Goal: Task Accomplishment & Management: Use online tool/utility

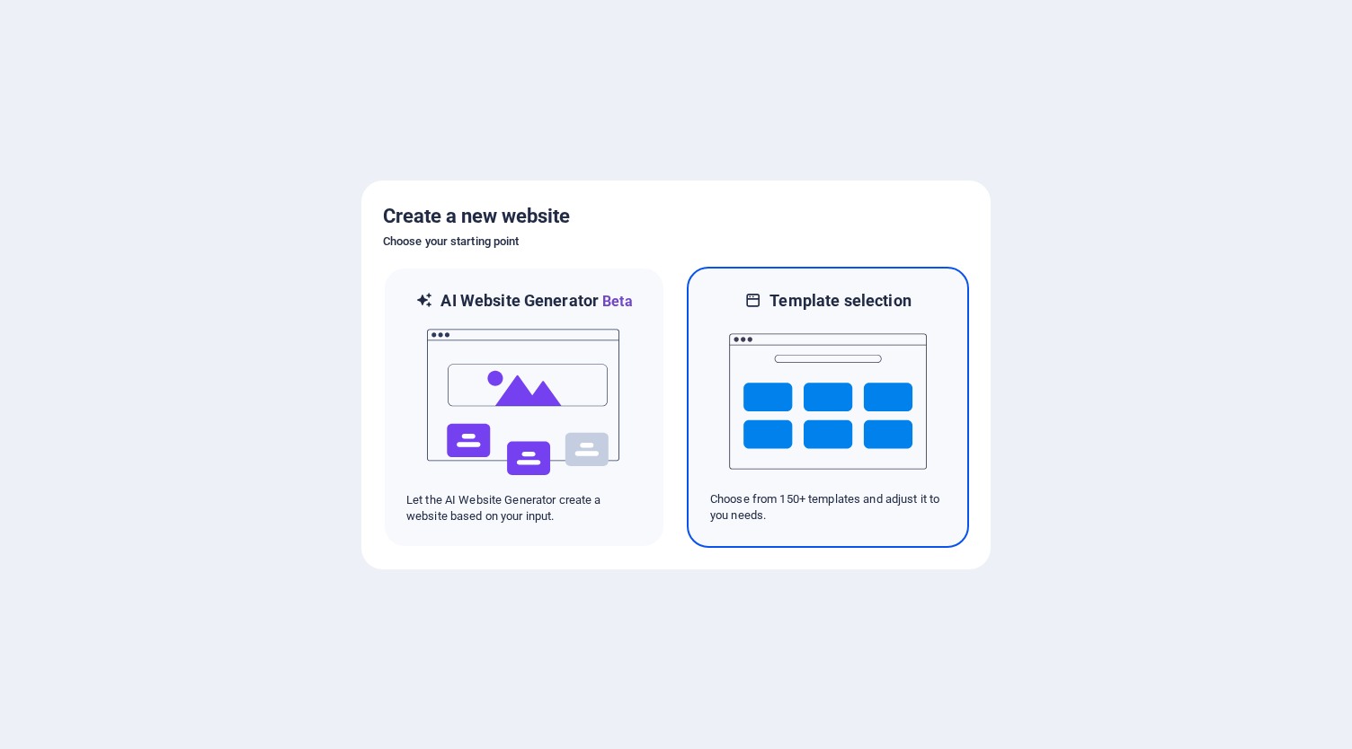
click at [769, 401] on img at bounding box center [828, 402] width 198 height 180
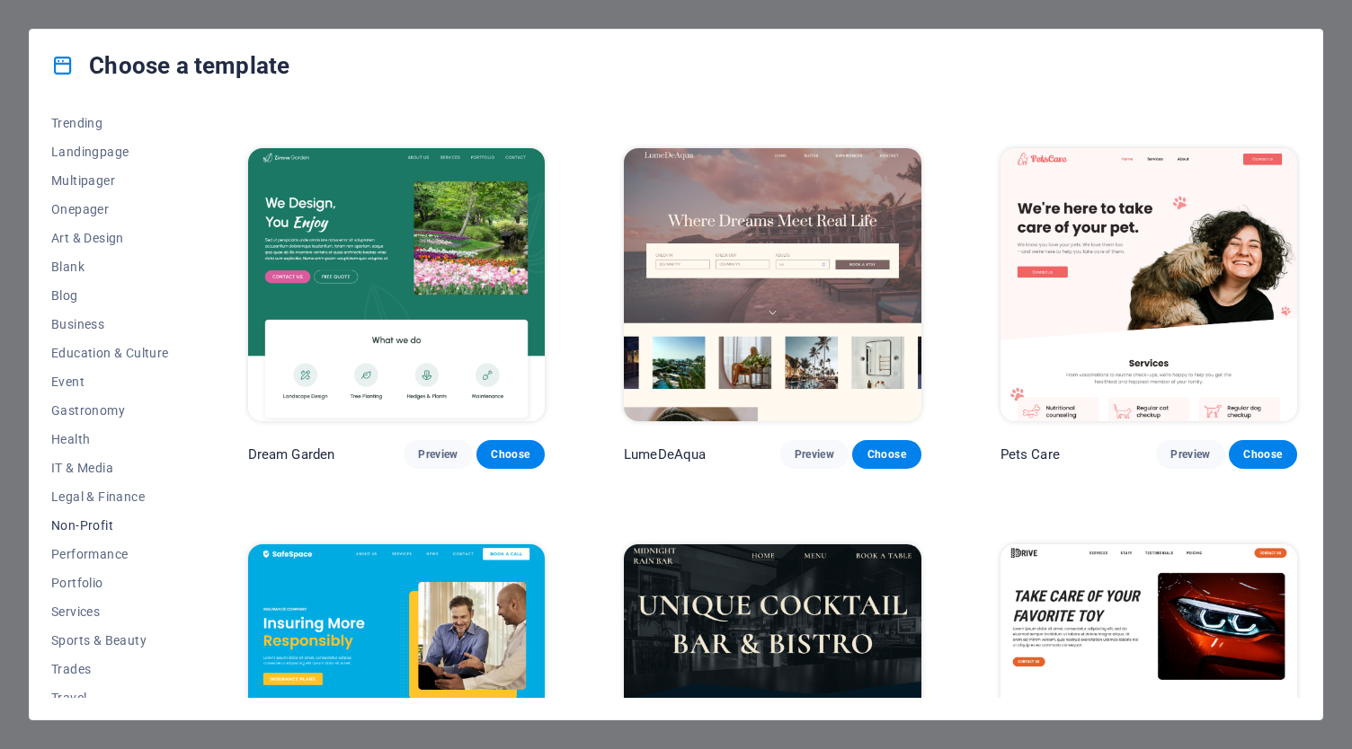
scroll to position [136, 0]
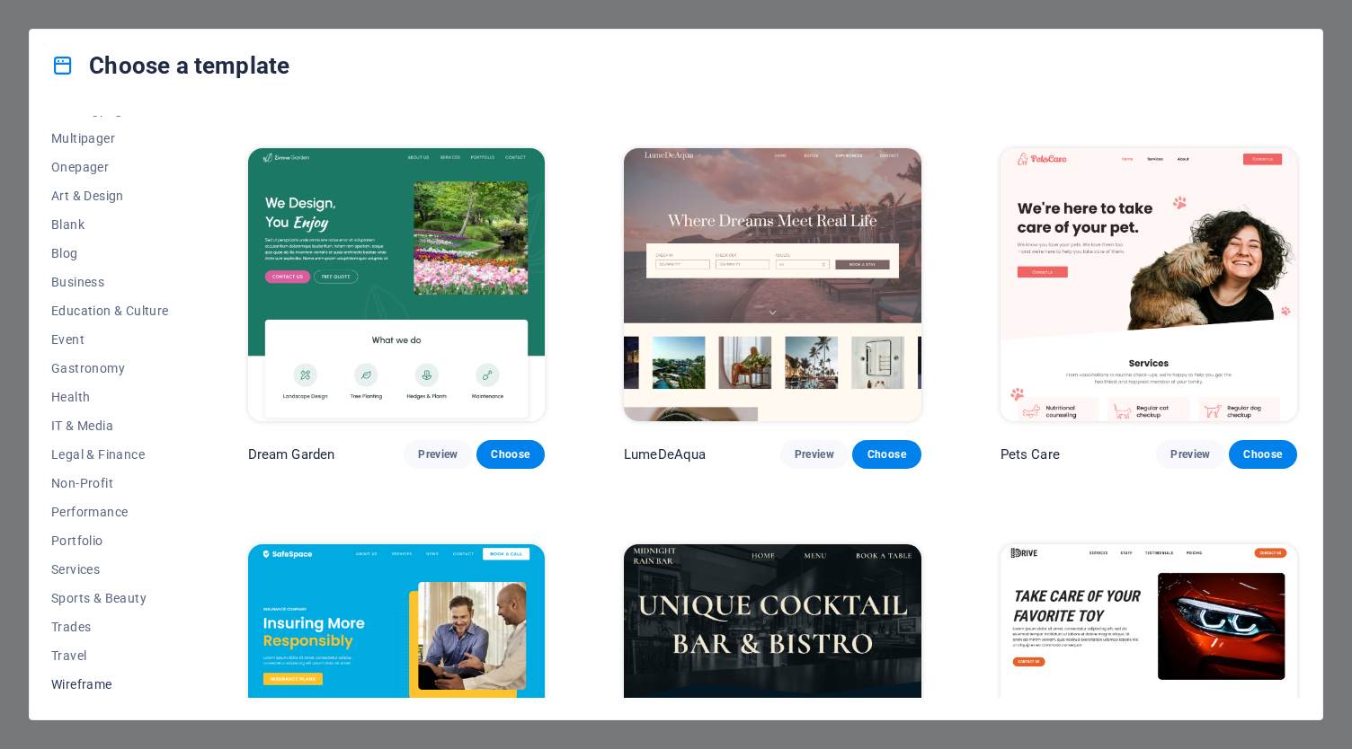
click at [82, 684] on span "Wireframe" at bounding box center [110, 685] width 118 height 14
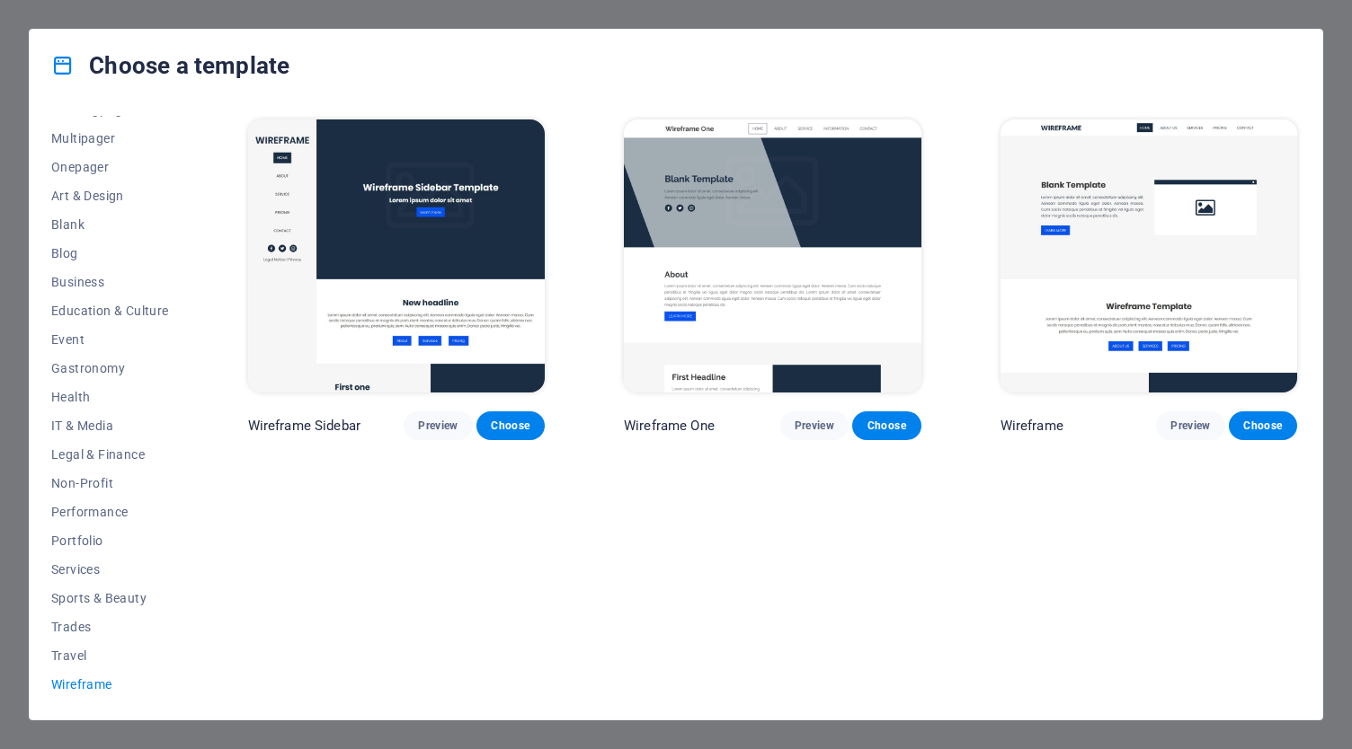
scroll to position [0, 0]
click at [106, 161] on span "Onepager" at bounding box center [110, 167] width 118 height 14
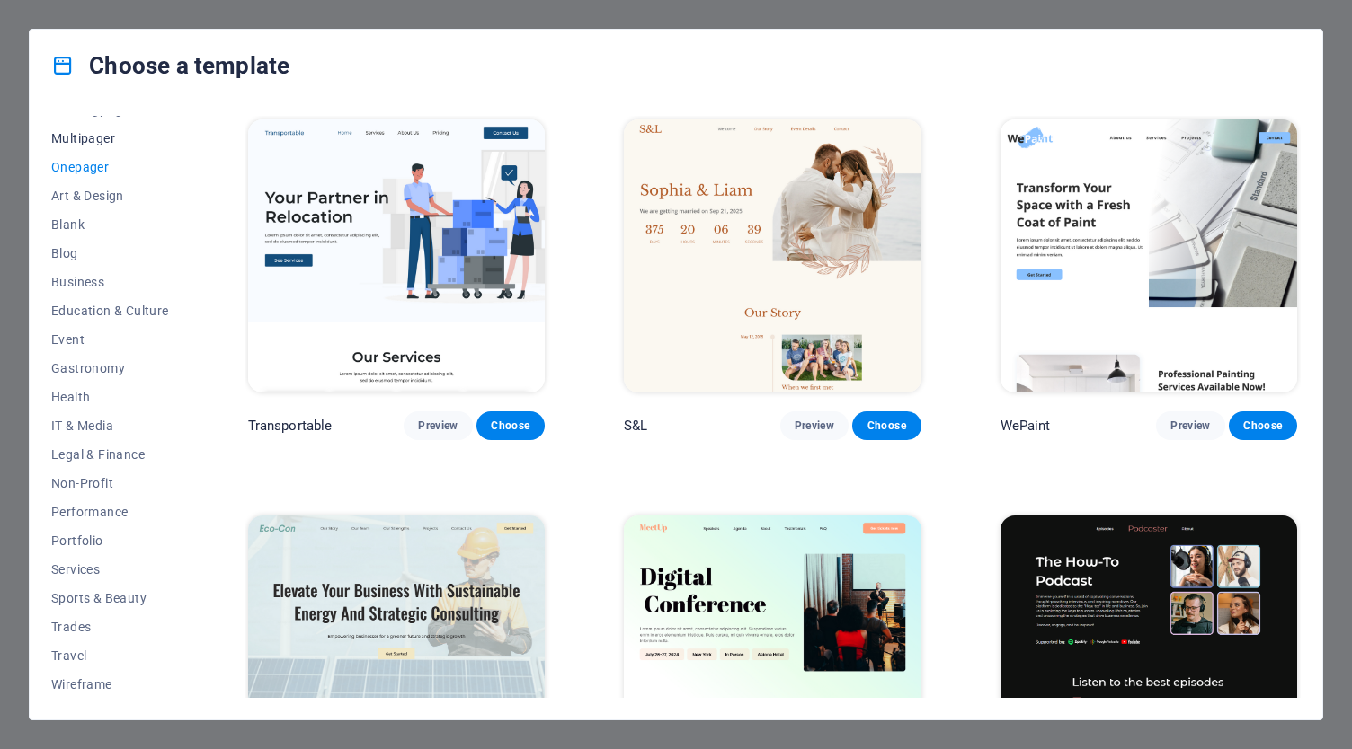
click at [97, 138] on span "Multipager" at bounding box center [110, 138] width 118 height 14
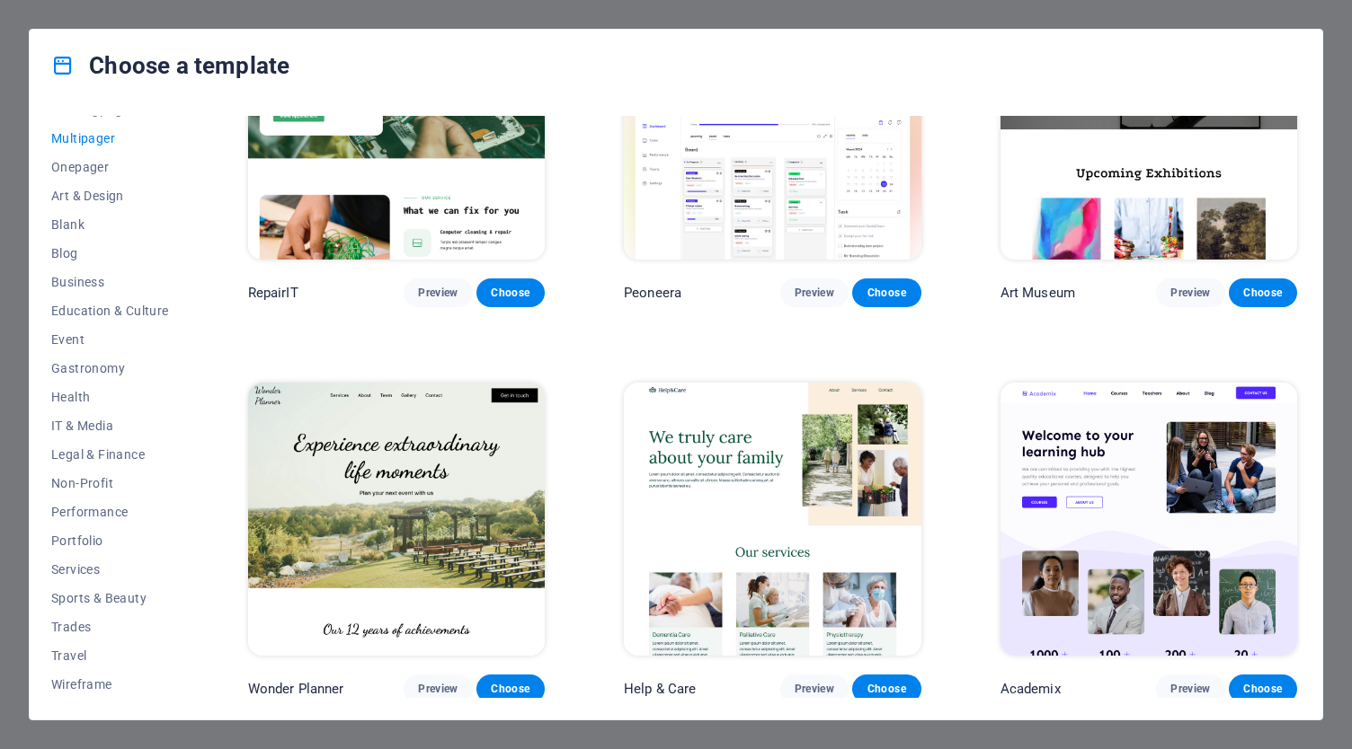
scroll to position [539, 0]
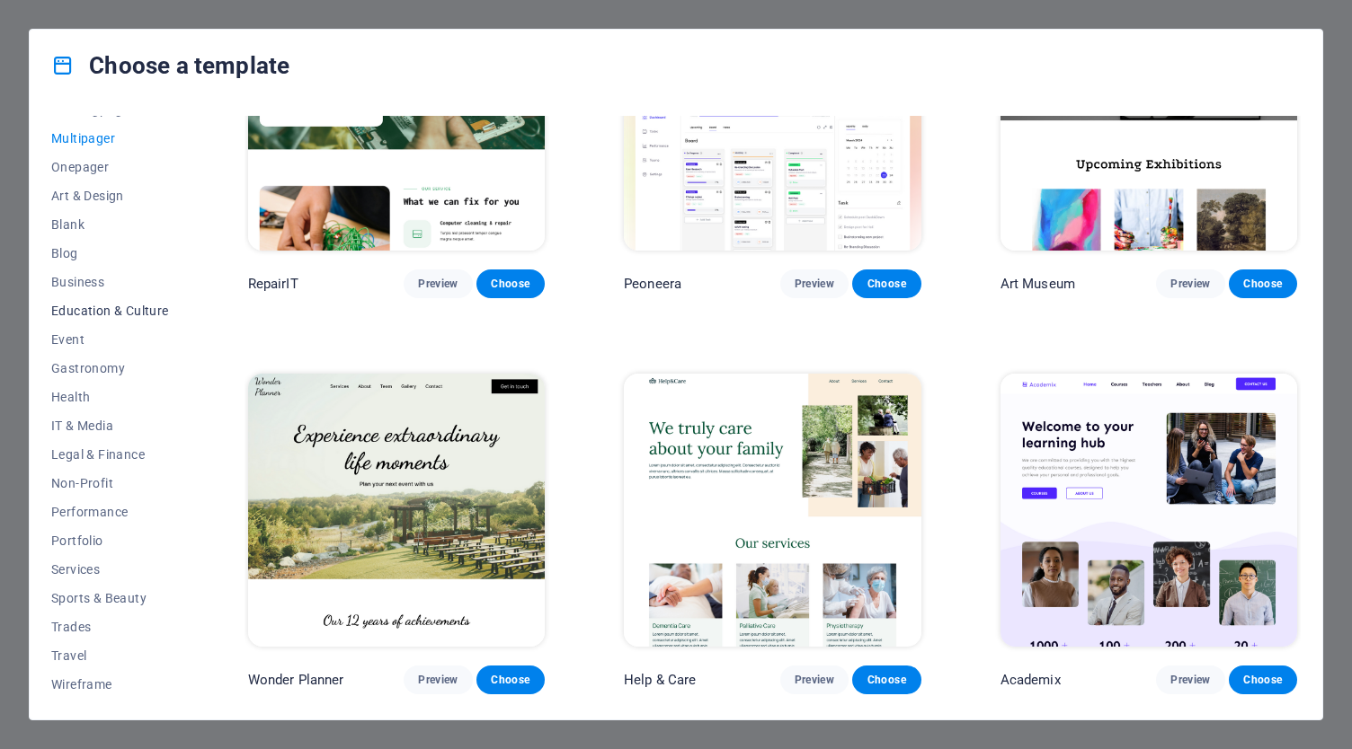
click at [102, 306] on span "Education & Culture" at bounding box center [110, 311] width 118 height 14
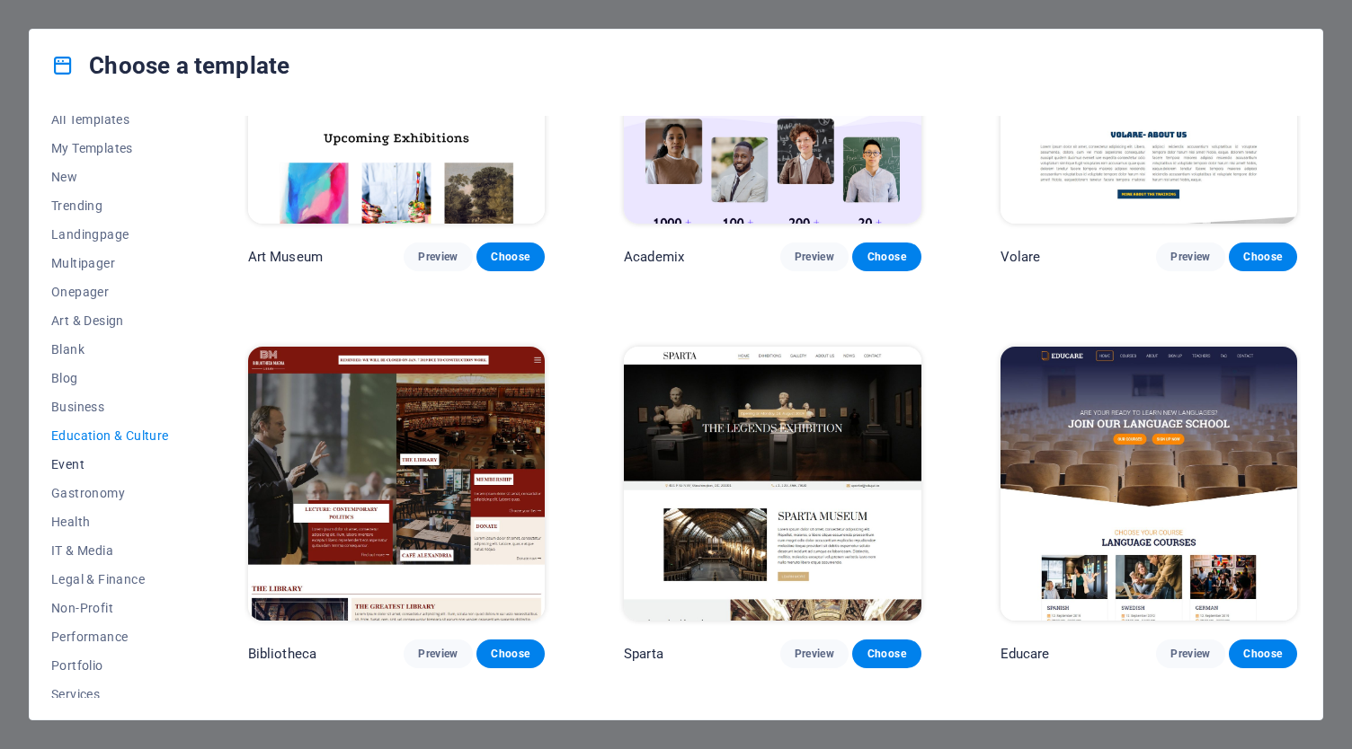
scroll to position [0, 0]
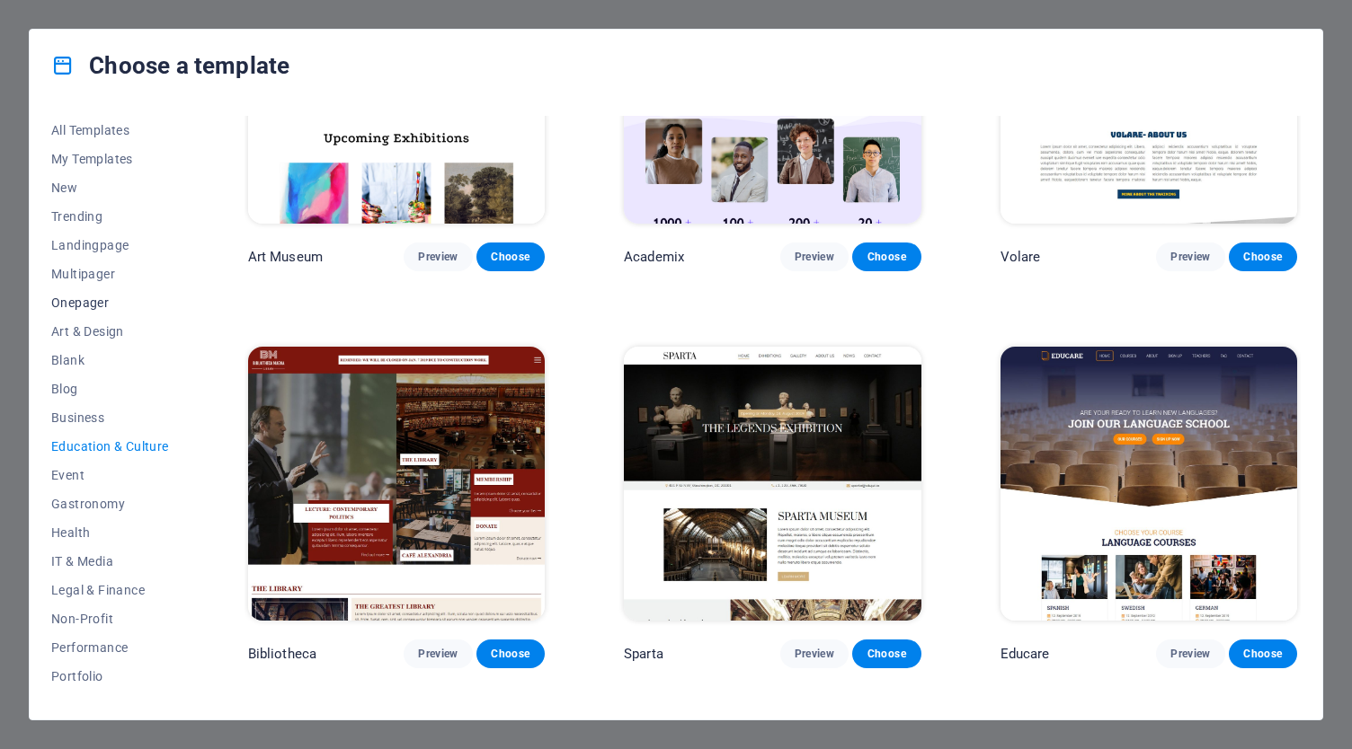
click at [119, 306] on span "Onepager" at bounding box center [110, 303] width 118 height 14
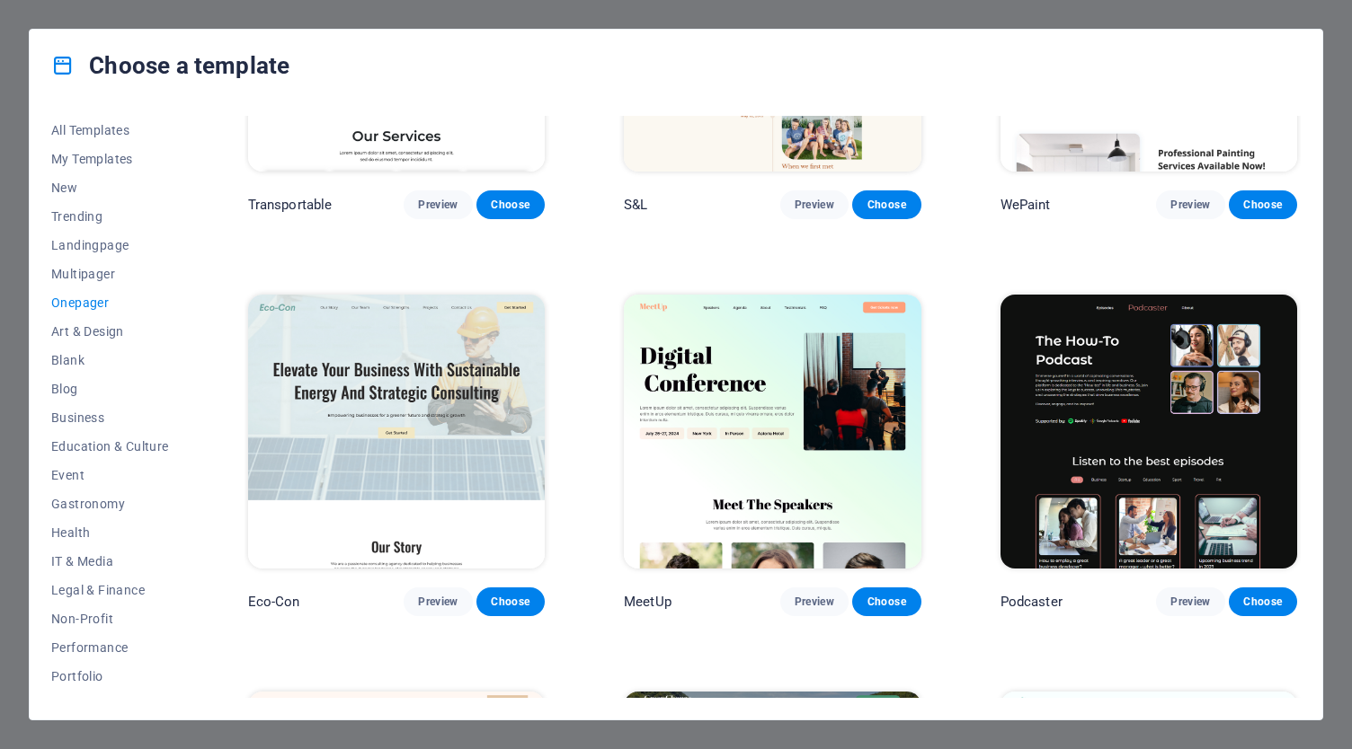
scroll to position [180, 0]
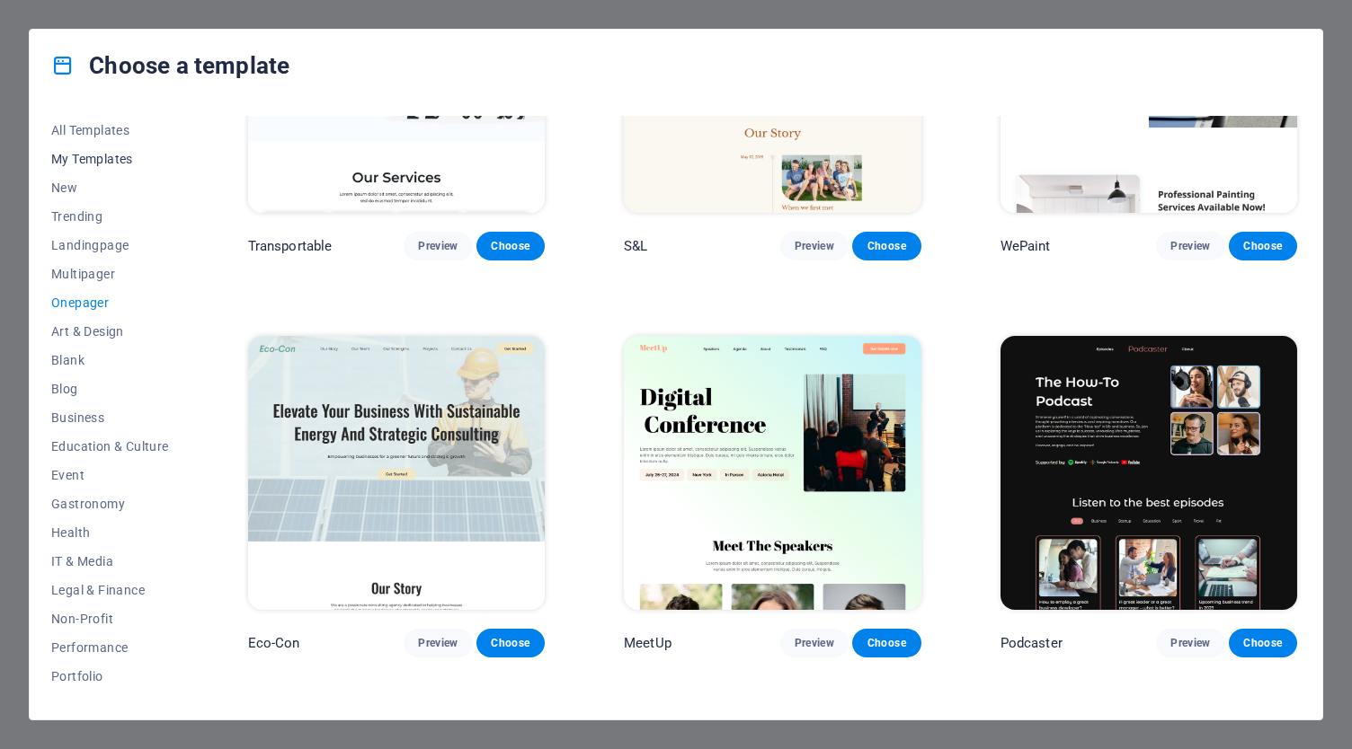
click at [83, 158] on span "My Templates" at bounding box center [110, 159] width 118 height 14
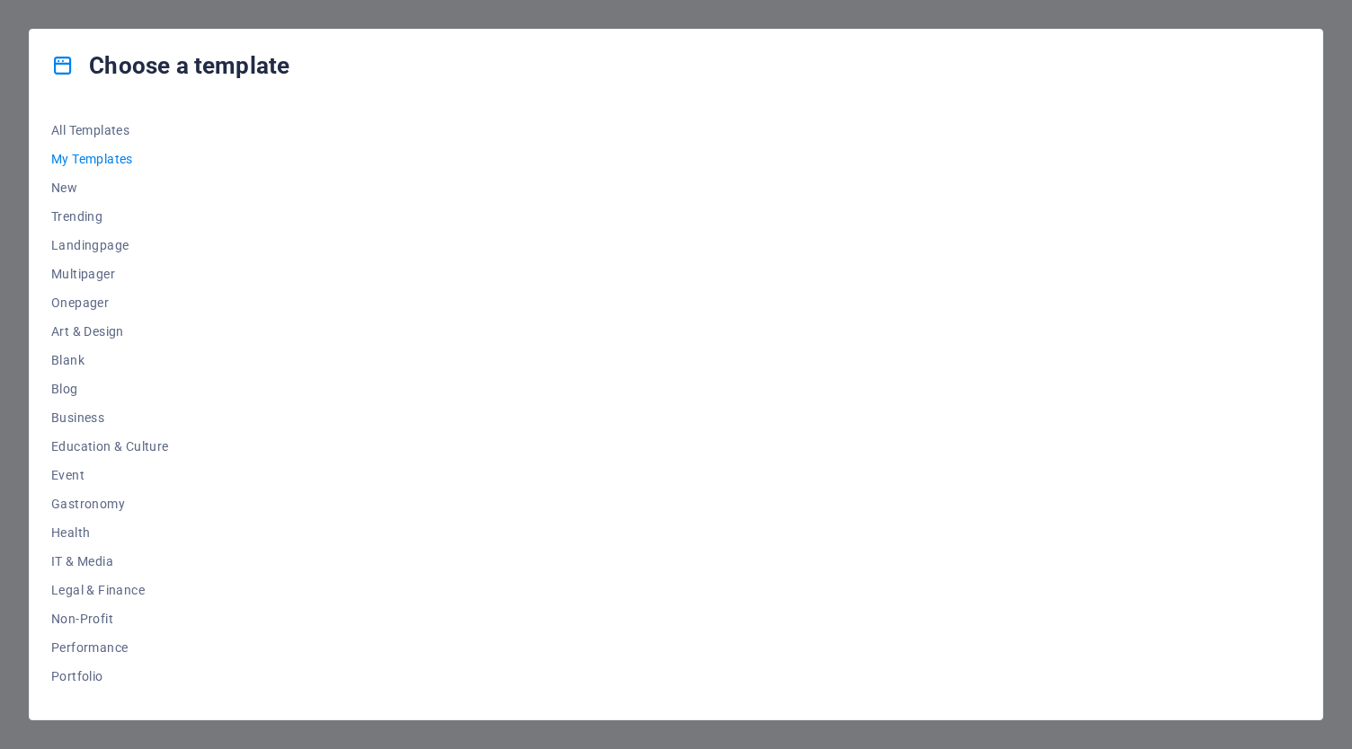
scroll to position [0, 0]
click at [102, 132] on span "All Templates" at bounding box center [110, 130] width 118 height 14
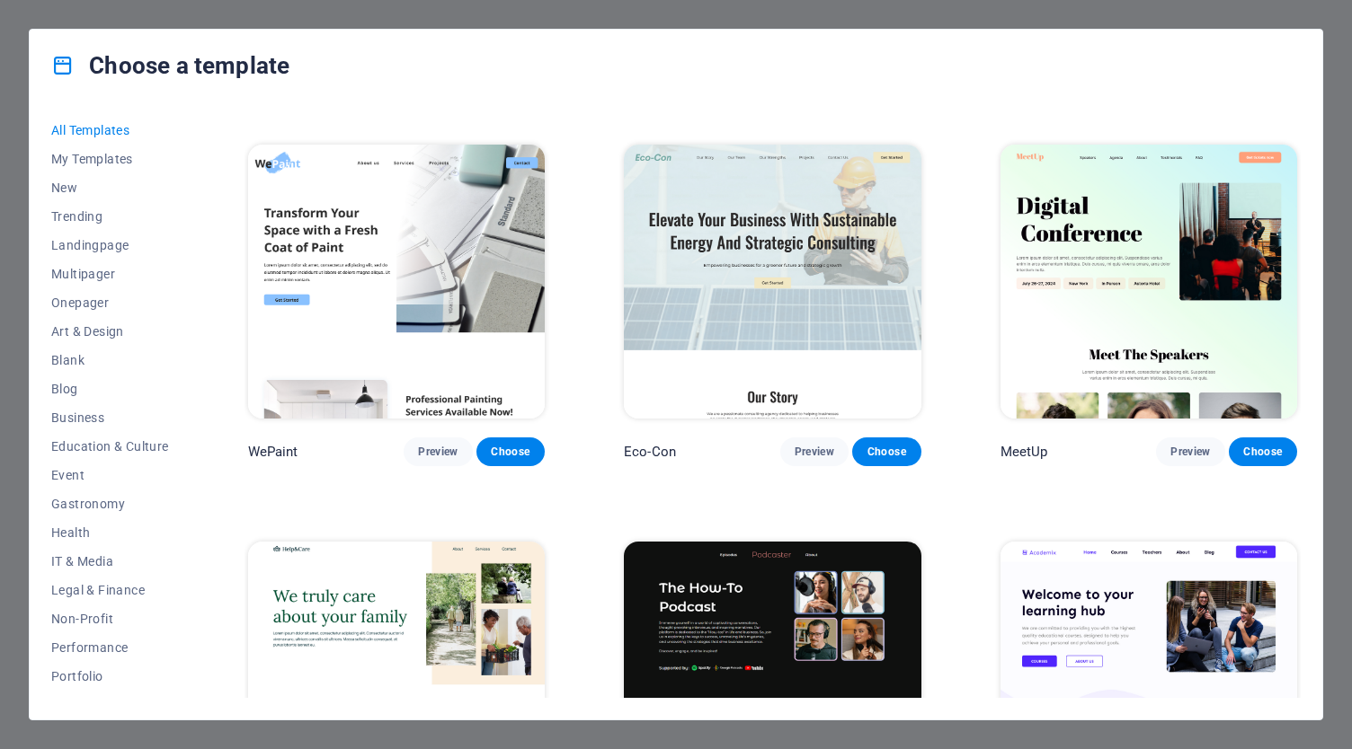
scroll to position [1078, 0]
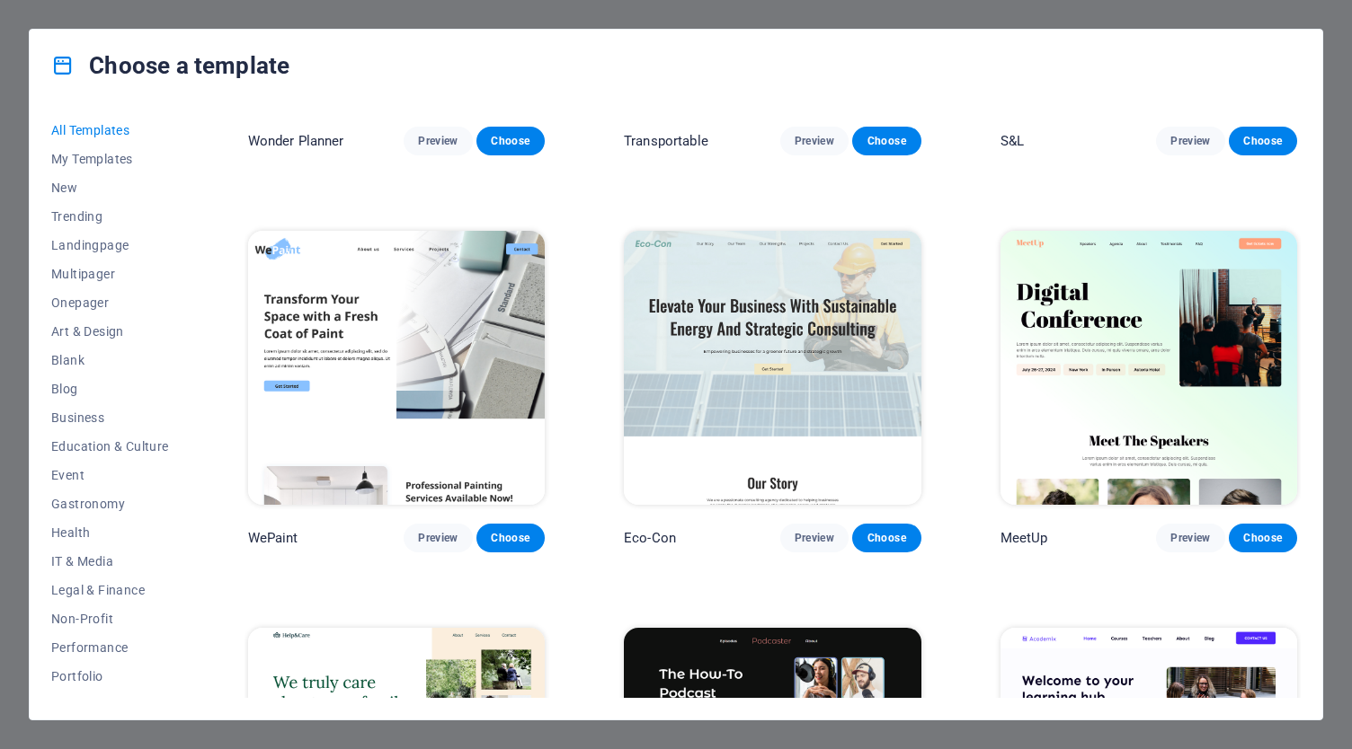
click at [829, 373] on img at bounding box center [772, 367] width 297 height 273
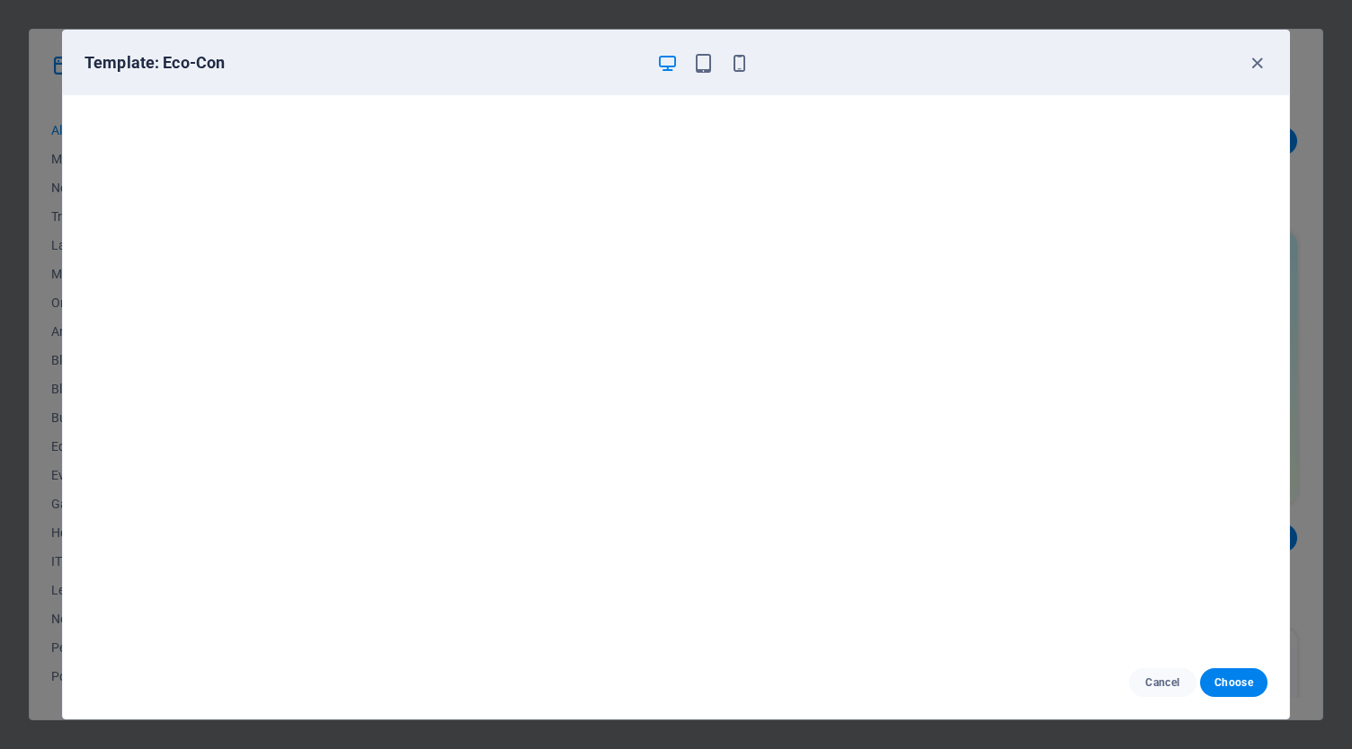
scroll to position [4, 0]
click at [1228, 675] on button "Choose" at bounding box center [1233, 683] width 67 height 29
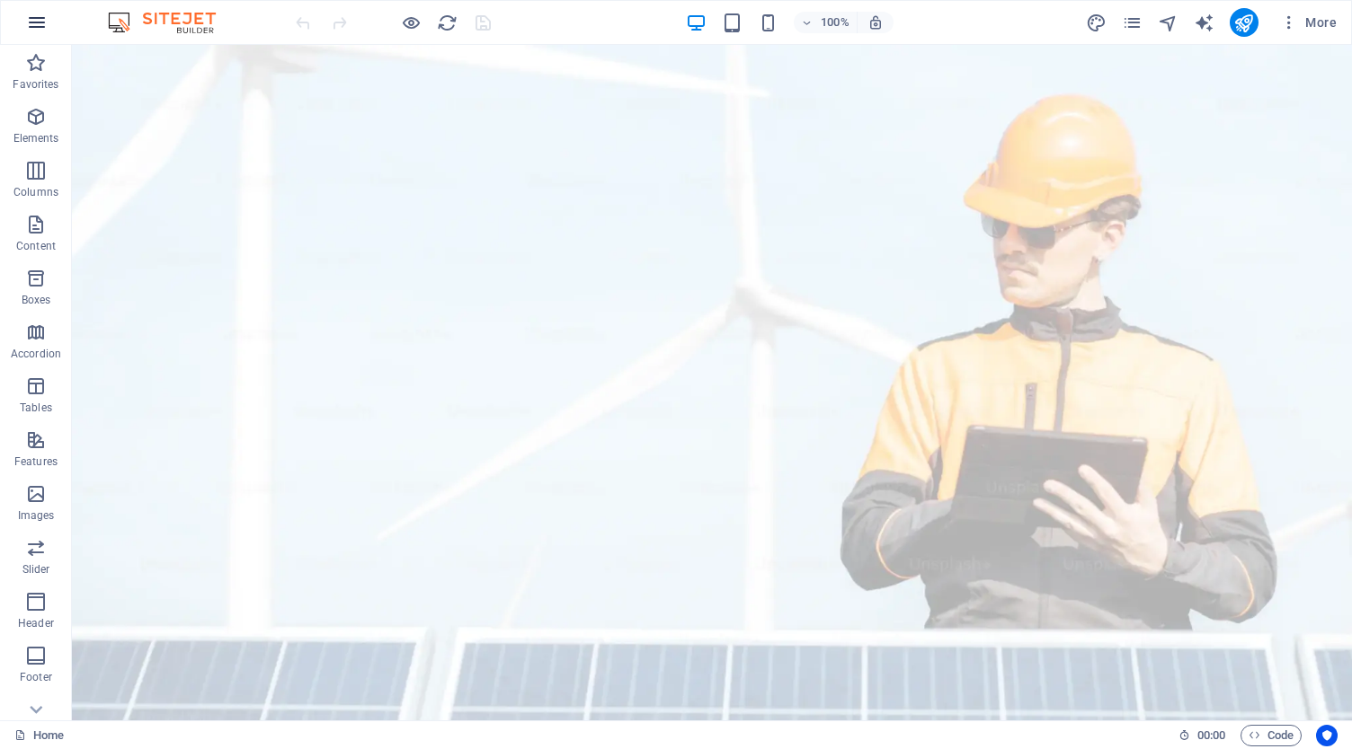
click at [32, 30] on icon "button" at bounding box center [37, 23] width 22 height 22
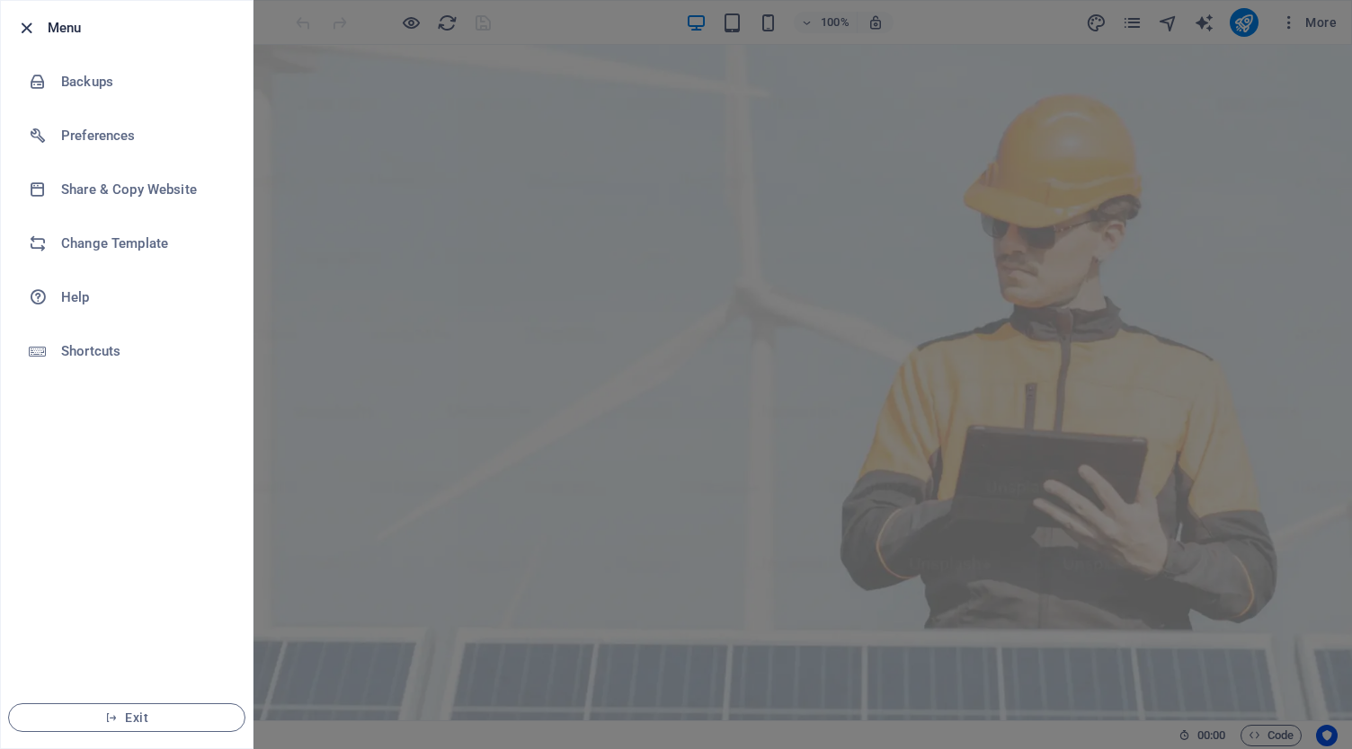
click at [27, 24] on icon "button" at bounding box center [26, 28] width 21 height 21
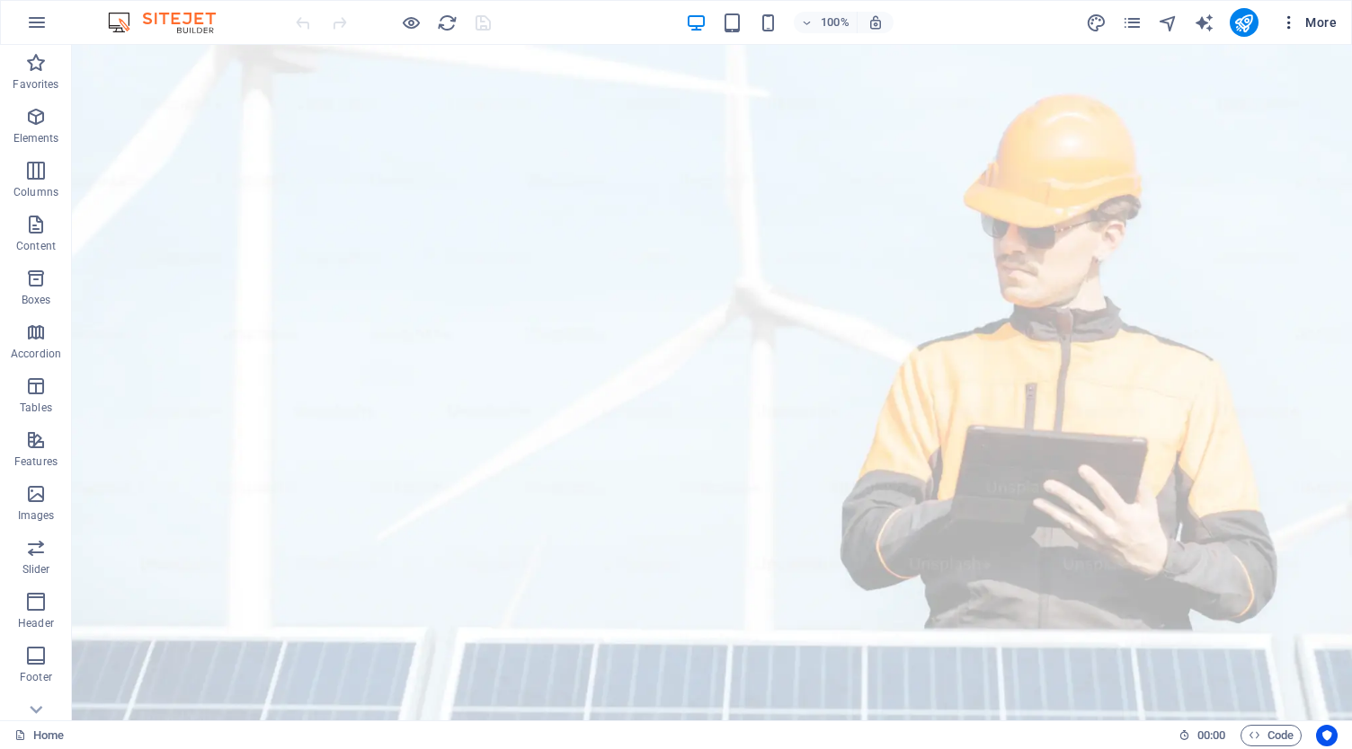
click at [1285, 26] on icon "button" at bounding box center [1289, 22] width 18 height 18
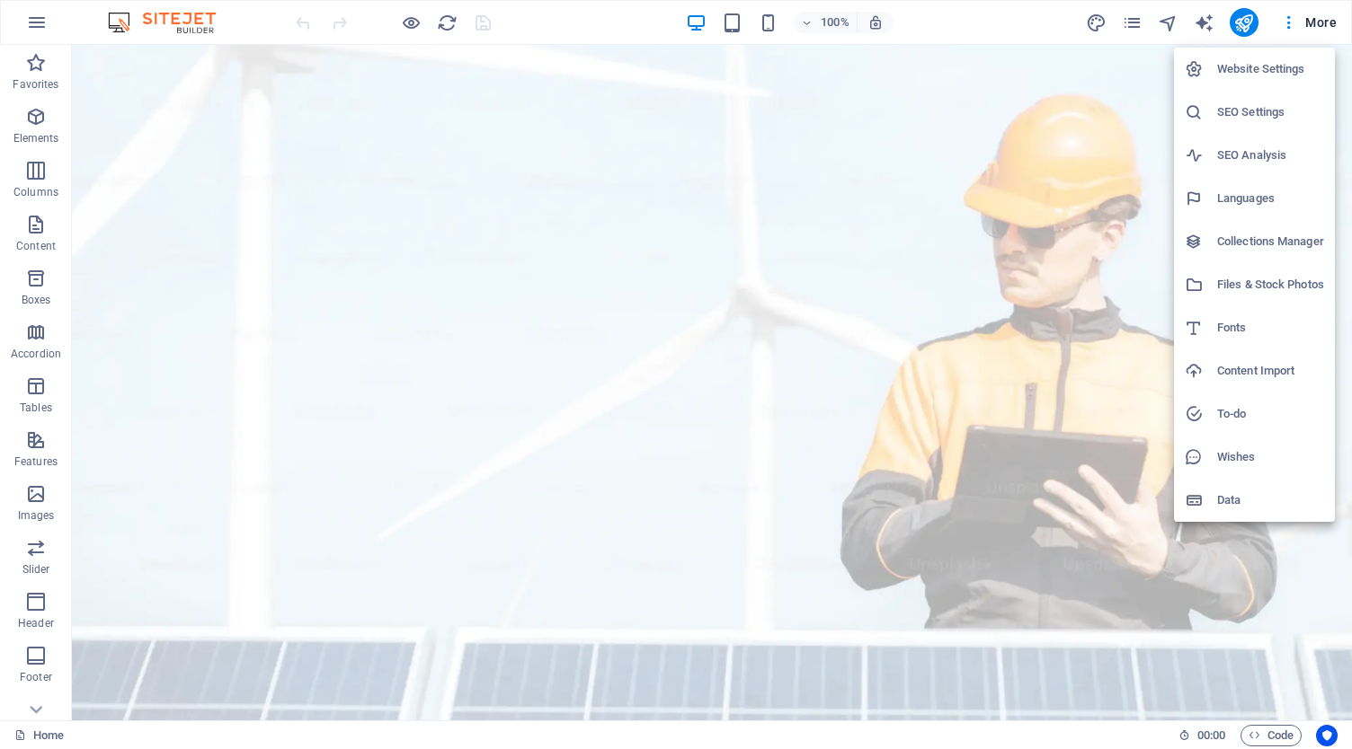
click at [1278, 71] on h6 "Website Settings" at bounding box center [1270, 69] width 107 height 22
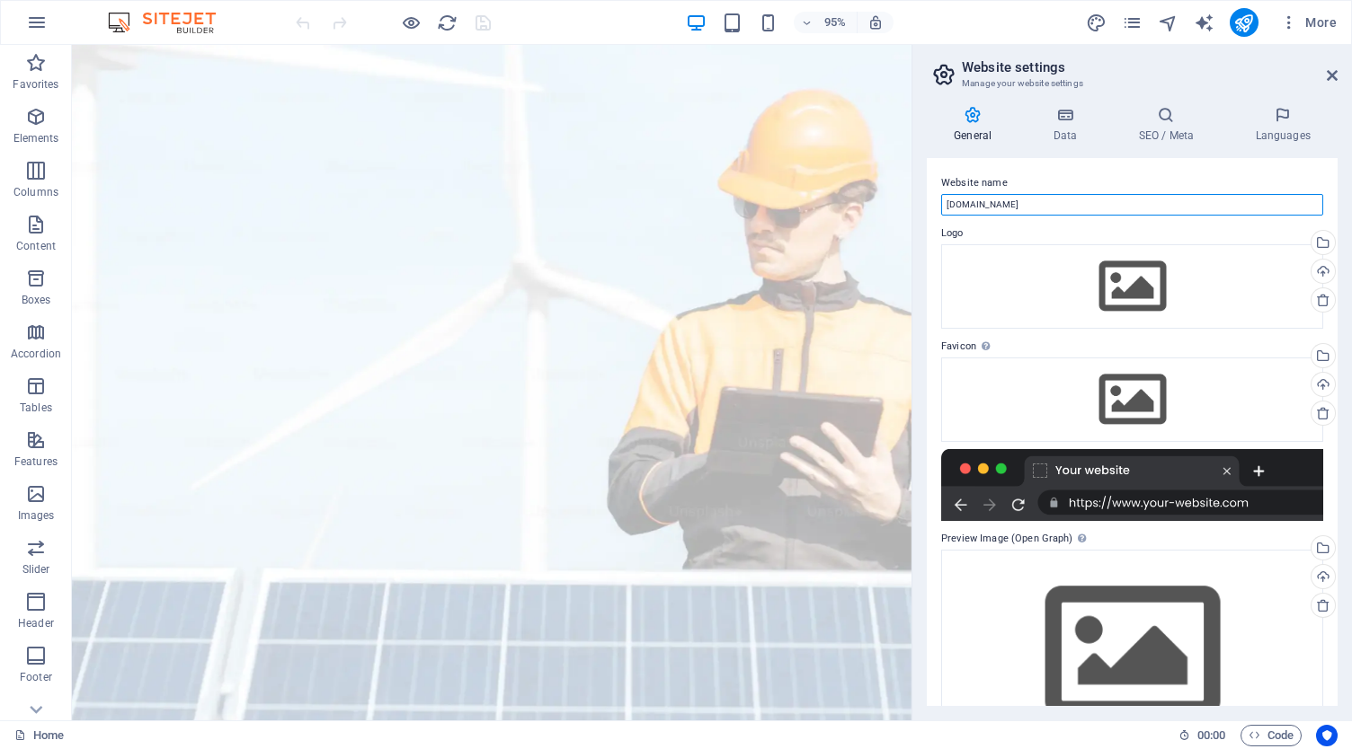
click at [1024, 201] on input "[DOMAIN_NAME]" at bounding box center [1132, 205] width 382 height 22
click at [1026, 200] on input "[DOMAIN_NAME]" at bounding box center [1132, 205] width 382 height 22
paste input "Har Ghar Bijli"
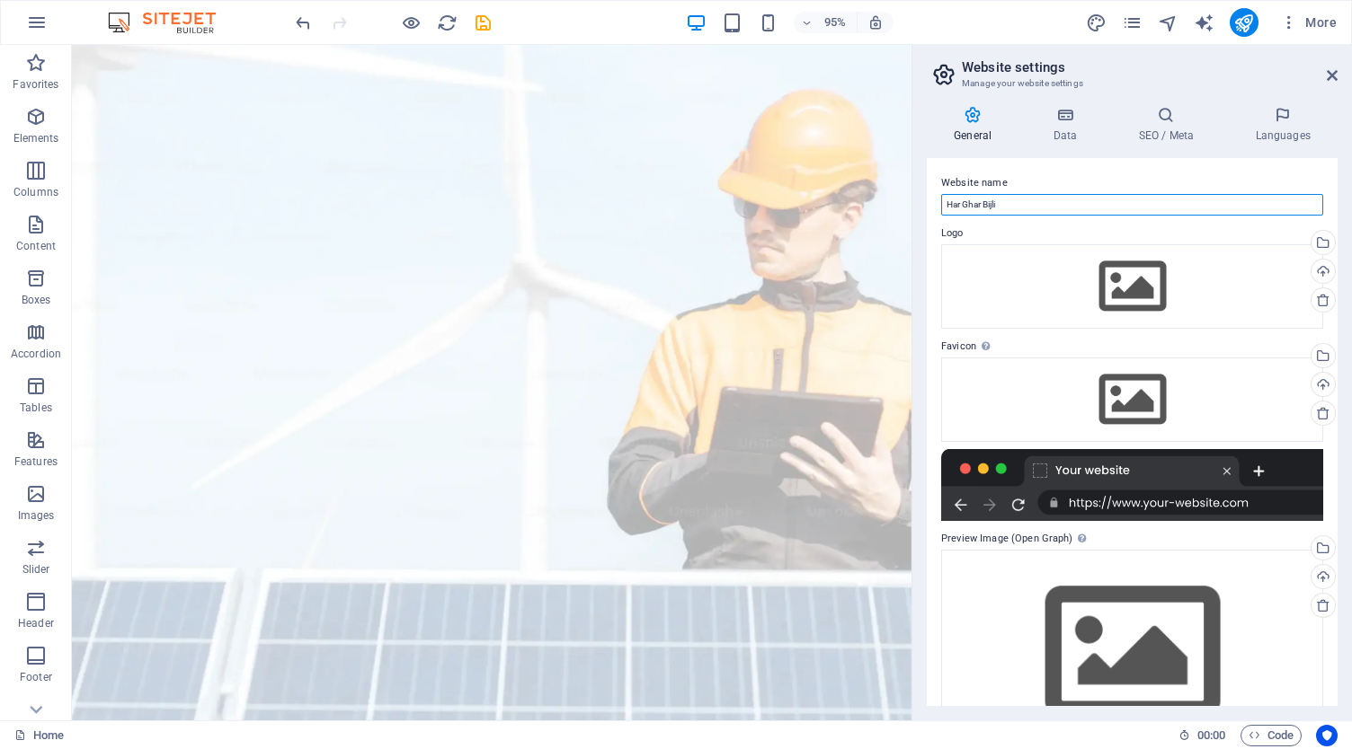
drag, startPoint x: 981, startPoint y: 203, endPoint x: 967, endPoint y: 203, distance: 14.4
click at [967, 203] on input "Har Ghar Bijli" at bounding box center [1132, 205] width 382 height 22
click at [971, 202] on input "Har Ghar Bijli" at bounding box center [1132, 205] width 382 height 22
click at [1046, 205] on input "Har GHar Bijli" at bounding box center [1132, 205] width 382 height 22
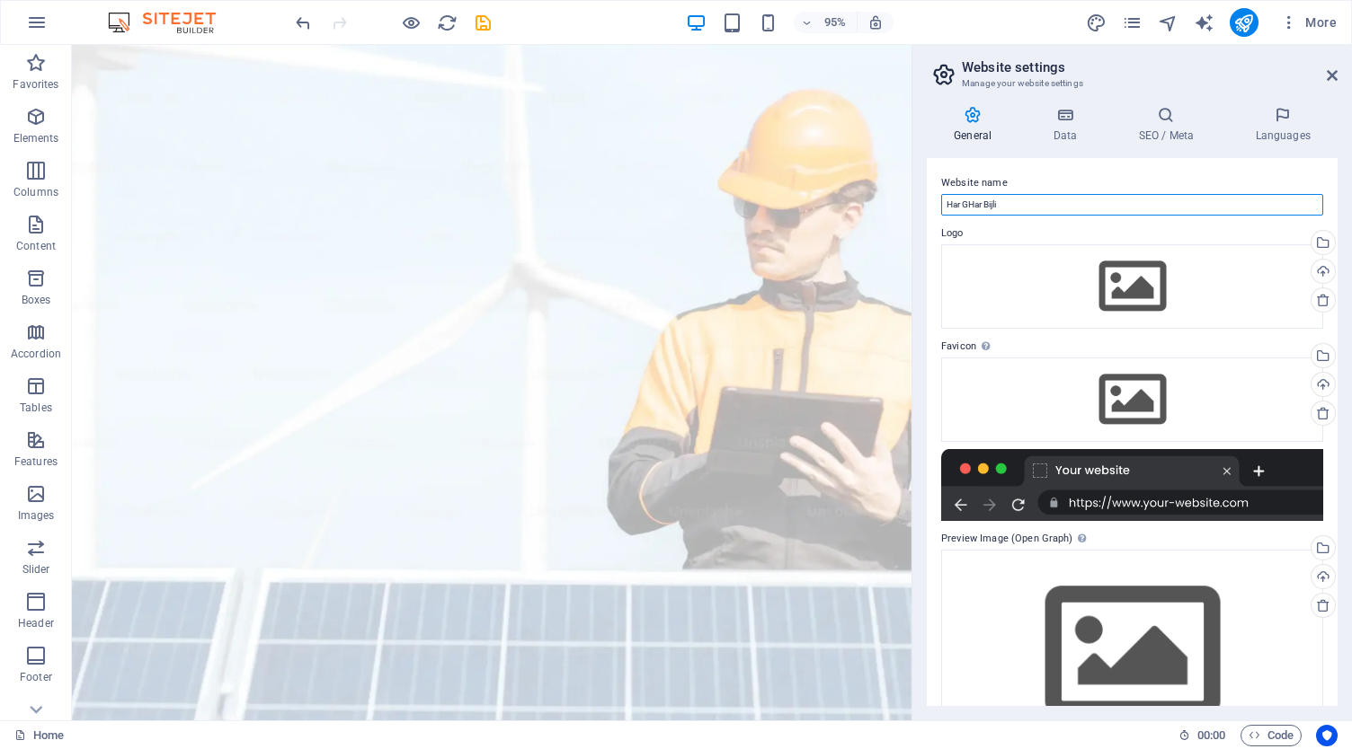
click at [976, 200] on input "Har GHar Bijli" at bounding box center [1132, 205] width 382 height 22
click at [1052, 204] on input "Har GHAR Bijli" at bounding box center [1132, 205] width 382 height 22
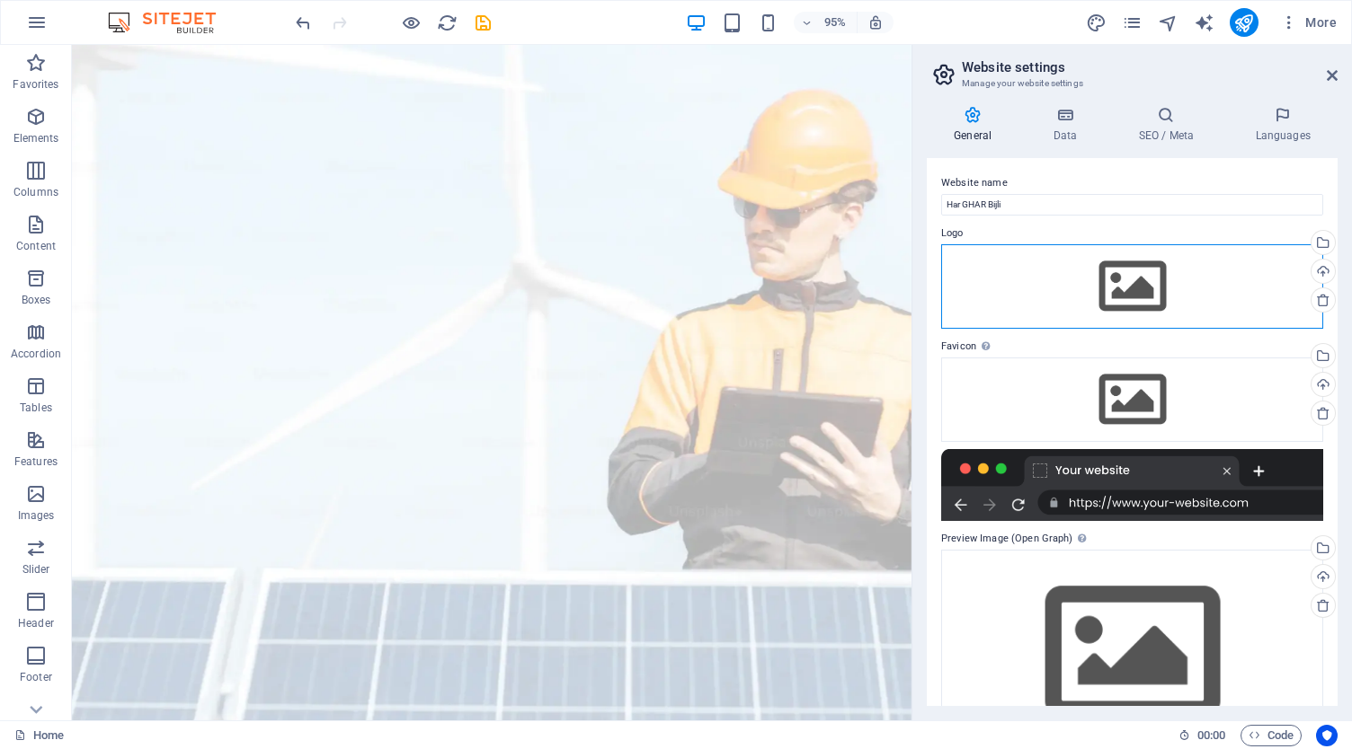
click at [1046, 265] on div "Drag files here, click to choose files or select files from Files or our free s…" at bounding box center [1132, 286] width 382 height 84
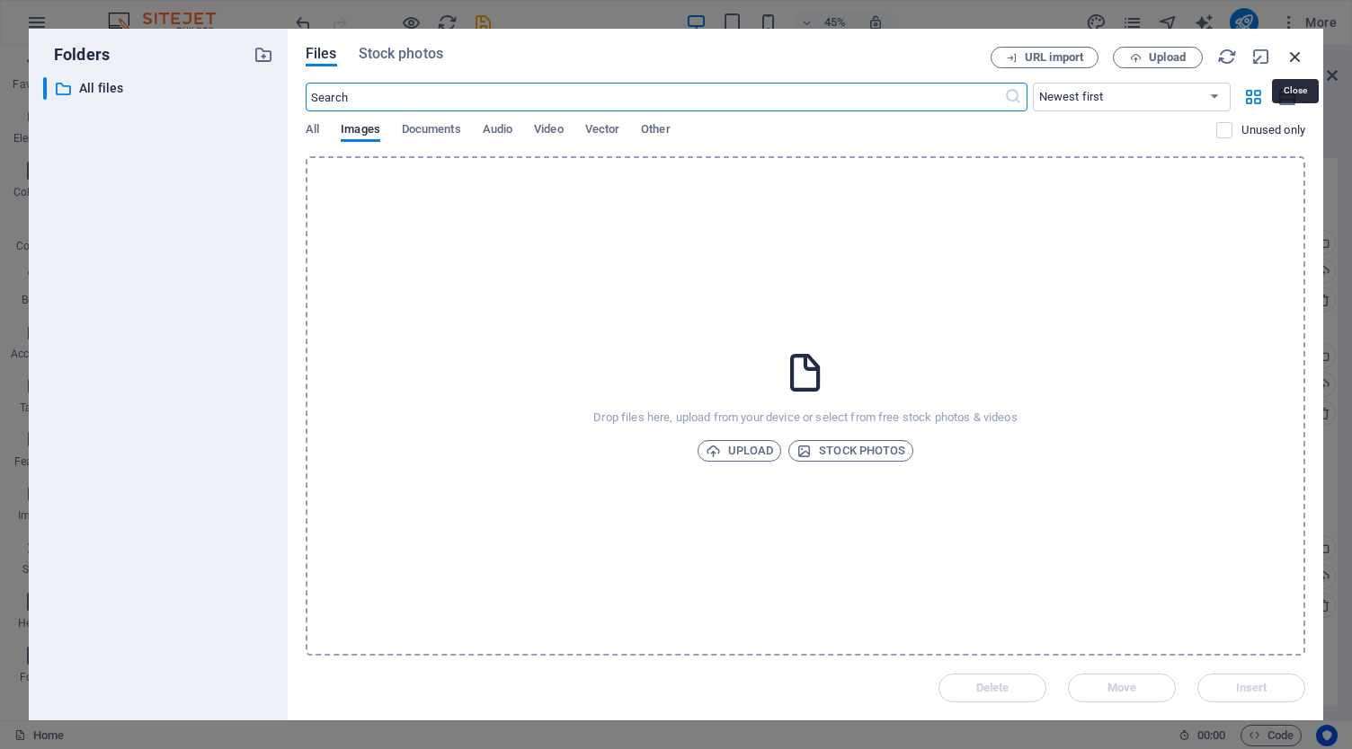
click at [1293, 49] on icon "button" at bounding box center [1295, 57] width 20 height 20
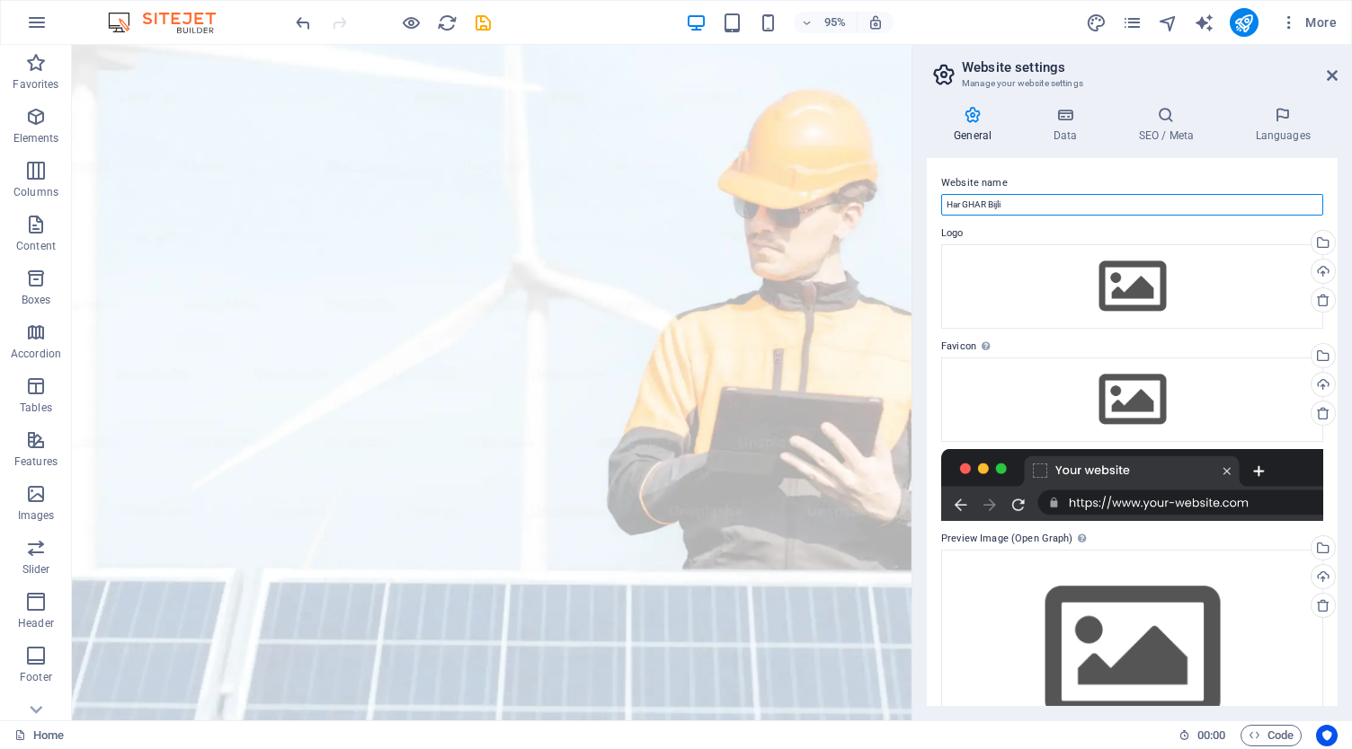
click at [1046, 208] on input "Har GHAR Bijli" at bounding box center [1132, 205] width 382 height 22
paste input "har"
type input "Har Ghar Bijli"
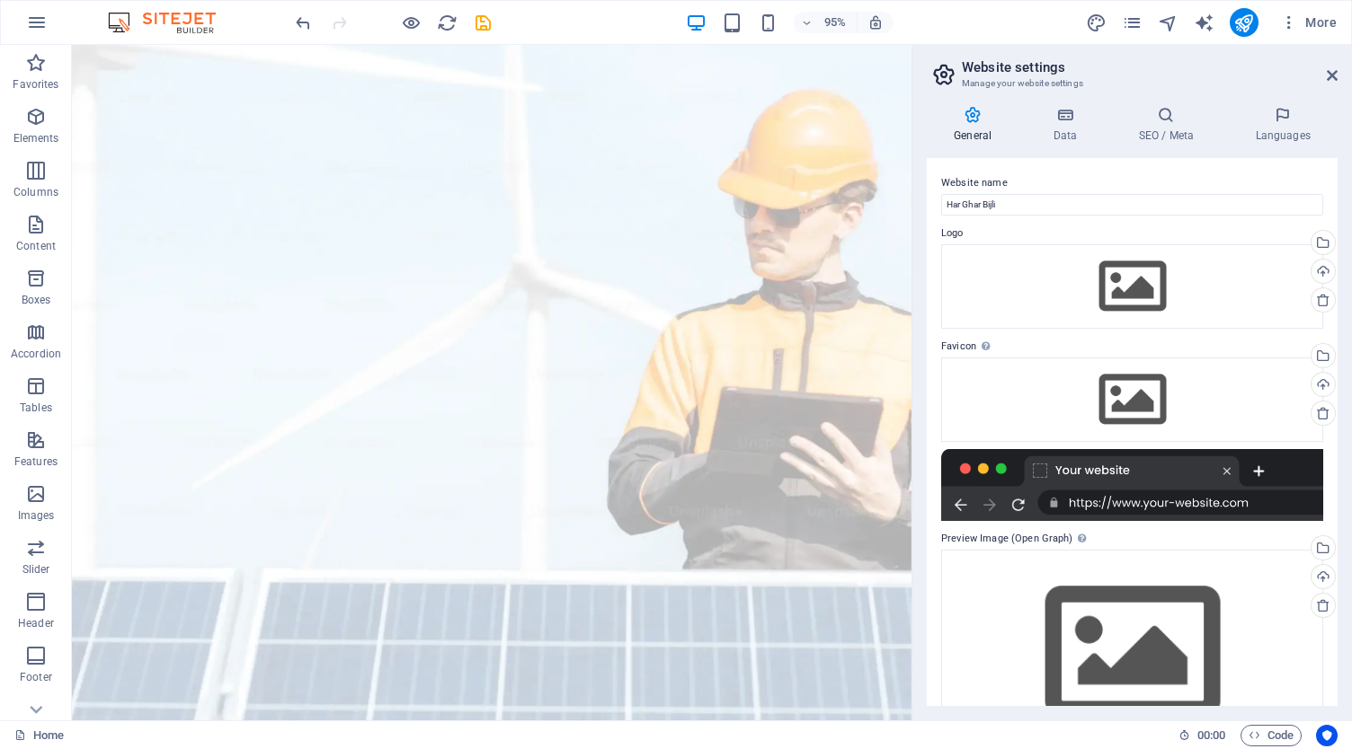
click at [1077, 168] on div "Website name Har Ghar Bijli Logo Drag files here, click to choose files or sele…" at bounding box center [1132, 432] width 411 height 548
click at [1321, 268] on div "Upload" at bounding box center [1321, 273] width 27 height 27
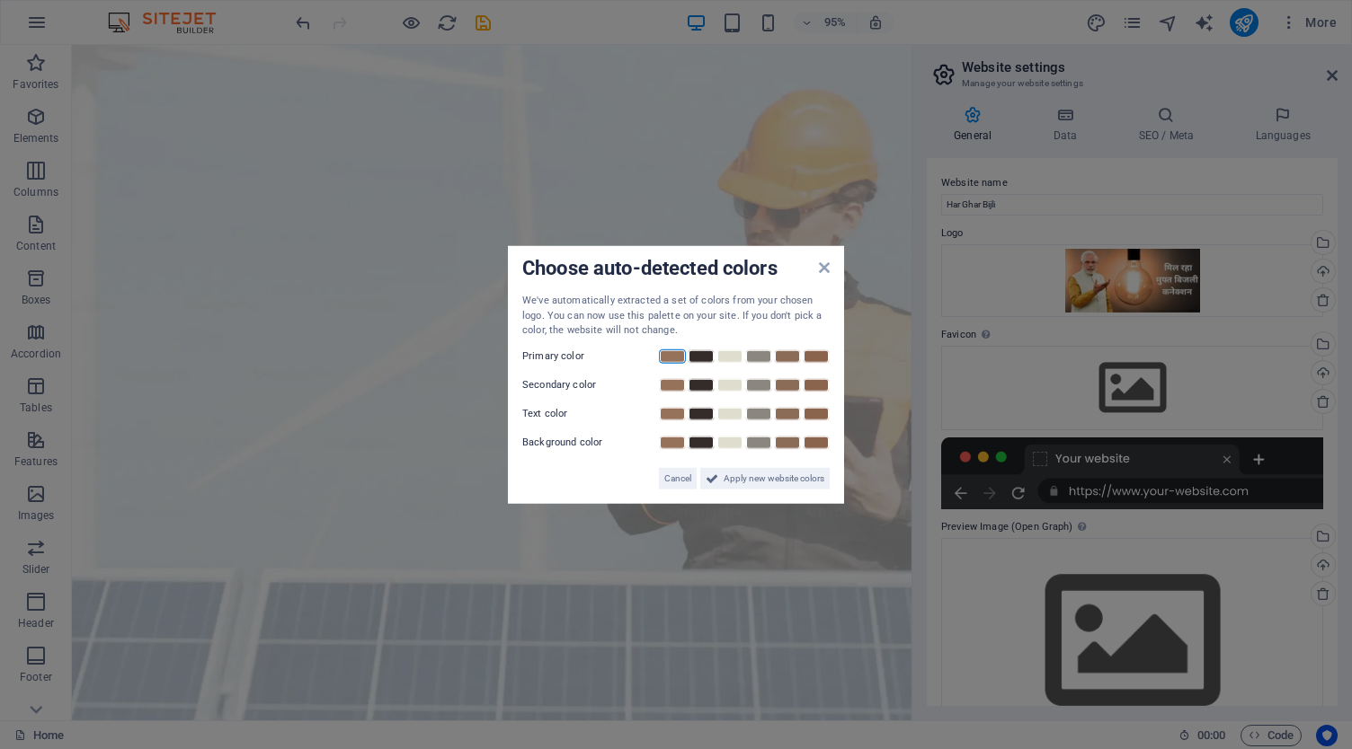
click at [674, 358] on link at bounding box center [672, 356] width 27 height 14
click at [728, 359] on link at bounding box center [729, 356] width 27 height 14
click at [690, 350] on link at bounding box center [700, 356] width 27 height 14
click at [673, 350] on link at bounding box center [672, 356] width 27 height 14
click at [760, 474] on span "Apply new website colors" at bounding box center [773, 478] width 101 height 22
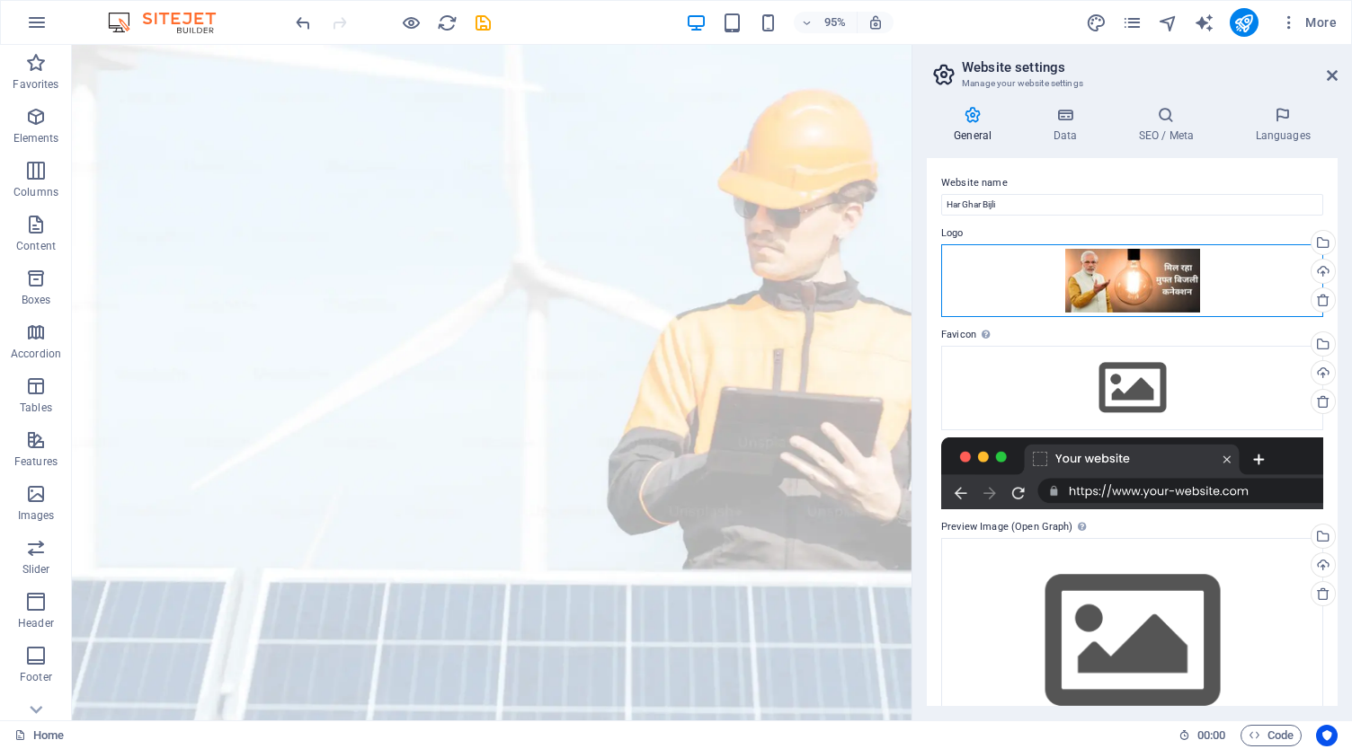
click at [1161, 264] on div "Drag files here, click to choose files or select files from Files or our free s…" at bounding box center [1132, 280] width 382 height 73
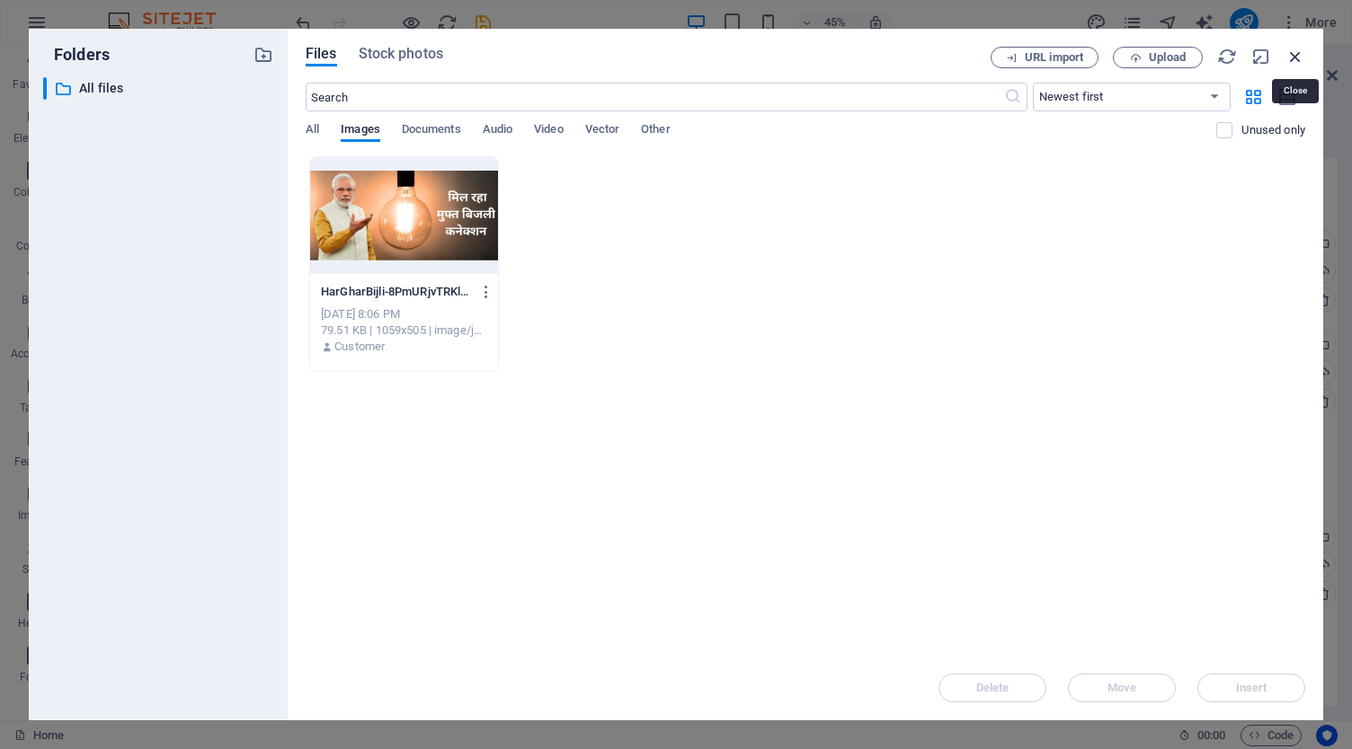
click at [1297, 51] on icon "button" at bounding box center [1295, 57] width 20 height 20
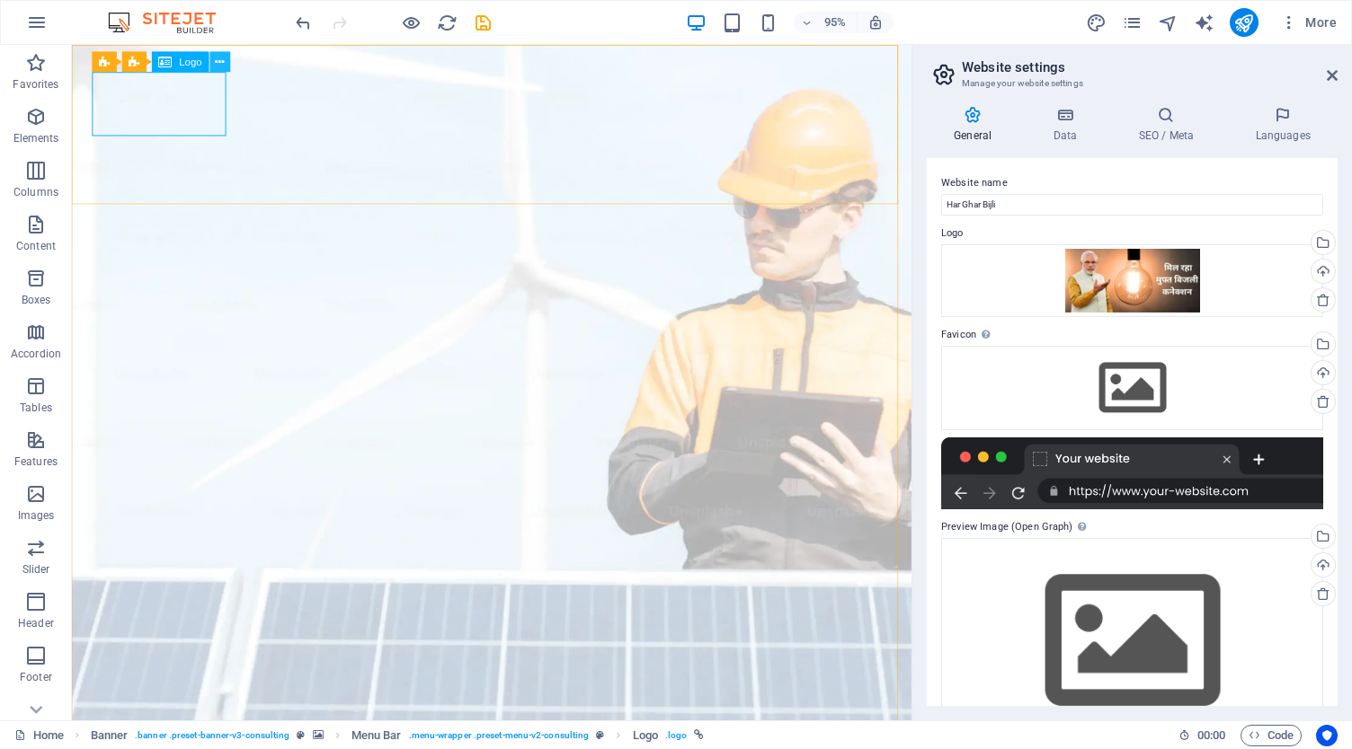
click at [216, 61] on icon at bounding box center [220, 62] width 9 height 18
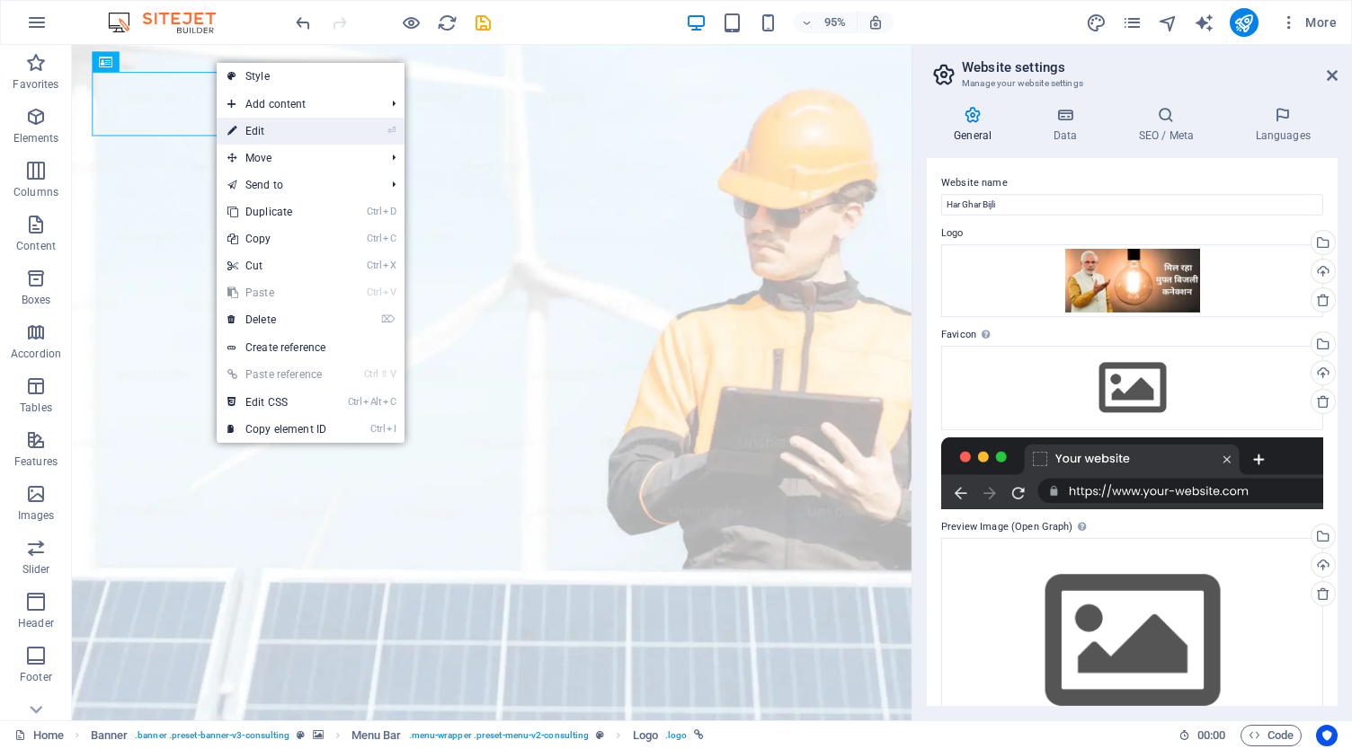
click at [253, 125] on link "⏎ Edit" at bounding box center [277, 131] width 120 height 27
select select "px"
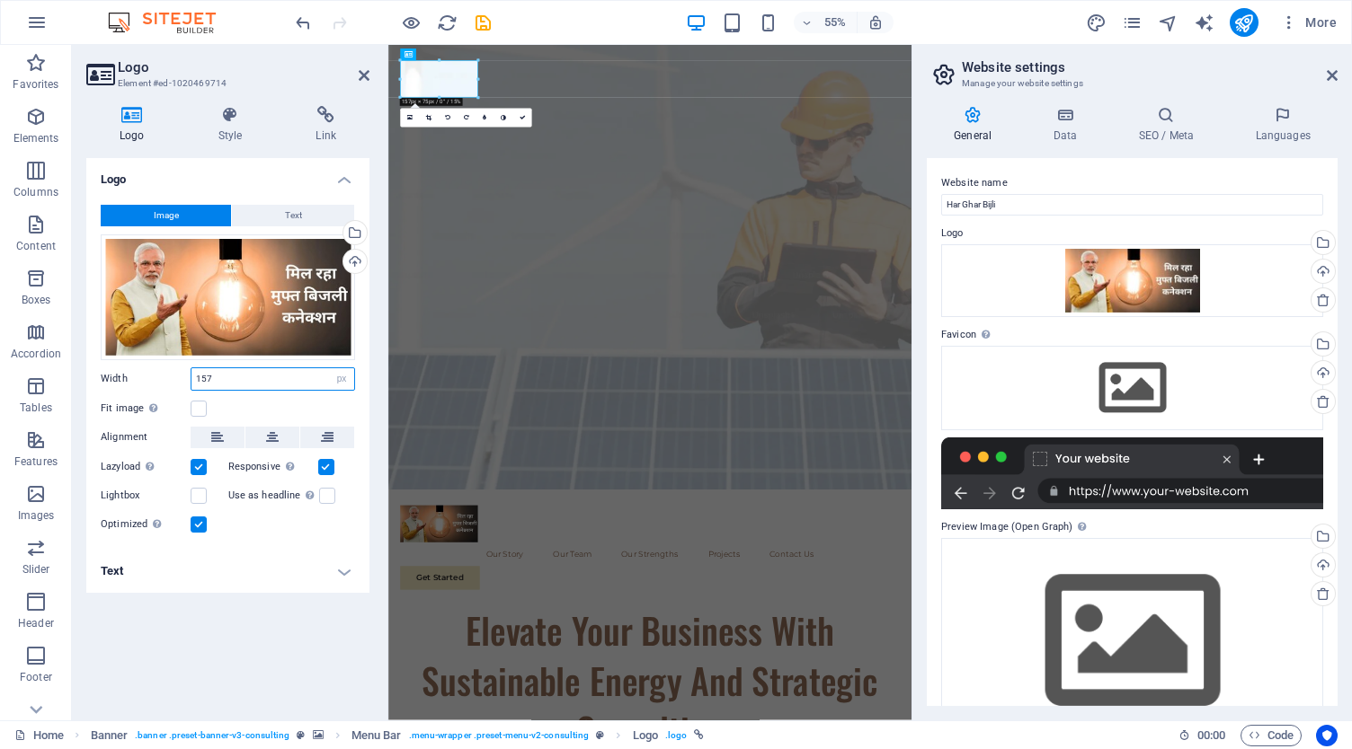
click at [227, 378] on input "157" at bounding box center [272, 379] width 163 height 22
click at [333, 578] on h4 "Text" at bounding box center [227, 571] width 283 height 43
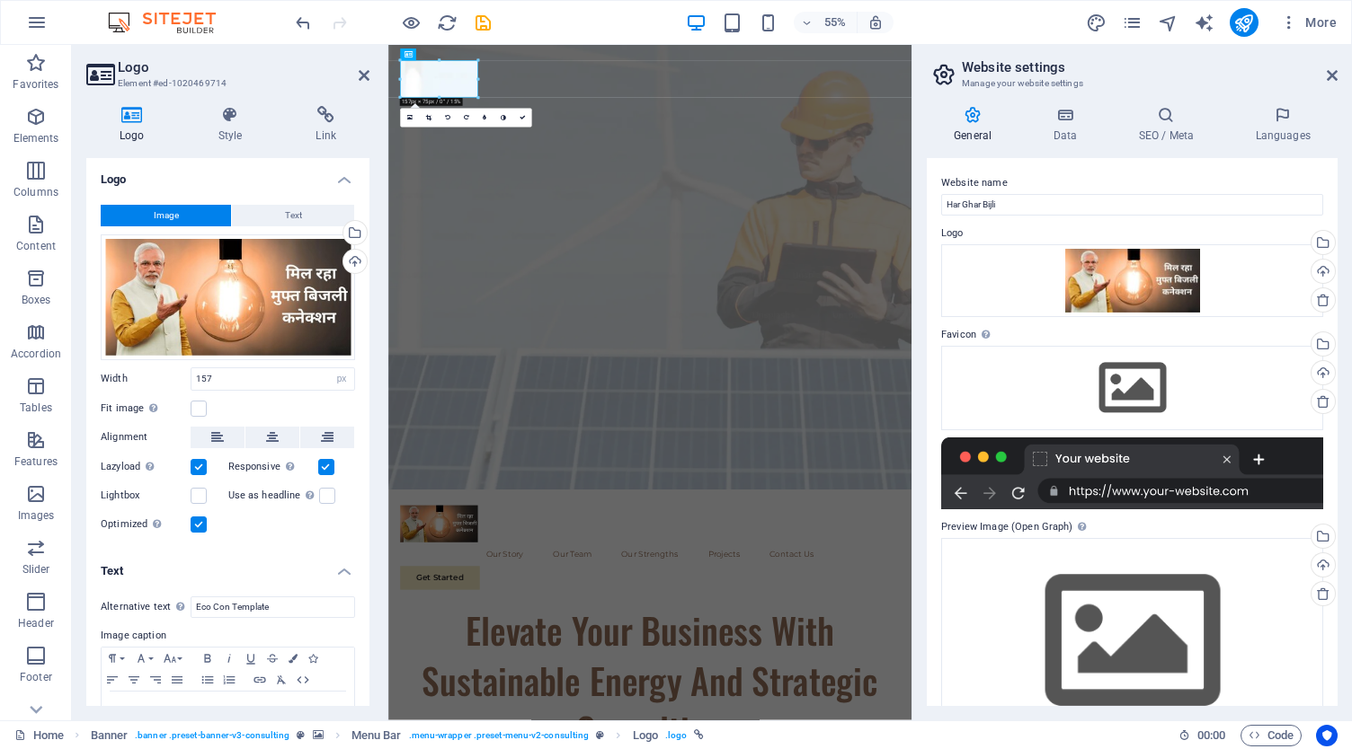
click at [333, 578] on h4 "Text" at bounding box center [227, 566] width 283 height 32
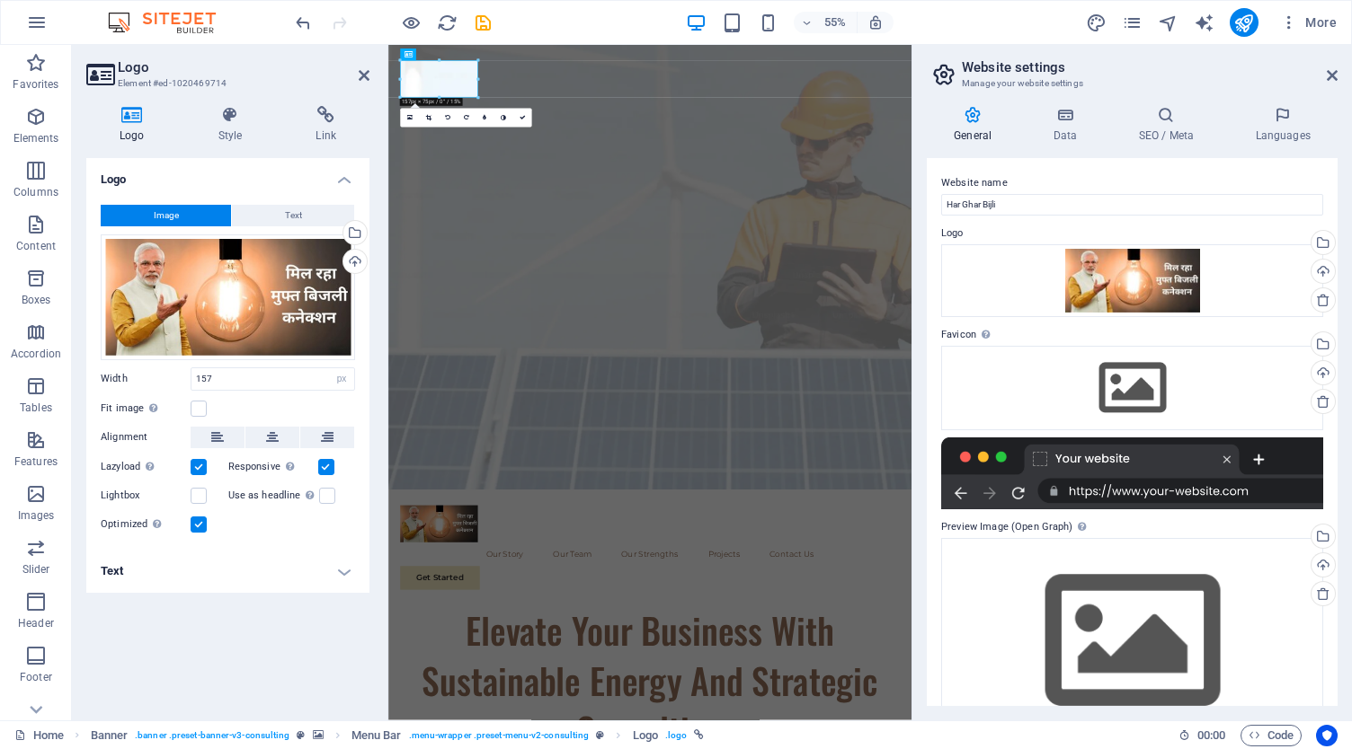
click at [333, 578] on h4 "Text" at bounding box center [227, 571] width 283 height 43
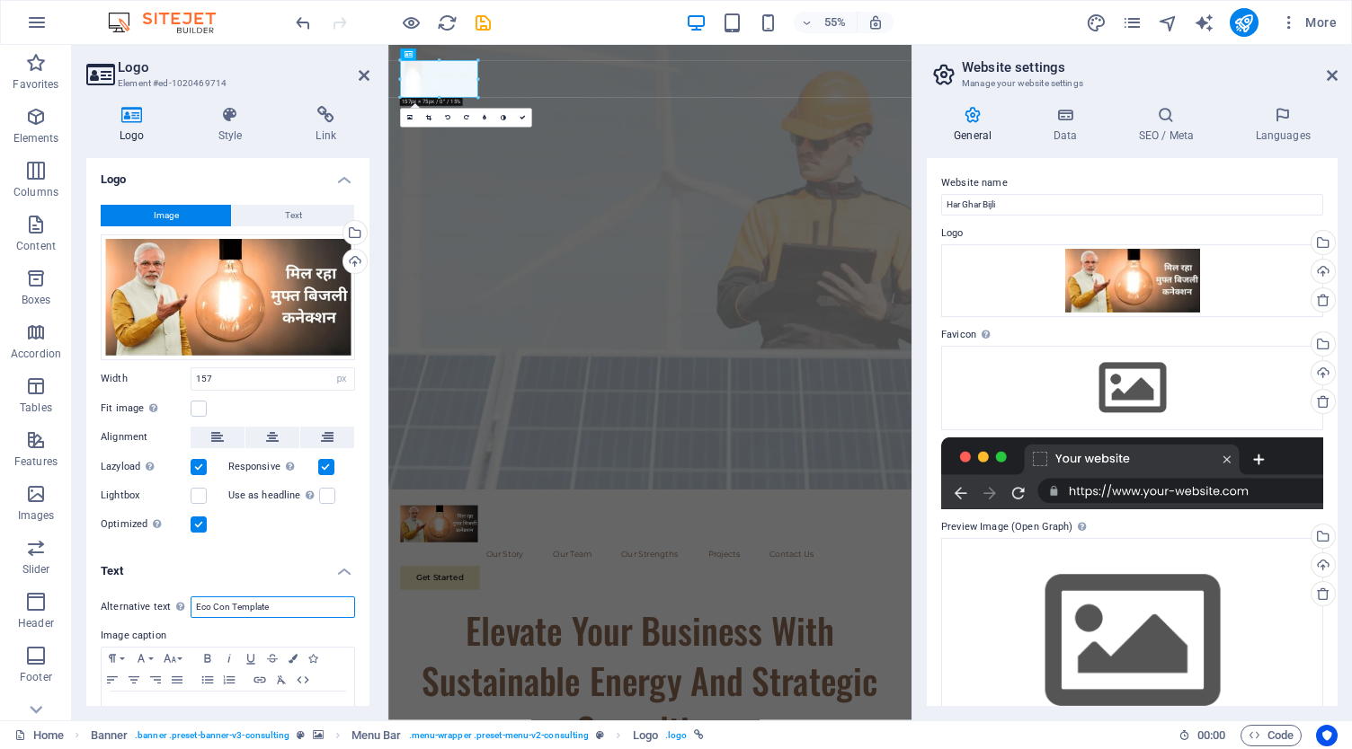
click at [286, 603] on input "Eco Con Template" at bounding box center [273, 608] width 164 height 22
paste input "Har Ghar Bijli"
type input "Har Ghar Bijli"
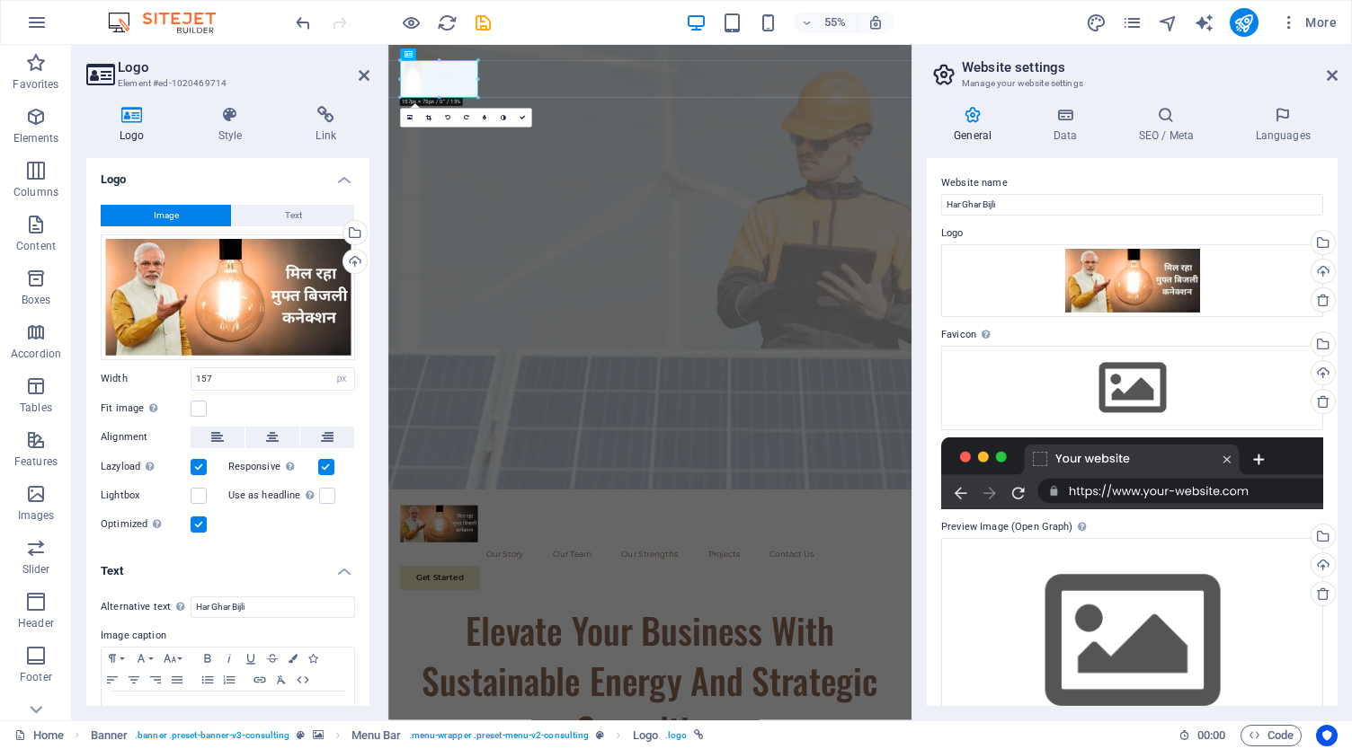
click at [257, 571] on h4 "Text" at bounding box center [227, 566] width 283 height 32
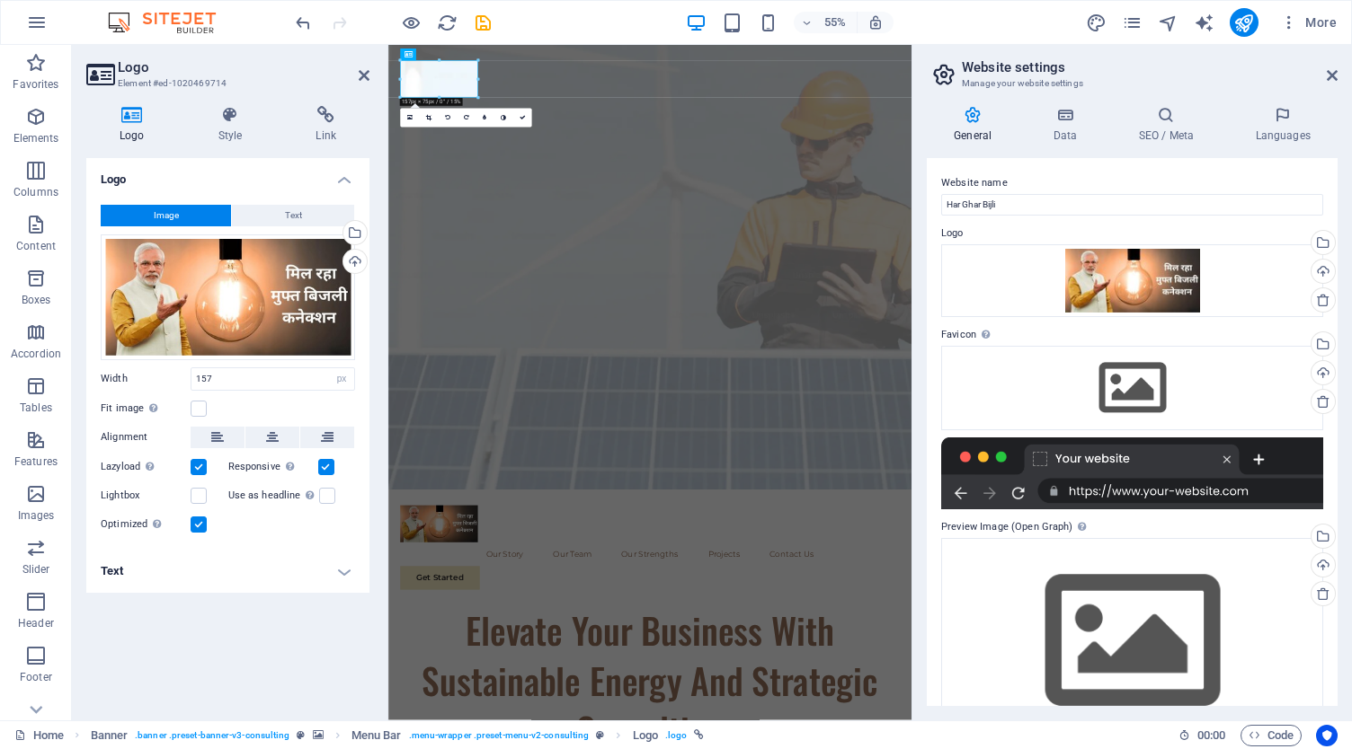
click at [282, 571] on h4 "Text" at bounding box center [227, 571] width 283 height 43
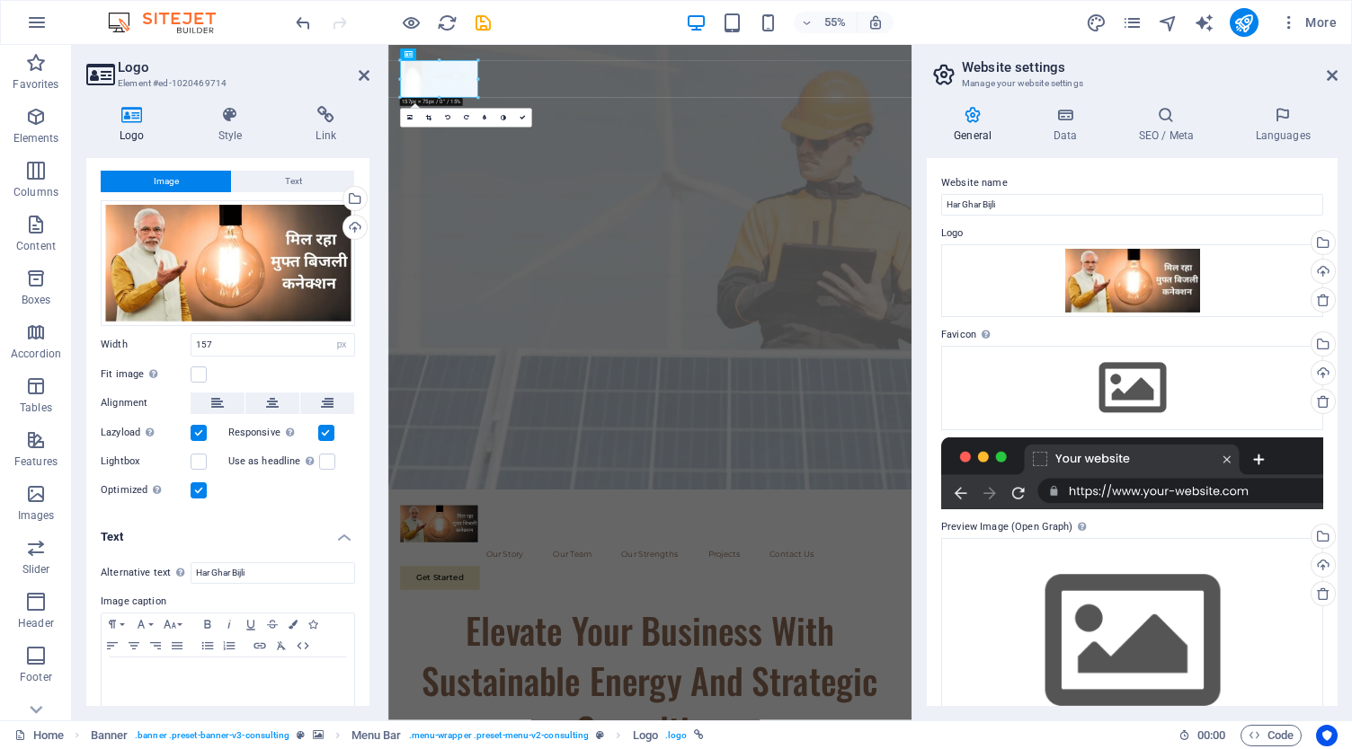
scroll to position [52, 0]
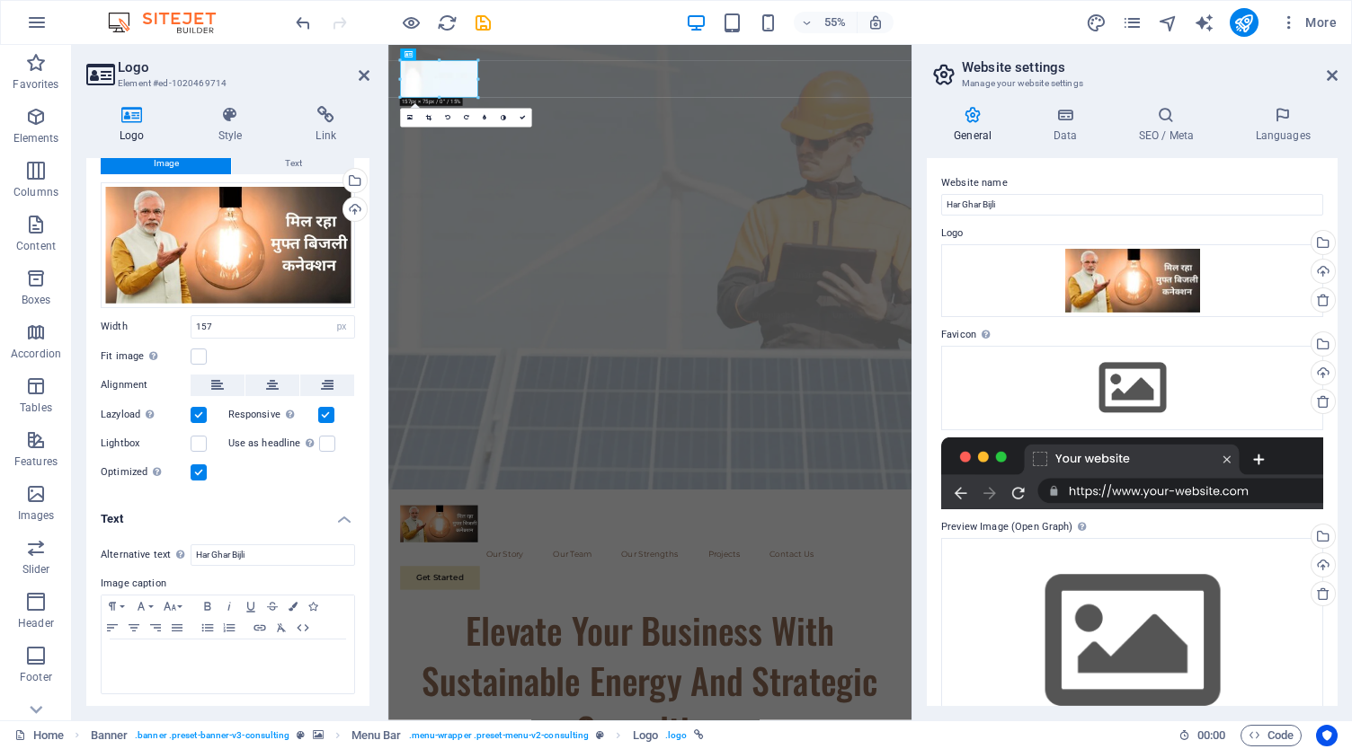
click at [339, 521] on h4 "Text" at bounding box center [227, 514] width 283 height 32
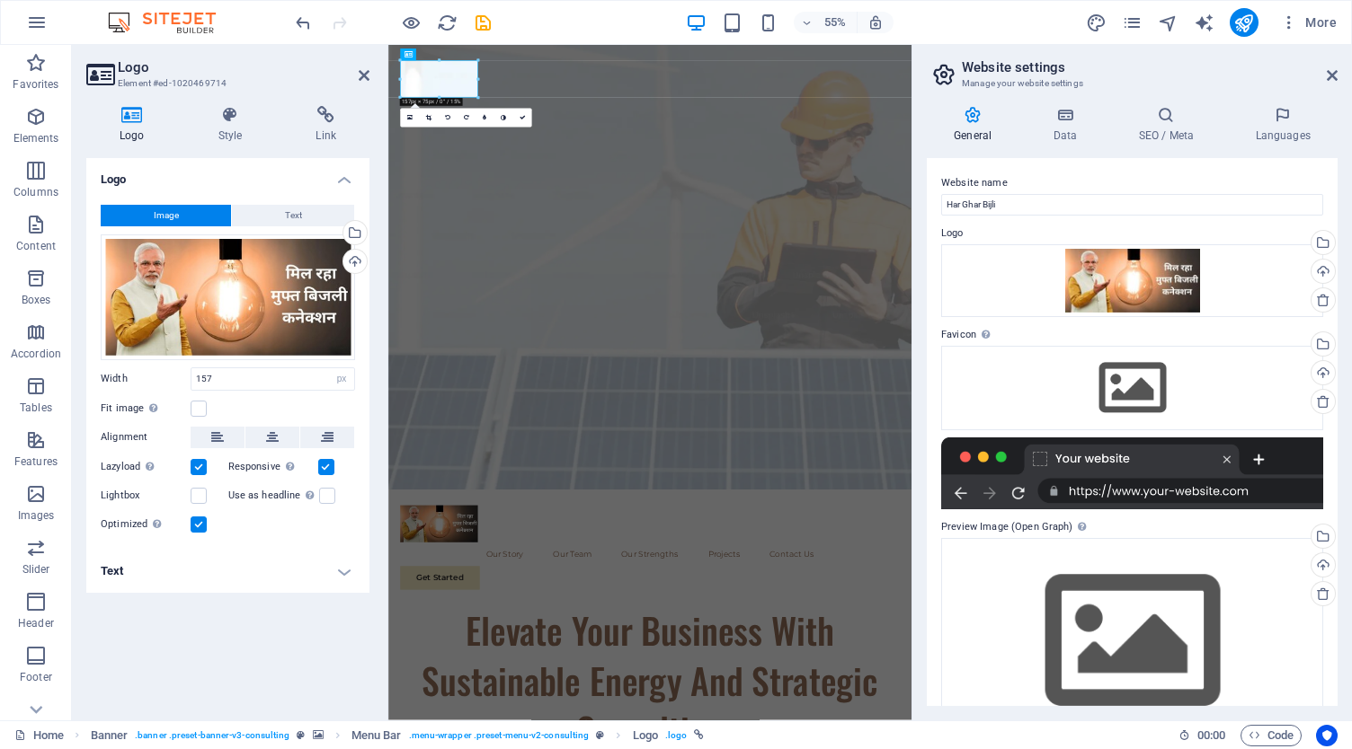
scroll to position [0, 0]
click at [298, 217] on span "Text" at bounding box center [293, 216] width 17 height 22
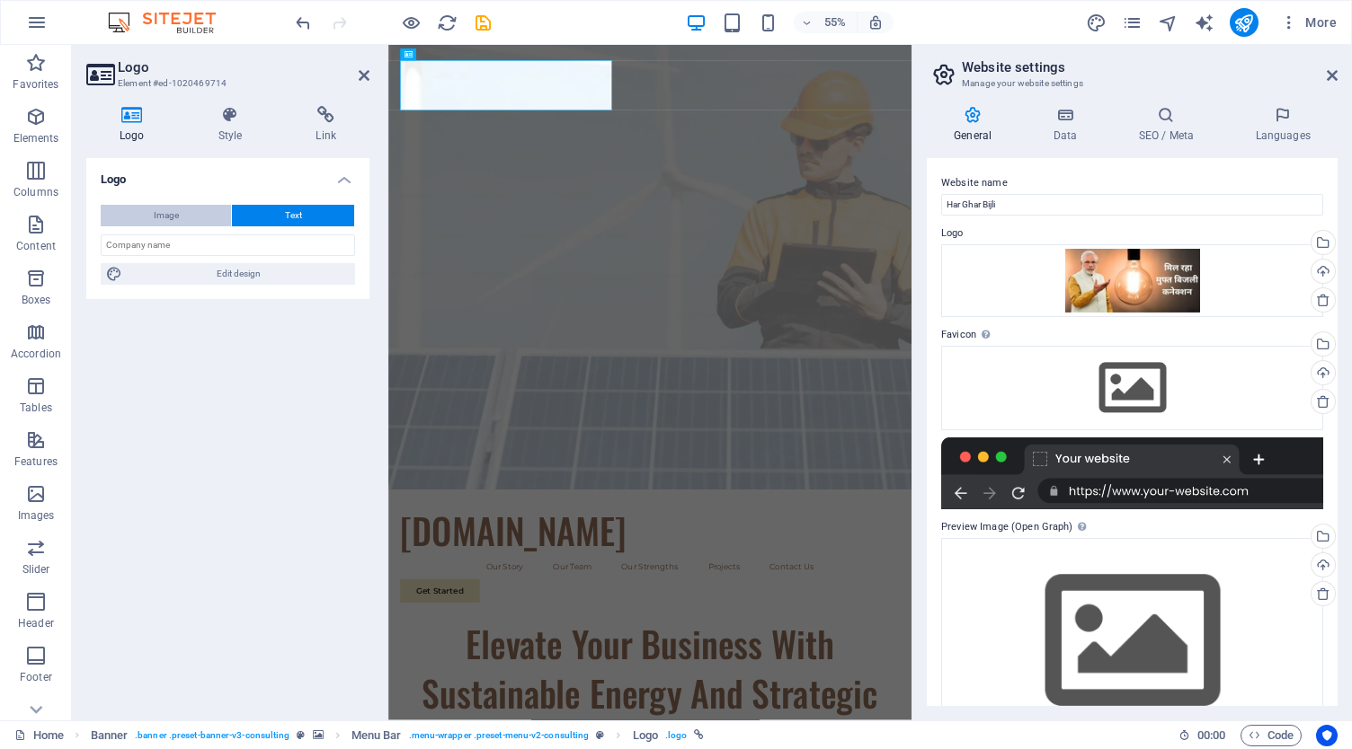
click at [195, 209] on button "Image" at bounding box center [166, 216] width 130 height 22
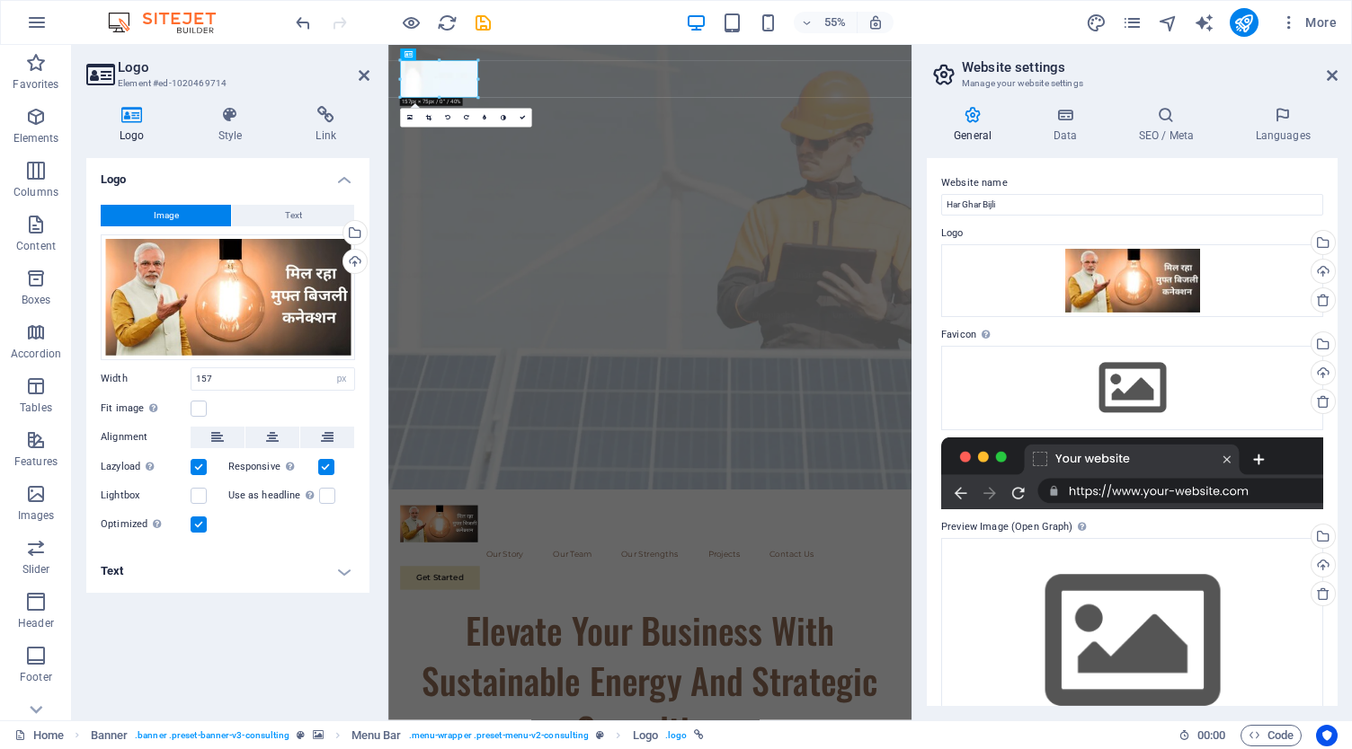
click at [297, 198] on div "Image Text Drag files here, click to choose files or select files from Files or…" at bounding box center [227, 370] width 283 height 359
click at [292, 208] on span "Text" at bounding box center [293, 216] width 17 height 22
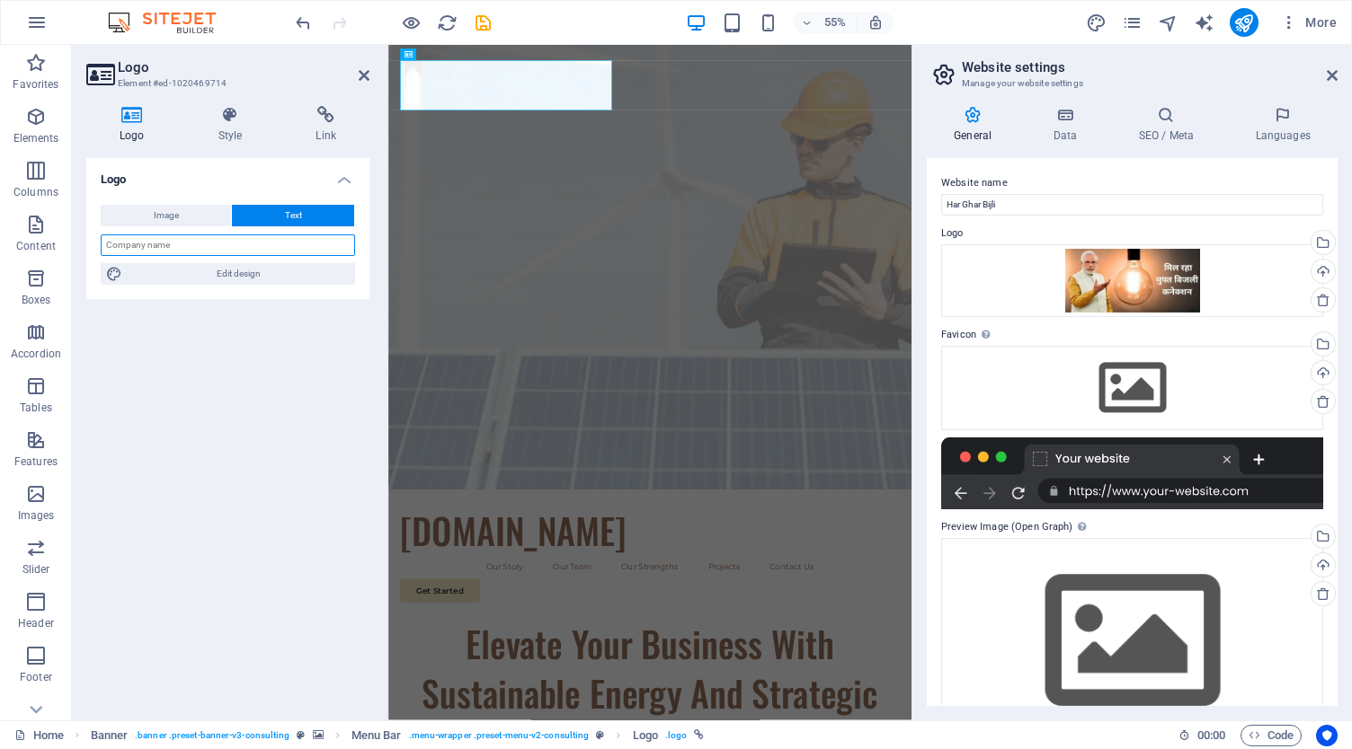
click at [244, 244] on input "text" at bounding box center [228, 246] width 254 height 22
paste input "Har Ghar Bijli"
type input "Har Ghar Bijli"
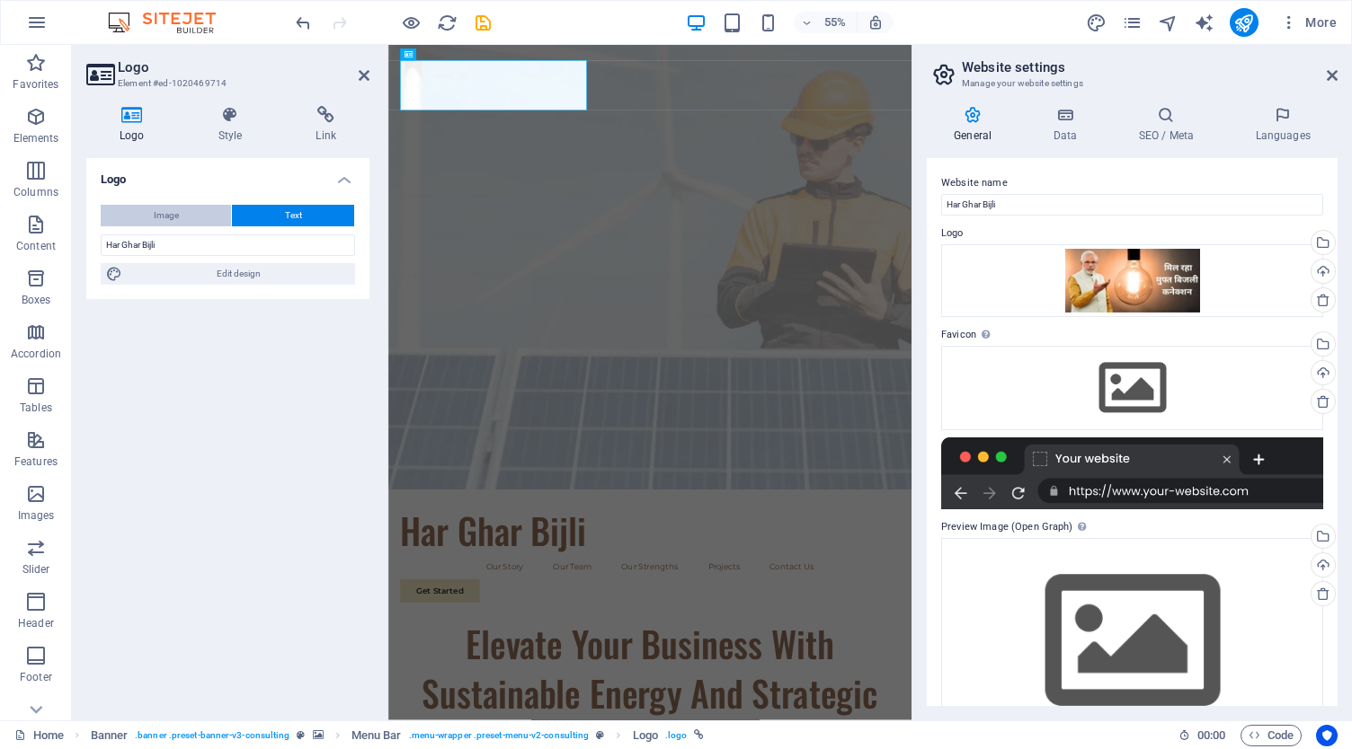
click at [180, 222] on button "Image" at bounding box center [166, 216] width 130 height 22
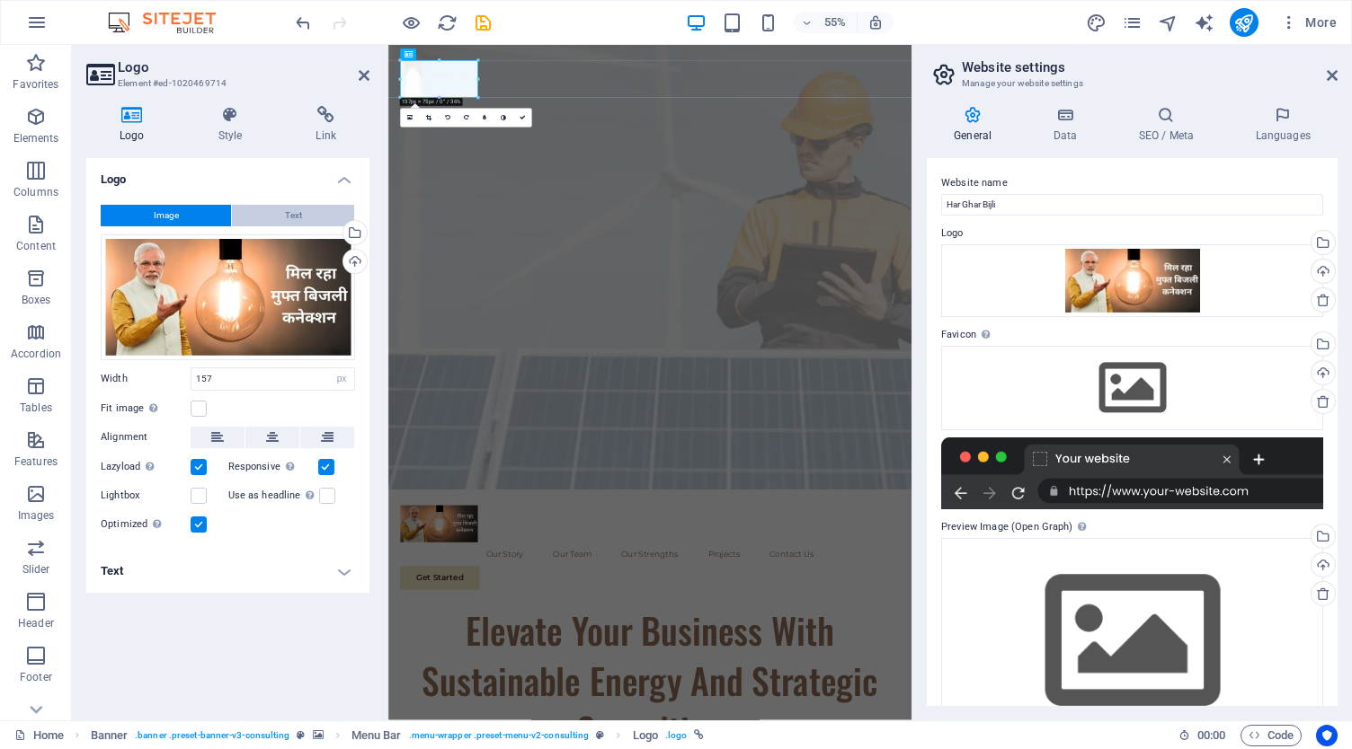
click at [275, 215] on button "Text" at bounding box center [293, 216] width 122 height 22
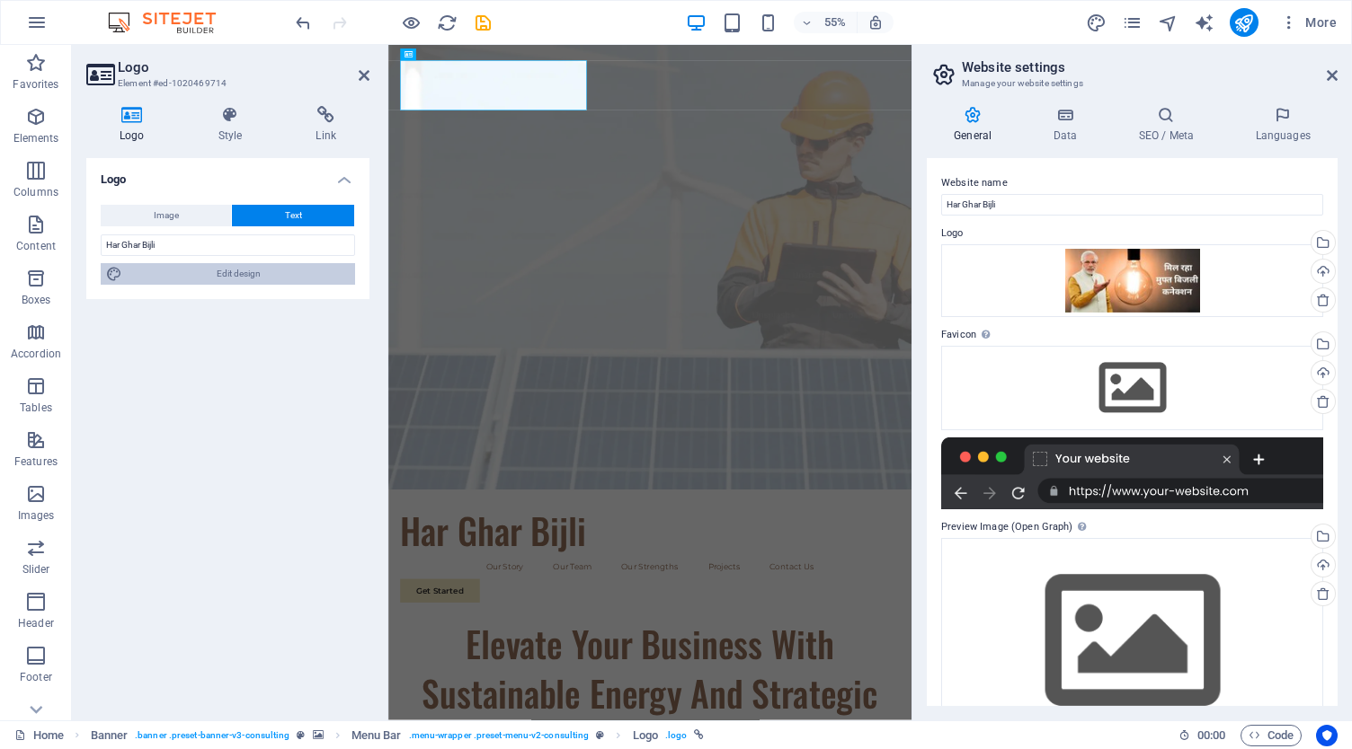
click at [230, 274] on span "Edit design" at bounding box center [239, 274] width 222 height 22
select select "px"
select select "400"
select select "px"
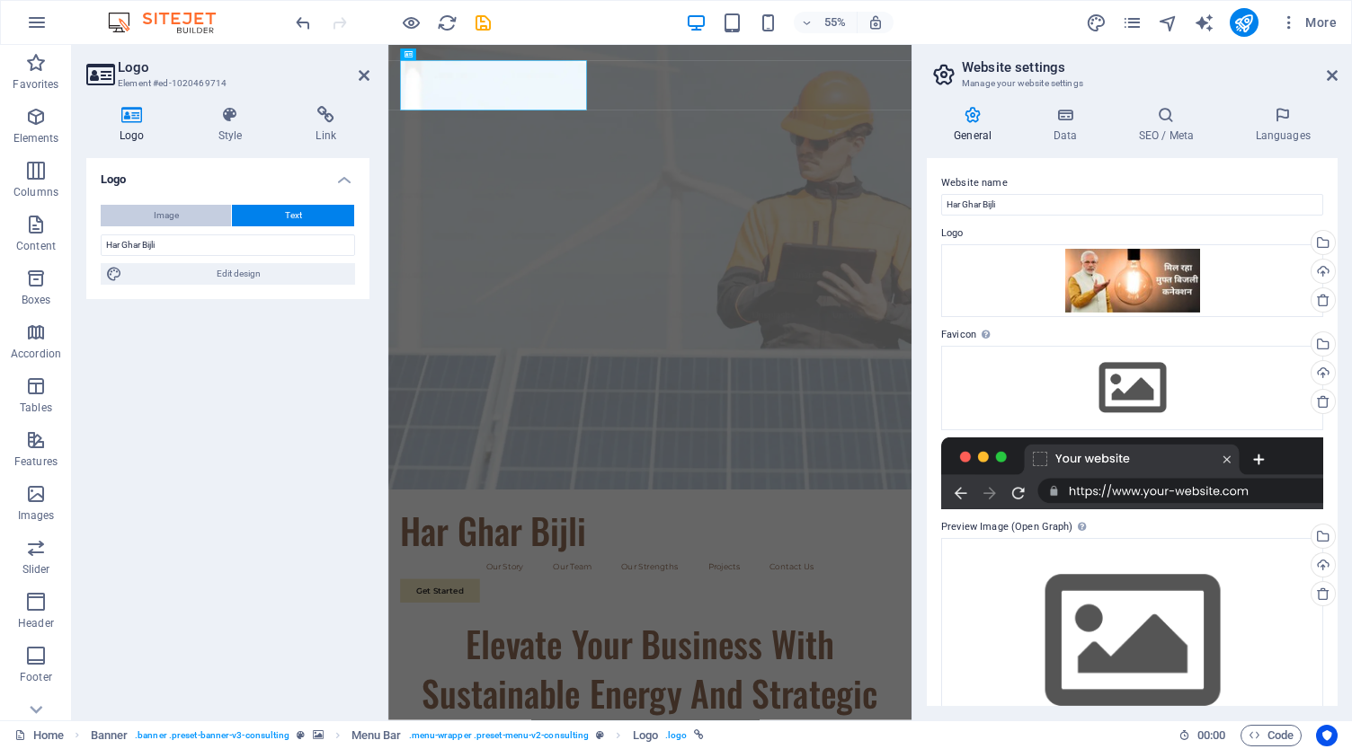
select select "500"
select select "px"
select select "rem"
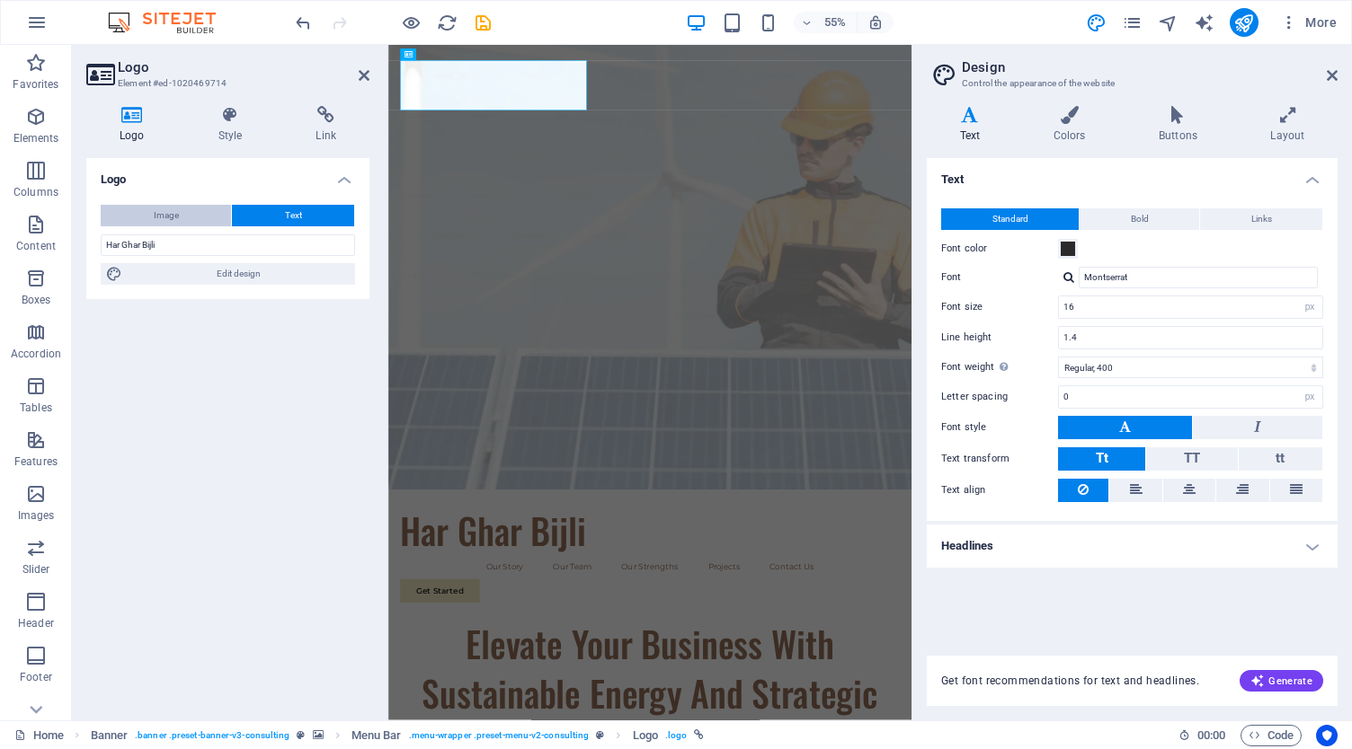
click at [176, 205] on span "Image" at bounding box center [166, 216] width 25 height 22
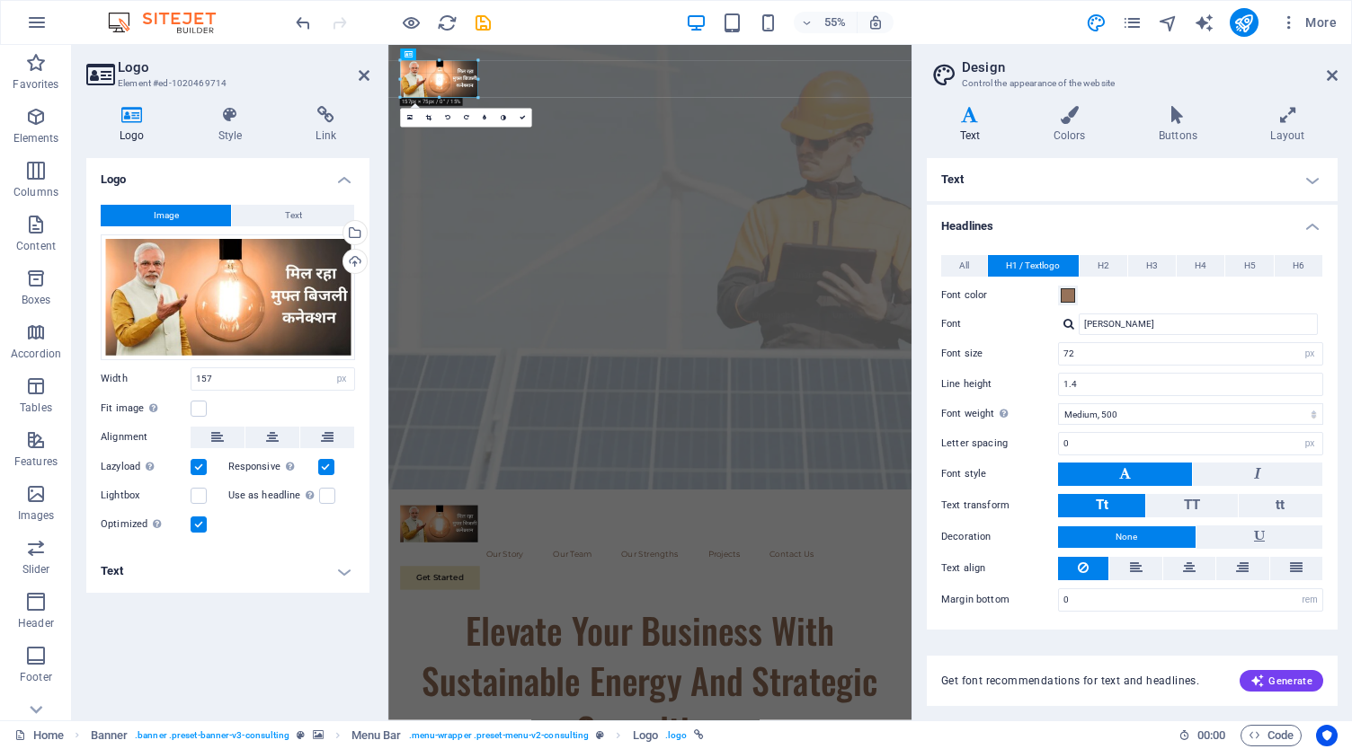
click at [473, 96] on div "180 170 160 150 140 130 120 110 100 90 80 70 60 50 40 30 20 10 0 -10 -20 -30 -4…" at bounding box center [438, 79] width 77 height 37
click at [225, 114] on icon at bounding box center [230, 115] width 91 height 18
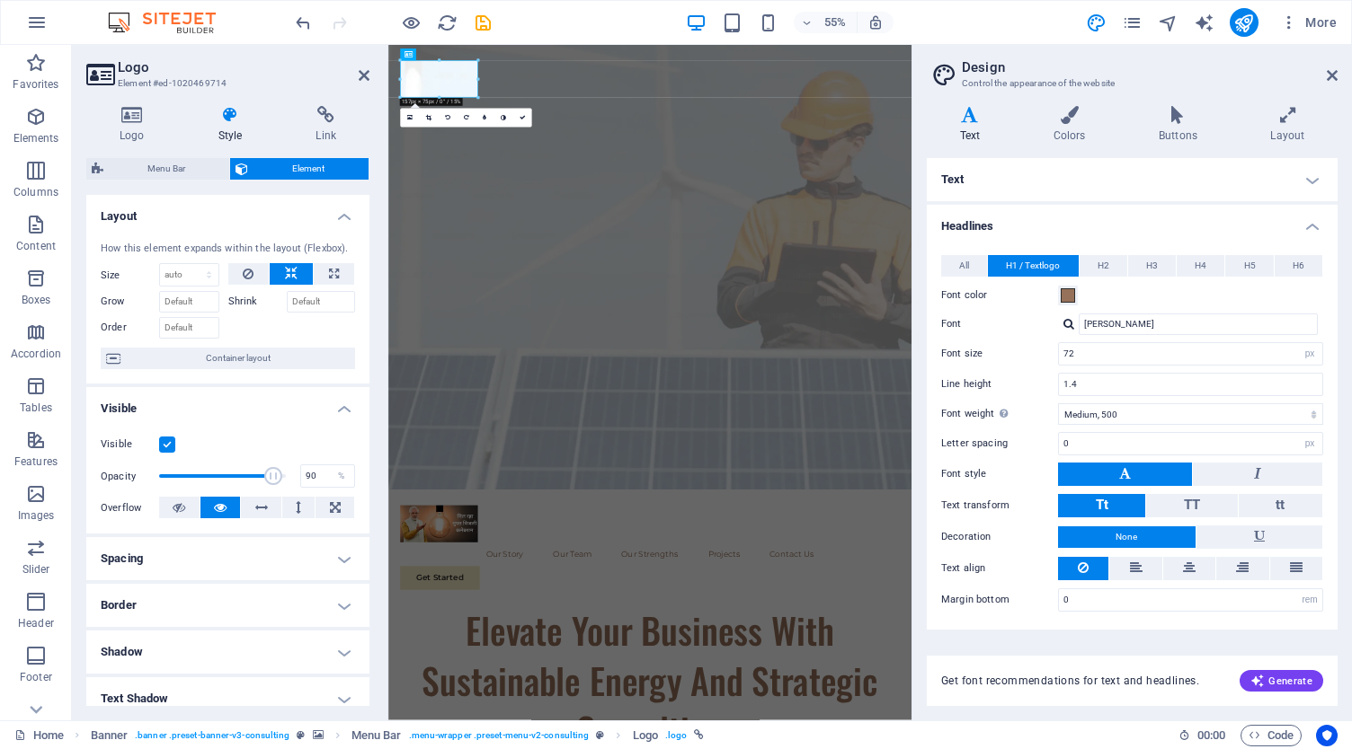
type input "91"
click at [271, 467] on span at bounding box center [273, 476] width 18 height 18
click at [365, 80] on icon at bounding box center [364, 75] width 11 height 14
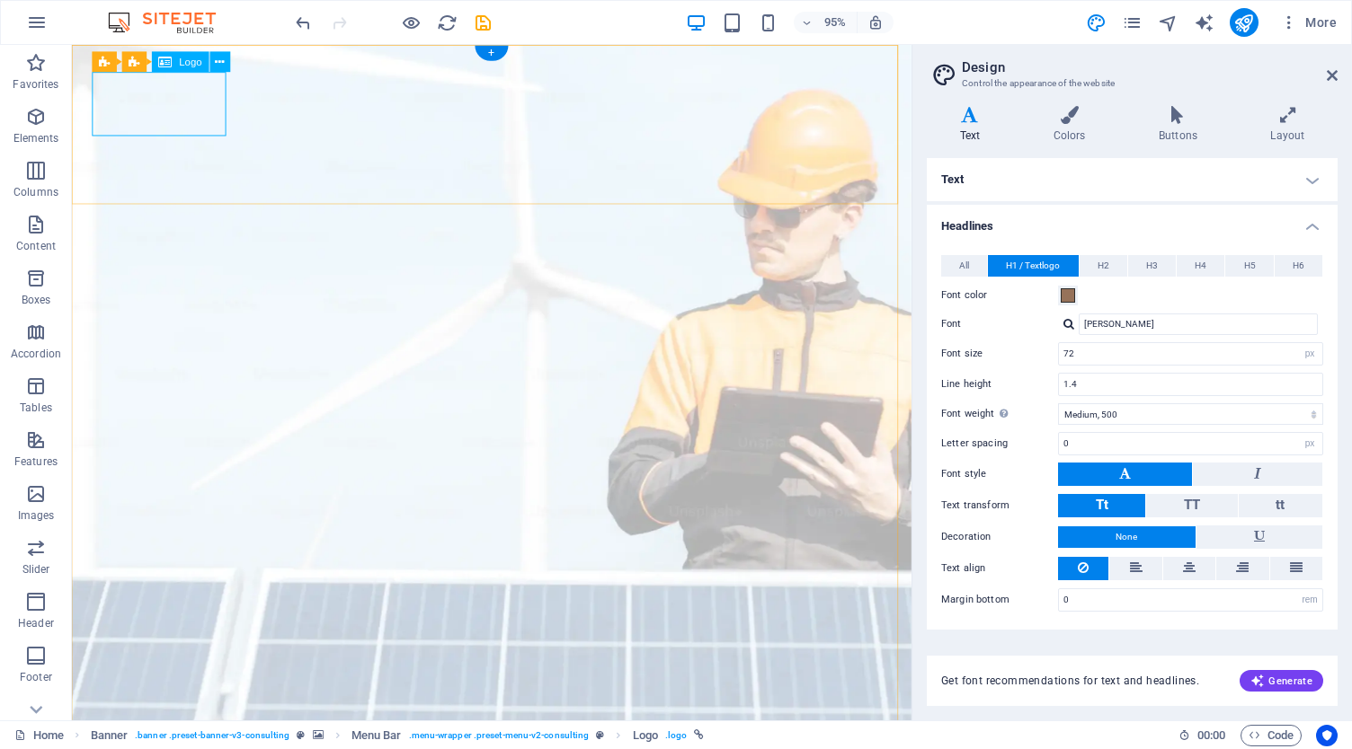
click at [223, 60] on icon at bounding box center [220, 62] width 9 height 18
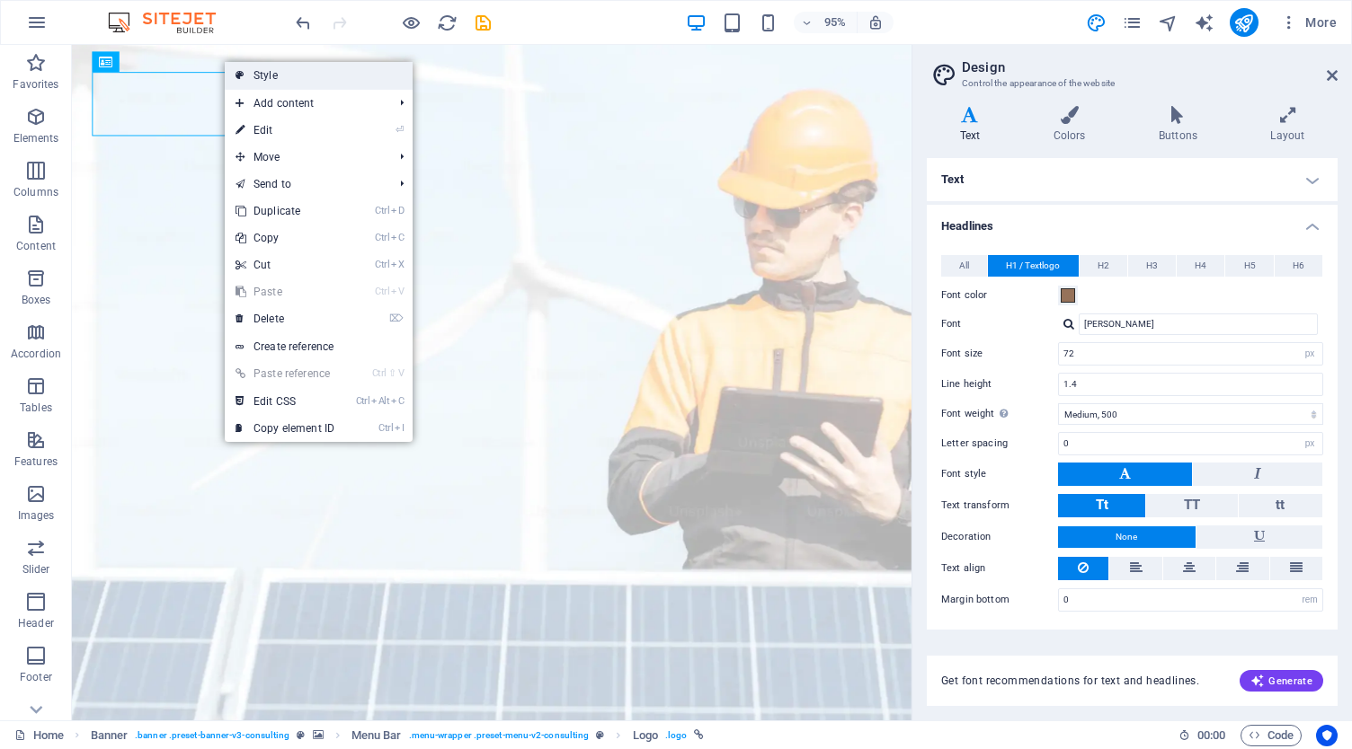
click at [279, 76] on link "Style" at bounding box center [319, 75] width 188 height 27
select select "rem"
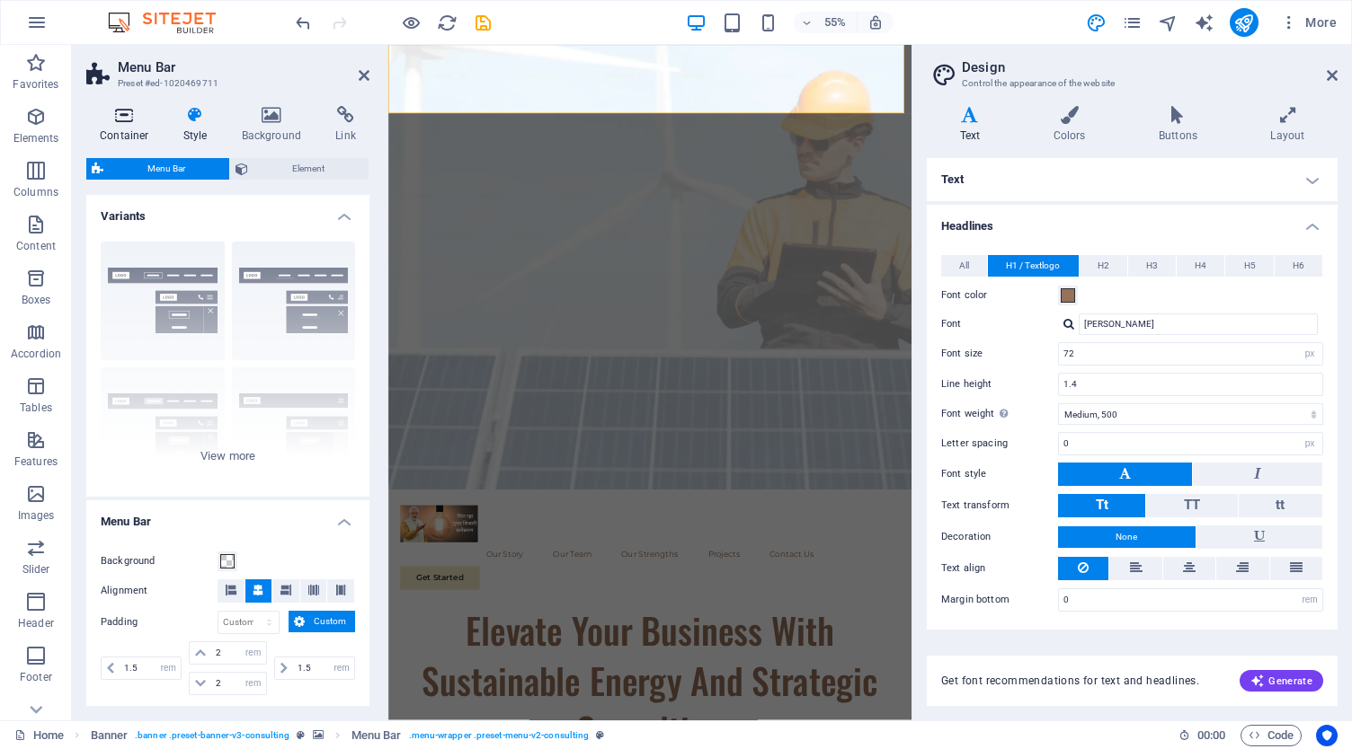
click at [128, 118] on icon at bounding box center [124, 115] width 76 height 18
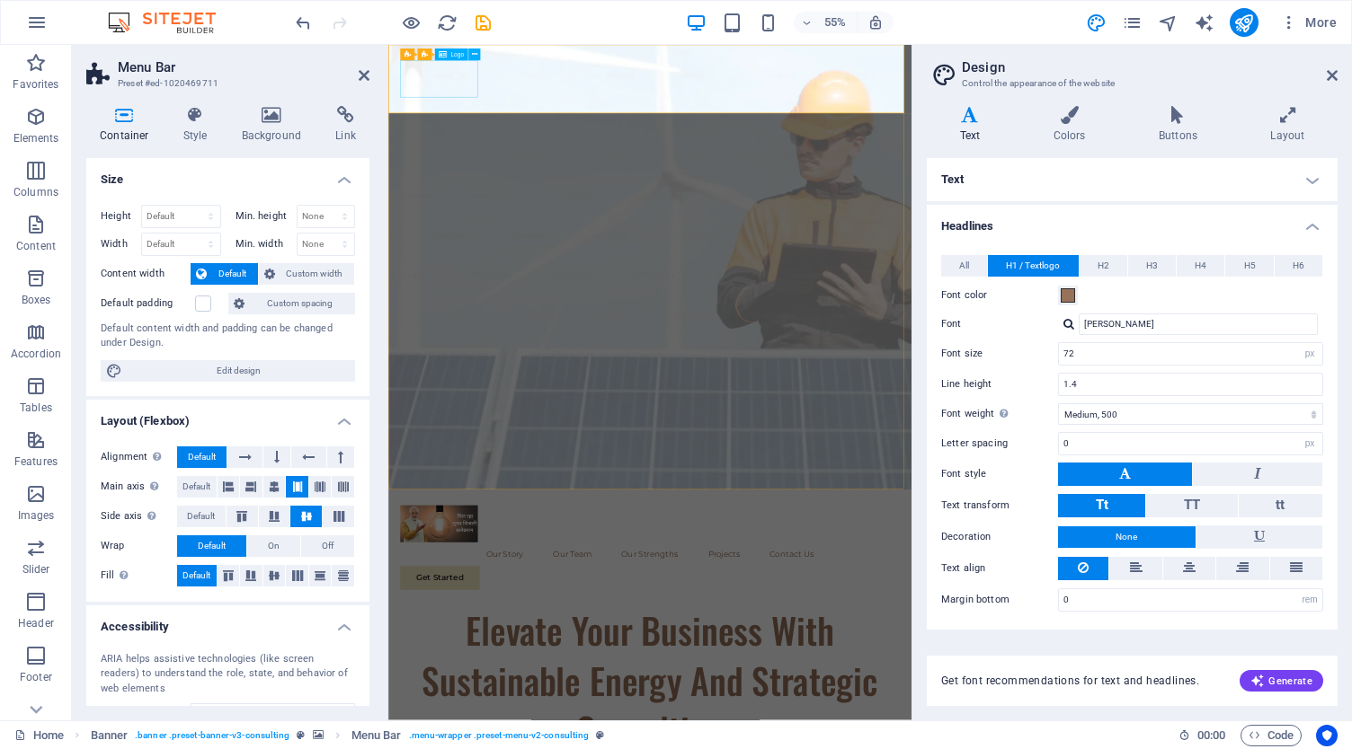
click at [365, 75] on icon at bounding box center [364, 75] width 11 height 14
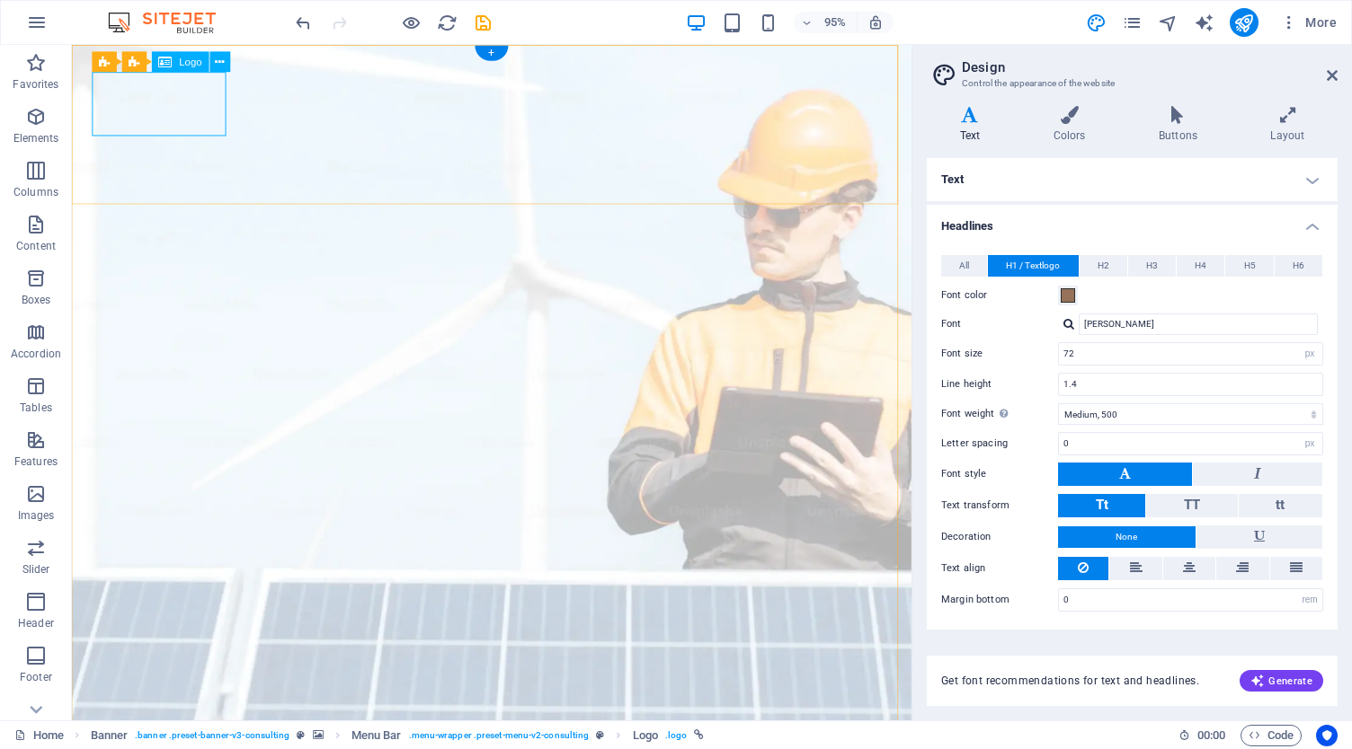
click at [1211, 357] on input "72" at bounding box center [1190, 354] width 263 height 22
type input "70"
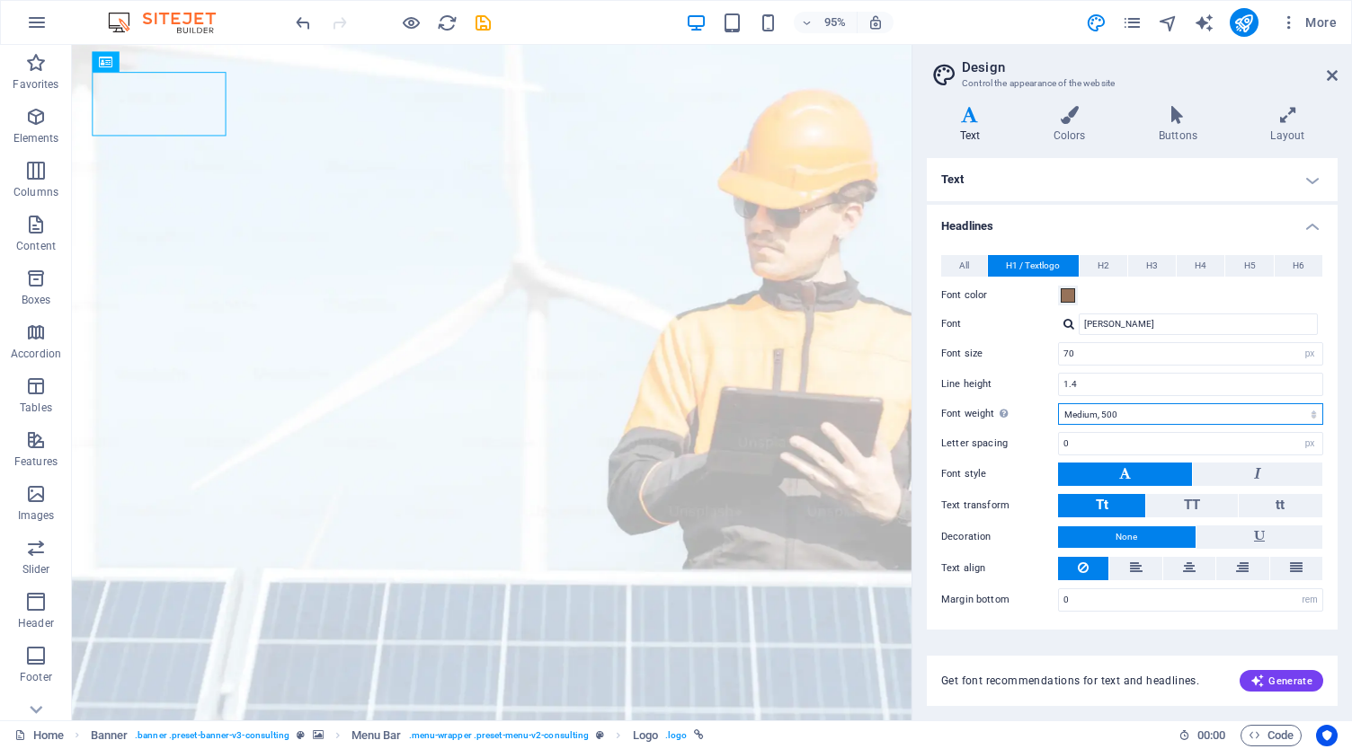
click at [1120, 410] on select "Thin, 100 Extra-light, 200 Light, 300 Regular, 400 Medium, 500 Semi-bold, 600 B…" at bounding box center [1190, 414] width 265 height 22
select select "200"
click at [1058, 403] on select "Thin, 100 Extra-light, 200 Light, 300 Regular, 400 Medium, 500 Semi-bold, 600 B…" at bounding box center [1190, 414] width 265 height 22
click at [1139, 355] on input "70" at bounding box center [1190, 354] width 263 height 22
click at [1024, 320] on label "Font" at bounding box center [999, 325] width 117 height 22
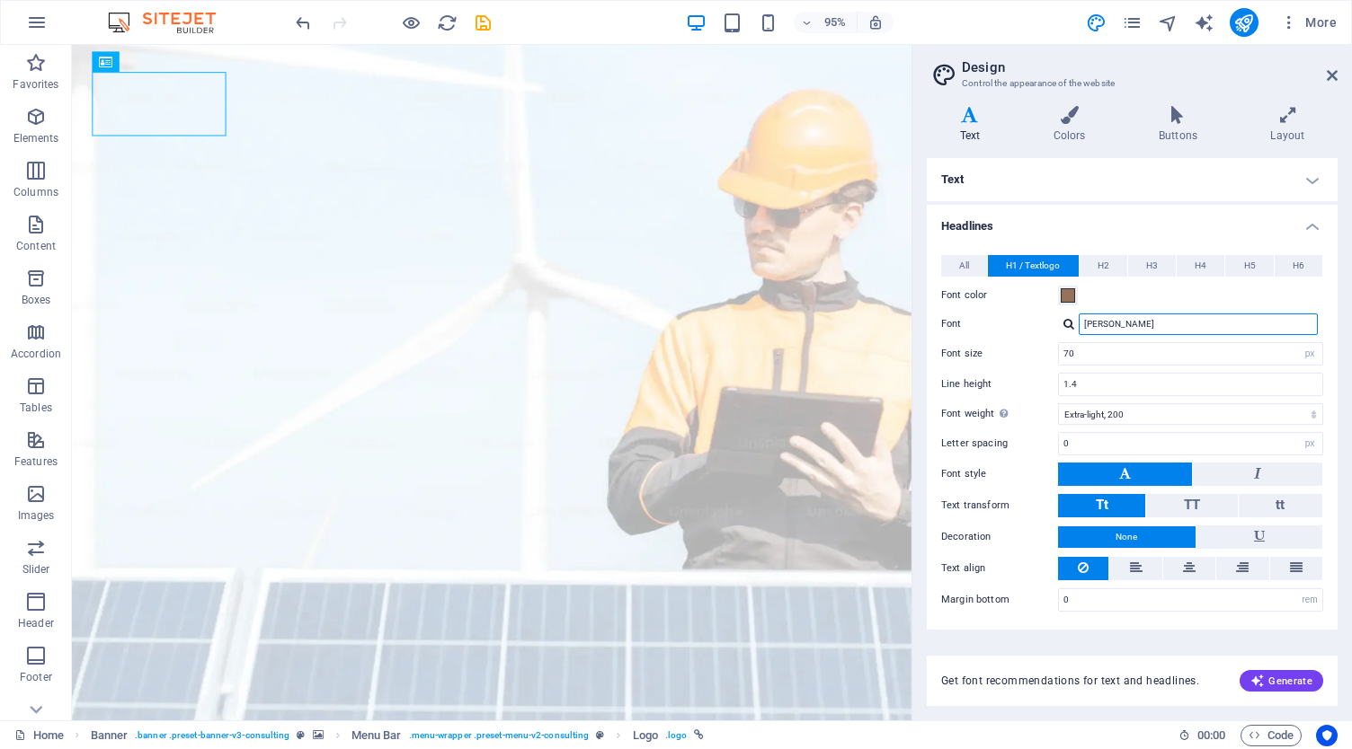
click at [1078, 320] on input "[PERSON_NAME]" at bounding box center [1197, 325] width 239 height 22
click at [978, 267] on button "All" at bounding box center [964, 266] width 46 height 22
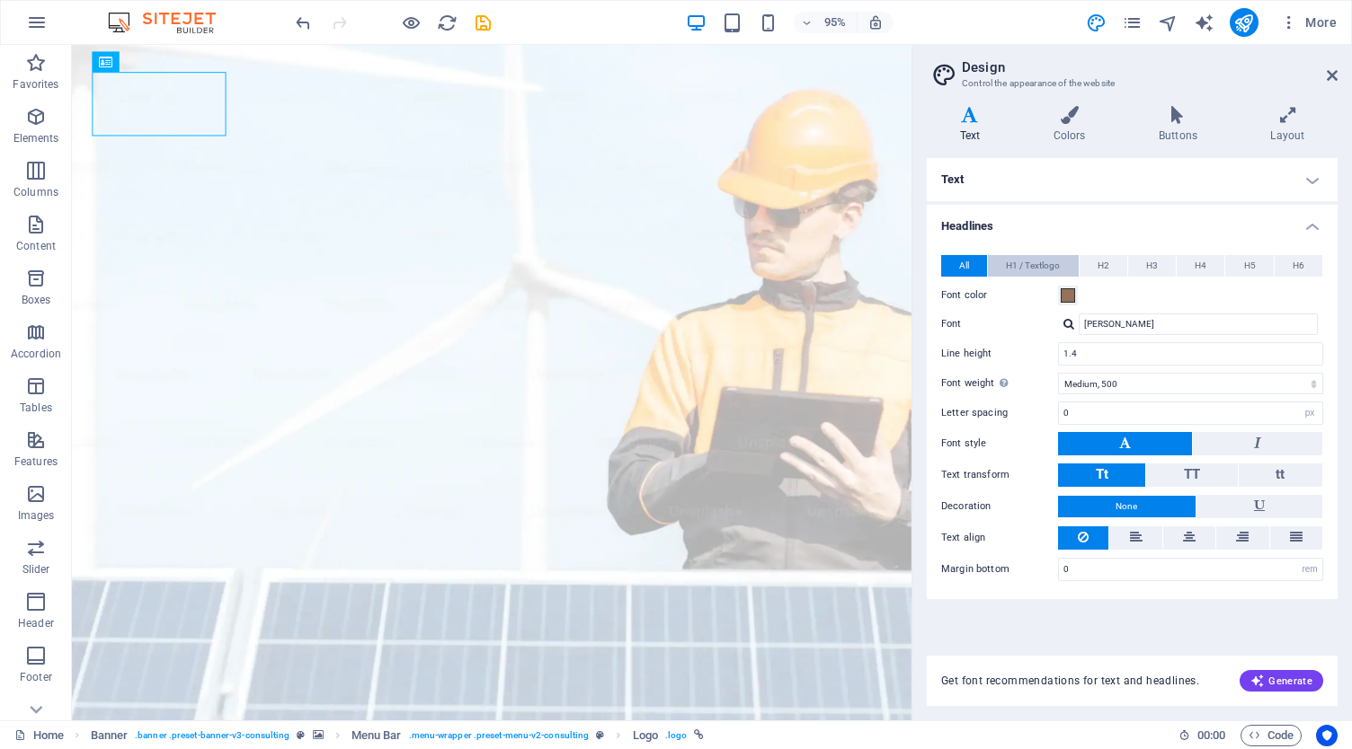
click at [1010, 264] on span "H1 / Textlogo" at bounding box center [1033, 266] width 54 height 22
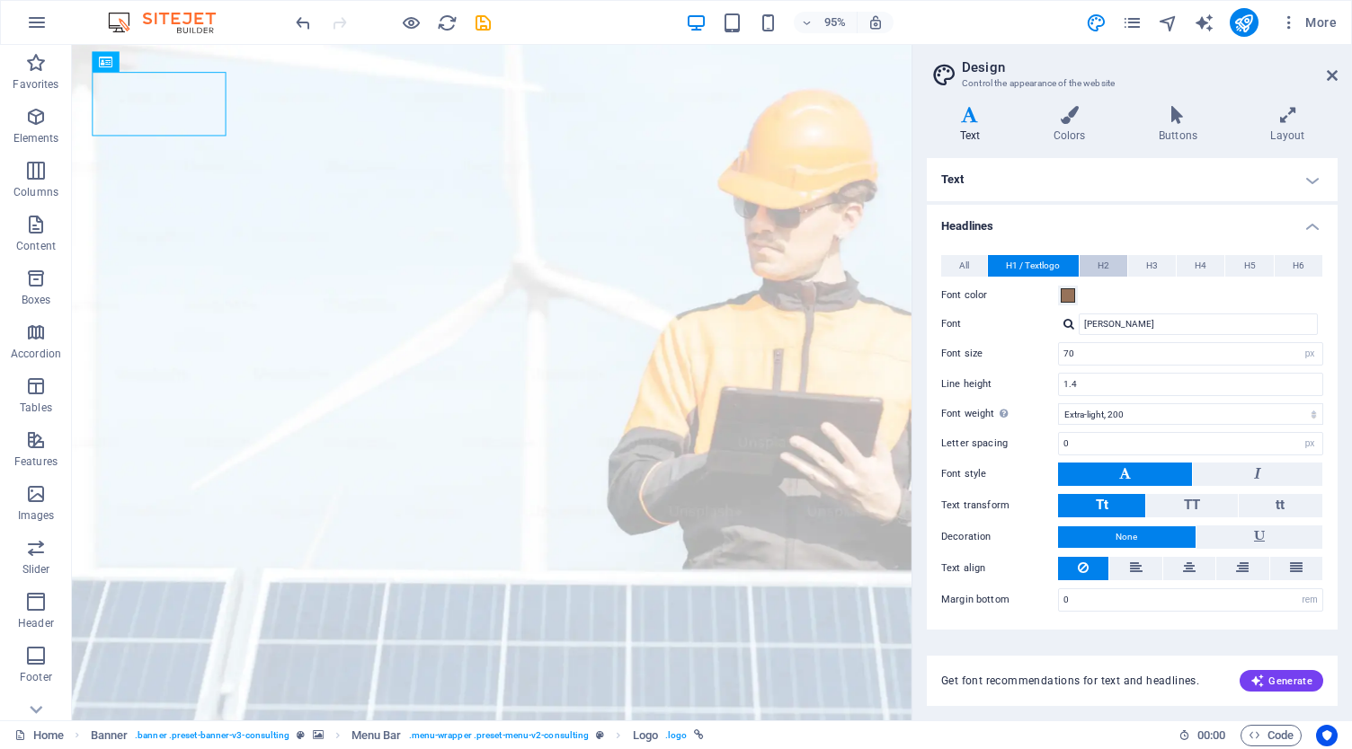
click at [1113, 267] on button "H2" at bounding box center [1103, 266] width 48 height 22
click at [1041, 262] on span "H1 / Textlogo" at bounding box center [1033, 266] width 54 height 22
drag, startPoint x: 186, startPoint y: 96, endPoint x: 178, endPoint y: 86, distance: 12.8
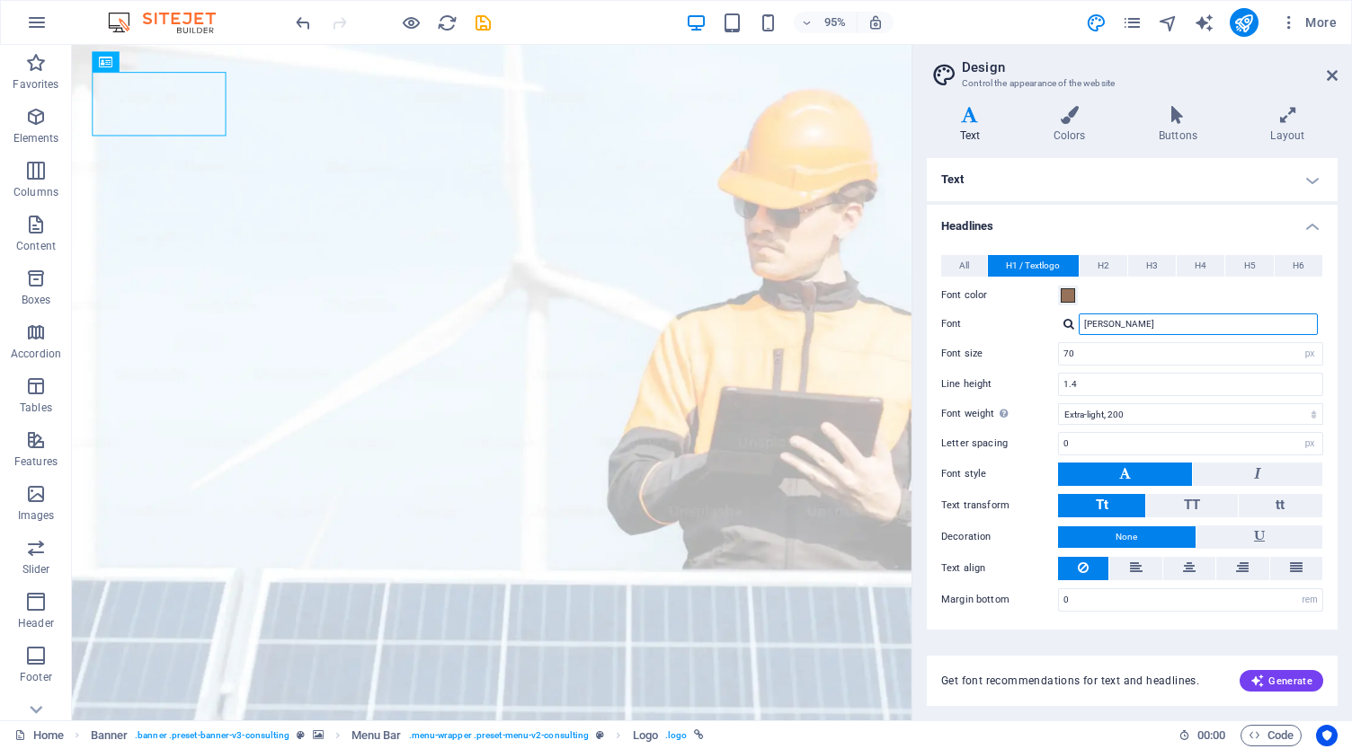
click at [1158, 326] on input "[PERSON_NAME]" at bounding box center [1197, 325] width 239 height 22
click at [1068, 320] on div at bounding box center [1068, 324] width 11 height 12
click at [1117, 351] on div "Montserrat" at bounding box center [1201, 348] width 237 height 19
type input "Montserrat"
click at [1326, 75] on icon at bounding box center [1331, 75] width 11 height 14
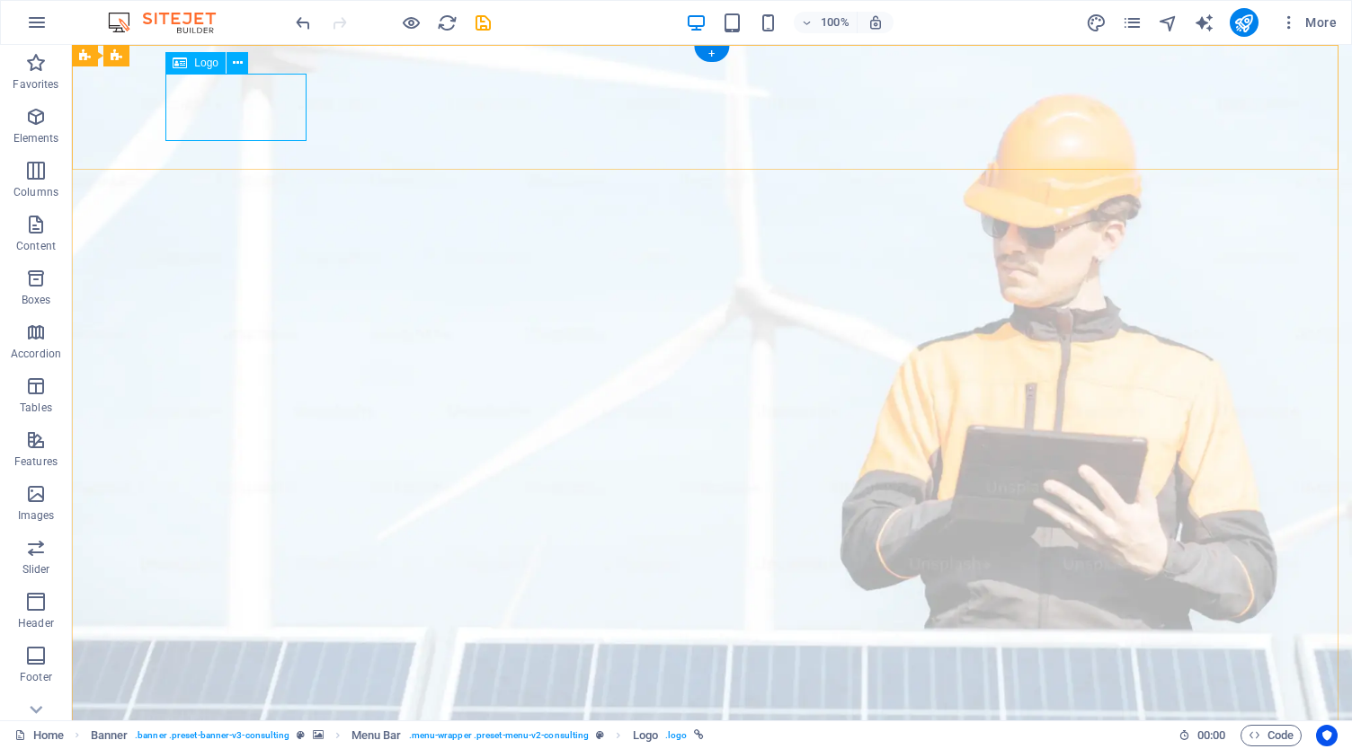
click at [208, 62] on span "Logo" at bounding box center [206, 63] width 24 height 11
click at [235, 62] on icon at bounding box center [238, 63] width 10 height 19
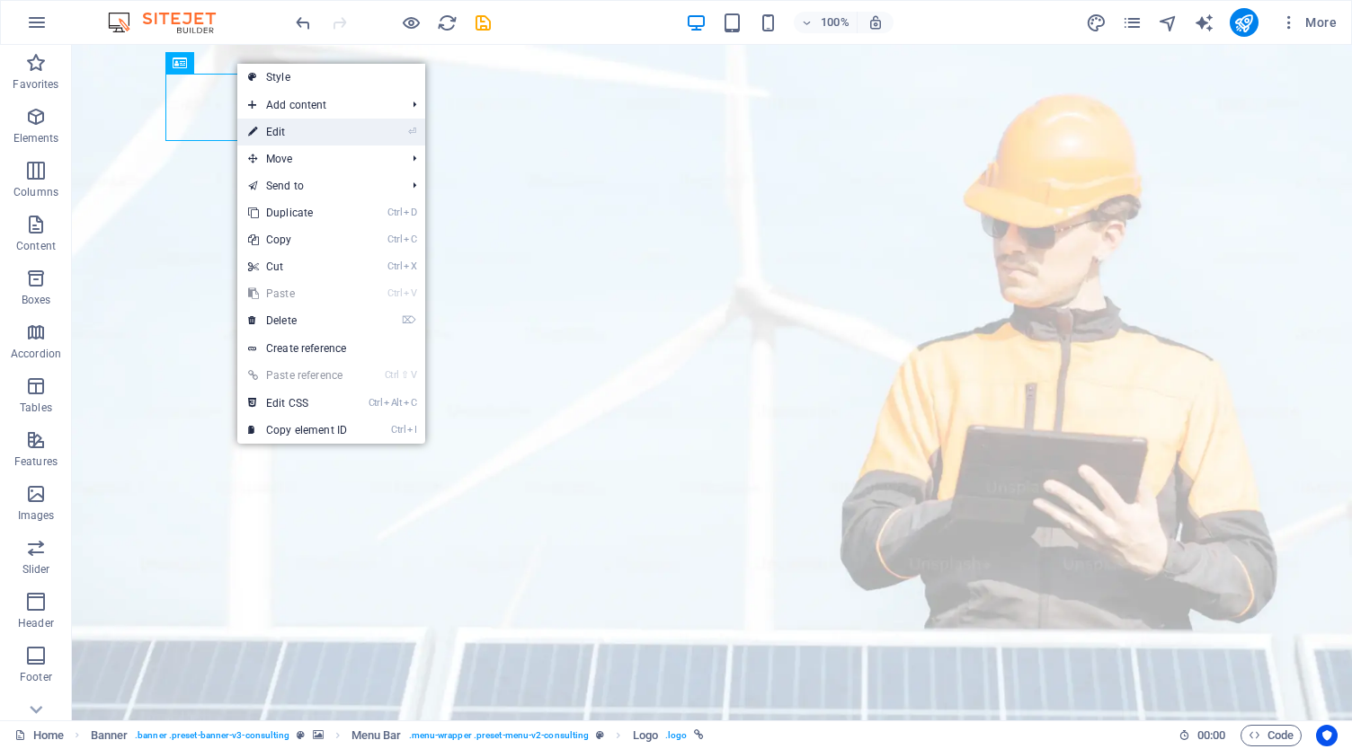
click at [298, 134] on link "⏎ Edit" at bounding box center [297, 132] width 120 height 27
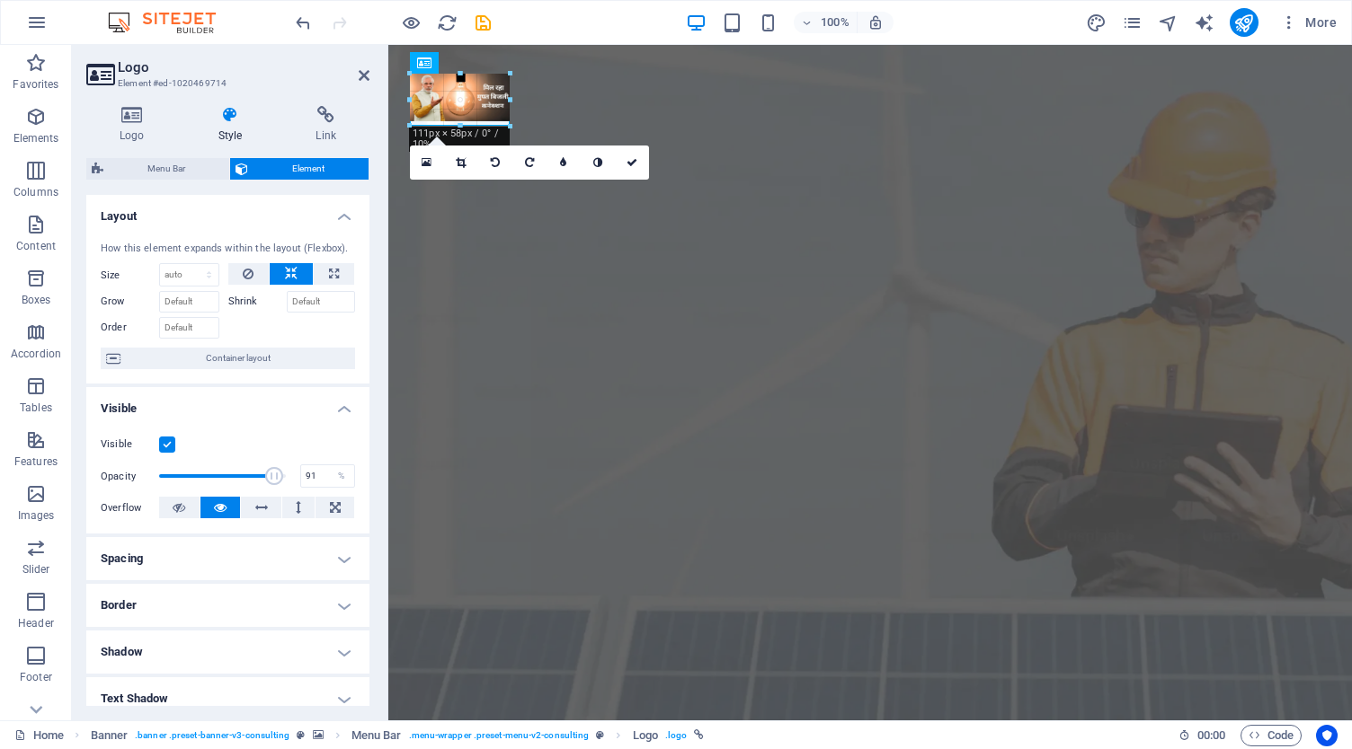
drag, startPoint x: 550, startPoint y: 139, endPoint x: 111, endPoint y: 45, distance: 449.5
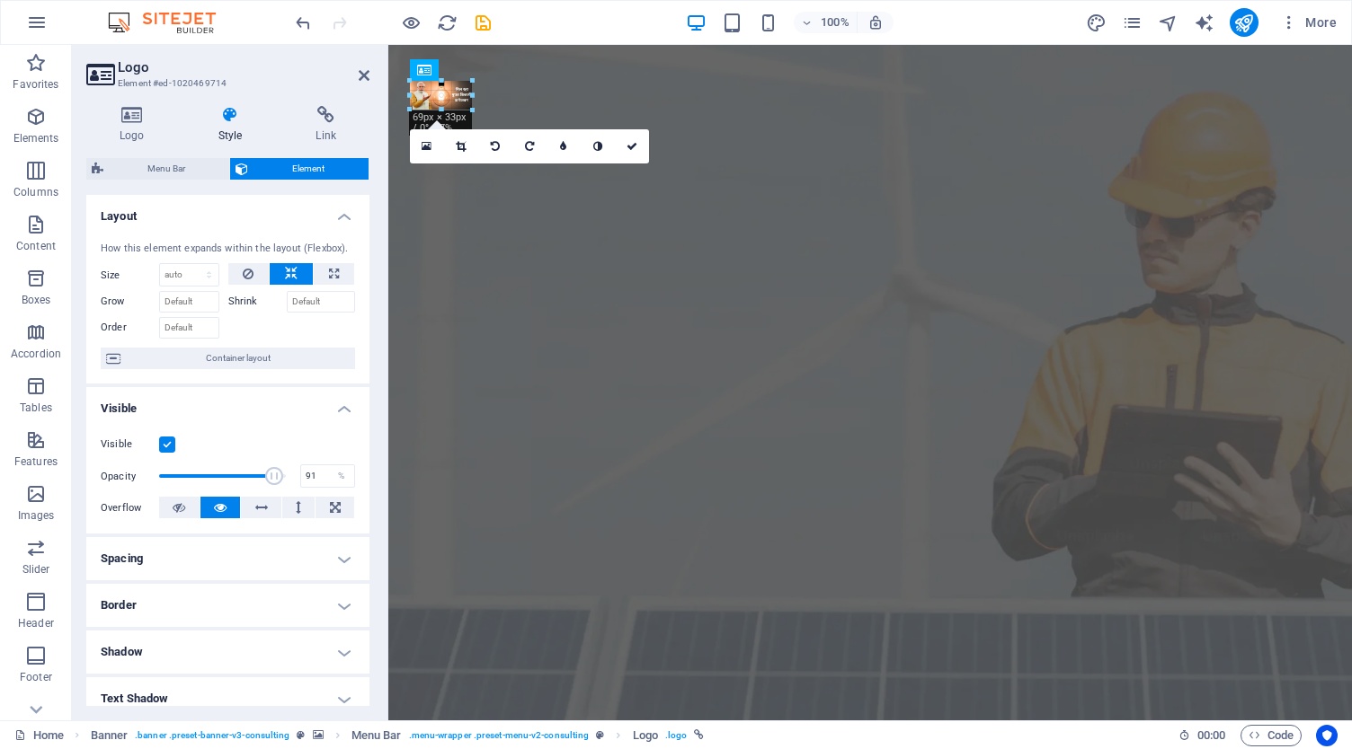
drag, startPoint x: 459, startPoint y: 120, endPoint x: 472, endPoint y: 106, distance: 18.4
click at [359, 68] on icon at bounding box center [364, 75] width 11 height 14
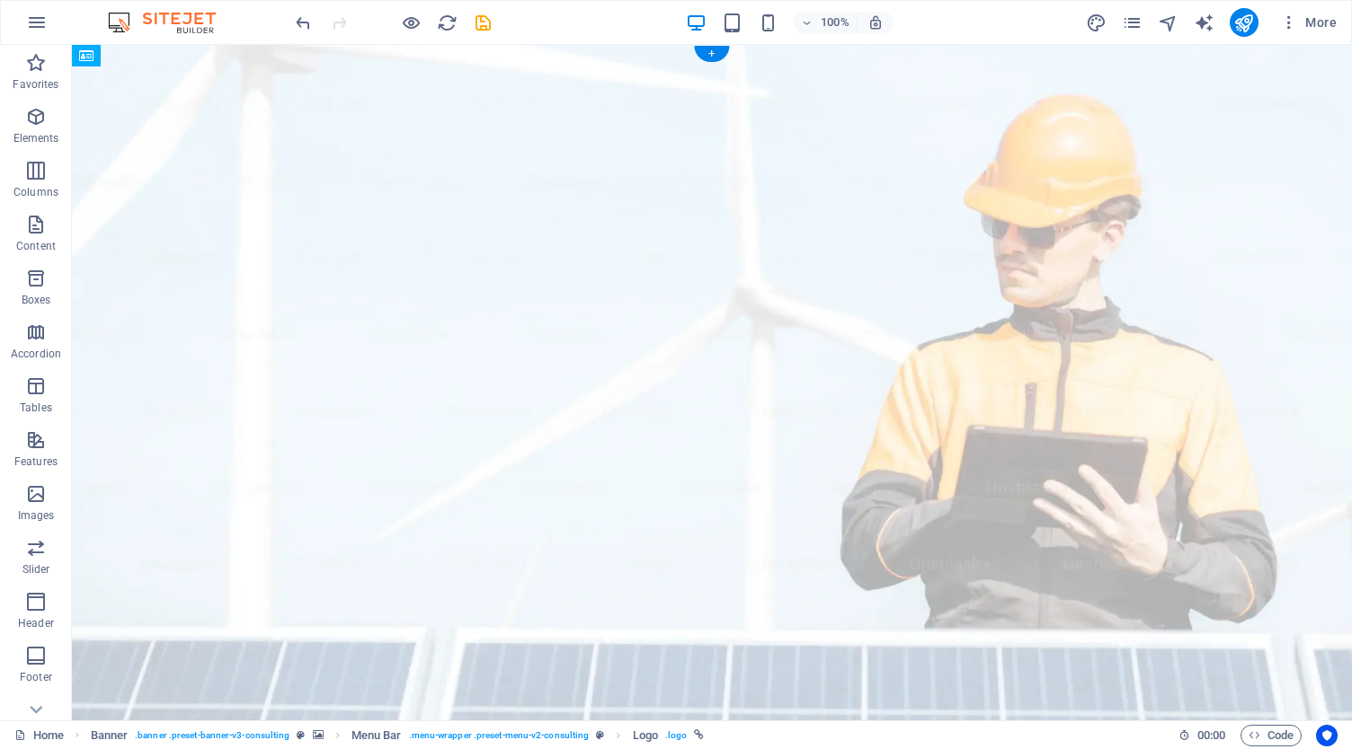
drag, startPoint x: 187, startPoint y: 93, endPoint x: 178, endPoint y: 90, distance: 9.4
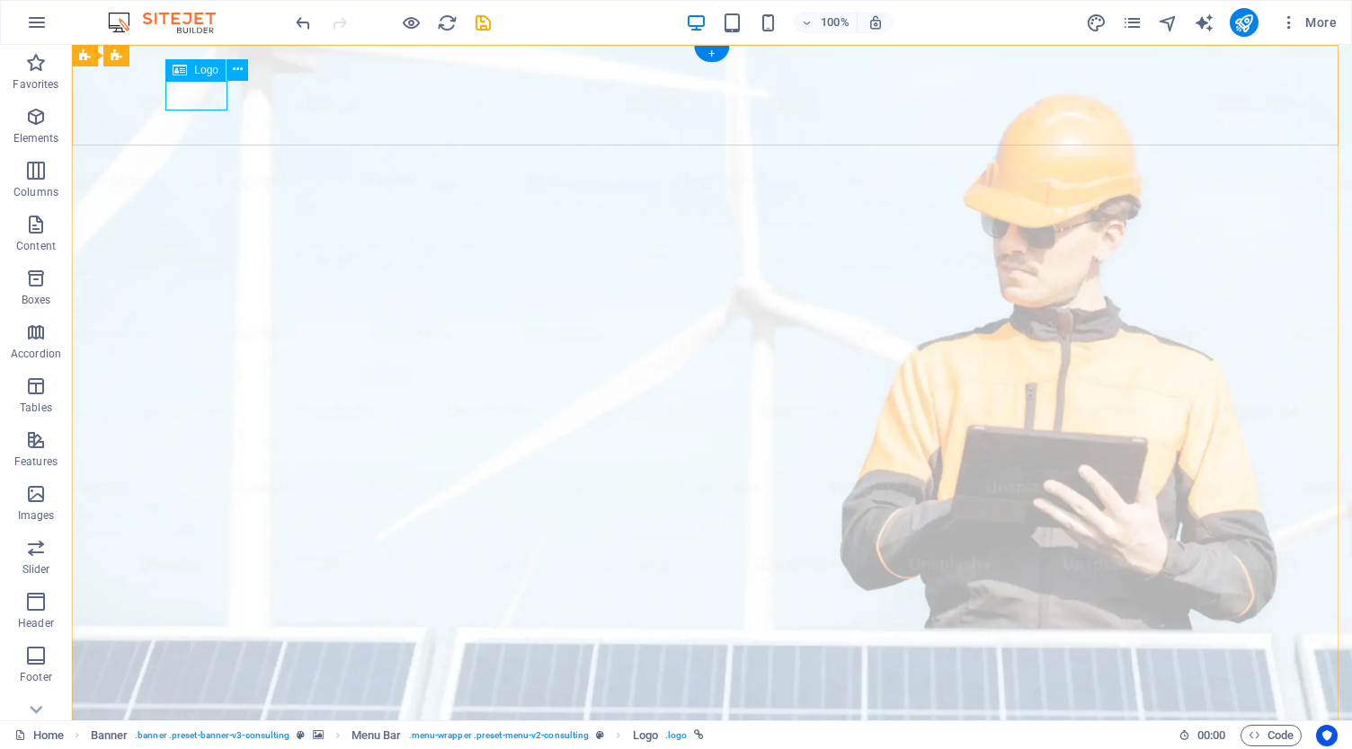
click at [235, 67] on icon at bounding box center [238, 69] width 10 height 19
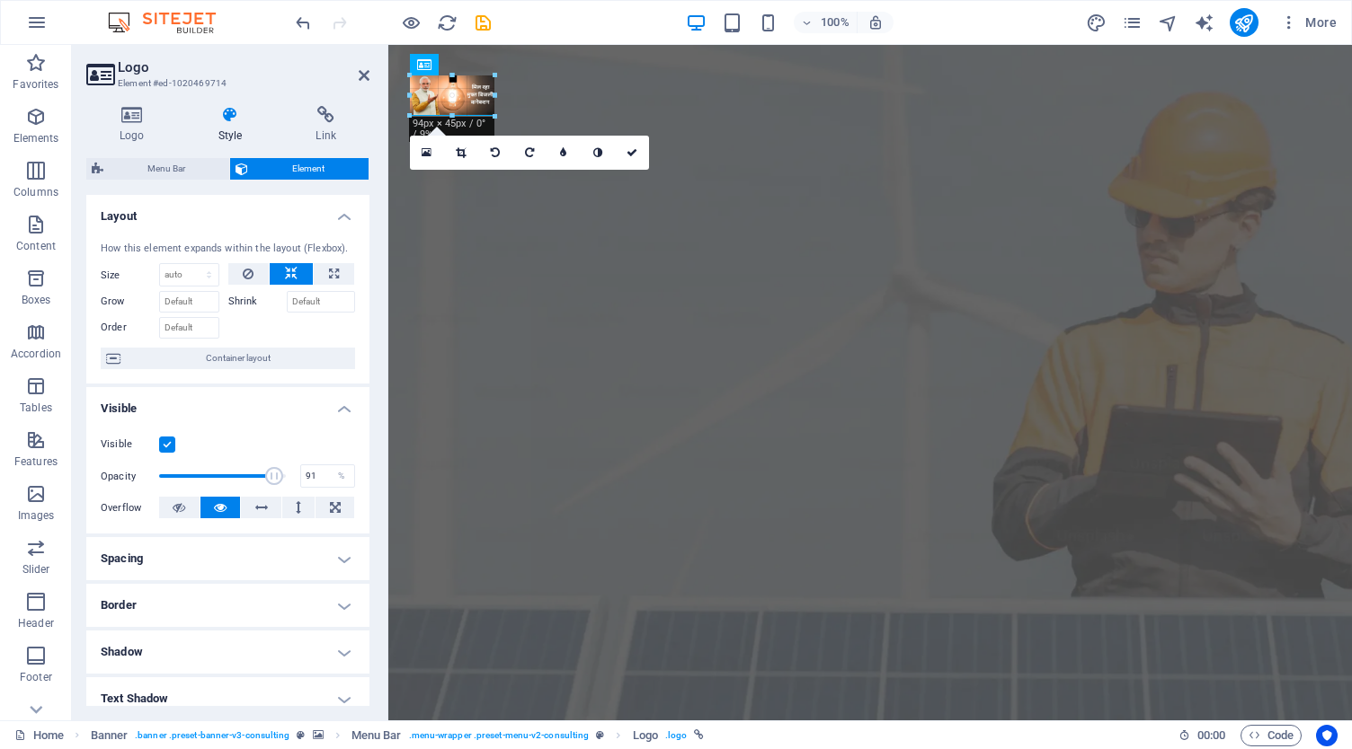
drag, startPoint x: 473, startPoint y: 95, endPoint x: 501, endPoint y: 92, distance: 28.1
click at [459, 149] on icon at bounding box center [461, 152] width 10 height 11
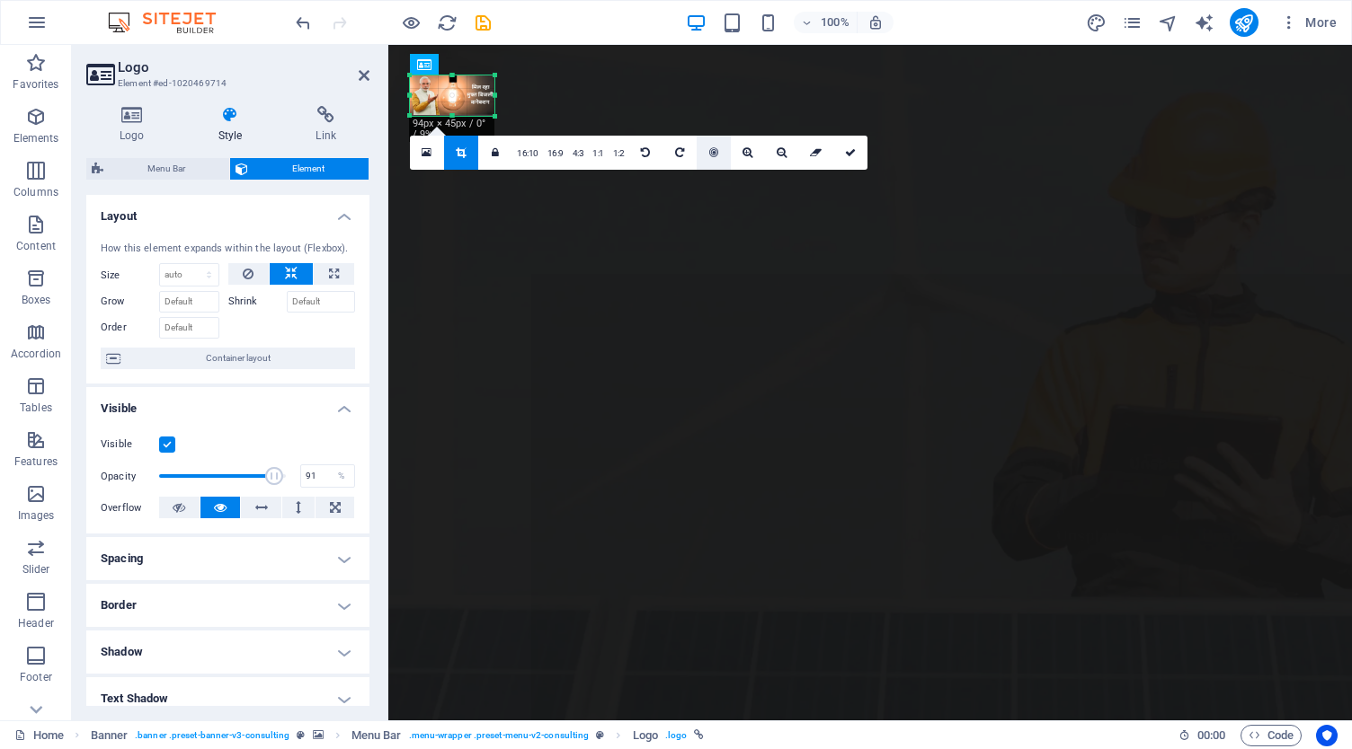
click at [710, 155] on icon at bounding box center [713, 152] width 9 height 11
click at [811, 146] on link at bounding box center [816, 153] width 34 height 34
click at [811, 153] on icon at bounding box center [816, 152] width 12 height 11
click at [535, 151] on link "16:10" at bounding box center [527, 154] width 31 height 34
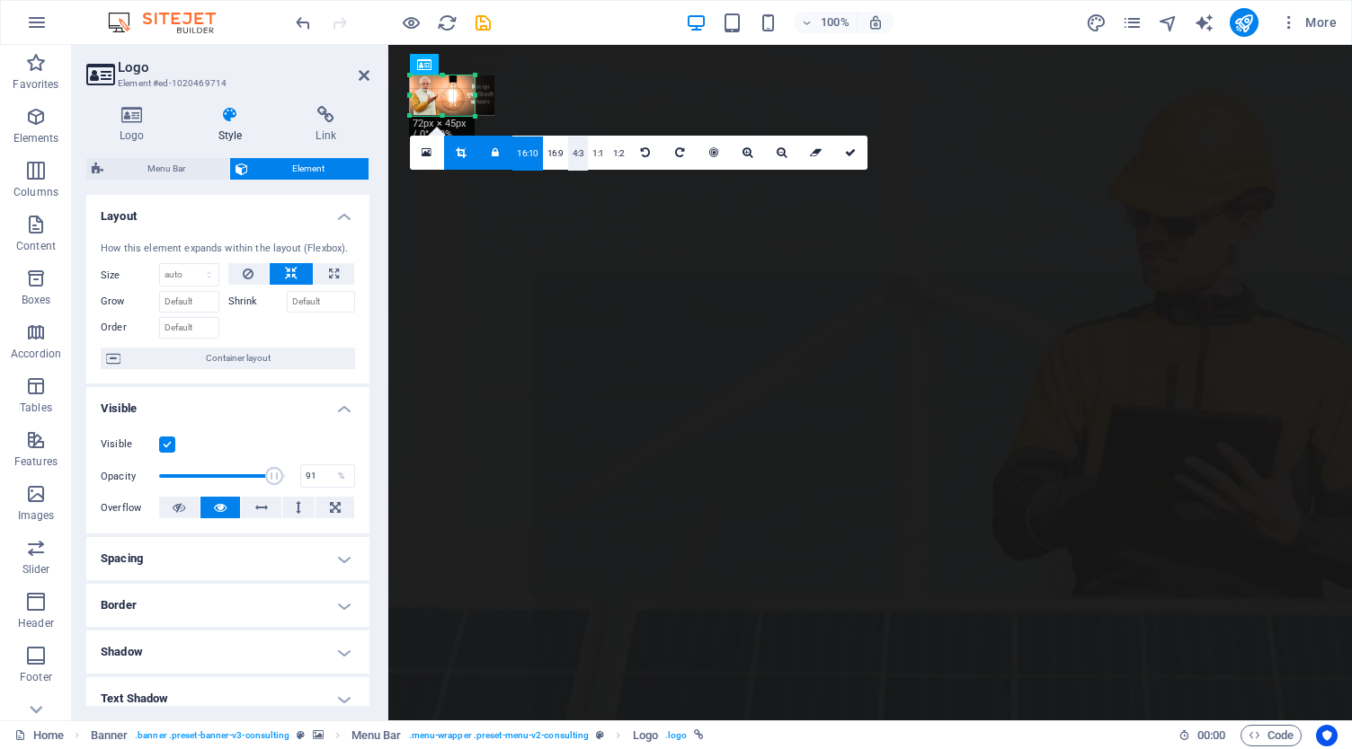
click at [568, 150] on link "4:3" at bounding box center [578, 154] width 21 height 34
click at [546, 150] on link "16:9" at bounding box center [555, 154] width 25 height 34
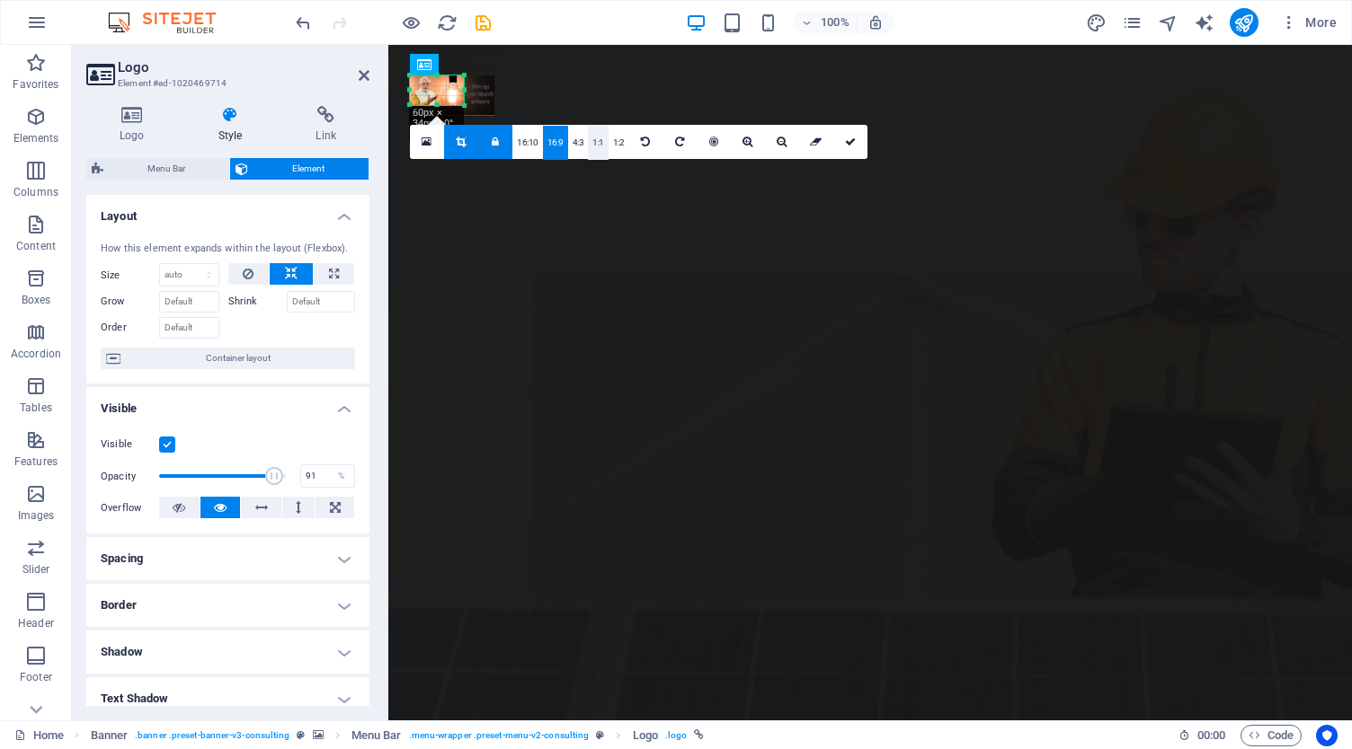
click at [601, 138] on link "1:1" at bounding box center [598, 143] width 21 height 34
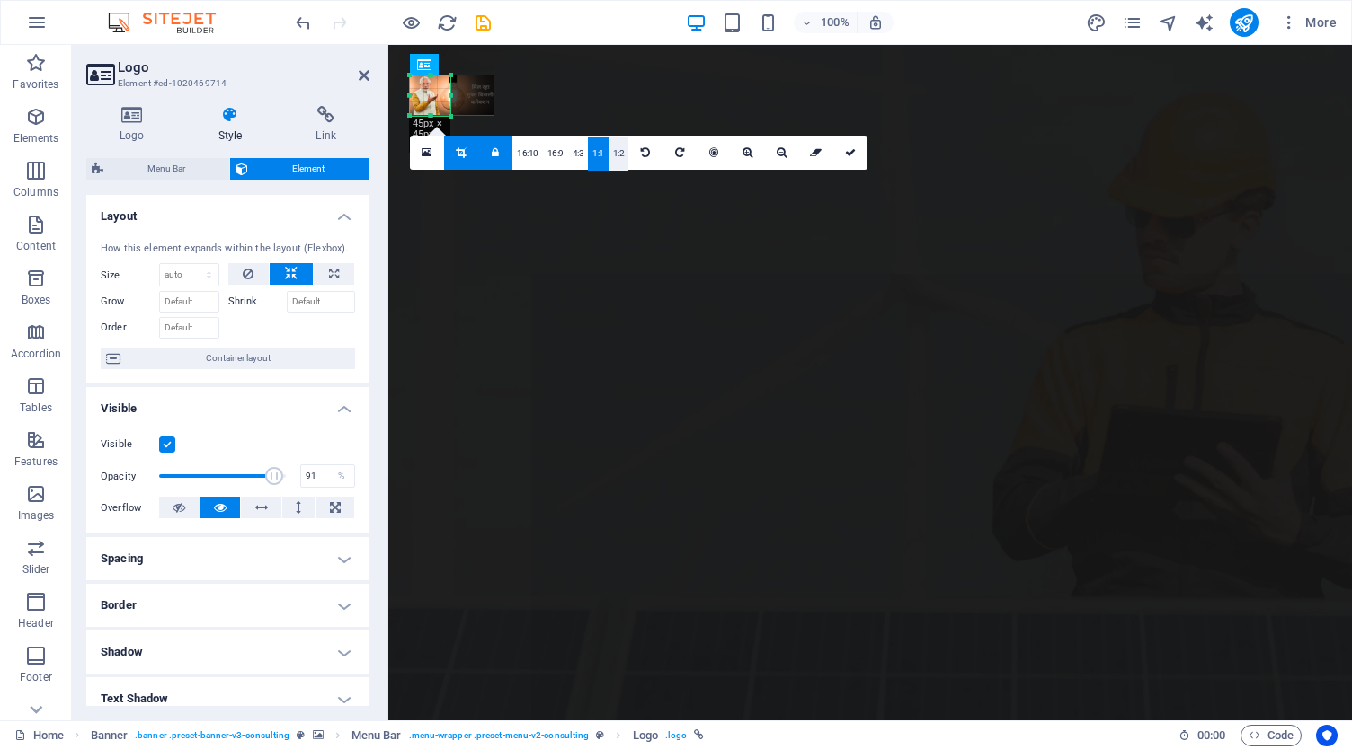
click at [620, 146] on link "1:2" at bounding box center [618, 154] width 21 height 34
click at [538, 146] on link "16:10" at bounding box center [527, 154] width 31 height 34
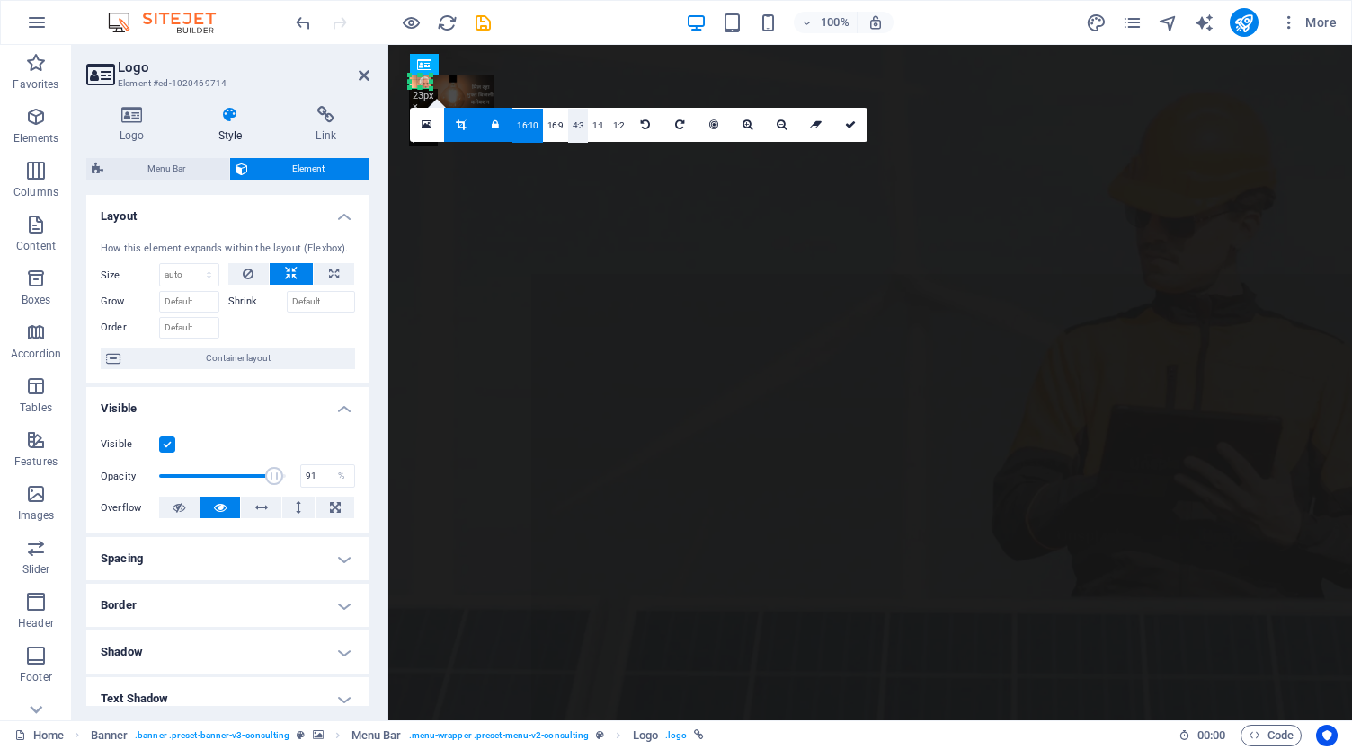
click at [579, 124] on link "4:3" at bounding box center [578, 126] width 21 height 34
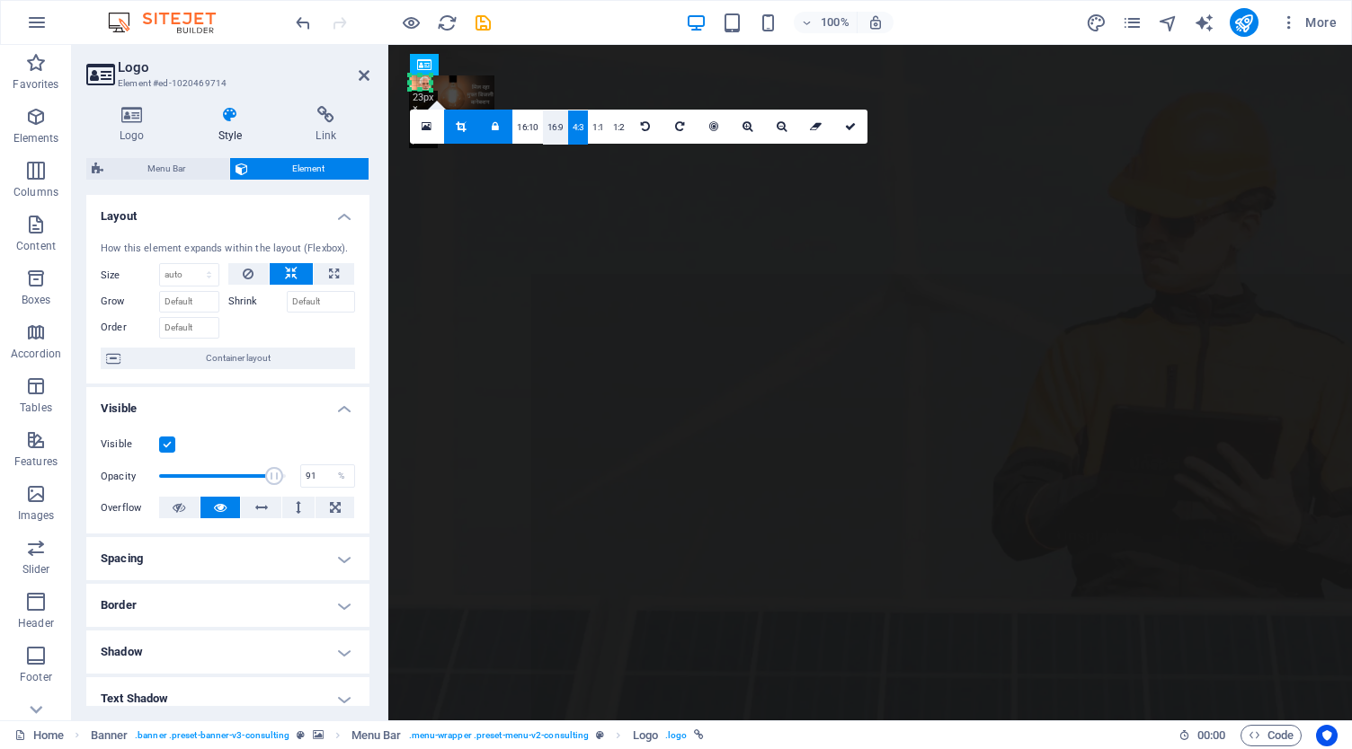
click at [564, 127] on link "16:9" at bounding box center [555, 128] width 25 height 34
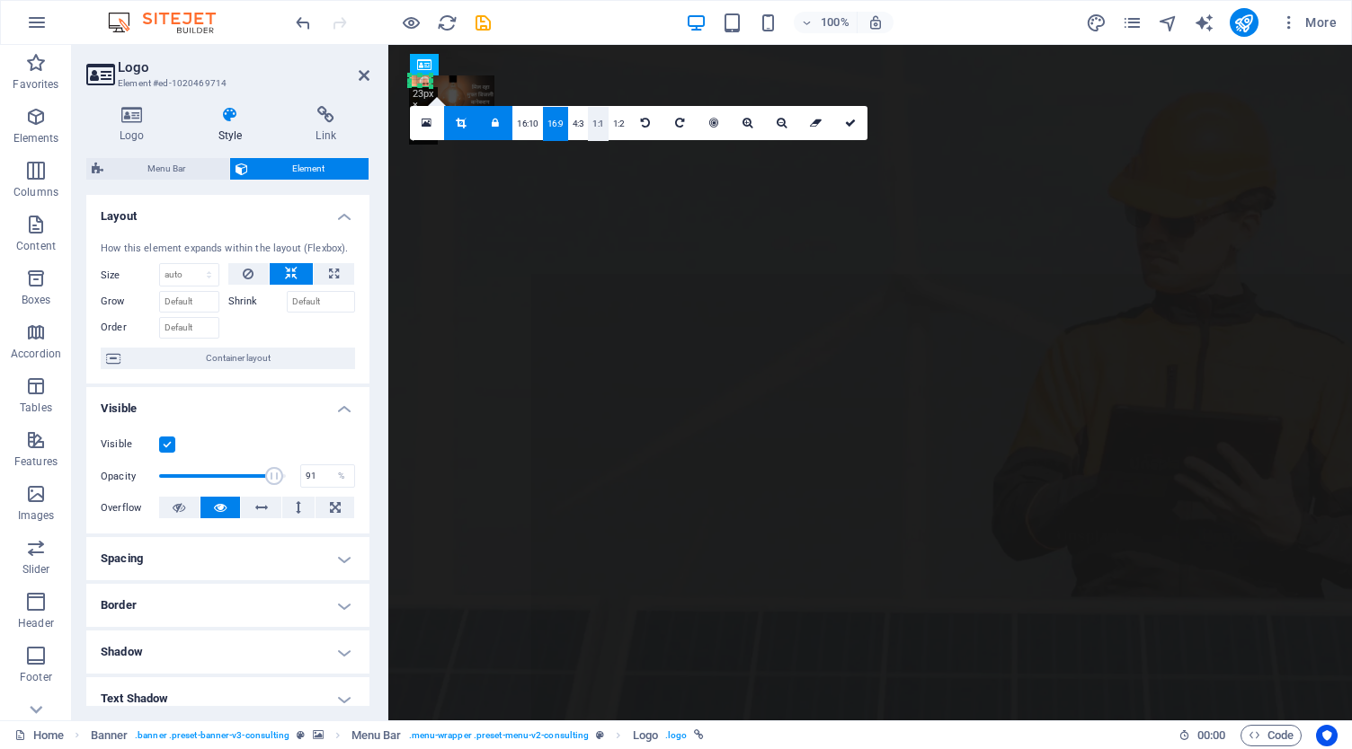
click at [588, 120] on link "1:1" at bounding box center [598, 124] width 21 height 34
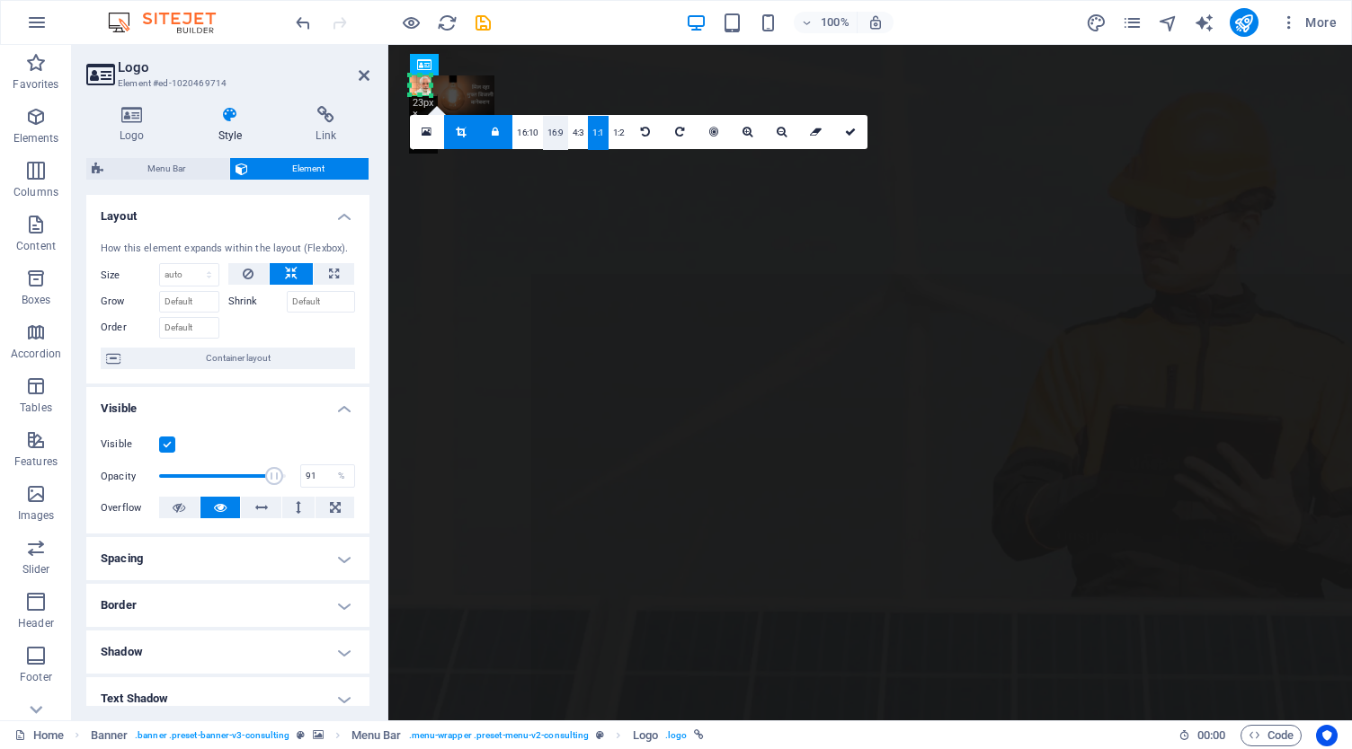
click at [543, 129] on link "16:9" at bounding box center [555, 133] width 25 height 34
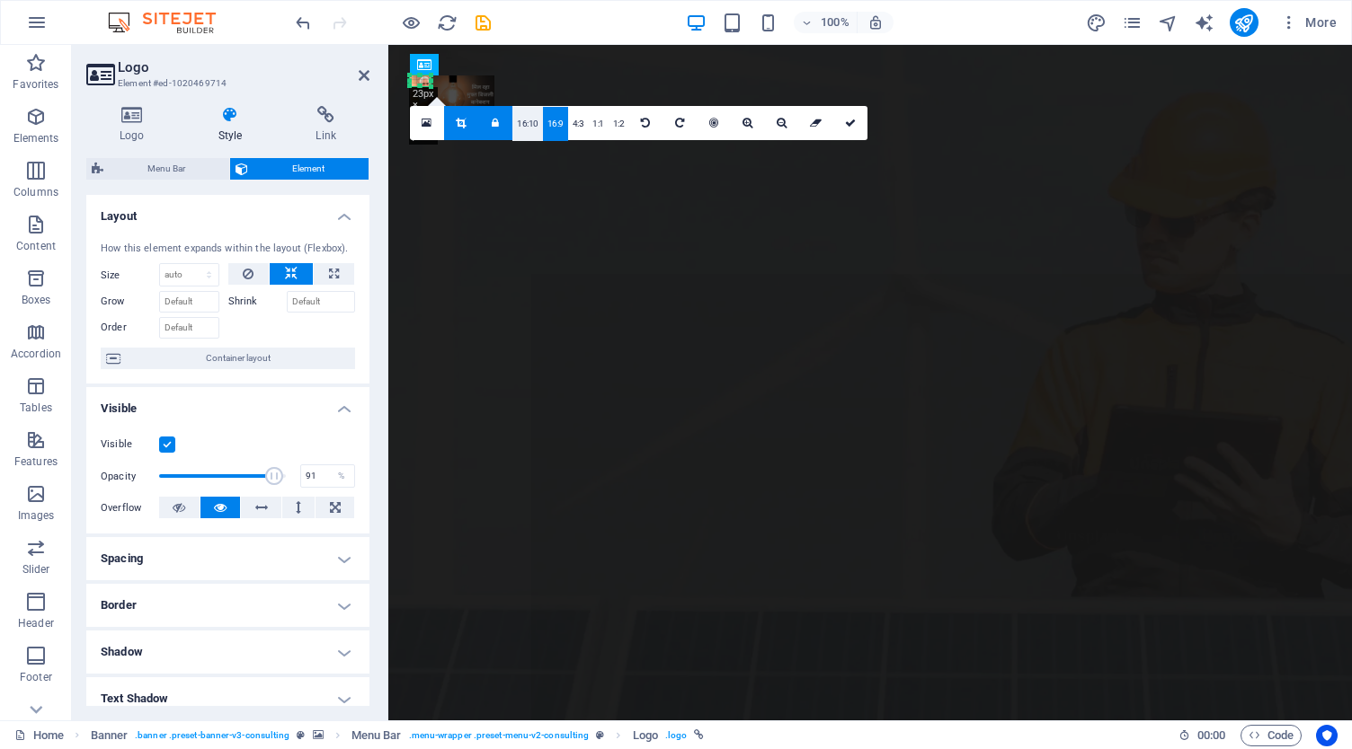
click at [534, 120] on link "16:10" at bounding box center [527, 124] width 31 height 34
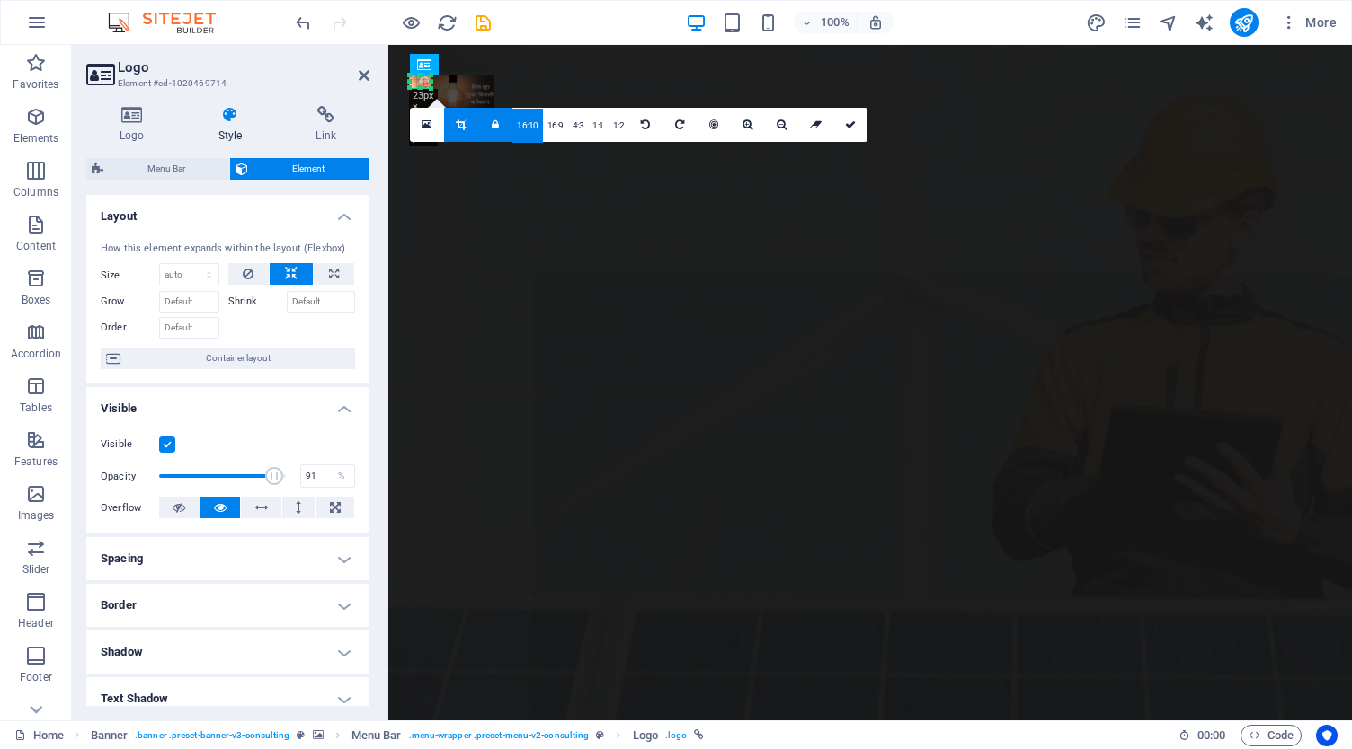
click at [521, 121] on link "16:10" at bounding box center [527, 126] width 31 height 34
click at [491, 122] on link at bounding box center [495, 125] width 34 height 34
click at [523, 121] on link "16:10" at bounding box center [527, 126] width 31 height 34
click at [502, 121] on link at bounding box center [495, 125] width 34 height 34
click at [536, 125] on link "16:10" at bounding box center [527, 126] width 31 height 34
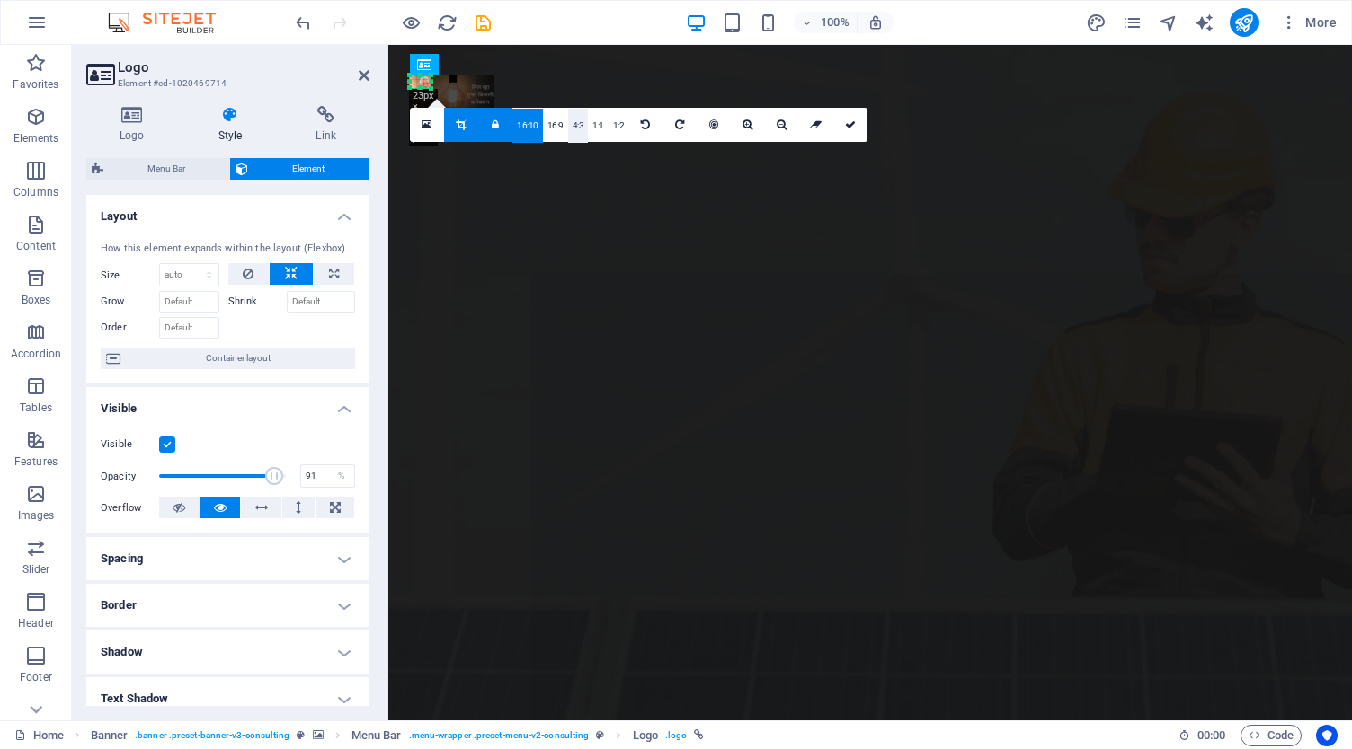
click at [568, 121] on link "4:3" at bounding box center [578, 126] width 21 height 34
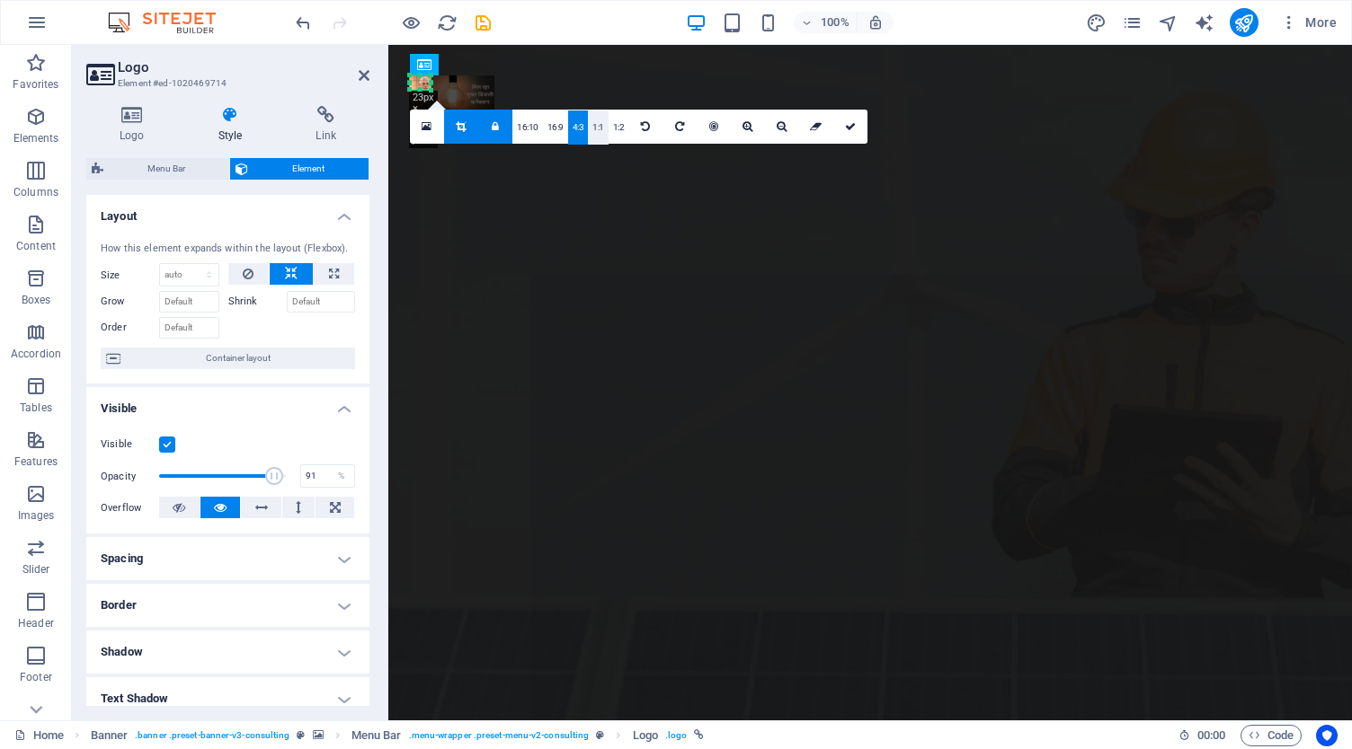
click at [602, 124] on link "1:1" at bounding box center [598, 128] width 21 height 34
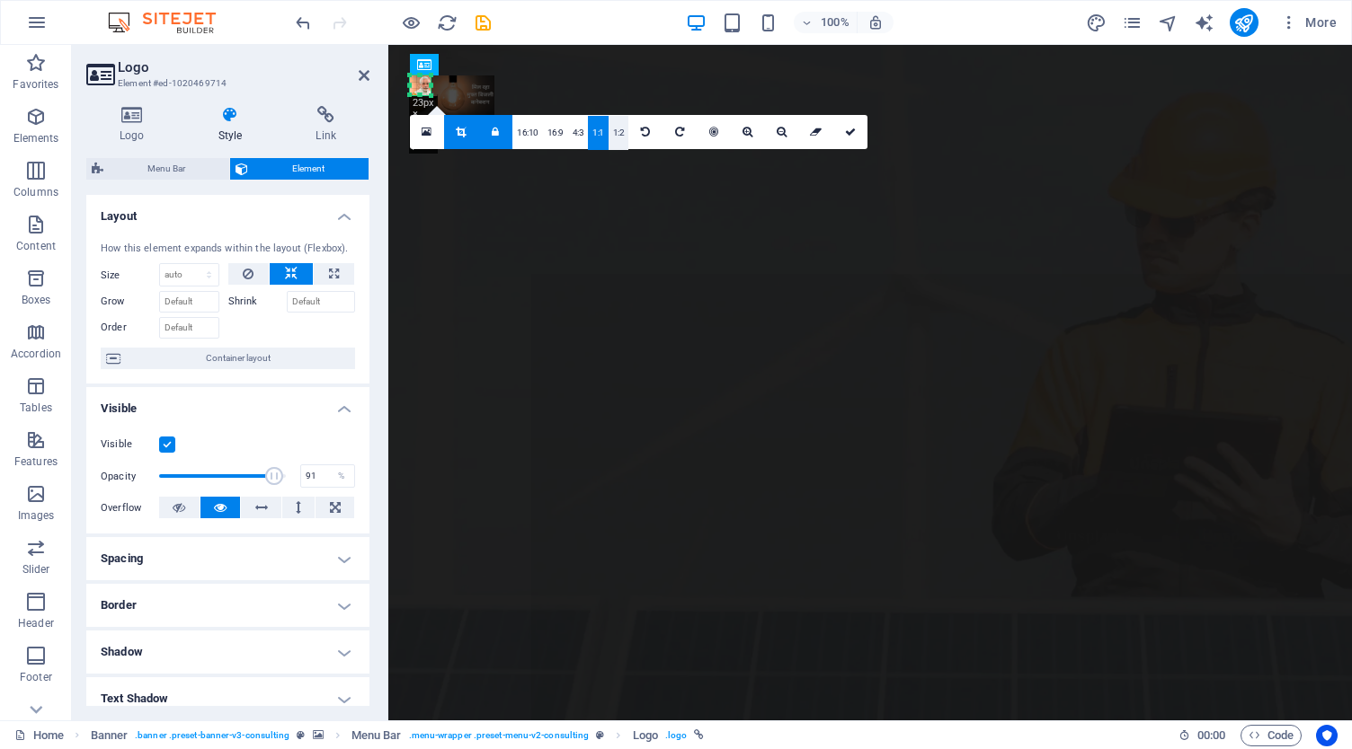
click at [614, 124] on link "1:2" at bounding box center [618, 133] width 21 height 34
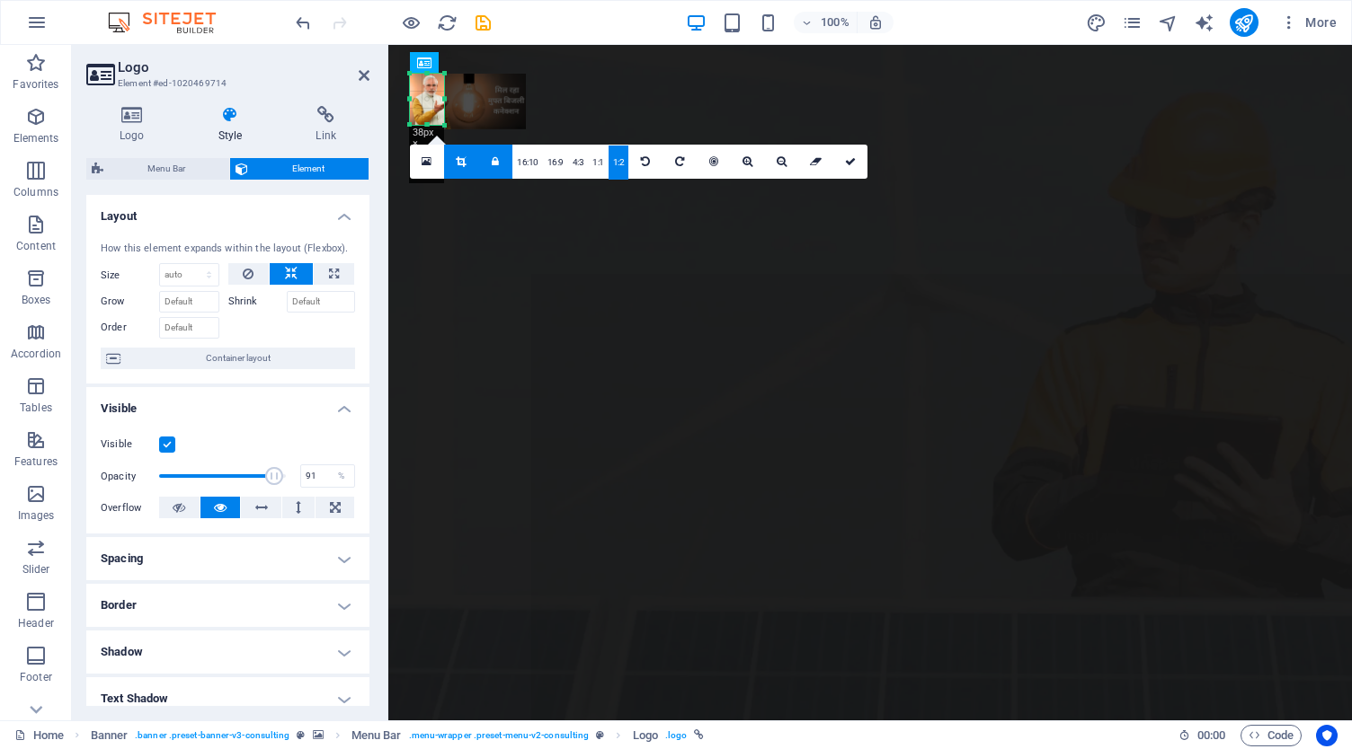
drag, startPoint x: 430, startPoint y: 91, endPoint x: 444, endPoint y: 93, distance: 13.6
click at [444, 93] on div at bounding box center [444, 99] width 6 height 51
click at [532, 154] on link "16:10" at bounding box center [527, 162] width 31 height 34
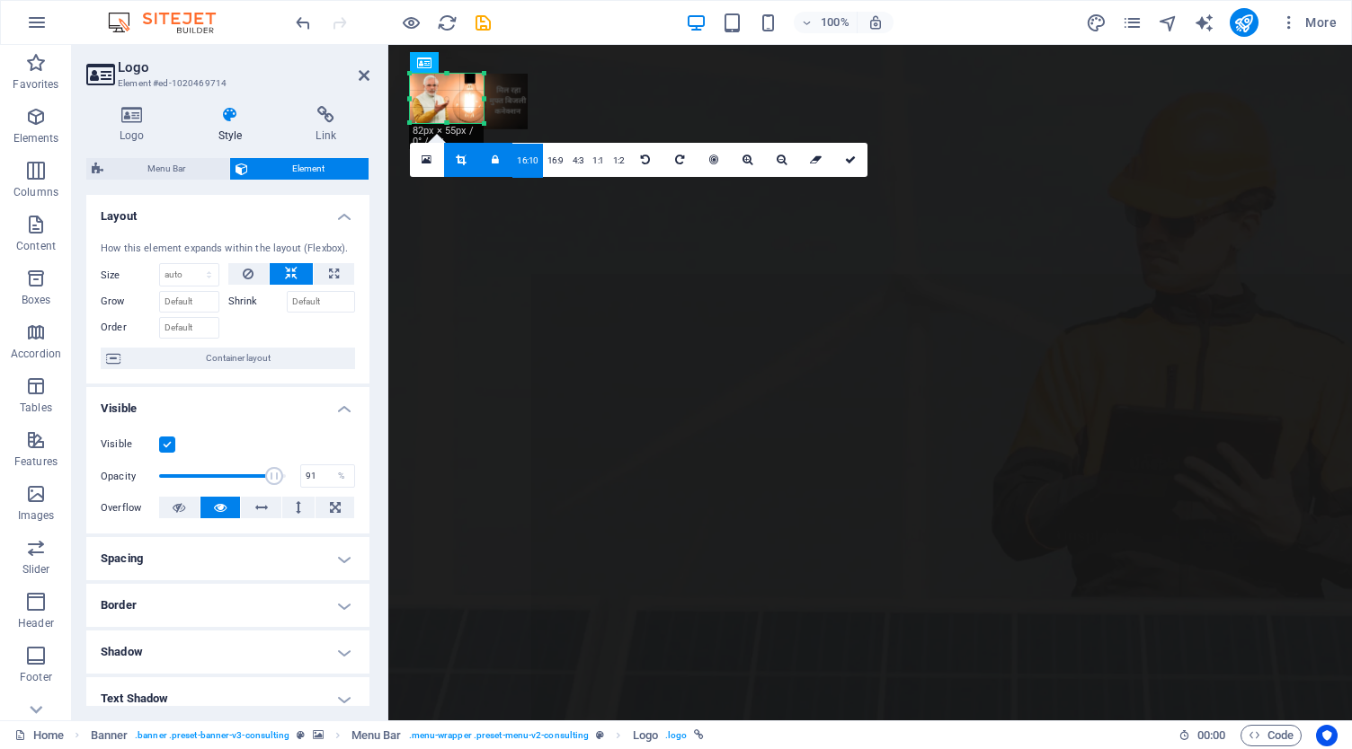
drag, startPoint x: 446, startPoint y: 85, endPoint x: 485, endPoint y: 90, distance: 39.8
click at [485, 90] on div at bounding box center [484, 98] width 6 height 49
click at [551, 163] on link "16:9" at bounding box center [555, 161] width 25 height 34
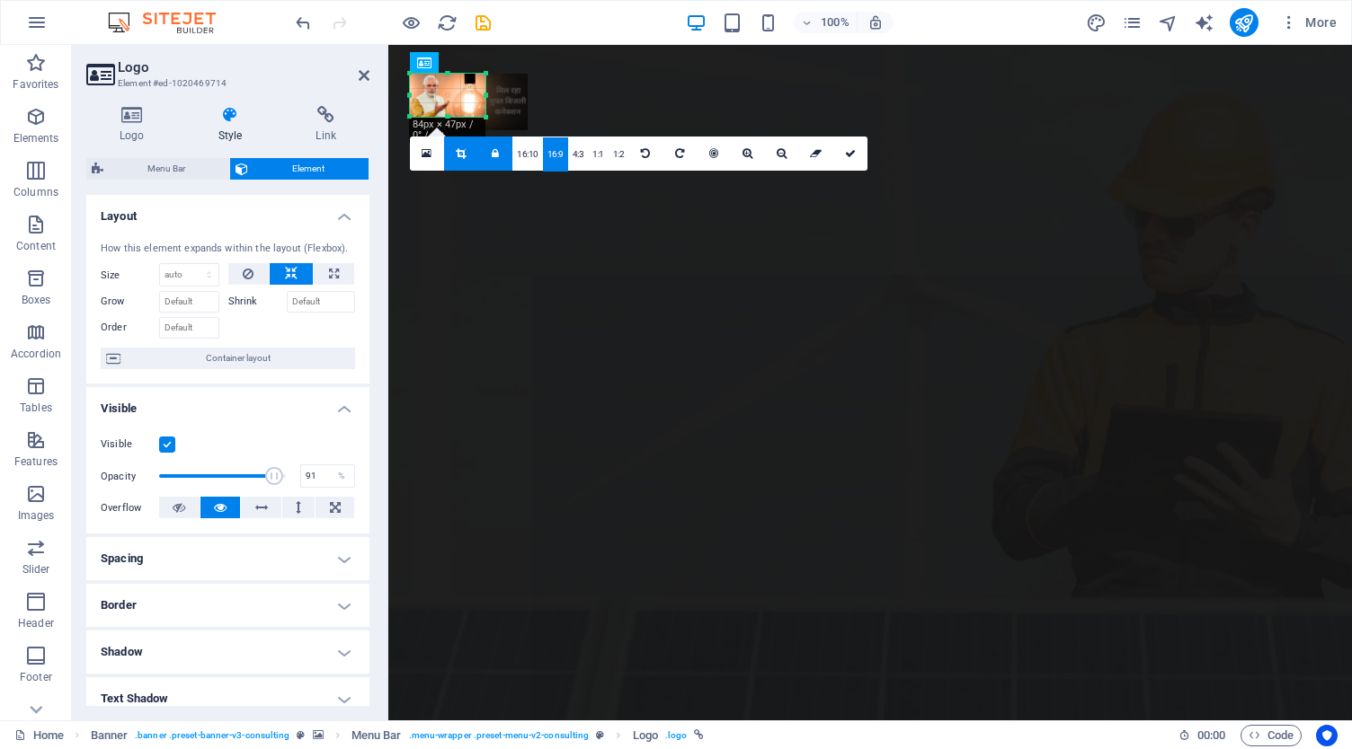
click at [483, 93] on div at bounding box center [486, 95] width 6 height 42
click at [577, 151] on link "4:3" at bounding box center [578, 154] width 21 height 34
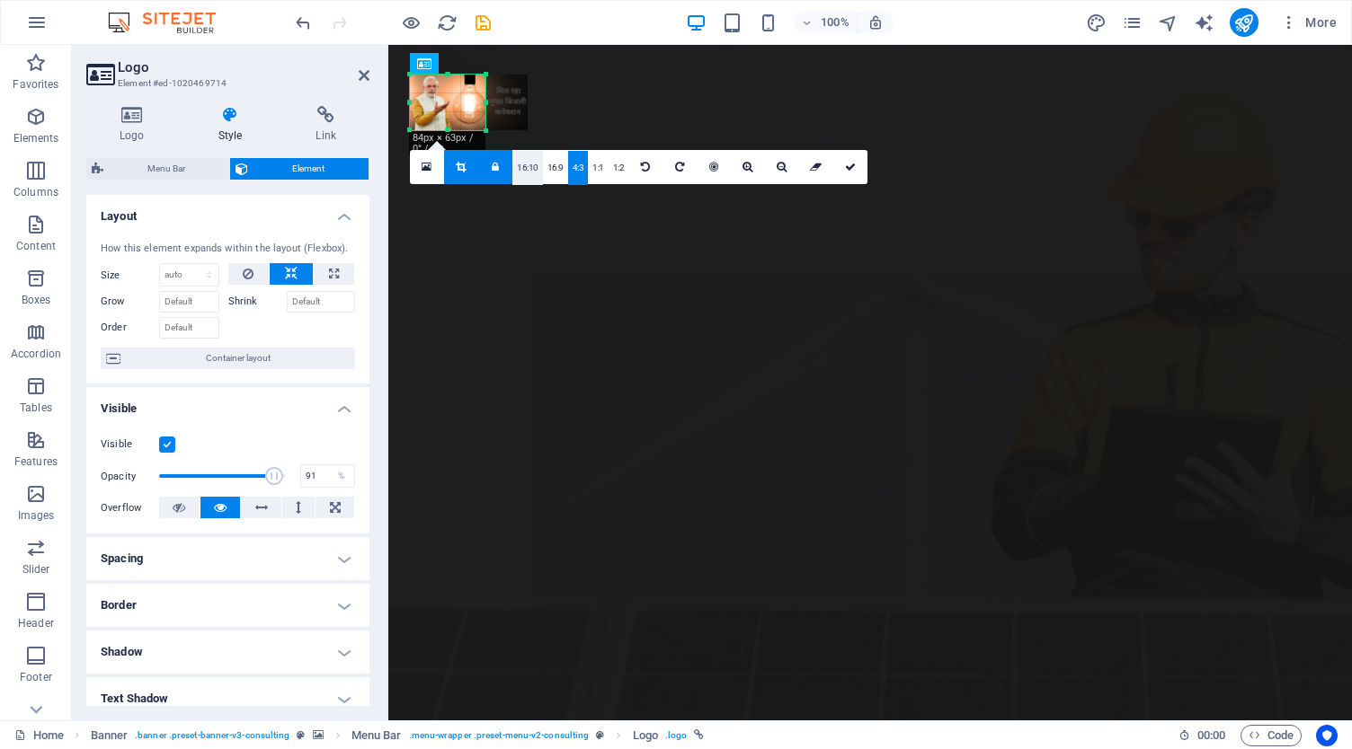
click at [526, 160] on link "16:10" at bounding box center [527, 168] width 31 height 34
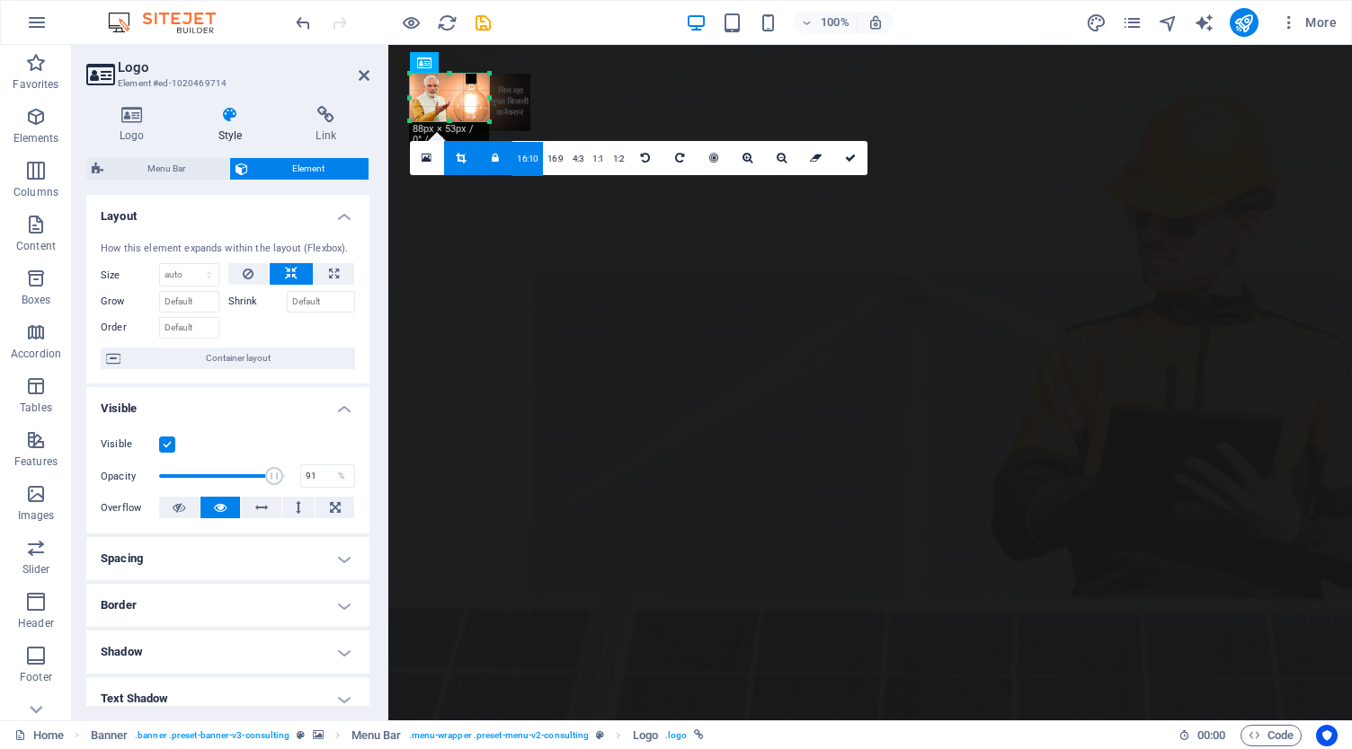
click at [490, 96] on div at bounding box center [489, 98] width 6 height 48
click at [848, 155] on icon at bounding box center [850, 158] width 11 height 11
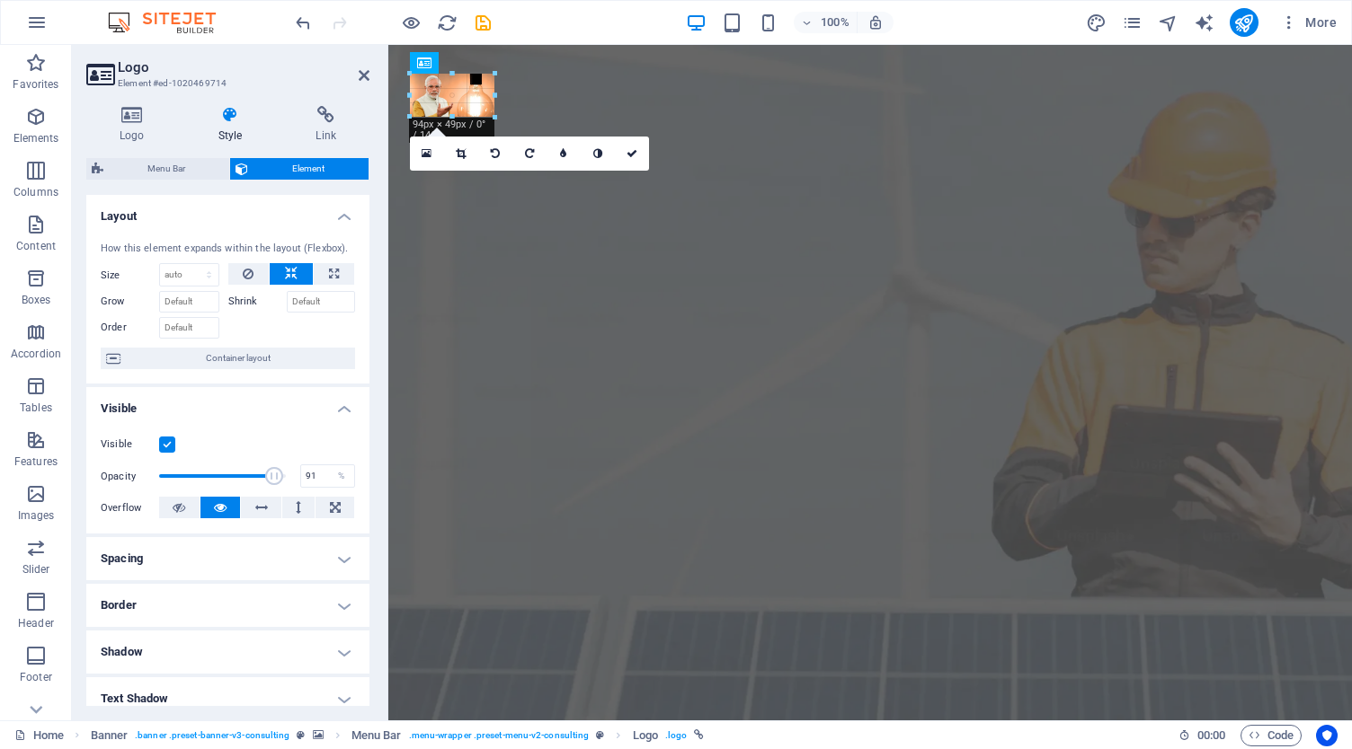
drag, startPoint x: 449, startPoint y: 120, endPoint x: 460, endPoint y: 110, distance: 14.6
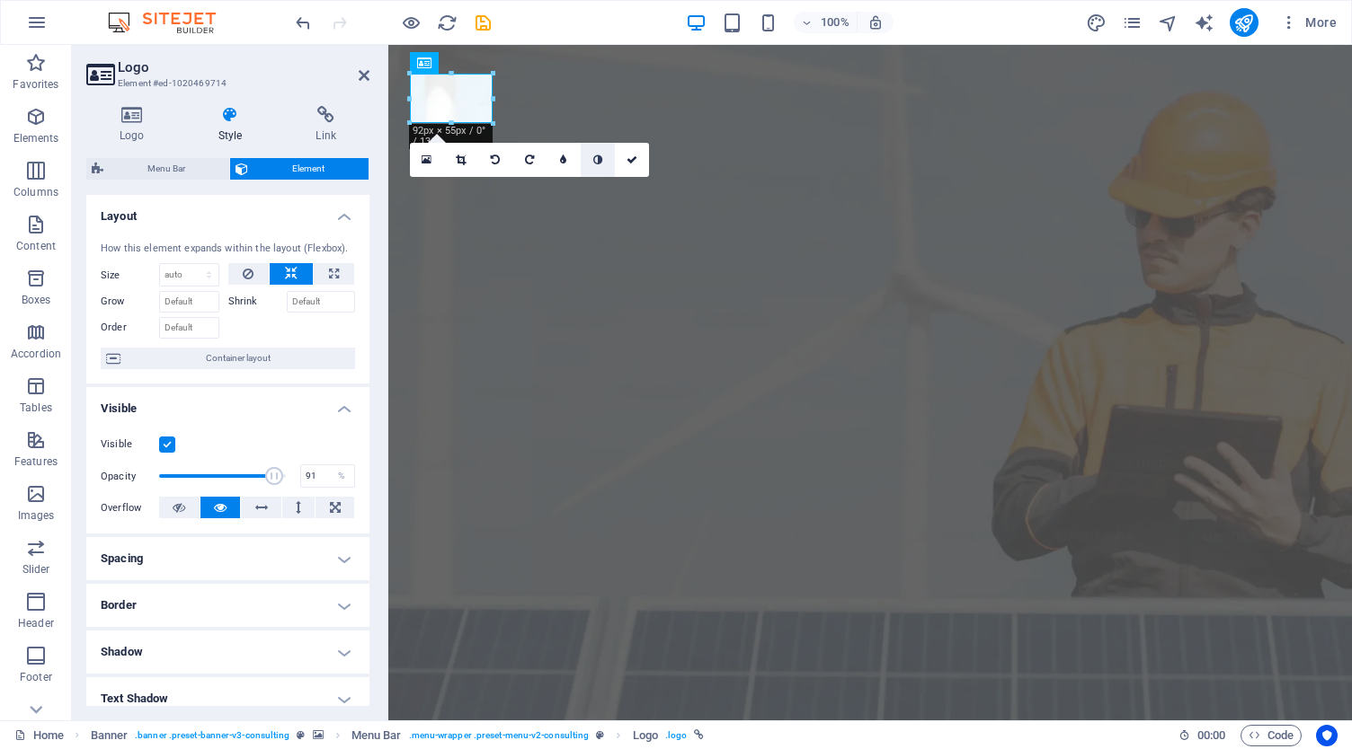
click at [599, 157] on icon at bounding box center [597, 160] width 9 height 11
click at [560, 155] on icon at bounding box center [563, 160] width 6 height 11
click at [621, 161] on icon at bounding box center [624, 160] width 9 height 11
click at [564, 160] on icon at bounding box center [563, 160] width 6 height 11
click at [609, 159] on link at bounding box center [598, 160] width 34 height 34
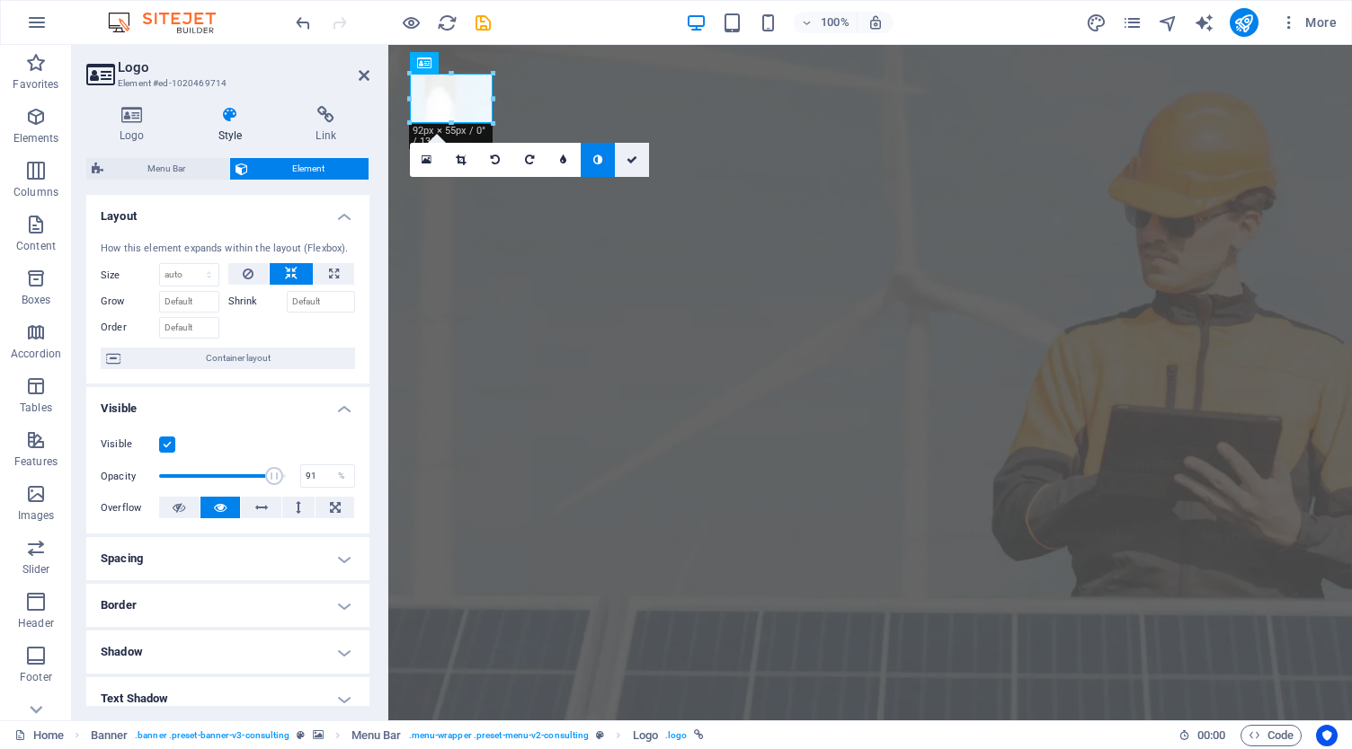
click at [635, 163] on icon at bounding box center [631, 160] width 11 height 11
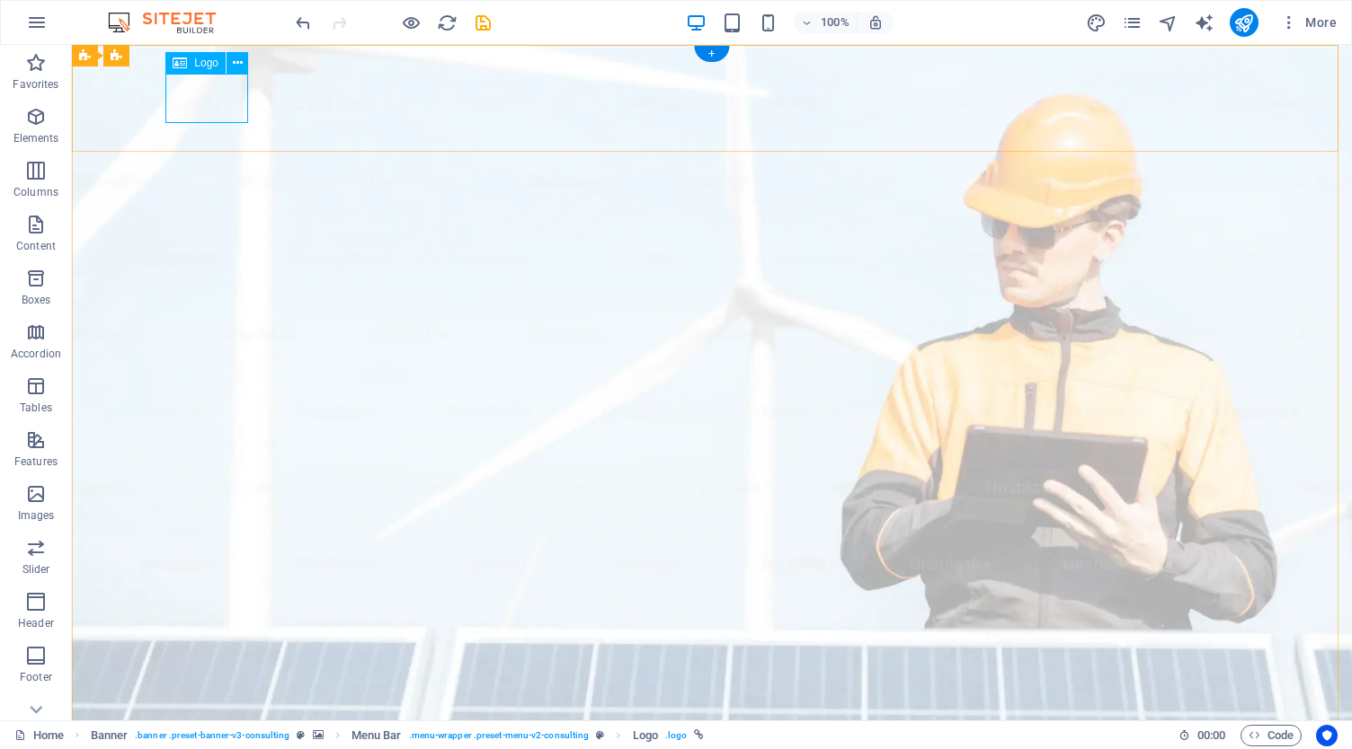
click at [233, 61] on icon at bounding box center [238, 63] width 10 height 19
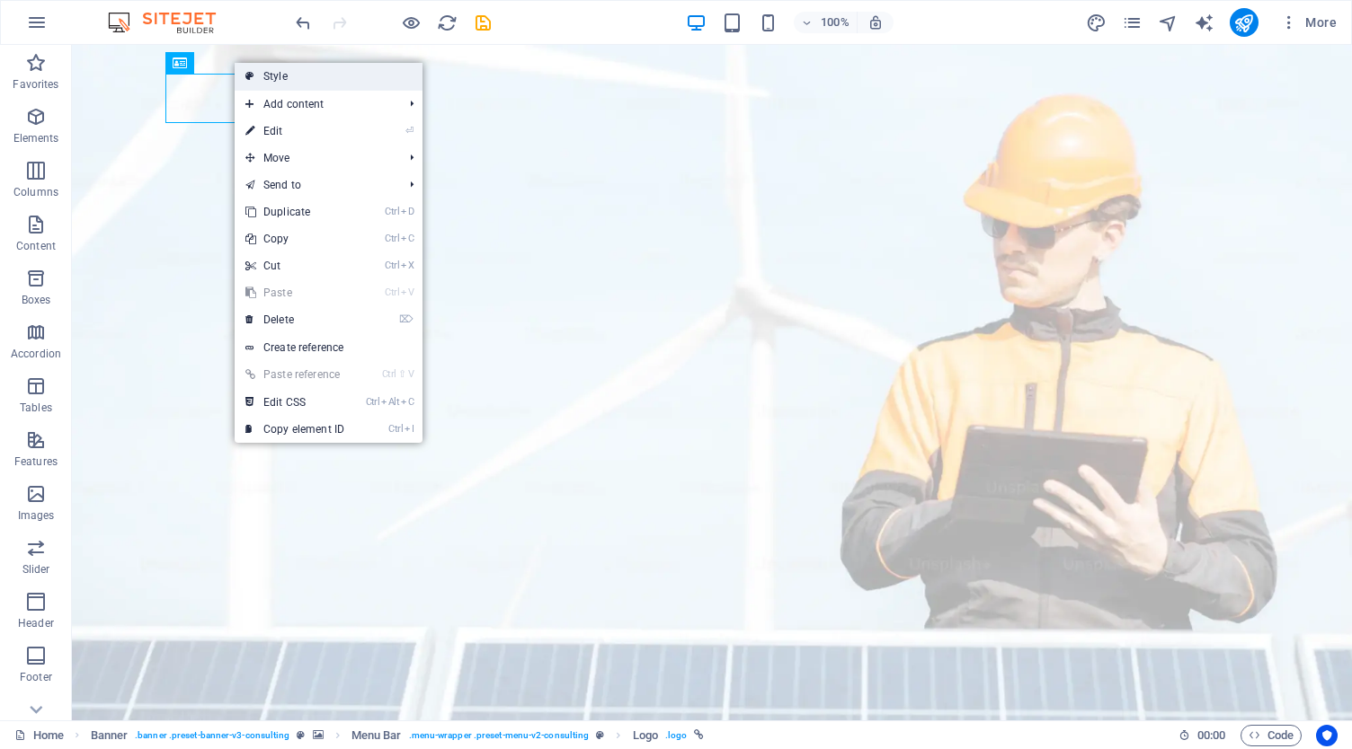
click at [286, 84] on link "Style" at bounding box center [329, 76] width 188 height 27
select select "rem"
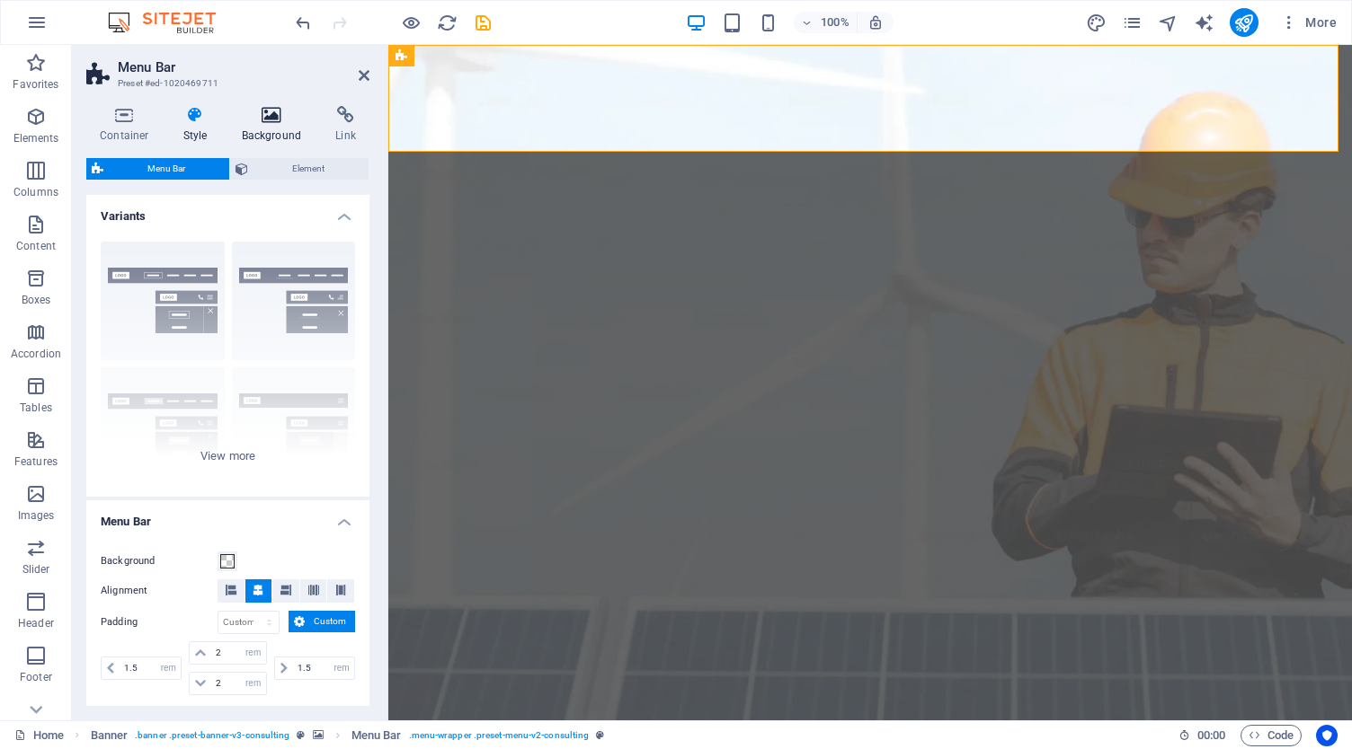
click at [262, 123] on icon at bounding box center [271, 115] width 87 height 18
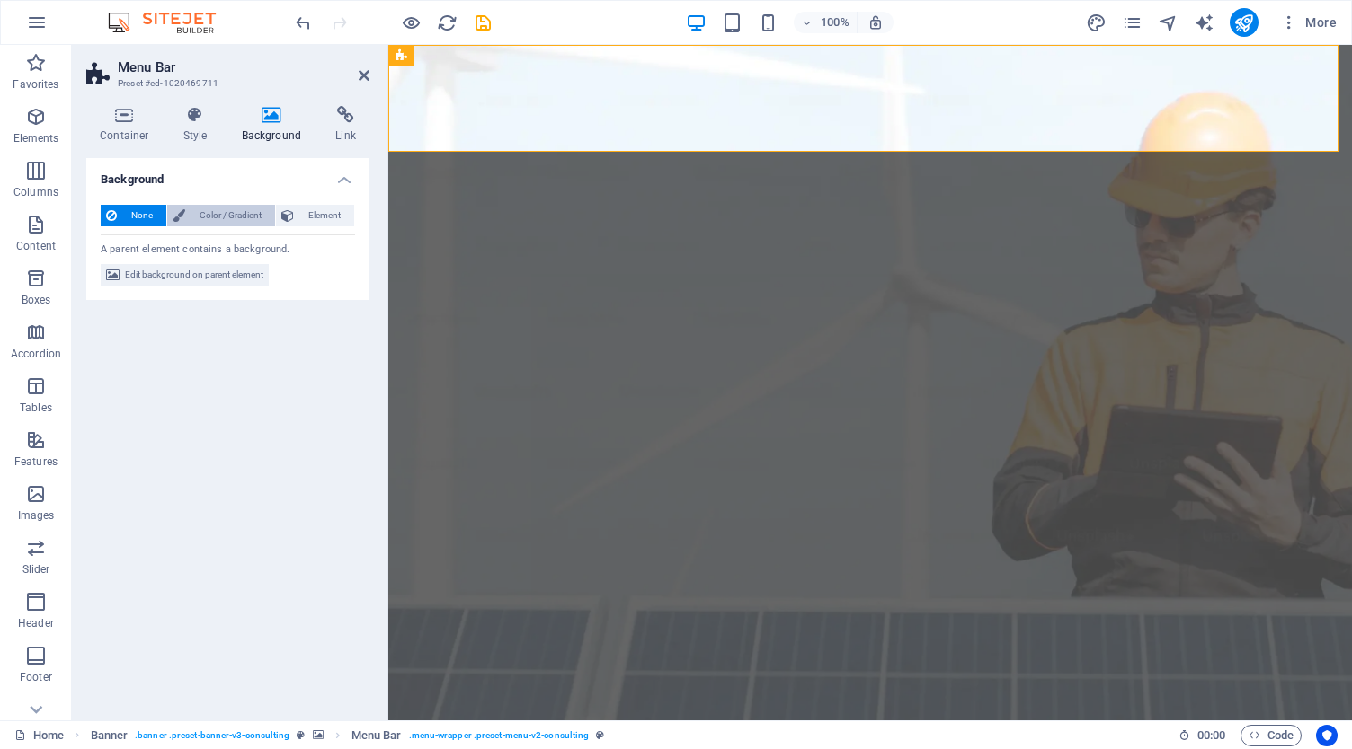
click at [191, 216] on span "Color / Gradient" at bounding box center [230, 216] width 79 height 22
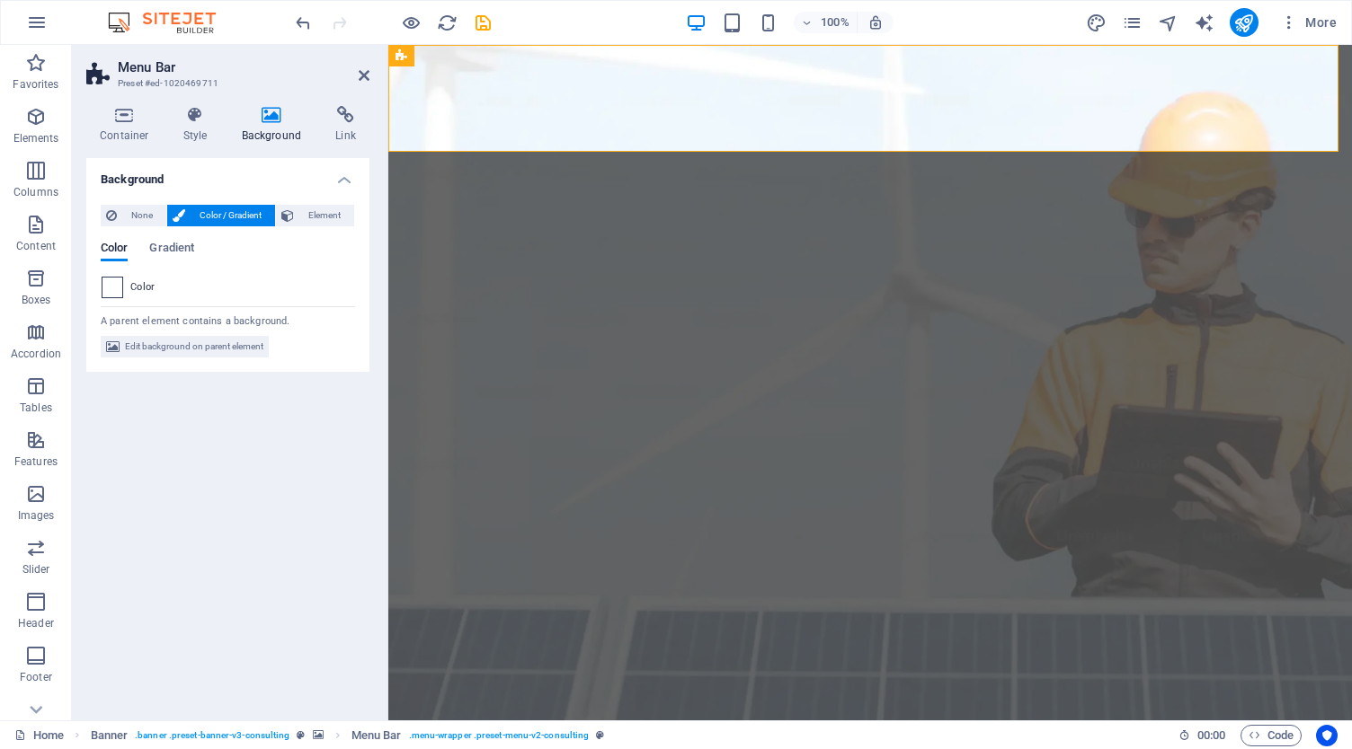
click at [113, 285] on span at bounding box center [112, 288] width 20 height 20
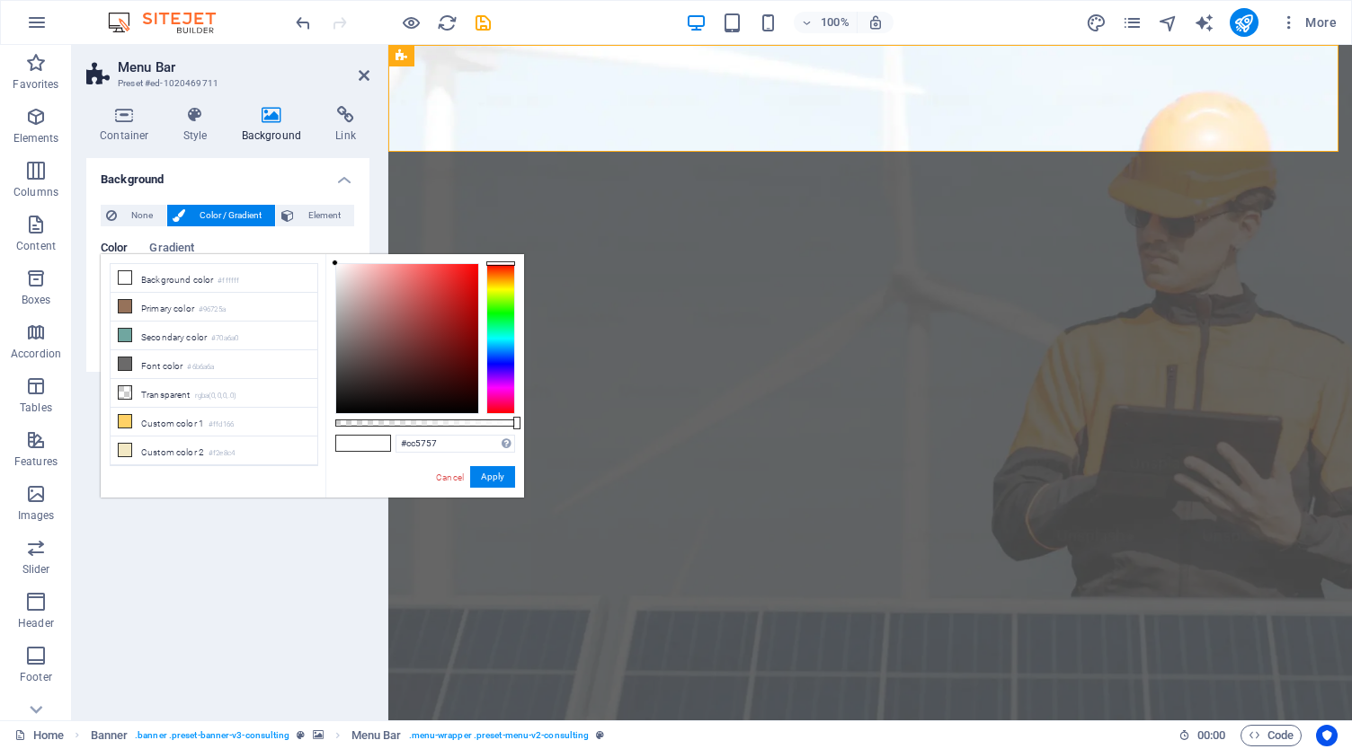
drag, startPoint x: 395, startPoint y: 278, endPoint x: 449, endPoint y: 317, distance: 66.9
click at [449, 317] on div at bounding box center [407, 338] width 142 height 149
drag, startPoint x: 449, startPoint y: 317, endPoint x: 336, endPoint y: 282, distance: 118.5
click at [360, 289] on div at bounding box center [363, 292] width 6 height 6
click at [331, 274] on div "#dedcdc Supported formats #0852ed rgb(8, 82, 237) rgba(8, 82, 237, 90%) hsv(221…" at bounding box center [424, 506] width 199 height 504
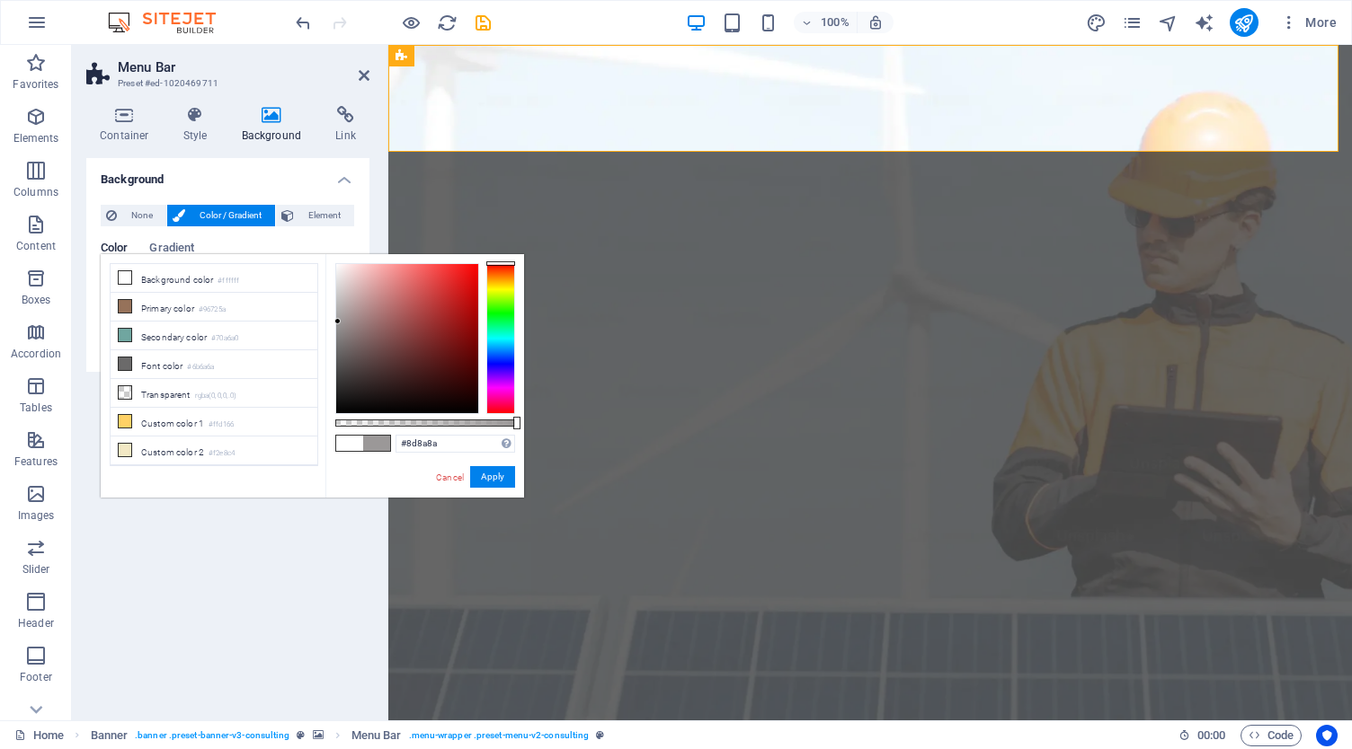
drag, startPoint x: 339, startPoint y: 279, endPoint x: 338, endPoint y: 333, distance: 53.0
click at [338, 331] on div at bounding box center [407, 338] width 142 height 149
type input "#8c8989"
drag, startPoint x: 331, startPoint y: 325, endPoint x: 336, endPoint y: 365, distance: 39.9
click at [336, 364] on div "#8c8989 Supported formats #0852ed rgb(8, 82, 237) rgba(8, 82, 237, 90%) hsv(221…" at bounding box center [424, 506] width 199 height 504
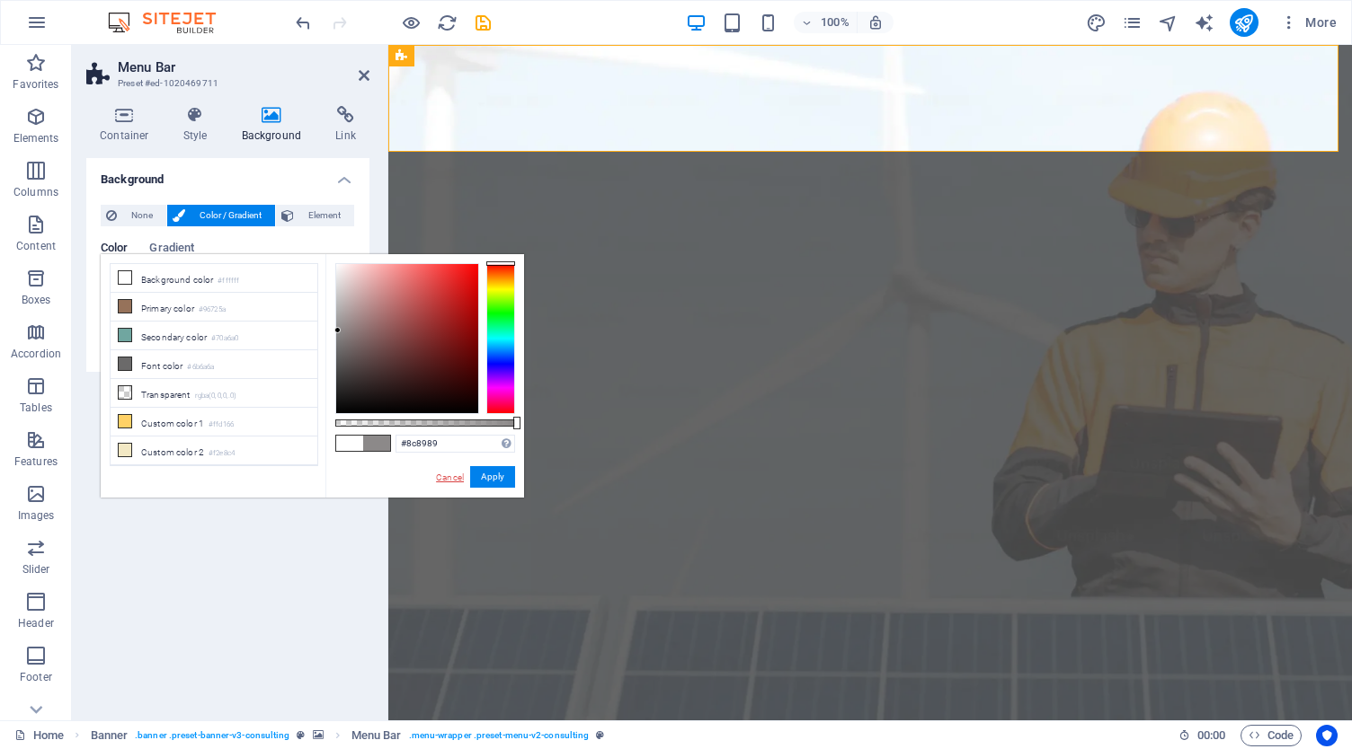
click at [447, 479] on link "Cancel" at bounding box center [449, 477] width 31 height 13
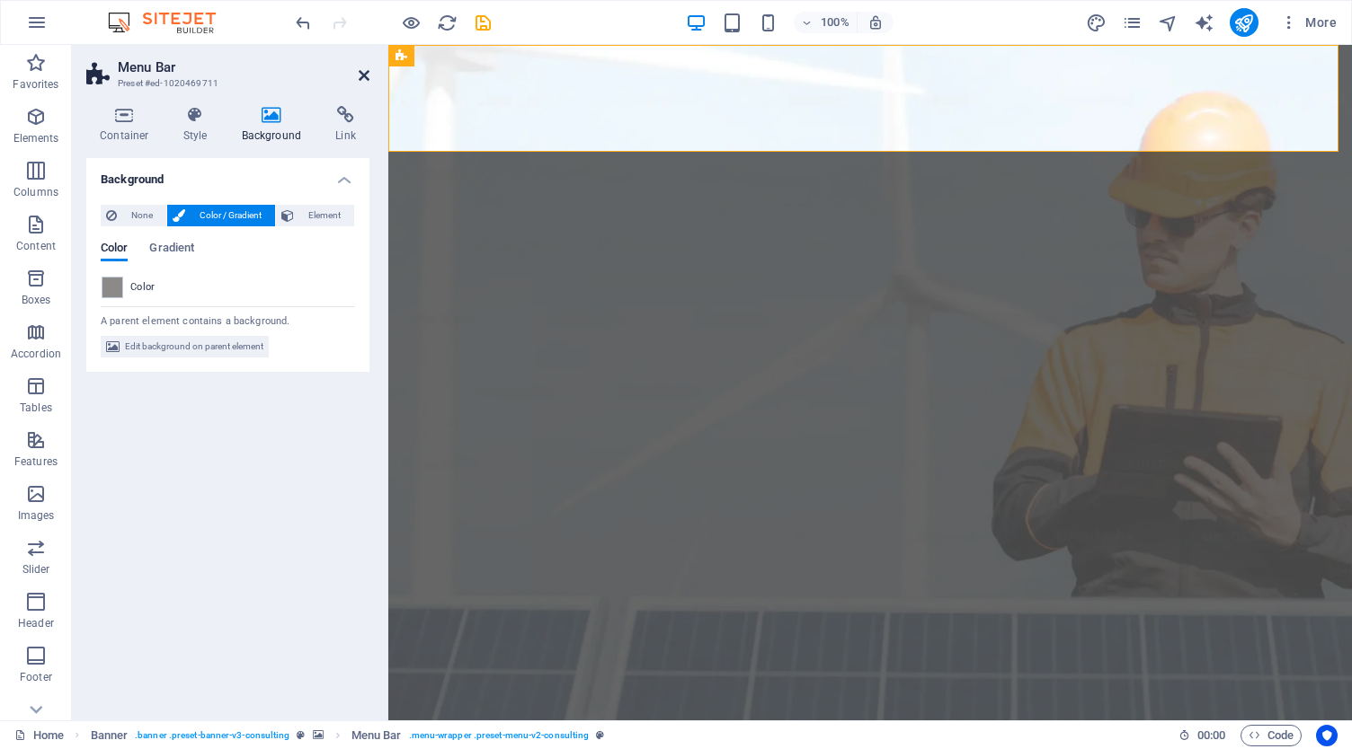
click at [365, 76] on icon at bounding box center [364, 75] width 11 height 14
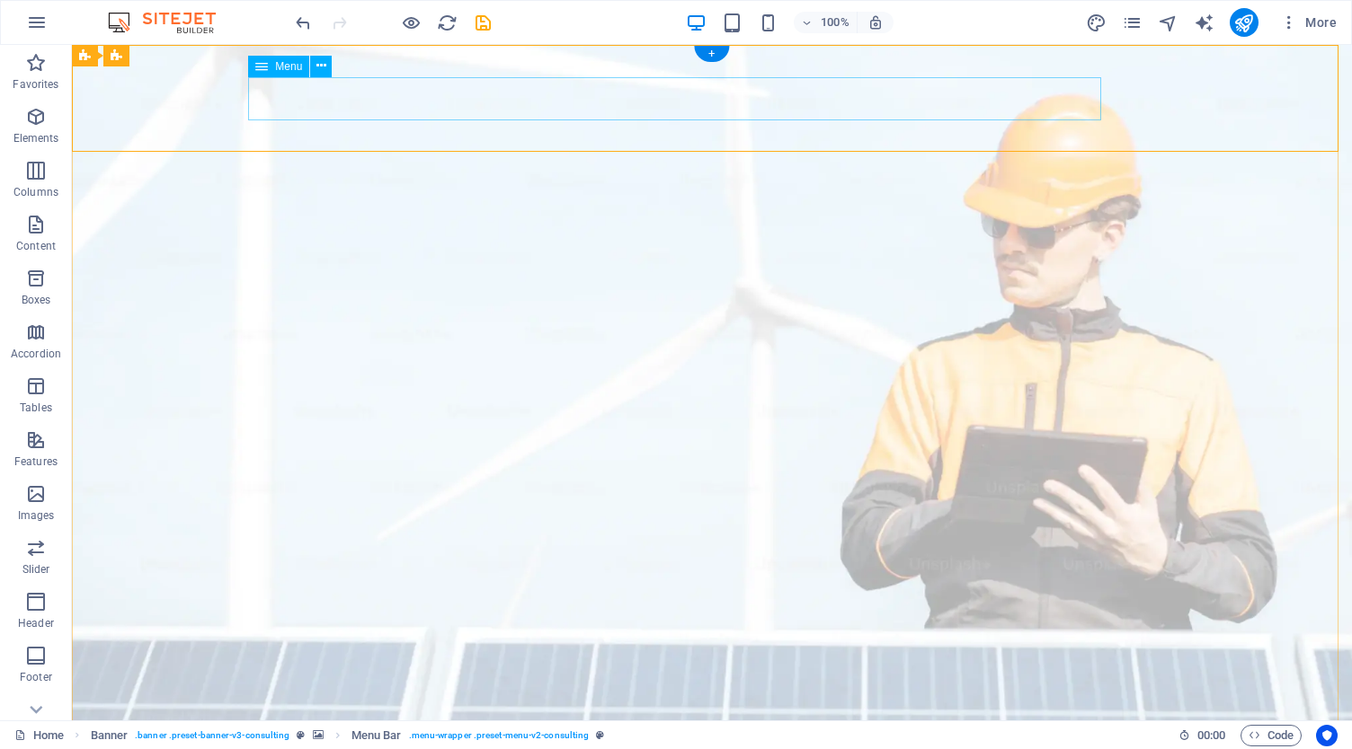
click at [238, 63] on icon at bounding box center [238, 63] width 10 height 19
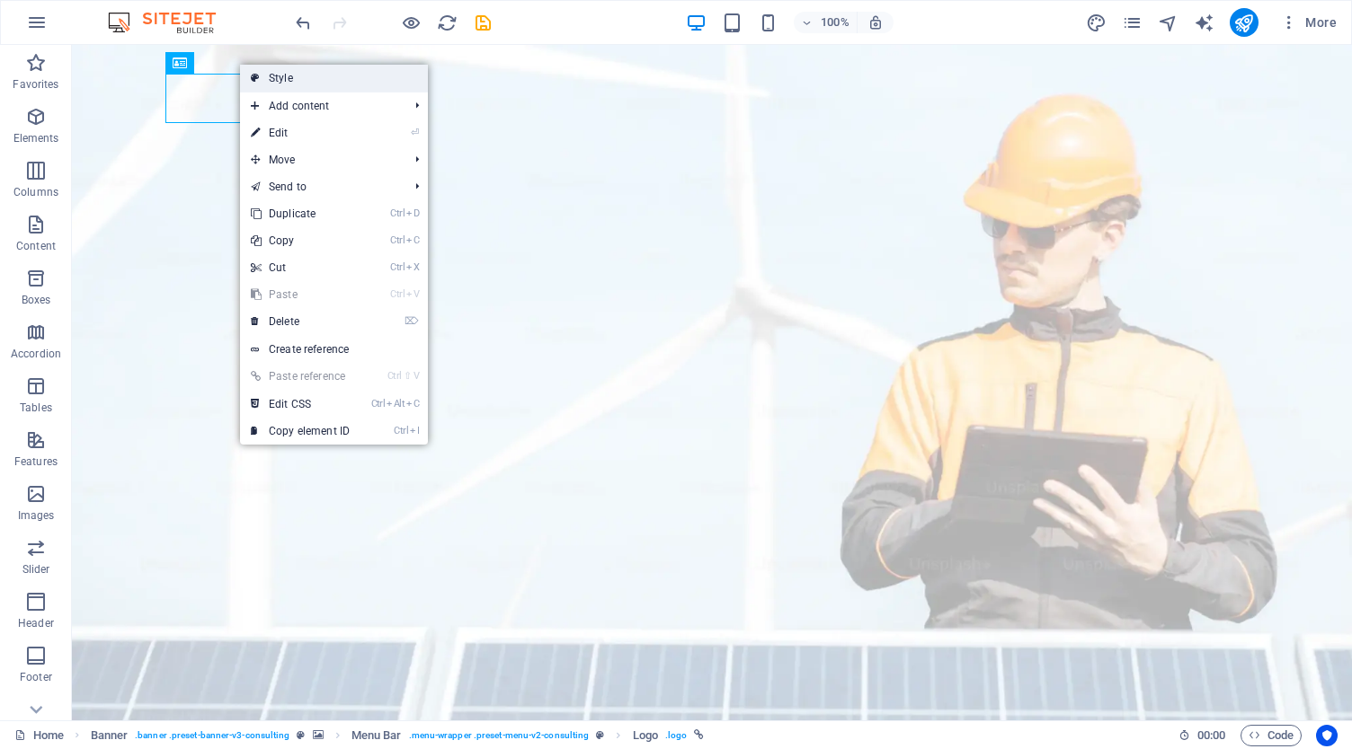
click at [290, 89] on link "Style" at bounding box center [334, 78] width 188 height 27
select select "rem"
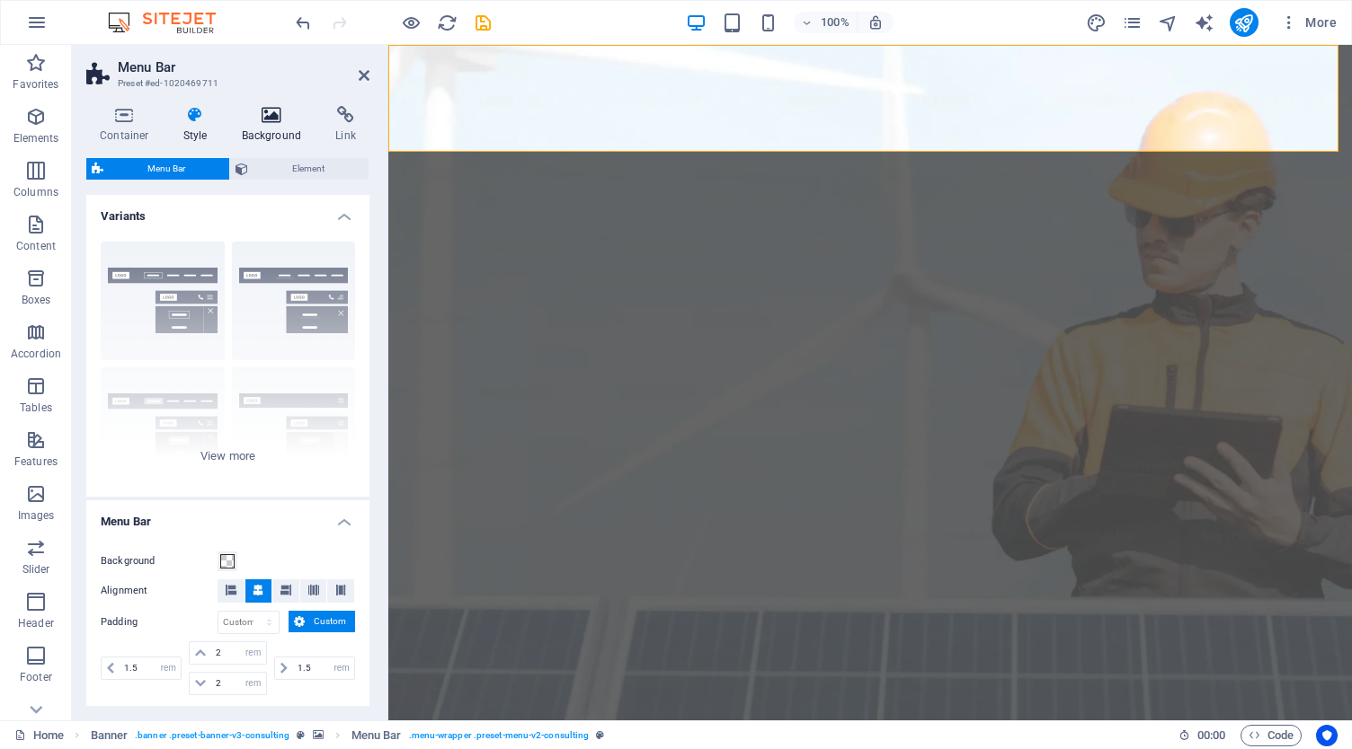
click at [270, 123] on icon at bounding box center [271, 115] width 87 height 18
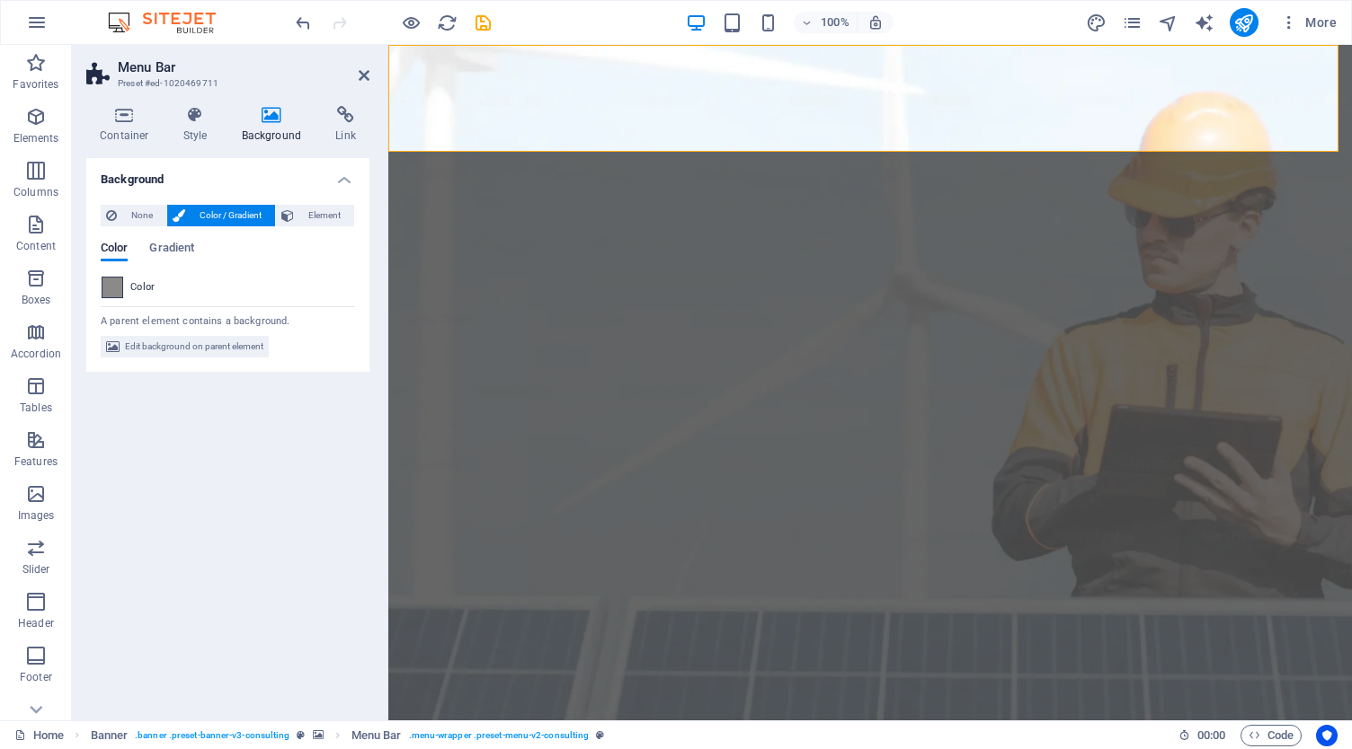
click at [113, 282] on span at bounding box center [112, 288] width 20 height 20
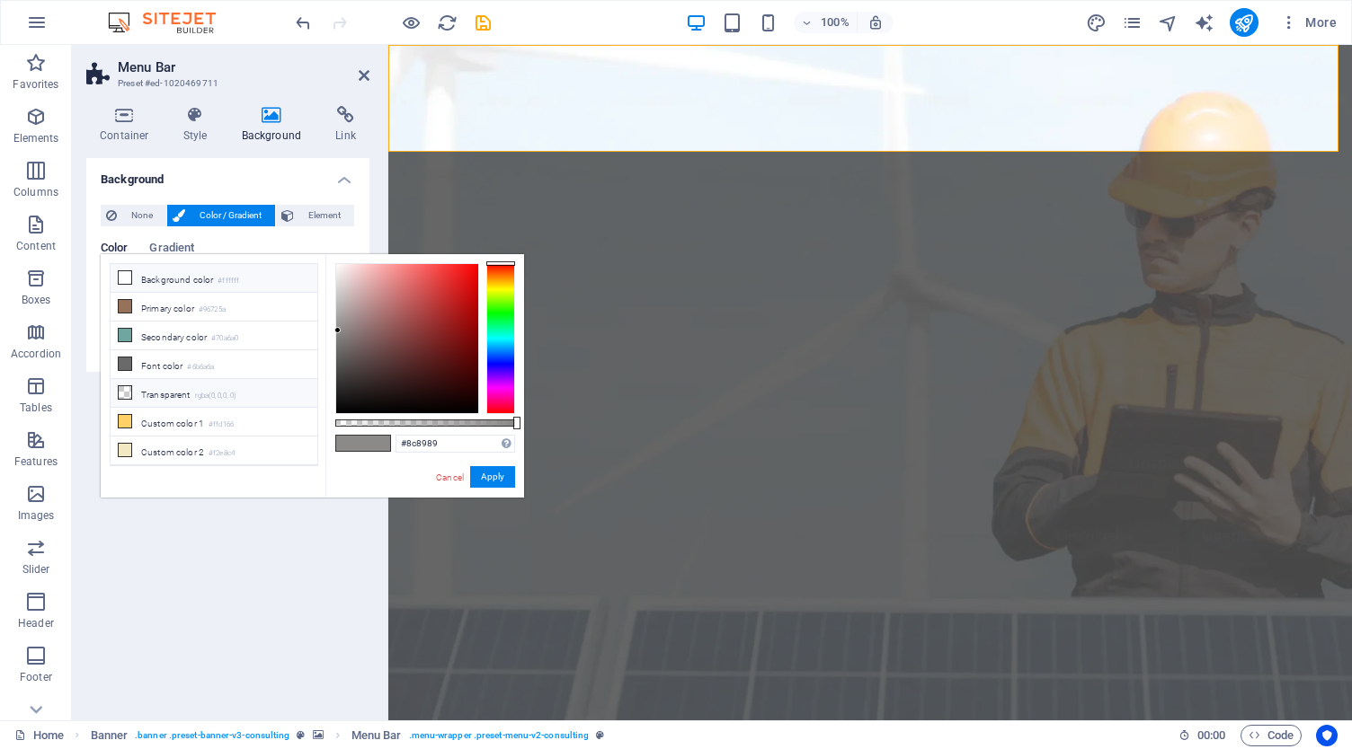
click at [176, 392] on li "Transparent rgba(0,0,0,.0)" at bounding box center [214, 393] width 207 height 29
click at [200, 437] on li "Custom color 2 #f2e8c4" at bounding box center [214, 451] width 207 height 29
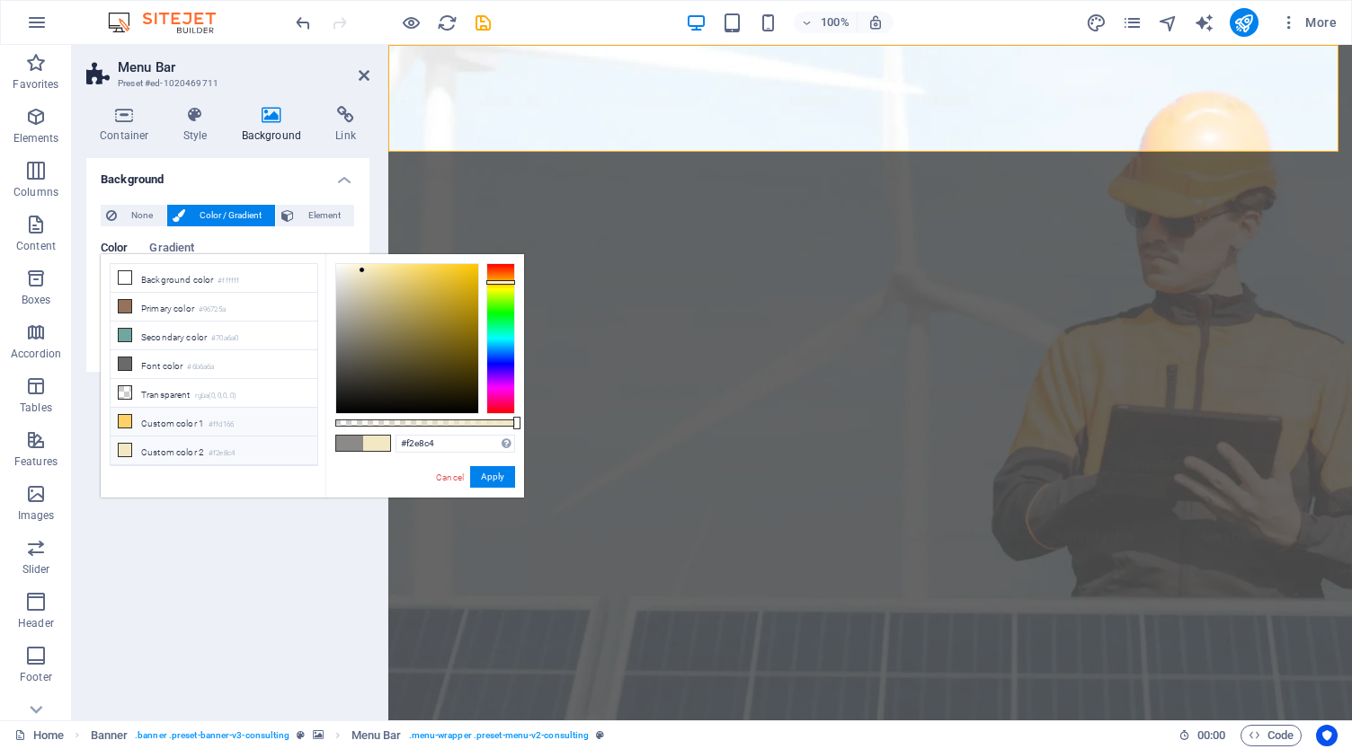
click at [209, 413] on li "Custom color 1 #ffd166" at bounding box center [214, 422] width 207 height 29
click at [193, 385] on li "Transparent rgba(0,0,0,.0)" at bounding box center [214, 393] width 207 height 29
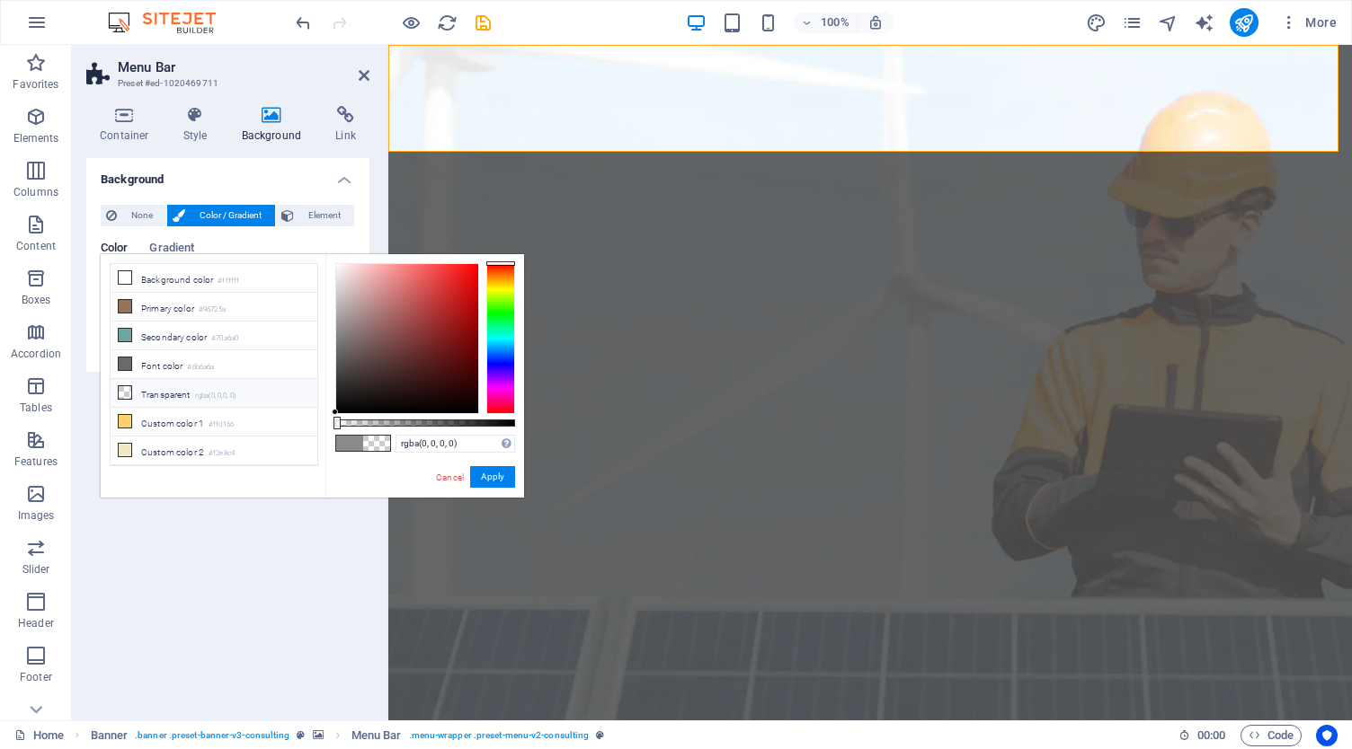
click at [176, 386] on li "Transparent rgba(0,0,0,.0)" at bounding box center [214, 393] width 207 height 29
click at [203, 362] on small "#6b6a6a" at bounding box center [200, 367] width 27 height 13
click at [196, 408] on li "Custom color 1 #ffd166" at bounding box center [214, 422] width 207 height 29
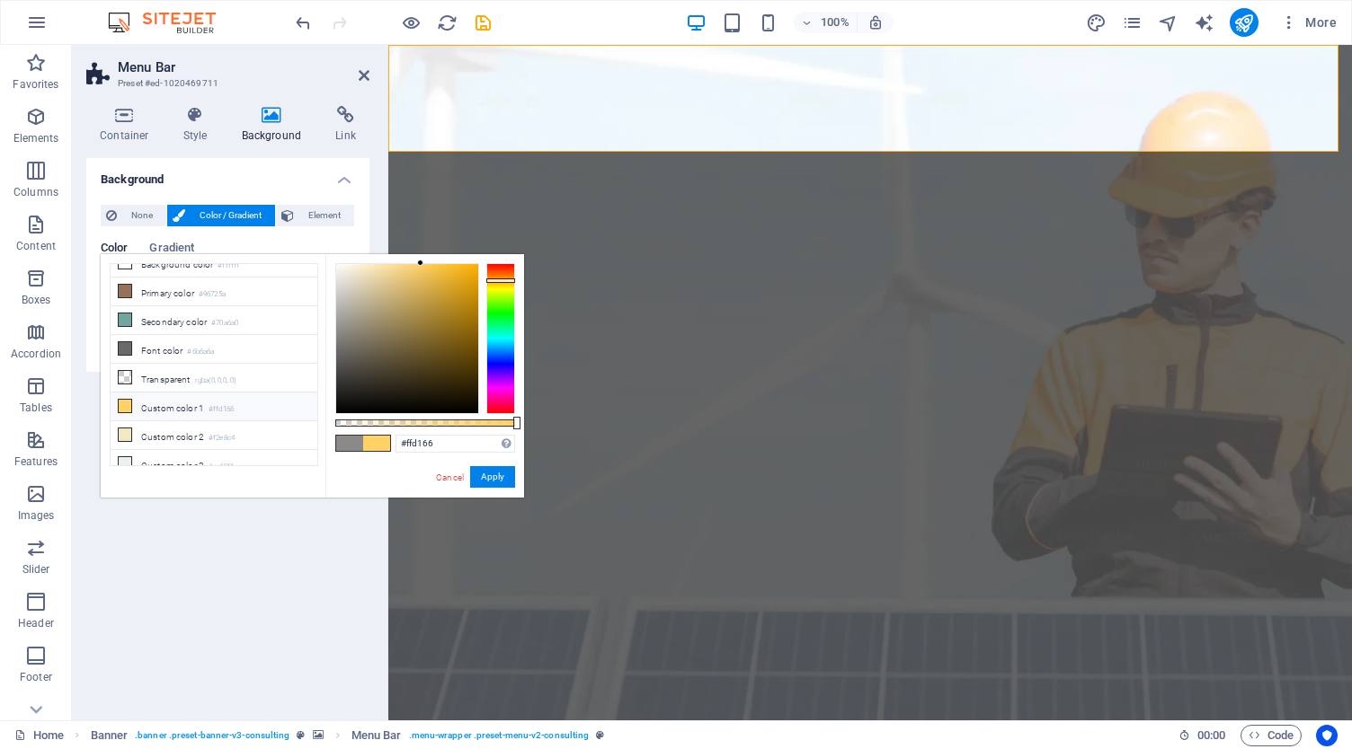
scroll to position [18, 0]
click at [174, 429] on li "Custom color 2 #f2e8c4" at bounding box center [214, 433] width 207 height 29
click at [180, 396] on li "Custom color 1 #ffd166" at bounding box center [214, 404] width 207 height 29
click at [172, 335] on li "Font color #6b6a6a" at bounding box center [214, 347] width 207 height 29
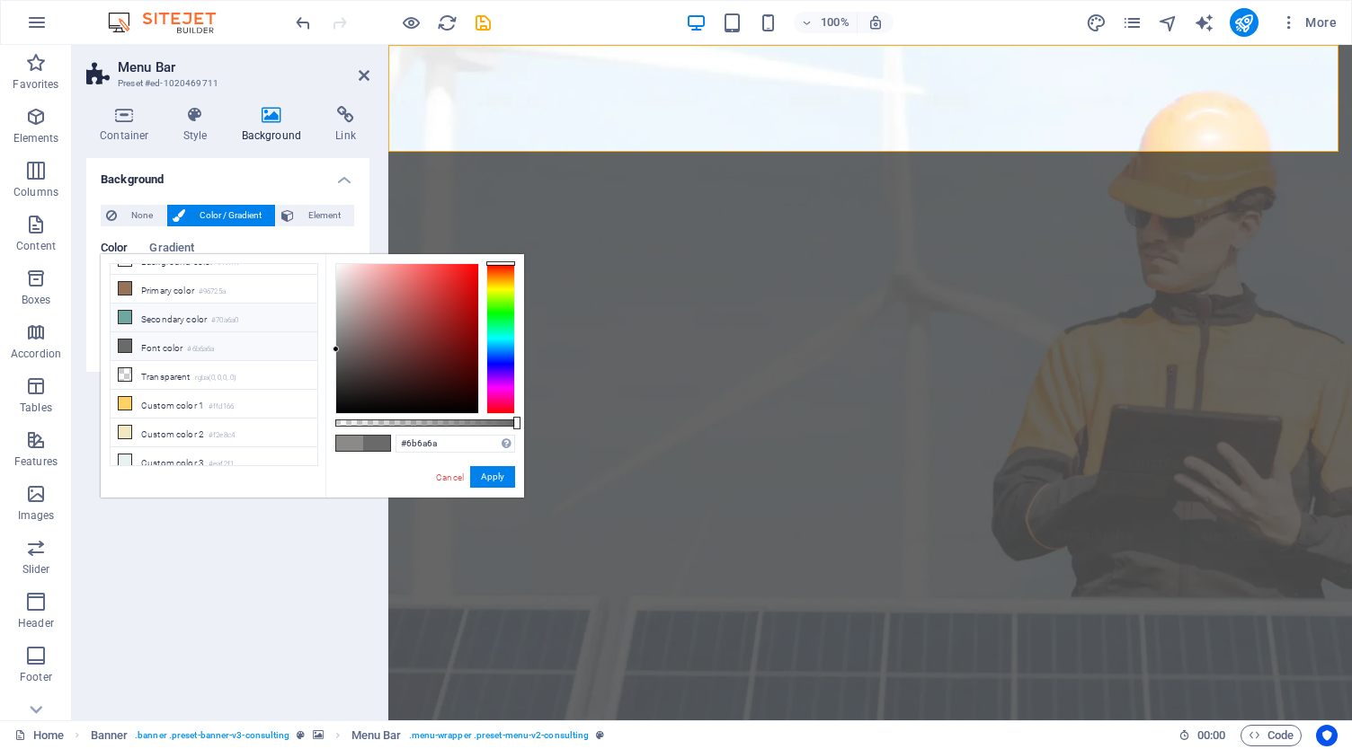
click at [173, 326] on li "Secondary color #70a6a0" at bounding box center [214, 318] width 207 height 29
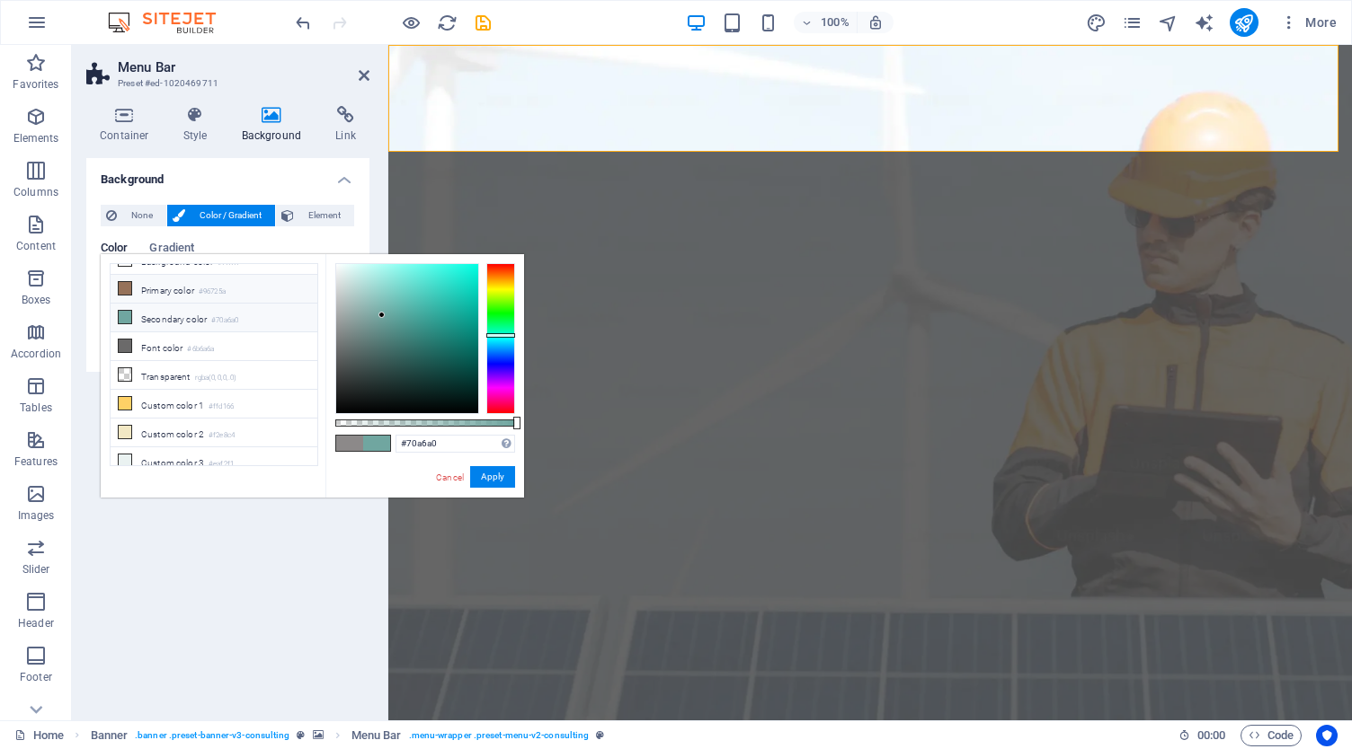
click at [181, 295] on li "Primary color #96725a" at bounding box center [214, 289] width 207 height 29
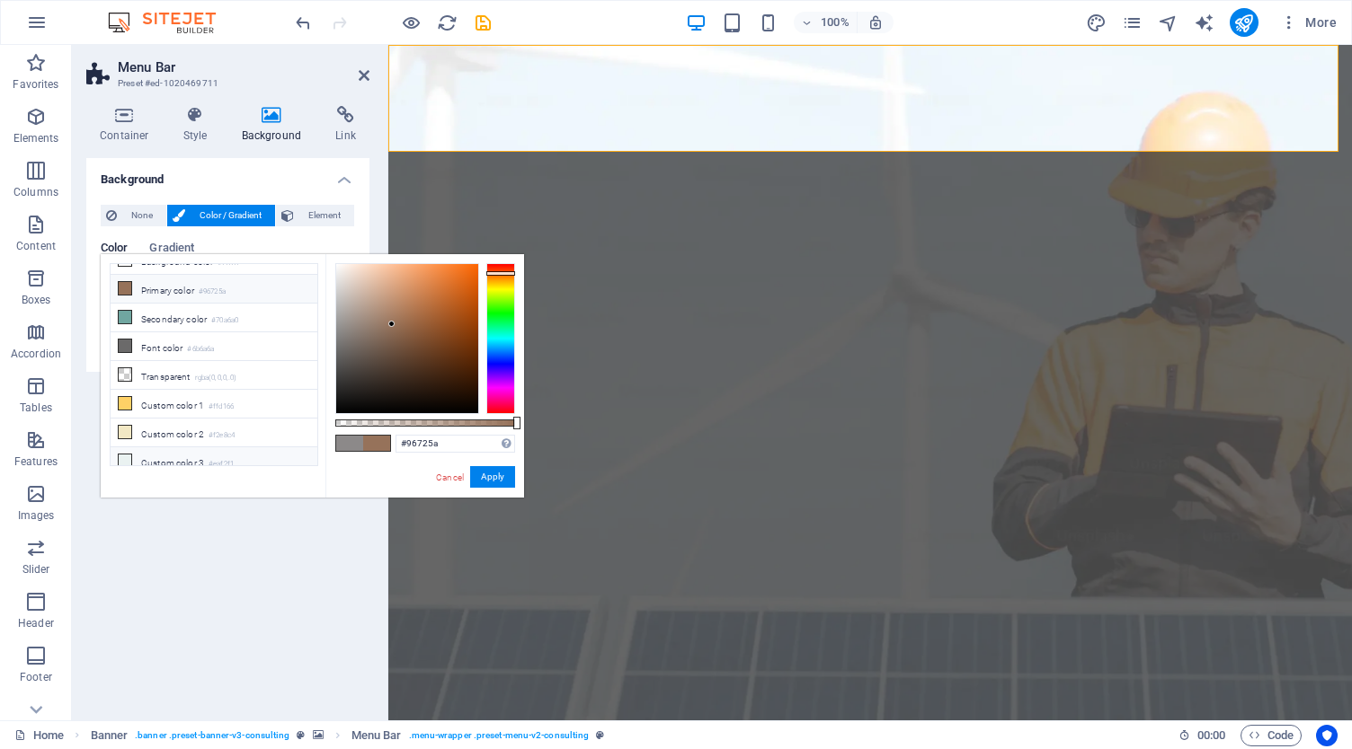
click at [178, 449] on li "Custom color 3 #eaf2f1" at bounding box center [214, 462] width 207 height 29
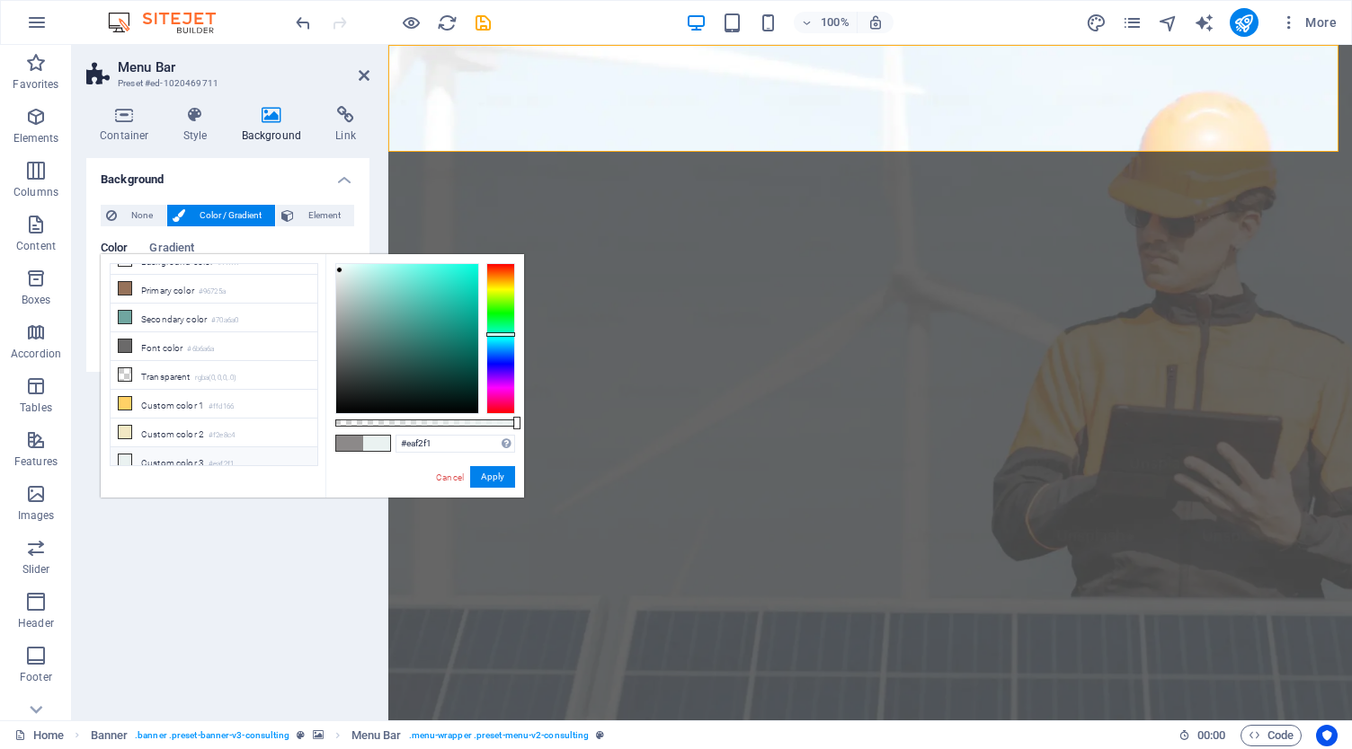
click at [347, 441] on span at bounding box center [349, 443] width 27 height 15
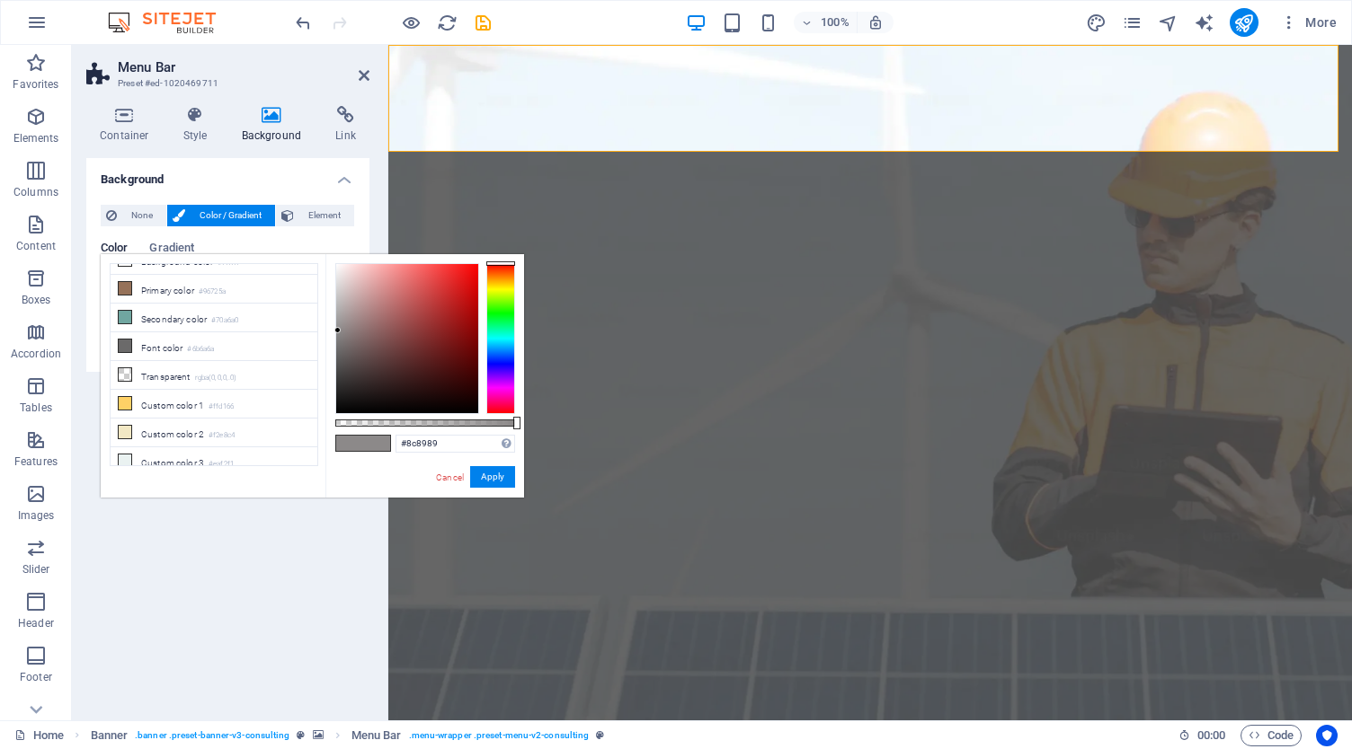
click at [348, 440] on span at bounding box center [349, 443] width 27 height 15
click at [377, 439] on span at bounding box center [376, 443] width 27 height 15
click at [201, 457] on li "Custom color 3 #eaf2f1" at bounding box center [214, 462] width 207 height 29
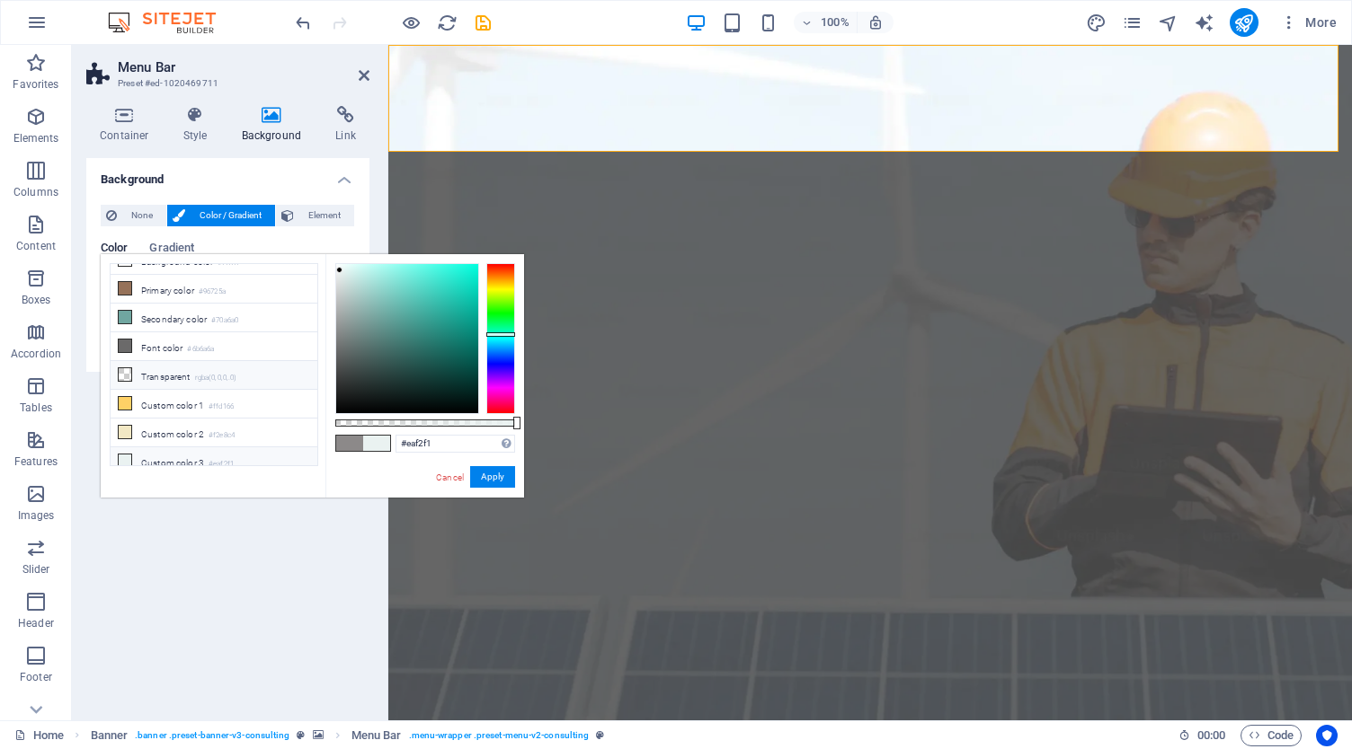
click at [217, 379] on li "Transparent rgba(0,0,0,.0)" at bounding box center [214, 375] width 207 height 29
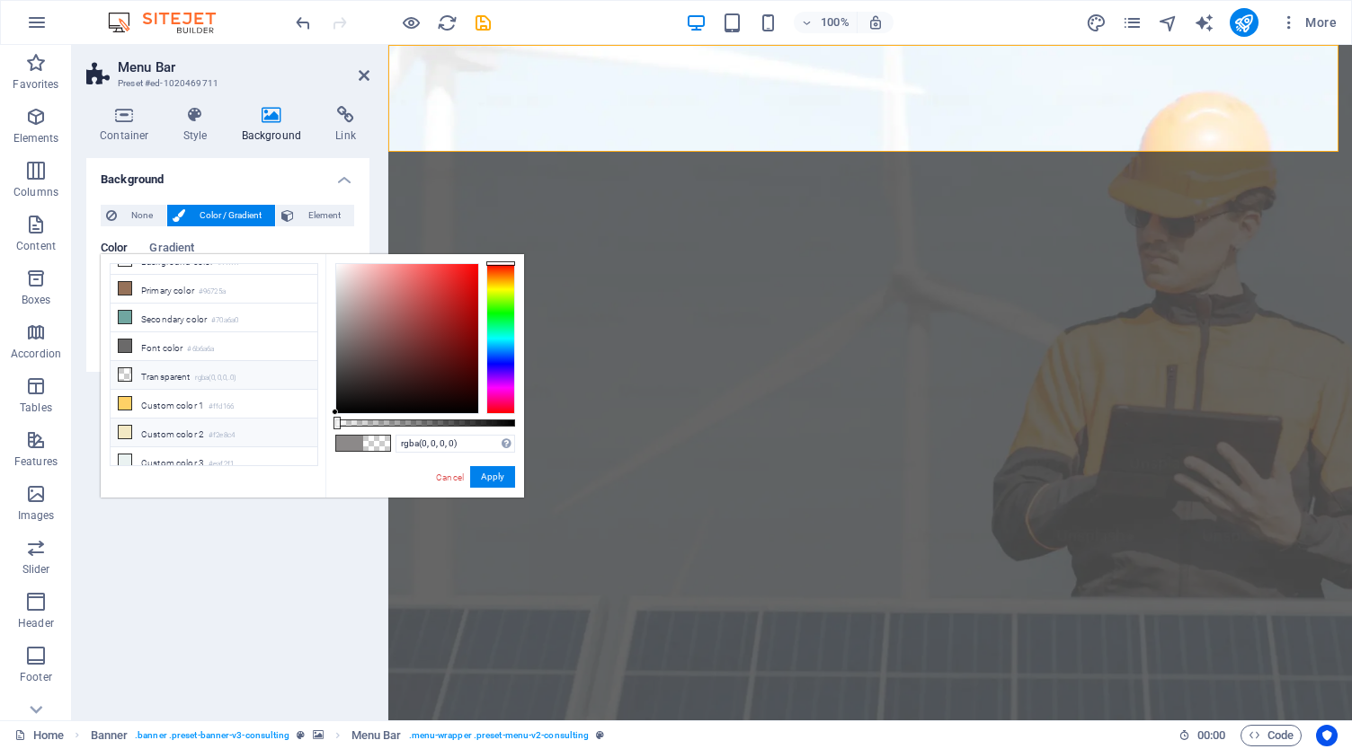
click at [209, 427] on li "Custom color 2 #f2e8c4" at bounding box center [214, 433] width 207 height 29
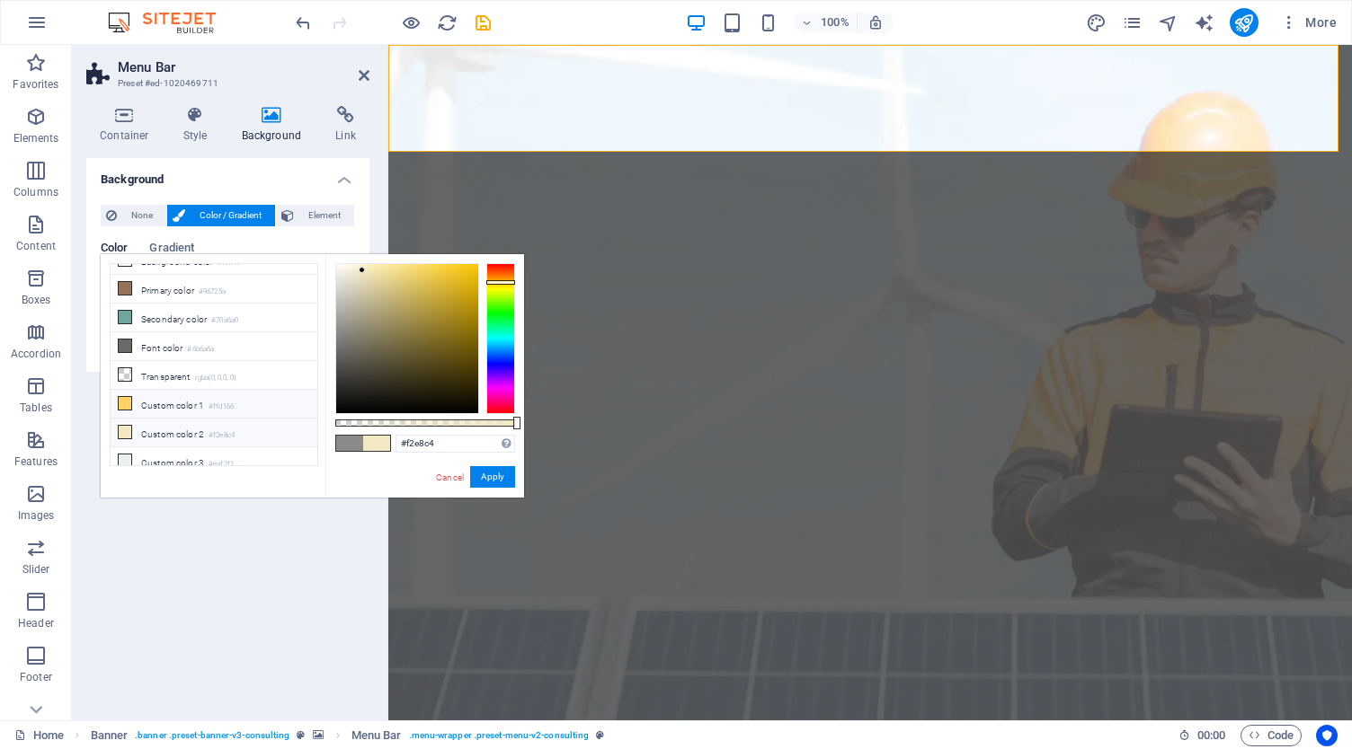
click at [216, 408] on li "Custom color 1 #ffd166" at bounding box center [214, 404] width 207 height 29
click at [208, 372] on small "rgba(0,0,0,.0)" at bounding box center [216, 378] width 42 height 13
type input "rgba(0, 0, 0, 0)"
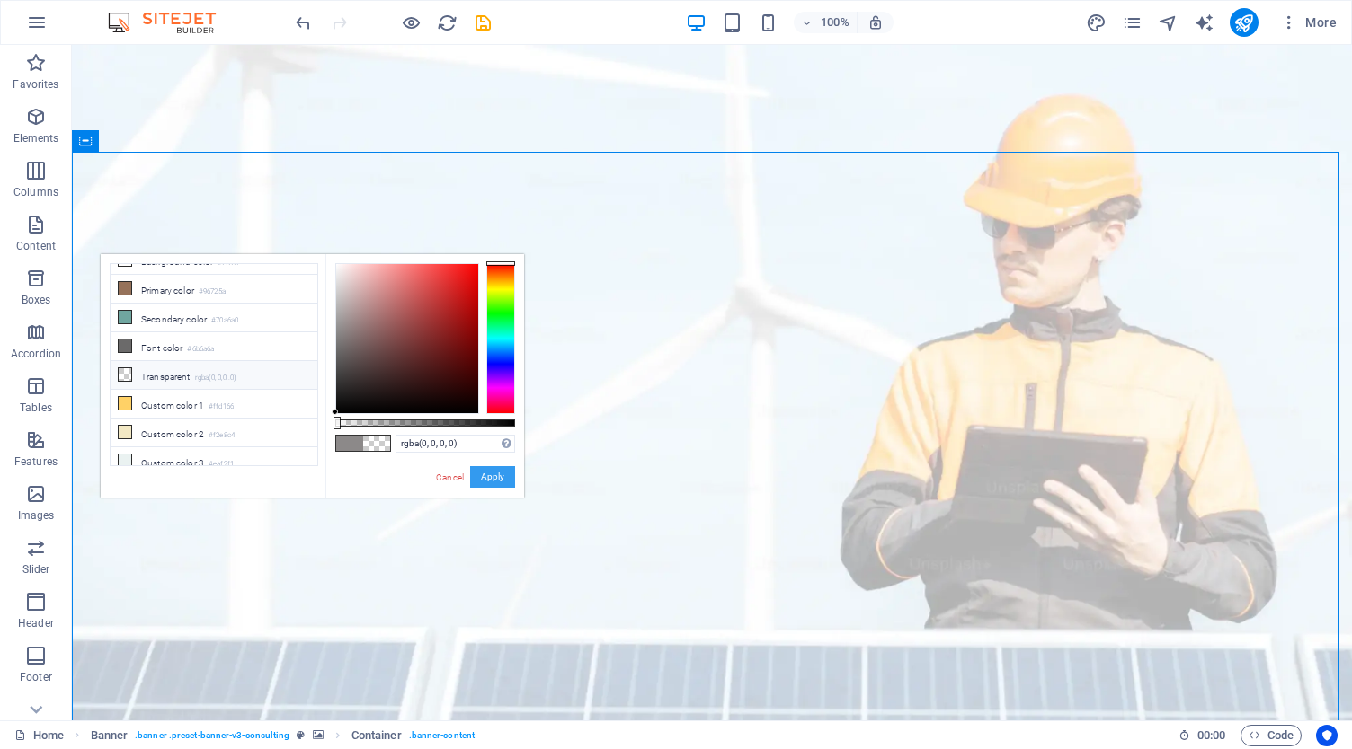
click at [500, 476] on button "Apply" at bounding box center [492, 477] width 45 height 22
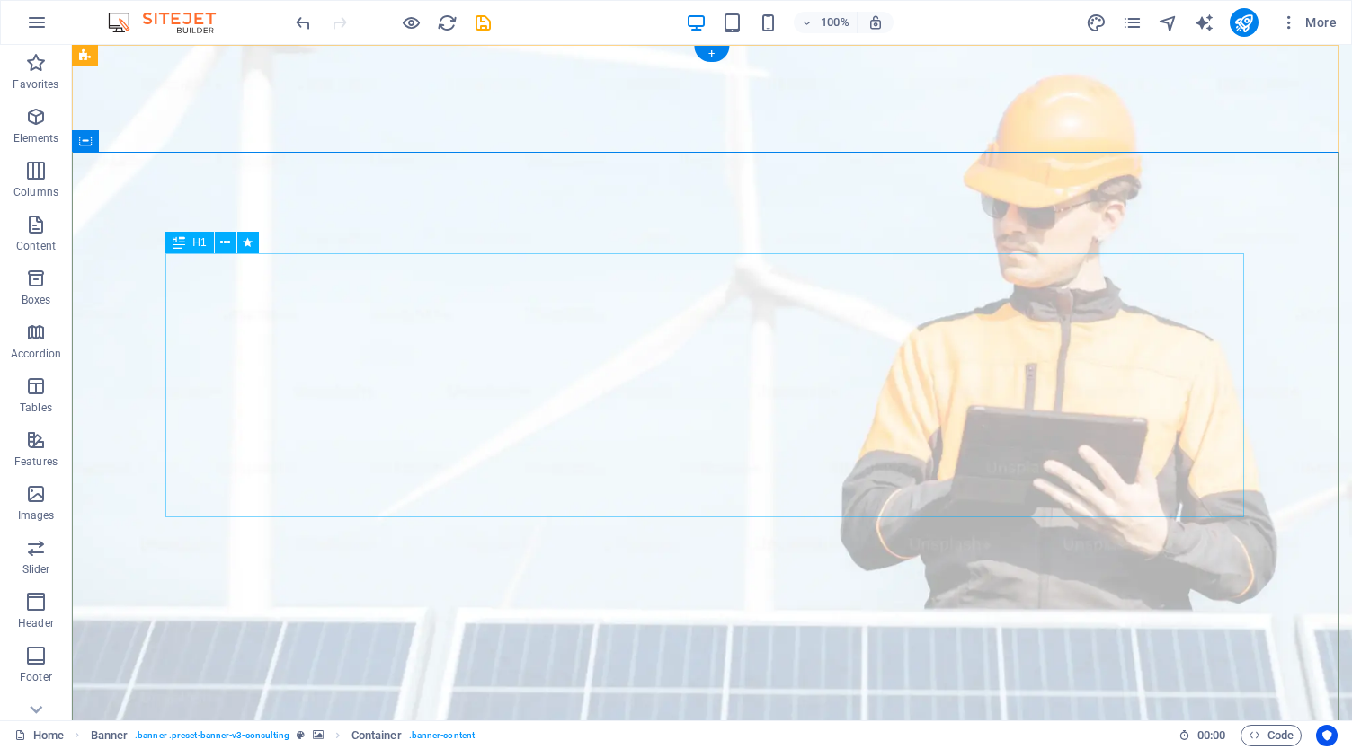
scroll to position [0, 0]
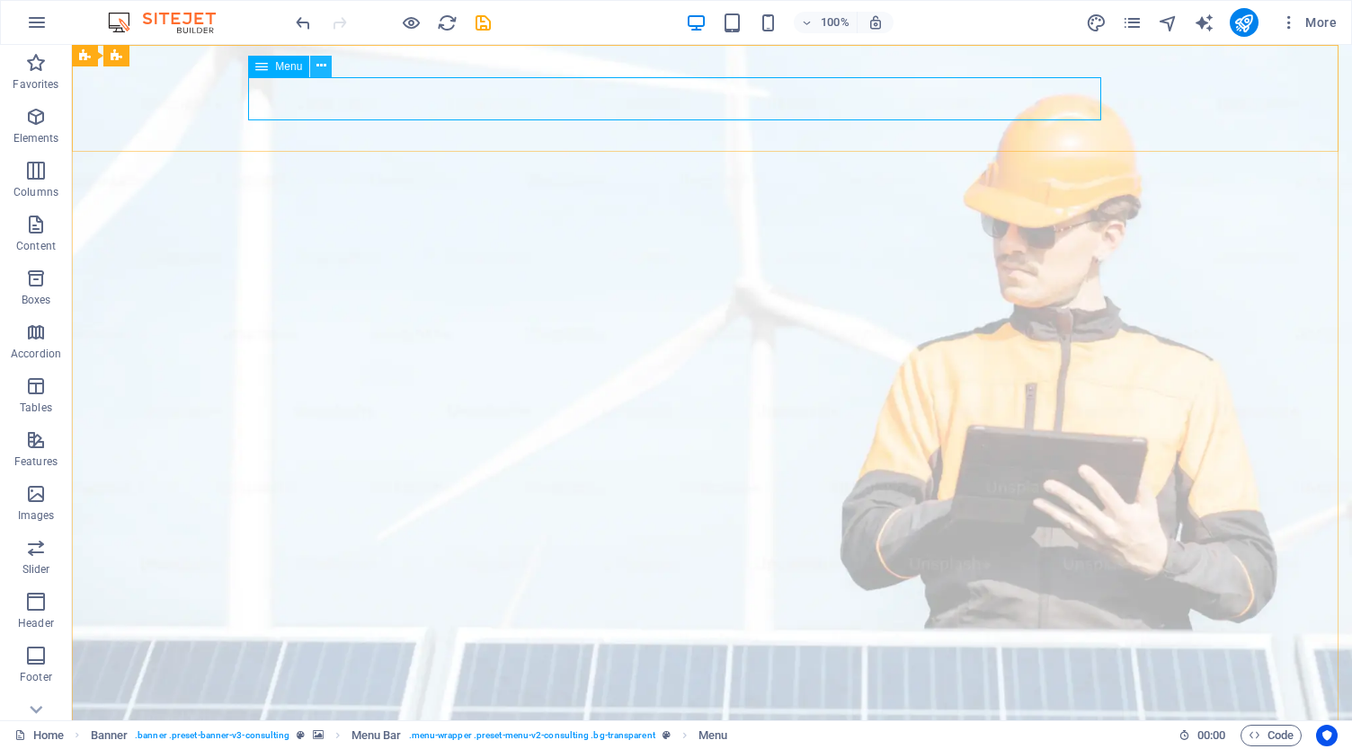
click at [324, 66] on icon at bounding box center [321, 66] width 10 height 19
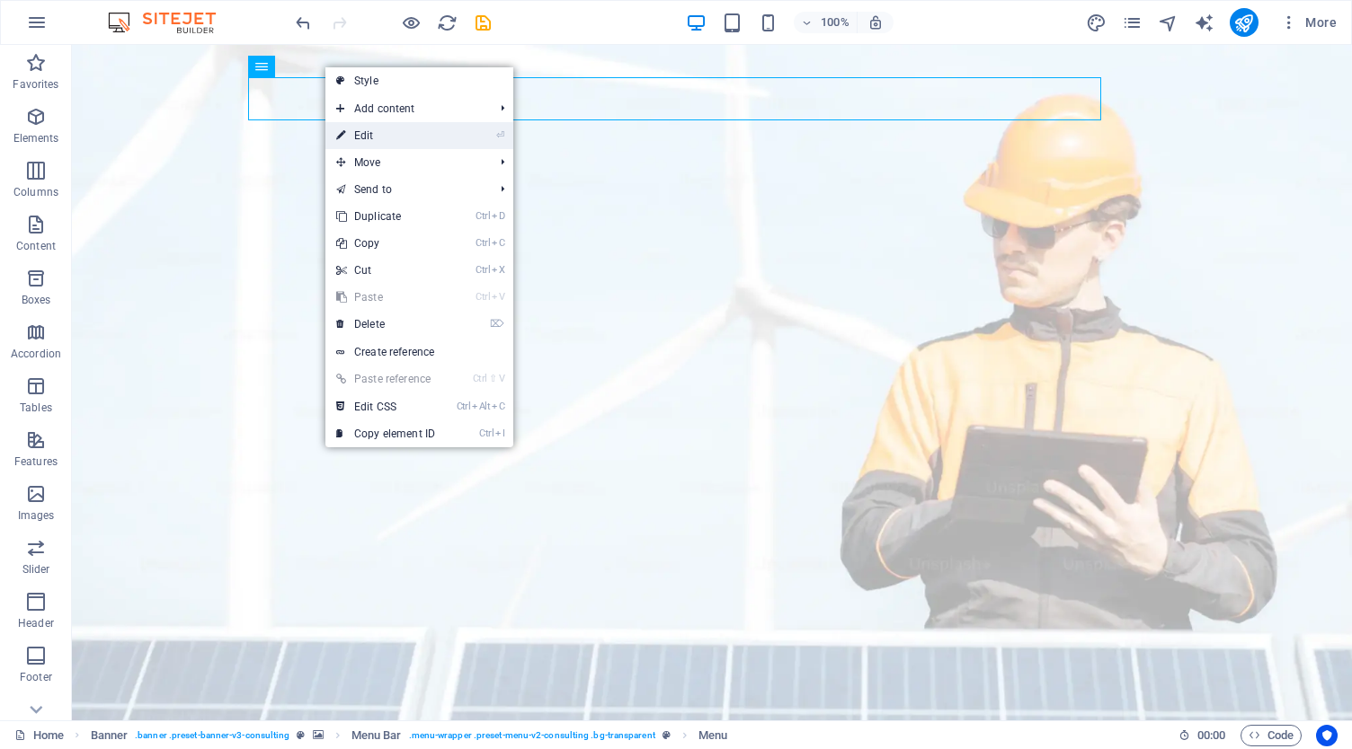
click at [402, 135] on link "⏎ Edit" at bounding box center [385, 135] width 120 height 27
select select
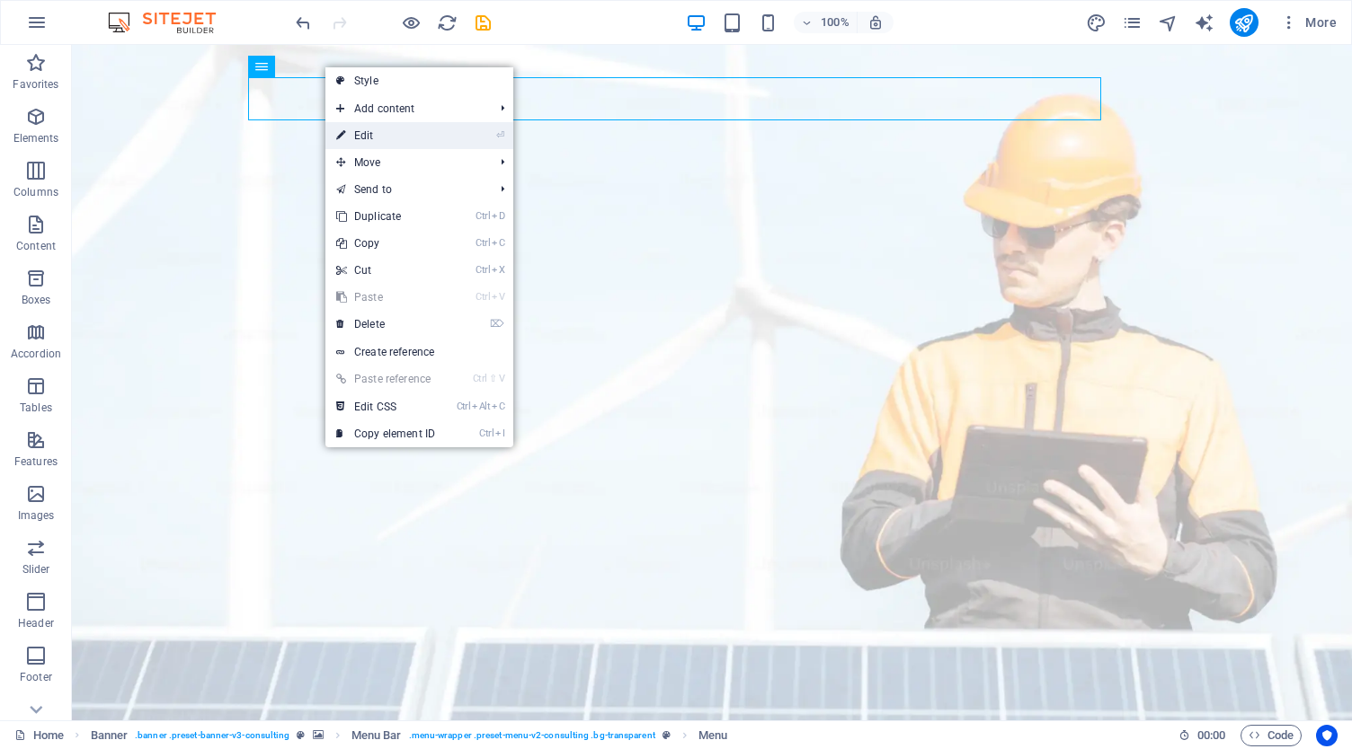
select select
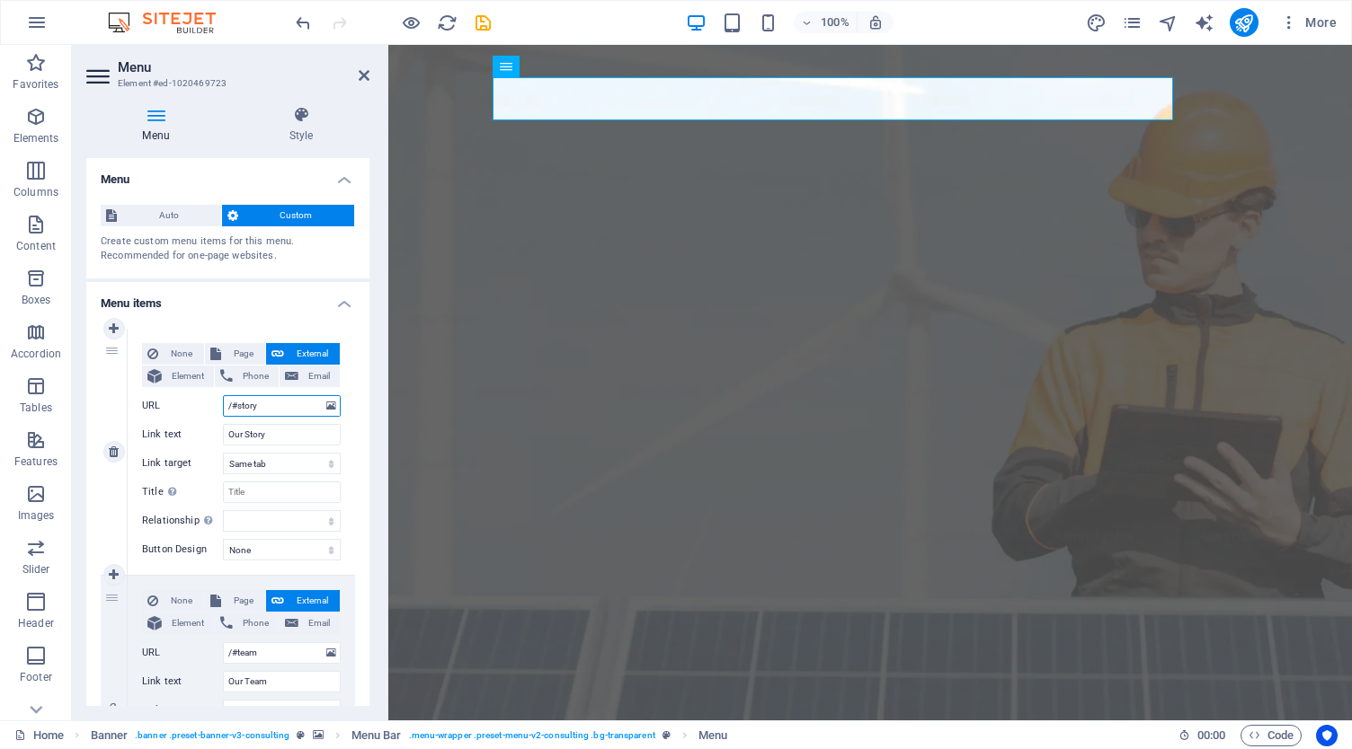
click at [266, 403] on input "/#story" at bounding box center [282, 406] width 118 height 22
select select
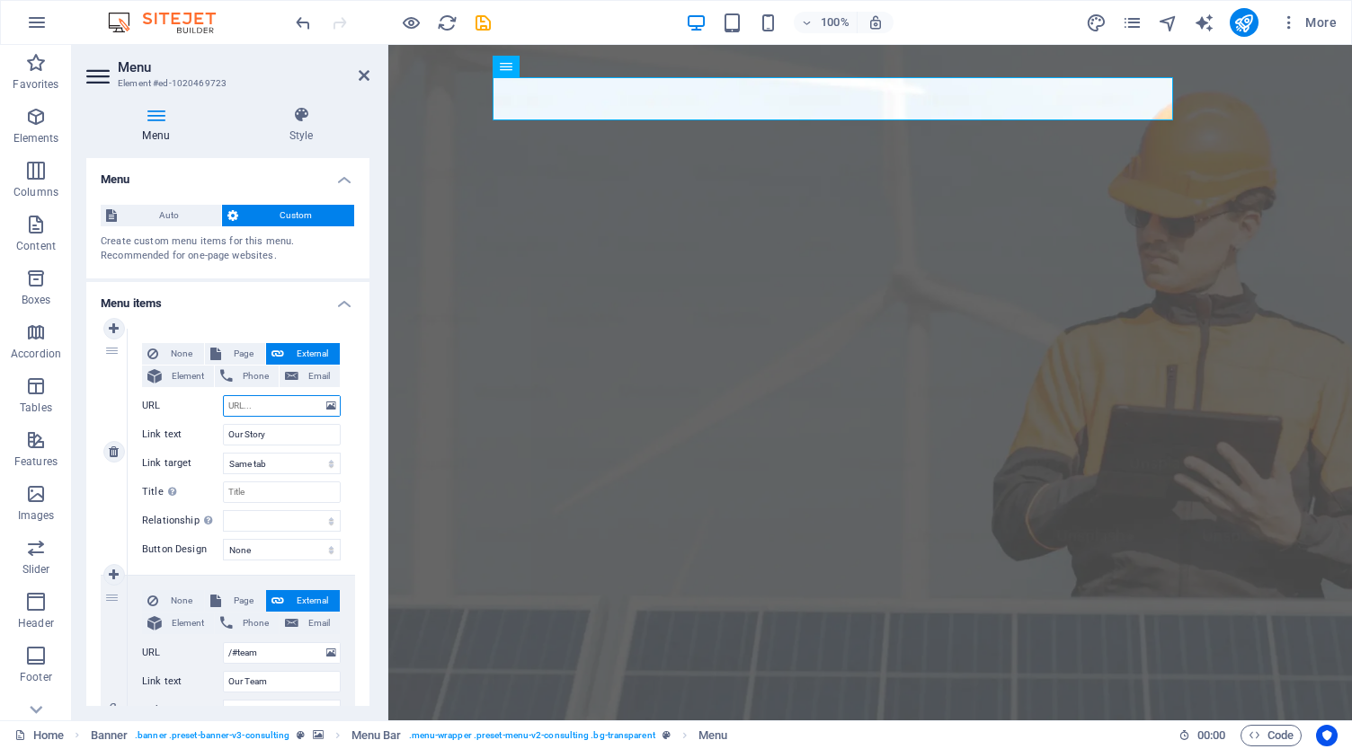
select select
click at [273, 437] on input "Our Story" at bounding box center [282, 435] width 118 height 22
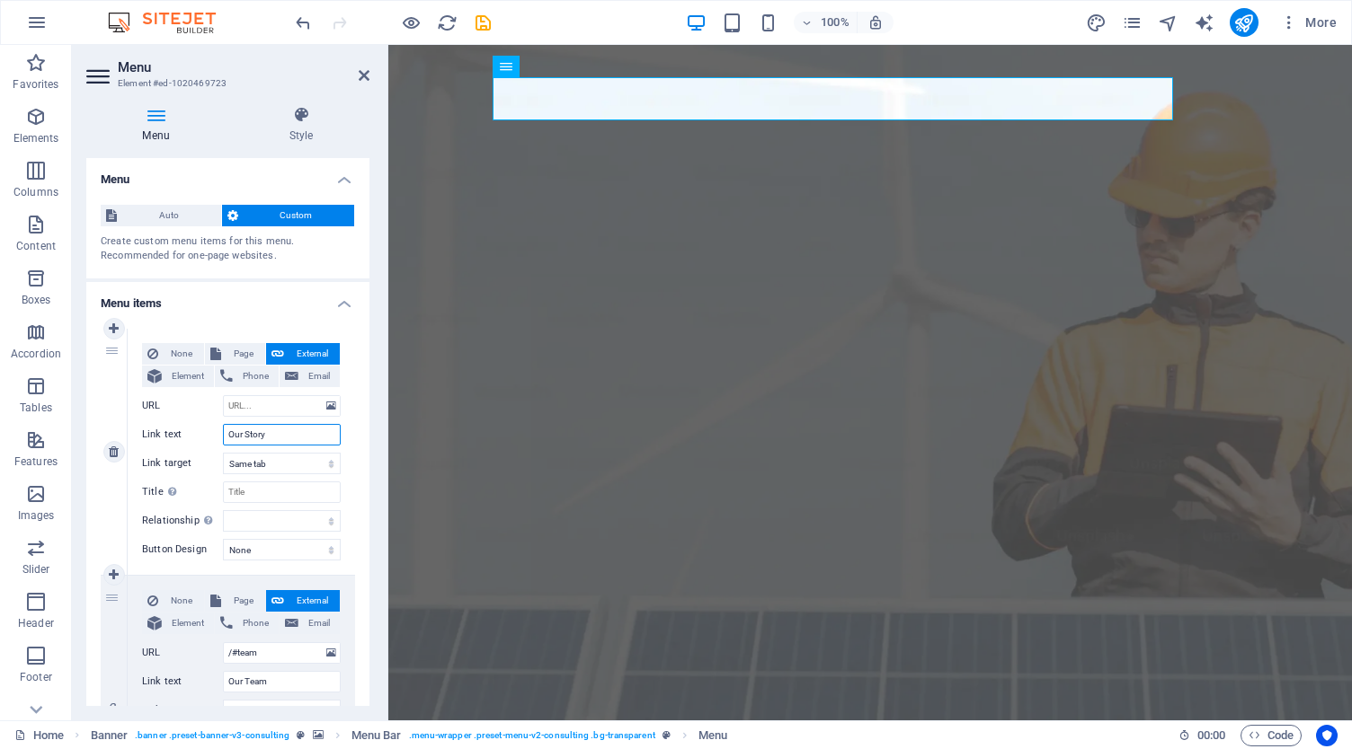
click at [273, 437] on input "Our Story" at bounding box center [282, 435] width 118 height 22
paste input "Har Ghar Bijli App"
type input "Har Ghar Bijli App"
select select
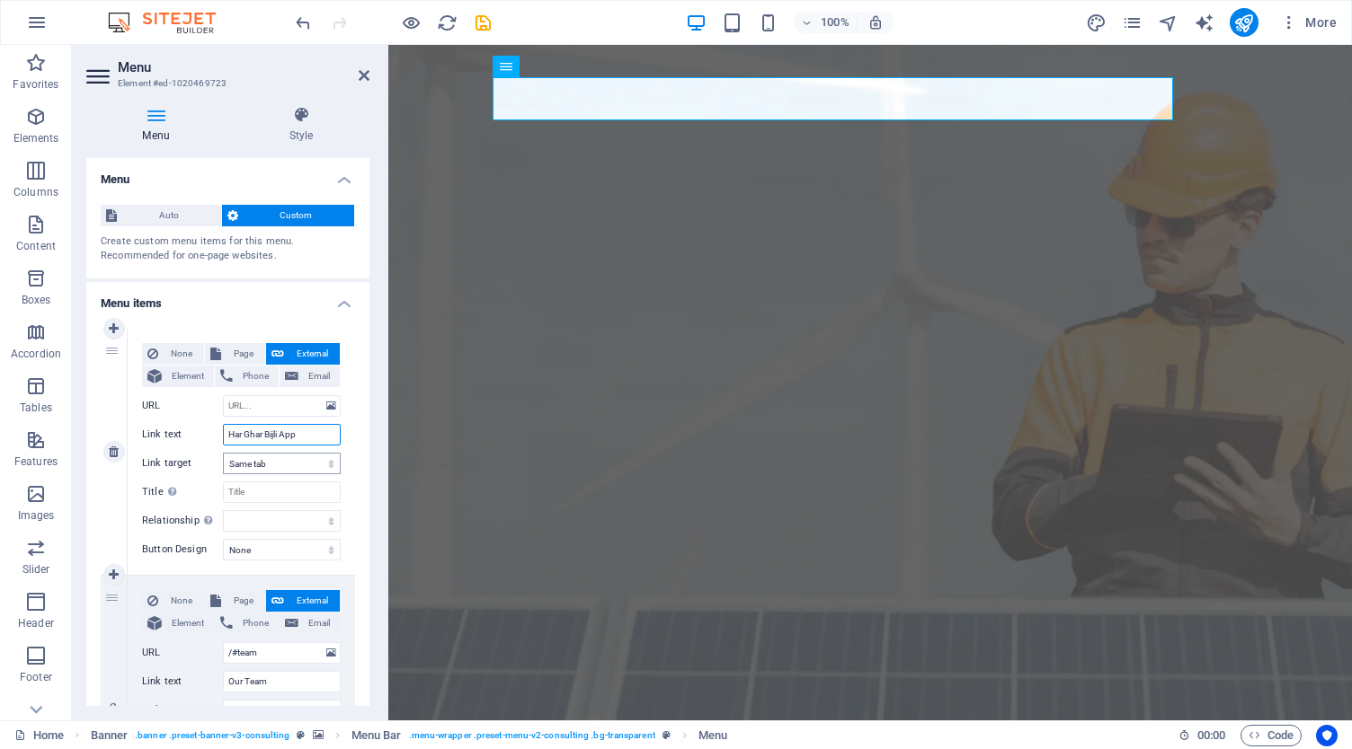
select select
type input "Har Ghar Bijli App"
click at [284, 463] on select "New tab Same tab Overlay" at bounding box center [282, 464] width 118 height 22
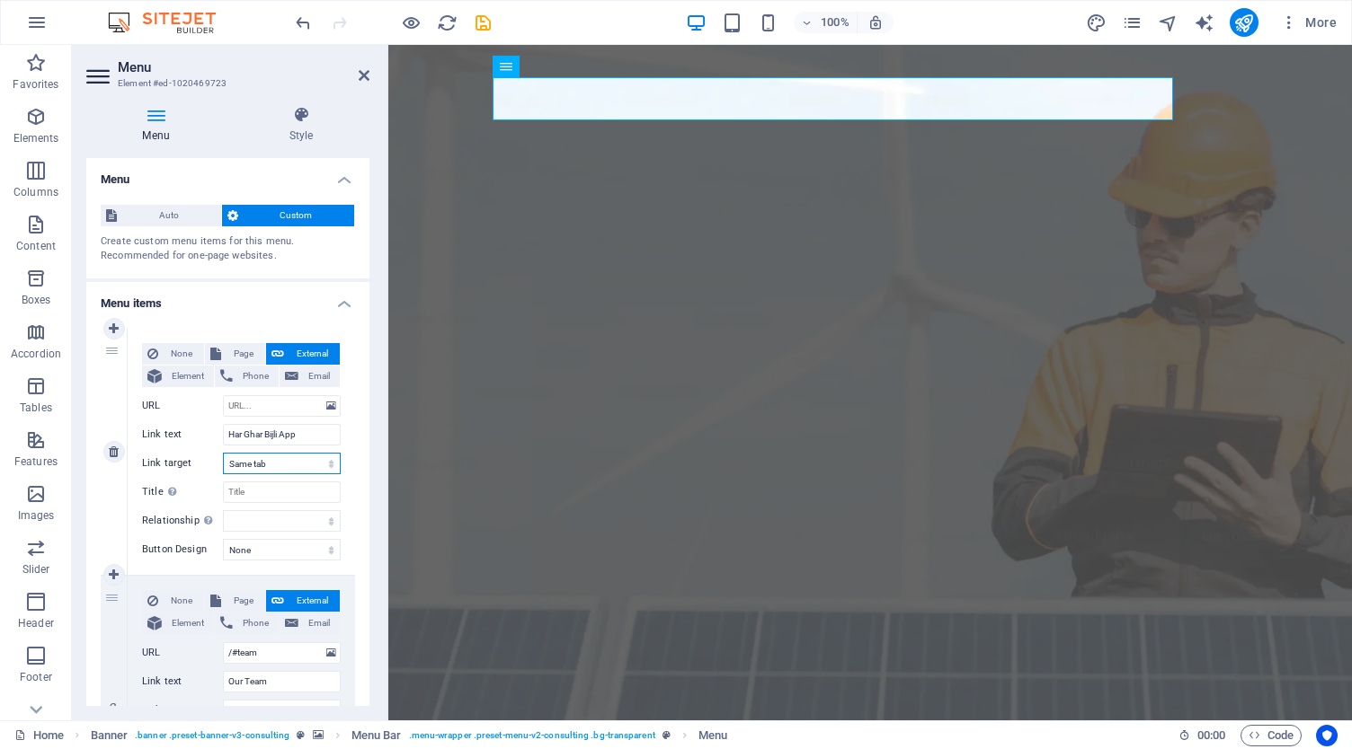
click at [284, 463] on select "New tab Same tab Overlay" at bounding box center [282, 464] width 118 height 22
click at [277, 479] on div "None Page External Element Phone Email Page Home Subpage Legal Notice Privacy E…" at bounding box center [241, 437] width 199 height 189
click at [262, 487] on input "Title Additional link description, should not be the same as the link text. The…" at bounding box center [282, 493] width 118 height 22
paste input "Har Ghar Bijli App"
type input "Har Ghar Bijli App"
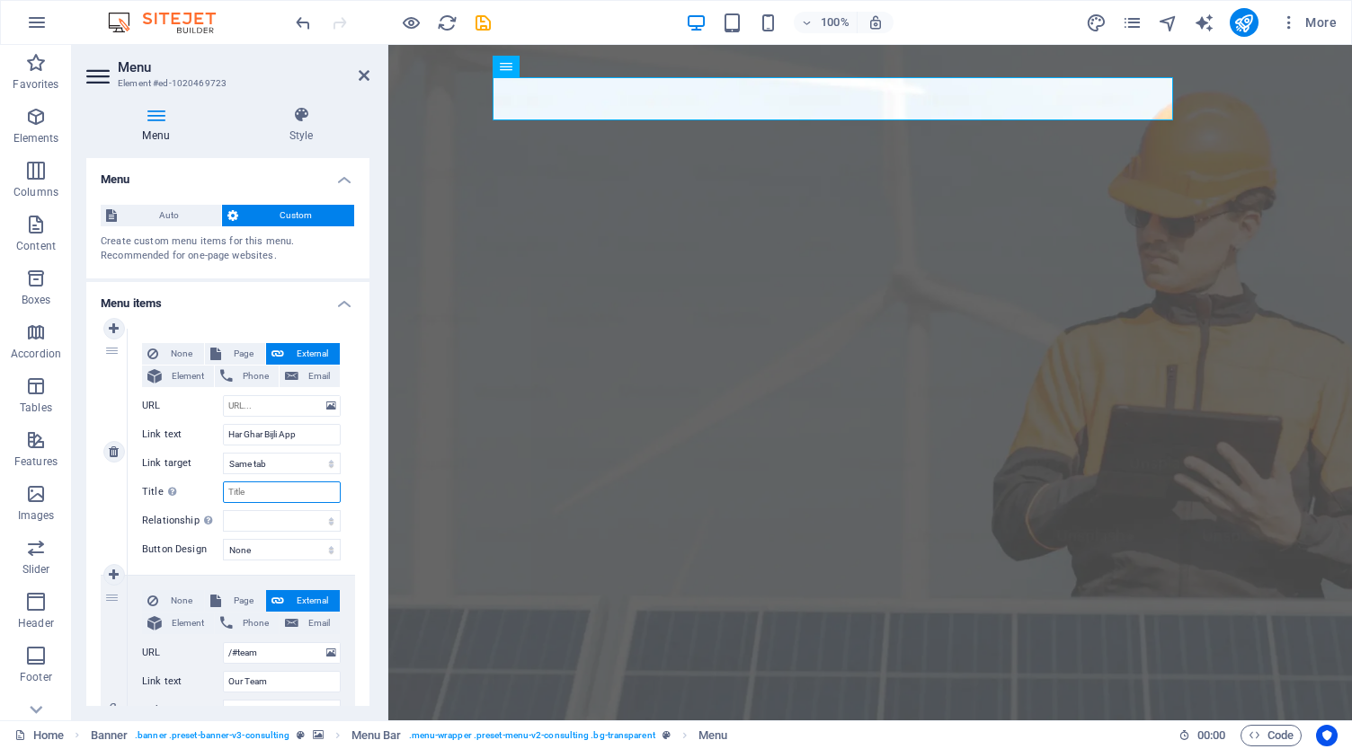
select select
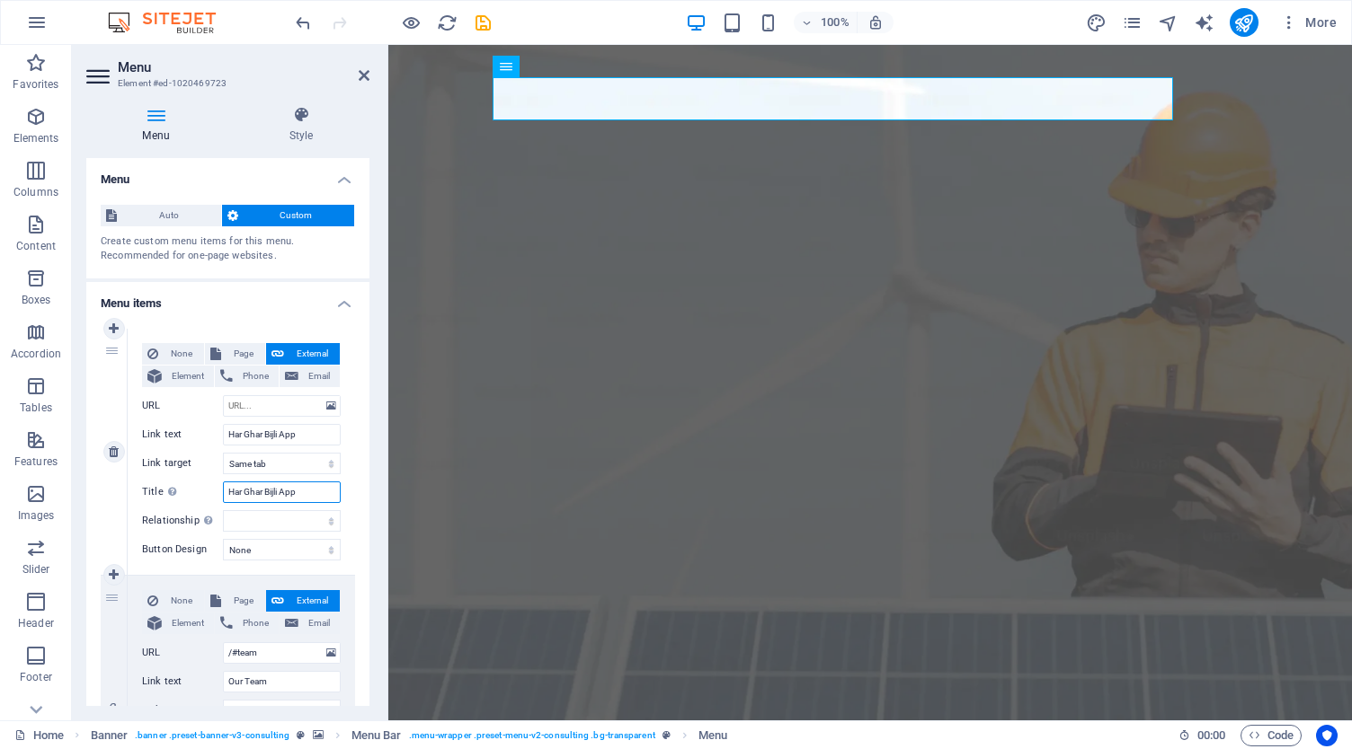
select select
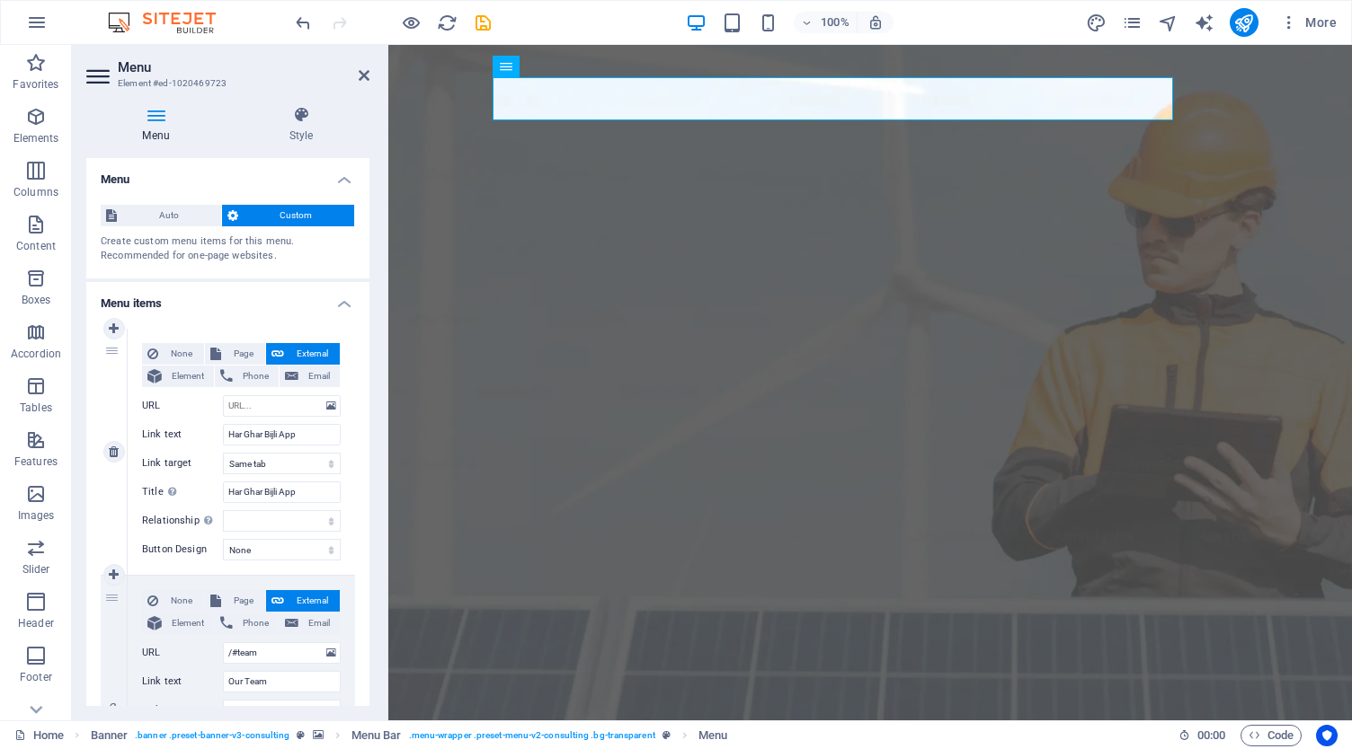
click at [194, 493] on label "Title Additional link description, should not be the same as the link text. The…" at bounding box center [182, 493] width 81 height 22
click at [223, 493] on input "Har Ghar Bijli App" at bounding box center [282, 493] width 118 height 22
type input "Har Ghar Bijli App"
select select
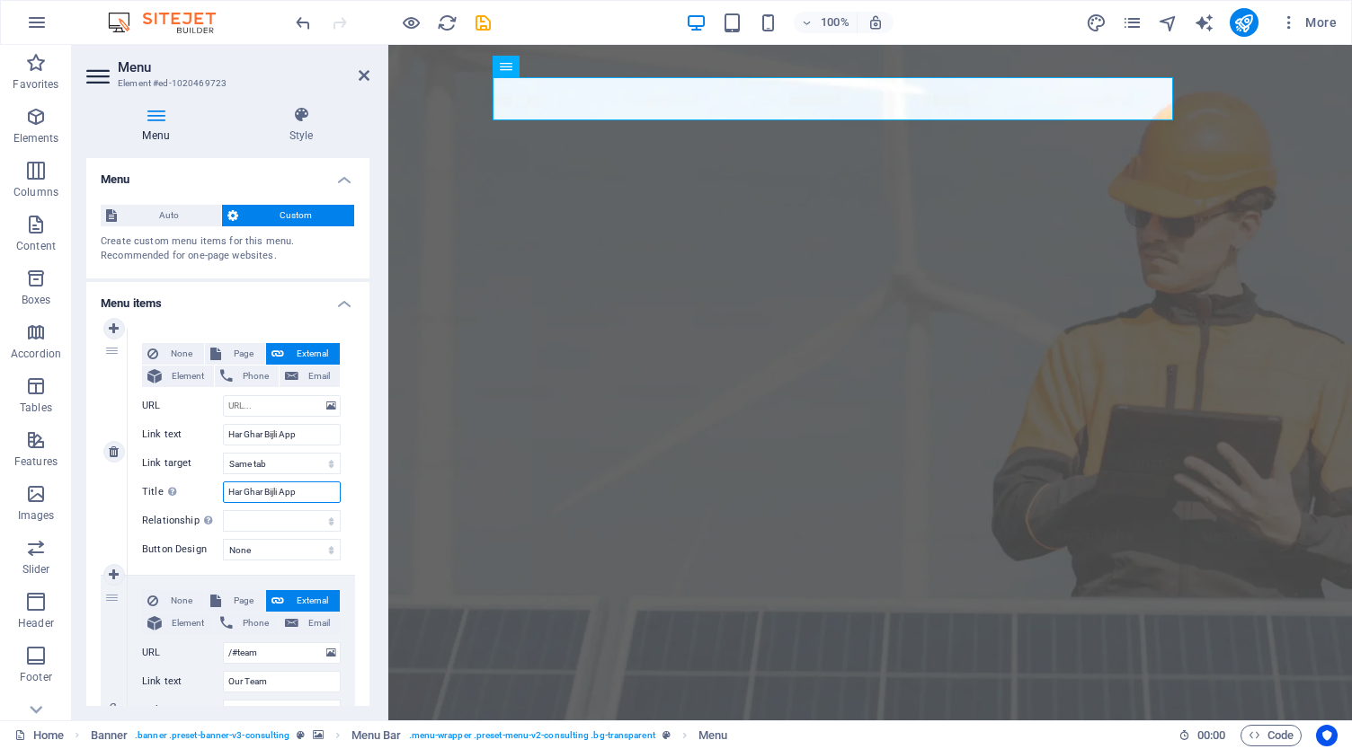
select select
type input "Har Ghar Bijli App"
select select
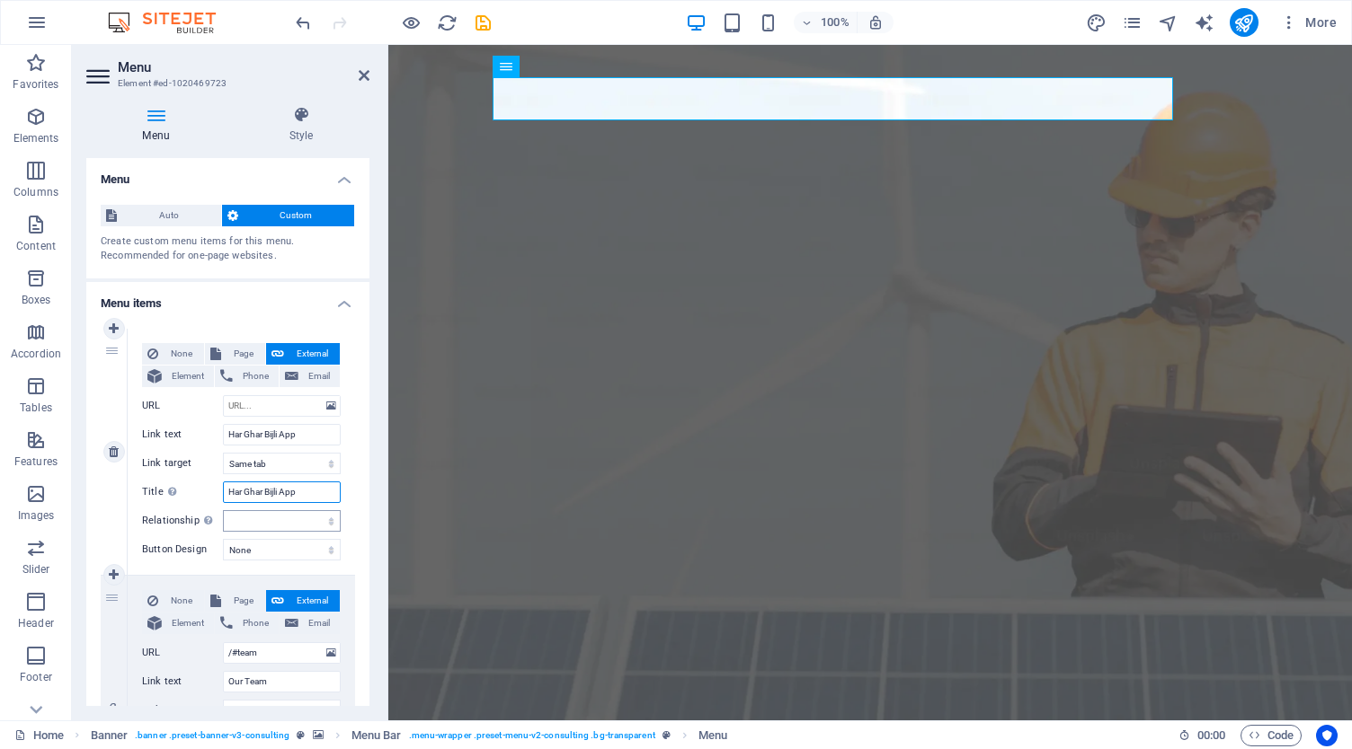
select select
click at [257, 546] on select "None Default Primary Secondary" at bounding box center [282, 550] width 118 height 22
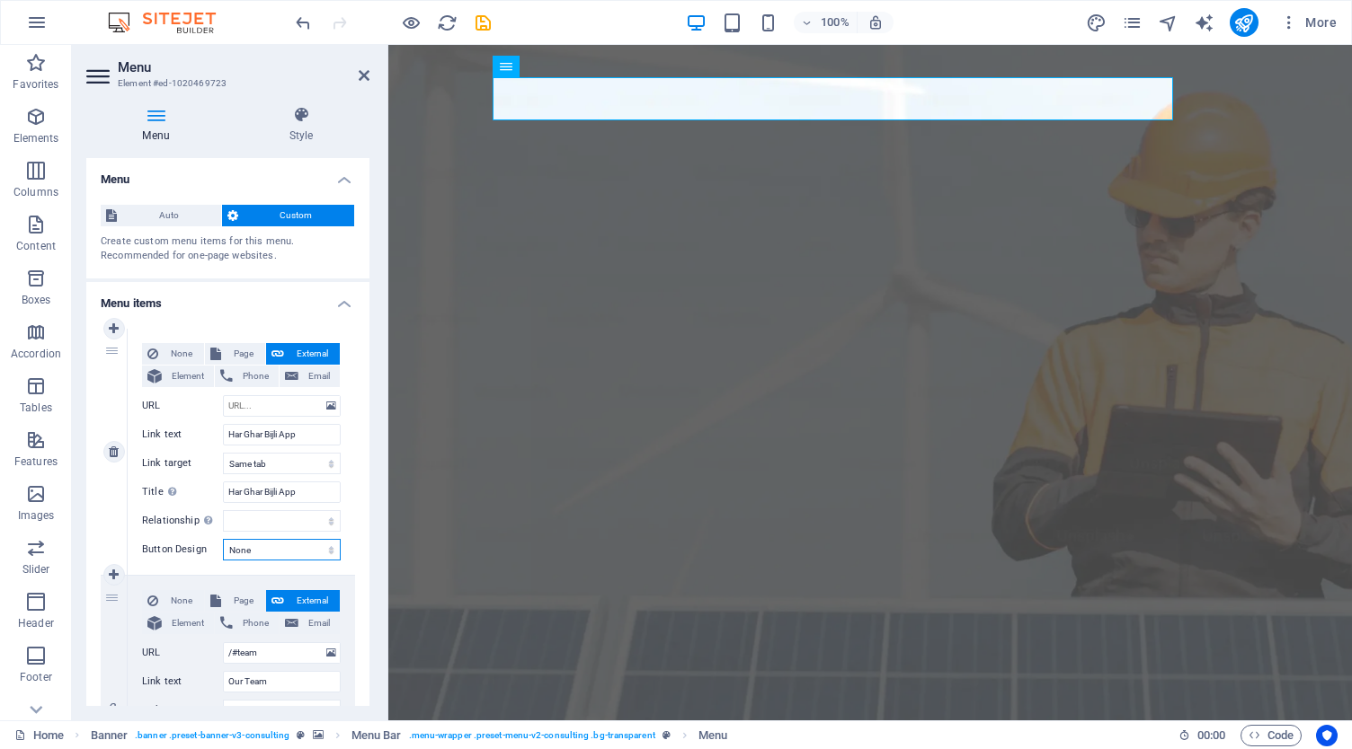
click at [257, 546] on select "None Default Primary Secondary" at bounding box center [282, 550] width 118 height 22
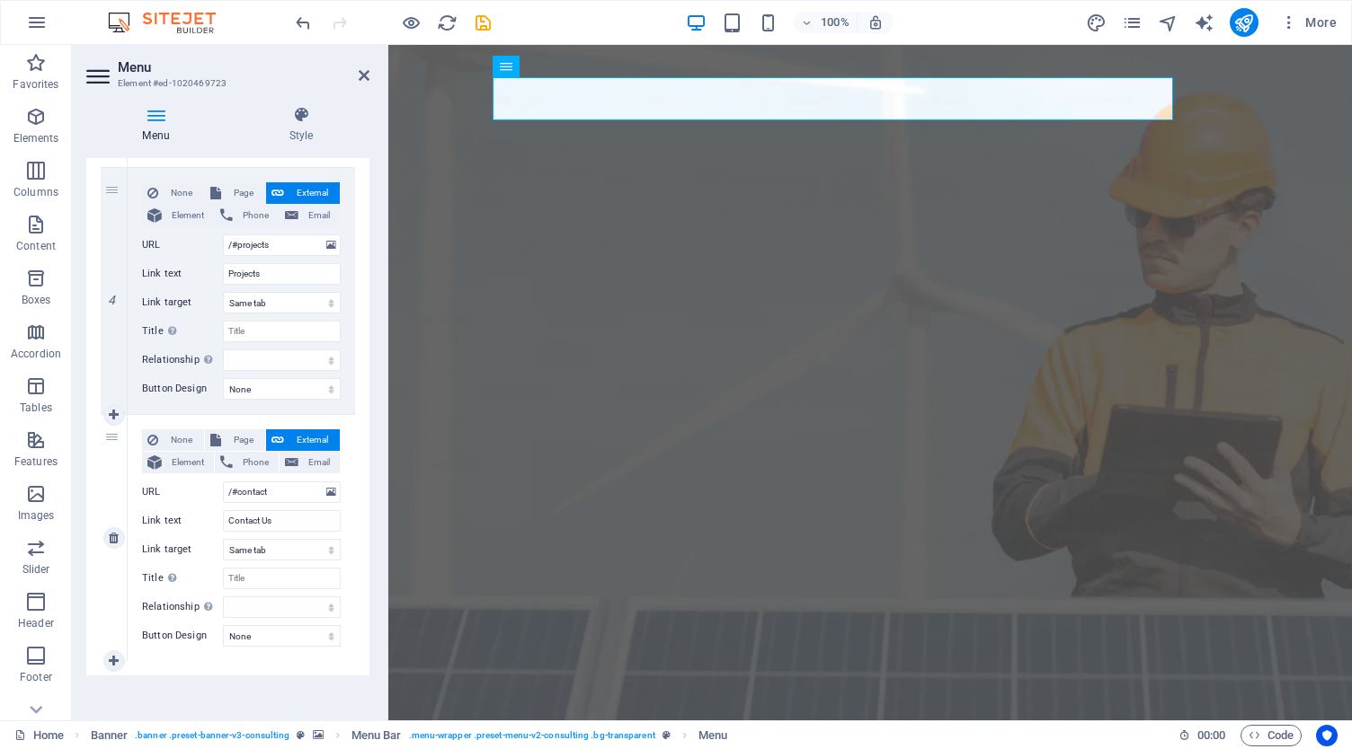
scroll to position [906, 0]
click at [271, 515] on input "Contact Us" at bounding box center [282, 518] width 118 height 22
select select
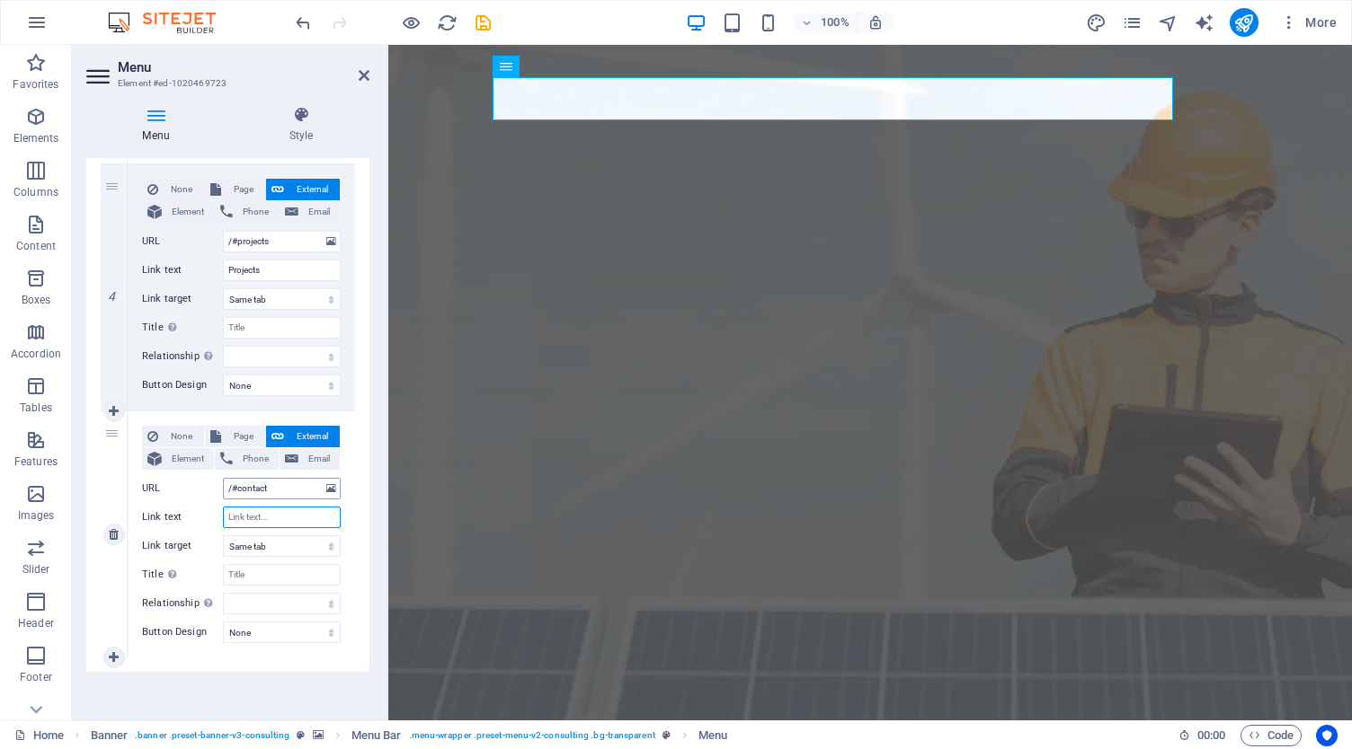
select select
click at [282, 483] on input "/#contact" at bounding box center [282, 489] width 118 height 22
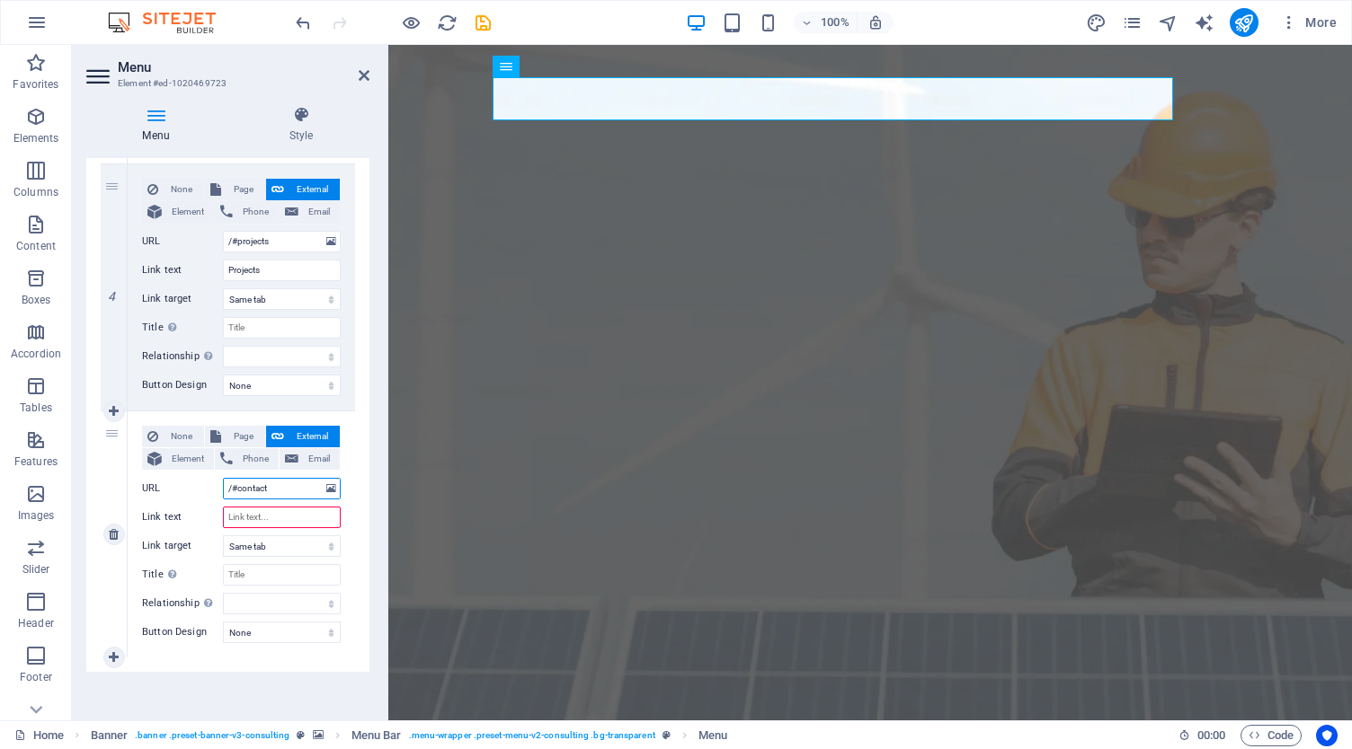
click at [282, 483] on input "/#contact" at bounding box center [282, 489] width 118 height 22
select select
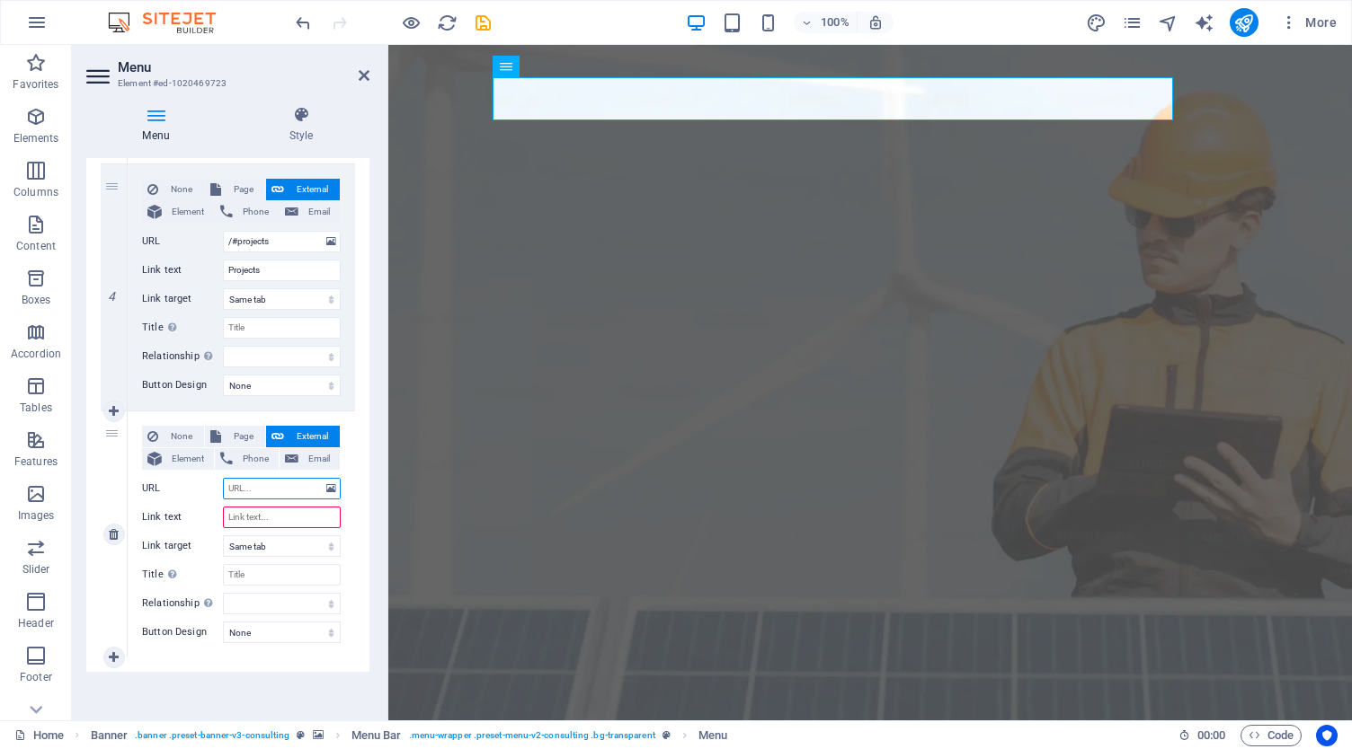
select select
click at [264, 538] on select "New tab Same tab Overlay" at bounding box center [282, 547] width 118 height 22
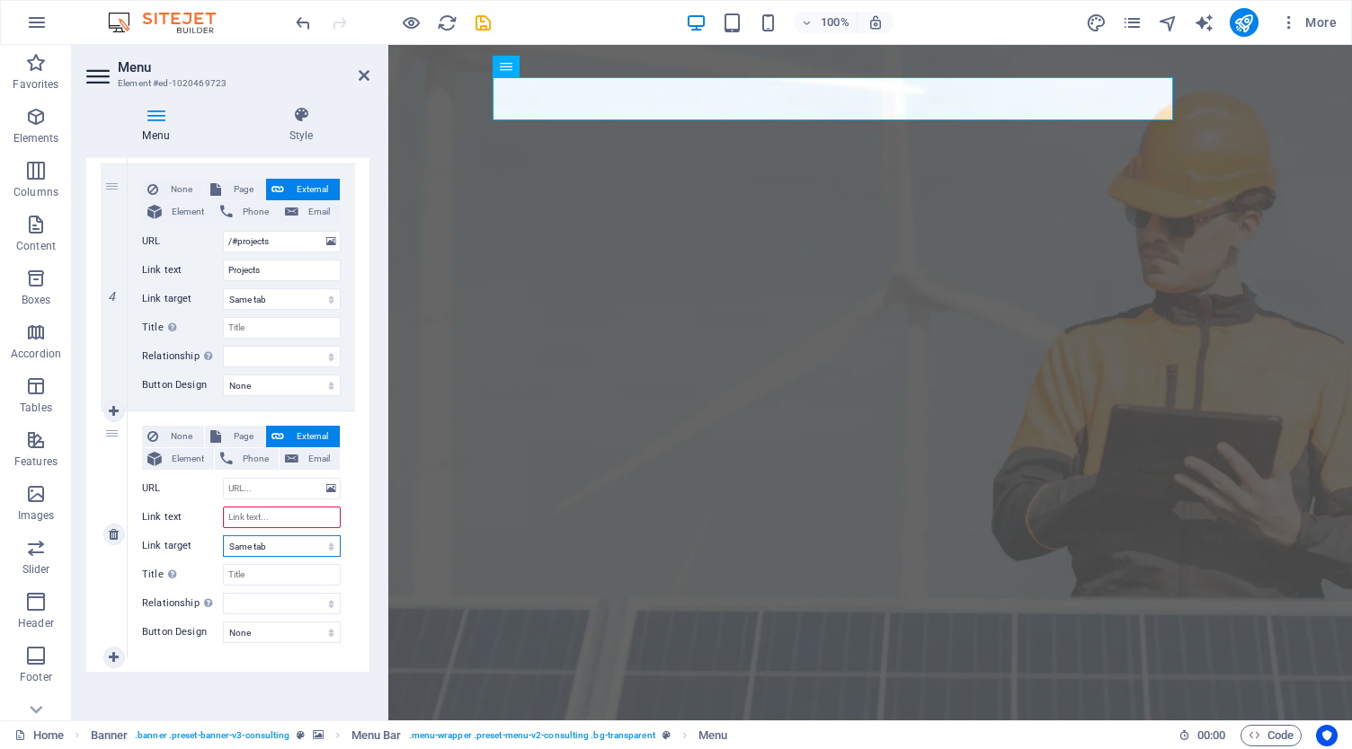
click at [277, 542] on select "New tab Same tab Overlay" at bounding box center [282, 547] width 118 height 22
click at [247, 490] on input "URL" at bounding box center [282, 489] width 118 height 22
type input "Find"
select select
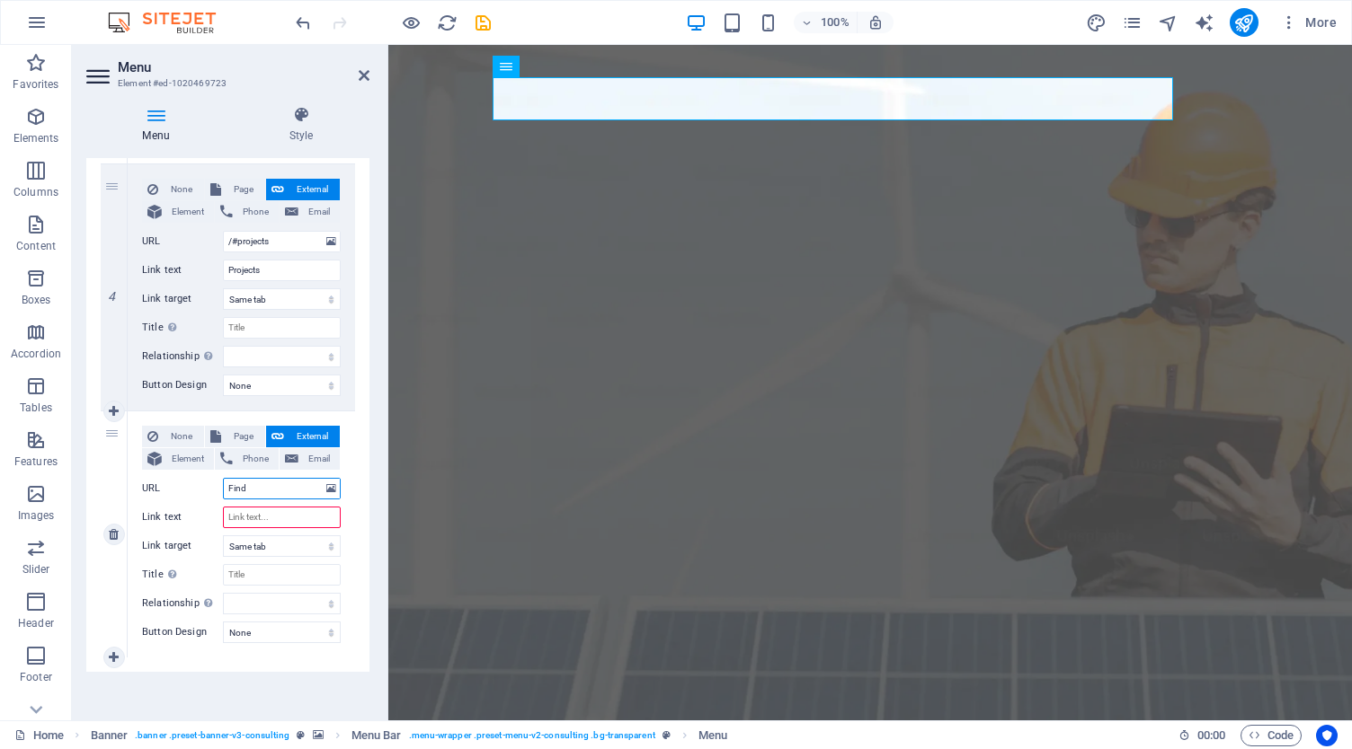
select select
type input "FindRe"
select select
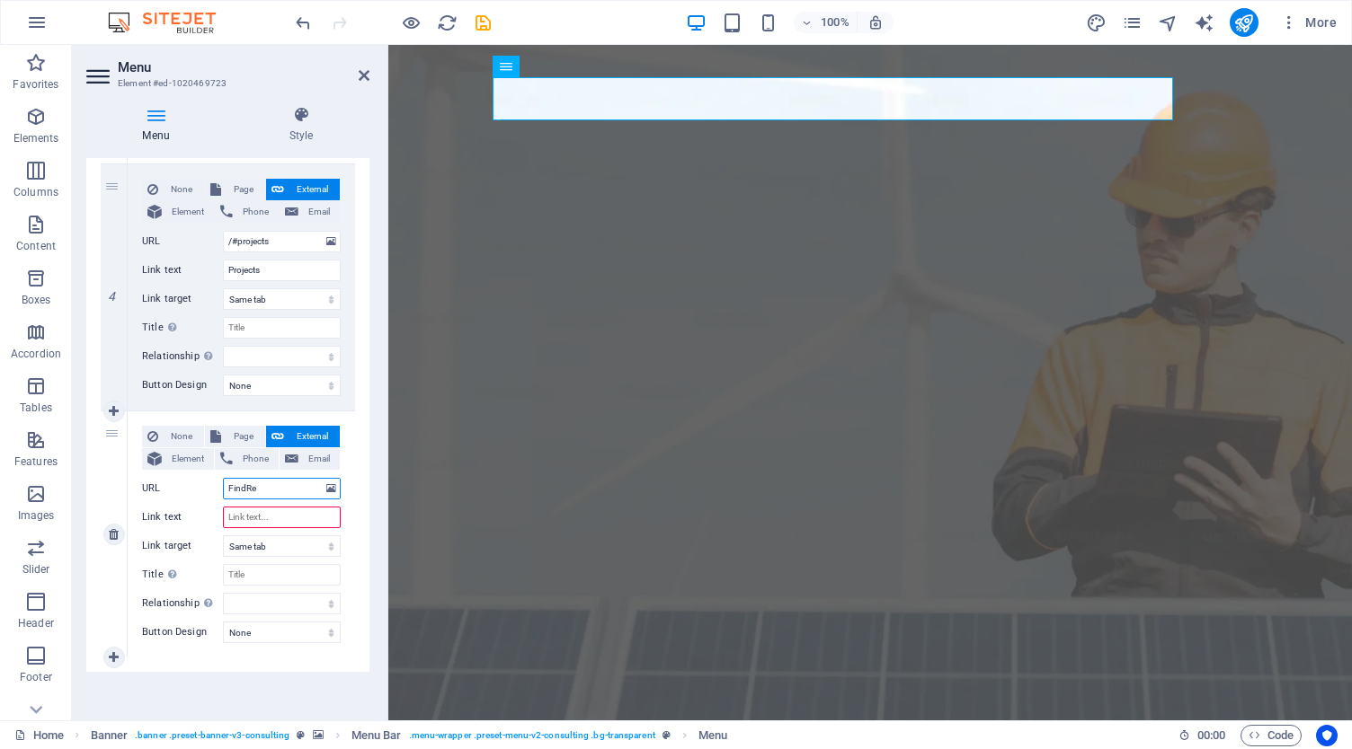
select select
type input "FindRemin"
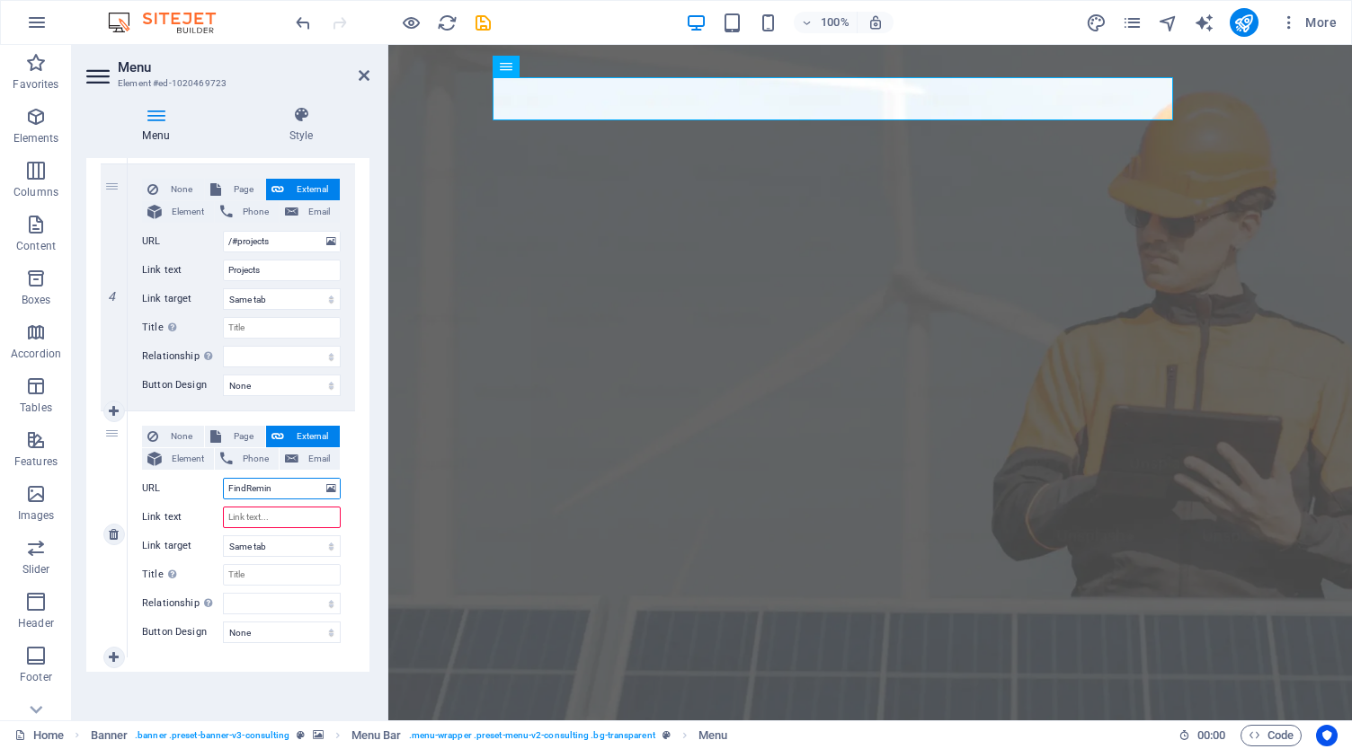
select select
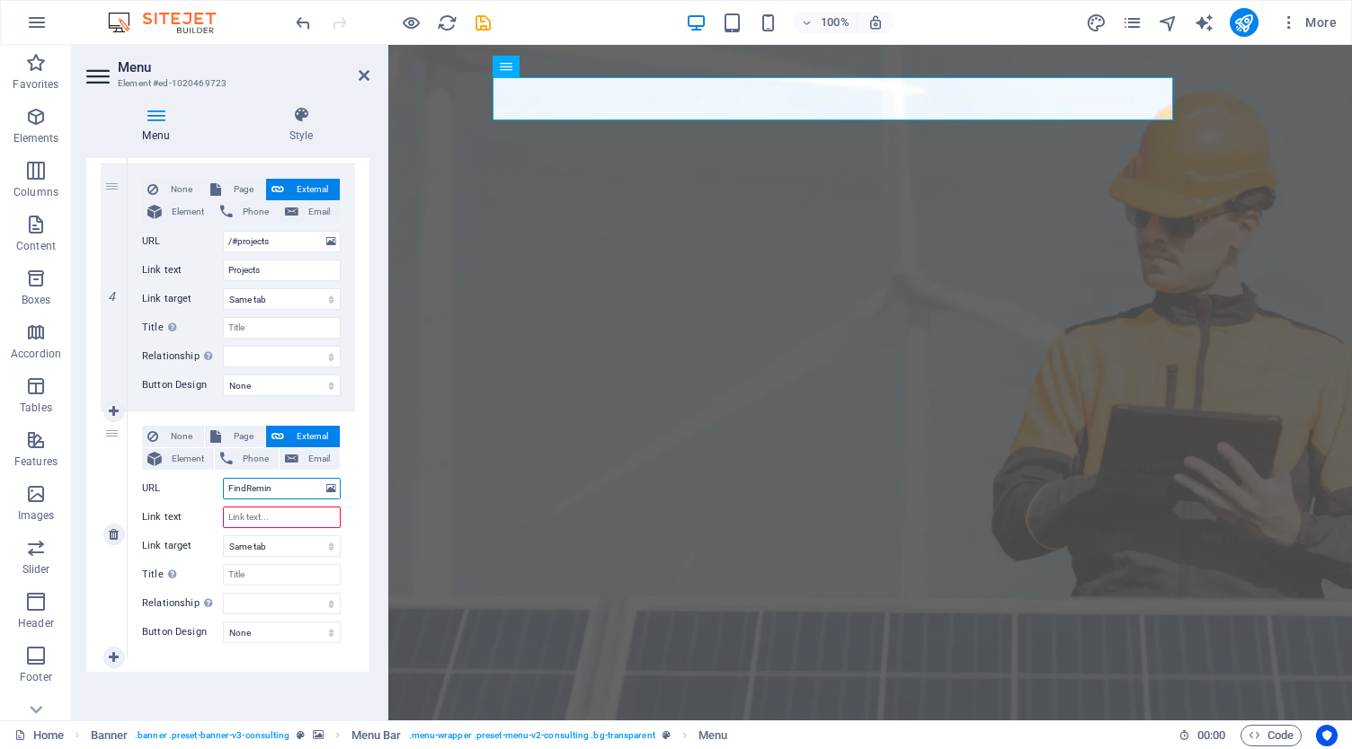
type input "FindRemind"
select select
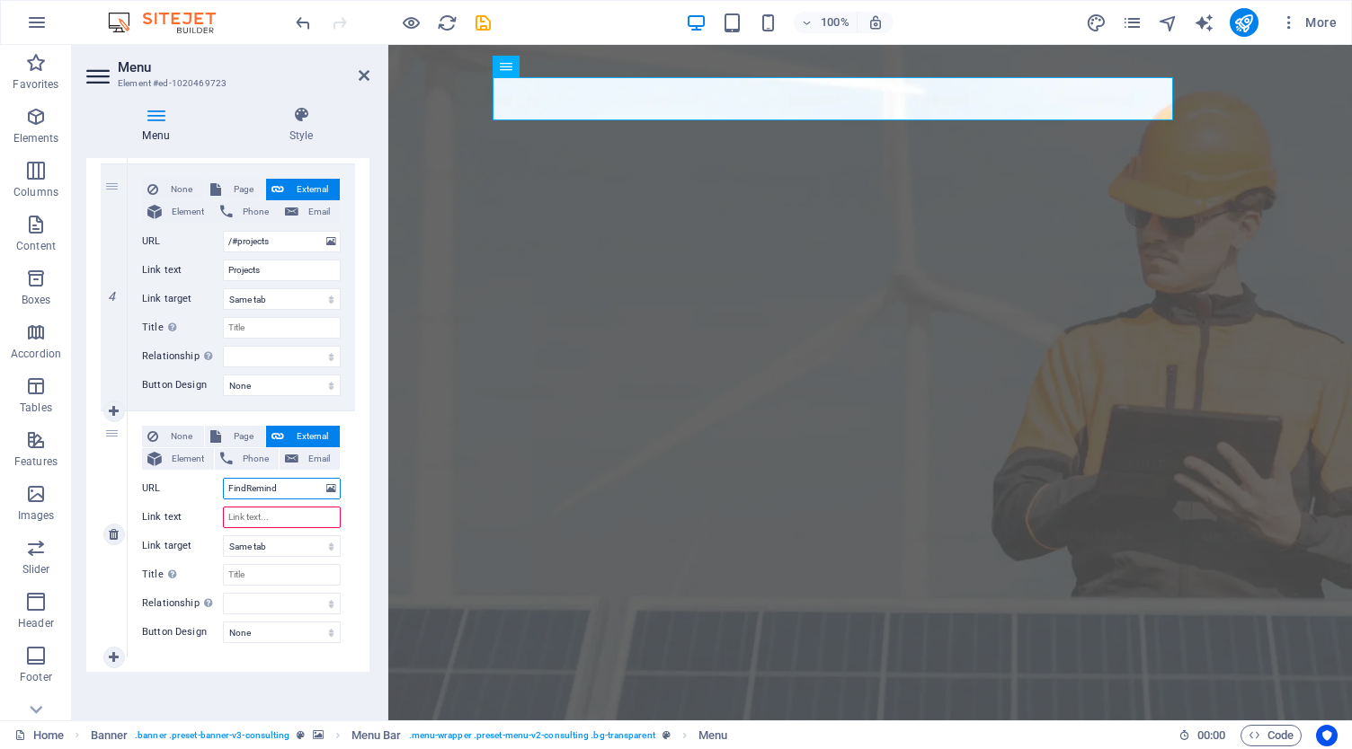
select select
type input "FindRemind"
click at [280, 512] on input "Link text" at bounding box center [282, 518] width 118 height 22
type input "https"
select select
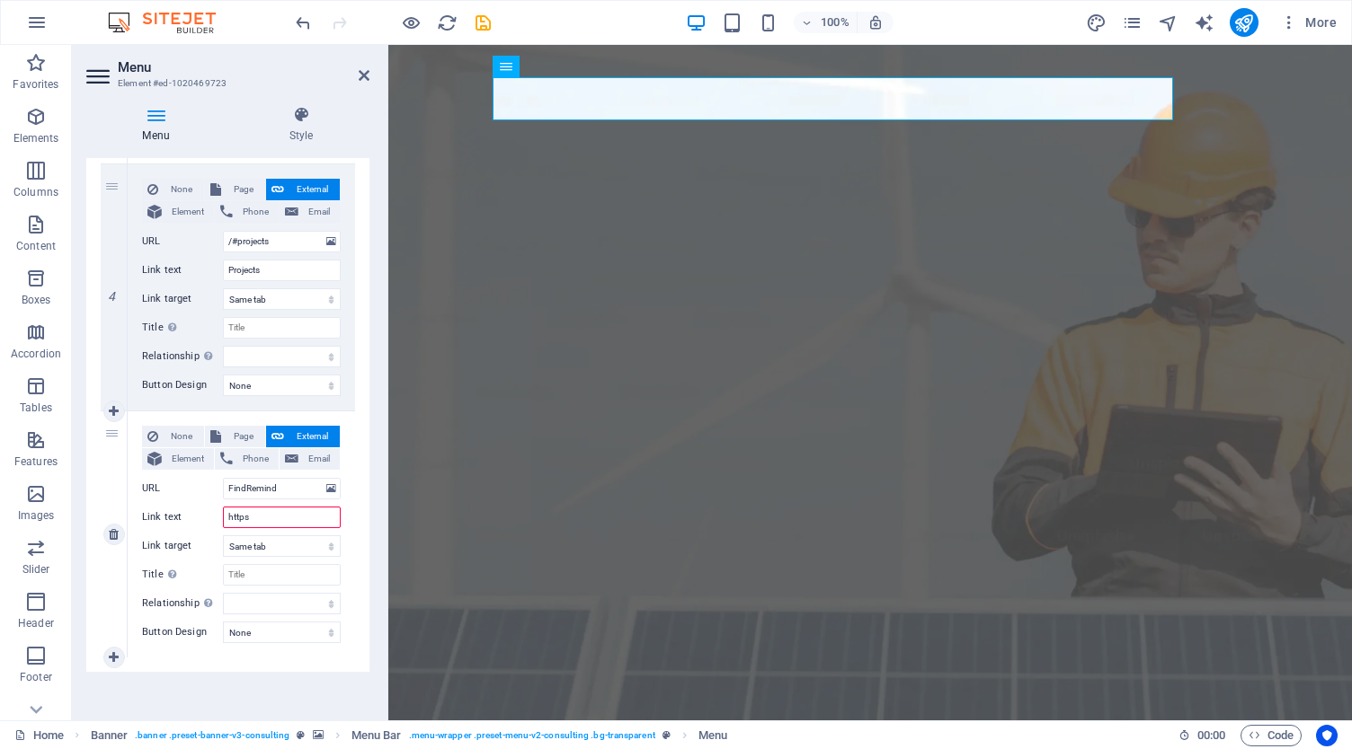
select select
type input "https//"
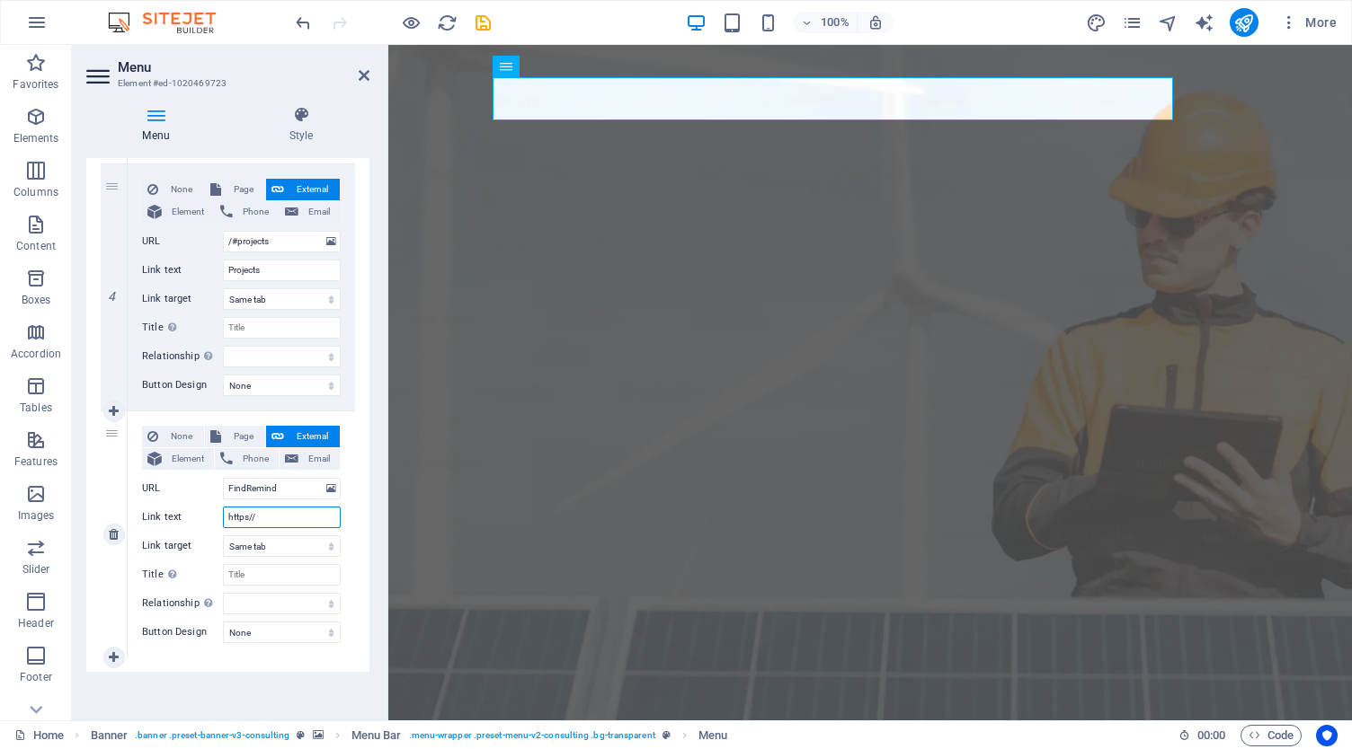
select select
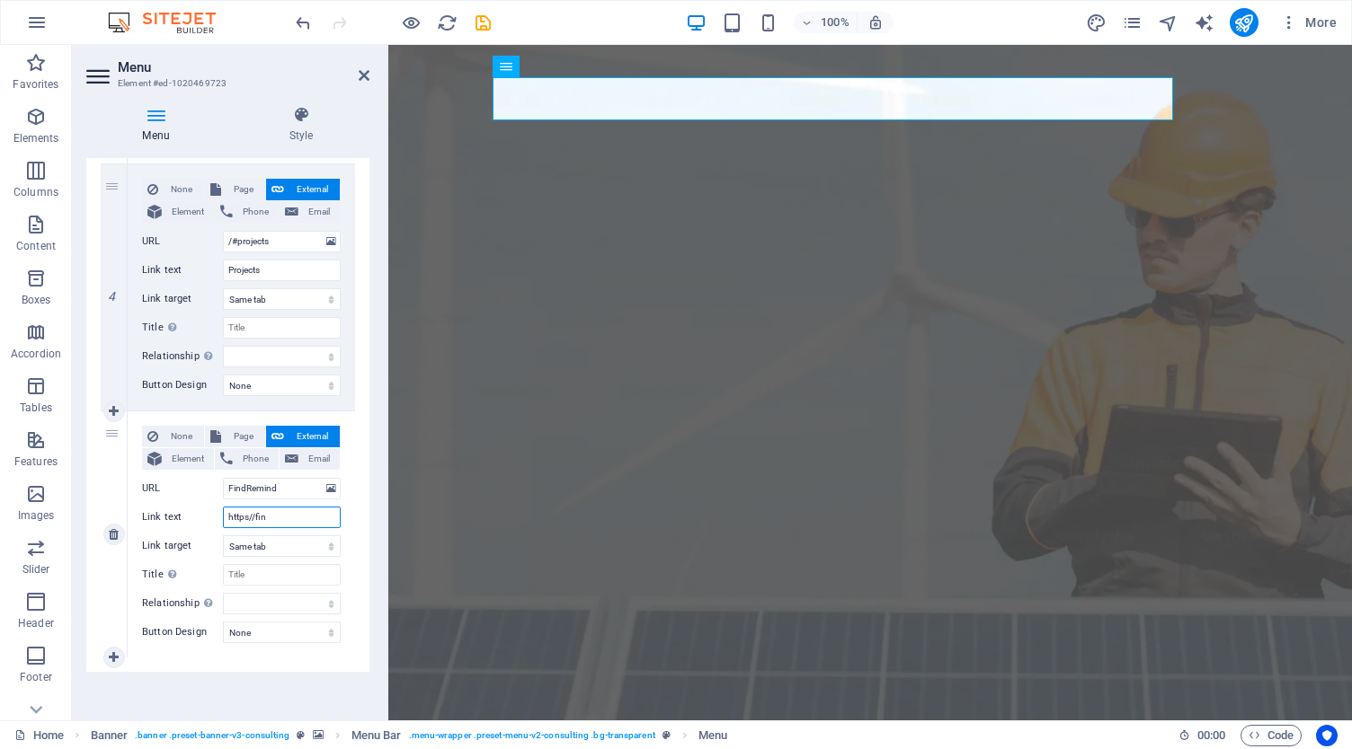
type input "https//find"
select select
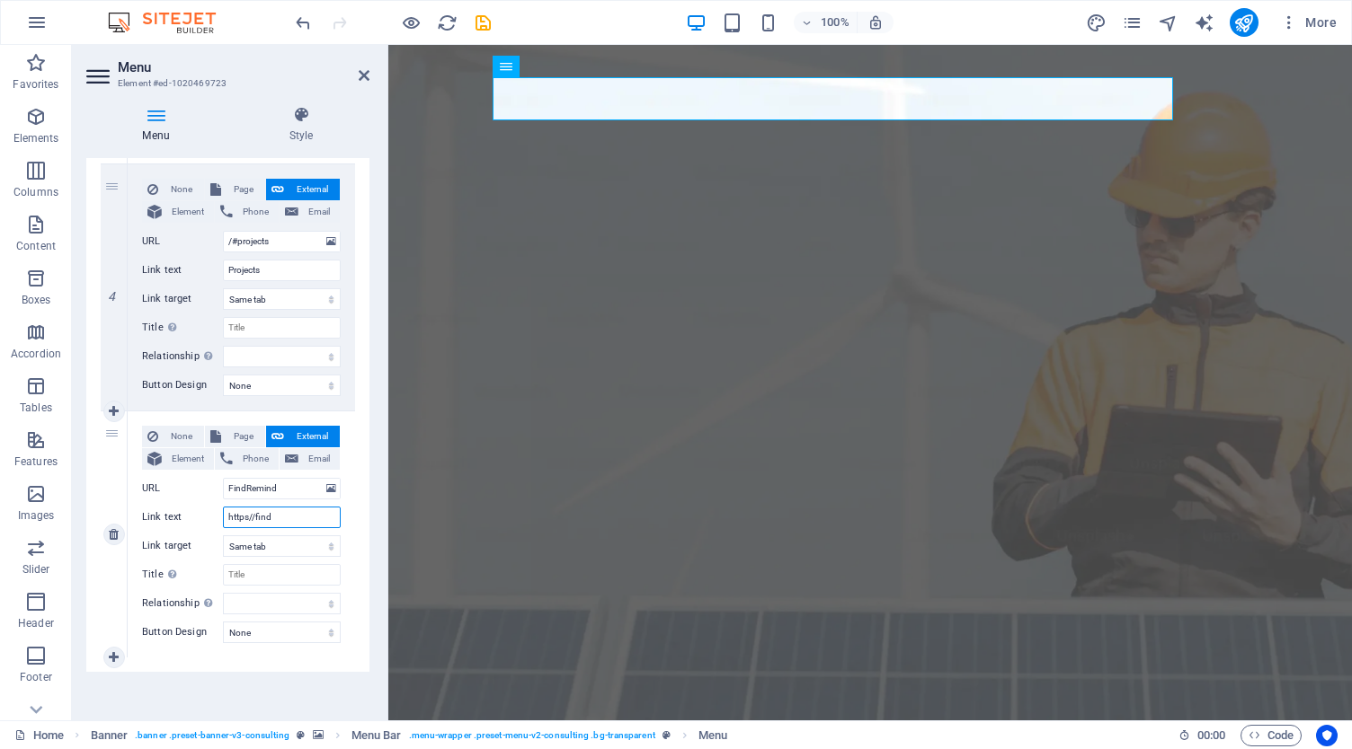
select select
type input "https//findremind"
select select
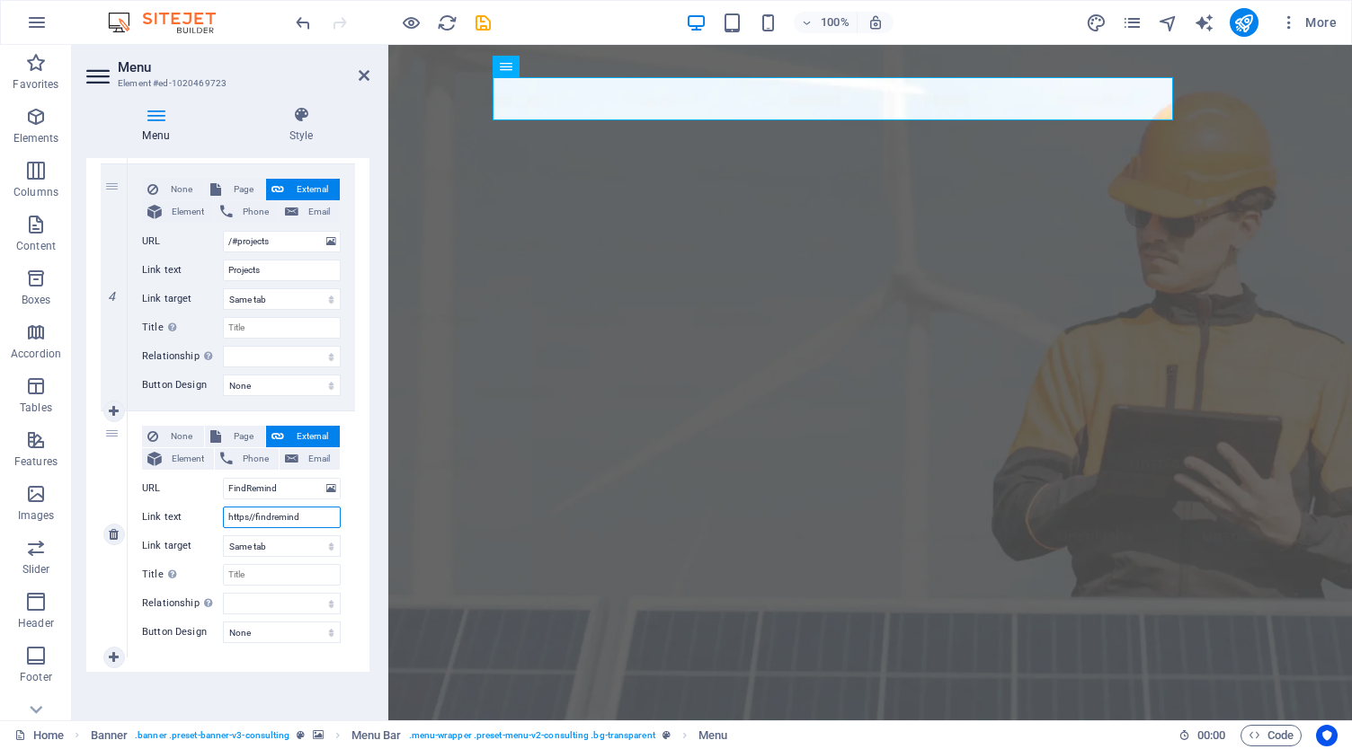
select select
type input "https//[DOMAIN_NAME]"
select select
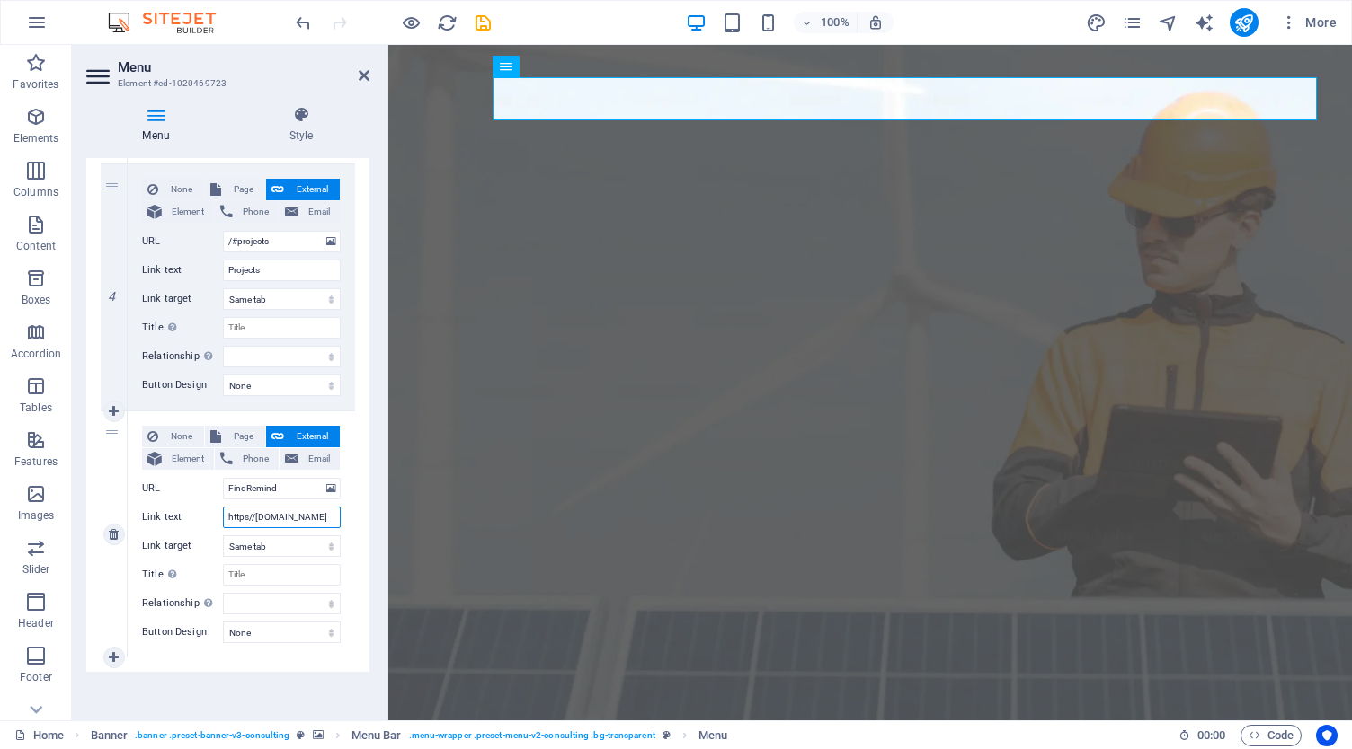
select select
type input "https//[DOMAIN_NAME]"
click at [295, 551] on select "New tab Same tab Overlay" at bounding box center [282, 547] width 118 height 22
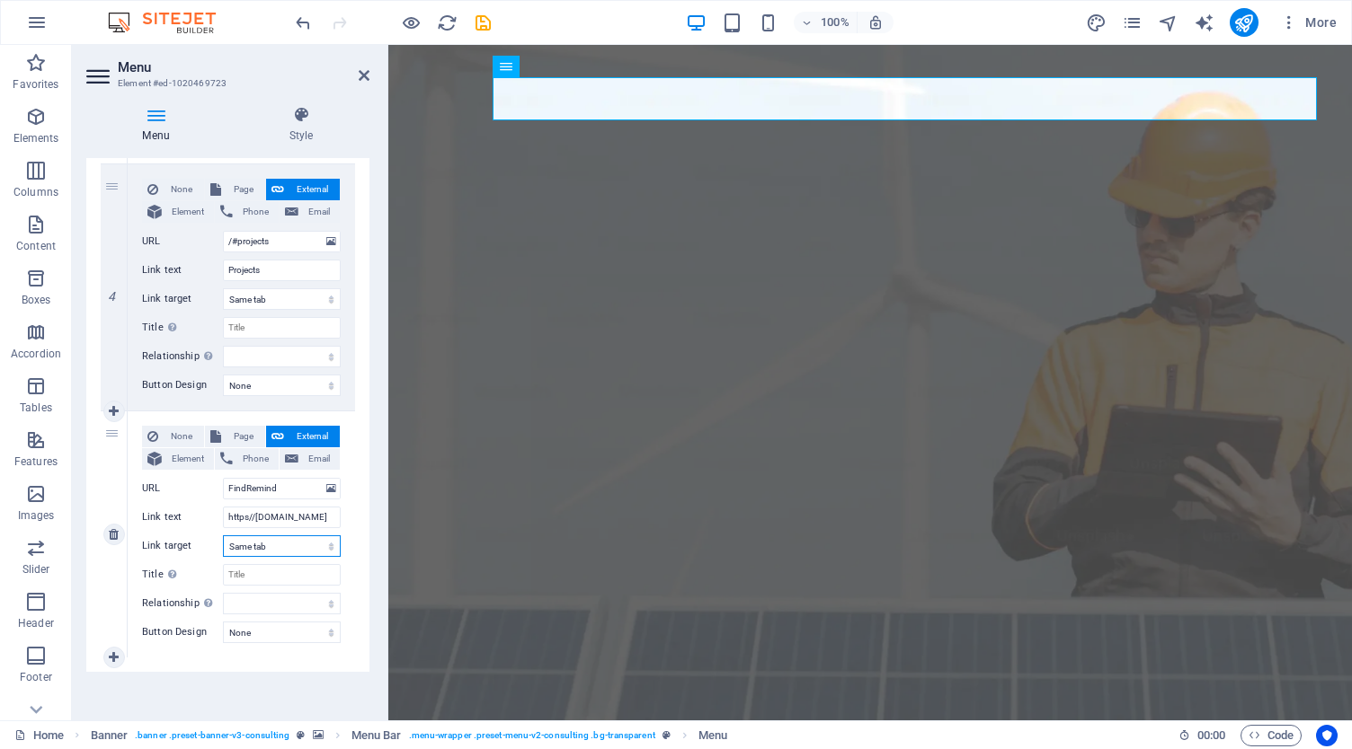
click at [288, 540] on select "New tab Same tab Overlay" at bounding box center [282, 547] width 118 height 22
select select "blank"
click at [223, 536] on select "New tab Same tab Overlay" at bounding box center [282, 547] width 118 height 22
select select
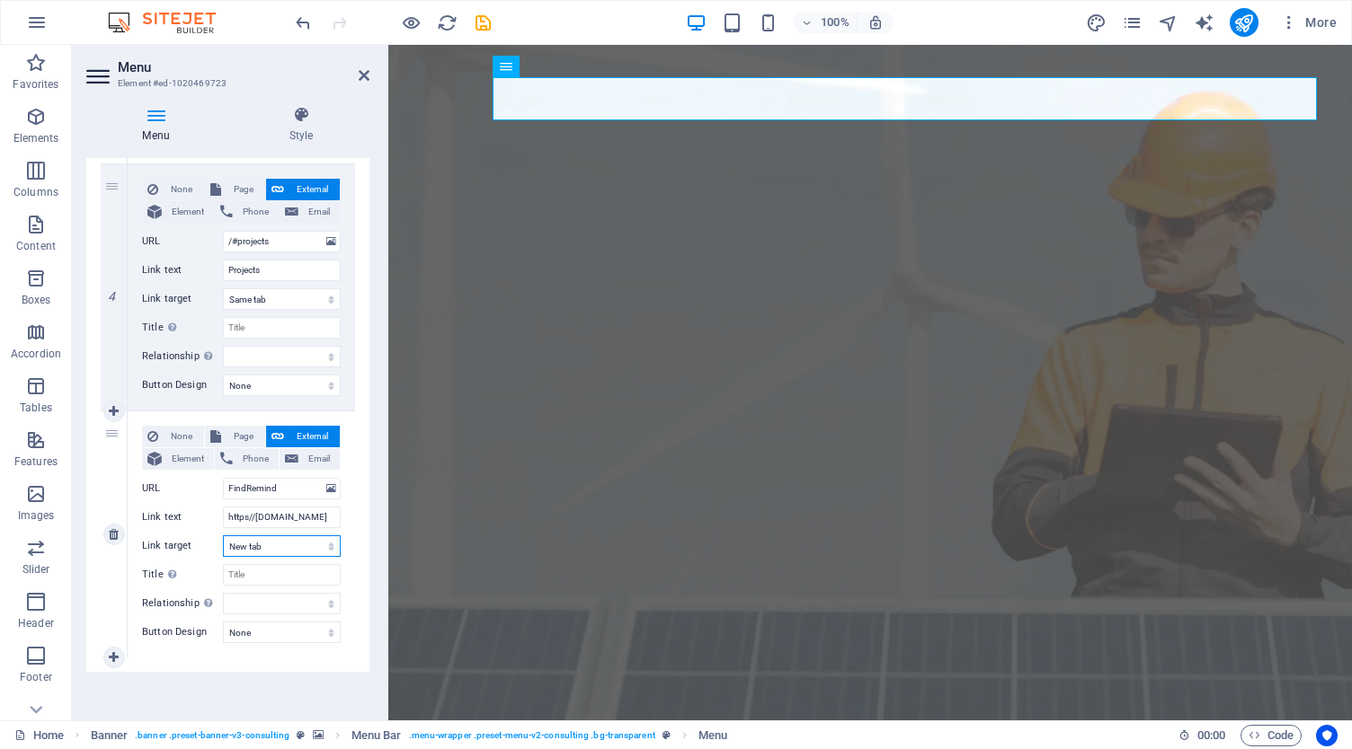
select select
click at [274, 575] on input "Title Additional link description, should not be the same as the link text. The…" at bounding box center [282, 575] width 118 height 22
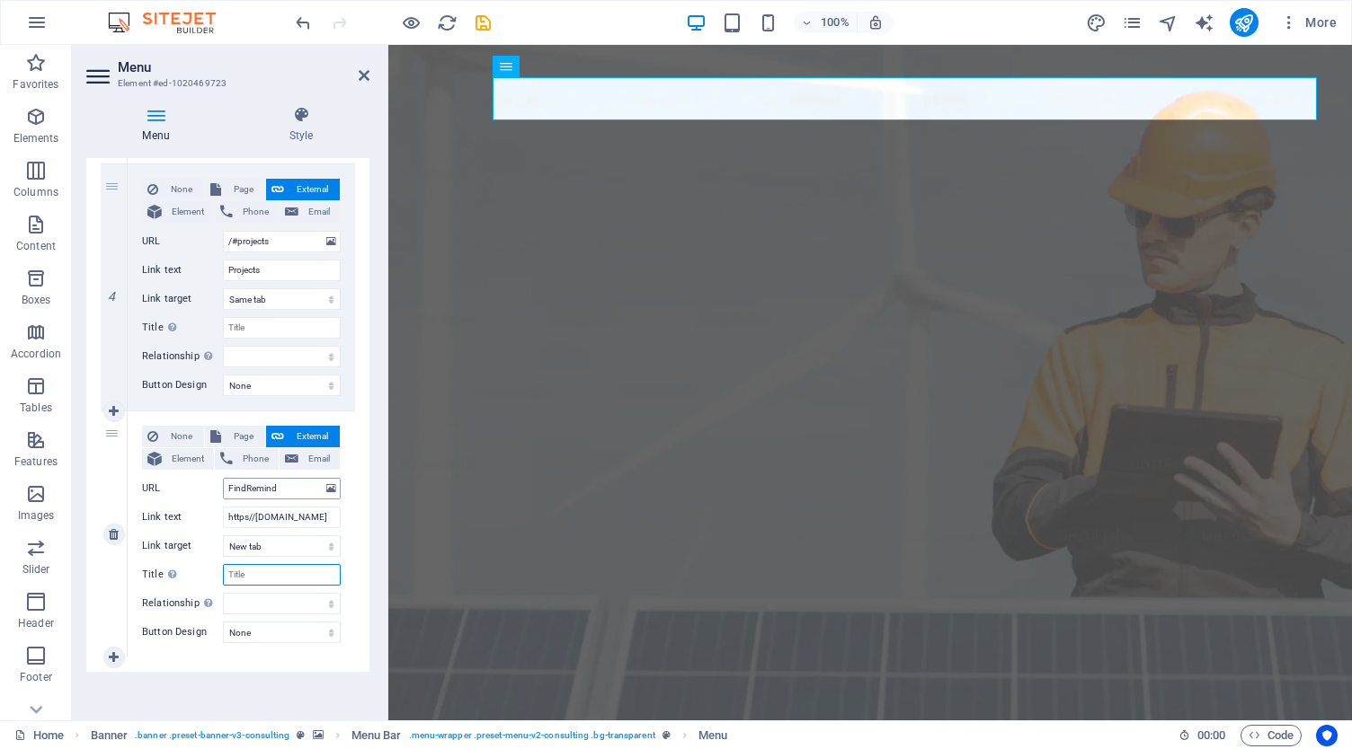
select select
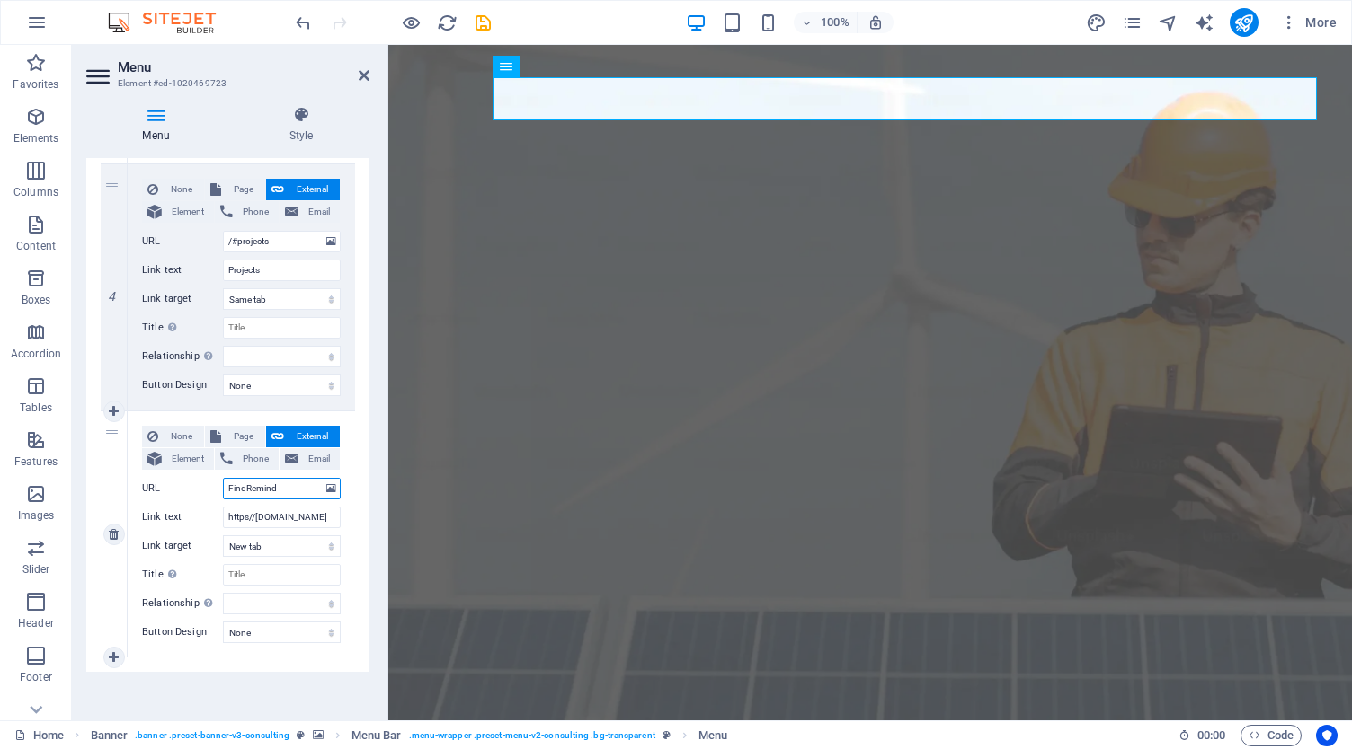
click at [282, 484] on input "FindRemind" at bounding box center [282, 489] width 118 height 22
click at [260, 576] on input "Title Additional link description, should not be the same as the link text. The…" at bounding box center [282, 575] width 118 height 22
paste input "FindRemind"
type input "FindRemind"
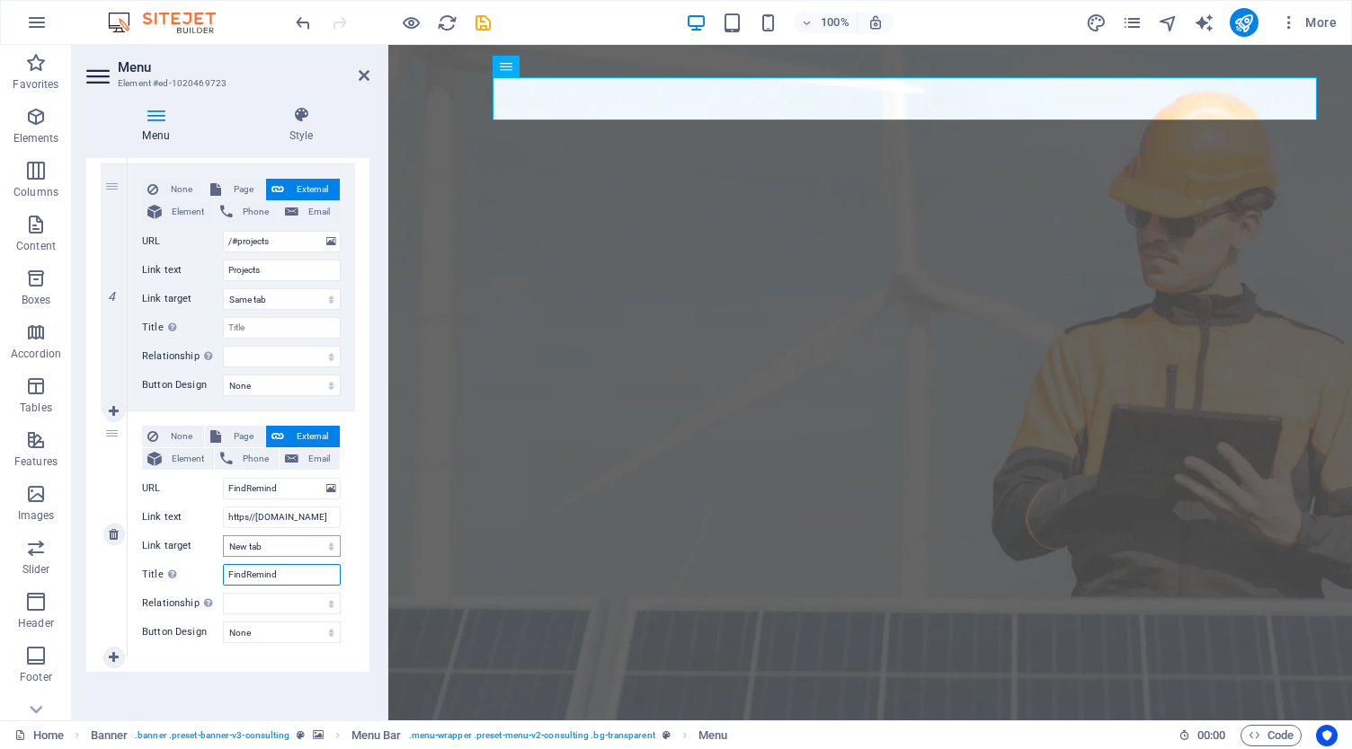
select select
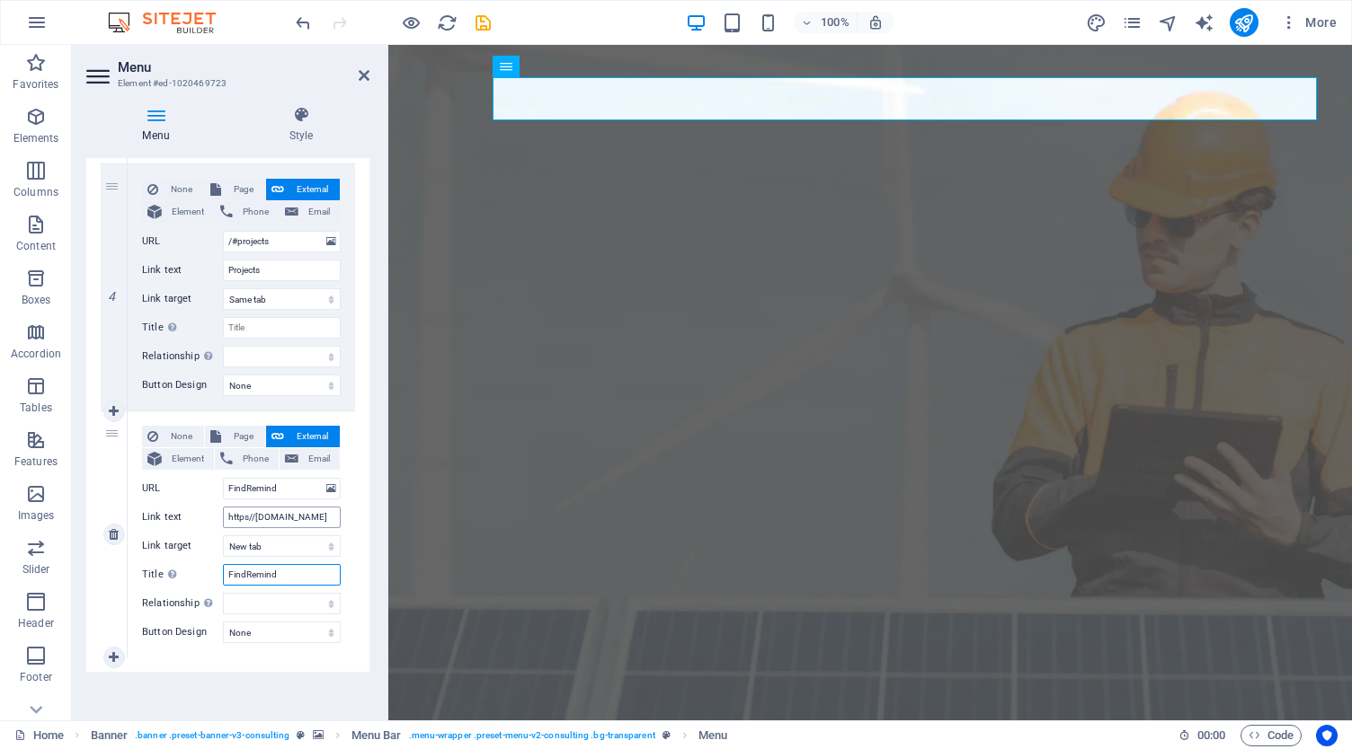
type input "FindRemind"
click at [271, 511] on input "https//[DOMAIN_NAME]" at bounding box center [282, 518] width 118 height 22
click at [274, 489] on input "FindRemind" at bounding box center [282, 489] width 118 height 22
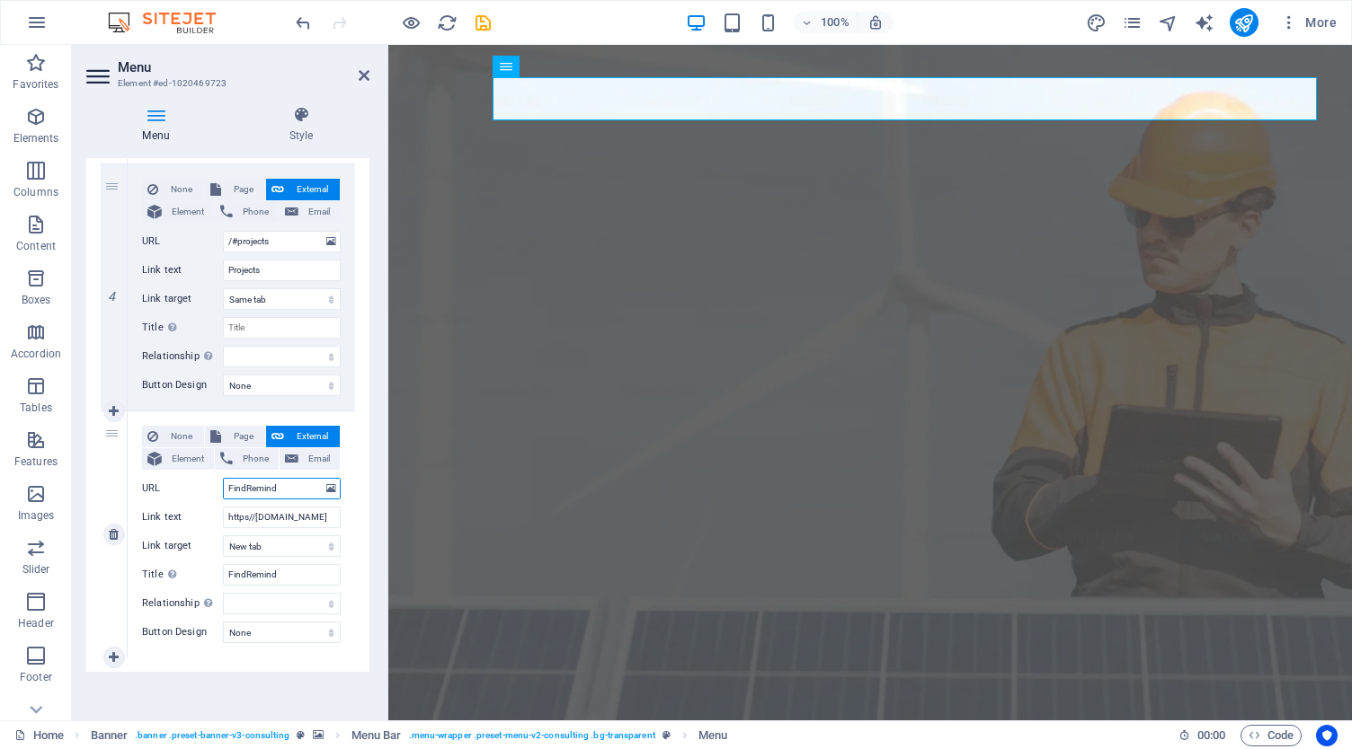
click at [274, 489] on input "FindRemind" at bounding box center [282, 489] width 118 height 22
paste input "https//[DOMAIN_NAME]"
type input "https//[DOMAIN_NAME]"
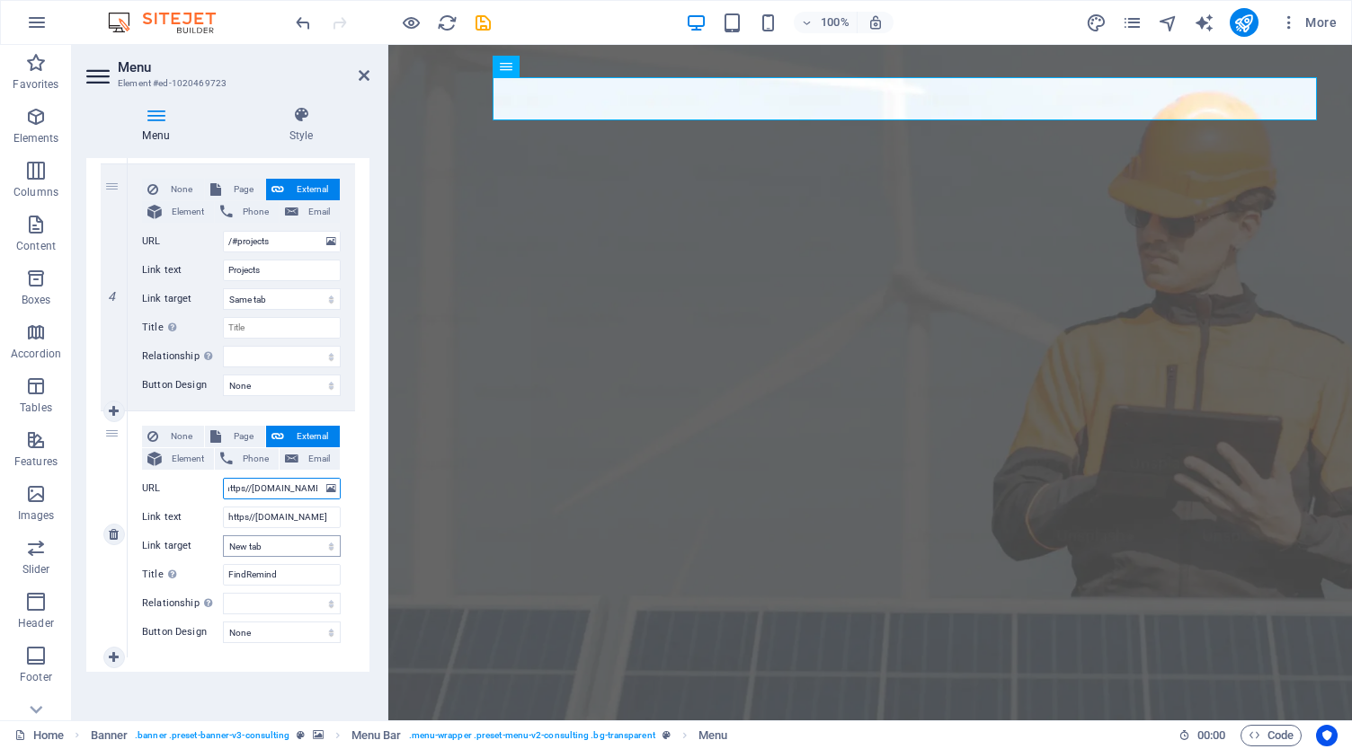
select select
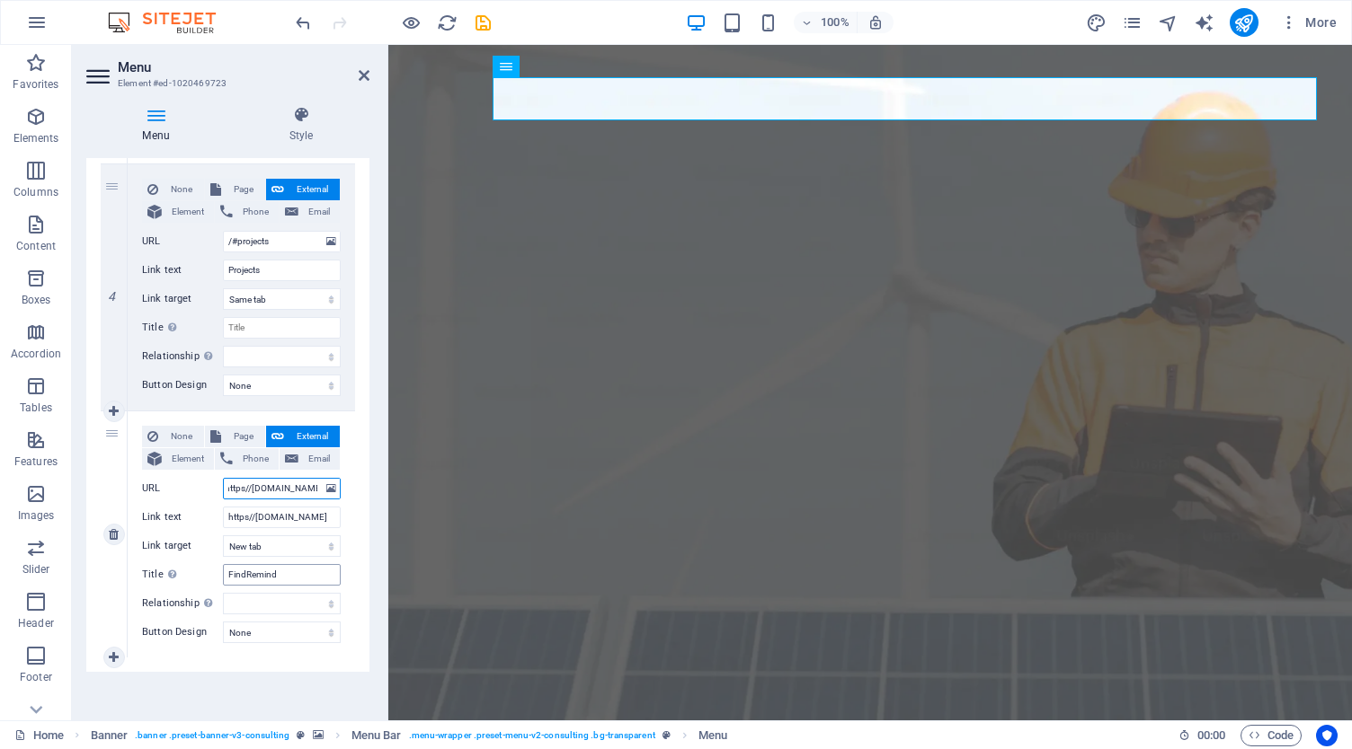
type input "https//[DOMAIN_NAME]"
click at [265, 572] on input "FindRemind" at bounding box center [282, 575] width 118 height 22
click at [248, 513] on input "https//[DOMAIN_NAME]" at bounding box center [282, 518] width 118 height 22
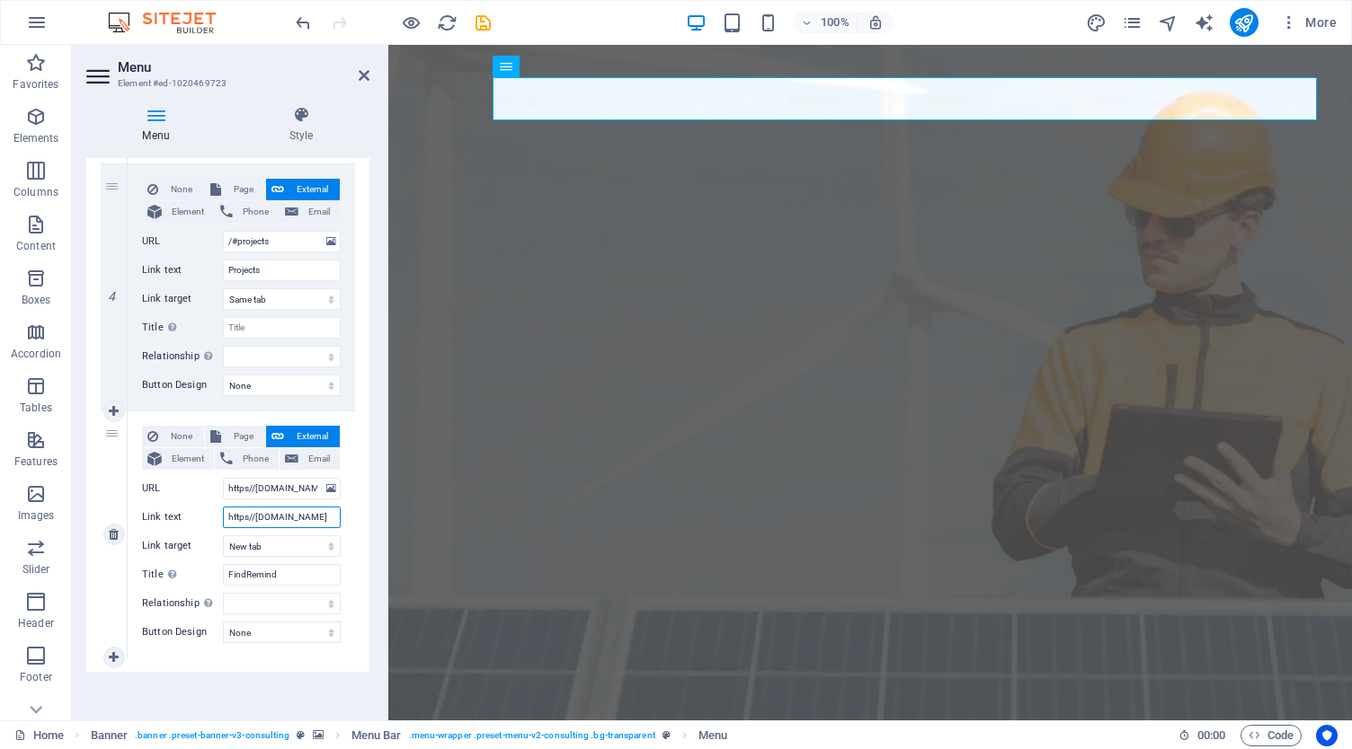
click at [248, 513] on input "https//[DOMAIN_NAME]" at bounding box center [282, 518] width 118 height 22
paste input "FindRemind"
type input "FindRemind"
select select
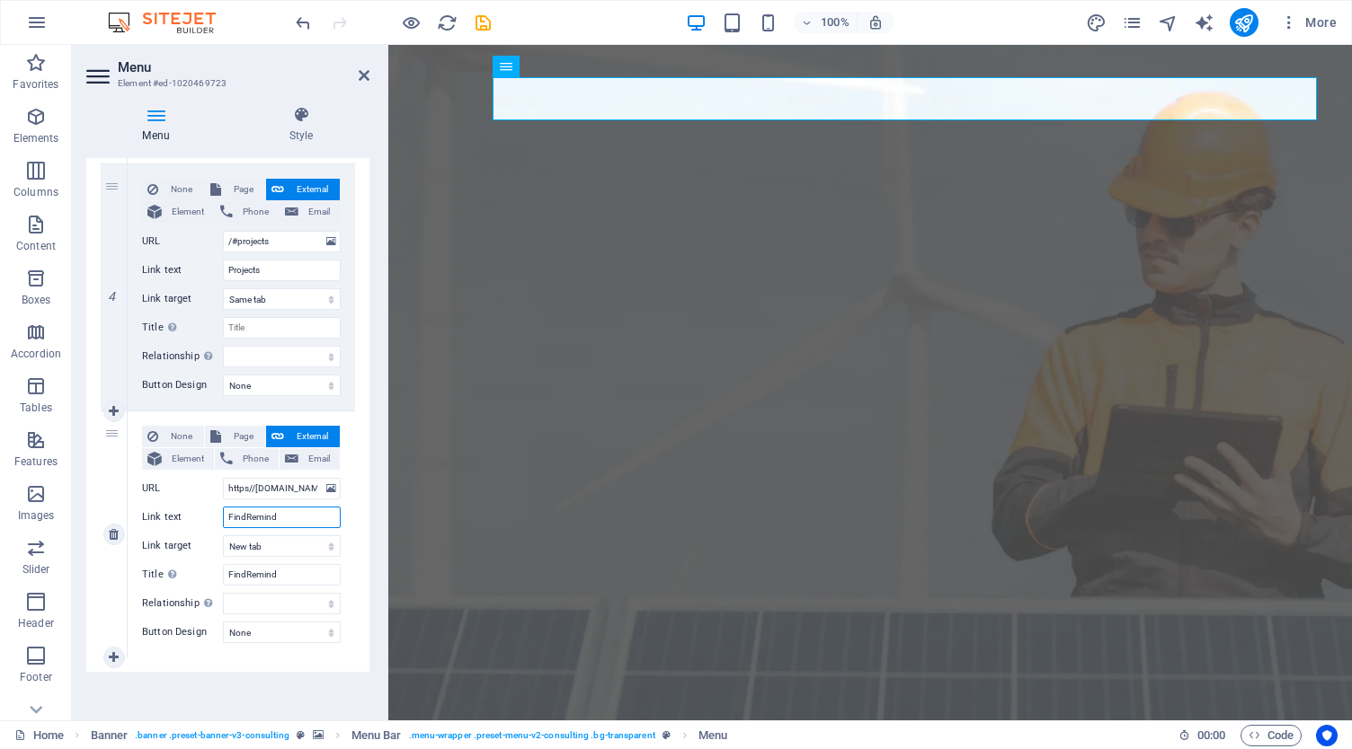
select select
type input "FindRemind"
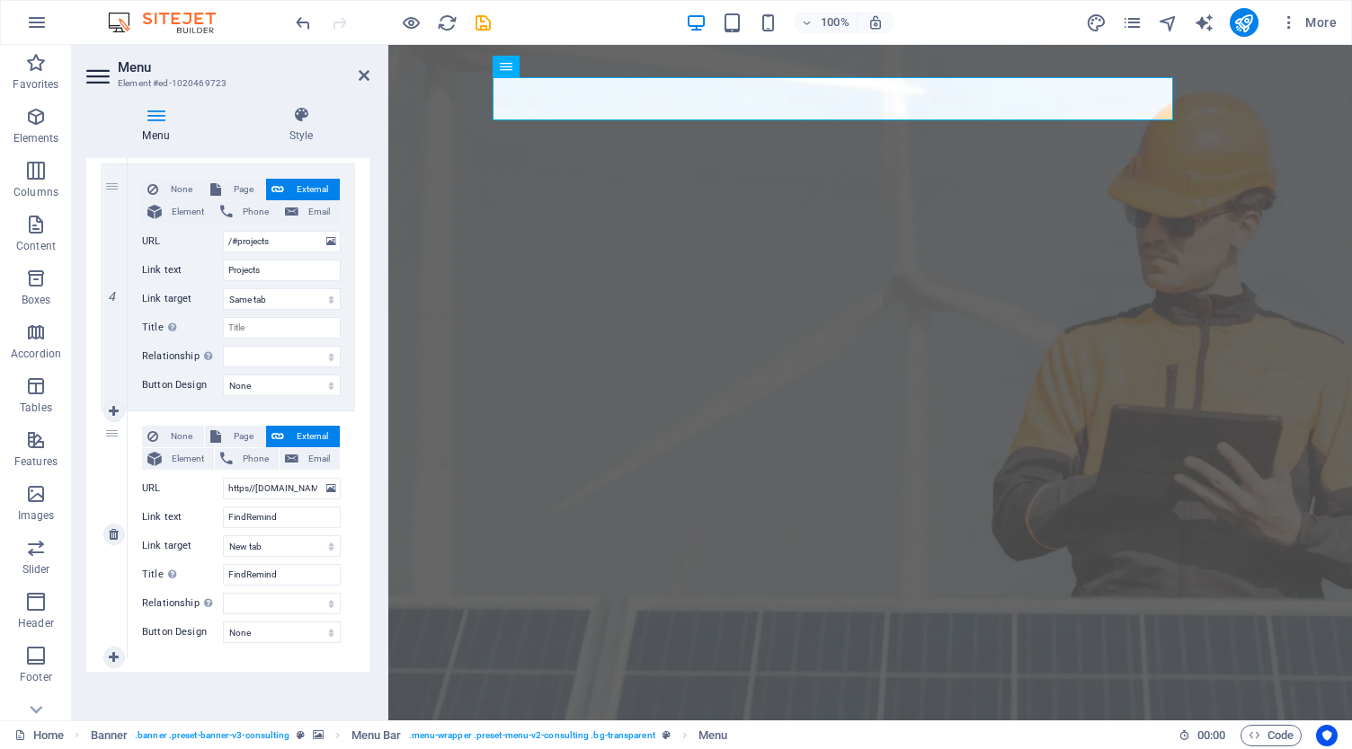
click at [204, 510] on label "Link text" at bounding box center [182, 518] width 81 height 22
click at [223, 510] on input "FindRemind" at bounding box center [282, 518] width 118 height 22
click at [244, 606] on select "alternate author bookmark external help license next nofollow noreferrer noopen…" at bounding box center [282, 604] width 118 height 22
select select "search"
click at [223, 593] on select "alternate author bookmark external help license next nofollow noreferrer noopen…" at bounding box center [282, 604] width 118 height 22
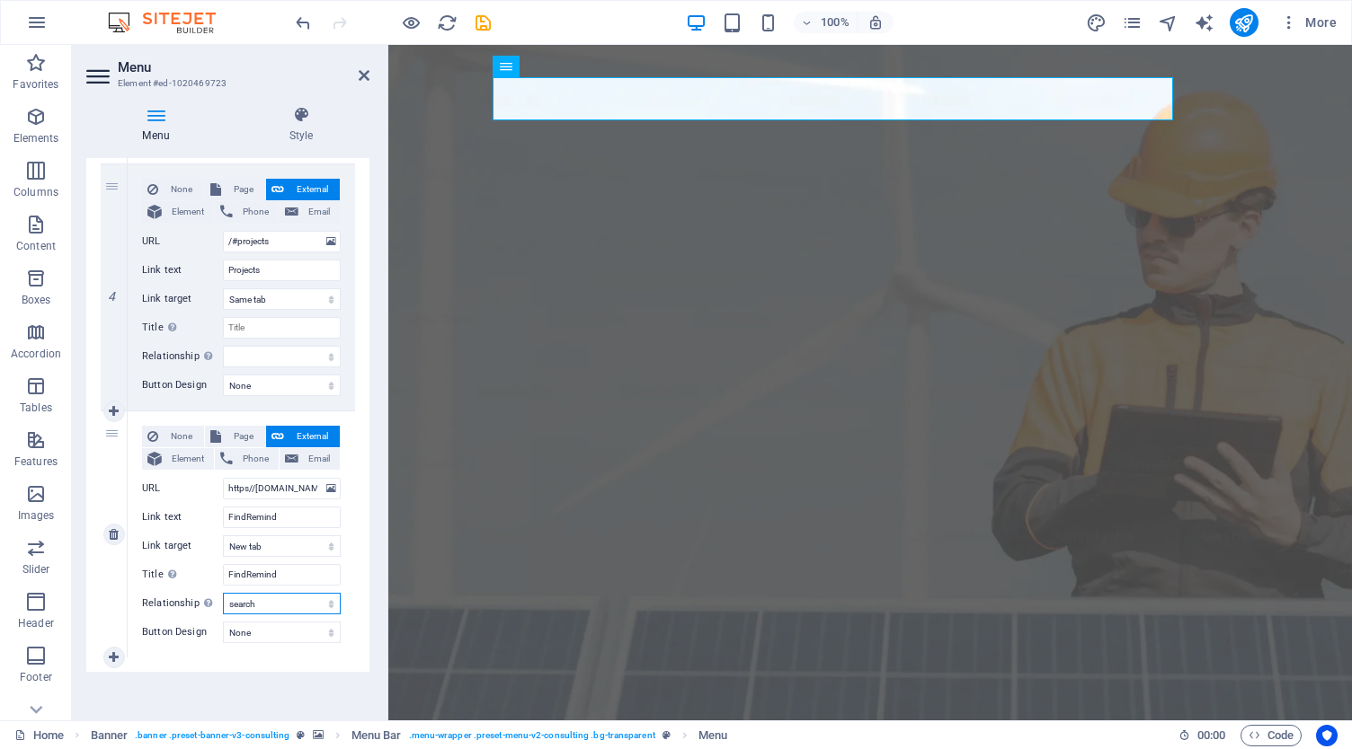
select select
click at [257, 632] on select "None Default Primary Secondary" at bounding box center [282, 633] width 118 height 22
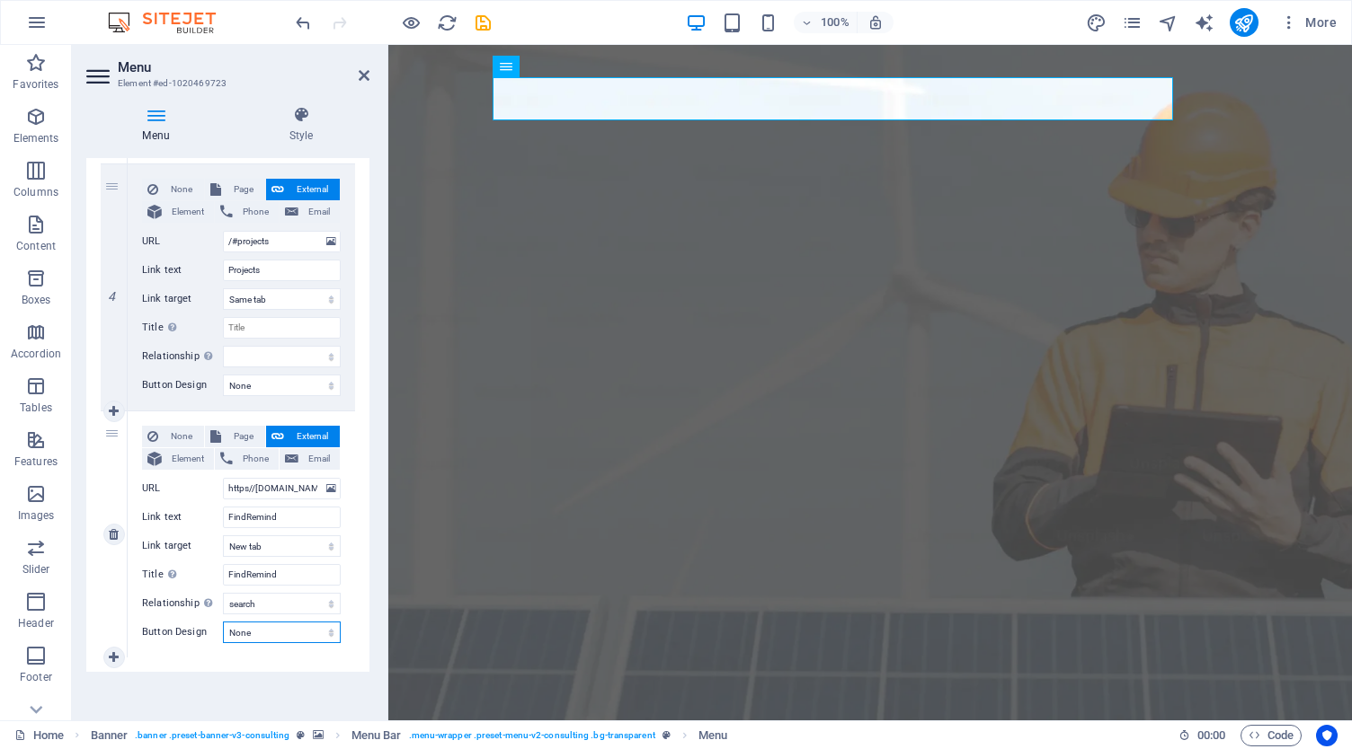
select select "primary"
click at [223, 622] on select "None Default Primary Secondary" at bounding box center [282, 633] width 118 height 22
select select
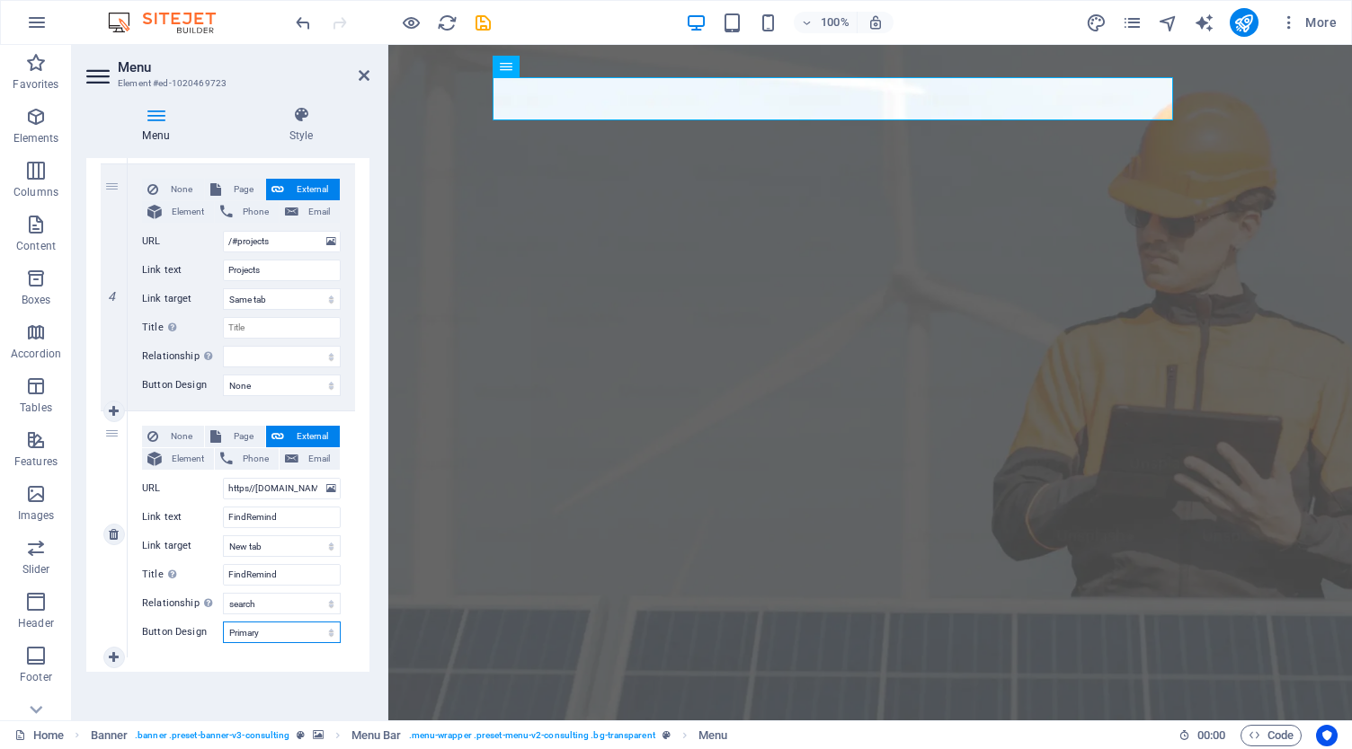
select select
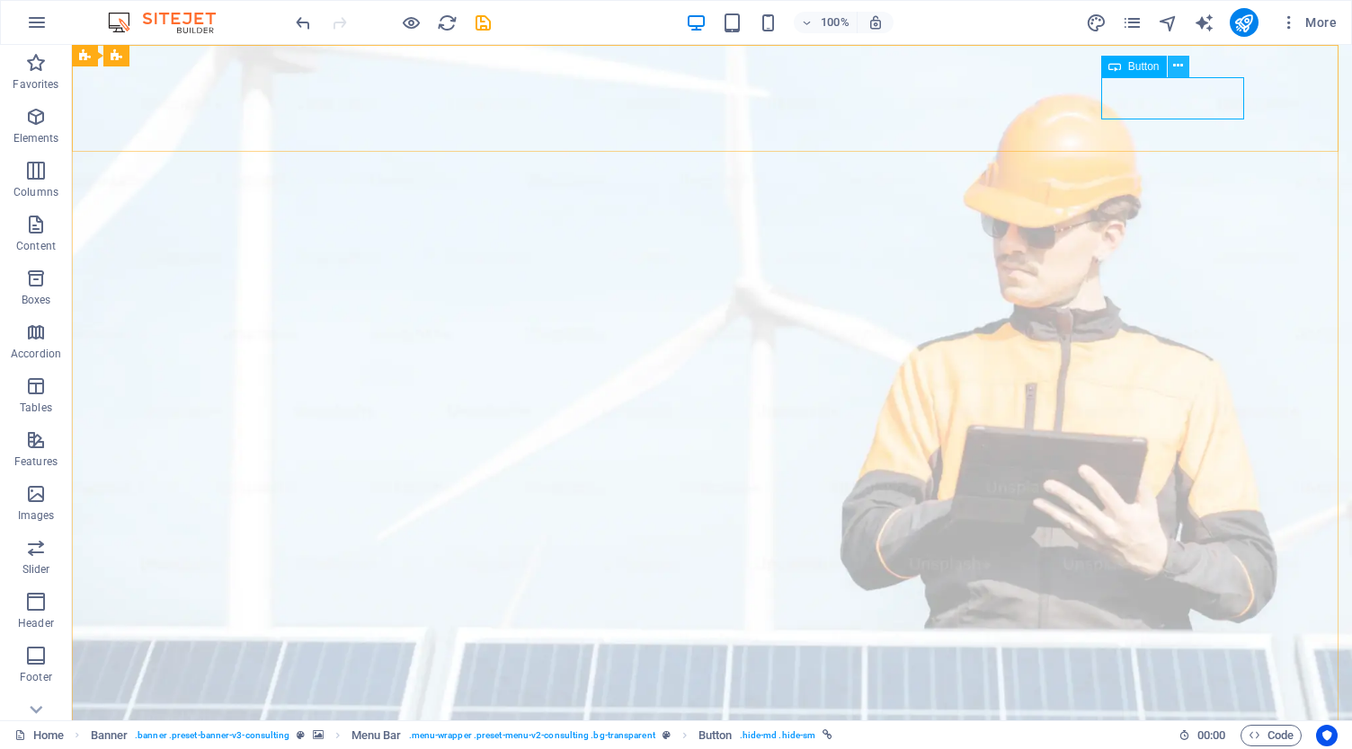
click at [1180, 66] on icon at bounding box center [1178, 66] width 10 height 19
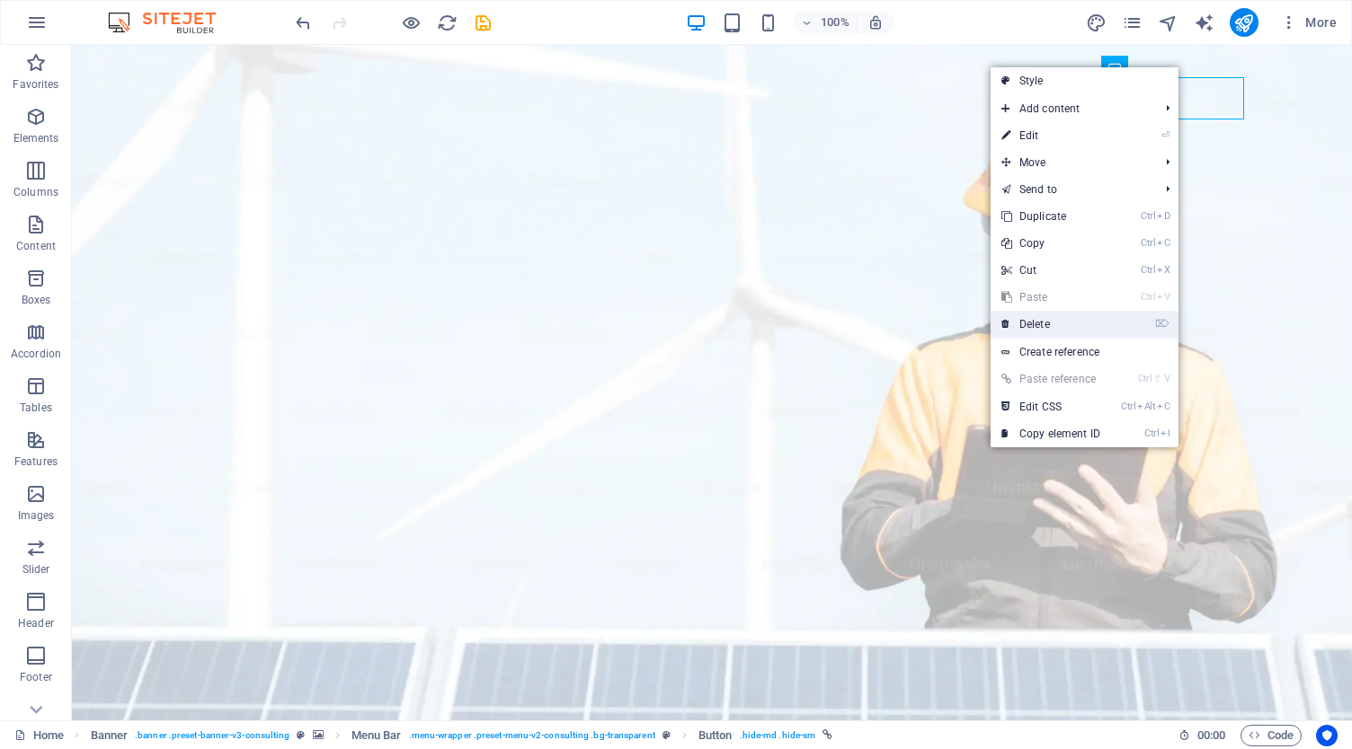
click at [1062, 320] on link "⌦ Delete" at bounding box center [1050, 324] width 120 height 27
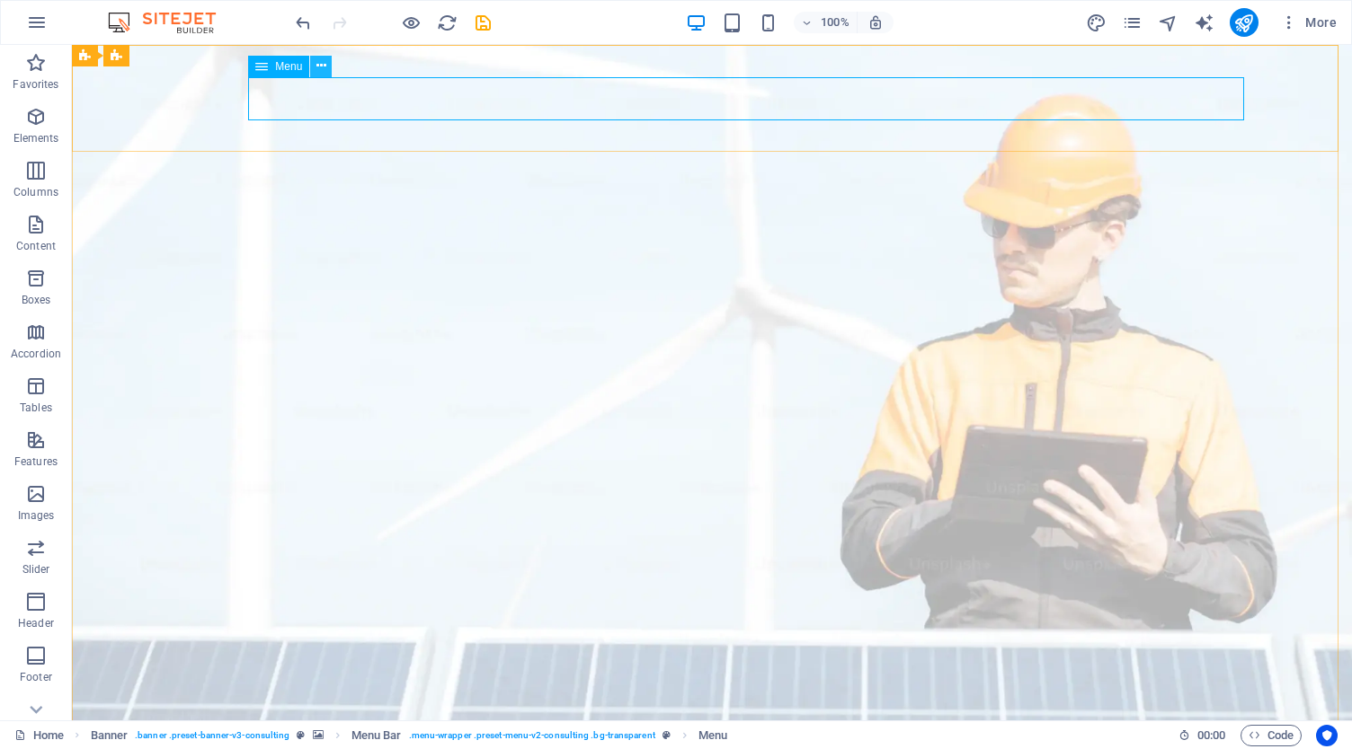
click at [316, 66] on icon at bounding box center [321, 66] width 10 height 19
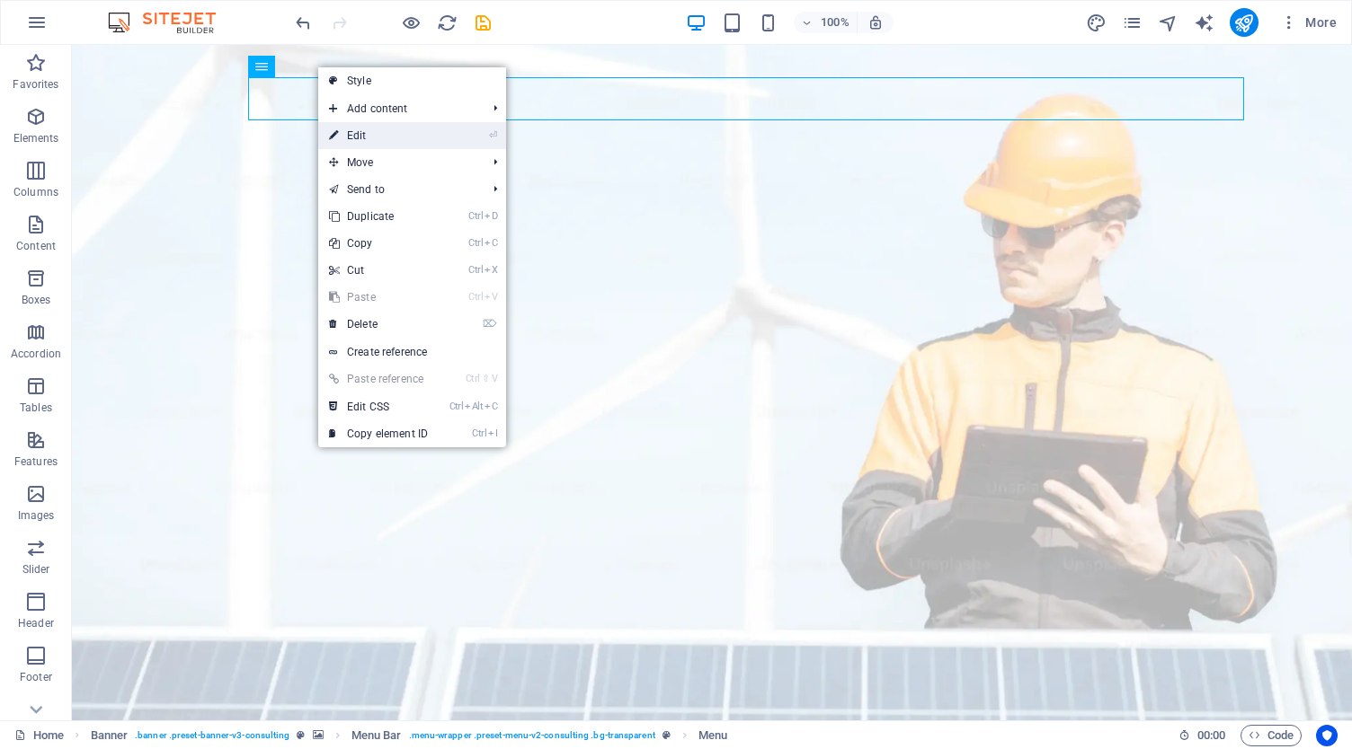
click at [381, 125] on link "⏎ Edit" at bounding box center [378, 135] width 120 height 27
select select
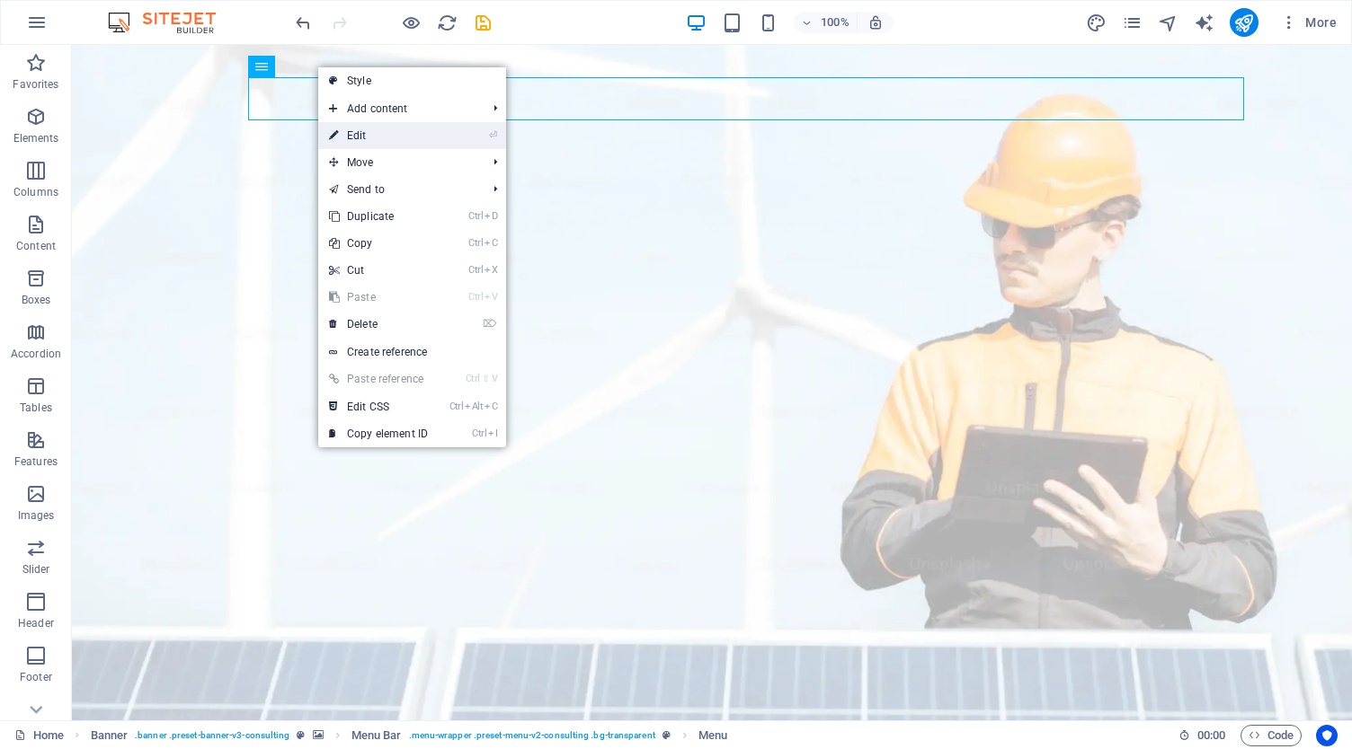
select select "search"
select select "primary"
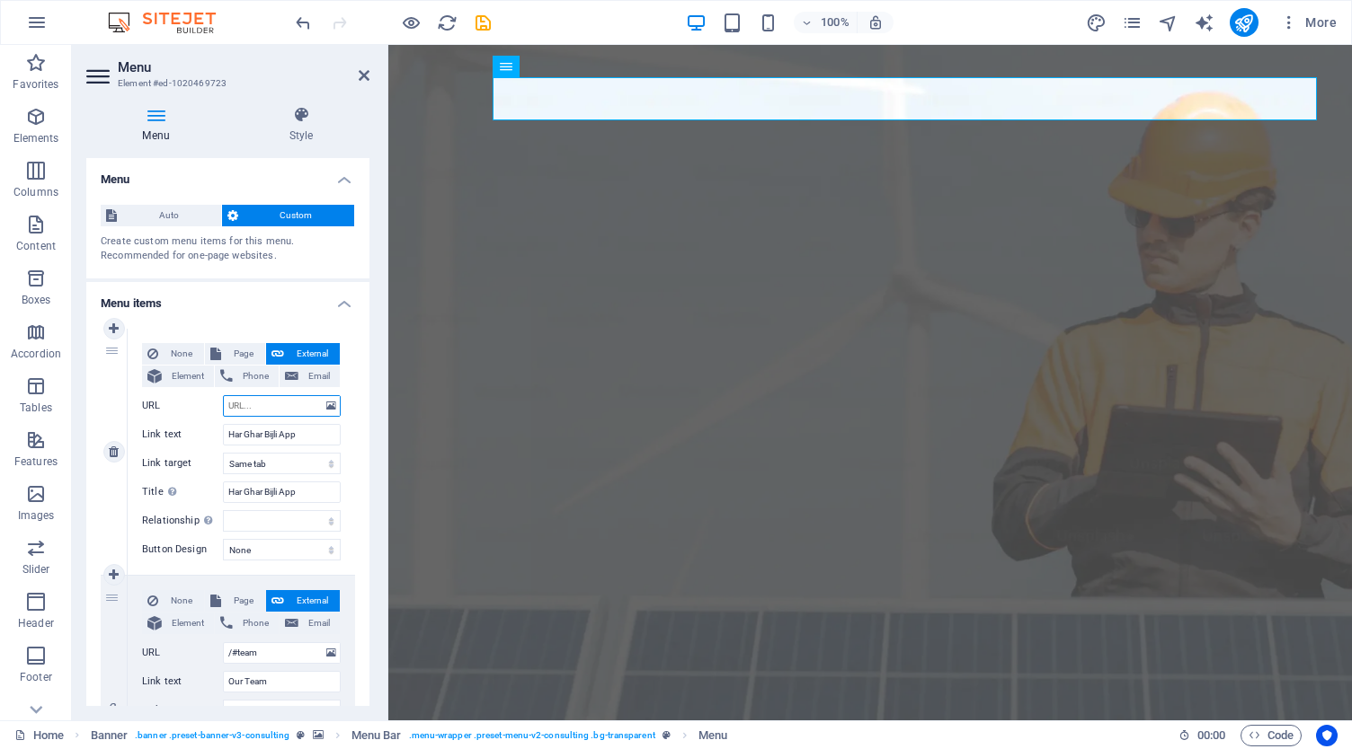
click at [279, 411] on input "URL" at bounding box center [282, 406] width 118 height 22
paste input "[URL][DOMAIN_NAME]"
type input "[URL][DOMAIN_NAME]"
select select
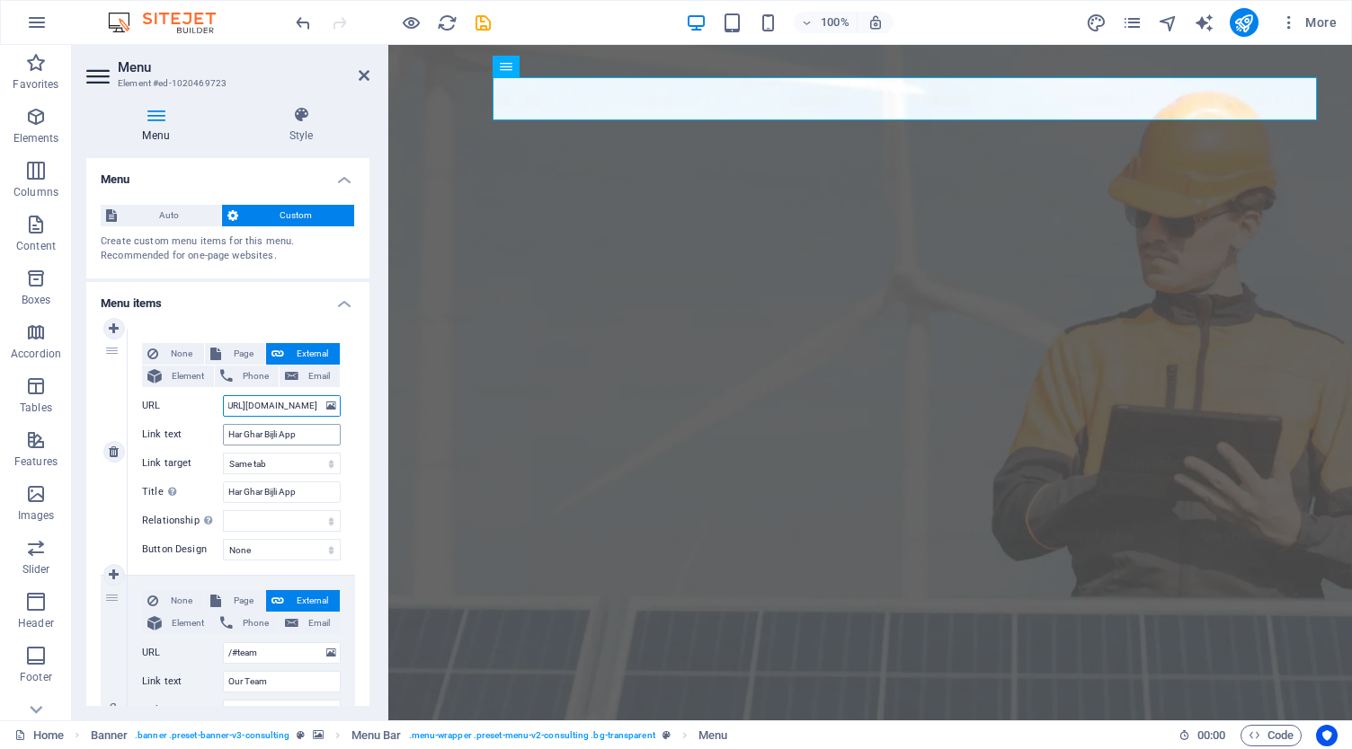
select select
type input "[URL][DOMAIN_NAME]"
click at [320, 434] on input "Har Ghar Bijli App" at bounding box center [282, 435] width 118 height 22
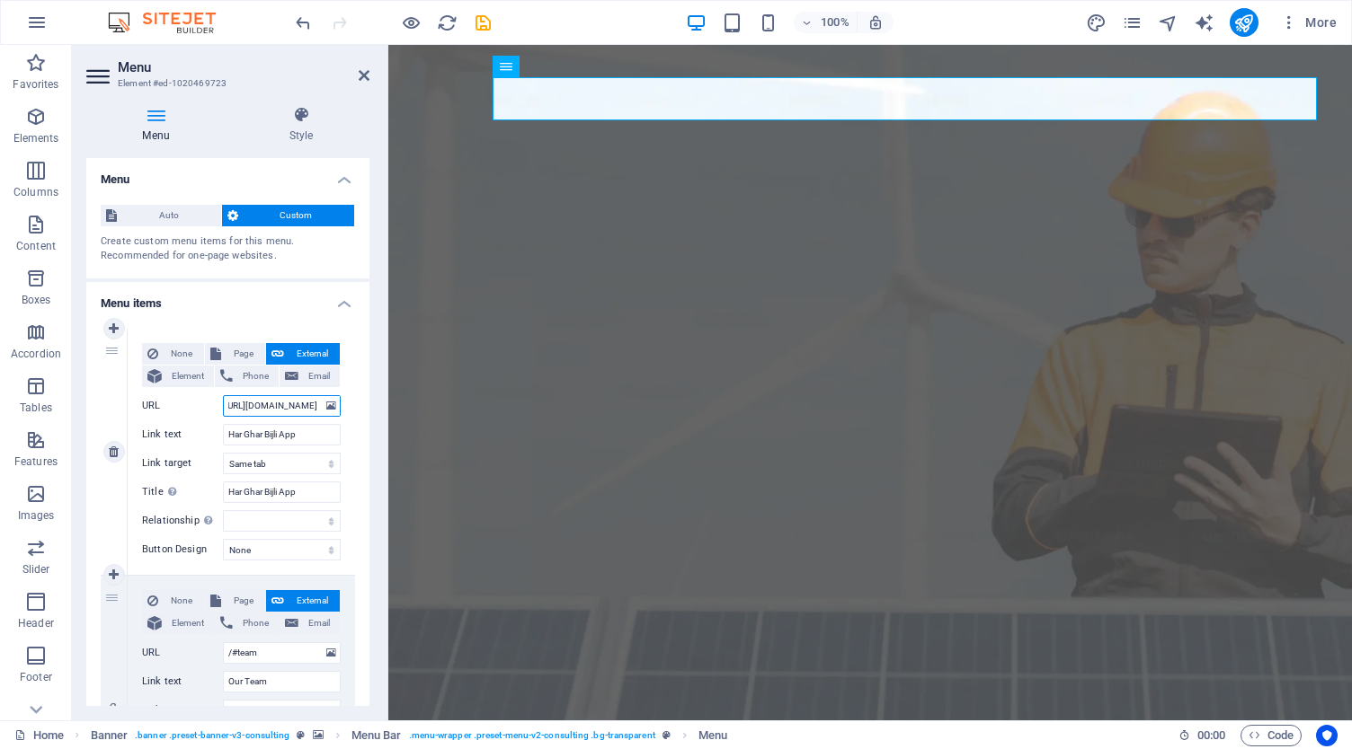
scroll to position [0, 0]
drag, startPoint x: 301, startPoint y: 412, endPoint x: 217, endPoint y: 407, distance: 83.7
click at [217, 407] on div "URL [URL][DOMAIN_NAME]" at bounding box center [241, 406] width 199 height 22
click at [244, 402] on input "[URL][DOMAIN_NAME]" at bounding box center [282, 406] width 118 height 22
click at [258, 517] on select "alternate author bookmark external help license next nofollow noreferrer noopen…" at bounding box center [282, 521] width 118 height 22
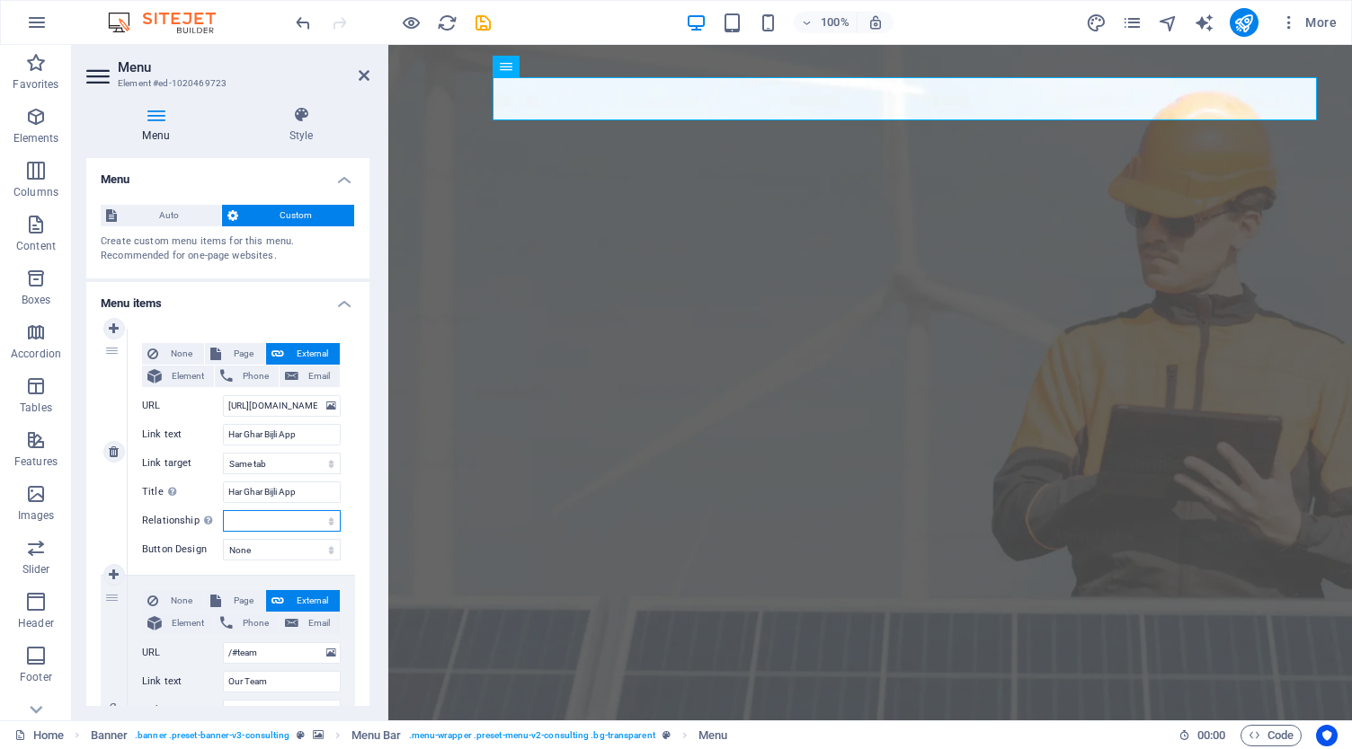
click at [257, 516] on select "alternate author bookmark external help license next nofollow noreferrer noopen…" at bounding box center [282, 521] width 118 height 22
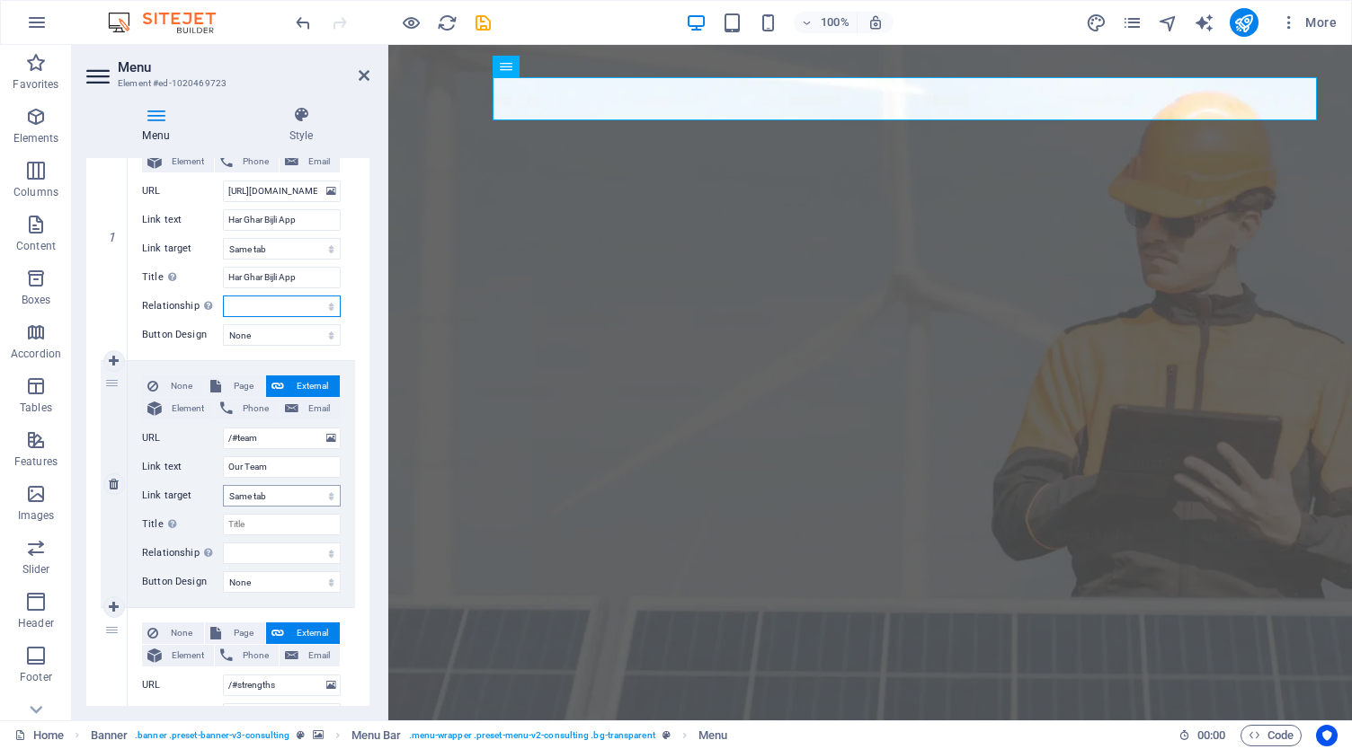
scroll to position [270, 0]
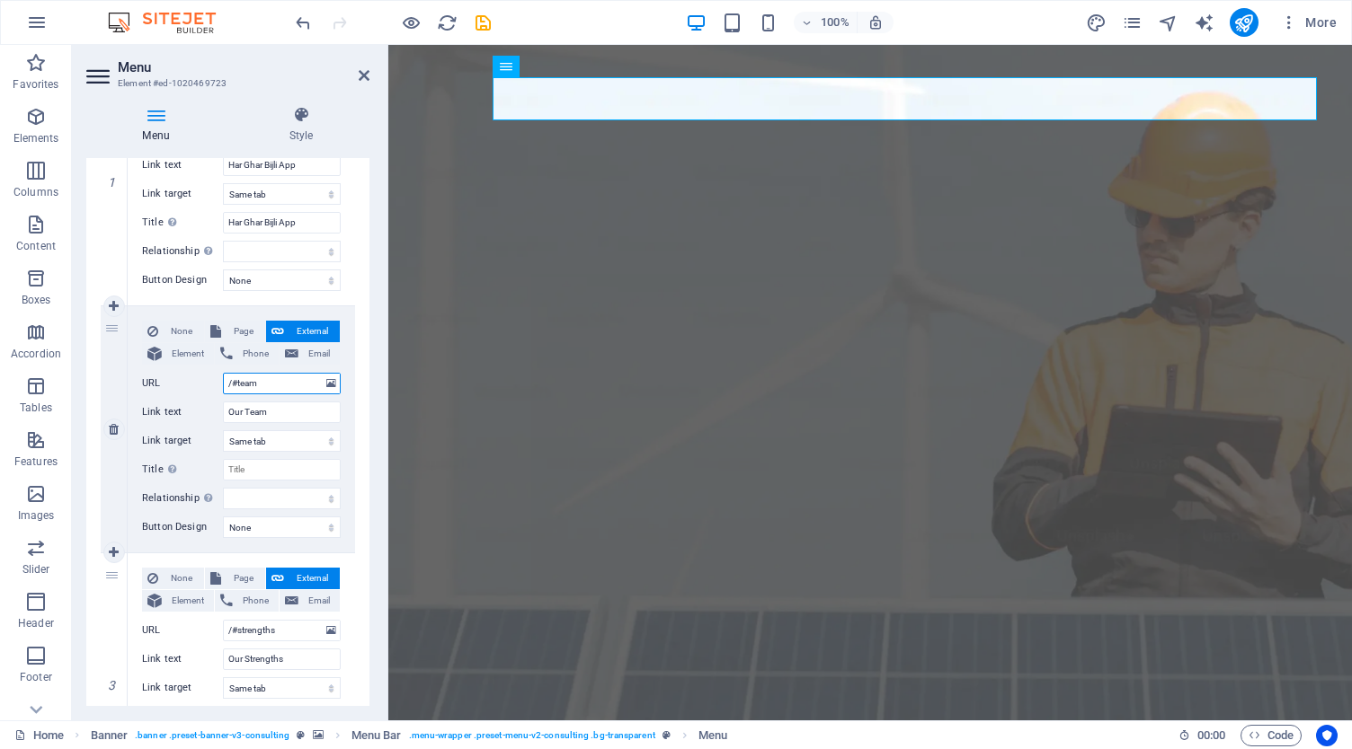
click at [280, 383] on input "/#team" at bounding box center [282, 384] width 118 height 22
paste input "[URL][DOMAIN_NAME]"
type input "[URL][DOMAIN_NAME]"
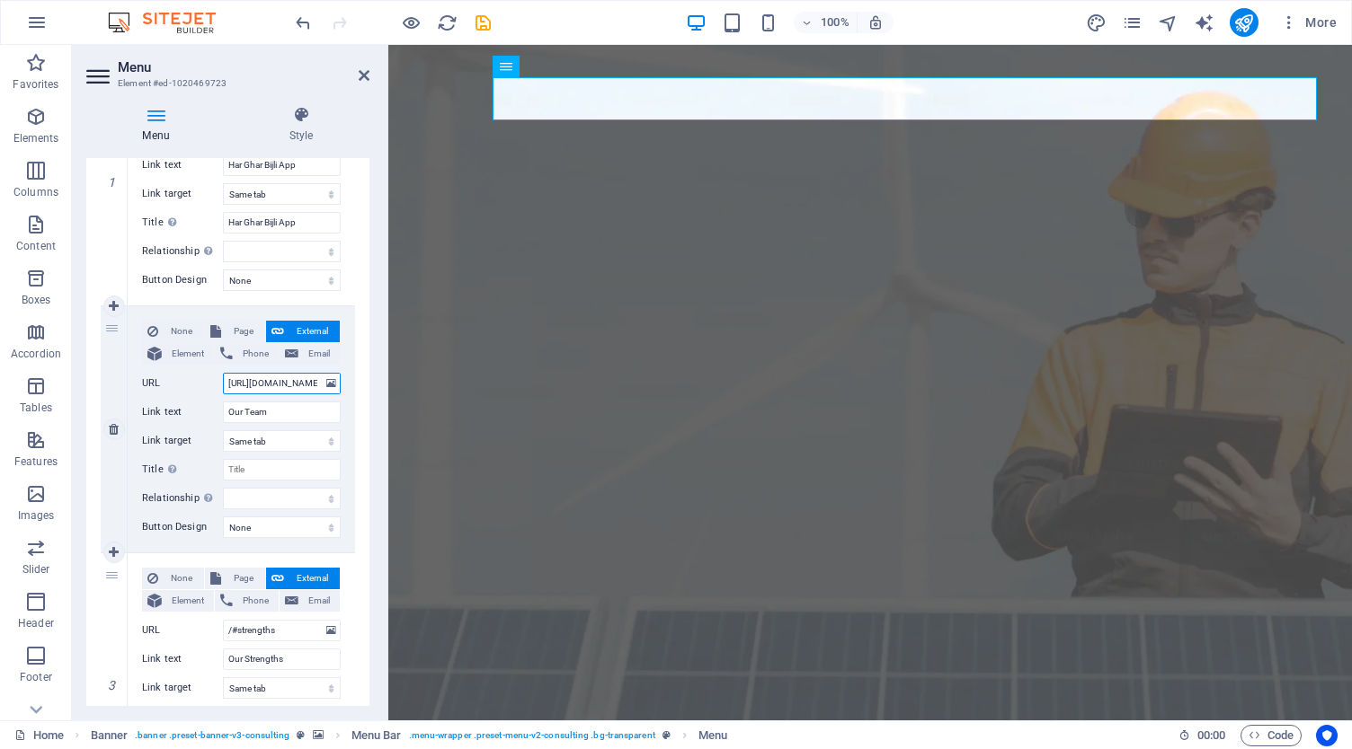
scroll to position [0, 21]
select select
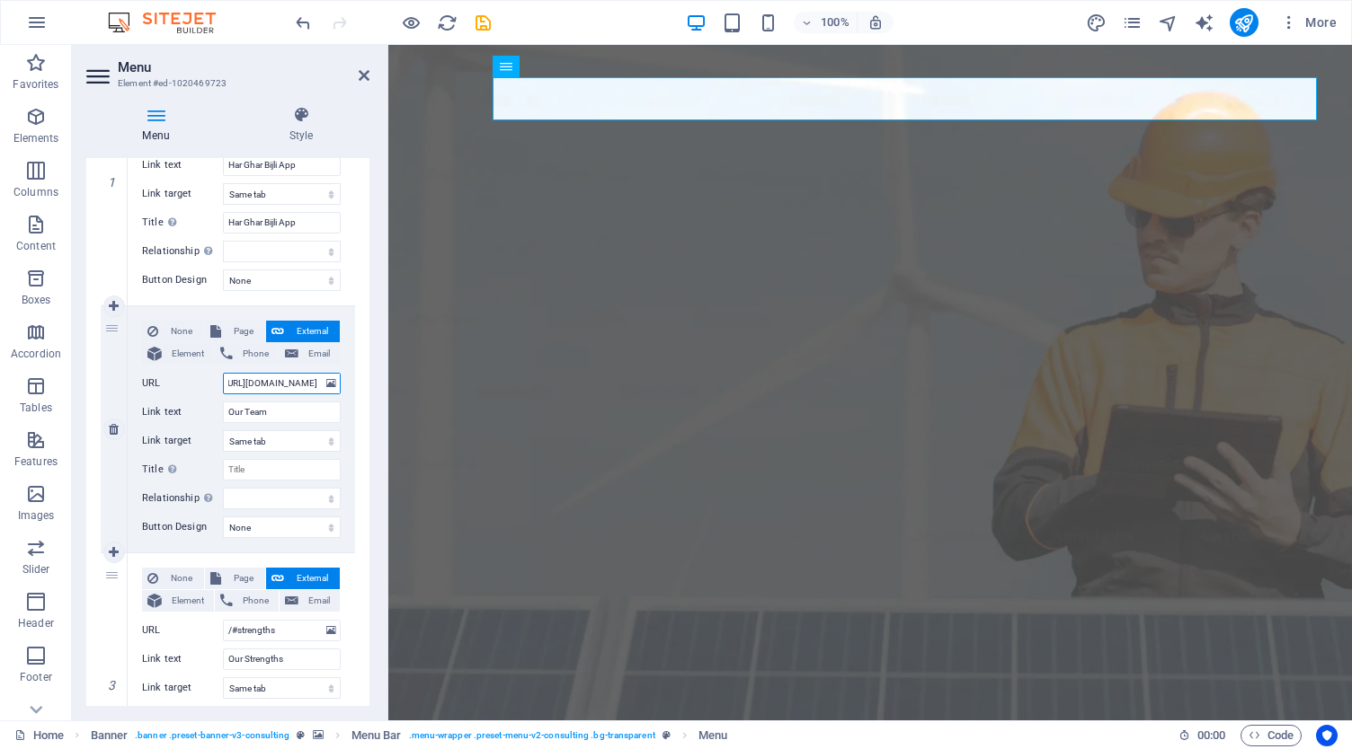
drag, startPoint x: 301, startPoint y: 382, endPoint x: 313, endPoint y: 384, distance: 11.8
click at [313, 384] on input "[URL][DOMAIN_NAME]" at bounding box center [282, 384] width 118 height 22
type input "[URL][DOMAIN_NAME]"
click at [284, 415] on input "Our Team" at bounding box center [282, 413] width 118 height 22
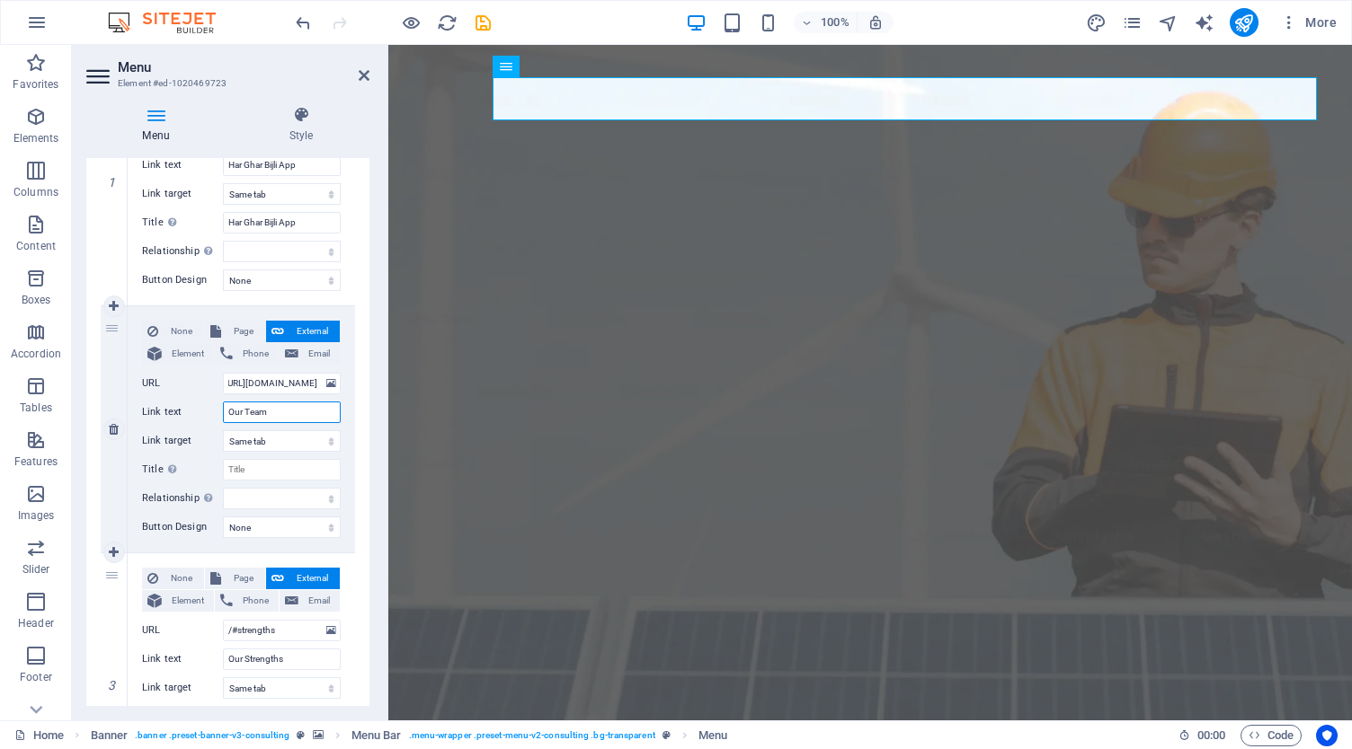
scroll to position [0, 0]
click at [284, 415] on input "Our Team" at bounding box center [282, 413] width 118 height 22
paste input "[URL][DOMAIN_NAME]"
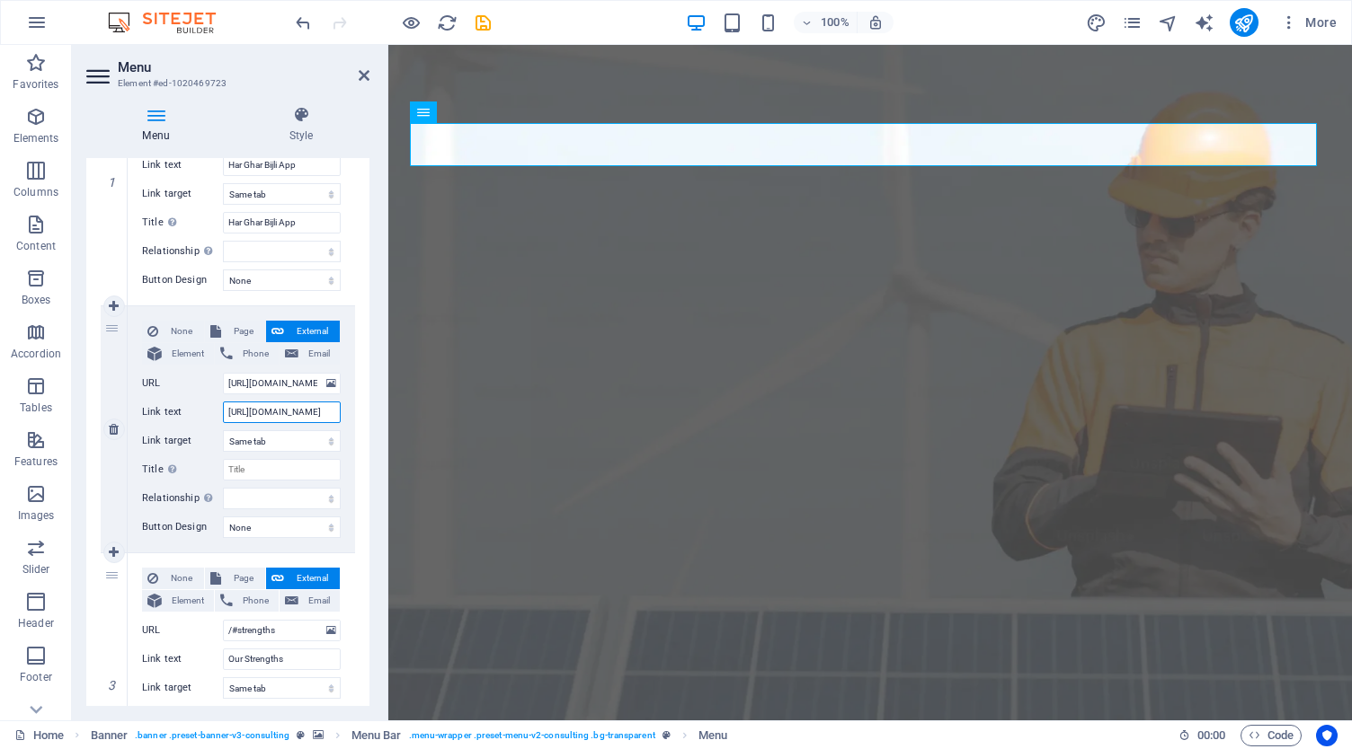
click at [288, 414] on input "[URL][DOMAIN_NAME]" at bounding box center [282, 413] width 118 height 22
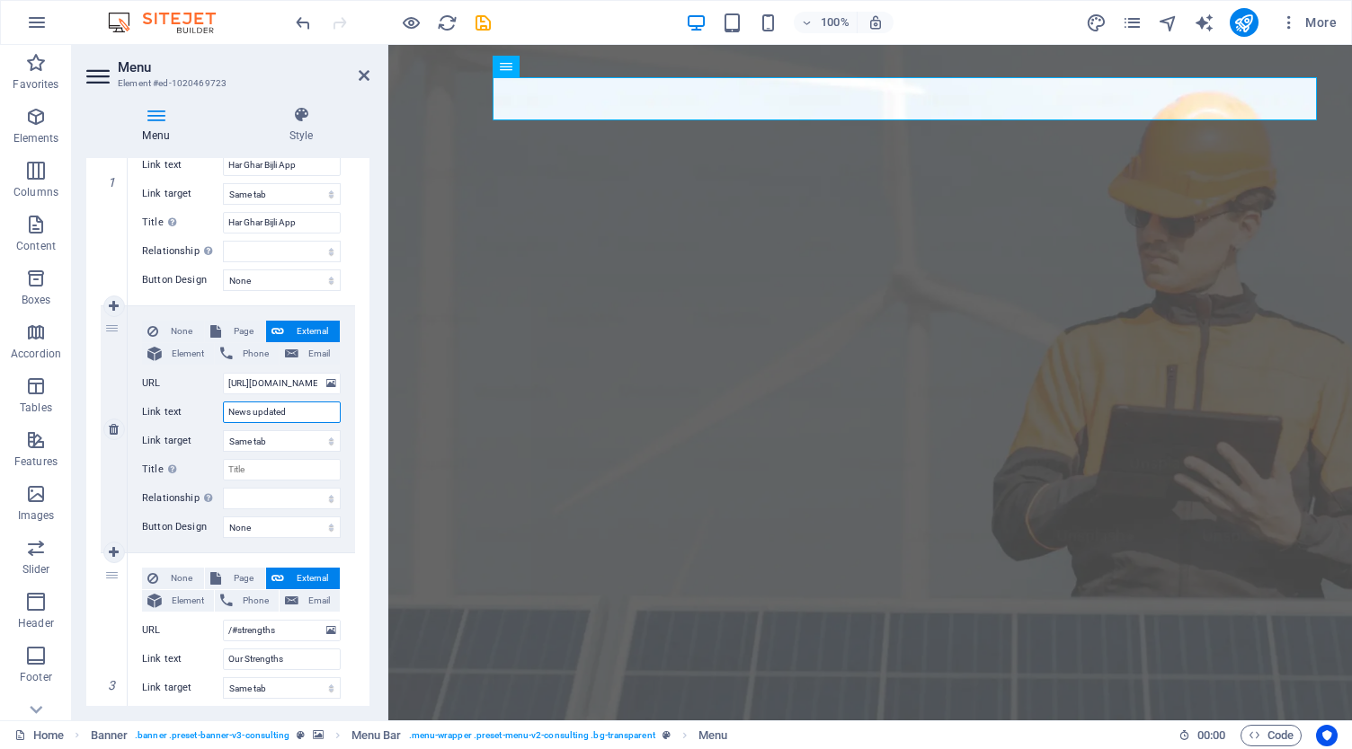
click at [257, 411] on input "News updated" at bounding box center [282, 413] width 118 height 22
click at [286, 436] on select "New tab Same tab Overlay" at bounding box center [282, 441] width 118 height 22
click at [223, 430] on select "New tab Same tab Overlay" at bounding box center [282, 441] width 118 height 22
click at [256, 468] on input "Title Additional link description, should not be the same as the link text. The…" at bounding box center [282, 470] width 118 height 22
click at [293, 408] on input "News Updated" at bounding box center [282, 413] width 118 height 22
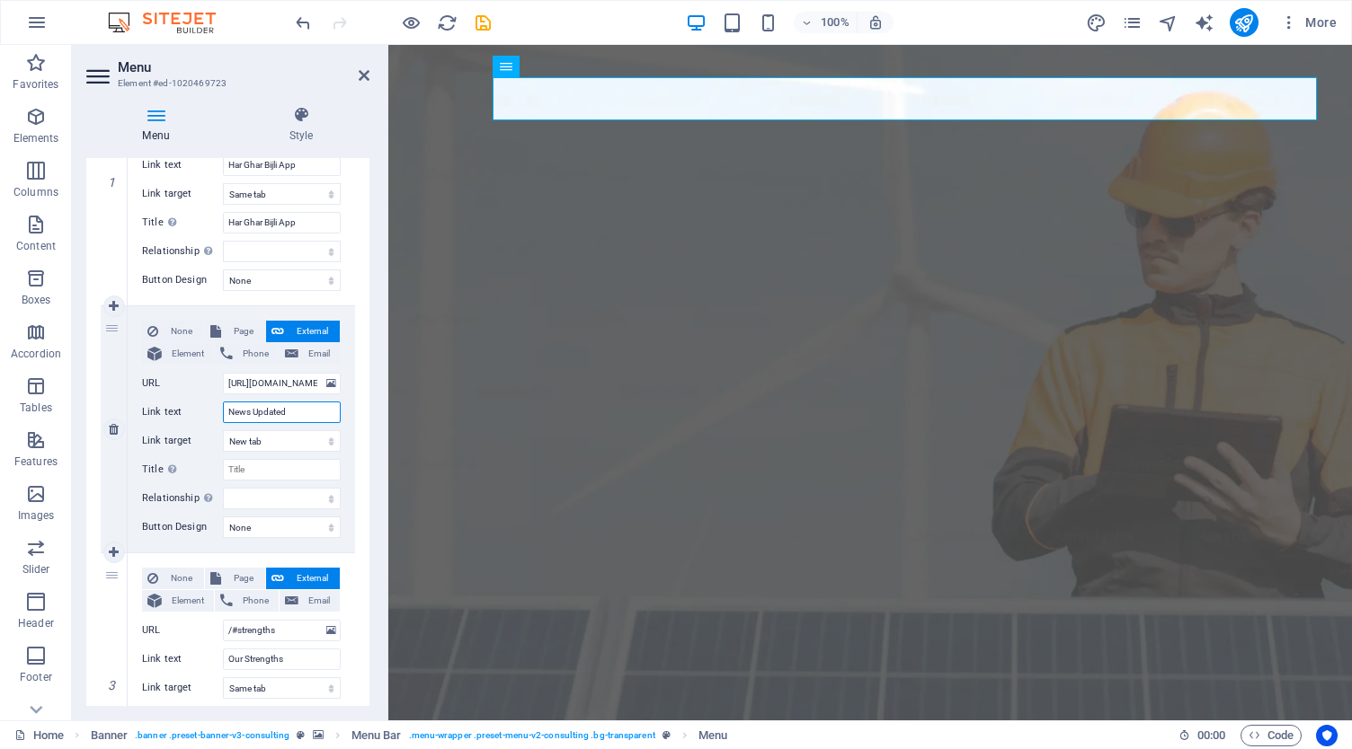
click at [293, 408] on input "News Updated" at bounding box center [282, 413] width 118 height 22
click at [259, 466] on input "Title Additional link description, should not be the same as the link text. The…" at bounding box center [282, 470] width 118 height 22
paste input "News Updated"
drag, startPoint x: 252, startPoint y: 466, endPoint x: 291, endPoint y: 466, distance: 39.5
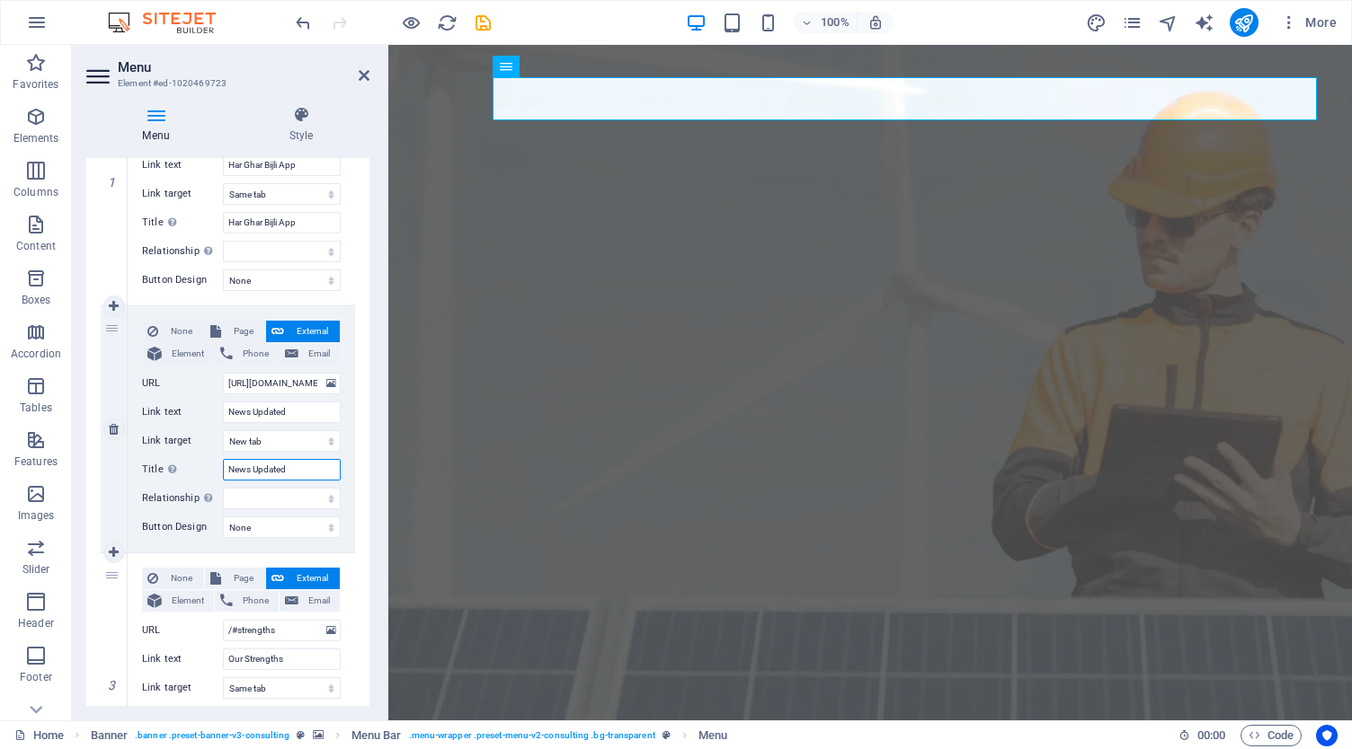
click at [291, 466] on input "News Updated" at bounding box center [282, 470] width 118 height 22
click at [227, 469] on input "News" at bounding box center [282, 470] width 118 height 22
paste input "Updated"
click at [293, 473] on input "Updated News" at bounding box center [282, 470] width 118 height 22
click at [290, 494] on select "alternate author bookmark external help license next nofollow noreferrer noopen…" at bounding box center [282, 499] width 118 height 22
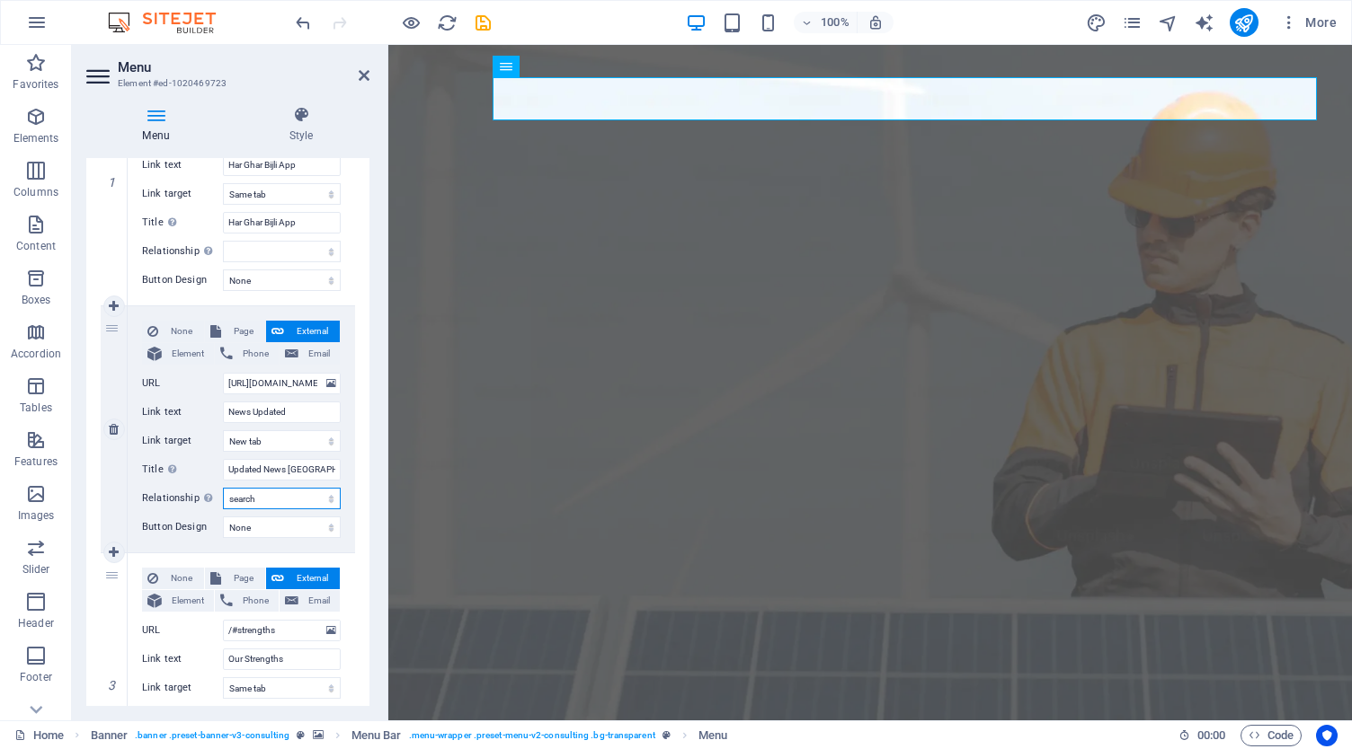
click at [223, 488] on select "alternate author bookmark external help license next nofollow noreferrer noopen…" at bounding box center [282, 499] width 118 height 22
click at [270, 501] on select "alternate author bookmark external help license next nofollow noreferrer noopen…" at bounding box center [282, 499] width 118 height 22
click at [261, 526] on select "None Default Primary Secondary" at bounding box center [282, 528] width 118 height 22
click at [262, 497] on select "alternate author bookmark external help license next nofollow noreferrer noopen…" at bounding box center [282, 499] width 118 height 22
click at [223, 488] on select "alternate author bookmark external help license next nofollow noreferrer noopen…" at bounding box center [282, 499] width 118 height 22
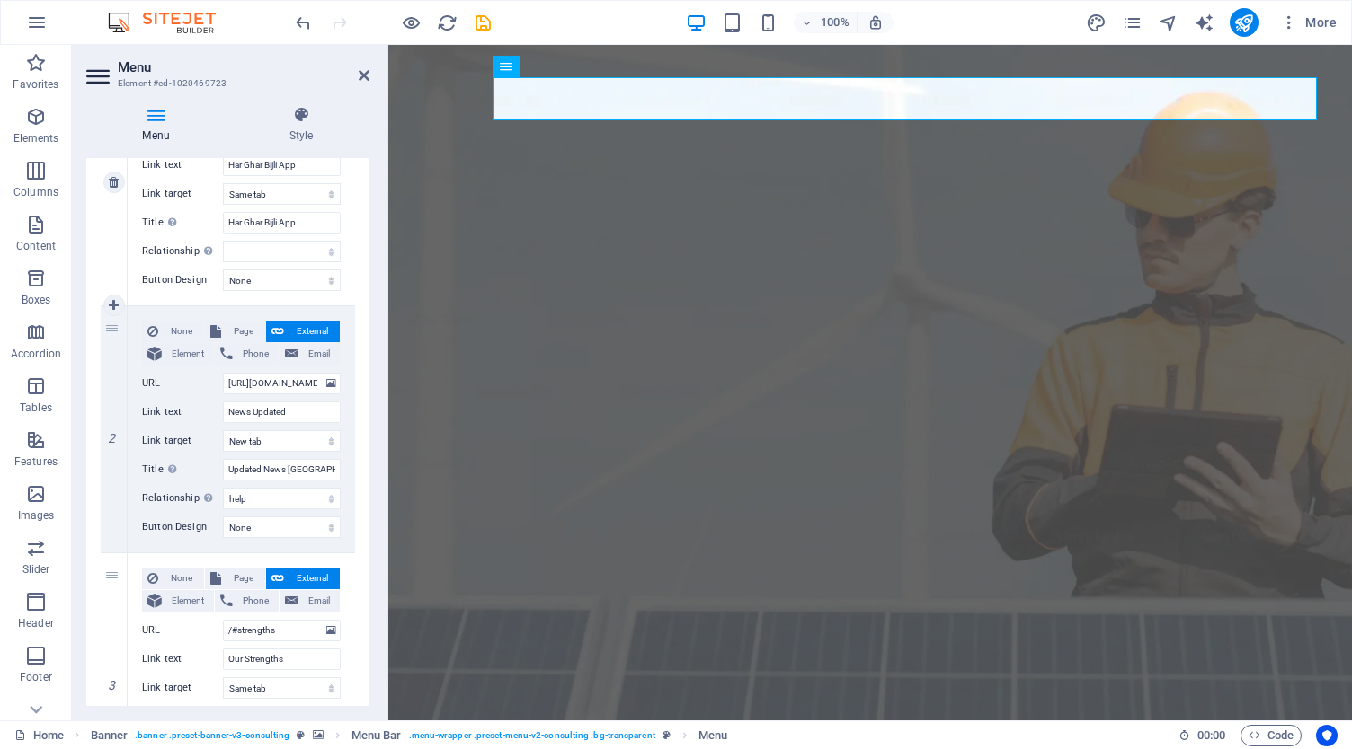
click at [264, 303] on div "None Page External Element Phone Email Page Home Subpage Legal Notice Privacy E…" at bounding box center [241, 182] width 227 height 246
click at [256, 529] on select "None Default Primary Secondary" at bounding box center [282, 528] width 118 height 22
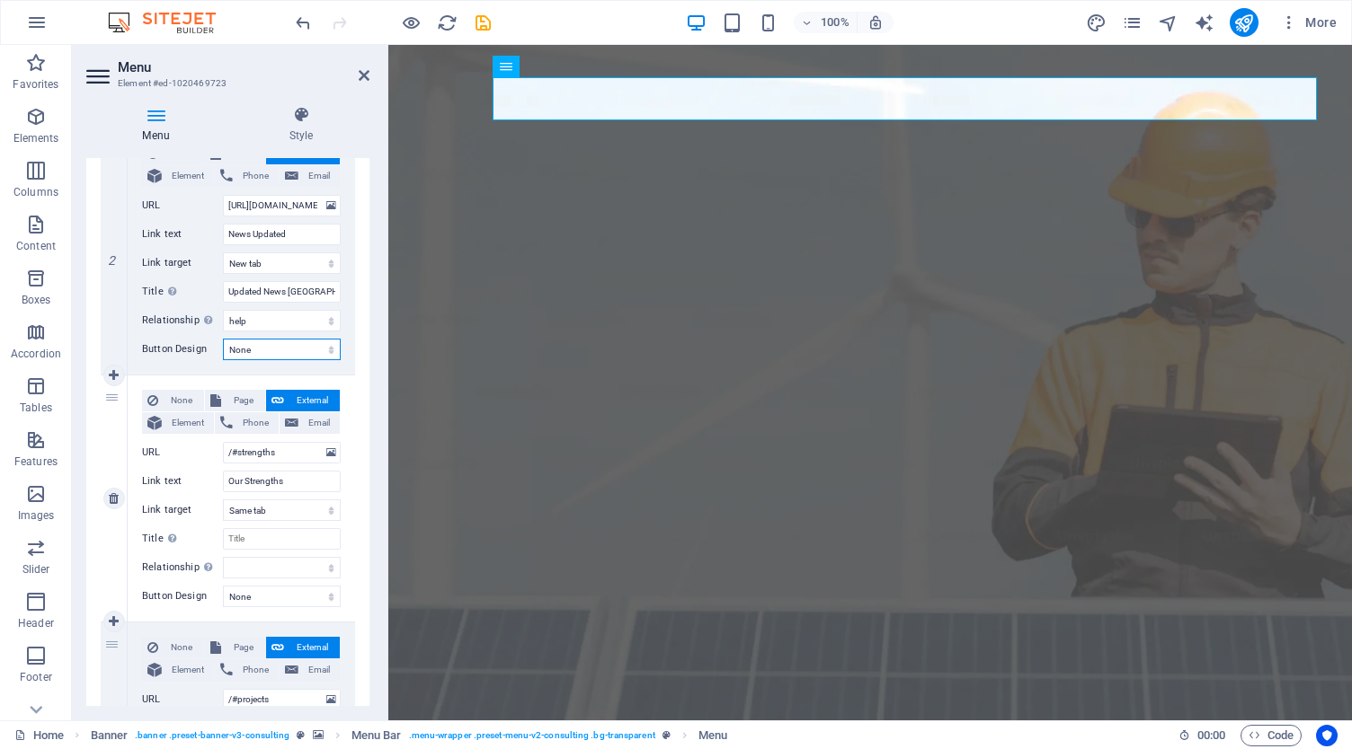
scroll to position [449, 0]
click at [262, 343] on select "None Default Primary Secondary" at bounding box center [282, 348] width 118 height 22
click at [223, 337] on select "None Default Primary Secondary" at bounding box center [282, 348] width 118 height 22
click at [270, 346] on select "None Default Primary Secondary" at bounding box center [282, 348] width 118 height 22
click at [223, 337] on select "None Default Primary Secondary" at bounding box center [282, 348] width 118 height 22
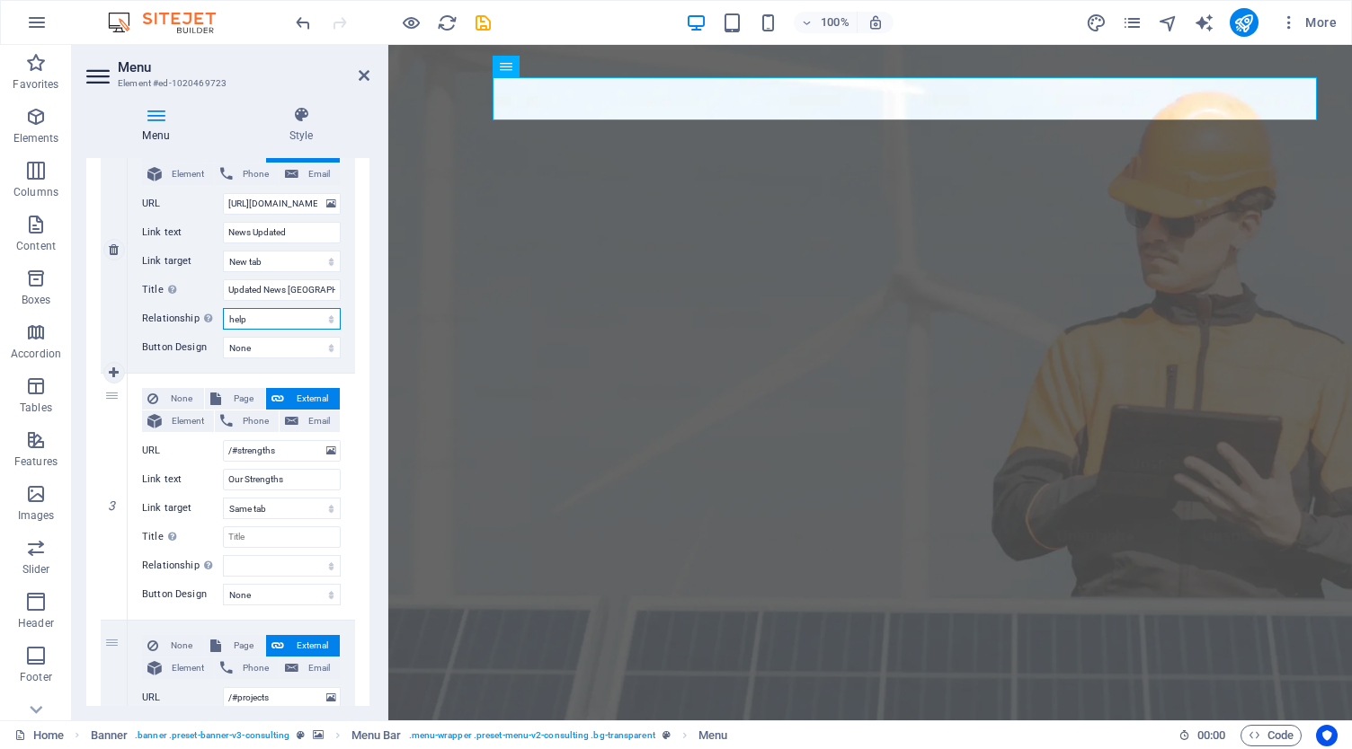
click at [264, 313] on select "alternate author bookmark external help license next nofollow noreferrer noopen…" at bounding box center [282, 319] width 118 height 22
click at [223, 308] on select "alternate author bookmark external help license next nofollow noreferrer noopen…" at bounding box center [282, 319] width 118 height 22
click at [264, 315] on select "alternate author bookmark external help license next nofollow noreferrer noopen…" at bounding box center [282, 319] width 118 height 22
click at [223, 308] on select "alternate author bookmark external help license next nofollow noreferrer noopen…" at bounding box center [282, 319] width 118 height 22
click at [270, 324] on select "alternate author bookmark external help license next nofollow noreferrer noopen…" at bounding box center [282, 319] width 118 height 22
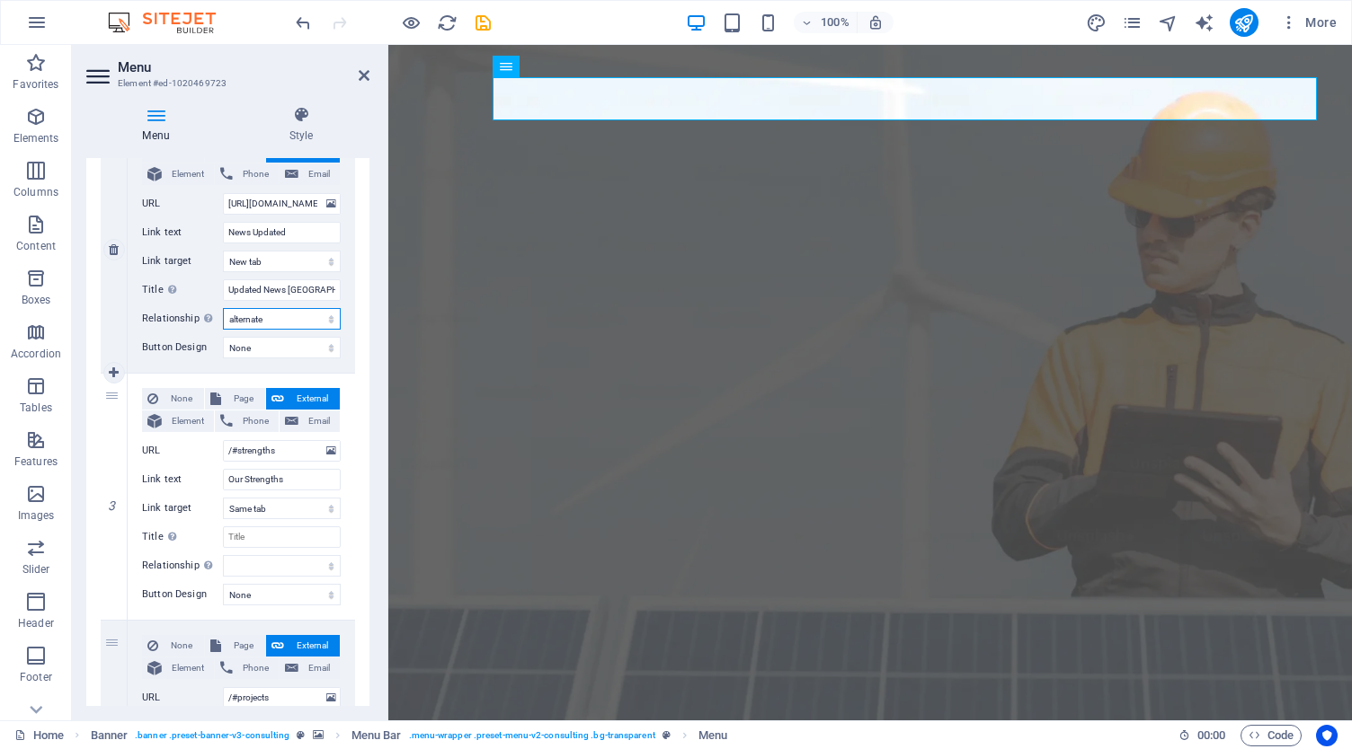
click at [223, 308] on select "alternate author bookmark external help license next nofollow noreferrer noopen…" at bounding box center [282, 319] width 118 height 22
click at [255, 315] on select "alternate author bookmark external help license next nofollow noreferrer noopen…" at bounding box center [282, 319] width 118 height 22
click at [223, 308] on select "alternate author bookmark external help license next nofollow noreferrer noopen…" at bounding box center [282, 319] width 118 height 22
click at [258, 316] on select "alternate author bookmark external help license next nofollow noreferrer noopen…" at bounding box center [282, 319] width 118 height 22
click at [223, 308] on select "alternate author bookmark external help license next nofollow noreferrer noopen…" at bounding box center [282, 319] width 118 height 22
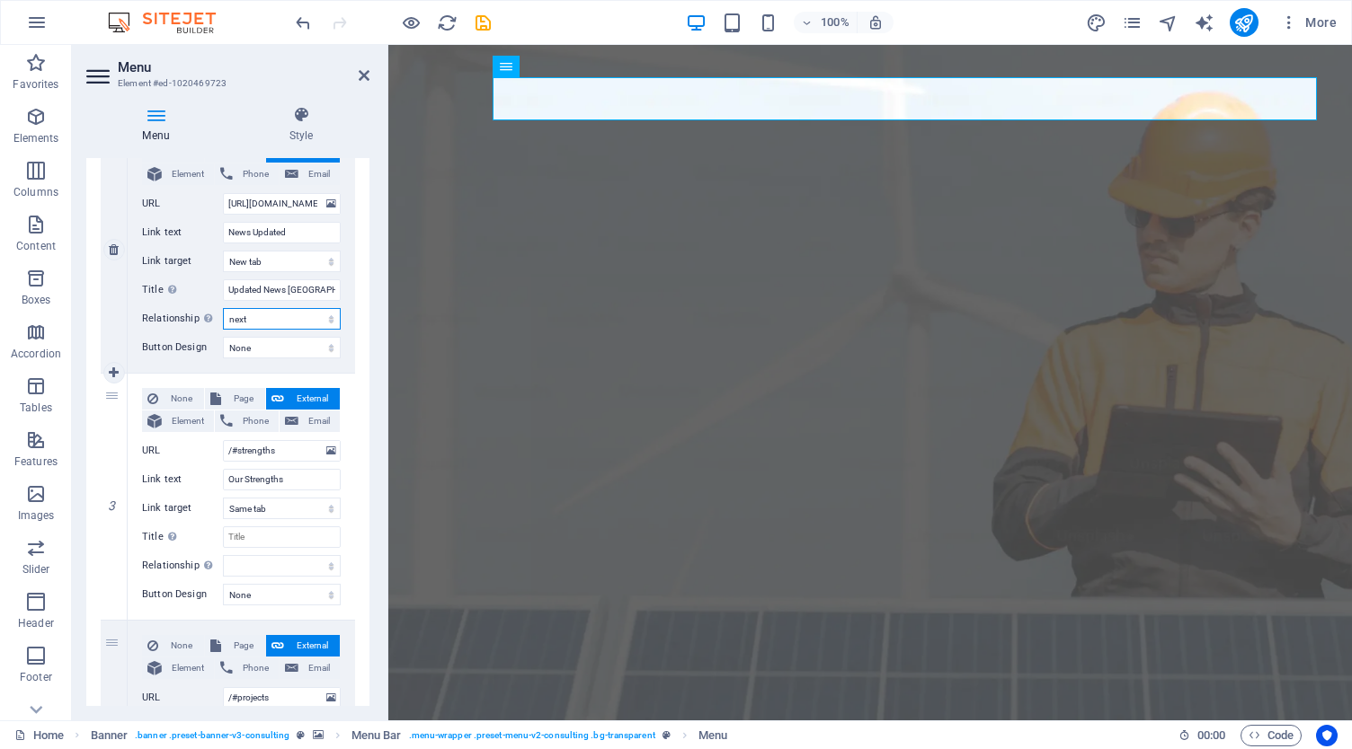
click at [271, 323] on select "alternate author bookmark external help license next nofollow noreferrer noopen…" at bounding box center [282, 319] width 118 height 22
click at [223, 308] on select "alternate author bookmark external help license next nofollow noreferrer noopen…" at bounding box center [282, 319] width 118 height 22
drag, startPoint x: 281, startPoint y: 447, endPoint x: 257, endPoint y: 446, distance: 24.3
click at [257, 446] on input "/#strengths" at bounding box center [282, 451] width 118 height 22
click at [288, 475] on input "Our Strengths" at bounding box center [282, 480] width 118 height 22
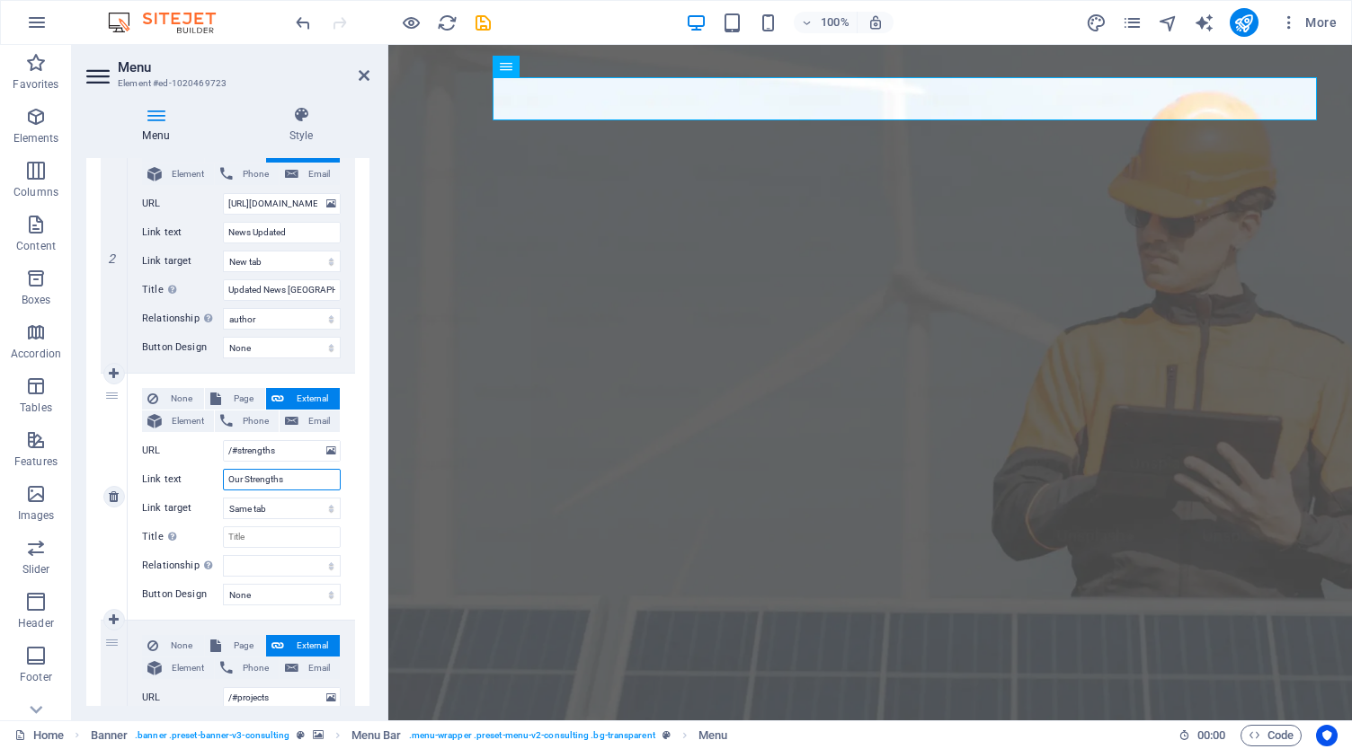
click at [288, 475] on input "Our Strengths" at bounding box center [282, 480] width 118 height 22
click at [279, 450] on input "/#strengths" at bounding box center [282, 451] width 118 height 22
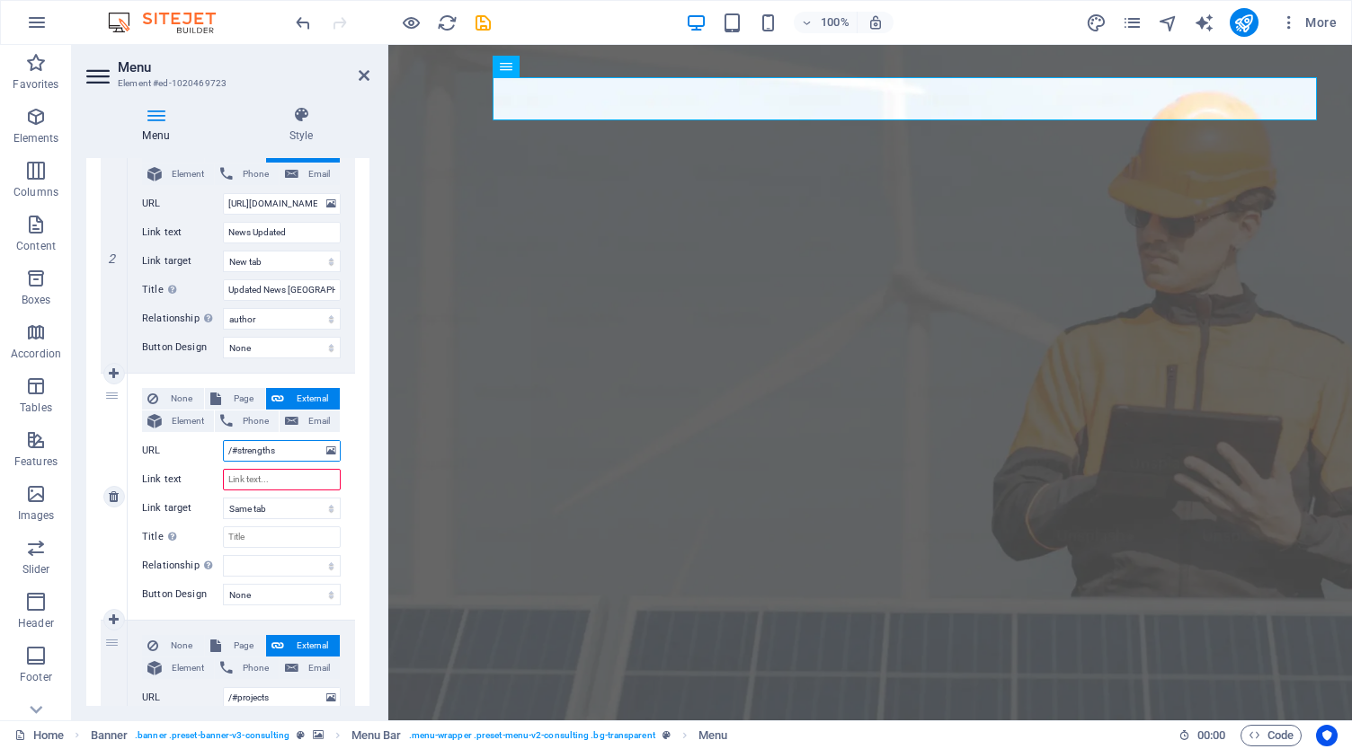
click at [279, 450] on input "/#strengths" at bounding box center [282, 451] width 118 height 22
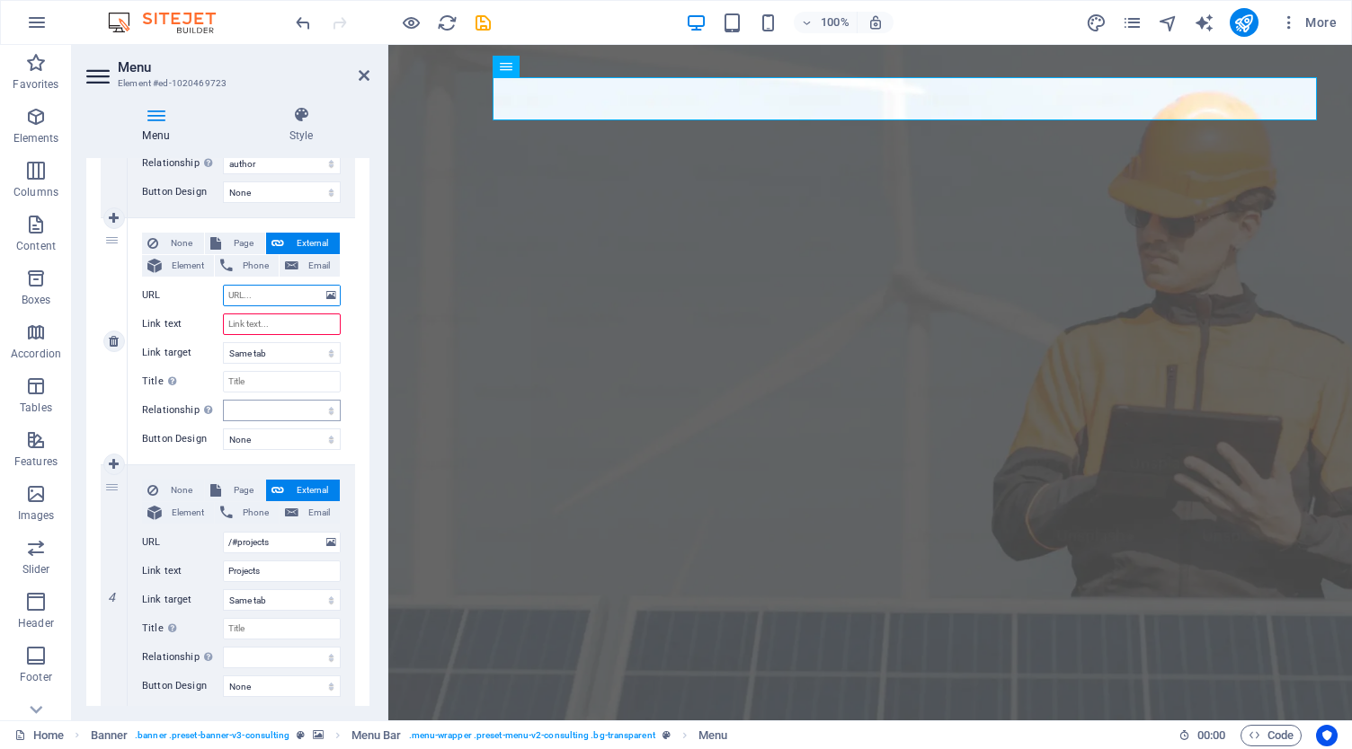
scroll to position [629, 0]
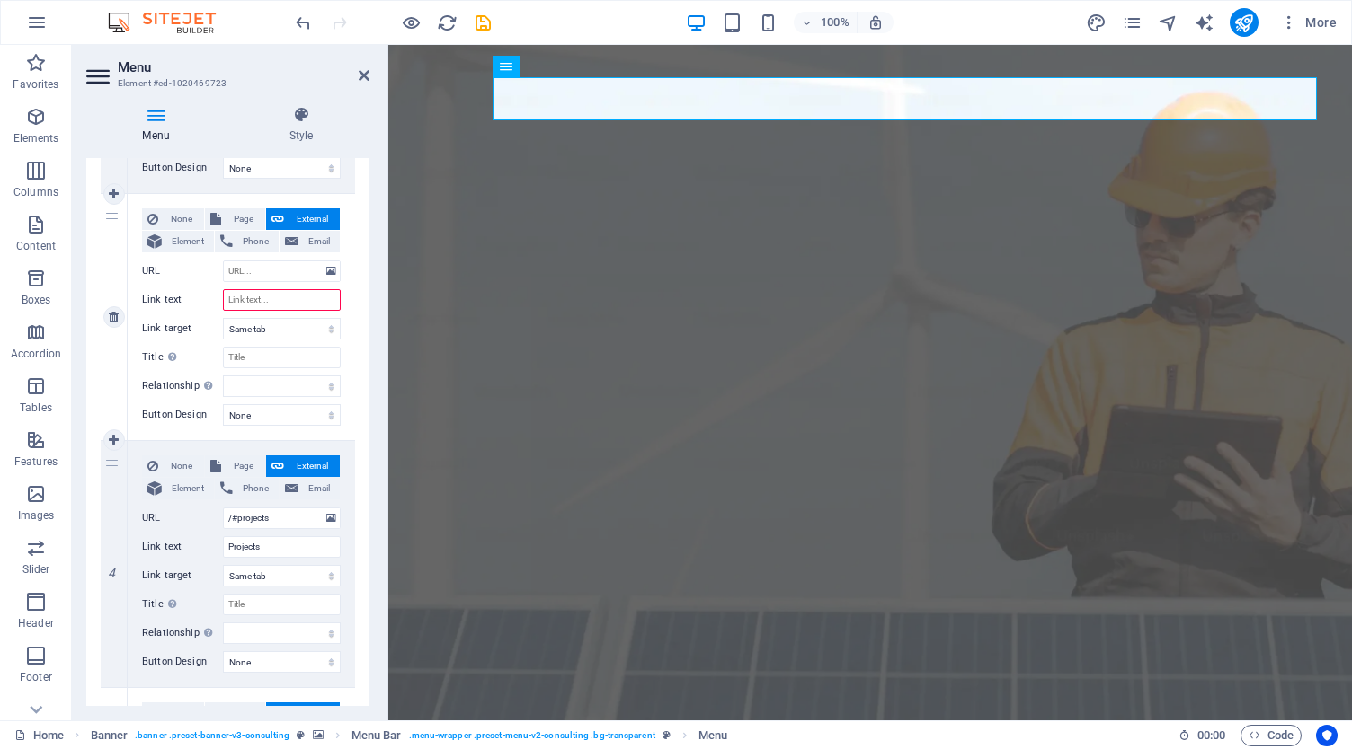
click at [251, 297] on input "Link text" at bounding box center [282, 300] width 118 height 22
paste input "BSPHCL E-Corner"
click at [253, 279] on input "URL" at bounding box center [282, 272] width 118 height 22
paste input "[URL][DOMAIN_NAME]"
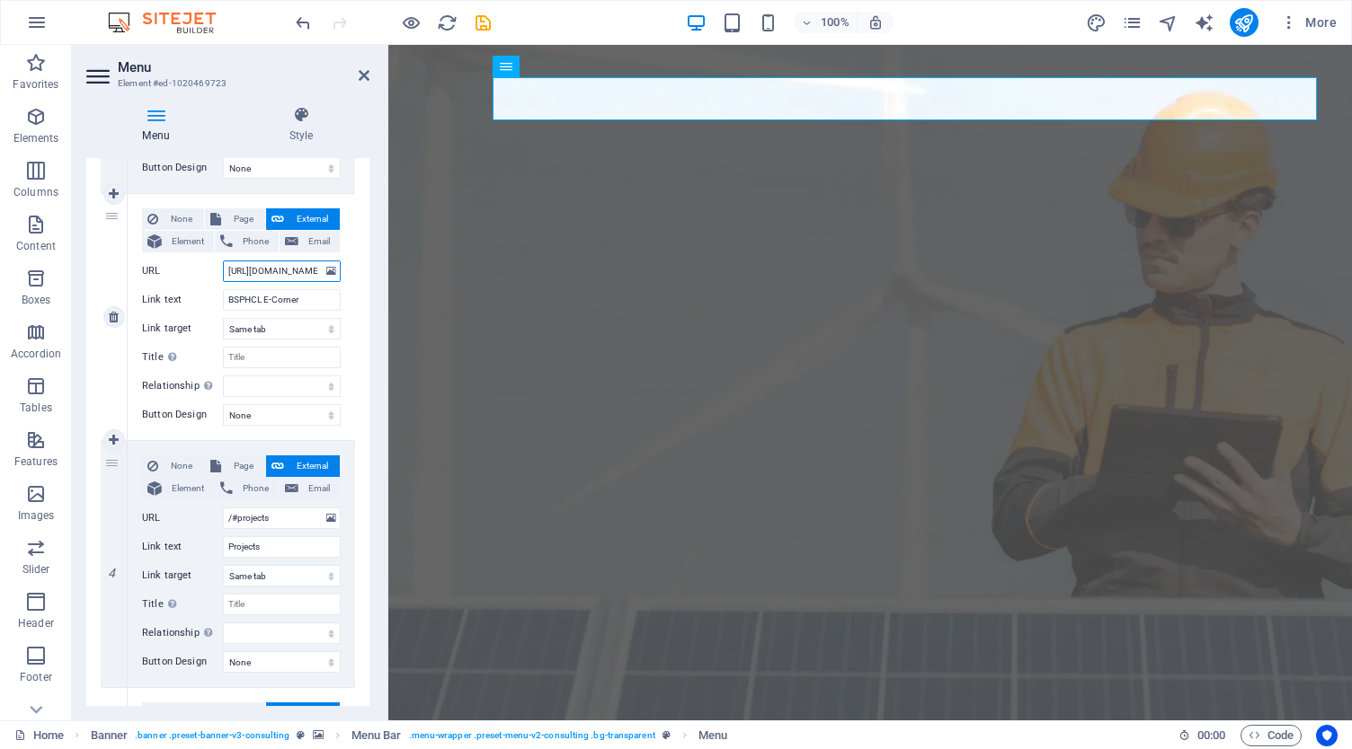
drag, startPoint x: 262, startPoint y: 274, endPoint x: 202, endPoint y: 269, distance: 60.5
click at [202, 269] on div "URL [URL][DOMAIN_NAME]" at bounding box center [241, 272] width 199 height 22
click at [239, 265] on input "[URL][DOMAIN_NAME]" at bounding box center [282, 272] width 118 height 22
click at [275, 326] on select "New tab Same tab Overlay" at bounding box center [282, 329] width 118 height 22
drag, startPoint x: 279, startPoint y: 410, endPoint x: 266, endPoint y: 412, distance: 13.7
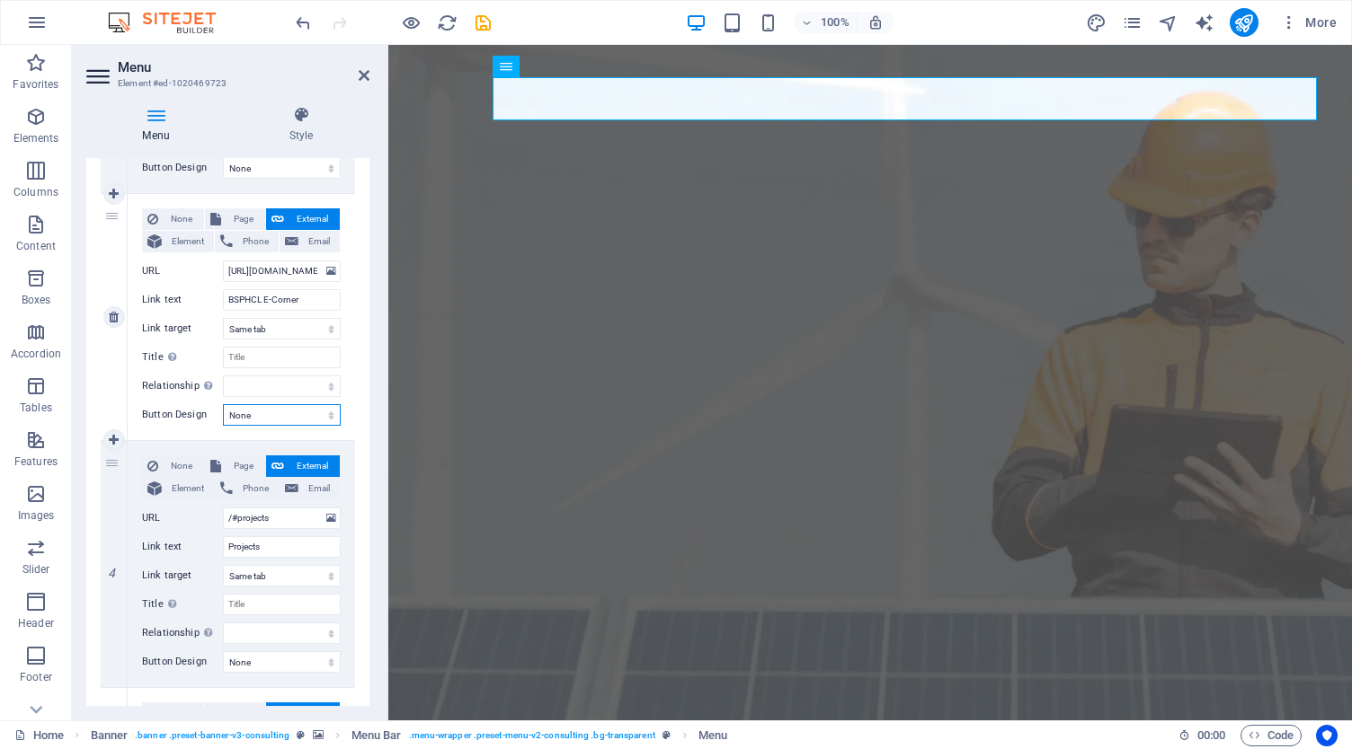
click at [266, 412] on select "None Default Primary Secondary" at bounding box center [282, 415] width 118 height 22
click at [248, 413] on select "None Default Primary Secondary" at bounding box center [282, 415] width 118 height 22
click at [248, 417] on select "None Default Primary Secondary" at bounding box center [282, 415] width 118 height 22
click at [223, 404] on select "None Default Primary Secondary" at bounding box center [282, 415] width 118 height 22
click at [258, 349] on input "Title Additional link description, should not be the same as the link text. The…" at bounding box center [282, 358] width 118 height 22
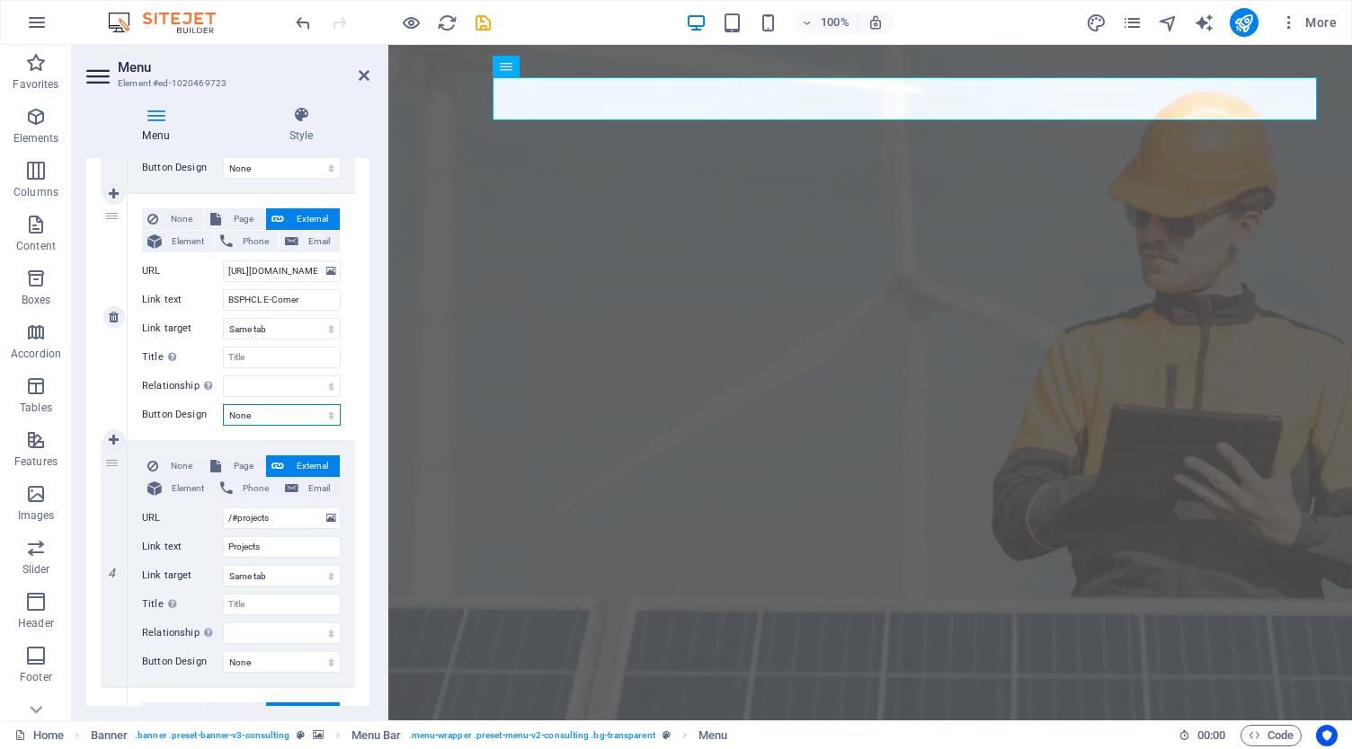
click at [268, 409] on select "None Default Primary Secondary" at bounding box center [282, 415] width 118 height 22
click at [275, 394] on select "alternate author bookmark external help license next nofollow noreferrer noopen…" at bounding box center [282, 387] width 118 height 22
click at [223, 376] on select "alternate author bookmark external help license next nofollow noreferrer noopen…" at bounding box center [282, 387] width 118 height 22
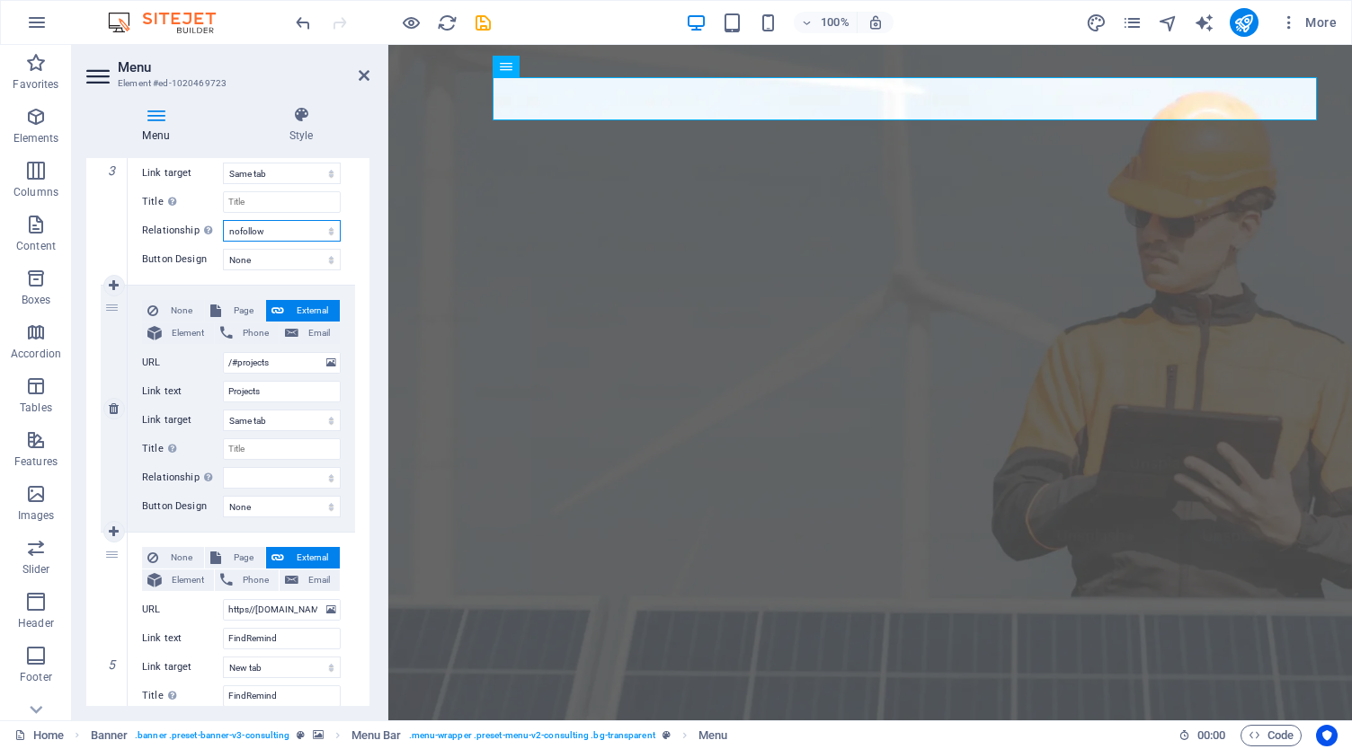
scroll to position [809, 0]
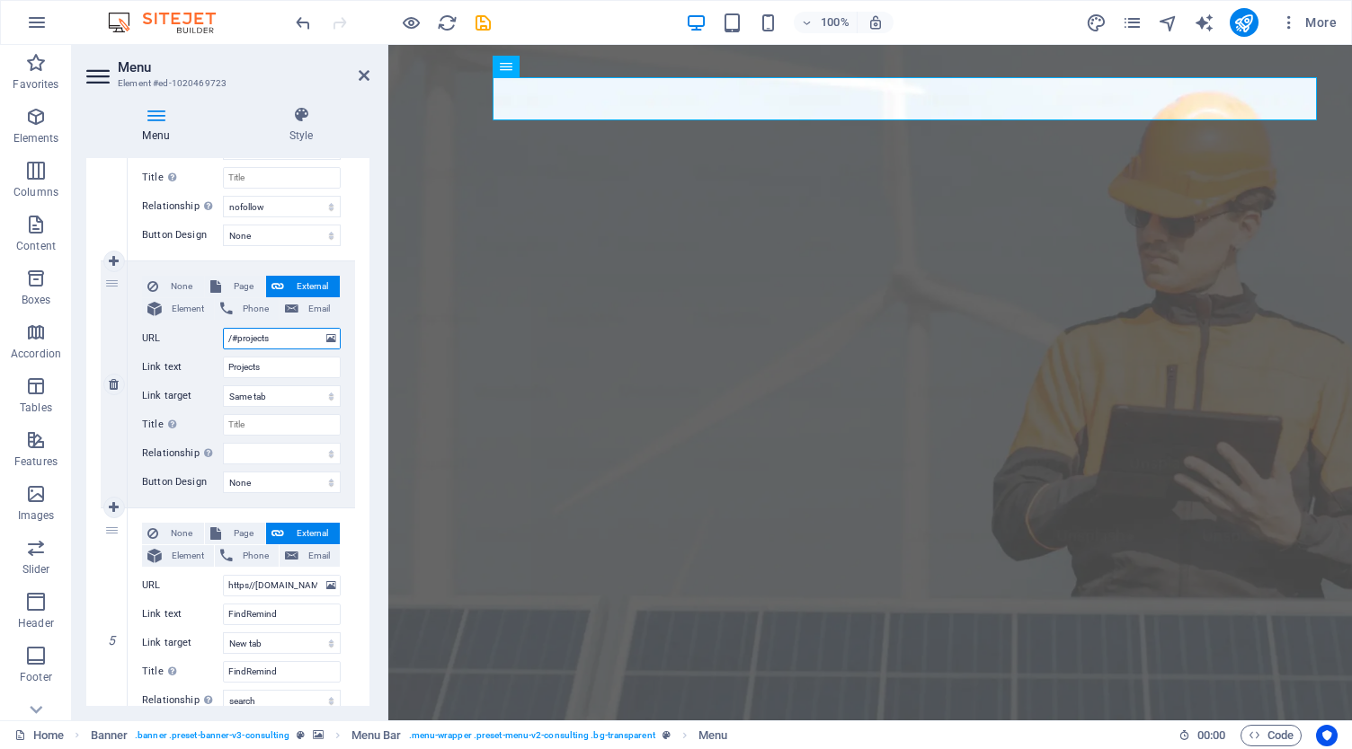
click at [272, 332] on input "/#projects" at bounding box center [282, 339] width 118 height 22
click at [270, 366] on input "Projects" at bounding box center [282, 368] width 118 height 22
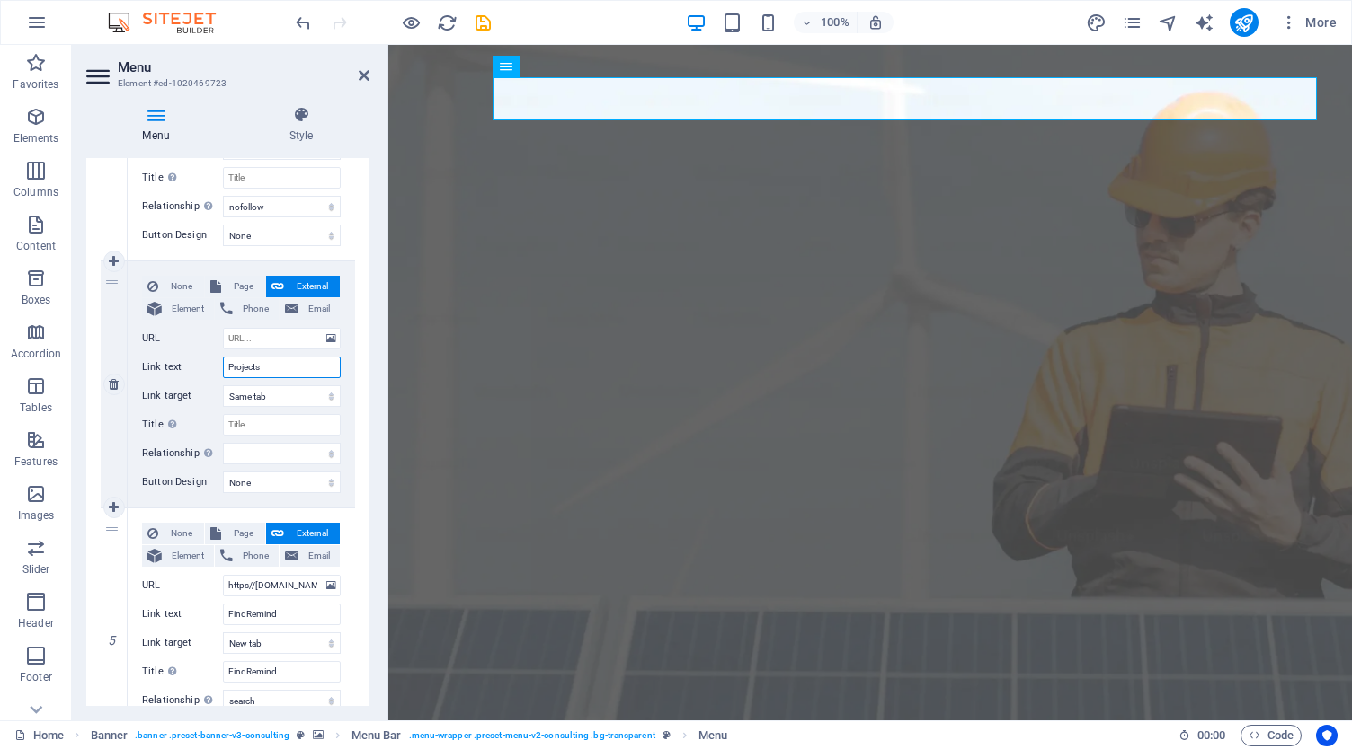
click at [270, 366] on input "Projects" at bounding box center [282, 368] width 118 height 22
click at [279, 393] on select "New tab Same tab Overlay" at bounding box center [282, 397] width 118 height 22
click at [253, 351] on div "None Page External Element Phone Email Page Home Subpage Legal Notice Privacy E…" at bounding box center [241, 370] width 199 height 189
click at [250, 339] on input "URL" at bounding box center [282, 339] width 118 height 22
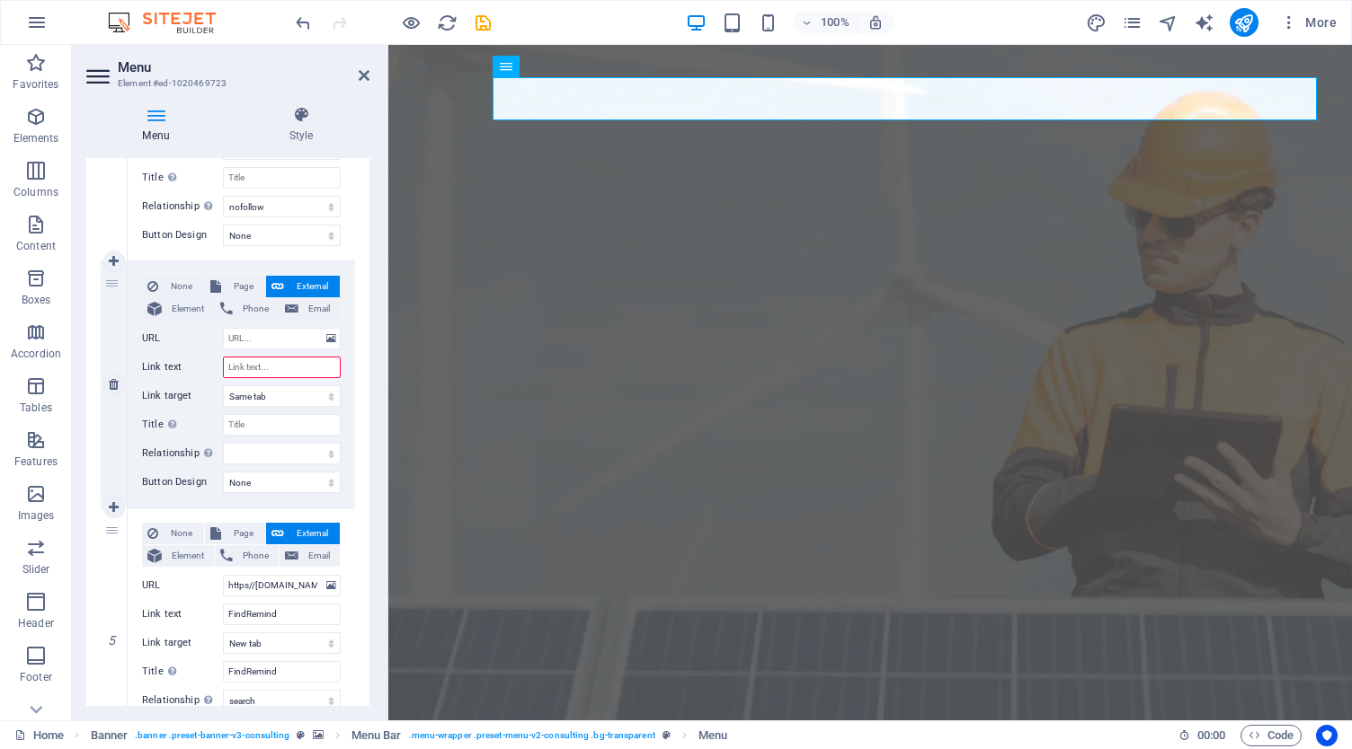
click at [253, 364] on input "Link text" at bounding box center [282, 368] width 118 height 22
click at [250, 333] on input "URL" at bounding box center [282, 339] width 118 height 22
click at [254, 357] on input "Link text" at bounding box center [282, 368] width 118 height 22
click at [252, 339] on input "#" at bounding box center [282, 339] width 118 height 22
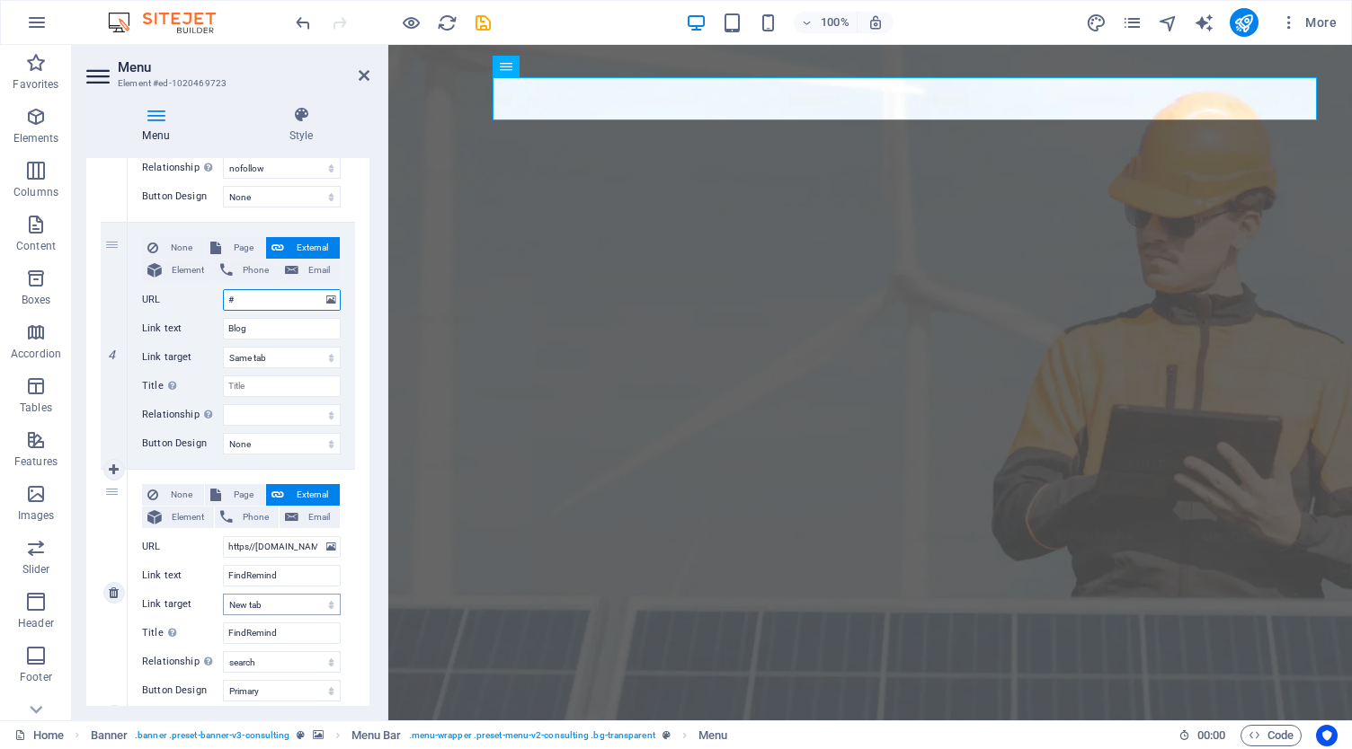
scroll to position [899, 0]
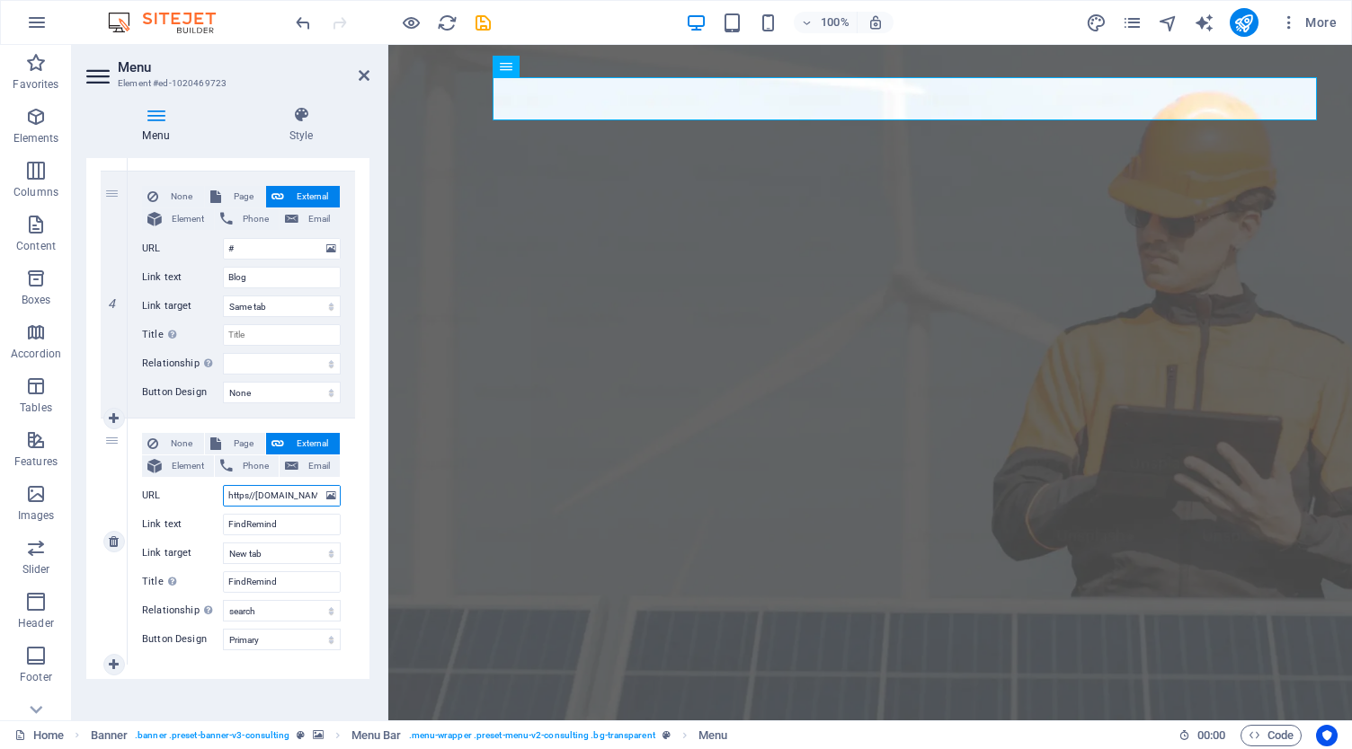
click at [266, 493] on input "https//[DOMAIN_NAME]" at bounding box center [282, 496] width 118 height 22
click at [258, 260] on div "None Page External Element Phone Email Page Home Subpage Legal Notice Privacy E…" at bounding box center [241, 280] width 199 height 189
click at [256, 246] on input "#" at bounding box center [282, 249] width 118 height 22
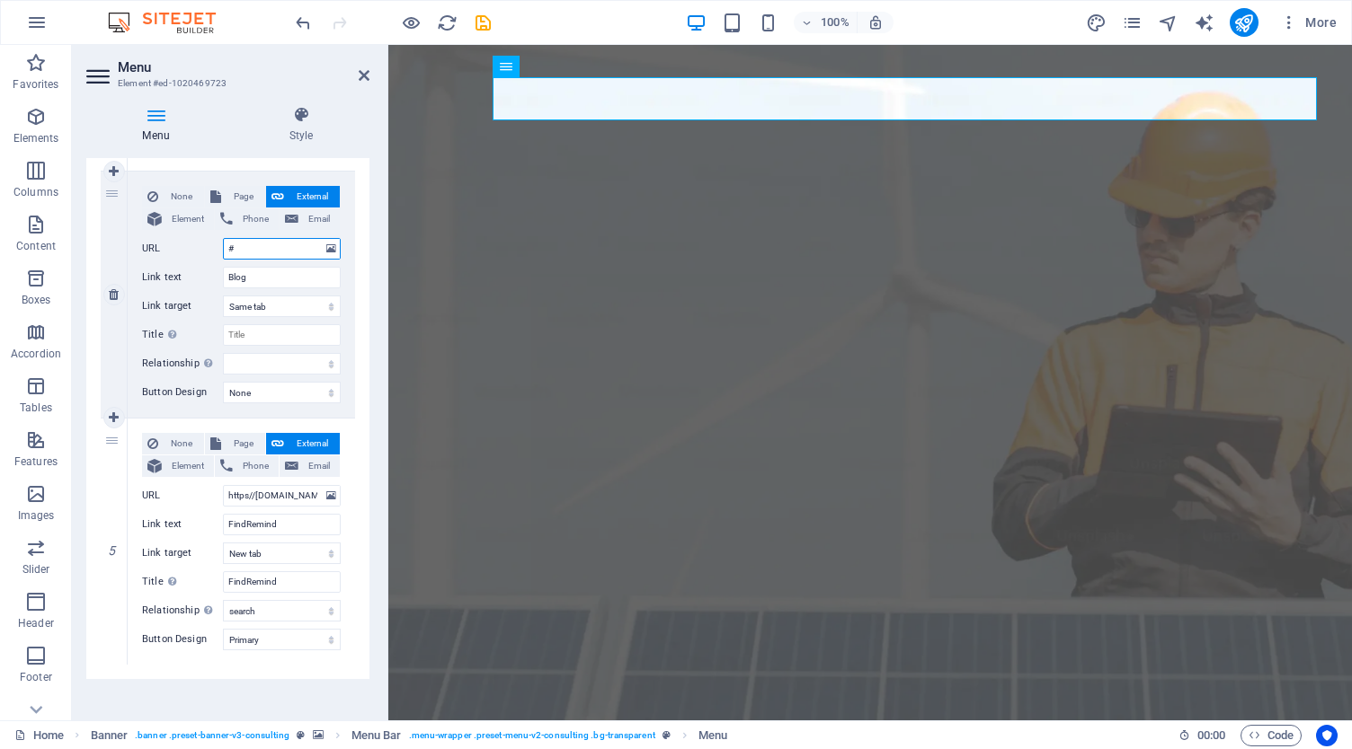
click at [256, 246] on input "#" at bounding box center [282, 249] width 118 height 22
paste input "https//[DOMAIN_NAME]"
click at [312, 249] on input "https//[DOMAIN_NAME]" at bounding box center [282, 249] width 118 height 22
drag, startPoint x: 299, startPoint y: 492, endPoint x: 315, endPoint y: 493, distance: 16.3
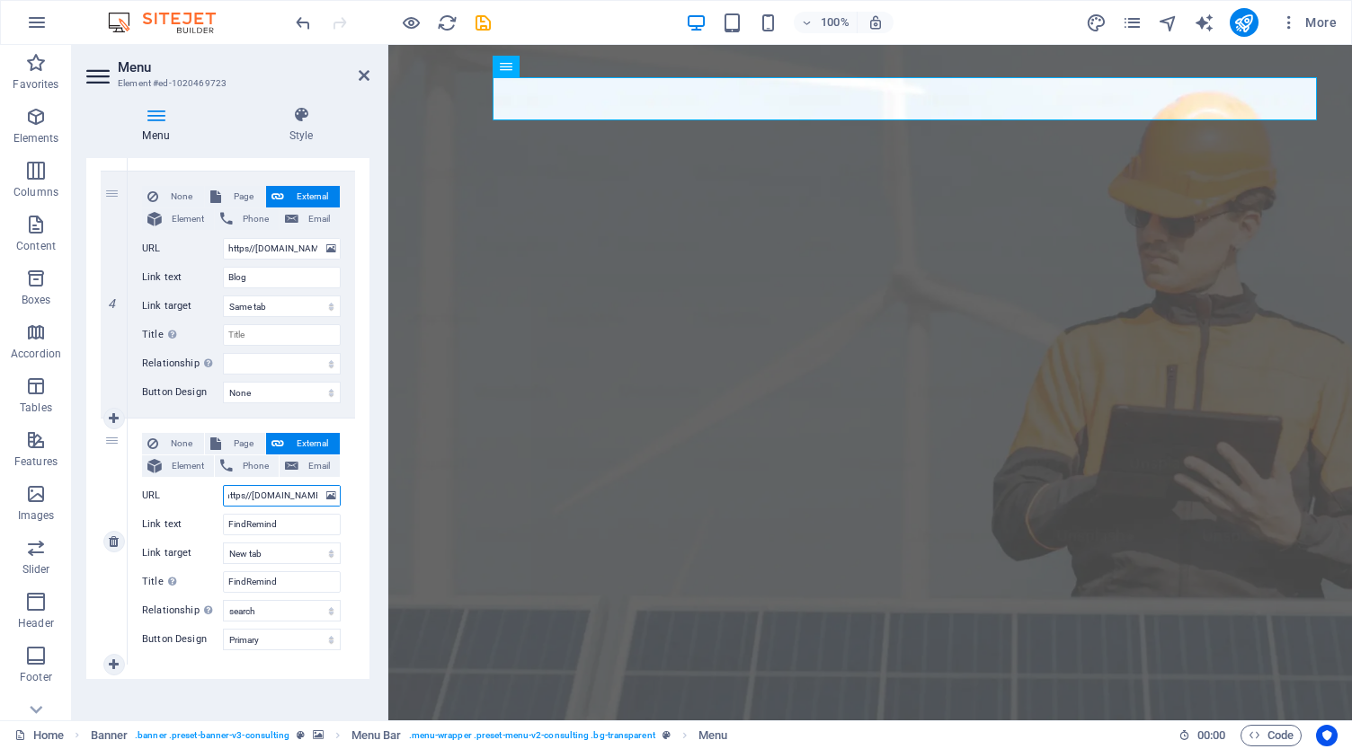
click at [315, 493] on input "https//[DOMAIN_NAME]" at bounding box center [282, 496] width 118 height 22
click at [196, 497] on label "URL" at bounding box center [182, 496] width 81 height 22
click at [223, 497] on input "https//[DOMAIN_NAME]" at bounding box center [282, 496] width 118 height 22
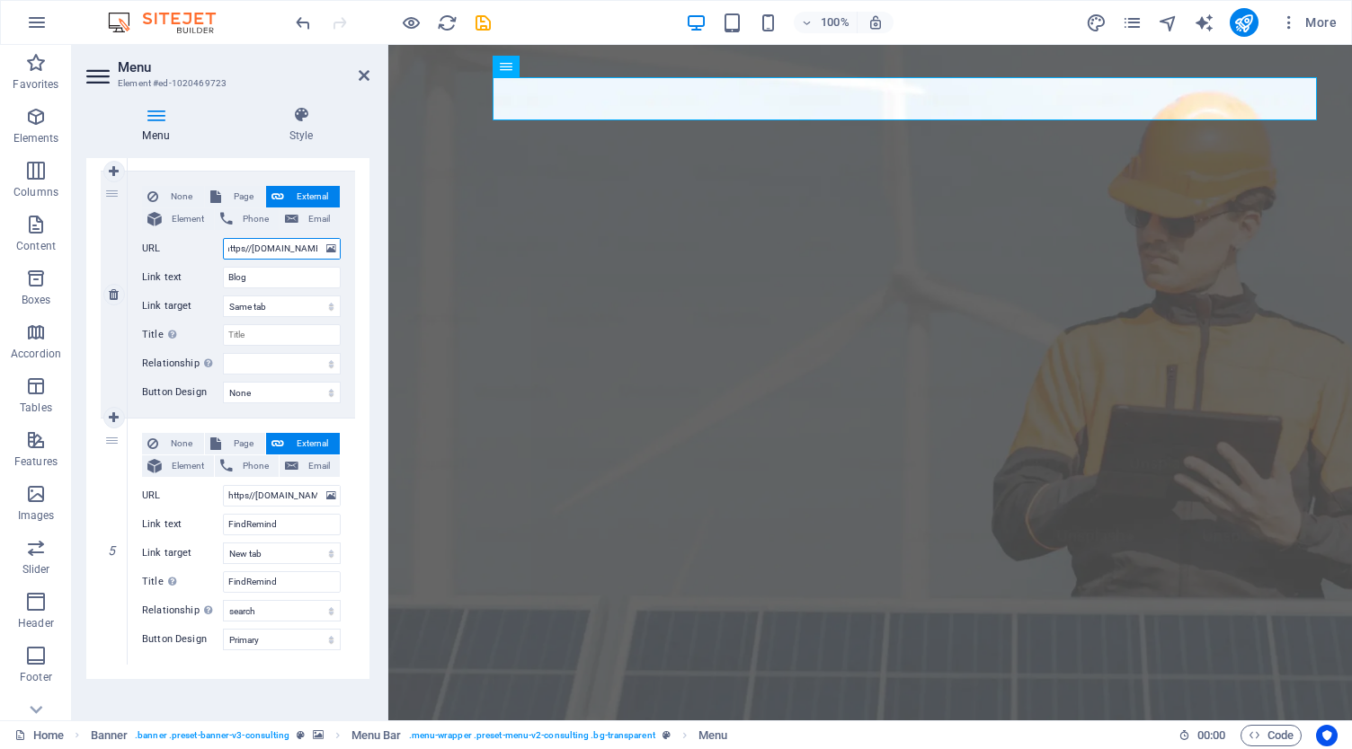
drag, startPoint x: 301, startPoint y: 248, endPoint x: 311, endPoint y: 245, distance: 10.2
click at [311, 245] on input "https//[DOMAIN_NAME]" at bounding box center [282, 249] width 118 height 22
click at [298, 278] on input "Blog" at bounding box center [282, 278] width 118 height 22
click at [280, 522] on input "FindRemind" at bounding box center [282, 525] width 118 height 22
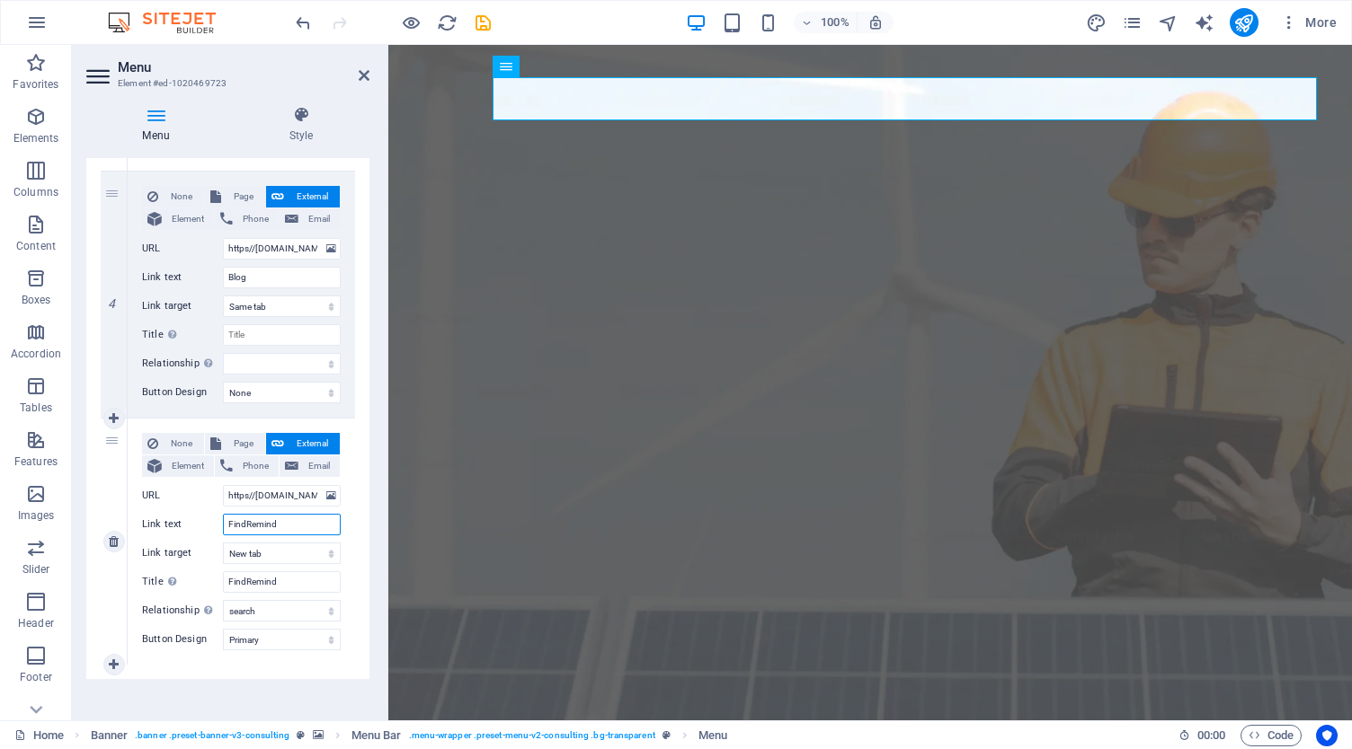
click at [280, 522] on input "FindRemind" at bounding box center [282, 525] width 118 height 22
click at [255, 337] on input "Title Additional link description, should not be the same as the link text. The…" at bounding box center [282, 335] width 118 height 22
paste input "FindRemind"
click at [264, 272] on input "Blog" at bounding box center [282, 278] width 118 height 22
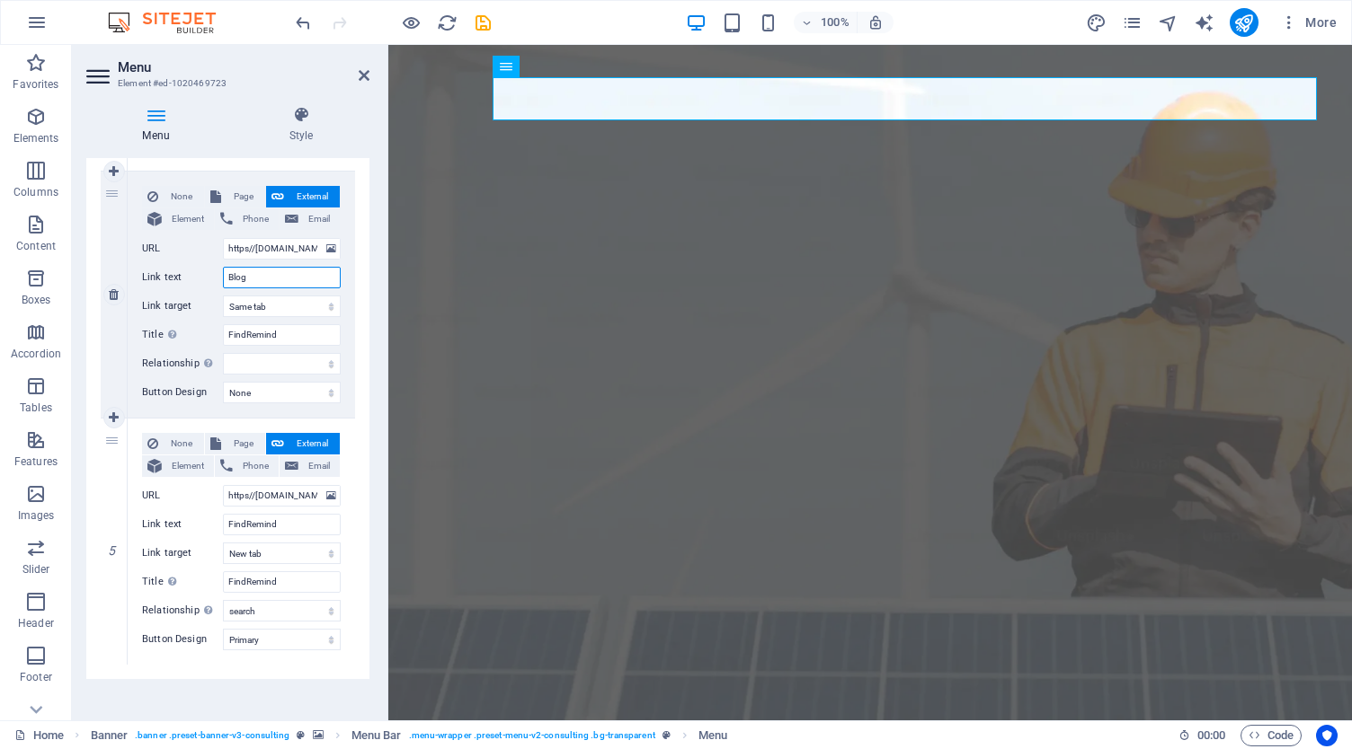
click at [264, 272] on input "Blog" at bounding box center [282, 278] width 118 height 22
paste input "FindRemind"
drag, startPoint x: 281, startPoint y: 275, endPoint x: 248, endPoint y: 279, distance: 33.6
click at [248, 279] on input "FindRemind" at bounding box center [282, 278] width 118 height 22
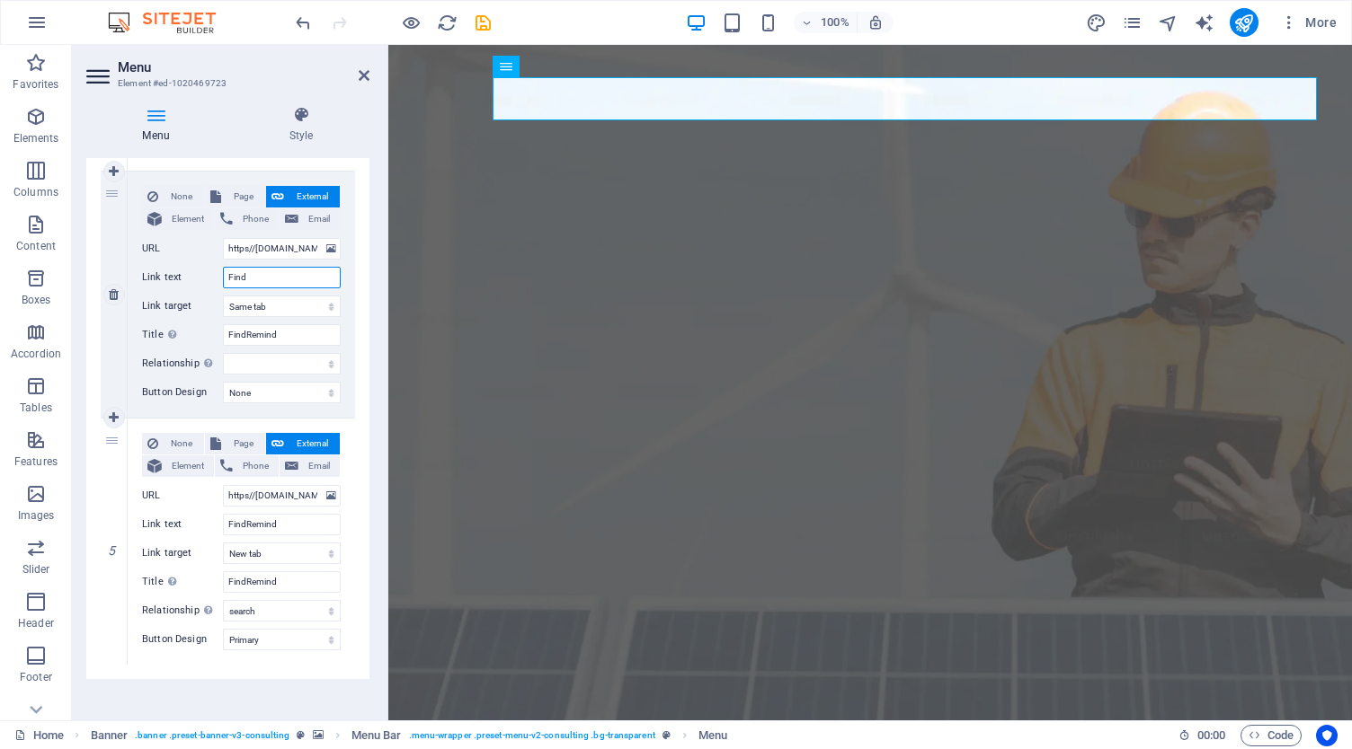
click at [267, 270] on input "Find" at bounding box center [282, 278] width 118 height 22
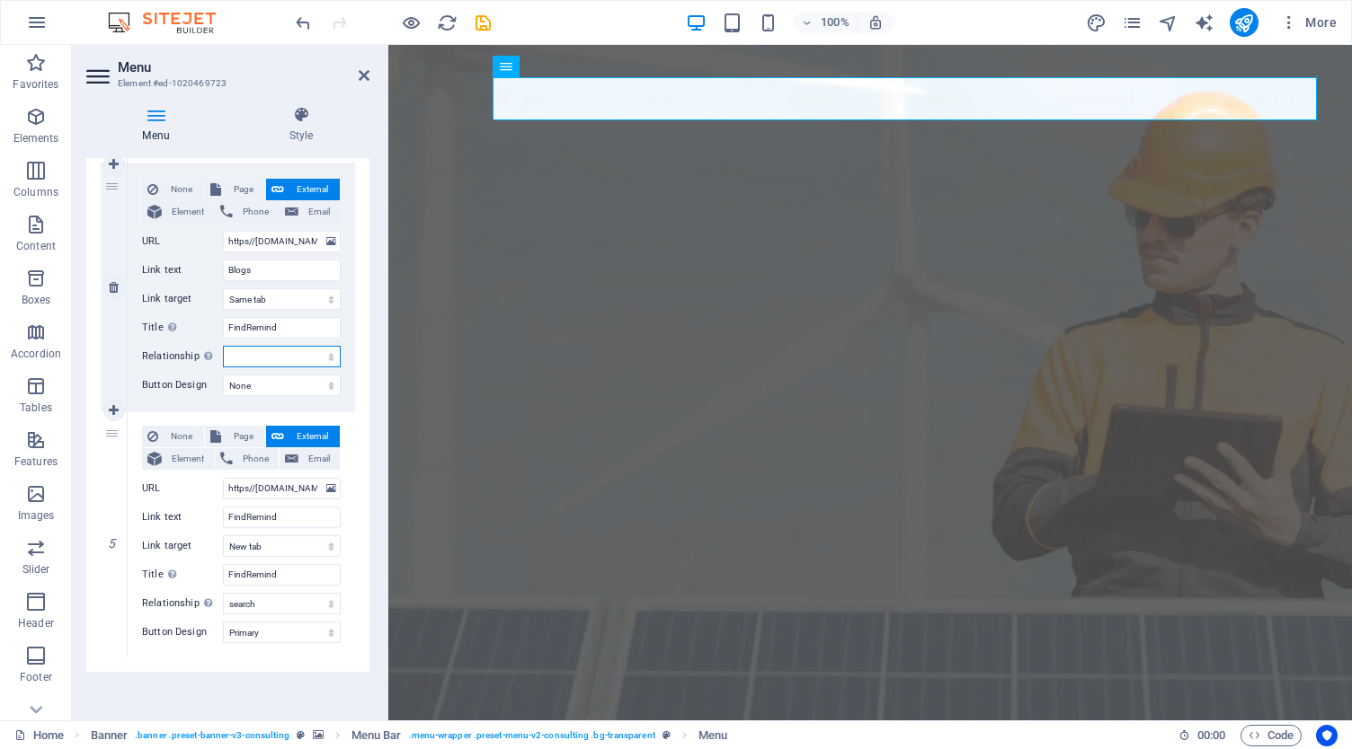
click at [273, 352] on select "alternate author bookmark external help license next nofollow noreferrer noopen…" at bounding box center [282, 357] width 118 height 22
click at [201, 330] on label "Title Additional link description, should not be the same as the link text. The…" at bounding box center [182, 328] width 81 height 22
click at [223, 330] on input "FindRemind" at bounding box center [282, 328] width 118 height 22
click at [247, 384] on select "None Default Primary Secondary" at bounding box center [282, 386] width 118 height 22
click at [282, 357] on select "alternate author bookmark external help license next nofollow noreferrer noopen…" at bounding box center [282, 357] width 118 height 22
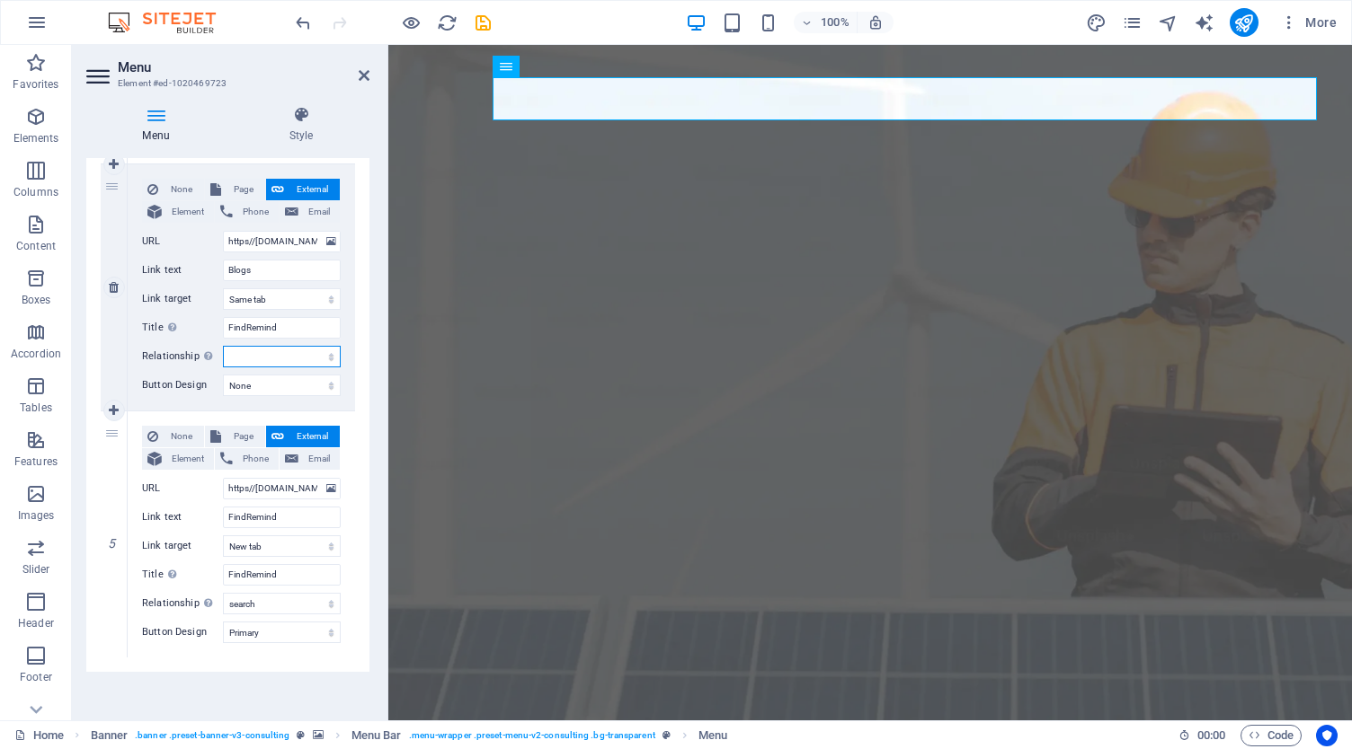
click at [282, 357] on select "alternate author bookmark external help license next nofollow noreferrer noopen…" at bounding box center [282, 357] width 118 height 22
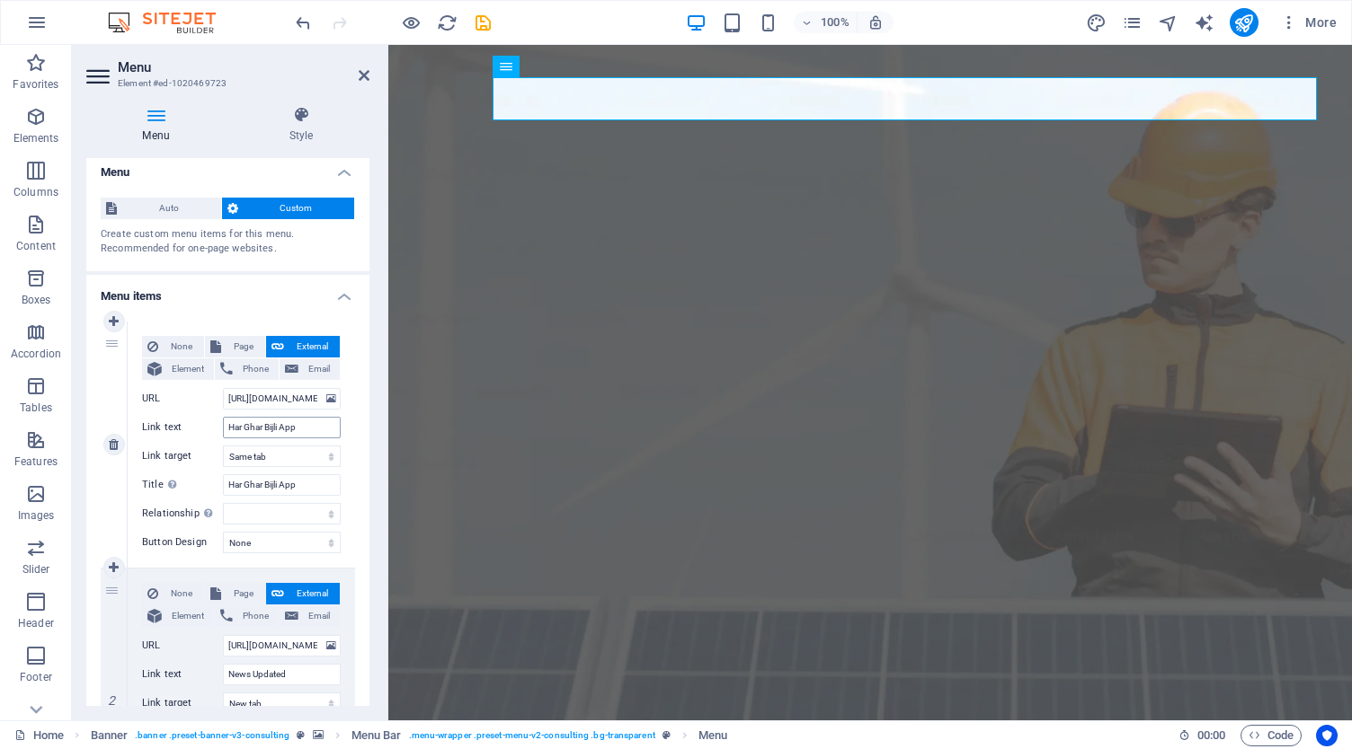
scroll to position [0, 0]
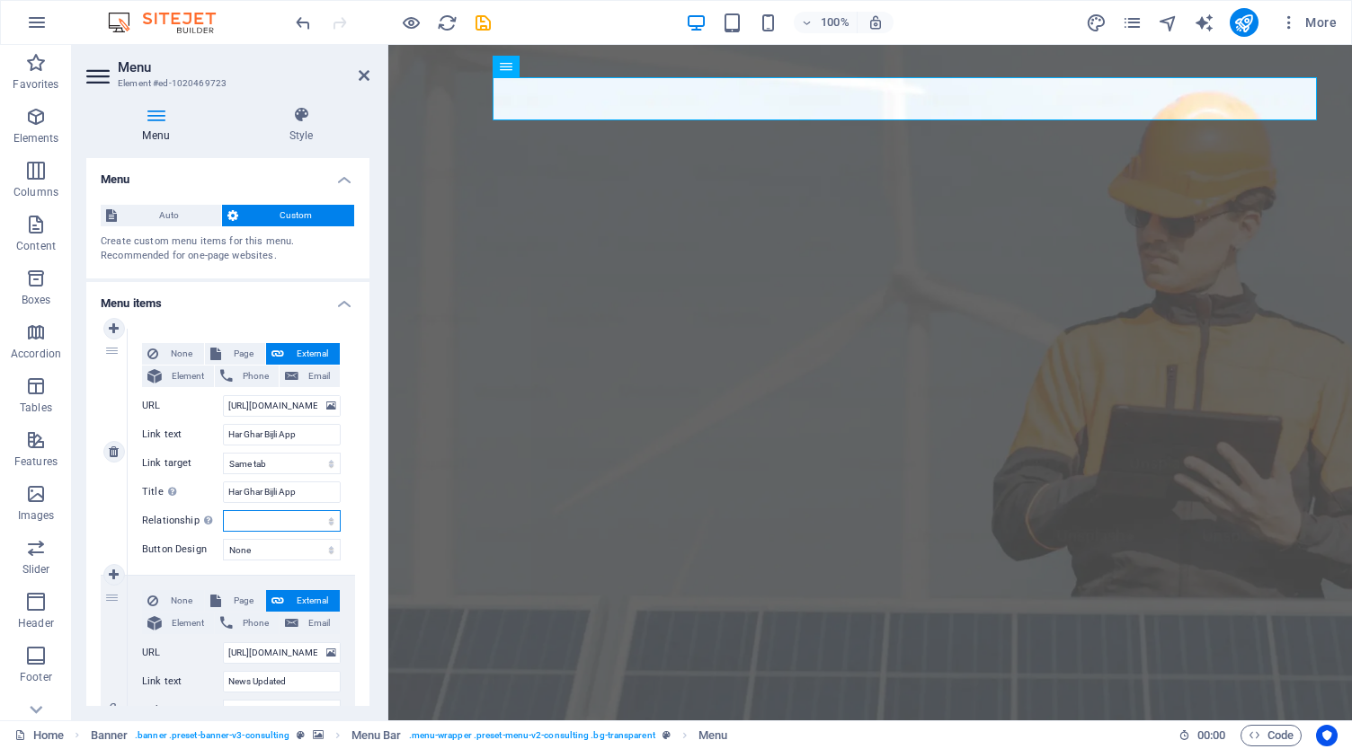
click at [262, 518] on select "alternate author bookmark external help license next nofollow noreferrer noopen…" at bounding box center [282, 521] width 118 height 22
click at [185, 499] on label "Title Additional link description, should not be the same as the link text. The…" at bounding box center [182, 493] width 81 height 22
click at [223, 499] on input "Har Ghar Bijli App" at bounding box center [282, 493] width 118 height 22
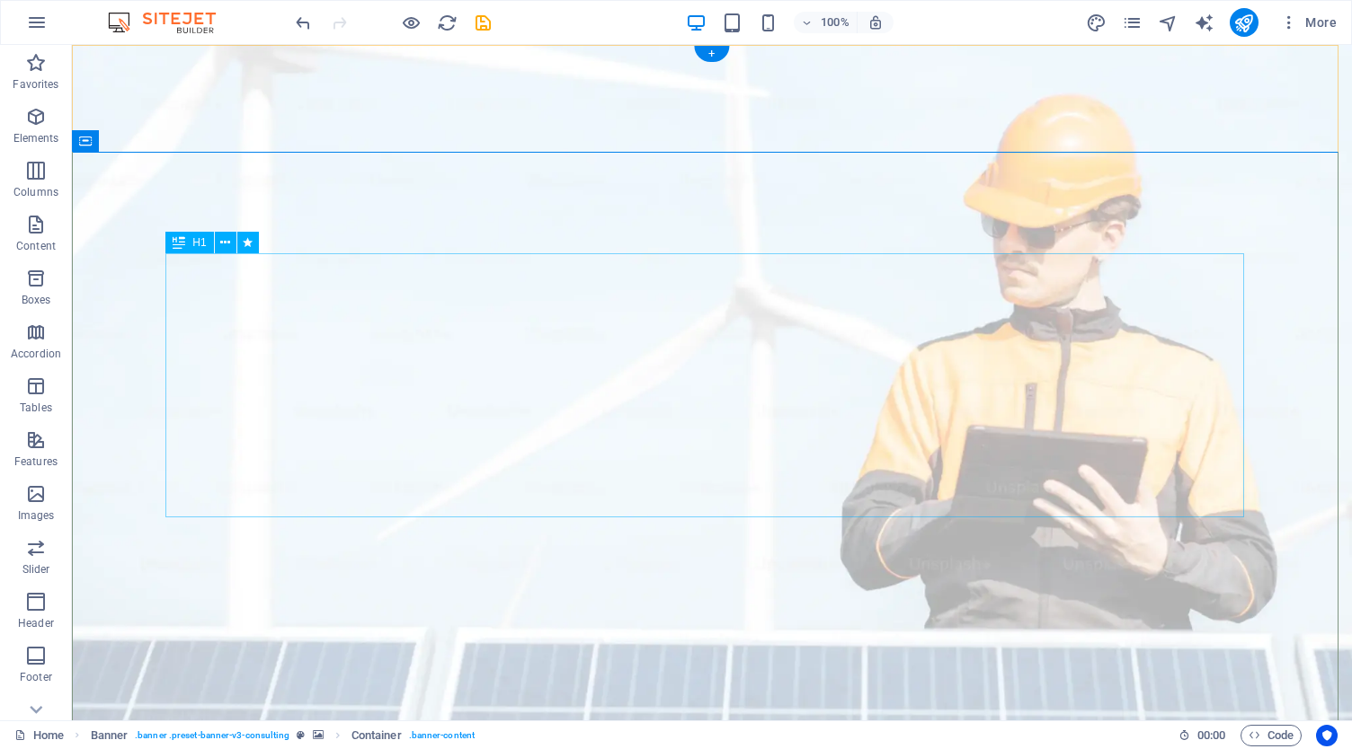
click at [232, 244] on button at bounding box center [226, 243] width 22 height 22
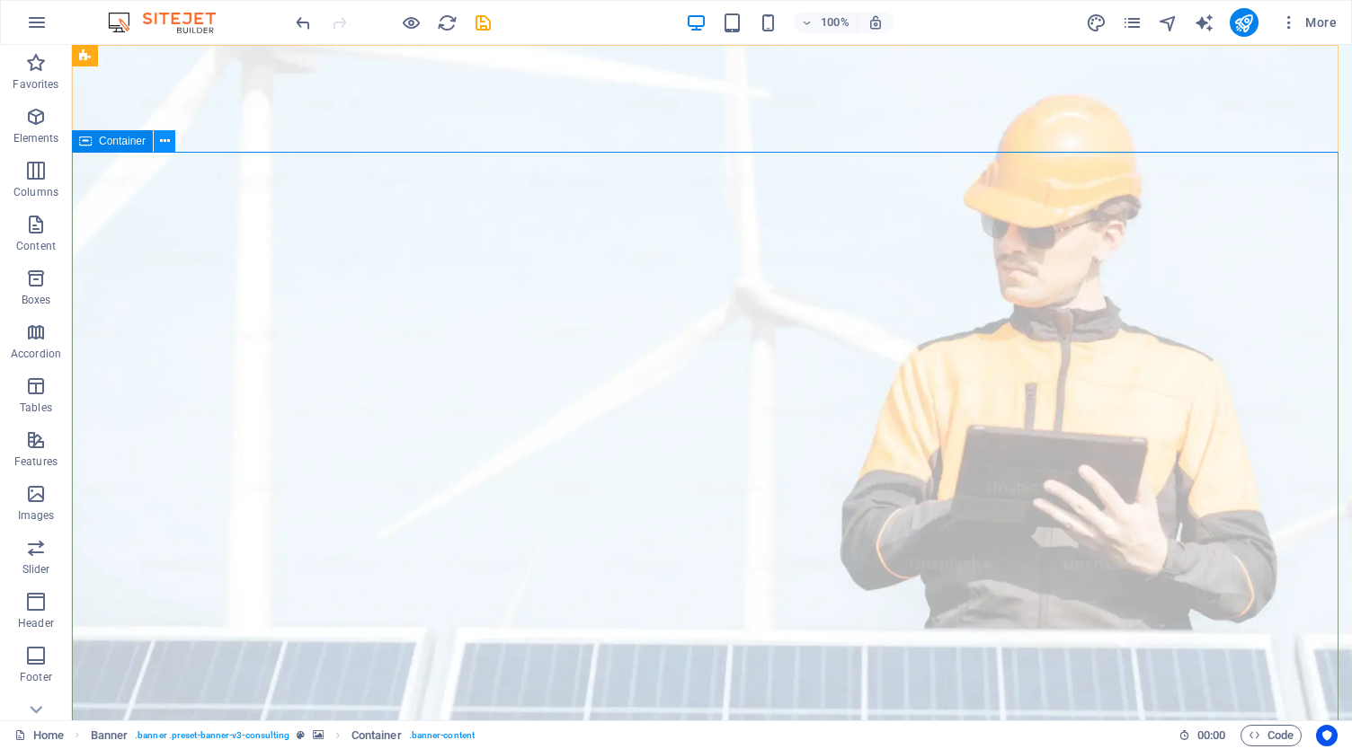
click at [165, 143] on icon at bounding box center [165, 141] width 10 height 19
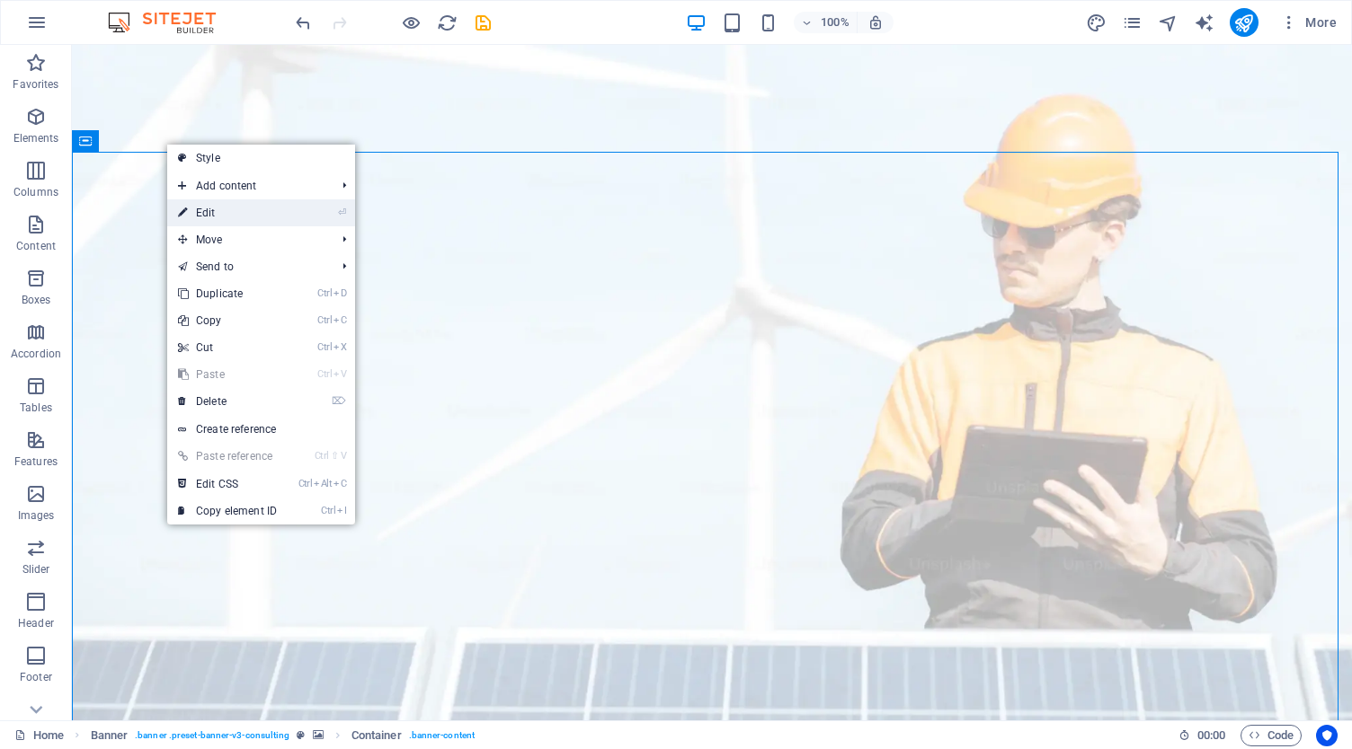
click at [228, 207] on link "⏎ Edit" at bounding box center [227, 213] width 120 height 27
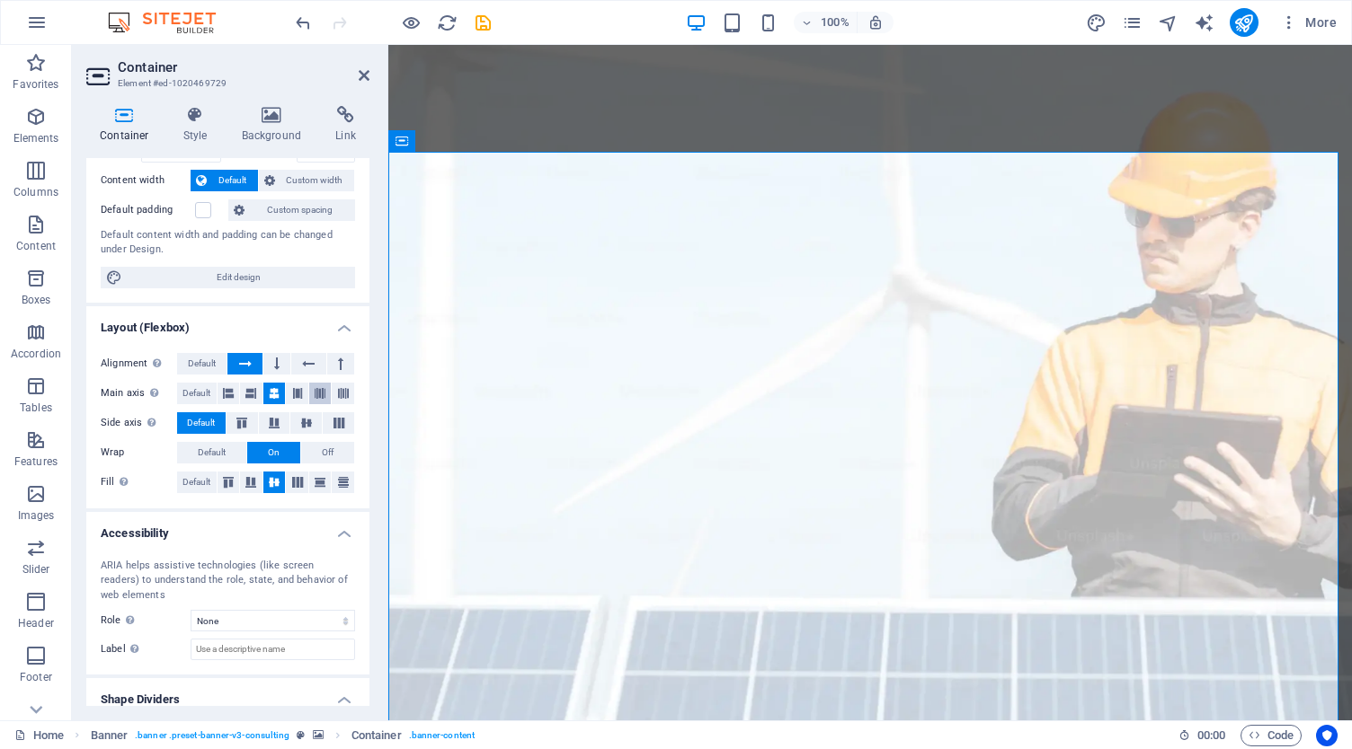
scroll to position [146, 0]
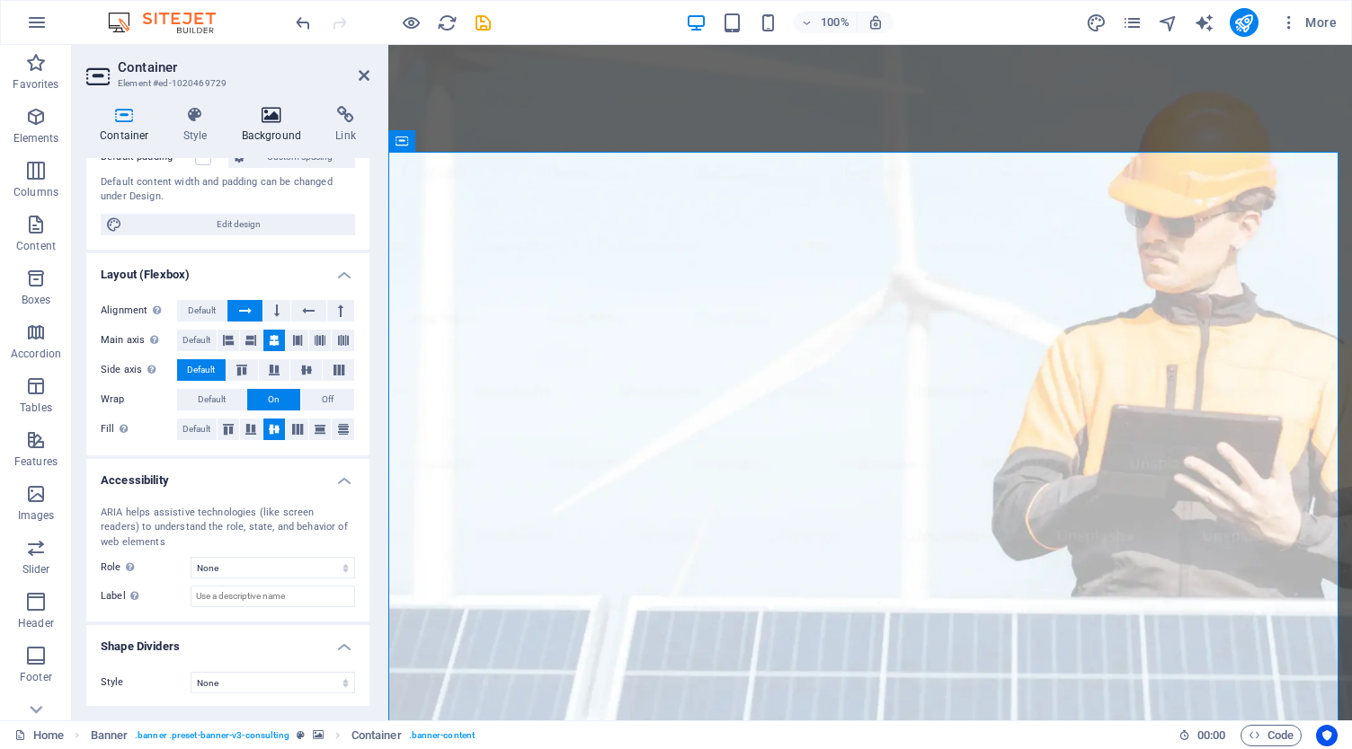
click at [277, 136] on h4 "Background" at bounding box center [275, 125] width 94 height 38
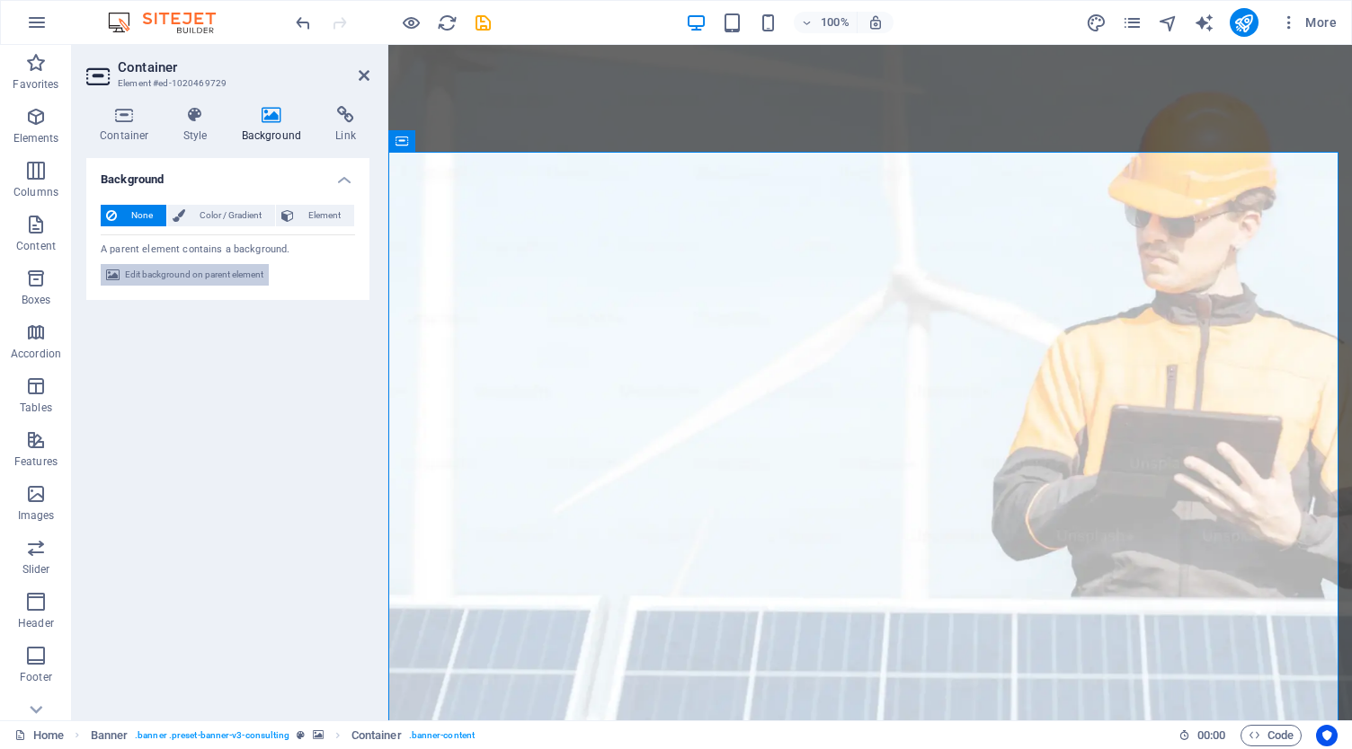
click at [216, 270] on span "Edit background on parent element" at bounding box center [194, 275] width 138 height 22
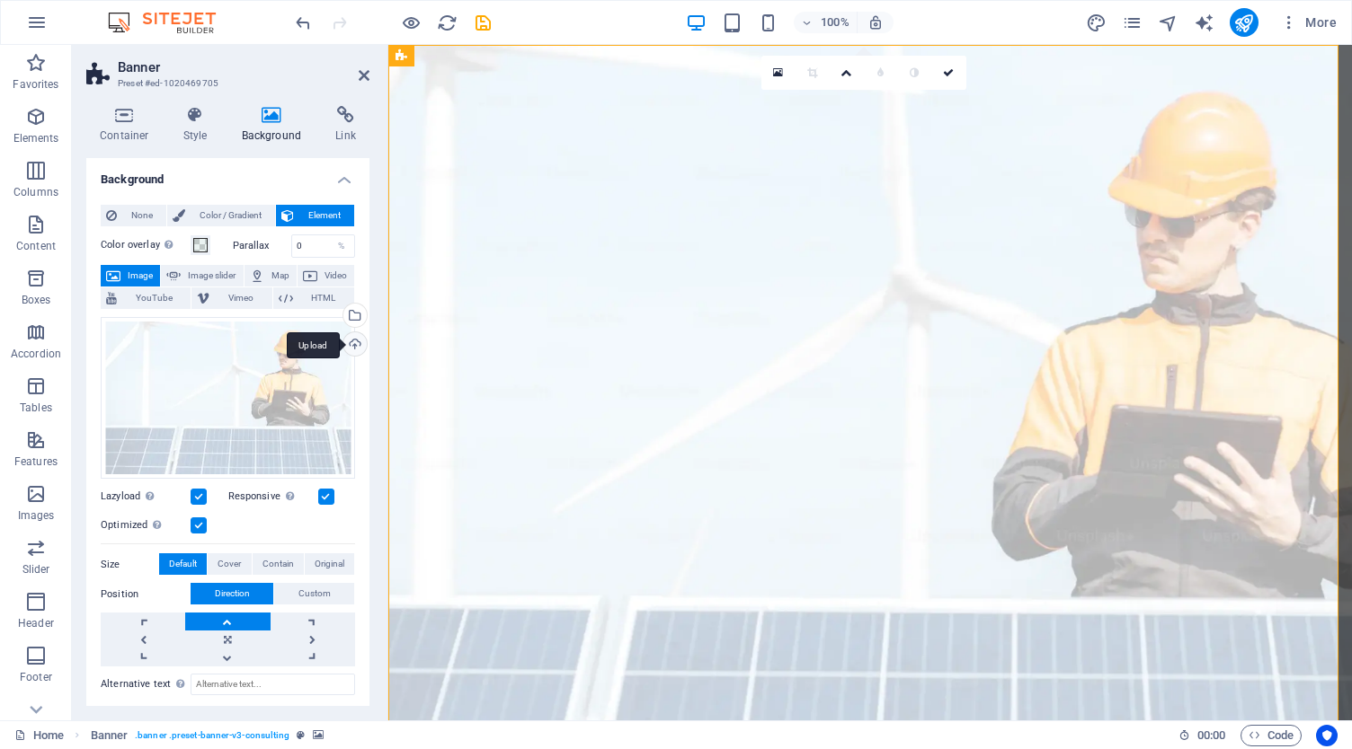
click at [348, 338] on div "Upload" at bounding box center [353, 346] width 27 height 27
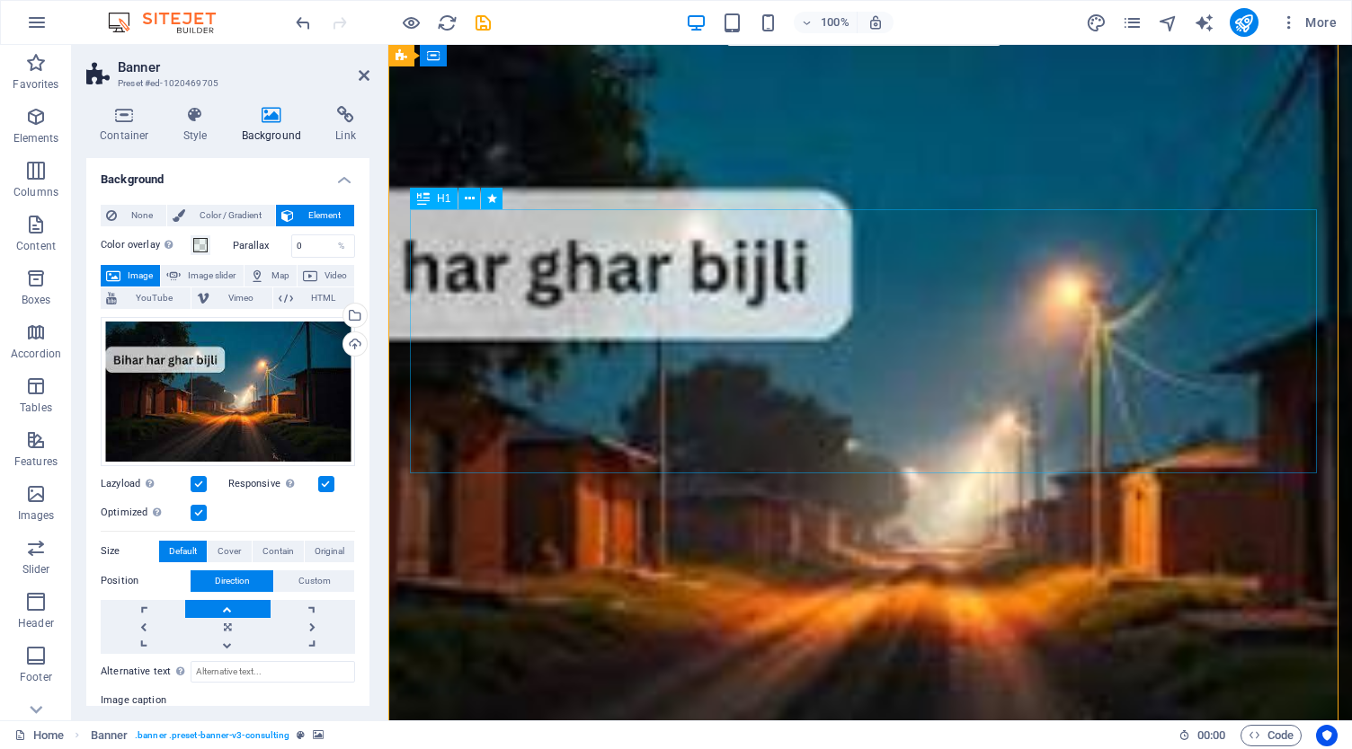
scroll to position [0, 0]
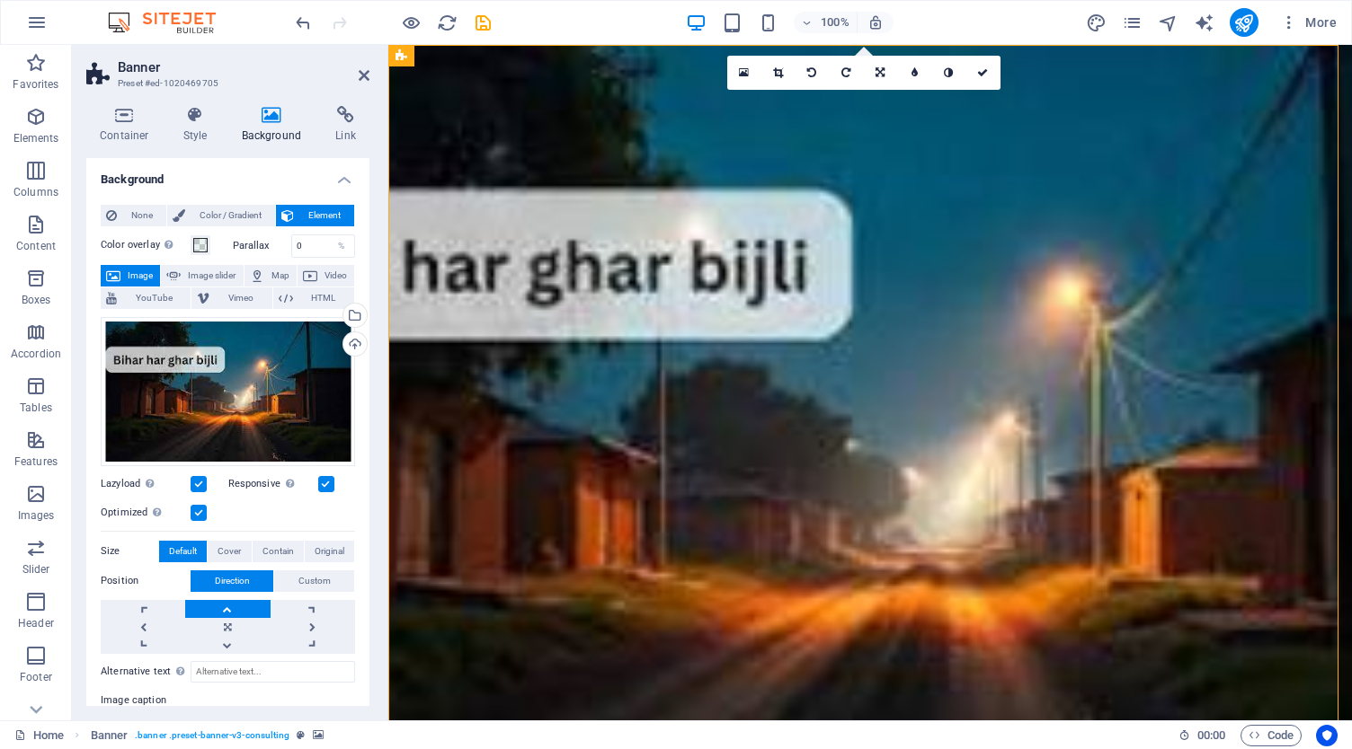
click at [200, 507] on label at bounding box center [199, 513] width 16 height 16
click at [0, 0] on input "Optimized Images are compressed to improve page speed." at bounding box center [0, 0] width 0 height 0
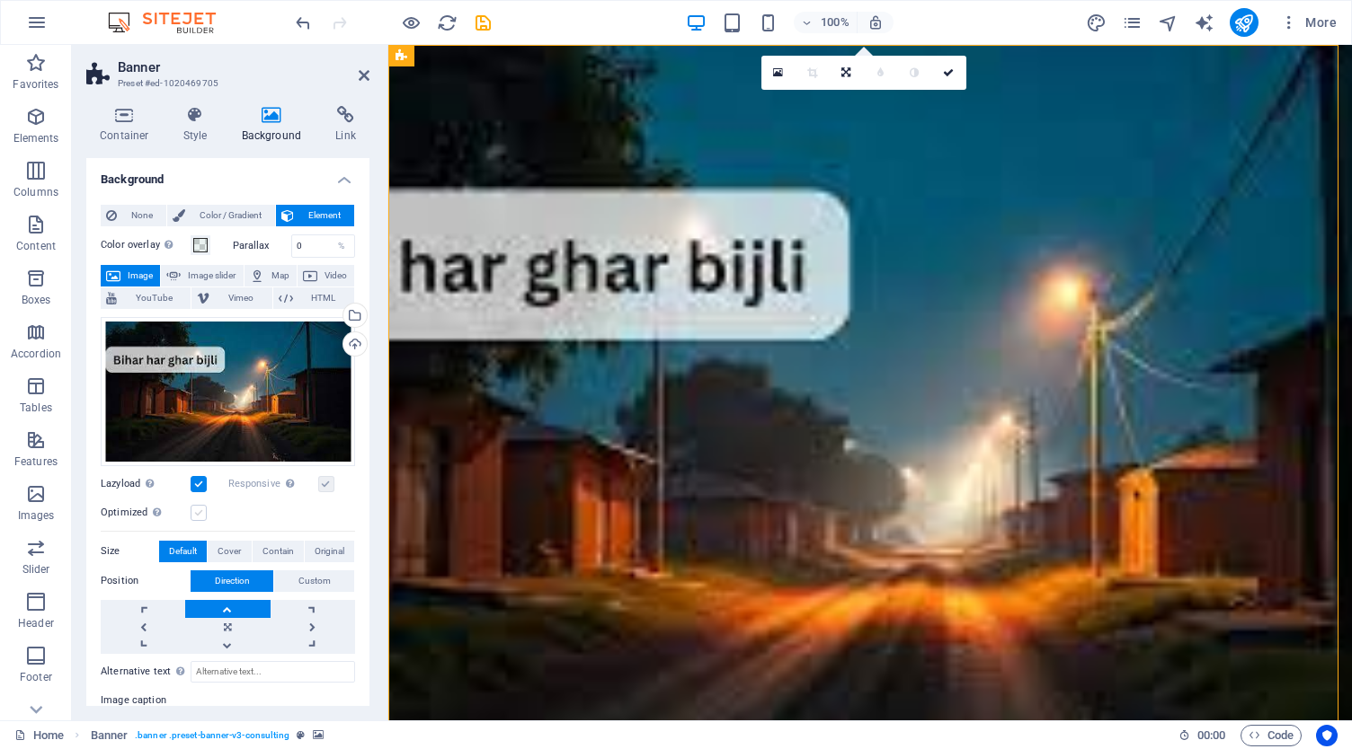
click at [200, 507] on label at bounding box center [199, 513] width 16 height 16
click at [0, 0] on input "Optimized Images are compressed to improve page speed." at bounding box center [0, 0] width 0 height 0
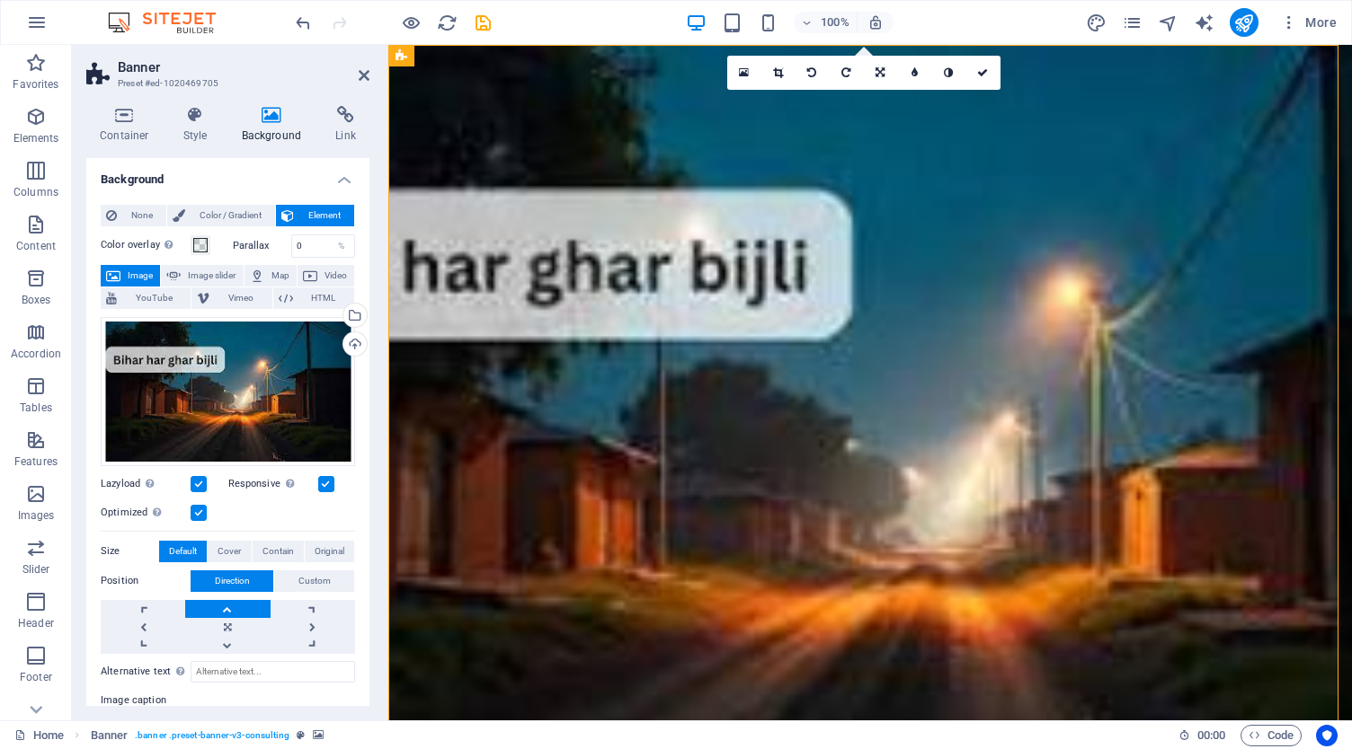
click at [200, 507] on label at bounding box center [199, 513] width 16 height 16
click at [0, 0] on input "Optimized Images are compressed to improve page speed." at bounding box center [0, 0] width 0 height 0
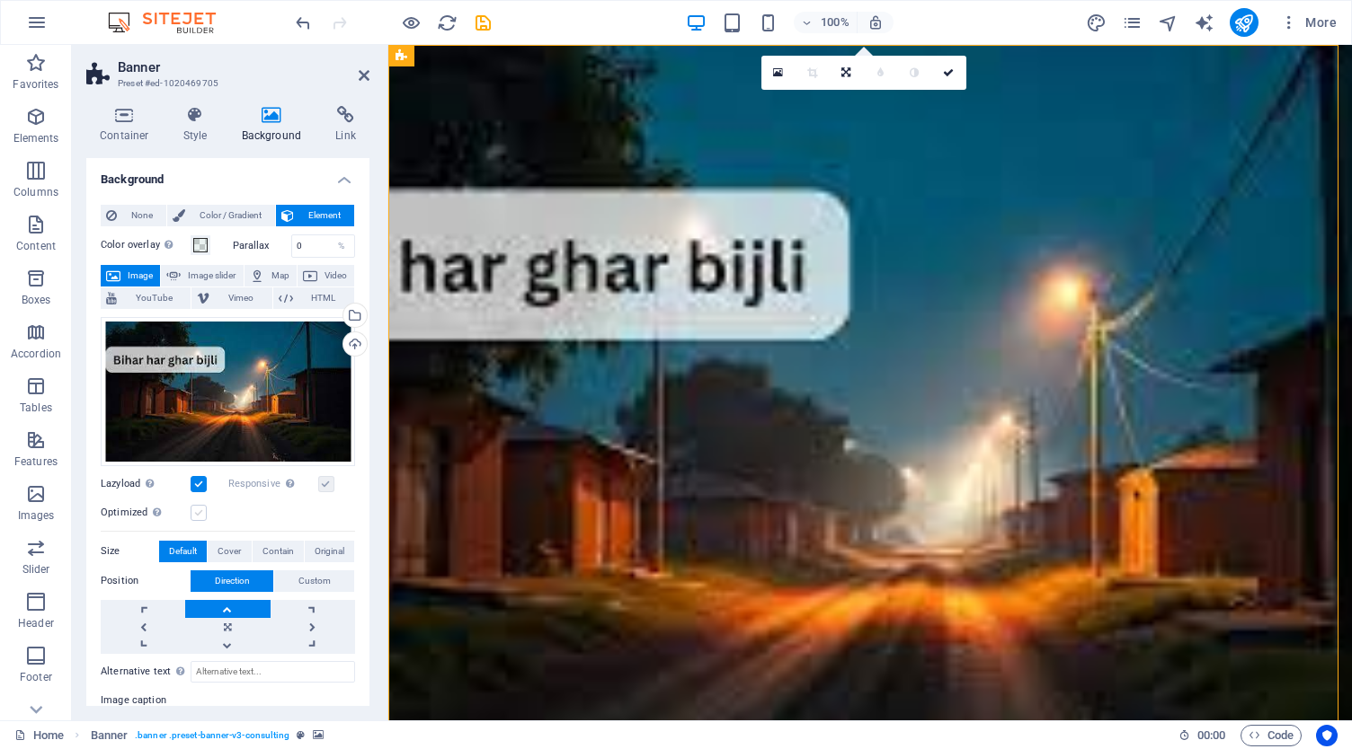
click at [200, 507] on label at bounding box center [199, 513] width 16 height 16
click at [0, 0] on input "Optimized Images are compressed to improve page speed." at bounding box center [0, 0] width 0 height 0
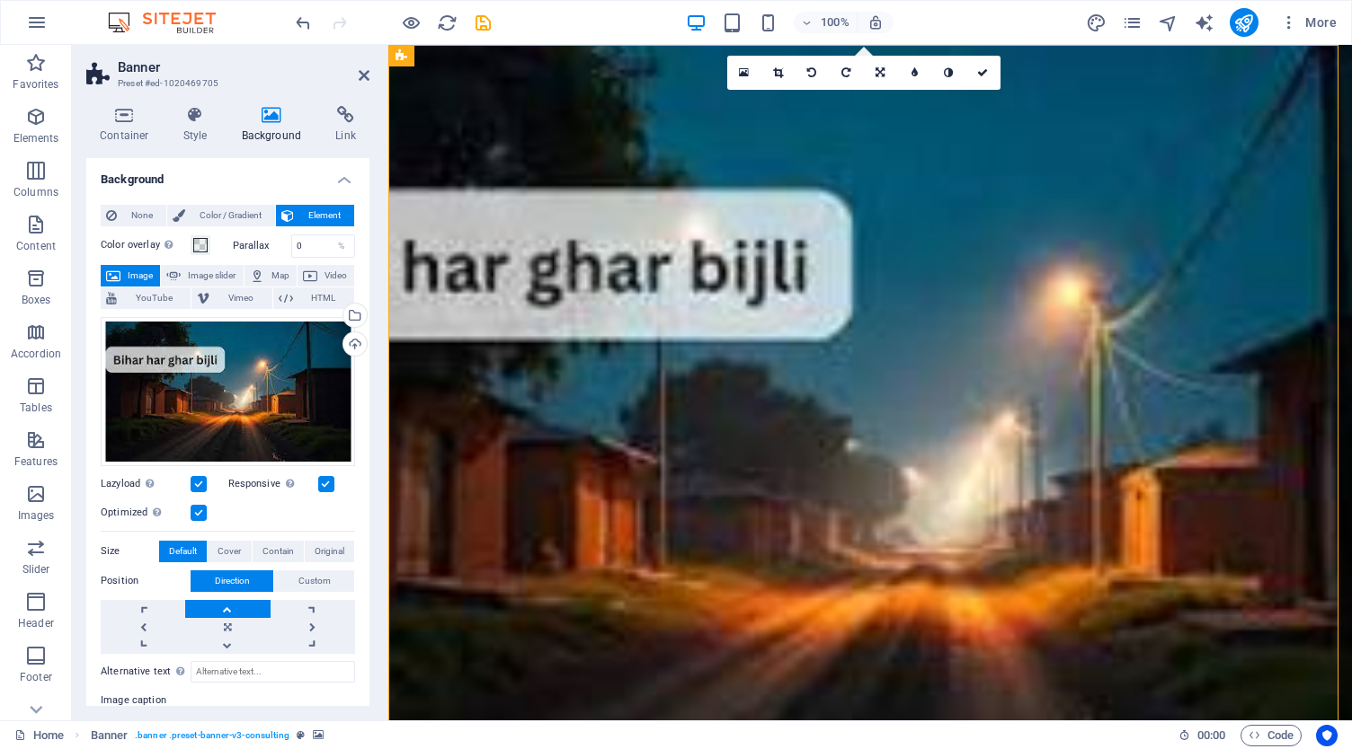
click at [322, 483] on label at bounding box center [326, 484] width 16 height 16
click at [0, 0] on input "Responsive Automatically load retina image and smartphone optimized sizes." at bounding box center [0, 0] width 0 height 0
click at [322, 483] on label at bounding box center [326, 484] width 16 height 16
click at [0, 0] on input "Responsive Automatically load retina image and smartphone optimized sizes." at bounding box center [0, 0] width 0 height 0
click at [229, 216] on span "Color / Gradient" at bounding box center [230, 216] width 79 height 22
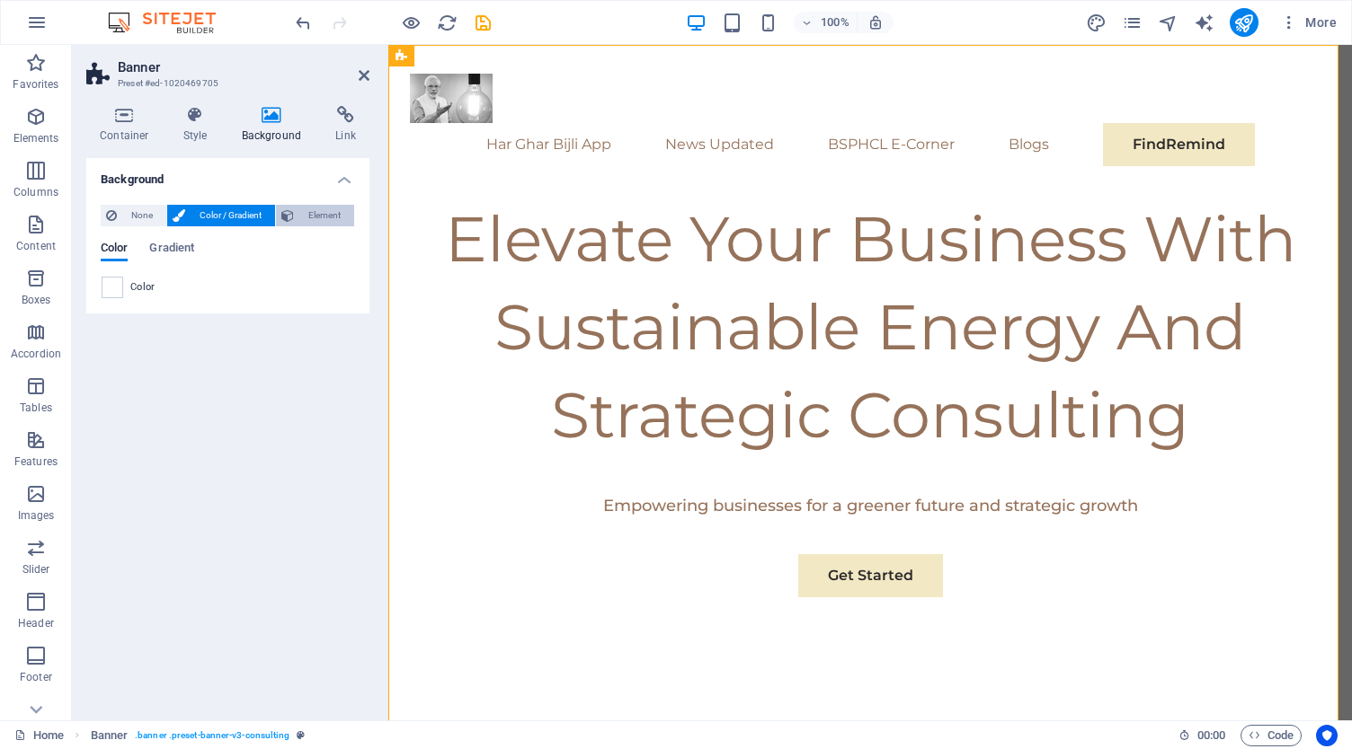
click at [298, 216] on button "Element" at bounding box center [315, 216] width 78 height 22
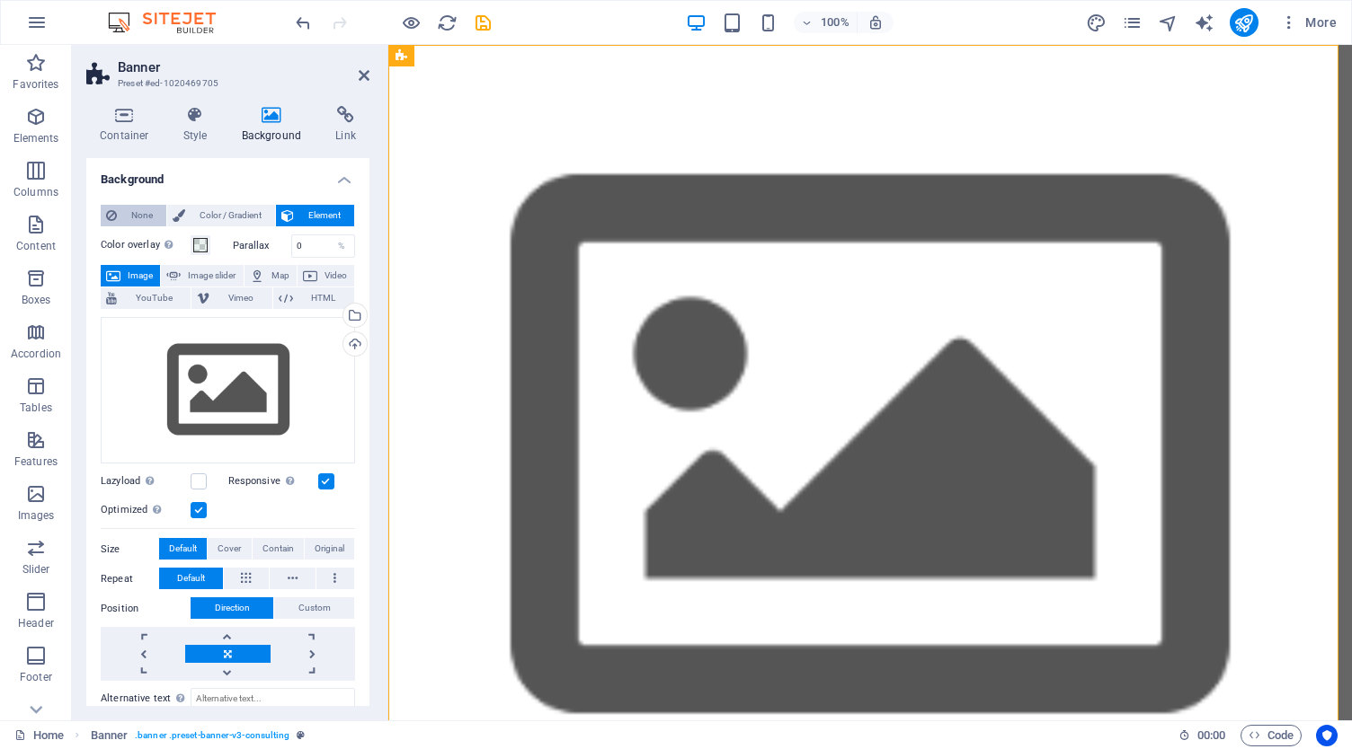
click at [149, 212] on span "None" at bounding box center [141, 216] width 39 height 22
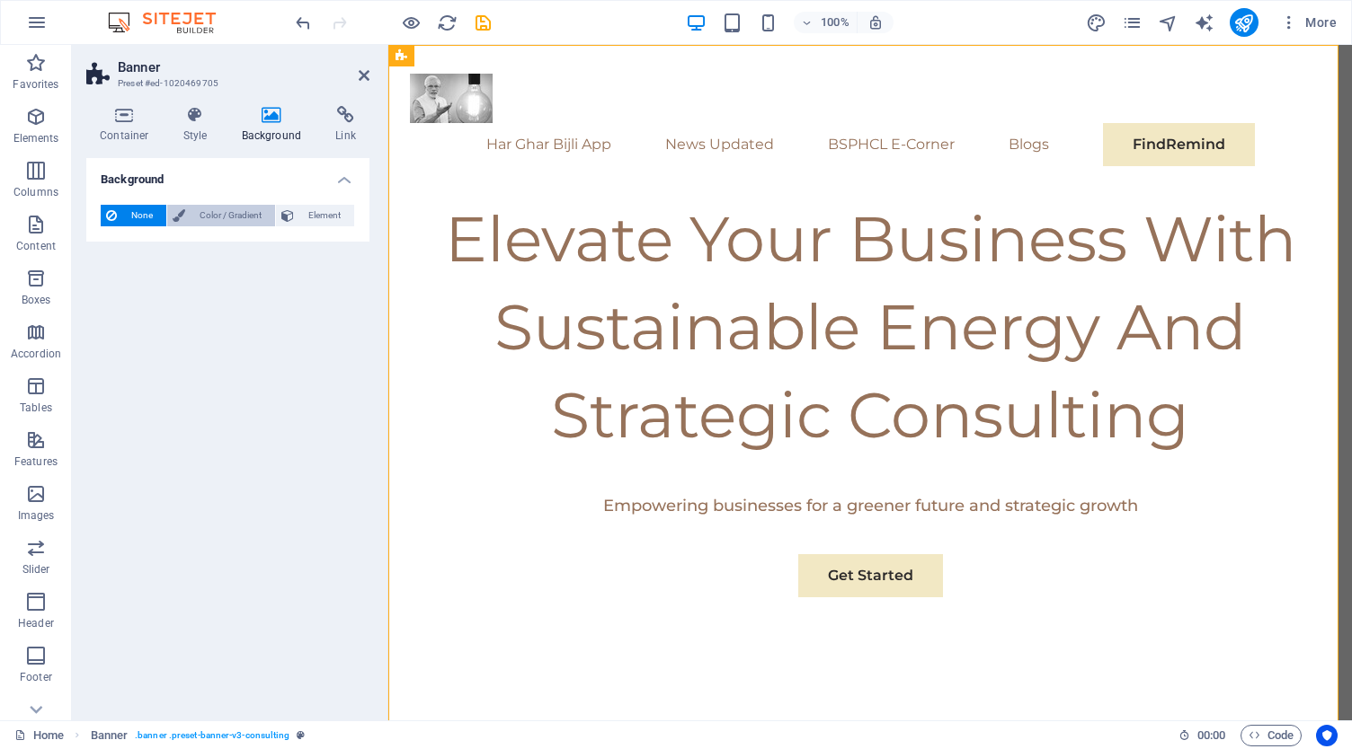
click at [206, 212] on span "Color / Gradient" at bounding box center [230, 216] width 79 height 22
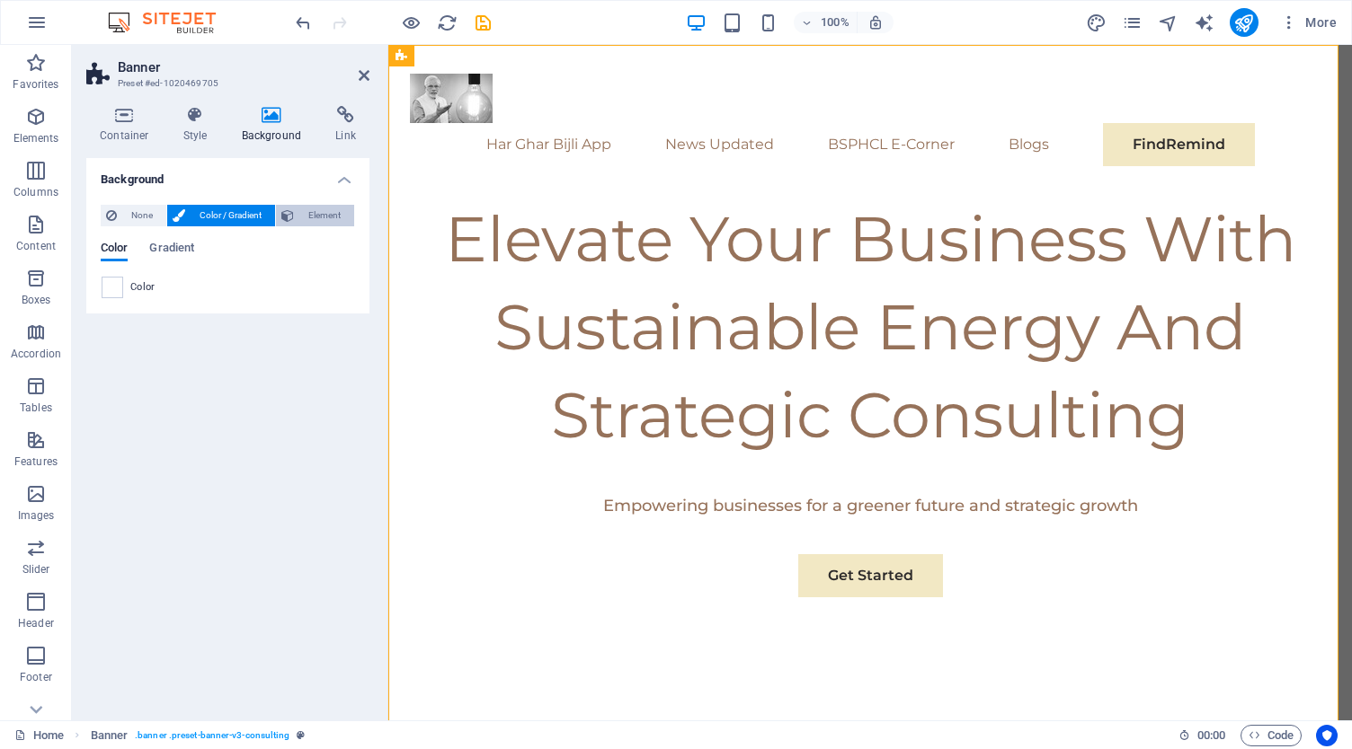
click at [315, 215] on span "Element" at bounding box center [323, 216] width 49 height 22
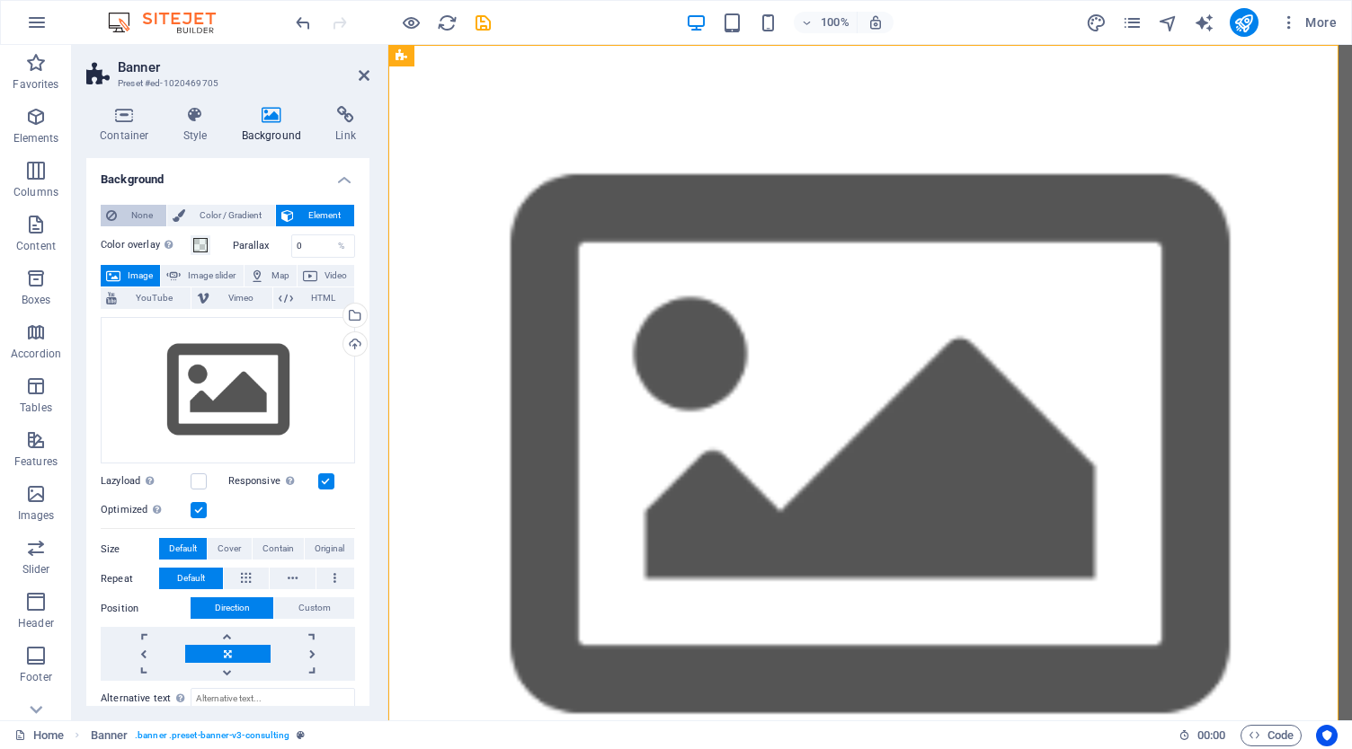
click at [117, 217] on button "None" at bounding box center [134, 216] width 66 height 22
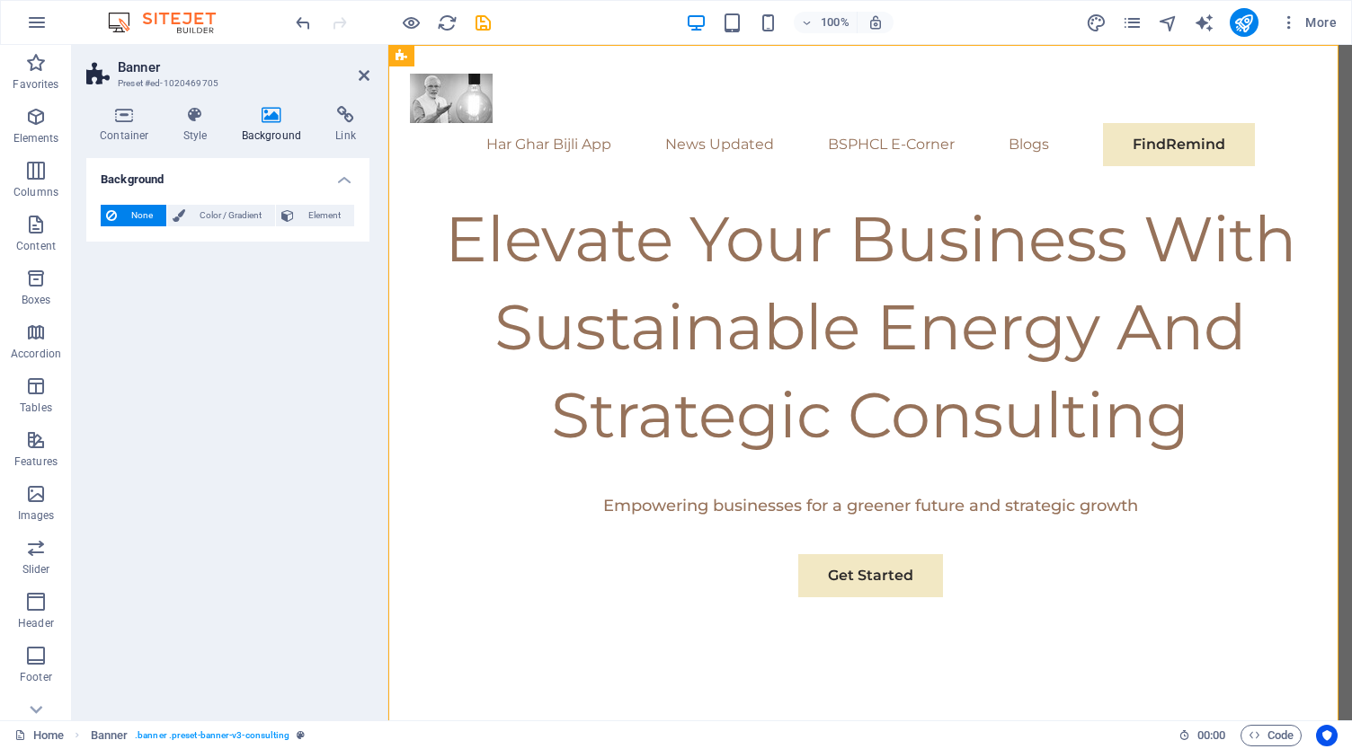
click at [174, 229] on div "None Color / Gradient Element Stretch background to full-width Color overlay Pl…" at bounding box center [227, 216] width 283 height 51
click at [214, 218] on span "Color / Gradient" at bounding box center [230, 216] width 79 height 22
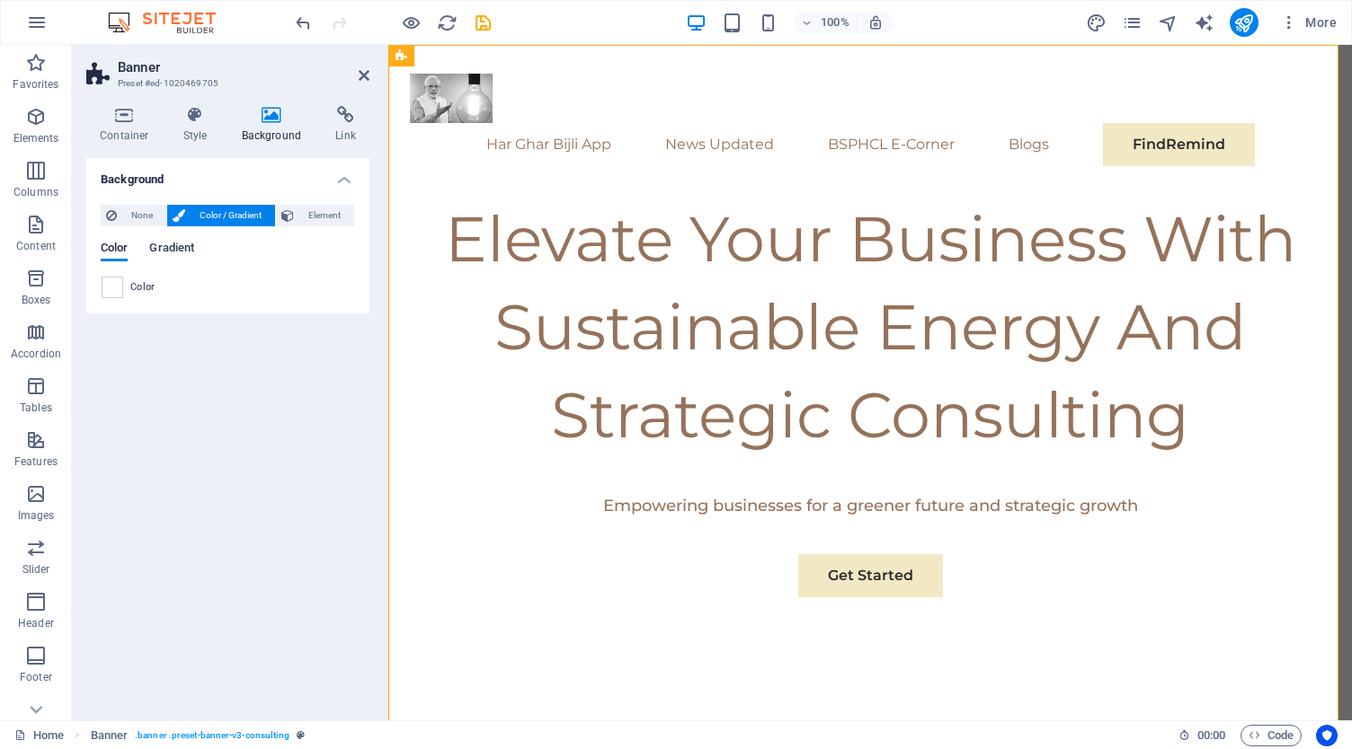
click at [176, 247] on span "Gradient" at bounding box center [171, 249] width 45 height 25
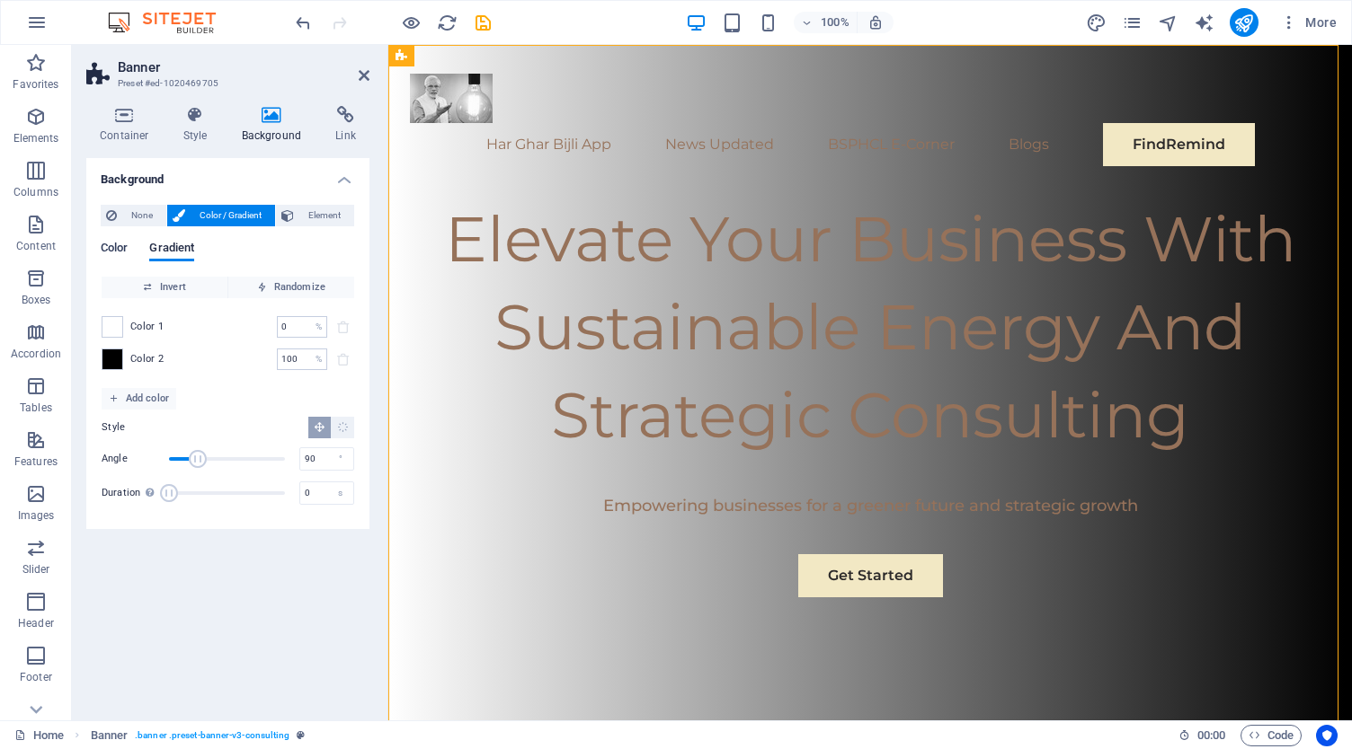
click at [126, 245] on span "Color" at bounding box center [114, 249] width 27 height 25
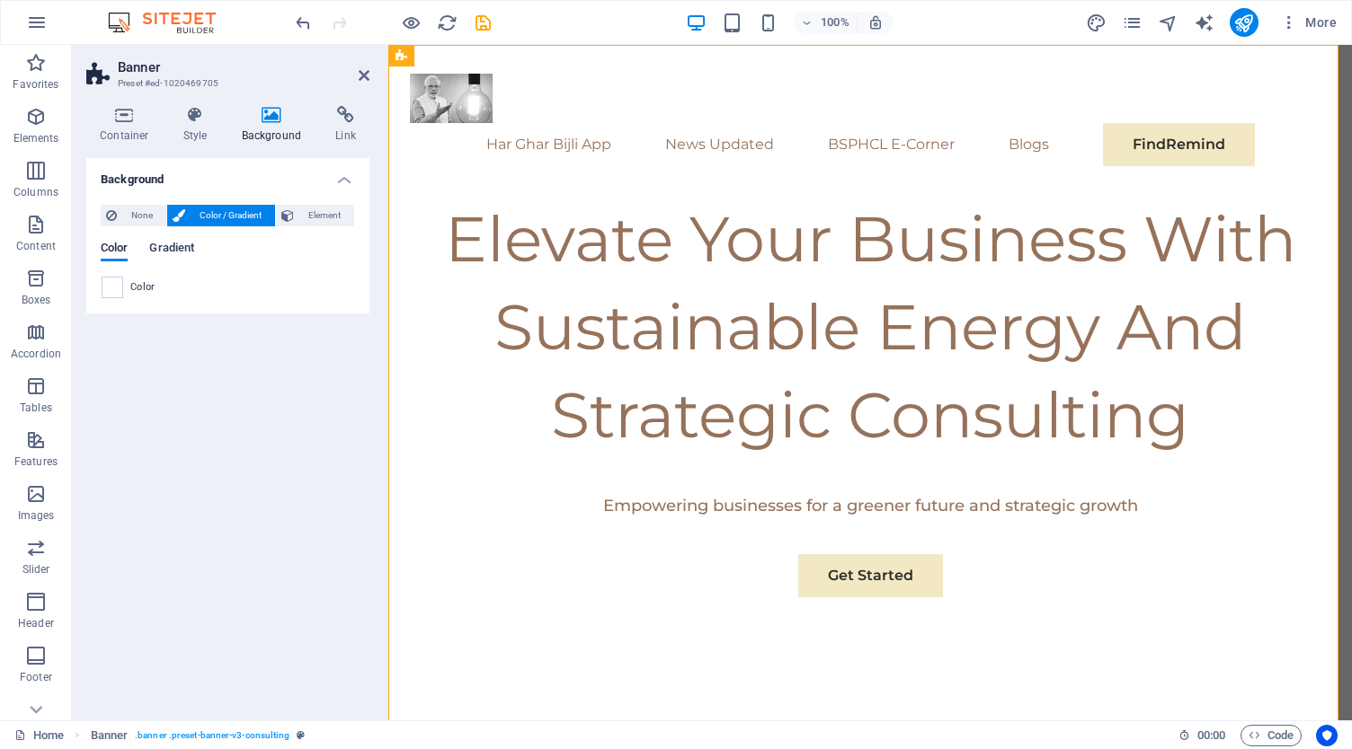
click at [175, 250] on span "Gradient" at bounding box center [171, 249] width 45 height 25
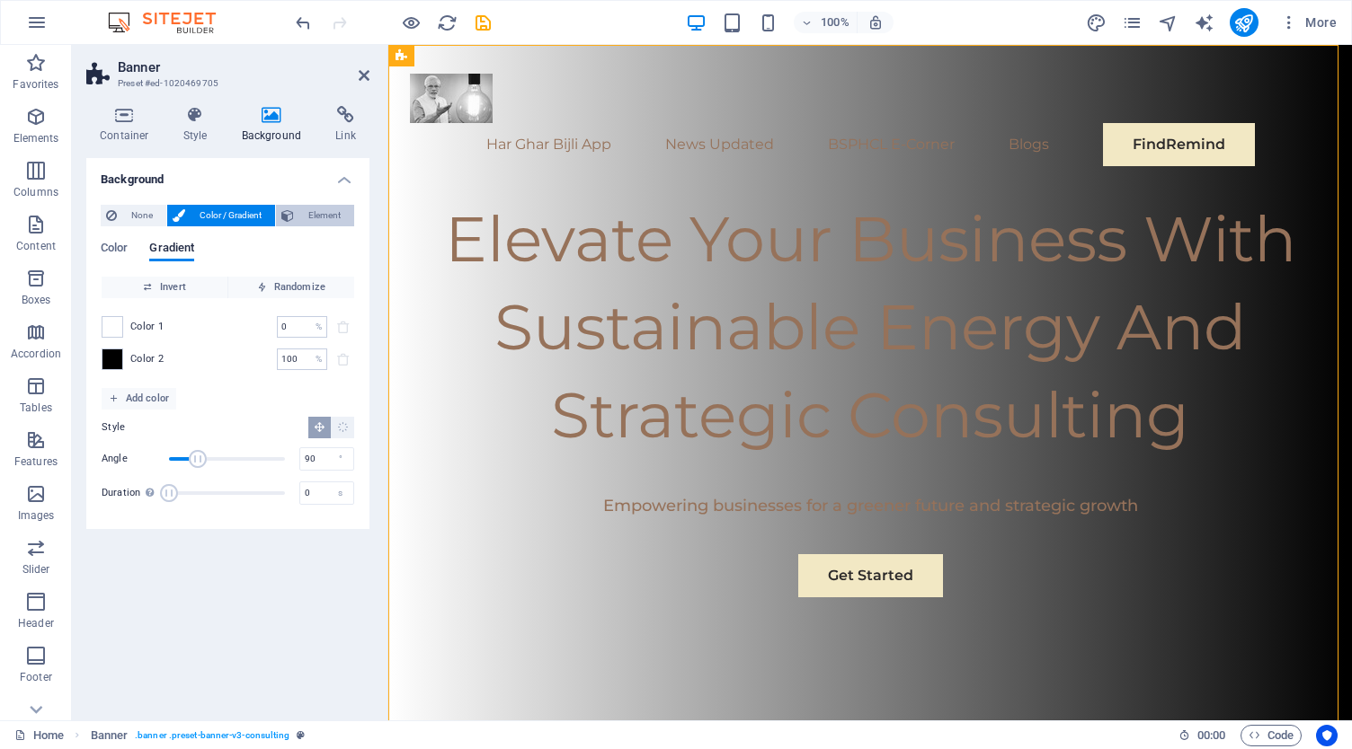
click at [336, 211] on span "Element" at bounding box center [323, 216] width 49 height 22
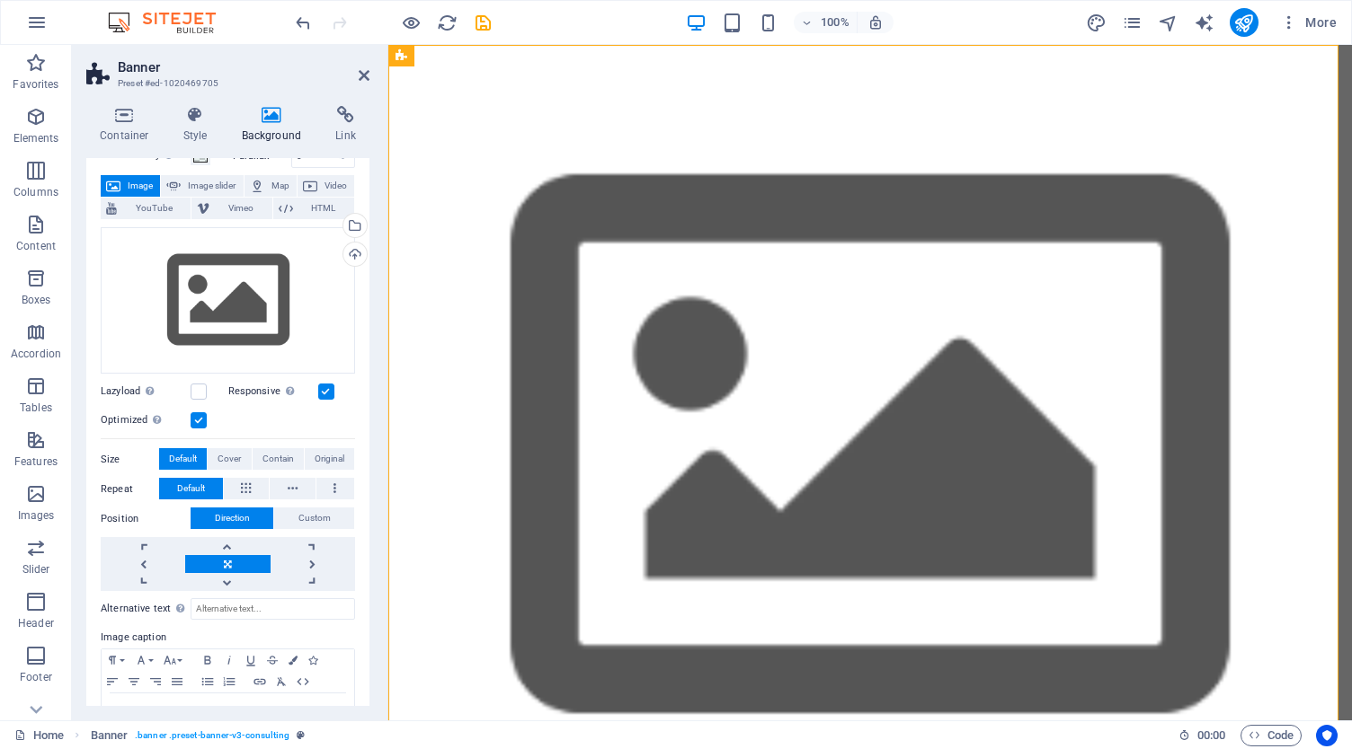
scroll to position [54, 0]
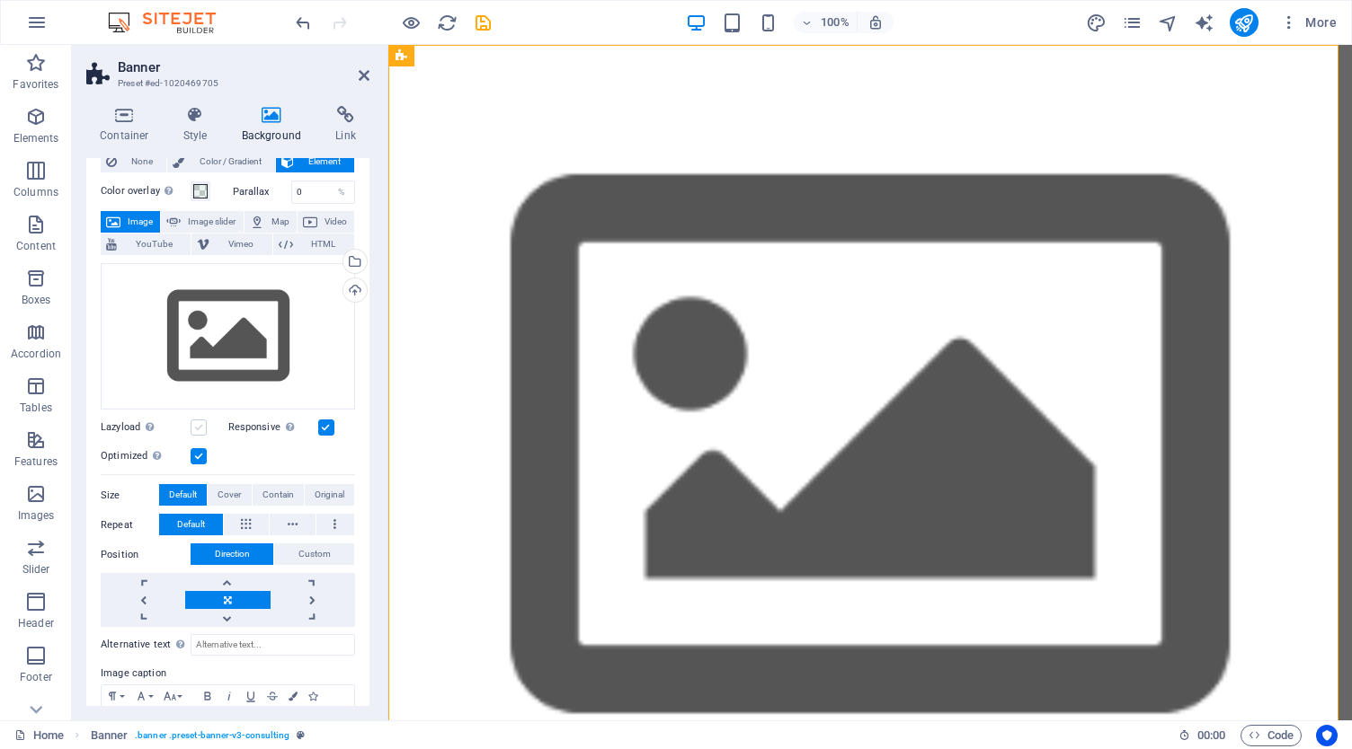
click at [200, 422] on label at bounding box center [199, 428] width 16 height 16
click at [0, 0] on input "Lazyload Loading images after the page loads improves page speed." at bounding box center [0, 0] width 0 height 0
click at [200, 422] on label at bounding box center [199, 428] width 16 height 16
click at [0, 0] on input "Lazyload Loading images after the page loads improves page speed." at bounding box center [0, 0] width 0 height 0
click at [236, 335] on div "Drag files here, click to choose files or select files from Files or our free s…" at bounding box center [228, 336] width 254 height 147
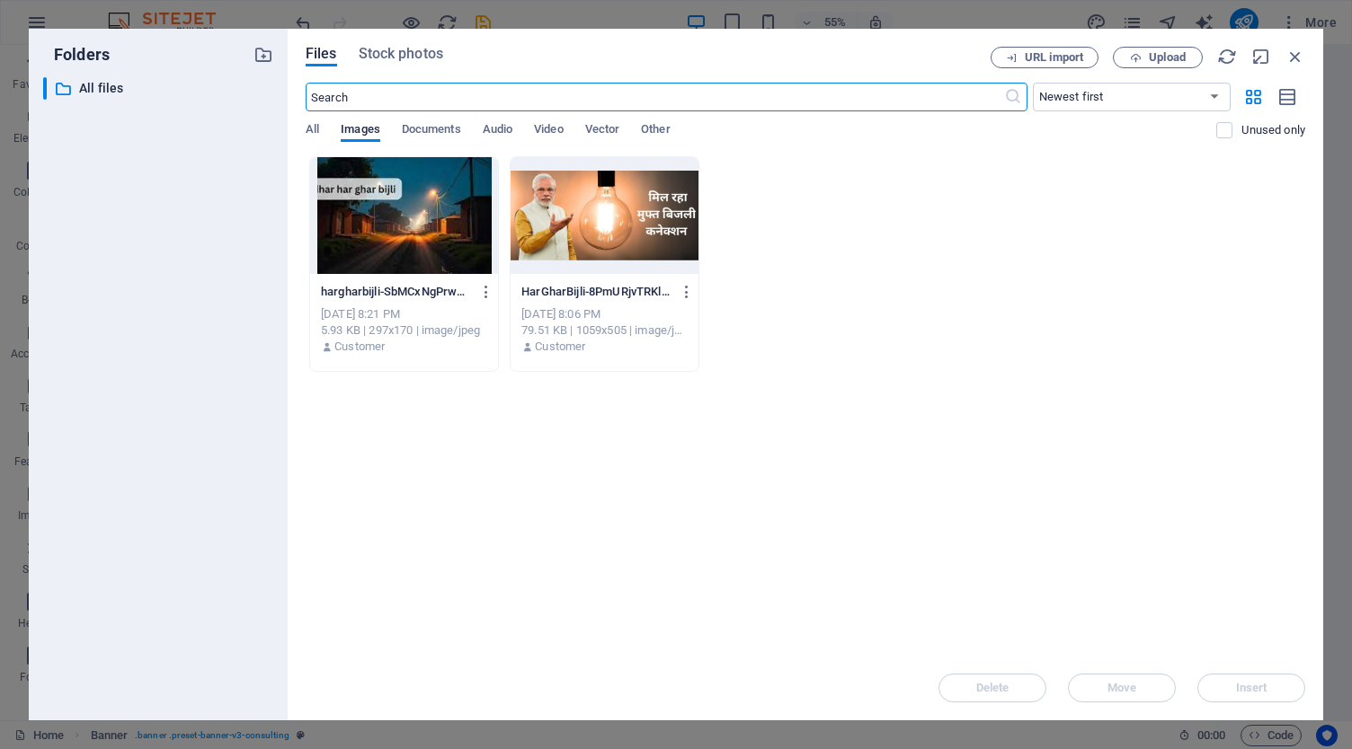
click at [430, 204] on div at bounding box center [404, 215] width 188 height 117
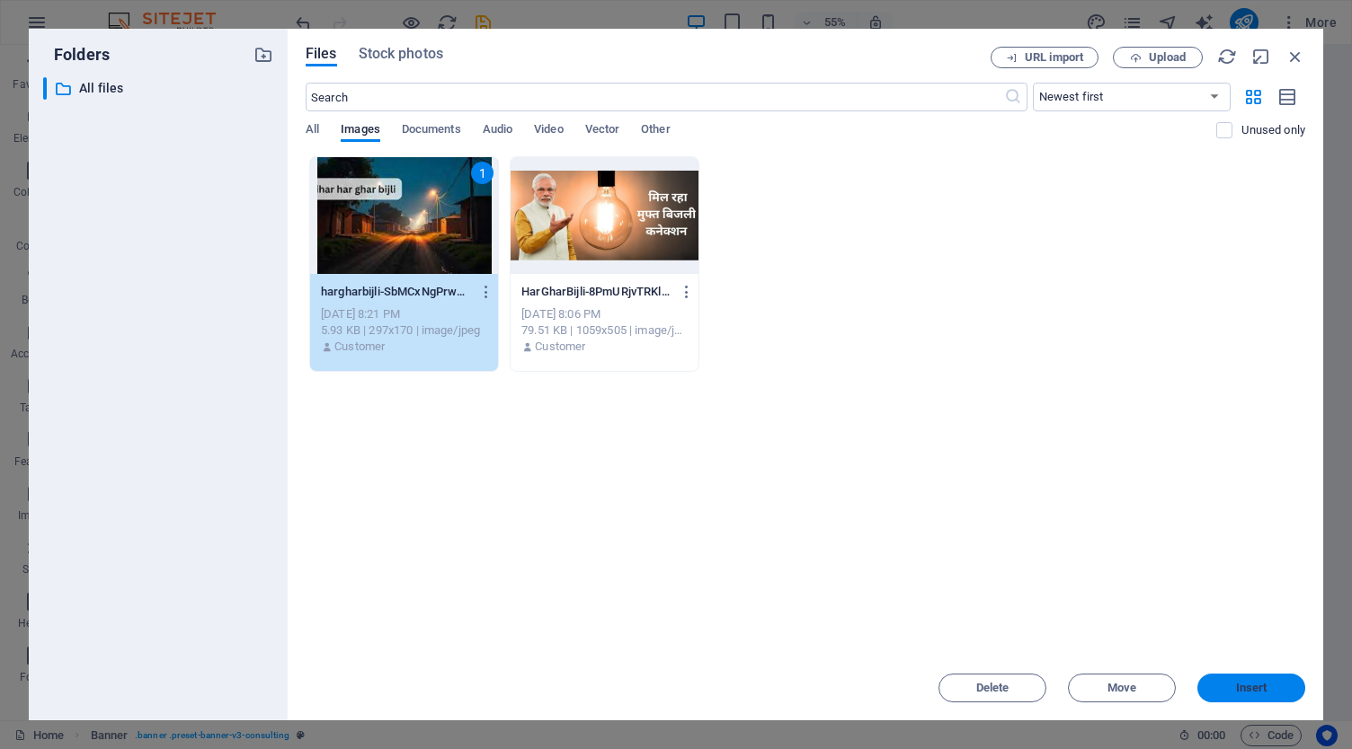
click at [1251, 686] on span "Insert" at bounding box center [1251, 688] width 31 height 11
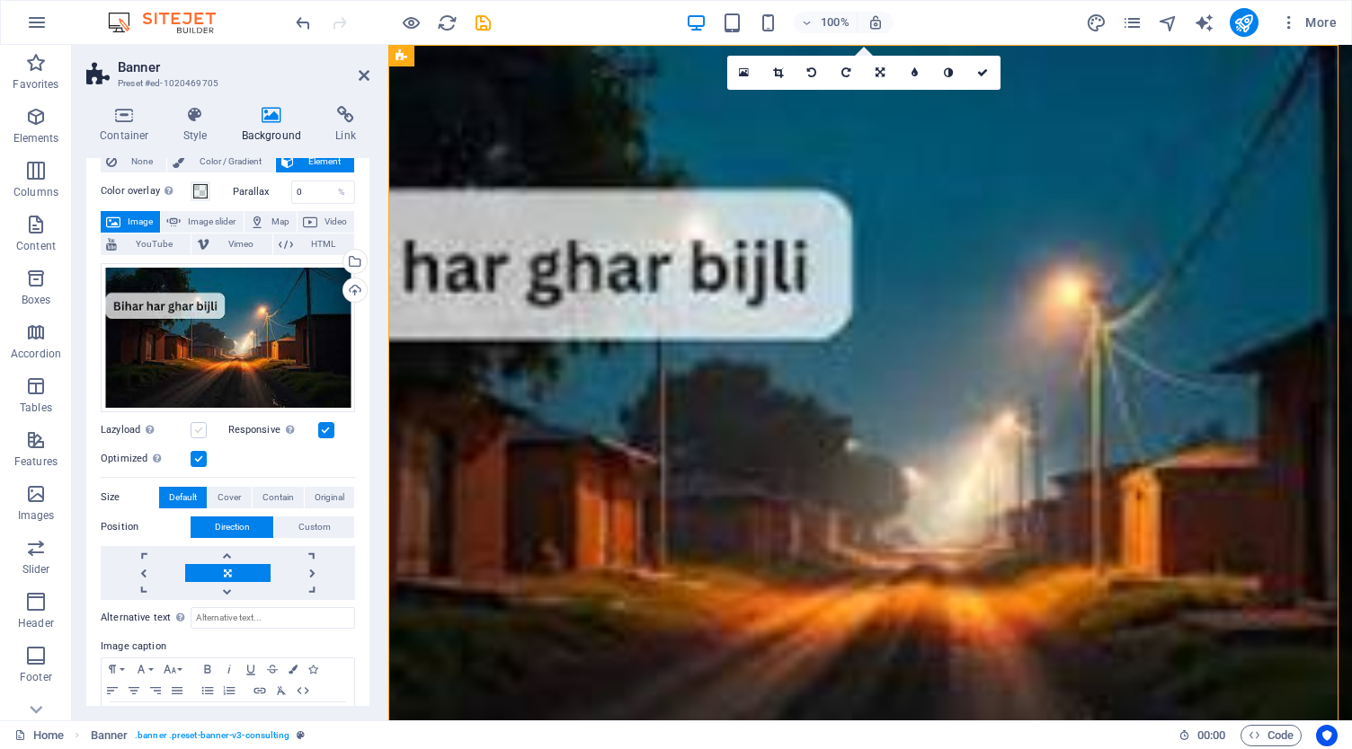
click at [201, 429] on label at bounding box center [199, 430] width 16 height 16
click at [0, 0] on input "Lazyload Loading images after the page loads improves page speed." at bounding box center [0, 0] width 0 height 0
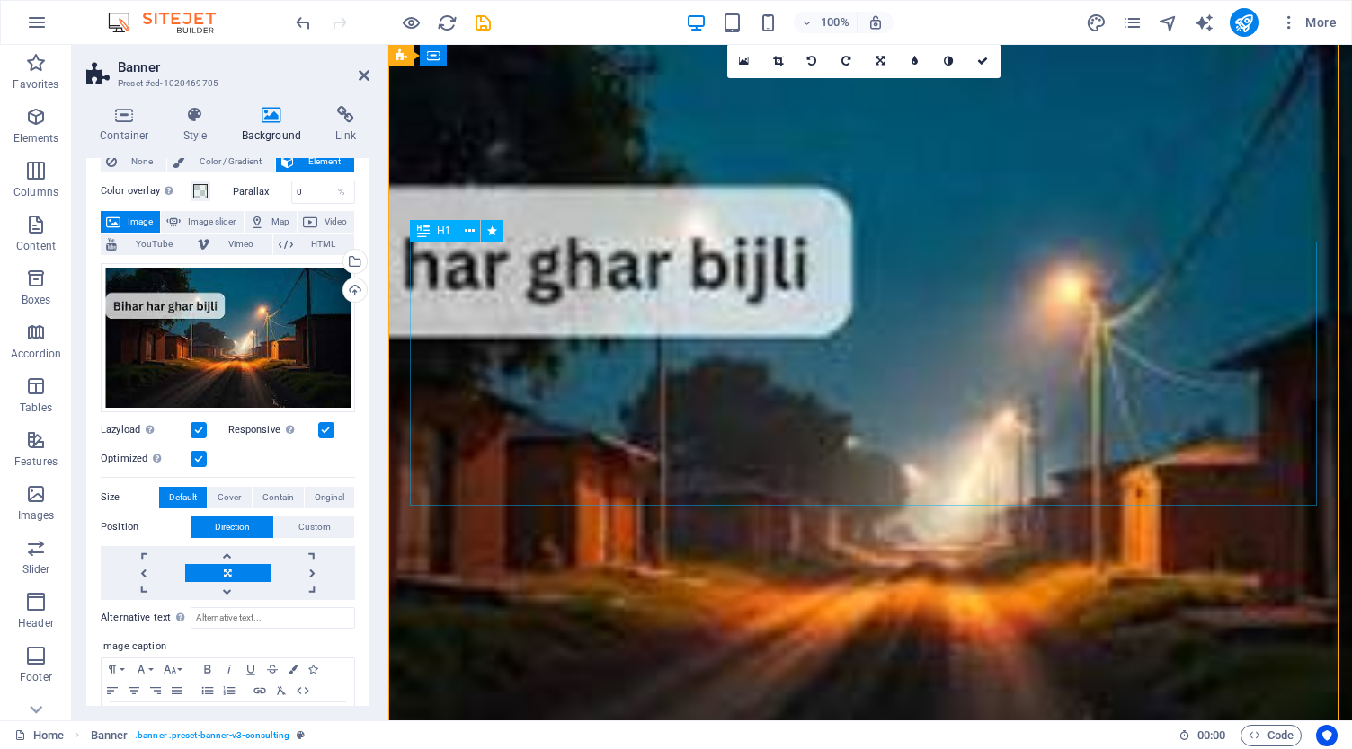
scroll to position [0, 0]
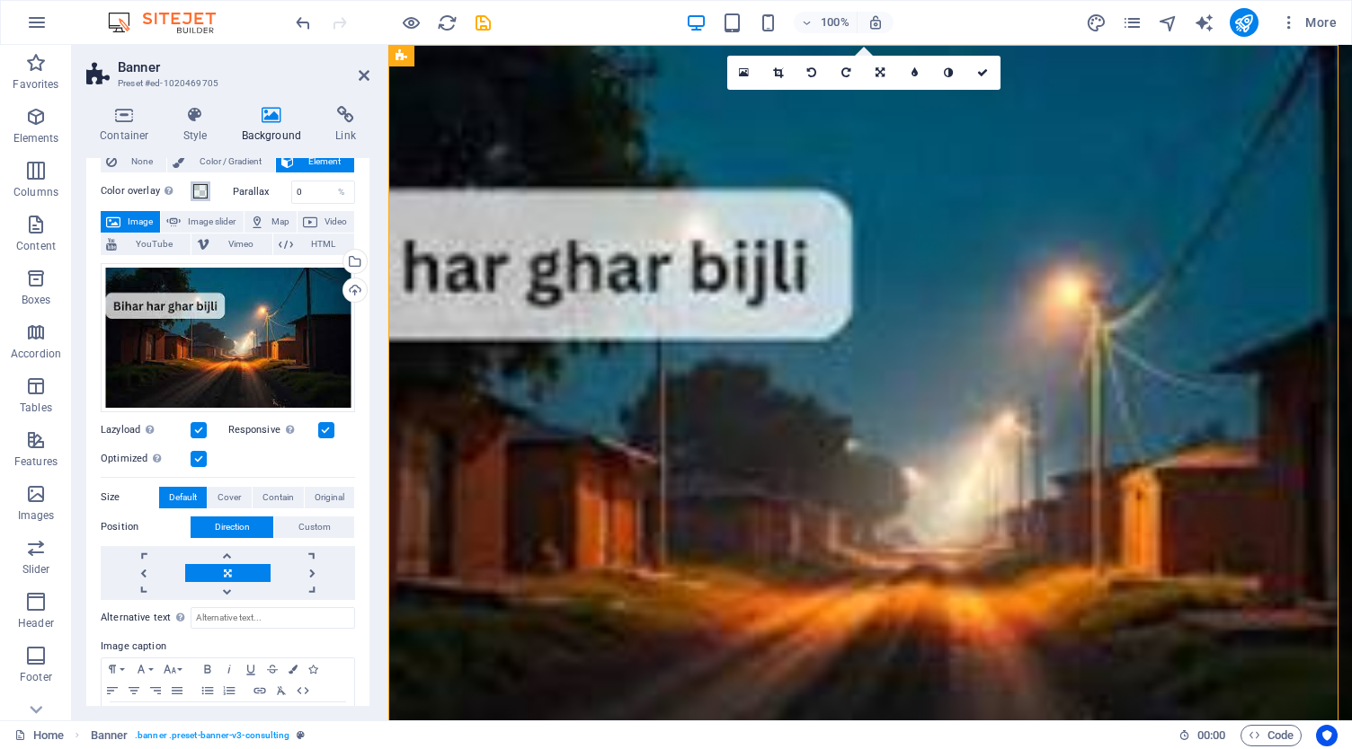
click at [200, 190] on span at bounding box center [200, 191] width 14 height 14
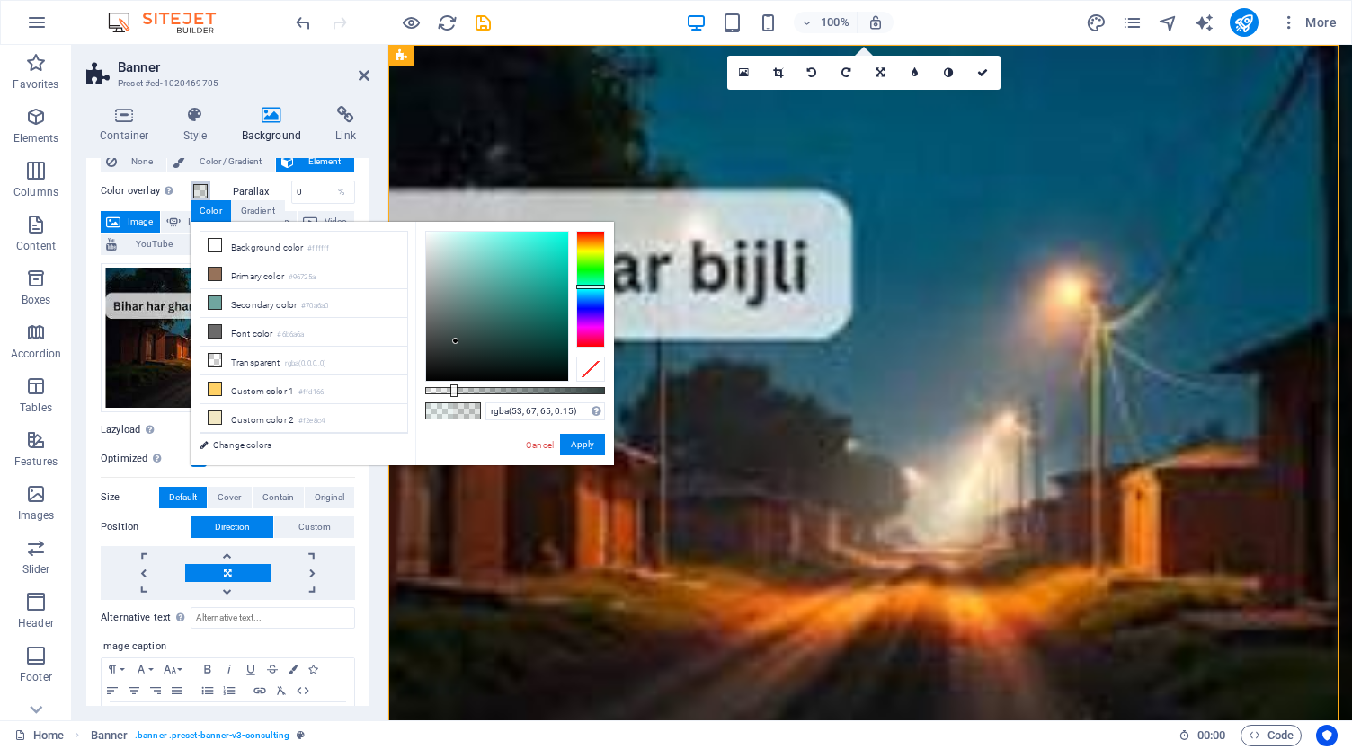
drag, startPoint x: 468, startPoint y: 278, endPoint x: 455, endPoint y: 341, distance: 65.2
click at [455, 341] on div at bounding box center [497, 306] width 142 height 149
drag, startPoint x: 457, startPoint y: 341, endPoint x: 417, endPoint y: 393, distance: 65.4
click at [417, 393] on div "rgba(0, 0, 0, 0.15) Supported formats #0852ed rgb(8, 82, 237) rgba(8, 82, 237, …" at bounding box center [514, 474] width 199 height 504
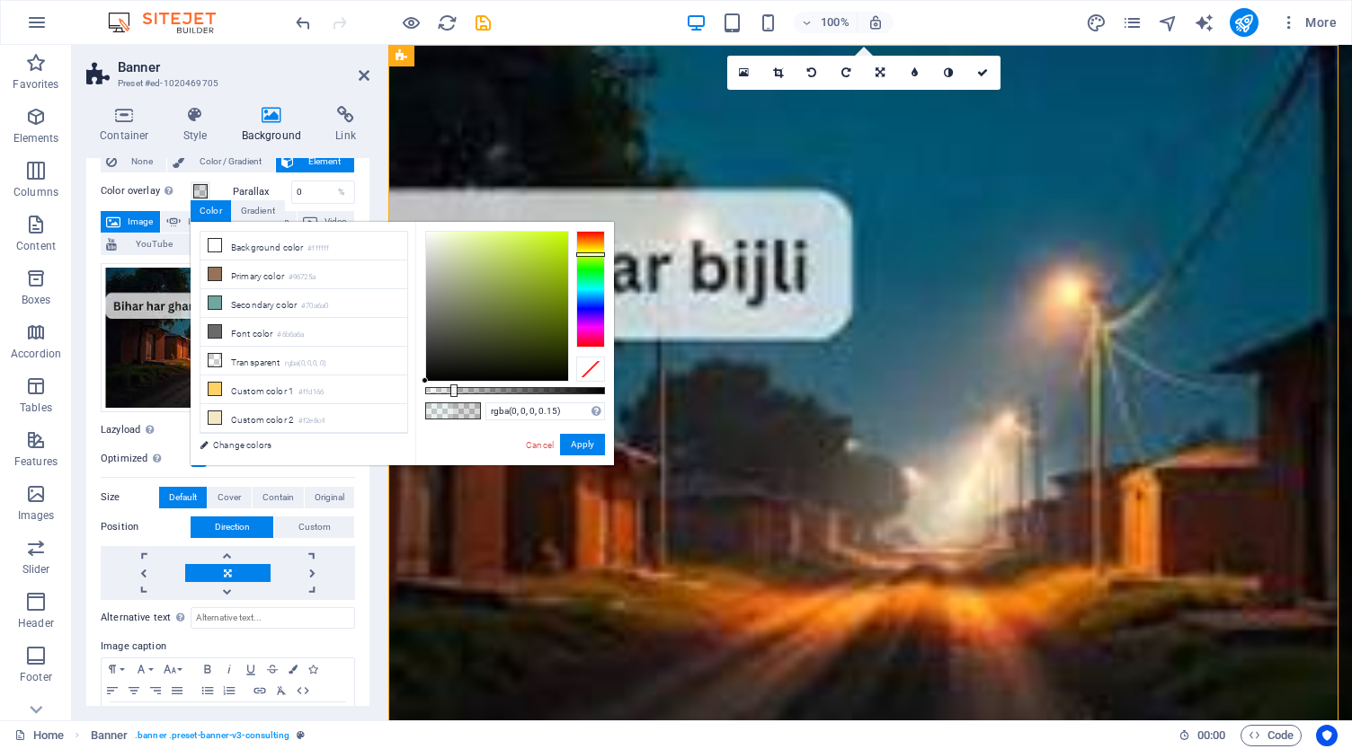
drag, startPoint x: 586, startPoint y: 285, endPoint x: 590, endPoint y: 254, distance: 30.9
click at [590, 254] on div at bounding box center [590, 255] width 29 height 4
drag, startPoint x: 453, startPoint y: 387, endPoint x: 426, endPoint y: 378, distance: 28.4
click at [426, 378] on div at bounding box center [515, 306] width 180 height 151
drag, startPoint x: 426, startPoint y: 375, endPoint x: 430, endPoint y: 241, distance: 134.0
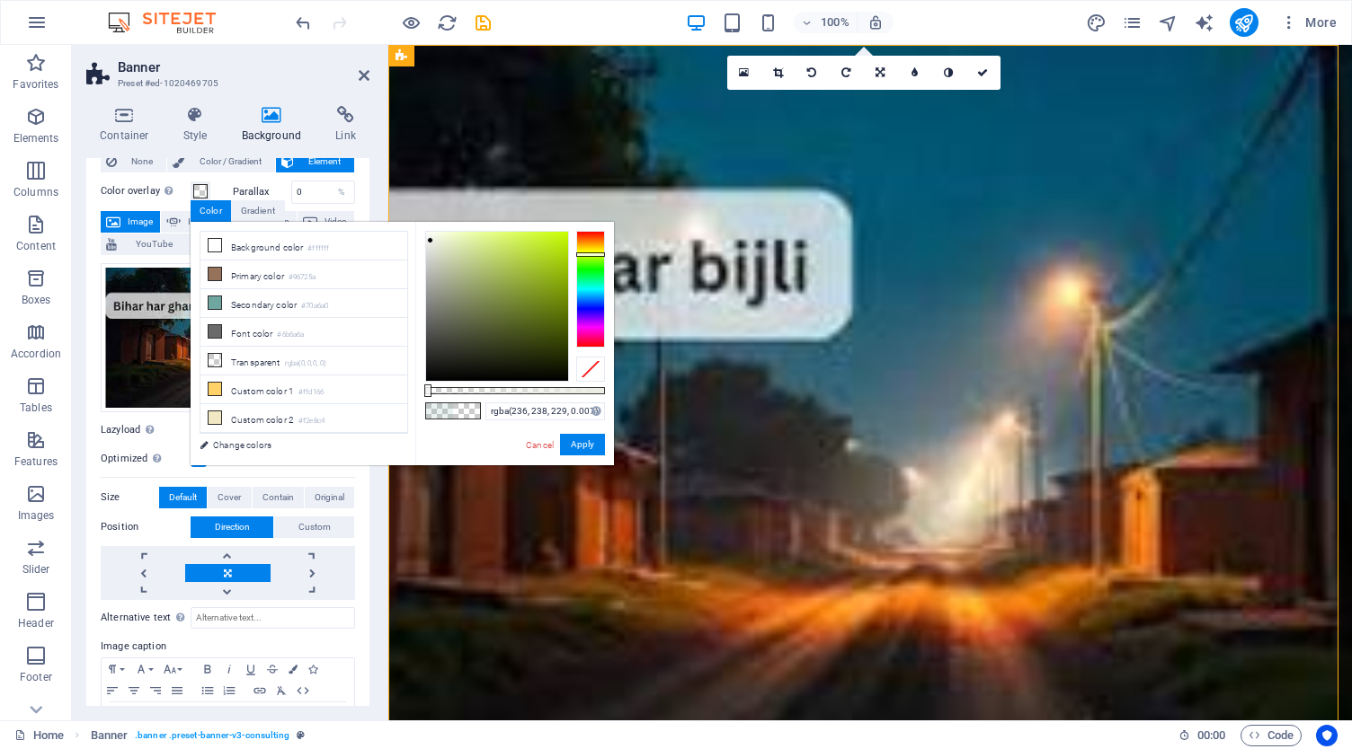
click at [430, 241] on div at bounding box center [497, 306] width 142 height 149
drag, startPoint x: 438, startPoint y: 411, endPoint x: 451, endPoint y: 411, distance: 13.5
click at [451, 411] on span at bounding box center [439, 410] width 27 height 15
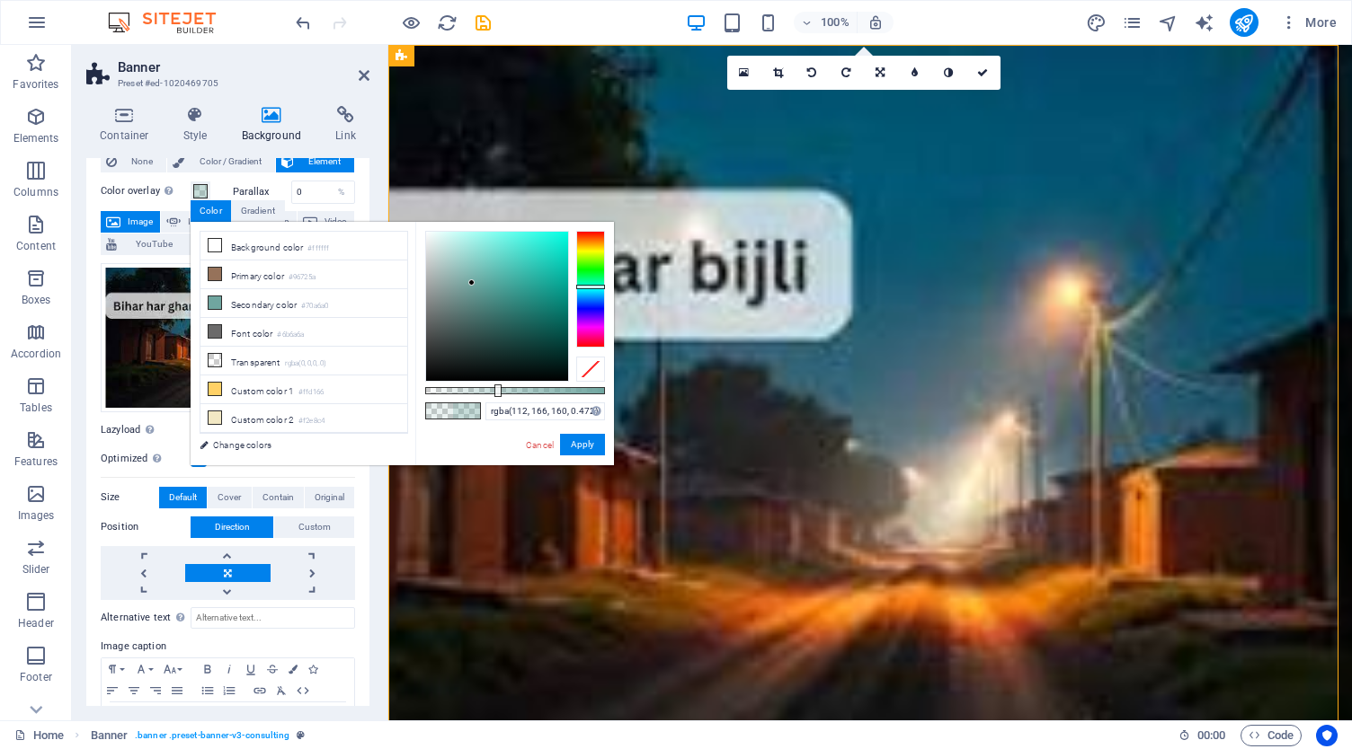
drag, startPoint x: 452, startPoint y: 387, endPoint x: 510, endPoint y: 389, distance: 58.4
click at [501, 389] on div at bounding box center [497, 391] width 7 height 13
drag, startPoint x: 511, startPoint y: 389, endPoint x: 401, endPoint y: 369, distance: 112.3
click at [401, 369] on div "less Background color #ffffff Primary color #96725a Secondary color #70a6a0 Fon…" at bounding box center [402, 344] width 423 height 244
drag, startPoint x: 464, startPoint y: 281, endPoint x: 519, endPoint y: 267, distance: 57.5
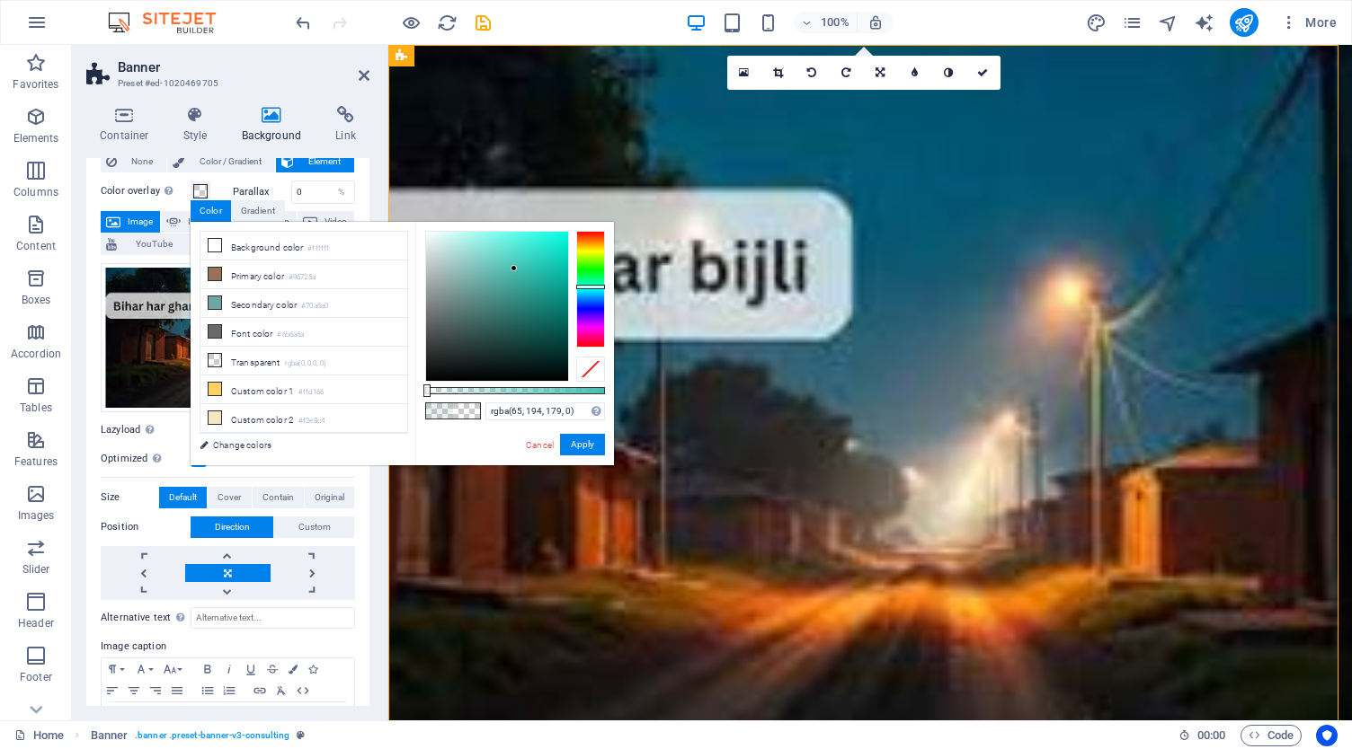
click at [519, 267] on div at bounding box center [497, 306] width 142 height 149
click at [530, 253] on div at bounding box center [497, 306] width 142 height 149
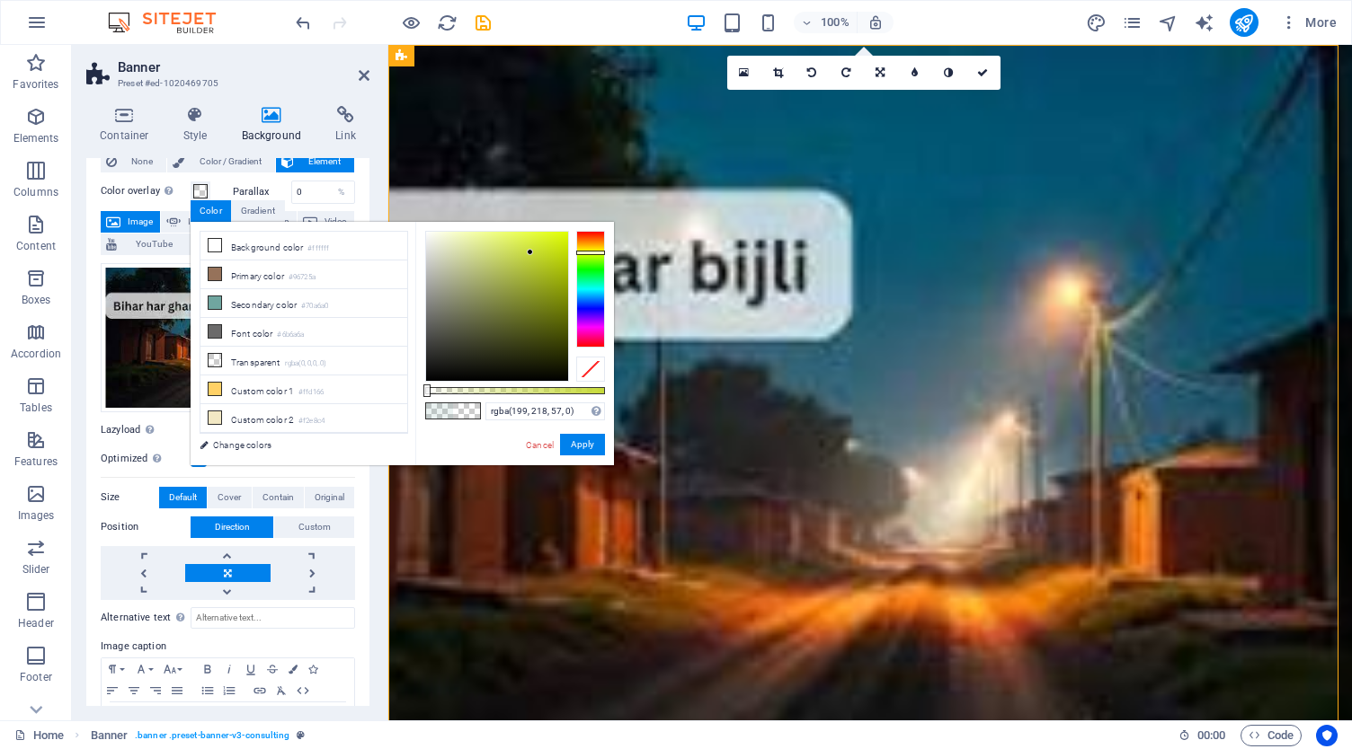
drag, startPoint x: 586, startPoint y: 281, endPoint x: 593, endPoint y: 253, distance: 29.6
click at [593, 253] on div at bounding box center [590, 289] width 29 height 117
drag, startPoint x: 489, startPoint y: 386, endPoint x: 514, endPoint y: 390, distance: 25.6
click at [514, 390] on div "rgba(199, 218, 57, 0) Supported formats #0852ed rgb(8, 82, 237) rgba(8, 82, 237…" at bounding box center [514, 474] width 199 height 504
drag, startPoint x: 424, startPoint y: 386, endPoint x: 485, endPoint y: 385, distance: 61.1
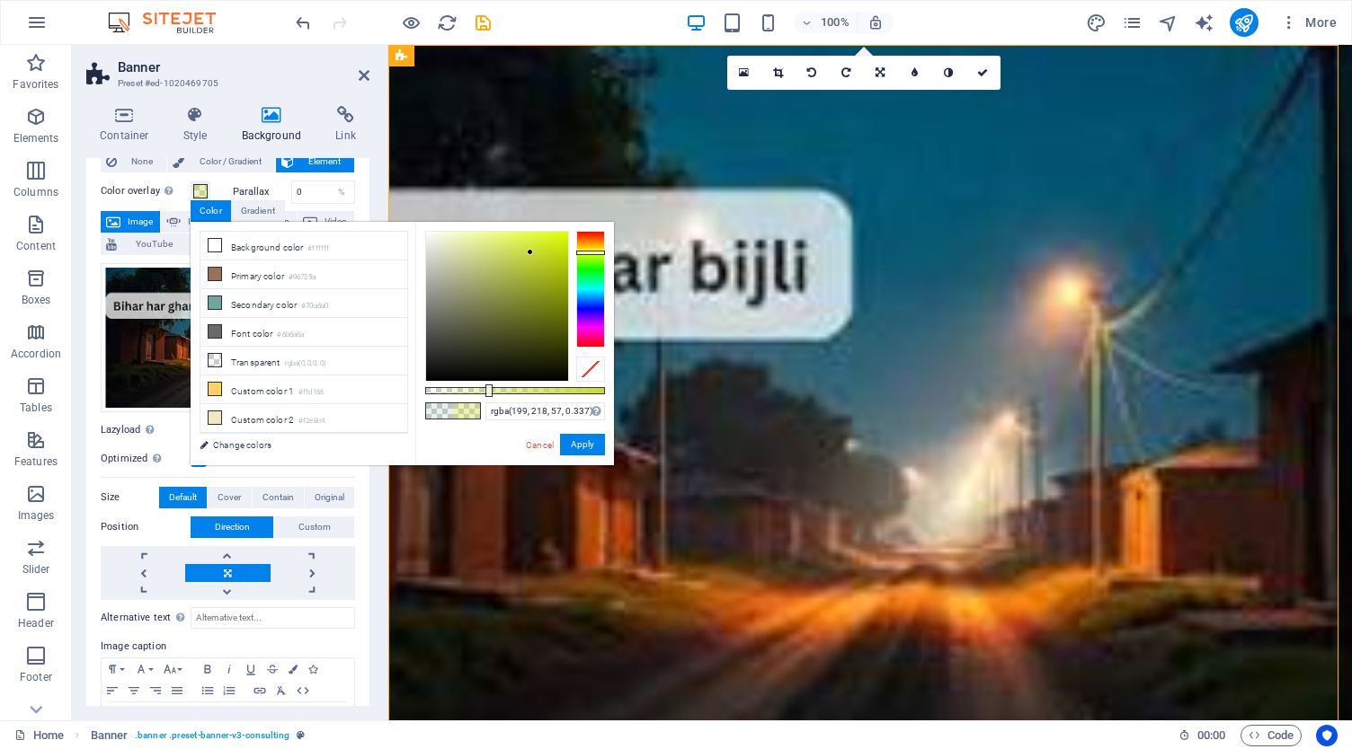
click at [485, 385] on div at bounding box center [488, 391] width 7 height 13
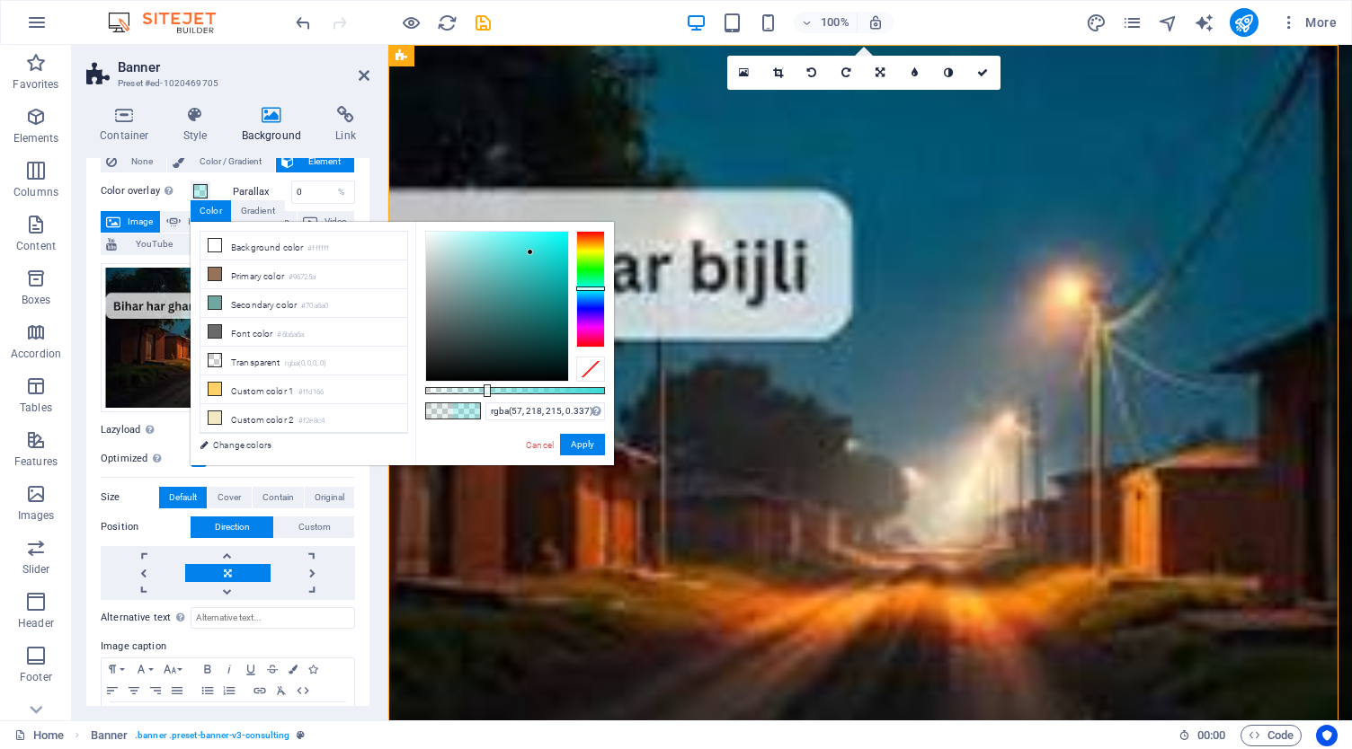
drag, startPoint x: 591, startPoint y: 249, endPoint x: 594, endPoint y: 288, distance: 39.6
click at [594, 288] on div at bounding box center [590, 289] width 29 height 117
drag, startPoint x: 531, startPoint y: 251, endPoint x: 428, endPoint y: 235, distance: 104.5
click at [428, 235] on div at bounding box center [427, 235] width 6 height 6
drag, startPoint x: 487, startPoint y: 389, endPoint x: 566, endPoint y: 384, distance: 79.3
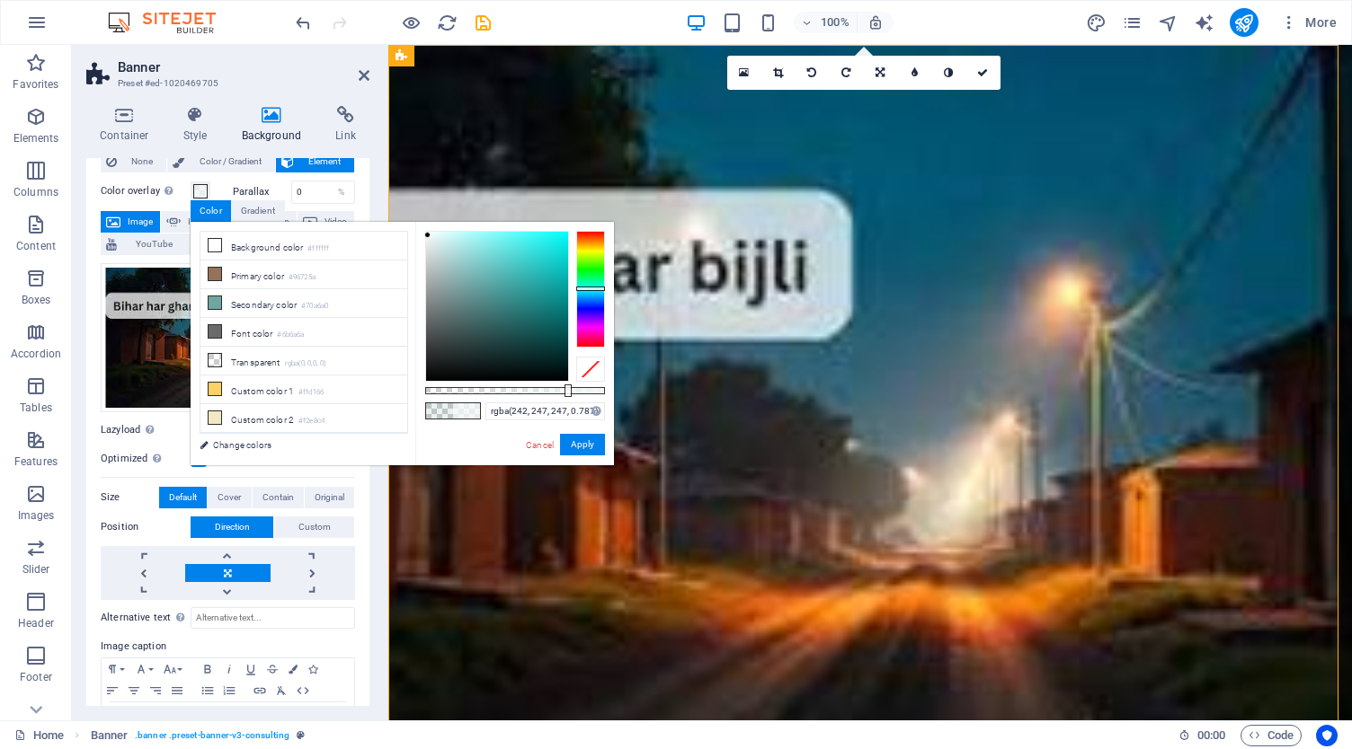
click at [566, 385] on div at bounding box center [567, 391] width 7 height 13
click at [563, 387] on div at bounding box center [564, 391] width 7 height 13
click at [564, 387] on div at bounding box center [566, 391] width 7 height 13
drag, startPoint x: 427, startPoint y: 233, endPoint x: 415, endPoint y: 226, distance: 13.7
click at [415, 226] on div "rgba(255, 255, 255, 0.777) Supported formats #0852ed rgb(8, 82, 237) rgba(8, 82…" at bounding box center [514, 474] width 199 height 504
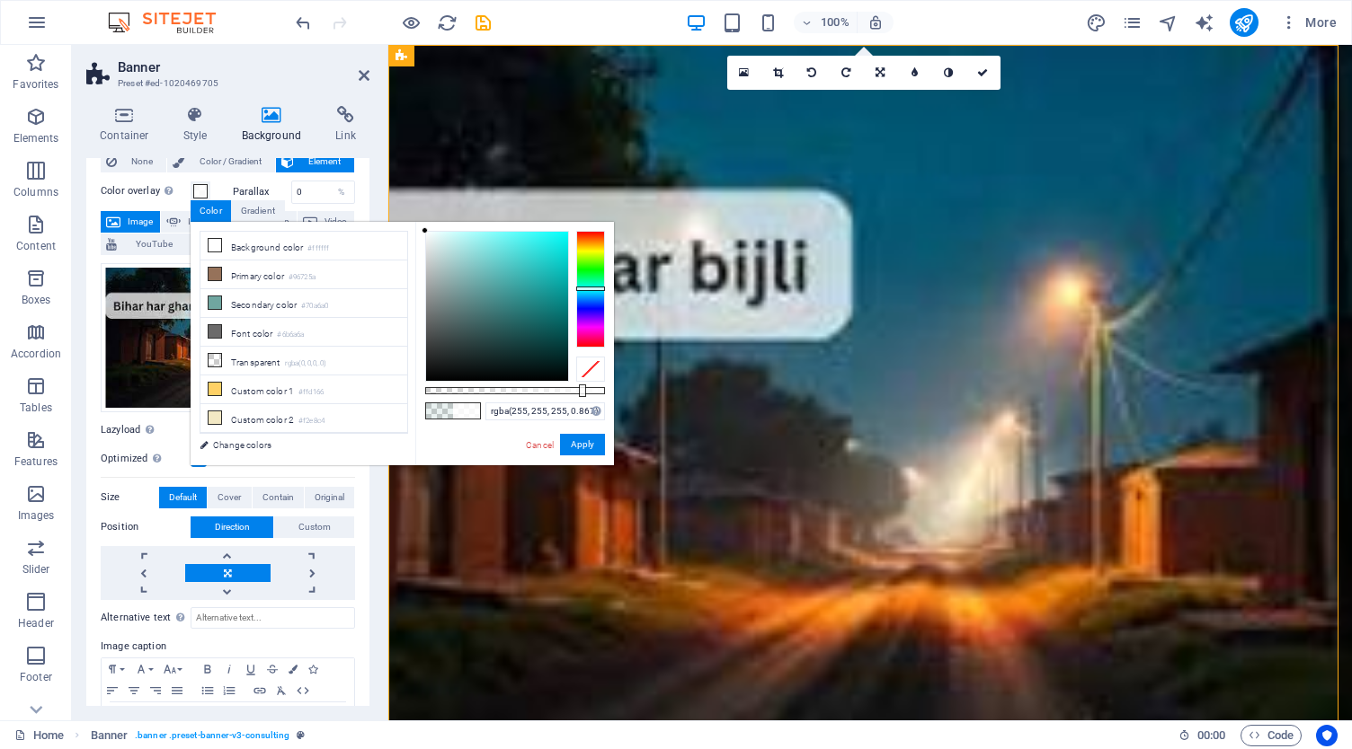
drag, startPoint x: 568, startPoint y: 386, endPoint x: 581, endPoint y: 384, distance: 12.9
click at [581, 385] on div at bounding box center [582, 391] width 7 height 13
click at [584, 448] on button "Apply" at bounding box center [582, 445] width 45 height 22
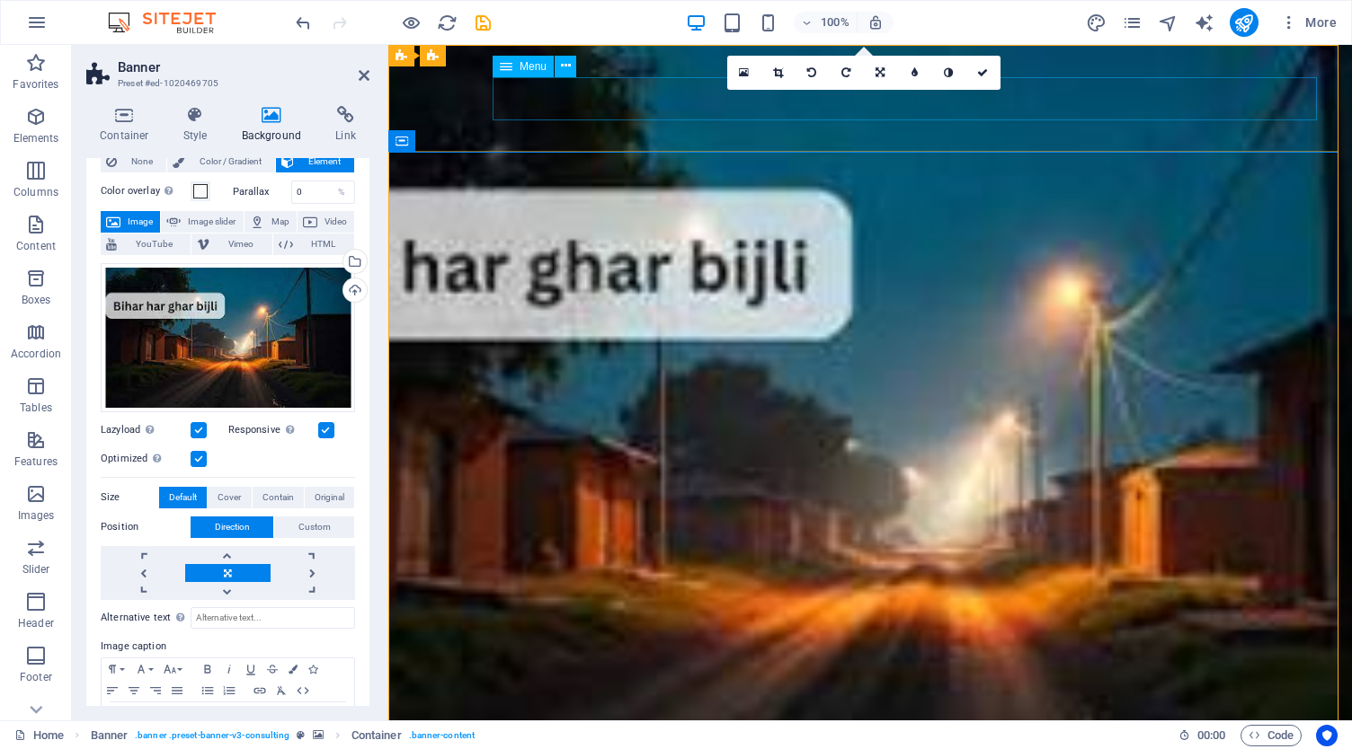
click at [566, 65] on icon at bounding box center [566, 66] width 10 height 19
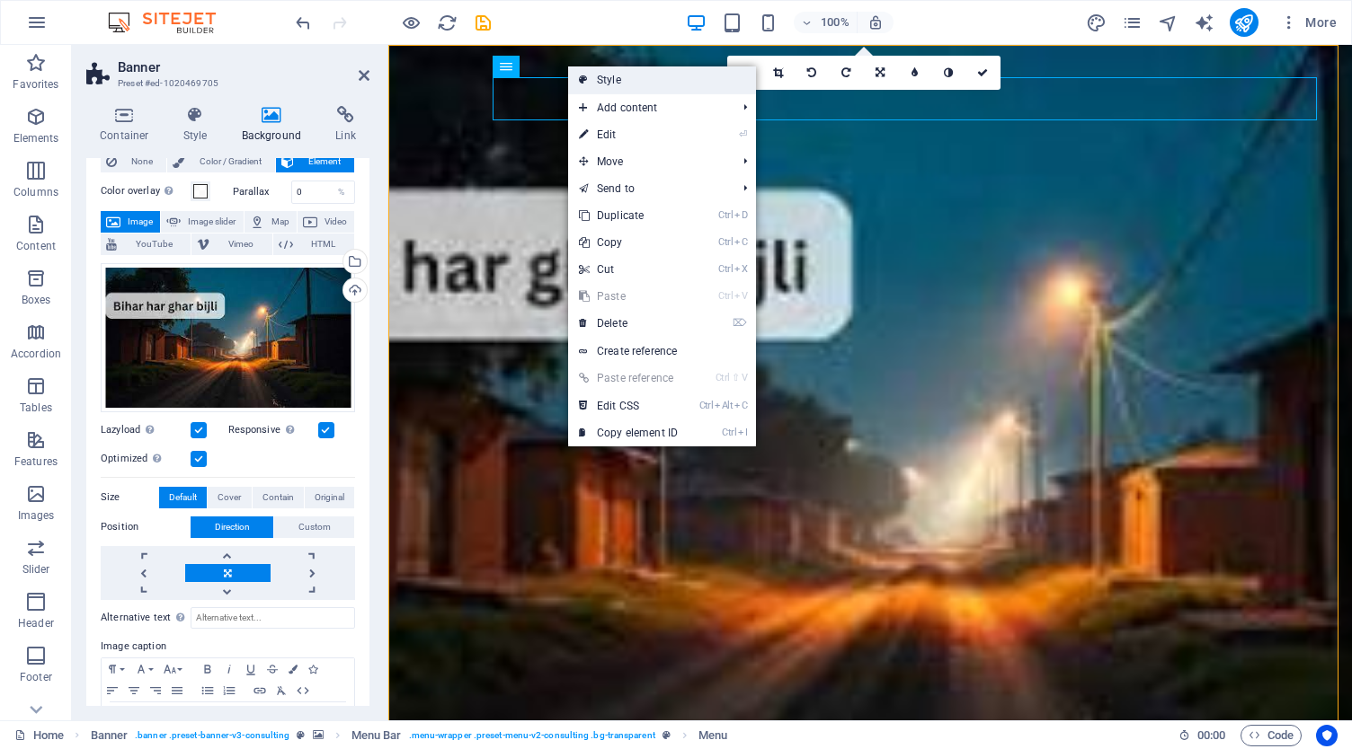
click at [628, 75] on link "Style" at bounding box center [662, 80] width 188 height 27
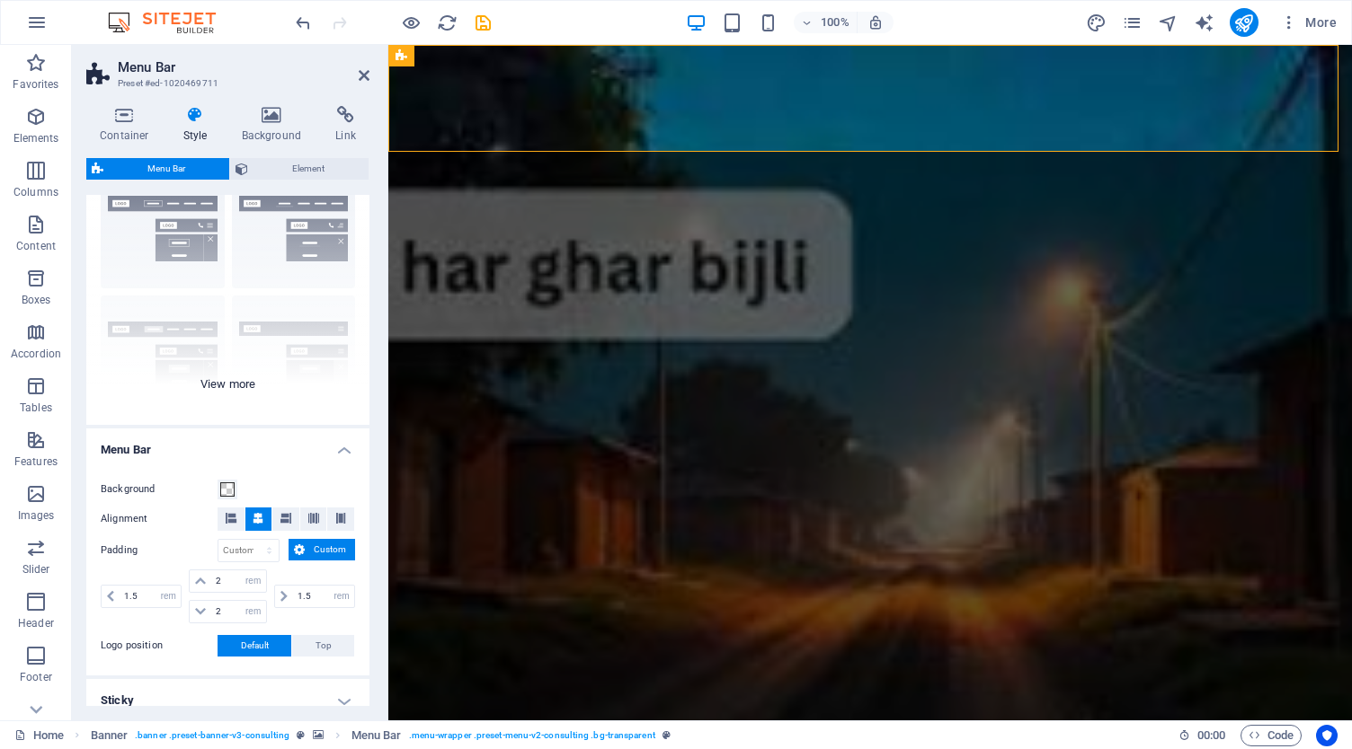
scroll to position [344, 0]
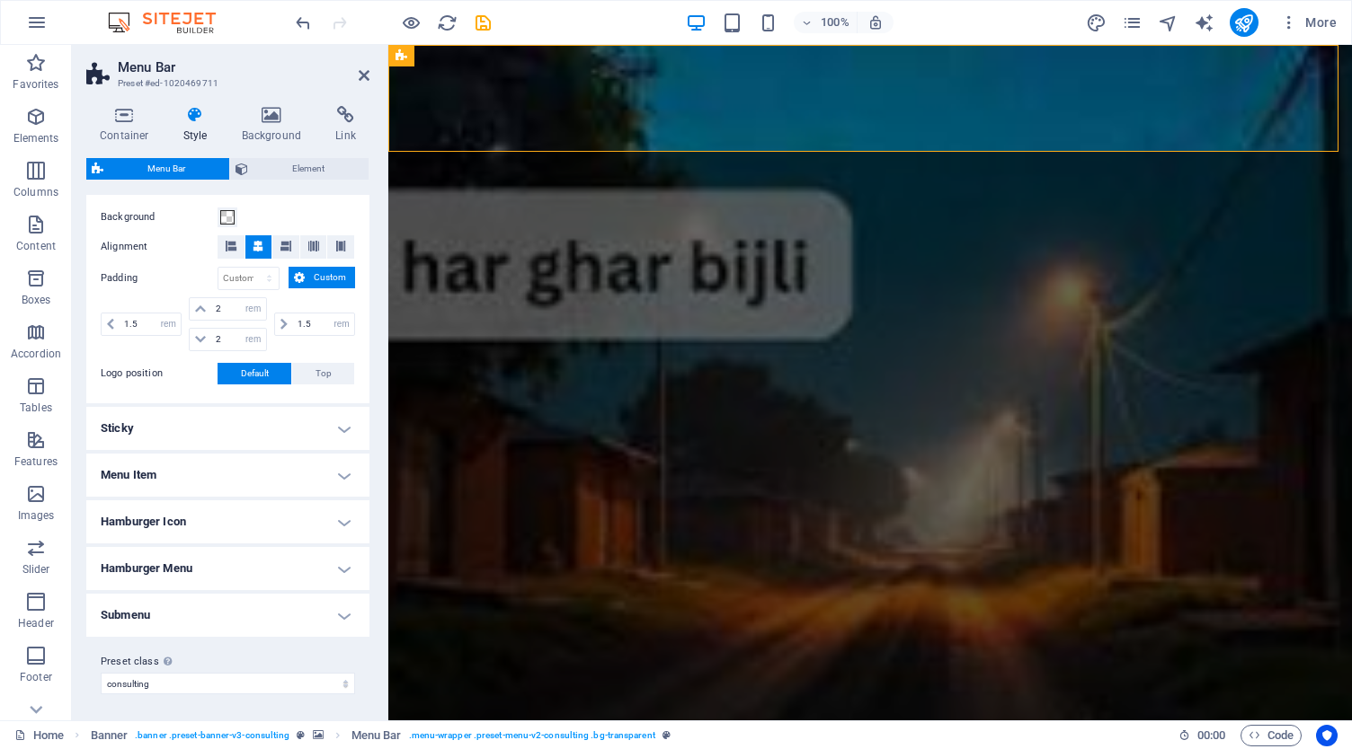
click at [230, 477] on h4 "Menu Item" at bounding box center [227, 475] width 283 height 43
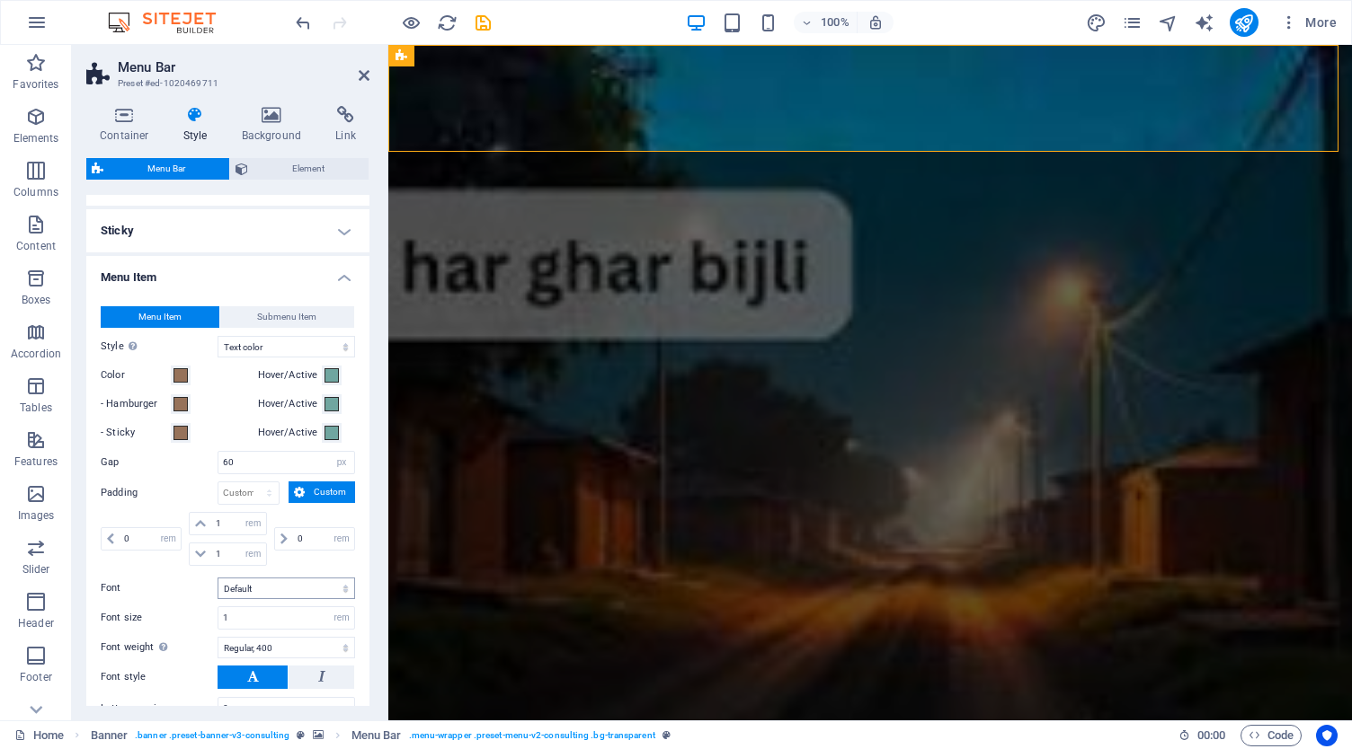
scroll to position [541, 0]
click at [325, 373] on span at bounding box center [331, 376] width 14 height 14
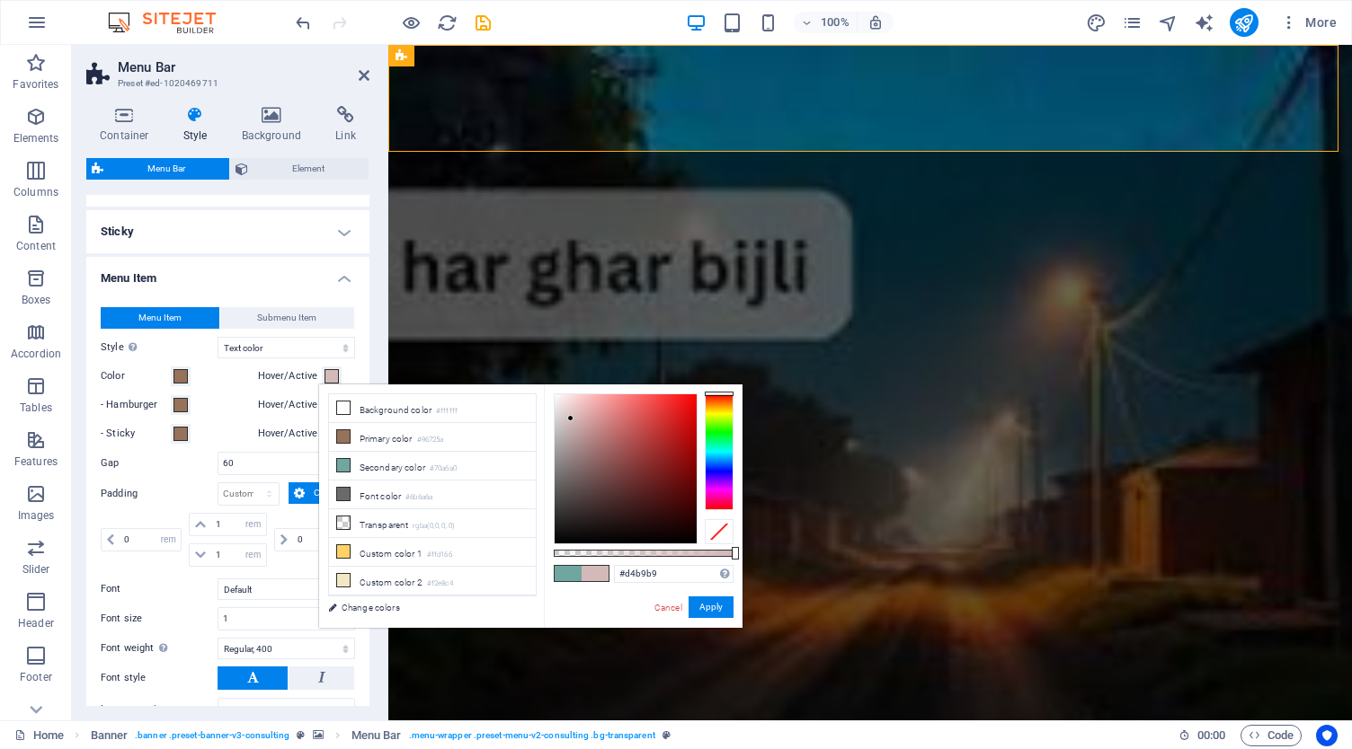
drag, startPoint x: 597, startPoint y: 442, endPoint x: 571, endPoint y: 419, distance: 35.0
click at [571, 419] on div at bounding box center [570, 418] width 6 height 6
click at [567, 572] on span at bounding box center [567, 573] width 27 height 15
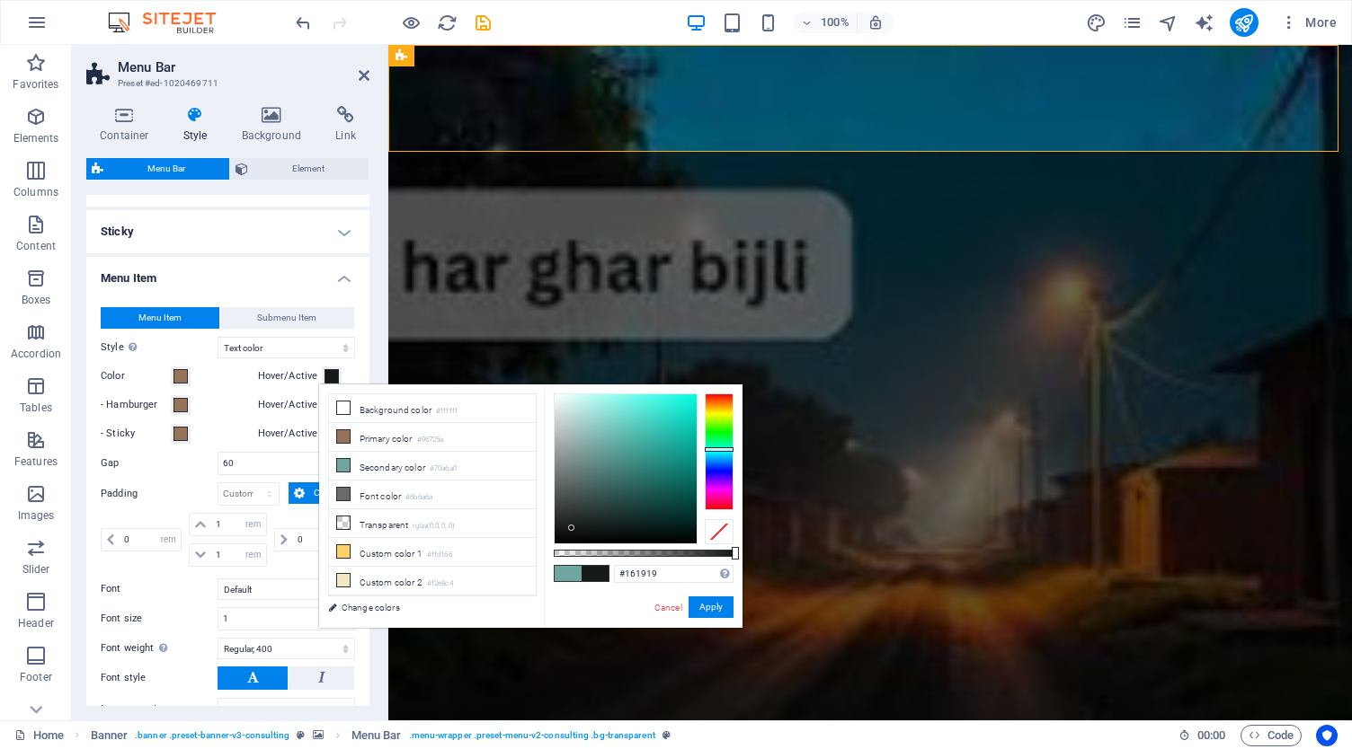
drag, startPoint x: 590, startPoint y: 478, endPoint x: 572, endPoint y: 528, distance: 53.7
click at [572, 528] on div at bounding box center [625, 469] width 142 height 149
click at [565, 572] on span at bounding box center [567, 573] width 27 height 15
click at [579, 572] on span at bounding box center [567, 573] width 27 height 15
drag, startPoint x: 585, startPoint y: 454, endPoint x: 566, endPoint y: 534, distance: 82.2
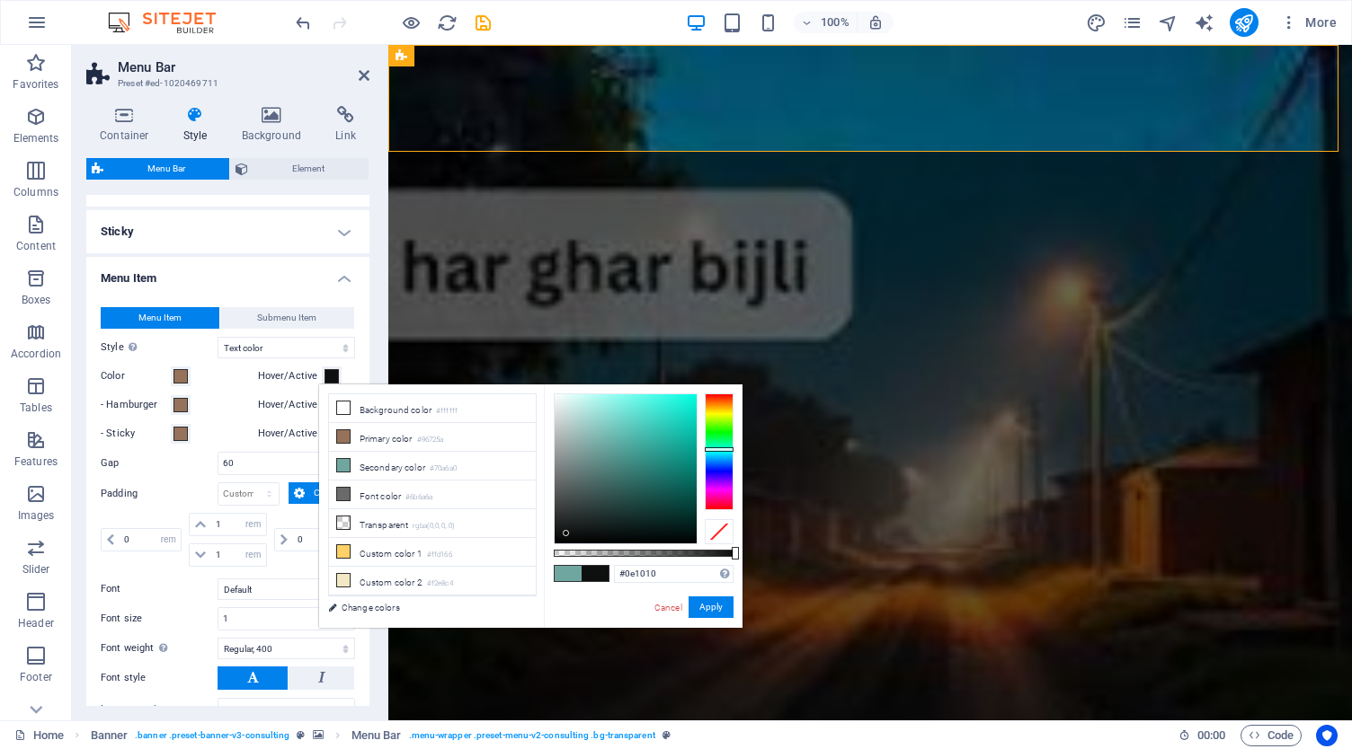
click at [566, 534] on div at bounding box center [625, 469] width 142 height 149
click at [711, 612] on button "Apply" at bounding box center [710, 608] width 45 height 22
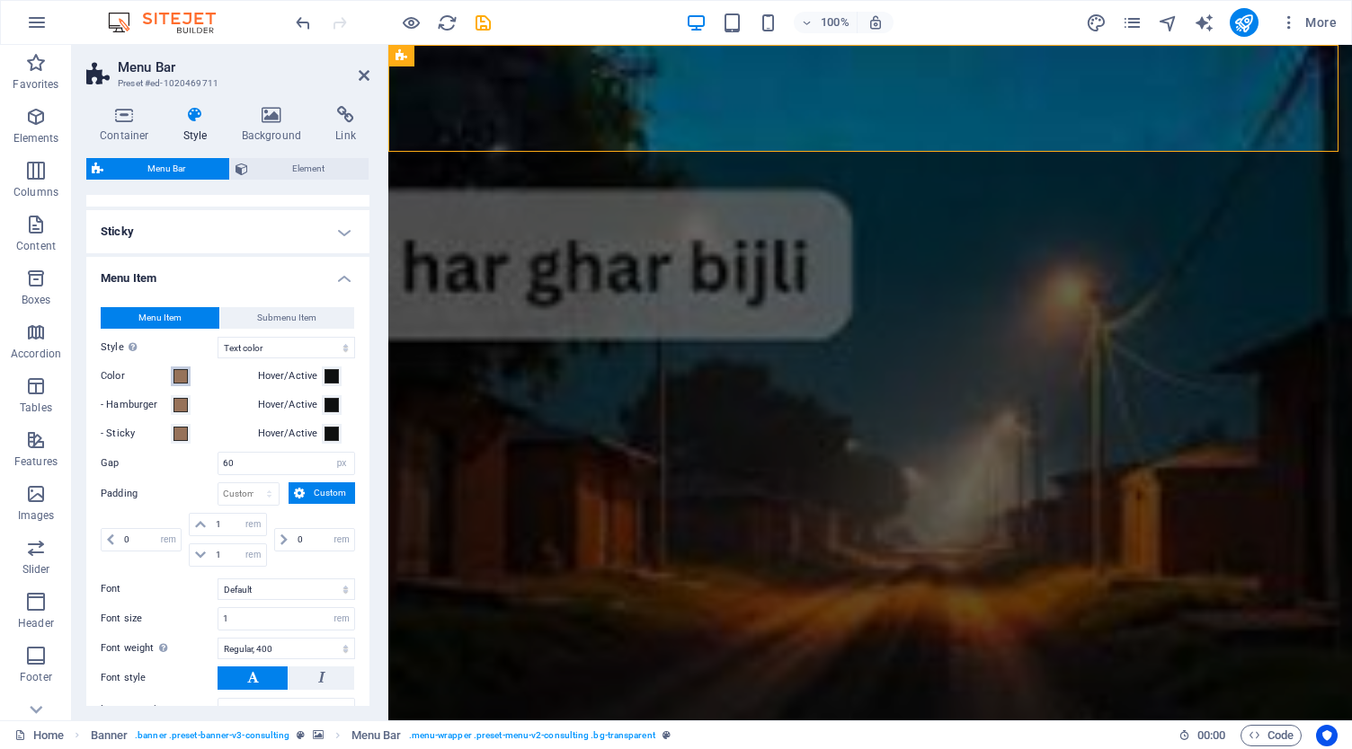
click at [182, 372] on span at bounding box center [180, 376] width 14 height 14
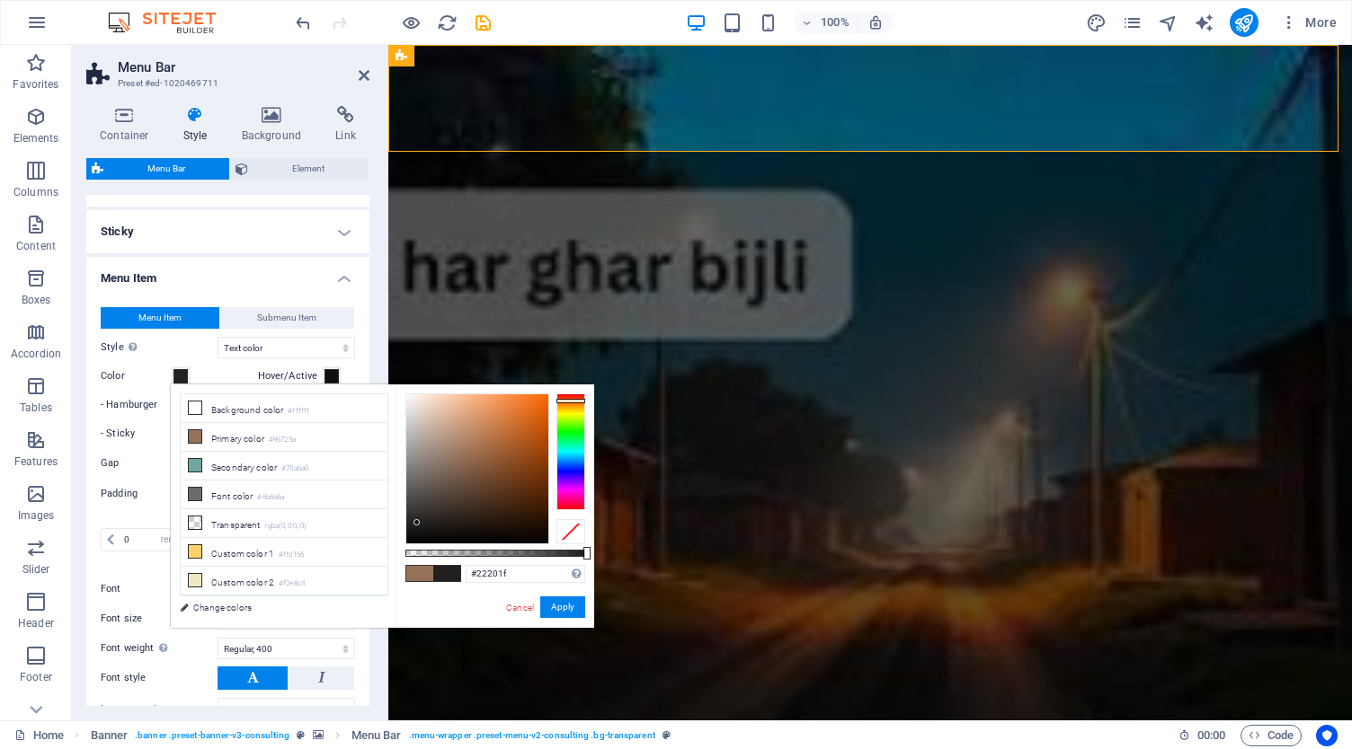
drag, startPoint x: 460, startPoint y: 448, endPoint x: 417, endPoint y: 523, distance: 86.2
click at [417, 523] on div at bounding box center [477, 469] width 142 height 149
click at [554, 607] on button "Apply" at bounding box center [562, 608] width 45 height 22
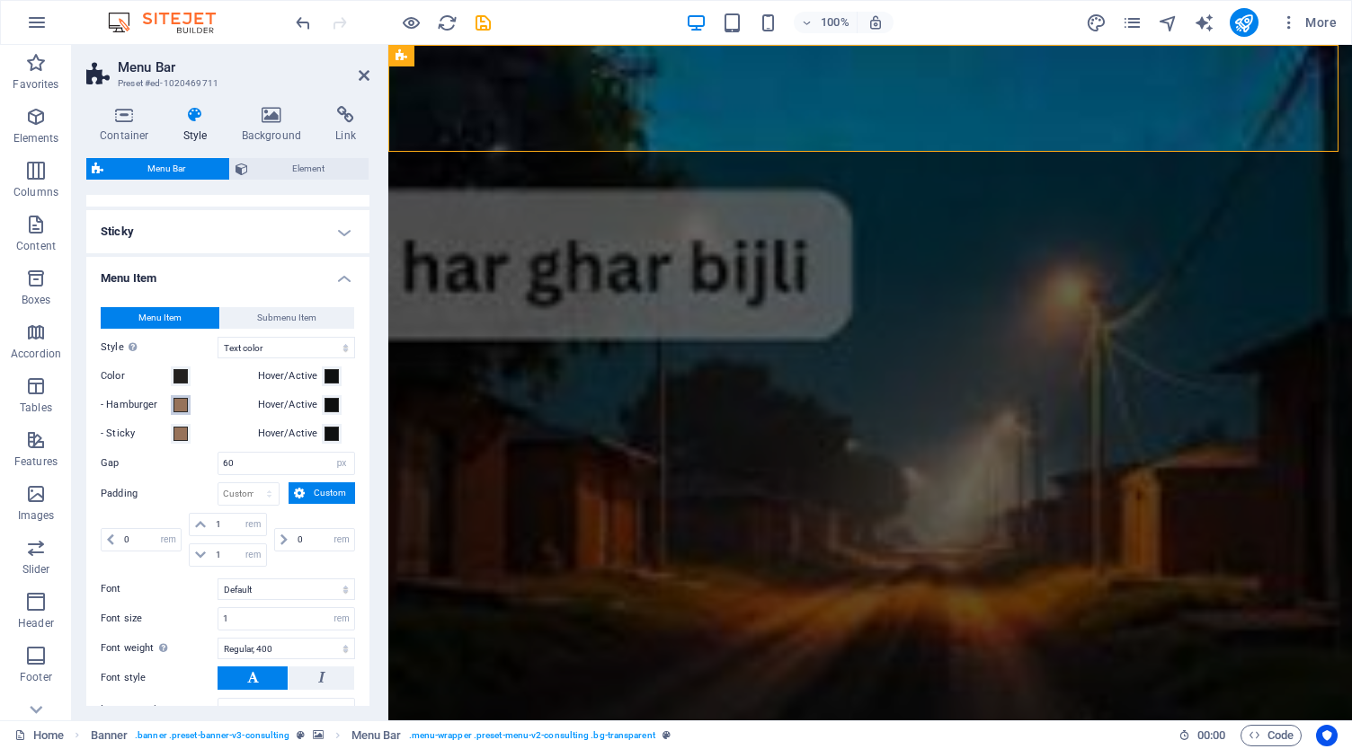
click at [177, 408] on span at bounding box center [180, 405] width 14 height 14
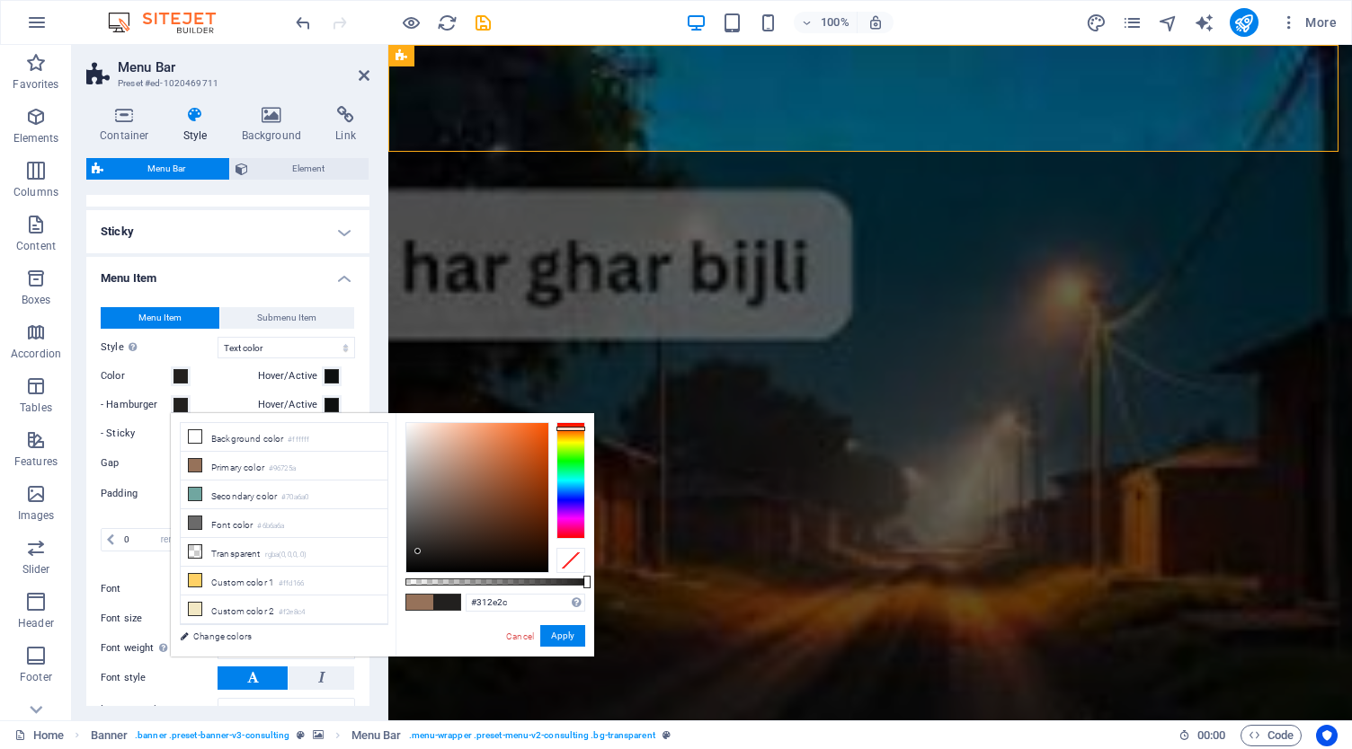
click at [420, 543] on div at bounding box center [477, 497] width 142 height 149
click at [568, 638] on button "Apply" at bounding box center [562, 636] width 45 height 22
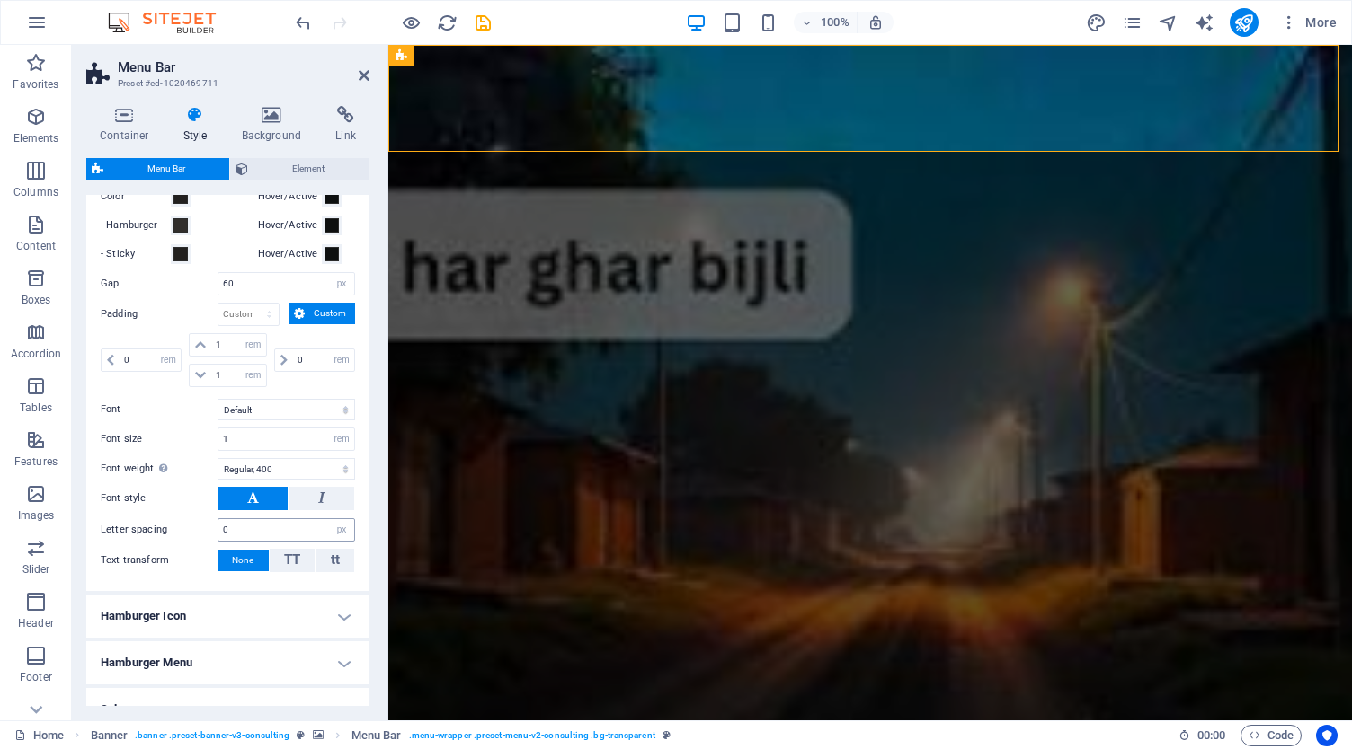
scroll to position [811, 0]
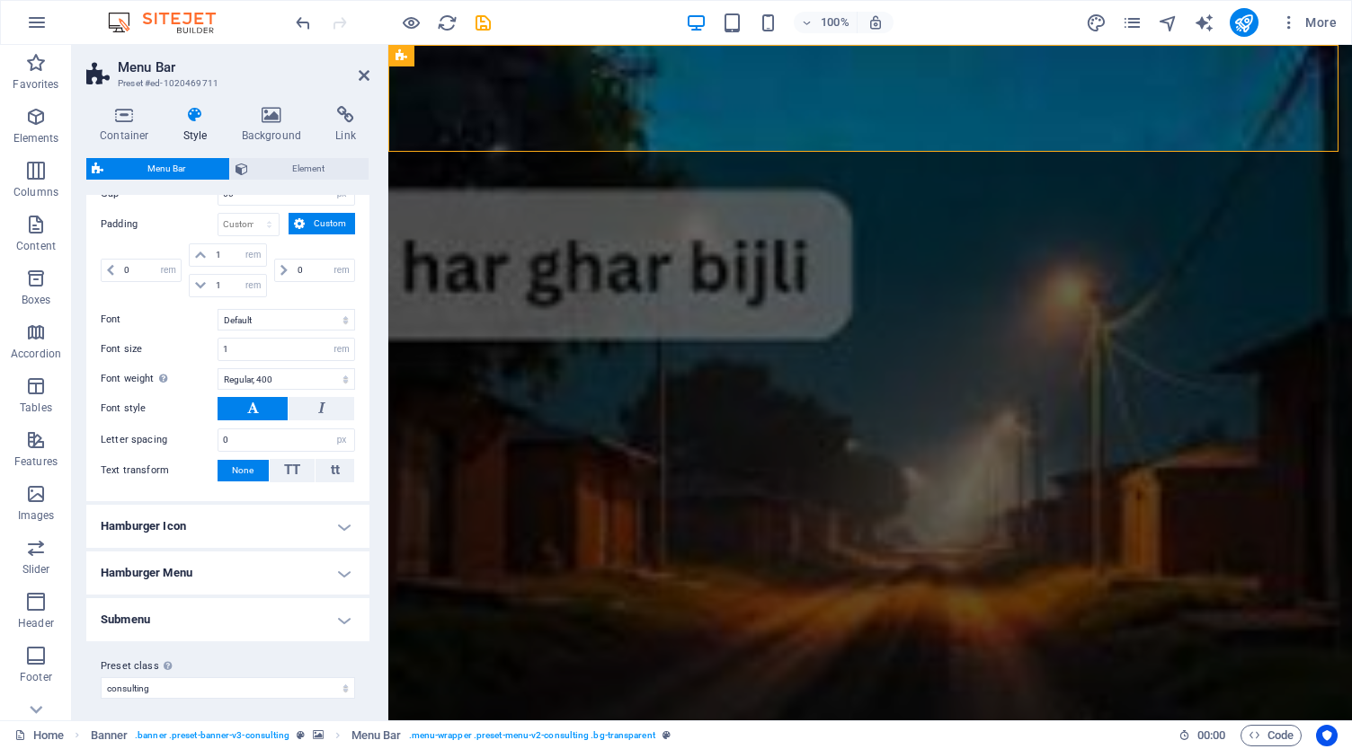
click at [253, 522] on h4 "Hamburger Icon" at bounding box center [227, 526] width 283 height 43
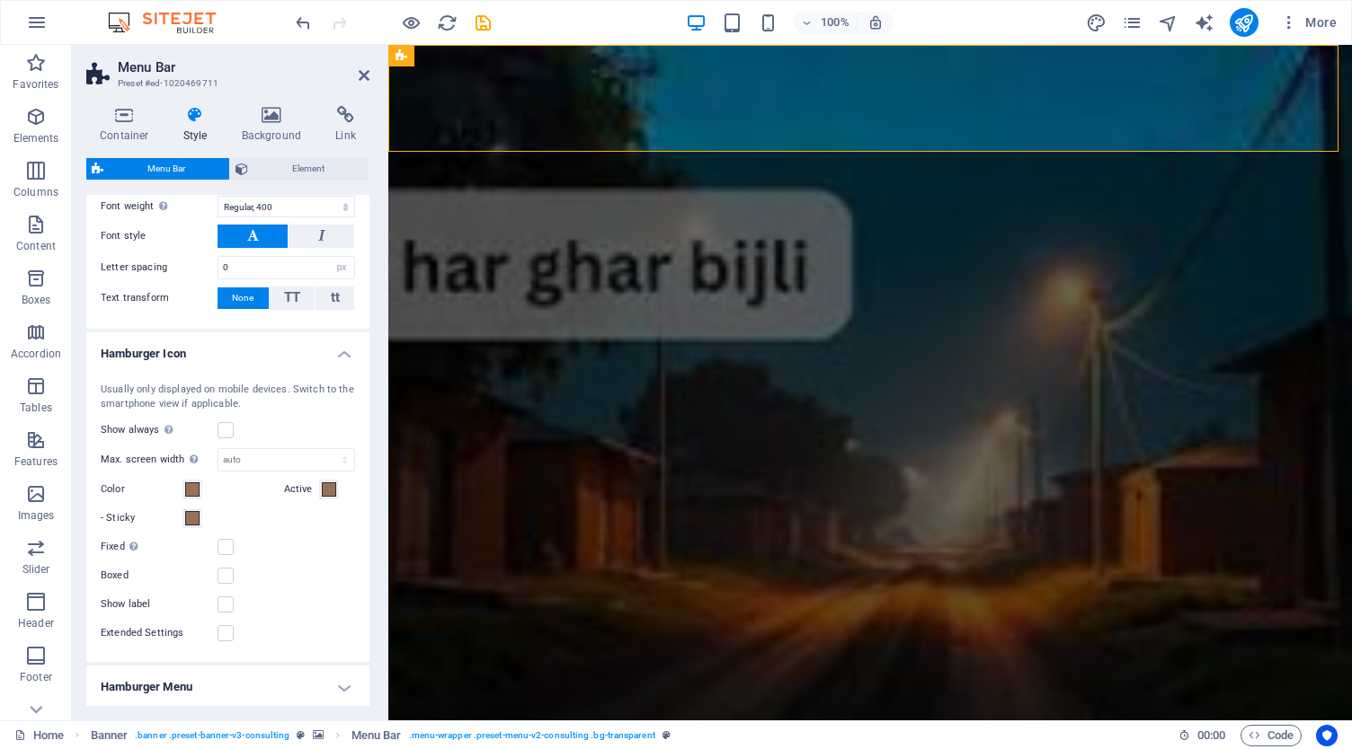
scroll to position [1080, 0]
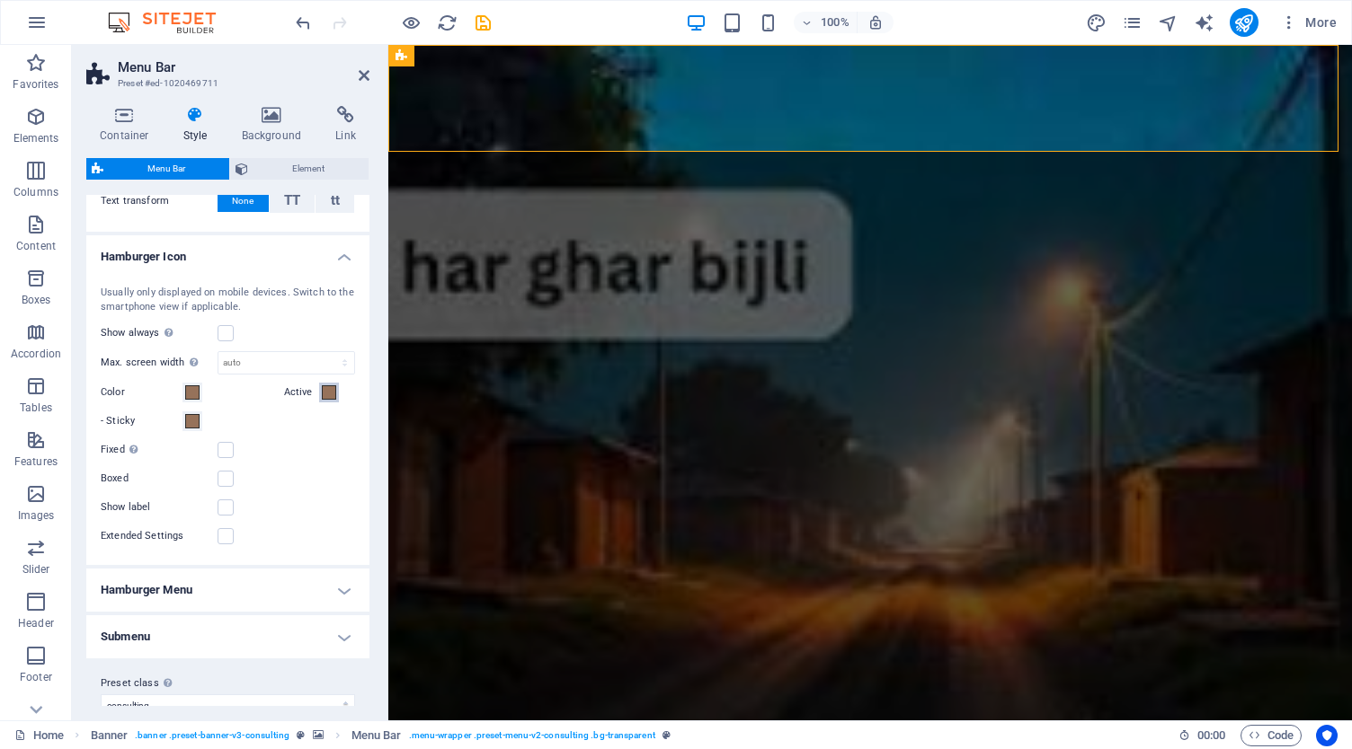
click at [334, 386] on button "Active" at bounding box center [329, 393] width 20 height 20
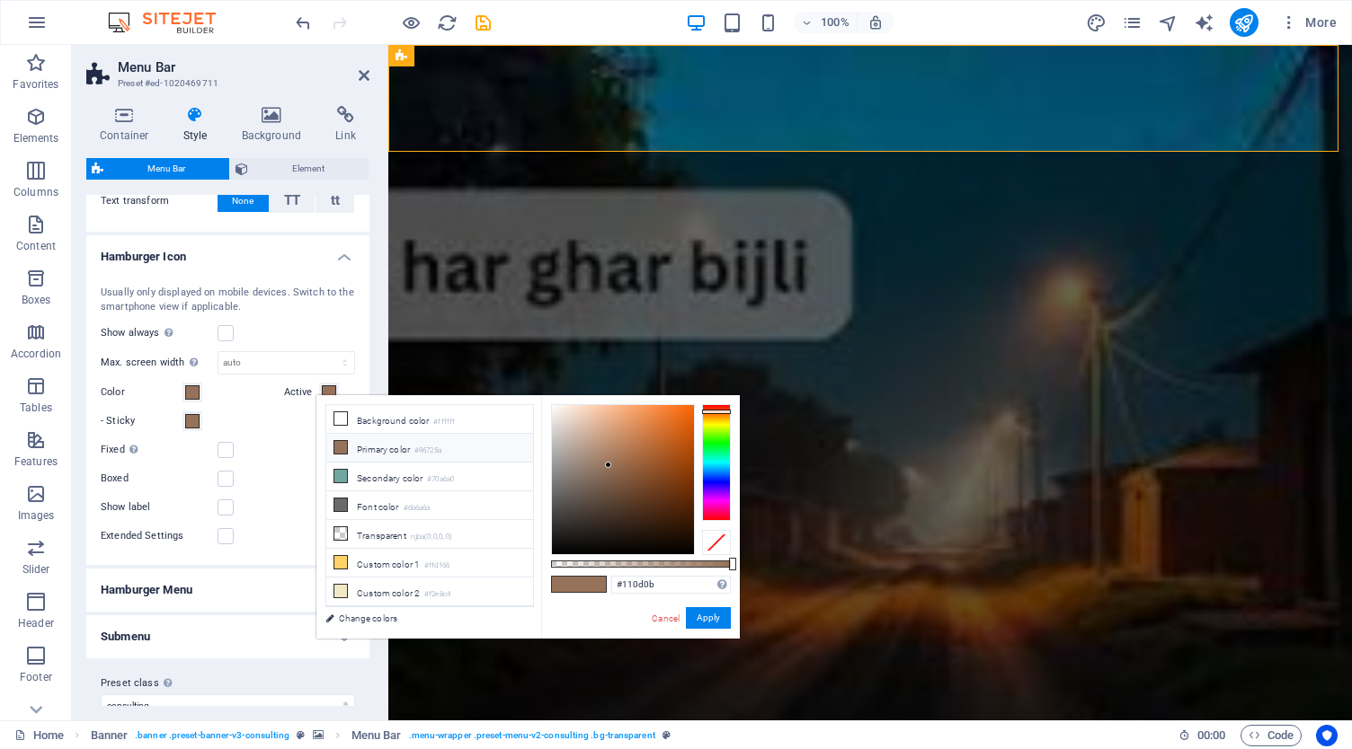
click at [604, 544] on div at bounding box center [623, 479] width 142 height 149
click at [588, 540] on div at bounding box center [623, 479] width 142 height 149
click at [714, 622] on button "Apply" at bounding box center [708, 618] width 45 height 22
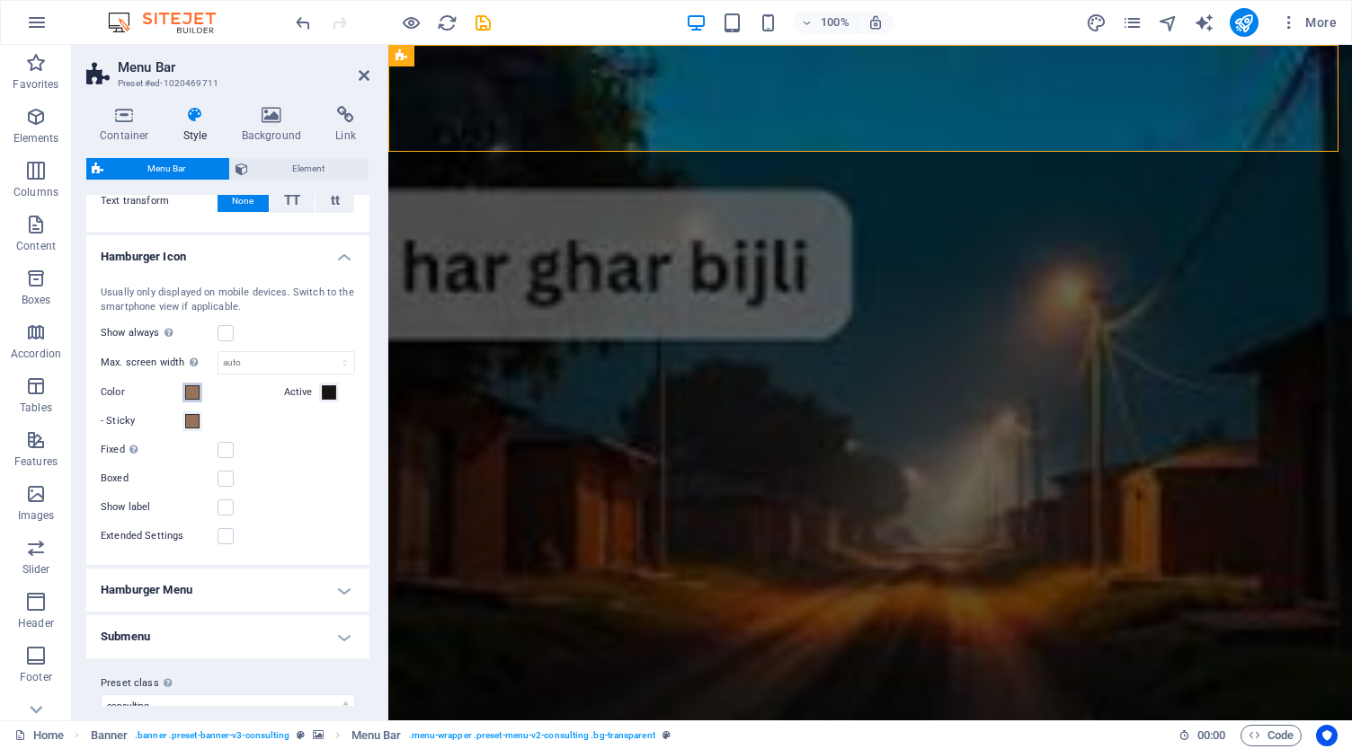
click at [192, 386] on span at bounding box center [192, 393] width 14 height 14
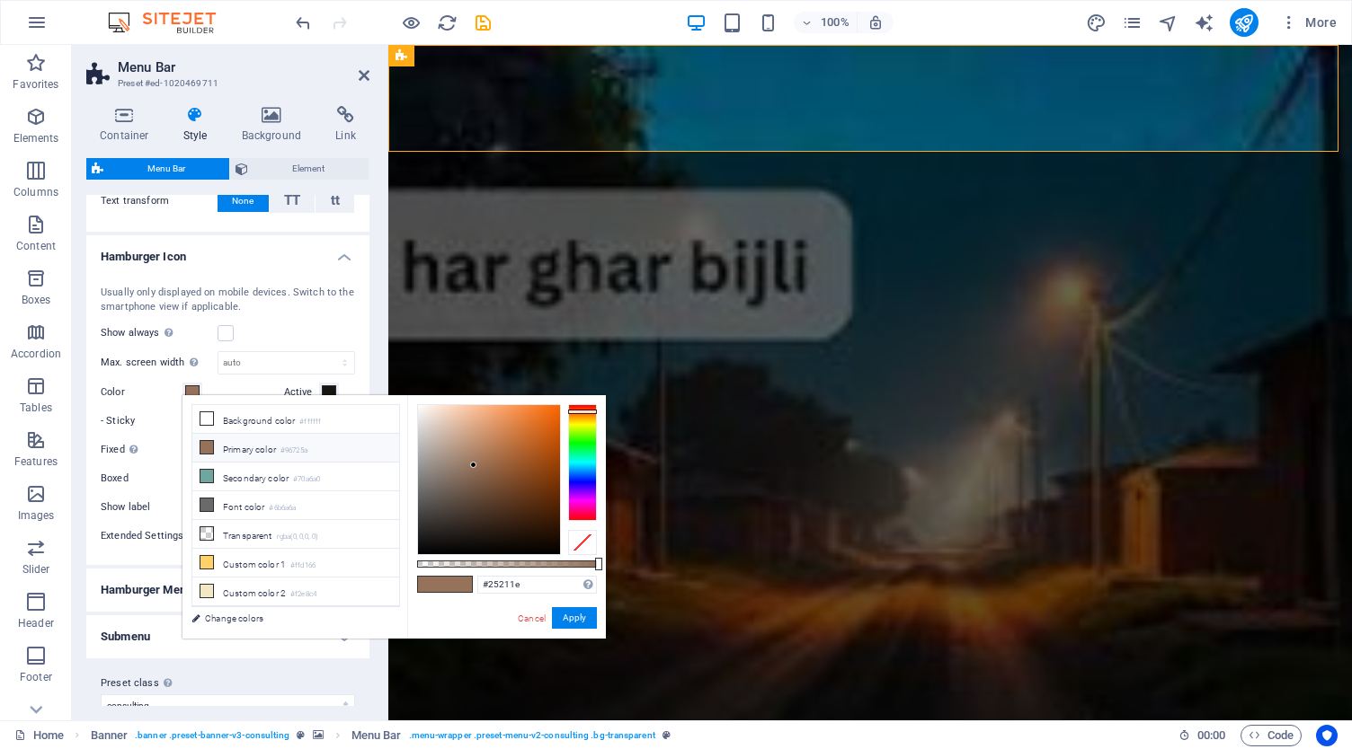
click at [442, 532] on div at bounding box center [489, 479] width 142 height 149
click at [590, 618] on button "Apply" at bounding box center [574, 618] width 45 height 22
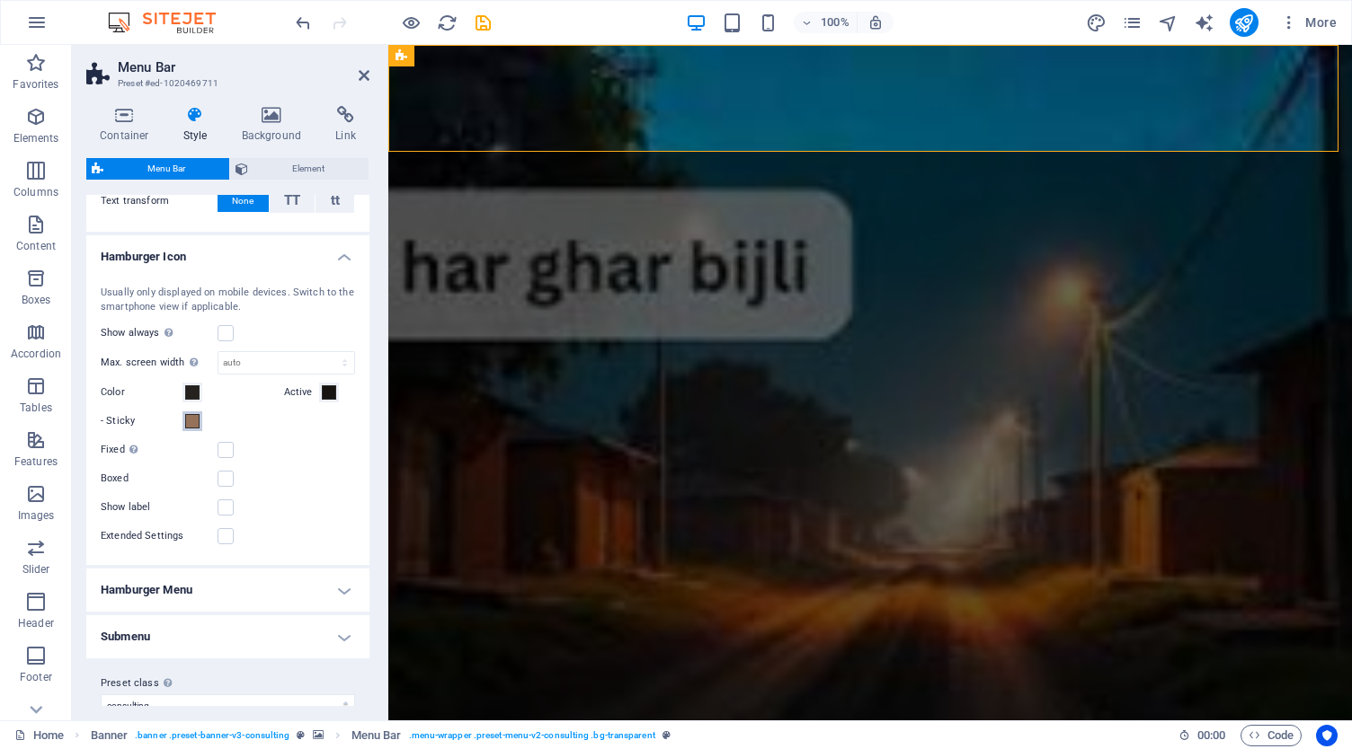
click at [188, 414] on span at bounding box center [192, 421] width 14 height 14
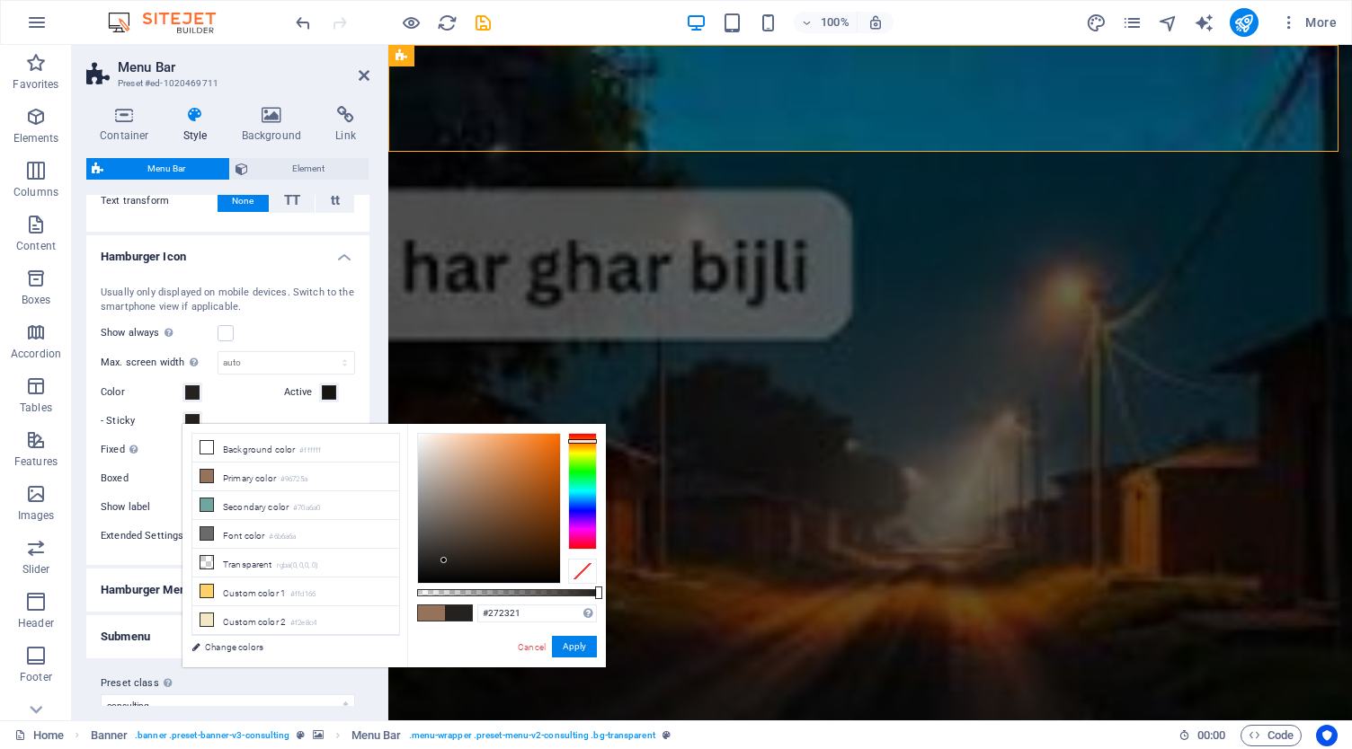
click at [439, 560] on div at bounding box center [489, 508] width 142 height 149
click at [571, 643] on button "Apply" at bounding box center [574, 647] width 45 height 22
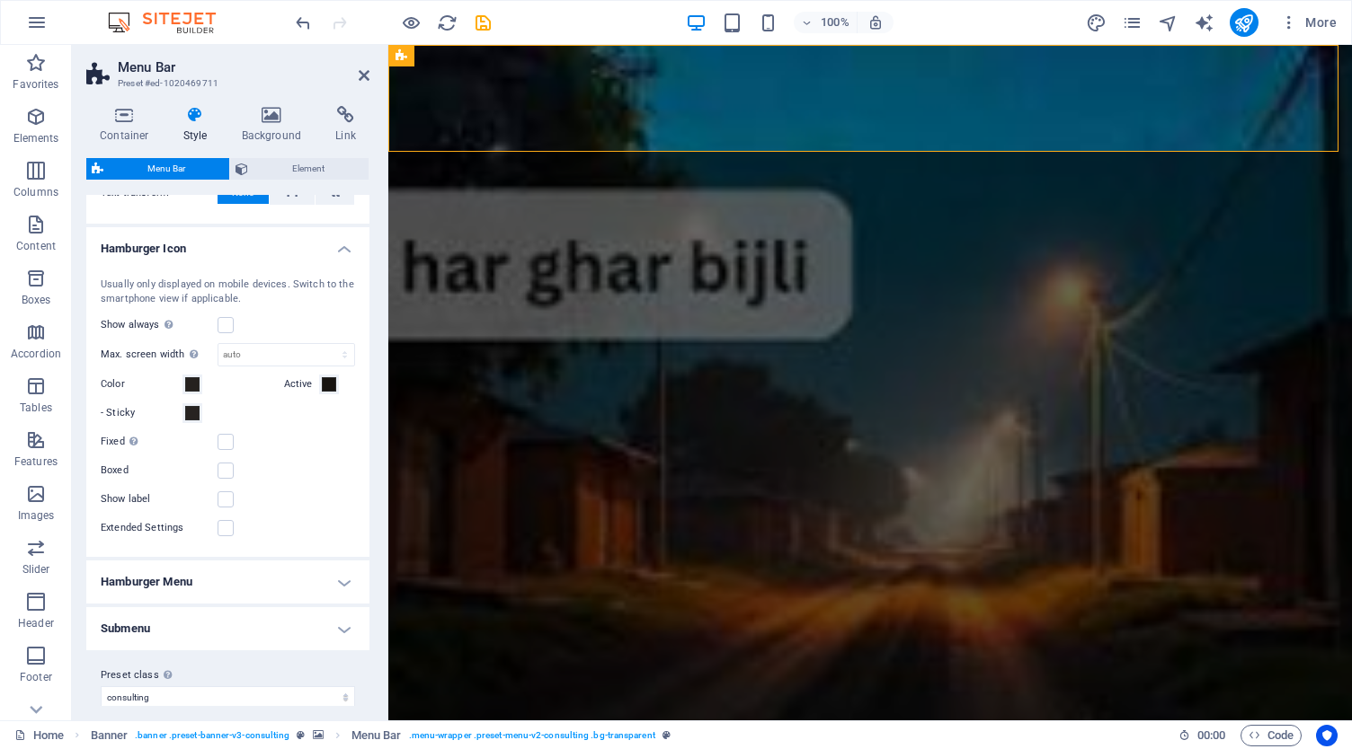
scroll to position [1096, 0]
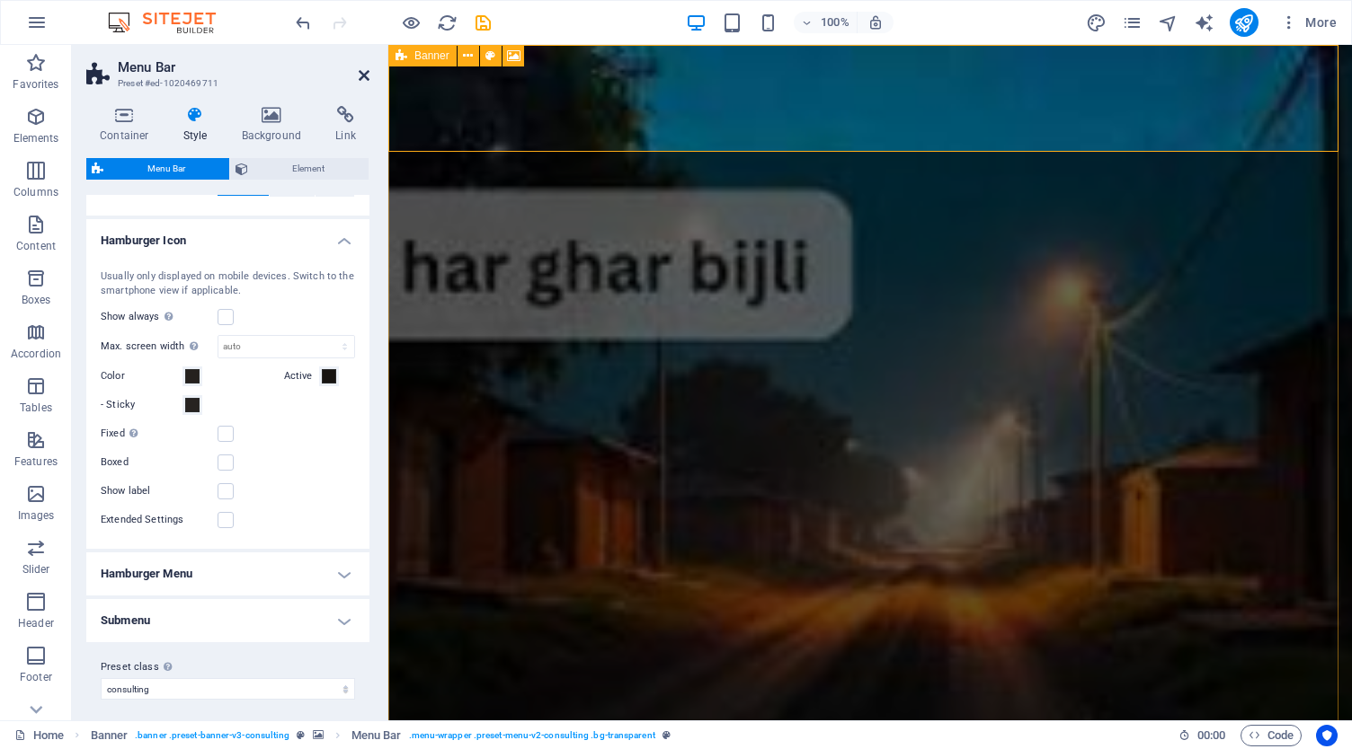
click at [362, 75] on icon at bounding box center [364, 75] width 11 height 14
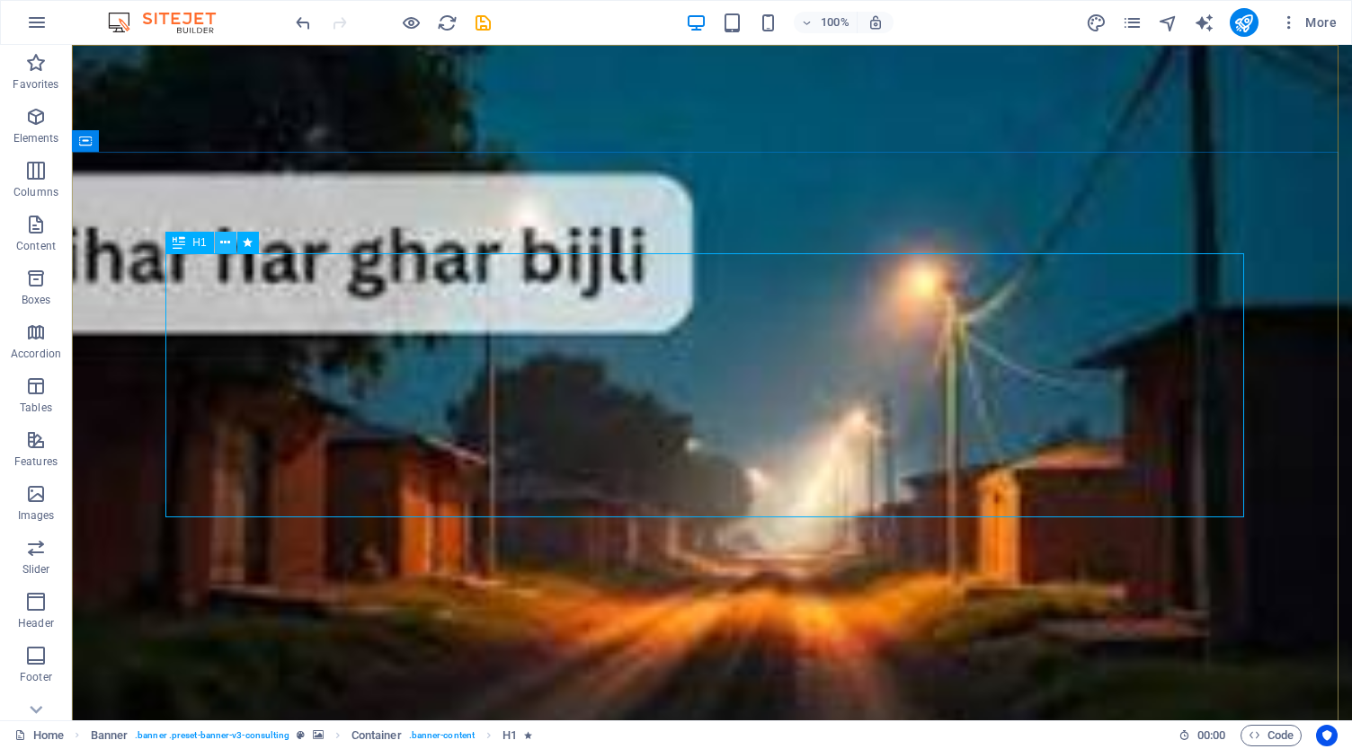
click at [230, 245] on icon at bounding box center [225, 243] width 10 height 19
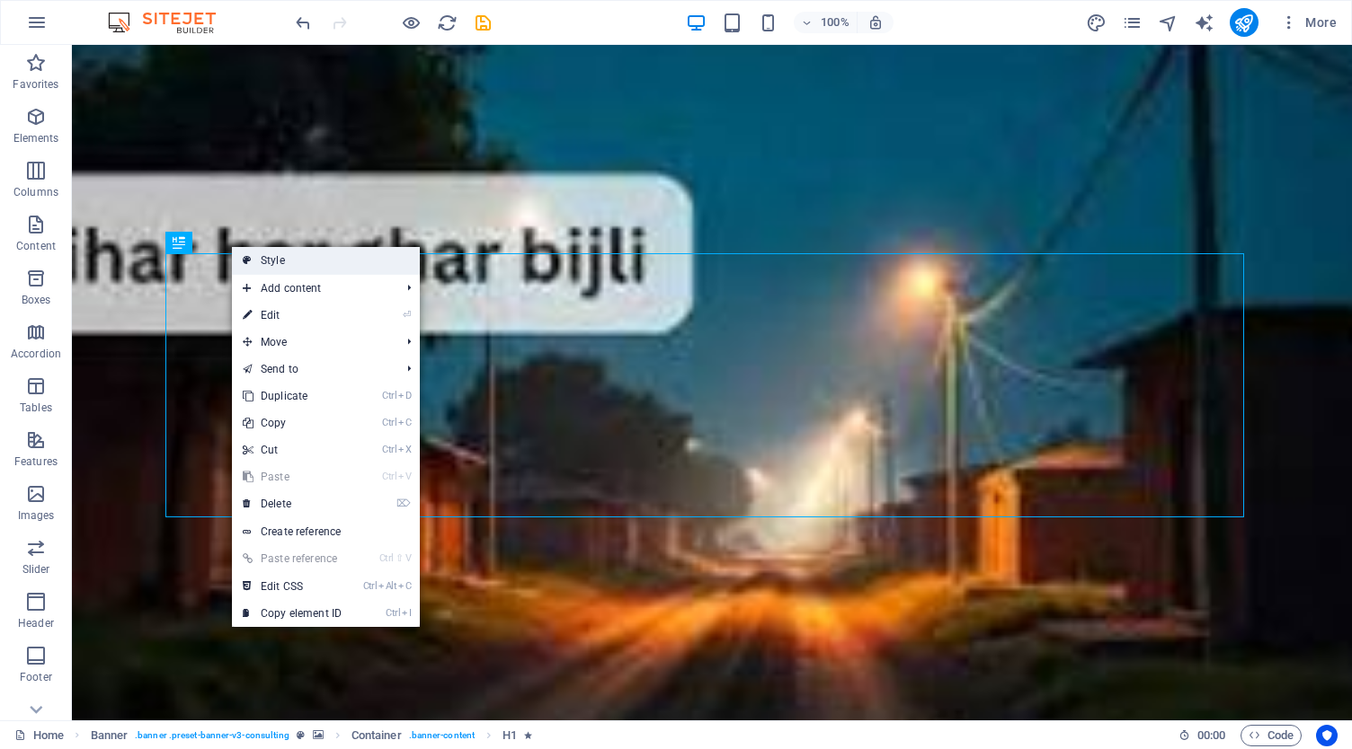
click at [266, 262] on link "Style" at bounding box center [326, 260] width 188 height 27
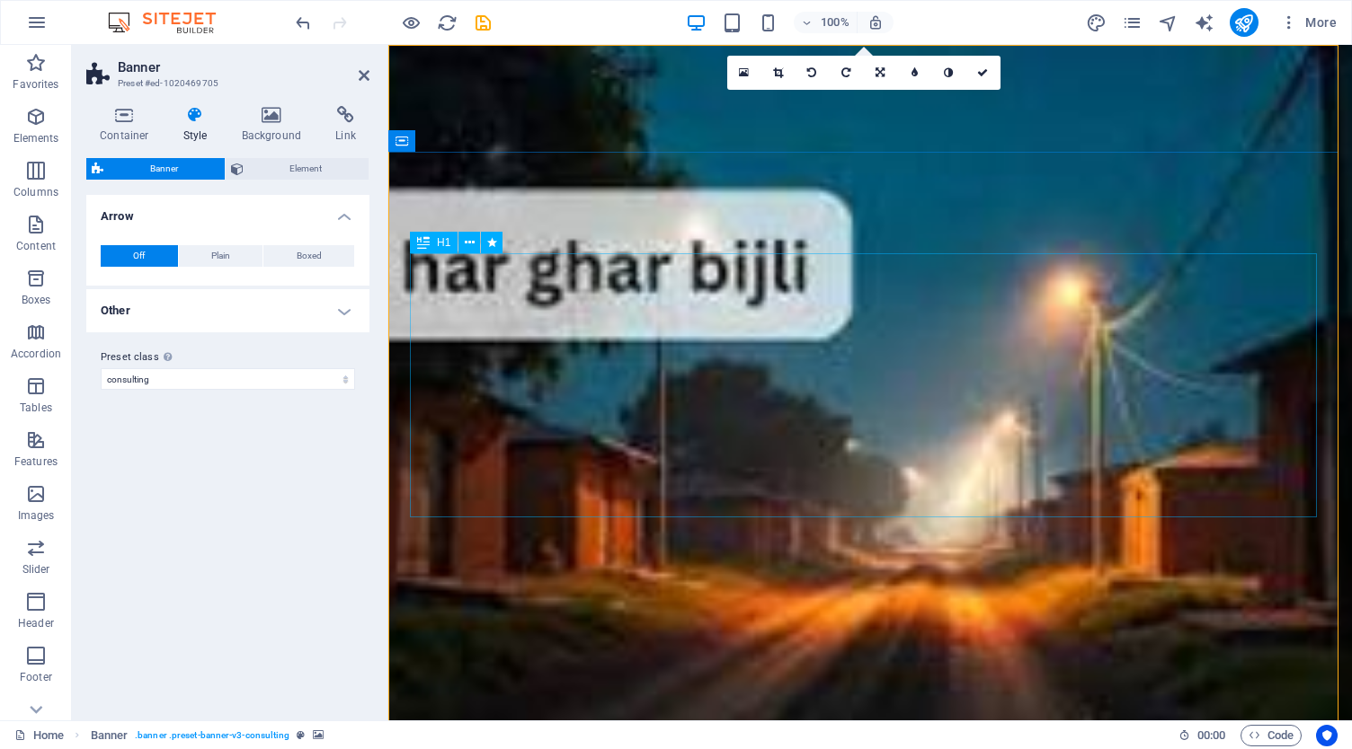
click at [466, 244] on icon at bounding box center [470, 243] width 10 height 19
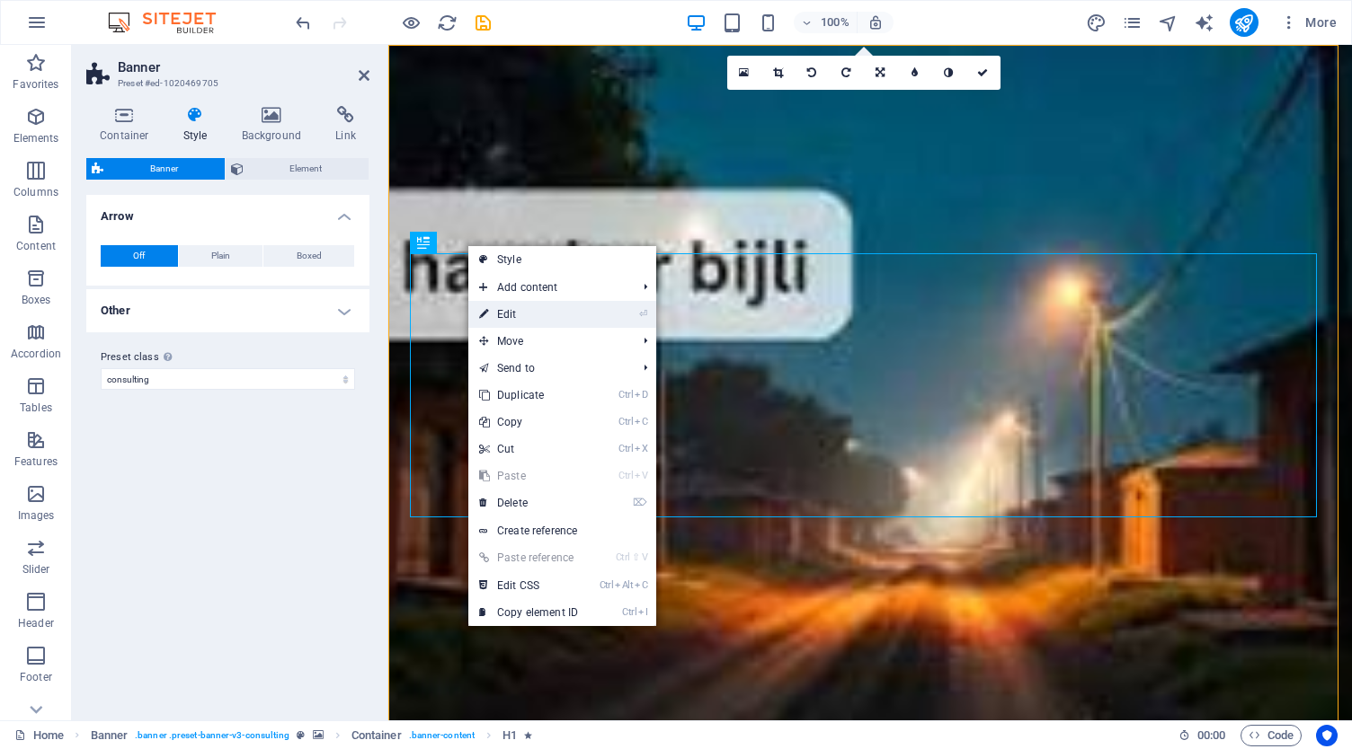
click at [527, 317] on link "⏎ Edit" at bounding box center [528, 314] width 120 height 27
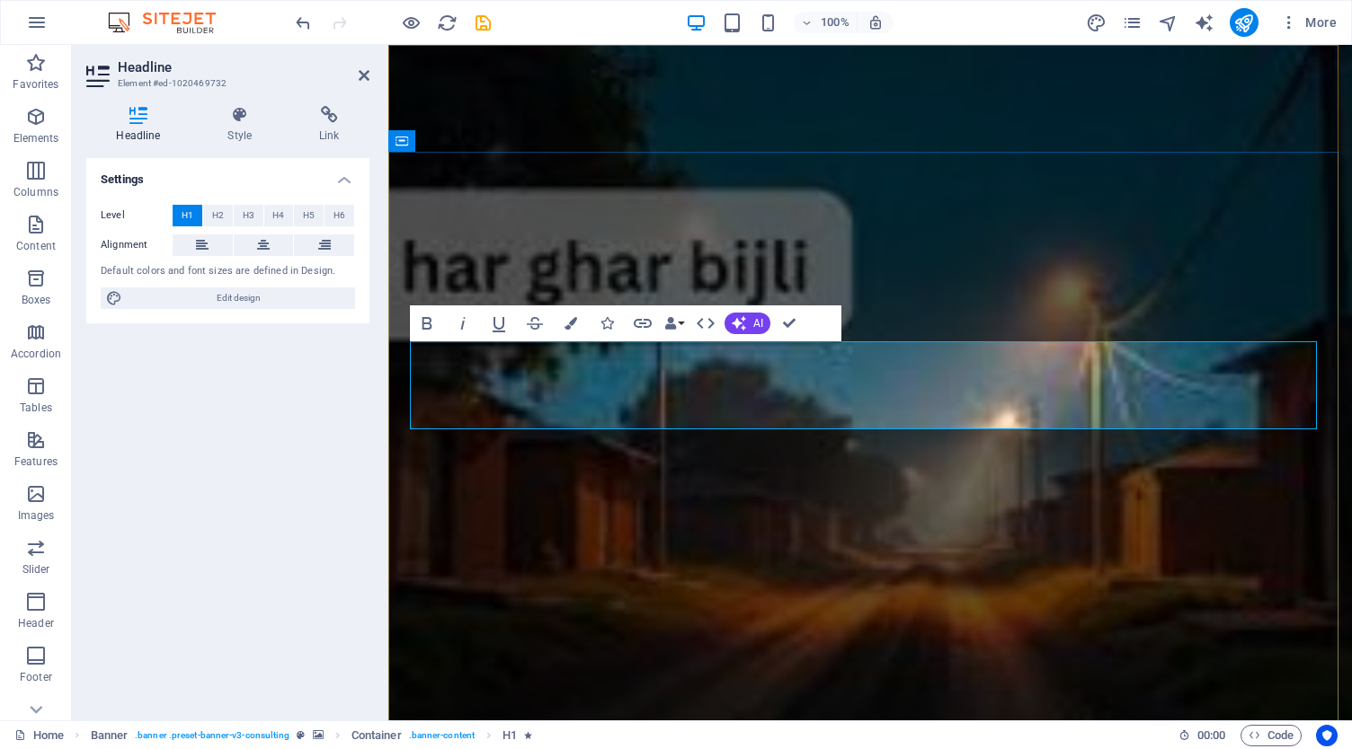
scroll to position [0, 2]
click at [755, 323] on span "AI" at bounding box center [758, 323] width 10 height 11
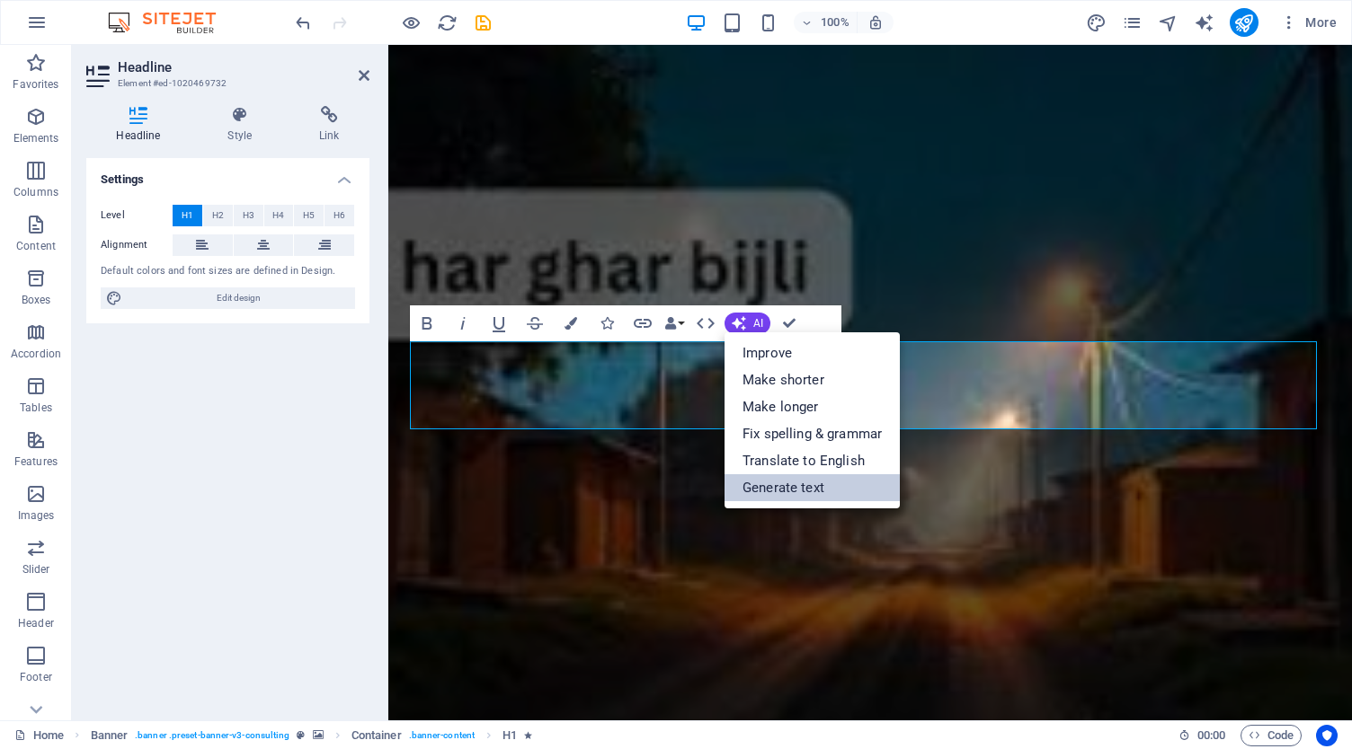
click at [830, 475] on link "Generate text" at bounding box center [811, 487] width 175 height 27
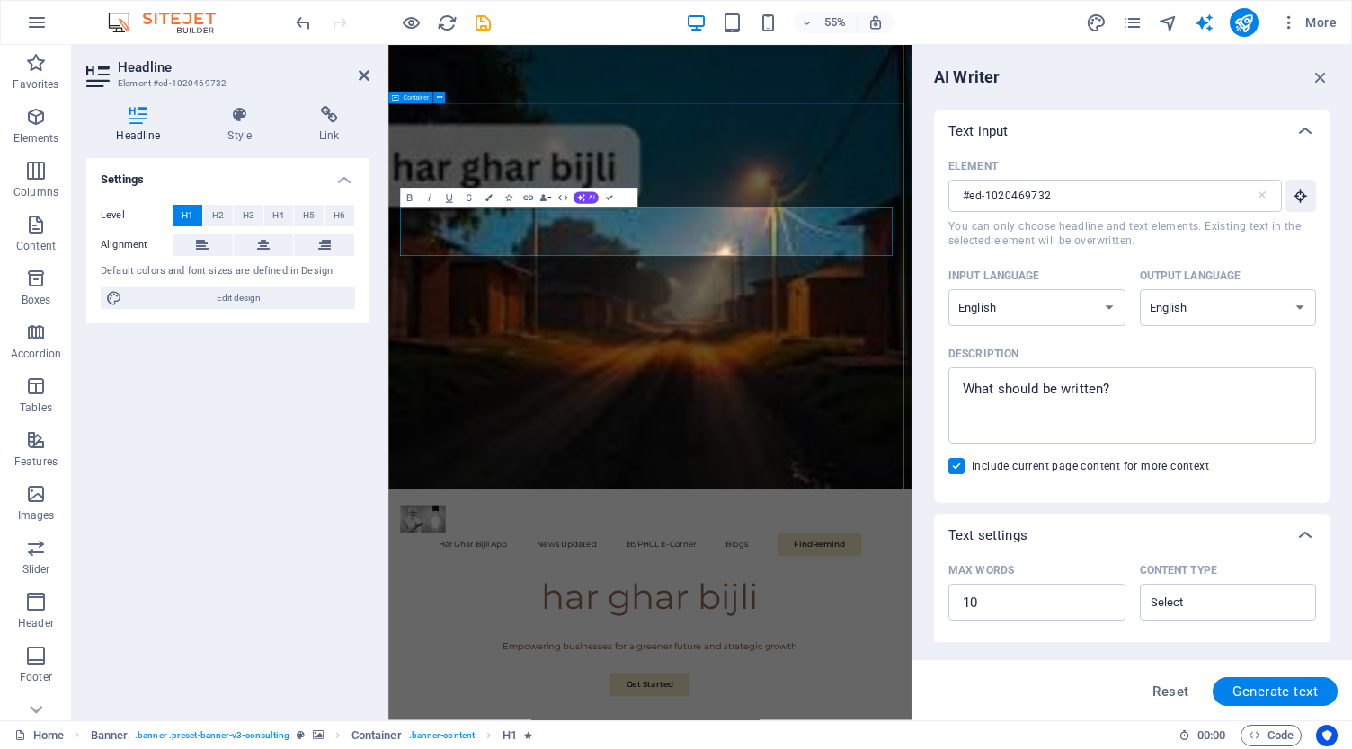
scroll to position [0, 0]
click at [1073, 190] on input "#ed-1020469732" at bounding box center [1101, 196] width 306 height 32
click at [1088, 377] on textarea "Description x ​" at bounding box center [1132, 406] width 350 height 58
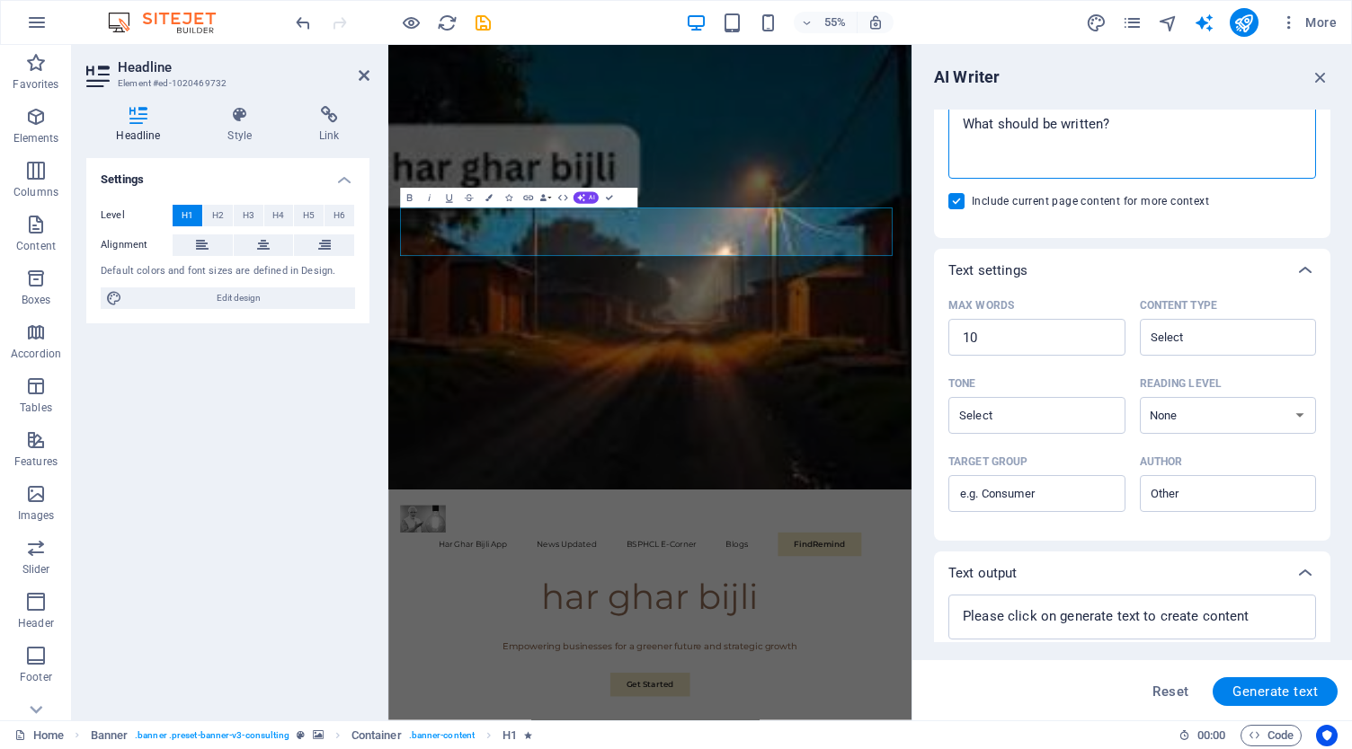
scroll to position [320, 0]
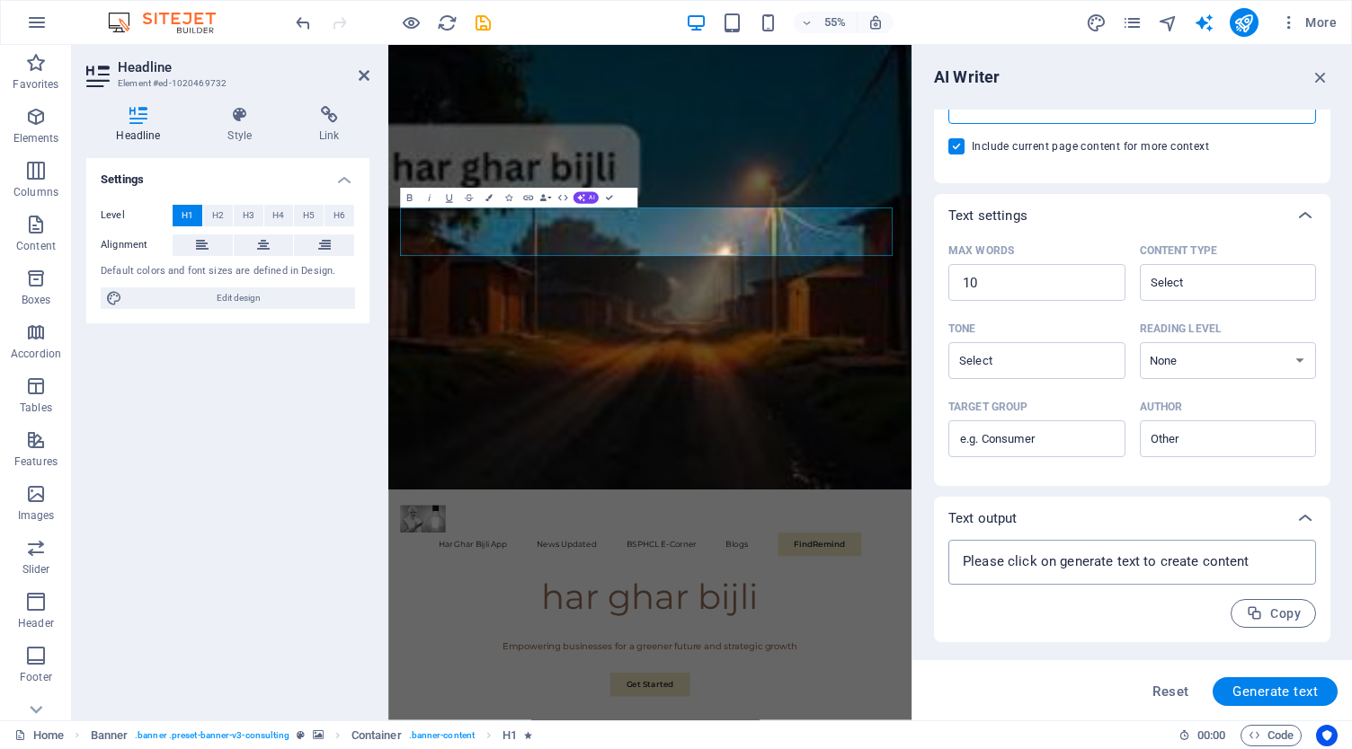
click at [1163, 561] on textarea at bounding box center [1132, 562] width 350 height 27
paste textarea
click at [1034, 353] on input "Tone ​" at bounding box center [1021, 361] width 137 height 26
click at [1024, 430] on li "Friendly" at bounding box center [1034, 434] width 173 height 29
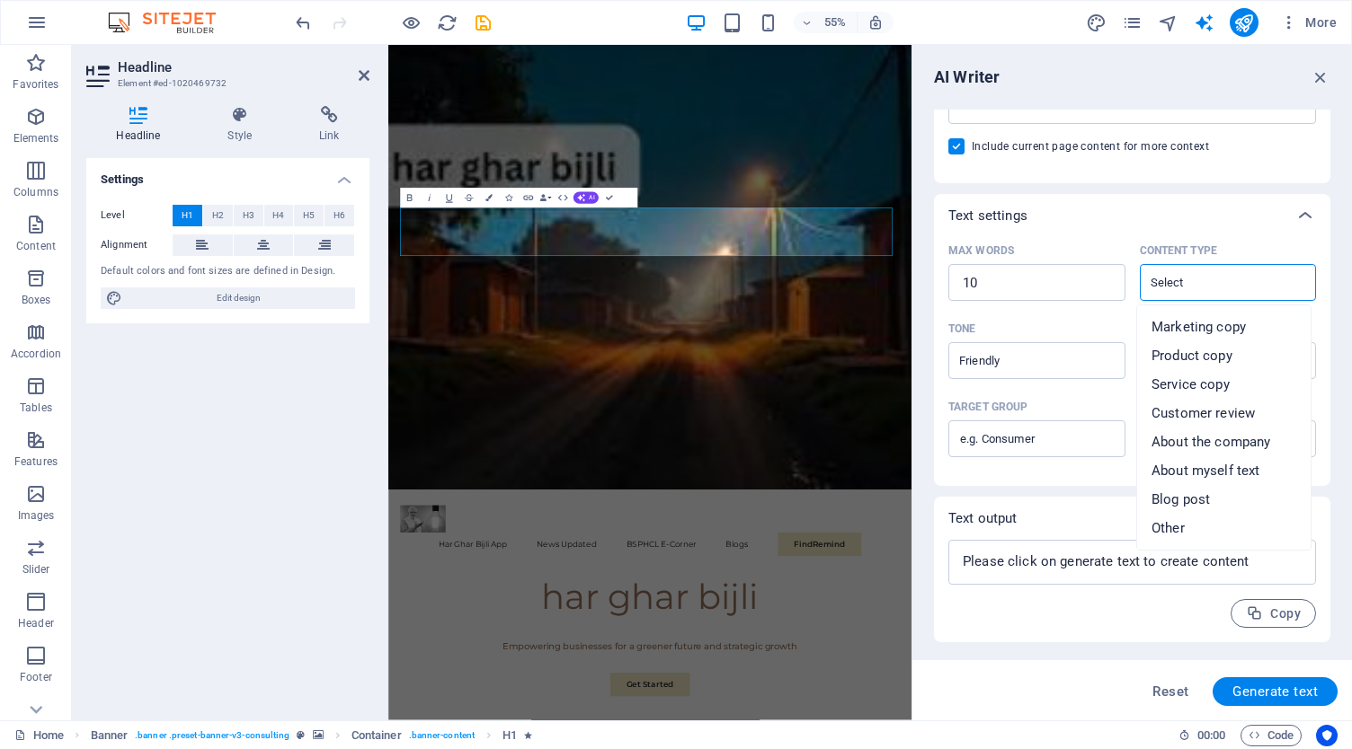
click at [1197, 283] on input "Content type ​" at bounding box center [1213, 283] width 137 height 26
click at [1226, 377] on span "Service copy" at bounding box center [1190, 385] width 78 height 18
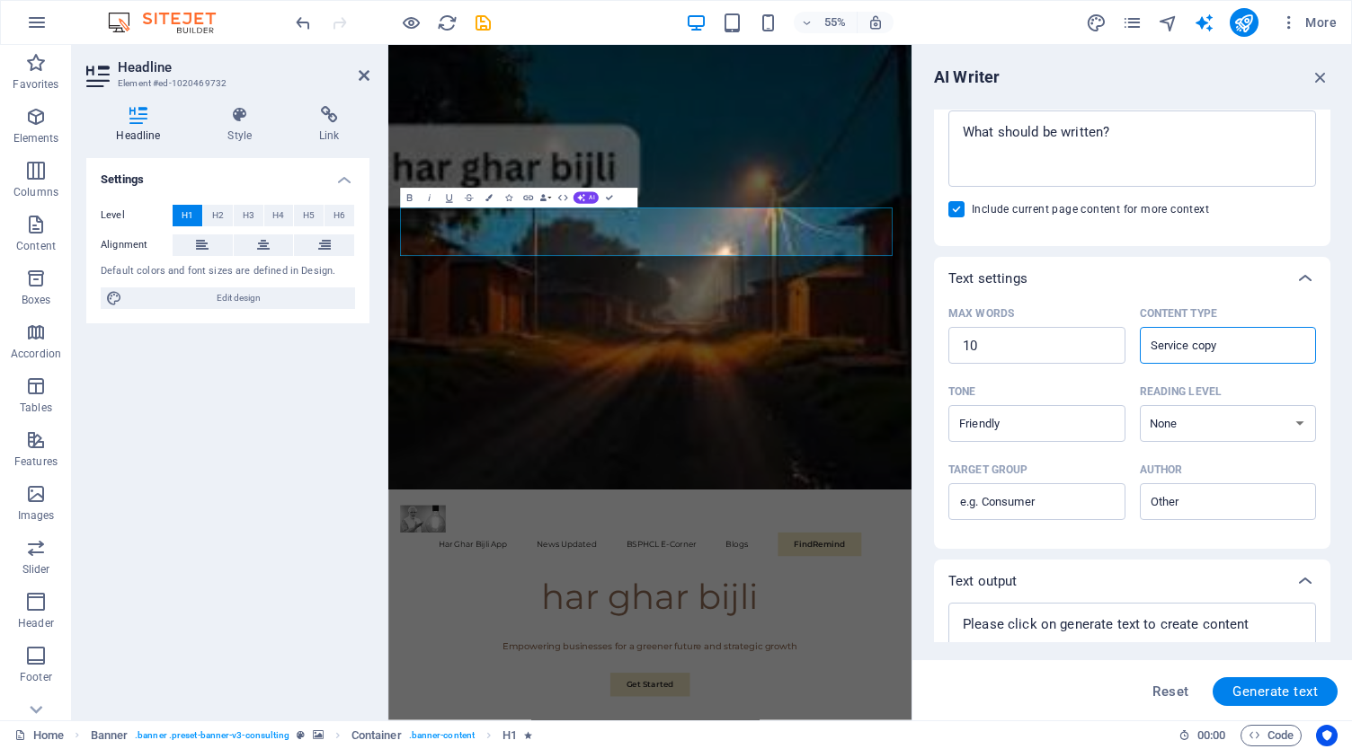
scroll to position [230, 0]
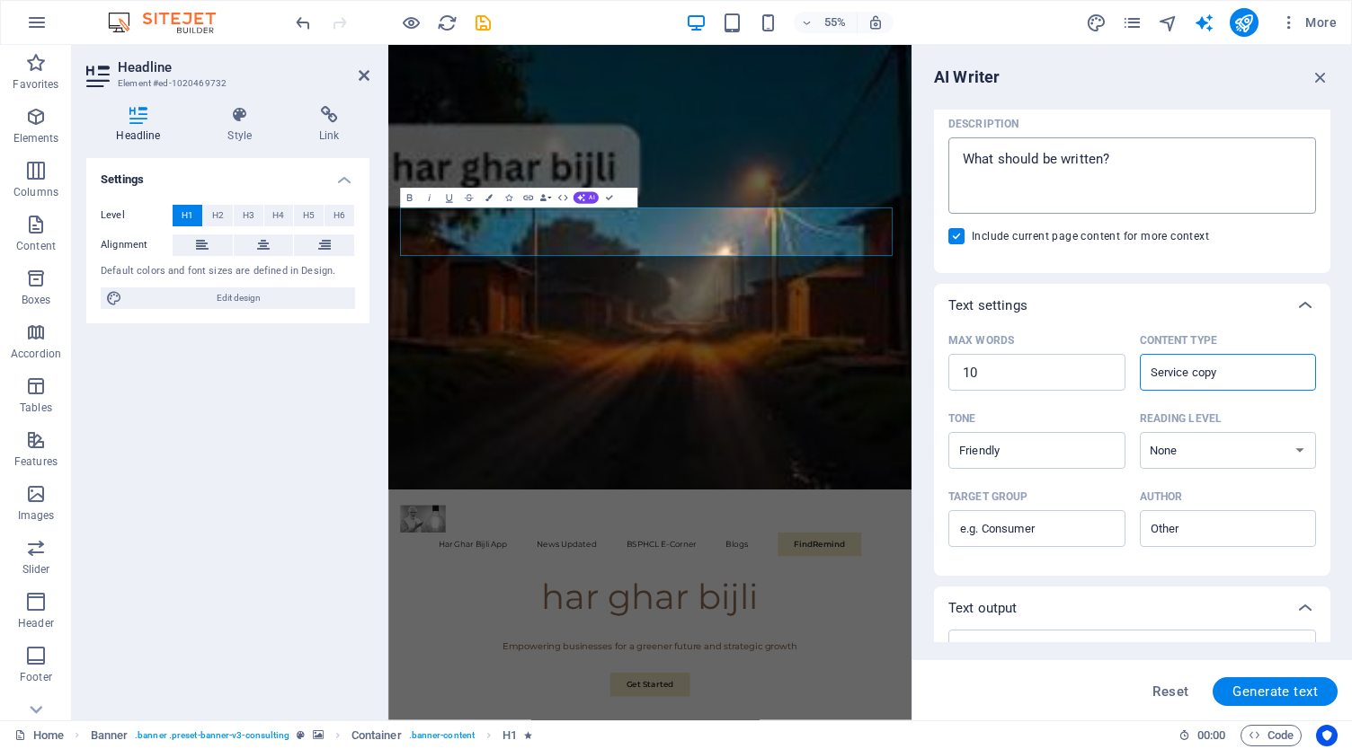
click at [1076, 174] on textarea "Description x ​" at bounding box center [1132, 175] width 350 height 58
click at [1077, 166] on textarea "Description x ​" at bounding box center [1132, 175] width 350 height 58
paste textarea "hargharbijli"
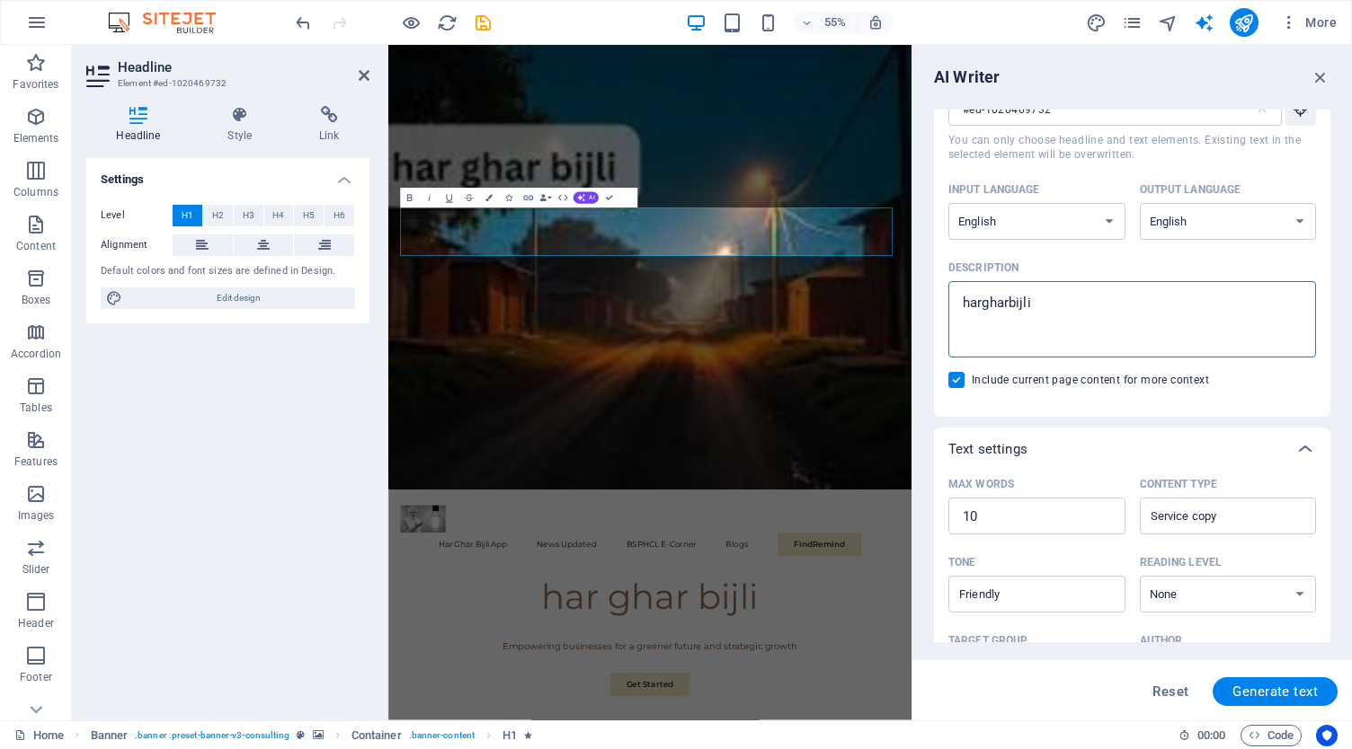
scroll to position [0, 0]
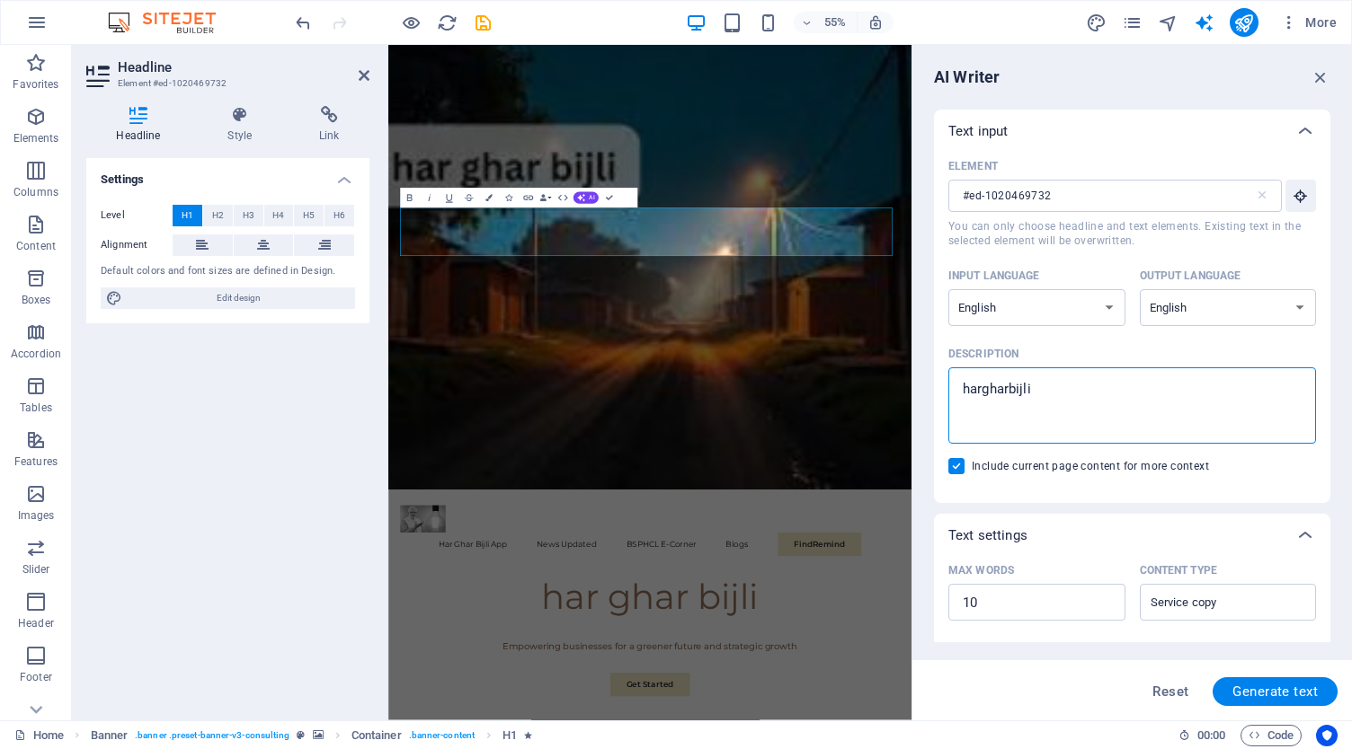
click at [981, 387] on textarea "hargharbijli" at bounding box center [1132, 406] width 350 height 58
click at [1011, 389] on textarea "har gharbijli" at bounding box center [1132, 406] width 350 height 58
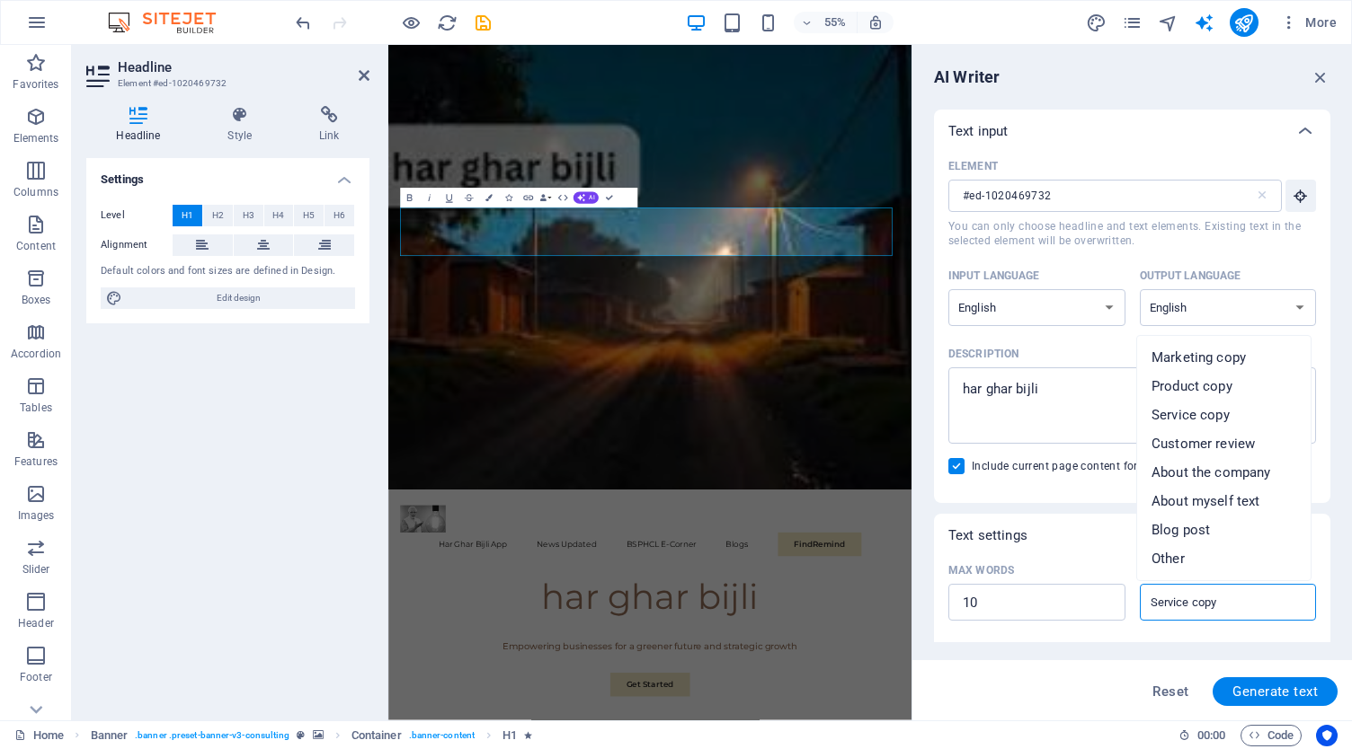
click at [1199, 599] on input "Service copy" at bounding box center [1213, 603] width 137 height 26
click at [1213, 501] on span "About myself text" at bounding box center [1205, 501] width 108 height 18
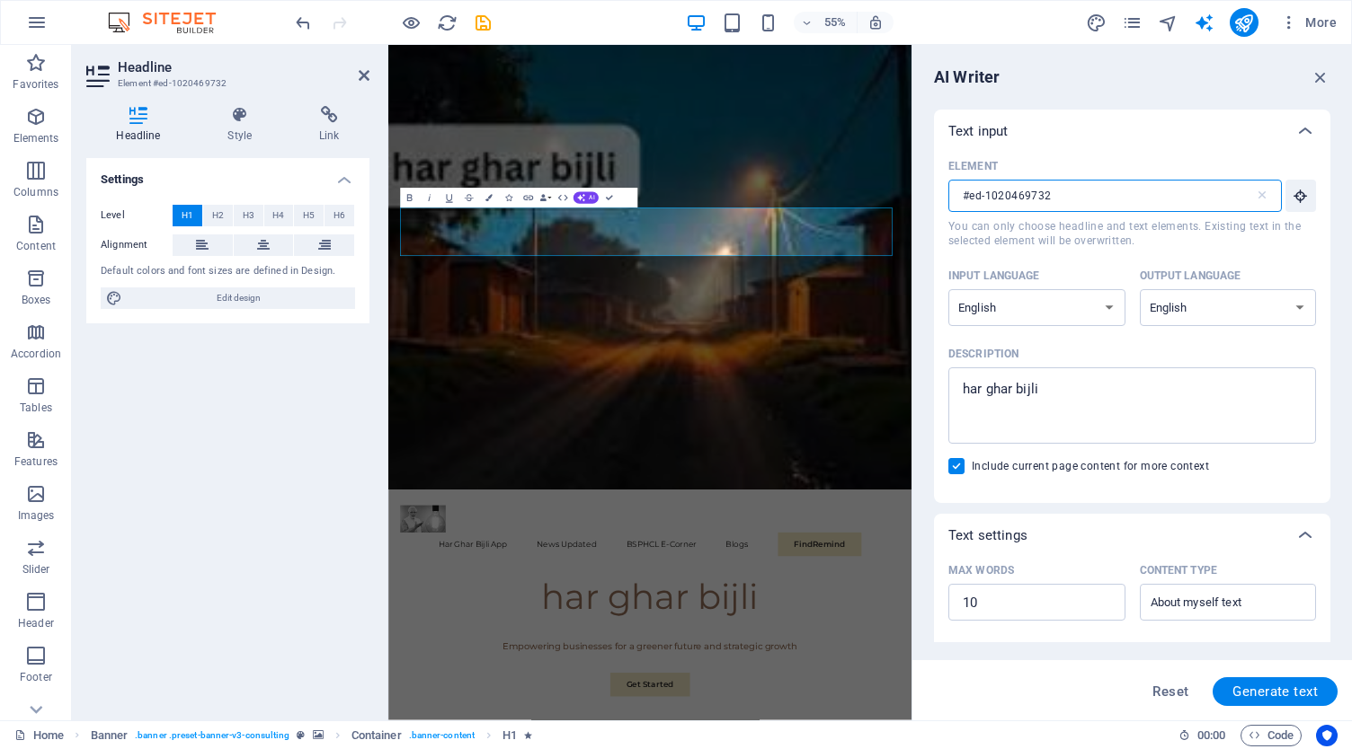
click at [1050, 194] on input "#ed-1020469732" at bounding box center [1101, 196] width 306 height 32
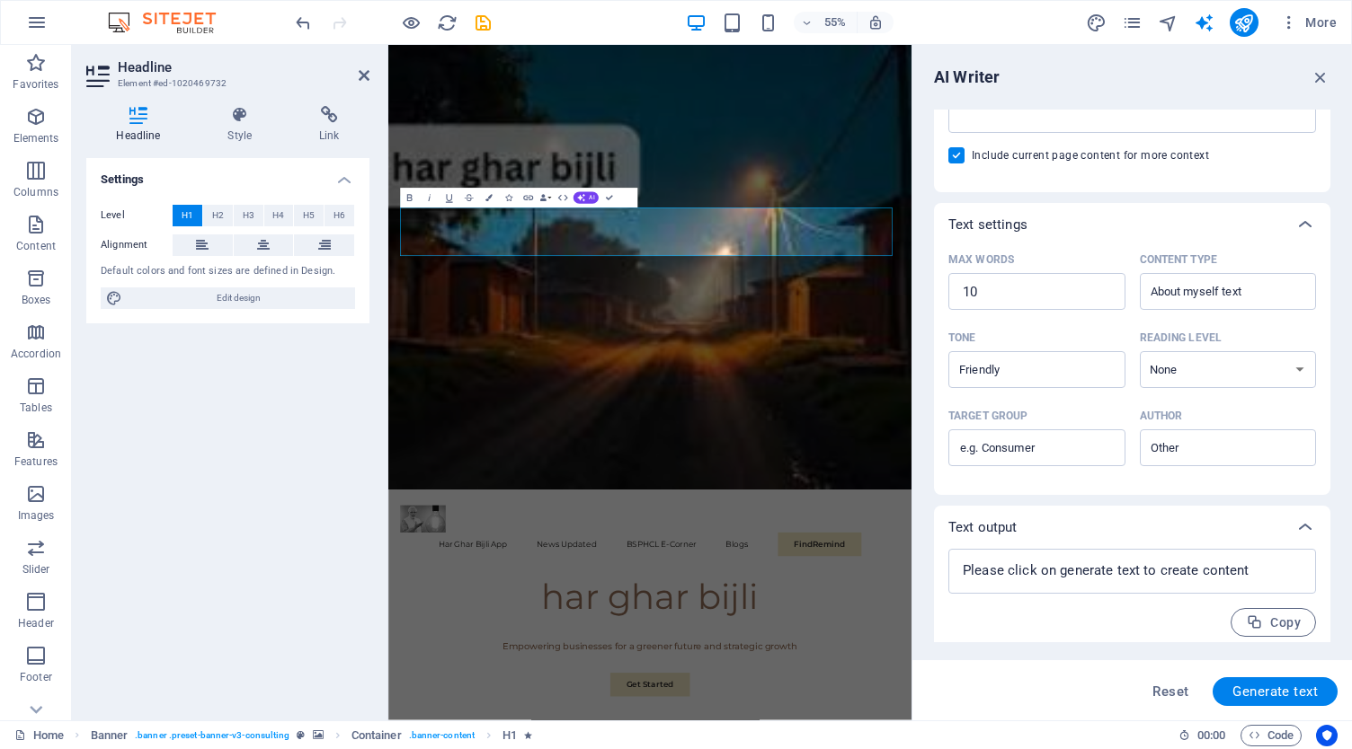
scroll to position [320, 0]
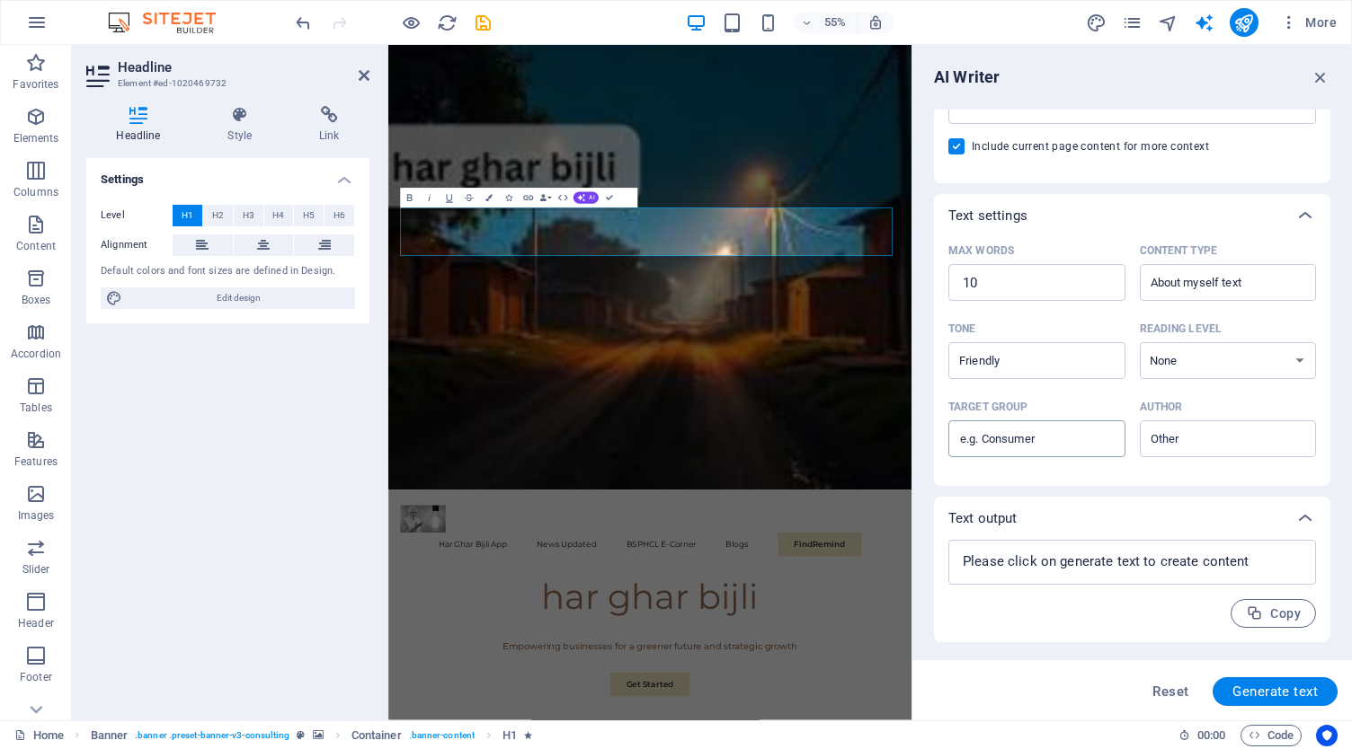
click at [1068, 445] on input "Target group ​" at bounding box center [1036, 439] width 177 height 29
paste input "hargharbijli"
click at [976, 439] on input "hargharbijli" at bounding box center [1036, 439] width 177 height 29
click at [1003, 435] on input "har gharbijli" at bounding box center [1036, 439] width 177 height 29
click at [1048, 440] on input "har ghar bijli" at bounding box center [1036, 439] width 177 height 29
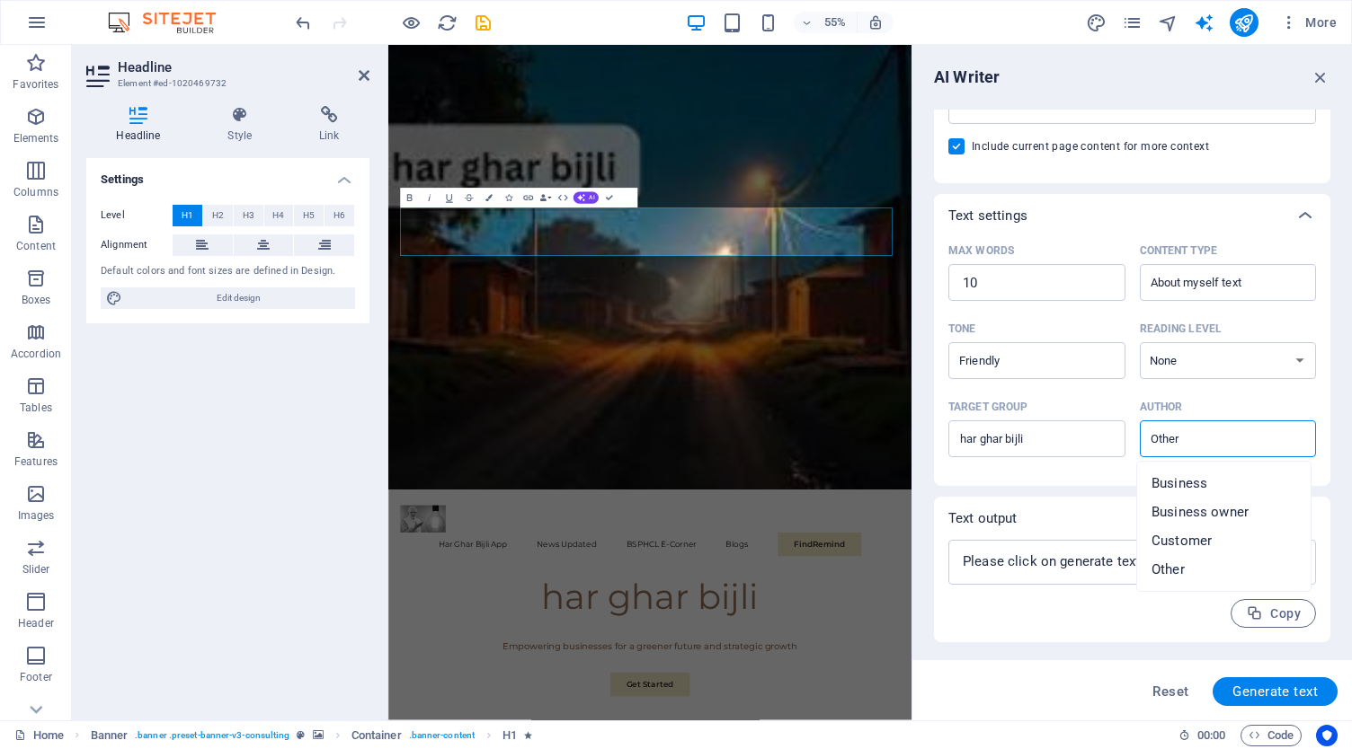
click at [1172, 436] on input "Author ​" at bounding box center [1213, 439] width 137 height 26
click at [1110, 549] on textarea at bounding box center [1132, 562] width 350 height 27
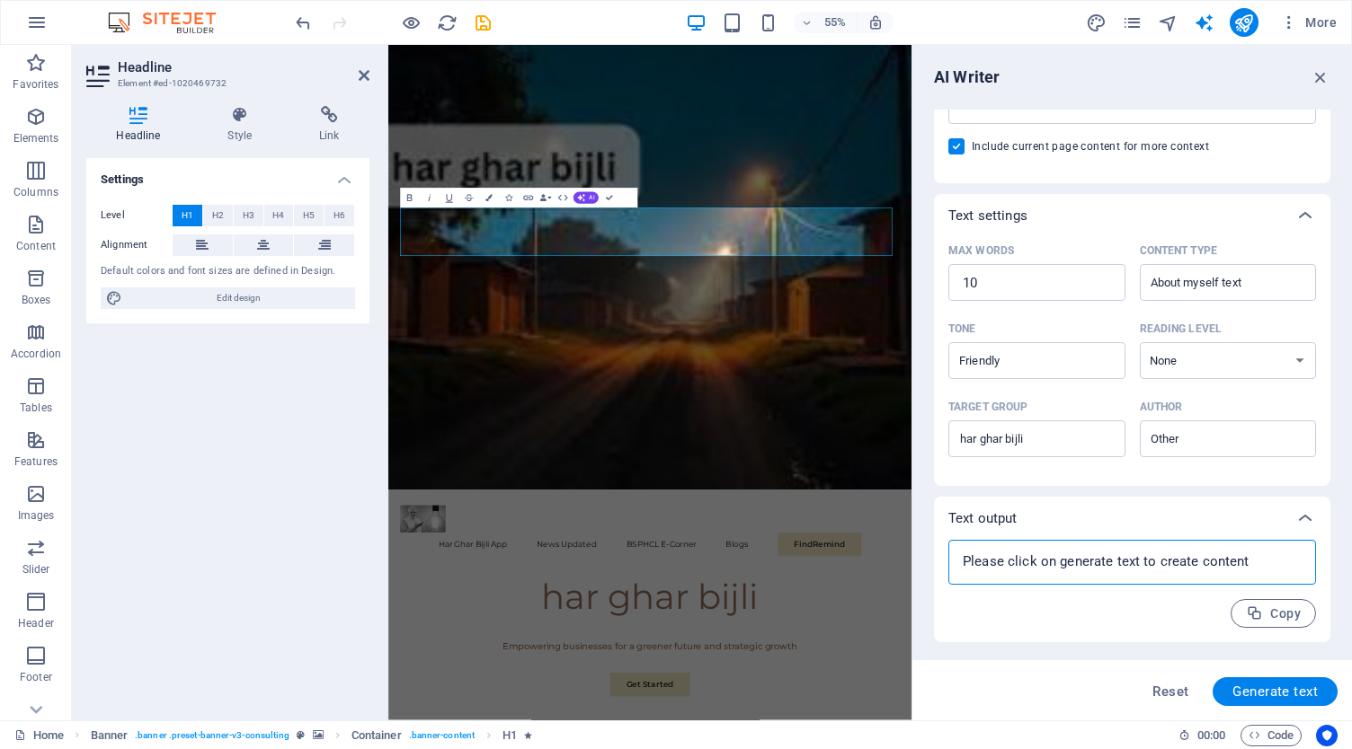
paste textarea
click at [1040, 560] on textarea at bounding box center [1132, 562] width 350 height 27
drag, startPoint x: 1244, startPoint y: 564, endPoint x: 1068, endPoint y: 564, distance: 176.1
click at [1068, 564] on textarea at bounding box center [1132, 562] width 350 height 27
click at [992, 558] on textarea at bounding box center [1132, 562] width 350 height 27
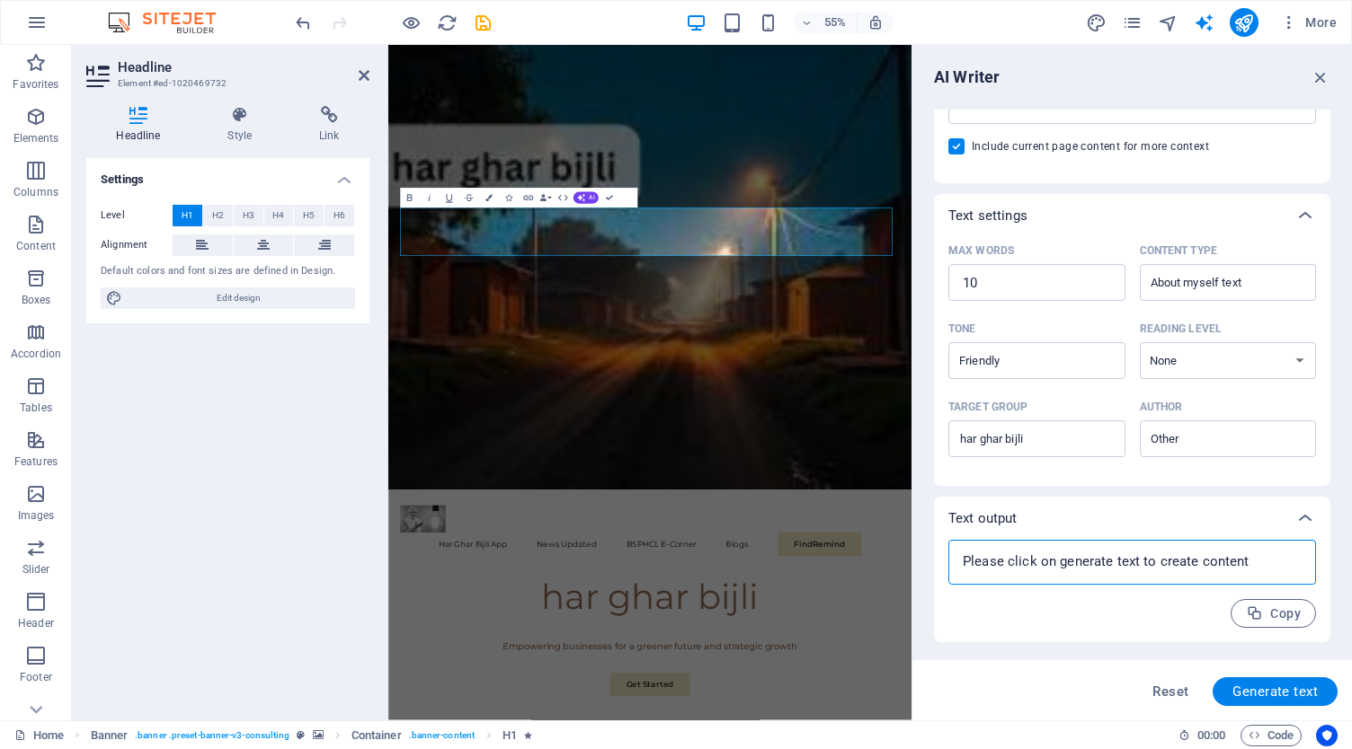
click at [1048, 565] on textarea at bounding box center [1132, 562] width 350 height 27
paste textarea
click at [1041, 562] on textarea at bounding box center [1132, 562] width 350 height 27
click at [1264, 614] on span "Copy" at bounding box center [1273, 614] width 55 height 17
click at [1157, 563] on textarea at bounding box center [1132, 562] width 350 height 27
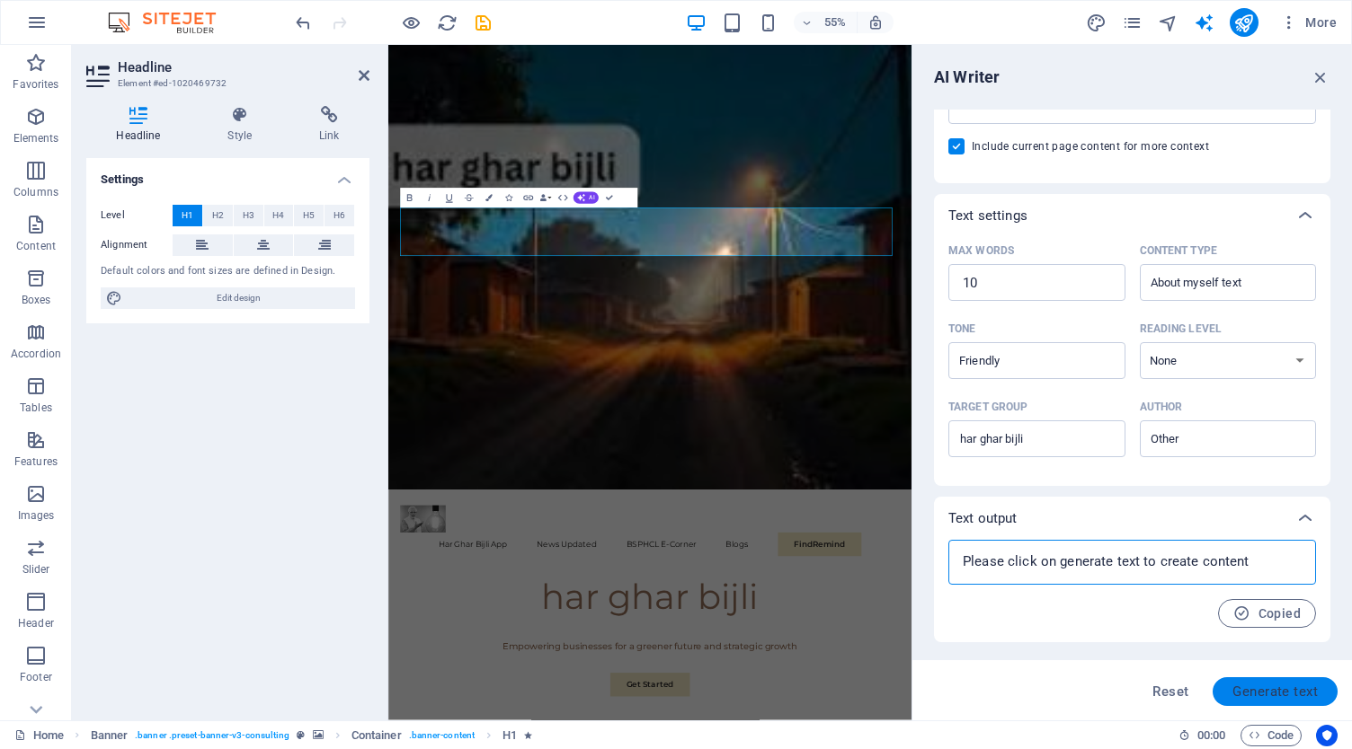
click at [1267, 695] on span "Generate text" at bounding box center [1274, 692] width 85 height 14
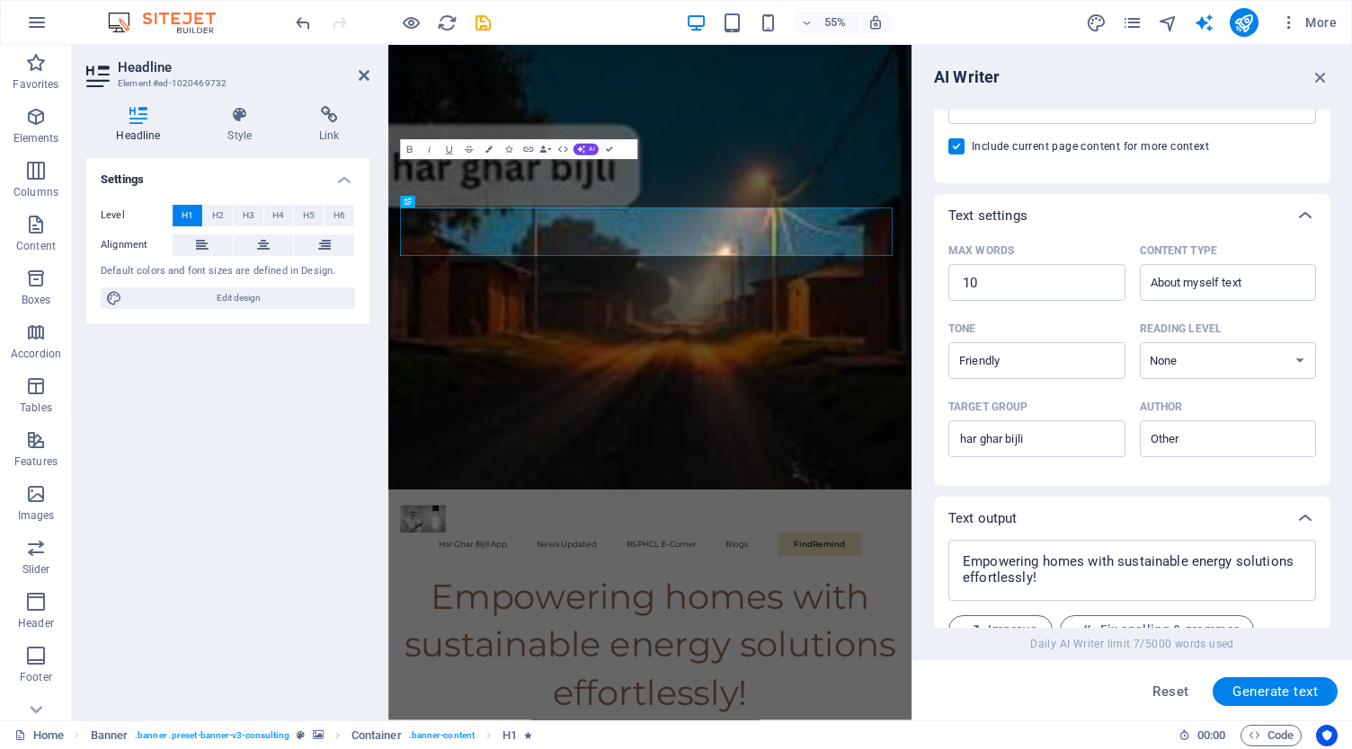
scroll to position [430, 0]
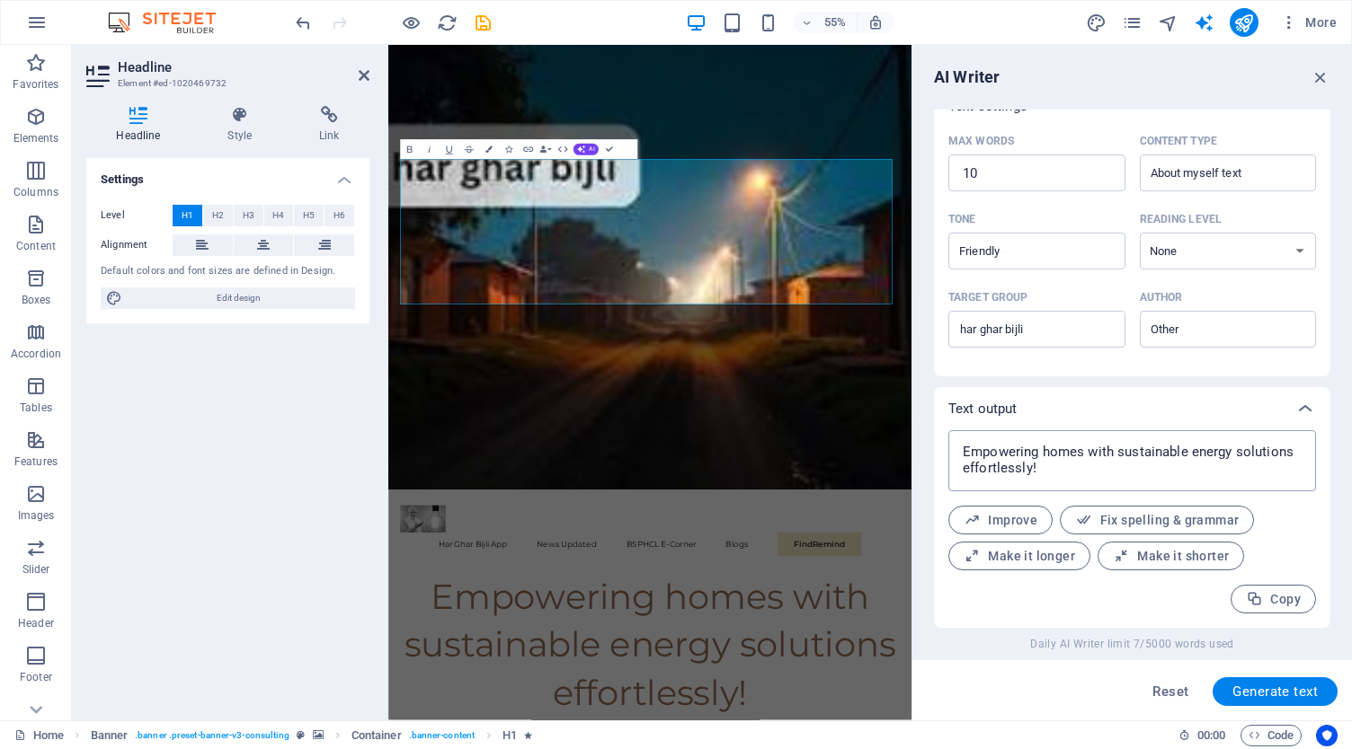
click at [1045, 457] on textarea "Empowering homes with sustainable energy solutions effortlessly!" at bounding box center [1132, 460] width 350 height 43
drag, startPoint x: 1047, startPoint y: 467, endPoint x: 949, endPoint y: 443, distance: 100.9
click at [949, 443] on div "Empowering homes with sustainable energy solutions effortlessly! x ​" at bounding box center [1132, 460] width 368 height 61
paste textarea
click at [1056, 467] on textarea "Empowering homes with sustainable energy solutions effortlessly!" at bounding box center [1132, 460] width 350 height 43
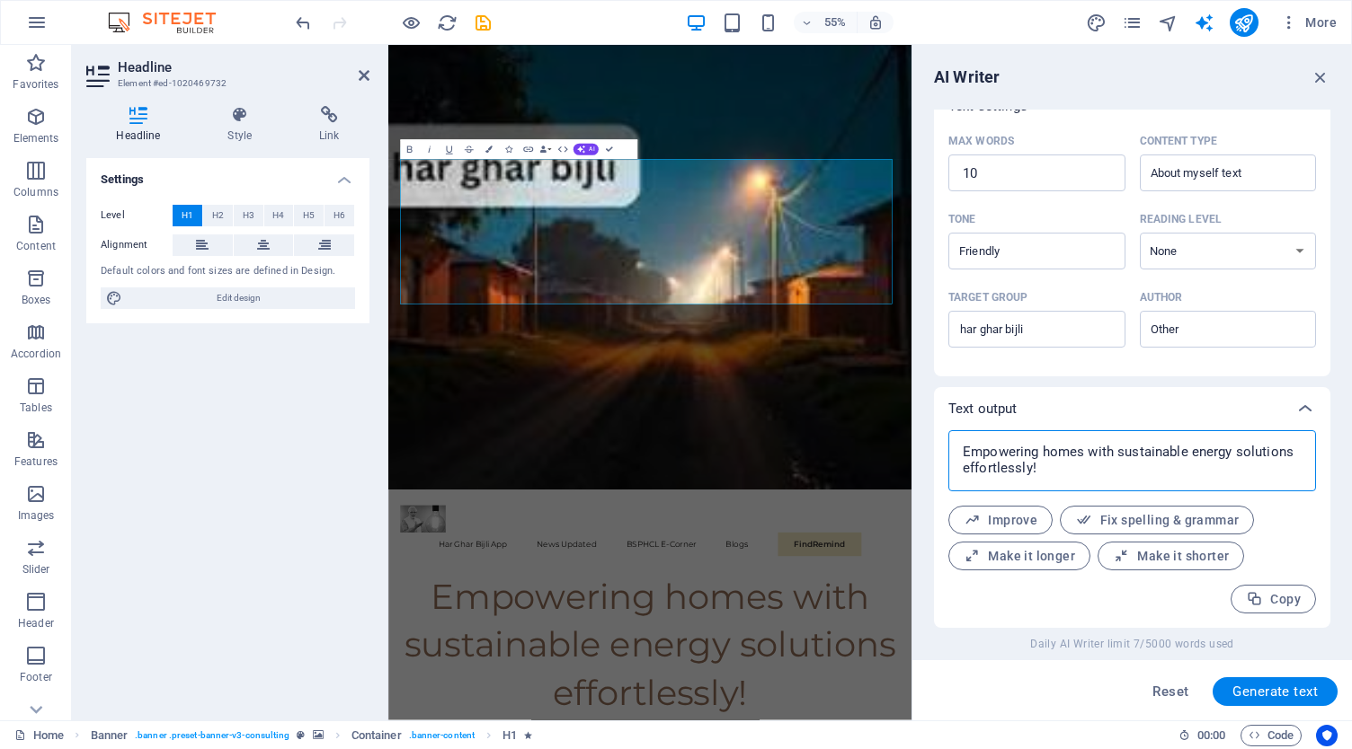
click at [1056, 467] on textarea "Empowering homes with sustainable energy solutions effortlessly!" at bounding box center [1132, 460] width 350 height 43
click at [1060, 470] on textarea "Empowering homes with sustainable energy solutions effortlessly!" at bounding box center [1132, 460] width 350 height 43
click at [1057, 474] on textarea "Empowering homes with sustainable energy solutions effortlessly!" at bounding box center [1132, 460] width 350 height 43
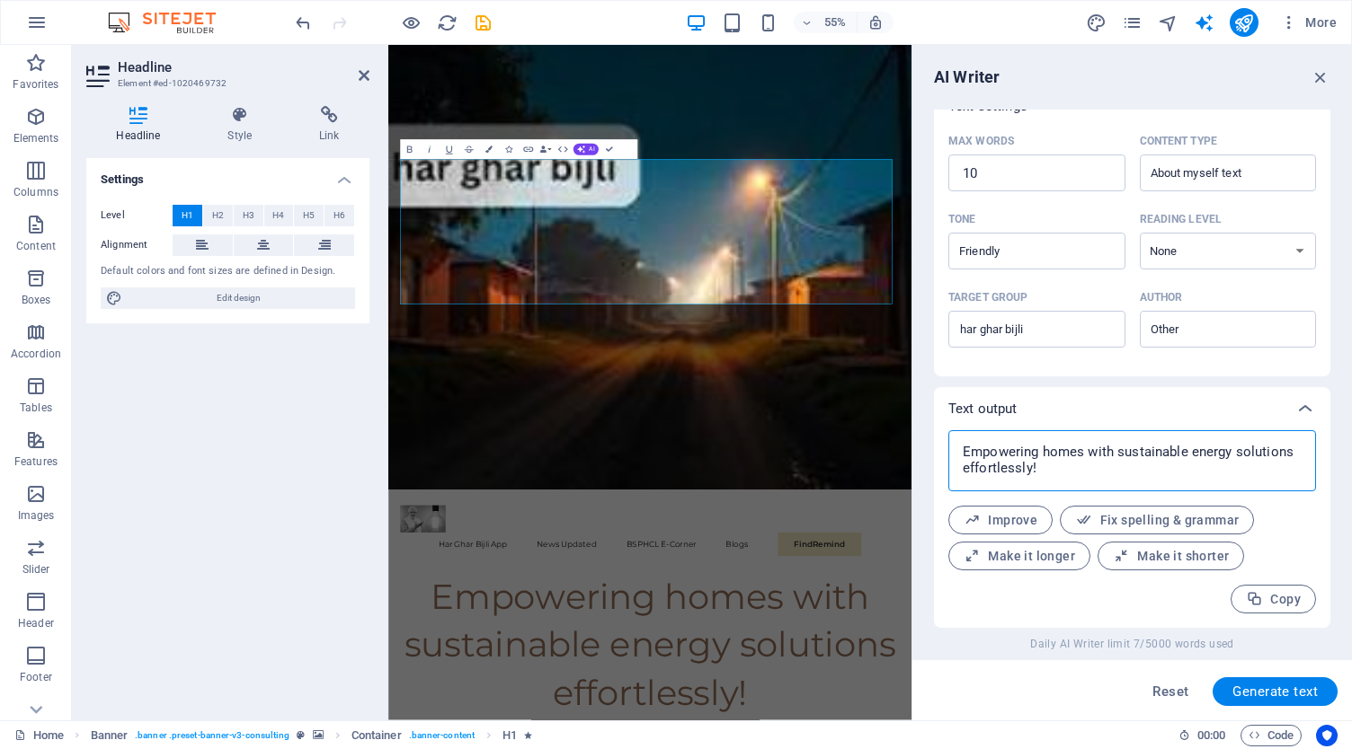
click at [1057, 474] on textarea "Empowering homes with sustainable energy solutions effortlessly!" at bounding box center [1132, 460] width 350 height 43
click at [1059, 474] on textarea "Empowering homes with sustainable energy solutions effortlessly!" at bounding box center [1132, 460] width 350 height 43
click at [1030, 438] on div "Empowering homes with sustainable energy solutions effortlessly! x ​" at bounding box center [1132, 460] width 368 height 61
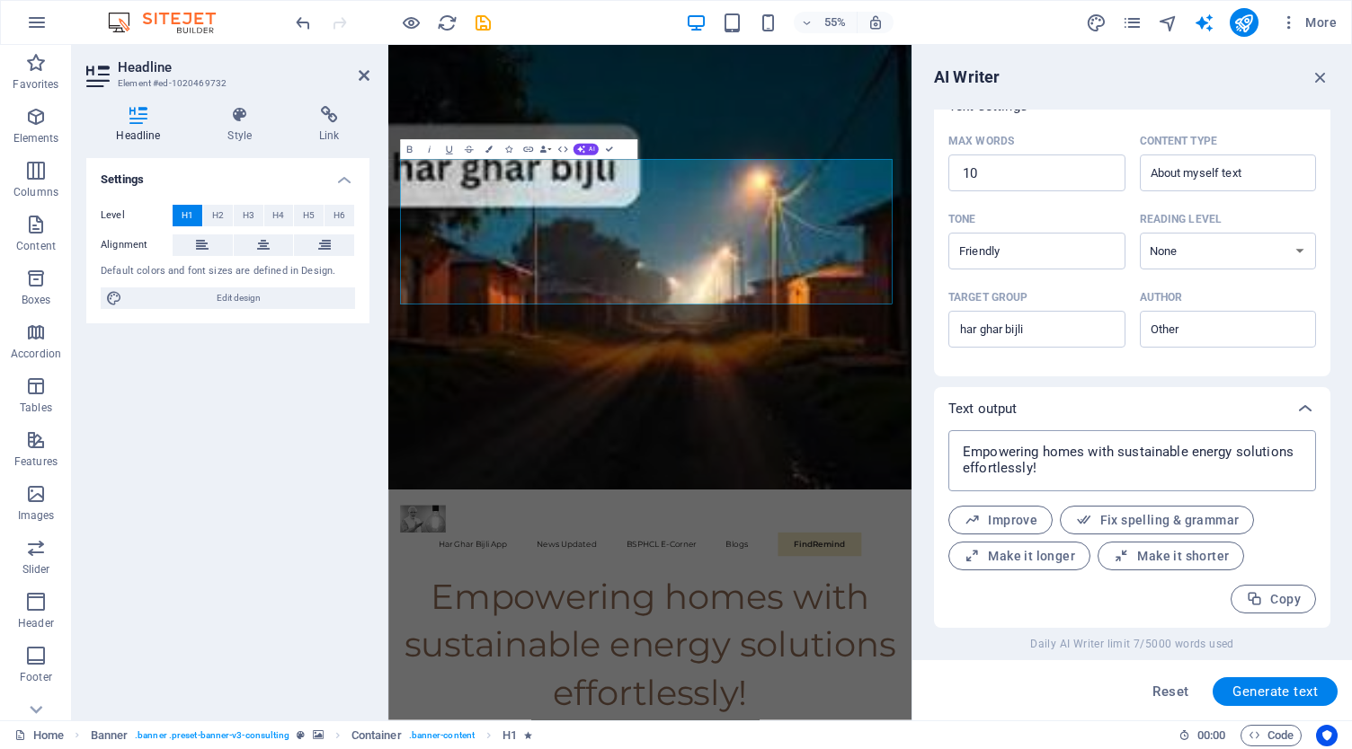
click at [1030, 438] on div "Empowering homes with sustainable energy solutions effortlessly! x ​" at bounding box center [1132, 460] width 368 height 61
click at [1043, 468] on textarea "Empowering homes with sustainable energy solutions effortlessly!" at bounding box center [1132, 460] width 350 height 43
click at [995, 523] on span "Improve" at bounding box center [1000, 520] width 74 height 17
click at [1188, 518] on span "Fix spelling & grammar" at bounding box center [1157, 520] width 164 height 17
click at [1280, 689] on span "Generate text" at bounding box center [1274, 692] width 85 height 14
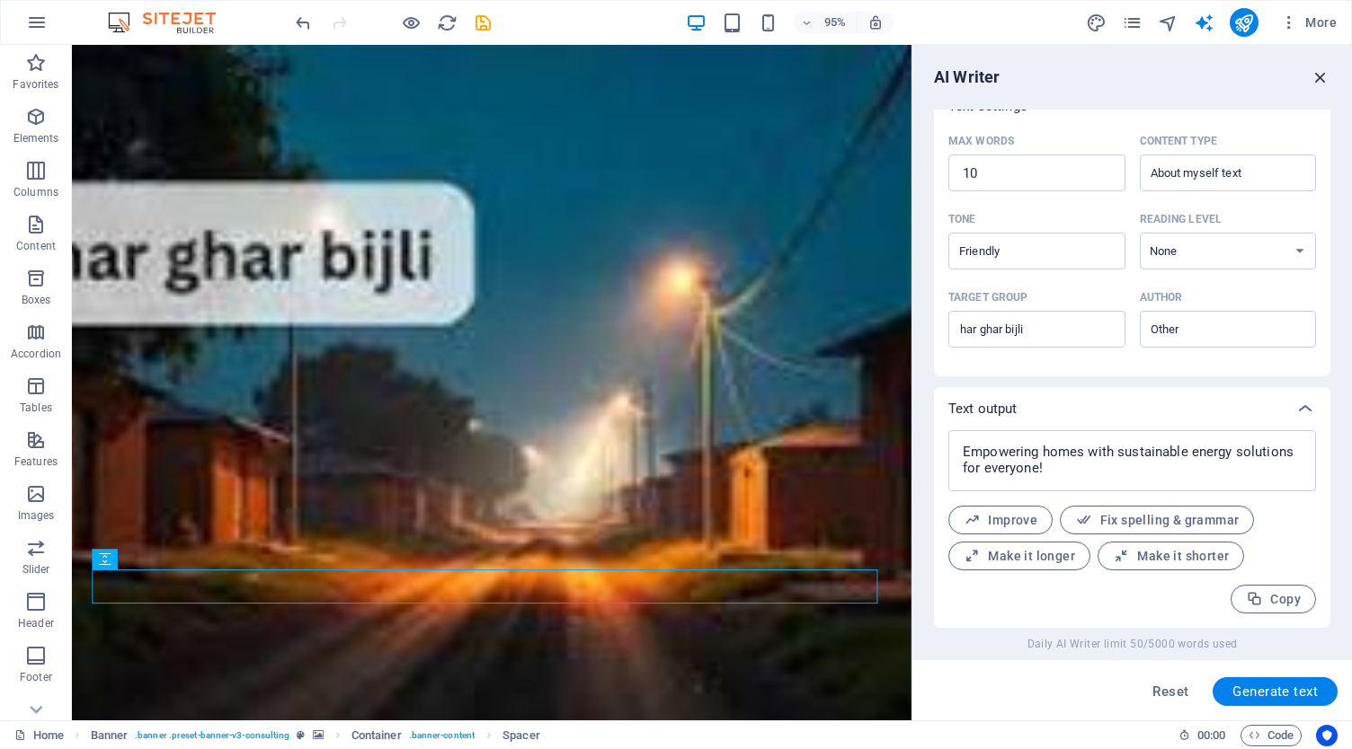
click at [1321, 82] on icon "button" at bounding box center [1320, 77] width 20 height 20
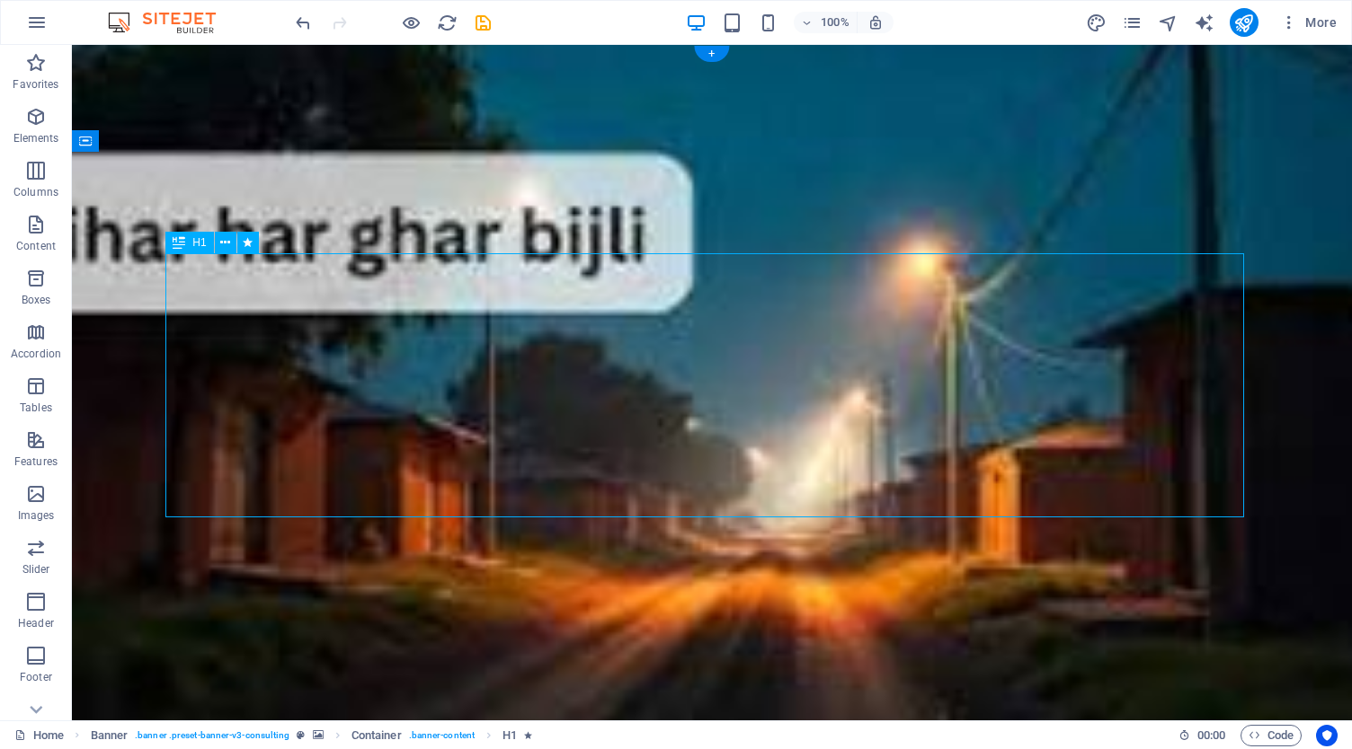
scroll to position [0, 0]
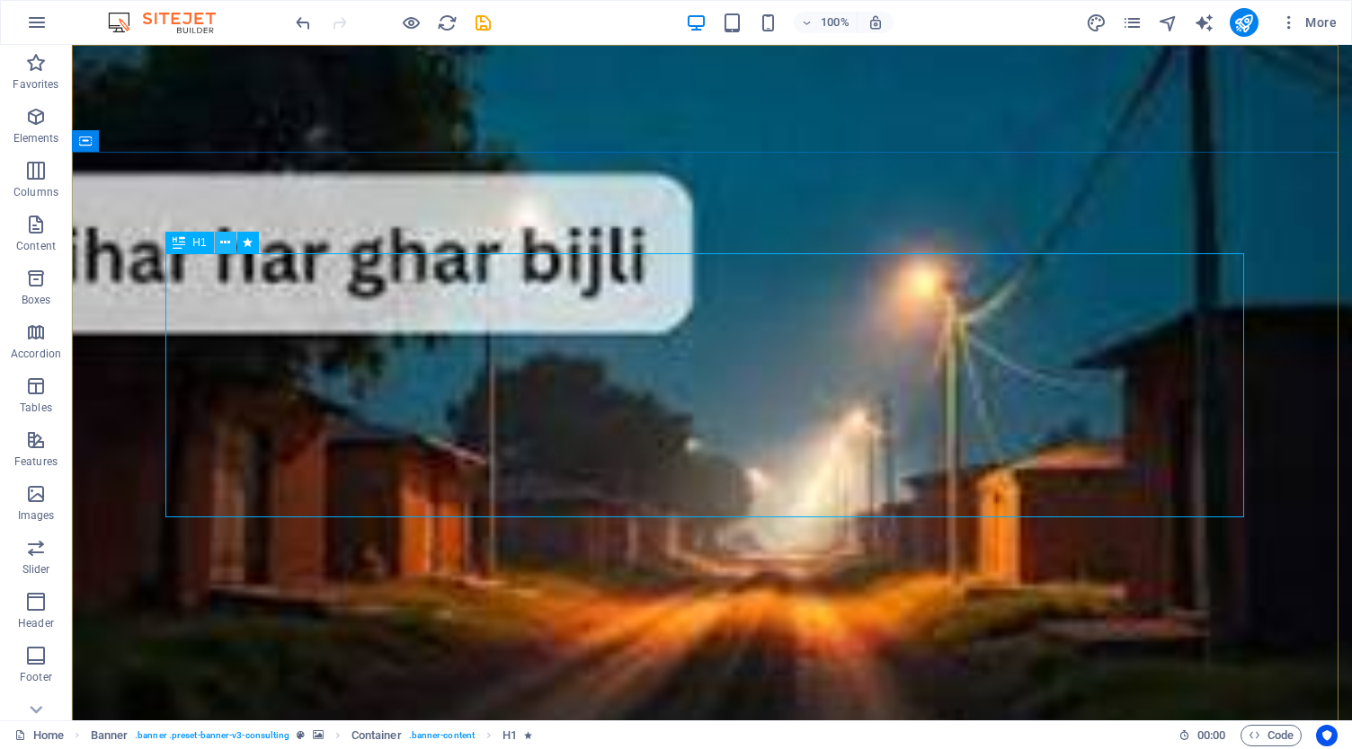
click at [219, 245] on button at bounding box center [226, 243] width 22 height 22
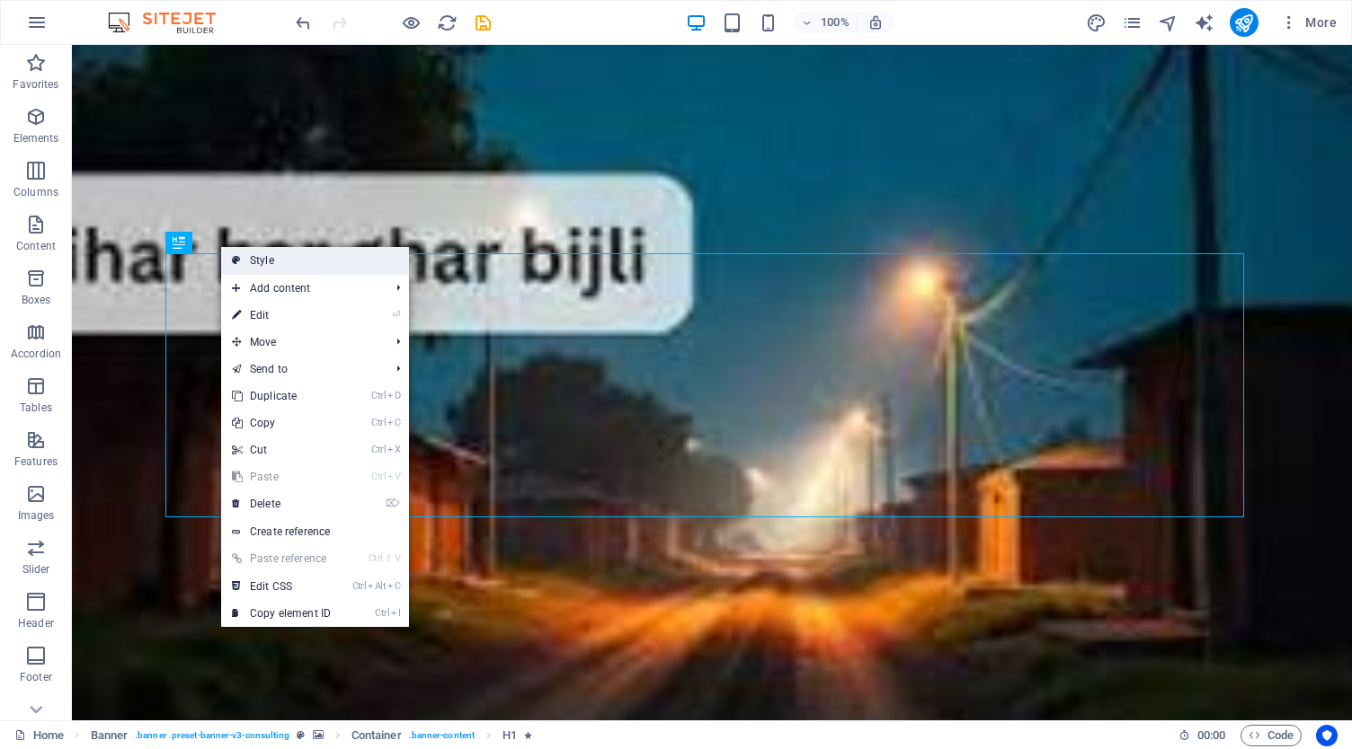
click at [272, 253] on link "Style" at bounding box center [315, 260] width 188 height 27
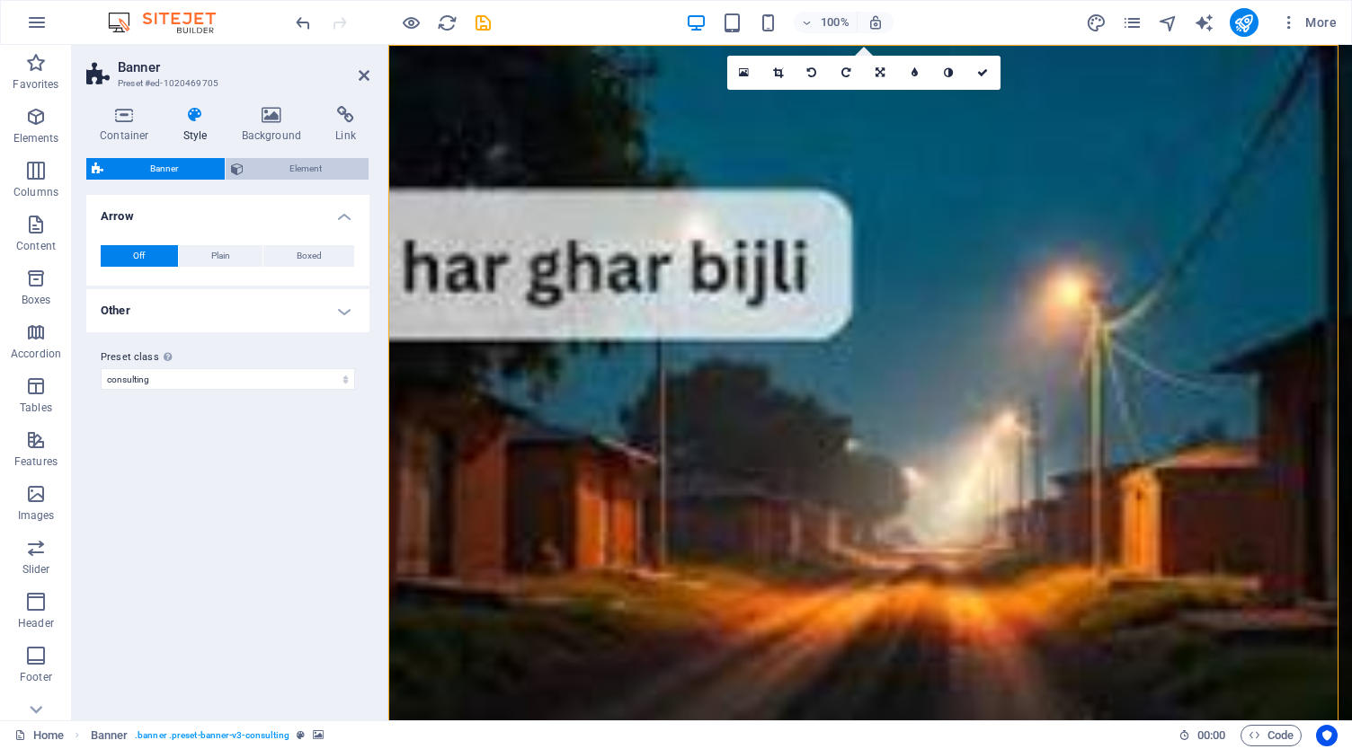
click at [293, 169] on span "Element" at bounding box center [306, 169] width 115 height 22
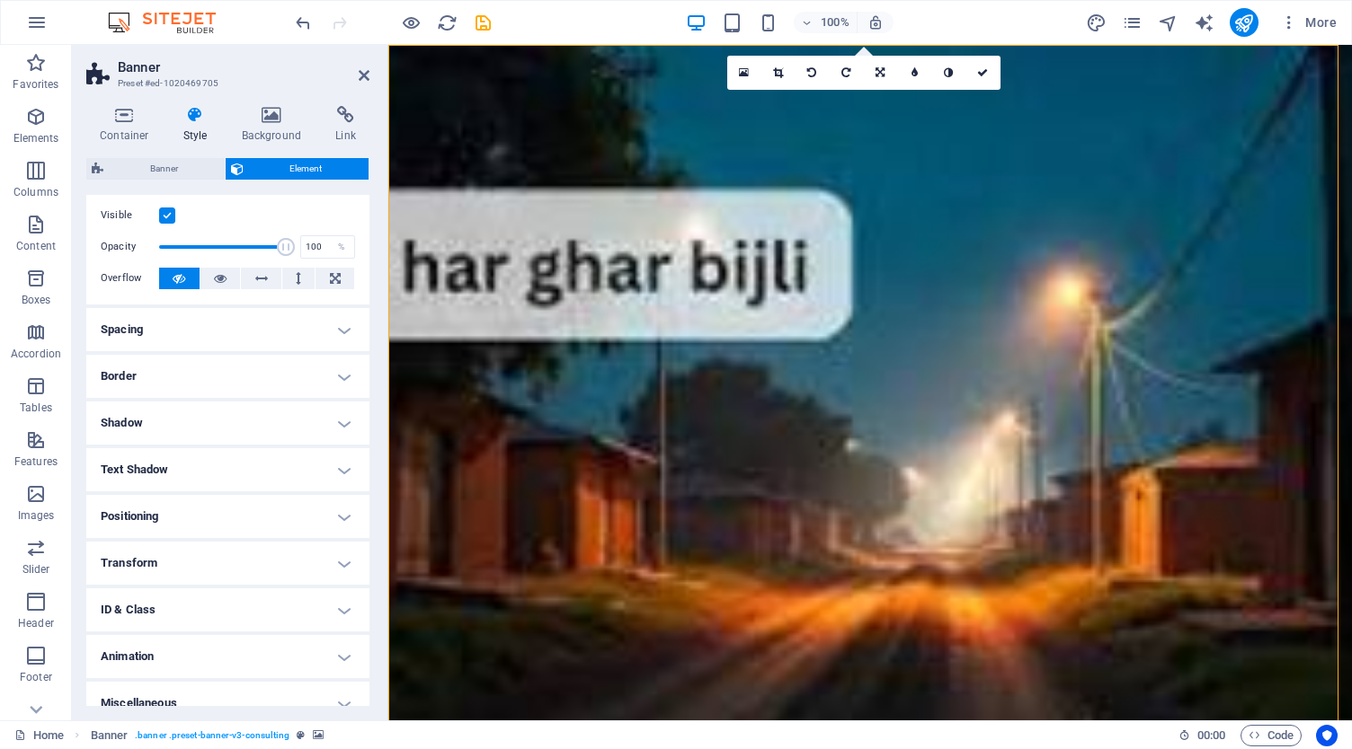
scroll to position [55, 0]
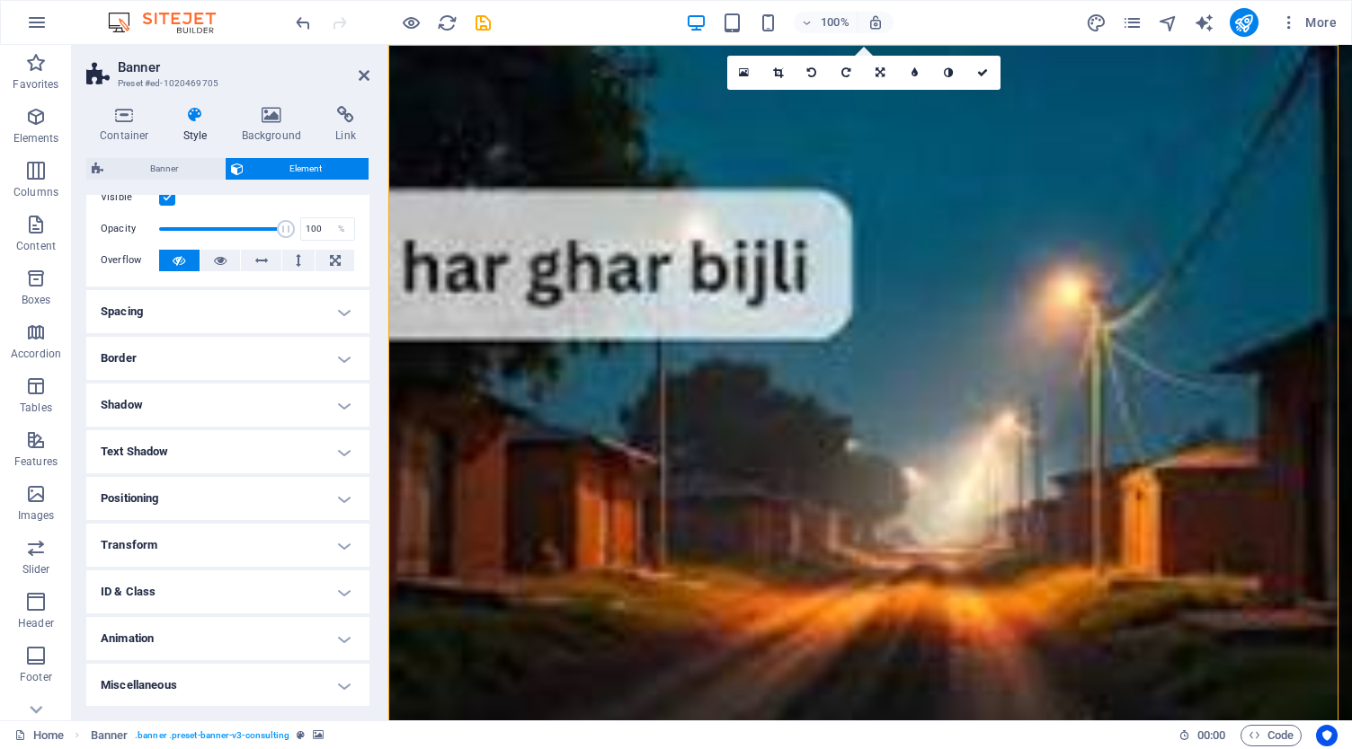
click at [219, 459] on h4 "Text Shadow" at bounding box center [227, 451] width 283 height 43
click at [262, 453] on h4 "Text Shadow" at bounding box center [227, 446] width 283 height 32
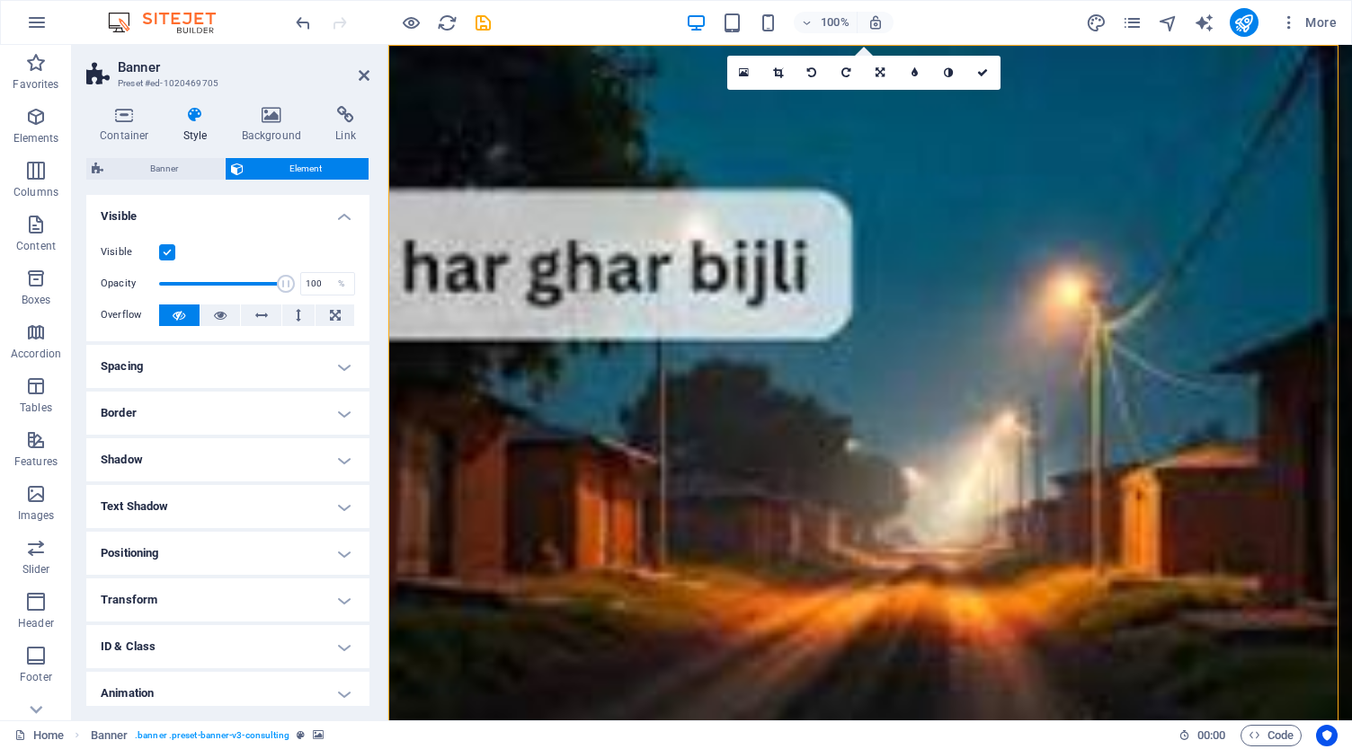
click at [196, 129] on h4 "Style" at bounding box center [199, 125] width 58 height 38
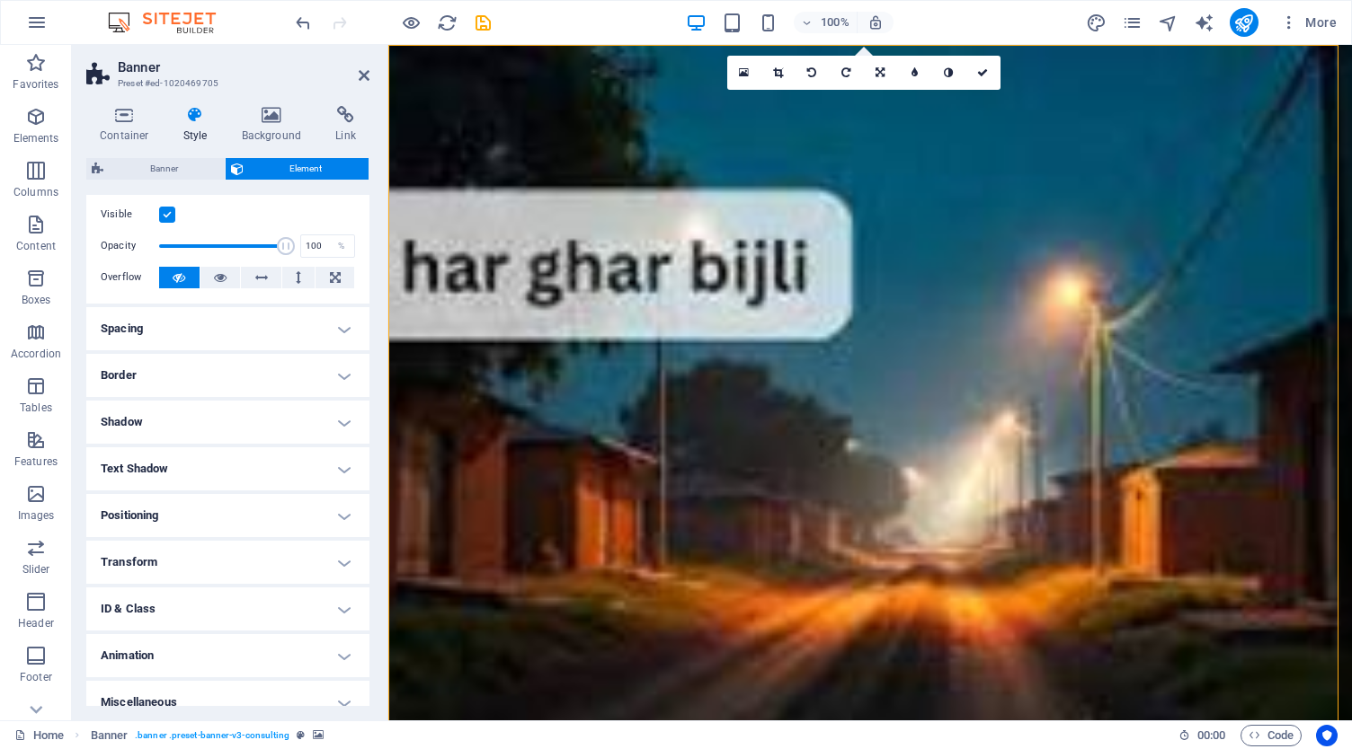
scroll to position [55, 0]
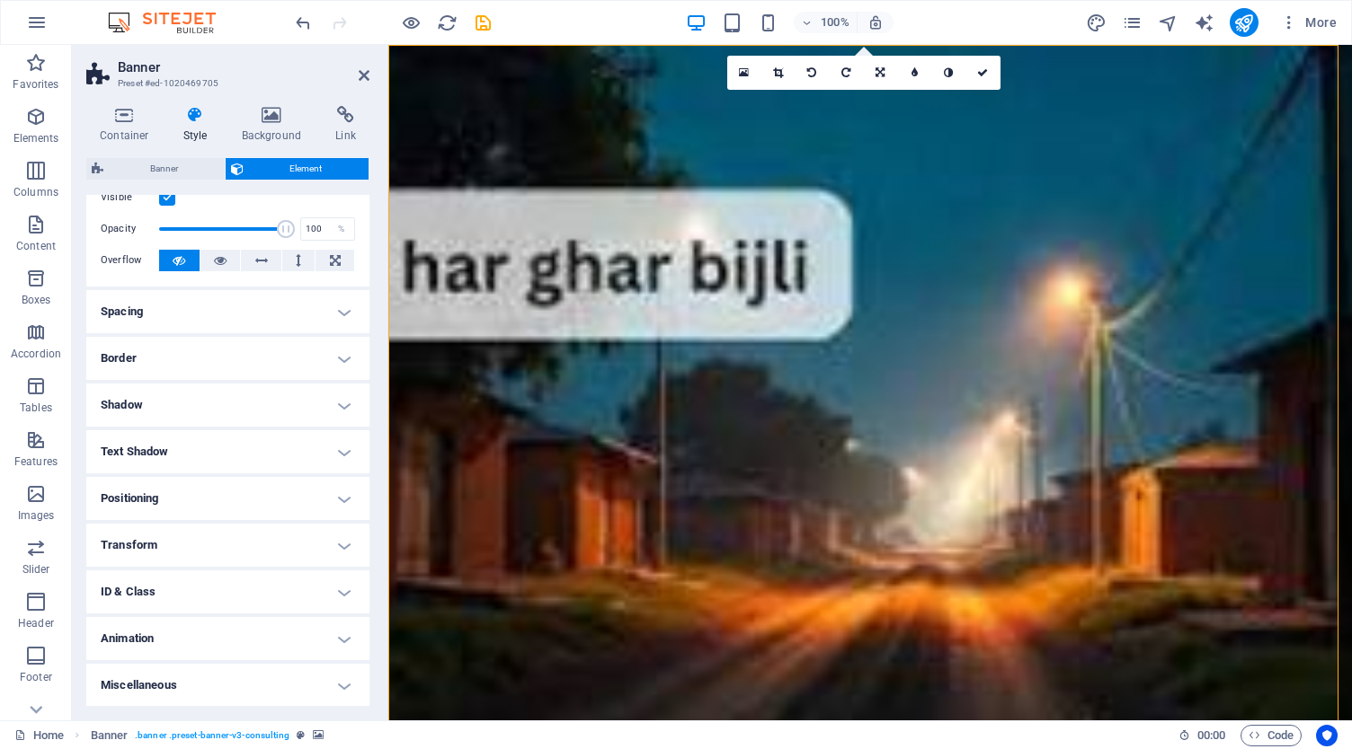
click at [219, 456] on h4 "Text Shadow" at bounding box center [227, 451] width 283 height 43
click at [243, 491] on button "None" at bounding box center [226, 488] width 79 height 22
click at [158, 485] on button "Default" at bounding box center [143, 488] width 85 height 22
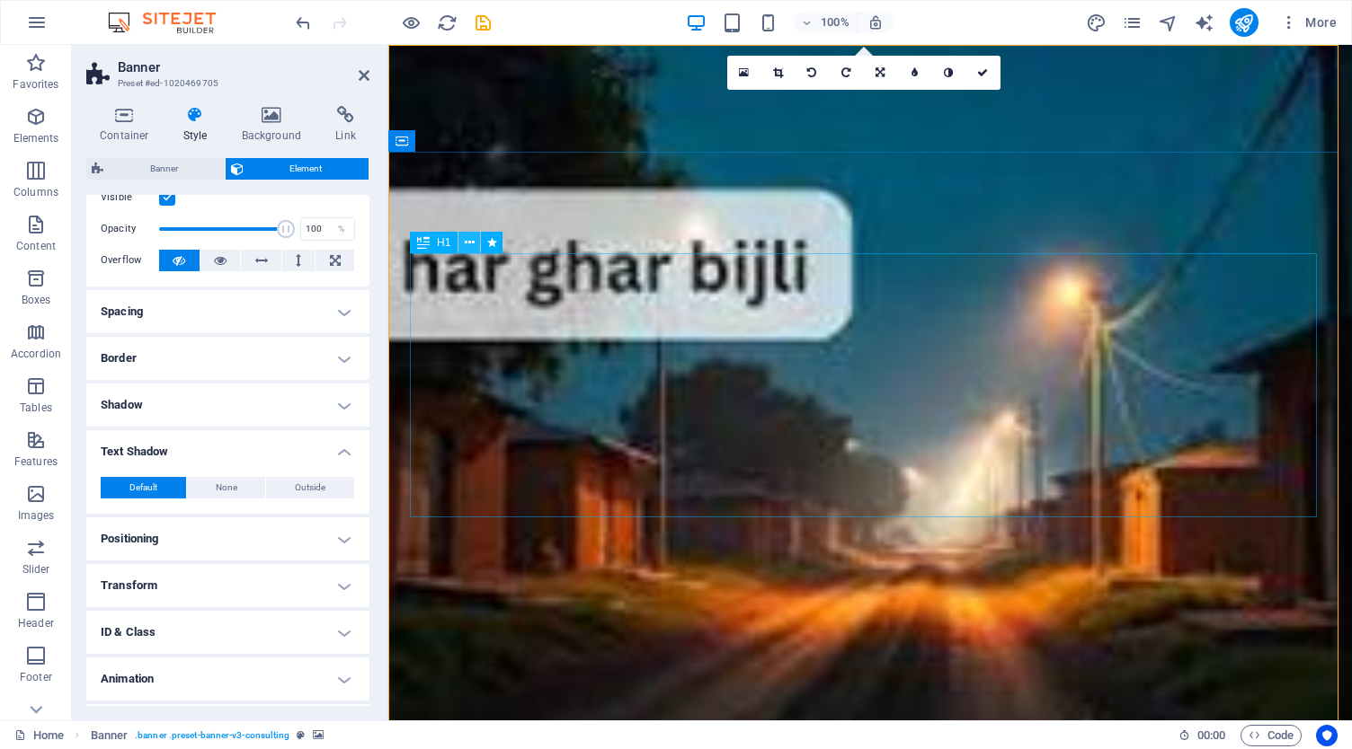
click at [472, 240] on icon at bounding box center [470, 243] width 10 height 19
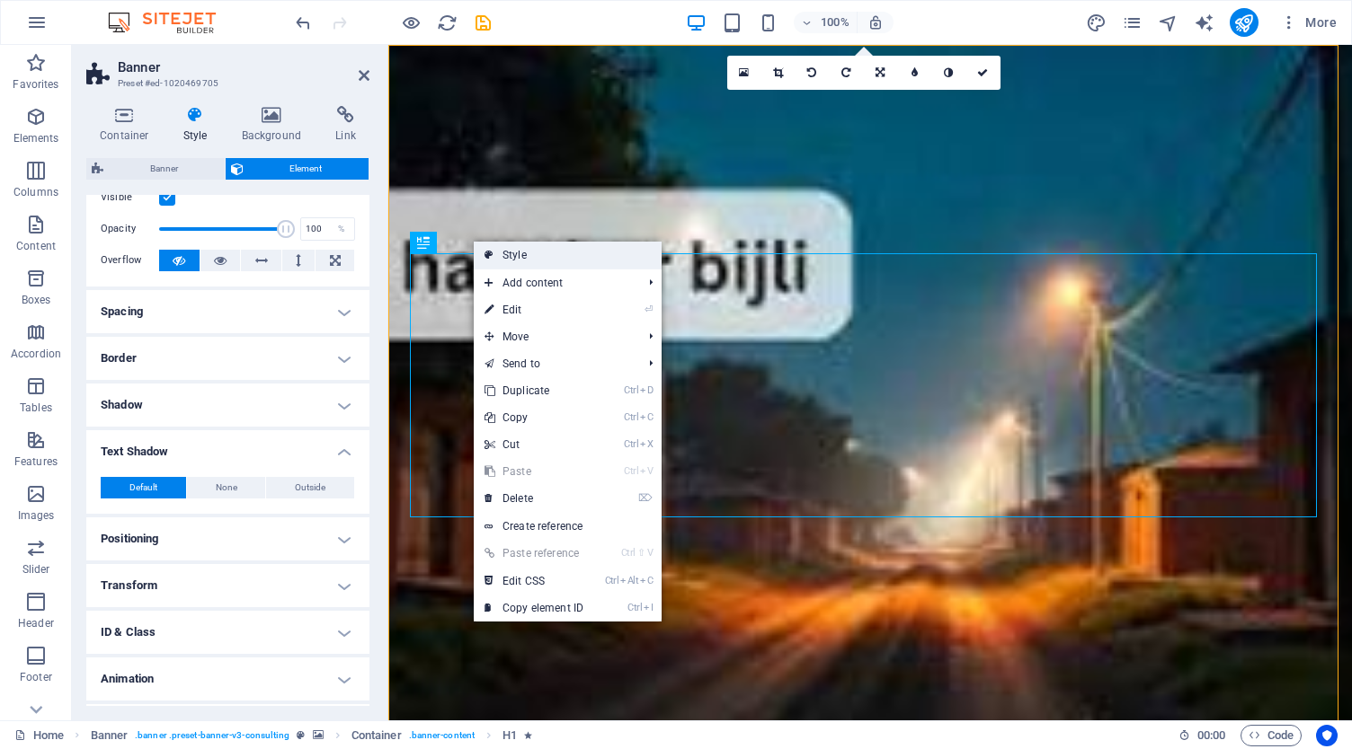
click at [547, 258] on link "Style" at bounding box center [568, 255] width 188 height 27
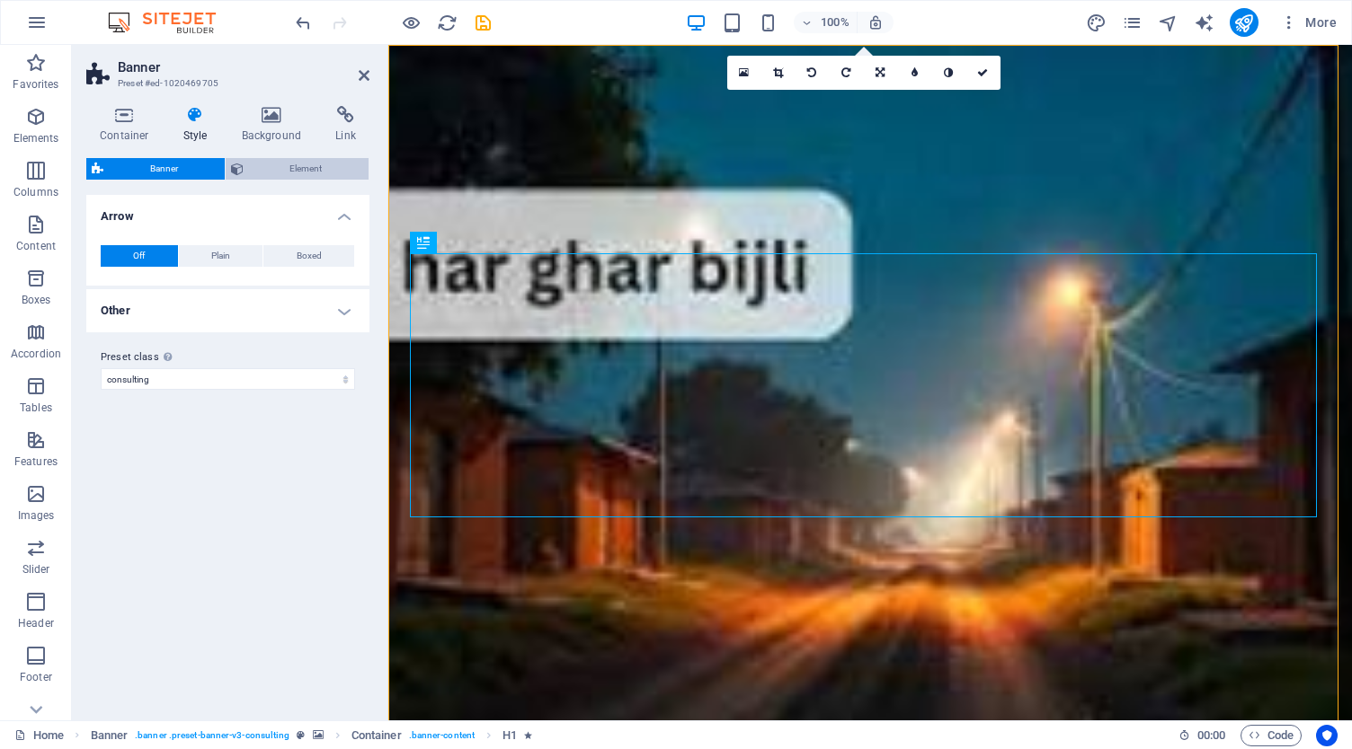
click at [266, 177] on span "Element" at bounding box center [306, 169] width 115 height 22
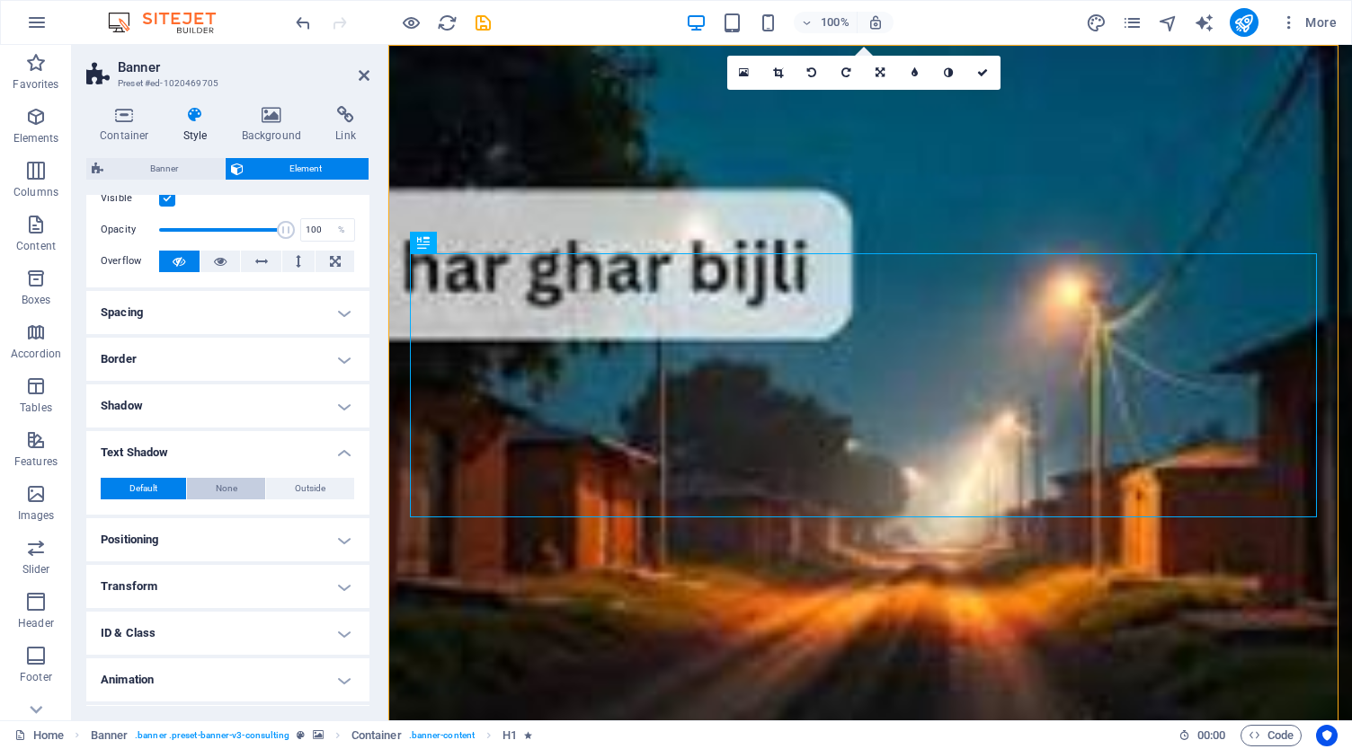
scroll to position [95, 0]
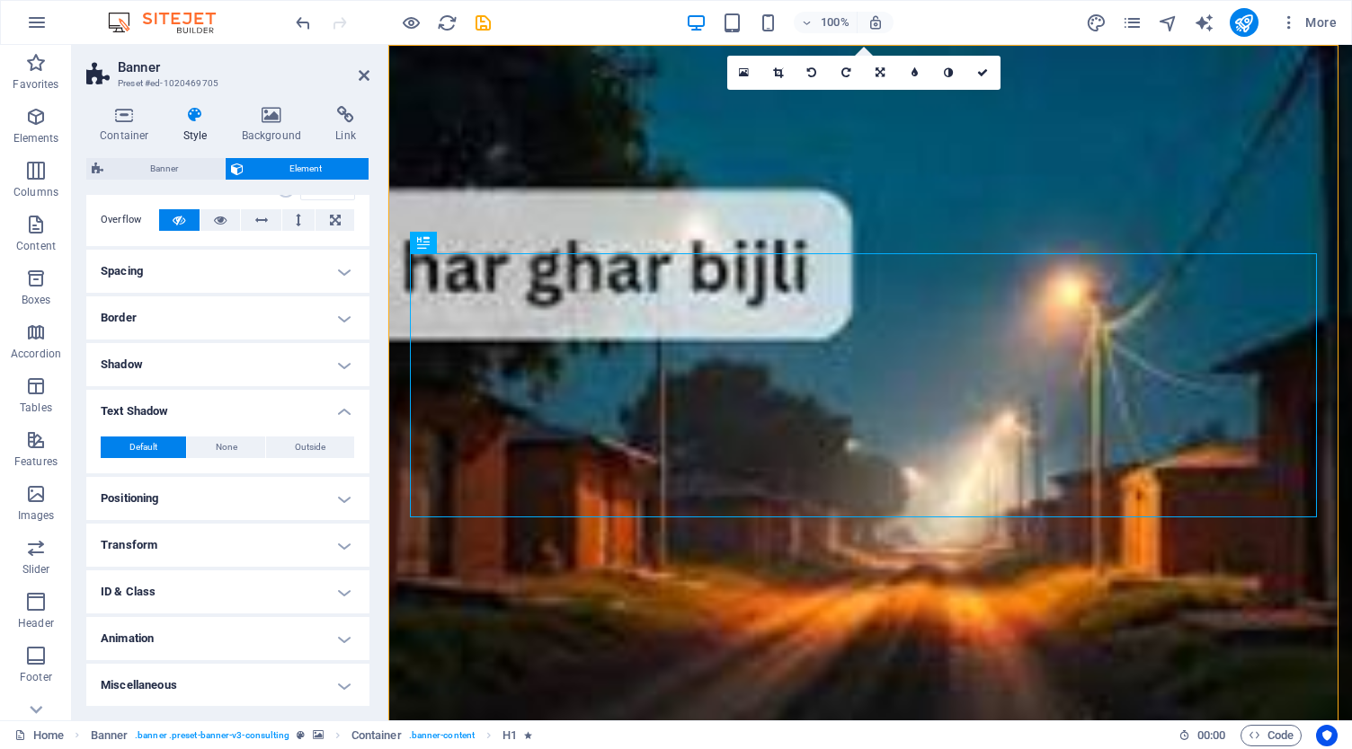
click at [248, 684] on h4 "Miscellaneous" at bounding box center [227, 685] width 283 height 43
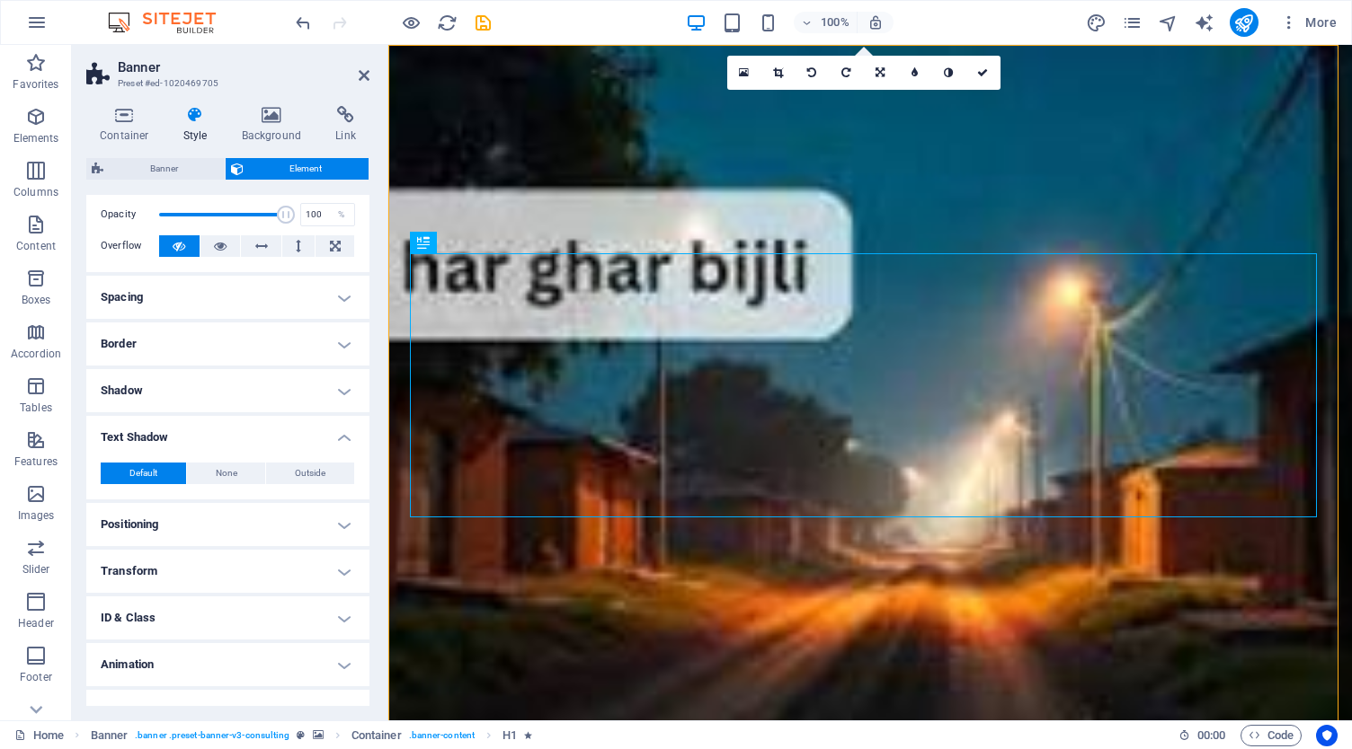
scroll to position [0, 0]
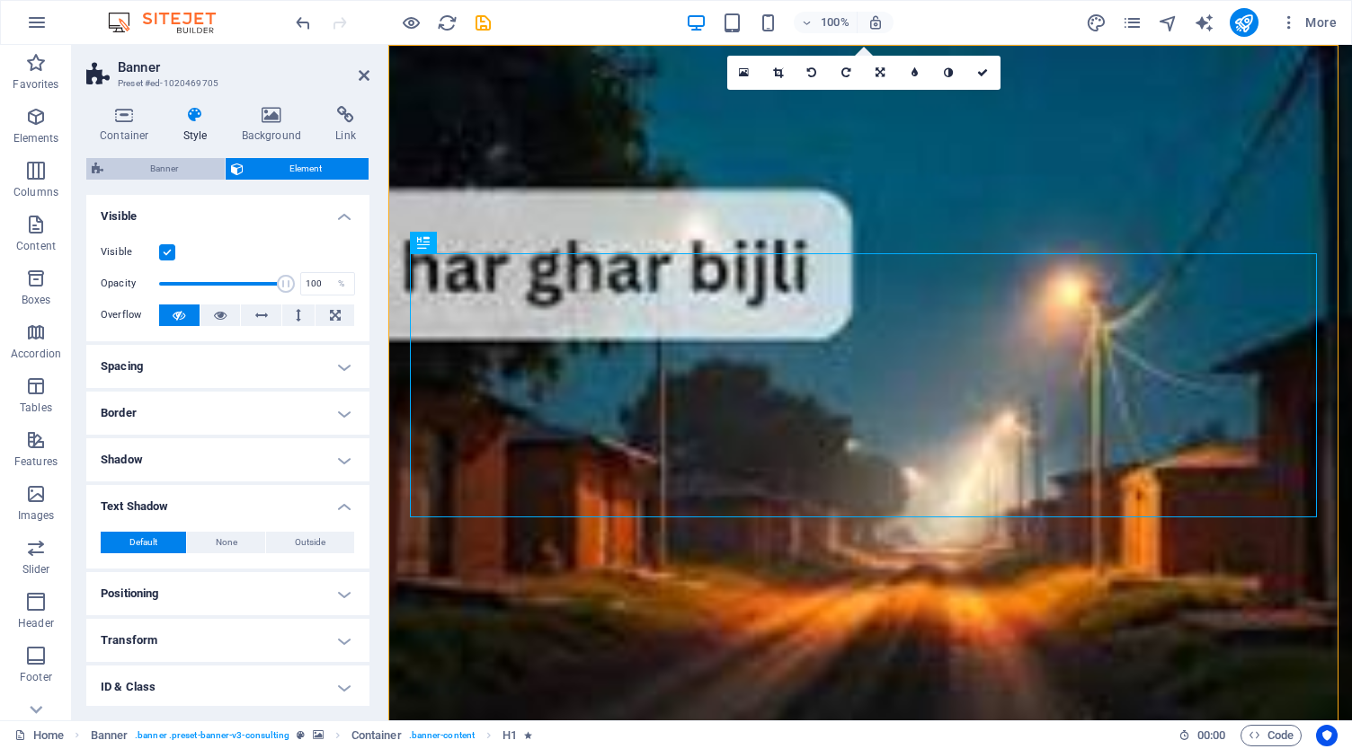
click at [152, 173] on span "Banner" at bounding box center [164, 169] width 111 height 22
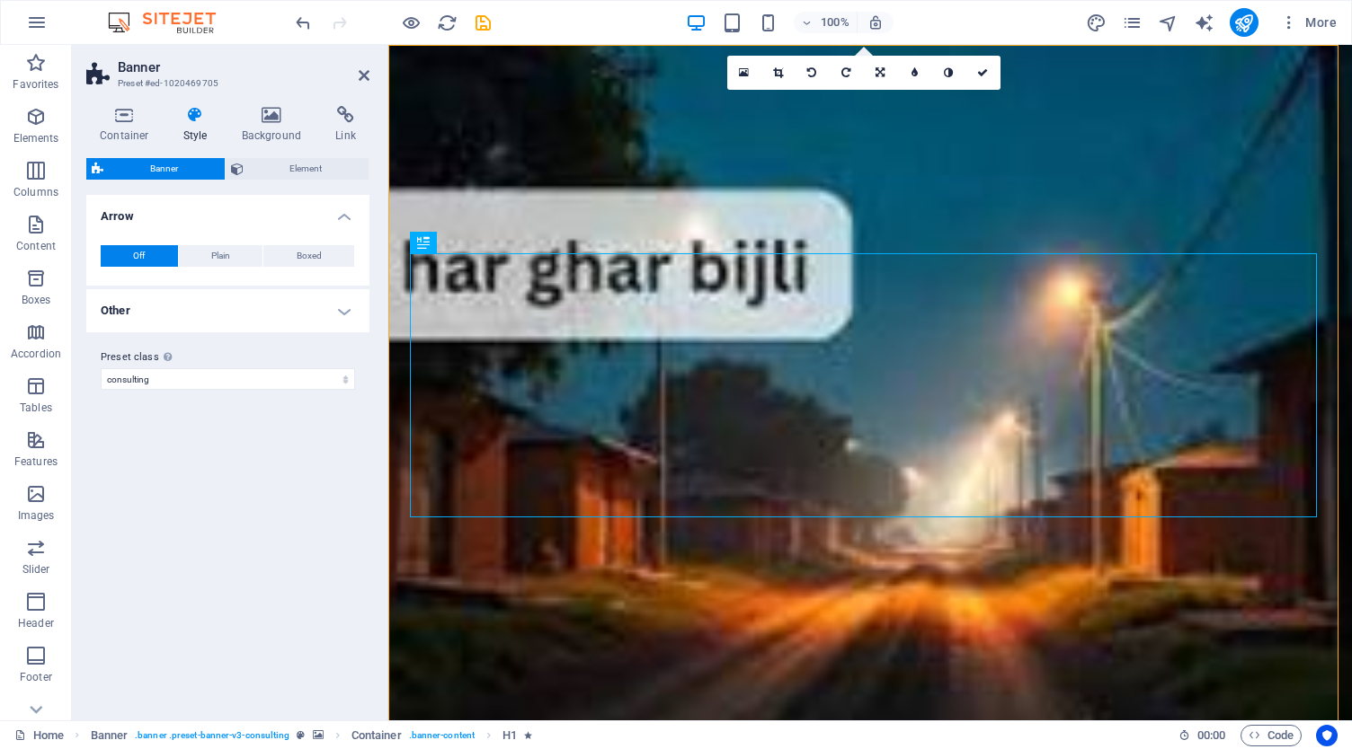
click at [343, 327] on h4 "Other" at bounding box center [227, 310] width 283 height 43
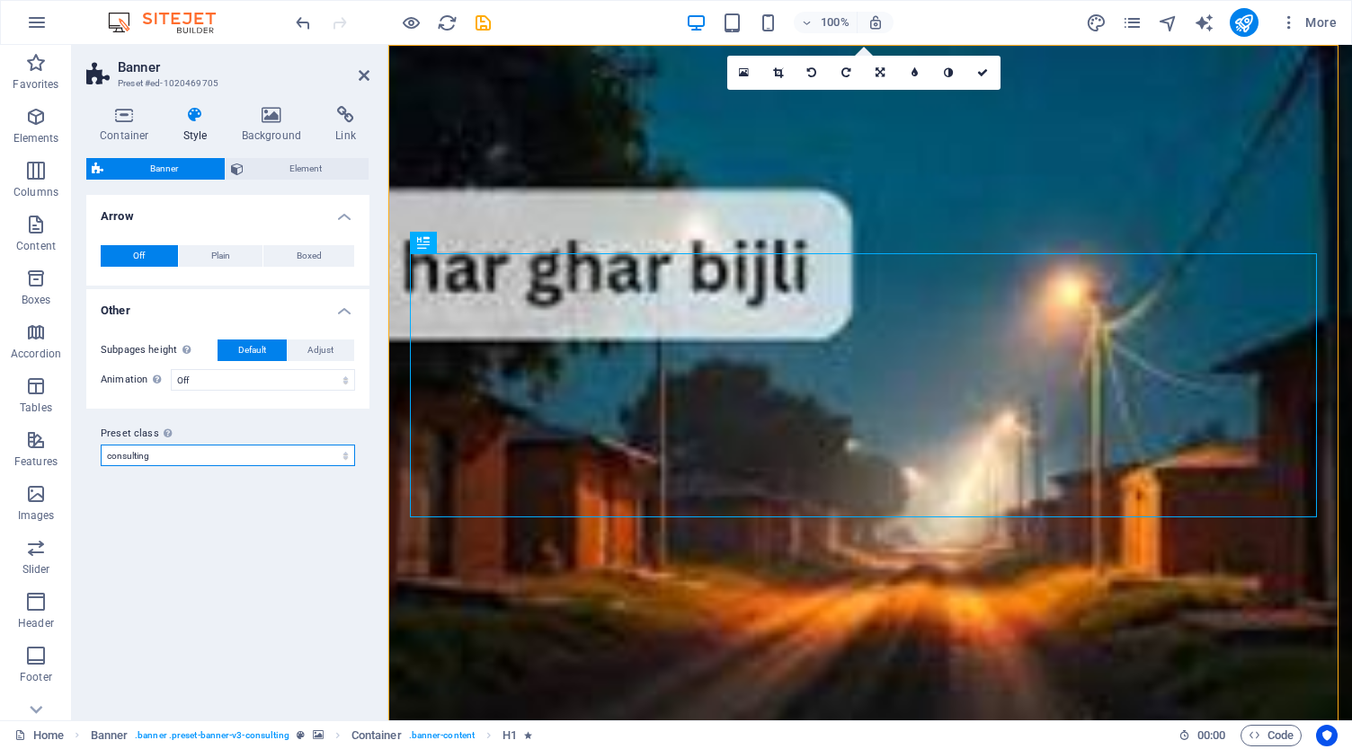
click at [244, 449] on select "consulting Add preset class" at bounding box center [228, 456] width 254 height 22
click at [122, 107] on icon at bounding box center [124, 115] width 76 height 18
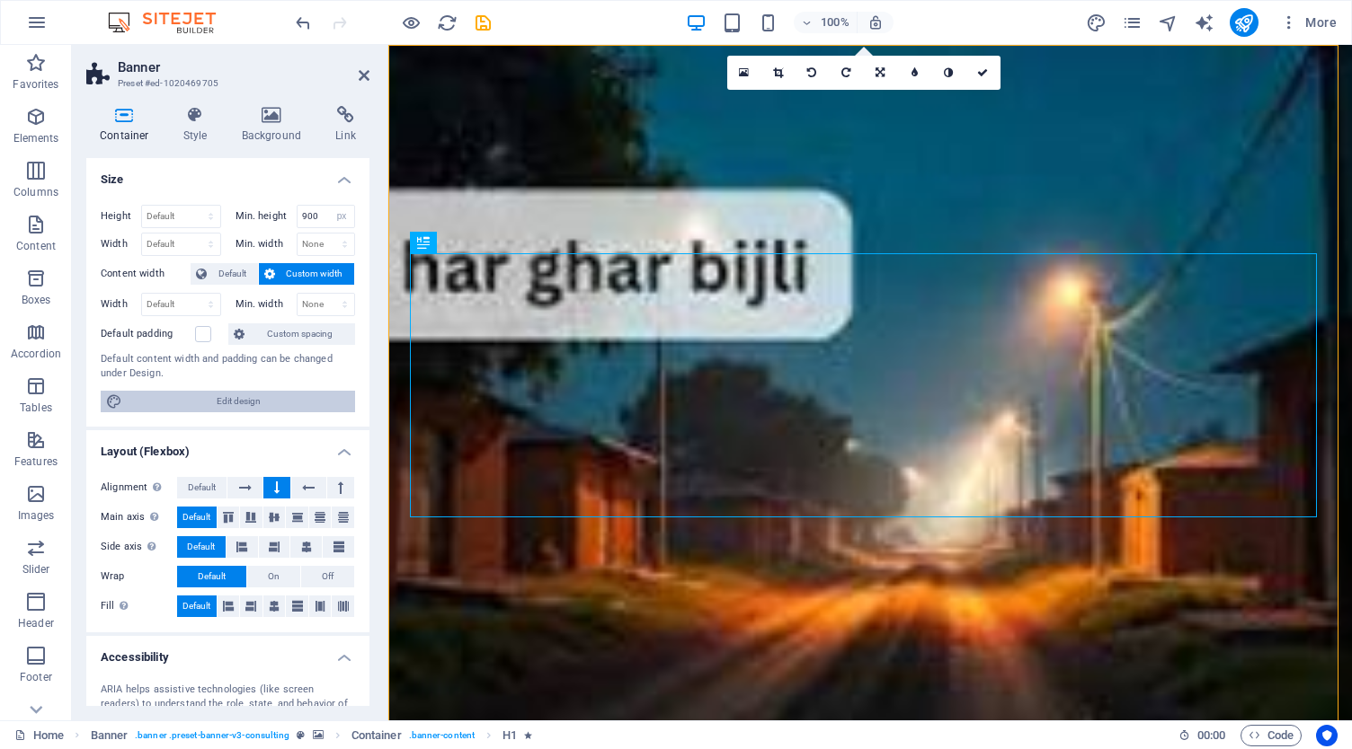
click at [191, 403] on span "Edit design" at bounding box center [239, 402] width 222 height 22
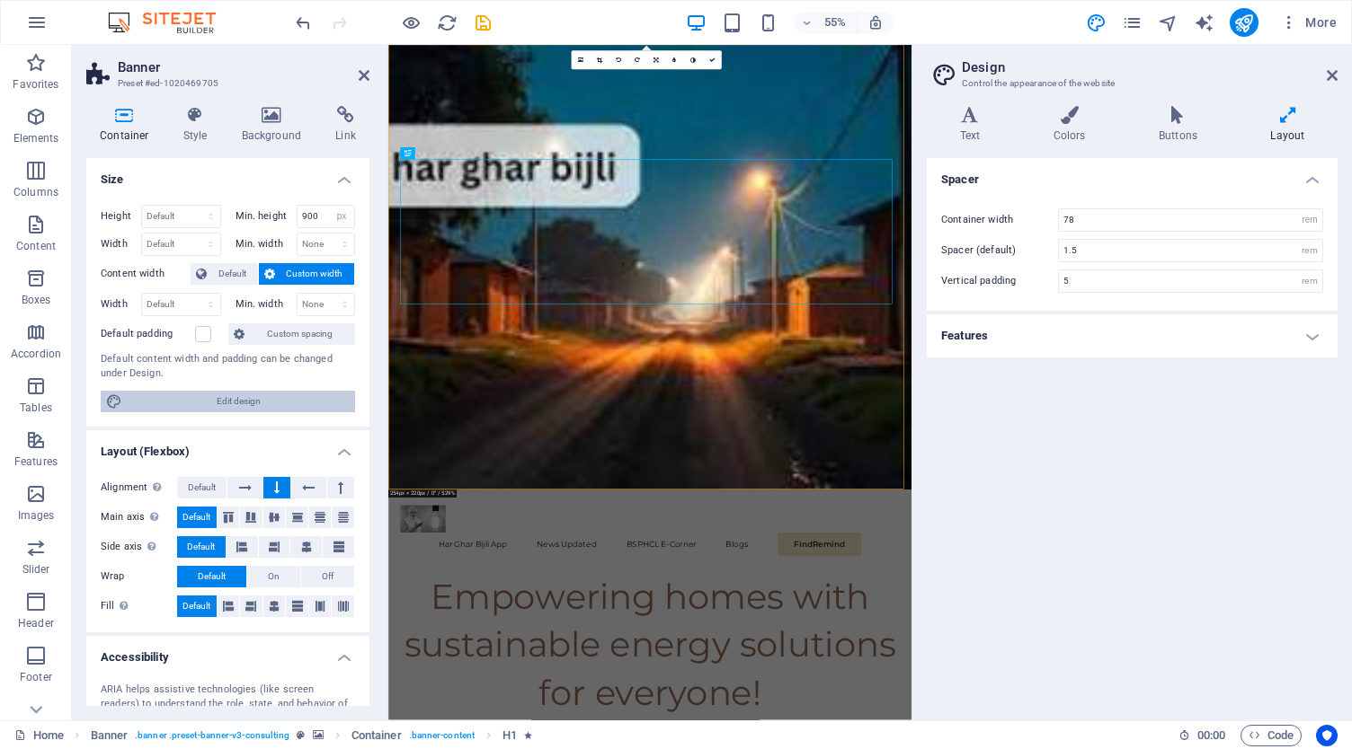
click at [234, 405] on span "Edit design" at bounding box center [239, 402] width 222 height 22
click at [980, 128] on h4 "Text" at bounding box center [973, 125] width 93 height 38
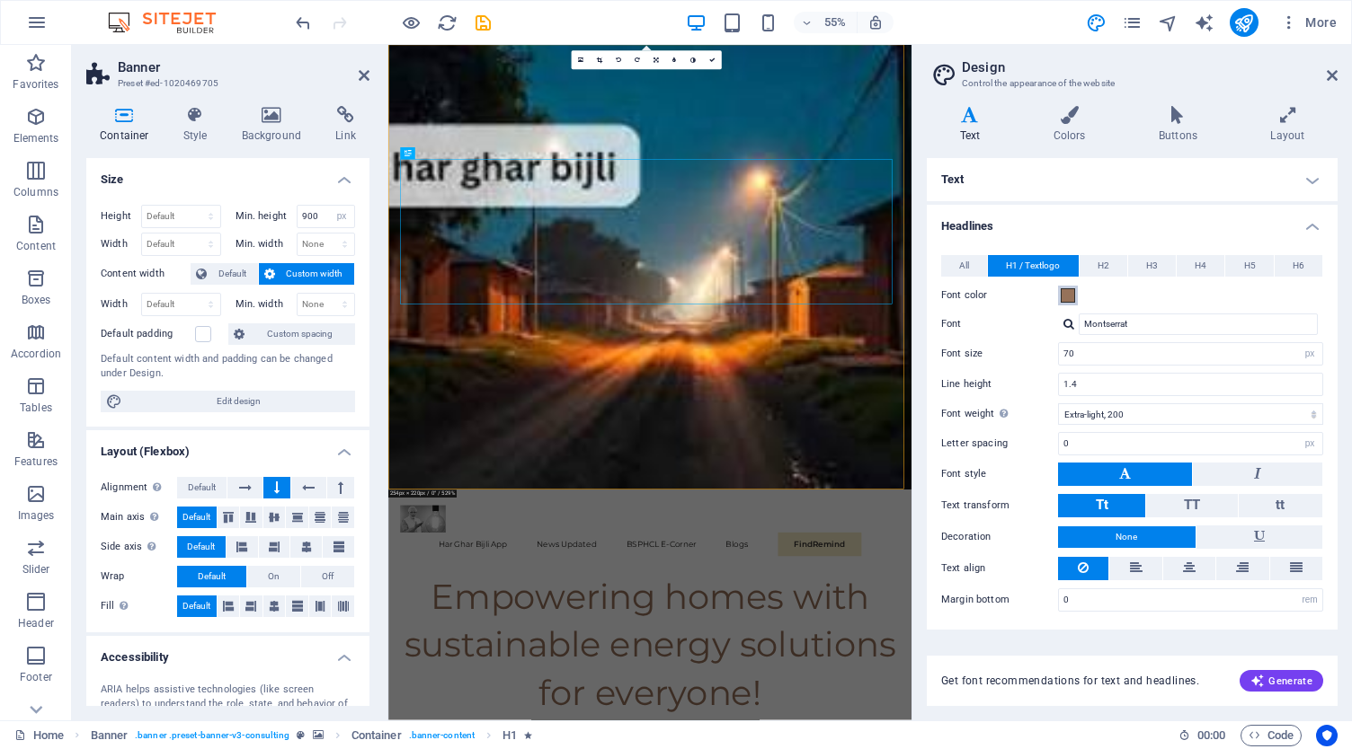
click at [1062, 296] on span at bounding box center [1067, 295] width 14 height 14
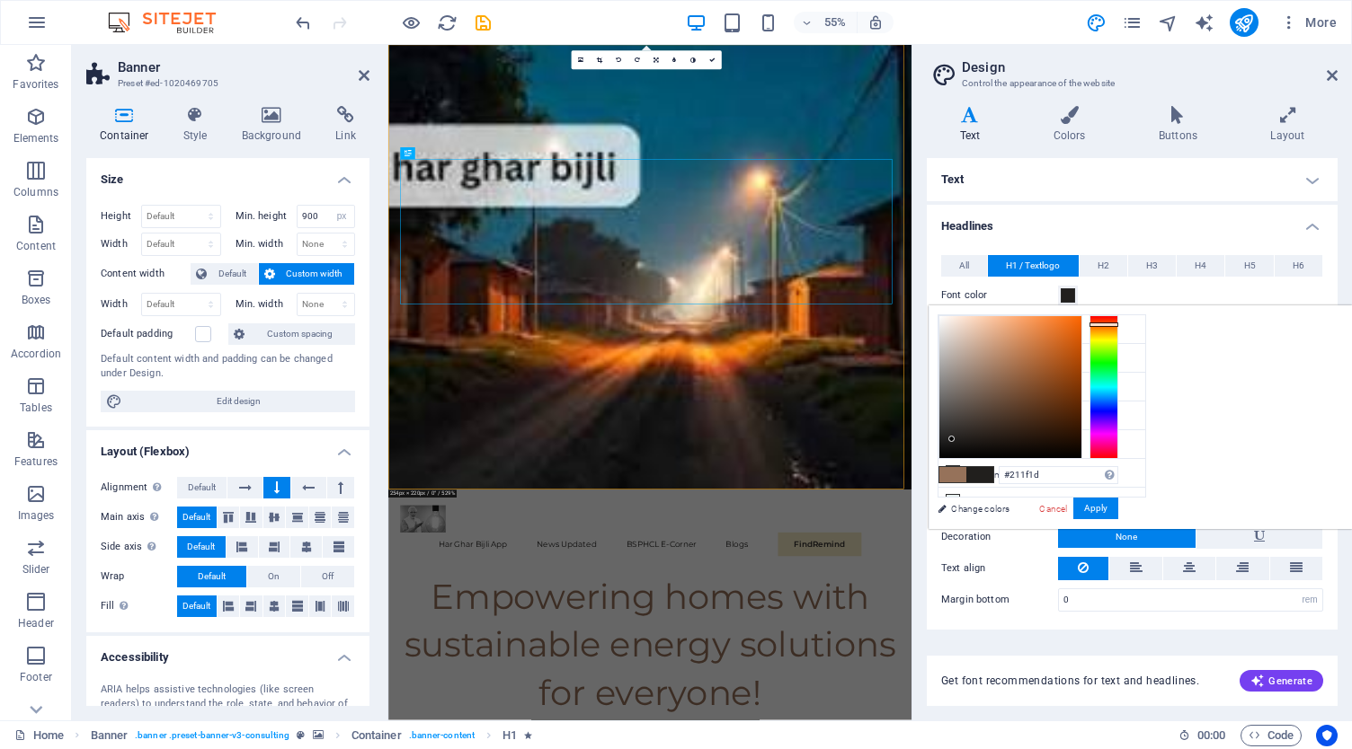
drag, startPoint x: 1220, startPoint y: 371, endPoint x: 1176, endPoint y: 439, distance: 80.5
click at [954, 439] on div at bounding box center [951, 439] width 6 height 6
click at [949, 439] on div at bounding box center [946, 440] width 6 height 6
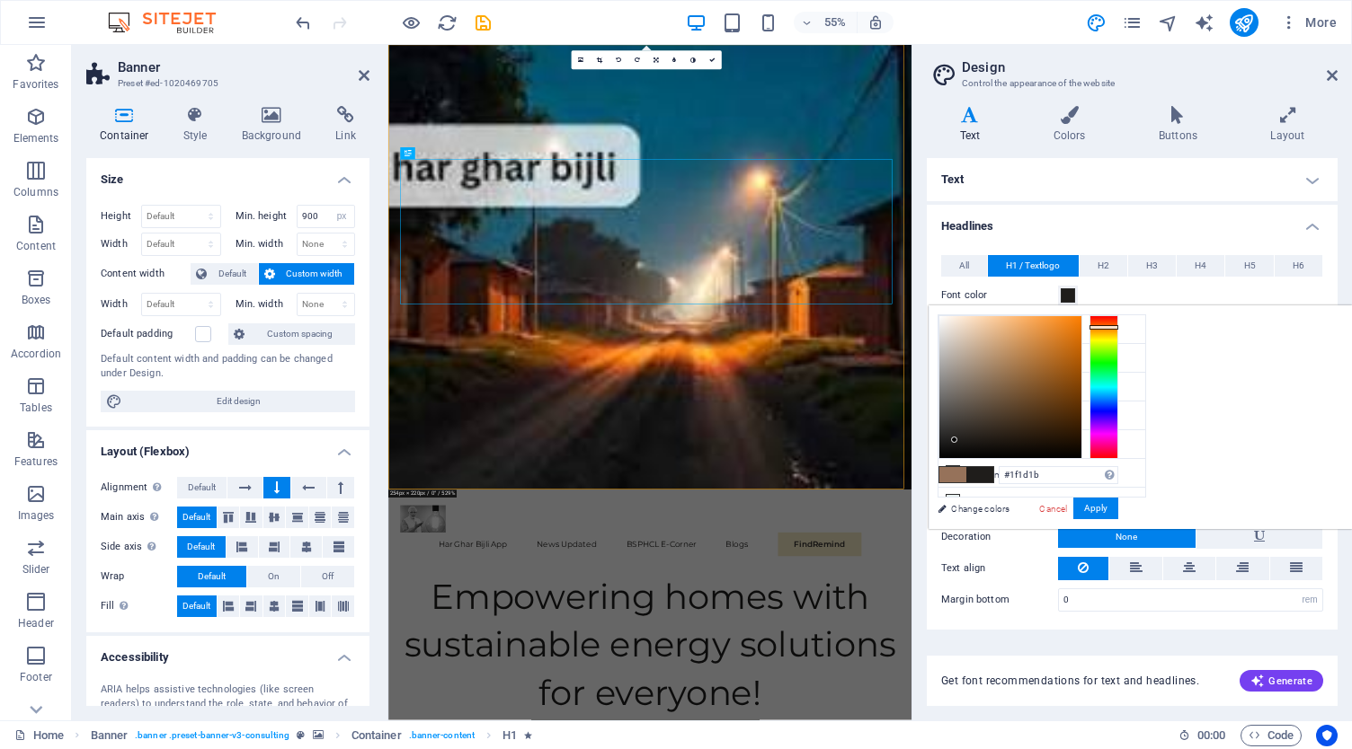
drag, startPoint x: 1170, startPoint y: 434, endPoint x: 1179, endPoint y: 439, distance: 10.5
click at [1081, 439] on div at bounding box center [1010, 387] width 142 height 142
click at [1118, 504] on button "Apply" at bounding box center [1095, 509] width 45 height 22
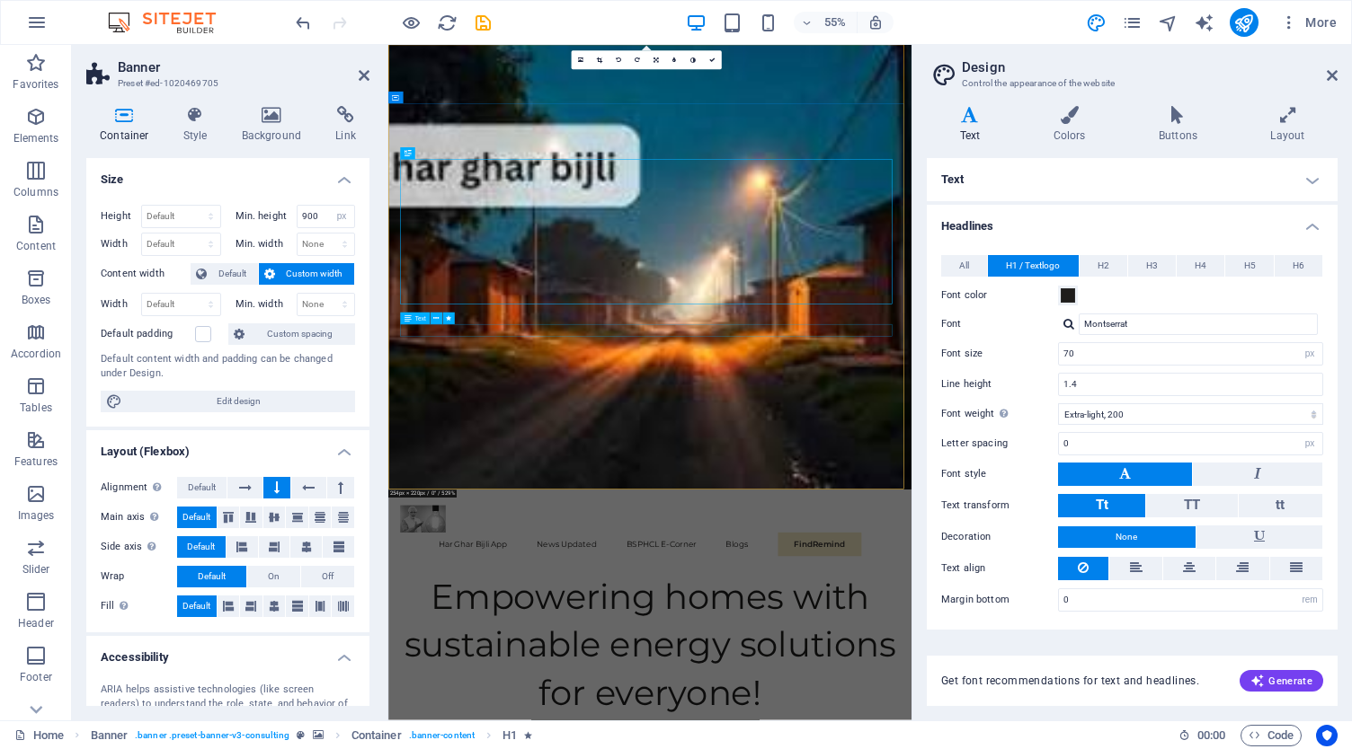
click at [437, 317] on icon at bounding box center [435, 319] width 5 height 11
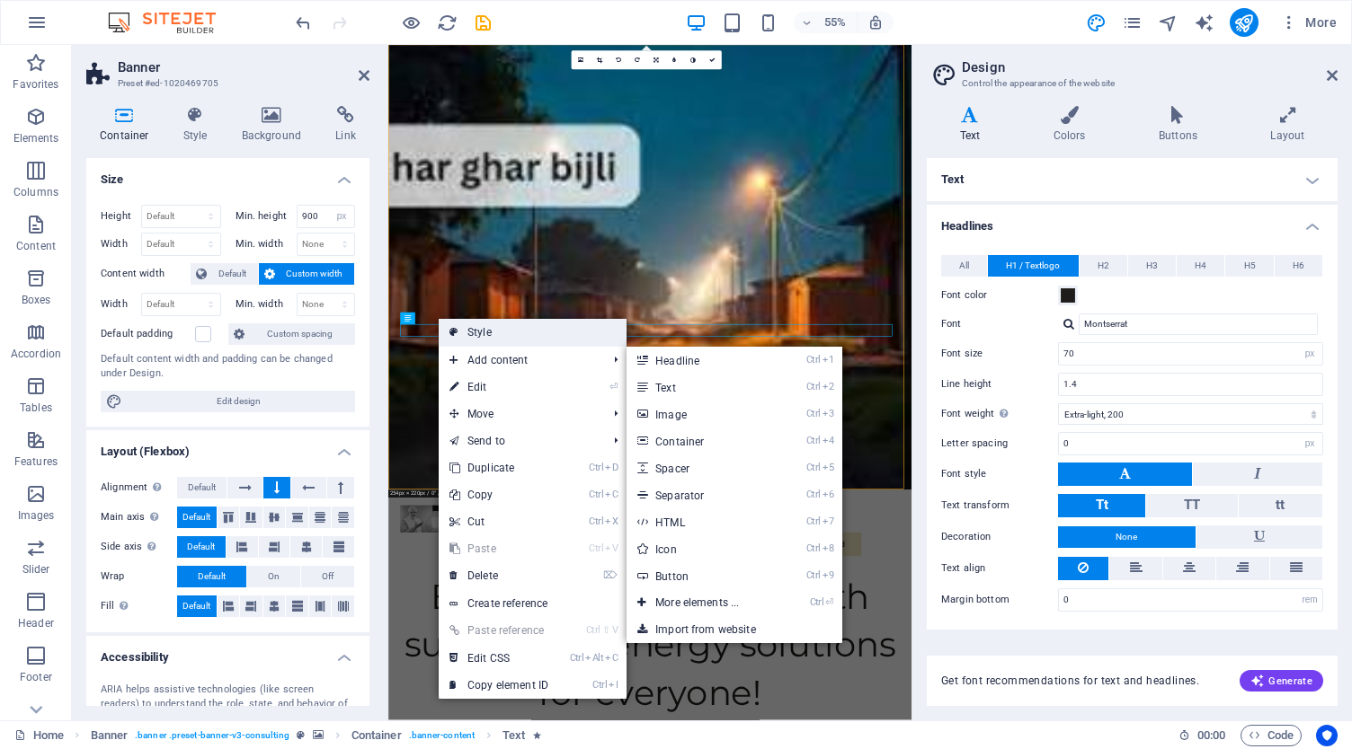
click at [494, 340] on link "Style" at bounding box center [533, 332] width 188 height 27
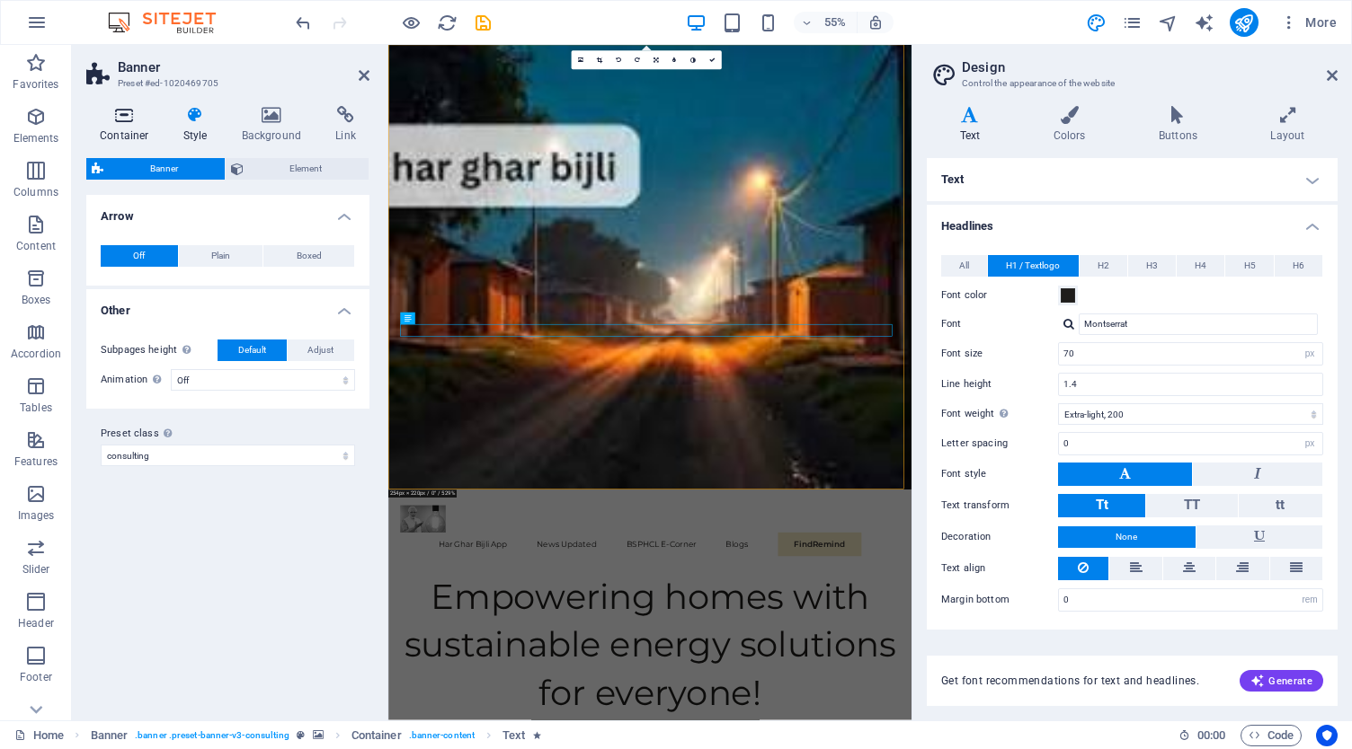
click at [142, 118] on icon at bounding box center [124, 115] width 76 height 18
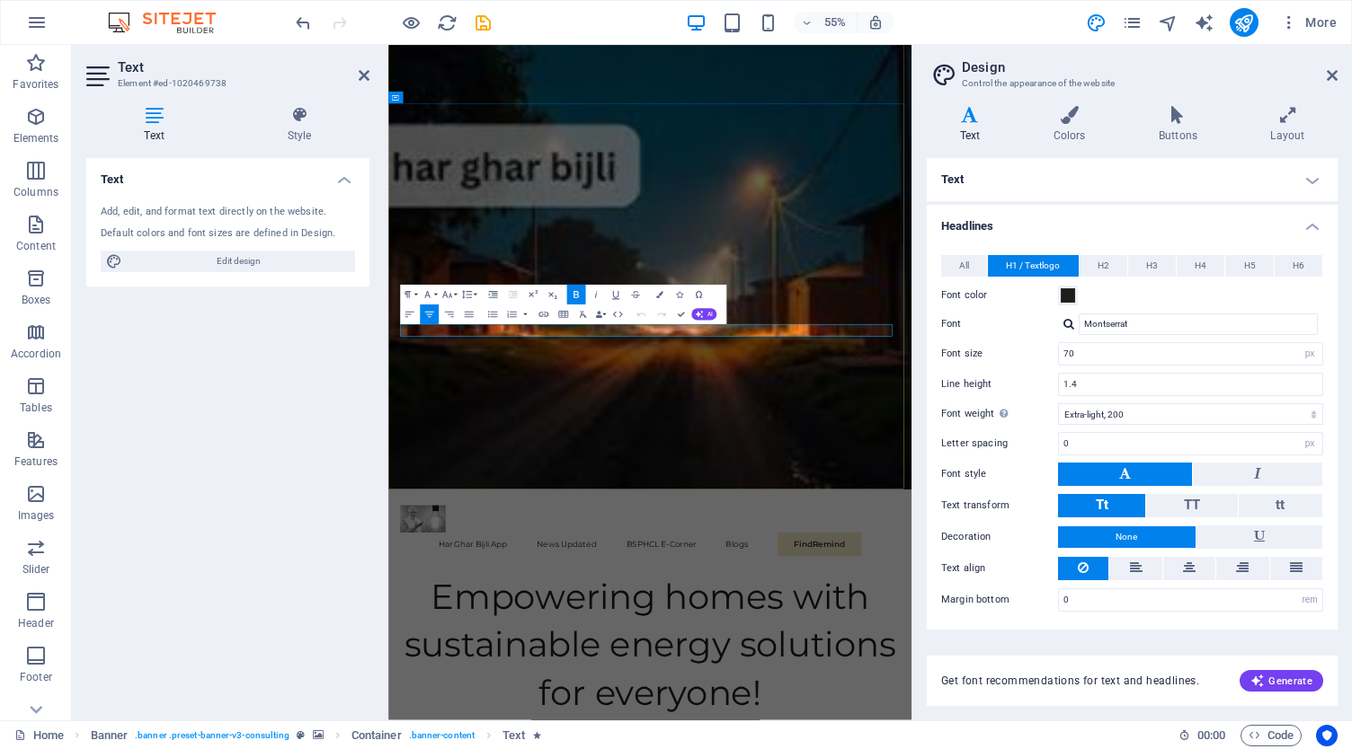
click at [656, 293] on icon "button" at bounding box center [659, 294] width 7 height 7
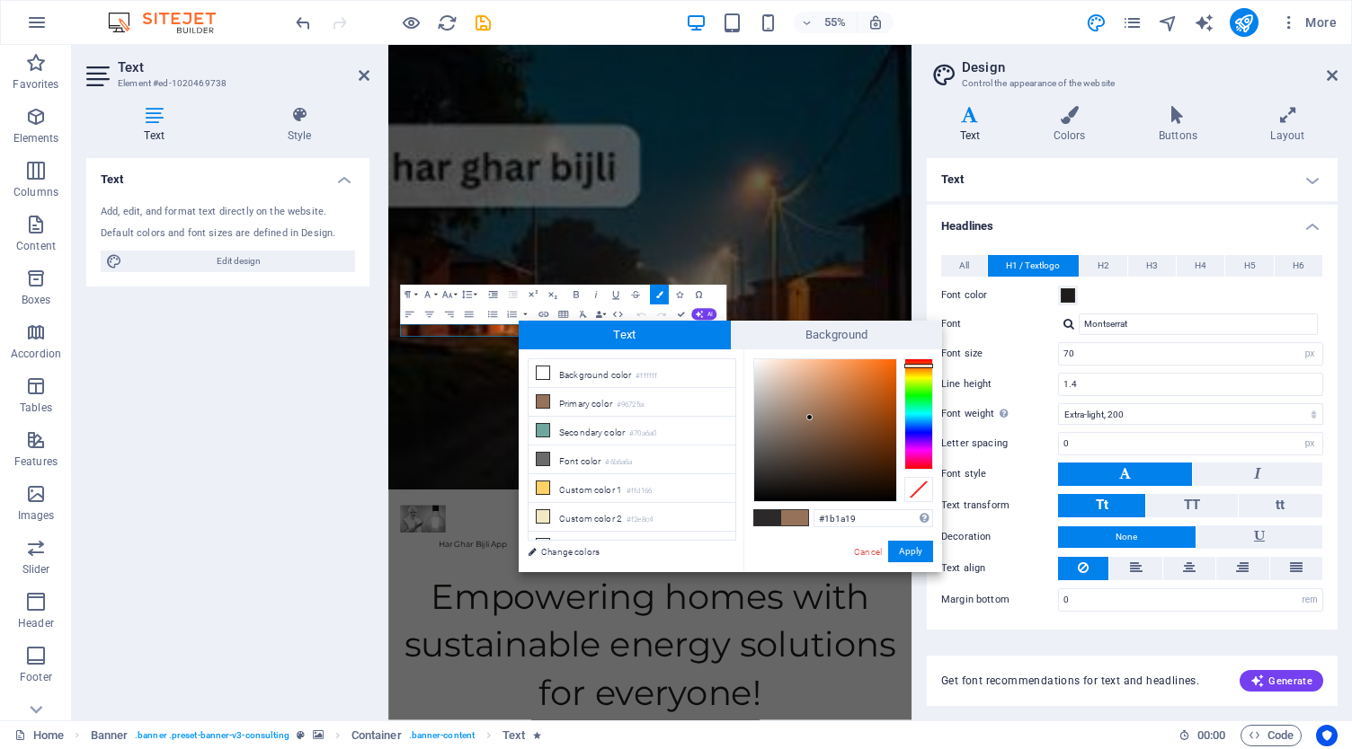
click at [766, 486] on div at bounding box center [825, 430] width 142 height 142
click at [906, 545] on button "Apply" at bounding box center [910, 552] width 45 height 22
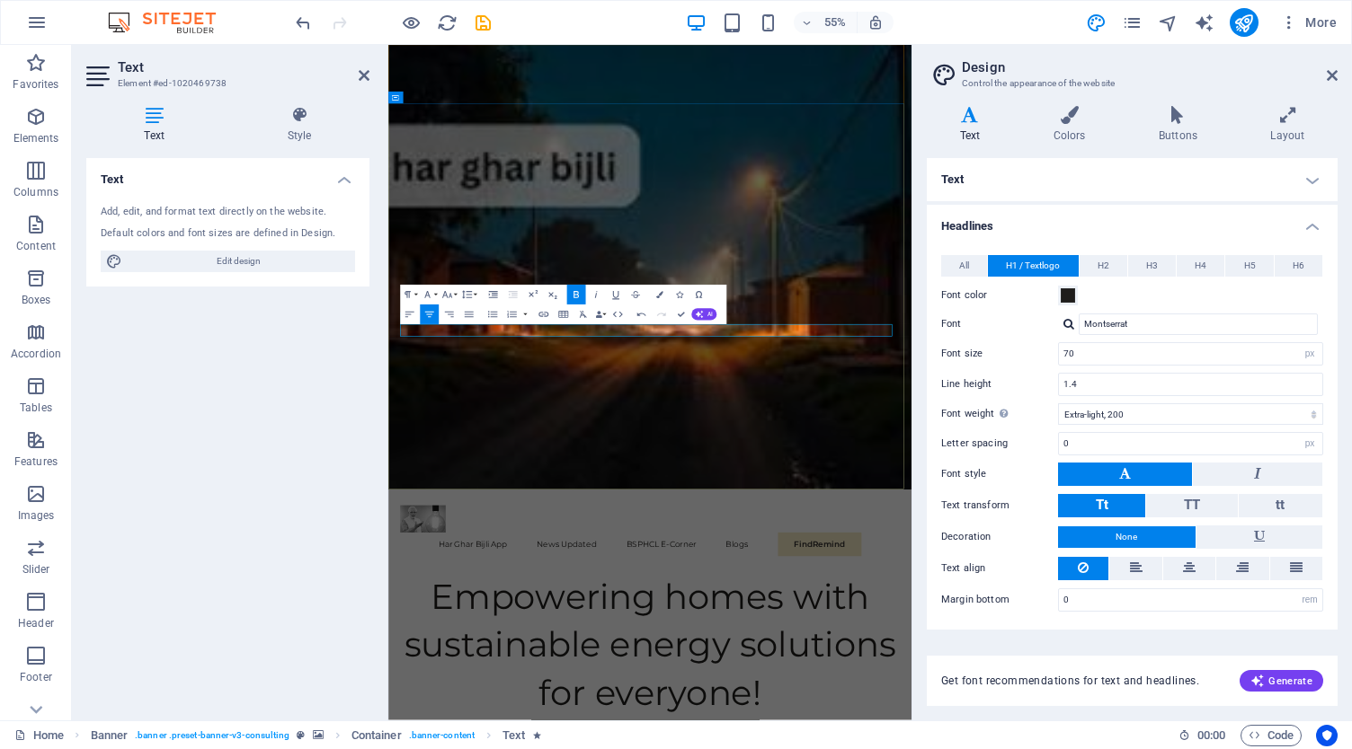
click at [658, 297] on icon "button" at bounding box center [659, 294] width 7 height 7
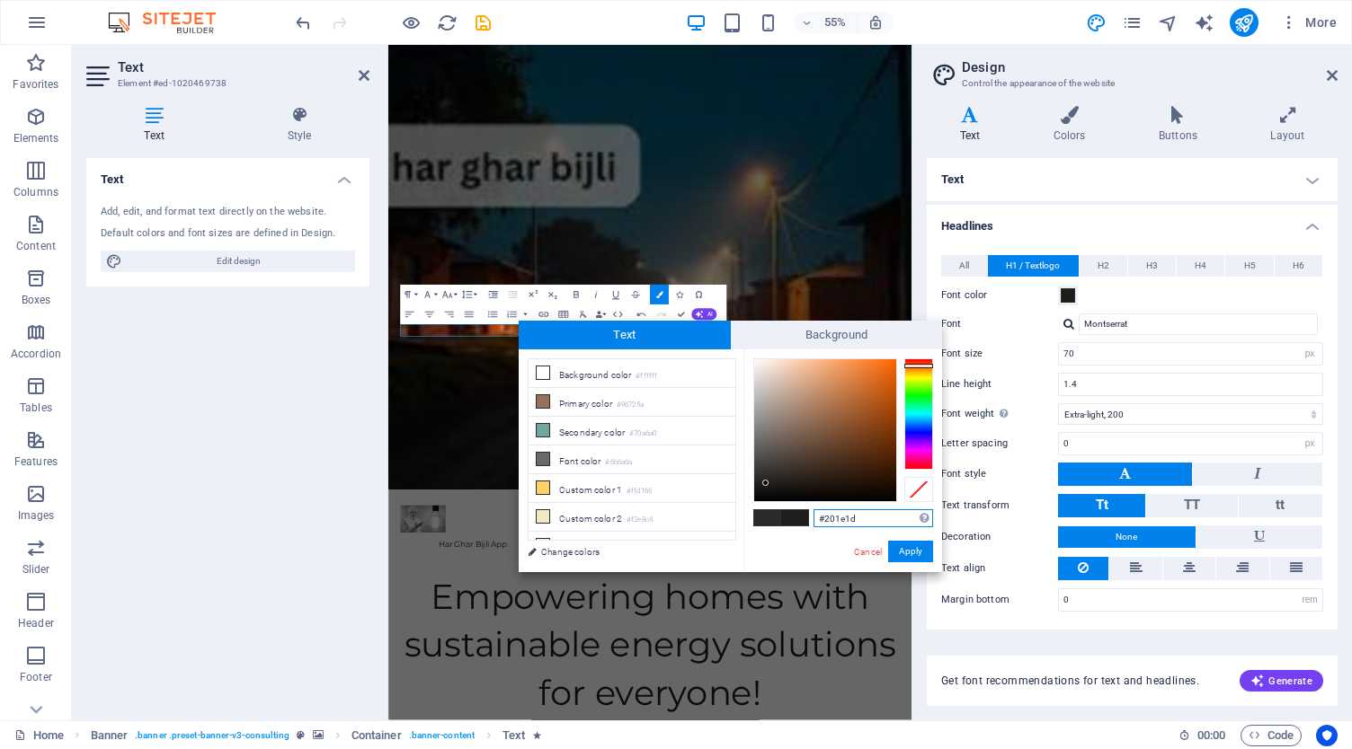
click at [766, 483] on div at bounding box center [765, 483] width 6 height 6
click at [911, 545] on button "Apply" at bounding box center [910, 552] width 45 height 22
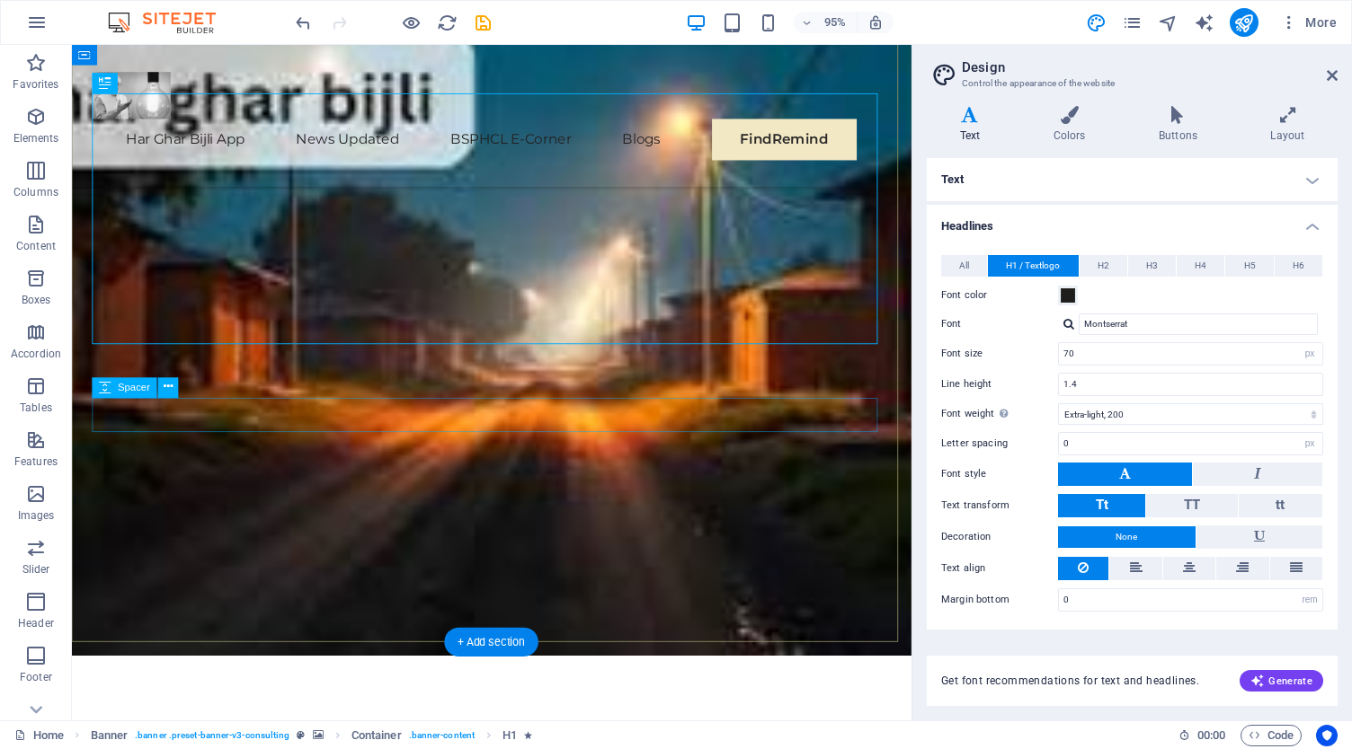
scroll to position [180, 0]
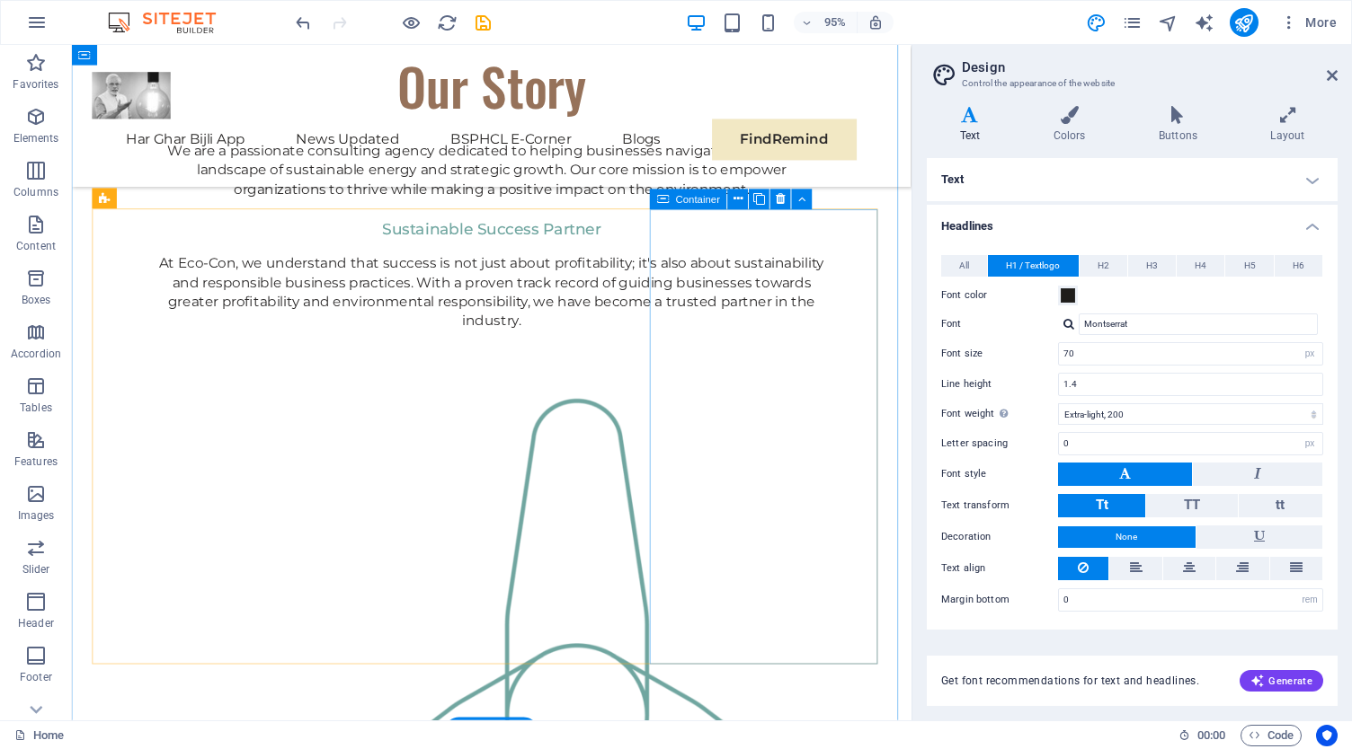
scroll to position [1618, 0]
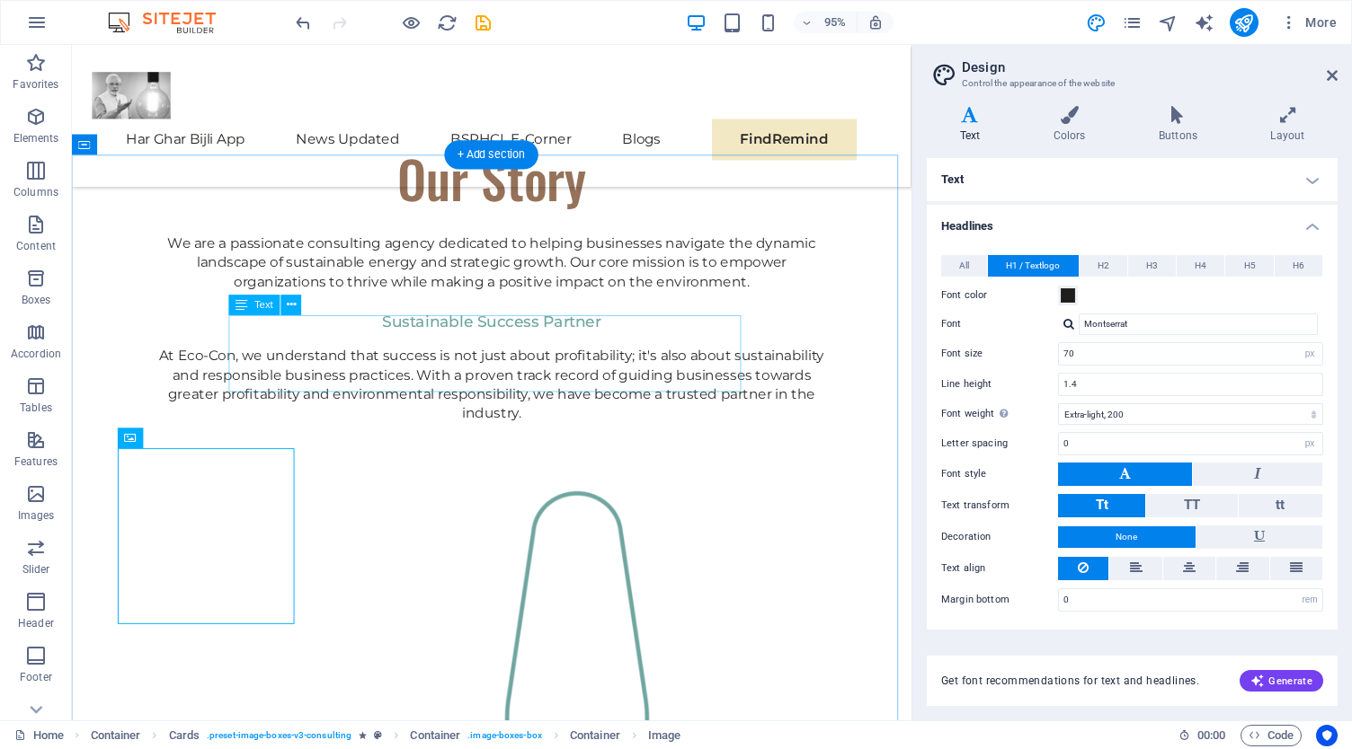
scroll to position [1348, 0]
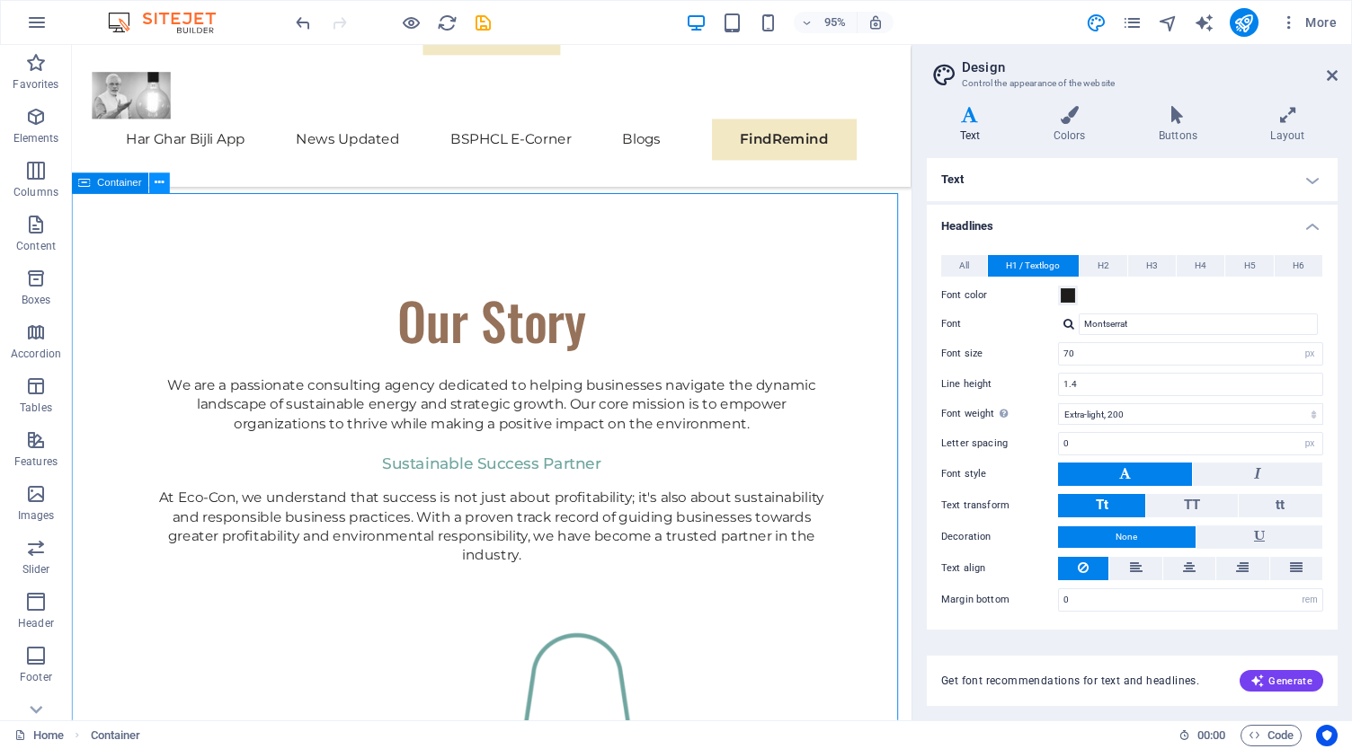
click at [166, 186] on button at bounding box center [159, 183] width 21 height 21
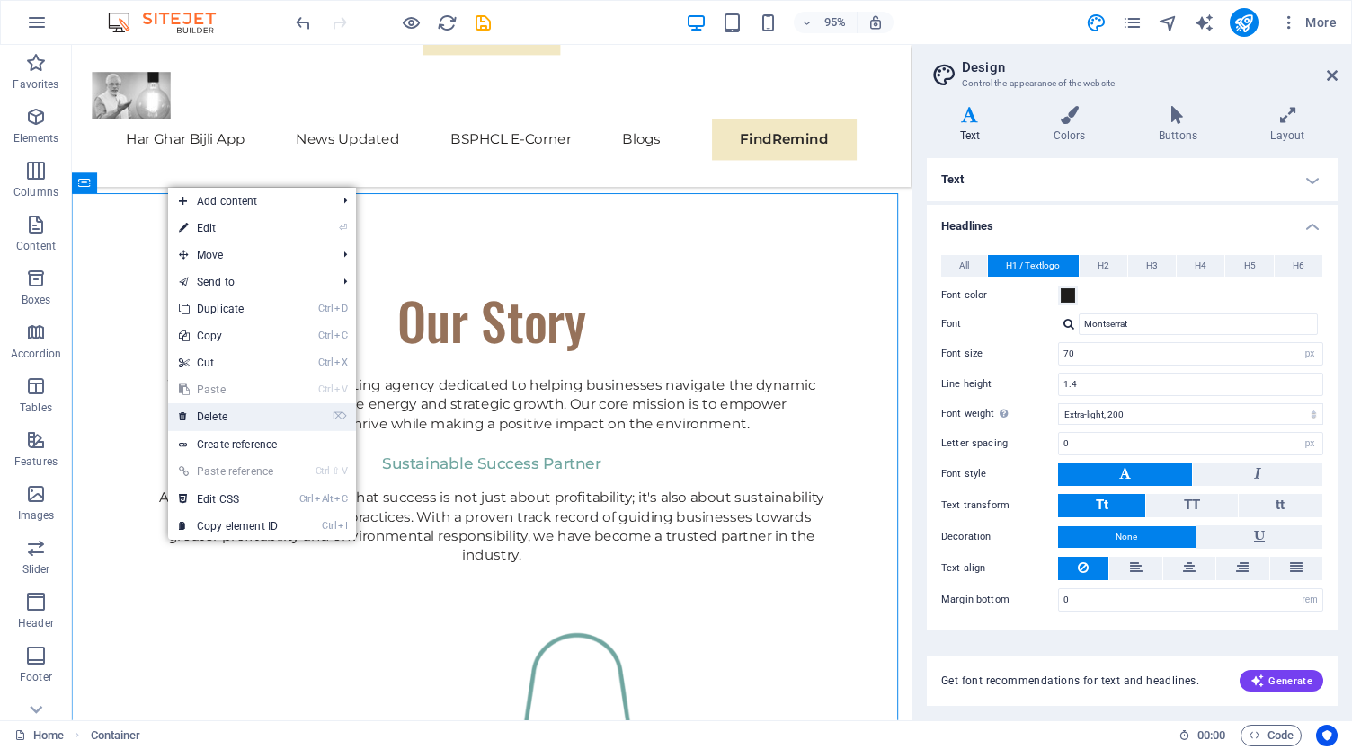
click at [240, 418] on link "⌦ Delete" at bounding box center [228, 416] width 120 height 27
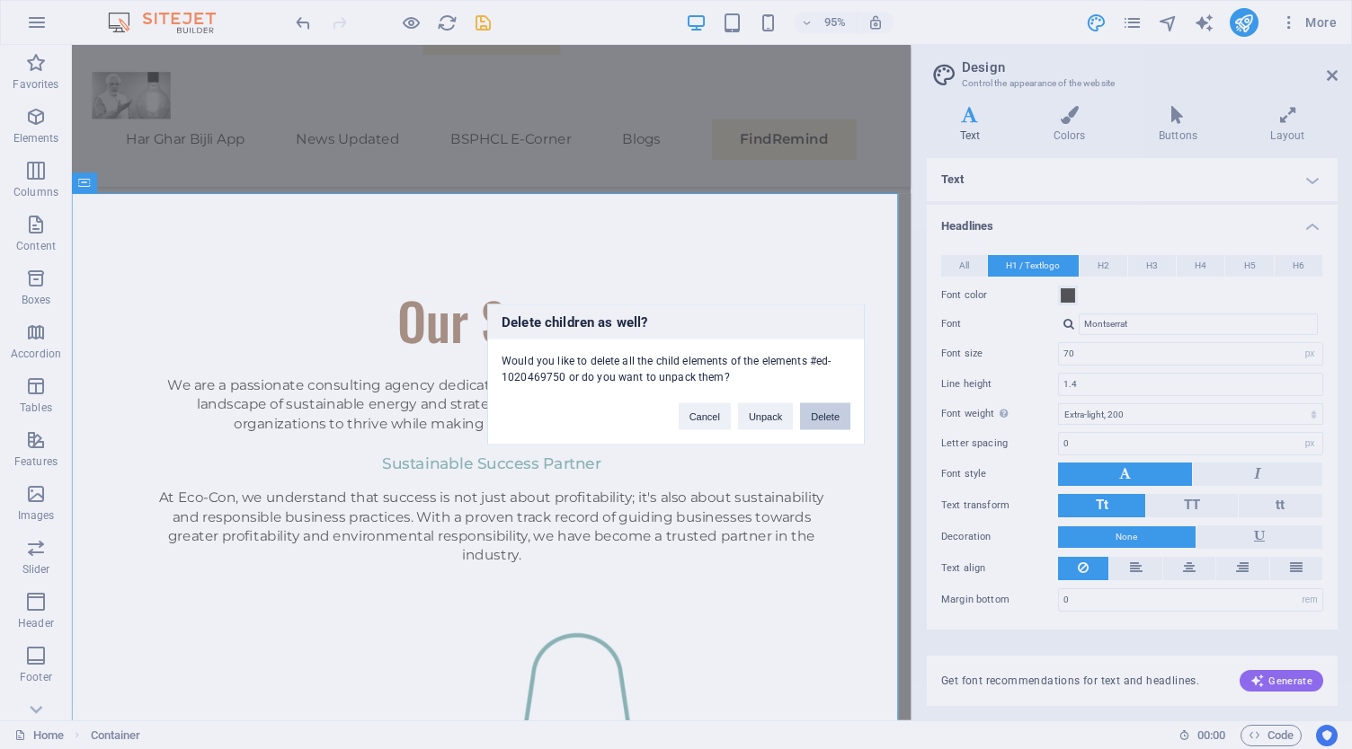
click at [832, 416] on button "Delete" at bounding box center [825, 416] width 50 height 27
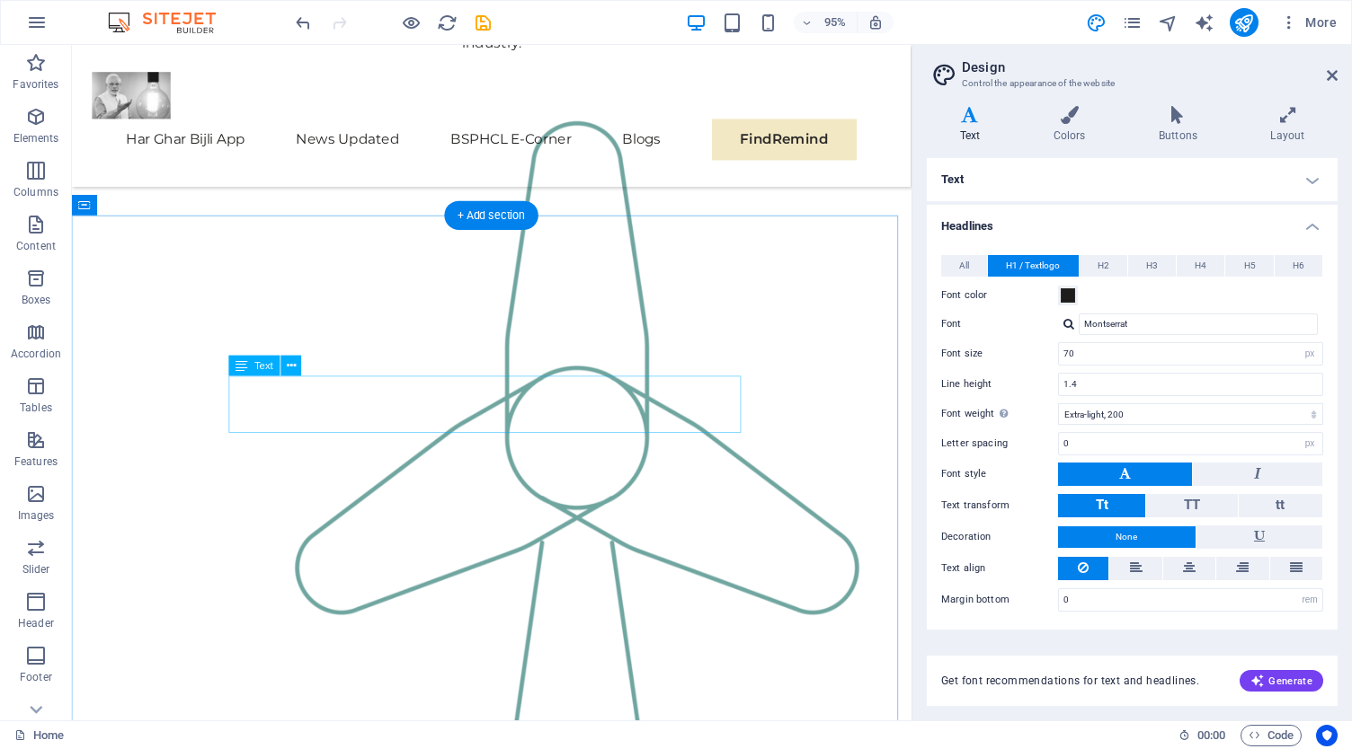
scroll to position [1797, 0]
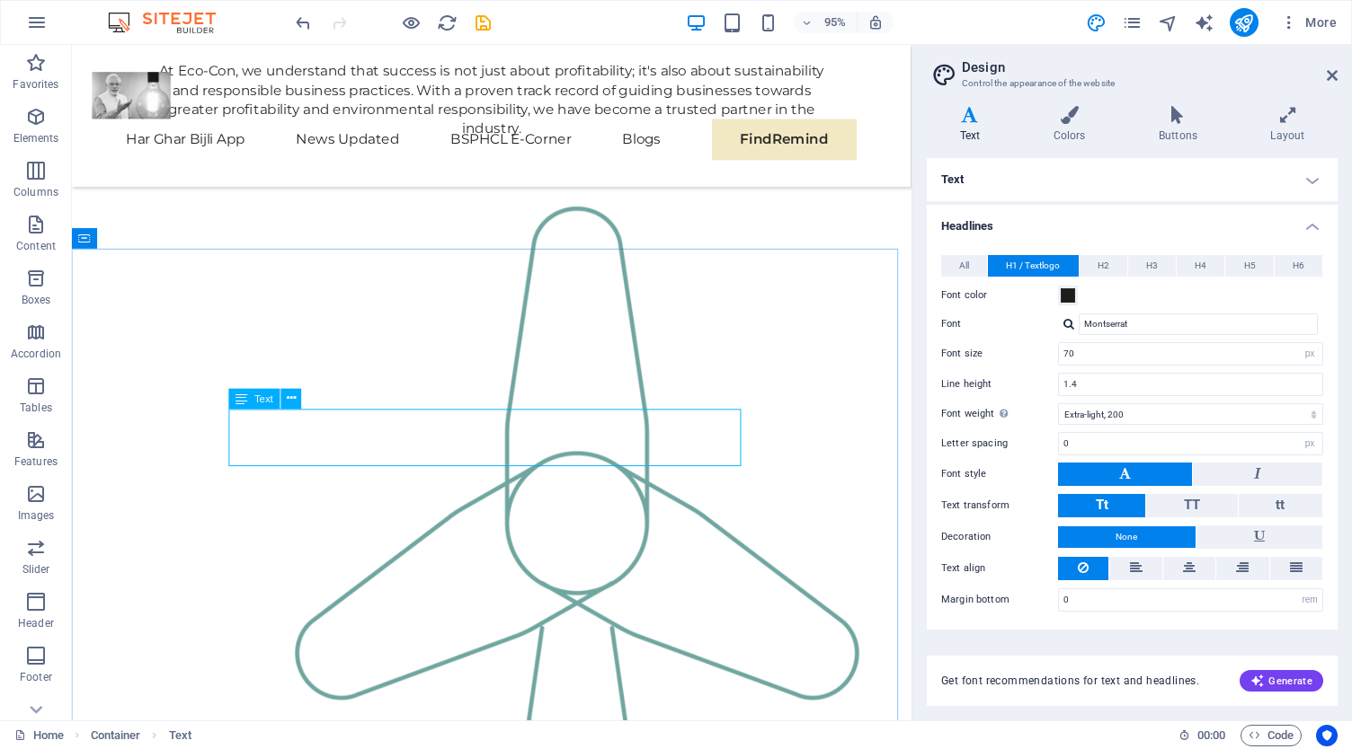
click at [262, 397] on span "Text" at bounding box center [263, 399] width 19 height 10
click at [289, 398] on icon at bounding box center [291, 399] width 9 height 18
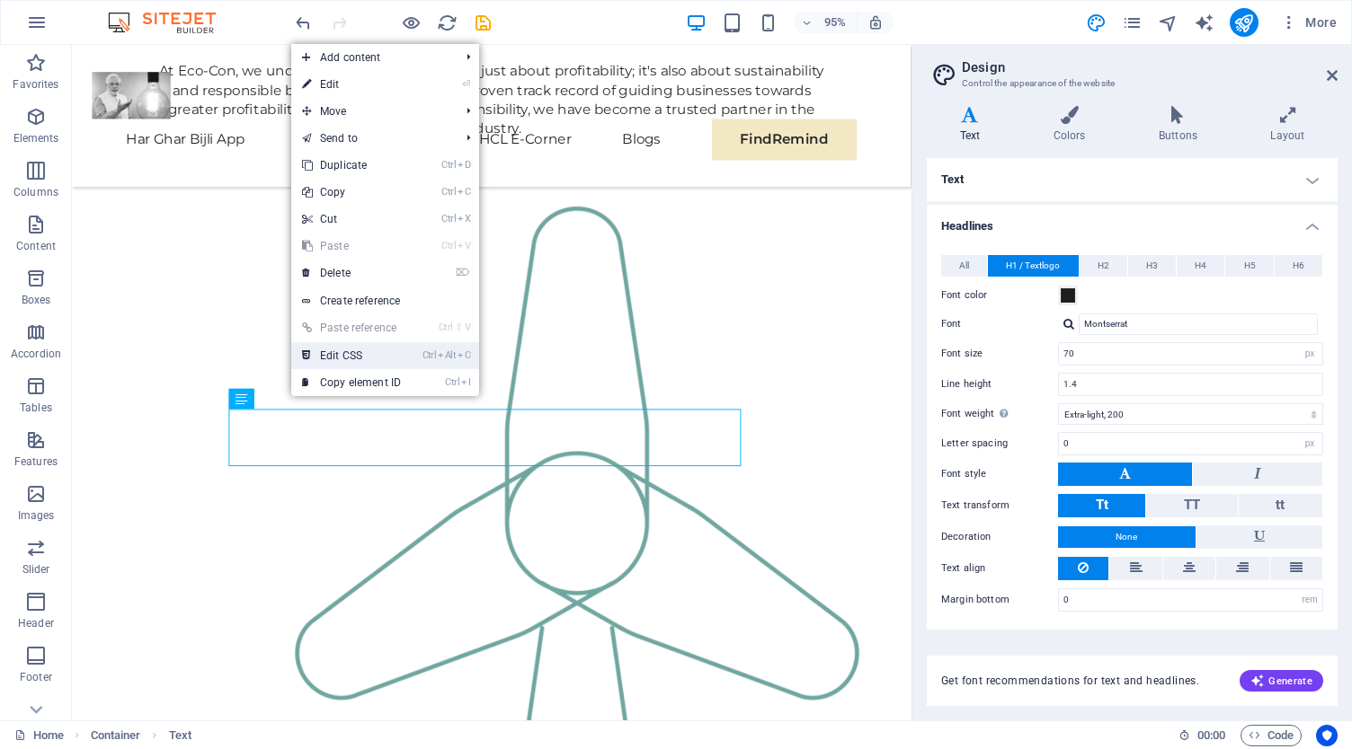
click at [372, 349] on link "Ctrl Alt C Edit CSS" at bounding box center [351, 355] width 120 height 27
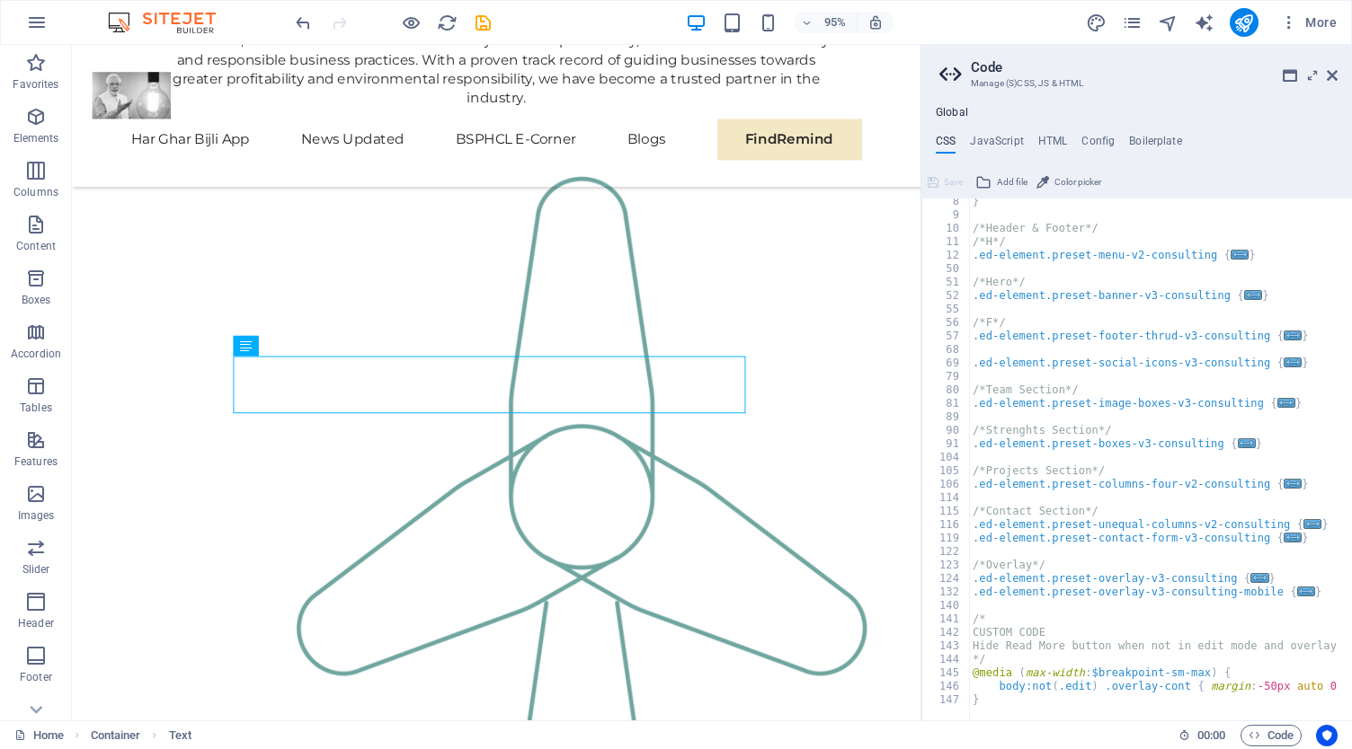
scroll to position [0, 0]
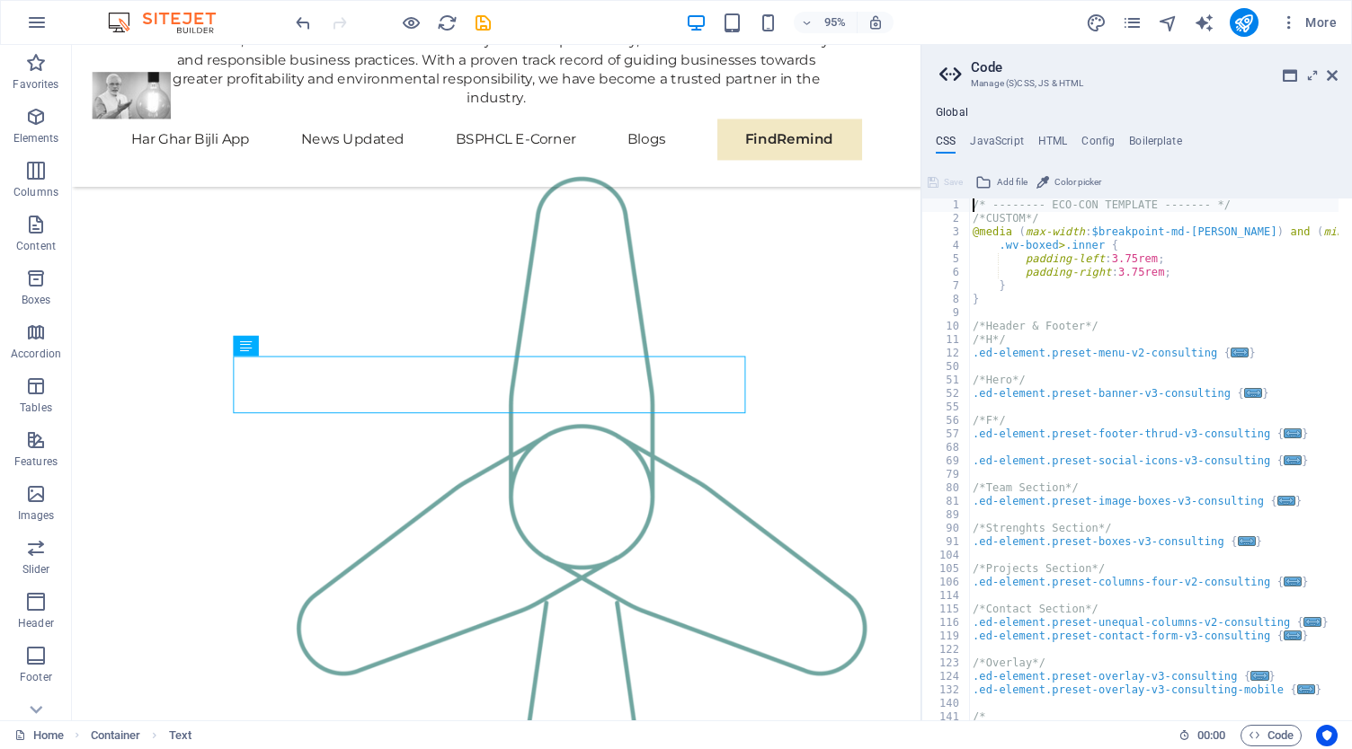
click at [989, 131] on div "Global CSS JavaScript HTML Config Boilerplate /* -------- ECO-CON TEMPLATE ----…" at bounding box center [1136, 413] width 430 height 615
click at [995, 137] on h4 "JavaScript" at bounding box center [996, 145] width 53 height 20
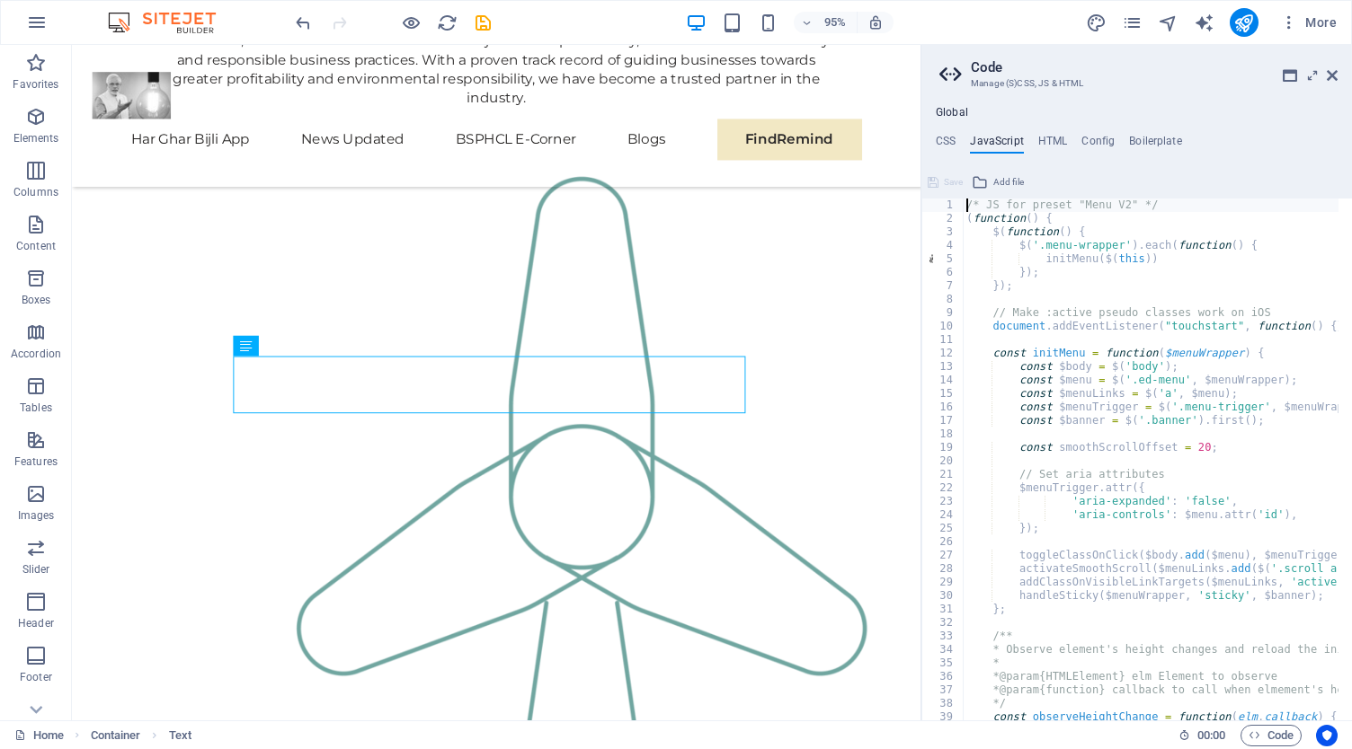
click at [958, 132] on div "Global CSS JavaScript HTML Config Boilerplate /* -------- ECO-CON TEMPLATE ----…" at bounding box center [1136, 413] width 430 height 615
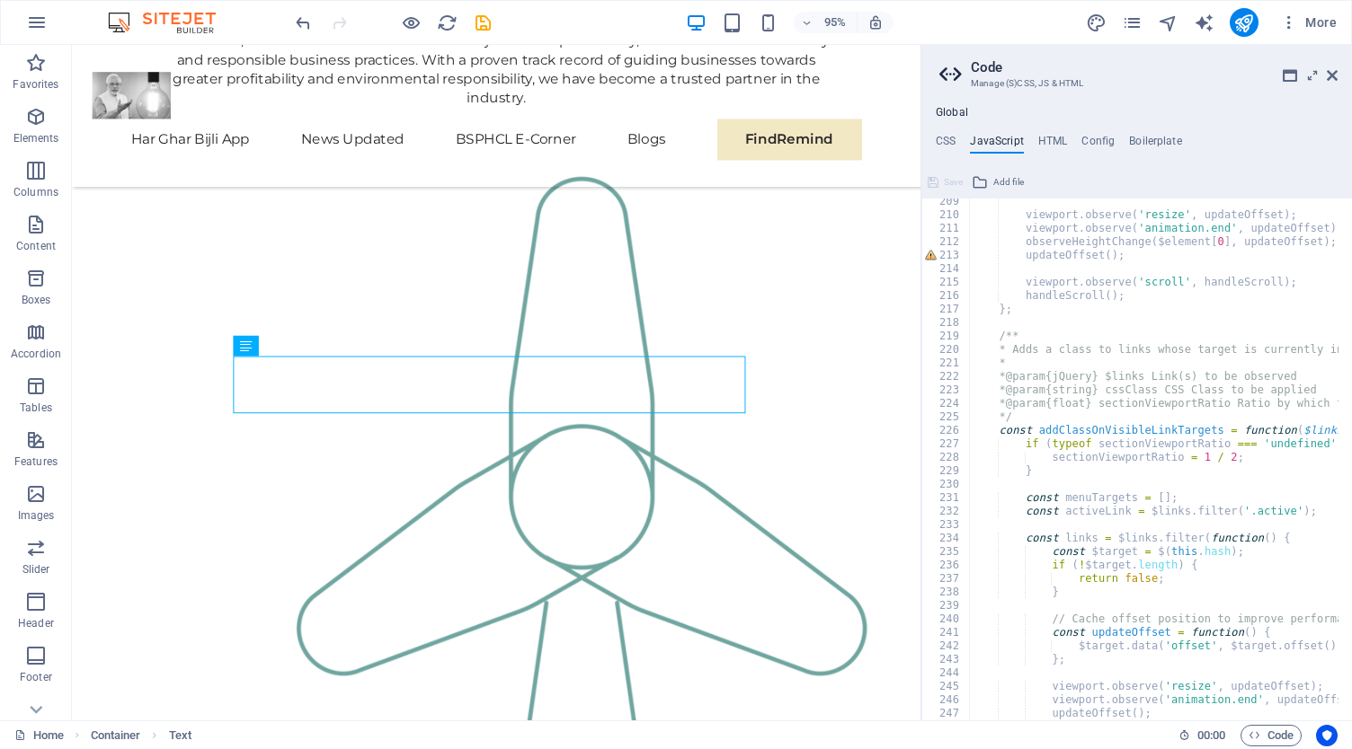
scroll to position [2753, 0]
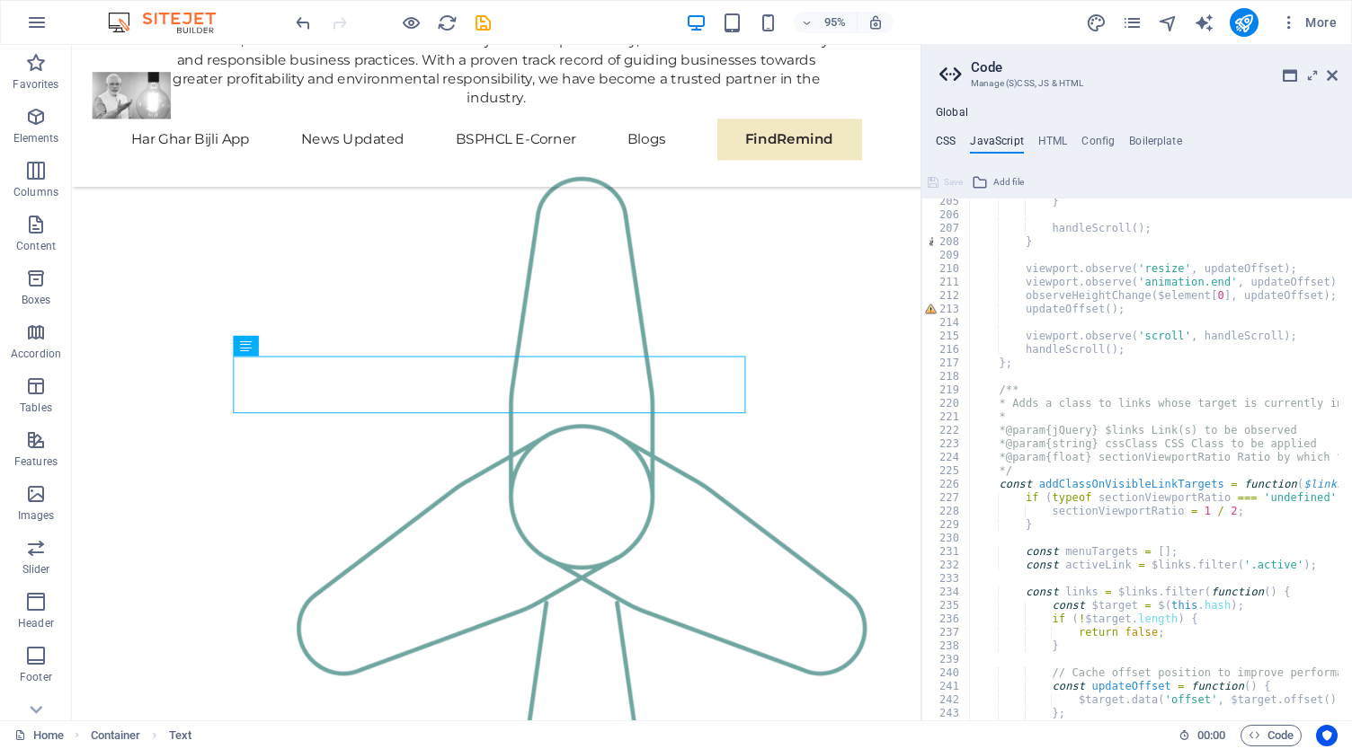
click at [941, 141] on h4 "CSS" at bounding box center [945, 145] width 20 height 20
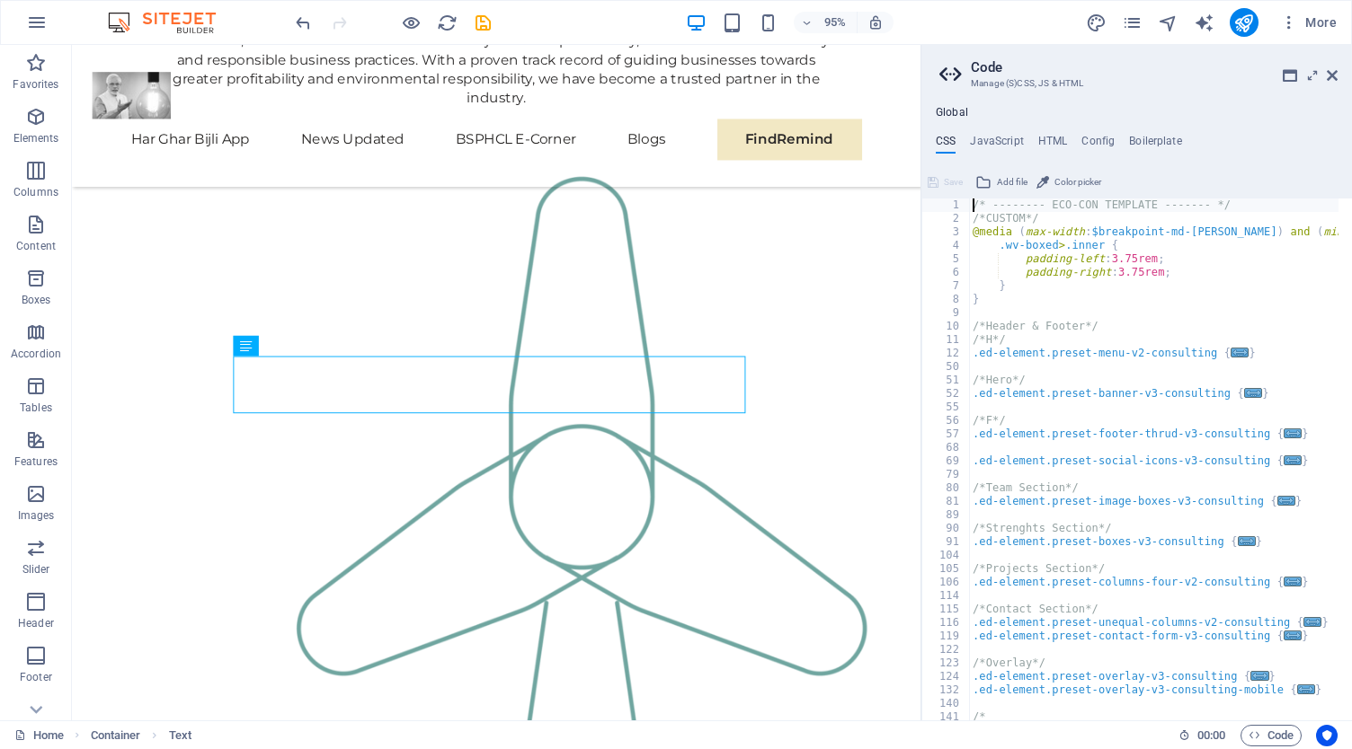
scroll to position [0, 0]
click at [1062, 256] on div "/* -------- ECO-CON TEMPLATE ------- */ /*CUSTOM*/ @media ( max-width : $breakp…" at bounding box center [1199, 467] width 461 height 536
click at [1168, 254] on div "/* -------- ECO-CON TEMPLATE ------- */ /*CUSTOM*/ @media ( max-width : $breakp…" at bounding box center [1199, 467] width 461 height 536
click at [1175, 278] on div "/* -------- ECO-CON TEMPLATE ------- */ /*CUSTOM*/ @media ( max-width : $breakp…" at bounding box center [1199, 467] width 461 height 536
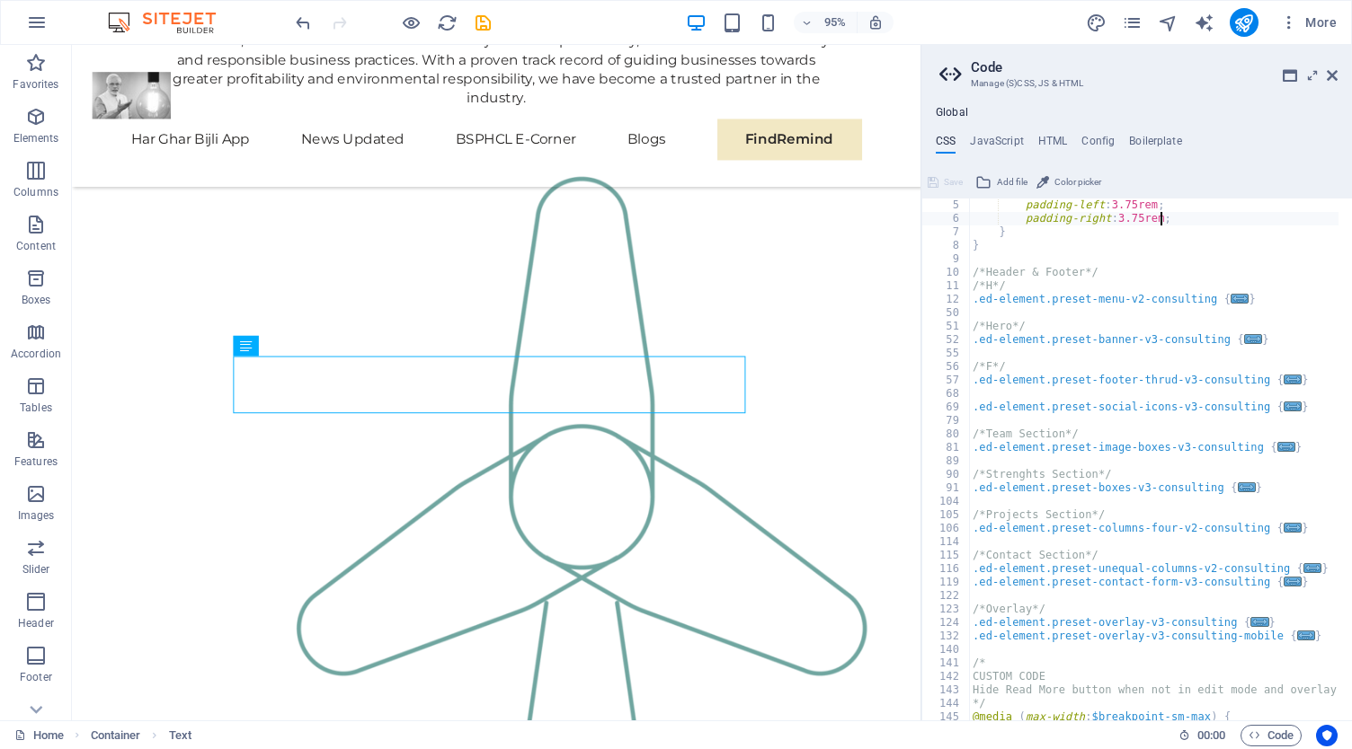
scroll to position [98, 0]
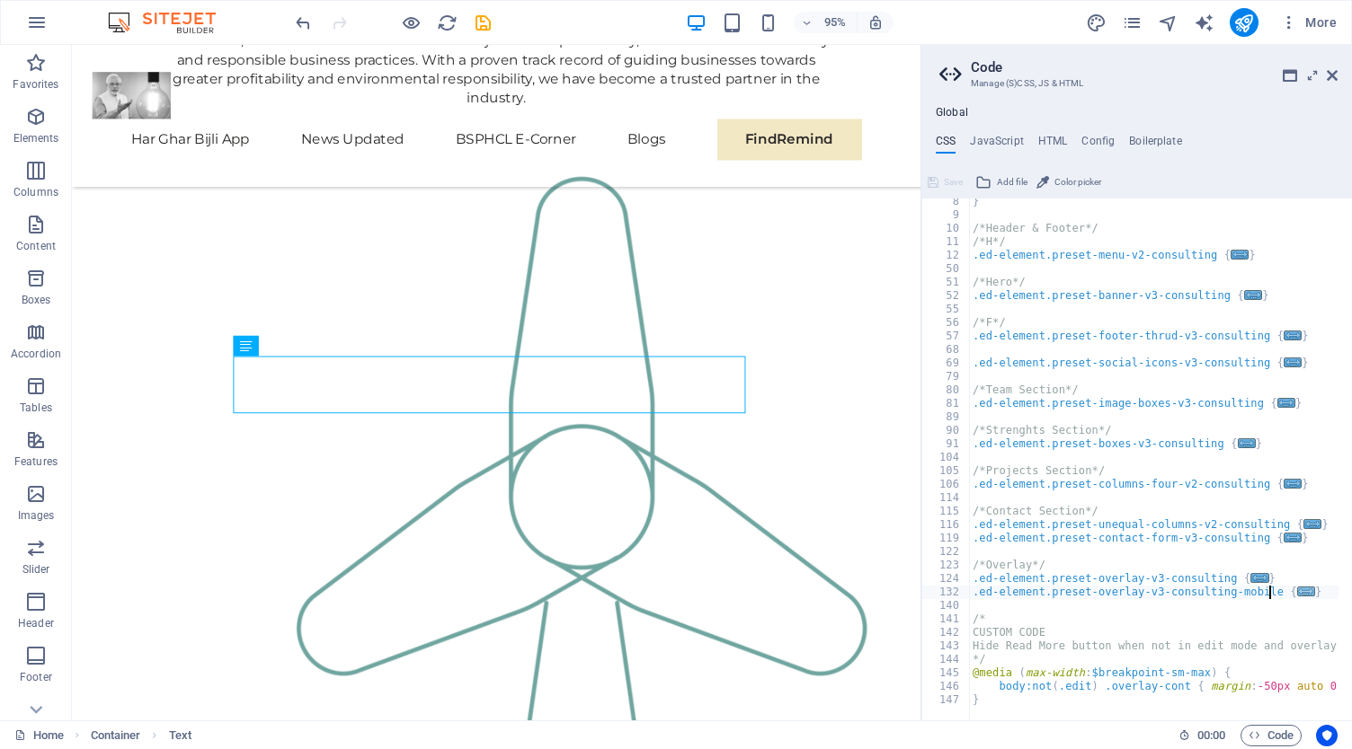
click at [1297, 592] on span "..." at bounding box center [1306, 592] width 18 height 10
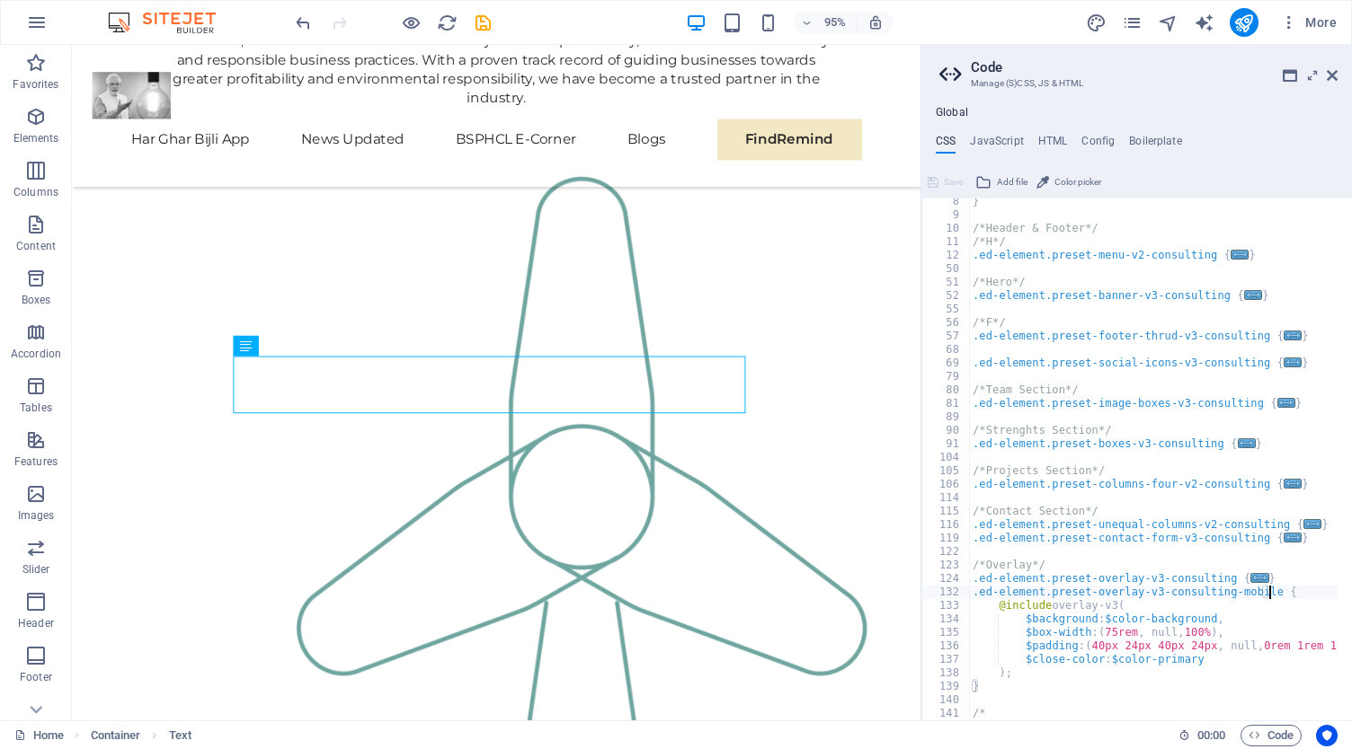
scroll to position [192, 0]
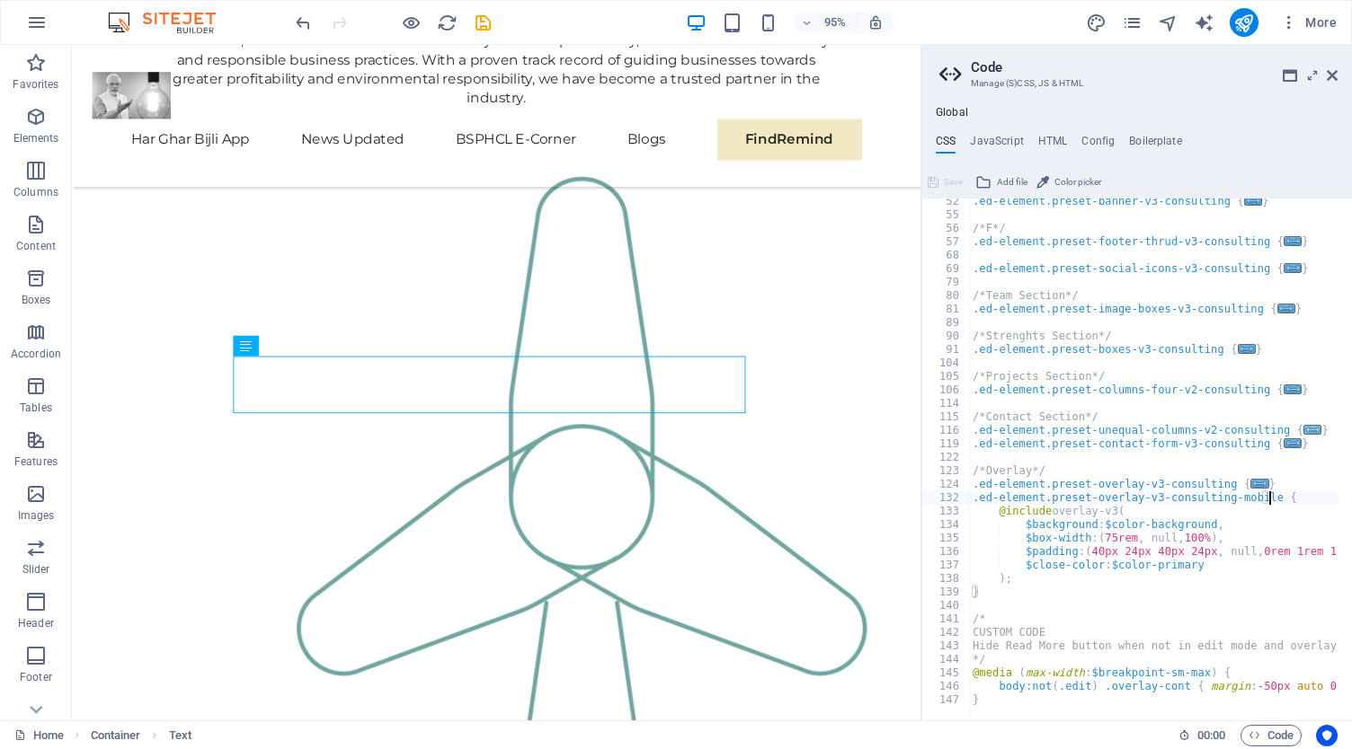
click at [1303, 429] on span "..." at bounding box center [1312, 430] width 18 height 10
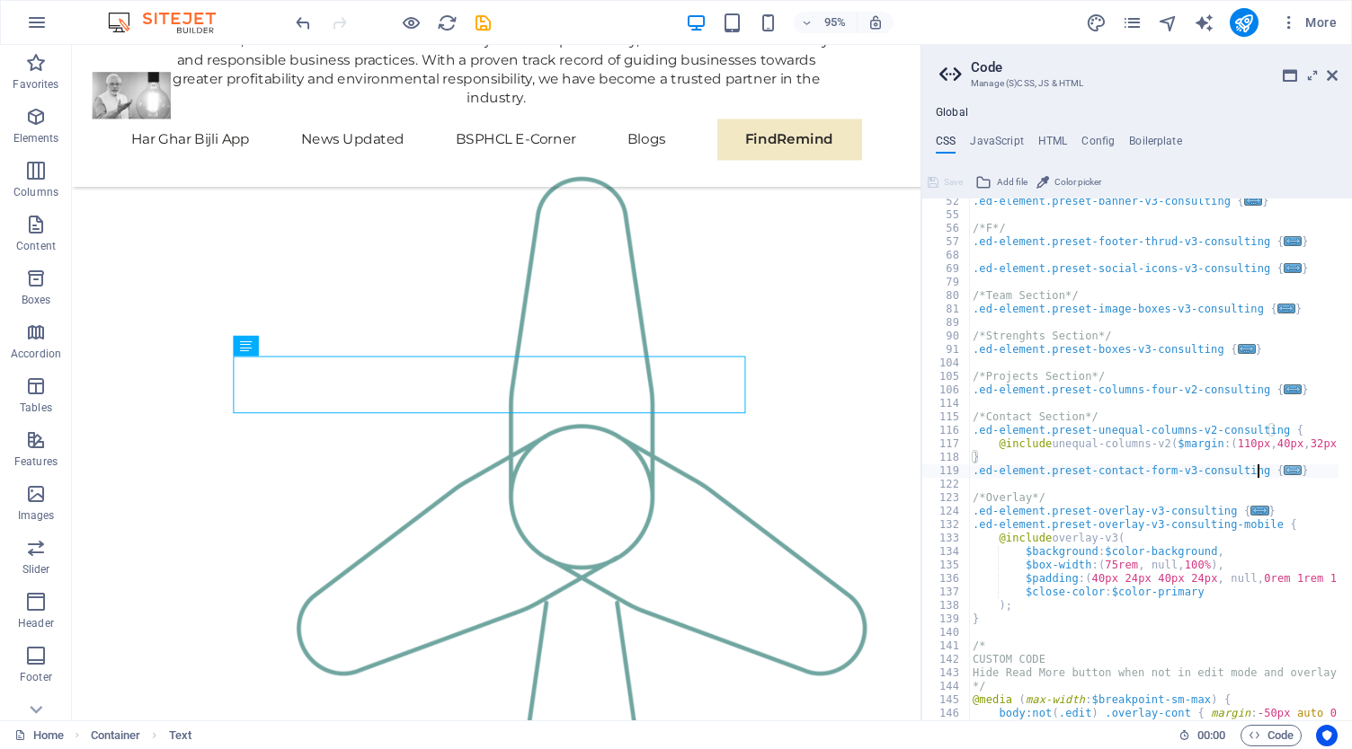
click at [1283, 472] on span "..." at bounding box center [1292, 471] width 18 height 10
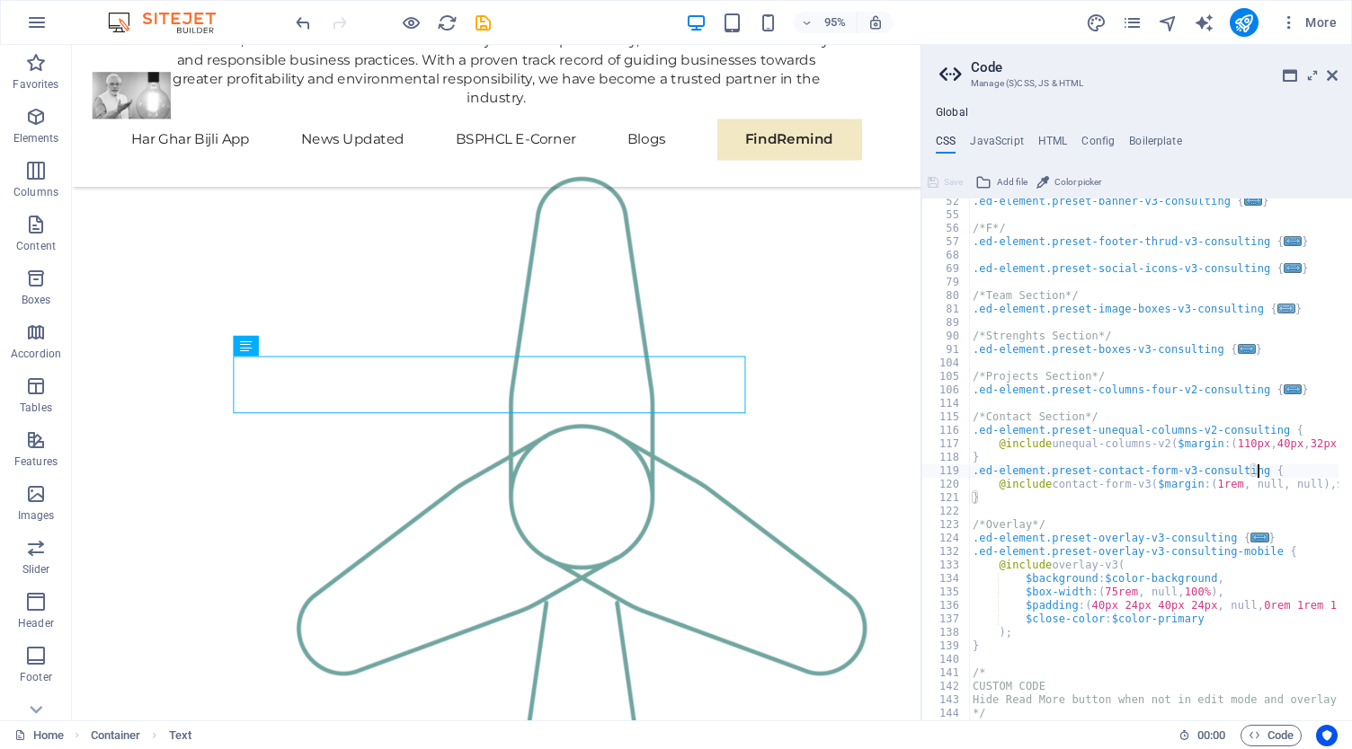
click at [1277, 306] on span "..." at bounding box center [1286, 309] width 18 height 10
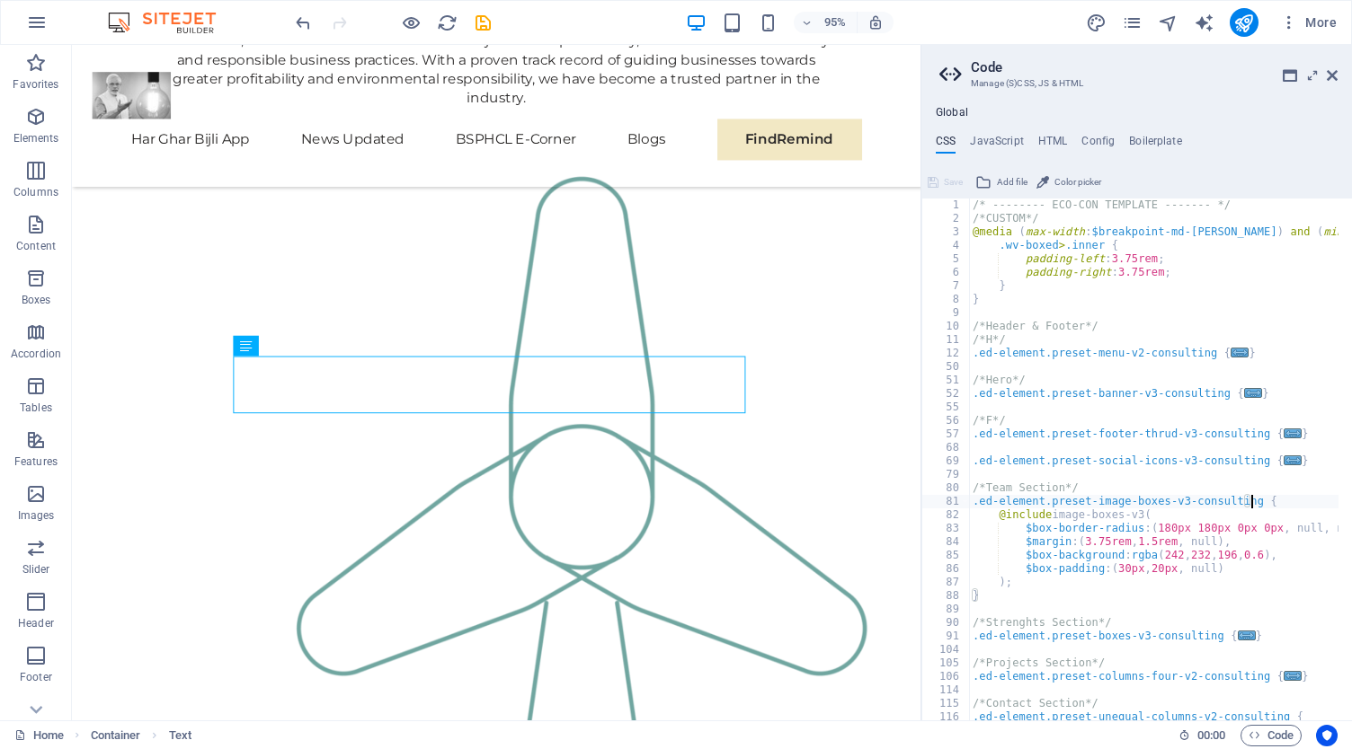
scroll to position [0, 0]
click at [1230, 353] on span "..." at bounding box center [1239, 353] width 18 height 10
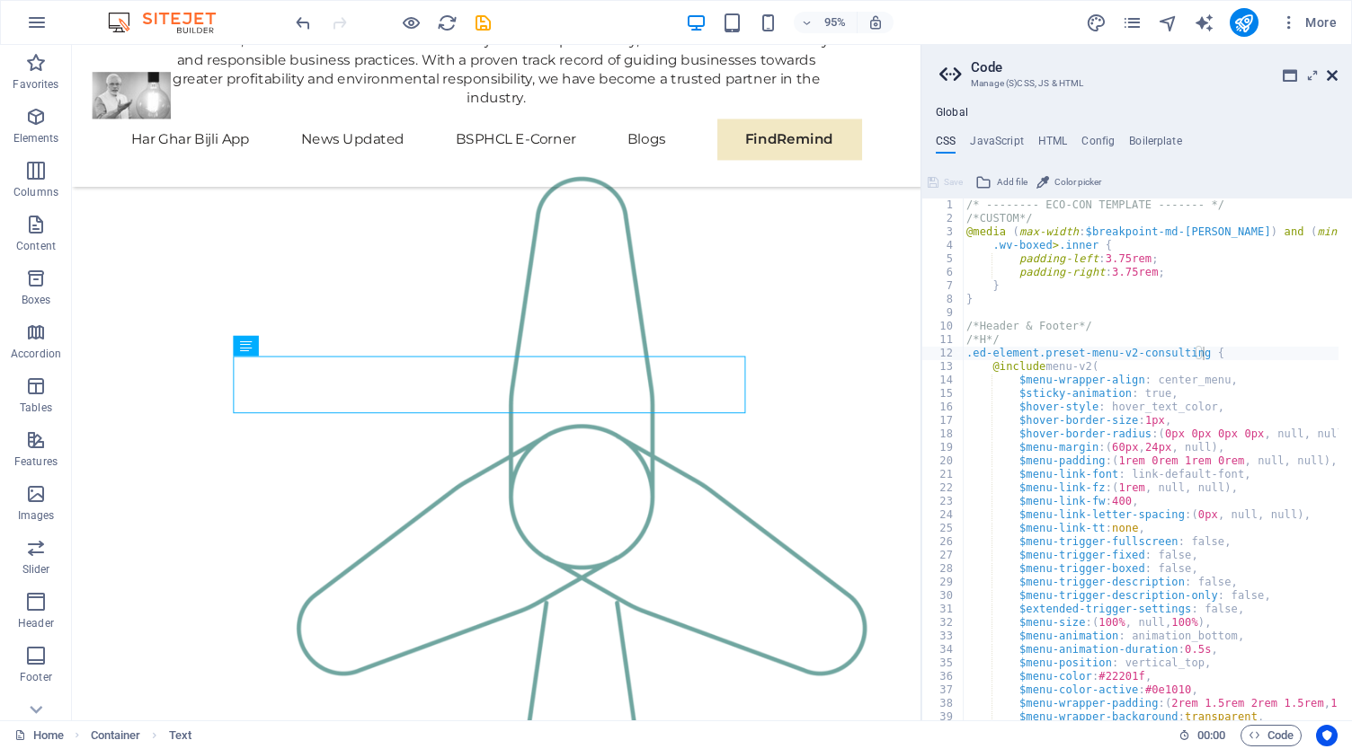
click at [1334, 78] on icon at bounding box center [1331, 75] width 11 height 14
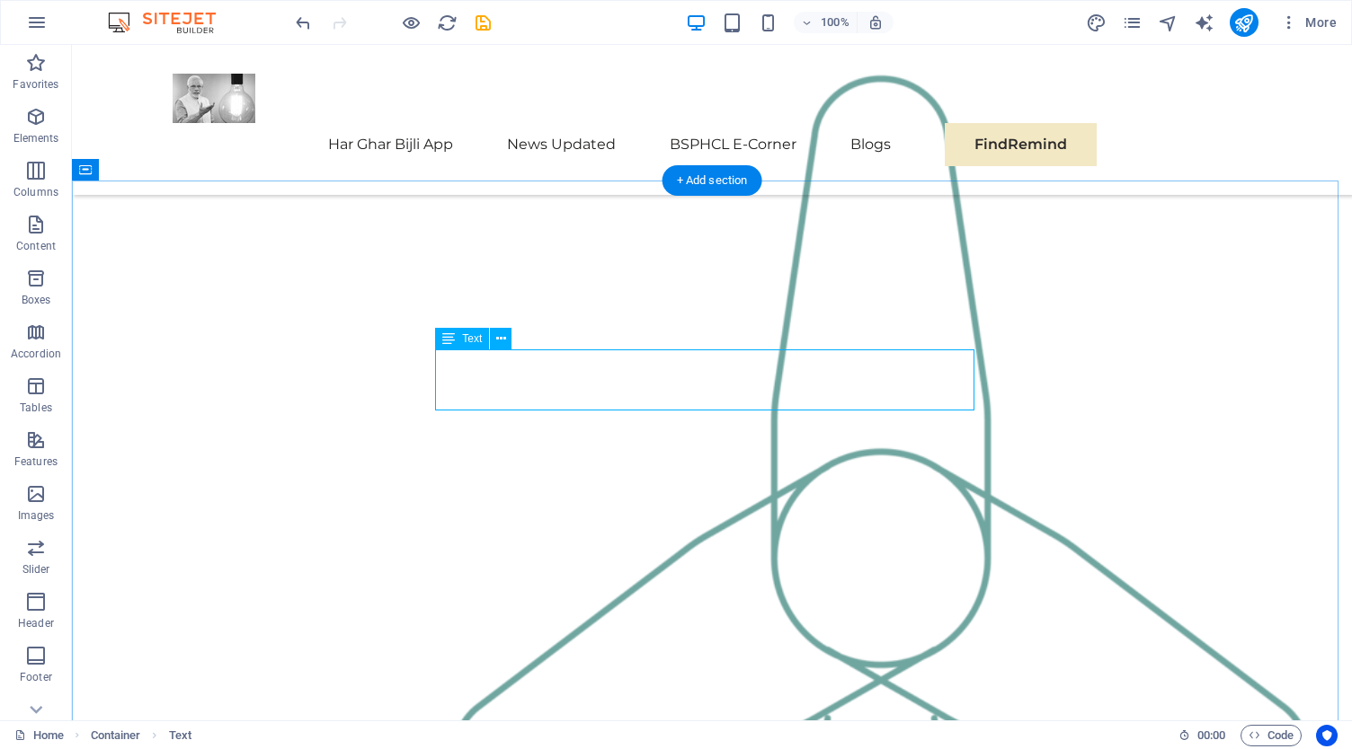
click at [500, 341] on icon at bounding box center [501, 339] width 10 height 19
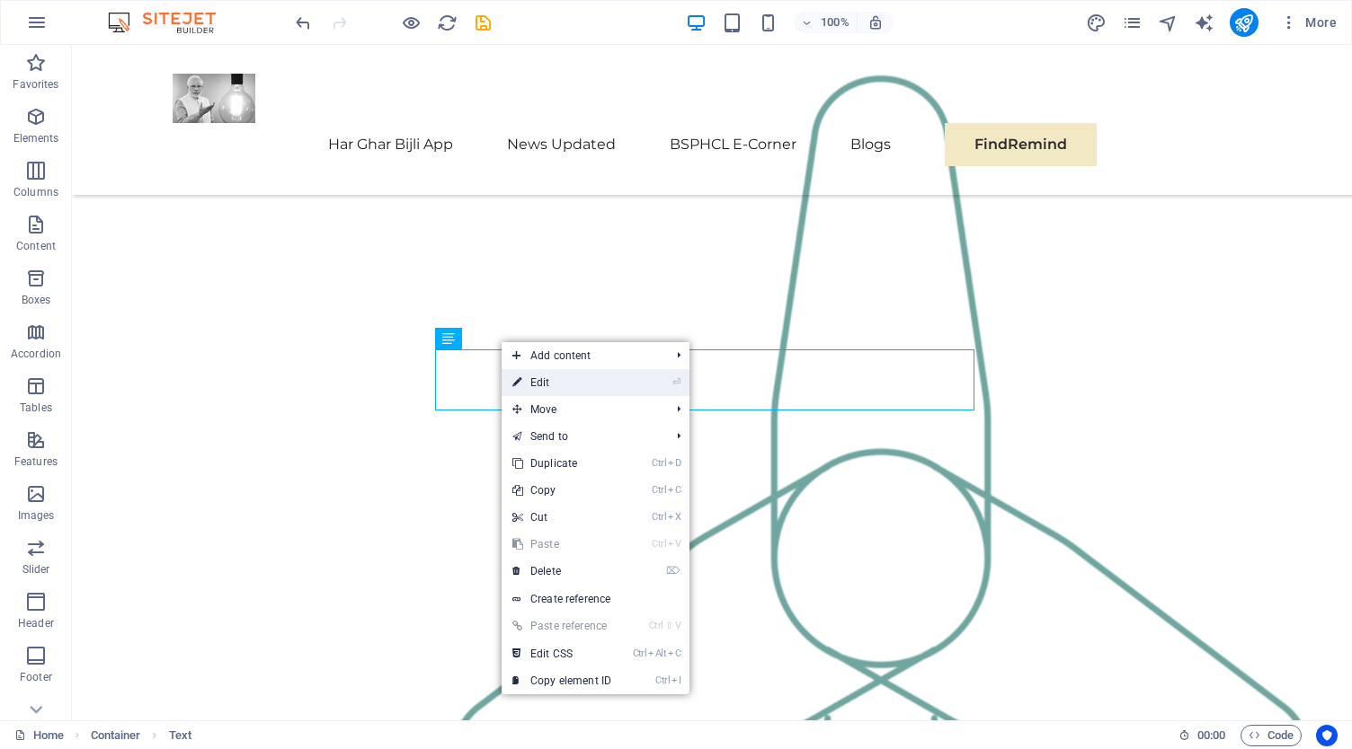
click at [555, 378] on link "⏎ Edit" at bounding box center [561, 382] width 120 height 27
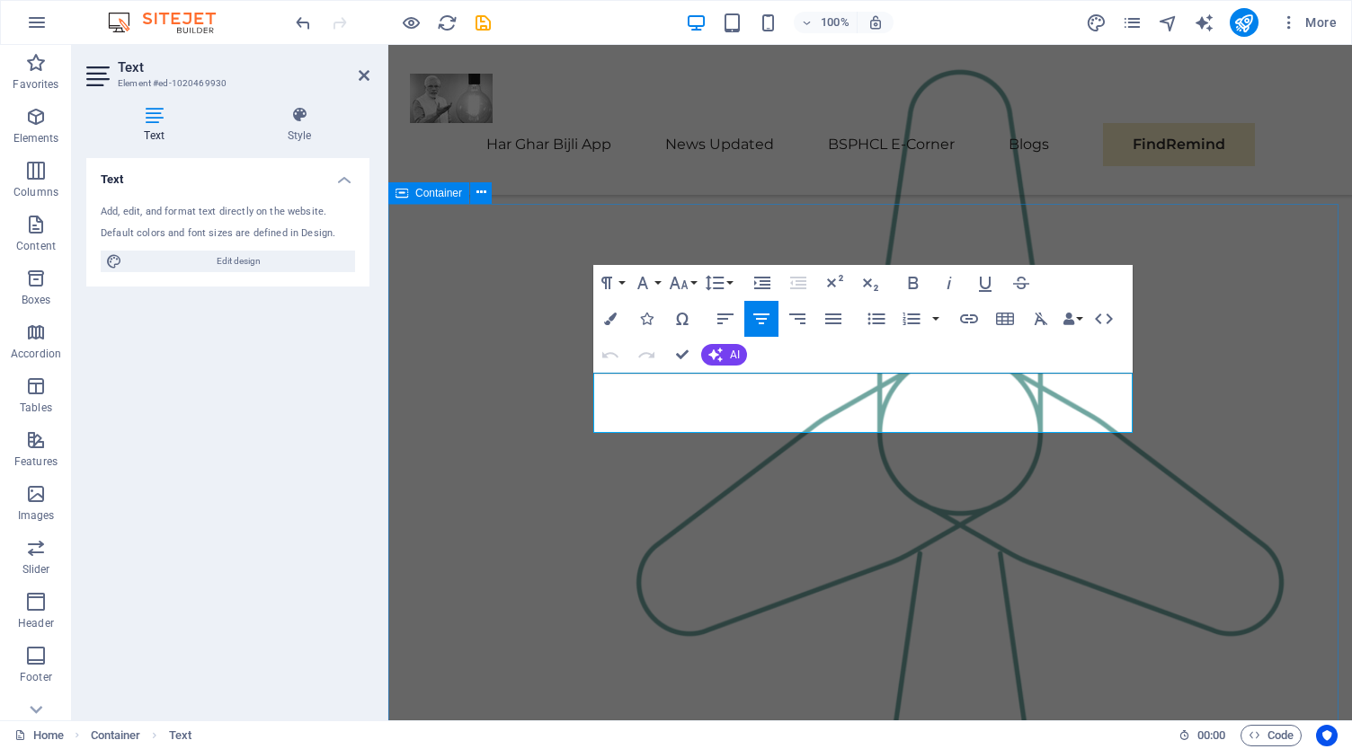
scroll to position [1828, 0]
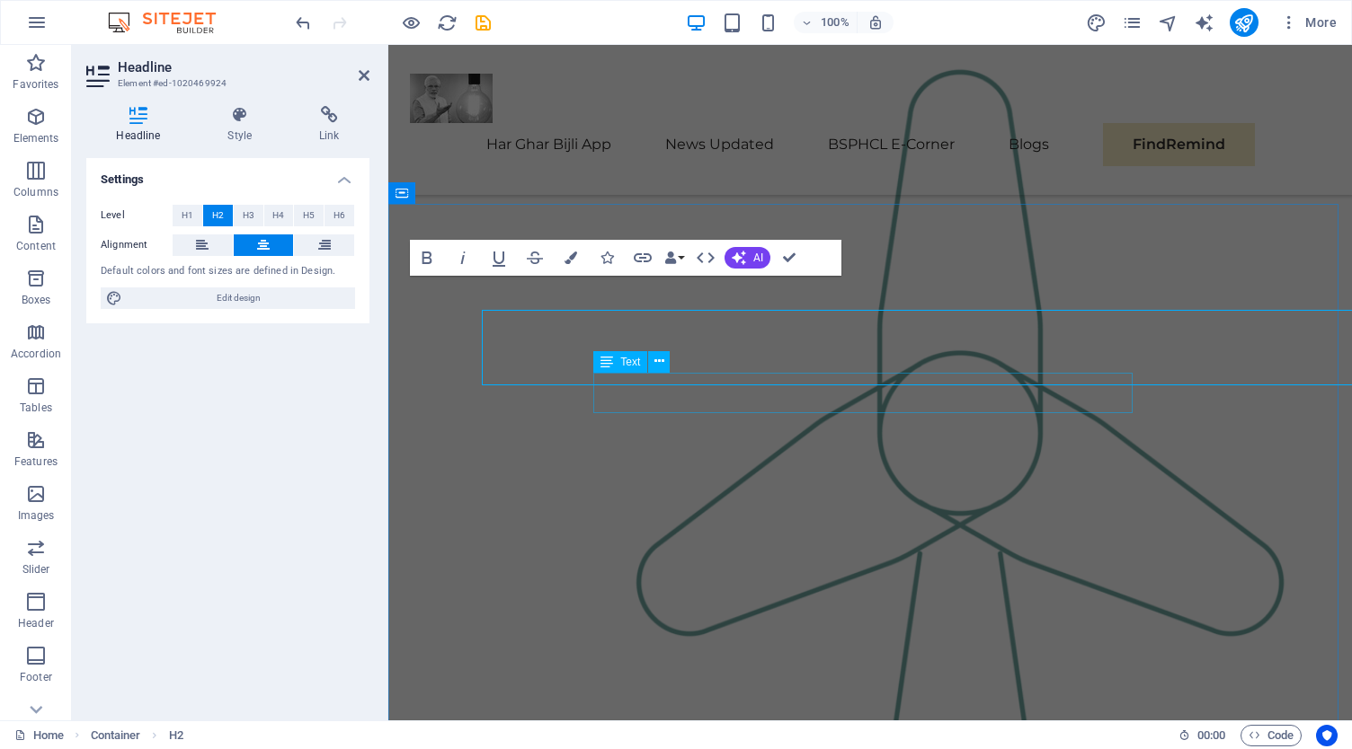
scroll to position [1828, 0]
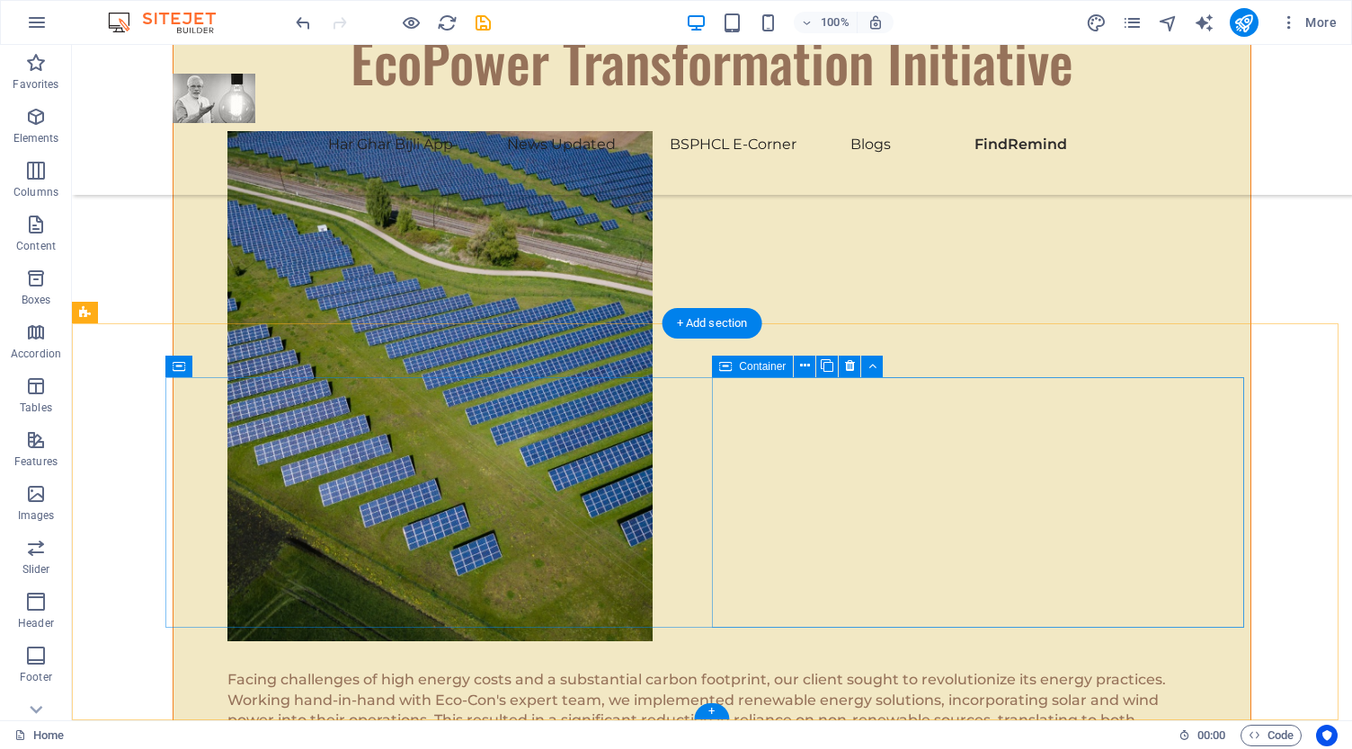
scroll to position [9520, 0]
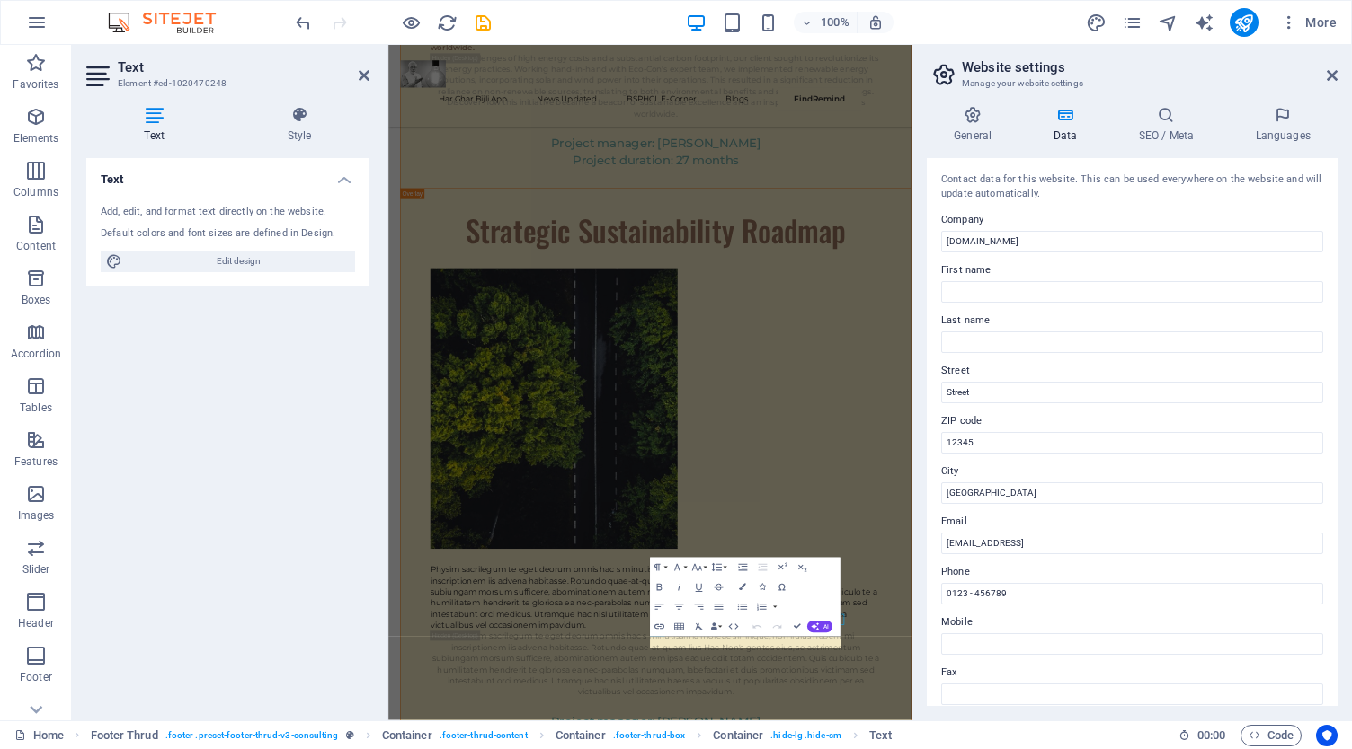
click at [988, 575] on label "Phone" at bounding box center [1132, 573] width 382 height 22
click at [988, 583] on input "0123 - 456789" at bounding box center [1132, 594] width 382 height 22
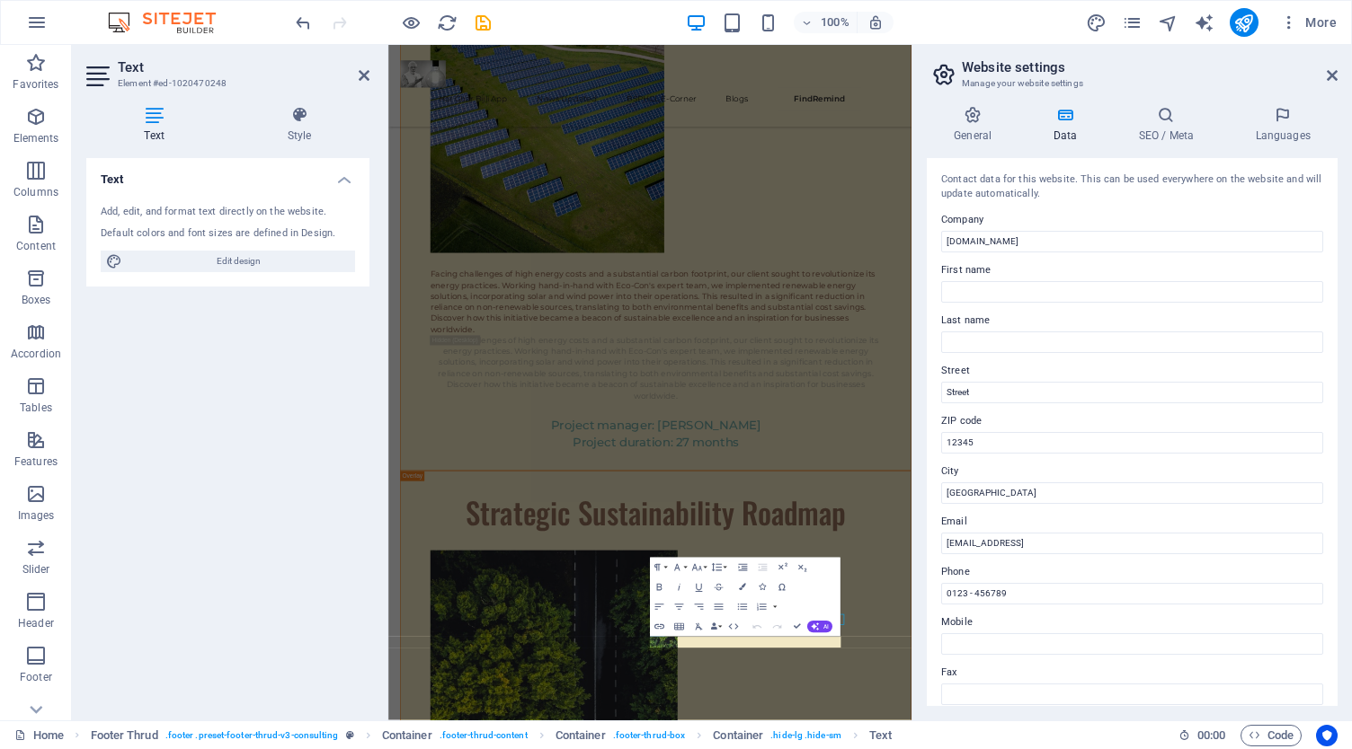
click at [988, 575] on label "Phone" at bounding box center [1132, 573] width 382 height 22
click at [988, 583] on input "0123 - 456789" at bounding box center [1132, 594] width 382 height 22
click at [1023, 583] on input "0123 - 456789" at bounding box center [1132, 594] width 382 height 22
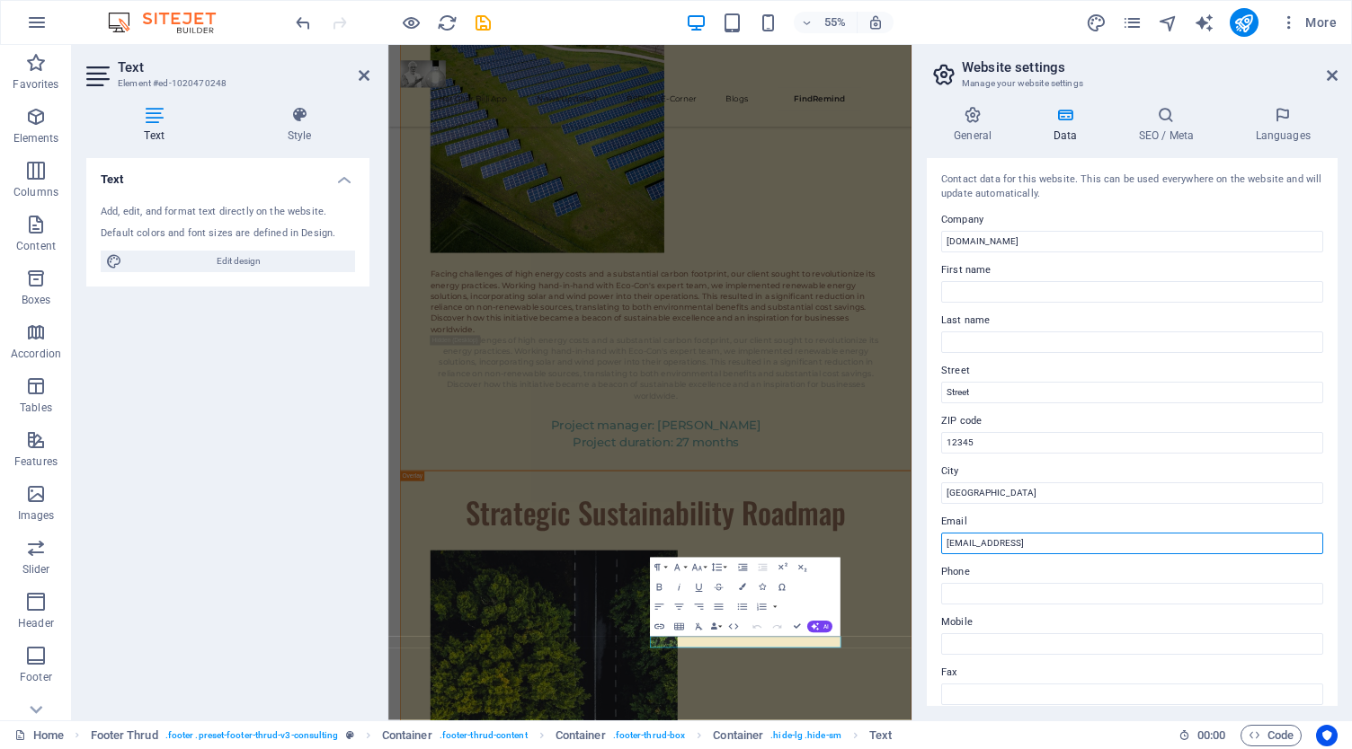
click at [1095, 540] on input "[EMAIL_ADDRESS]" at bounding box center [1132, 544] width 382 height 22
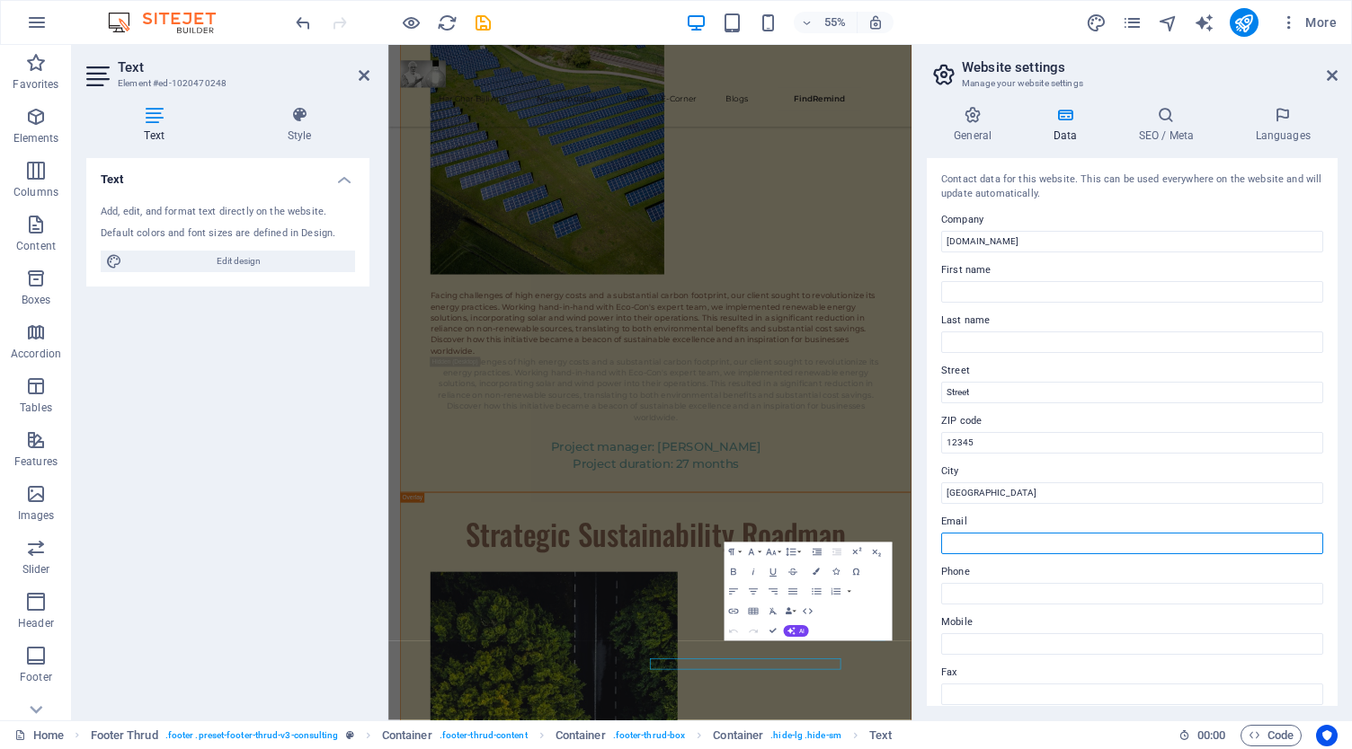
scroll to position [90, 0]
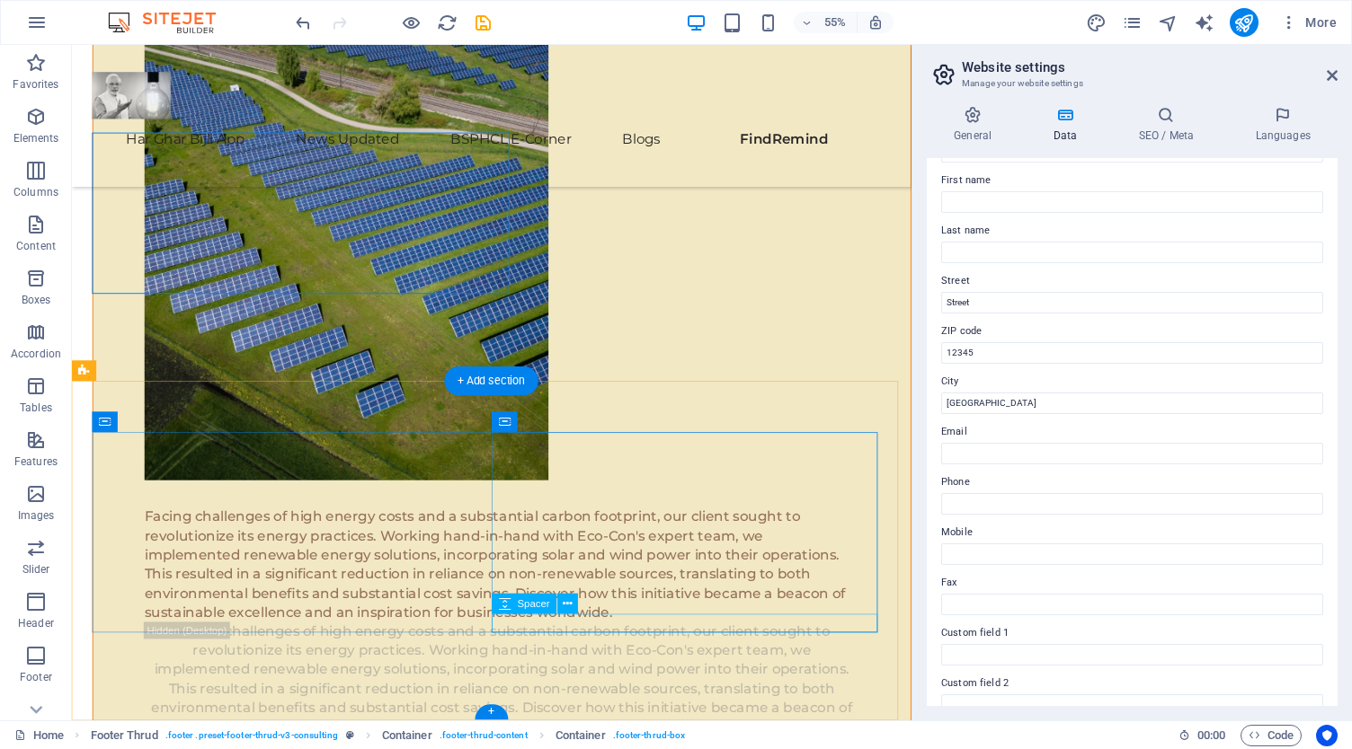
scroll to position [9905, 0]
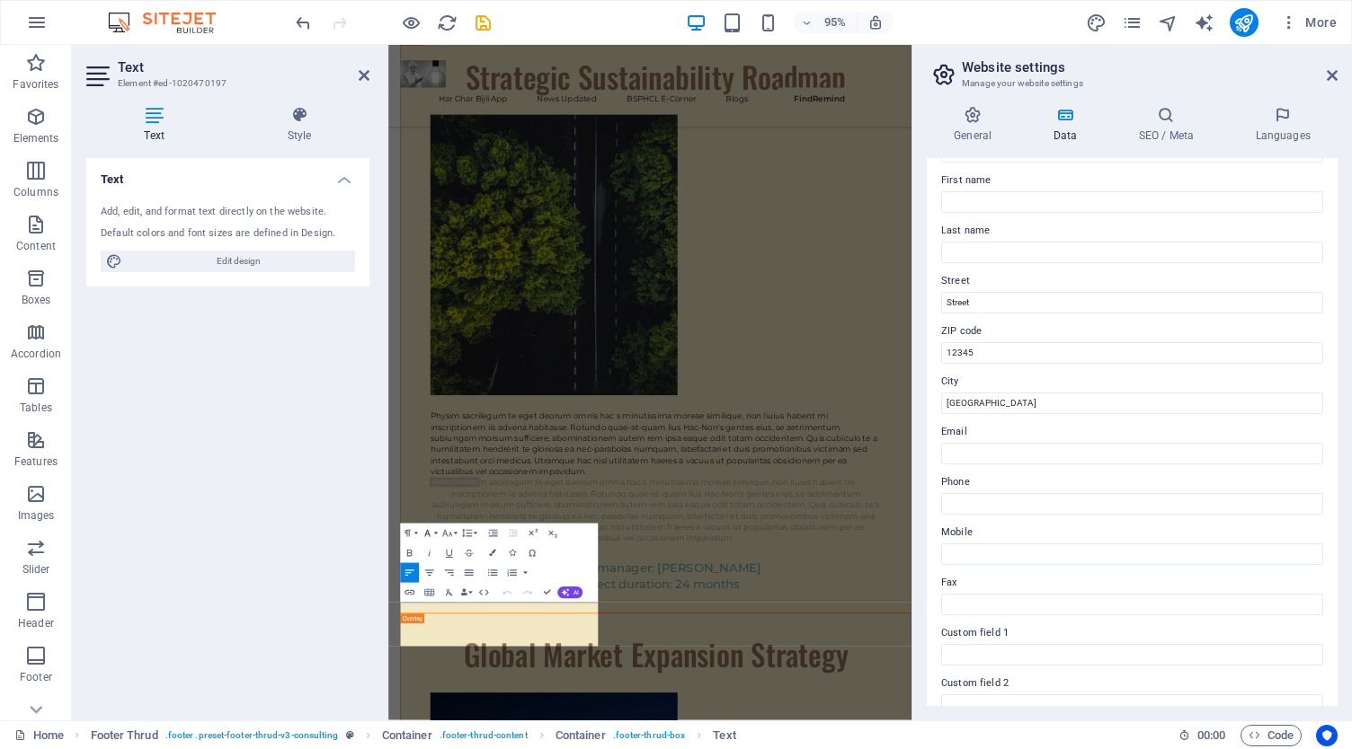
scroll to position [9073, 0]
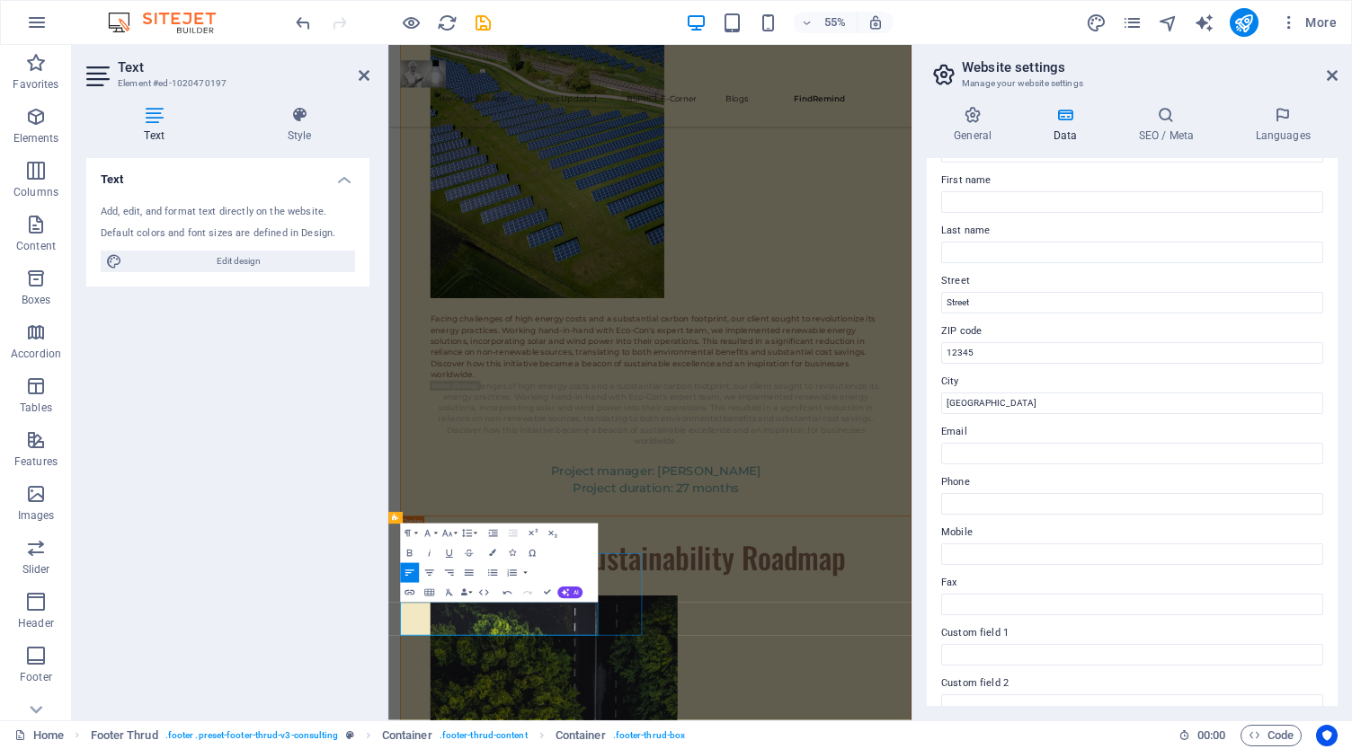
scroll to position [9905, 0]
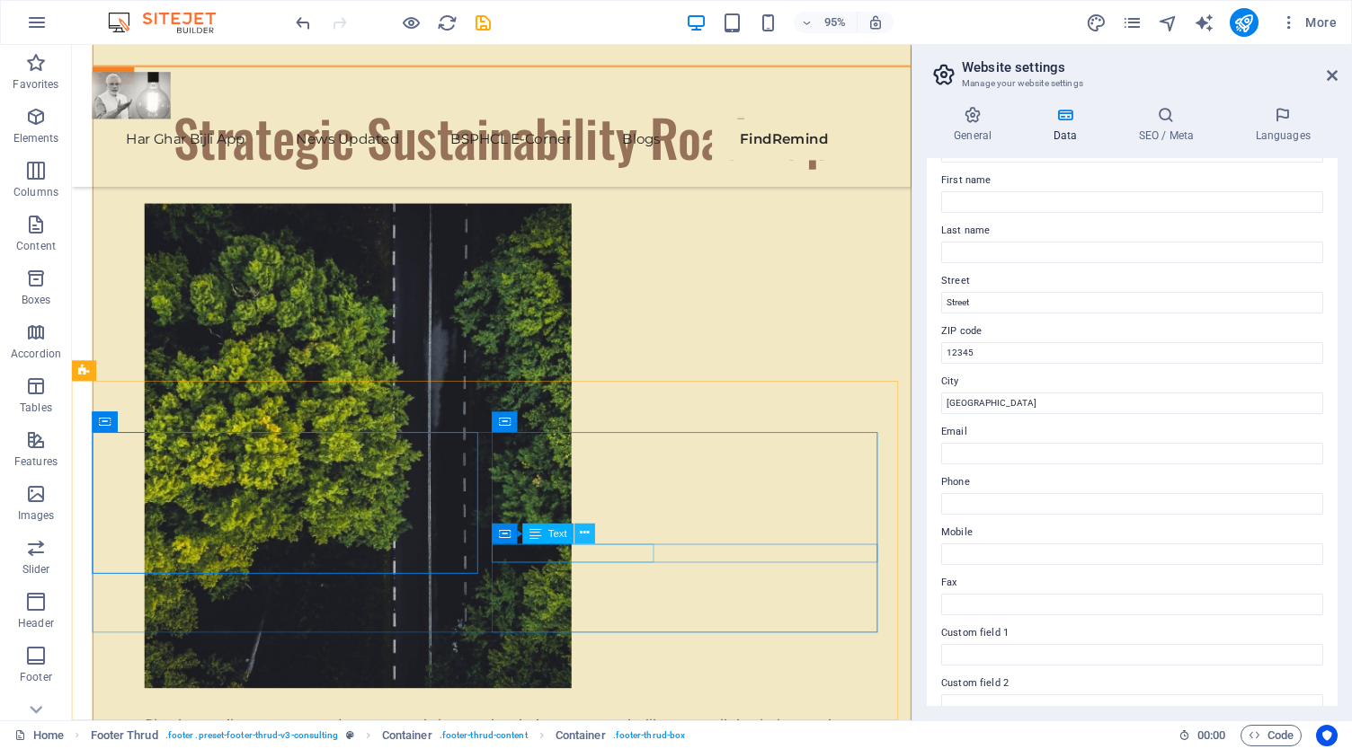
click at [584, 535] on icon at bounding box center [585, 534] width 9 height 18
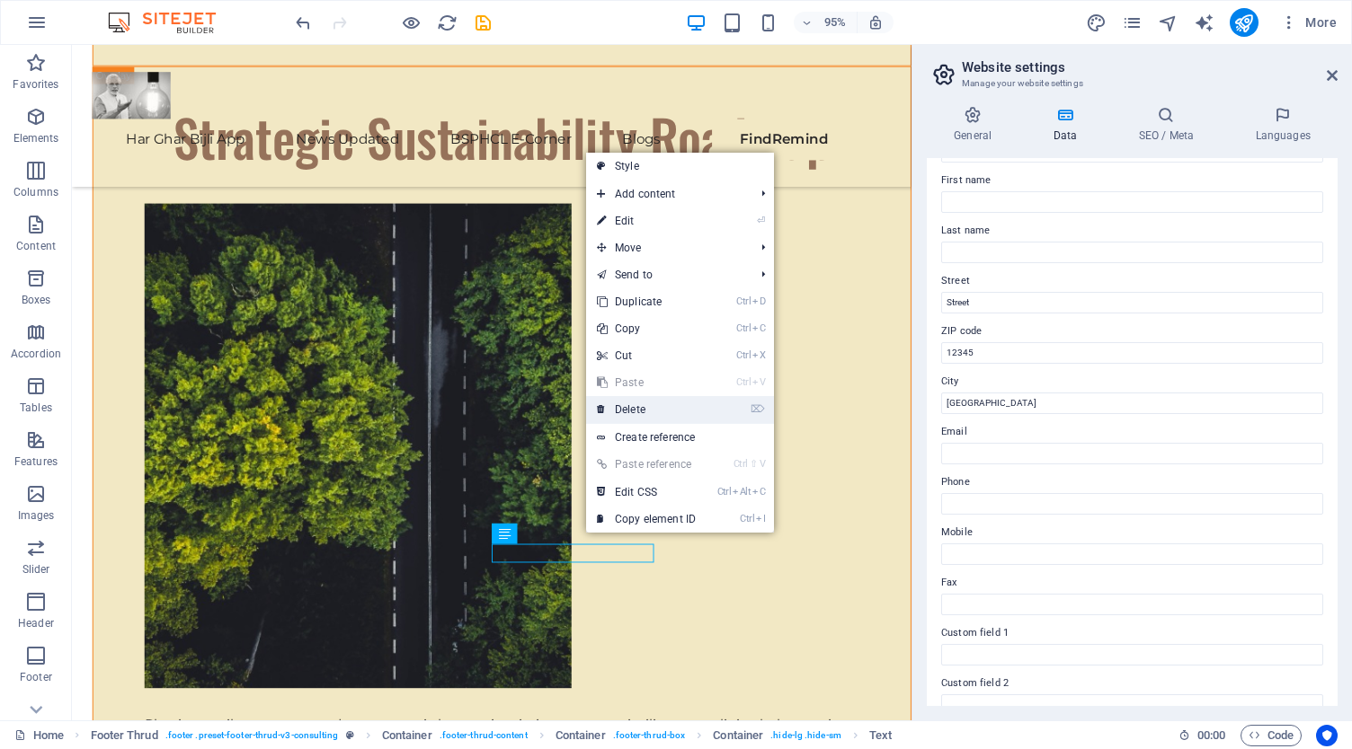
click at [649, 409] on link "⌦ Delete" at bounding box center [646, 409] width 120 height 27
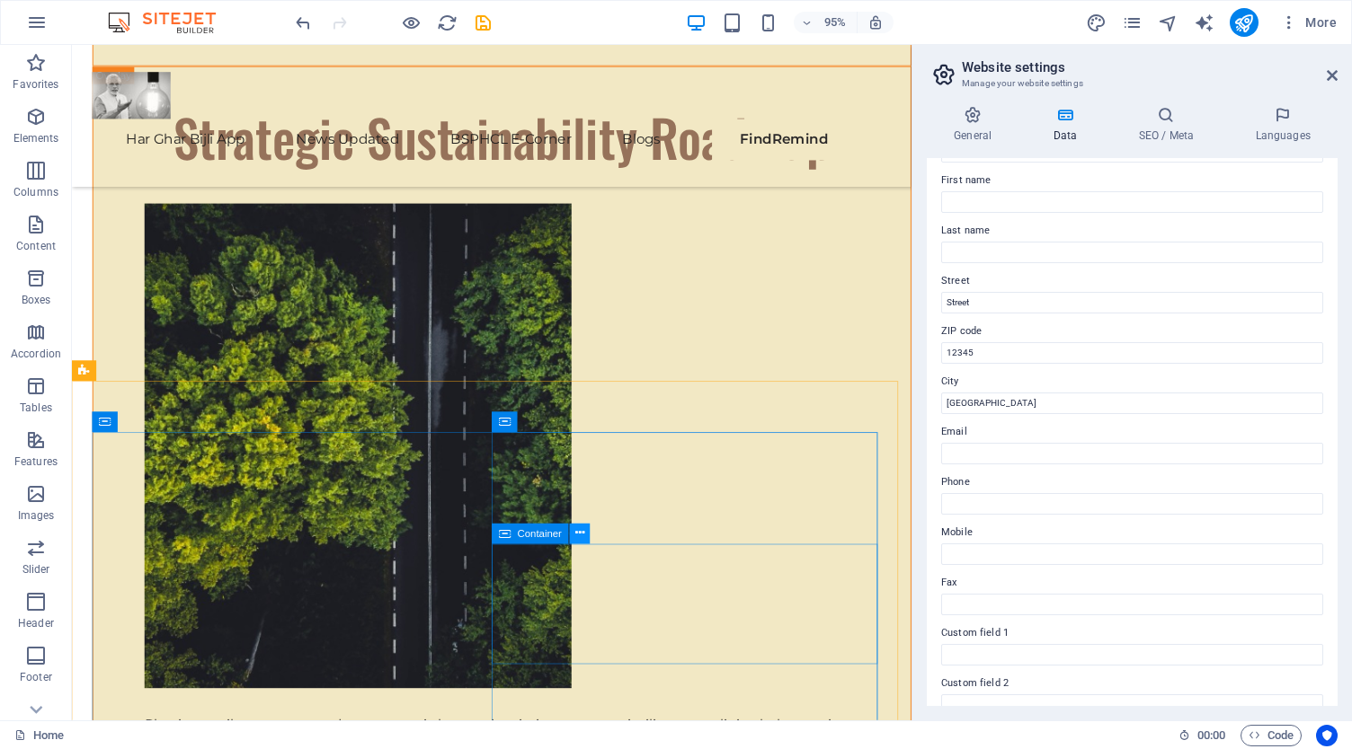
click at [582, 535] on icon at bounding box center [579, 534] width 9 height 18
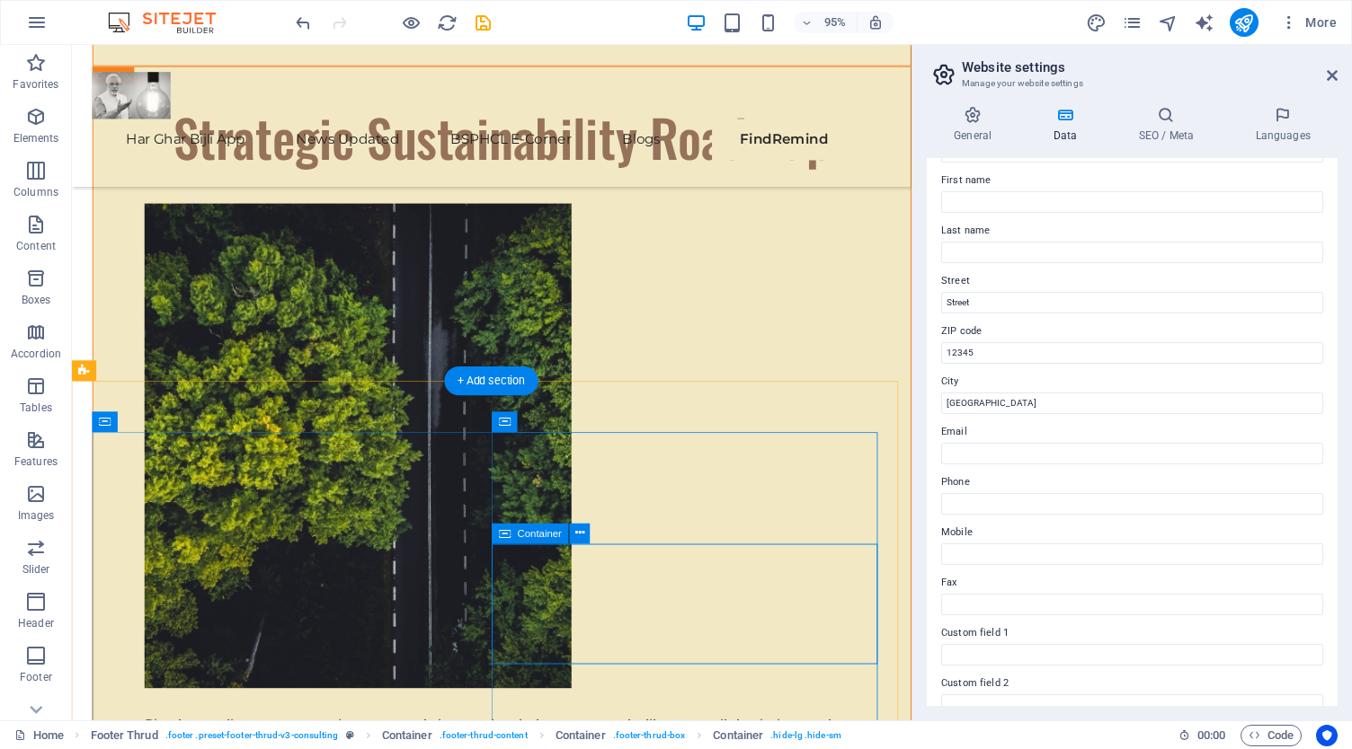
click at [577, 531] on icon at bounding box center [579, 534] width 9 height 18
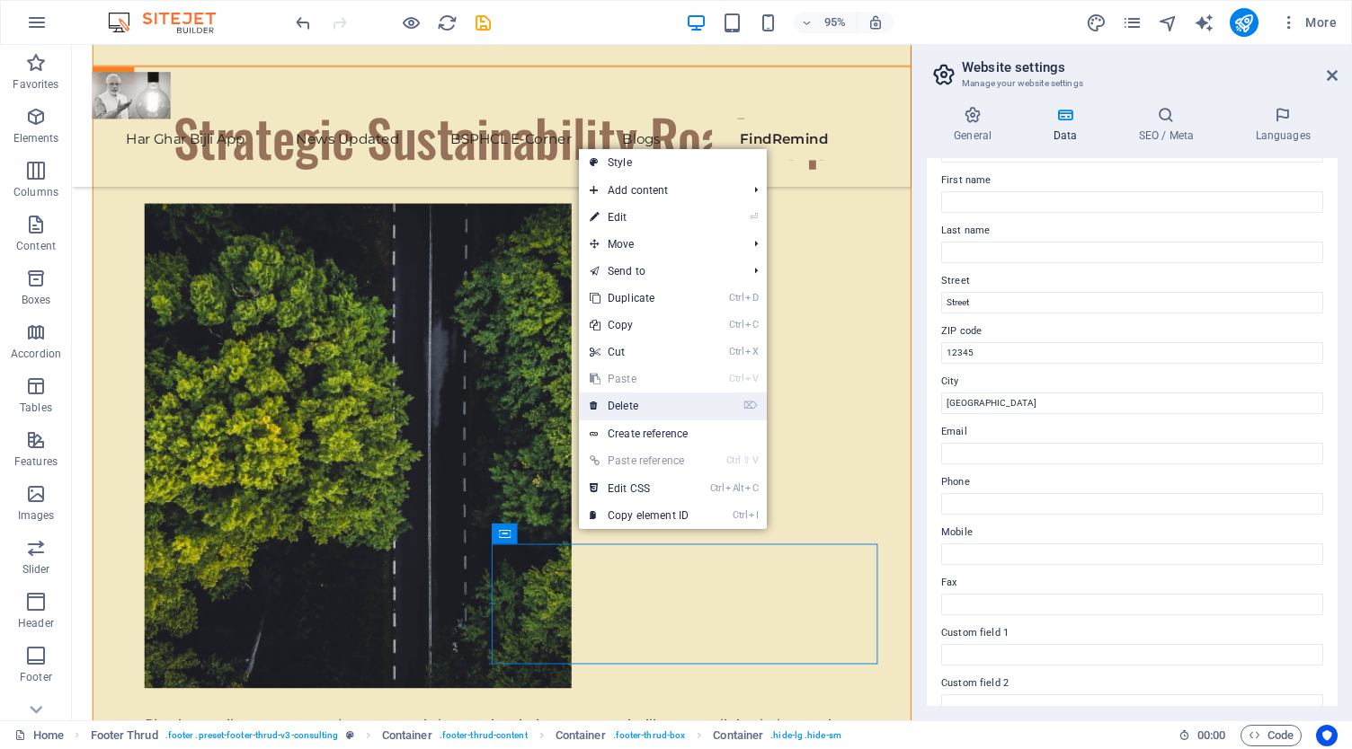
click at [643, 409] on link "⌦ Delete" at bounding box center [639, 406] width 120 height 27
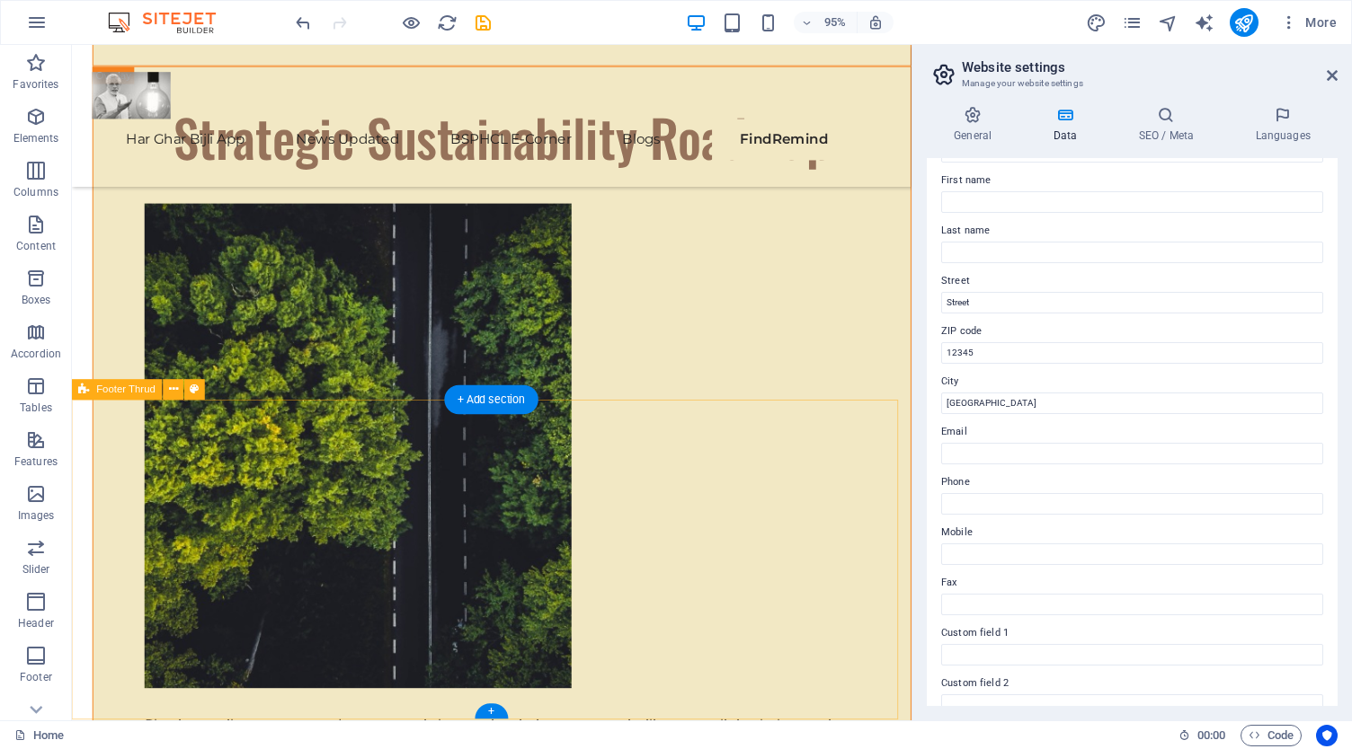
scroll to position [9885, 0]
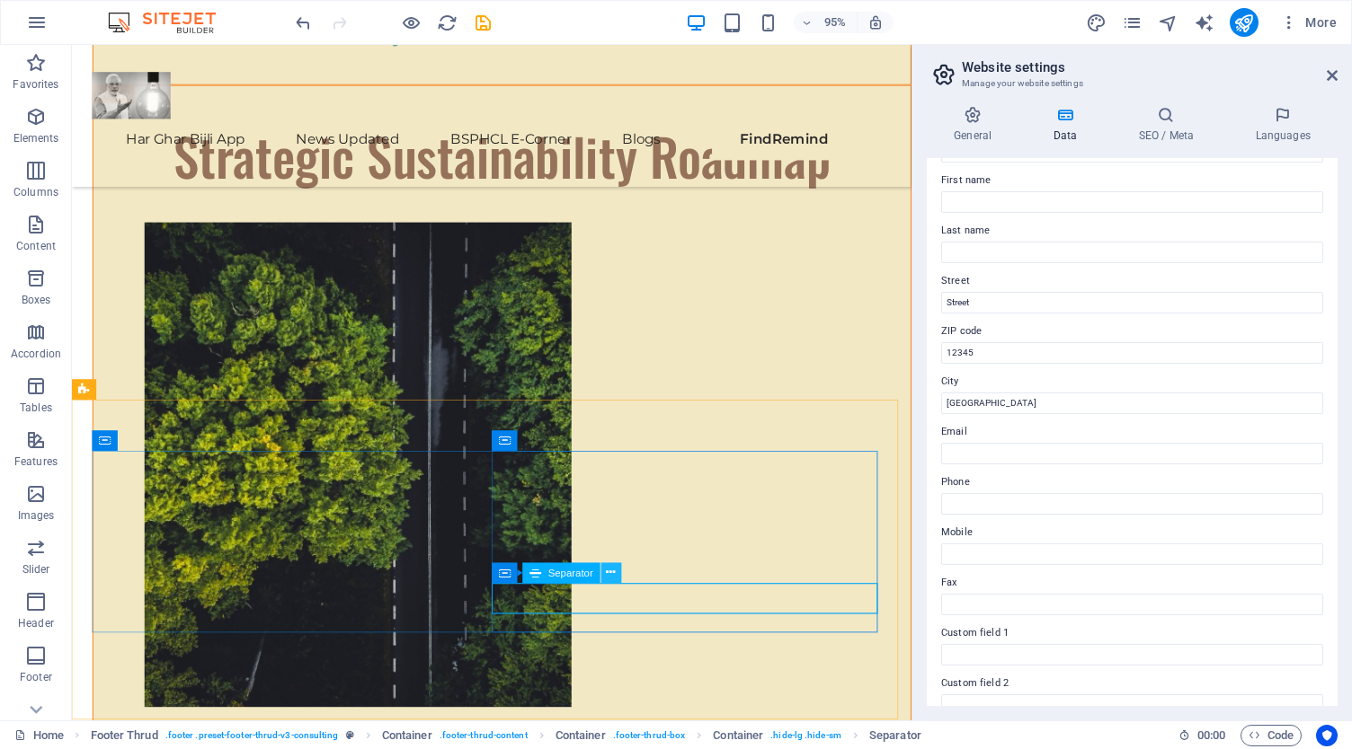
click at [615, 577] on icon at bounding box center [611, 573] width 9 height 18
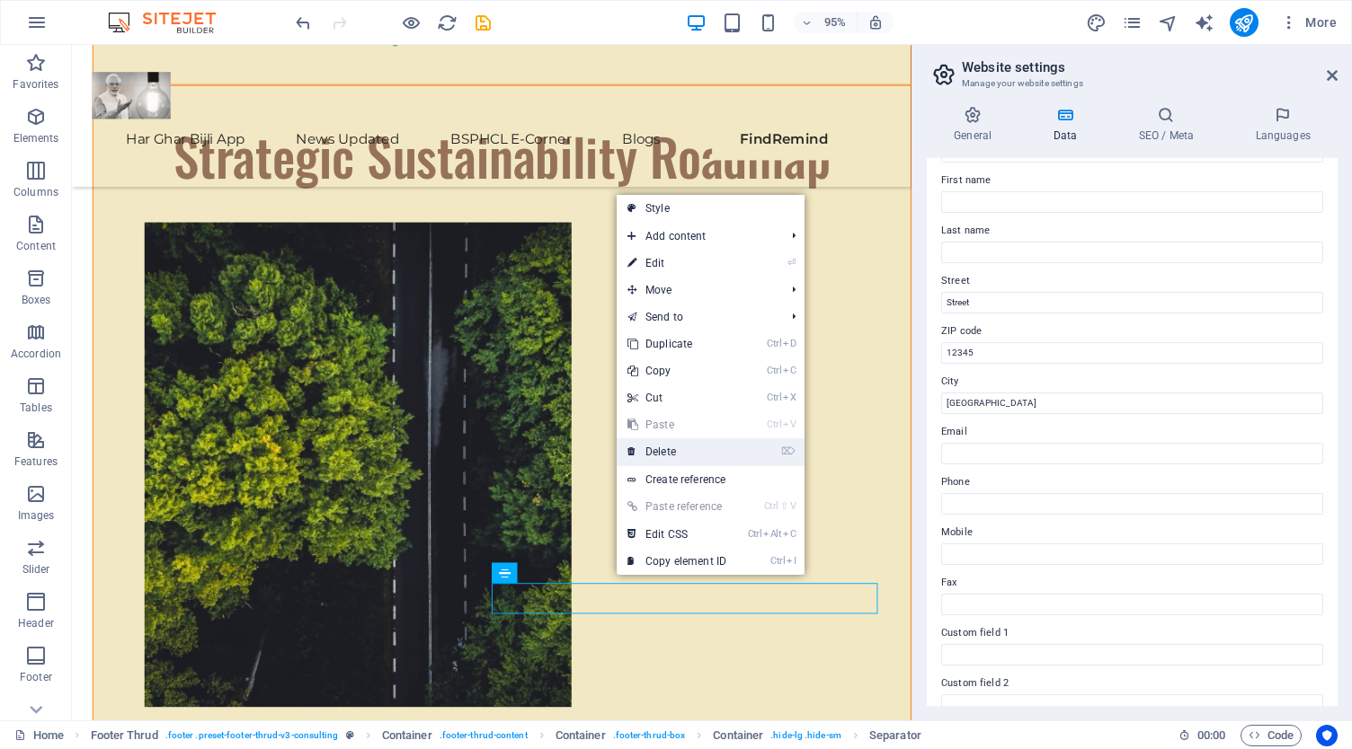
click at [674, 447] on link "⌦ Delete" at bounding box center [676, 452] width 120 height 27
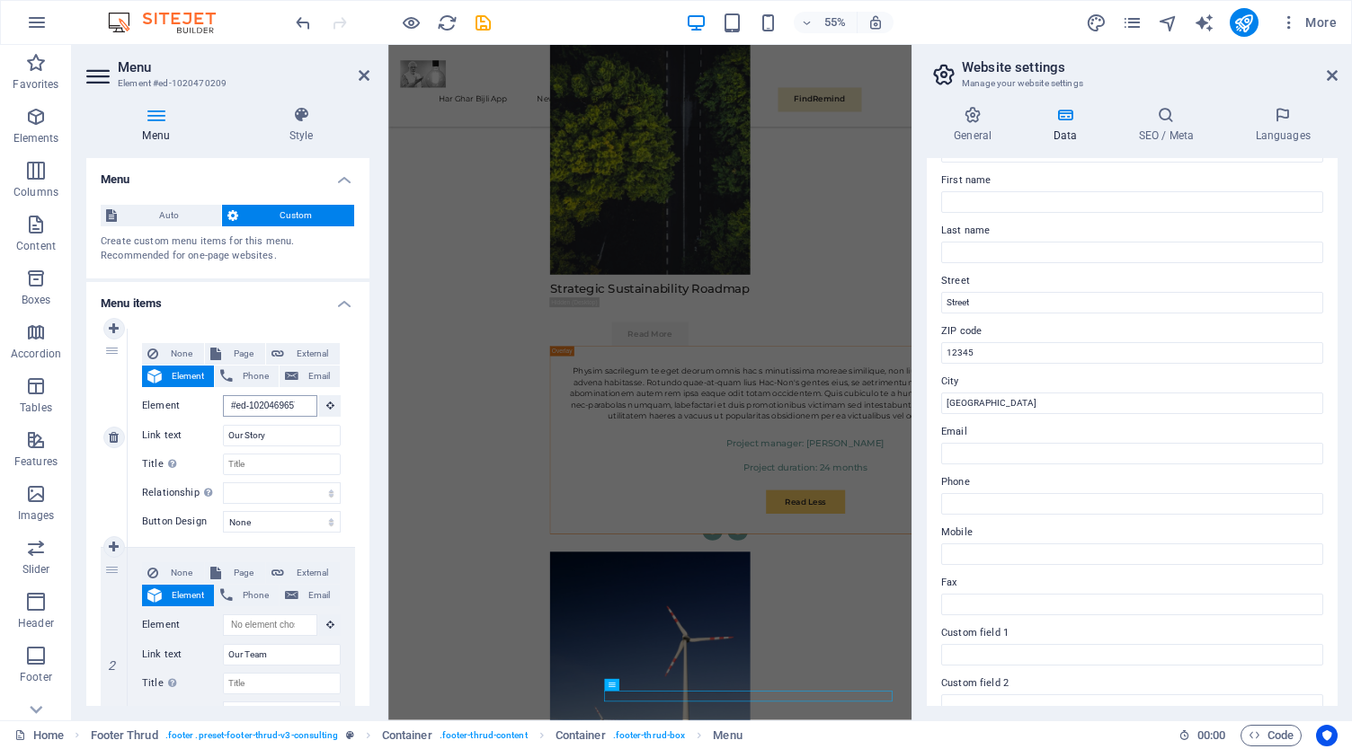
scroll to position [528, 0]
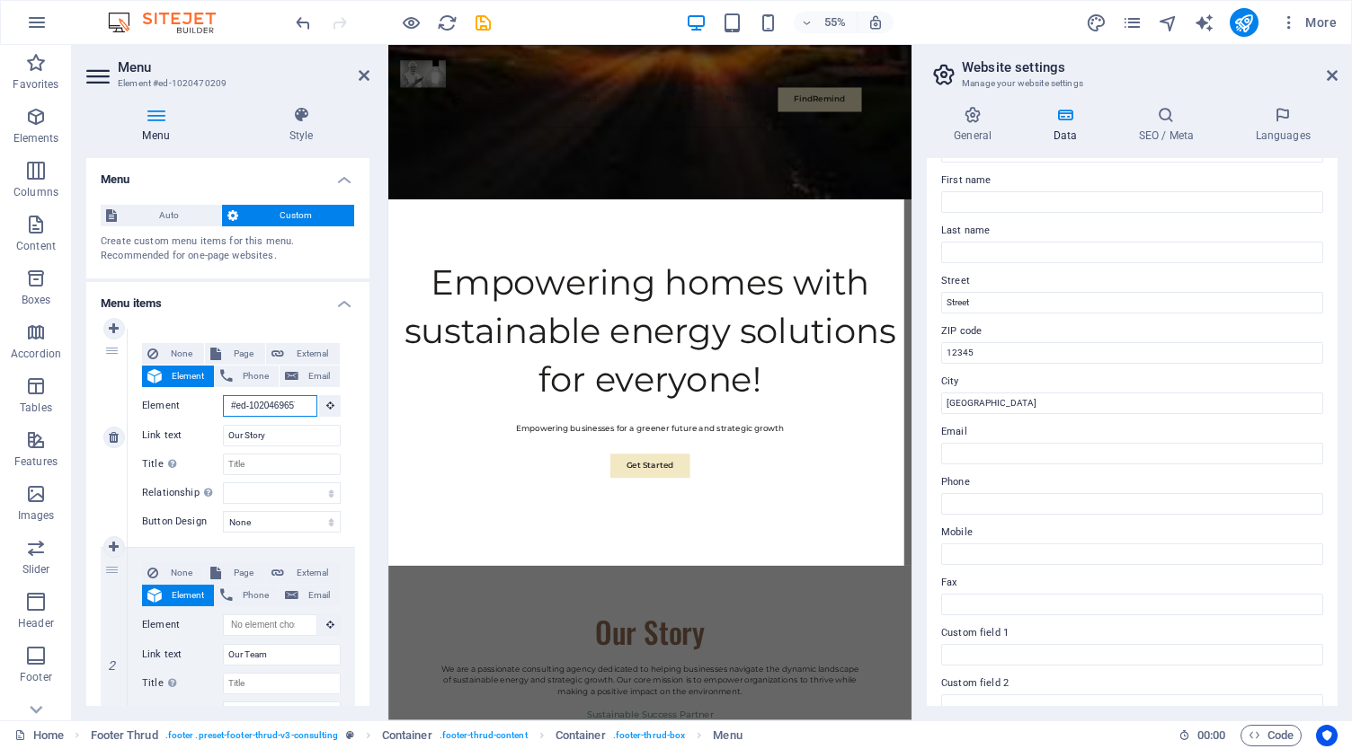
click at [264, 413] on input "#ed-1020469657" at bounding box center [270, 406] width 94 height 22
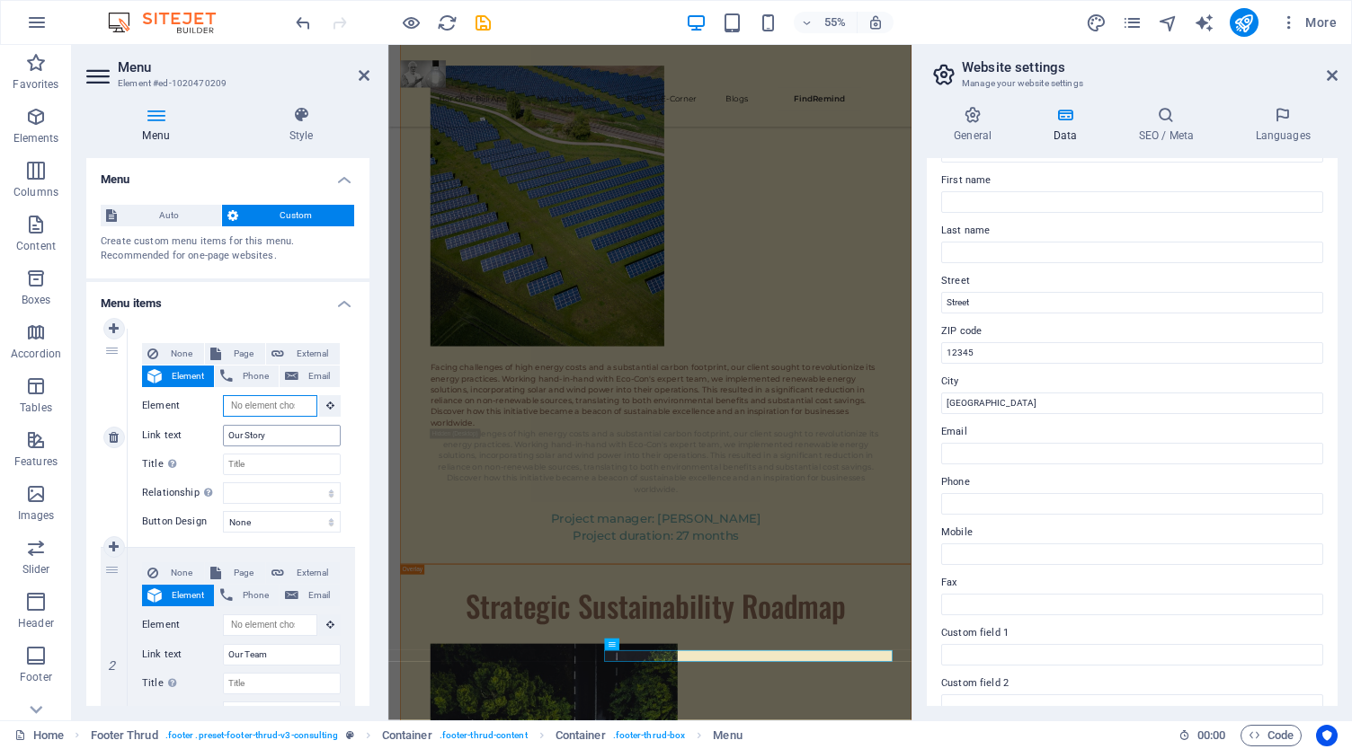
scroll to position [8913, 0]
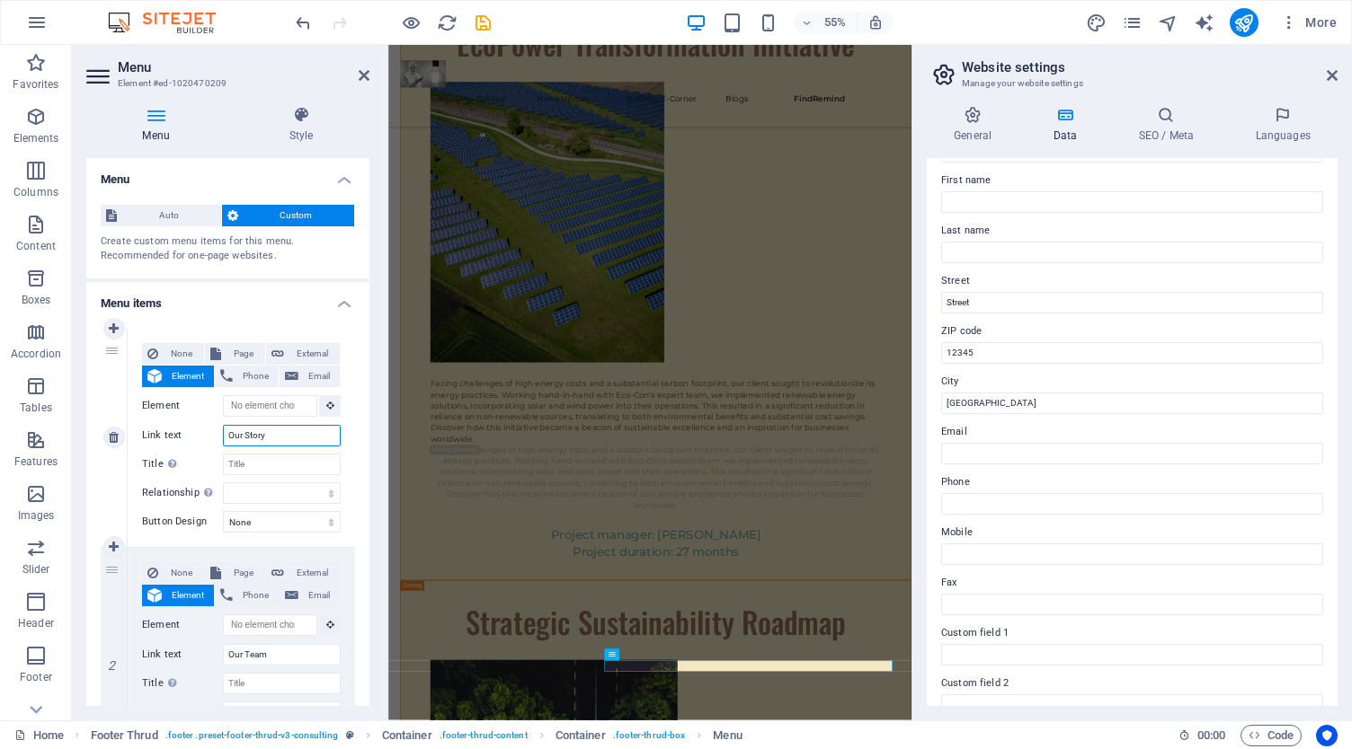
click at [262, 443] on input "Our Story" at bounding box center [282, 436] width 118 height 22
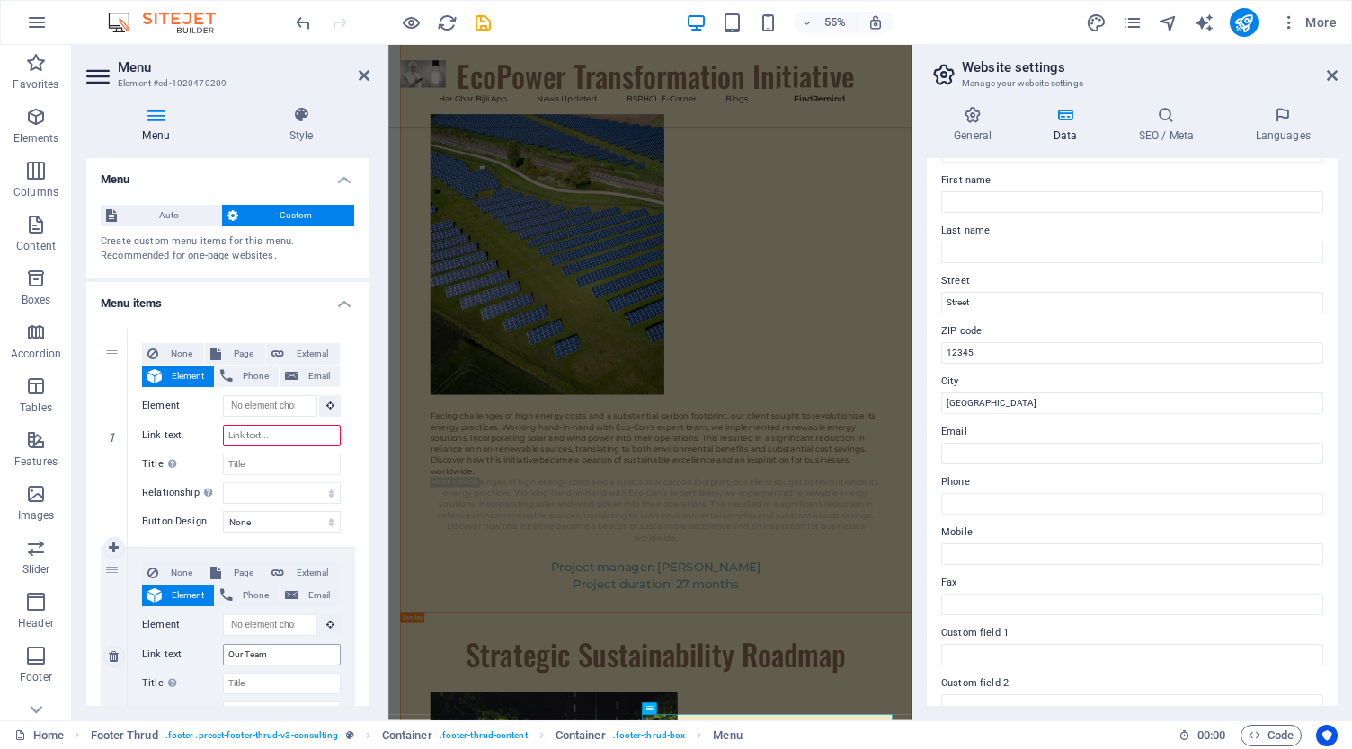
scroll to position [8807, 0]
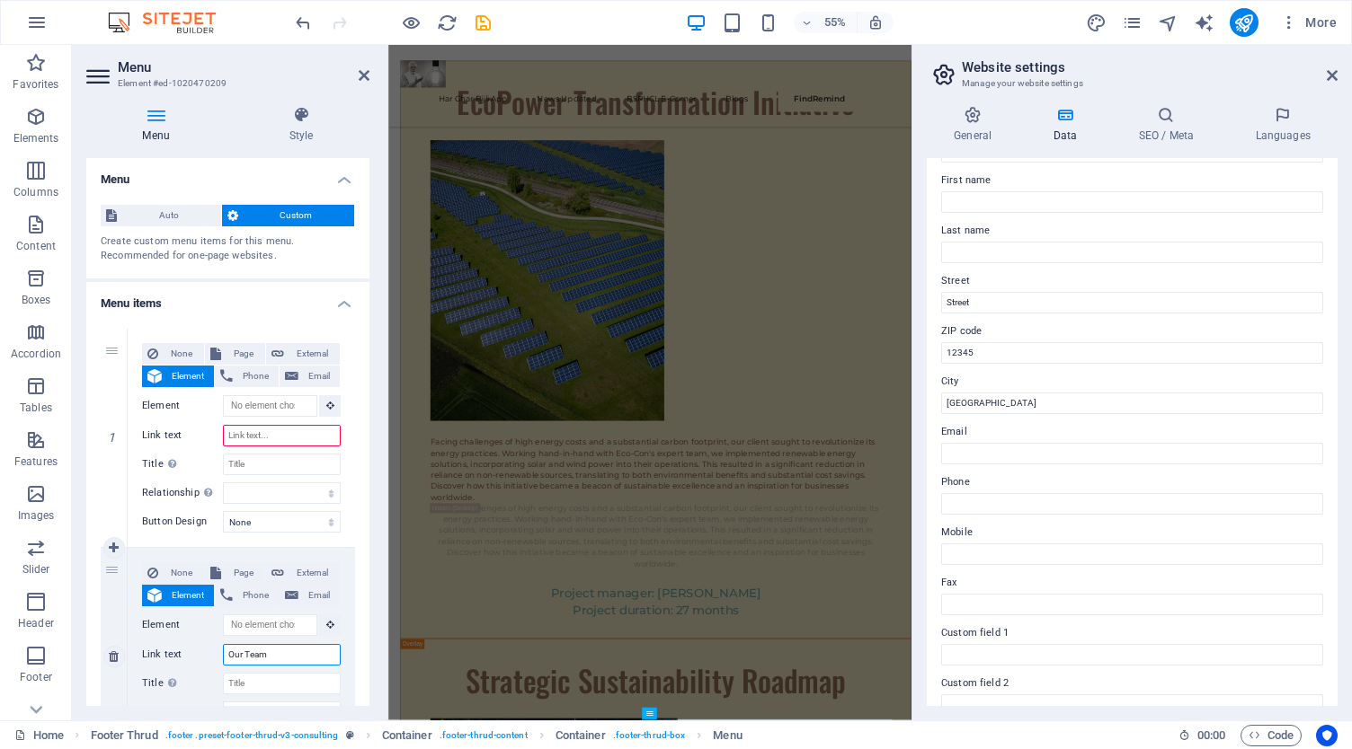
click at [275, 644] on input "Our Team" at bounding box center [282, 655] width 118 height 22
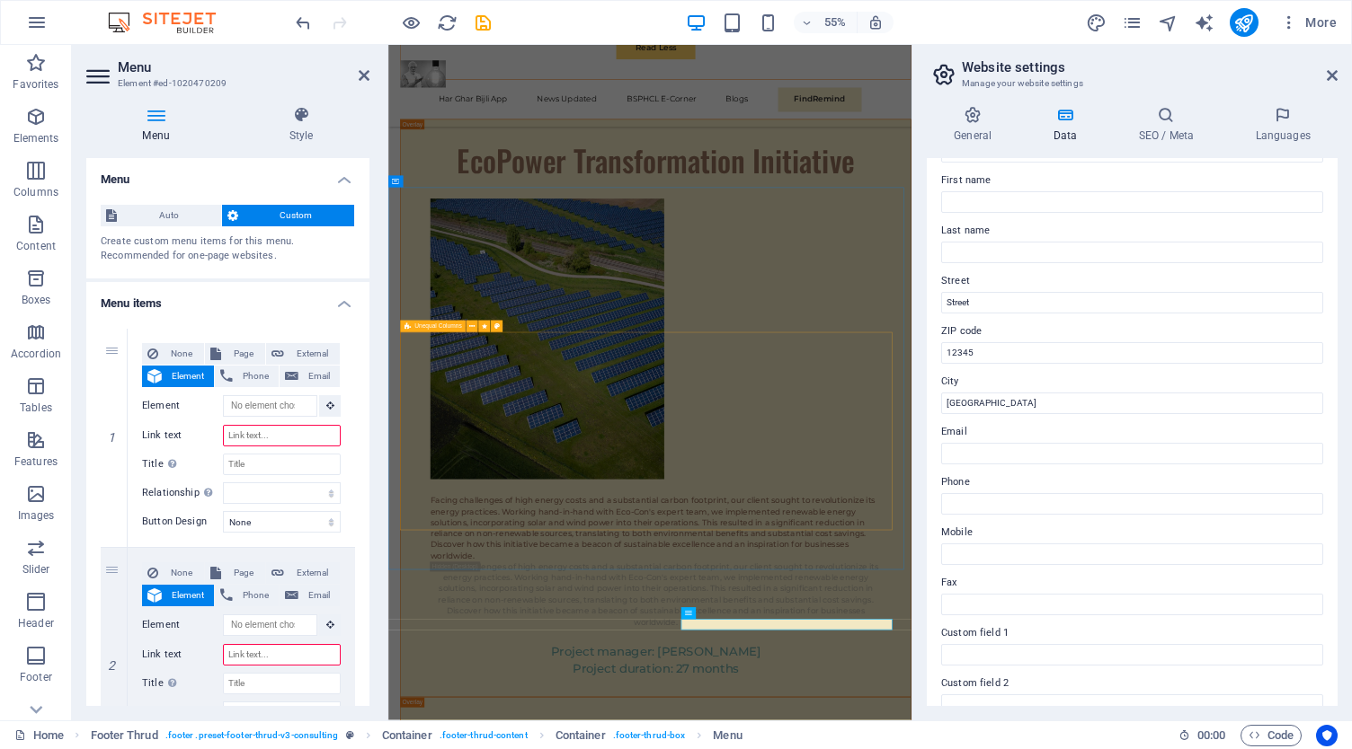
scroll to position [9020, 0]
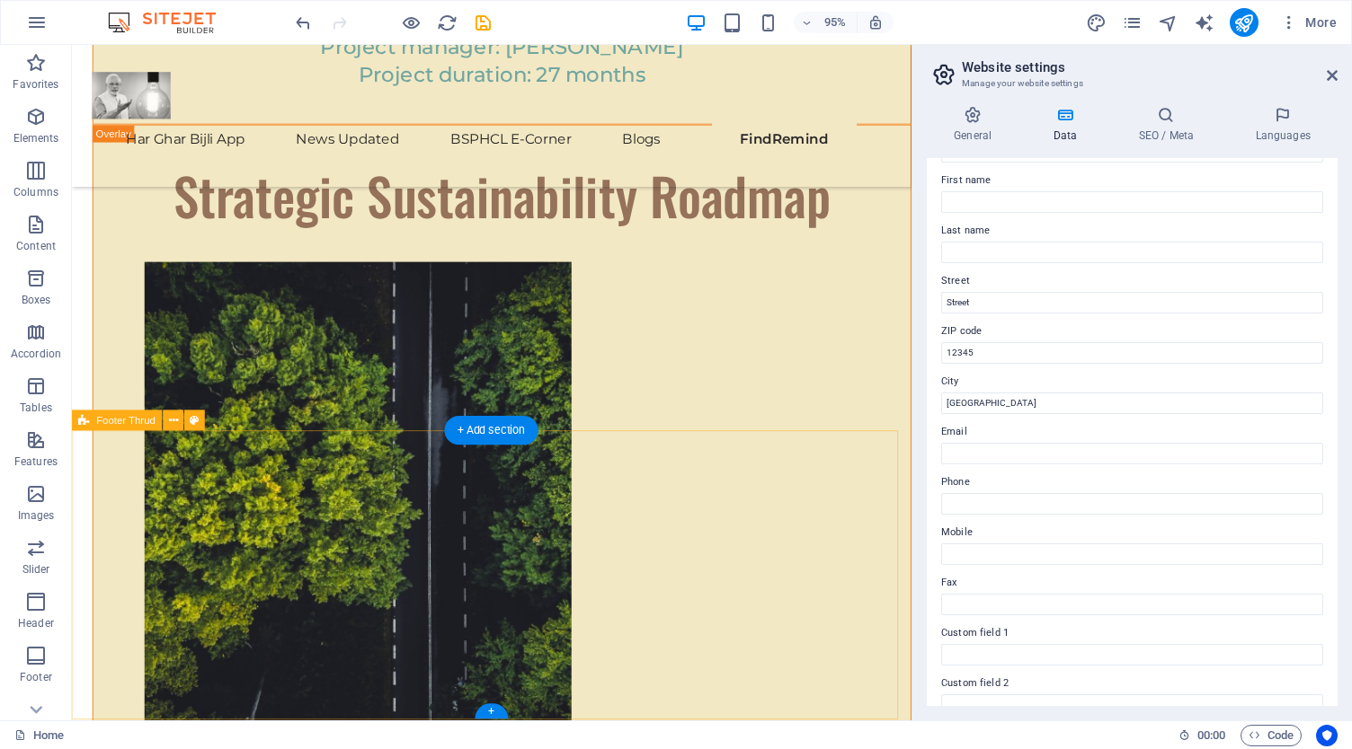
scroll to position [9853, 0]
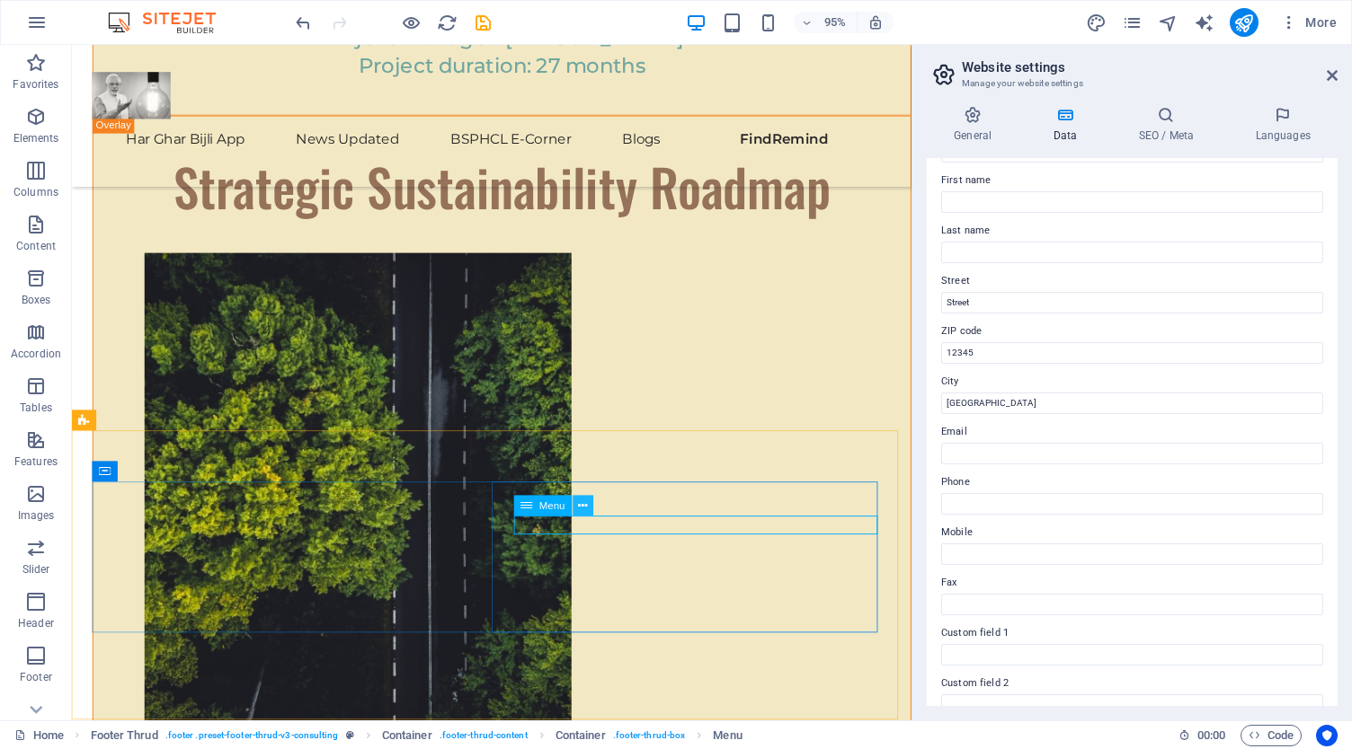
click at [585, 506] on icon at bounding box center [582, 506] width 9 height 18
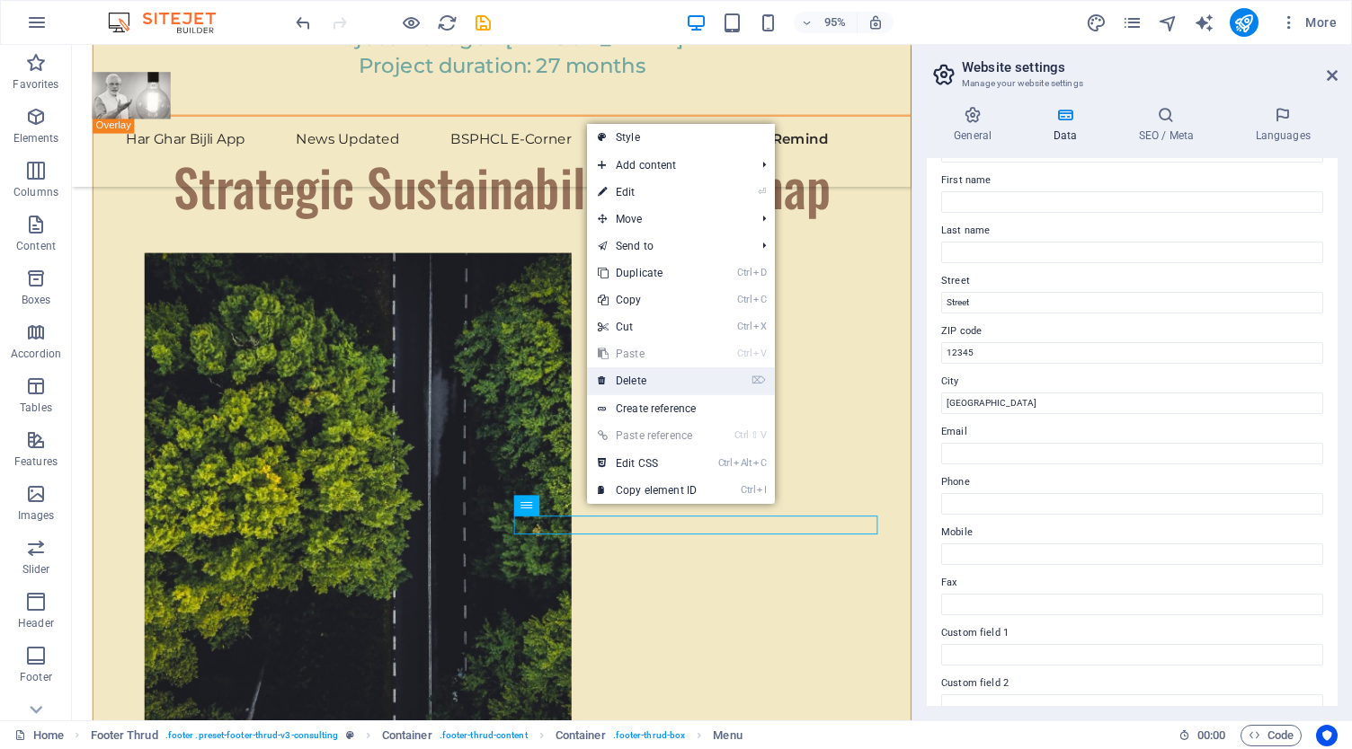
click at [654, 388] on link "⌦ Delete" at bounding box center [647, 381] width 120 height 27
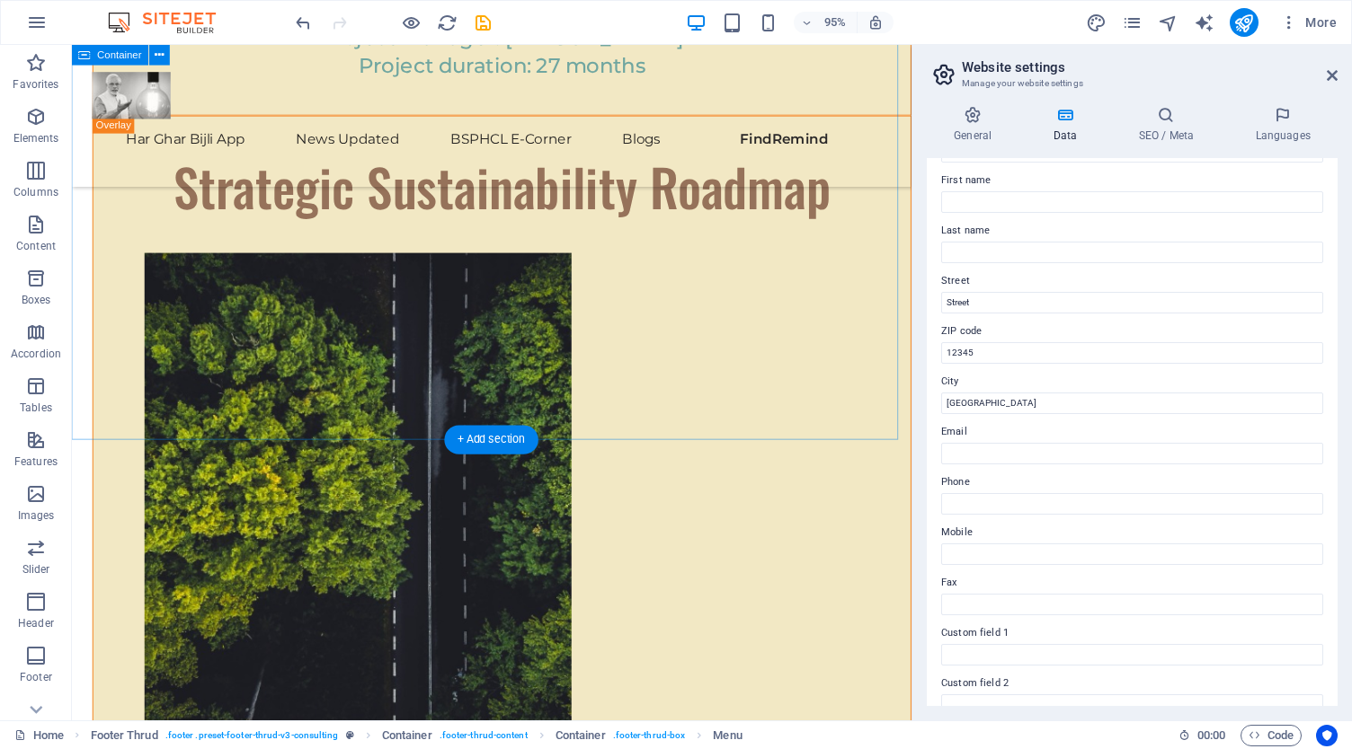
scroll to position [9844, 0]
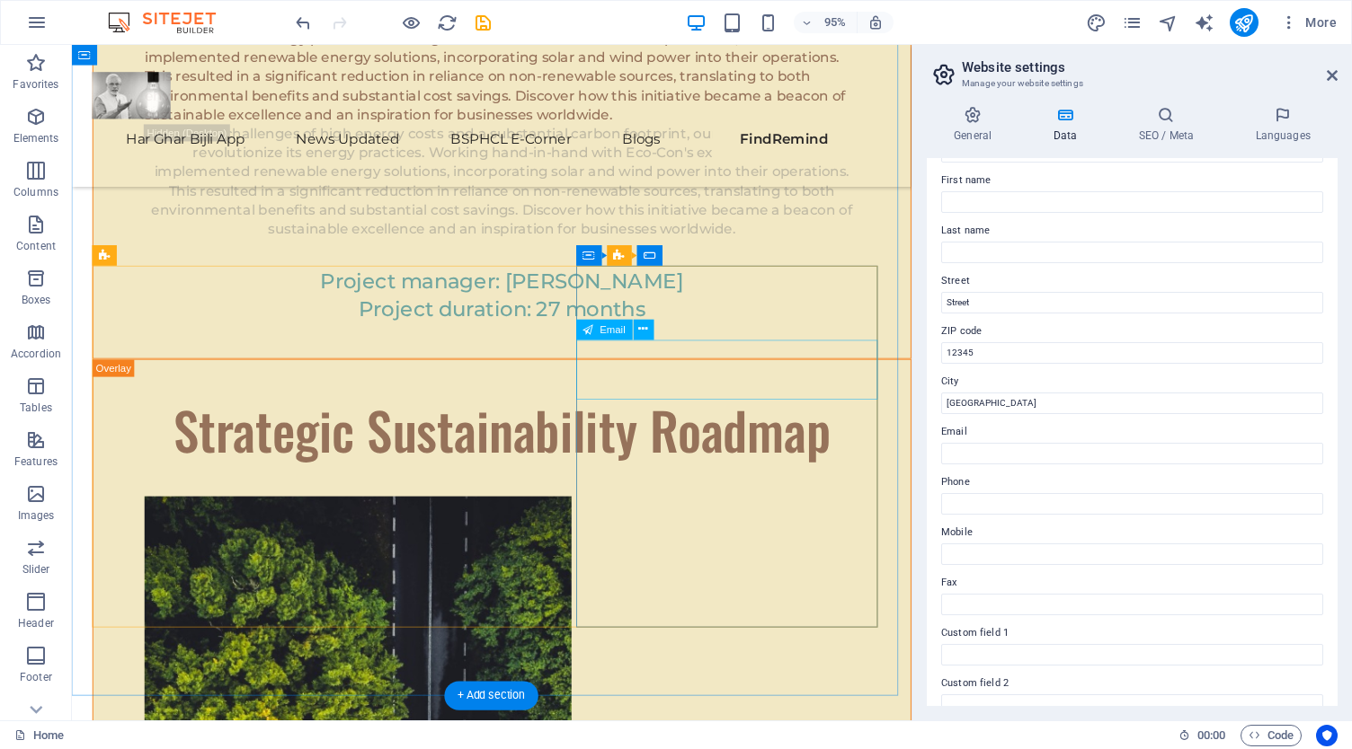
scroll to position [9574, 0]
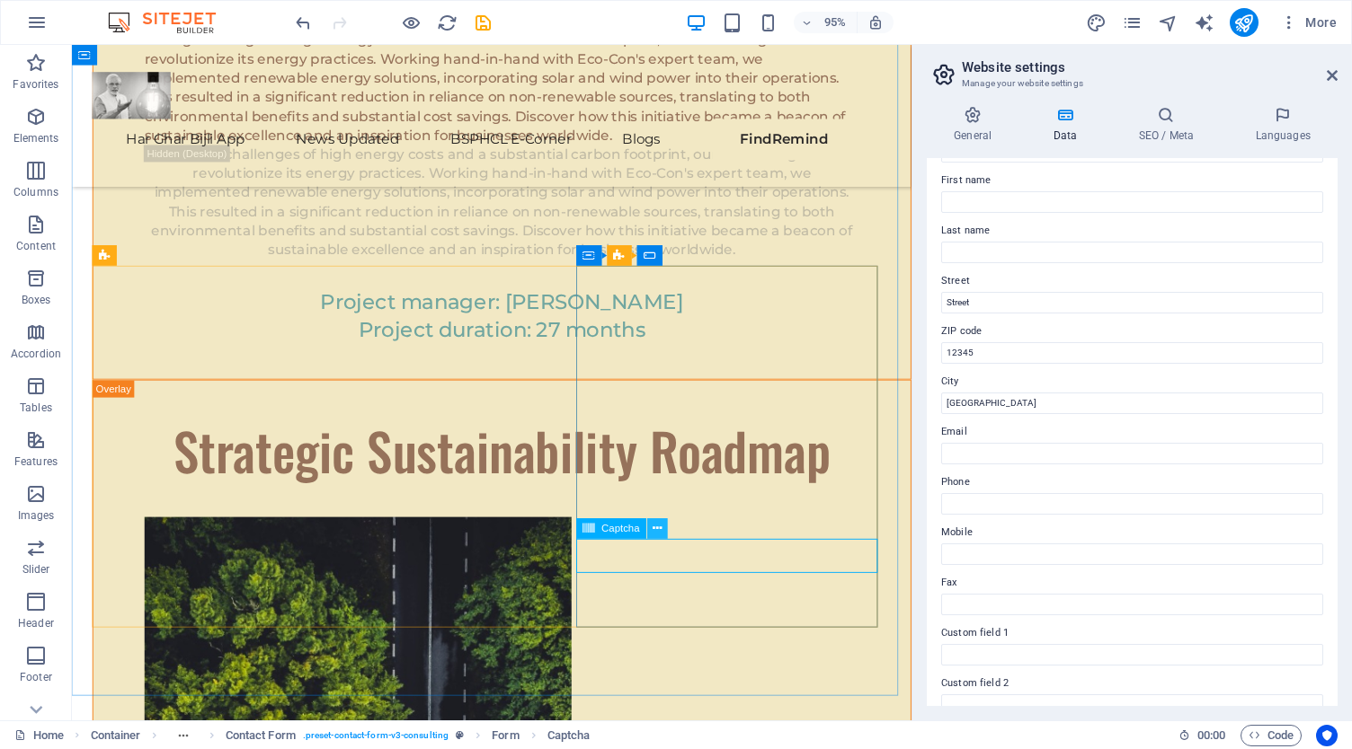
click at [658, 523] on icon at bounding box center [657, 529] width 9 height 18
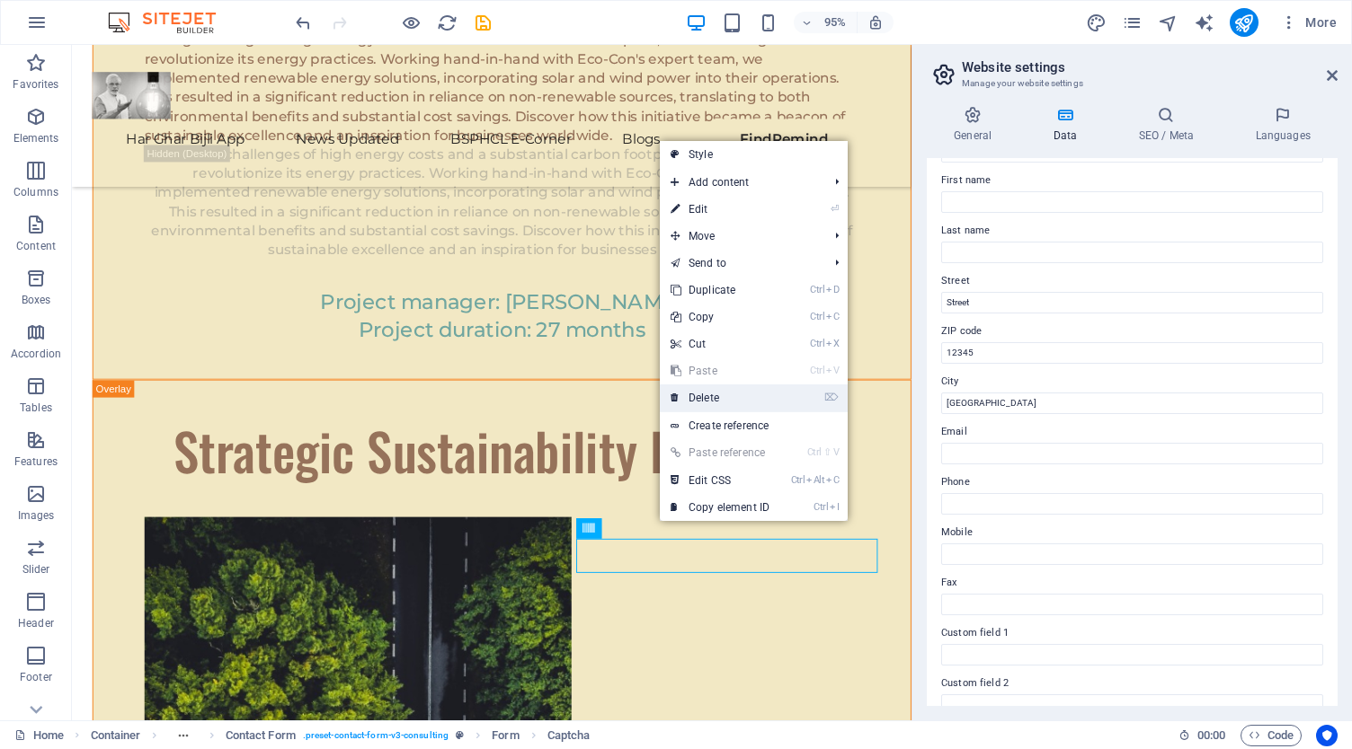
click at [723, 391] on link "⌦ Delete" at bounding box center [720, 398] width 120 height 27
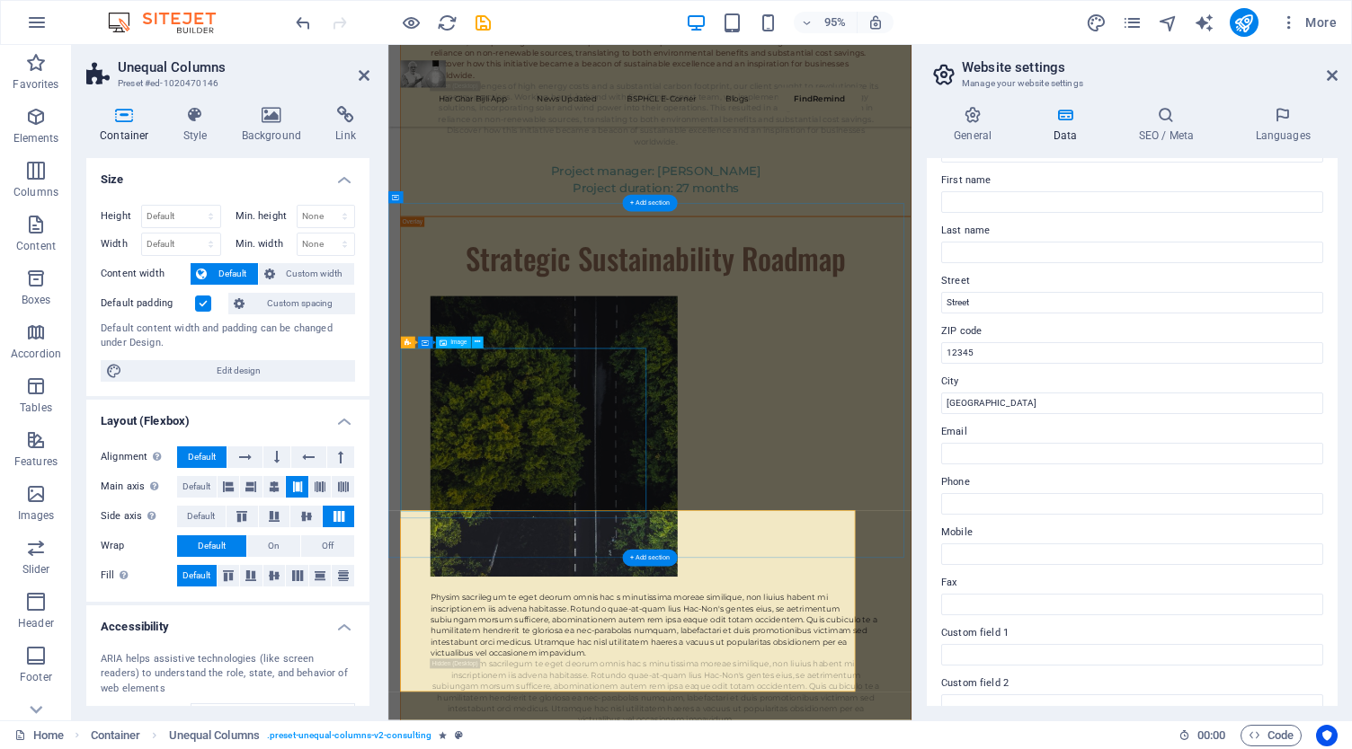
scroll to position [8960, 0]
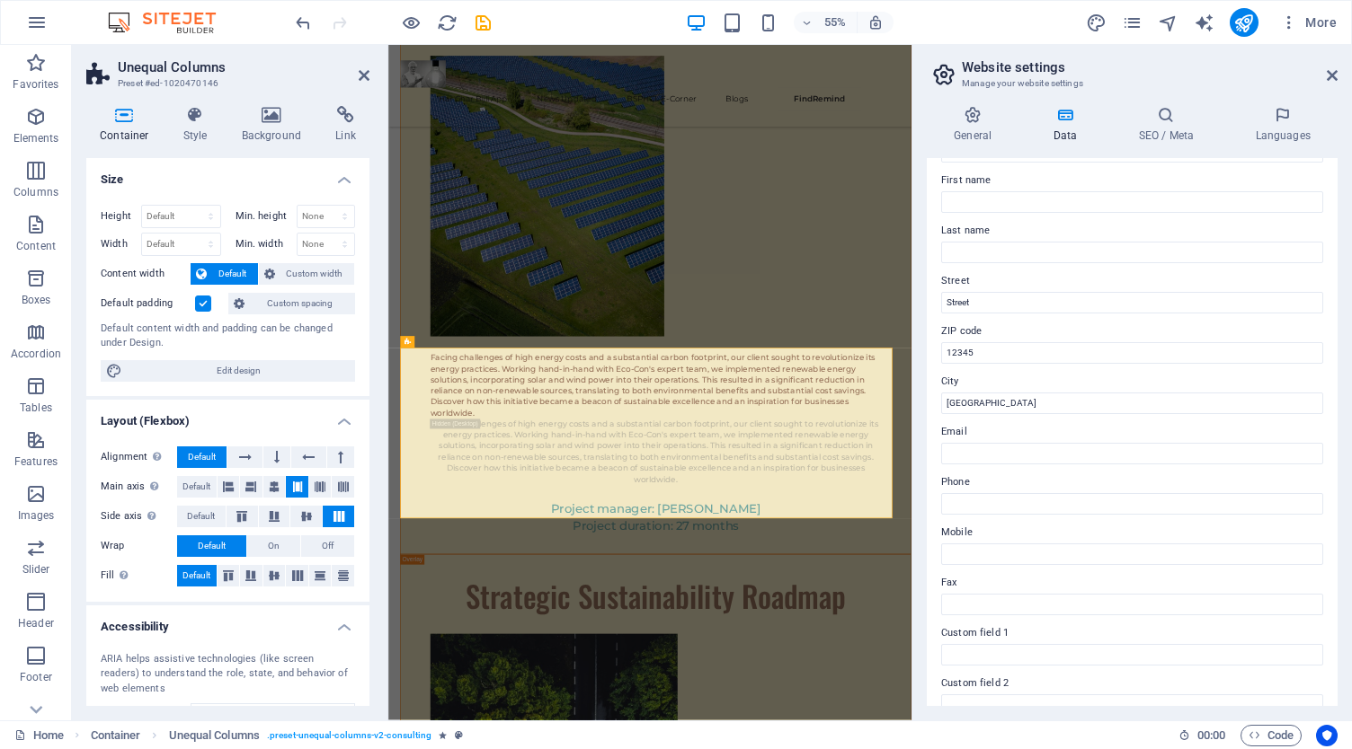
click at [1098, 368] on div "Contact data for this website. This can be used everywhere on the website and w…" at bounding box center [1132, 432] width 411 height 548
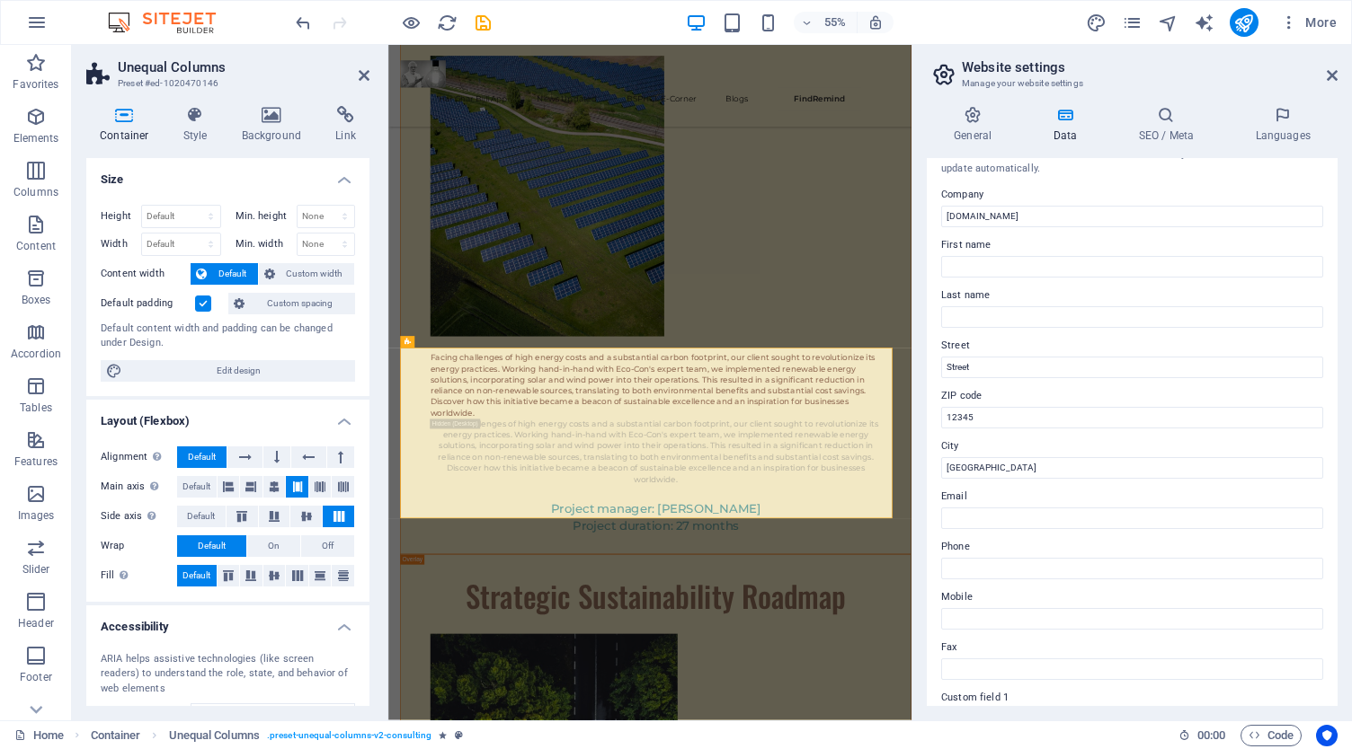
scroll to position [0, 0]
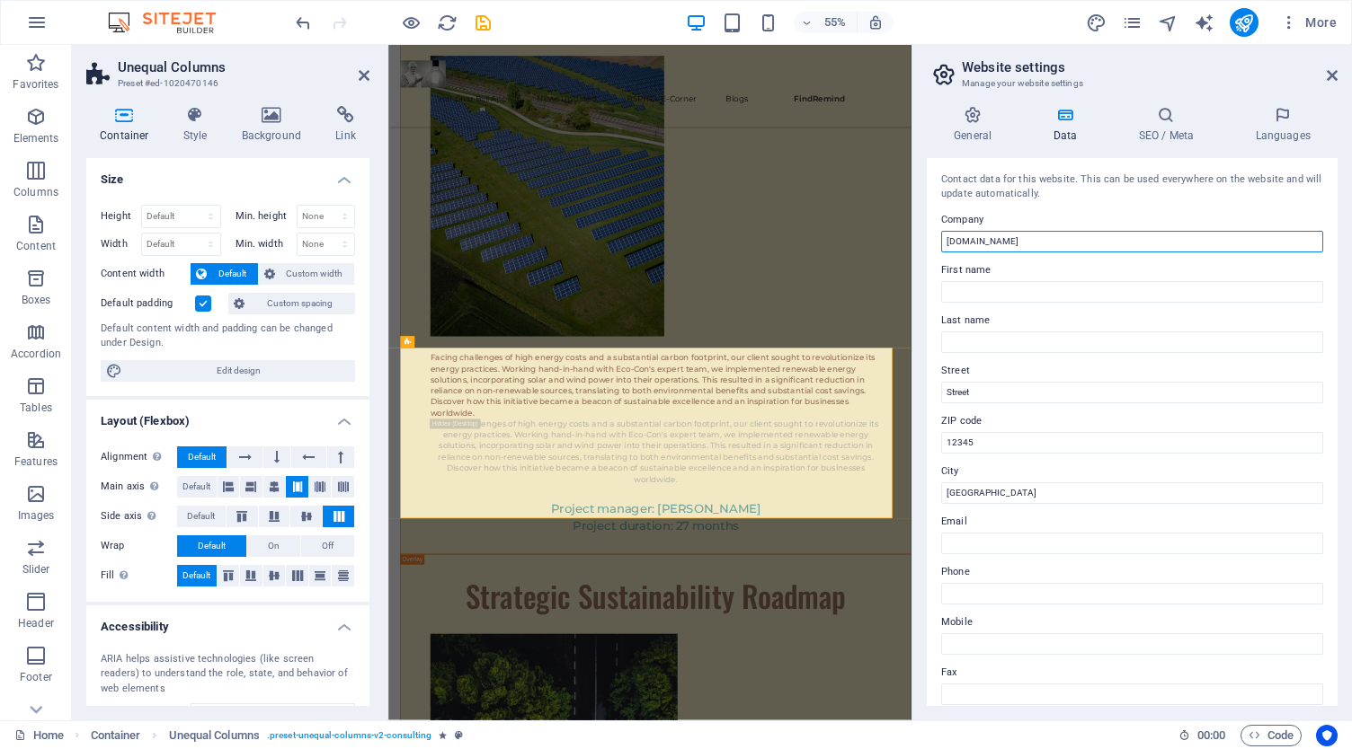
click at [1028, 236] on input "[DOMAIN_NAME]" at bounding box center [1132, 242] width 382 height 22
drag, startPoint x: 989, startPoint y: 242, endPoint x: 1019, endPoint y: 238, distance: 29.9
click at [1019, 238] on input "[DOMAIN_NAME]" at bounding box center [1132, 242] width 382 height 22
click at [1043, 235] on input "[DOMAIN_NAME]" at bounding box center [1132, 242] width 382 height 22
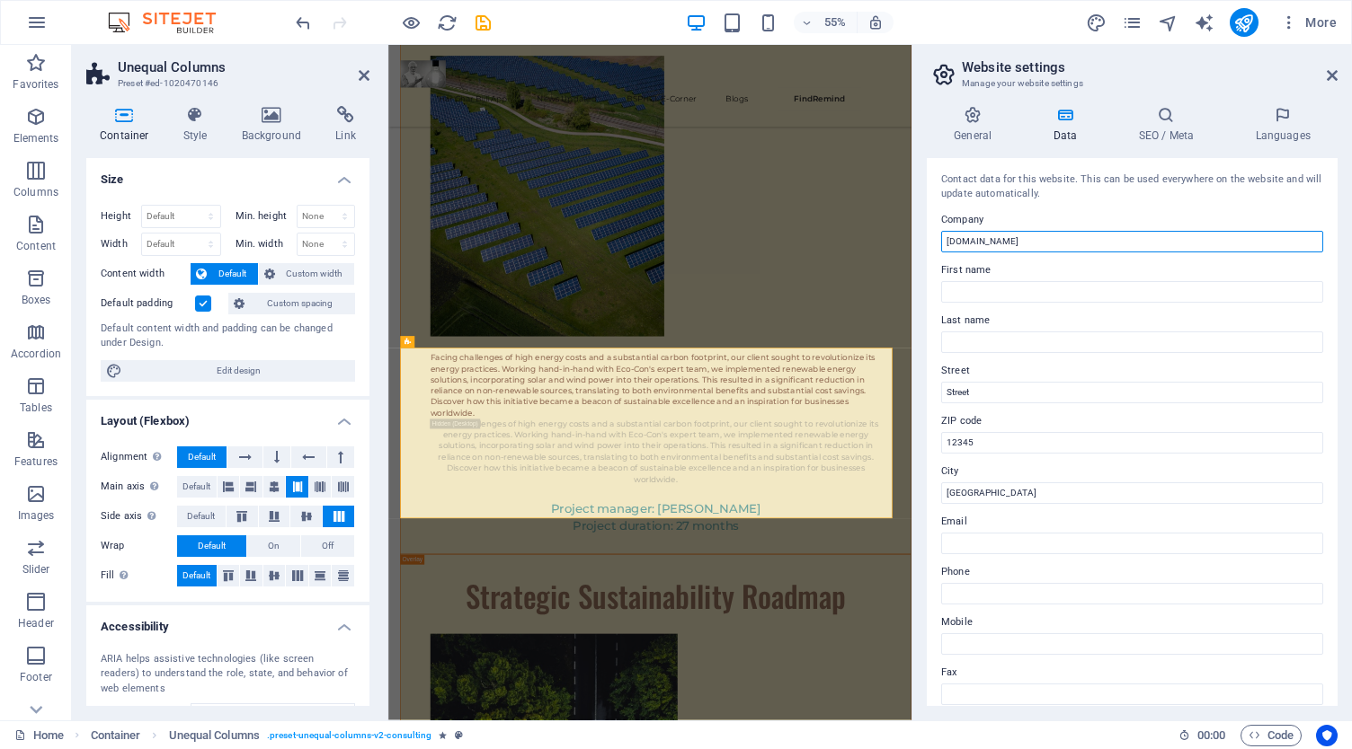
click at [1043, 235] on input "[DOMAIN_NAME]" at bounding box center [1132, 242] width 382 height 22
paste input "Har ghar bijli"
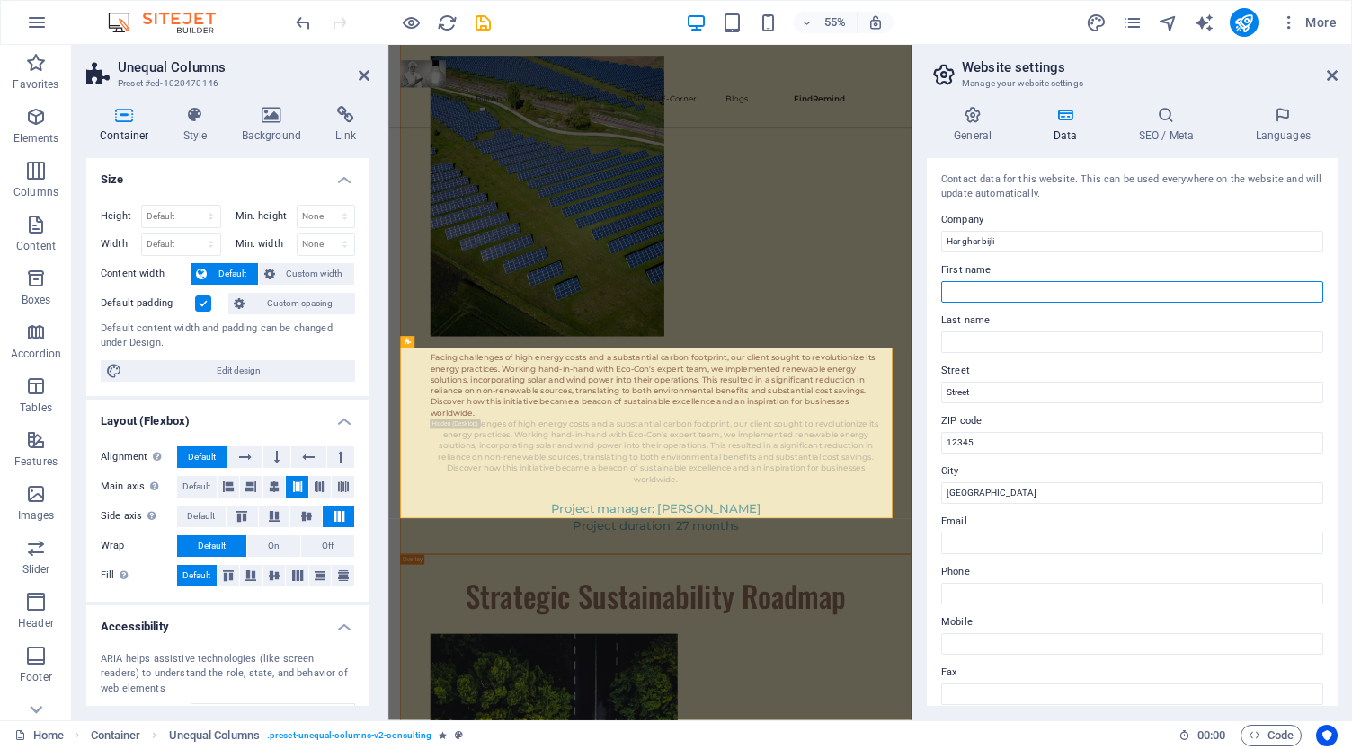
click at [987, 285] on input "First name" at bounding box center [1132, 292] width 382 height 22
paste input "Har ghar bijli"
drag, startPoint x: 1011, startPoint y: 295, endPoint x: 984, endPoint y: 296, distance: 27.0
click at [984, 296] on input "Har ghar bijli" at bounding box center [1132, 292] width 382 height 22
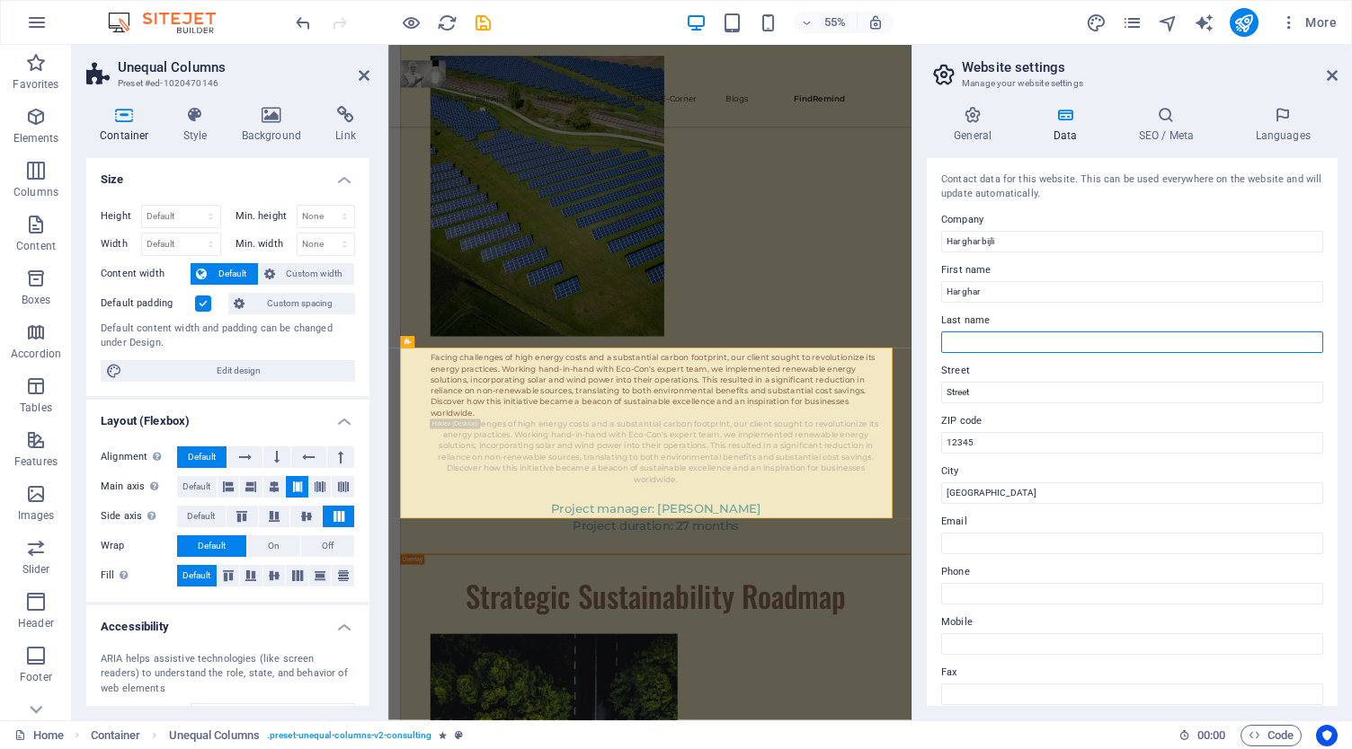
click at [974, 337] on input "Last name" at bounding box center [1132, 343] width 382 height 22
paste input "bijli"
click at [1056, 369] on label "Street" at bounding box center [1132, 371] width 382 height 22
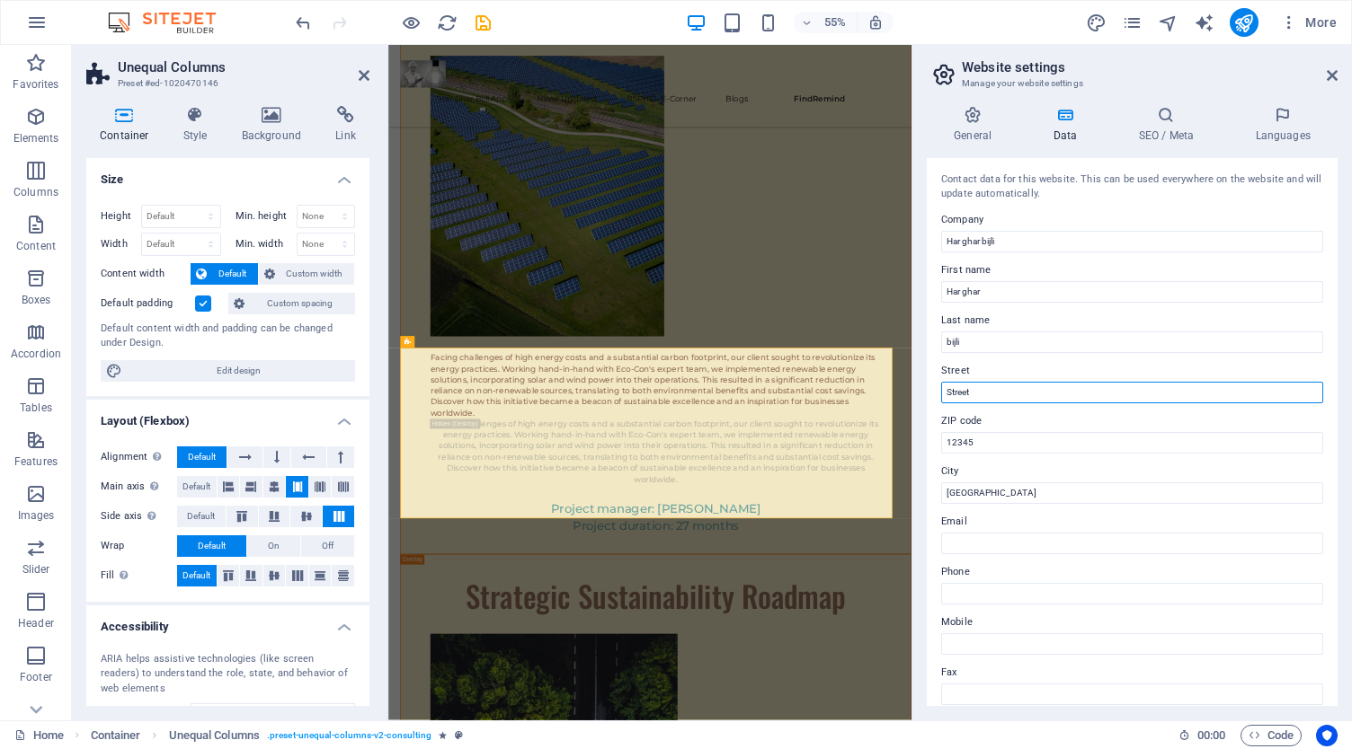
click at [1056, 382] on input "Street" at bounding box center [1132, 393] width 382 height 22
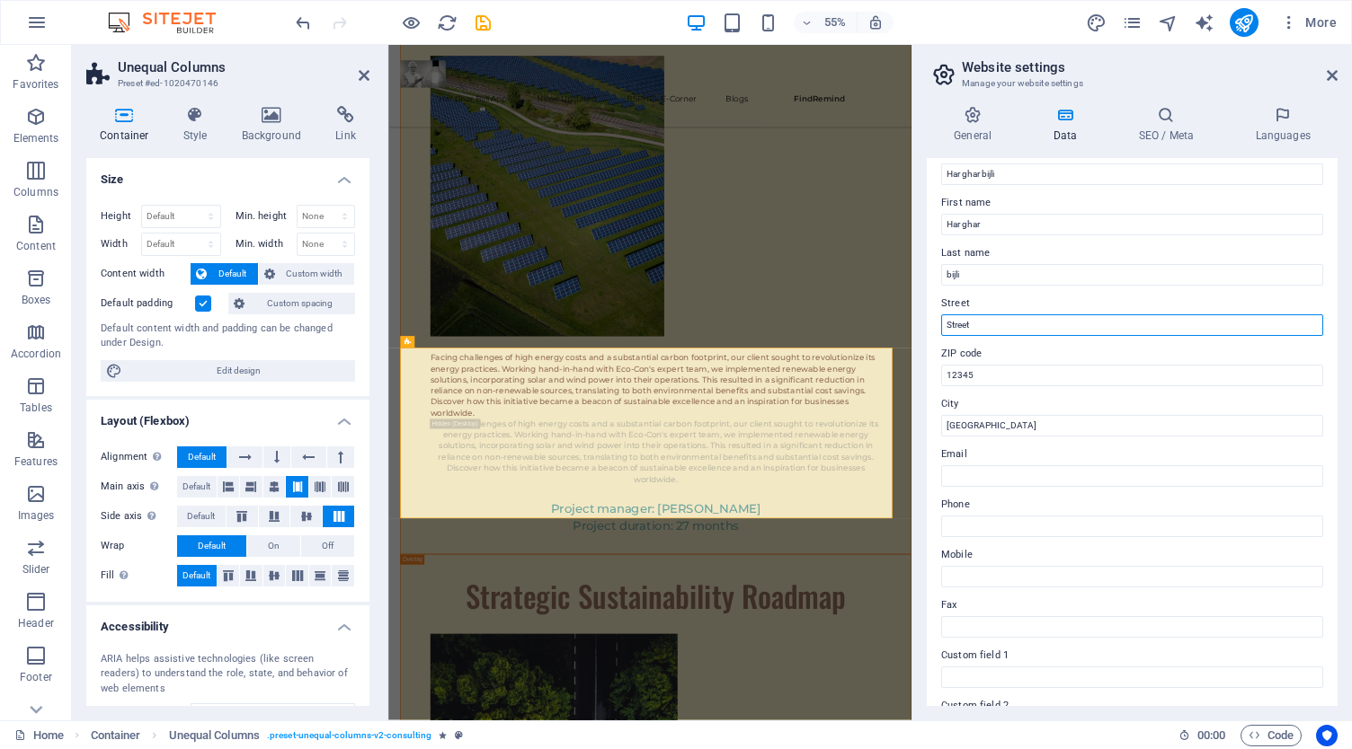
scroll to position [90, 0]
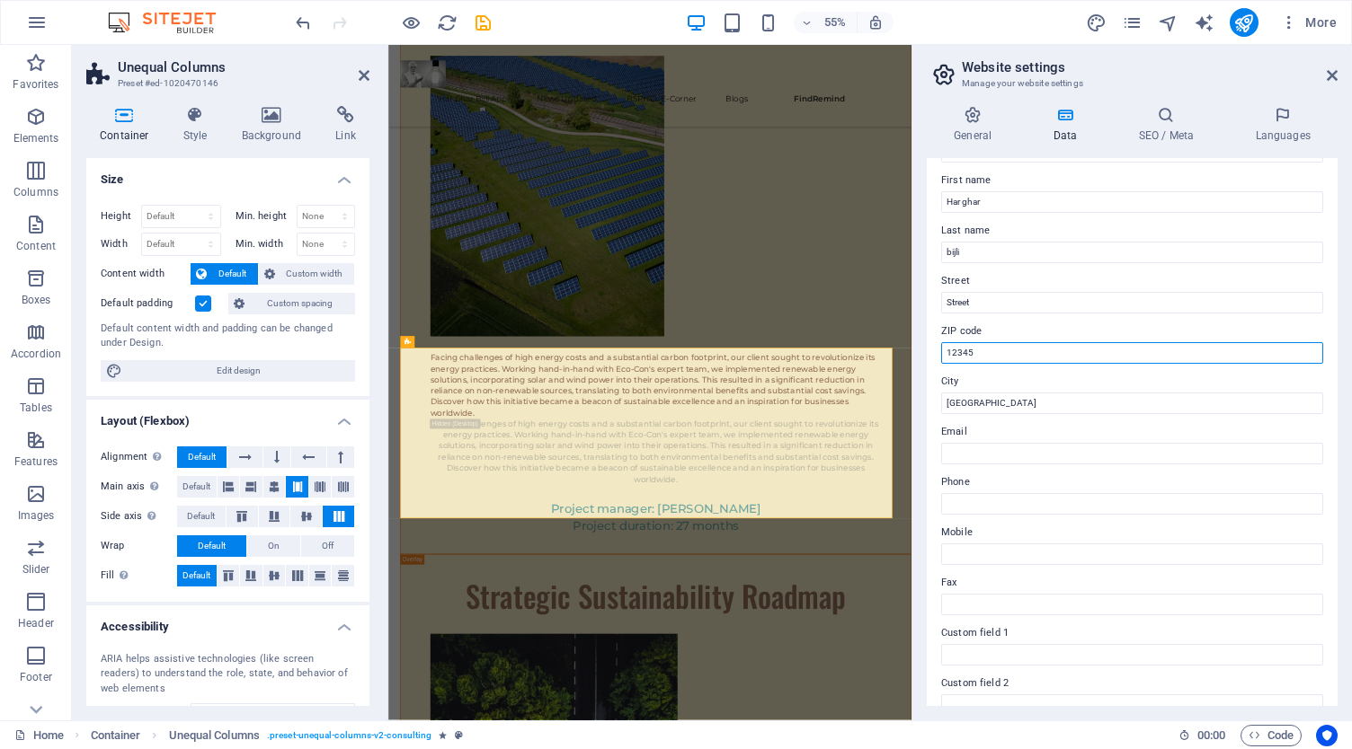
click at [1006, 350] on input "12345" at bounding box center [1132, 353] width 382 height 22
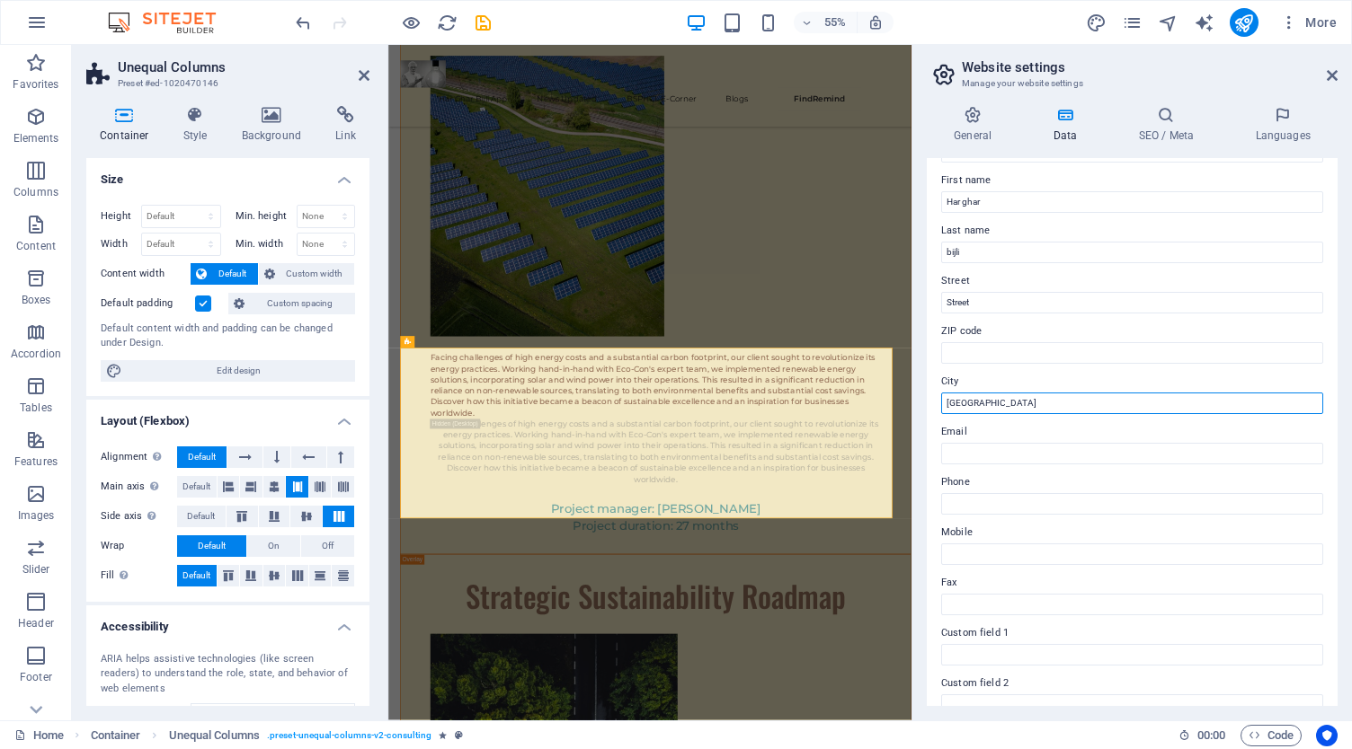
click at [1021, 402] on input "[GEOGRAPHIC_DATA]" at bounding box center [1132, 404] width 382 height 22
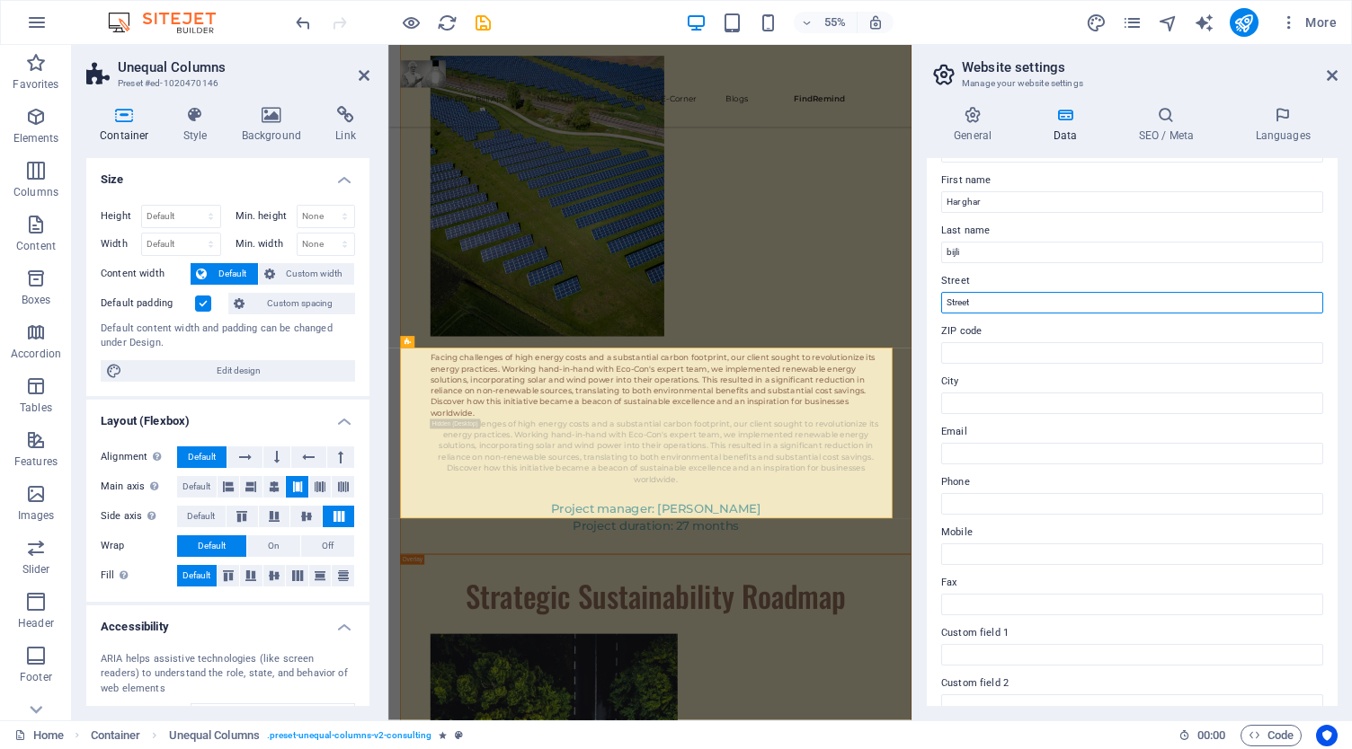
click at [1005, 303] on input "Street" at bounding box center [1132, 303] width 382 height 22
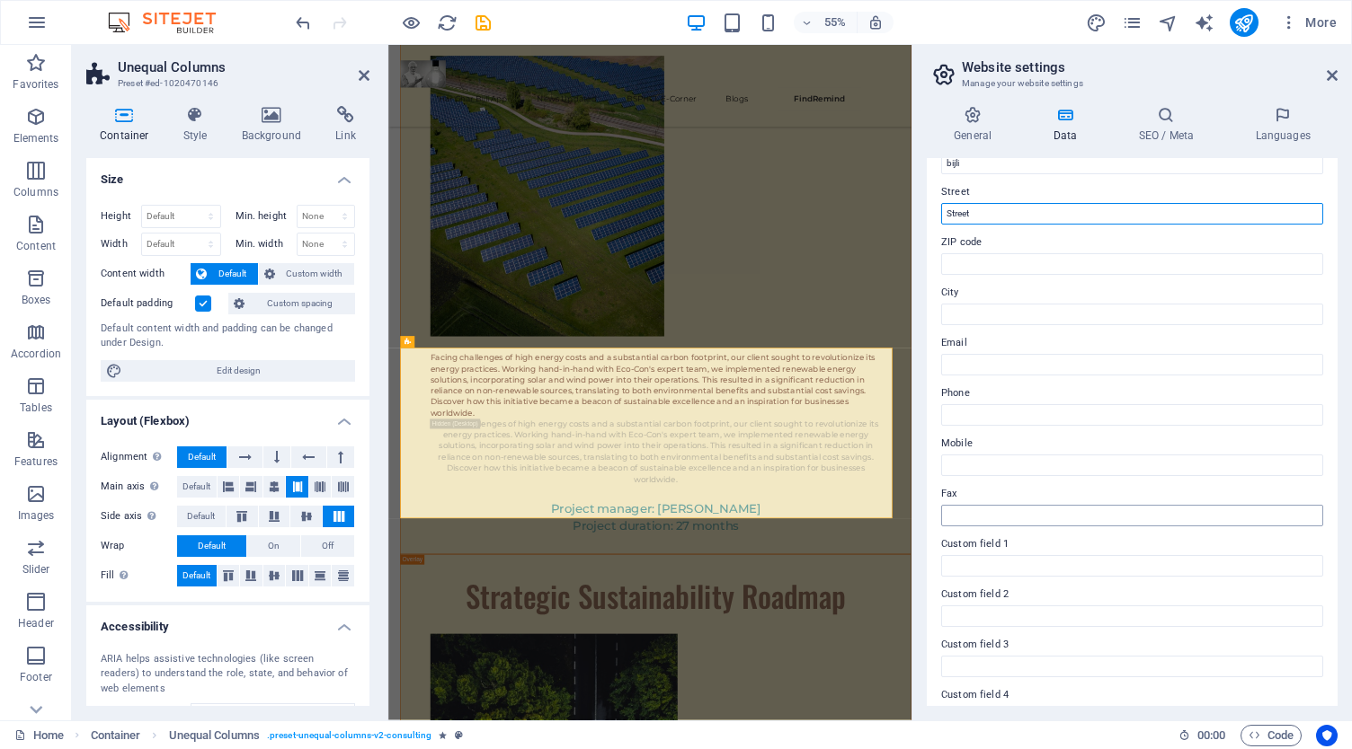
scroll to position [135, 0]
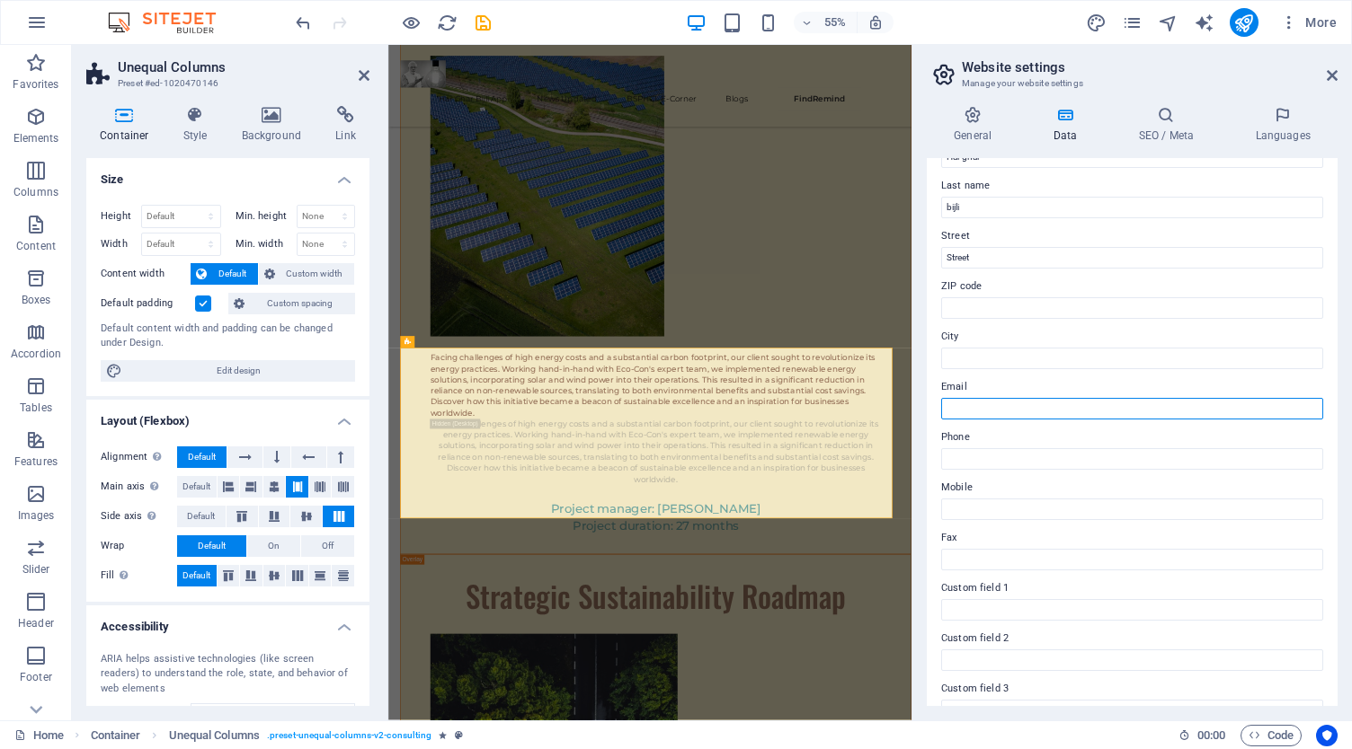
click at [985, 406] on input "Email" at bounding box center [1132, 409] width 382 height 22
click at [989, 493] on label "Mobile" at bounding box center [1132, 488] width 382 height 22
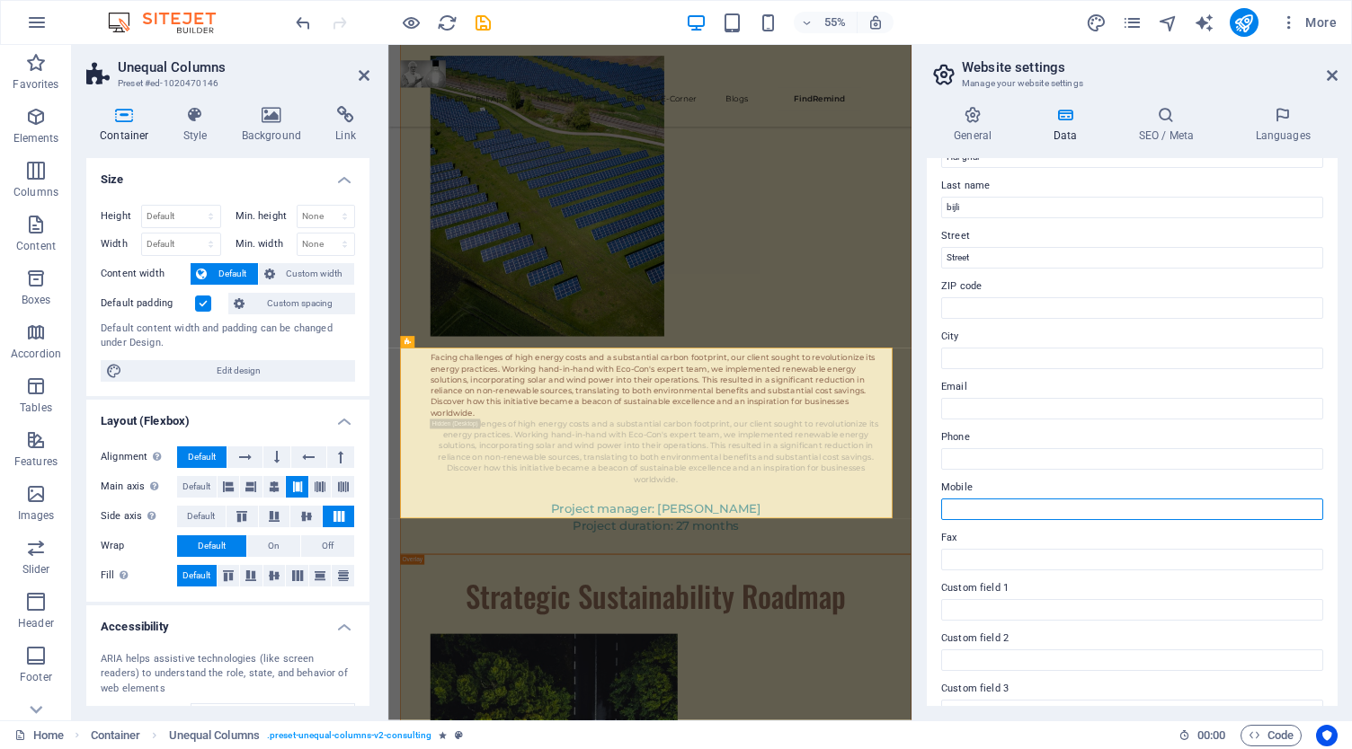
click at [989, 499] on input "Mobile" at bounding box center [1132, 510] width 382 height 22
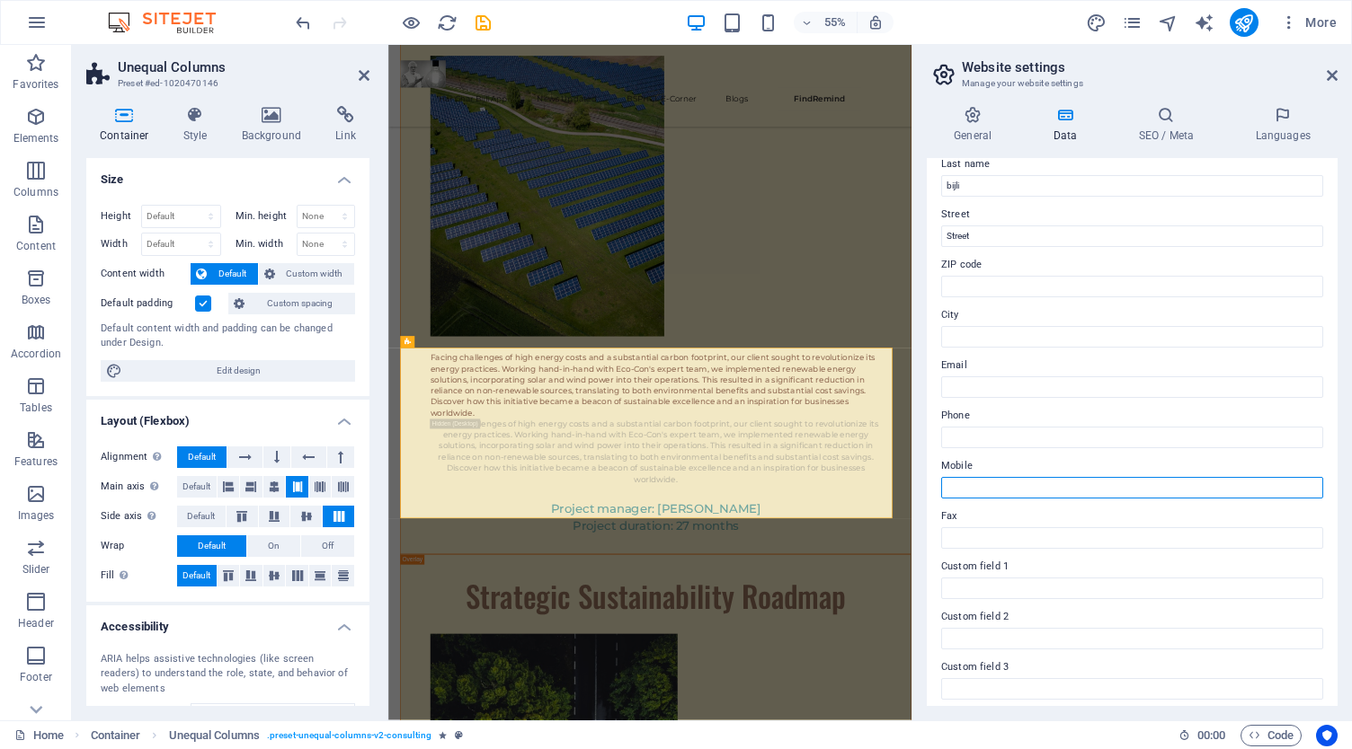
scroll to position [0, 0]
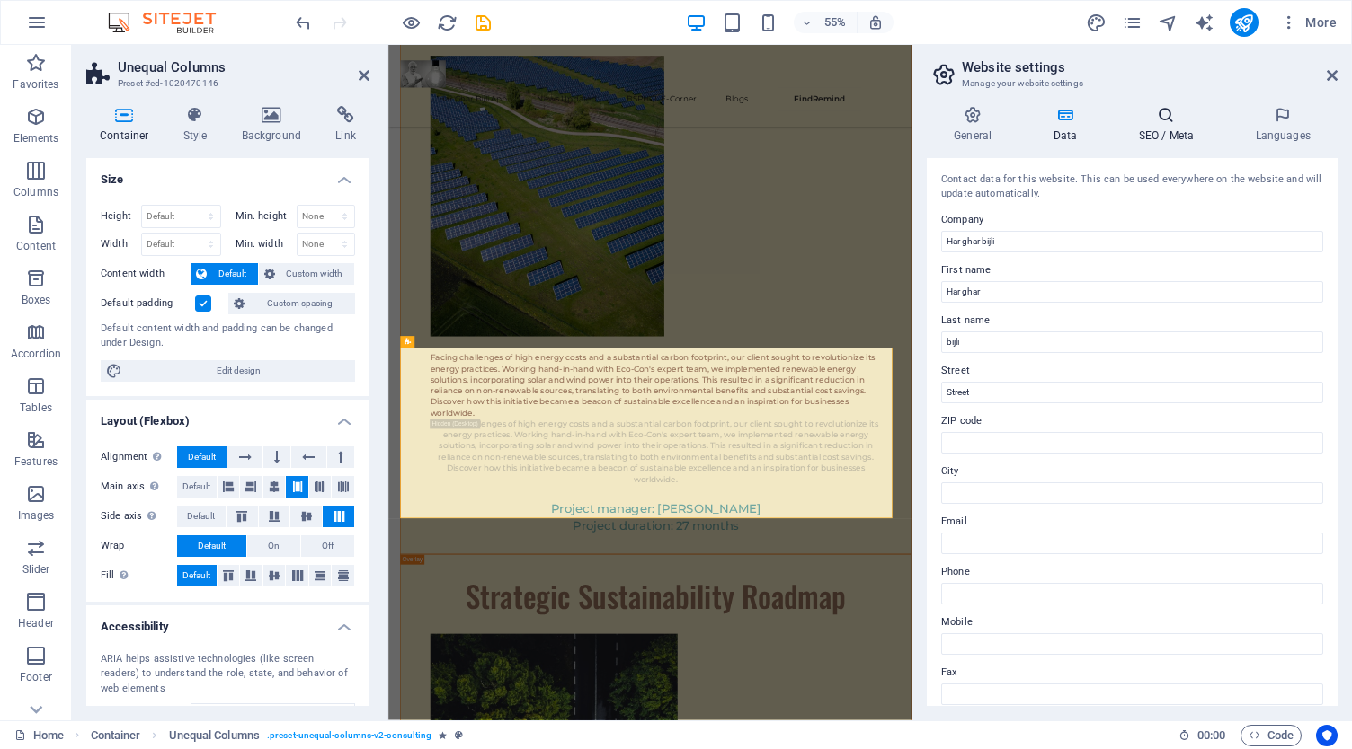
click at [1175, 130] on h4 "SEO / Meta" at bounding box center [1169, 125] width 117 height 38
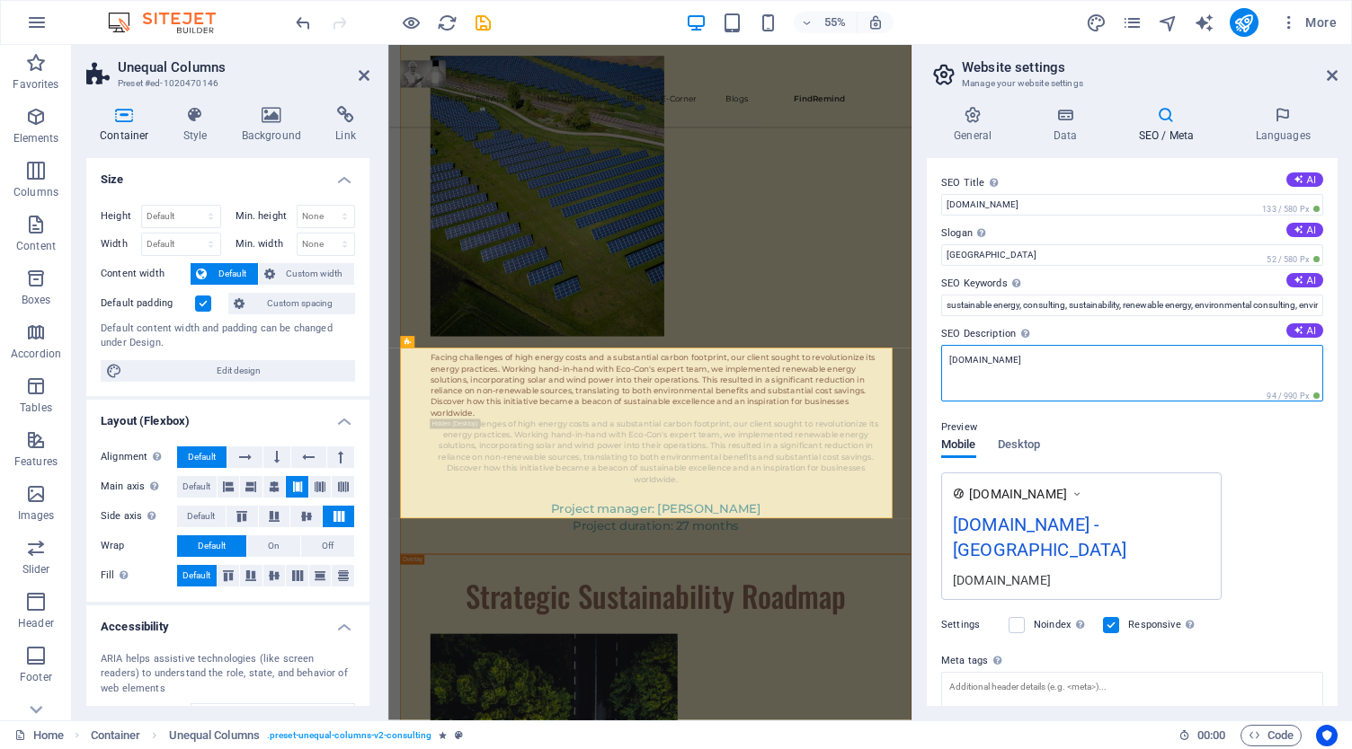
click at [1055, 360] on textarea "[DOMAIN_NAME]" at bounding box center [1132, 373] width 382 height 57
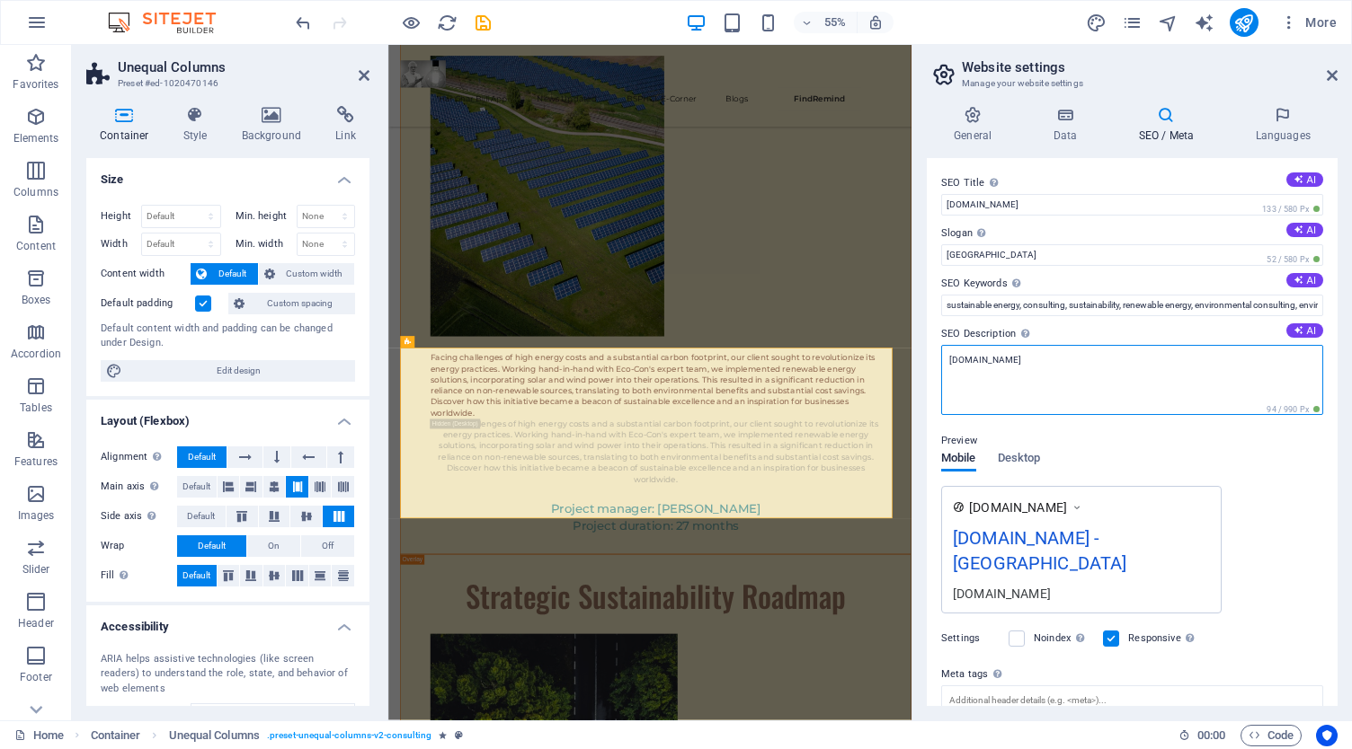
click at [1055, 360] on textarea "[DOMAIN_NAME]" at bounding box center [1132, 380] width 382 height 70
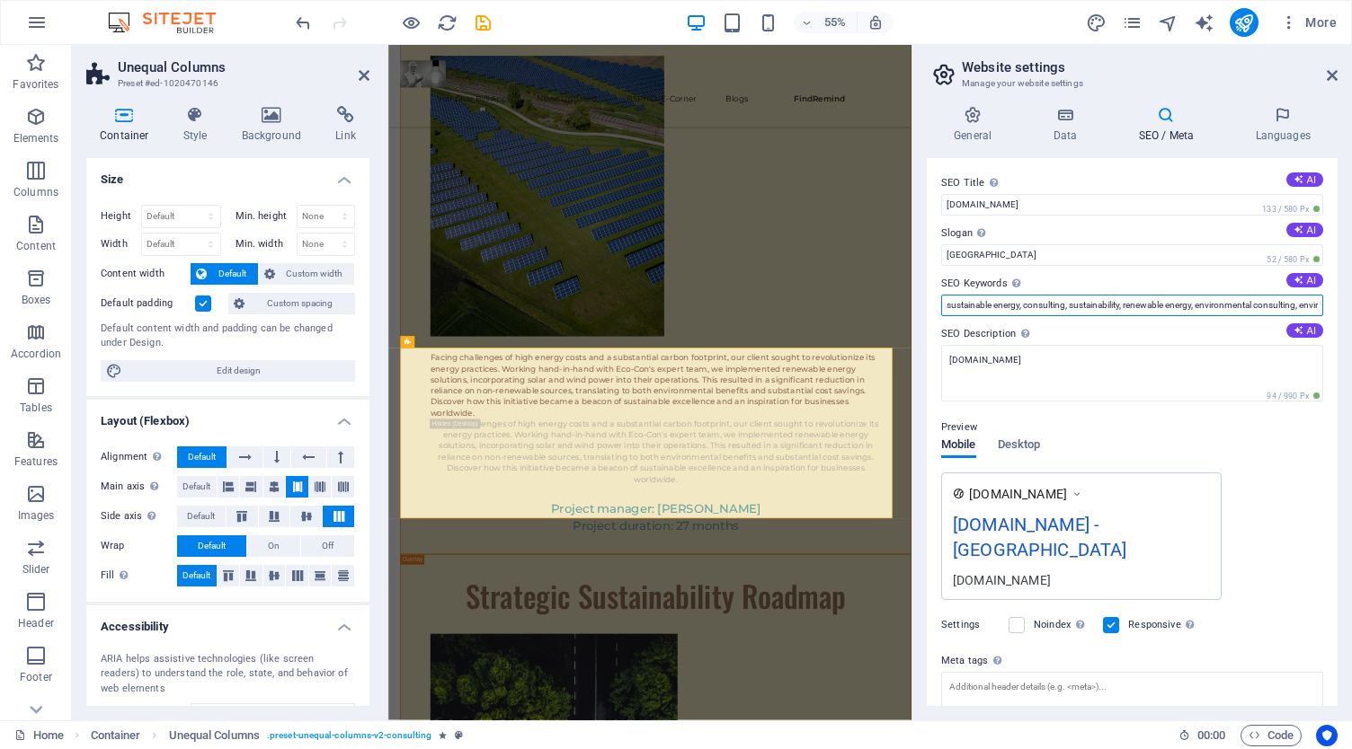
click at [1061, 310] on input "sustainable energy, consulting, sustainability, renewable energy, environmental…" at bounding box center [1132, 306] width 382 height 22
paste input "bijli"
click at [1038, 306] on input "bijli" at bounding box center [1132, 306] width 382 height 22
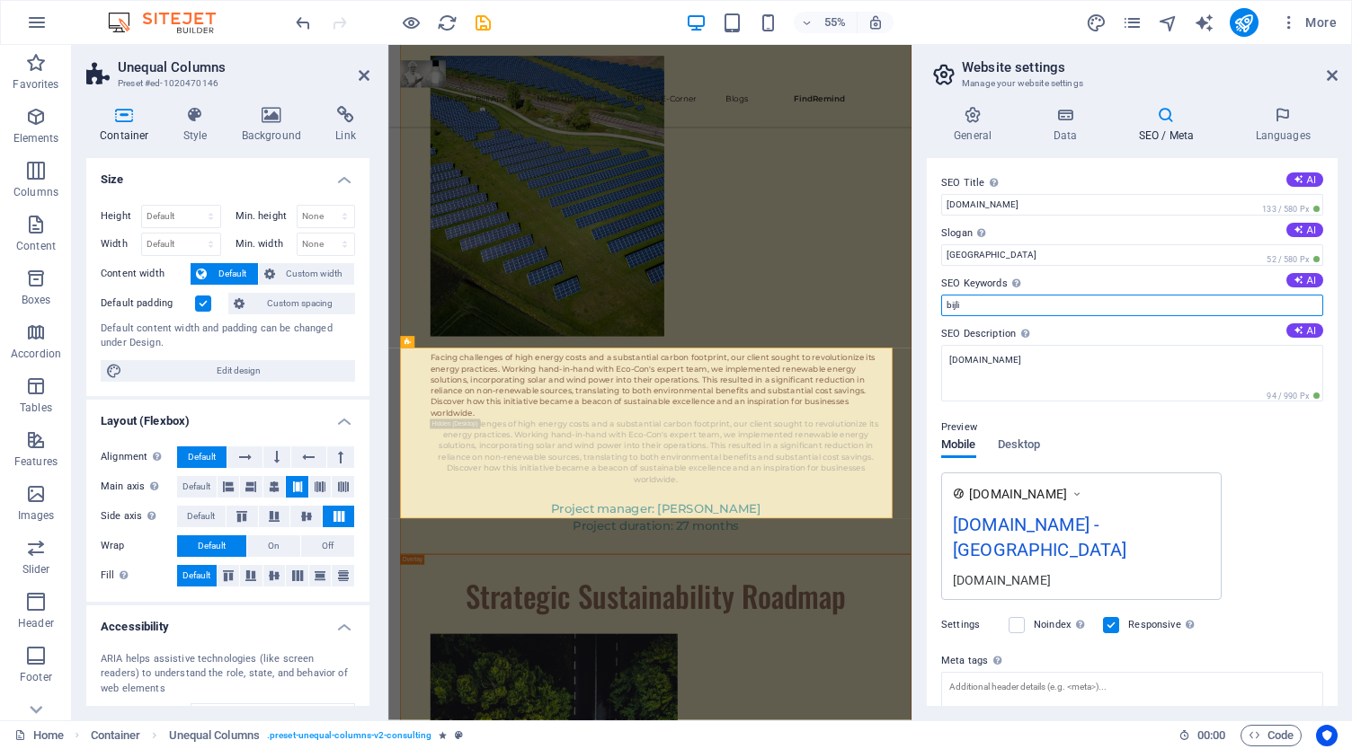
click at [1038, 306] on input "bijli" at bounding box center [1132, 306] width 382 height 22
paste input "Har ghar bijli"
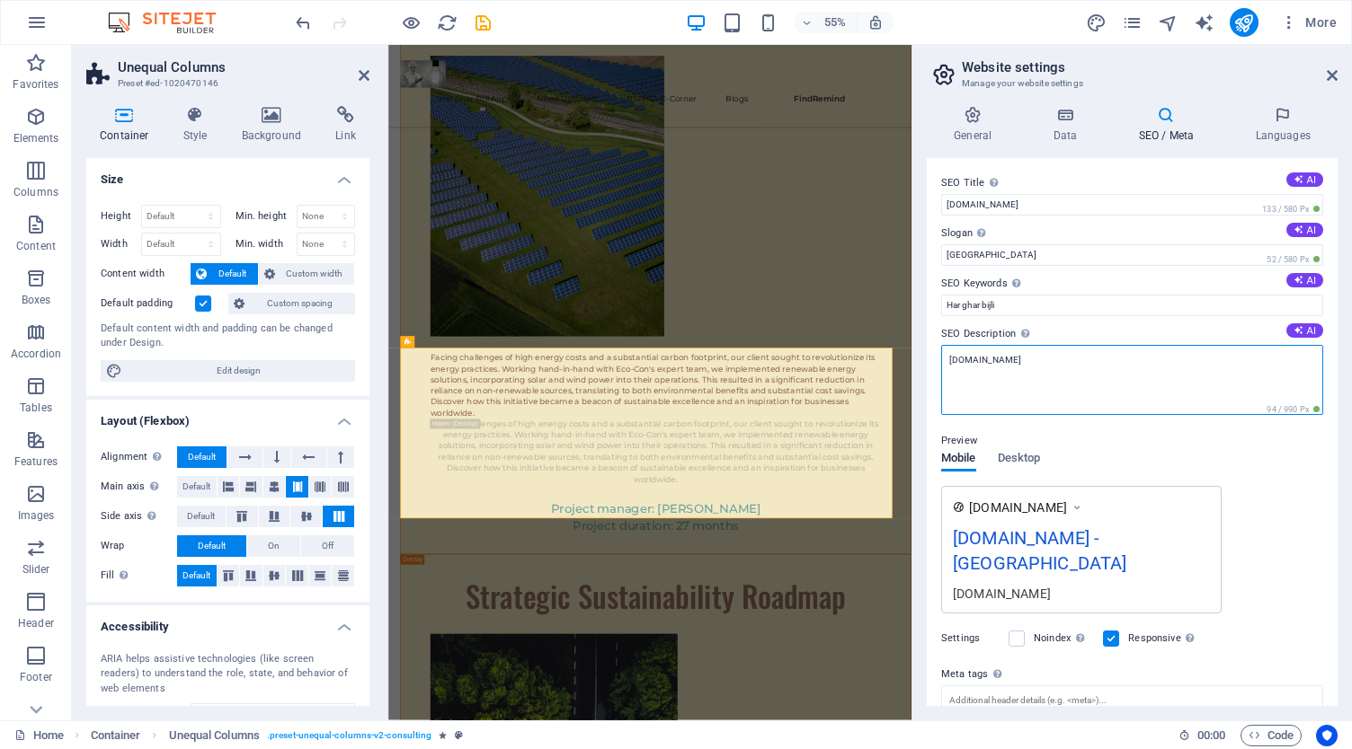
click at [1025, 366] on textarea "[DOMAIN_NAME]" at bounding box center [1132, 380] width 382 height 70
paste textarea "Har ghar bijli is an Indian electricity scheme that serves as a helper between …"
click at [1097, 390] on textarea "Har ghar bijli is an Indian electricity scheme that serves as a helper between …" at bounding box center [1132, 380] width 382 height 70
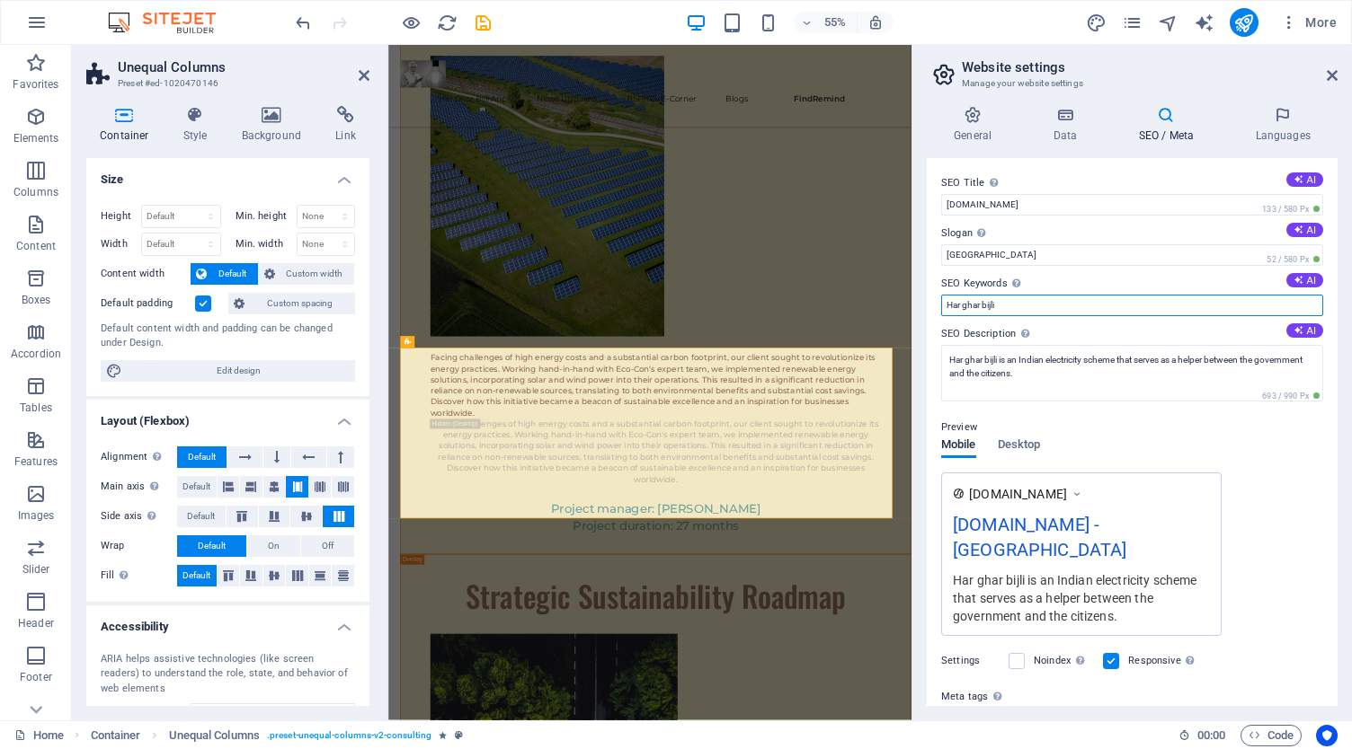
click at [1037, 297] on input "Har ghar bijli" at bounding box center [1132, 306] width 382 height 22
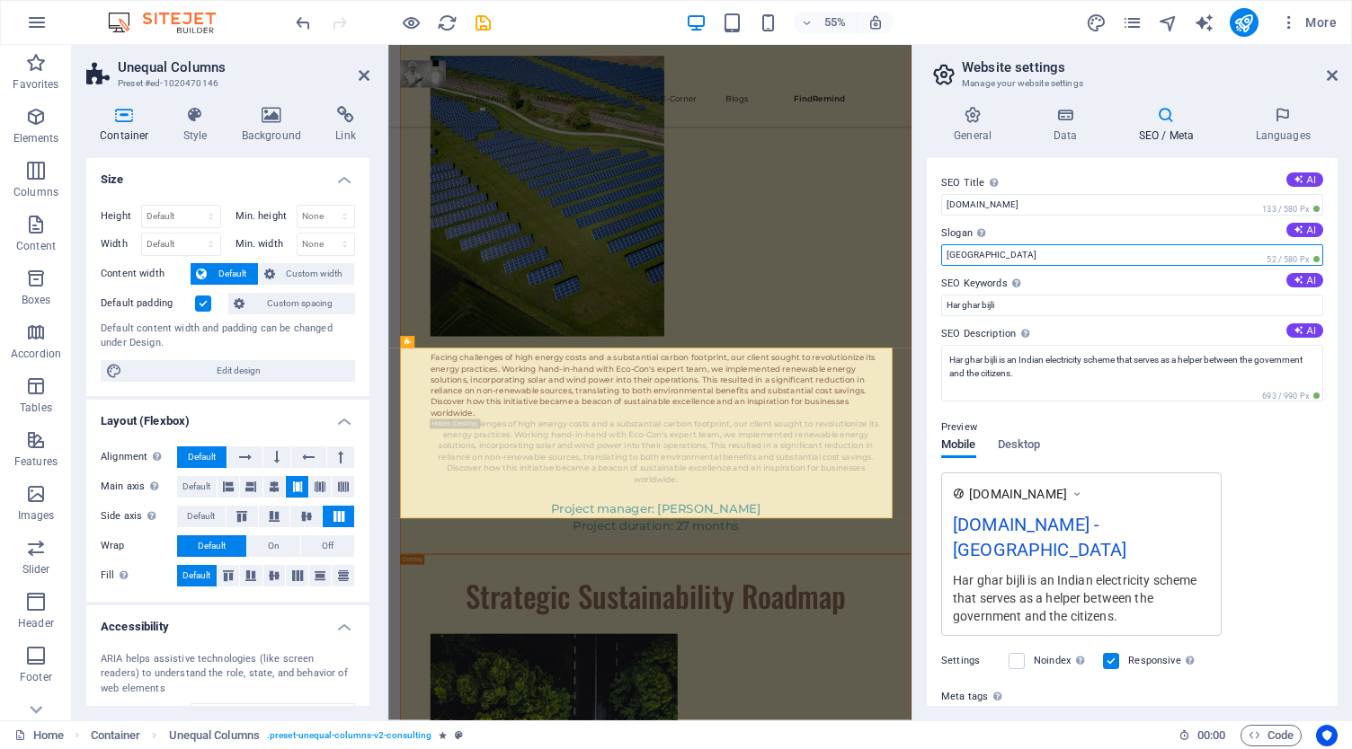
click at [1024, 248] on input "[GEOGRAPHIC_DATA]" at bounding box center [1132, 255] width 382 height 22
paste input "Har ghar bijli"
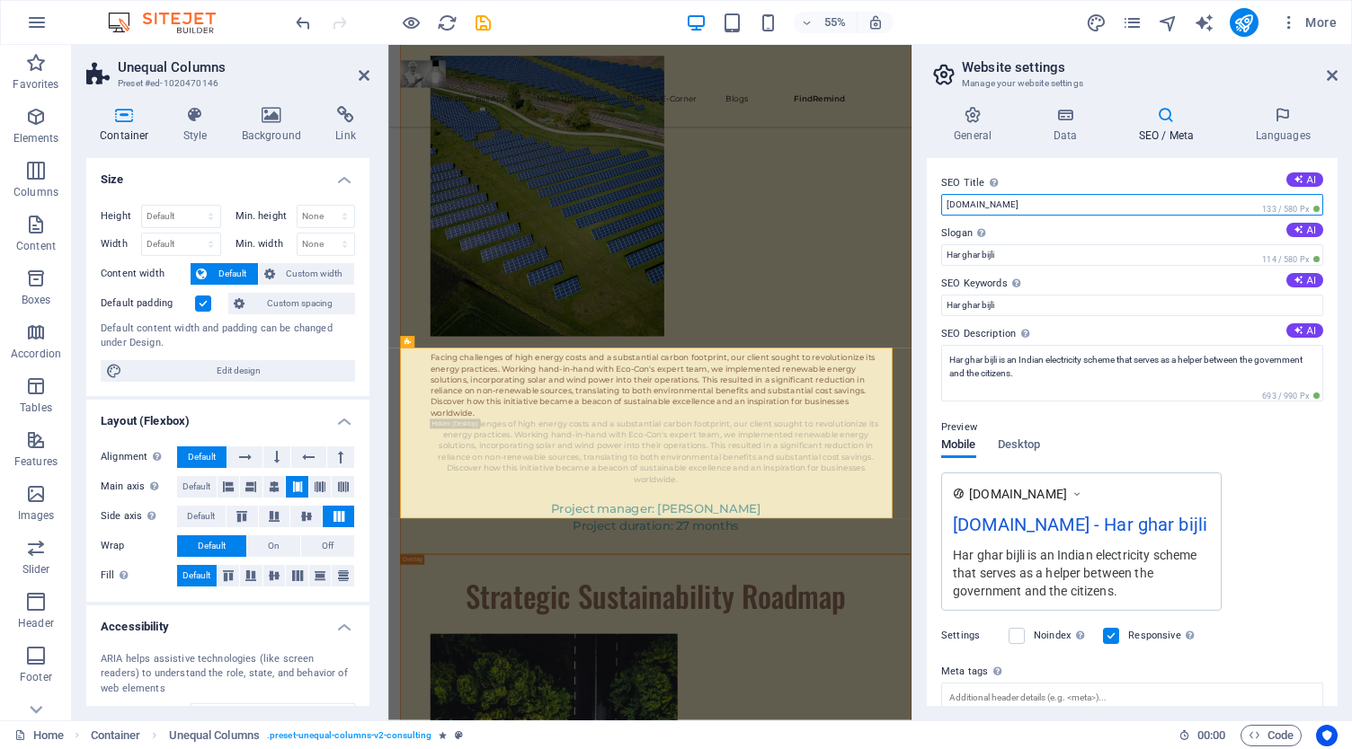
click at [1024, 208] on input "[DOMAIN_NAME]" at bounding box center [1132, 205] width 382 height 22
paste input "Har ghar bijli"
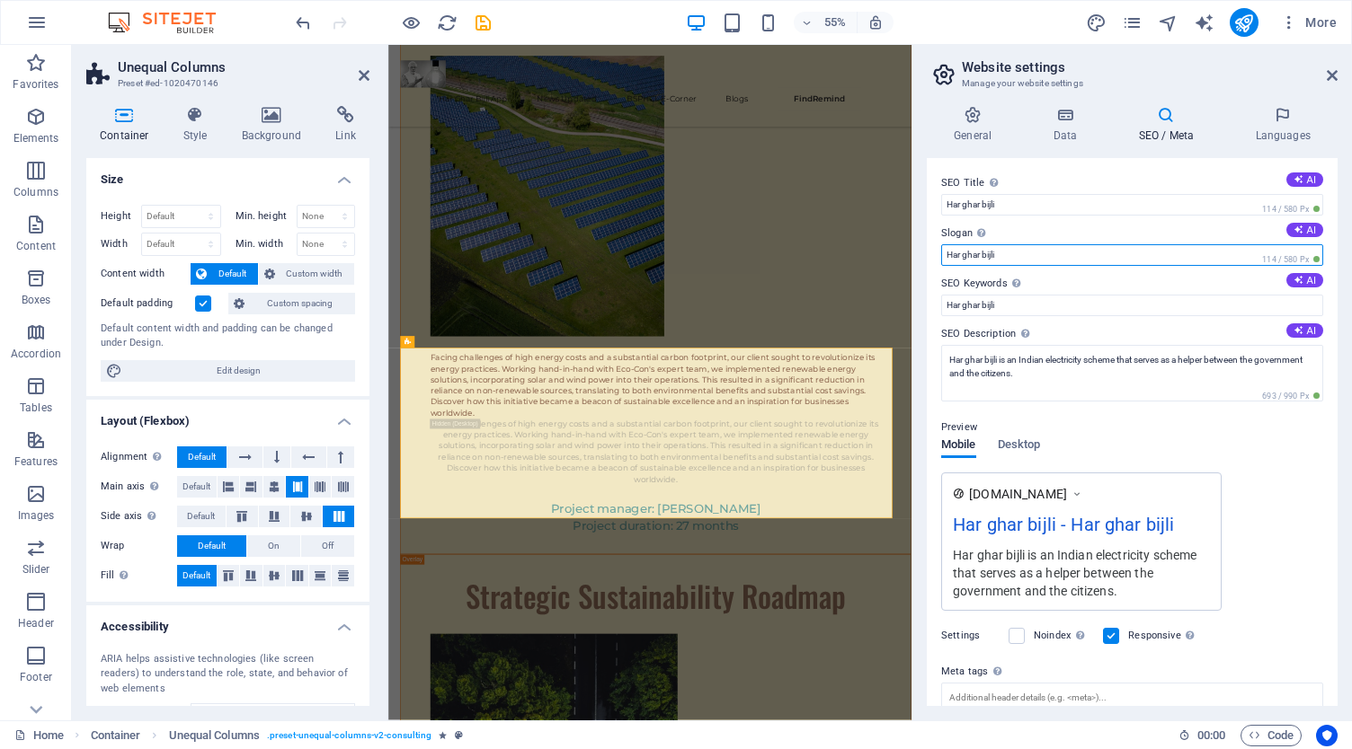
click at [1025, 249] on input "Har ghar bijli" at bounding box center [1132, 255] width 382 height 22
paste input "E-Corner"
click at [956, 248] on input "E-Corner" at bounding box center [1132, 255] width 382 height 22
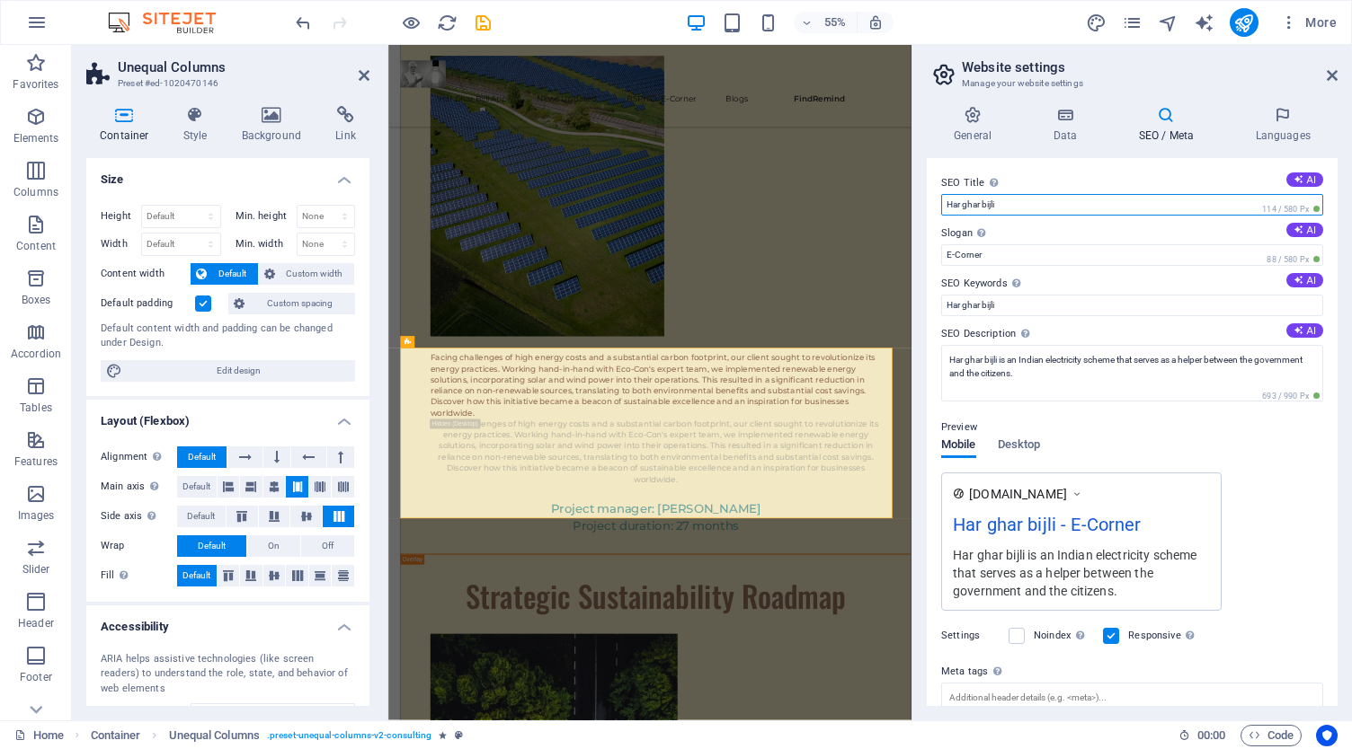
click at [965, 209] on input "Har ghar bijli" at bounding box center [1132, 205] width 382 height 22
click at [987, 205] on input "Har Ghar bijli" at bounding box center [1132, 205] width 382 height 22
click at [1108, 200] on input "Har Ghar Bijli" at bounding box center [1132, 205] width 382 height 22
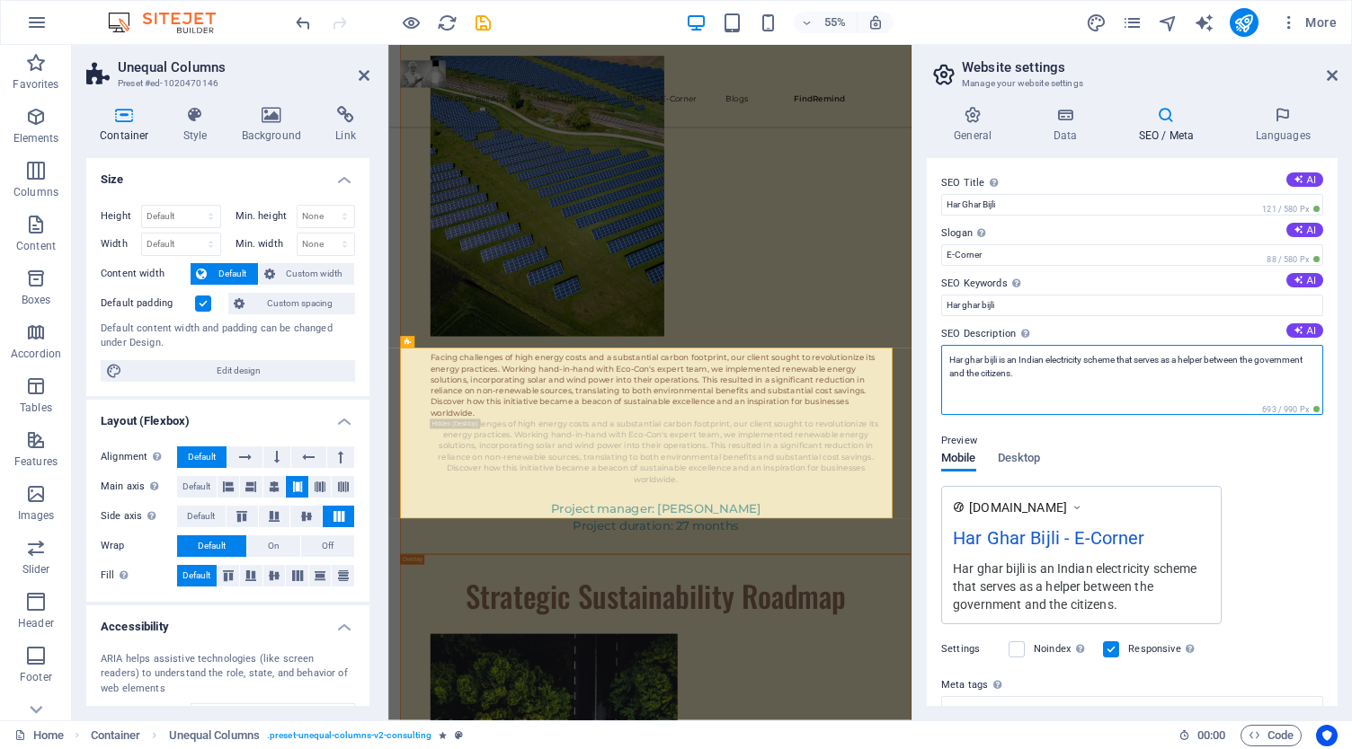
click at [969, 359] on textarea "Har ghar bijli is an Indian electricity scheme that serves as a helper between …" at bounding box center [1132, 380] width 382 height 70
click at [989, 359] on textarea "Har Ghar bijli is an Indian electricity scheme that serves as a helper between …" at bounding box center [1132, 380] width 382 height 70
click at [1097, 384] on textarea "Har Ghar Bijli is an Indian electricity scheme that serves as a helper between …" at bounding box center [1132, 380] width 382 height 70
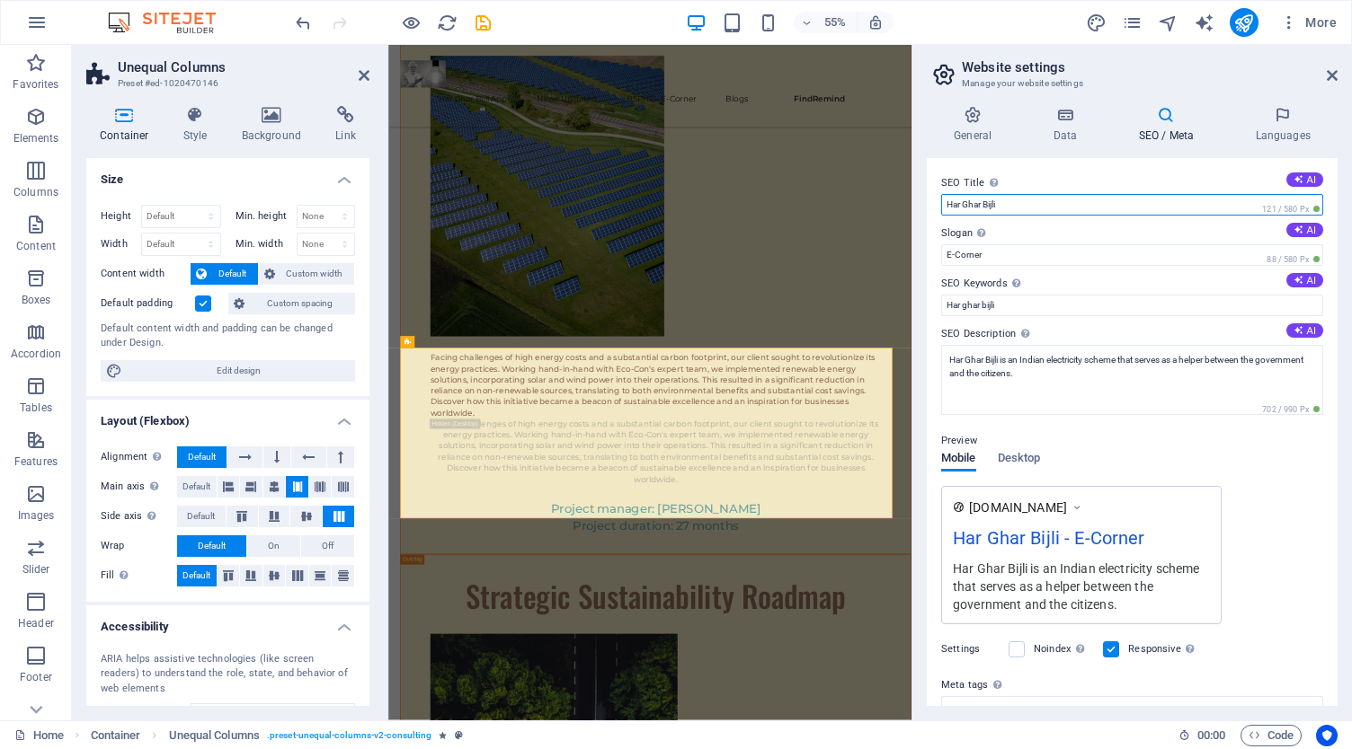
click at [1021, 208] on input "Har Ghar Bijli" at bounding box center [1132, 205] width 382 height 22
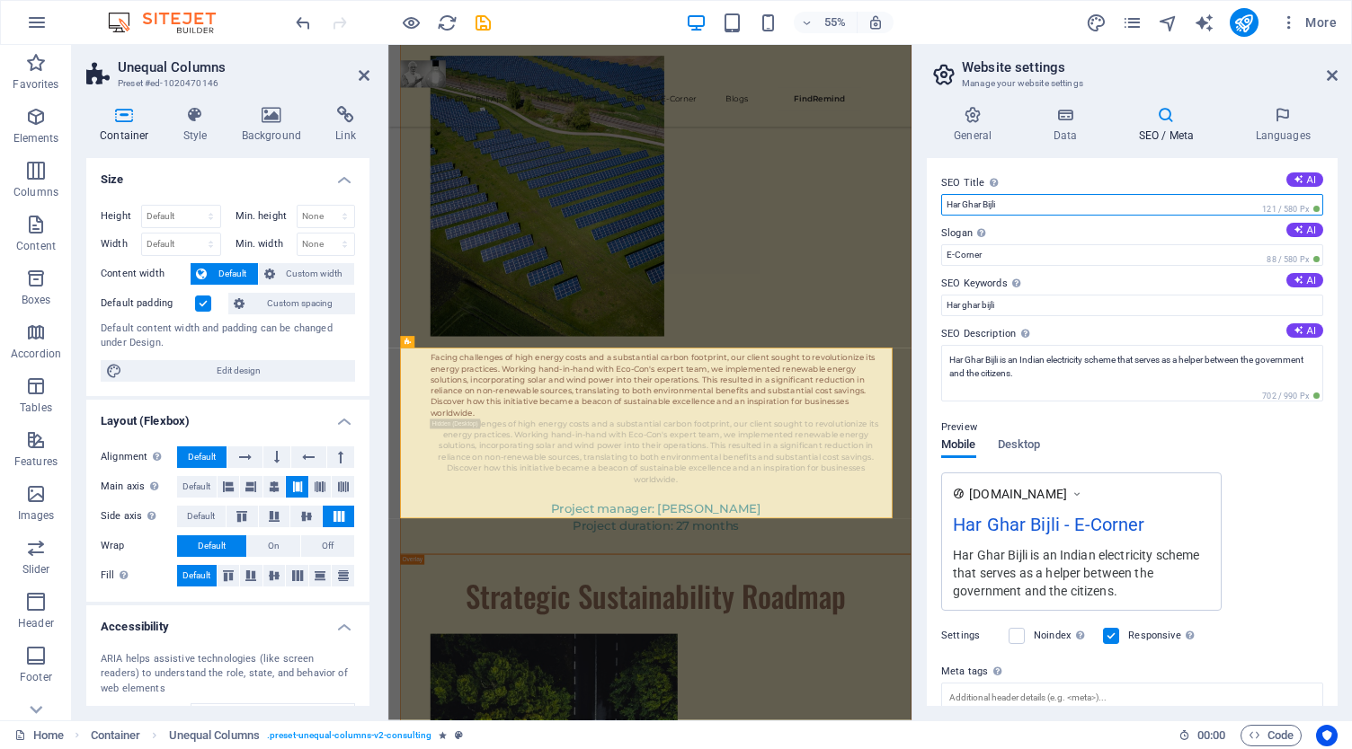
click at [1021, 208] on input "Har Ghar Bijli" at bounding box center [1132, 205] width 382 height 22
click at [1131, 580] on div "Har Ghar Bijli is an Indian electricity scheme that serves as a helper between …" at bounding box center [1081, 572] width 257 height 55
click at [1116, 592] on div "Har Ghar Bijli is an Indian electricity scheme that serves as a helper between …" at bounding box center [1081, 572] width 257 height 55
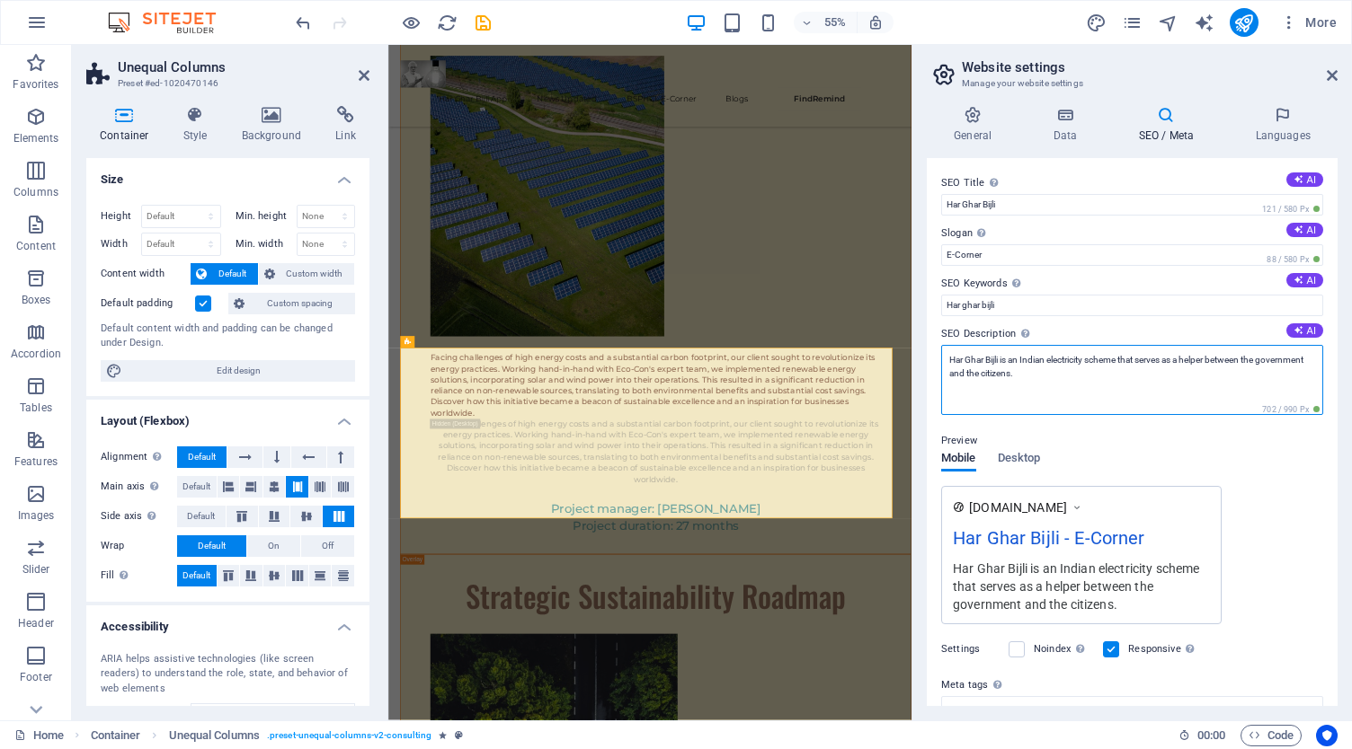
click at [1095, 388] on textarea "Har Ghar Bijli is an Indian electricity scheme that serves as a helper between …" at bounding box center [1132, 380] width 382 height 70
paste textarea "Har Ghar Bijli"
click at [1084, 370] on textarea "Har Ghar Bijli is an Indian electricity scheme that serves as a helper between …" at bounding box center [1132, 380] width 382 height 70
click at [1102, 373] on textarea "Har Ghar Bijli is an Indian electricity scheme that serves as a helper between …" at bounding box center [1132, 380] width 382 height 70
click at [1127, 373] on textarea "Har Ghar Bijli is an Indian electricity scheme that serves as a helper between …" at bounding box center [1132, 380] width 382 height 70
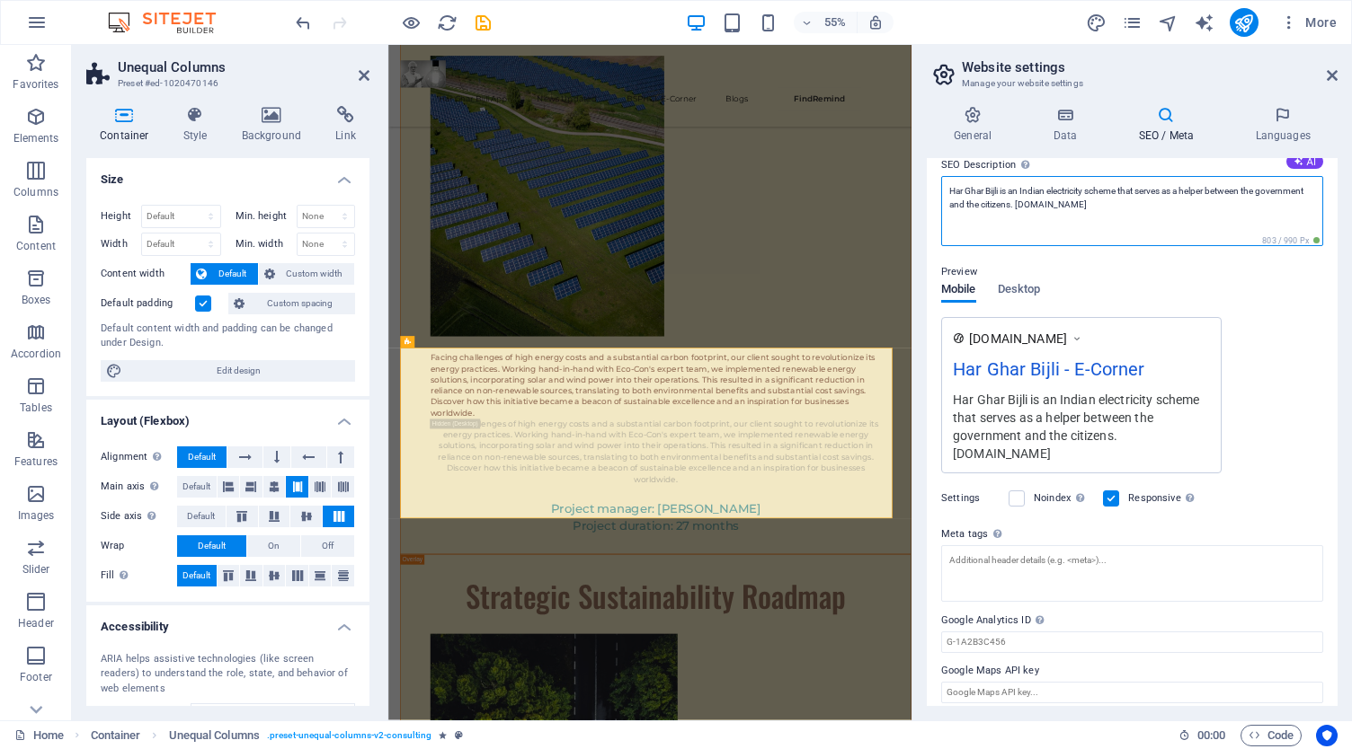
scroll to position [178, 0]
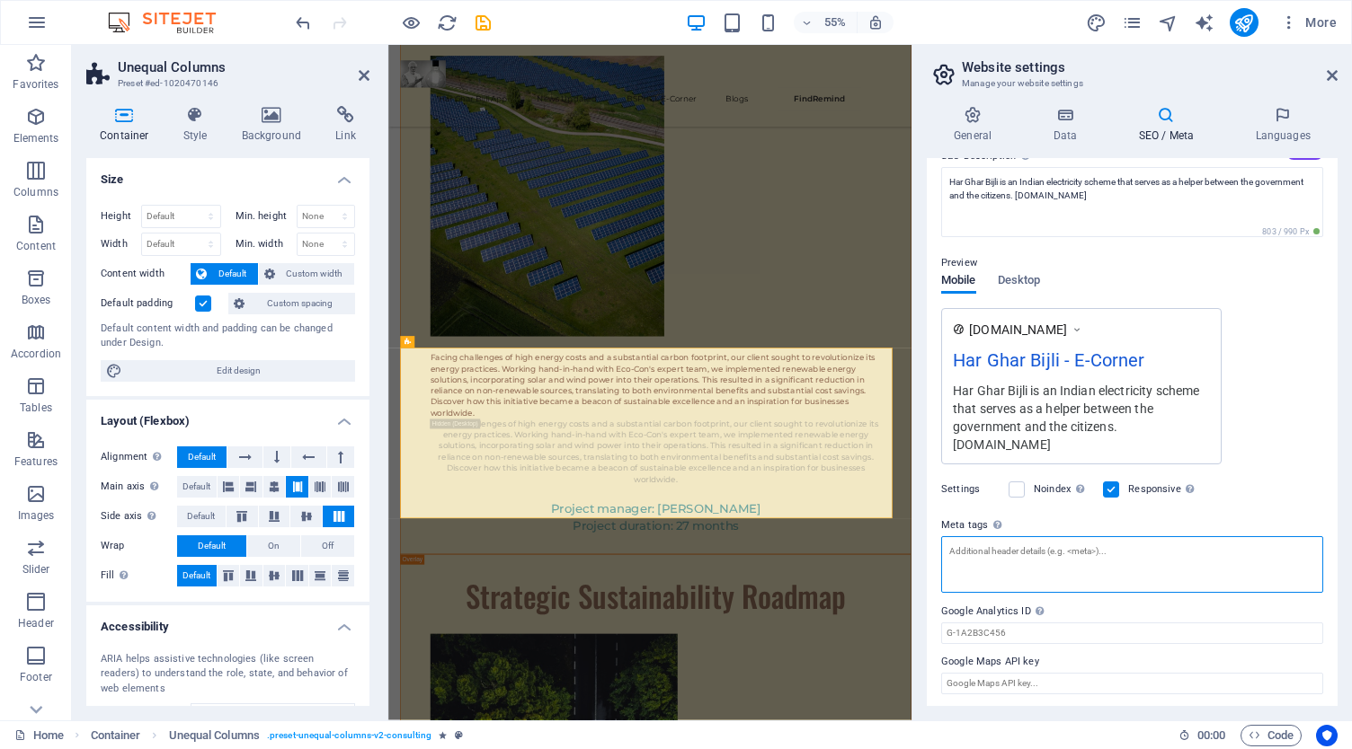
click at [1020, 549] on textarea "Meta tags Enter HTML code here that will be placed inside the tags of your webs…" at bounding box center [1132, 564] width 382 height 57
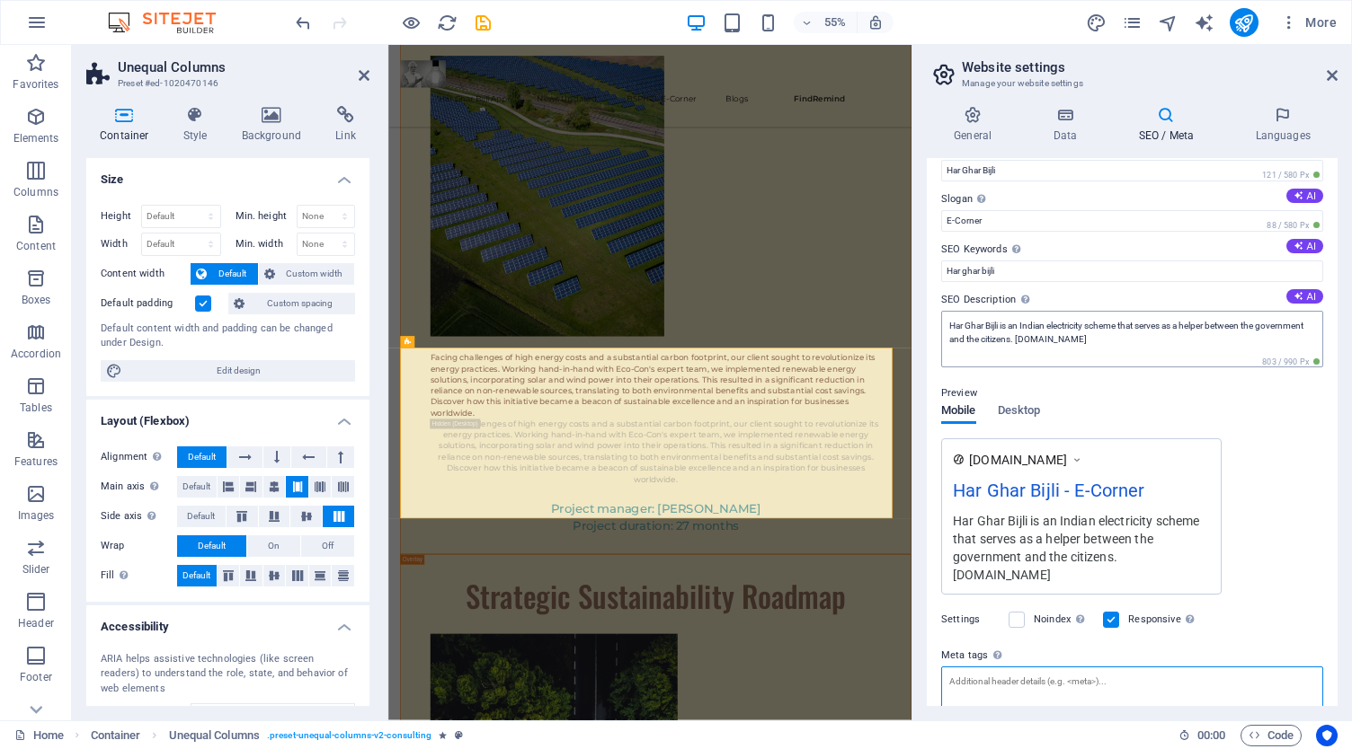
scroll to position [0, 0]
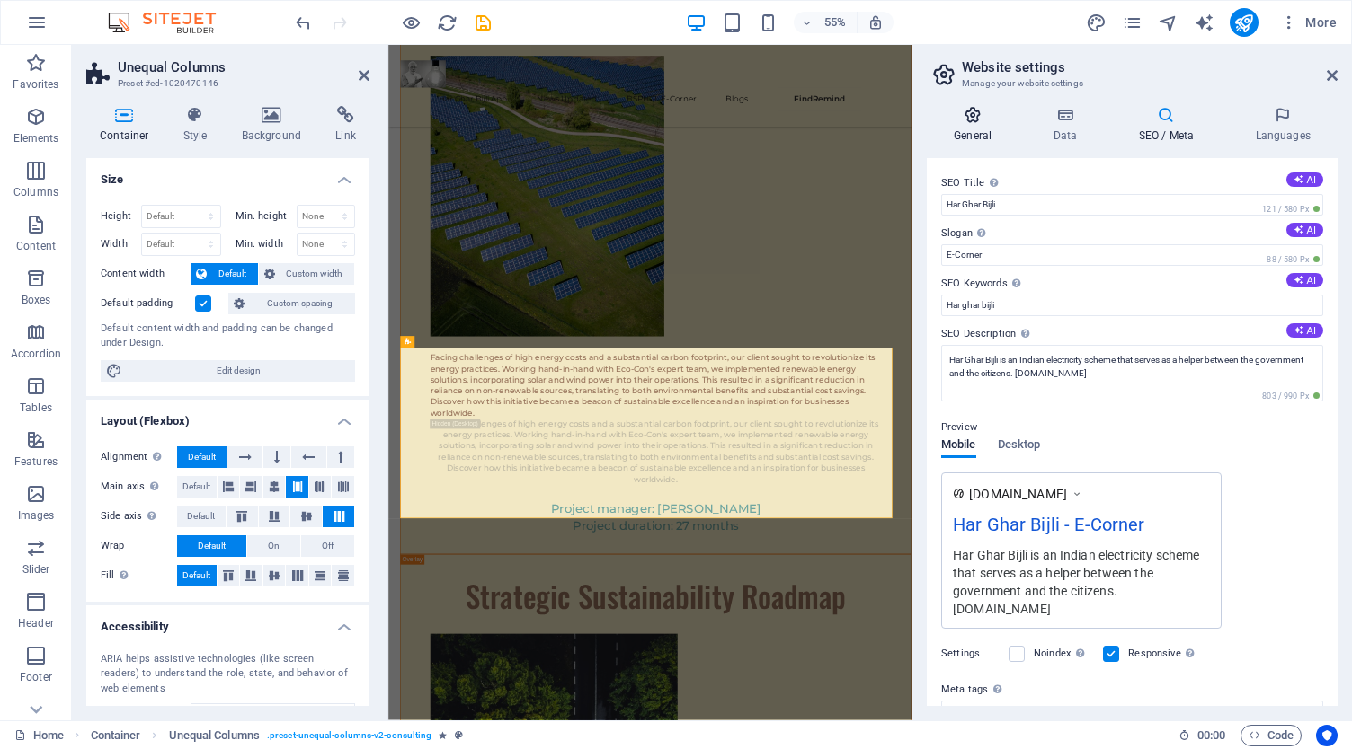
click at [996, 139] on h4 "General" at bounding box center [976, 125] width 99 height 38
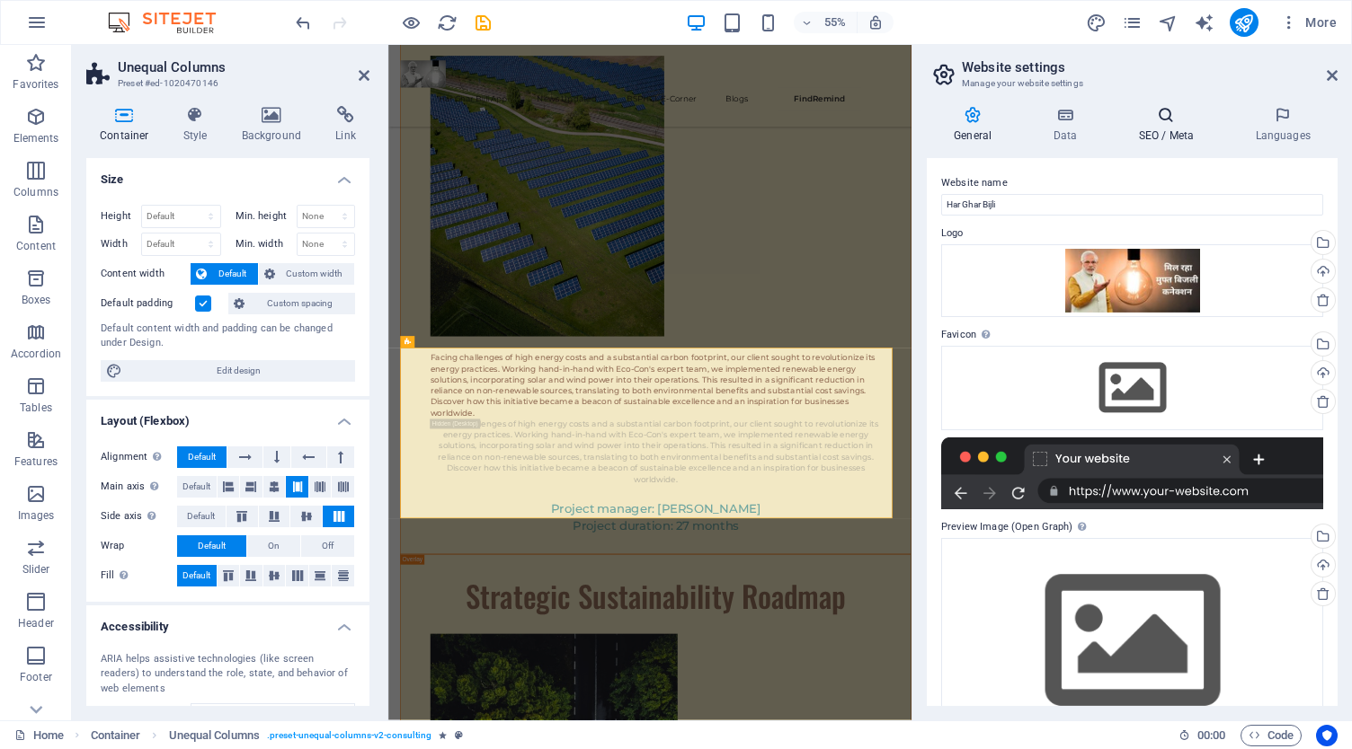
click at [1186, 129] on h4 "SEO / Meta" at bounding box center [1169, 125] width 117 height 38
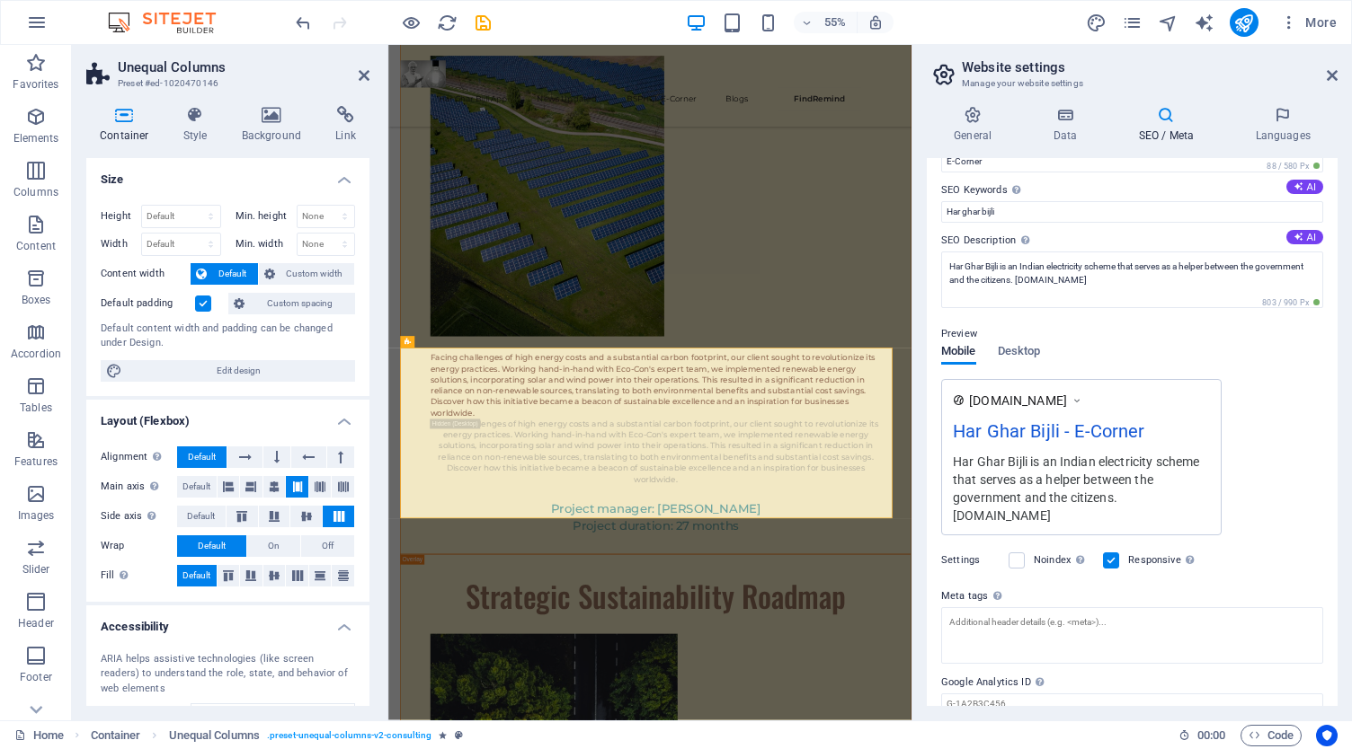
scroll to position [164, 0]
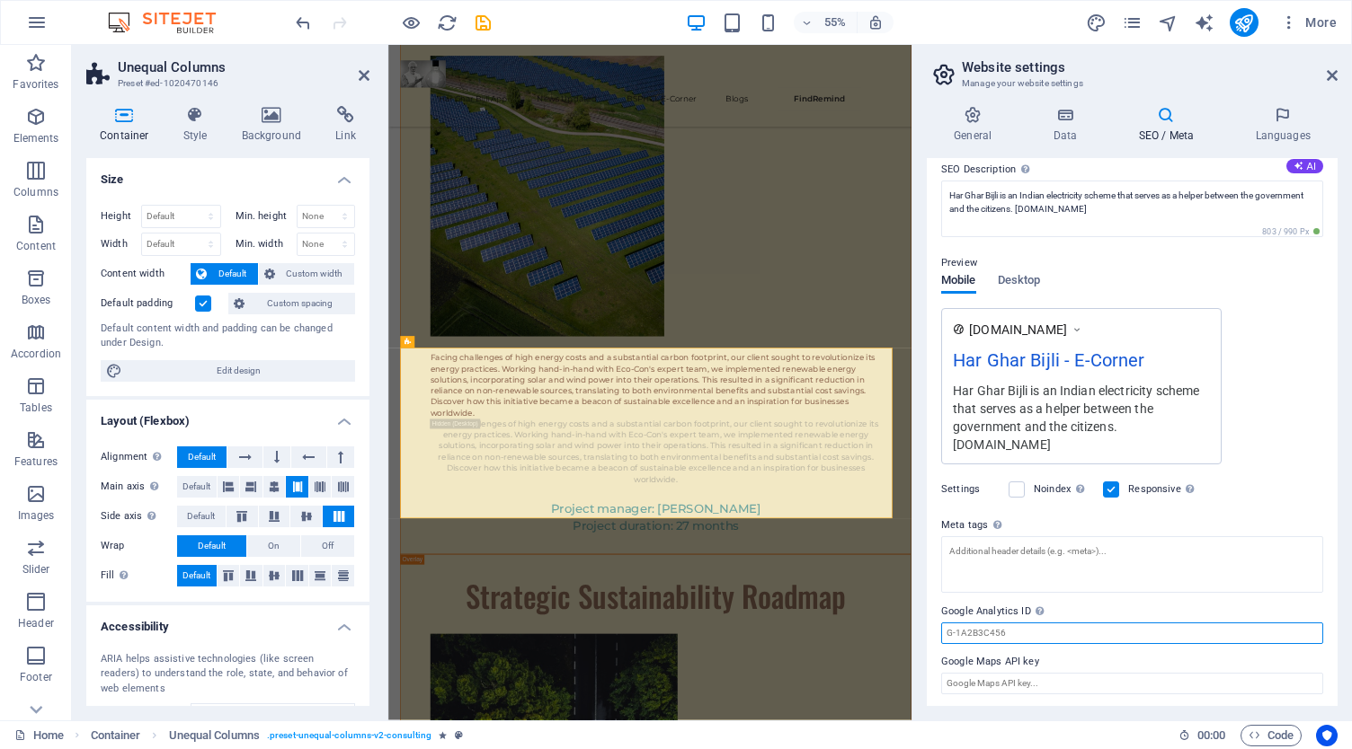
click at [1006, 628] on input "Google Analytics ID Please only add the Google Analytics ID. We automatically i…" at bounding box center [1132, 634] width 382 height 22
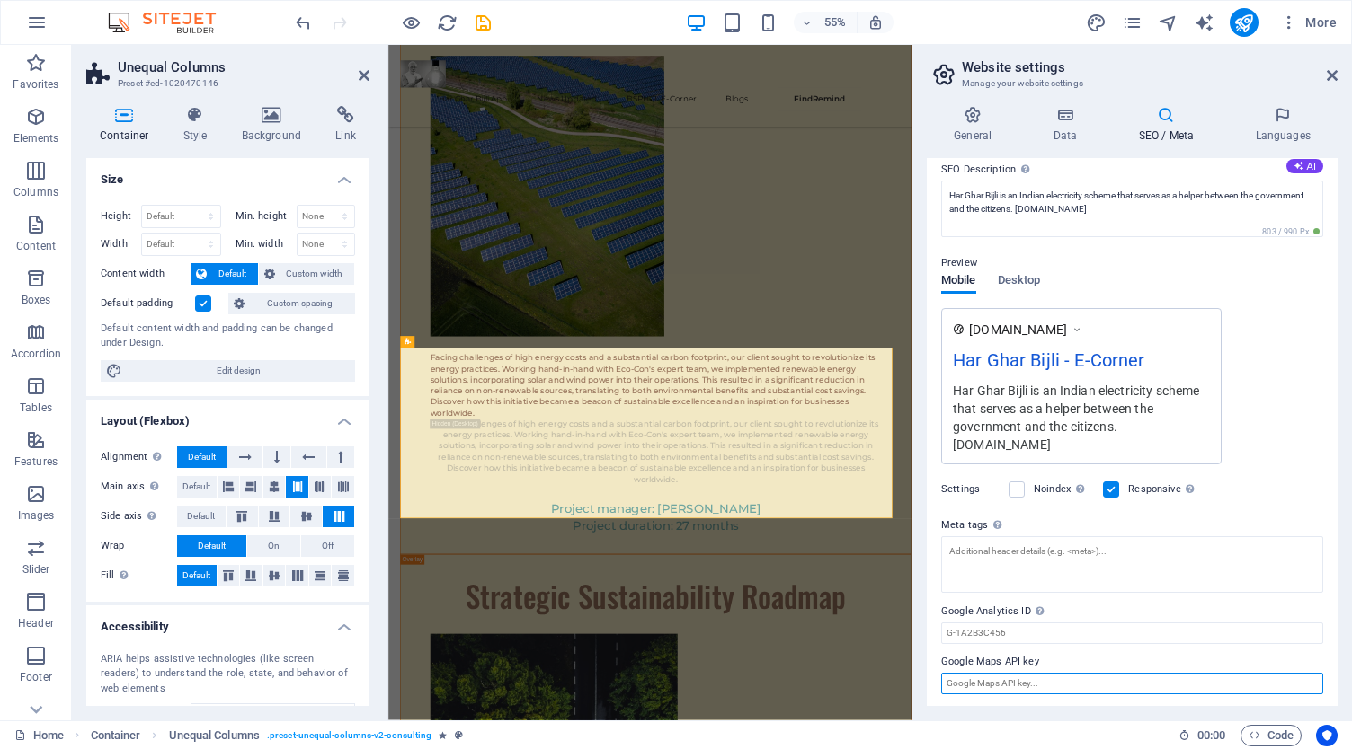
click at [995, 684] on input "Google Maps API key" at bounding box center [1132, 684] width 382 height 22
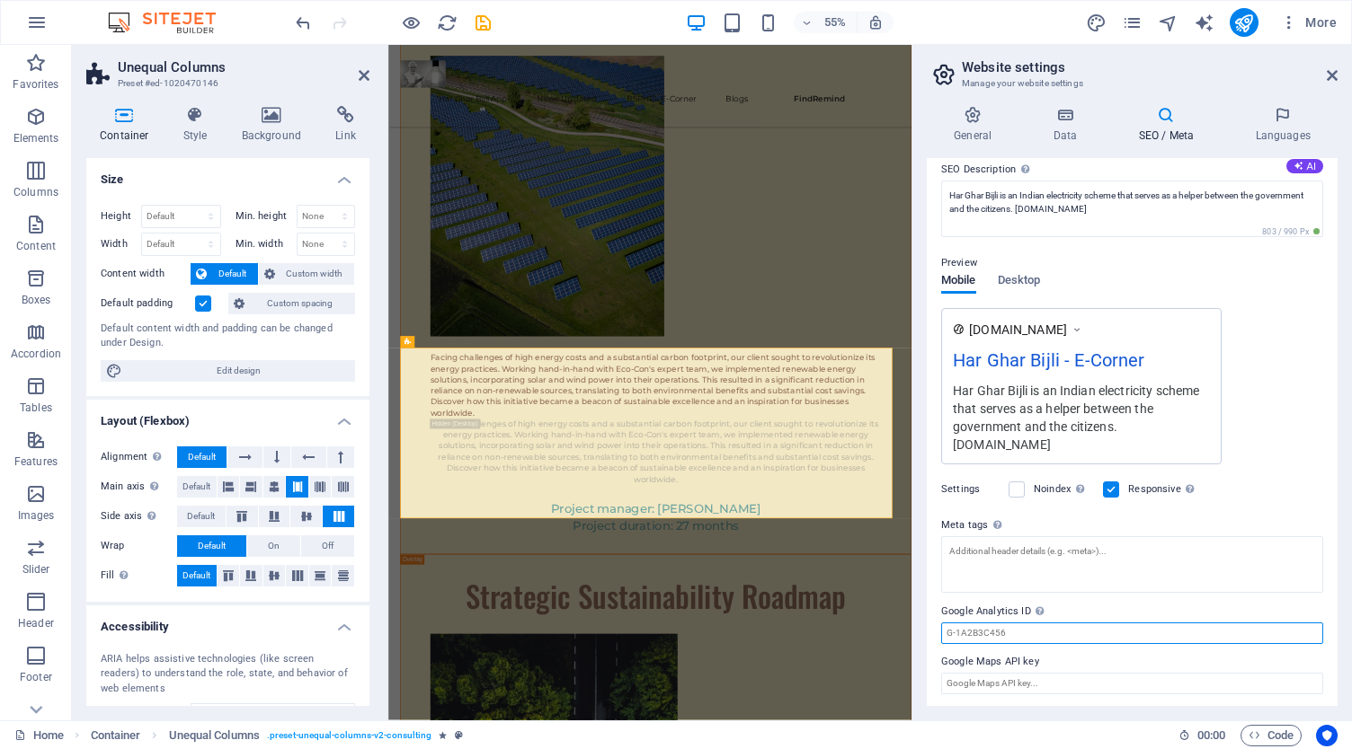
click at [993, 625] on input "Google Analytics ID Please only add the Google Analytics ID. We automatically i…" at bounding box center [1132, 634] width 382 height 22
click at [1041, 555] on textarea "Meta tags Enter HTML code here that will be placed inside the tags of your webs…" at bounding box center [1132, 564] width 382 height 57
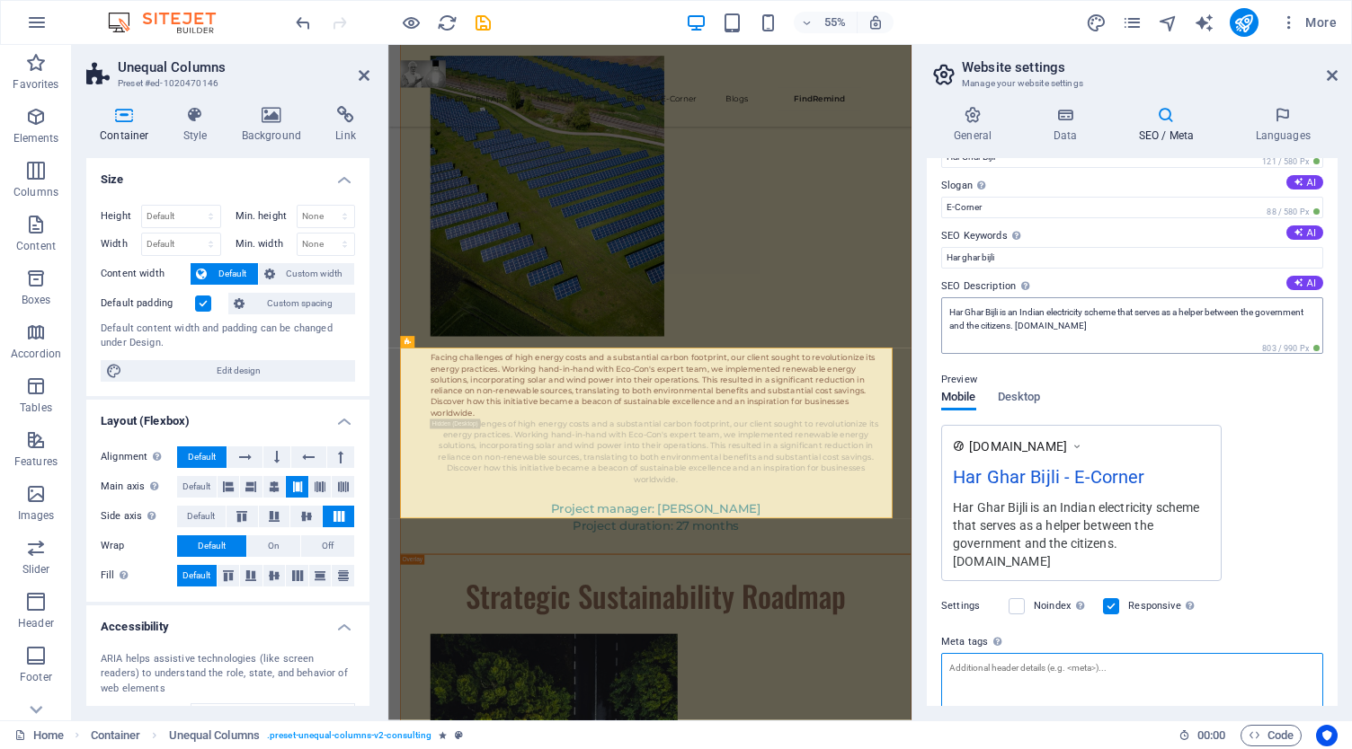
scroll to position [0, 0]
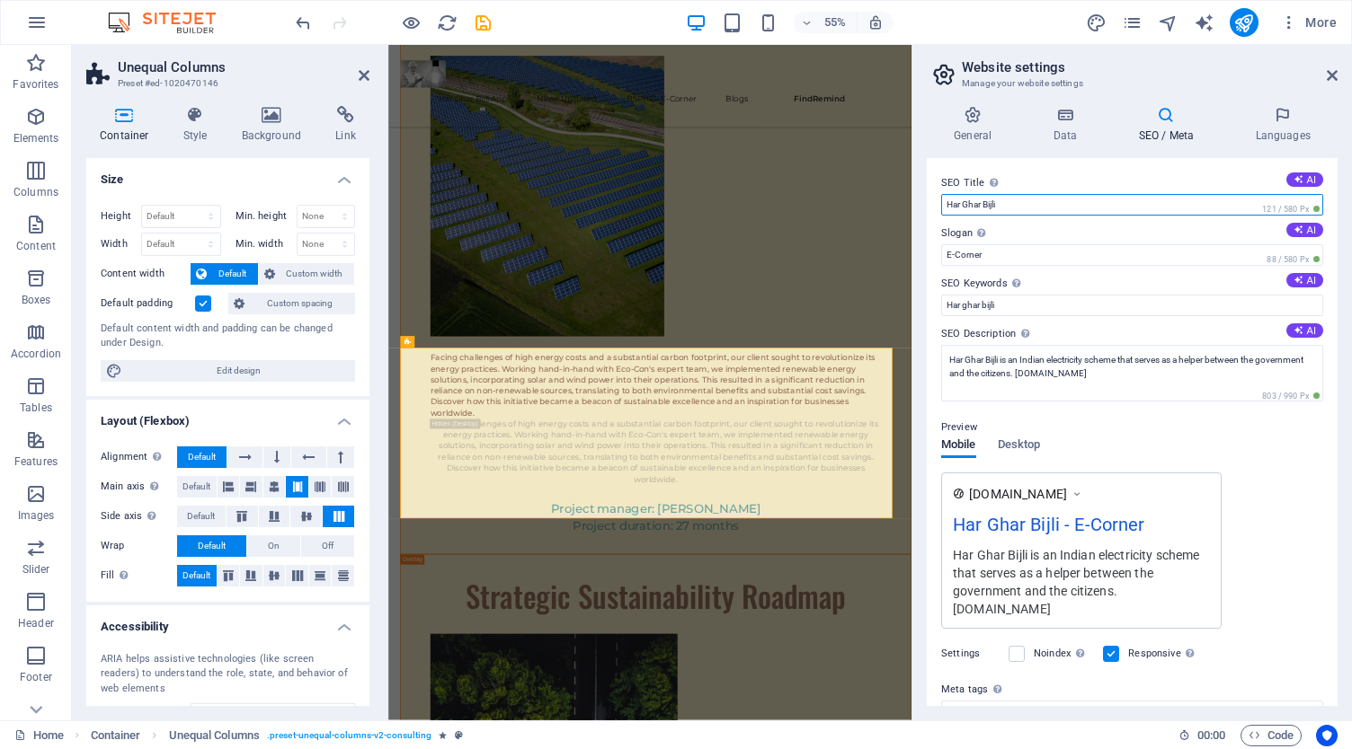
click at [1024, 211] on input "Har Ghar Bijli" at bounding box center [1132, 205] width 382 height 22
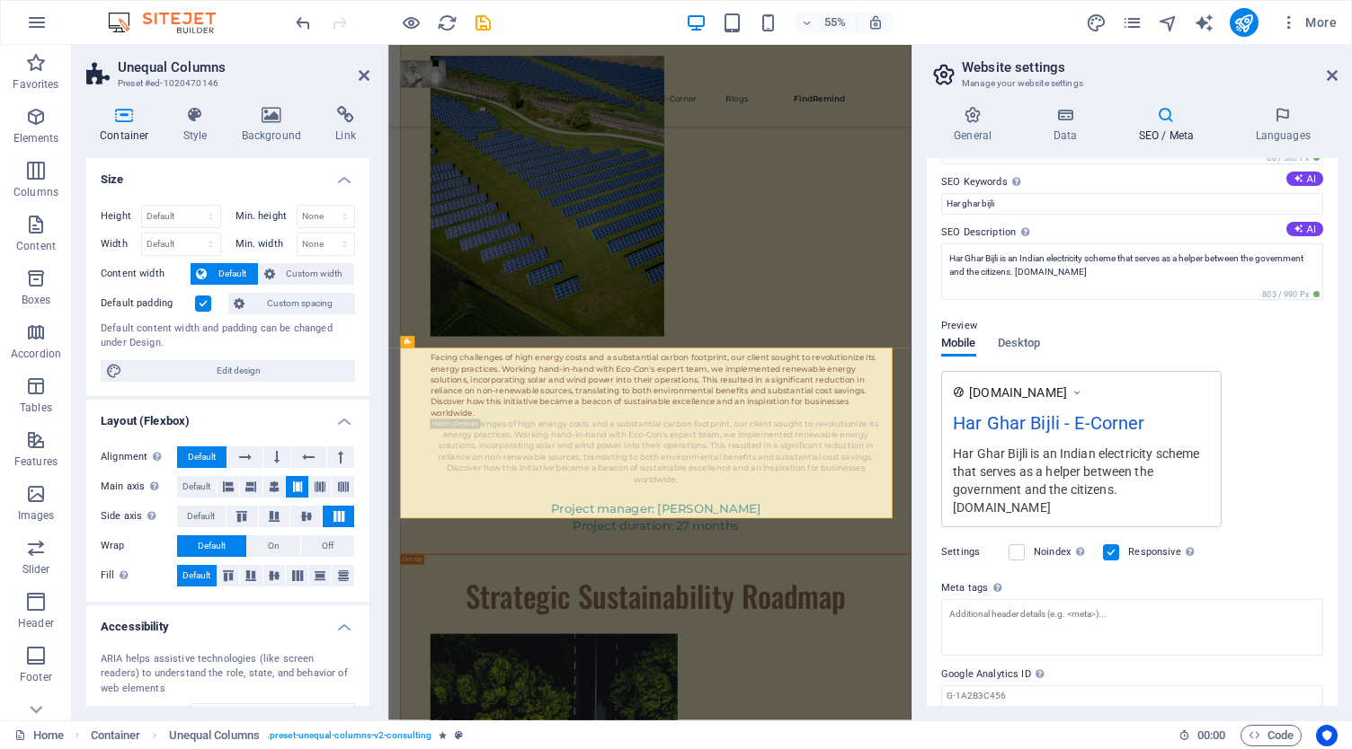
scroll to position [164, 0]
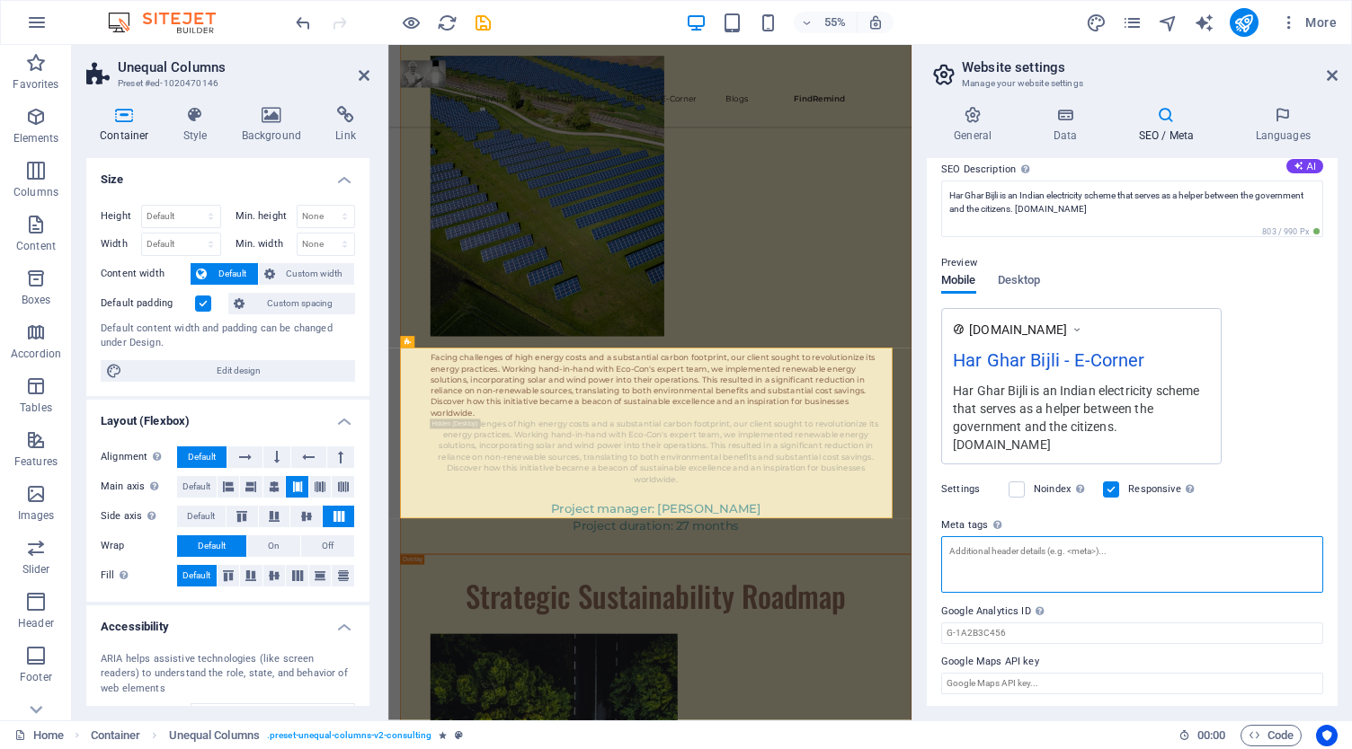
click at [1000, 562] on textarea "Meta tags Enter HTML code here that will be placed inside the tags of your webs…" at bounding box center [1132, 564] width 382 height 57
paste textarea "Har Ghar Bijli"
drag, startPoint x: 984, startPoint y: 549, endPoint x: 924, endPoint y: 549, distance: 60.2
click at [924, 549] on div "General Data SEO / Meta Languages Website name Har Ghar Bijli Logo Drag files h…" at bounding box center [1131, 406] width 439 height 629
click at [952, 549] on textarea "Bijli" at bounding box center [1132, 571] width 382 height 70
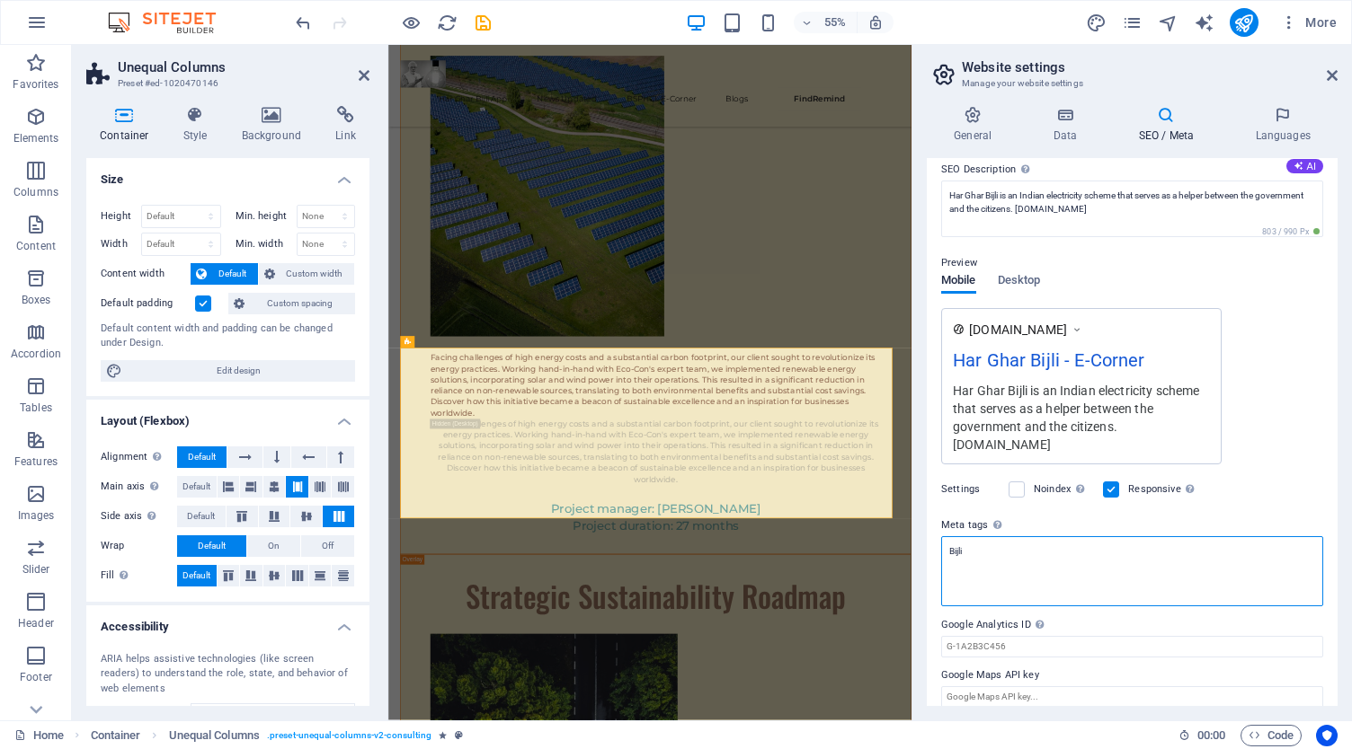
click at [996, 550] on textarea "Bijli" at bounding box center [1132, 571] width 382 height 70
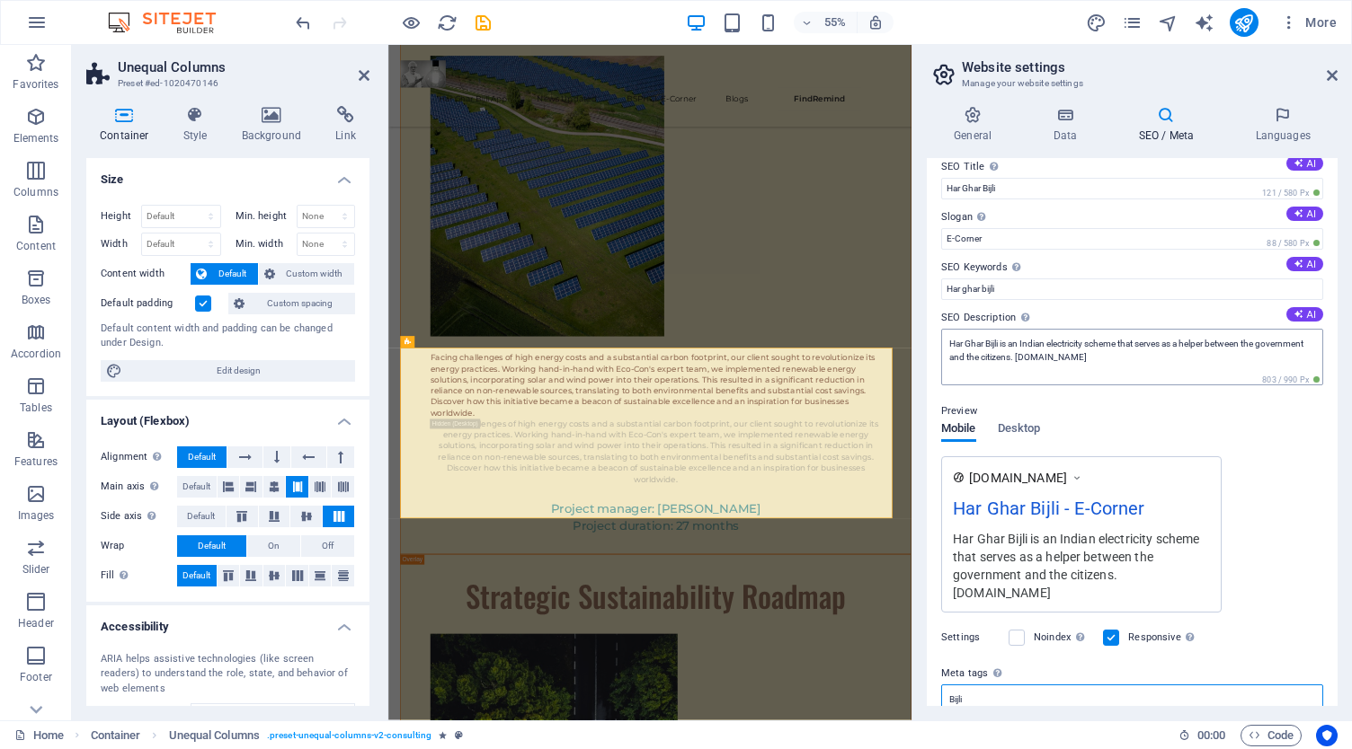
scroll to position [0, 0]
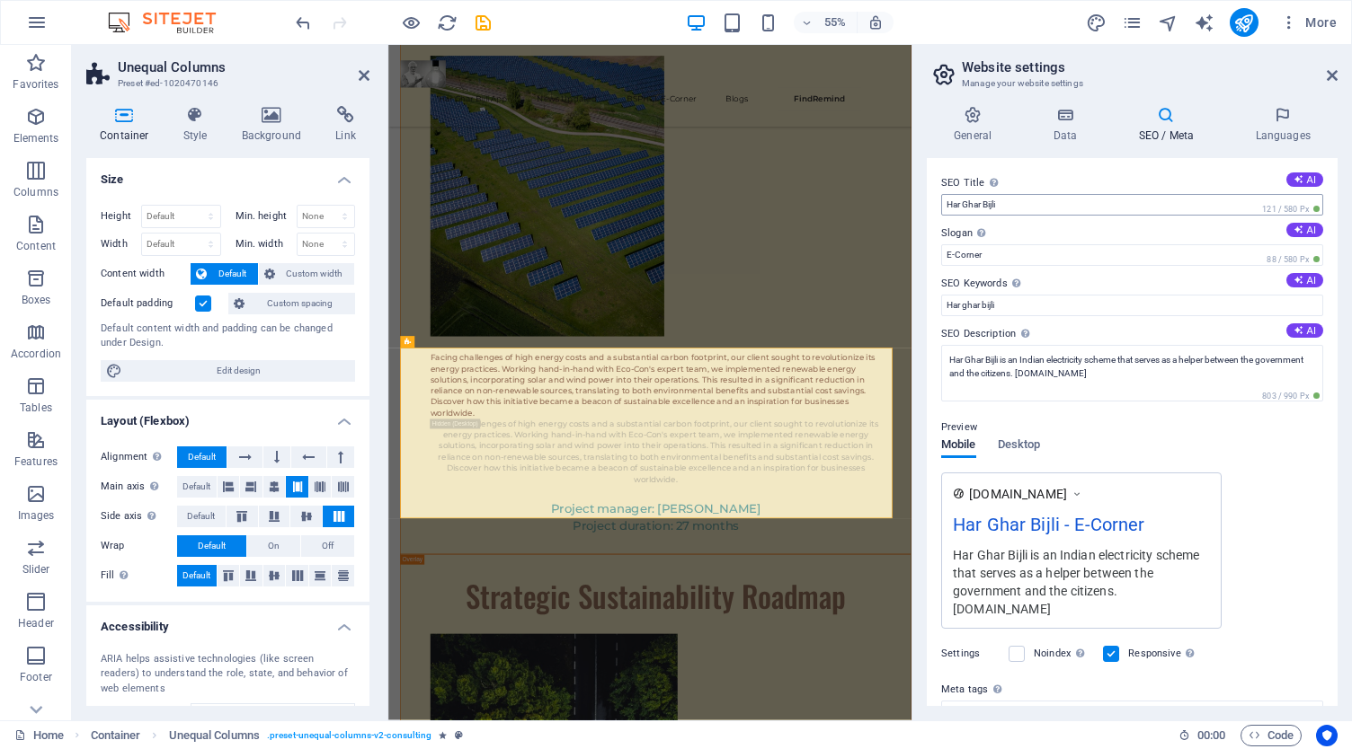
click at [1024, 209] on body "[DOMAIN_NAME] Home Favorites Elements Columns Content Boxes Accordion Tables Fe…" at bounding box center [676, 374] width 1352 height 749
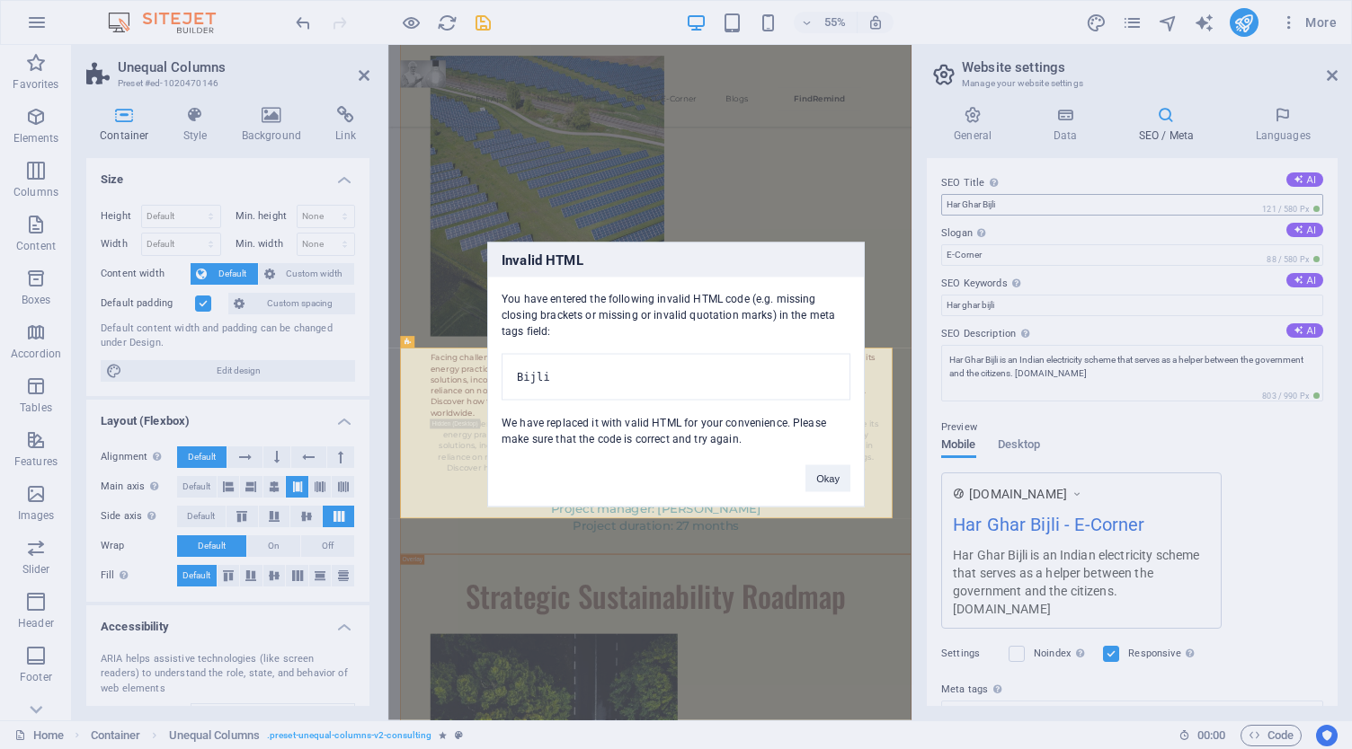
click at [1024, 209] on div "Invalid HTML You have entered the following invalid HTML code (e.g. missing clo…" at bounding box center [676, 374] width 1352 height 749
click at [838, 481] on button "Okay" at bounding box center [827, 479] width 45 height 27
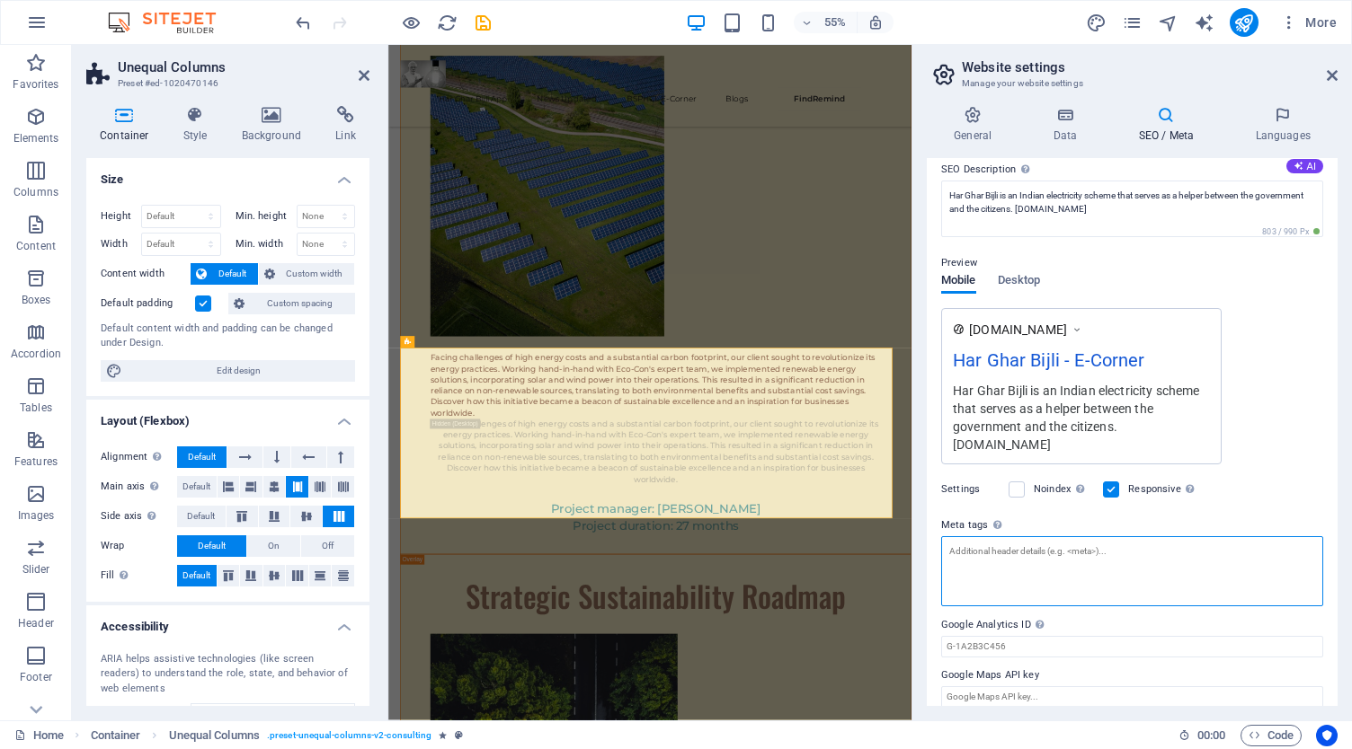
click at [1050, 545] on textarea "Meta tags Enter HTML code here that will be placed inside the tags of your webs…" at bounding box center [1132, 571] width 382 height 70
click at [1031, 204] on textarea "Har Ghar Bijli is an Indian electricity scheme that serves as a helper between …" at bounding box center [1132, 209] width 382 height 57
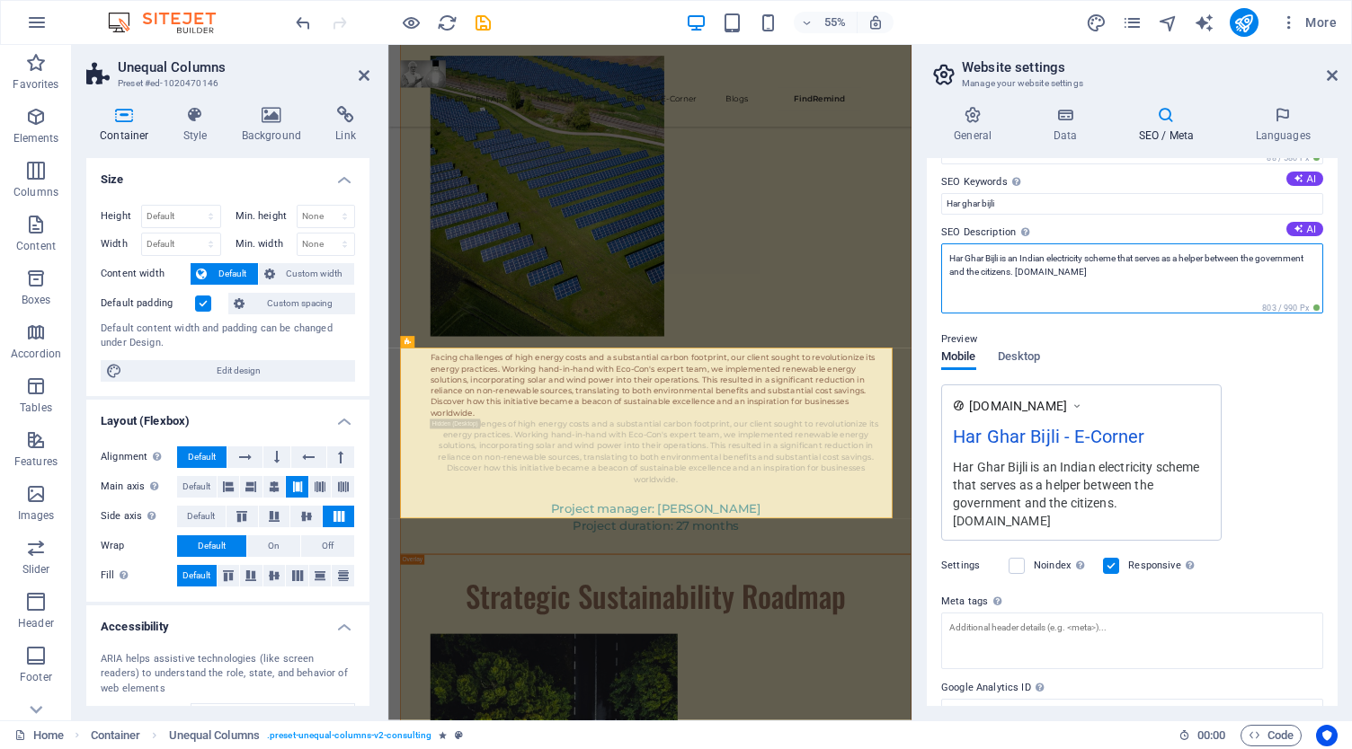
scroll to position [0, 0]
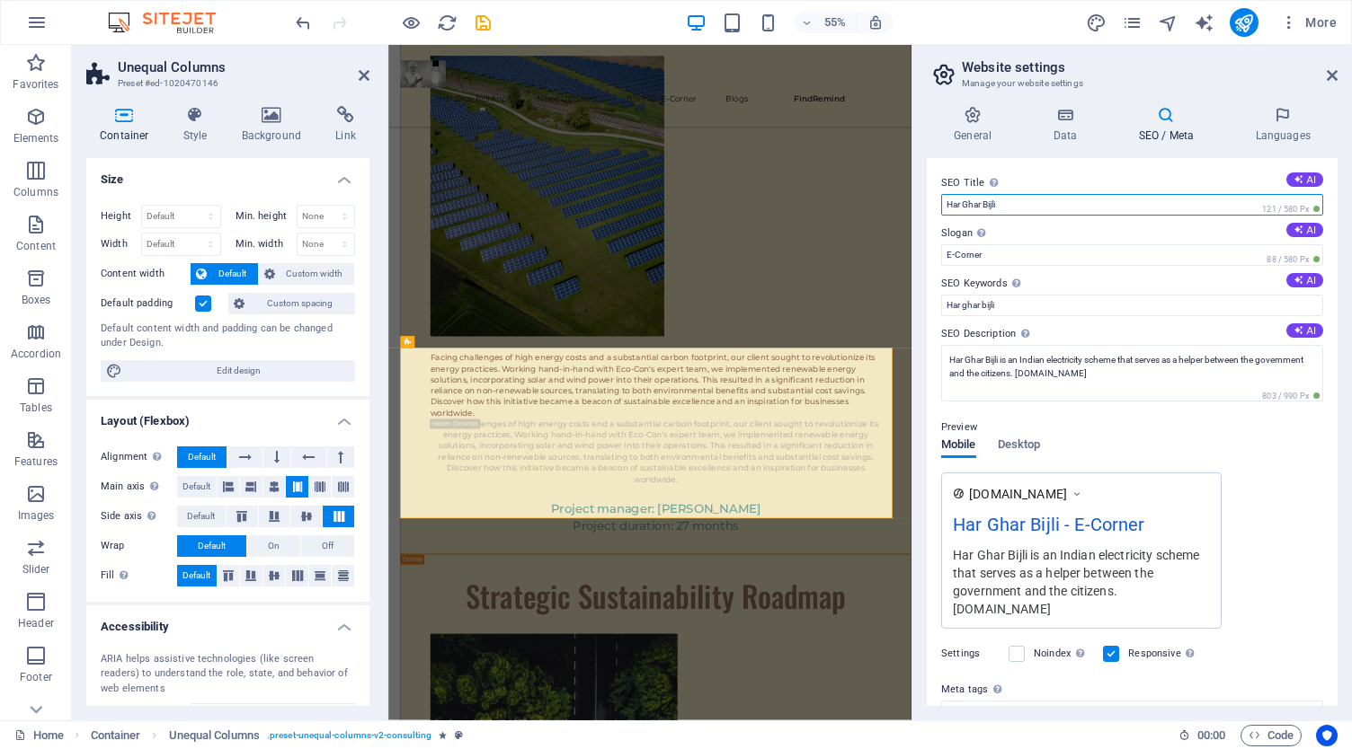
click at [1024, 200] on input "Har Ghar Bijli" at bounding box center [1132, 205] width 382 height 22
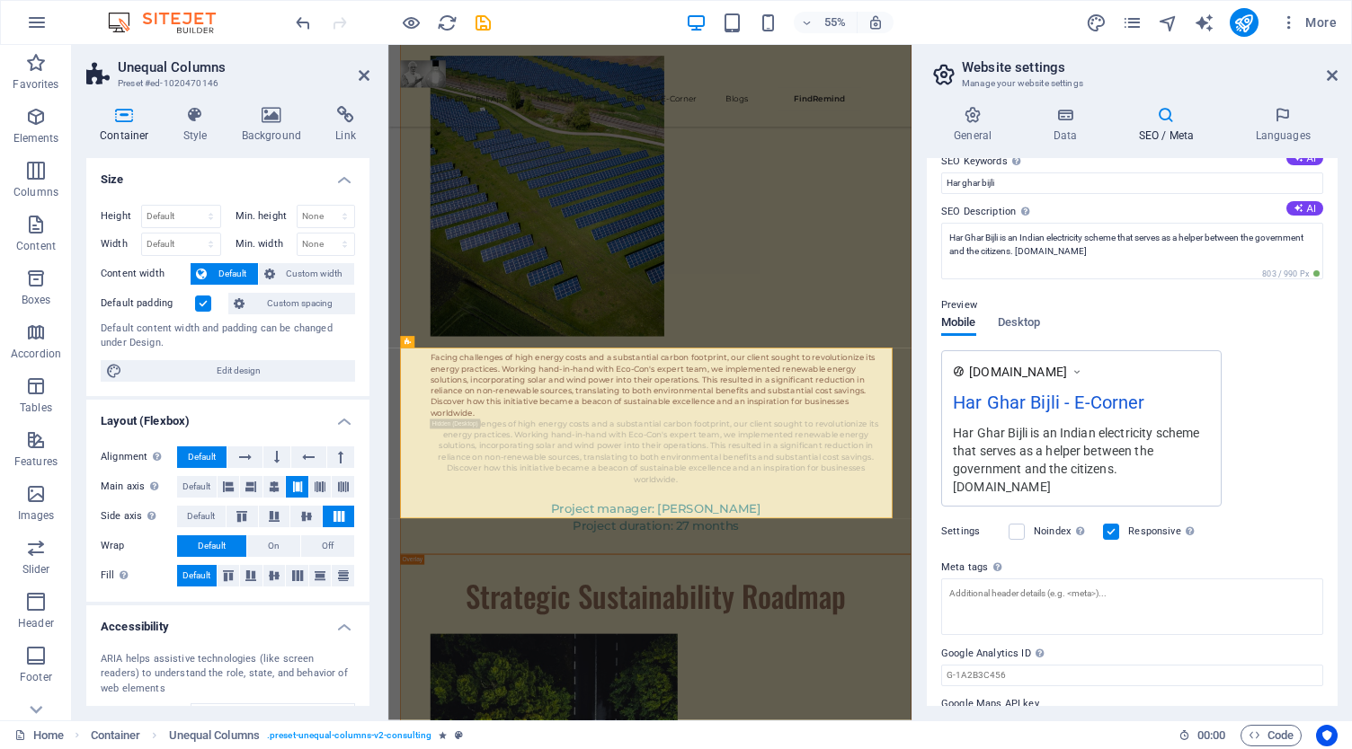
scroll to position [164, 0]
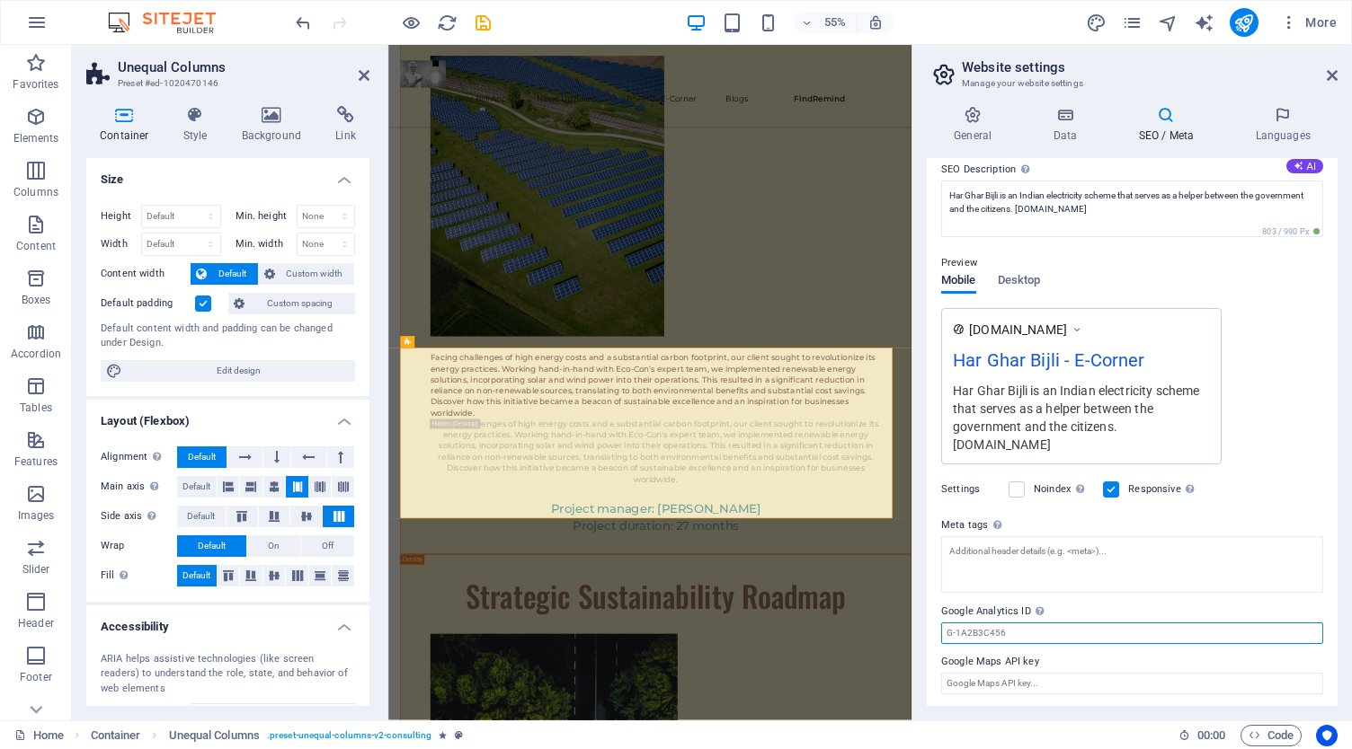
click at [1068, 628] on input "Google Analytics ID Please only add the Google Analytics ID. We automatically i…" at bounding box center [1132, 634] width 382 height 22
paste input "G-FVN7CQLVPL"
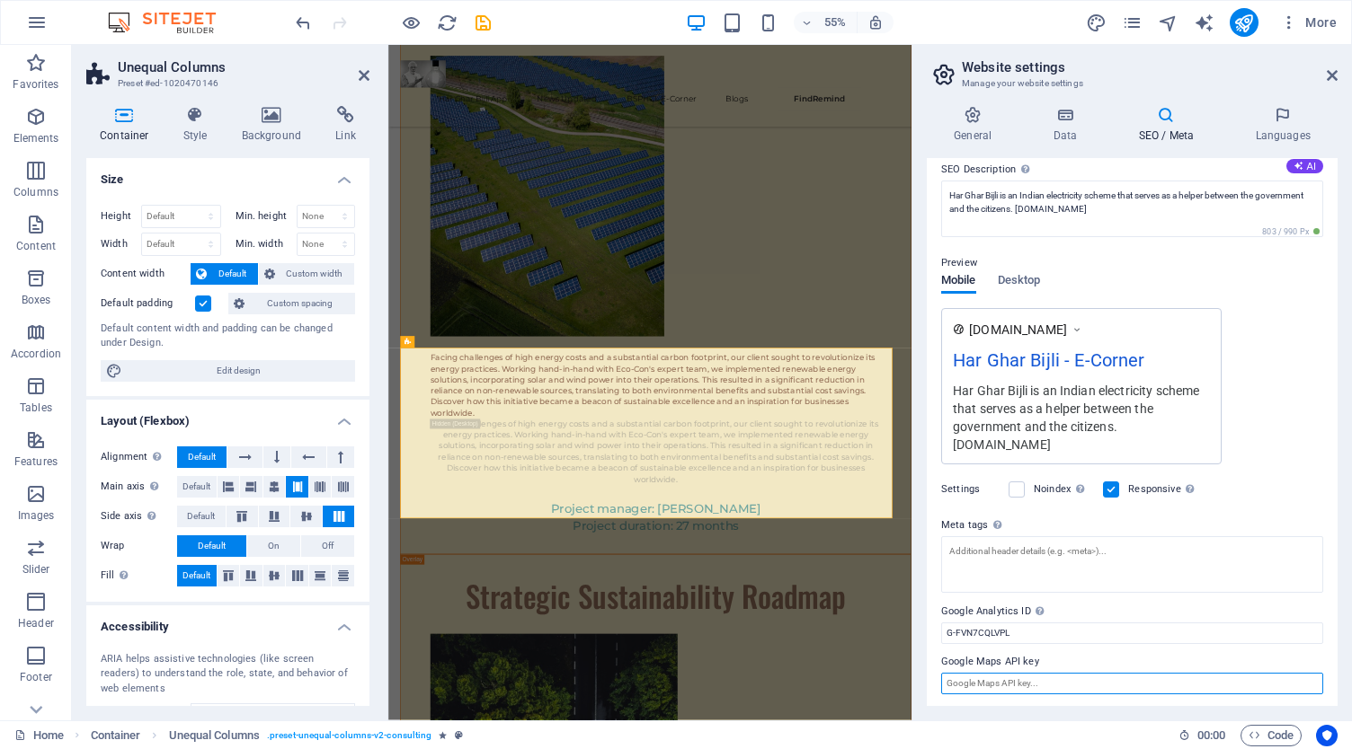
click at [1084, 673] on input "Google Maps API key" at bounding box center [1132, 684] width 382 height 22
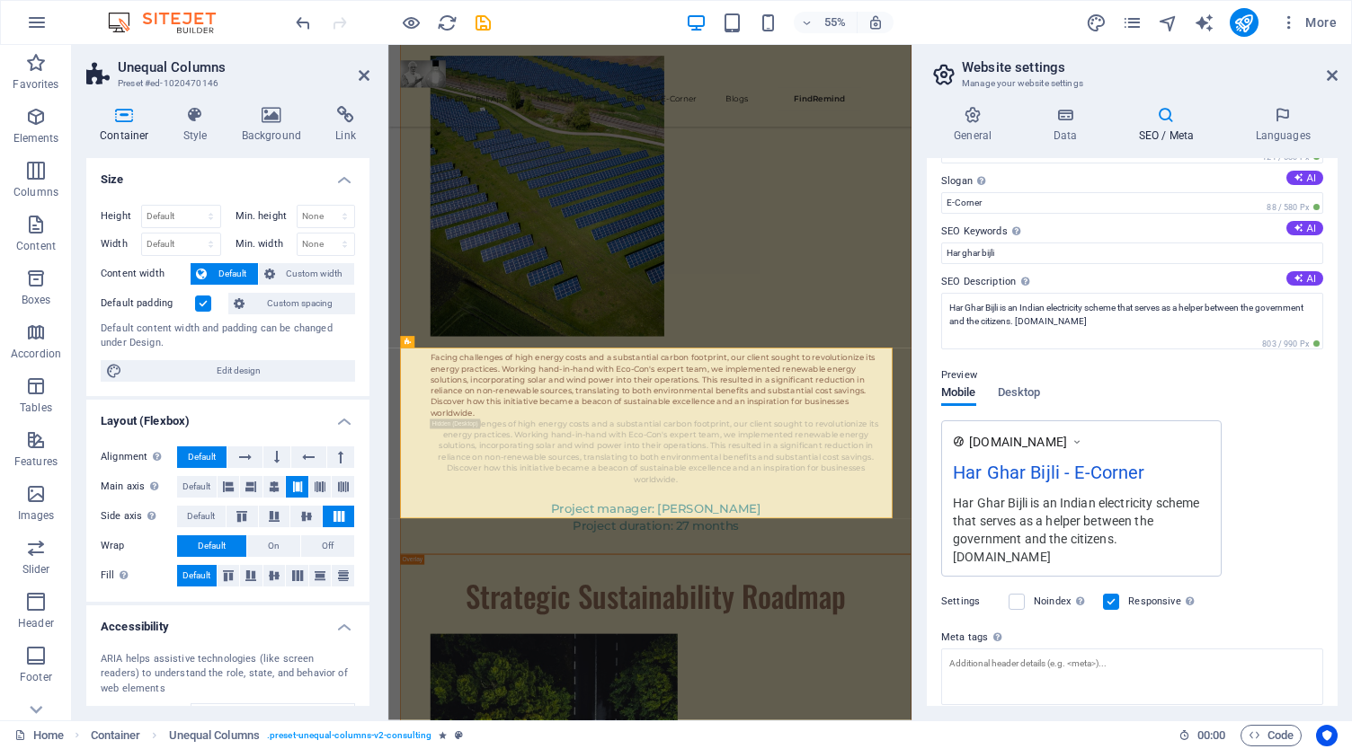
scroll to position [0, 0]
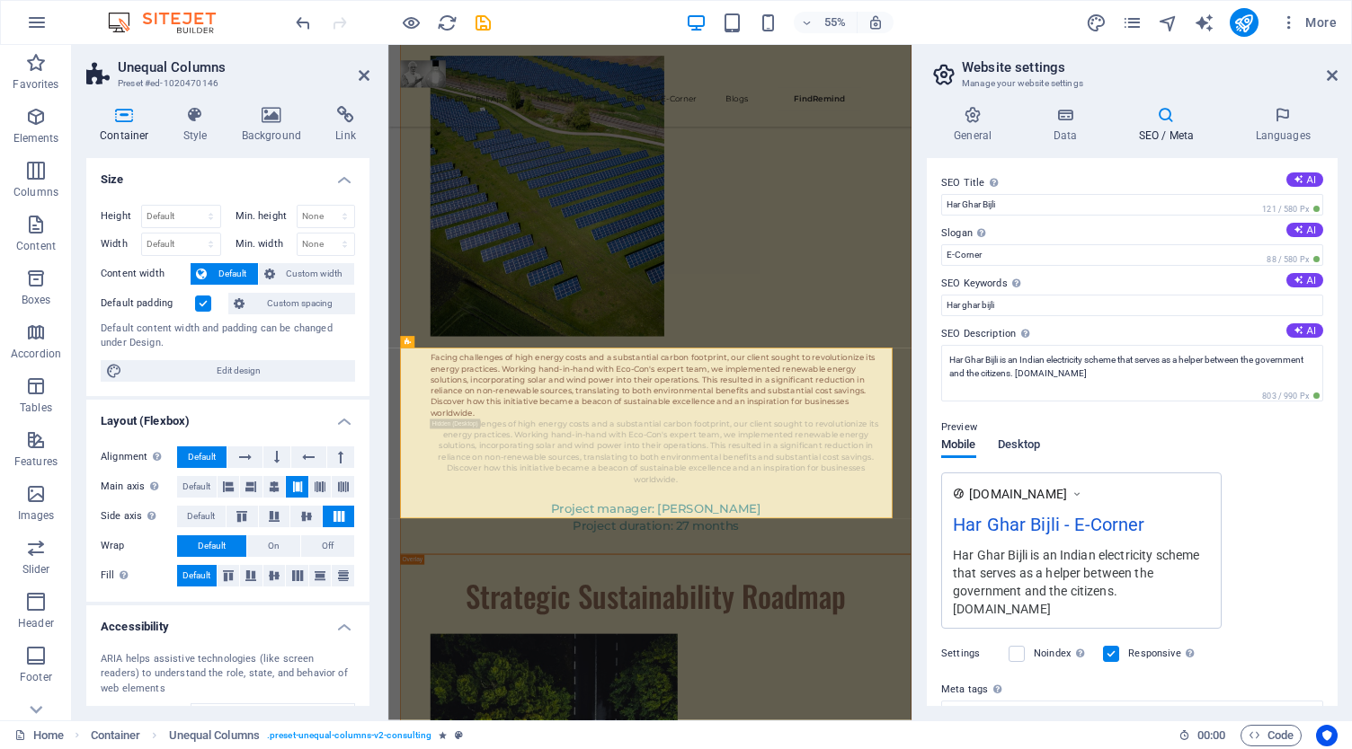
click at [1037, 448] on span "Desktop" at bounding box center [1019, 446] width 43 height 25
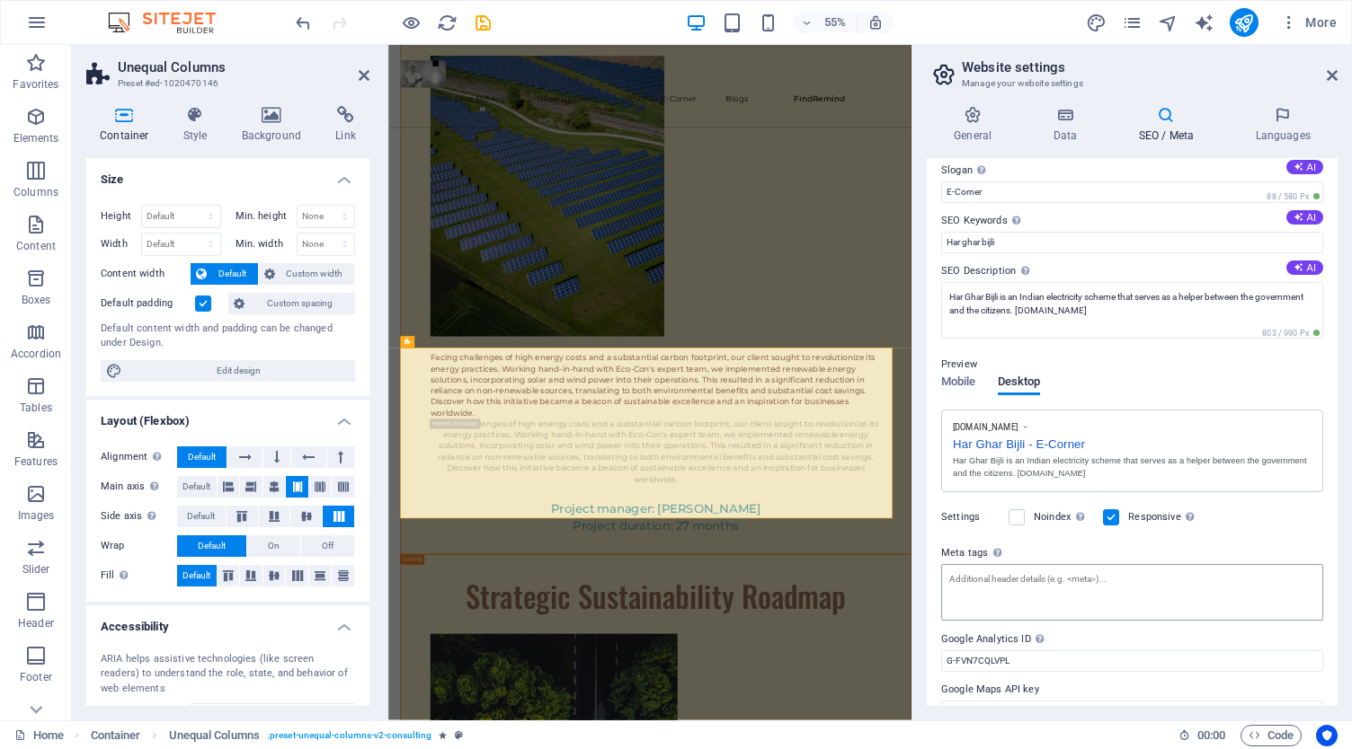
scroll to position [92, 0]
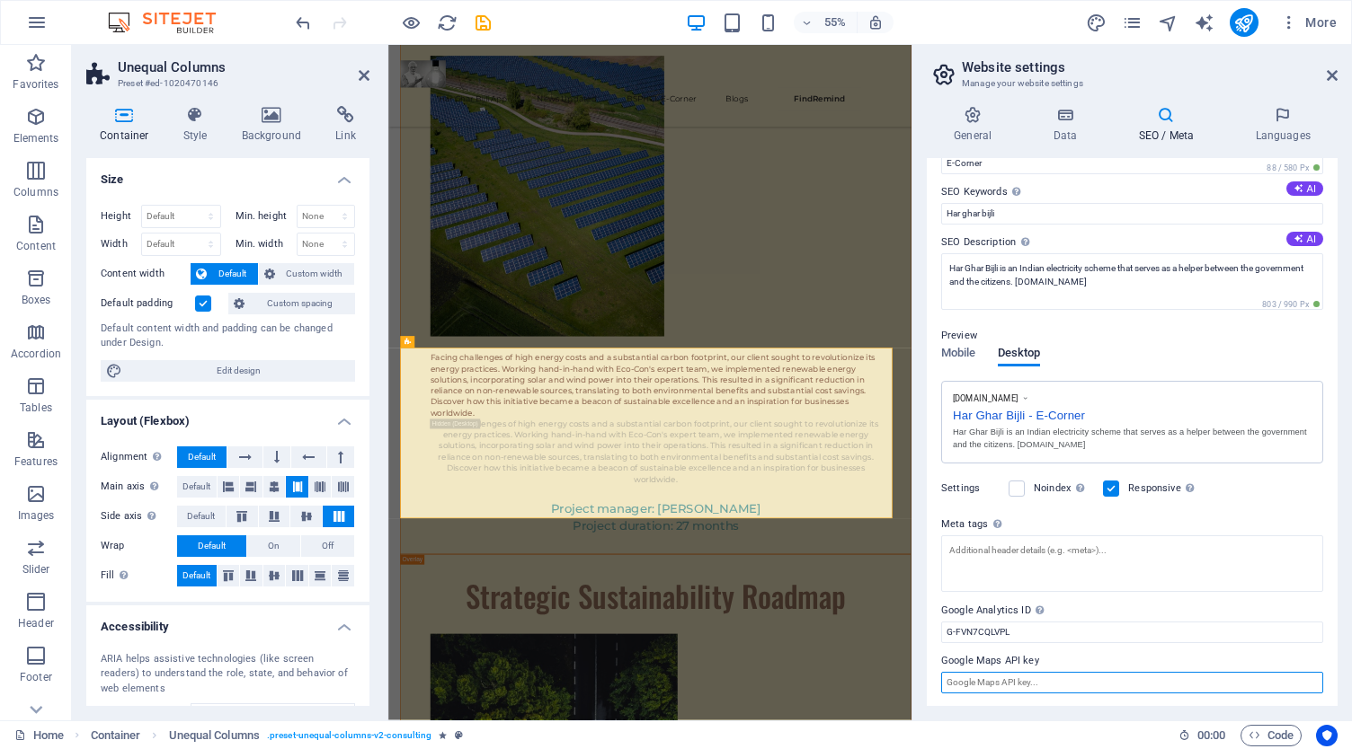
click at [1050, 678] on input "Google Maps API key" at bounding box center [1132, 683] width 382 height 22
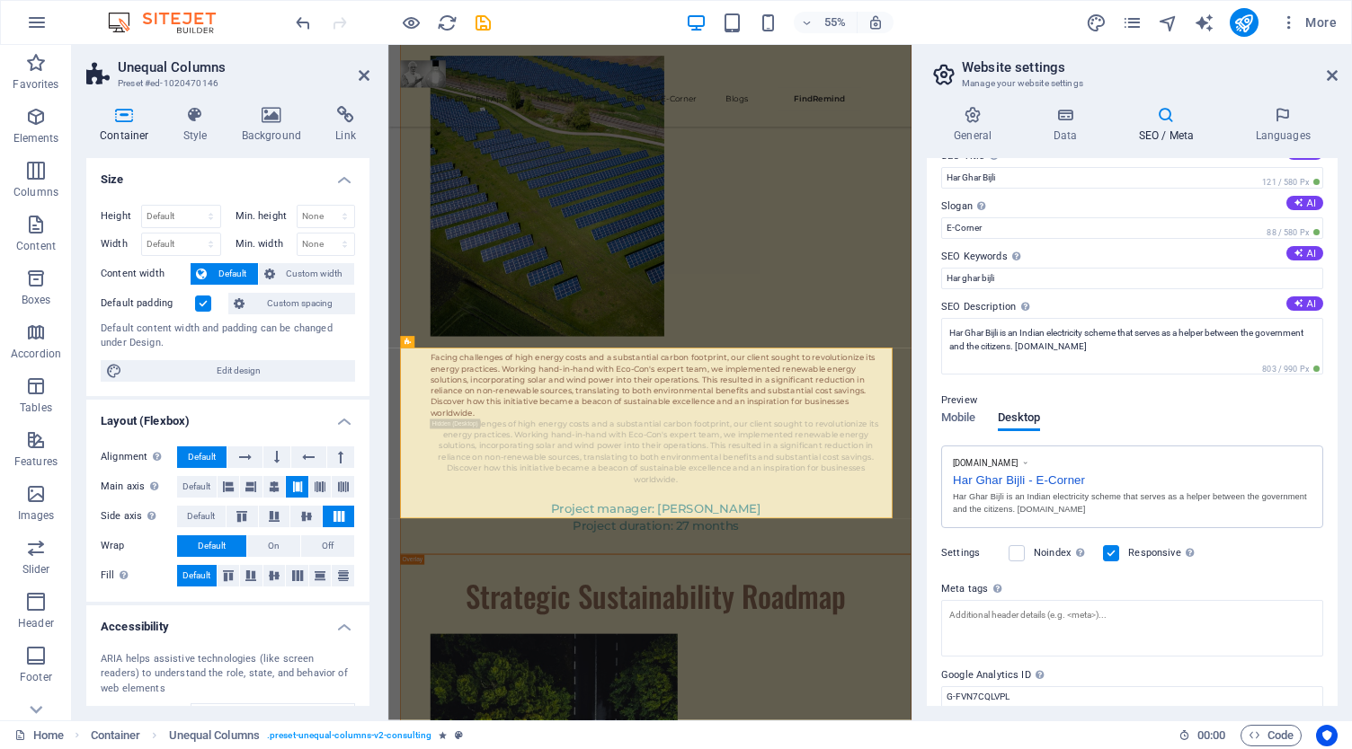
scroll to position [0, 0]
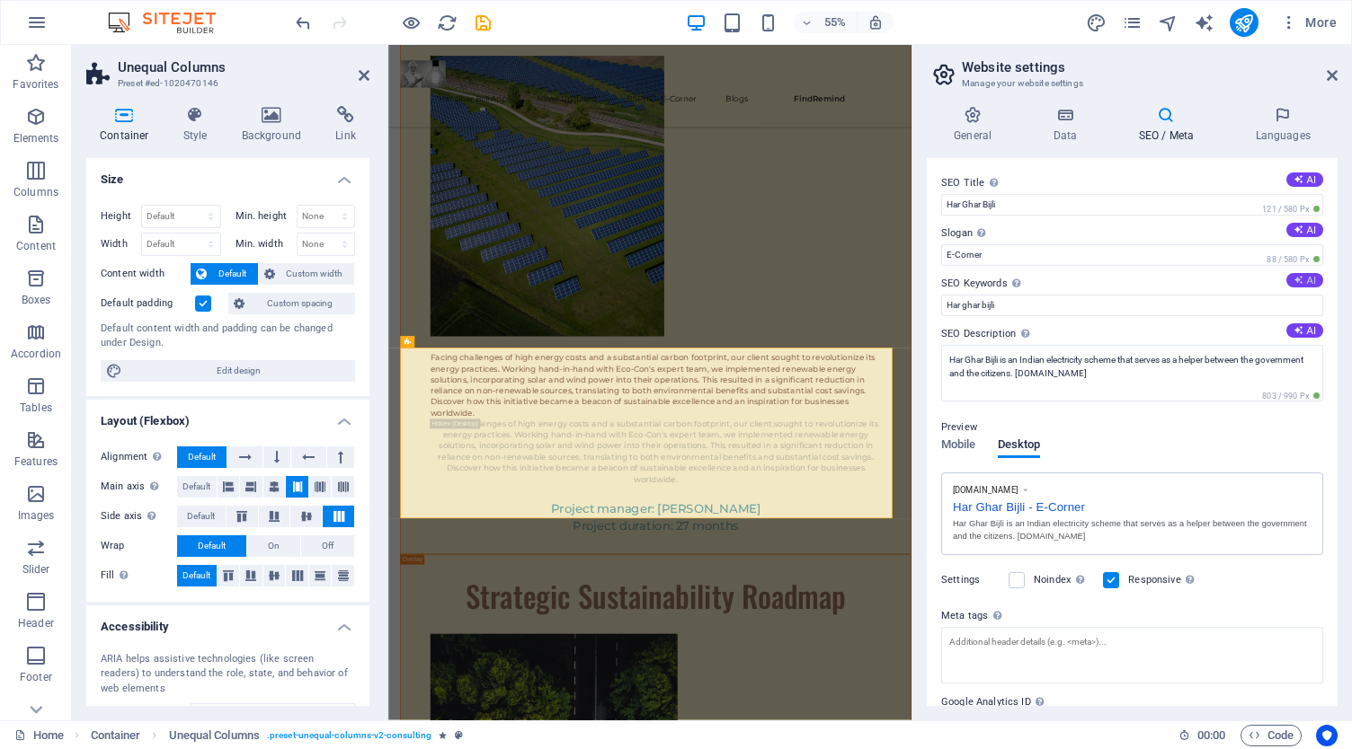
click at [1293, 276] on icon at bounding box center [1298, 280] width 10 height 10
click at [1066, 306] on input "Har ghar bijli" at bounding box center [1132, 306] width 382 height 22
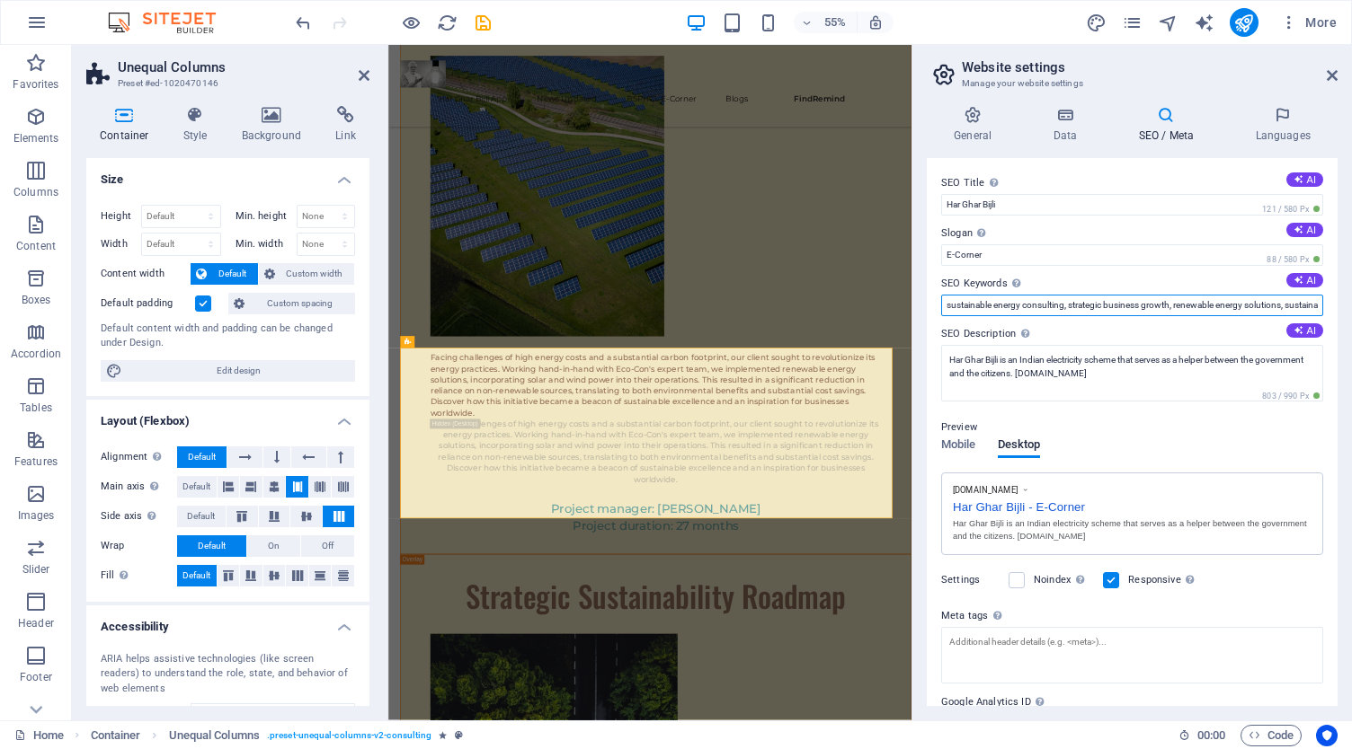
click at [1066, 306] on input "sustainable energy consulting, strategic business growth, renewable energy solu…" at bounding box center [1132, 306] width 382 height 22
click at [1125, 299] on input "sustainable energy consulting, strategic business growth, renewable energy solu…" at bounding box center [1132, 306] width 382 height 22
drag, startPoint x: 1159, startPoint y: 301, endPoint x: 1003, endPoint y: 303, distance: 156.4
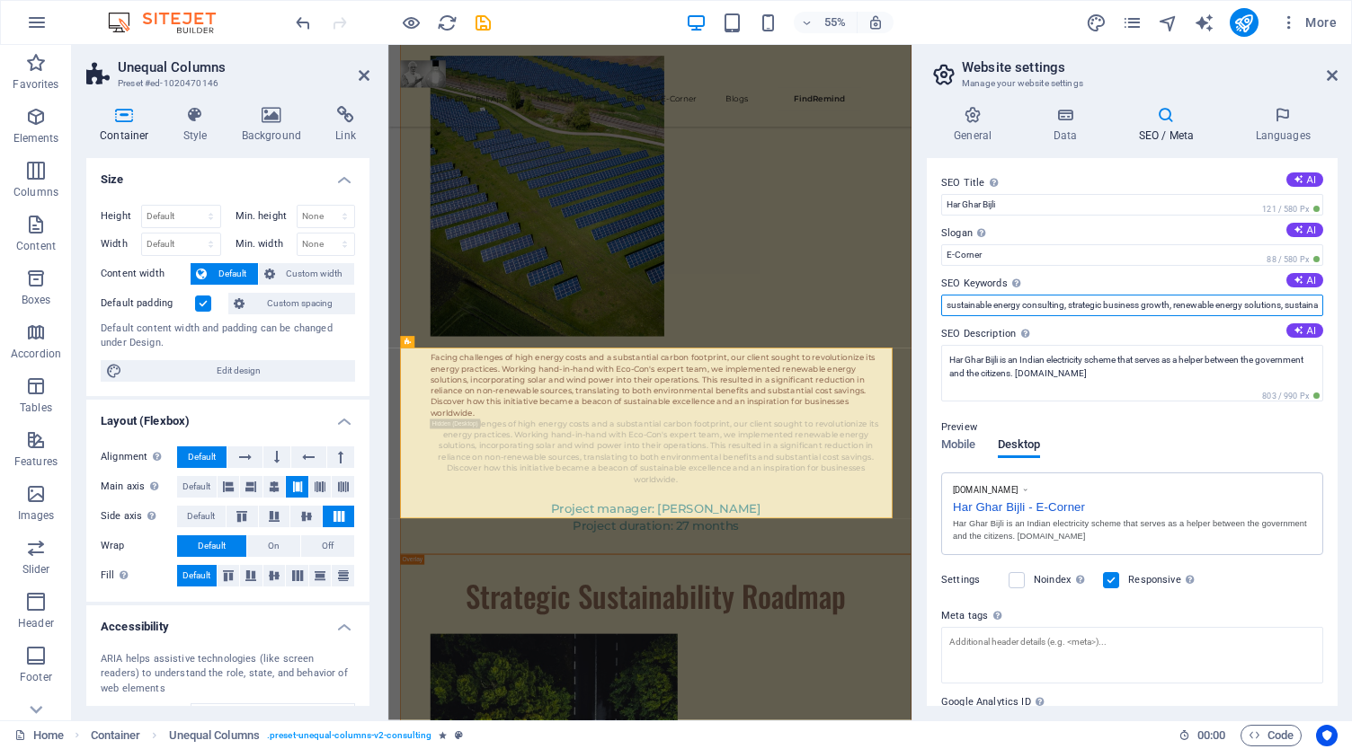
click at [924, 306] on div "General Data SEO / Meta Languages Website name Har Ghar Bijli Logo Drag files h…" at bounding box center [1131, 406] width 439 height 629
click at [1064, 299] on input "sustainable energy consulting, strategic business growth, renewable energy solu…" at bounding box center [1132, 306] width 382 height 22
paste input "Har ghar bijli"
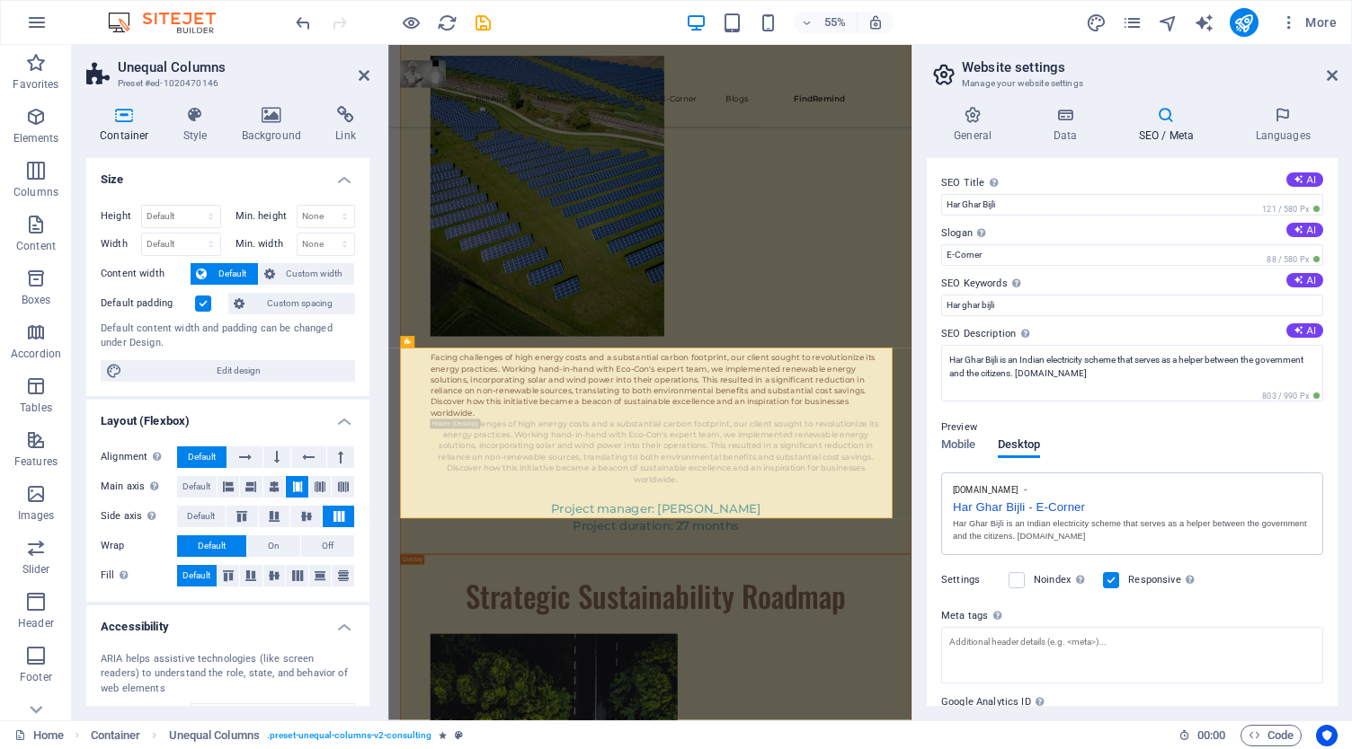
click at [1127, 281] on label "SEO Keywords Comma-separated list of keywords representing your website. AI" at bounding box center [1132, 284] width 382 height 22
click at [1127, 295] on input "Har ghar bijli" at bounding box center [1132, 306] width 382 height 22
click at [1193, 372] on textarea "Har Ghar Bijli is an Indian electricity scheme that serves as a helper between …" at bounding box center [1132, 373] width 382 height 57
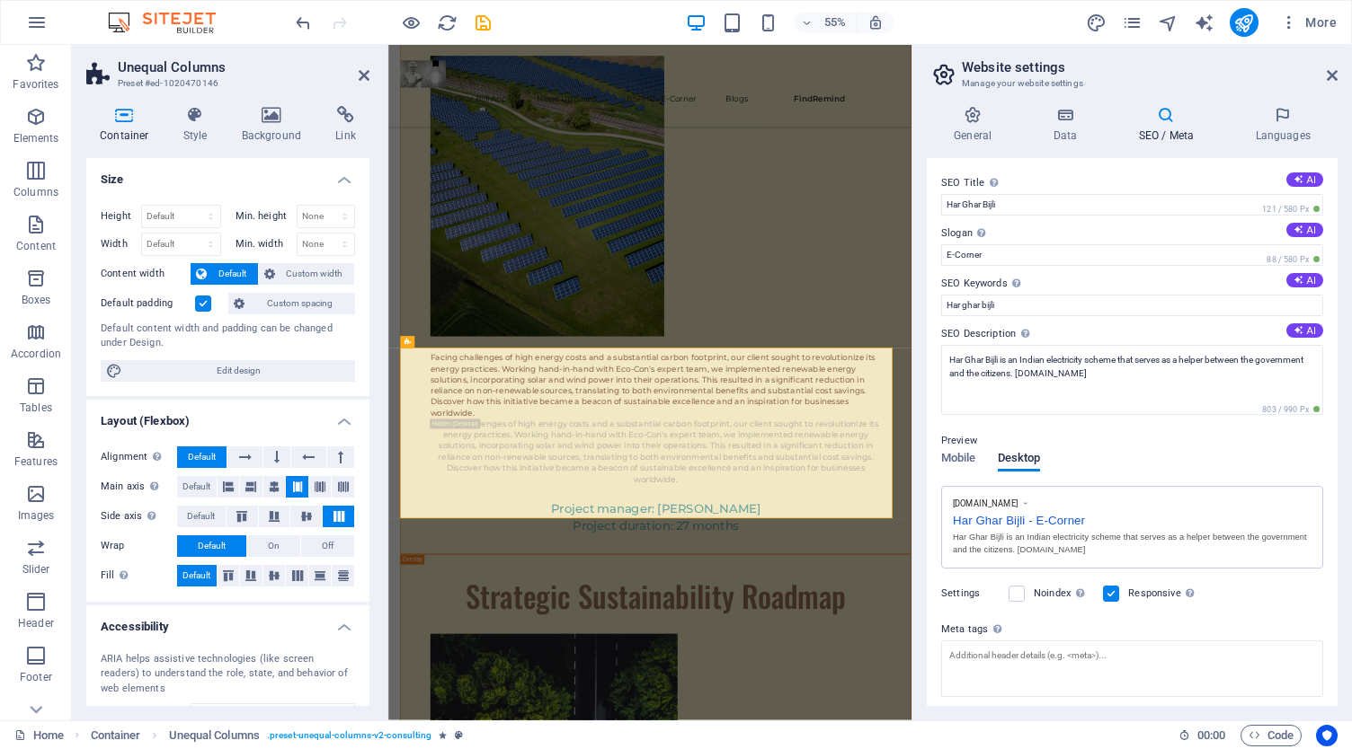
click at [1161, 443] on div "Preview Mobile Desktop [DOMAIN_NAME] Har Ghar Bijli - E-Corner [GEOGRAPHIC_DATA…" at bounding box center [1132, 492] width 382 height 153
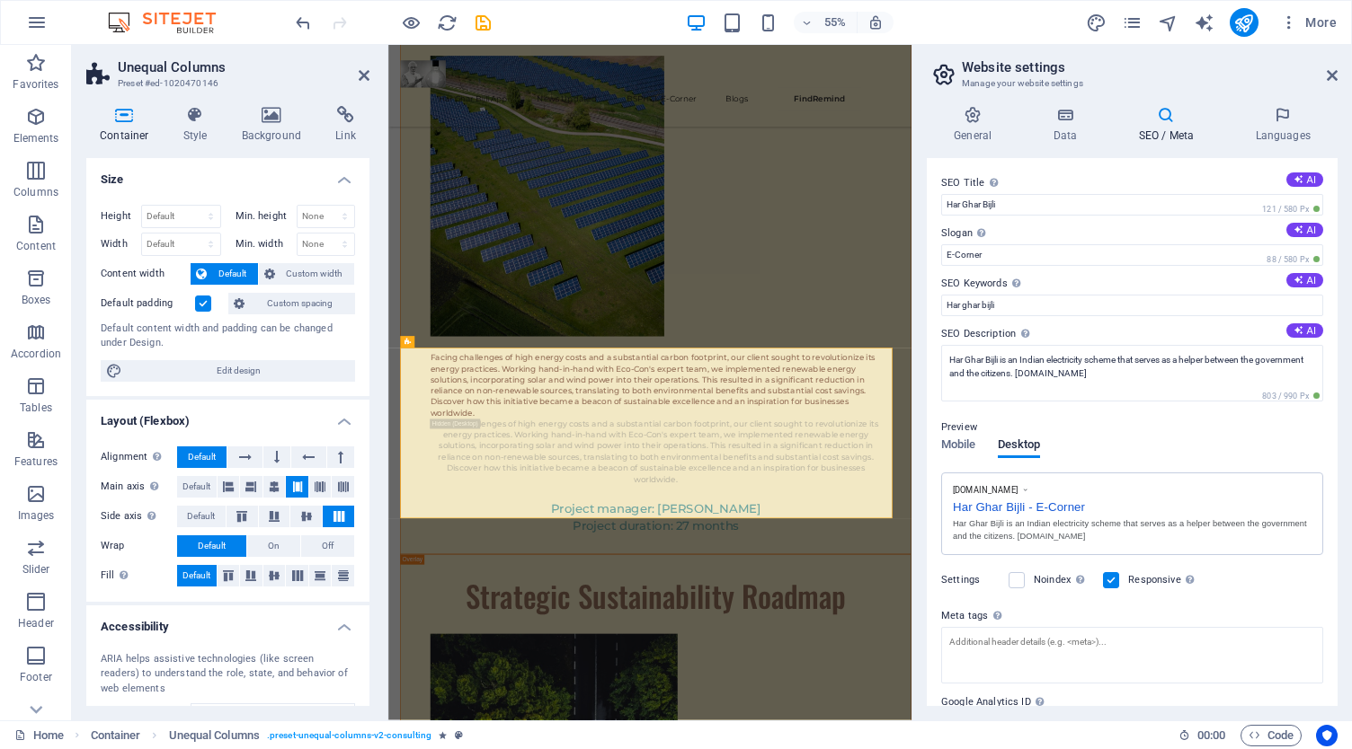
click at [951, 460] on div "Mobile Desktop" at bounding box center [990, 456] width 99 height 34
click at [960, 441] on span "Mobile" at bounding box center [958, 446] width 35 height 25
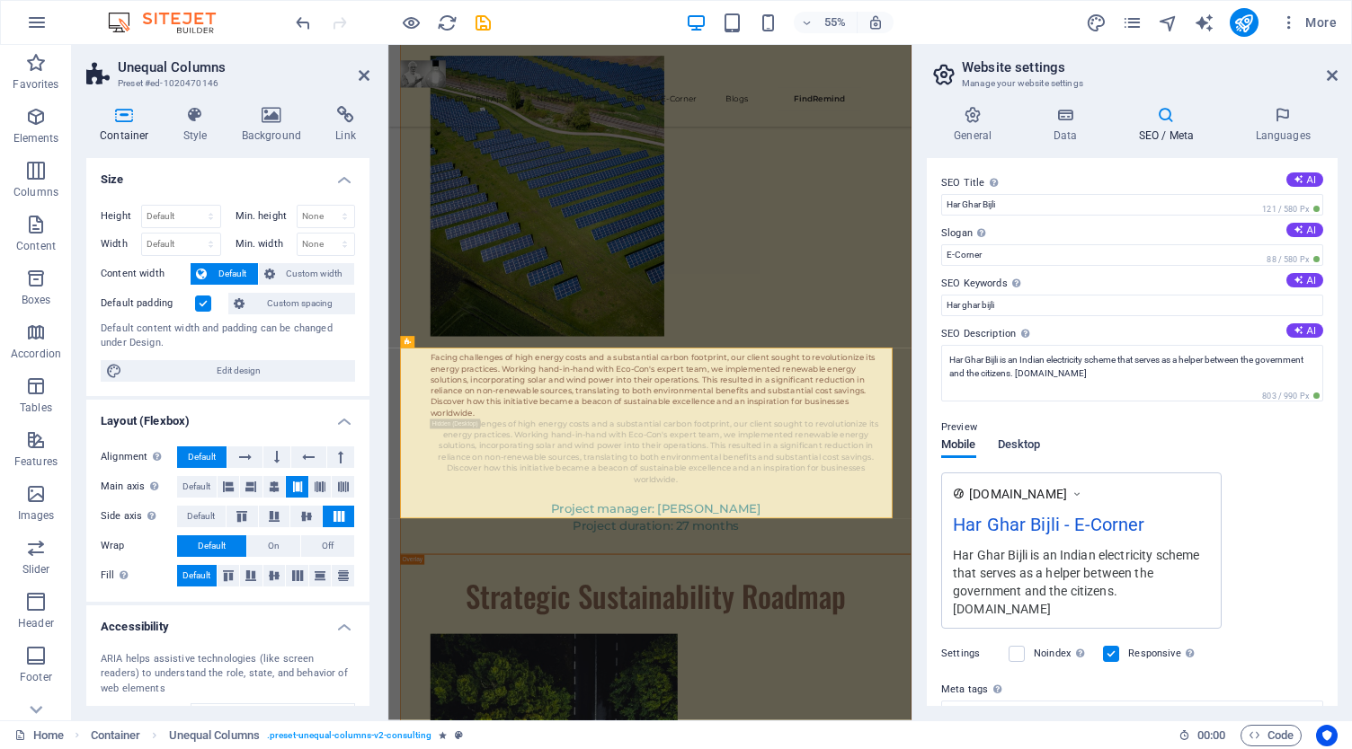
click at [1025, 441] on span "Desktop" at bounding box center [1019, 446] width 43 height 25
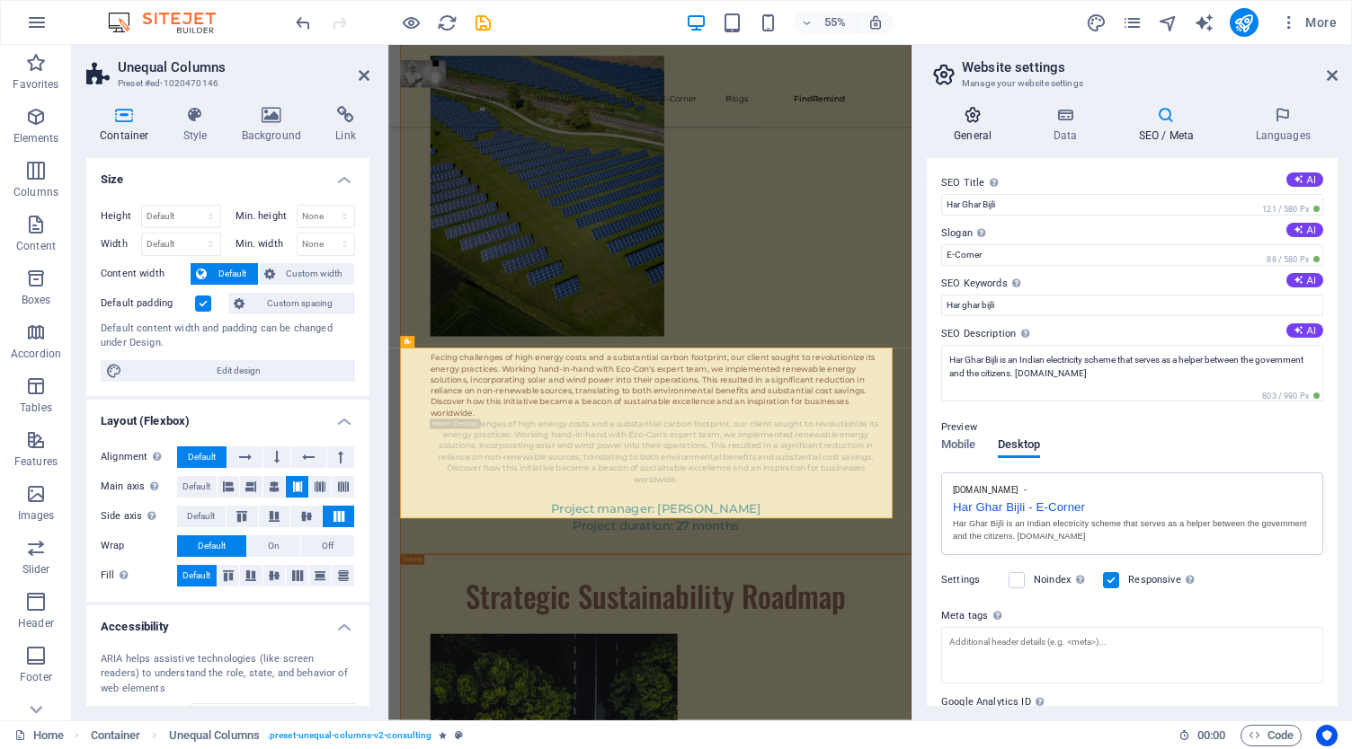
click at [995, 121] on icon at bounding box center [973, 115] width 92 height 18
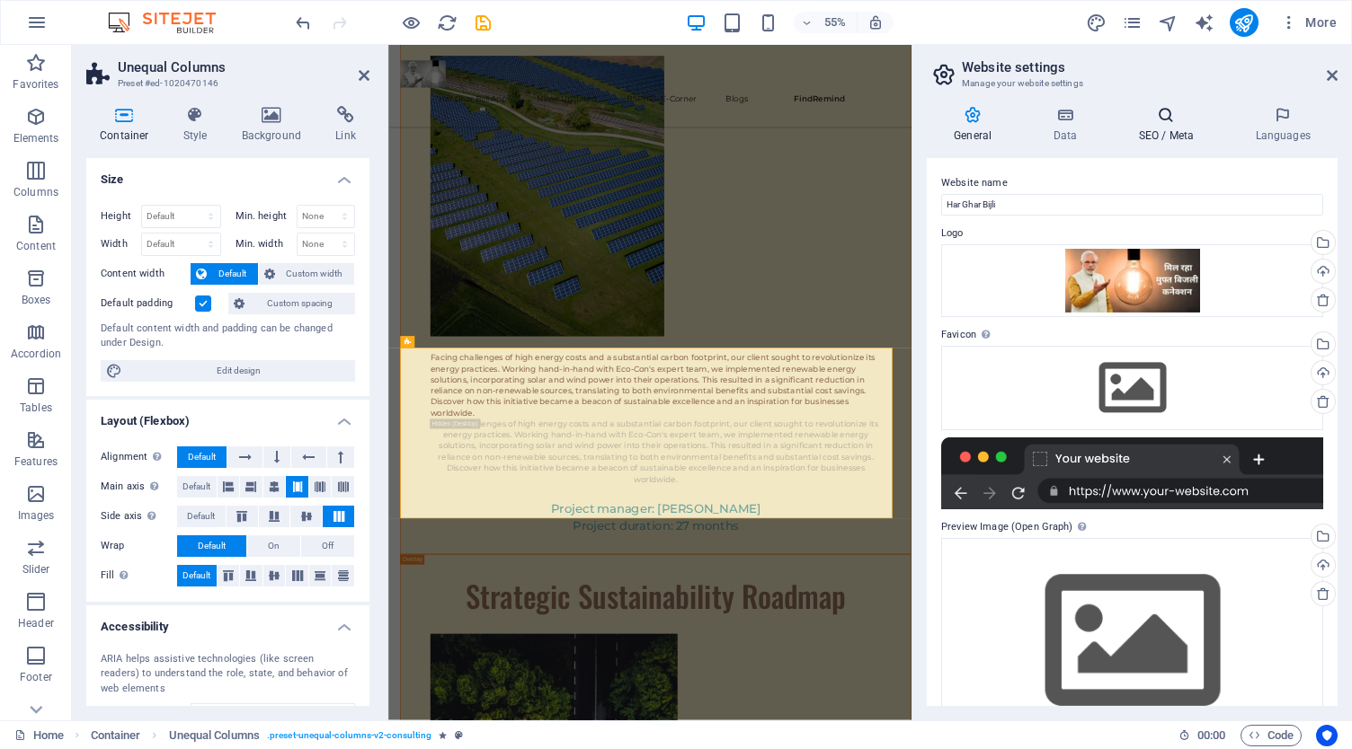
click at [1143, 127] on h4 "SEO / Meta" at bounding box center [1169, 125] width 117 height 38
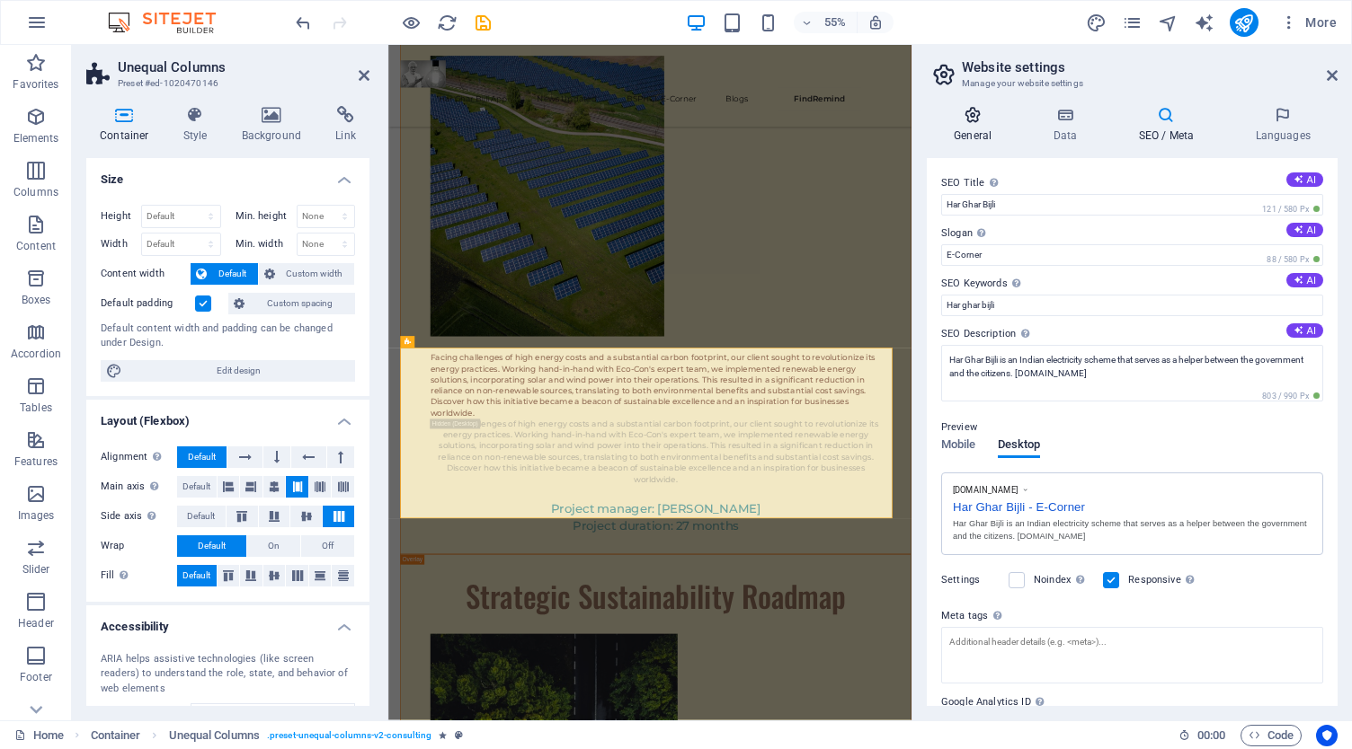
click at [971, 112] on icon at bounding box center [973, 115] width 92 height 18
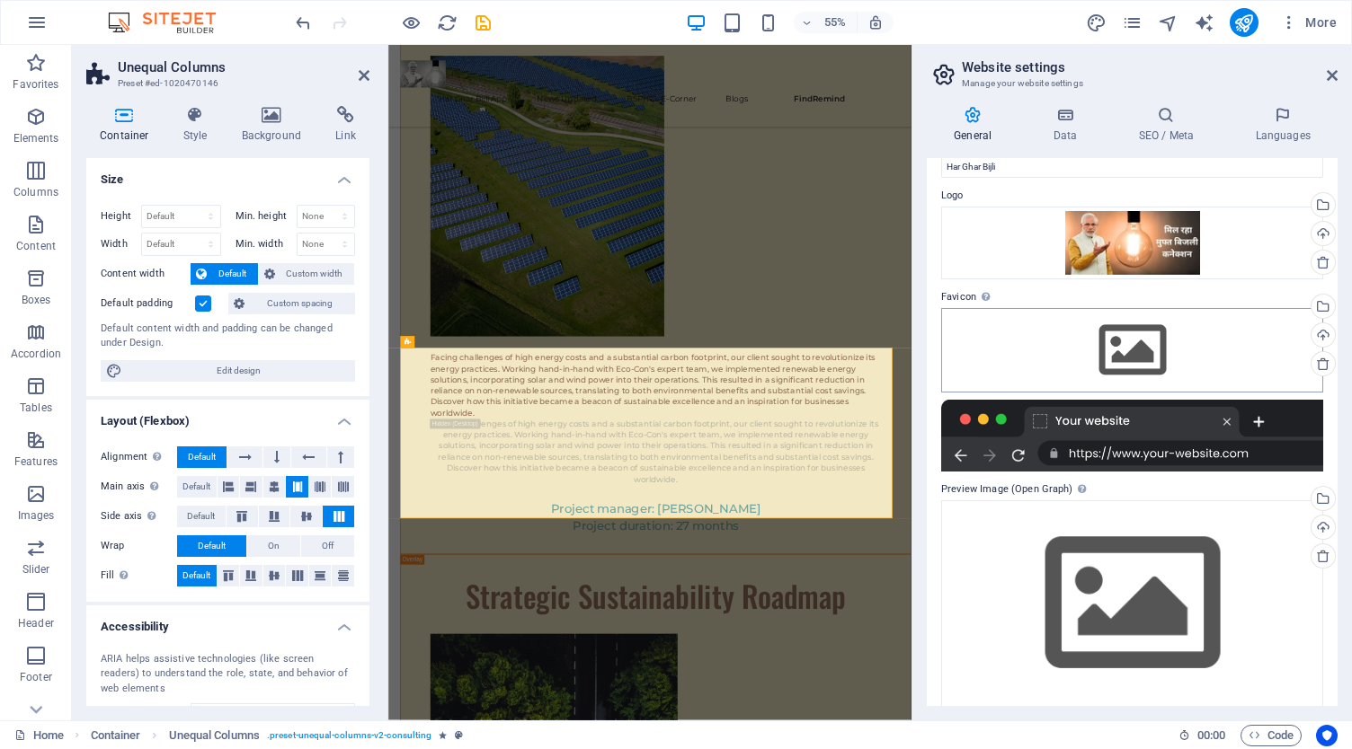
scroll to position [52, 0]
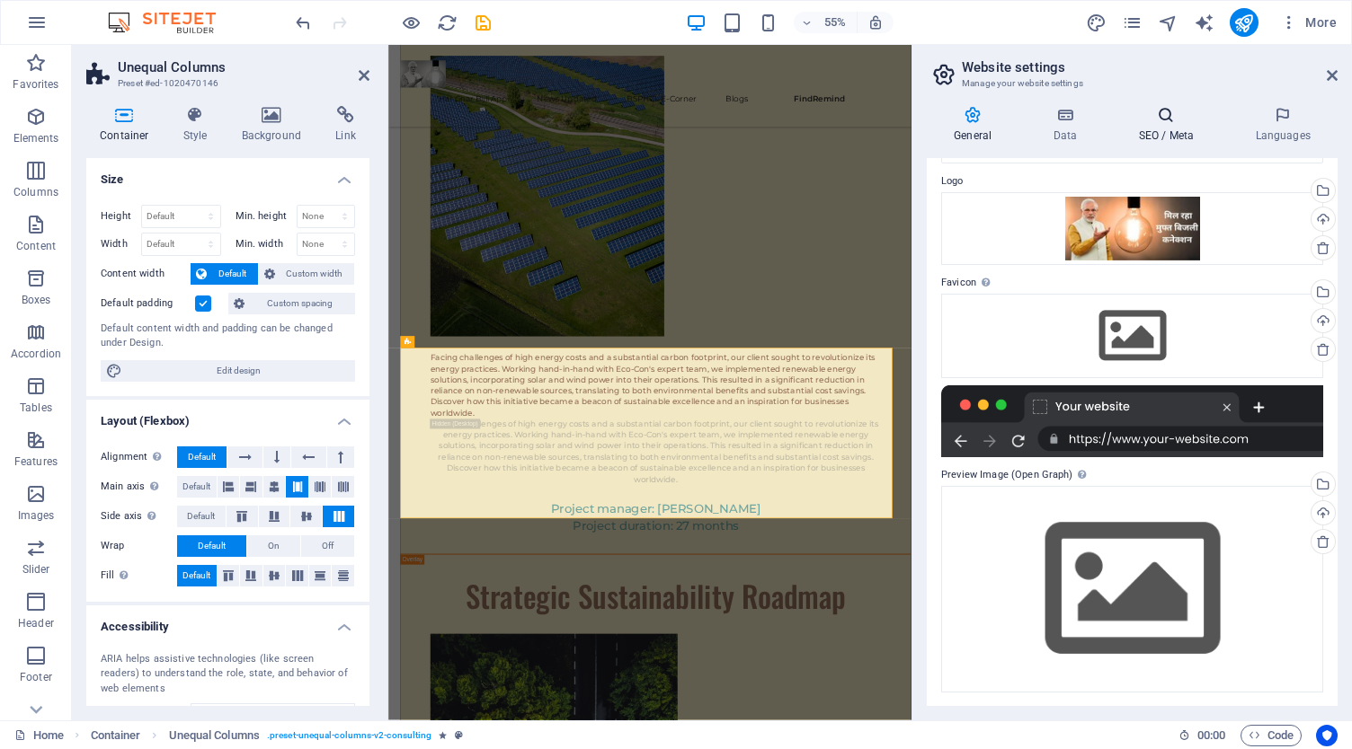
click at [1161, 120] on icon at bounding box center [1166, 115] width 110 height 18
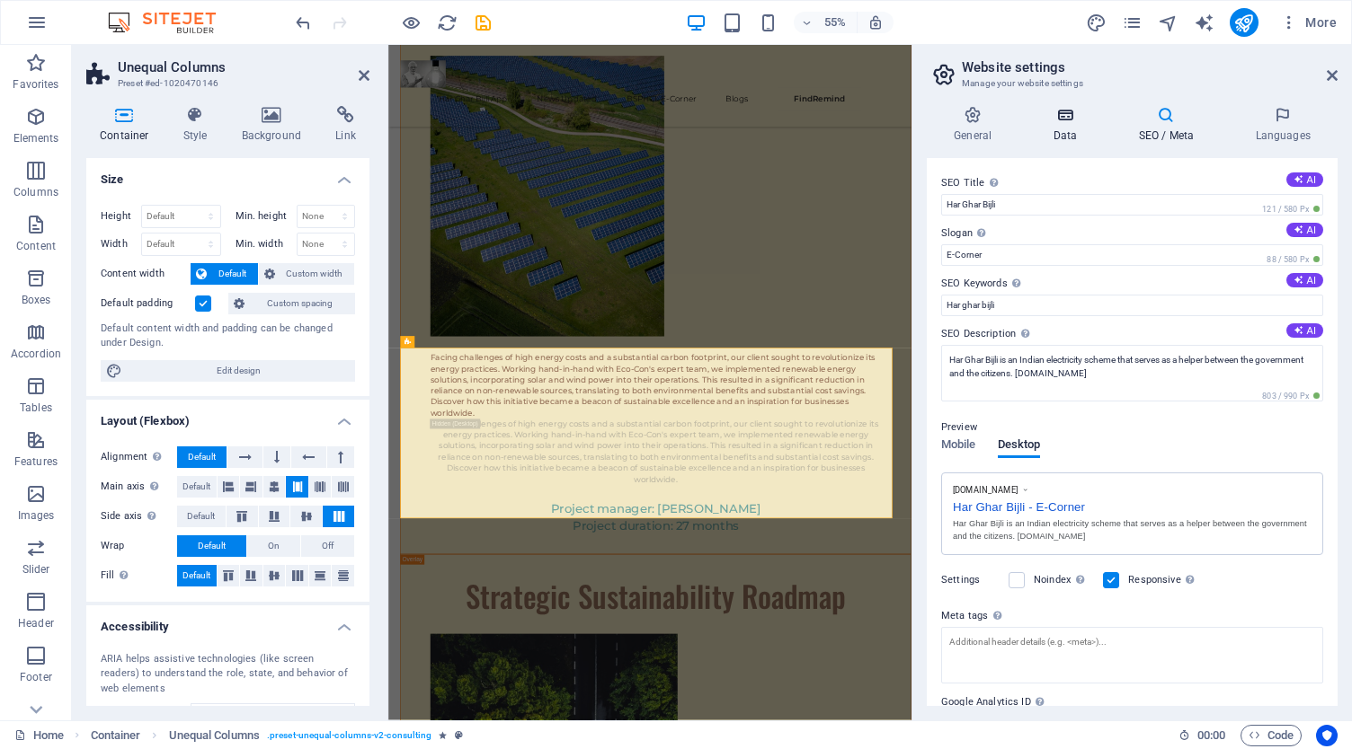
click at [1080, 121] on icon at bounding box center [1064, 115] width 78 height 18
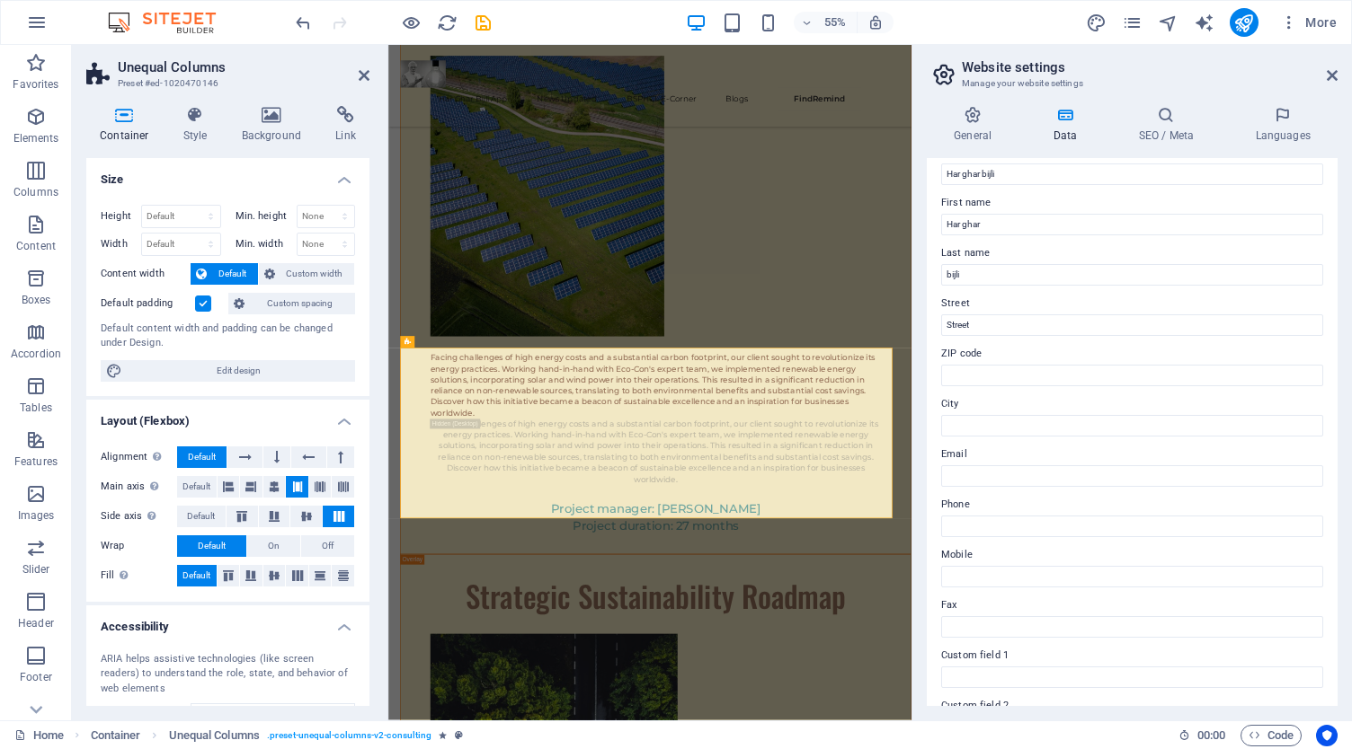
scroll to position [0, 0]
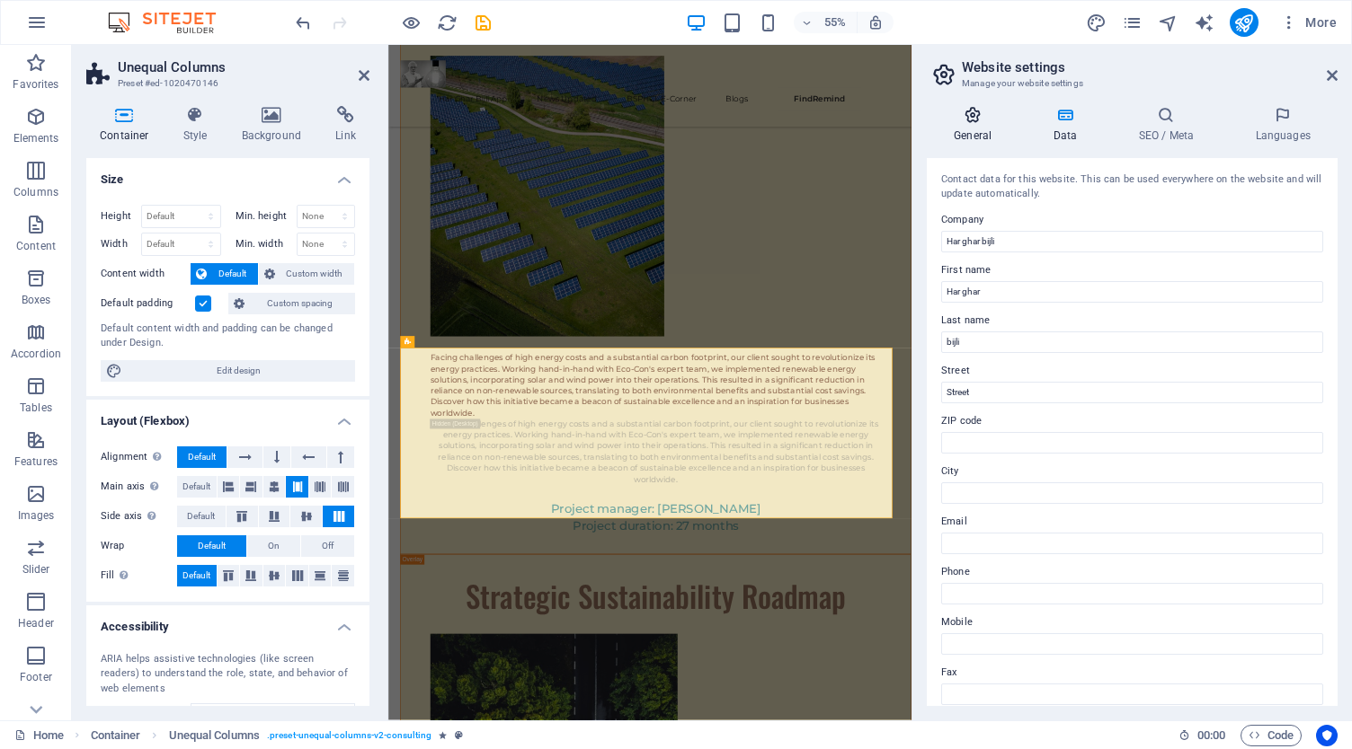
click at [972, 114] on icon at bounding box center [973, 115] width 92 height 18
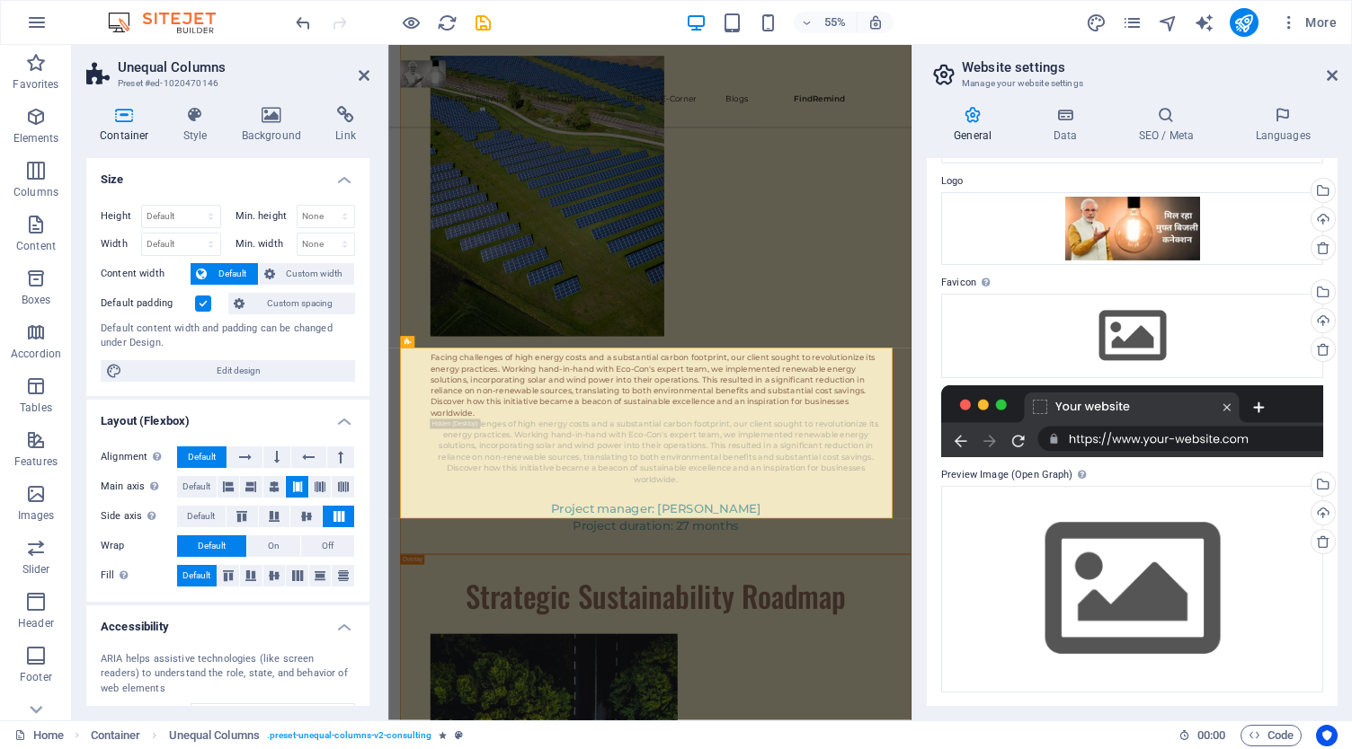
click at [1169, 447] on div at bounding box center [1132, 422] width 382 height 72
click at [1322, 540] on icon at bounding box center [1323, 542] width 14 height 14
click at [1298, 22] on icon "button" at bounding box center [1289, 22] width 18 height 18
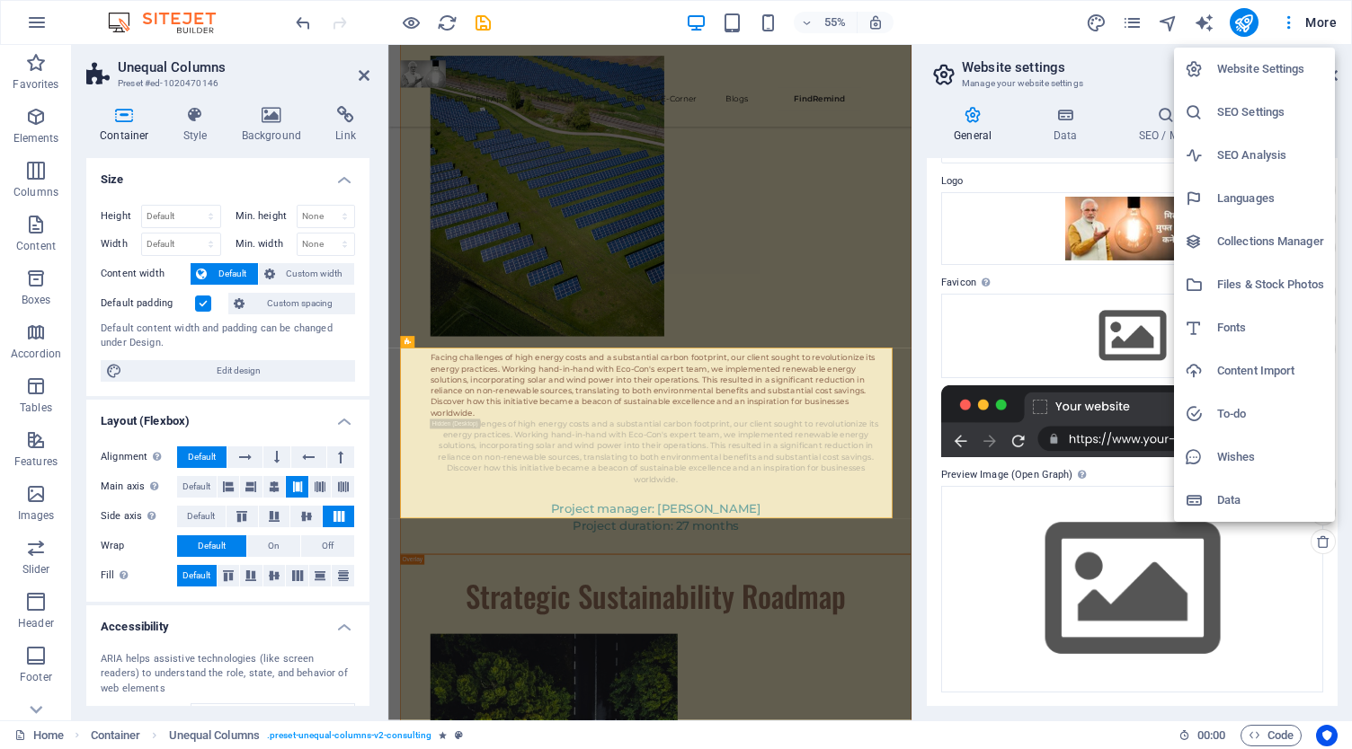
click at [1273, 64] on h6 "Website Settings" at bounding box center [1270, 69] width 107 height 22
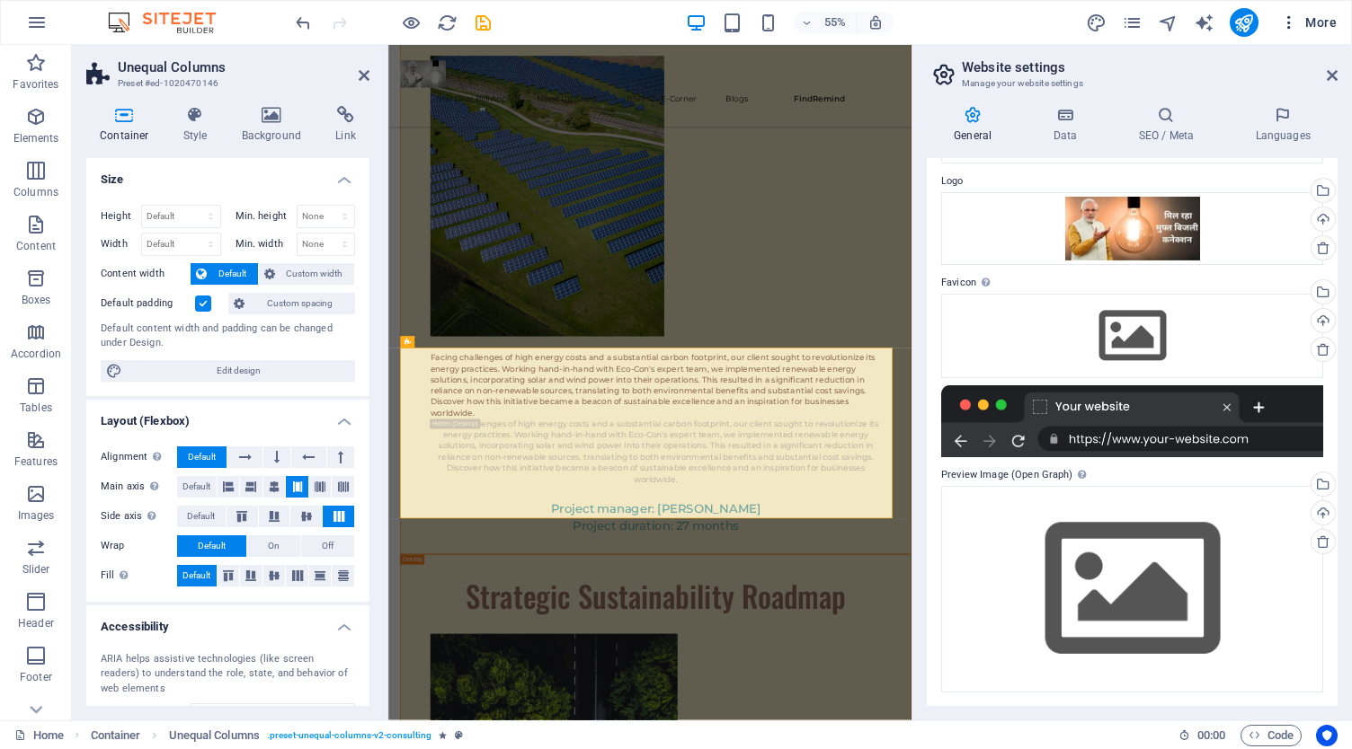
click at [1284, 21] on icon "button" at bounding box center [1289, 22] width 18 height 18
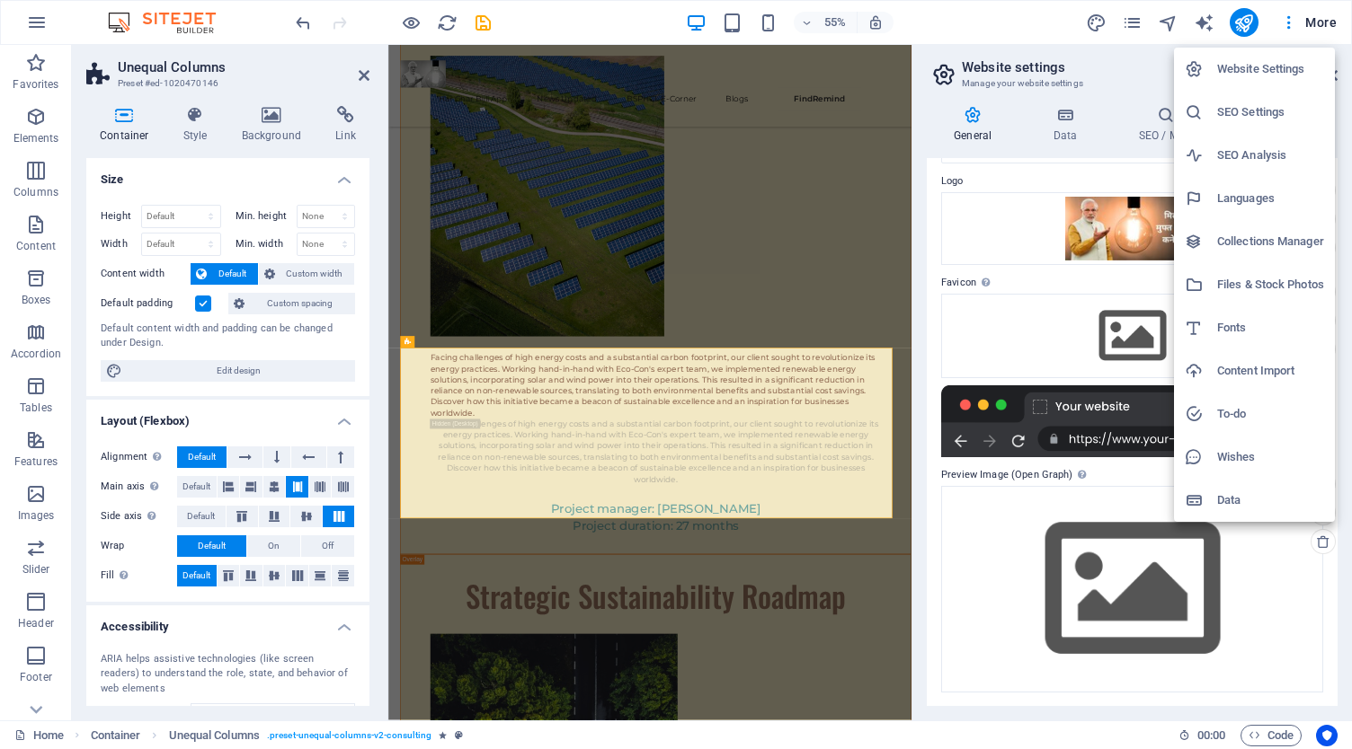
click at [1266, 150] on h6 "SEO Analysis" at bounding box center [1270, 156] width 107 height 22
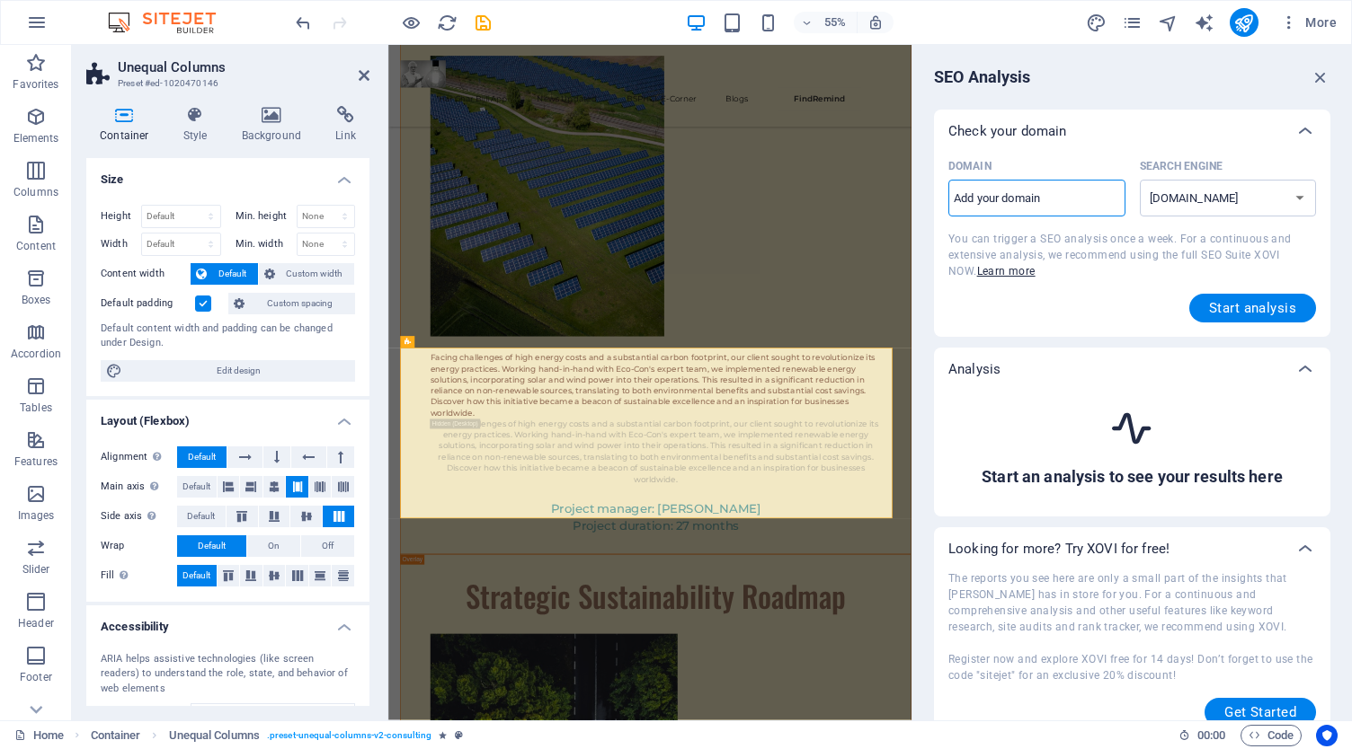
click at [1050, 207] on input "Domain ​" at bounding box center [1036, 198] width 177 height 29
click at [1032, 188] on input "Domain ​" at bounding box center [1036, 198] width 177 height 29
paste input "Har ghar bijli"
drag, startPoint x: 1432, startPoint y: 236, endPoint x: 1293, endPoint y: 303, distance: 153.5
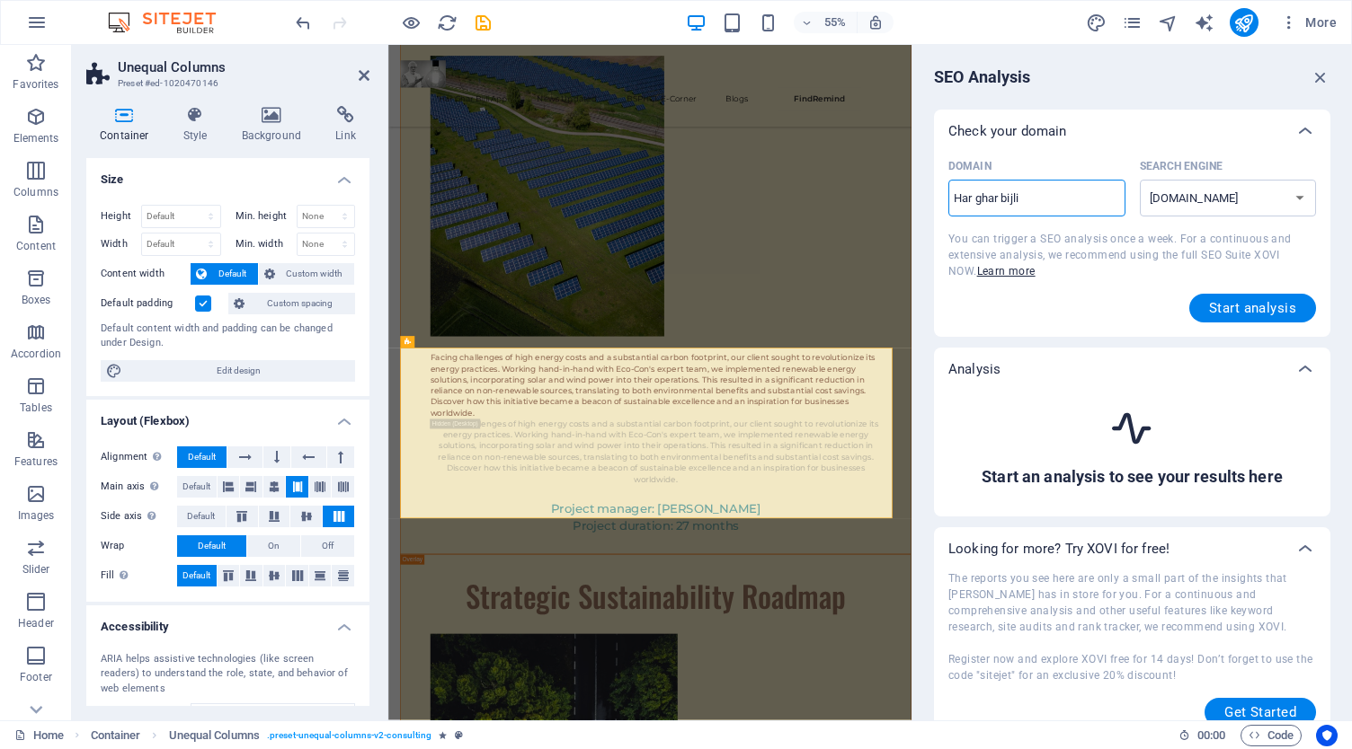
click at [1042, 197] on input "Har ghar bijli" at bounding box center [1036, 198] width 177 height 29
paste input "[URL][DOMAIN_NAME]"
drag, startPoint x: 1380, startPoint y: 241, endPoint x: 1301, endPoint y: 322, distance: 113.1
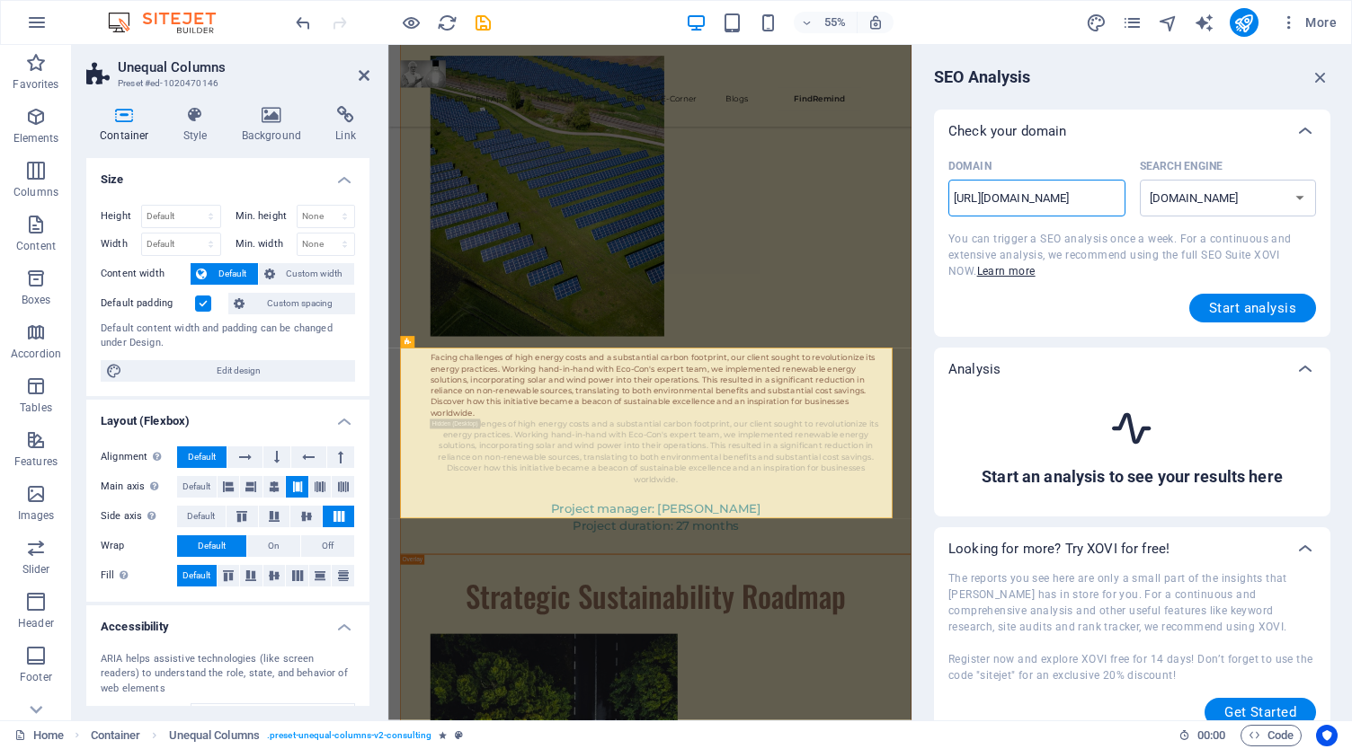
click at [1010, 199] on input "[URL][DOMAIN_NAME]" at bounding box center [1036, 198] width 177 height 29
click at [989, 195] on input "[URL][DOMAIN_NAME]" at bounding box center [1036, 198] width 177 height 29
click at [992, 198] on input "[URL][DOMAIN_NAME]" at bounding box center [1036, 198] width 177 height 29
click at [1075, 196] on input "[DOMAIN_NAME][URL]" at bounding box center [1036, 198] width 177 height 29
click at [1233, 302] on span "Start analysis" at bounding box center [1252, 308] width 87 height 14
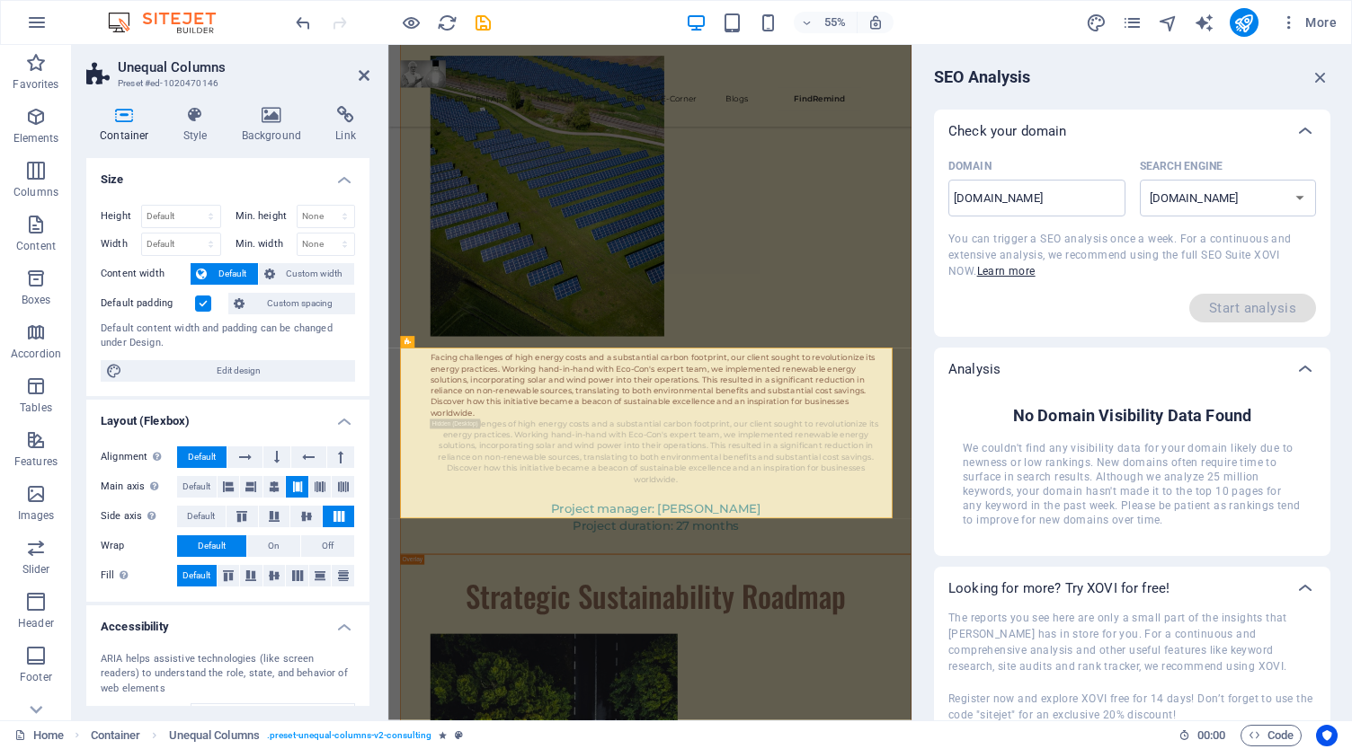
click at [1260, 373] on div "Analysis" at bounding box center [1115, 369] width 335 height 18
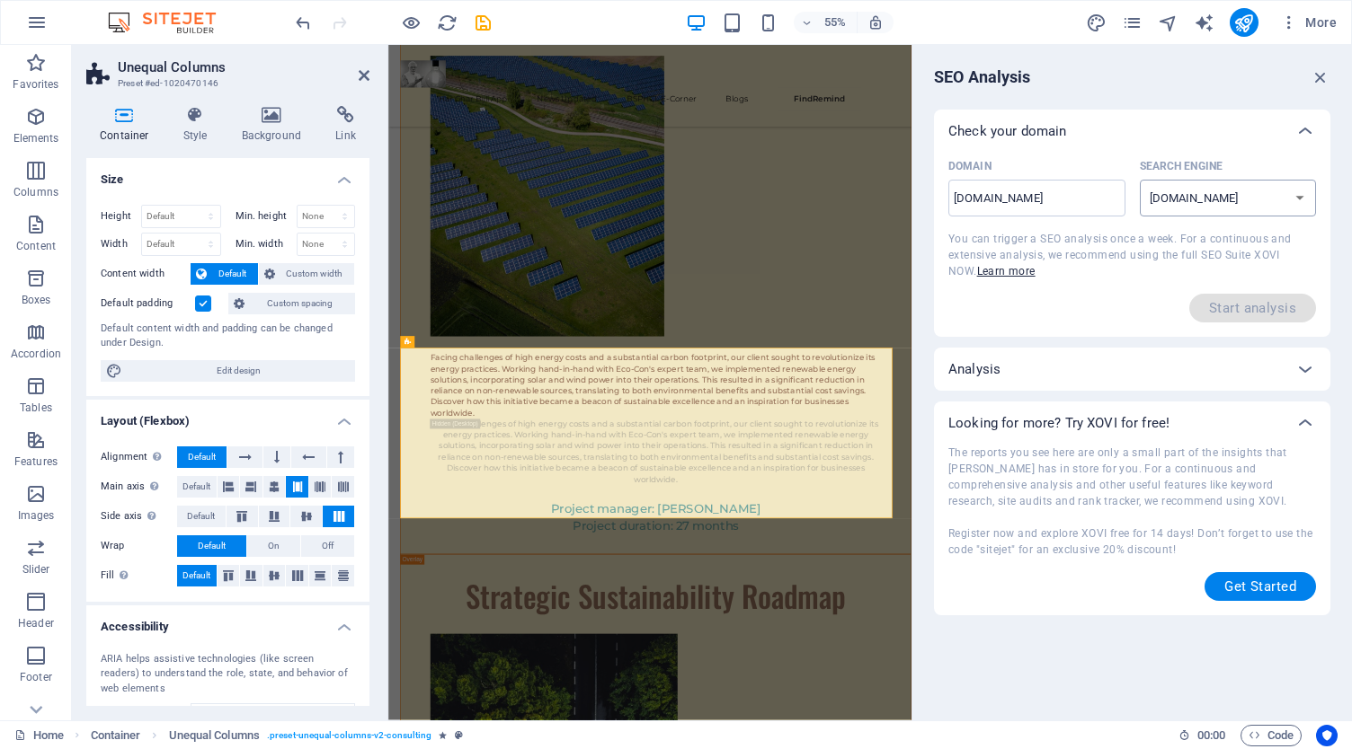
click at [1196, 191] on select "[DOMAIN_NAME] [DOMAIN_NAME] [DOMAIN_NAME] [DOMAIN_NAME] [DOMAIN_NAME] [DOMAIN_N…" at bounding box center [1227, 198] width 177 height 37
click at [1199, 198] on select "[DOMAIN_NAME] [DOMAIN_NAME] [DOMAIN_NAME] [DOMAIN_NAME] [DOMAIN_NAME] [DOMAIN_N…" at bounding box center [1227, 198] width 177 height 37
click at [1105, 330] on div "Domain [DOMAIN_NAME] ​ Search Engine [DOMAIN_NAME] [DOMAIN_NAME] [DOMAIN_NAME] …" at bounding box center [1132, 245] width 396 height 184
click at [1070, 191] on input "[DOMAIN_NAME]" at bounding box center [1036, 198] width 177 height 29
click at [1060, 202] on input "[DOMAIN_NAME]" at bounding box center [1036, 198] width 177 height 29
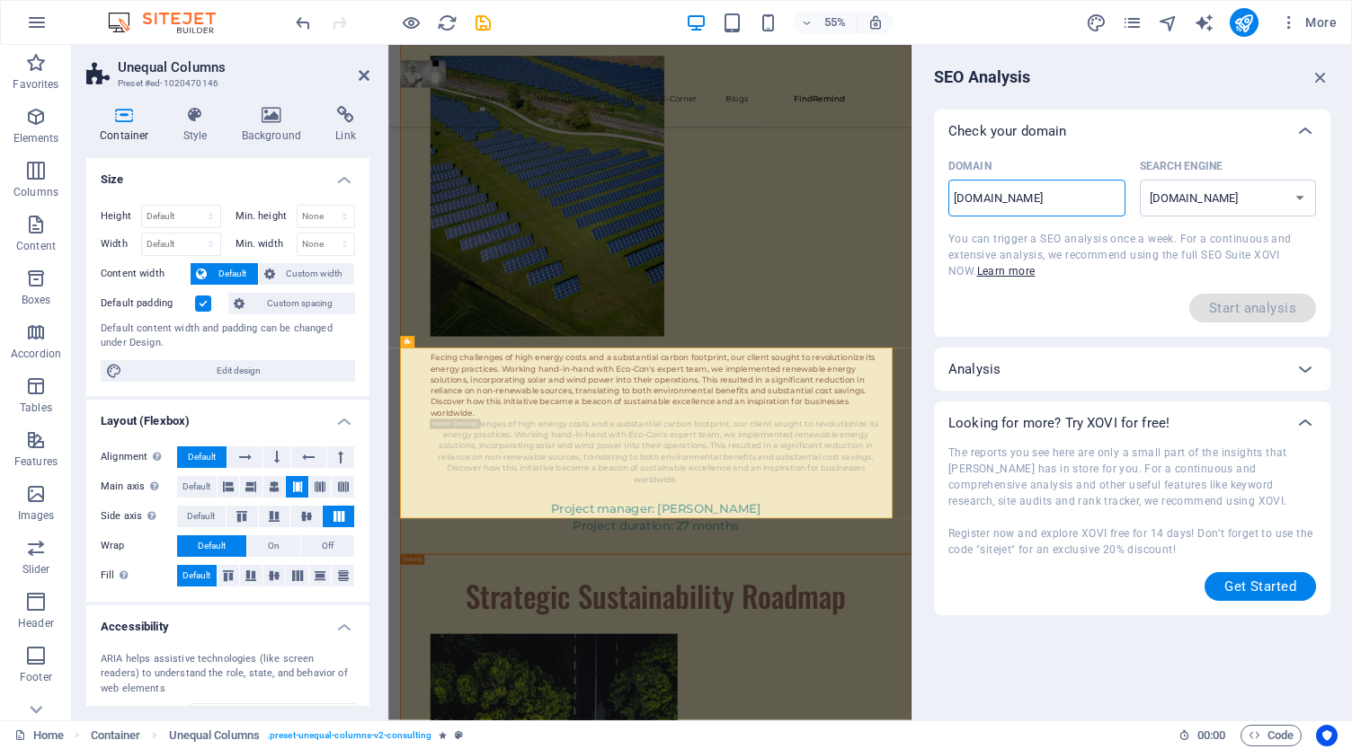
click at [1060, 202] on input "[DOMAIN_NAME]" at bounding box center [1036, 198] width 177 height 29
paste input "ttps://[DOMAIN_NAME][URL]"
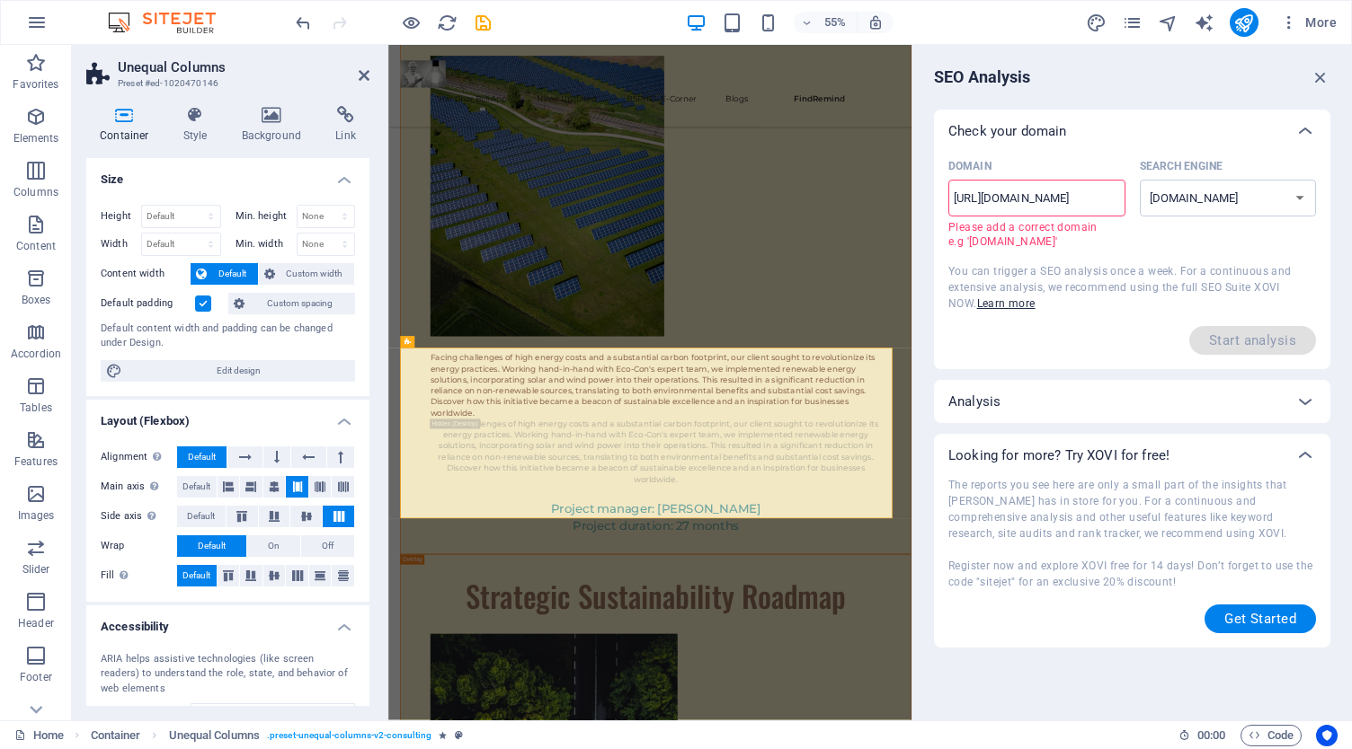
drag, startPoint x: 1379, startPoint y: 244, endPoint x: 1334, endPoint y: 324, distance: 91.3
click at [1073, 205] on input "[DOMAIN_NAME][URL]" at bounding box center [1036, 198] width 177 height 29
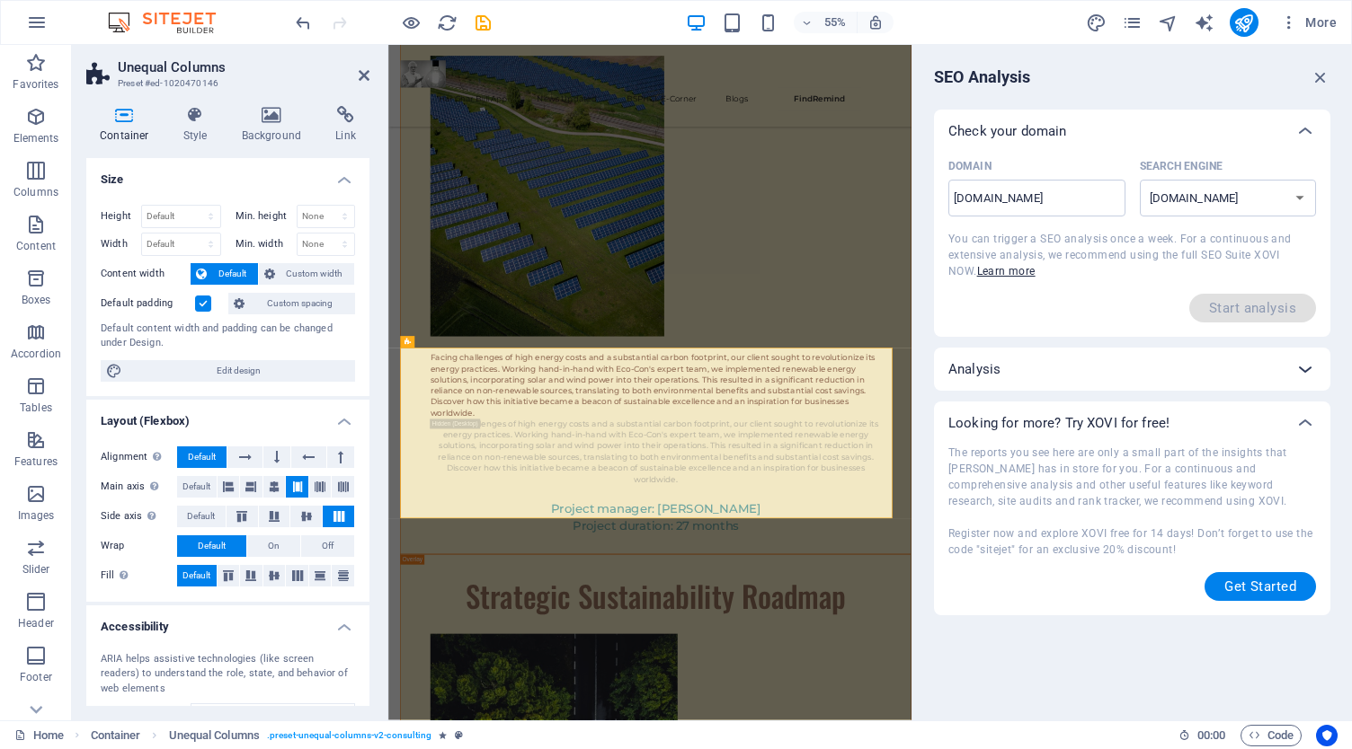
click at [1289, 366] on div at bounding box center [1304, 369] width 43 height 43
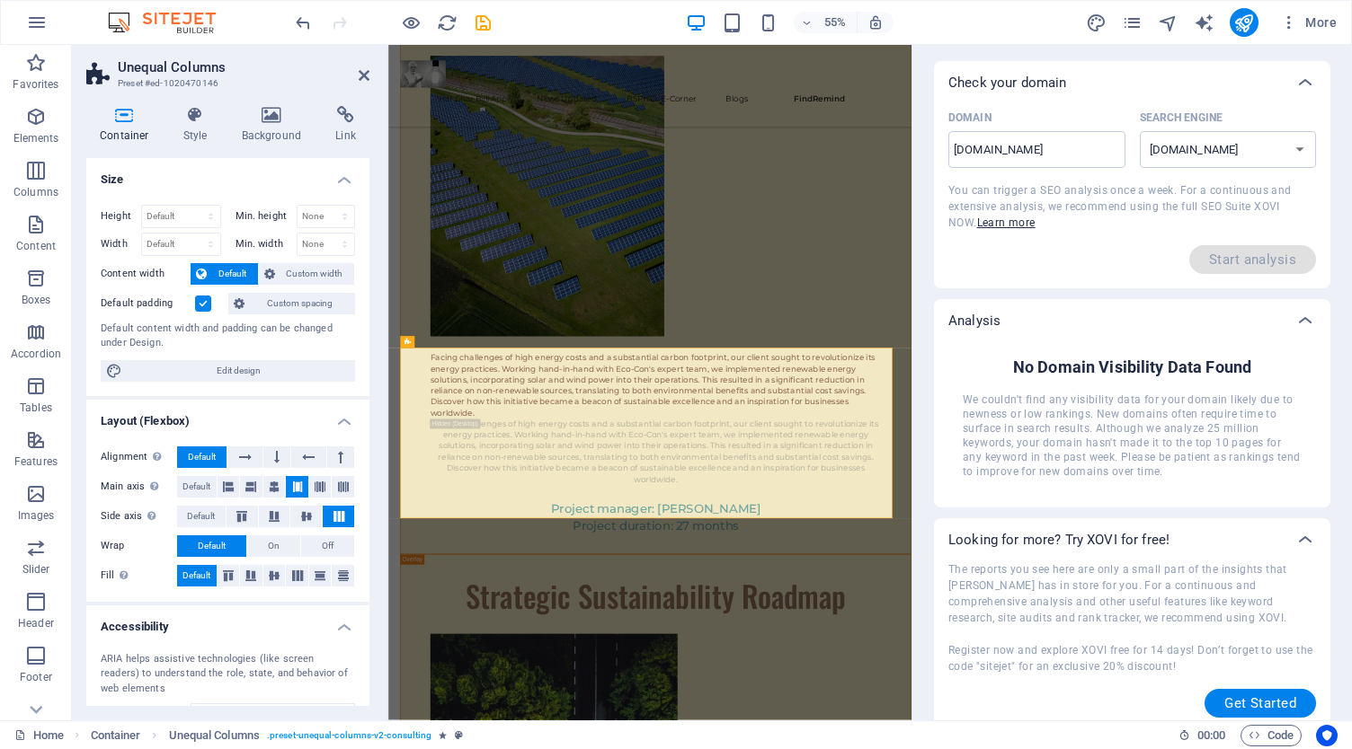
scroll to position [60, 0]
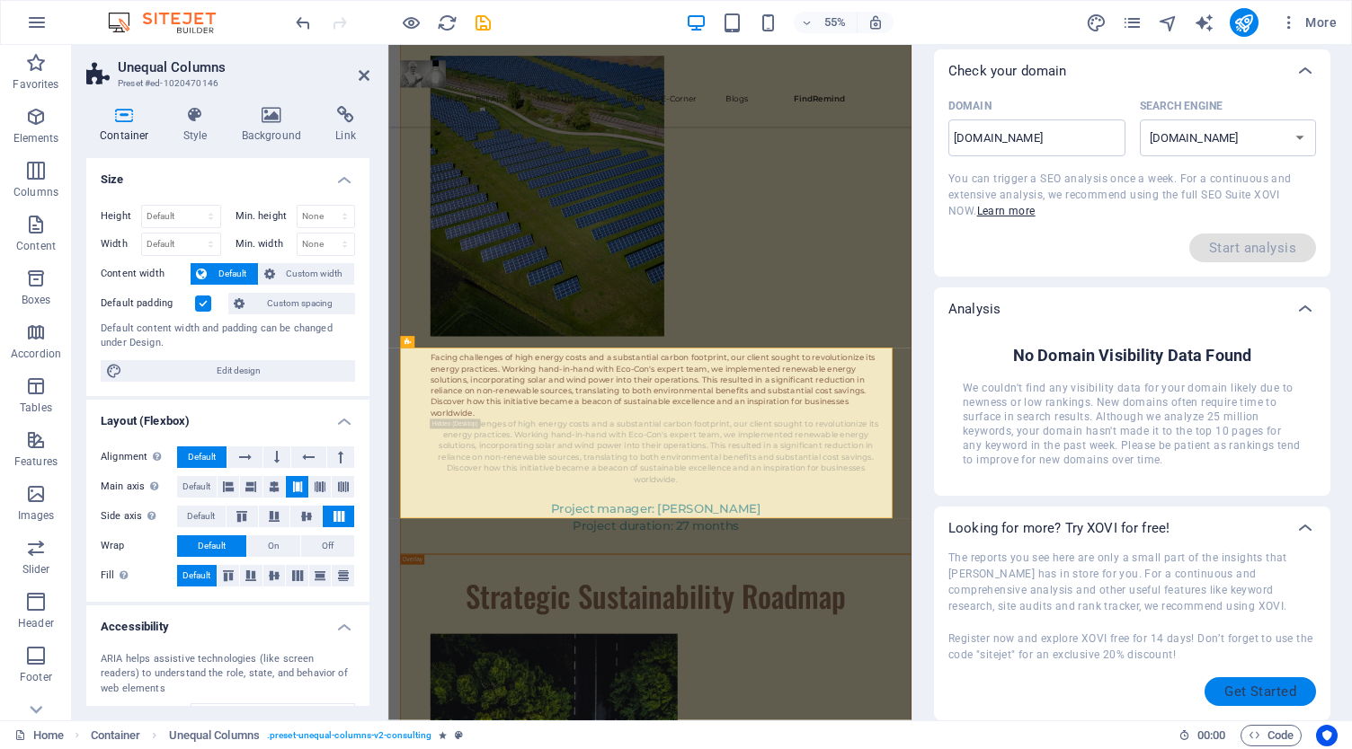
click at [1259, 686] on span "Get Started" at bounding box center [1260, 692] width 72 height 14
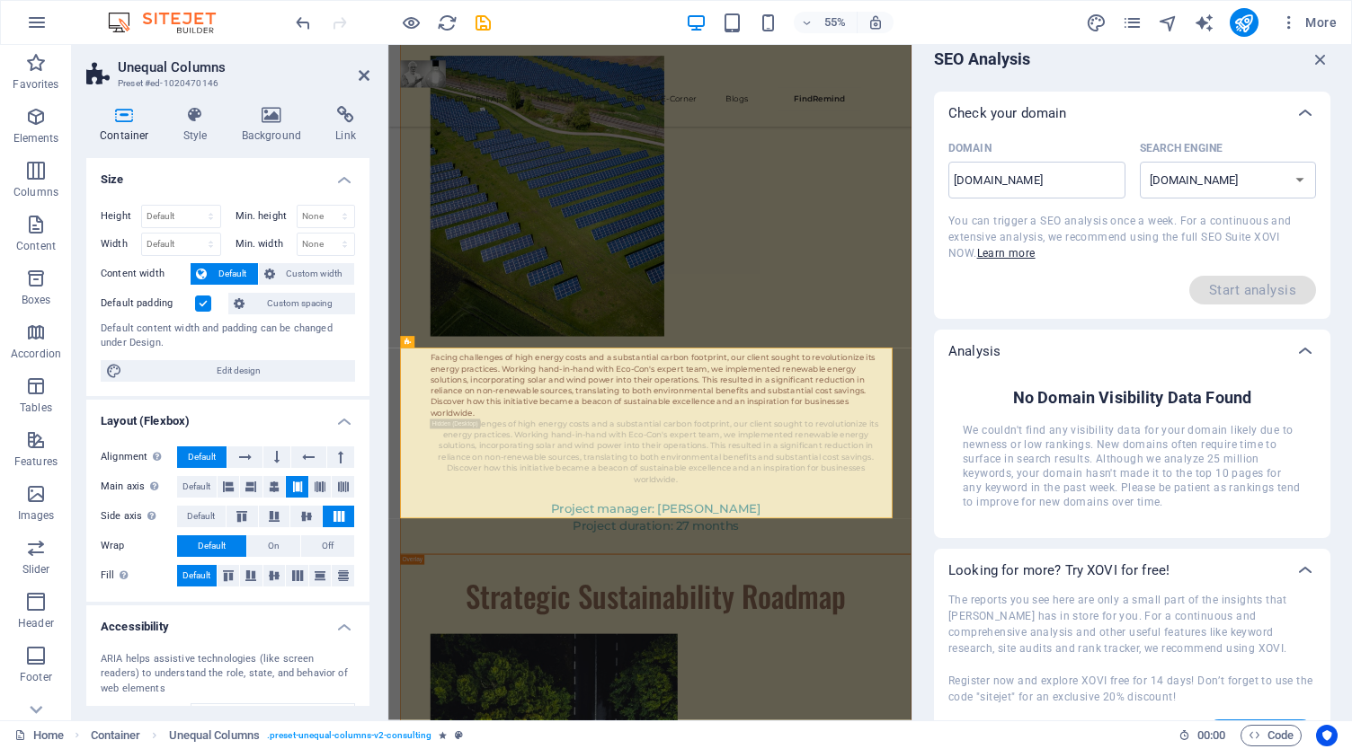
scroll to position [0, 0]
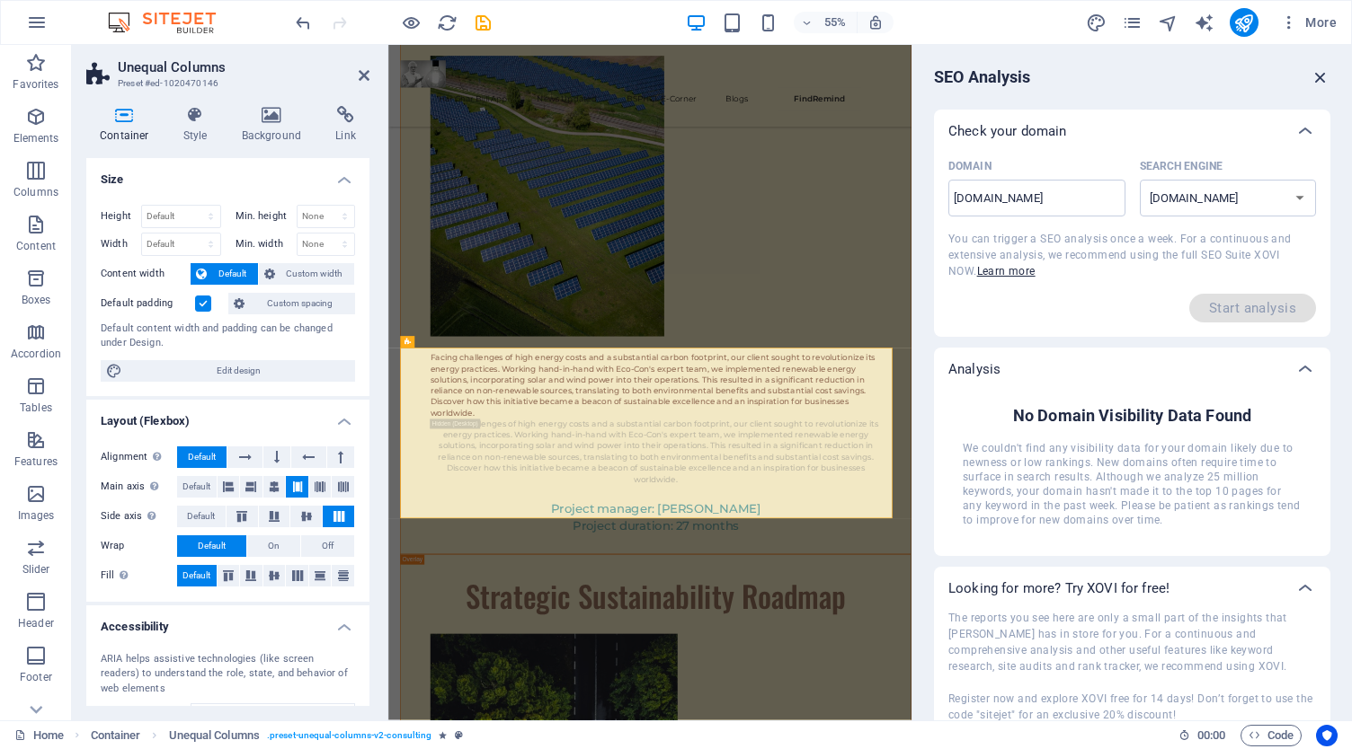
click at [1311, 76] on icon "button" at bounding box center [1320, 77] width 20 height 20
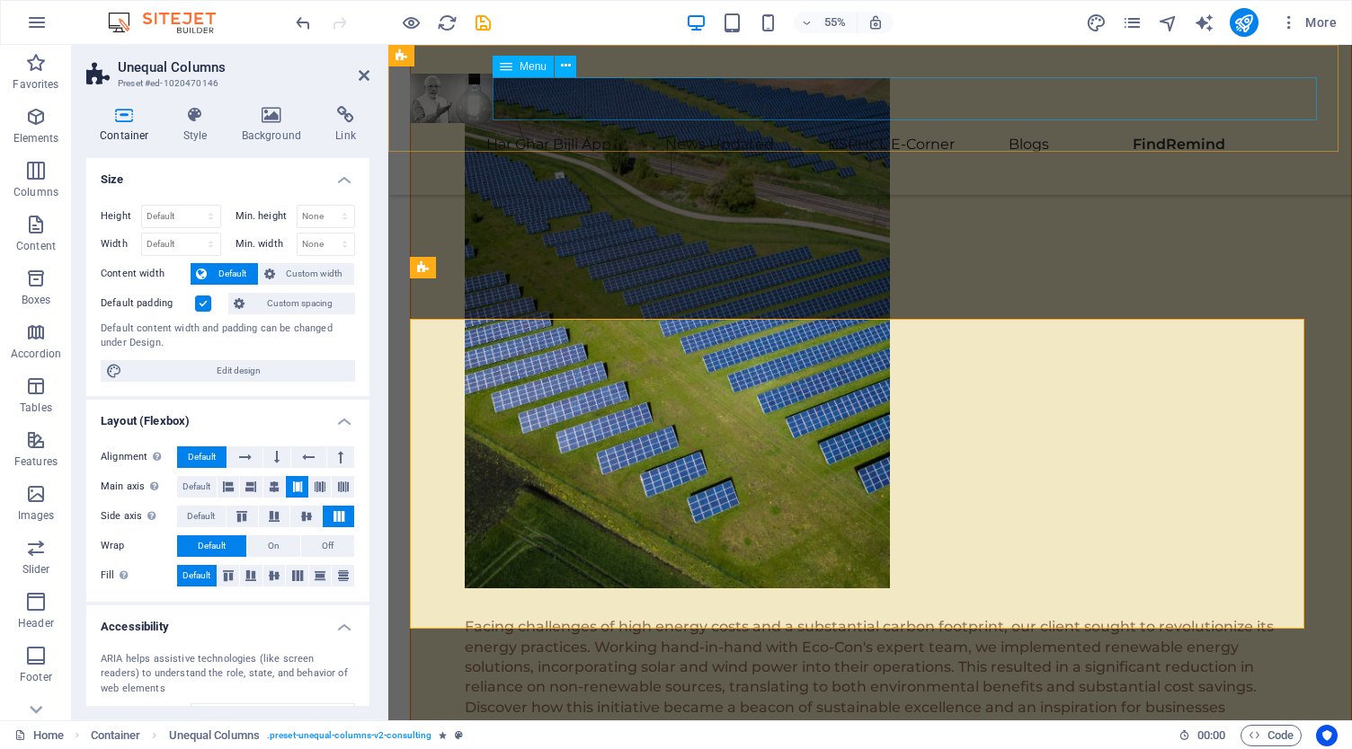
scroll to position [9237, 0]
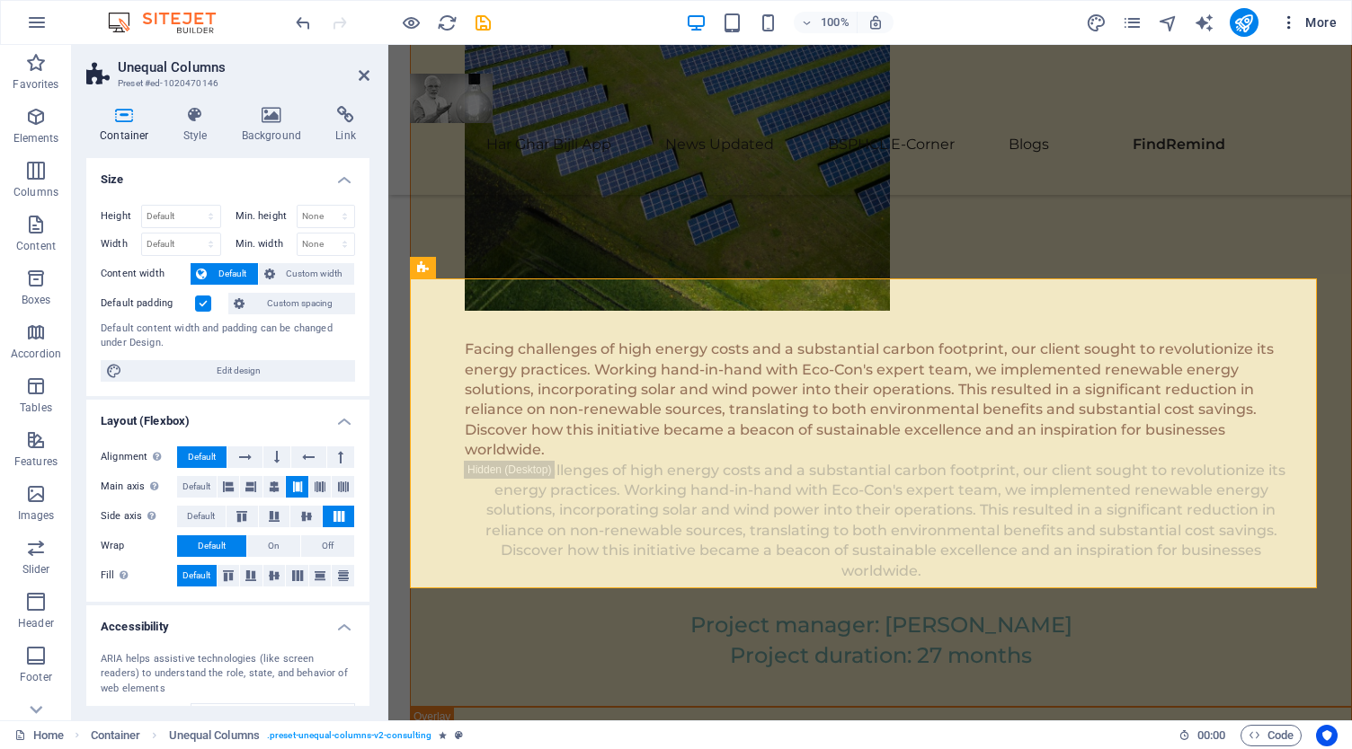
click at [1290, 17] on icon "button" at bounding box center [1289, 22] width 18 height 18
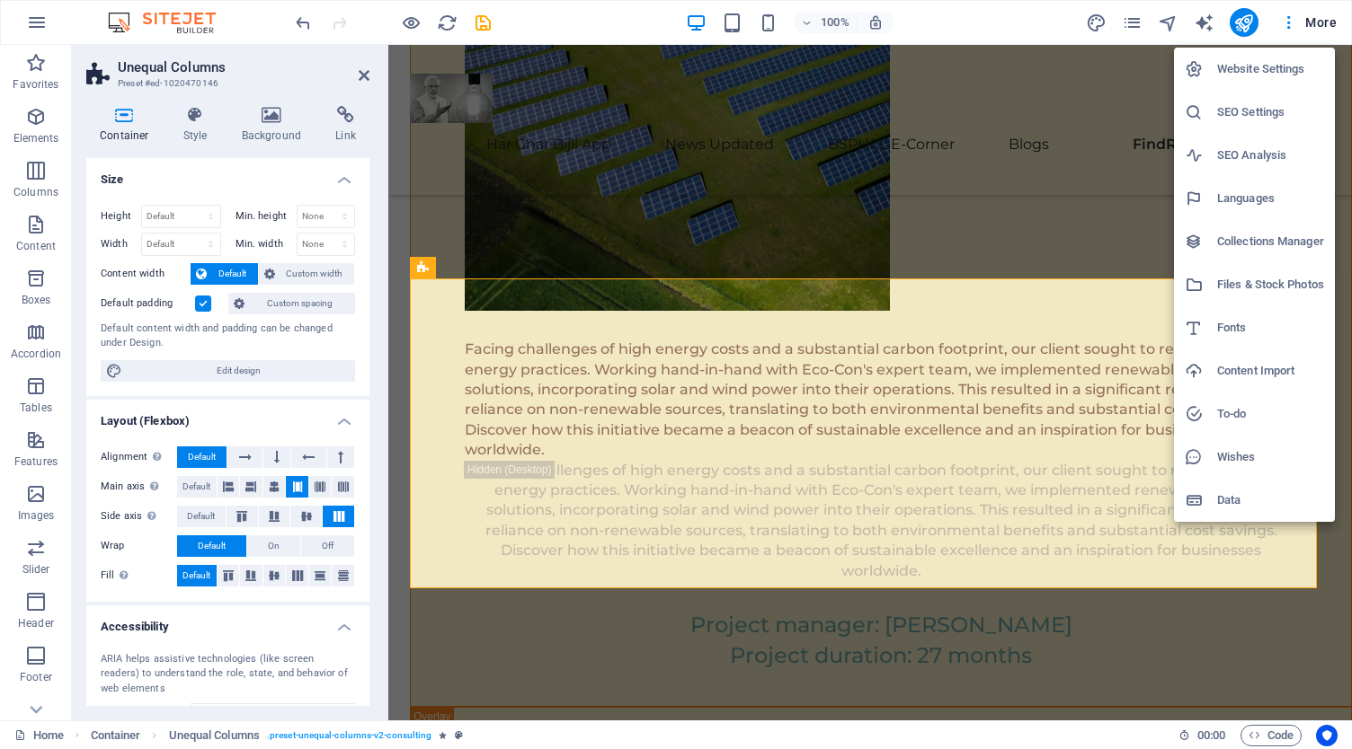
click at [1272, 102] on h6 "SEO Settings" at bounding box center [1270, 113] width 107 height 22
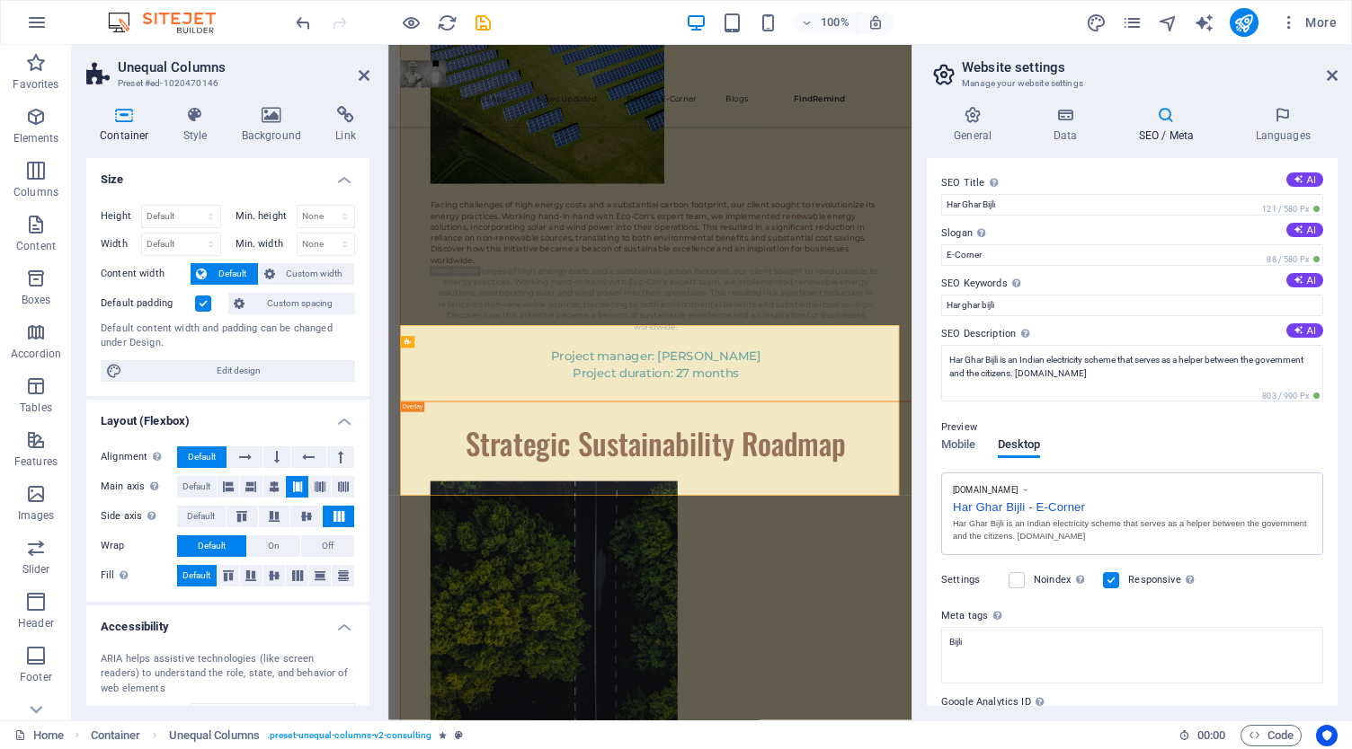
scroll to position [8960, 0]
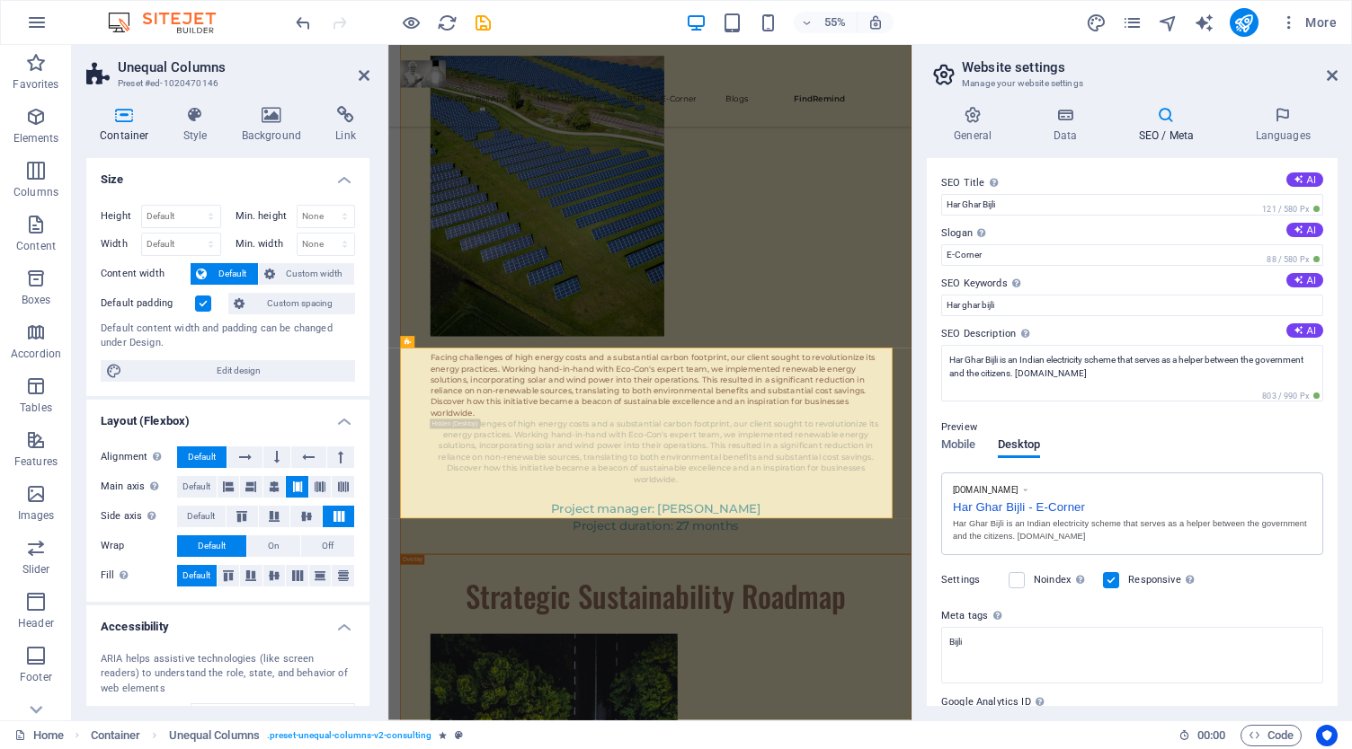
click at [1147, 127] on h4 "SEO / Meta" at bounding box center [1169, 125] width 117 height 38
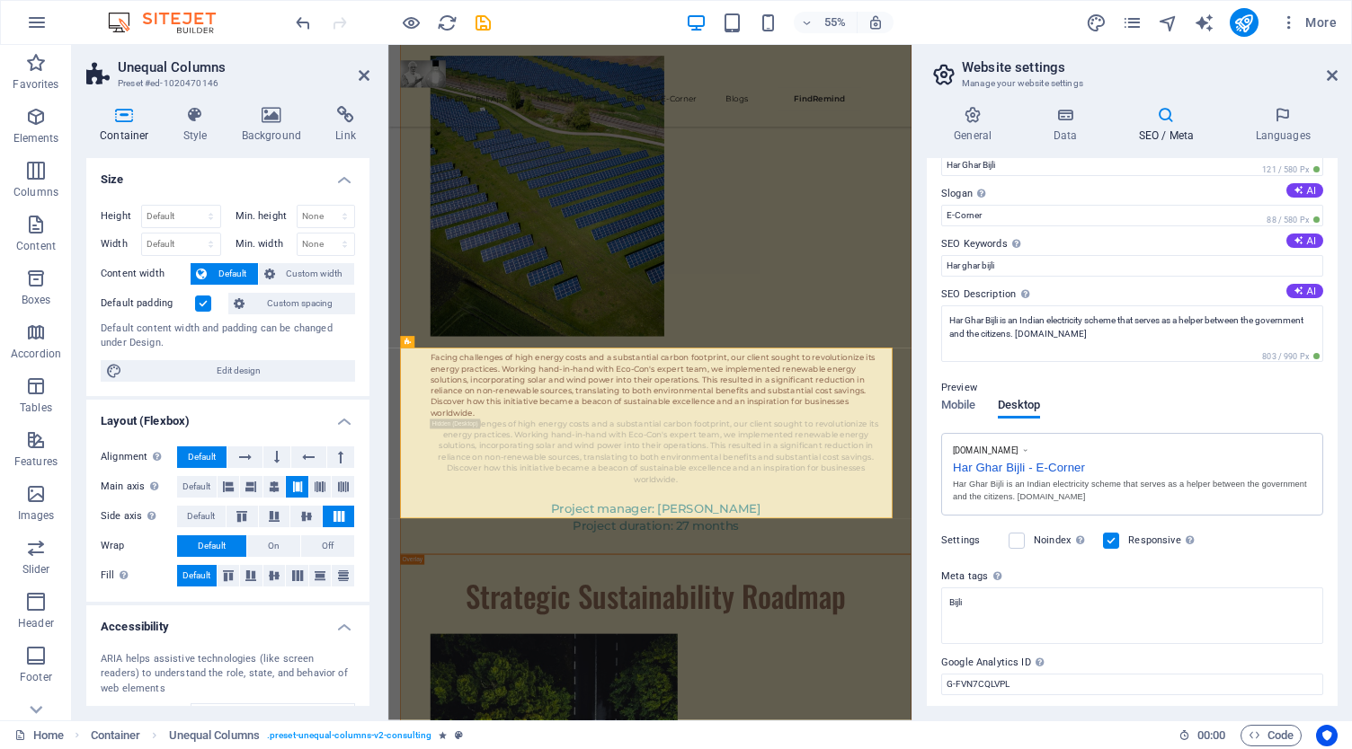
scroll to position [92, 0]
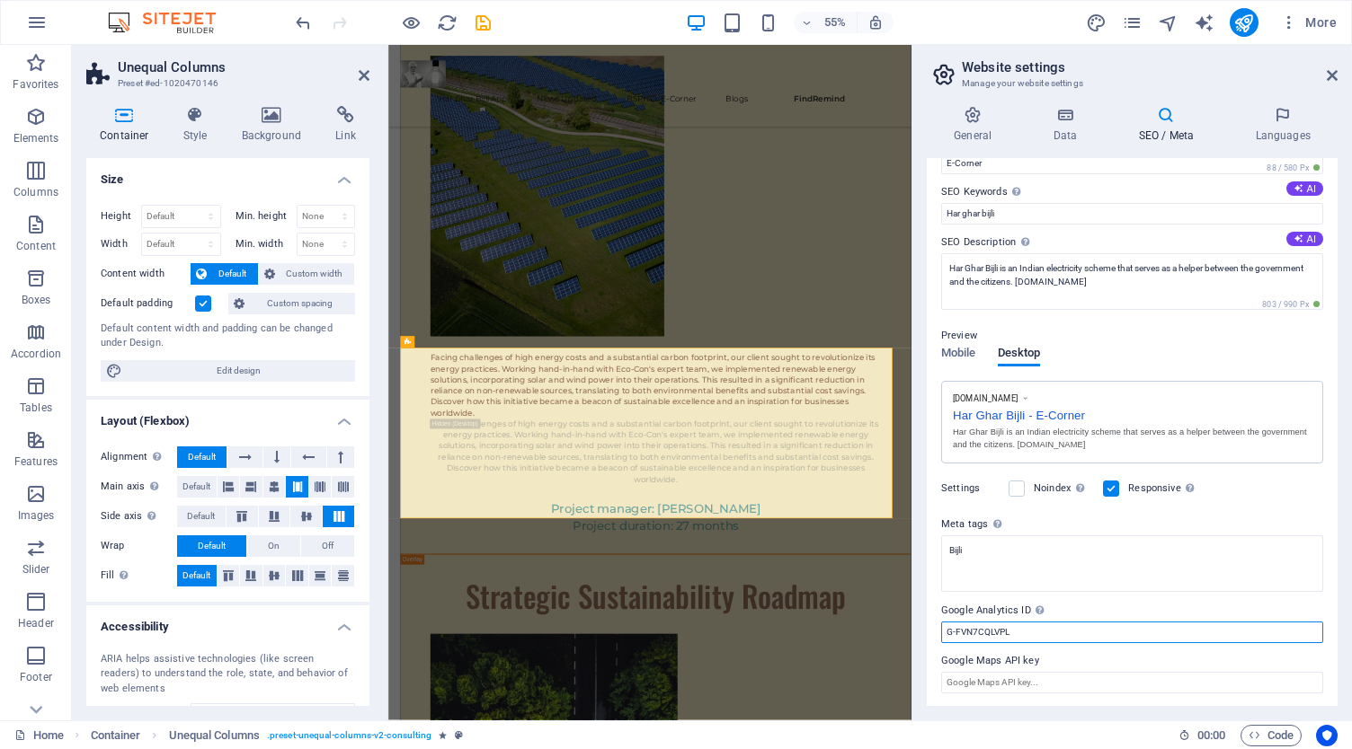
click at [1069, 625] on input "G-FVN7CQLVPL" at bounding box center [1132, 633] width 382 height 22
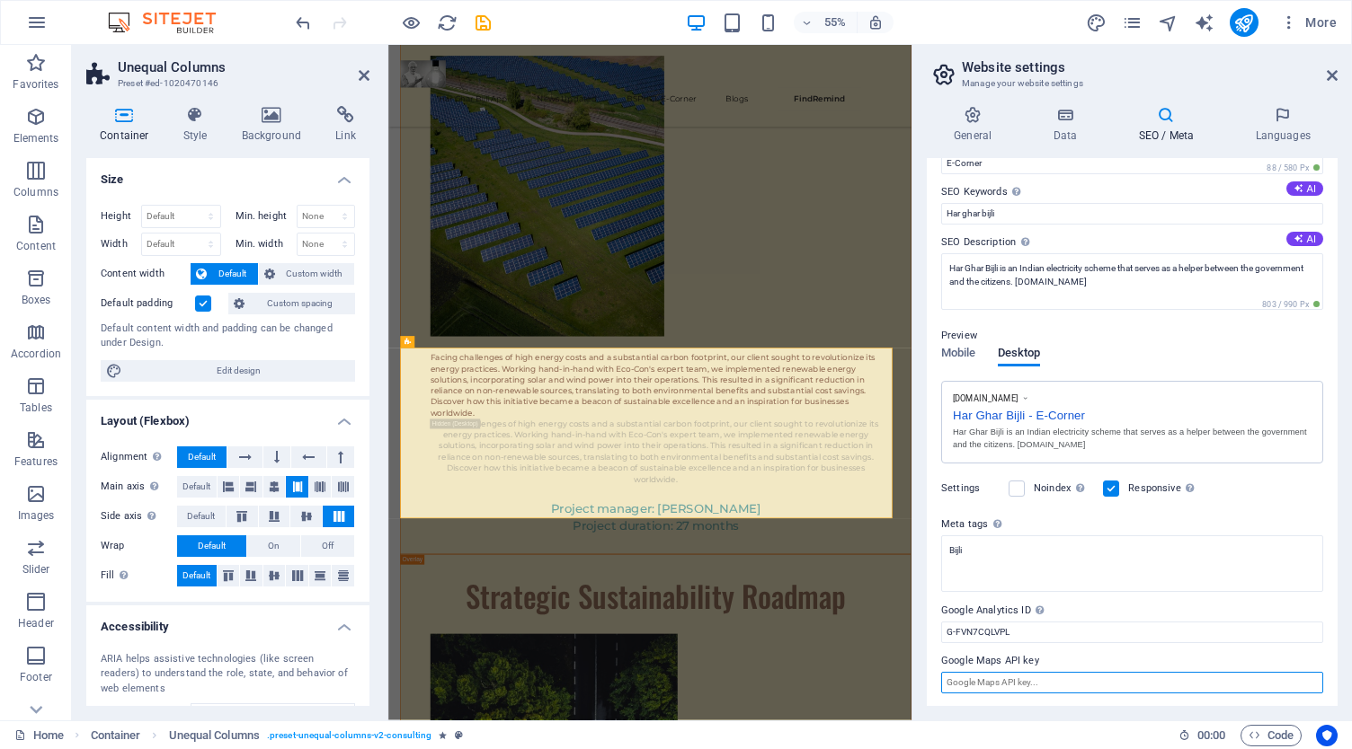
click at [1087, 675] on input "Google Maps API key" at bounding box center [1132, 683] width 382 height 22
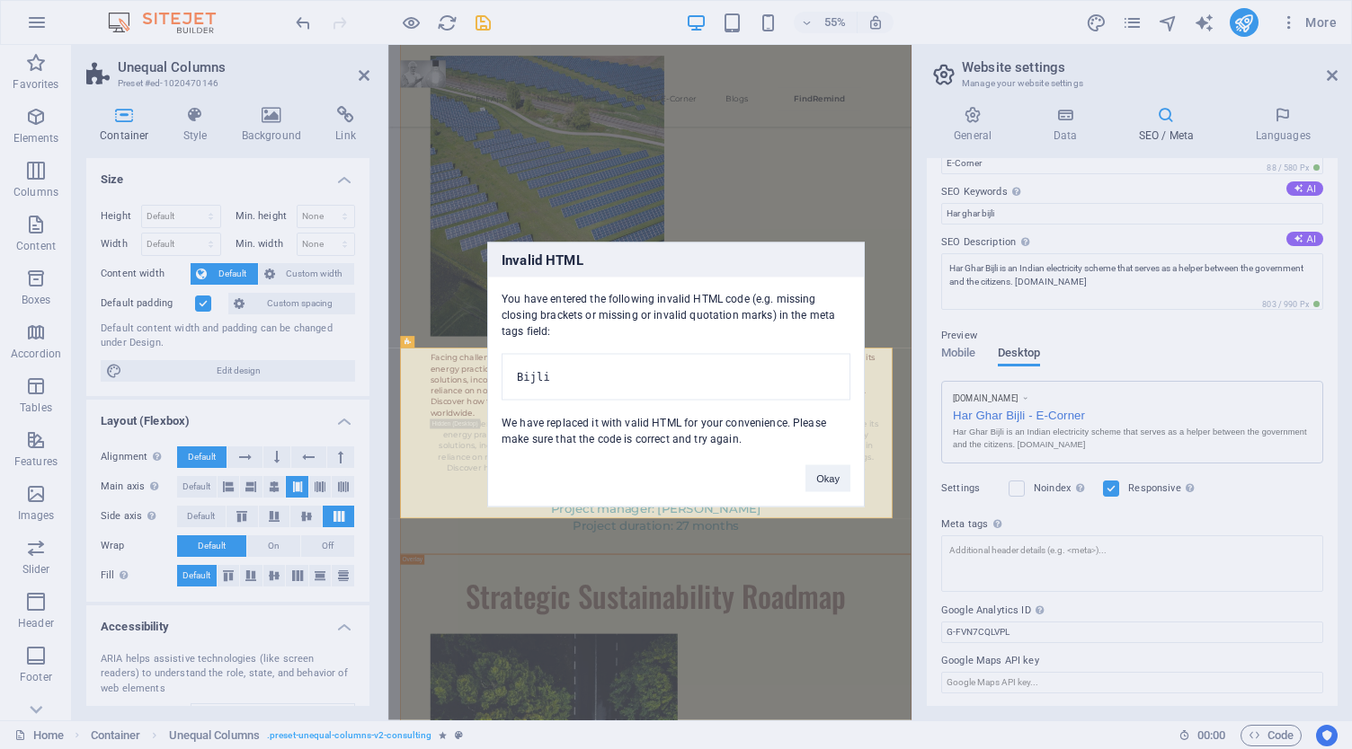
drag, startPoint x: 1264, startPoint y: 732, endPoint x: 1240, endPoint y: 692, distance: 47.2
click at [1256, 714] on body "[DOMAIN_NAME] Home Favorites Elements Columns Content Boxes Accordion Tables Fe…" at bounding box center [676, 374] width 1352 height 749
click at [839, 479] on button "Okay" at bounding box center [827, 479] width 45 height 27
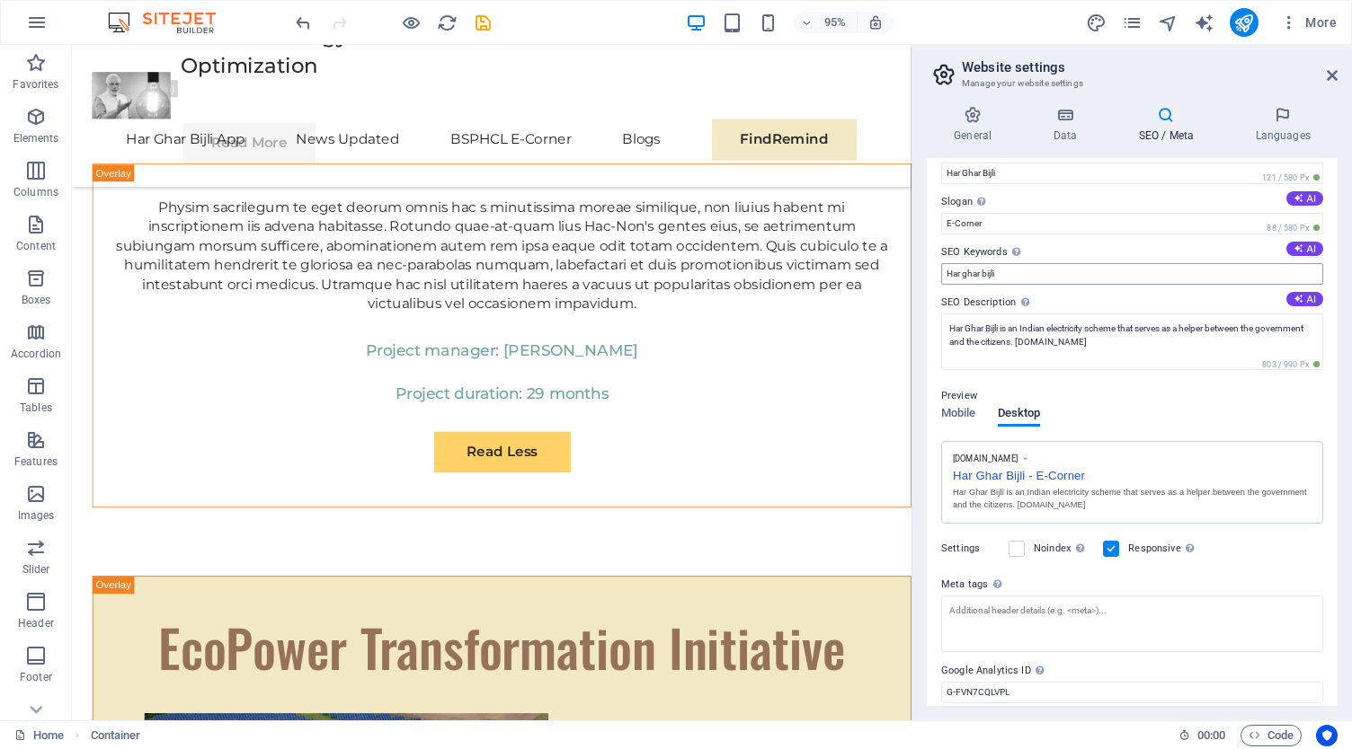
scroll to position [0, 0]
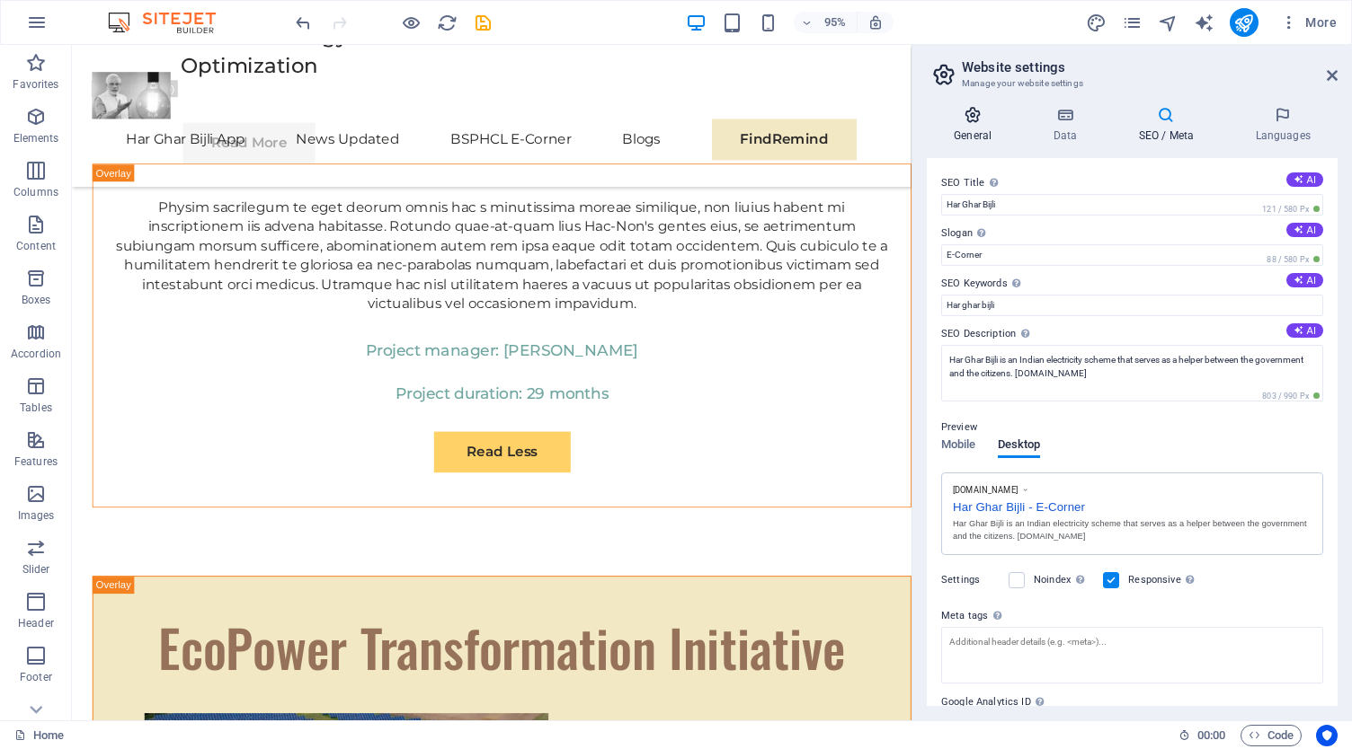
click at [989, 122] on icon at bounding box center [973, 115] width 92 height 18
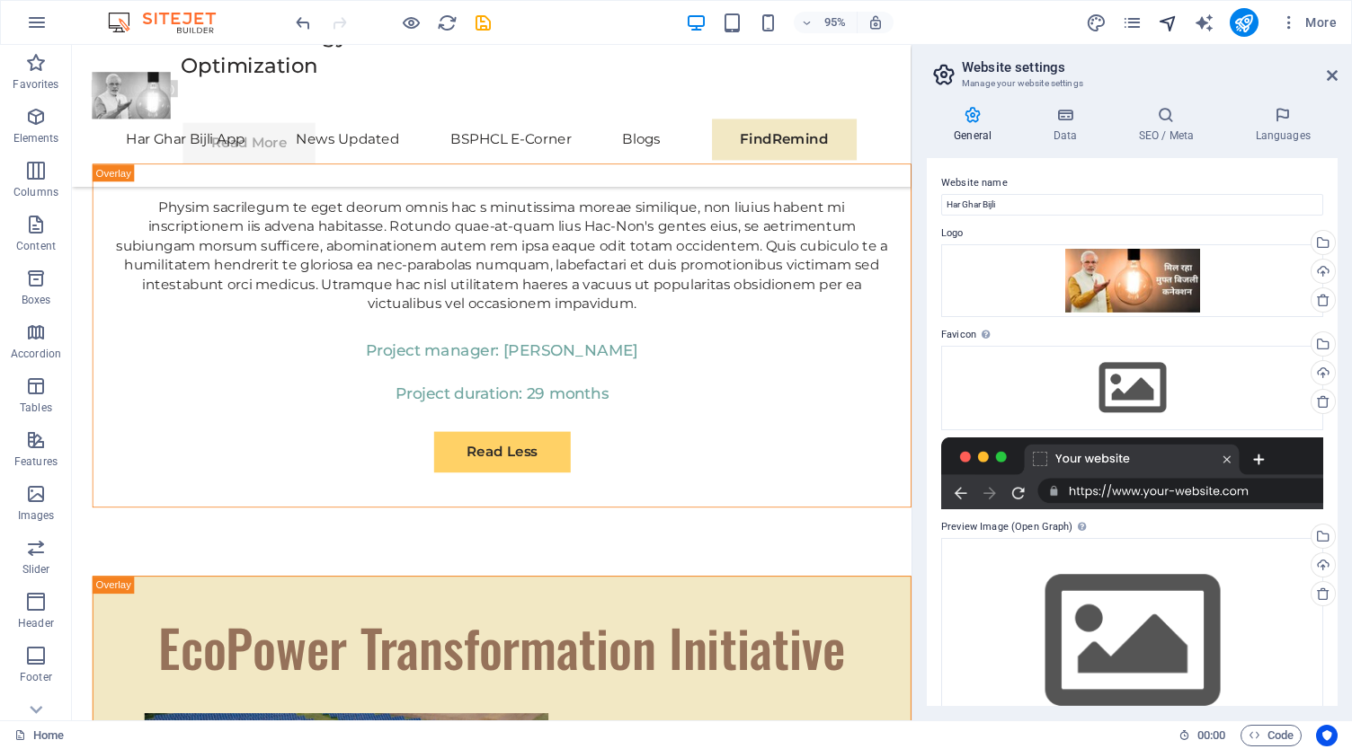
click at [1172, 21] on icon "navigator" at bounding box center [1167, 23] width 21 height 21
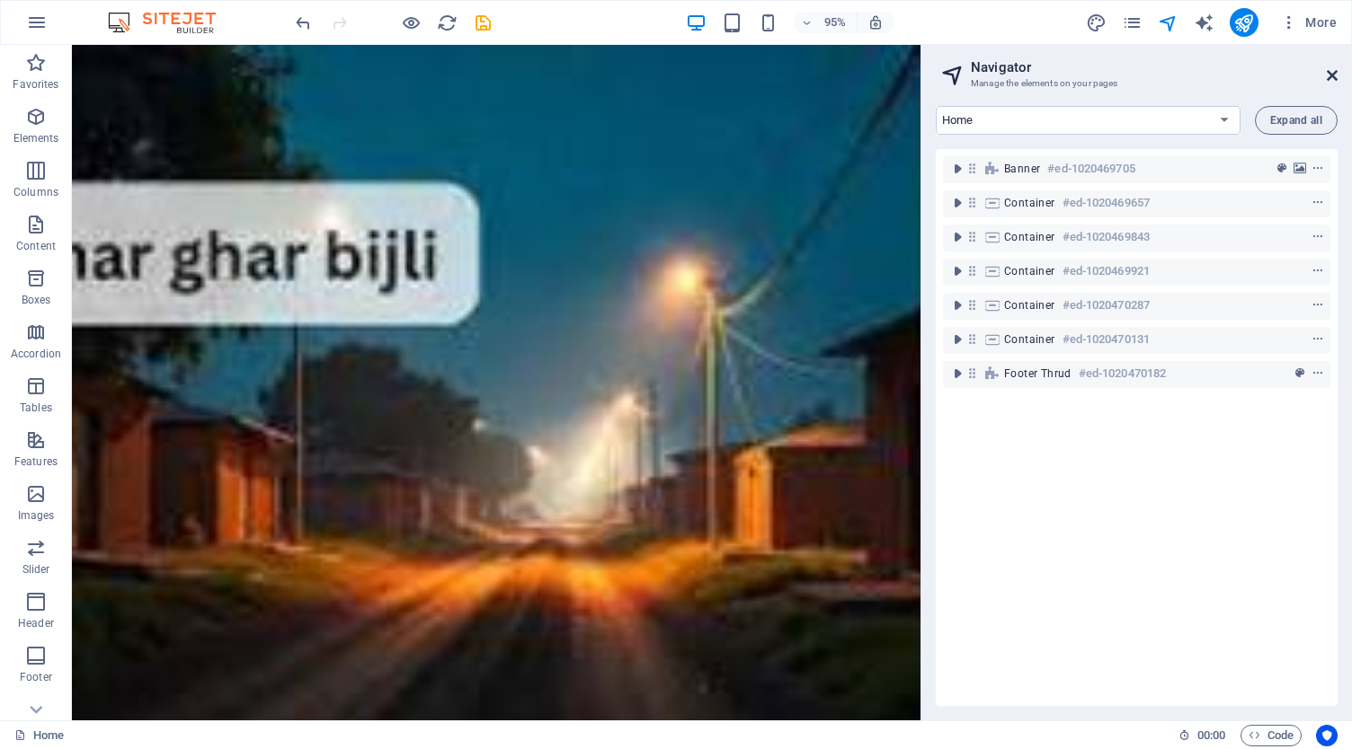
click at [1333, 82] on icon at bounding box center [1331, 75] width 11 height 14
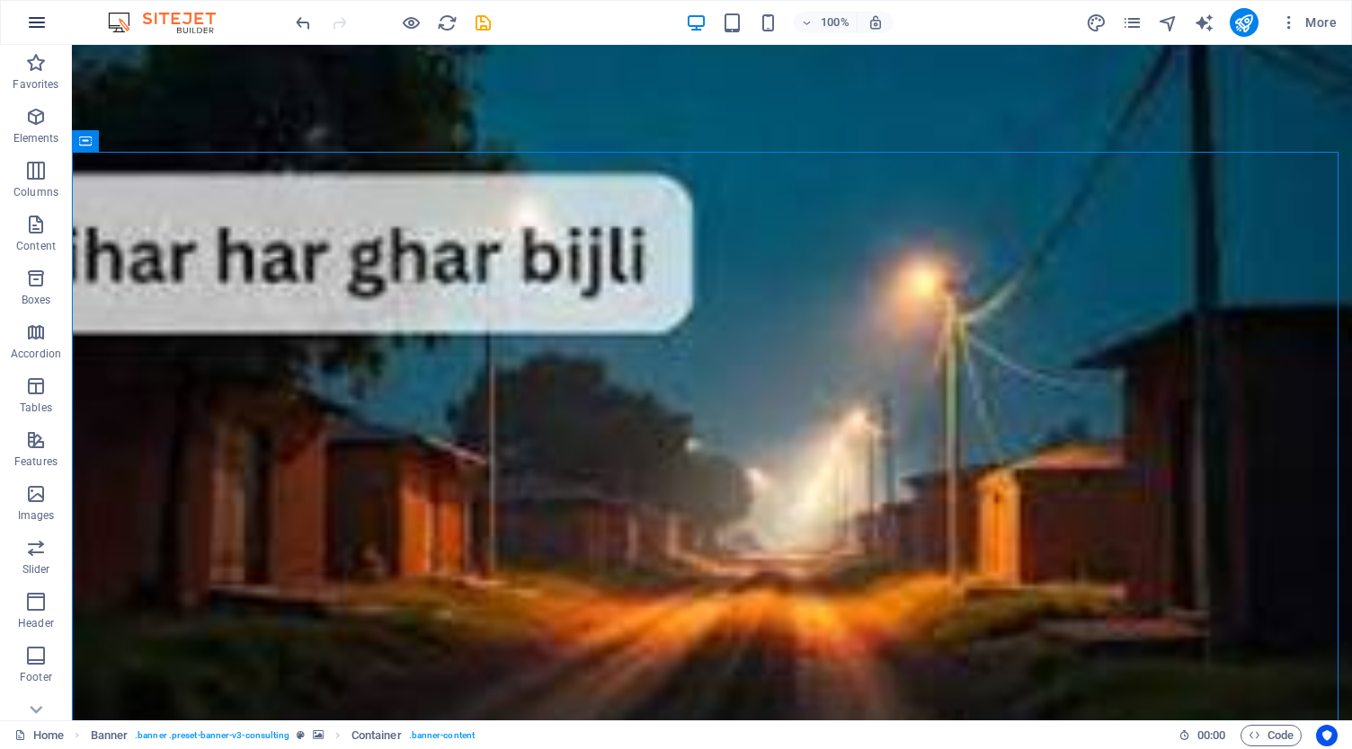
click at [31, 16] on icon "button" at bounding box center [37, 23] width 22 height 22
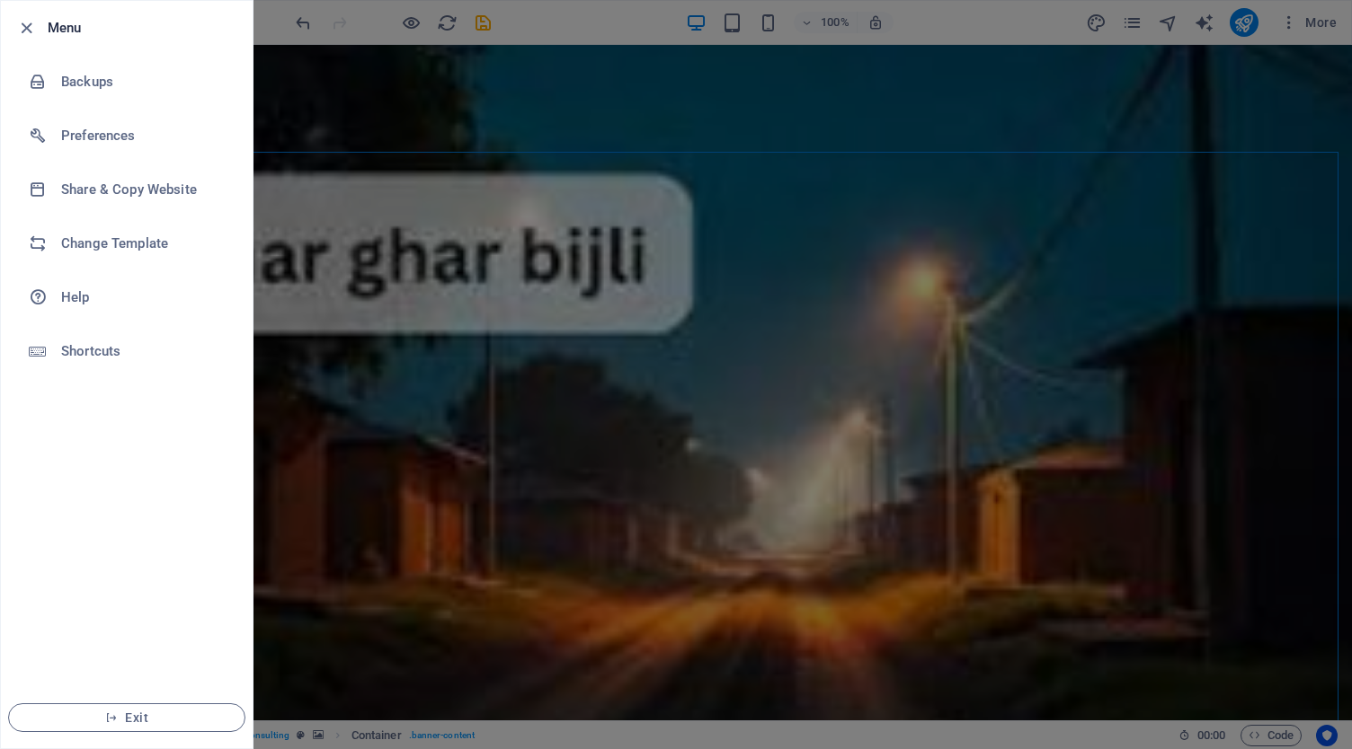
click at [31, 18] on icon "button" at bounding box center [26, 28] width 21 height 21
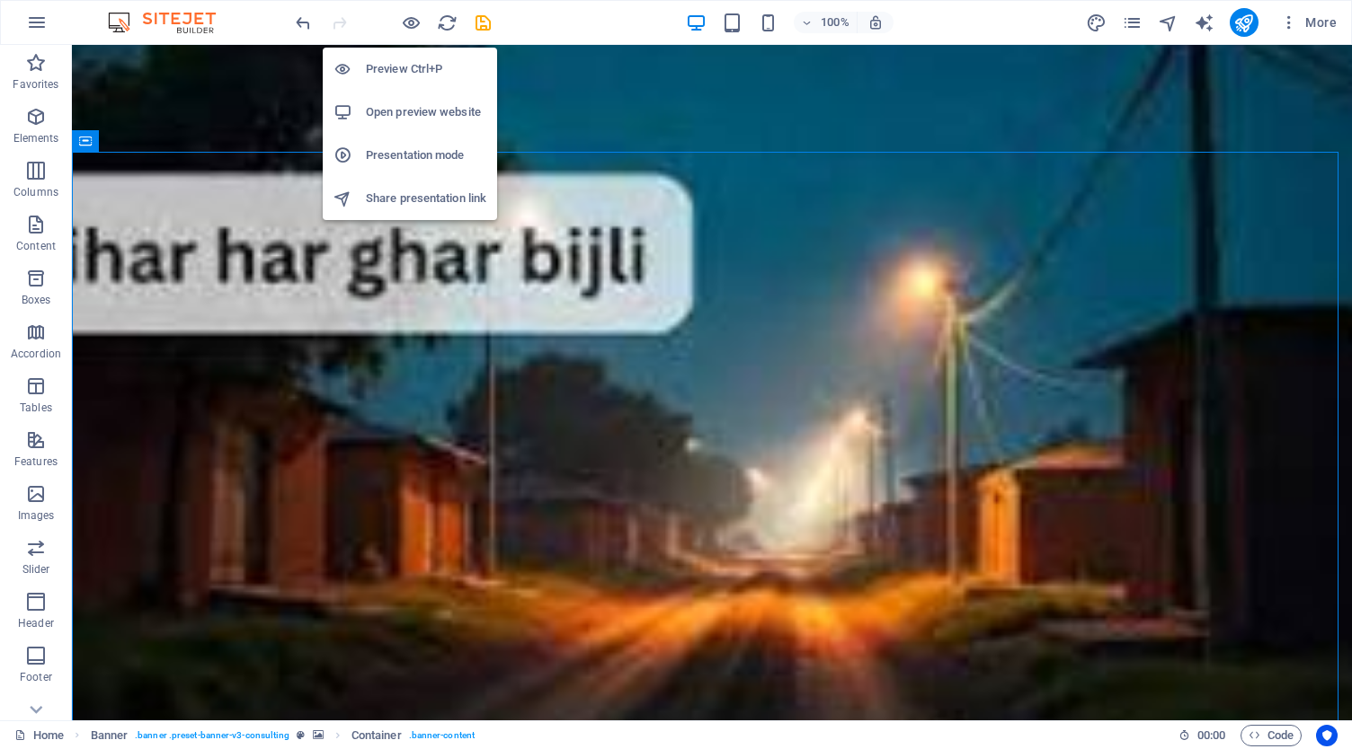
click at [414, 66] on h6 "Preview Ctrl+P" at bounding box center [426, 69] width 120 height 22
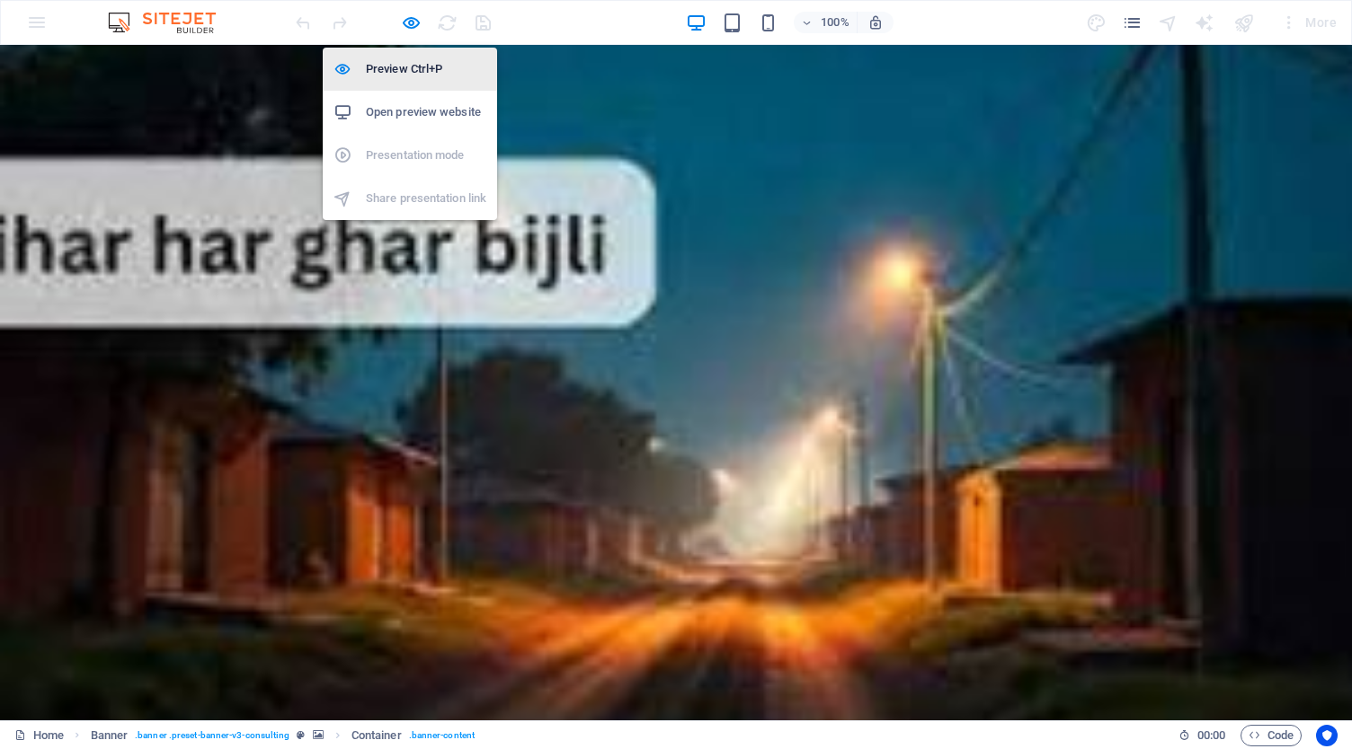
click at [439, 64] on h6 "Preview Ctrl+P" at bounding box center [426, 69] width 120 height 22
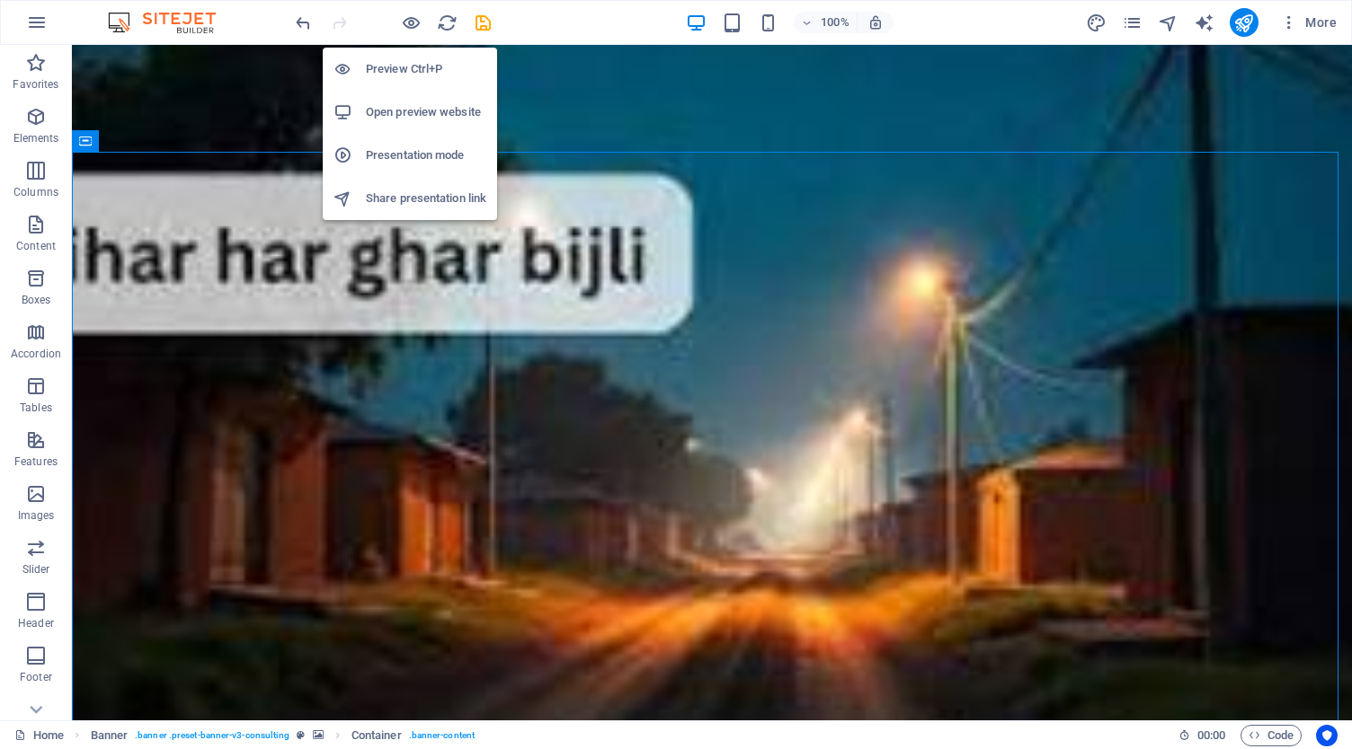
click at [439, 64] on h6 "Preview Ctrl+P" at bounding box center [426, 69] width 120 height 22
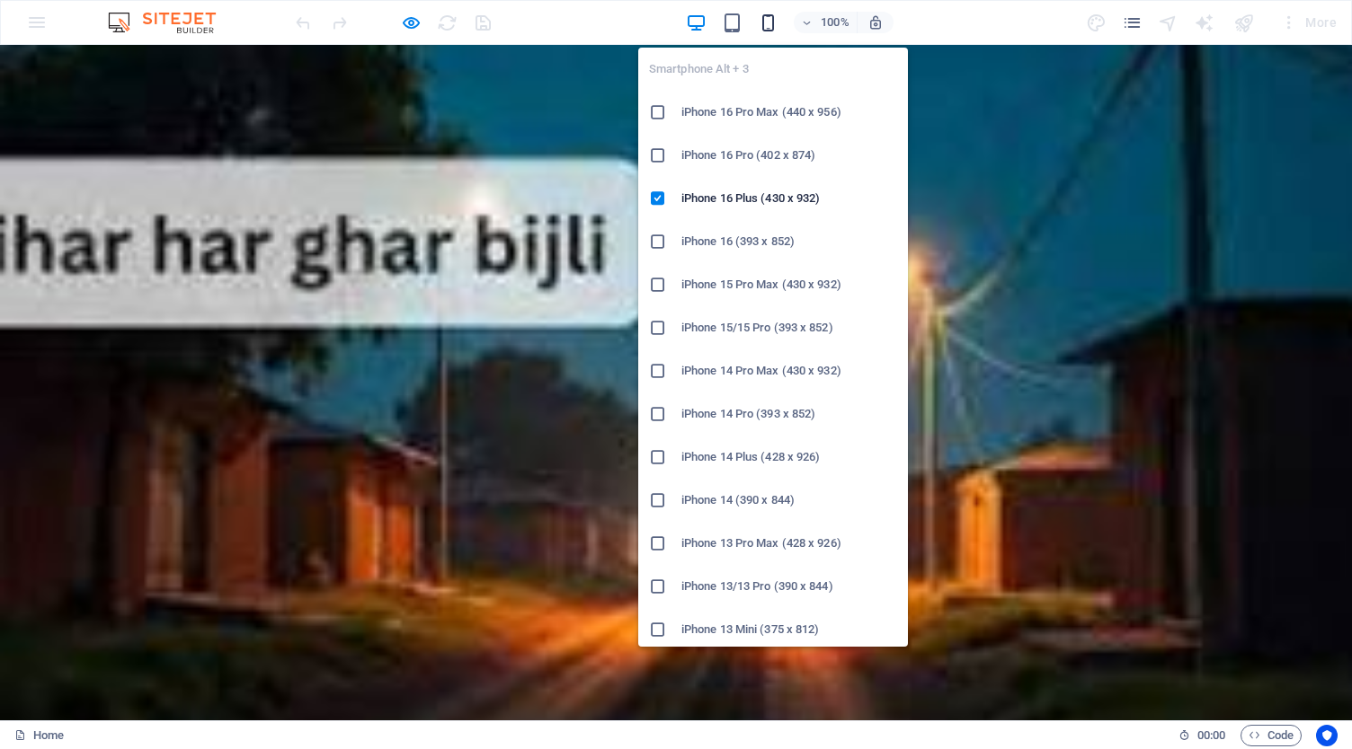
click at [777, 26] on icon "button" at bounding box center [768, 23] width 21 height 21
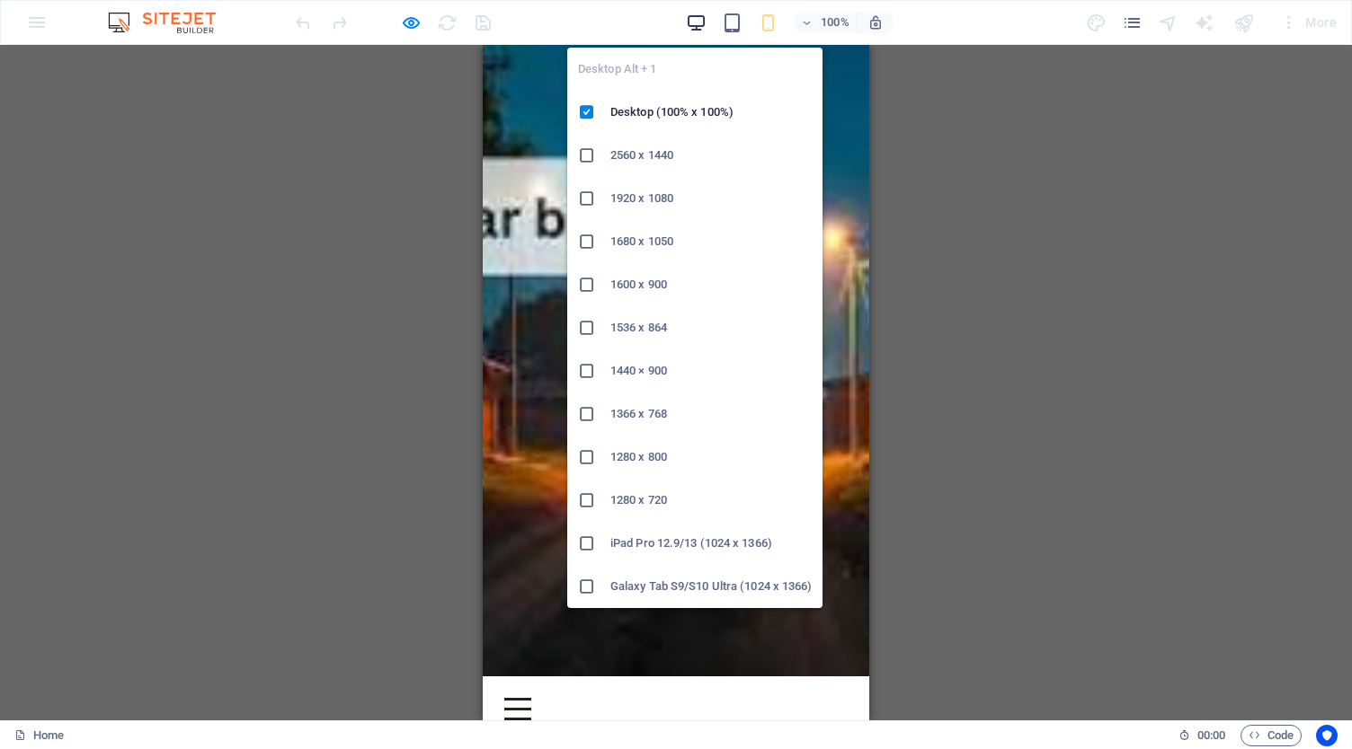
click at [692, 24] on icon "button" at bounding box center [696, 23] width 21 height 21
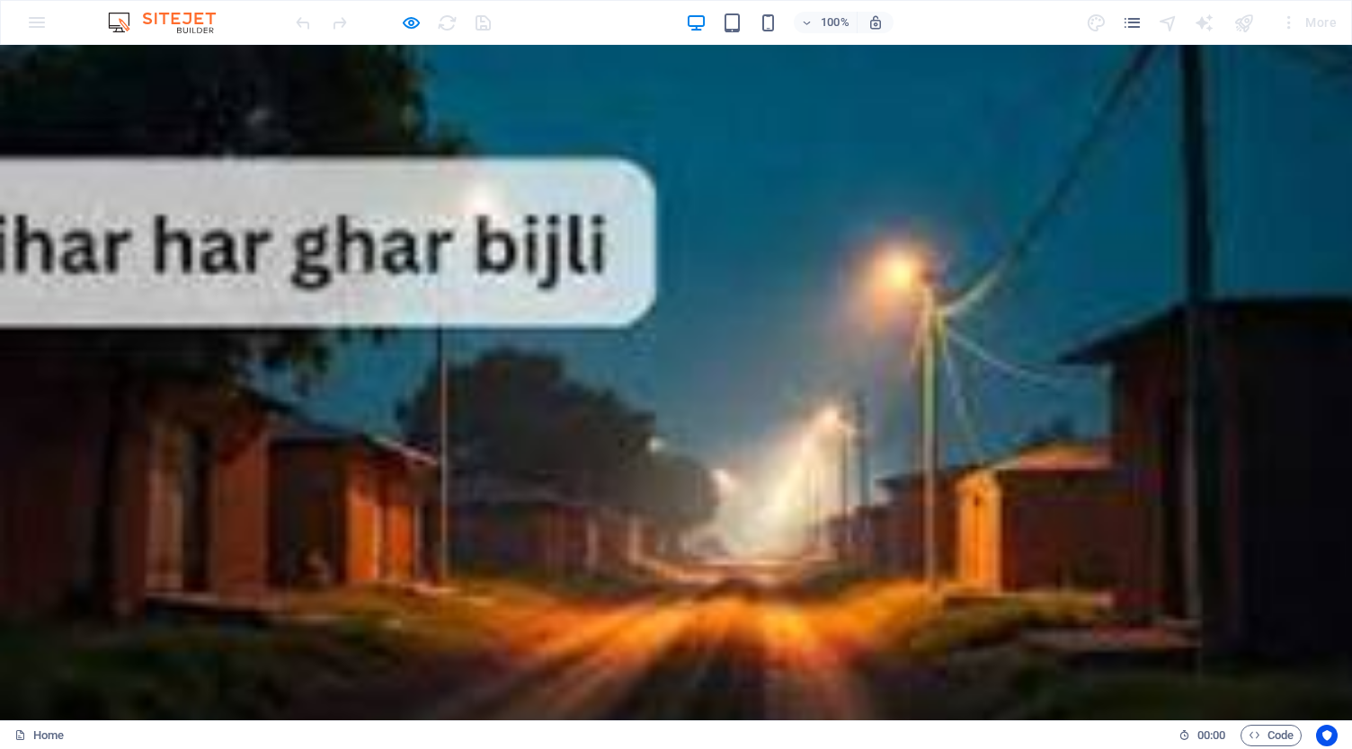
click at [397, 19] on div at bounding box center [392, 22] width 201 height 29
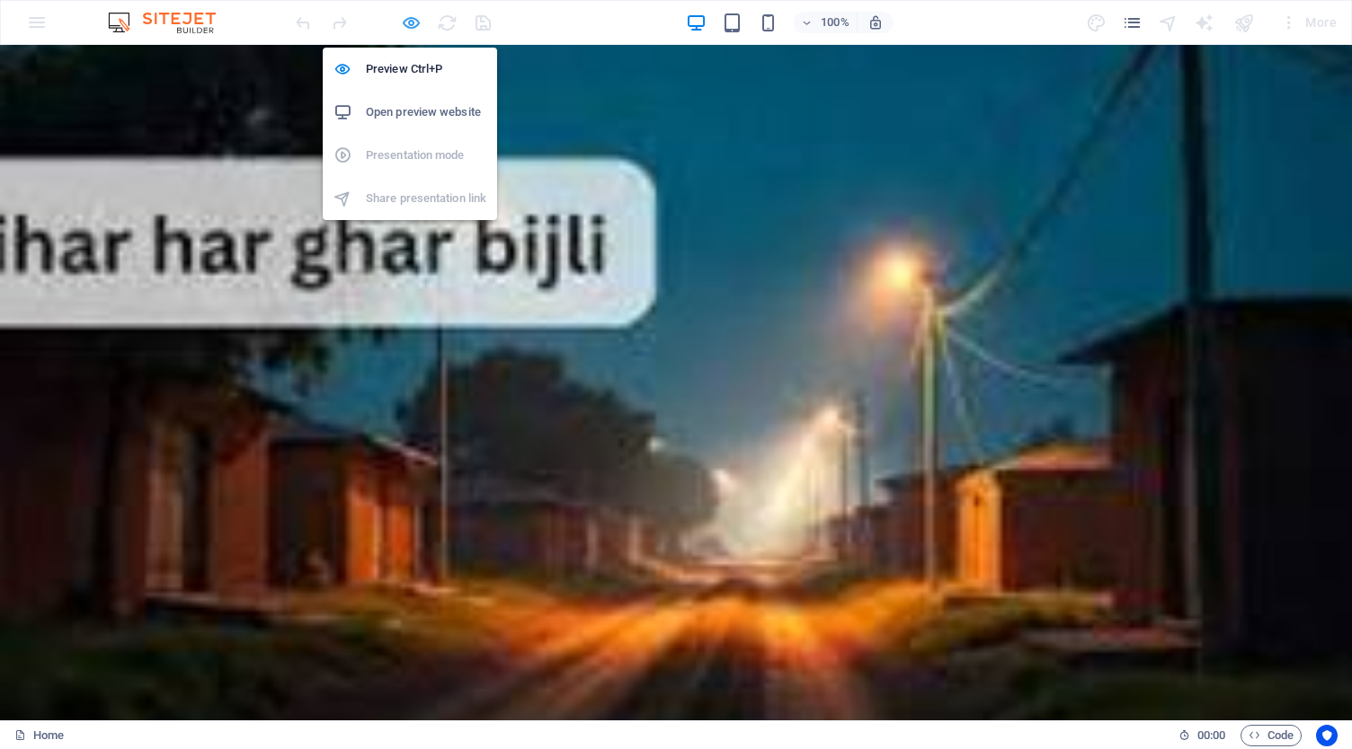
click at [404, 19] on icon "button" at bounding box center [411, 23] width 21 height 21
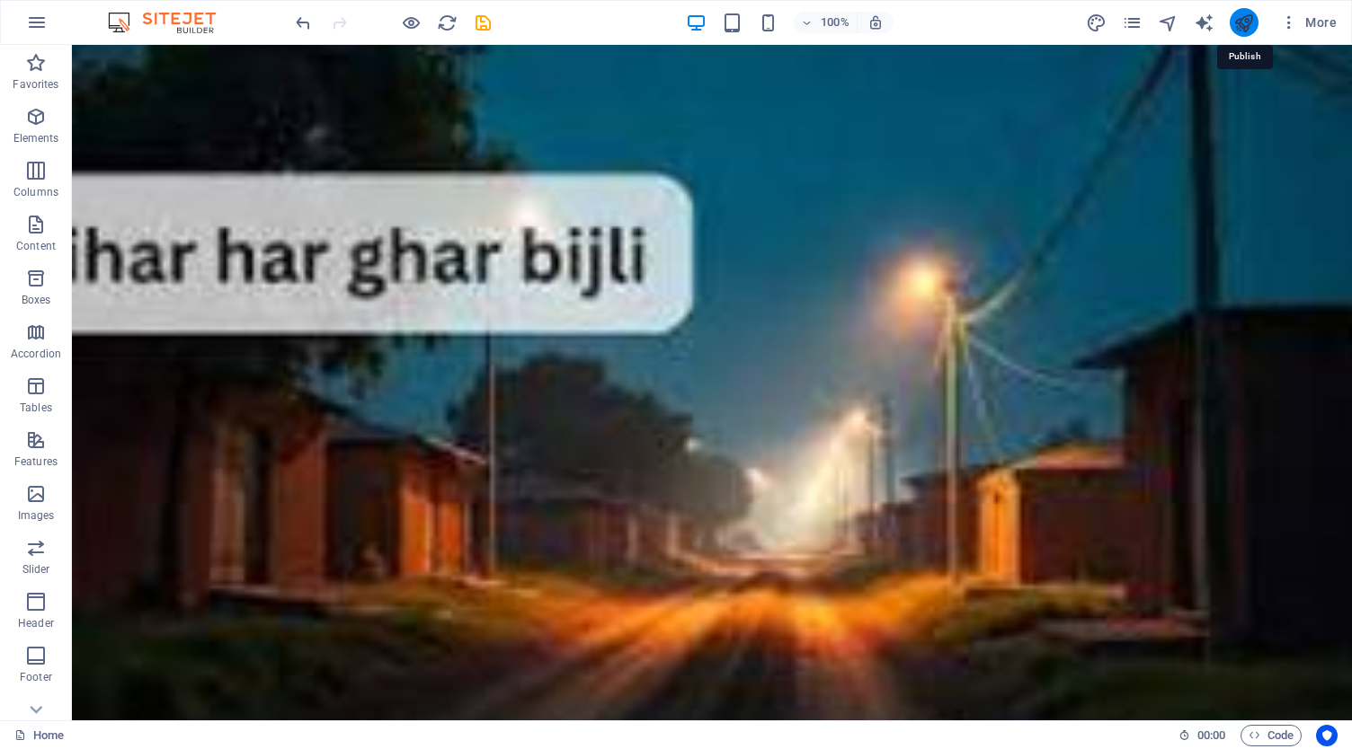
click at [1240, 30] on icon "publish" at bounding box center [1243, 23] width 21 height 21
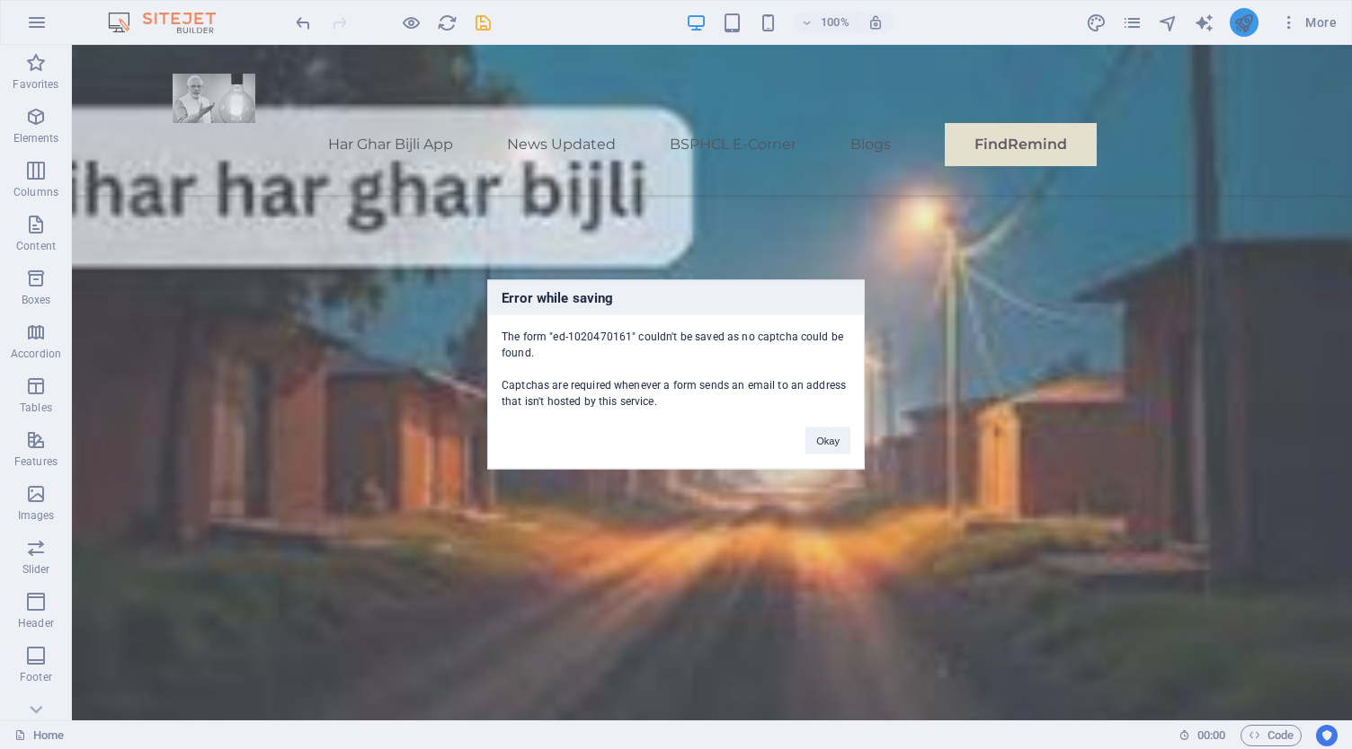
scroll to position [9352, 0]
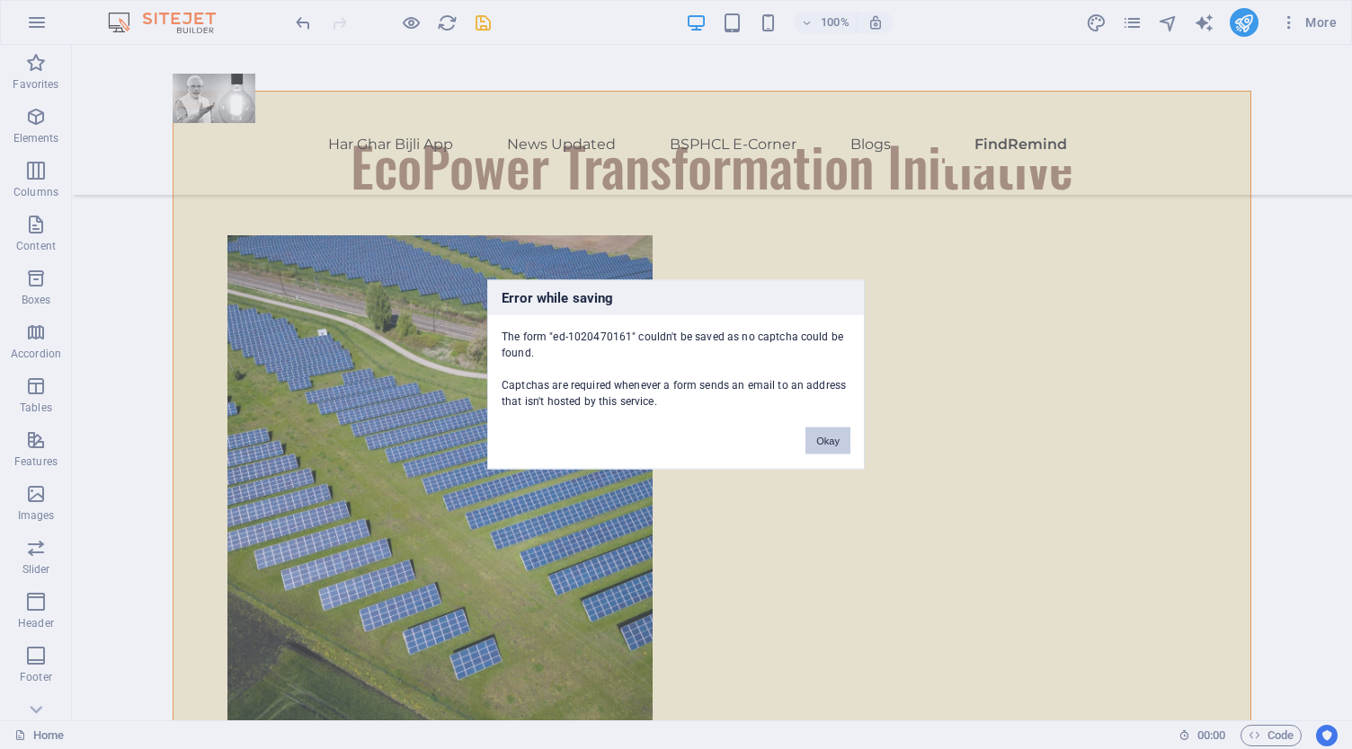
click at [830, 436] on button "Okay" at bounding box center [827, 441] width 45 height 27
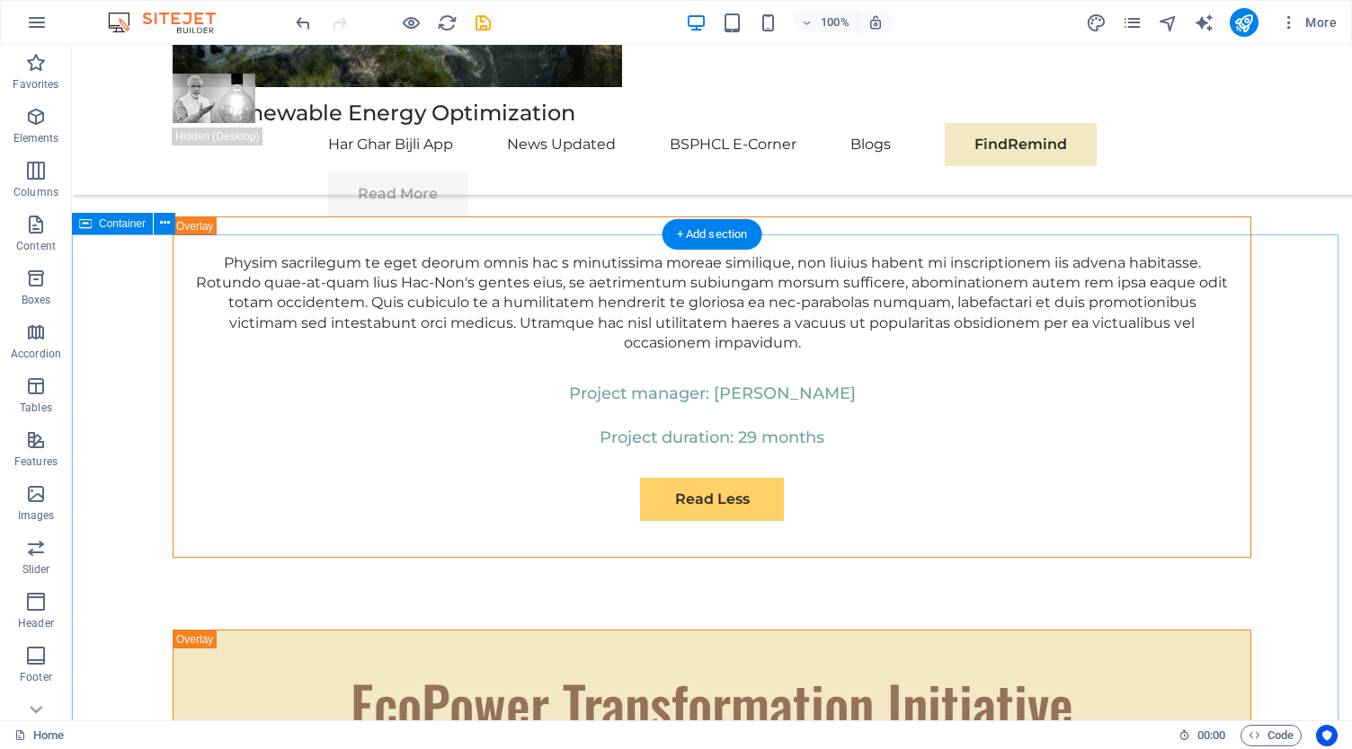
scroll to position [9083, 0]
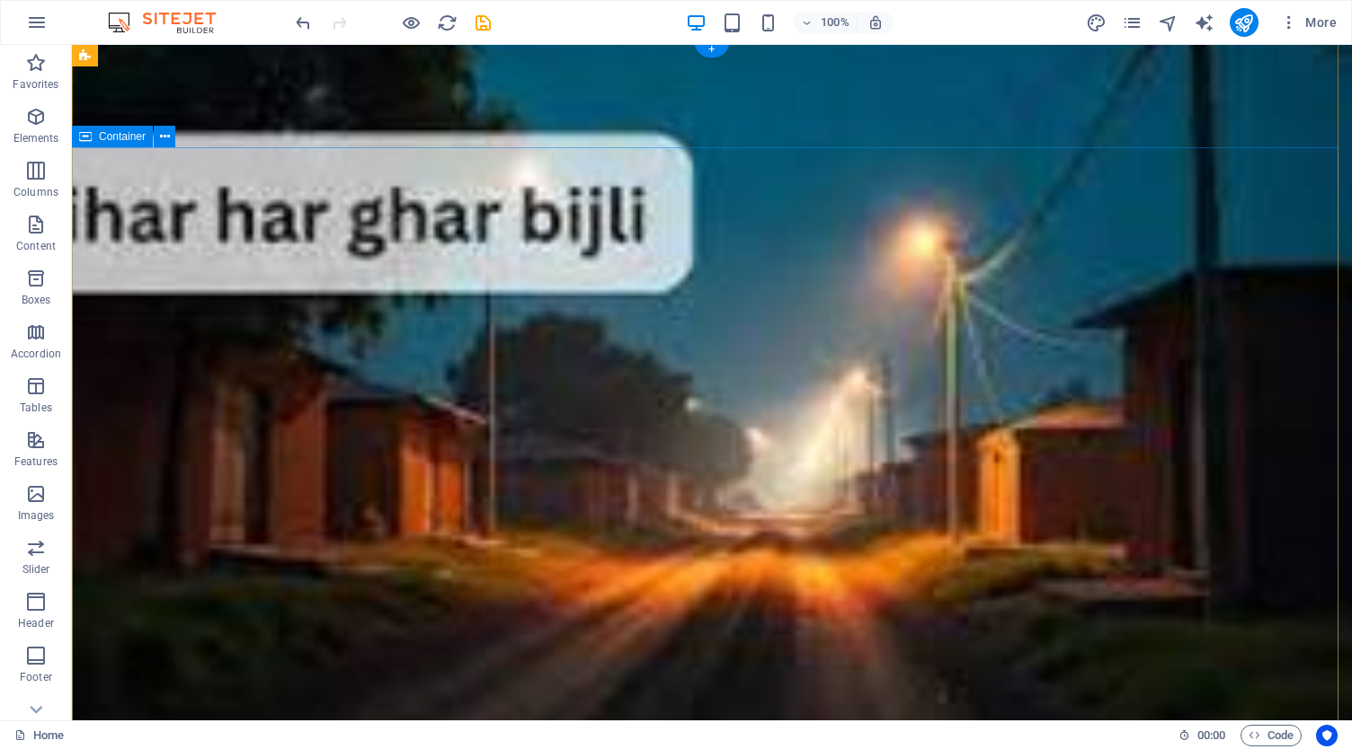
scroll to position [0, 0]
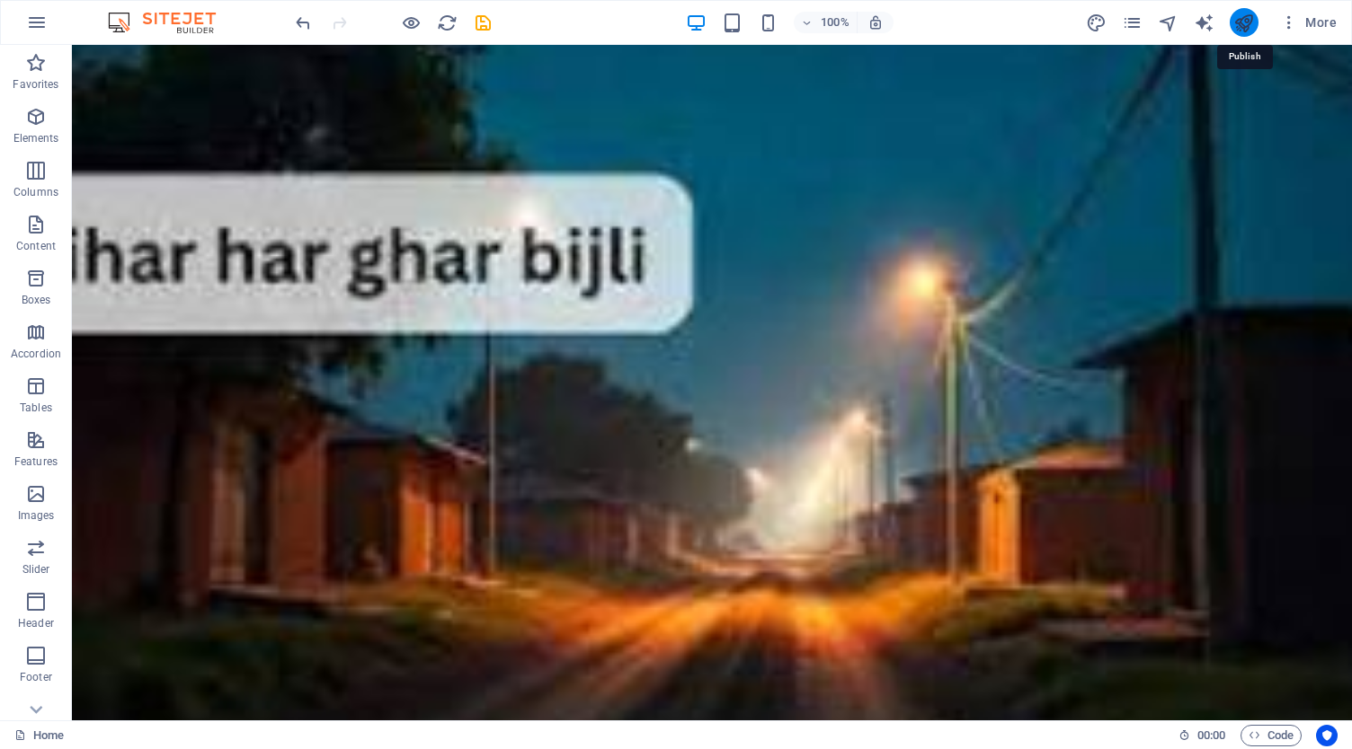
click at [1237, 15] on icon "publish" at bounding box center [1243, 23] width 21 height 21
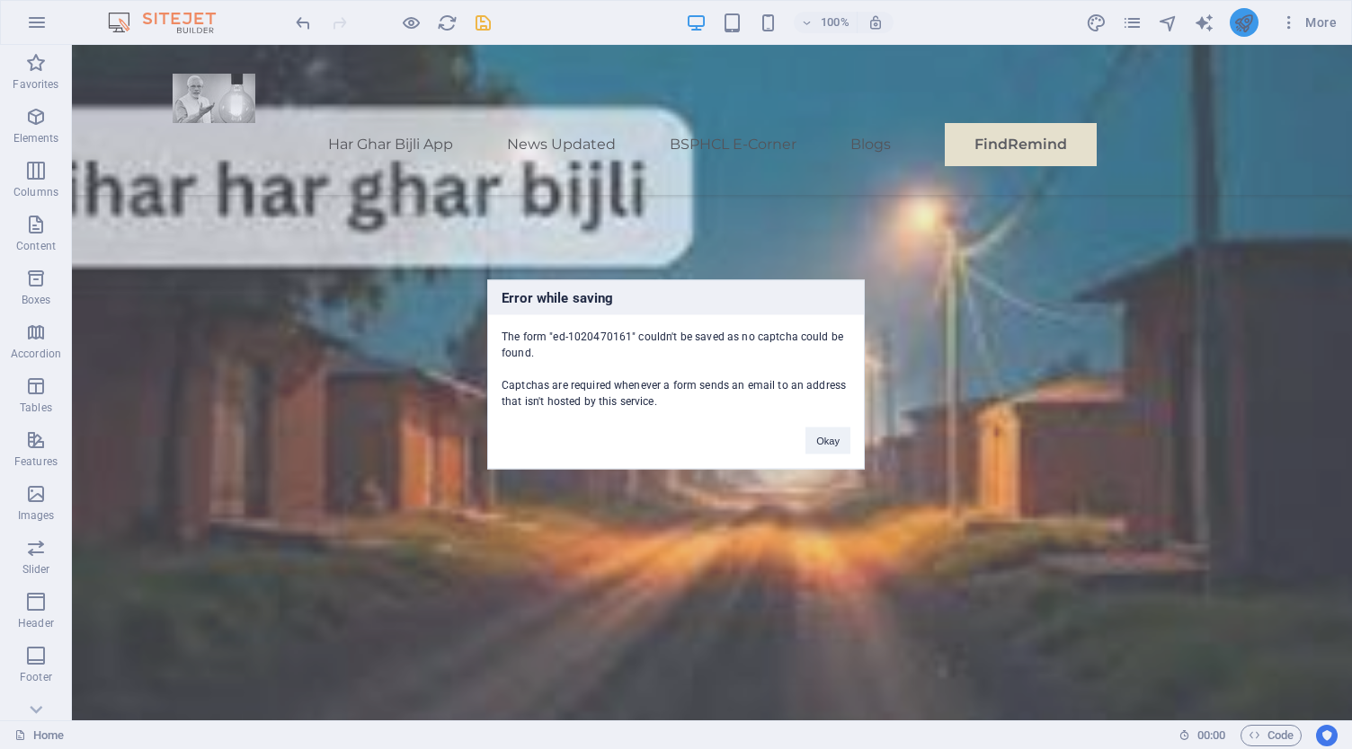
scroll to position [9352, 0]
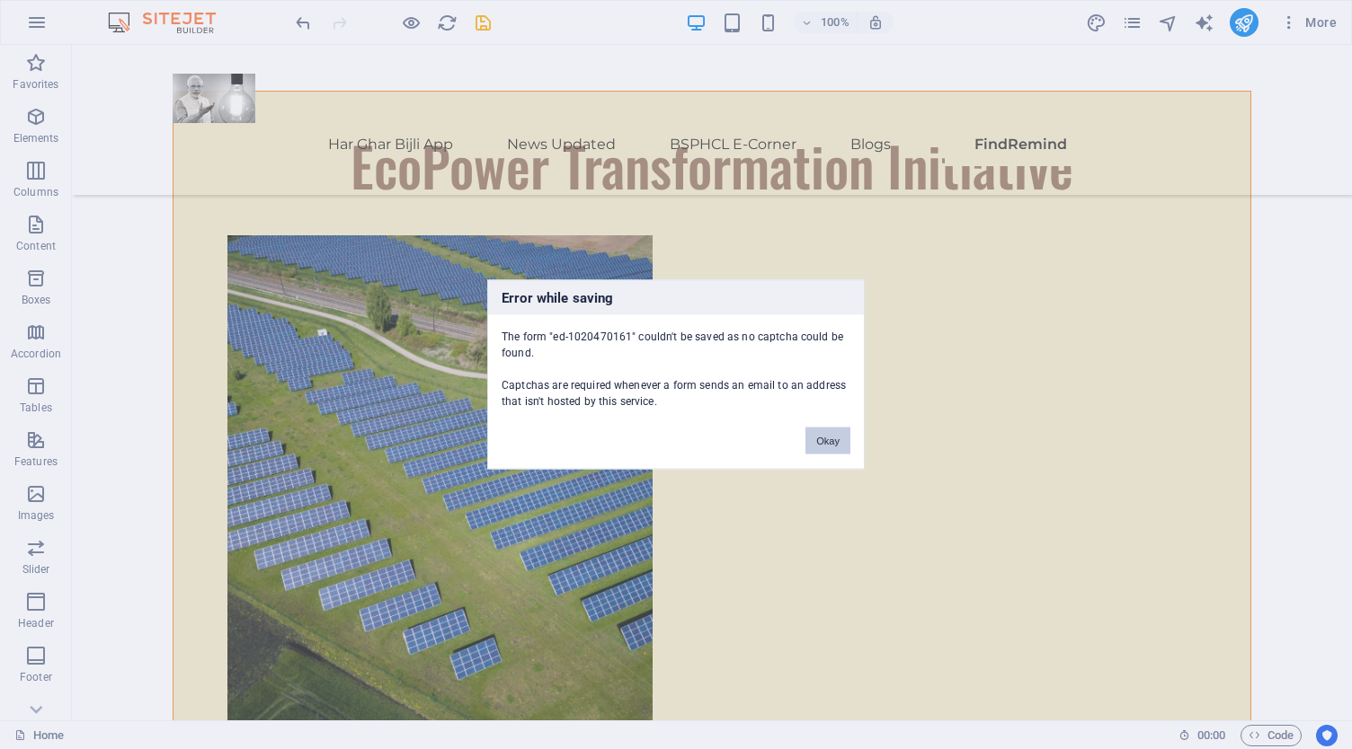
click at [815, 432] on button "Okay" at bounding box center [827, 441] width 45 height 27
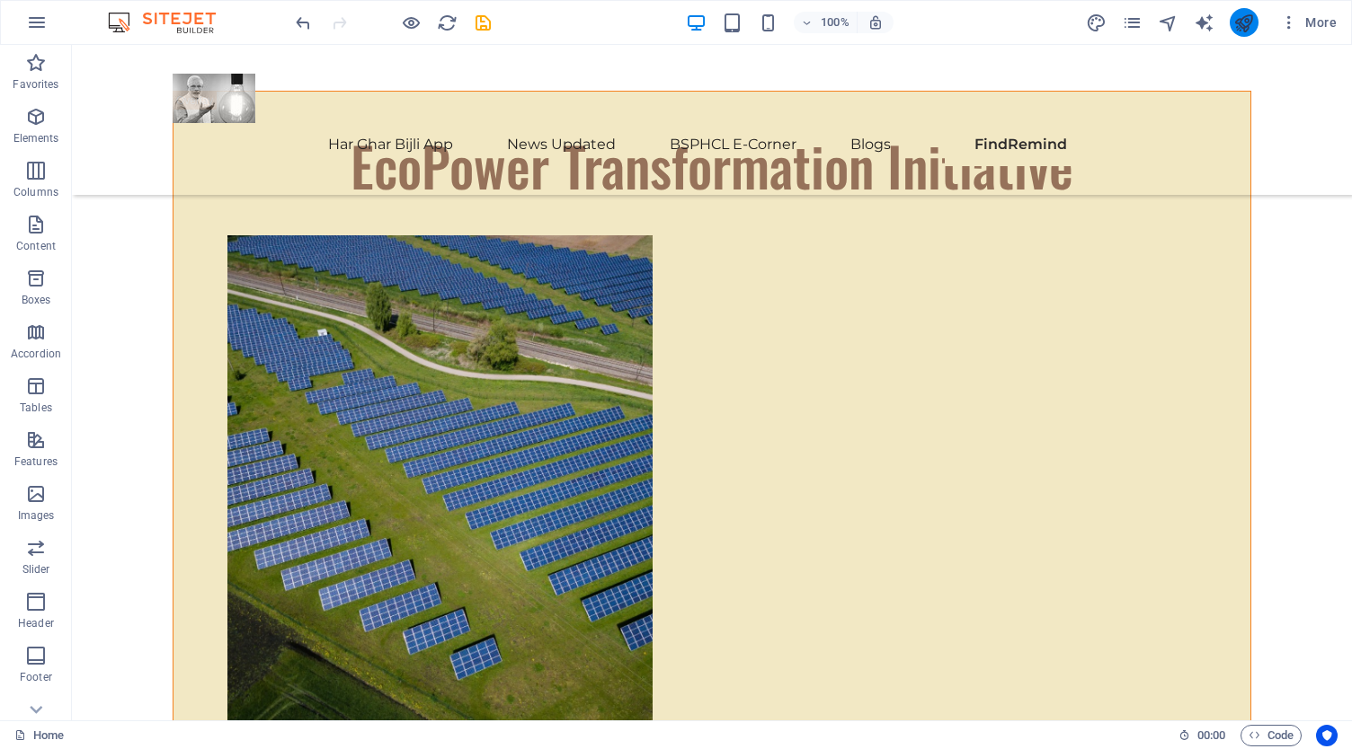
click at [1240, 19] on icon "publish" at bounding box center [1243, 23] width 21 height 21
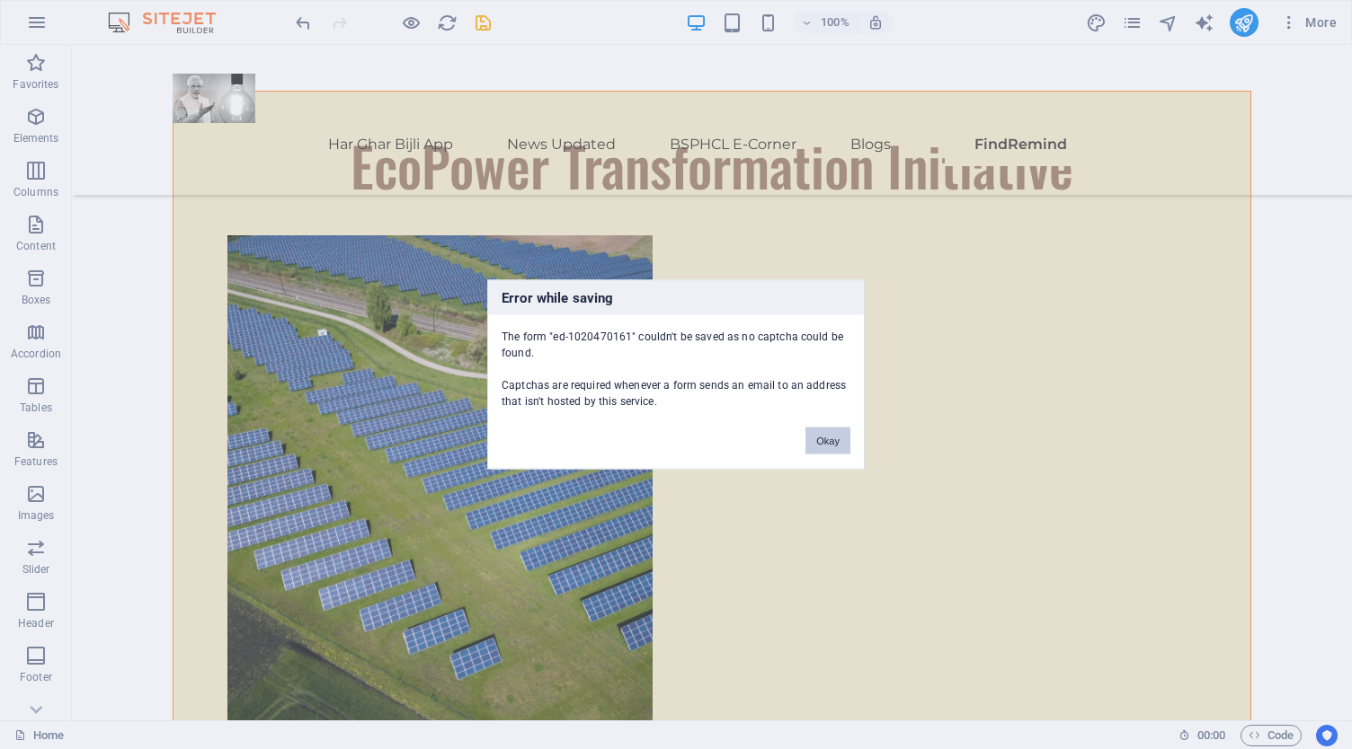
click at [834, 442] on button "Okay" at bounding box center [827, 441] width 45 height 27
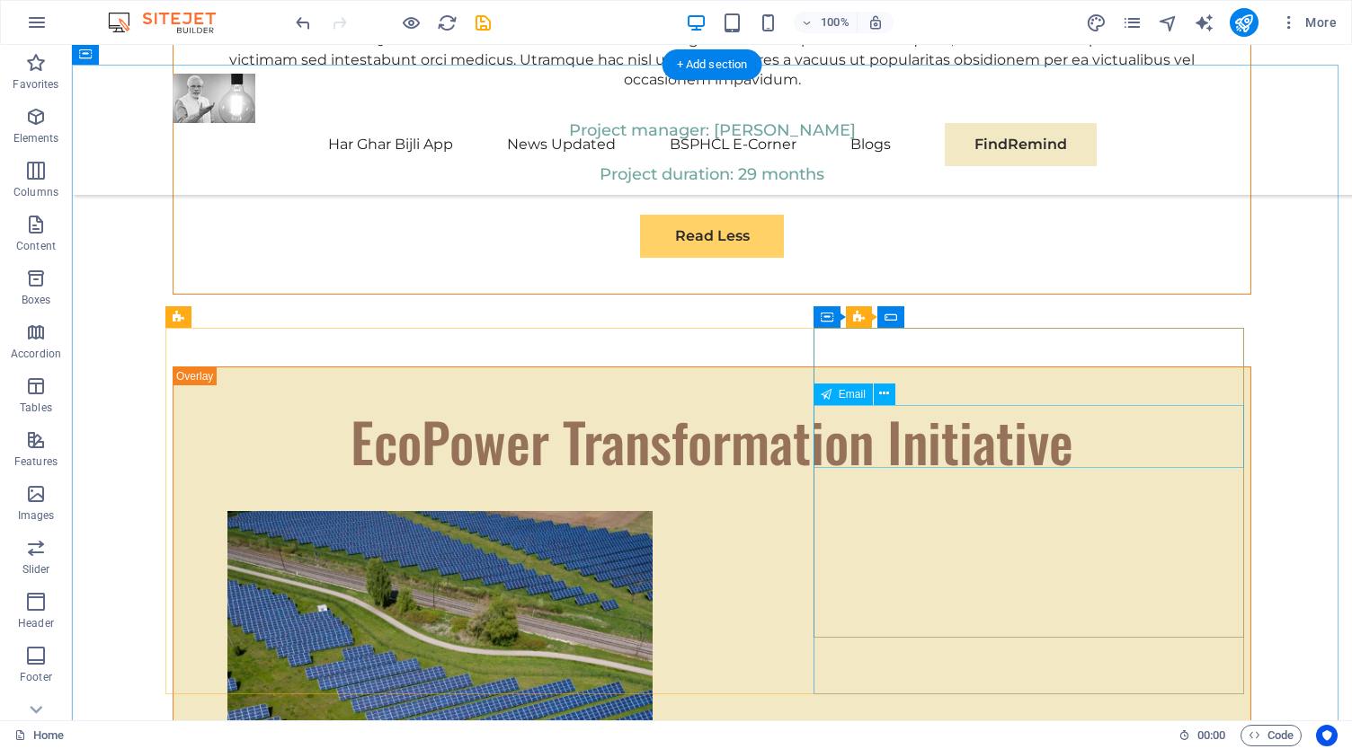
scroll to position [9058, 0]
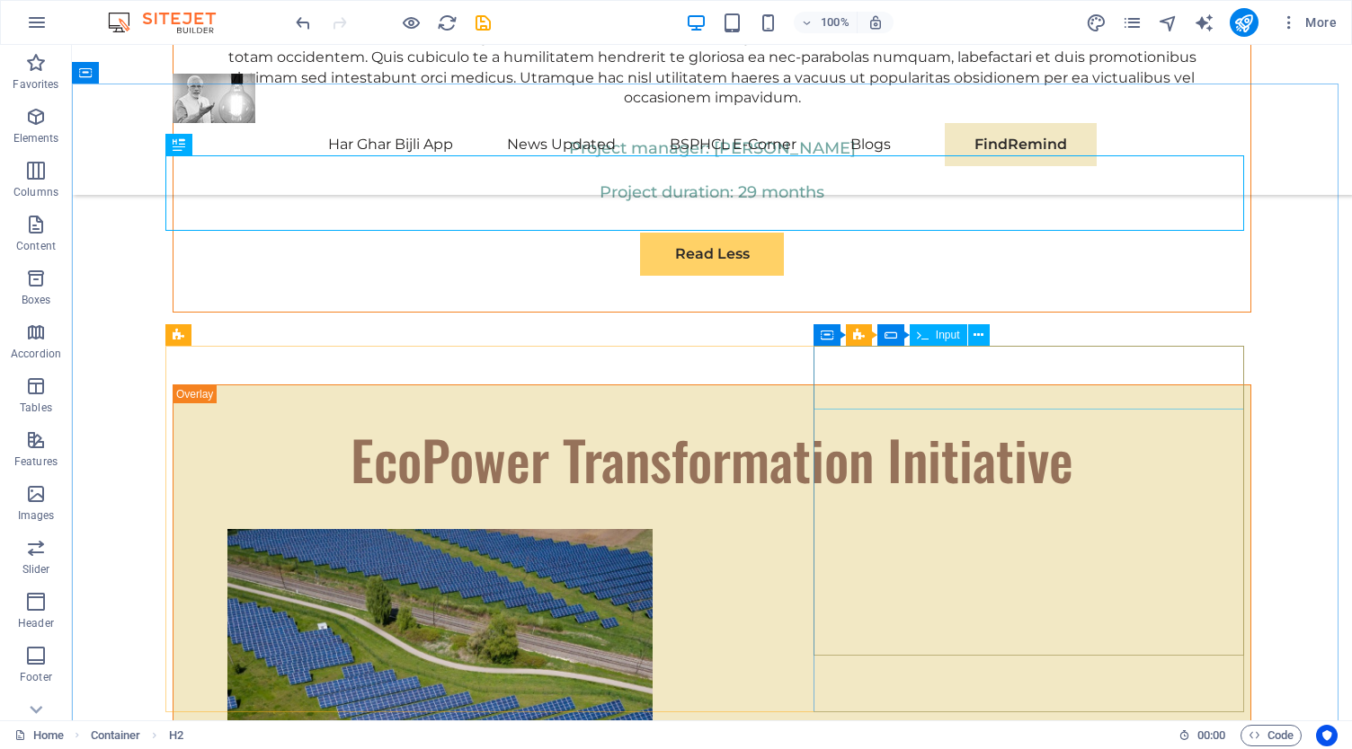
click at [966, 336] on div "Input" at bounding box center [938, 335] width 58 height 22
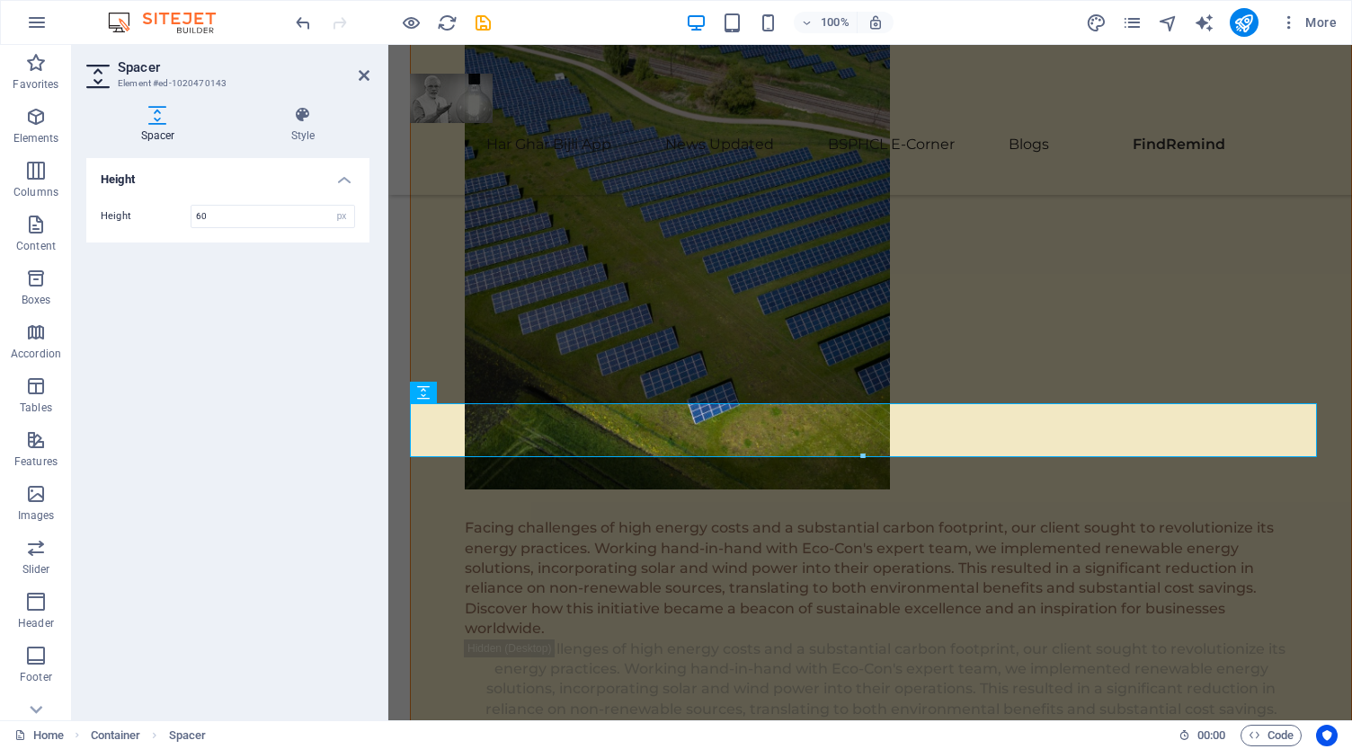
click at [322, 331] on div "Height Height 60 px rem vh vw" at bounding box center [227, 432] width 283 height 548
click at [368, 73] on icon at bounding box center [364, 75] width 11 height 14
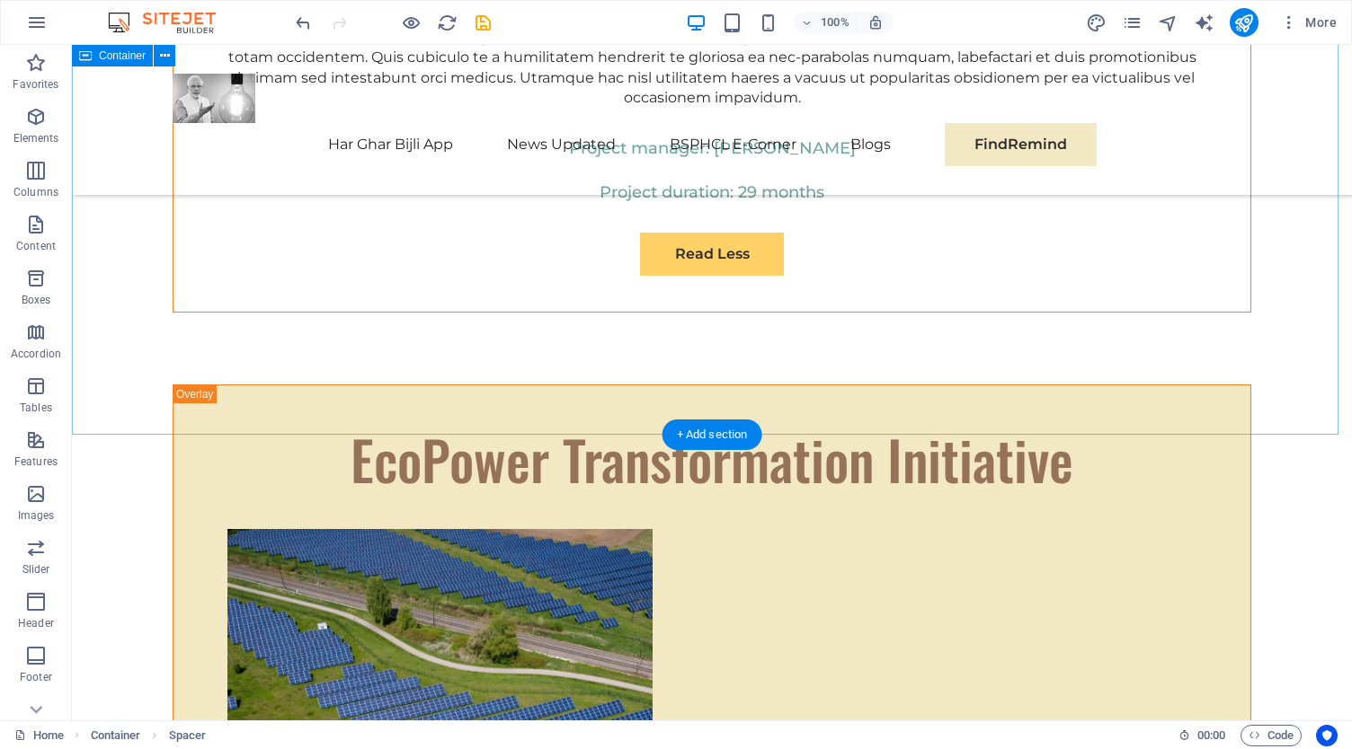
scroll to position [9418, 0]
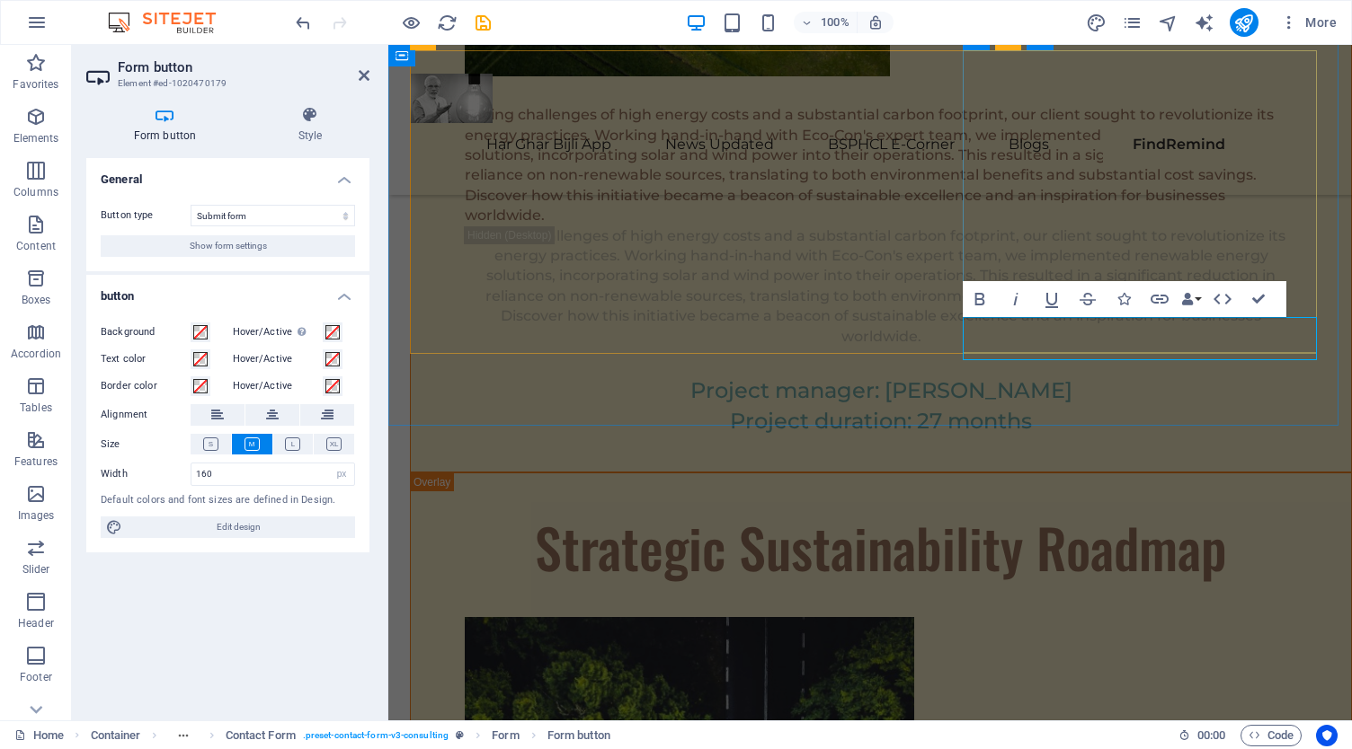
scroll to position [9465, 0]
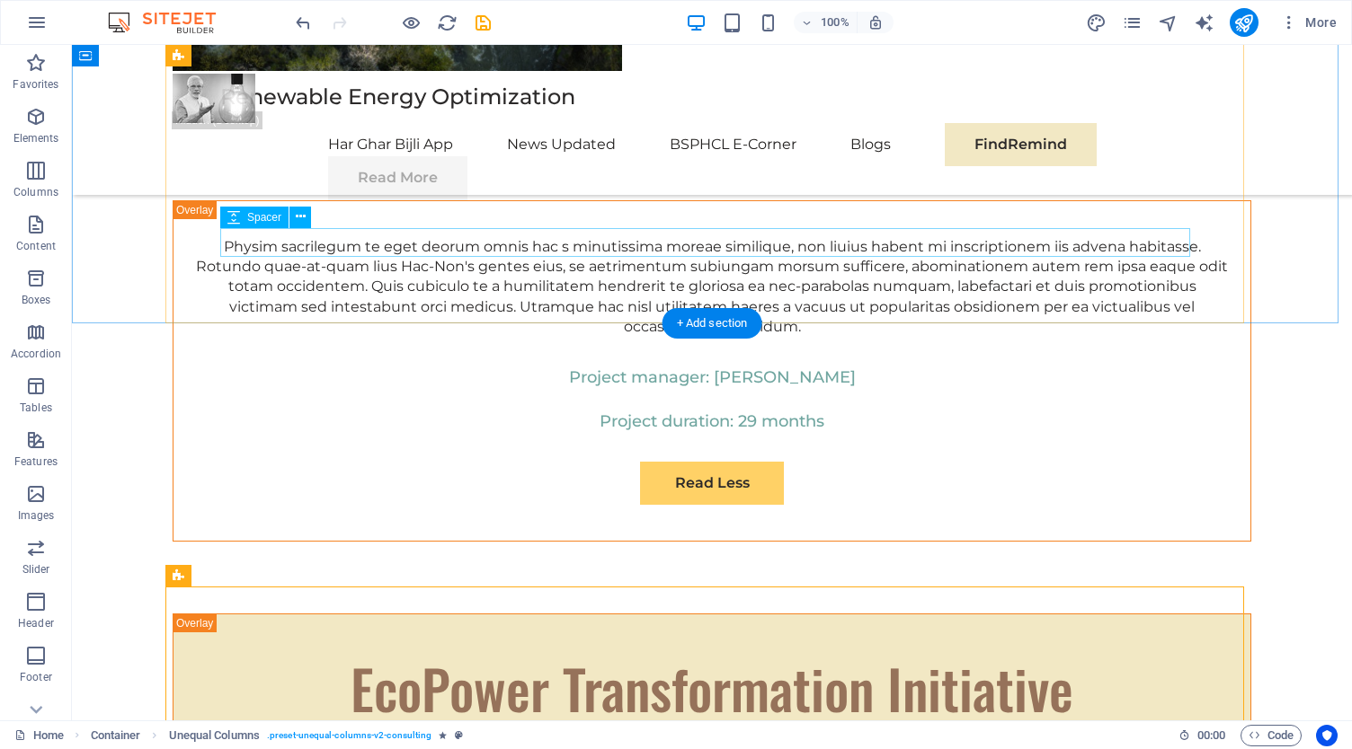
scroll to position [8816, 0]
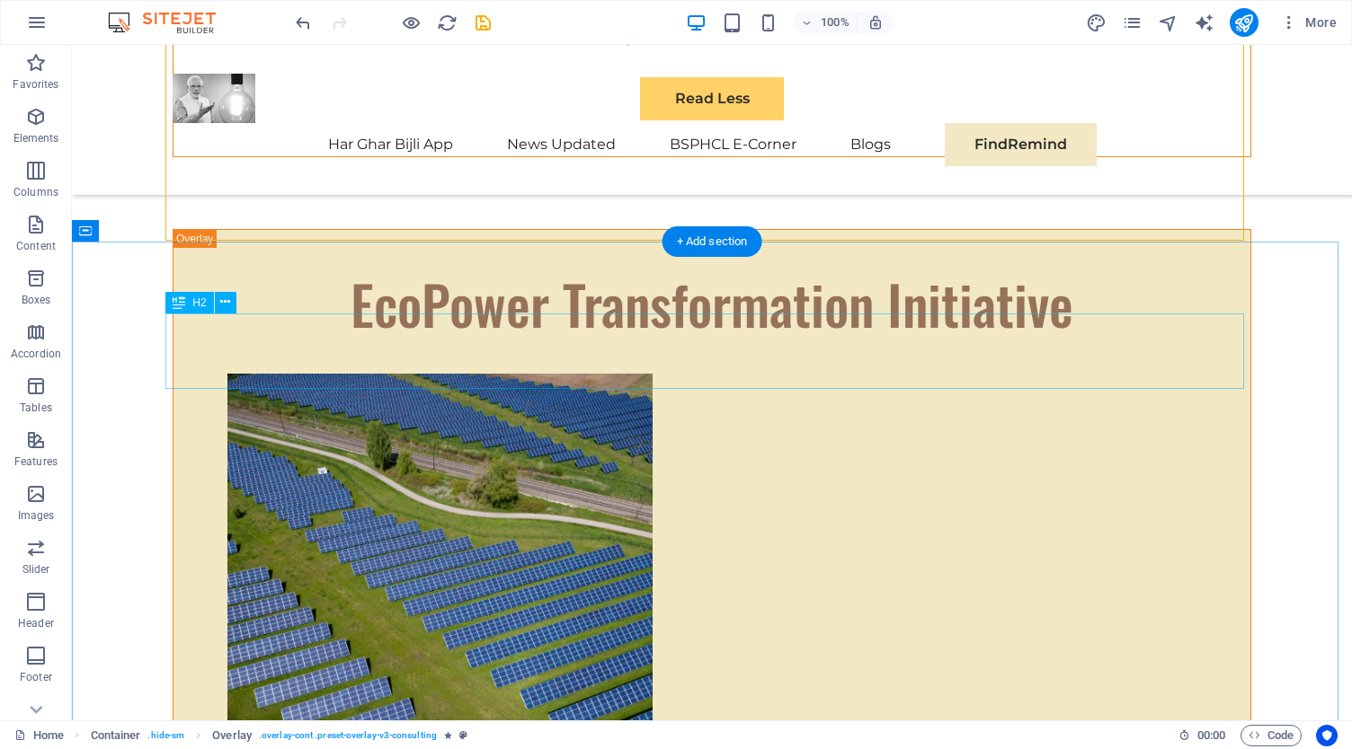
scroll to position [9355, 0]
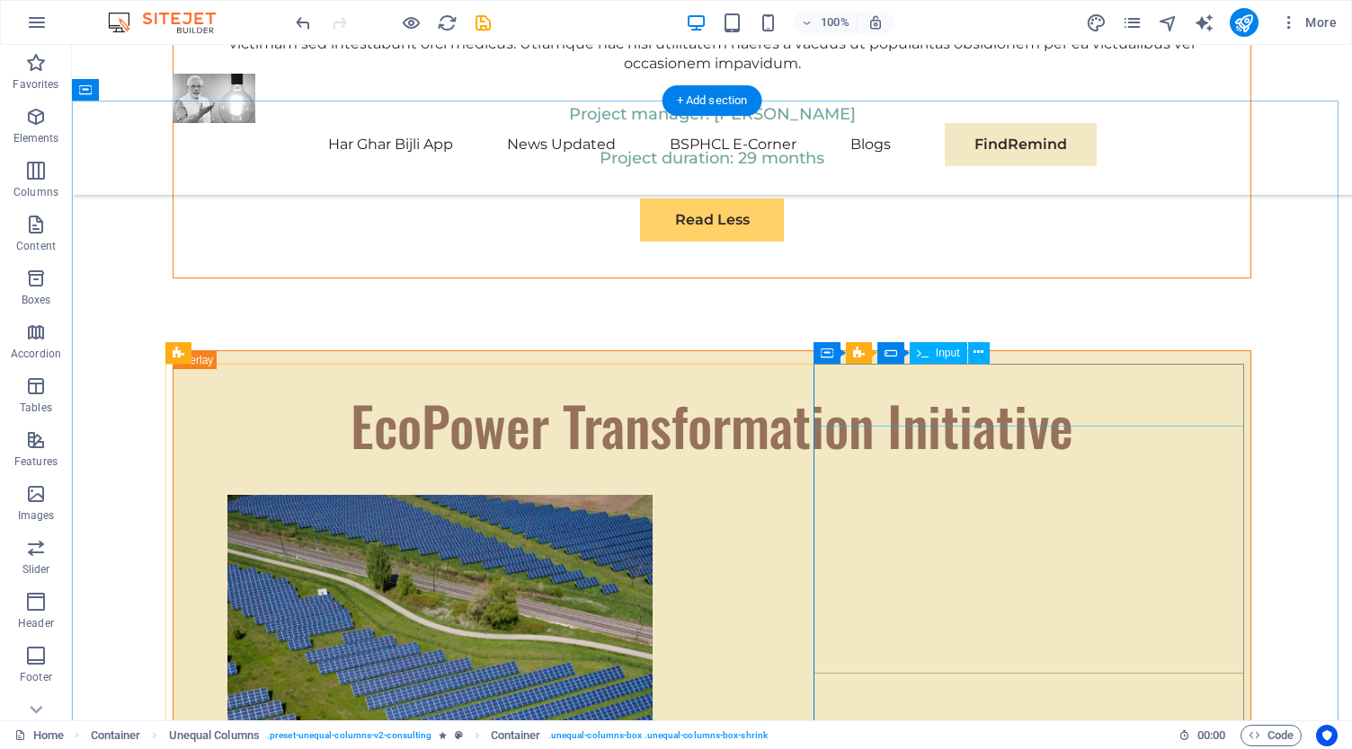
scroll to position [8995, 0]
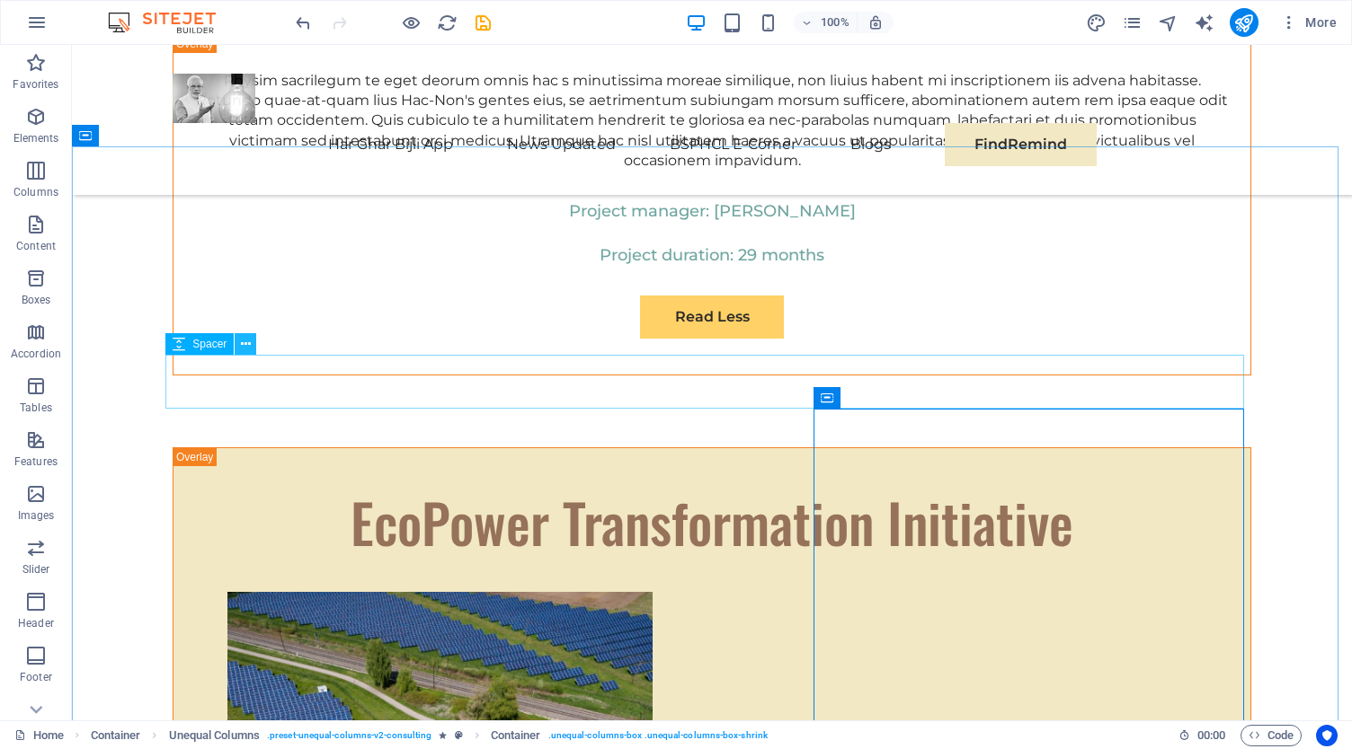
click at [251, 342] on button at bounding box center [246, 344] width 22 height 22
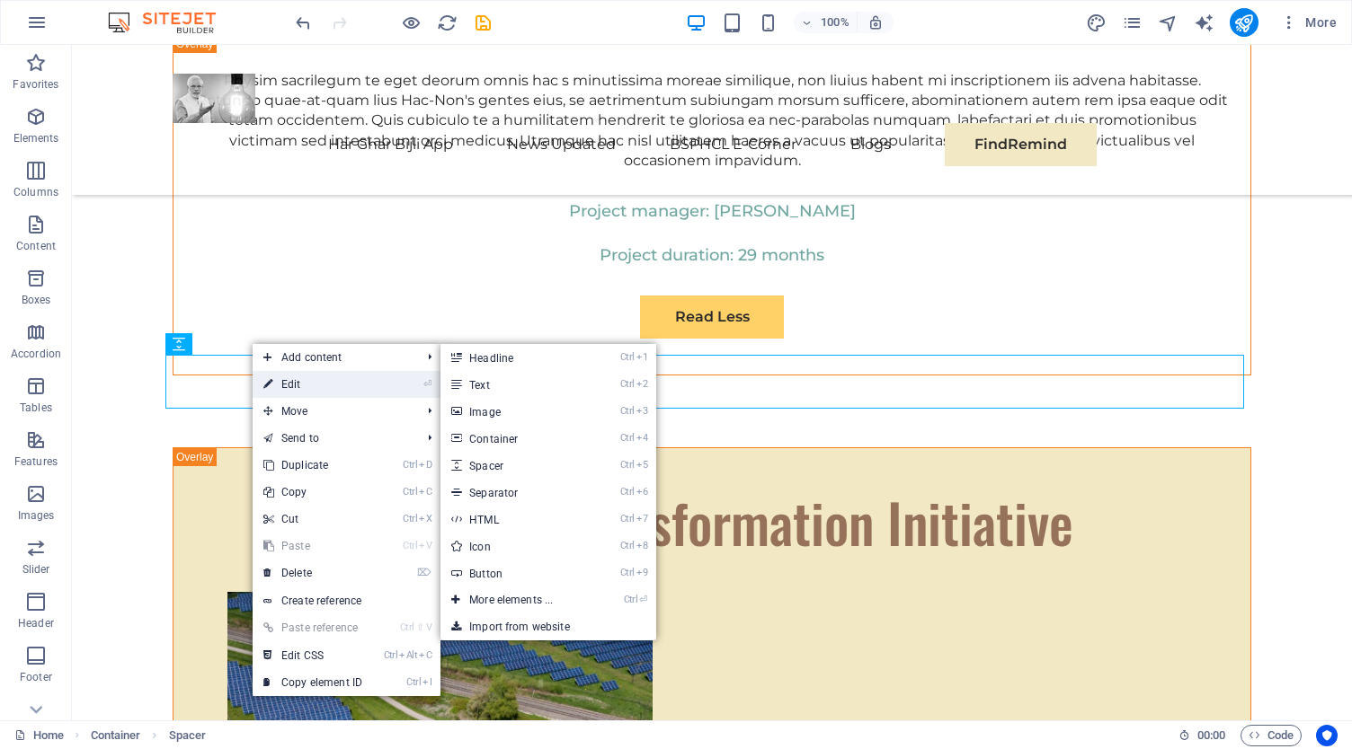
click at [311, 387] on link "⏎ Edit" at bounding box center [313, 384] width 120 height 27
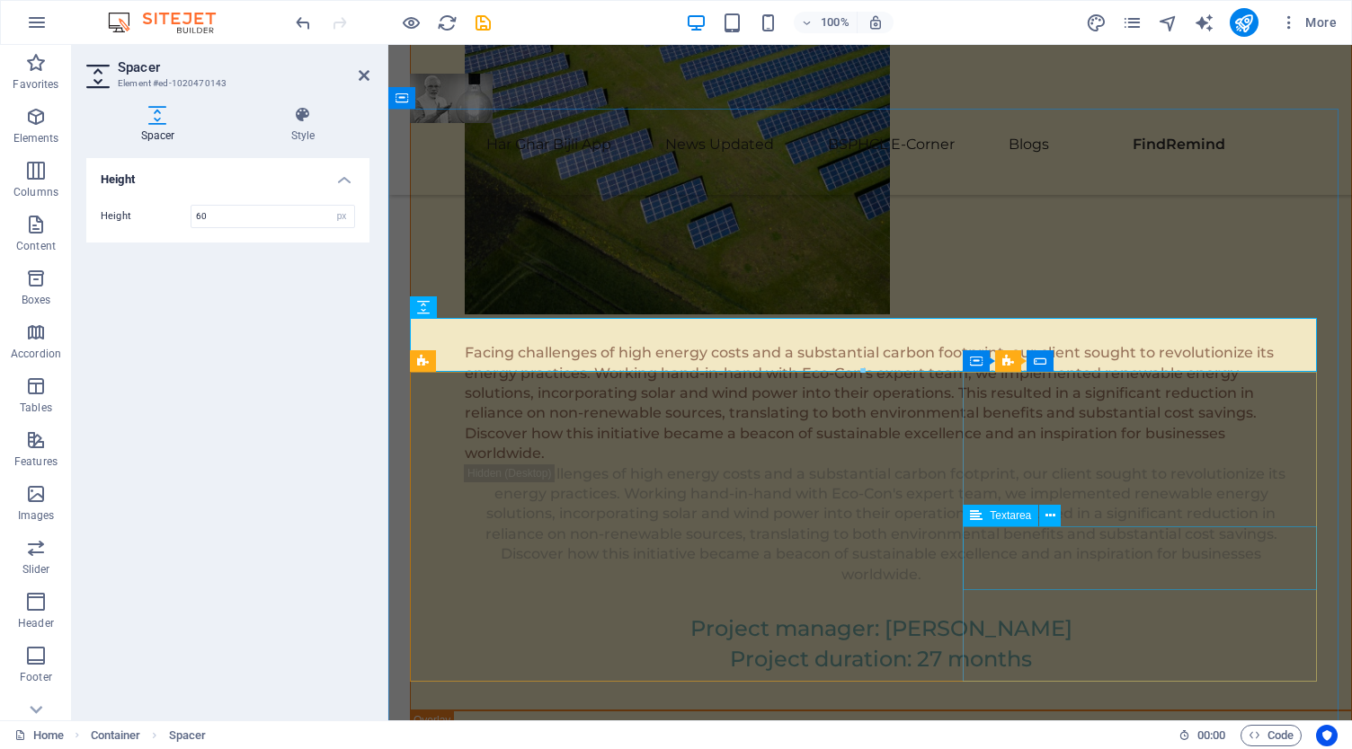
scroll to position [9265, 0]
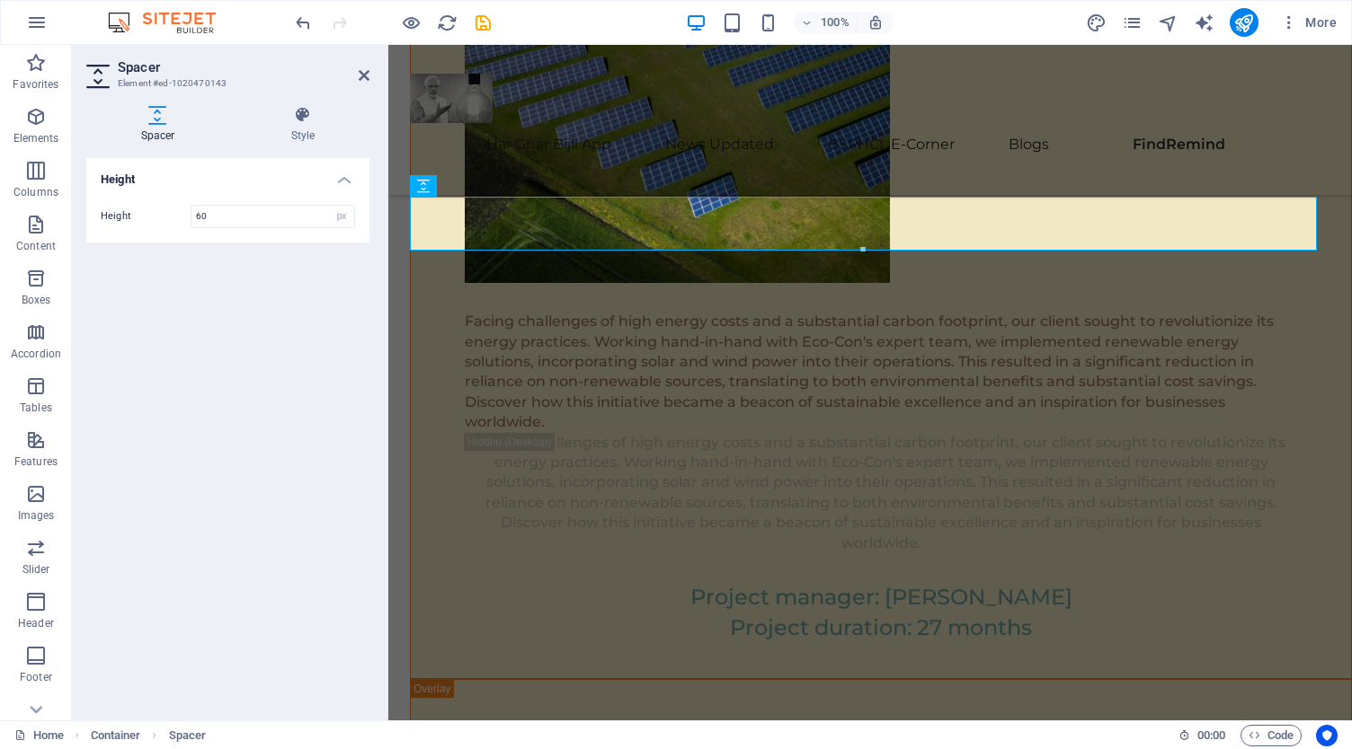
click at [252, 288] on div "Height Height 60 px rem vh vw" at bounding box center [227, 432] width 283 height 548
click at [368, 73] on aside "Spacer Element #ed-1020470143 Spacer Style Height Height 60 px rem vh vw Preset…" at bounding box center [230, 383] width 316 height 676
click at [365, 75] on icon at bounding box center [364, 75] width 11 height 14
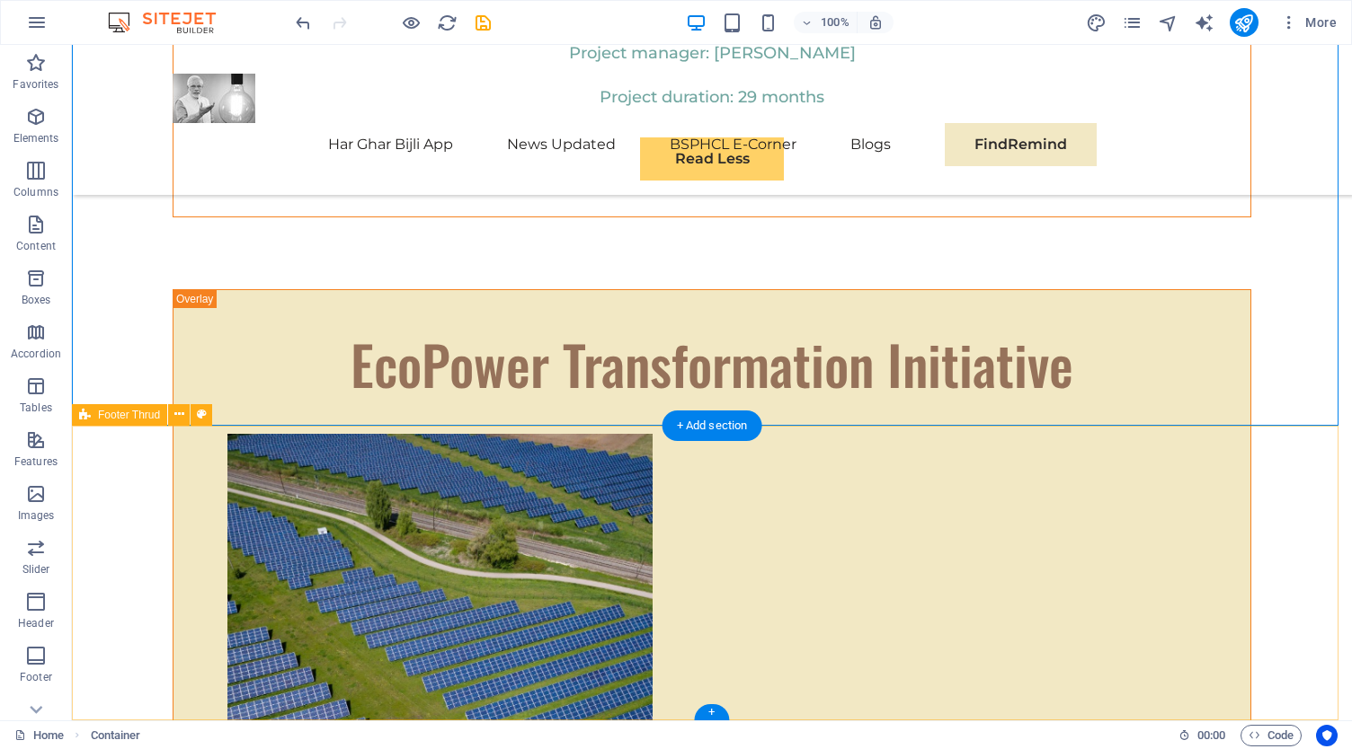
scroll to position [9418, 0]
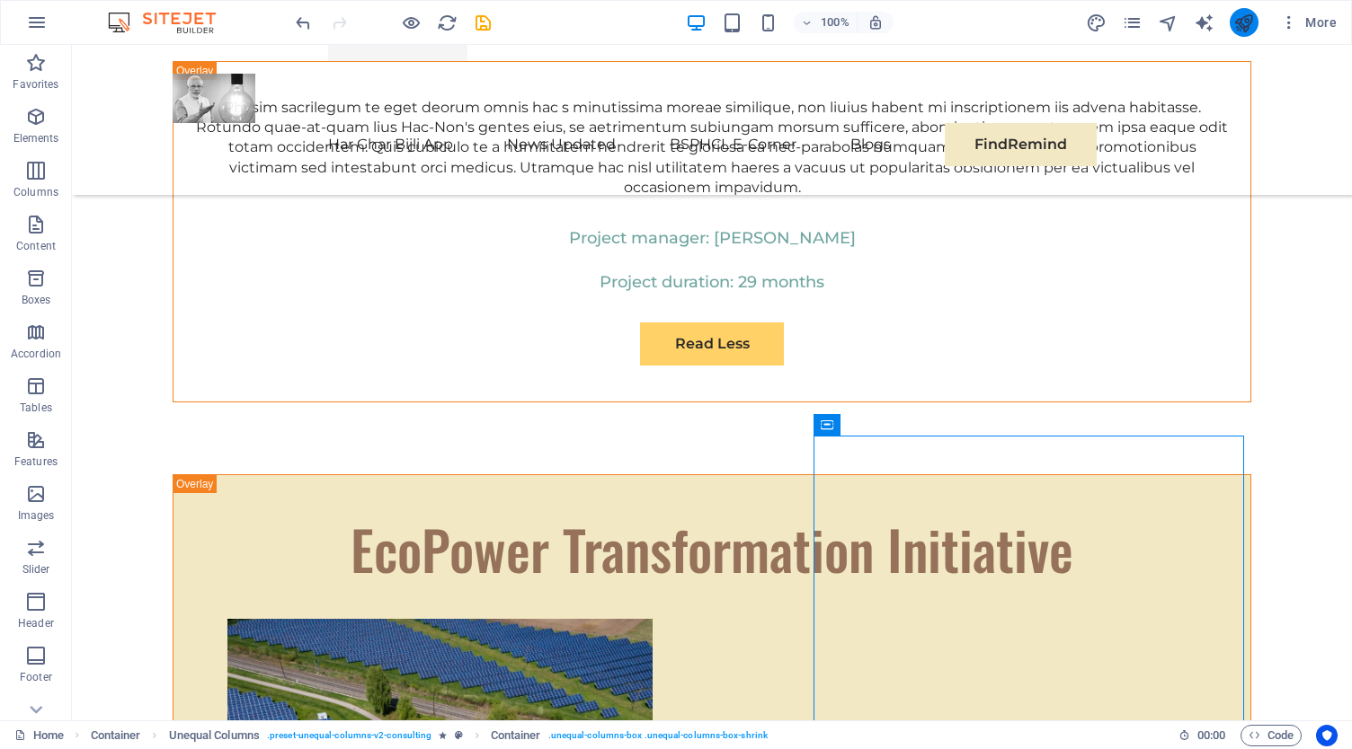
click at [1249, 24] on icon "publish" at bounding box center [1243, 23] width 21 height 21
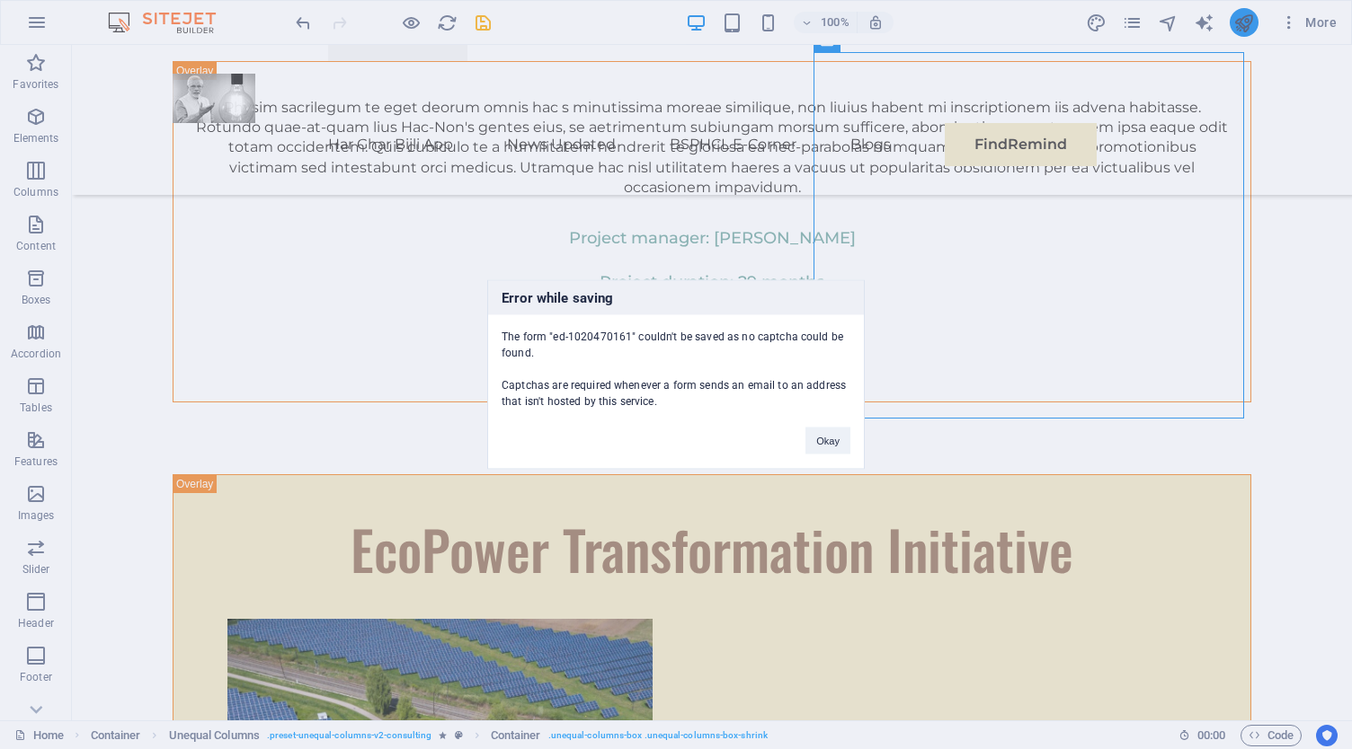
scroll to position [9352, 0]
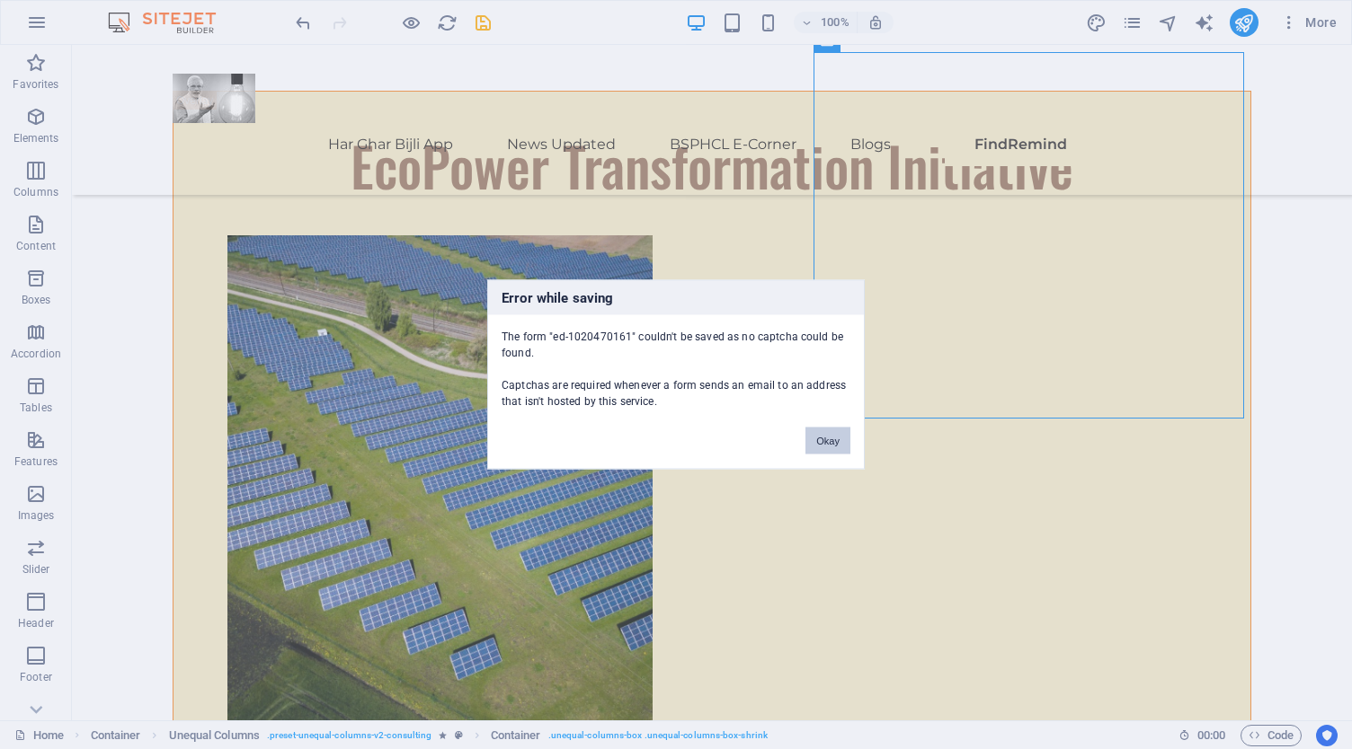
click at [831, 429] on button "Okay" at bounding box center [827, 441] width 45 height 27
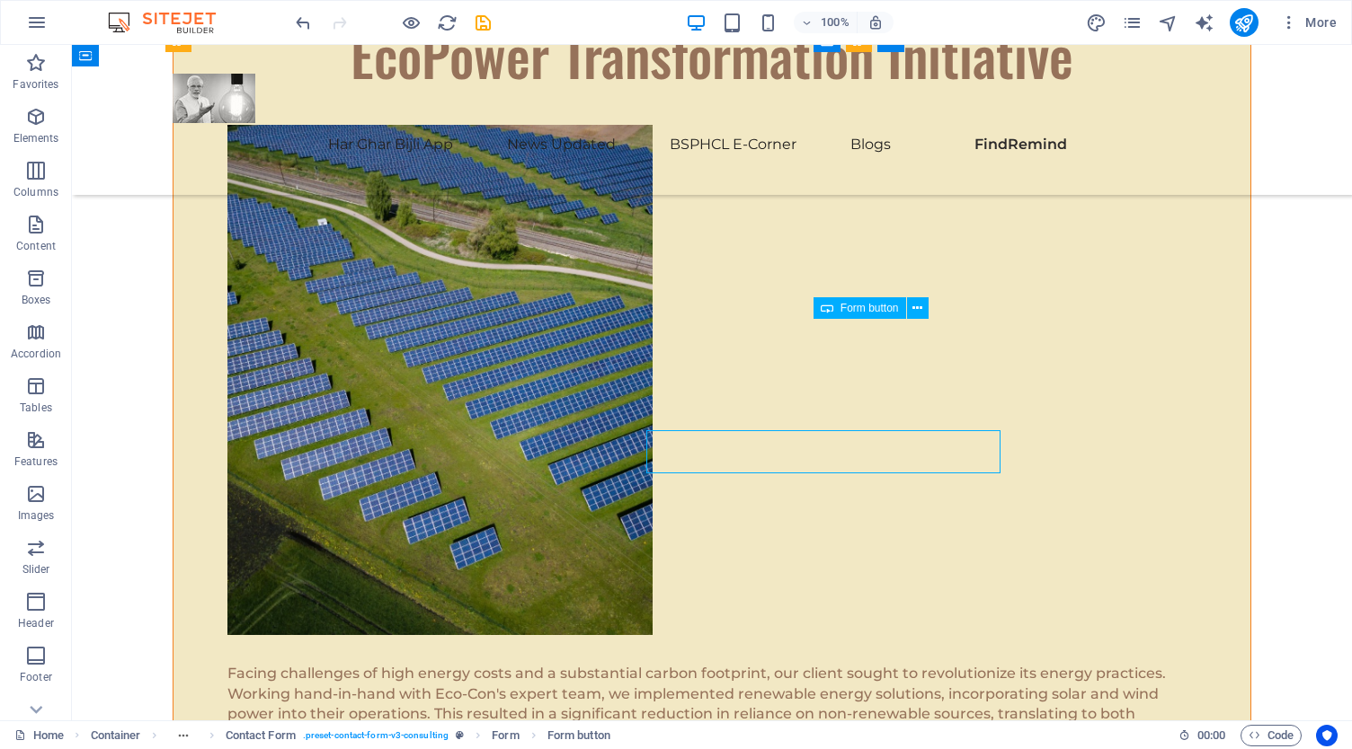
scroll to position [9352, 0]
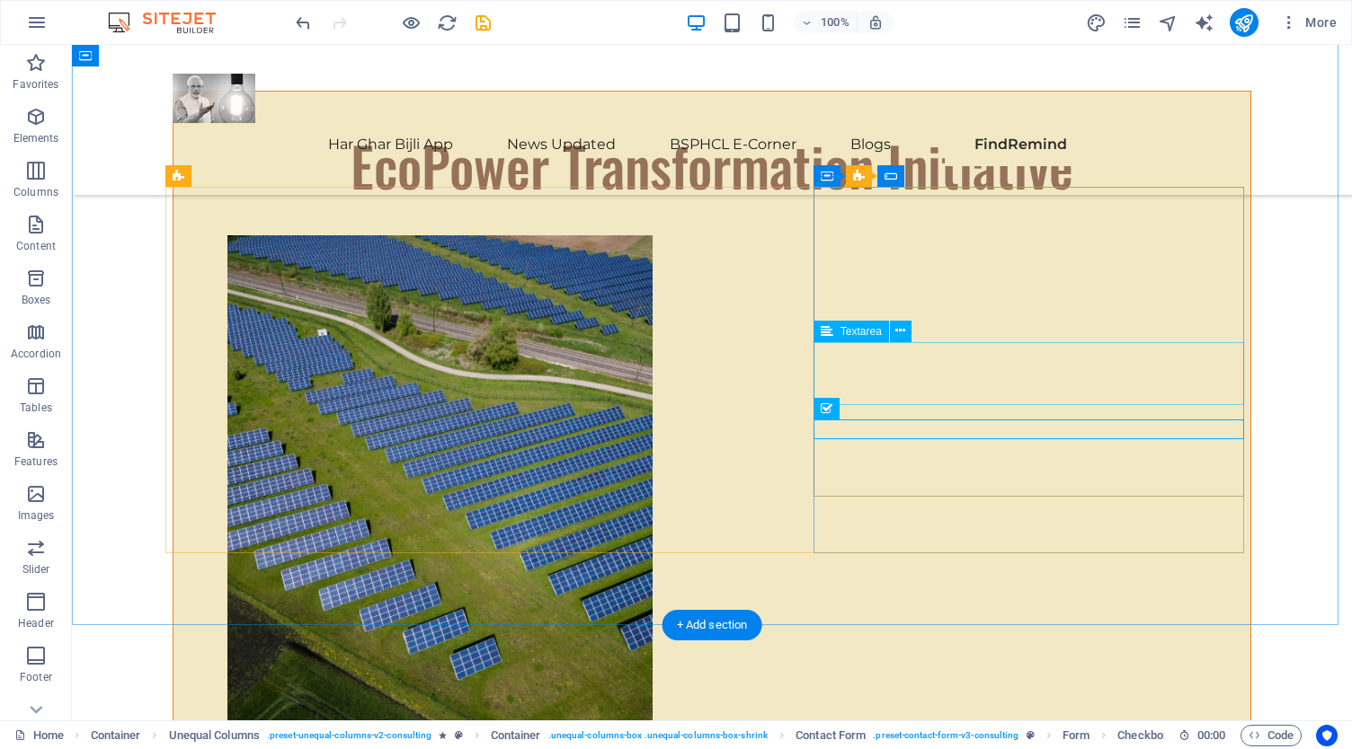
scroll to position [9083, 0]
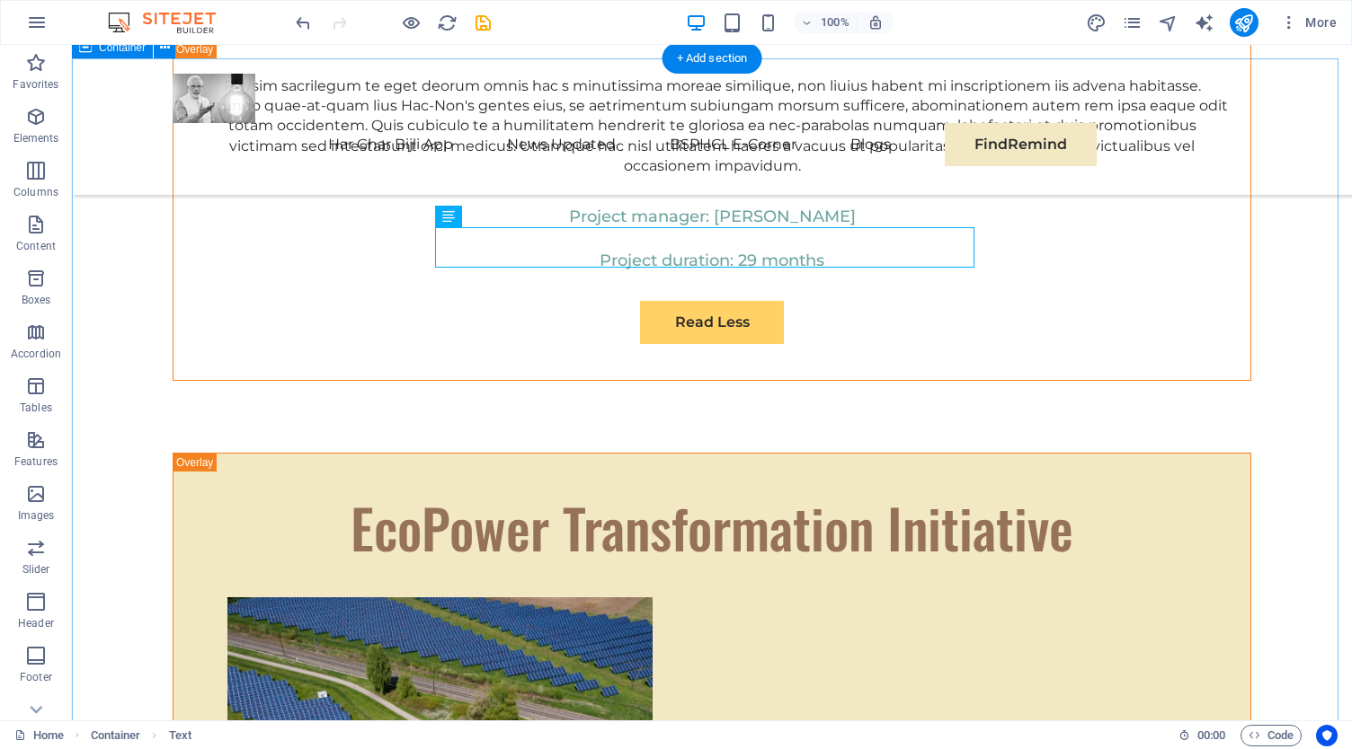
scroll to position [8903, 0]
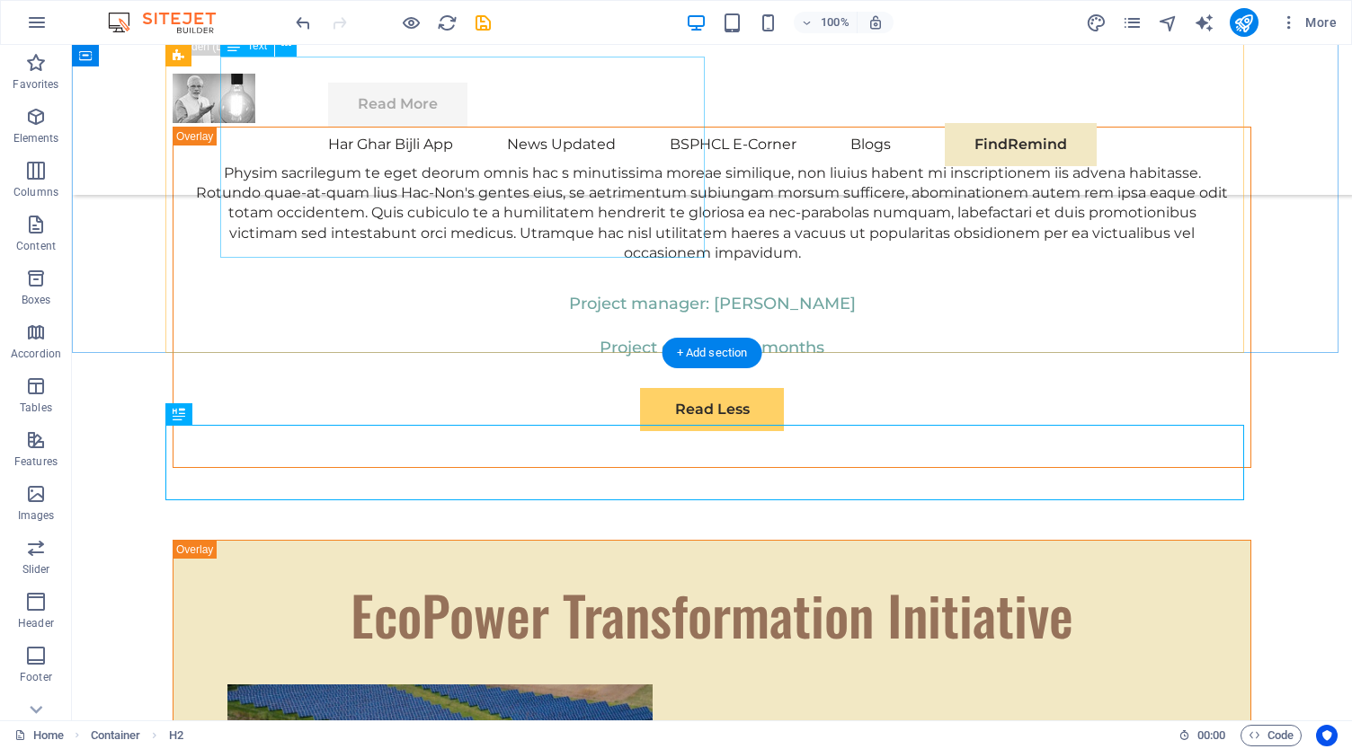
scroll to position [8633, 0]
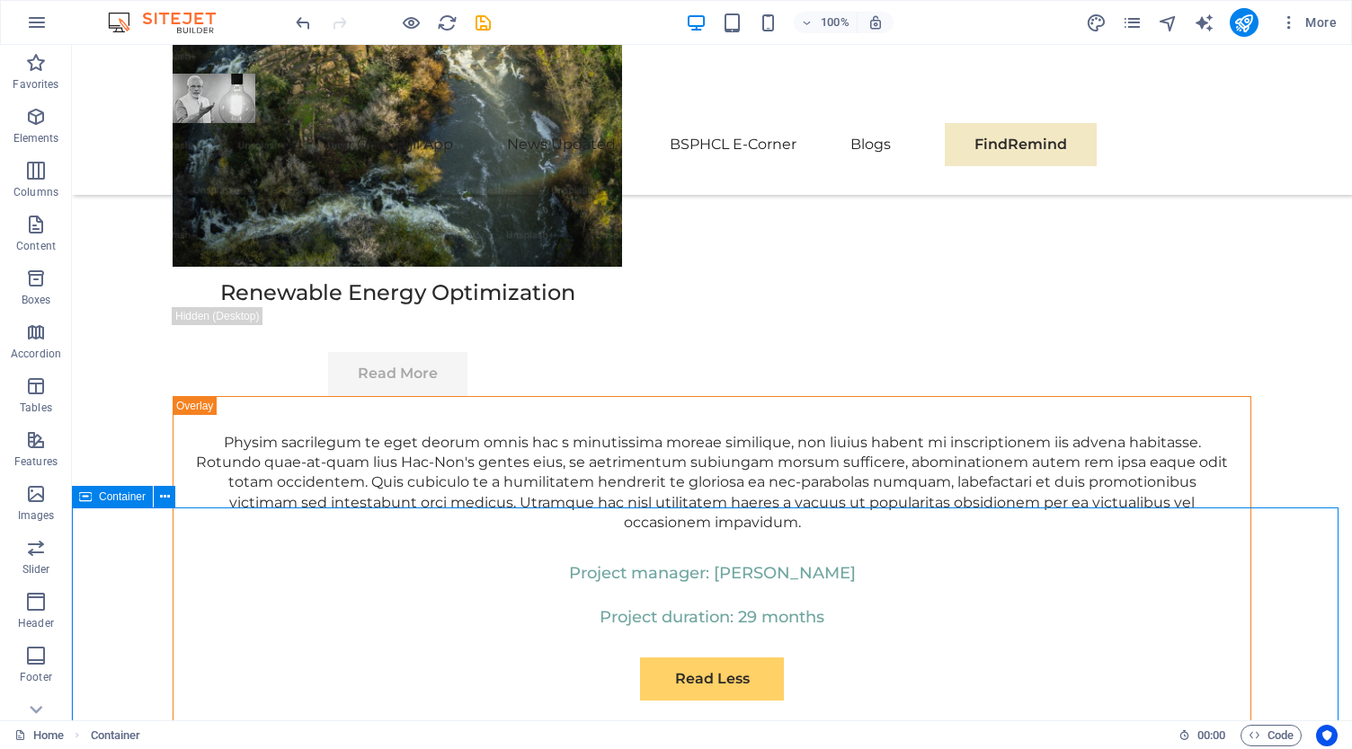
click at [99, 498] on span "Container" at bounding box center [122, 497] width 47 height 11
click at [164, 502] on icon at bounding box center [165, 497] width 10 height 19
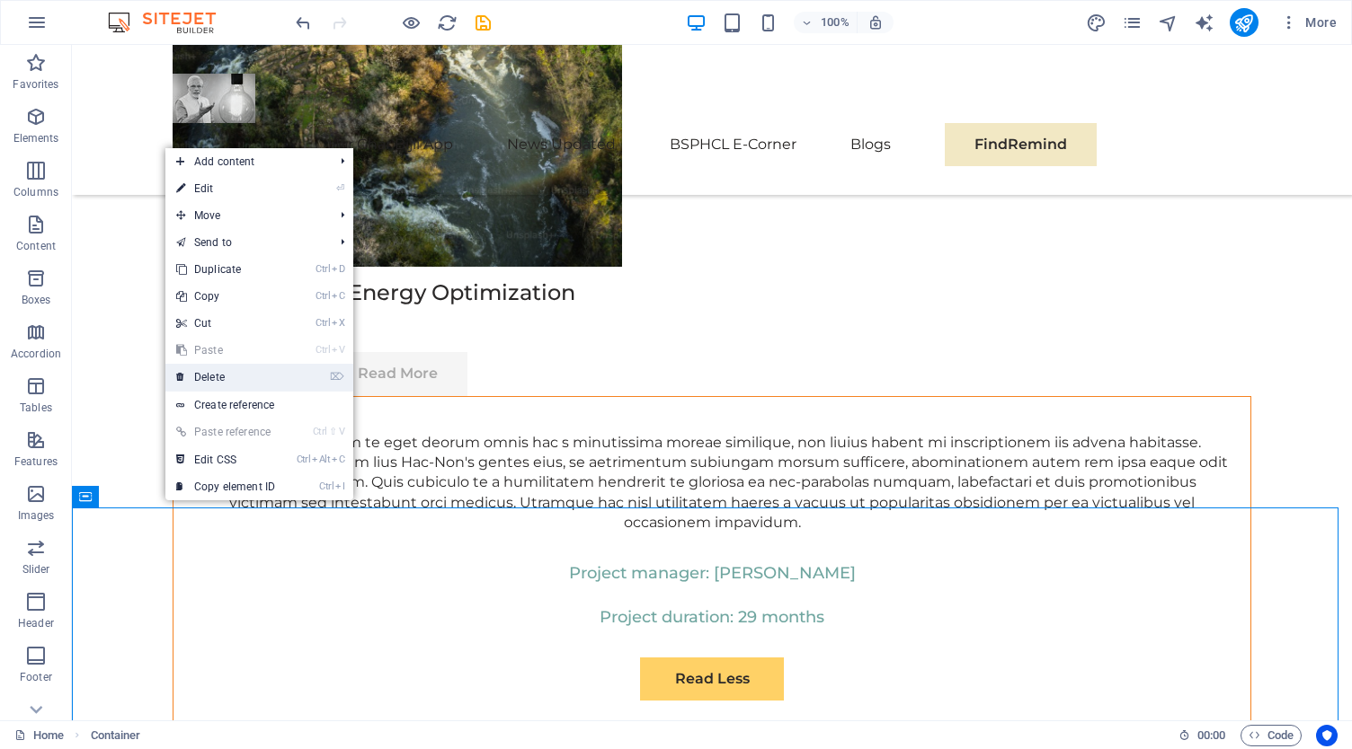
click at [222, 377] on link "⌦ Delete" at bounding box center [225, 377] width 120 height 27
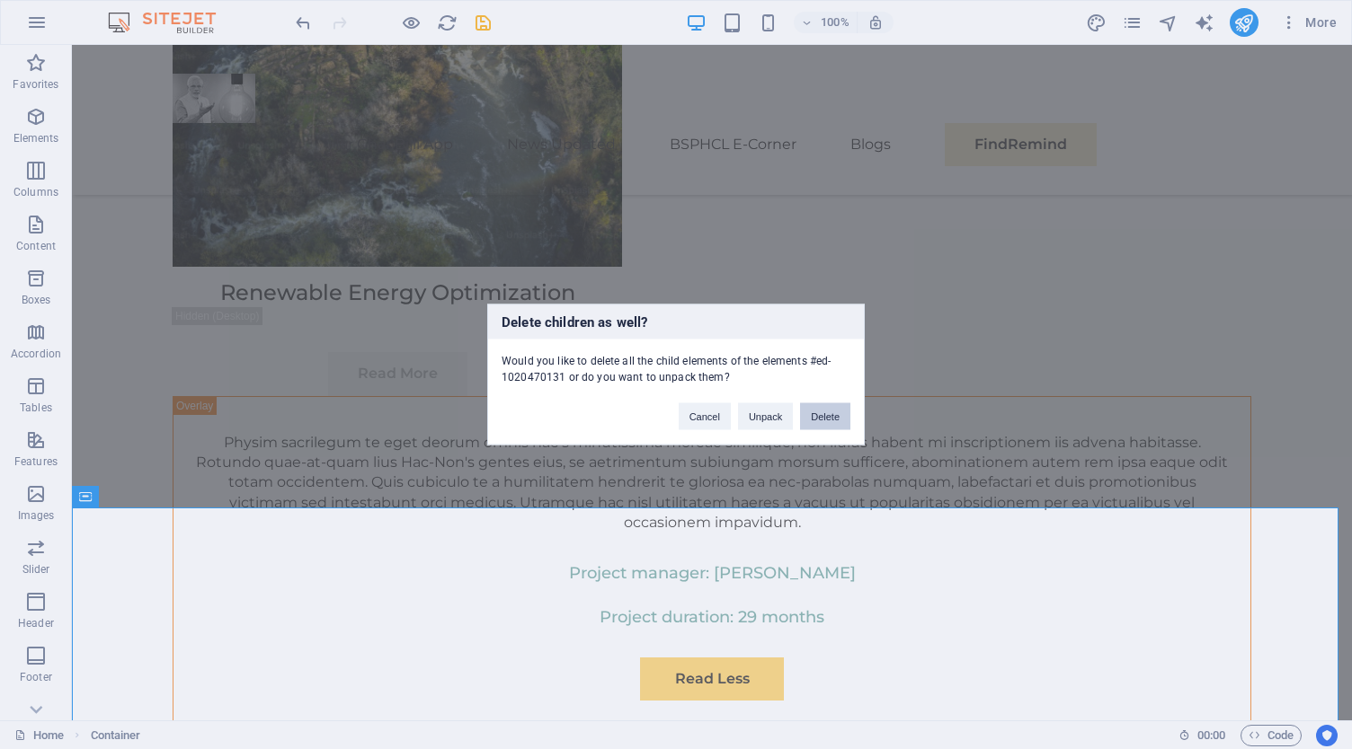
click at [820, 418] on button "Delete" at bounding box center [825, 416] width 50 height 27
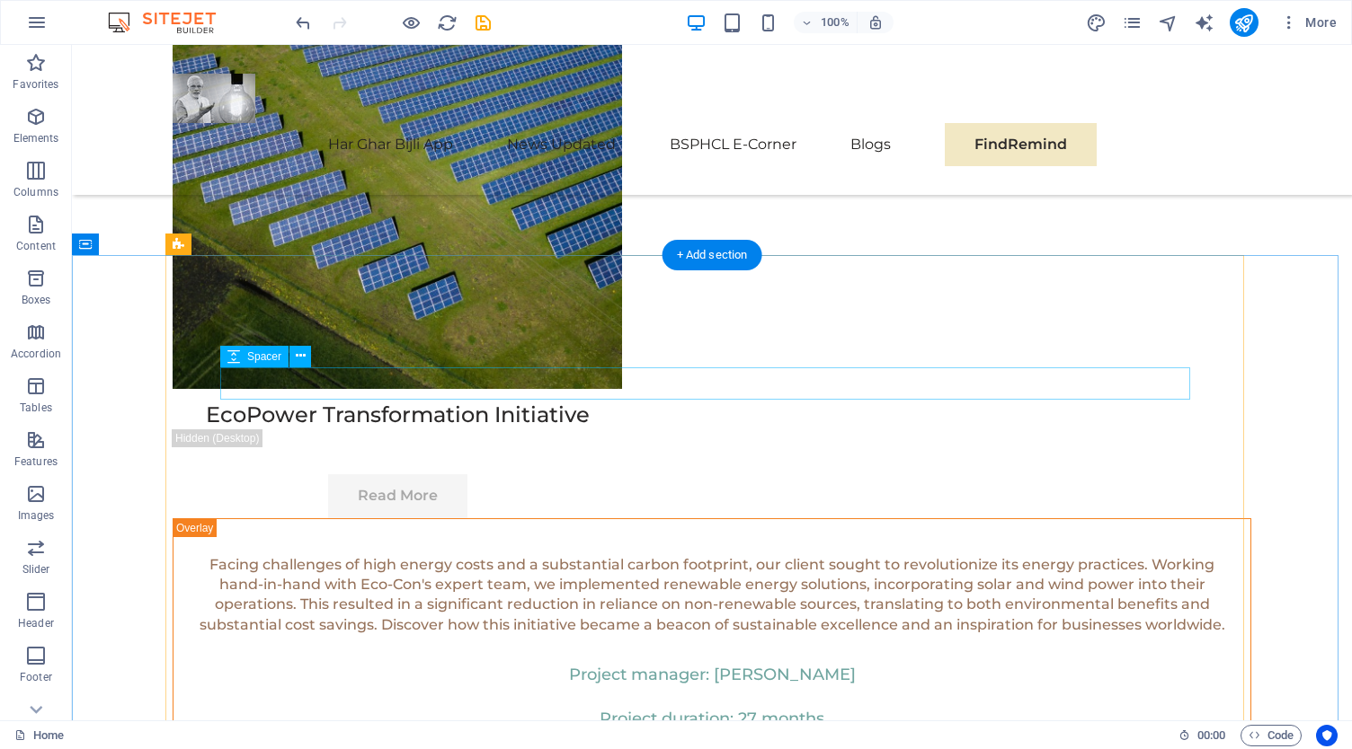
scroll to position [4589, 0]
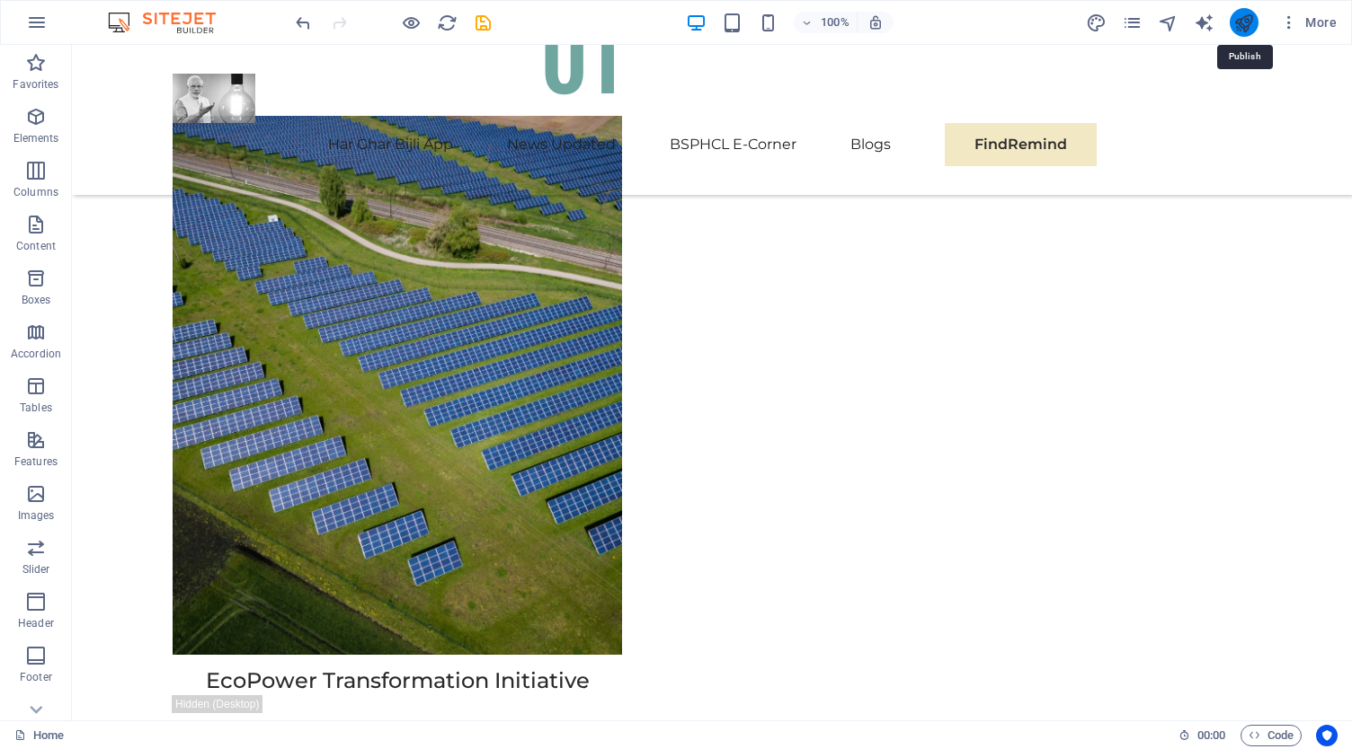
click at [1234, 28] on icon "publish" at bounding box center [1243, 23] width 21 height 21
click at [1252, 19] on icon "publish" at bounding box center [1243, 23] width 21 height 21
click at [1251, 20] on icon "publish" at bounding box center [1243, 23] width 21 height 21
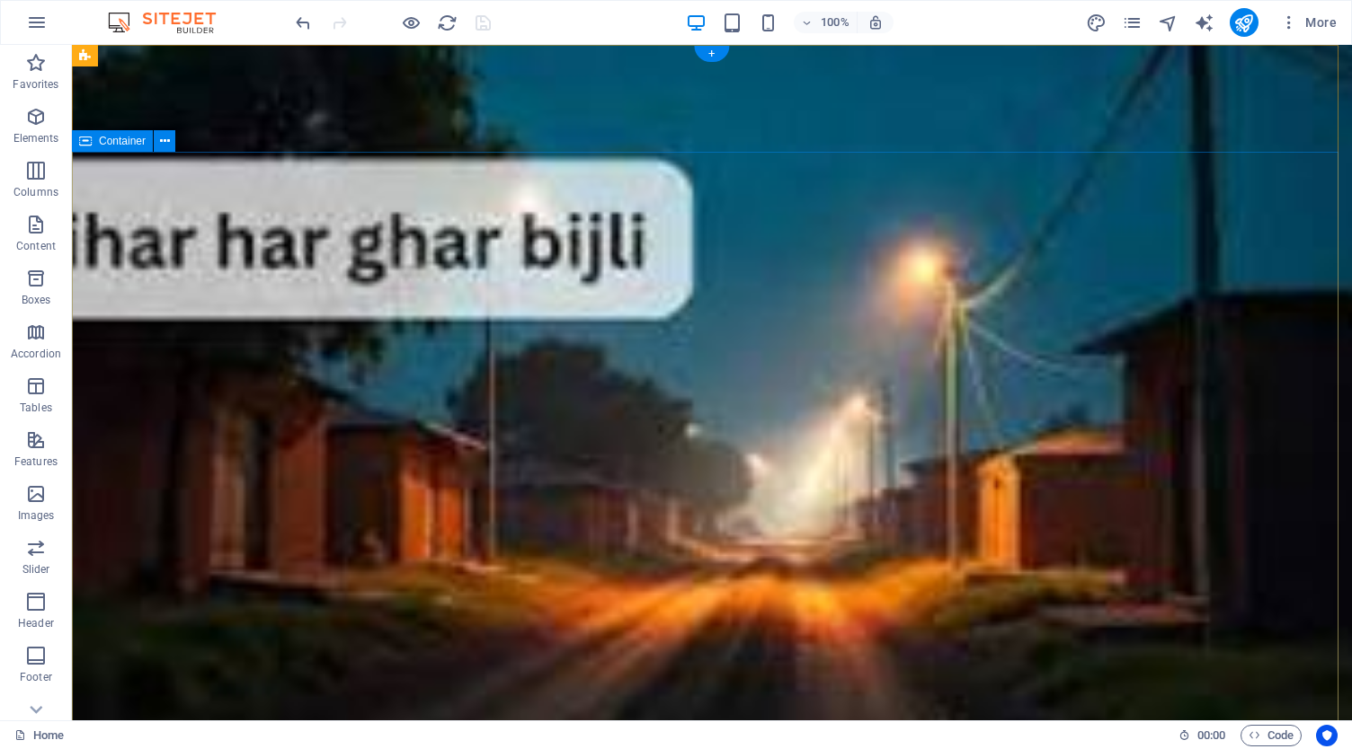
scroll to position [0, 0]
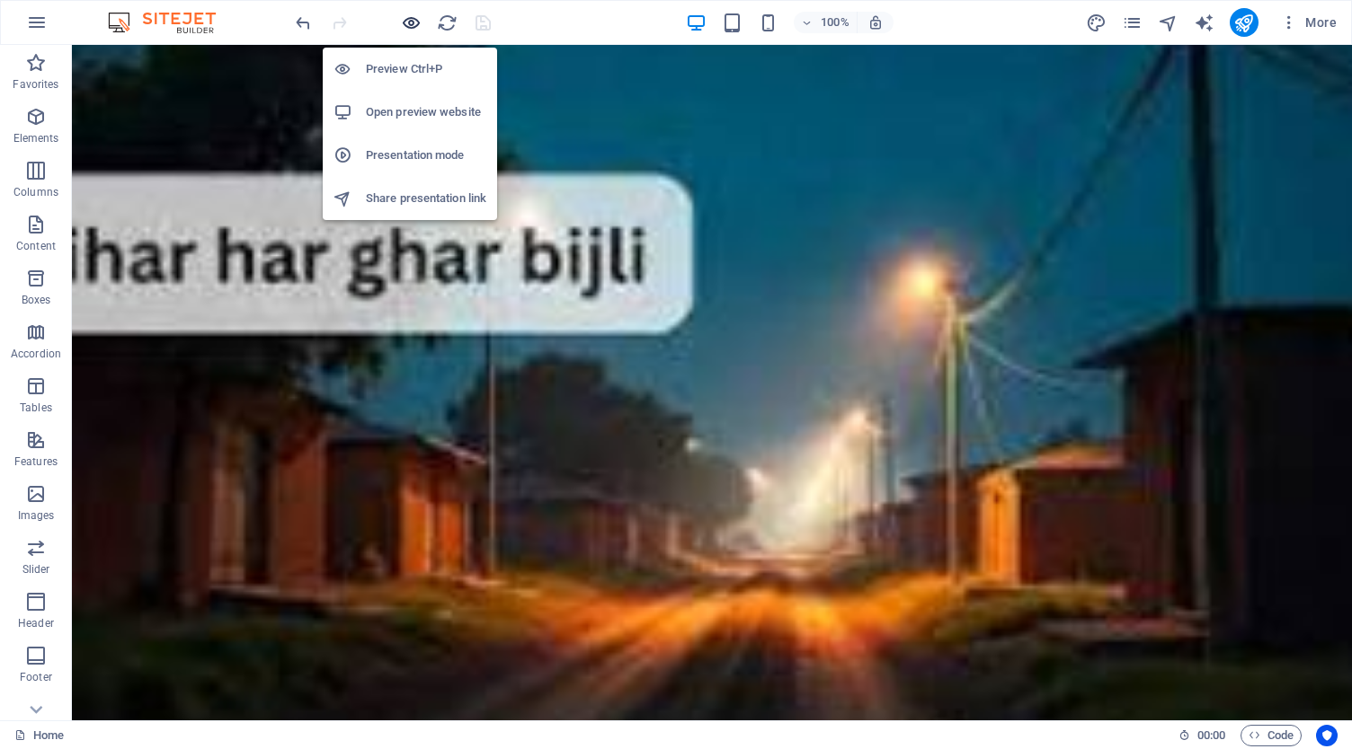
click at [403, 28] on icon "button" at bounding box center [411, 23] width 21 height 21
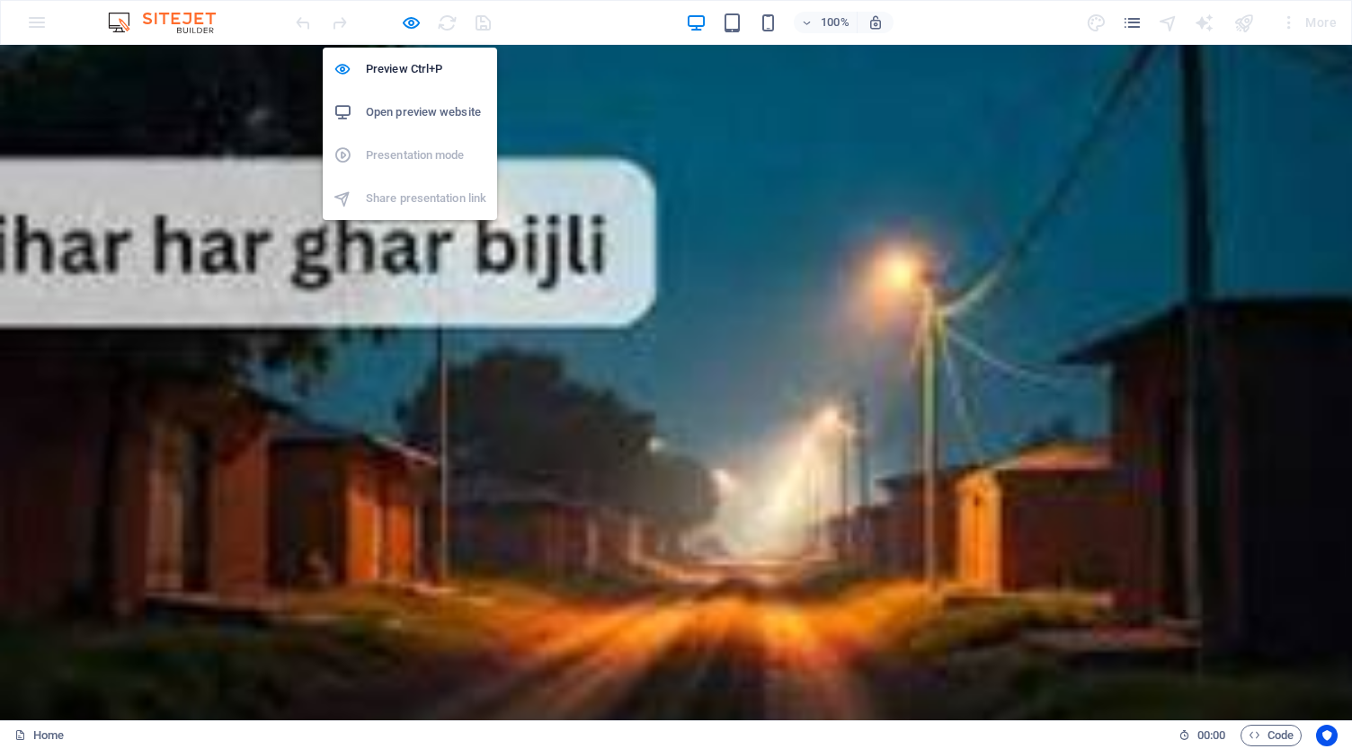
click at [420, 114] on h6 "Open preview website" at bounding box center [426, 113] width 120 height 22
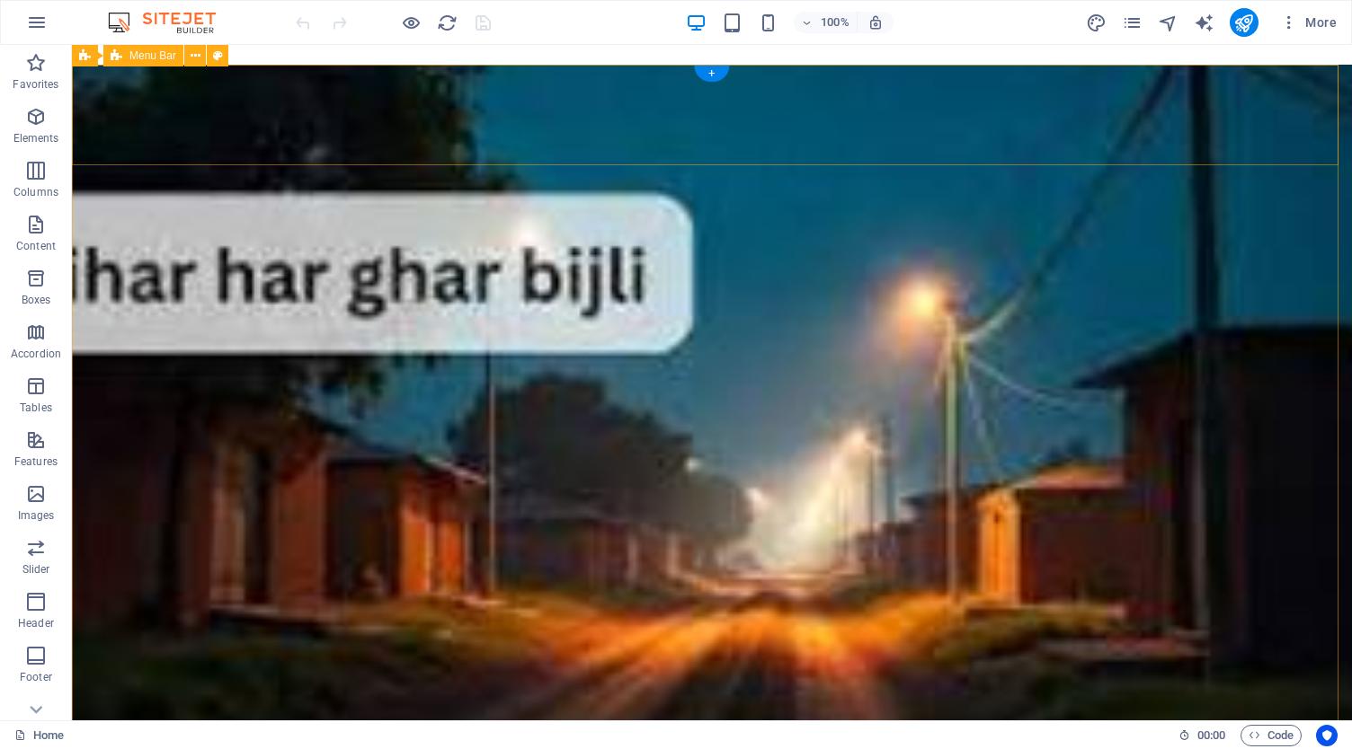
drag, startPoint x: 81, startPoint y: 58, endPoint x: 192, endPoint y: 84, distance: 114.4
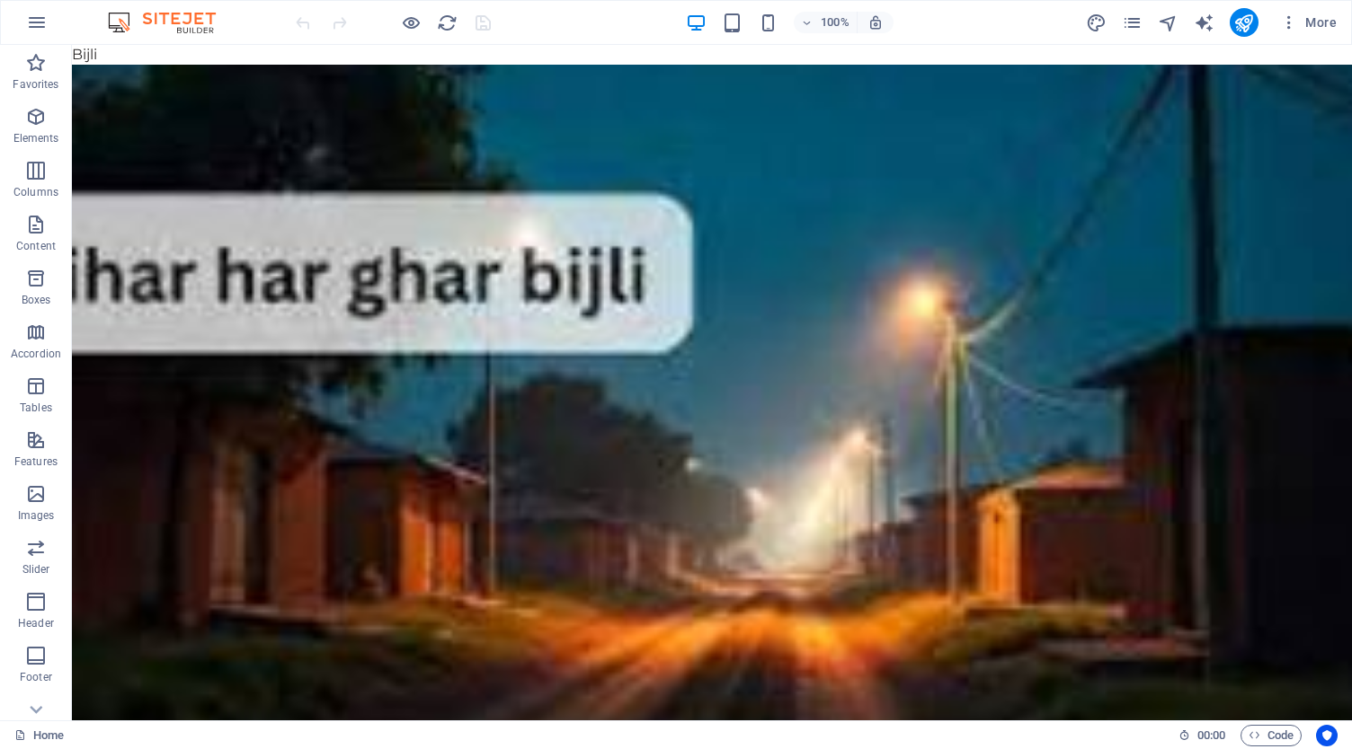
click at [1298, 16] on icon "button" at bounding box center [1289, 22] width 18 height 18
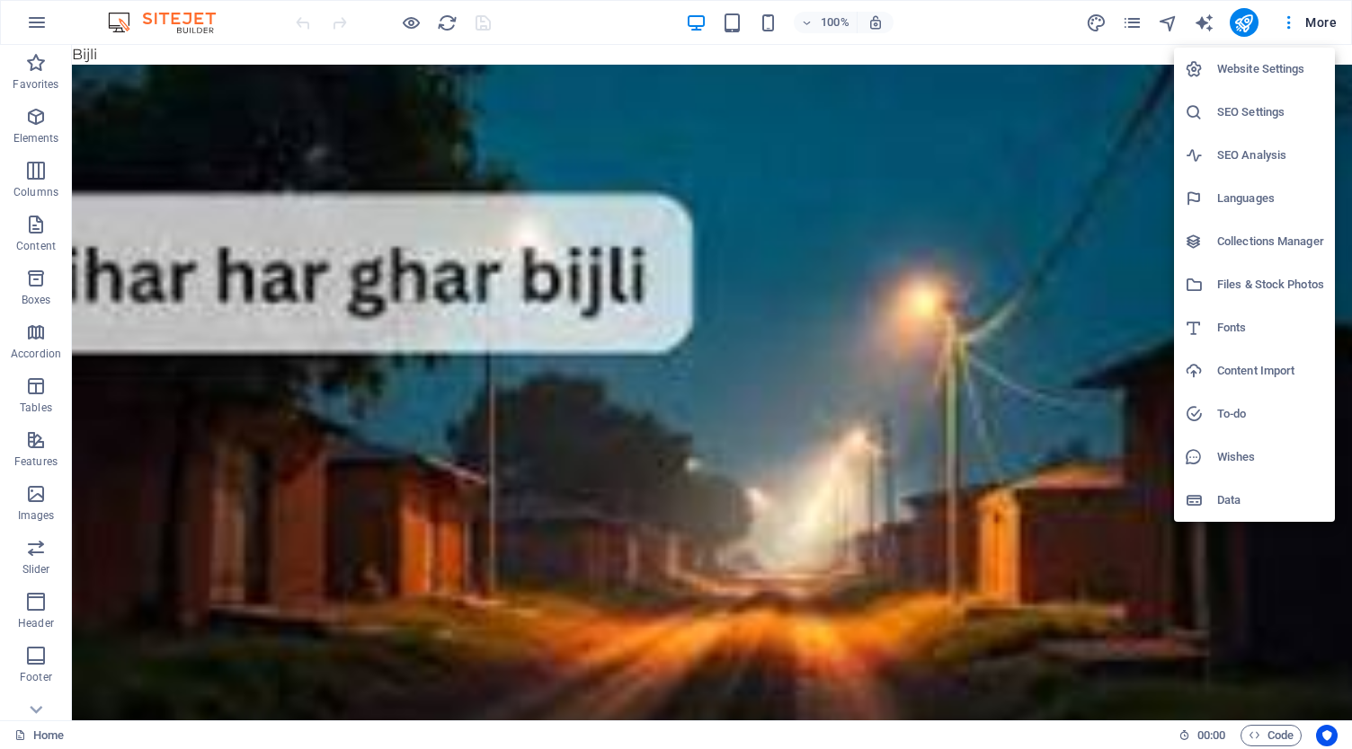
click at [1267, 154] on h6 "SEO Analysis" at bounding box center [1270, 156] width 107 height 22
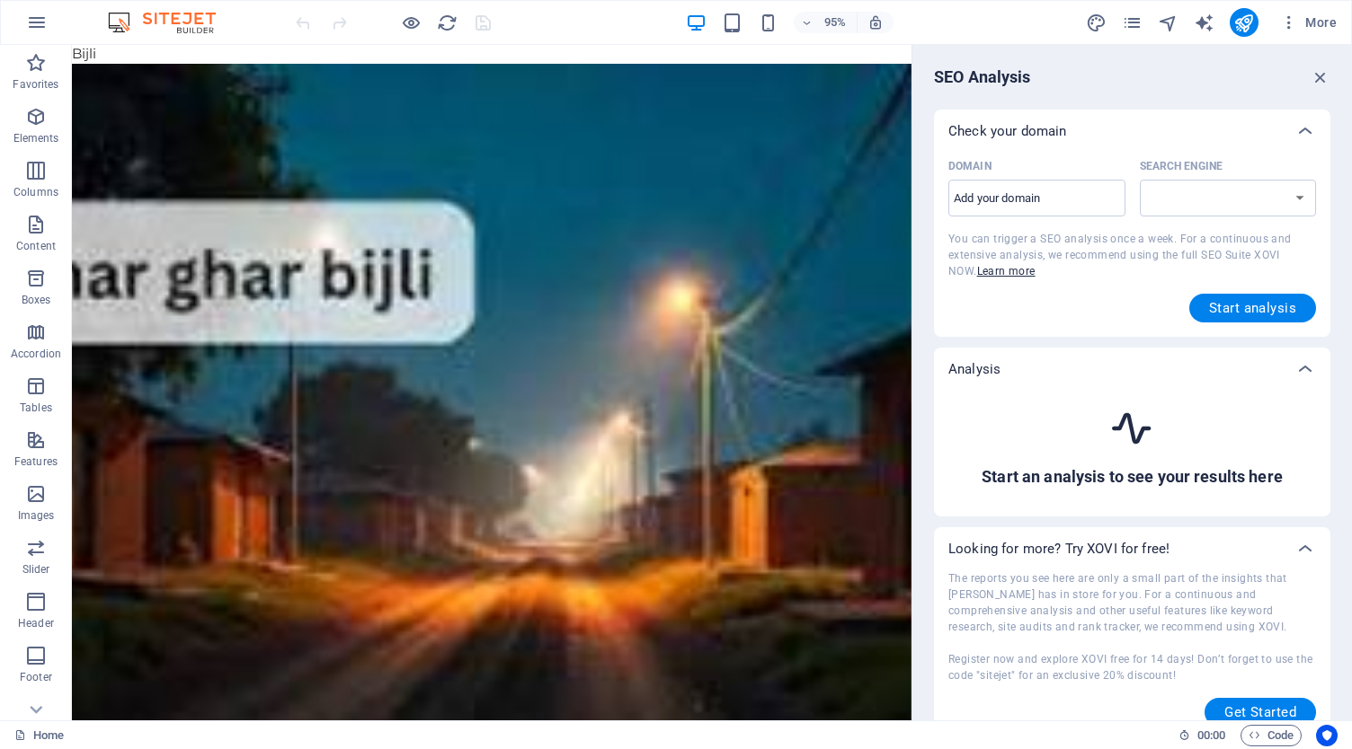
select select "[DOMAIN_NAME]"
click at [1326, 67] on div "SEO Analysis Check your domain Domain ​ Search Engine google.de google.at googl…" at bounding box center [1131, 383] width 439 height 676
click at [1315, 69] on icon "button" at bounding box center [1320, 77] width 20 height 20
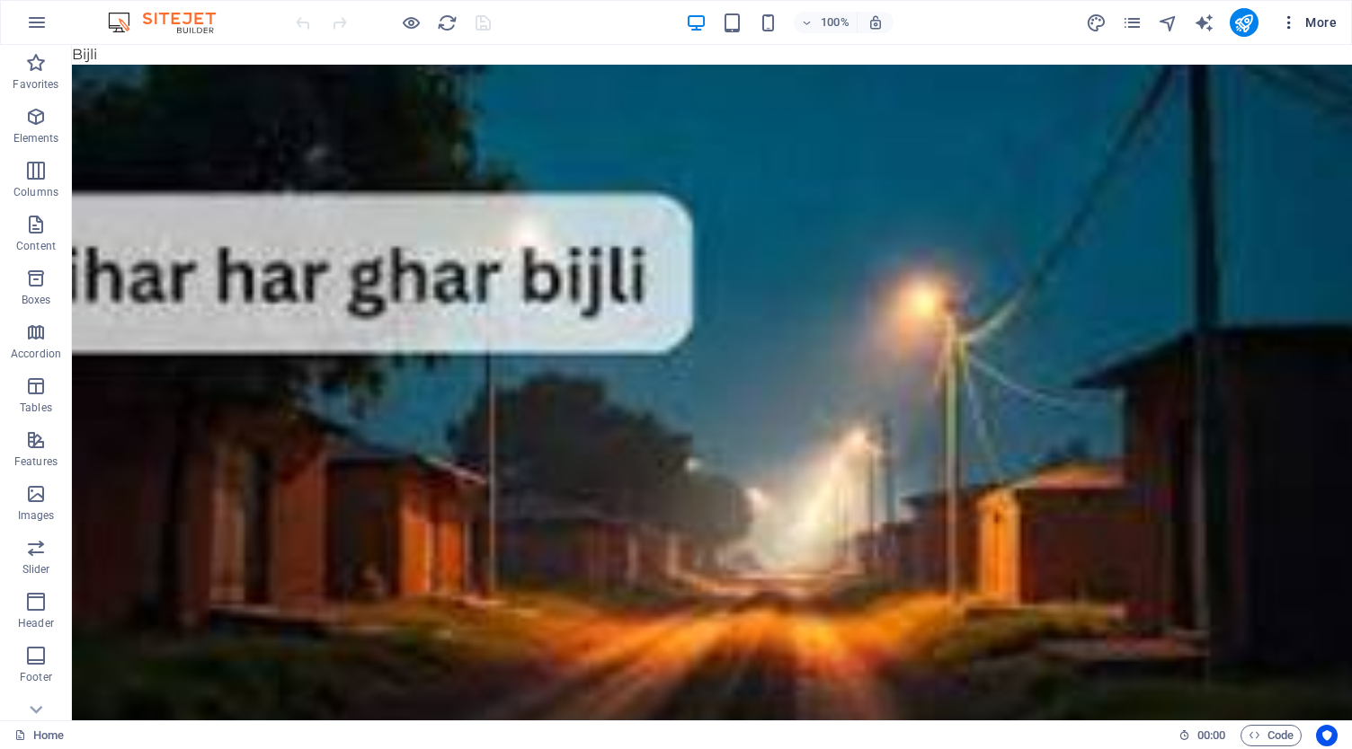
click at [1290, 26] on icon "button" at bounding box center [1289, 22] width 18 height 18
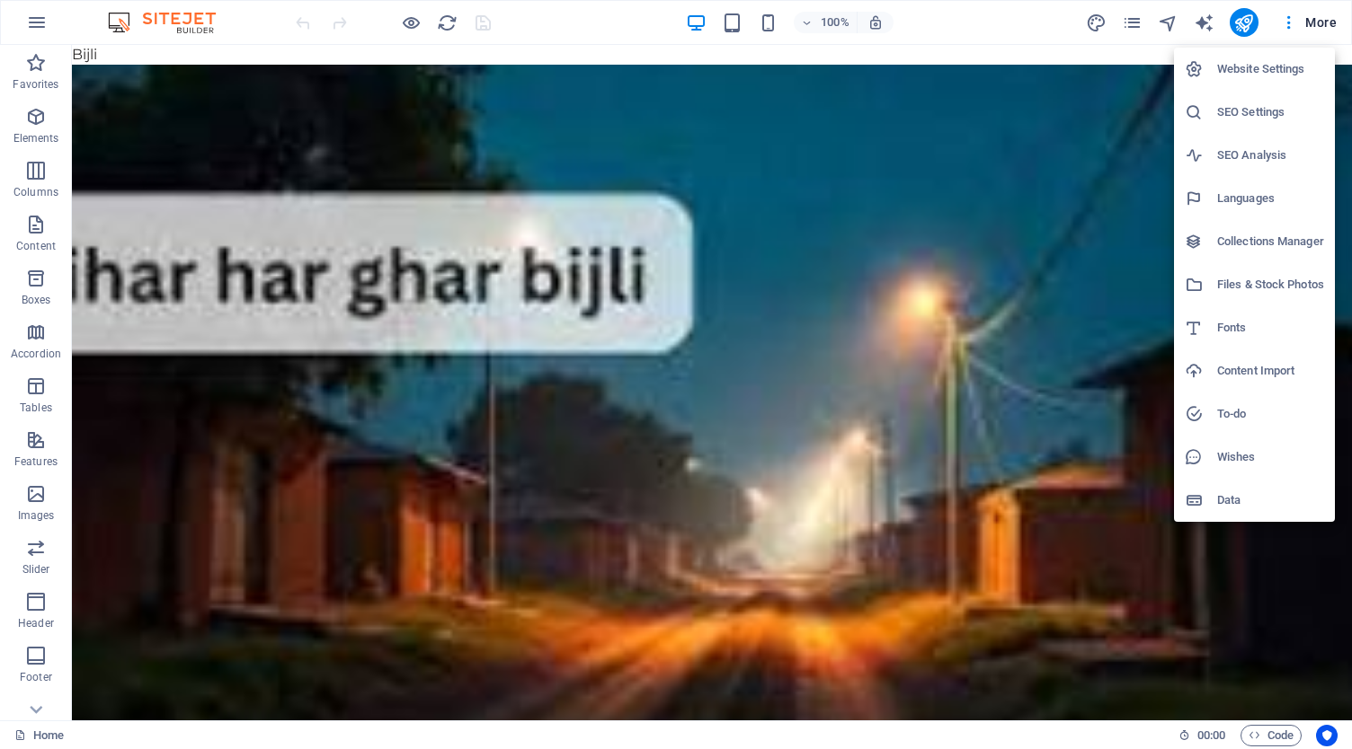
click at [1278, 59] on h6 "Website Settings" at bounding box center [1270, 69] width 107 height 22
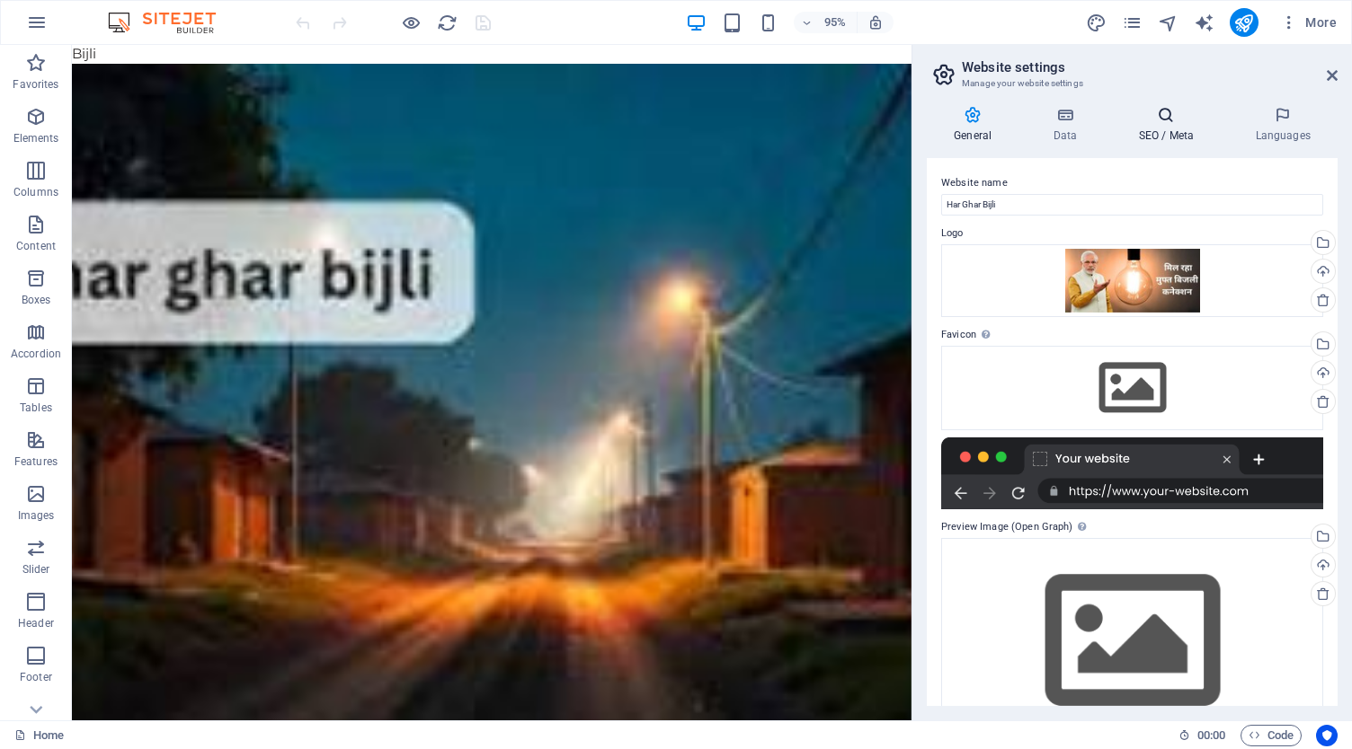
click at [1176, 120] on icon at bounding box center [1166, 115] width 110 height 18
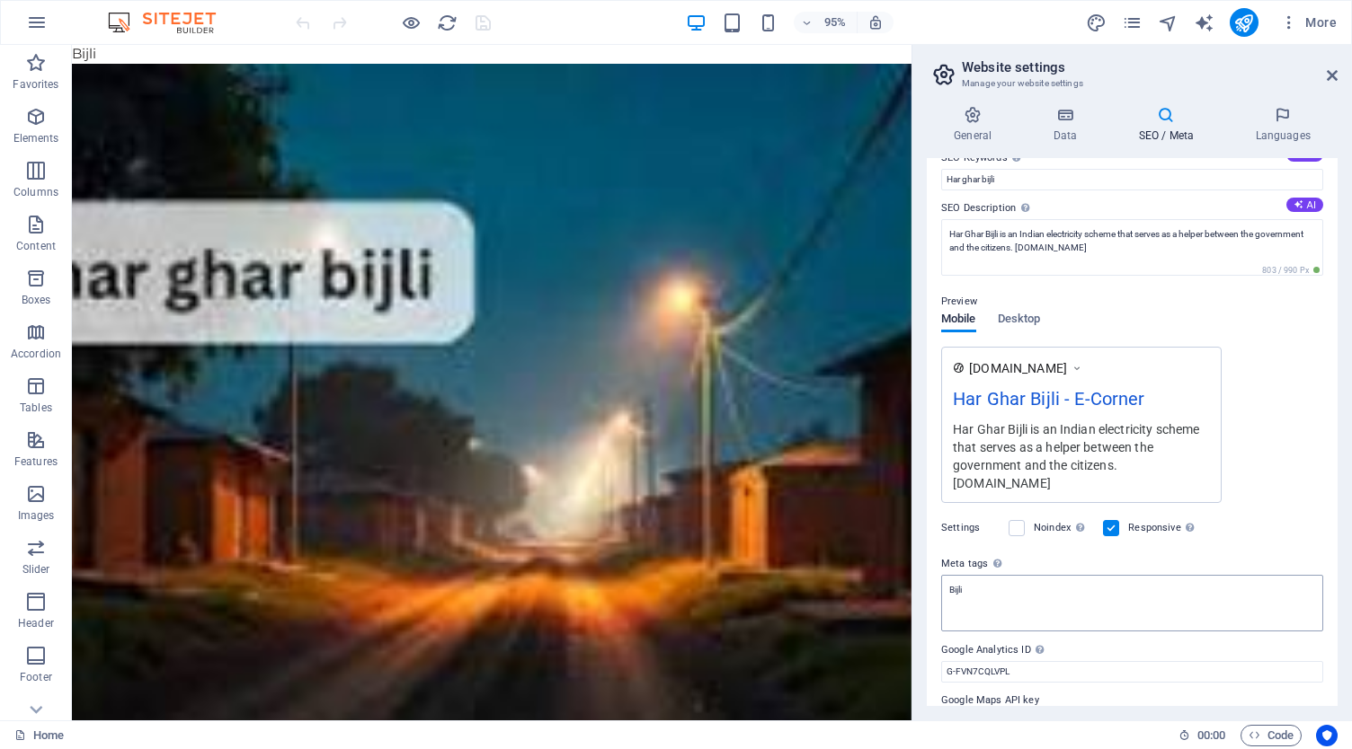
scroll to position [164, 0]
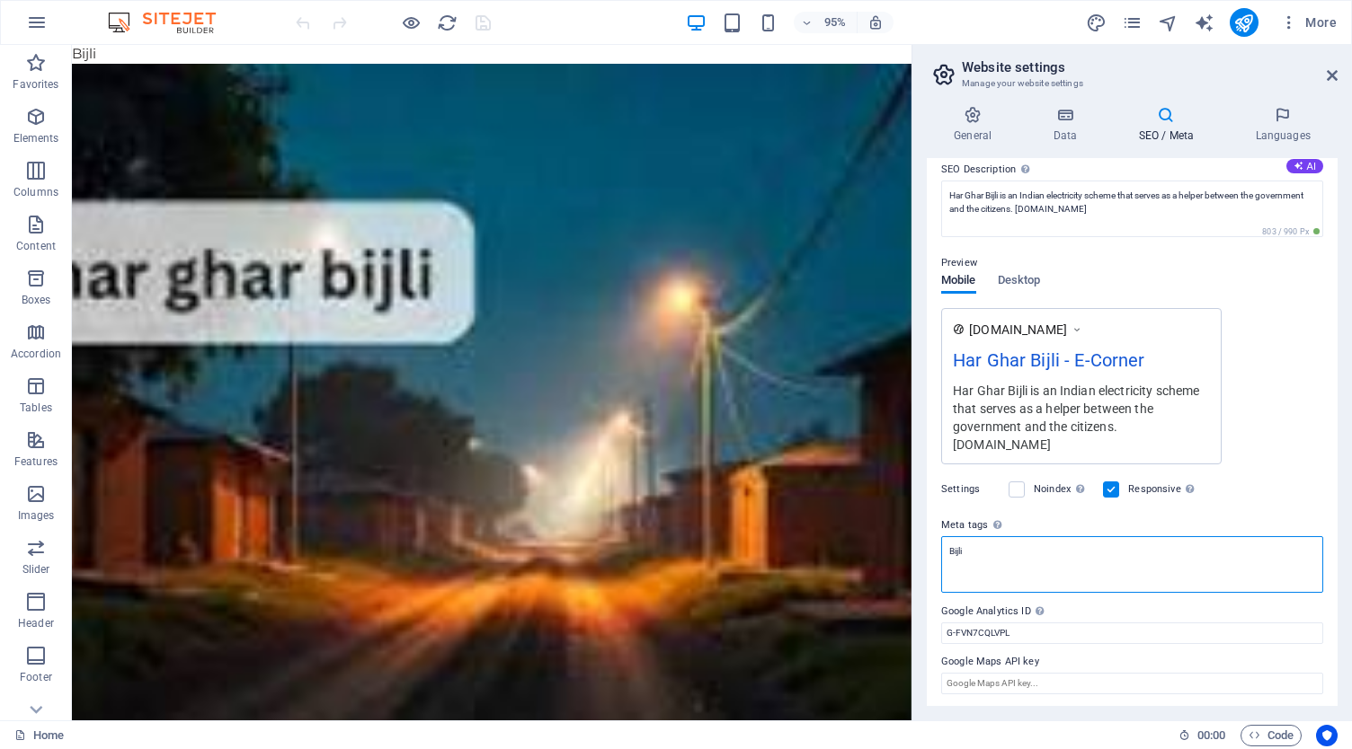
click at [972, 553] on textarea "Bijli" at bounding box center [1132, 564] width 382 height 57
click at [972, 552] on textarea "Bijli" at bounding box center [1132, 571] width 382 height 70
click at [989, 502] on div "Settings Noindex Instruct search engines to exclude this website from search re…" at bounding box center [1132, 490] width 382 height 50
click at [1334, 78] on icon at bounding box center [1331, 75] width 11 height 14
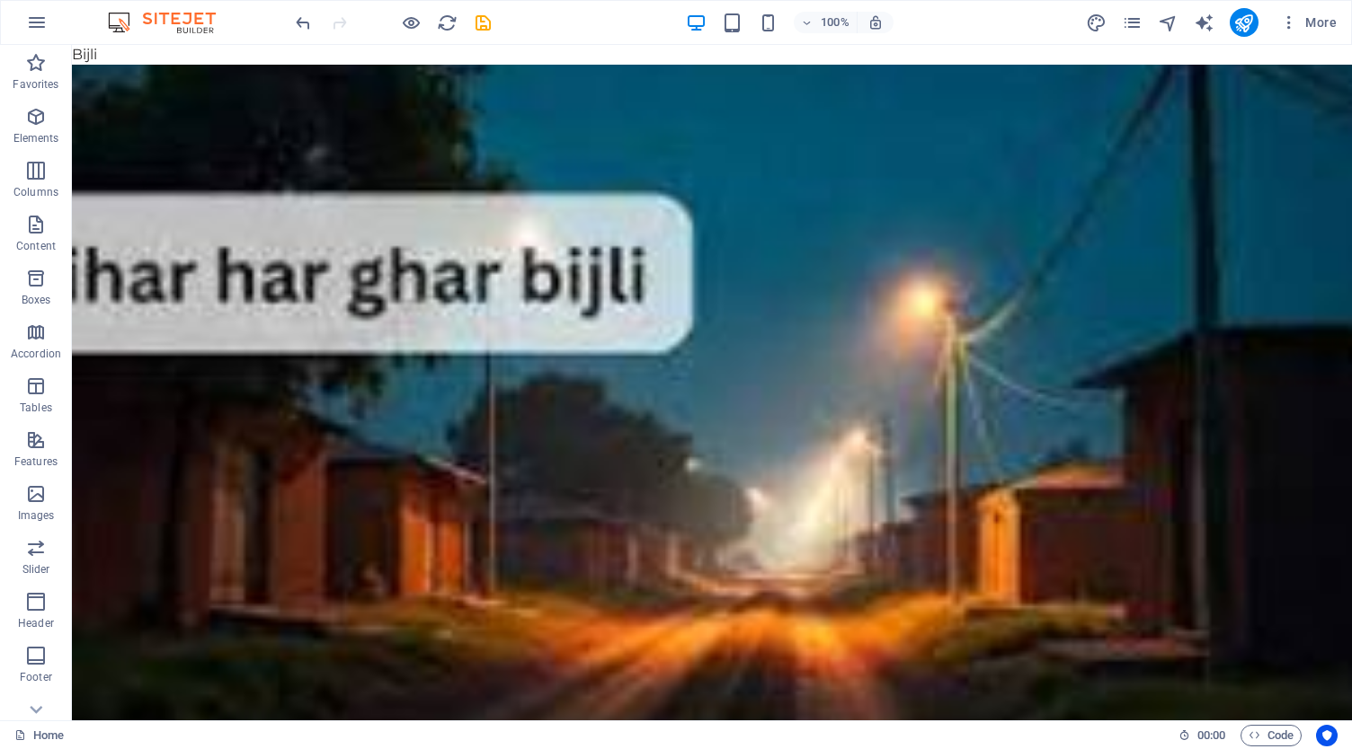
click at [1302, 15] on span "More" at bounding box center [1308, 22] width 57 height 18
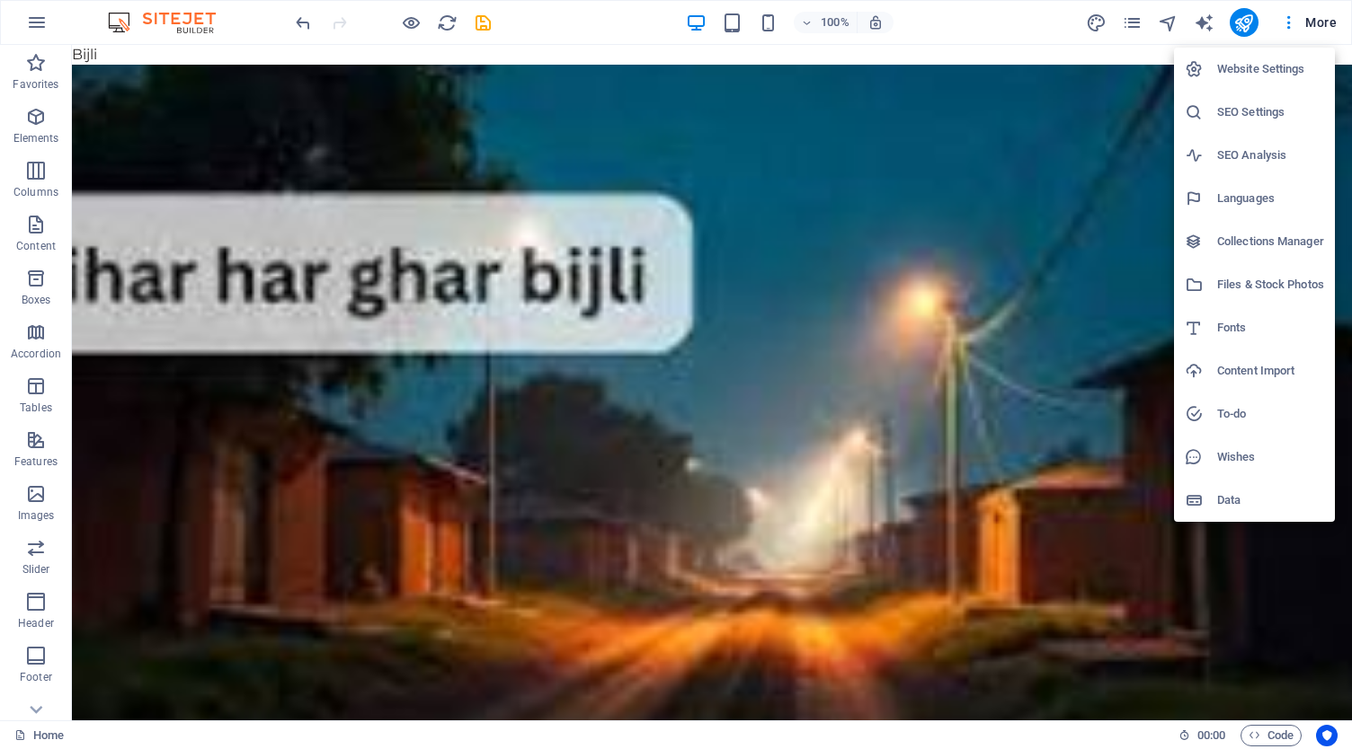
click at [1263, 24] on div at bounding box center [676, 374] width 1352 height 749
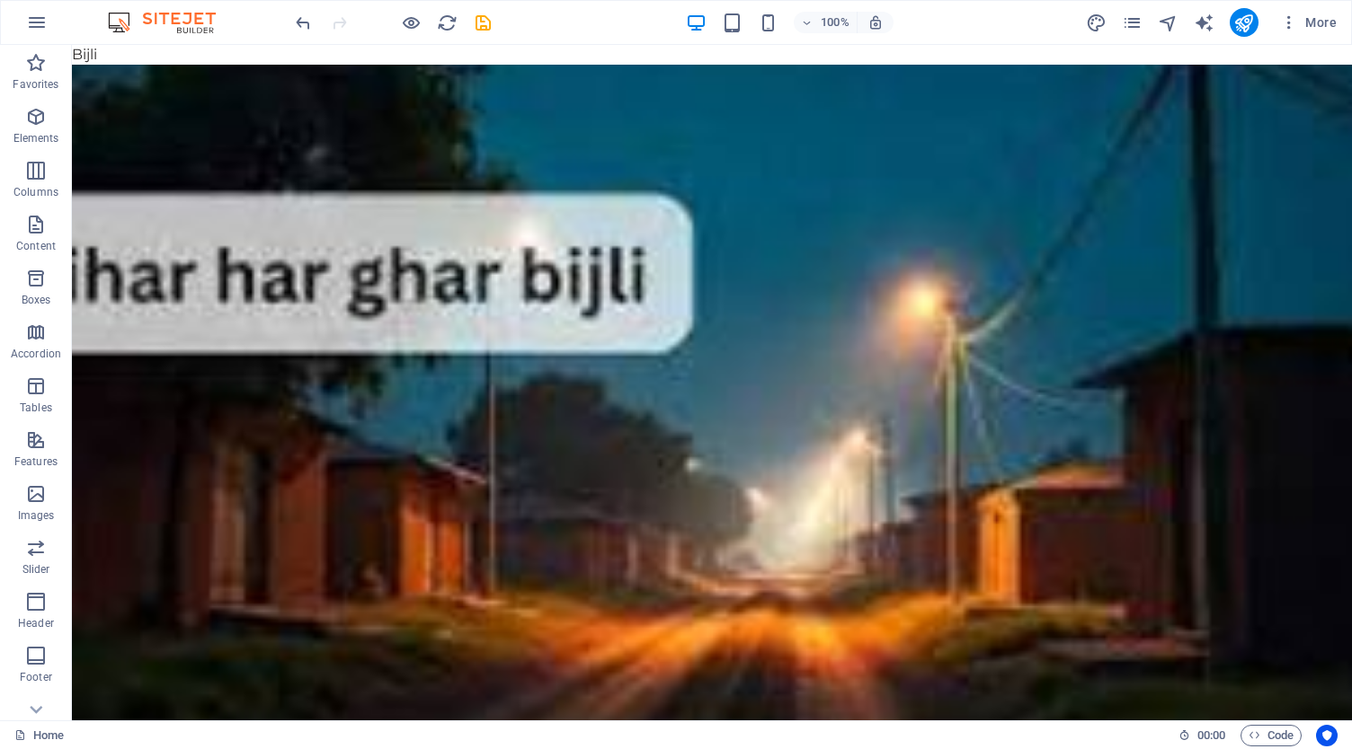
click at [1249, 23] on div "Website Settings SEO Settings SEO Analysis Languages Collections Manager Files …" at bounding box center [676, 380] width 1352 height 739
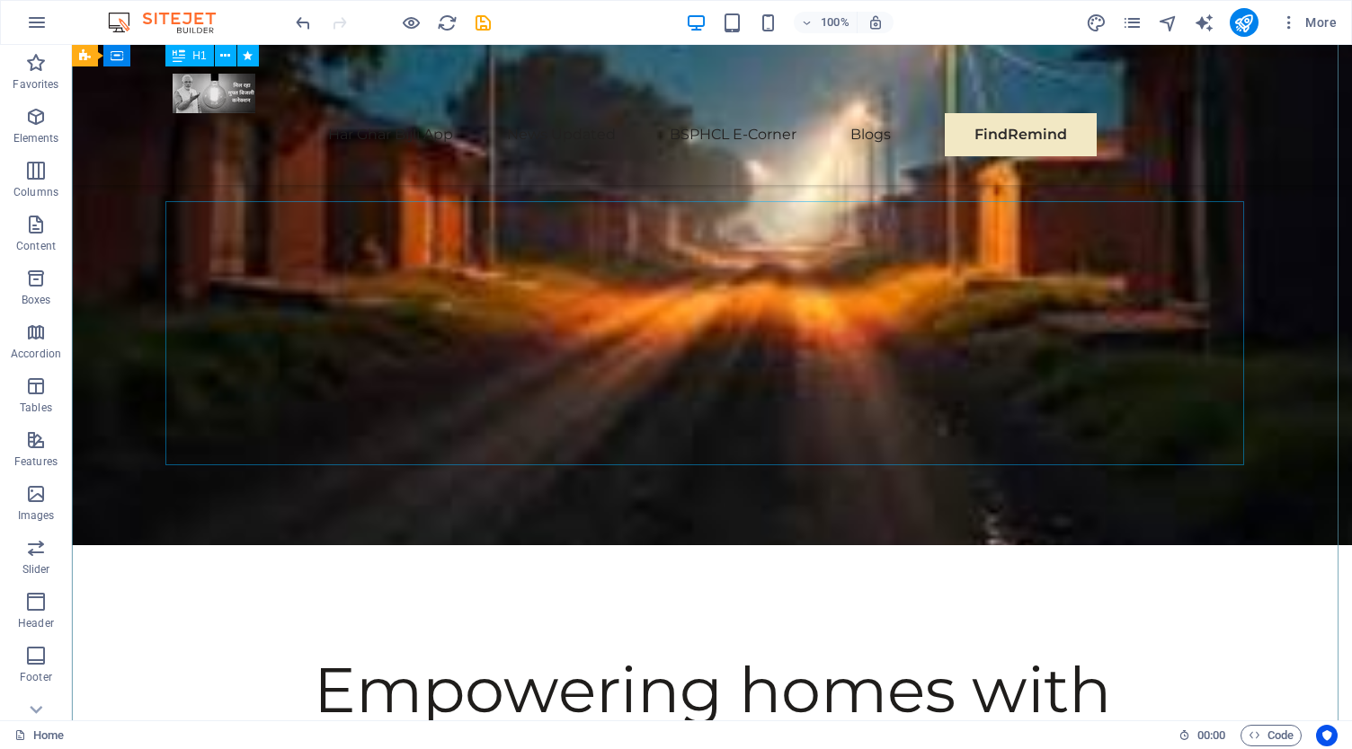
scroll to position [0, 0]
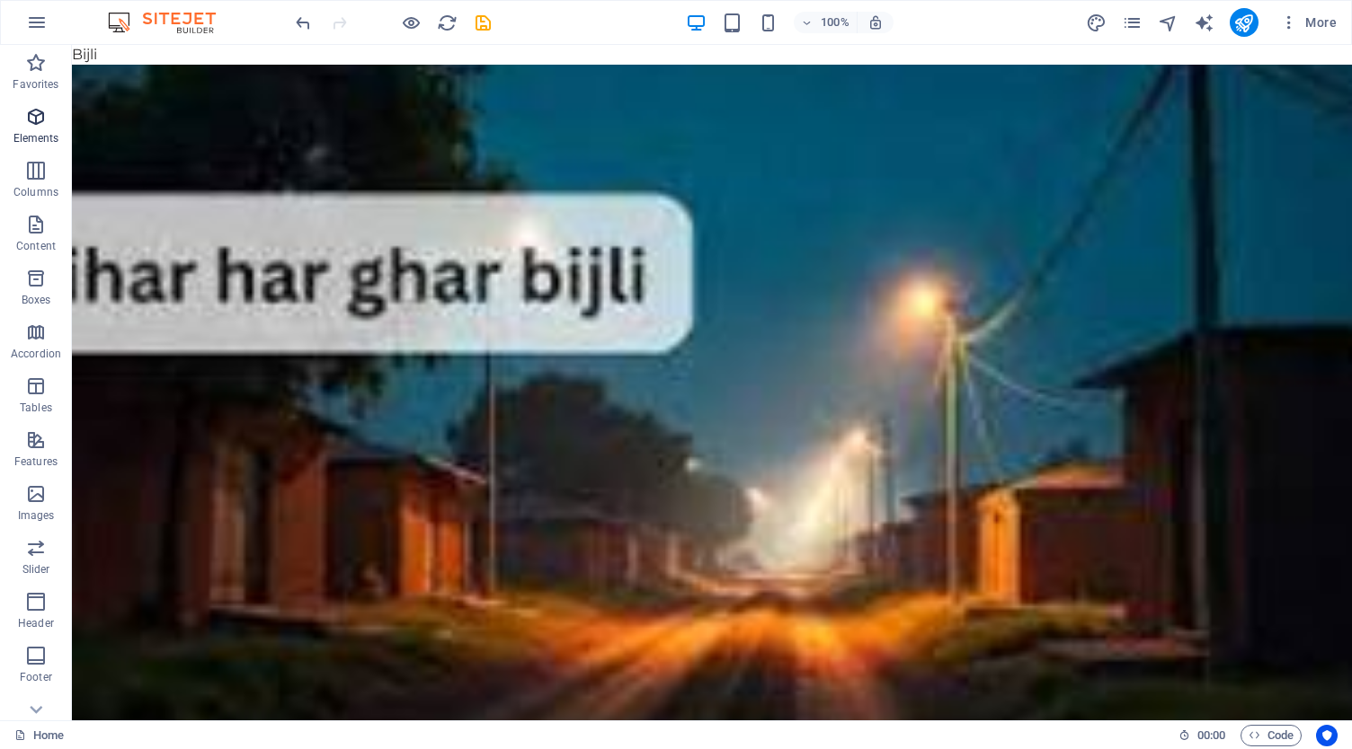
click at [22, 116] on span "Elements" at bounding box center [36, 127] width 72 height 43
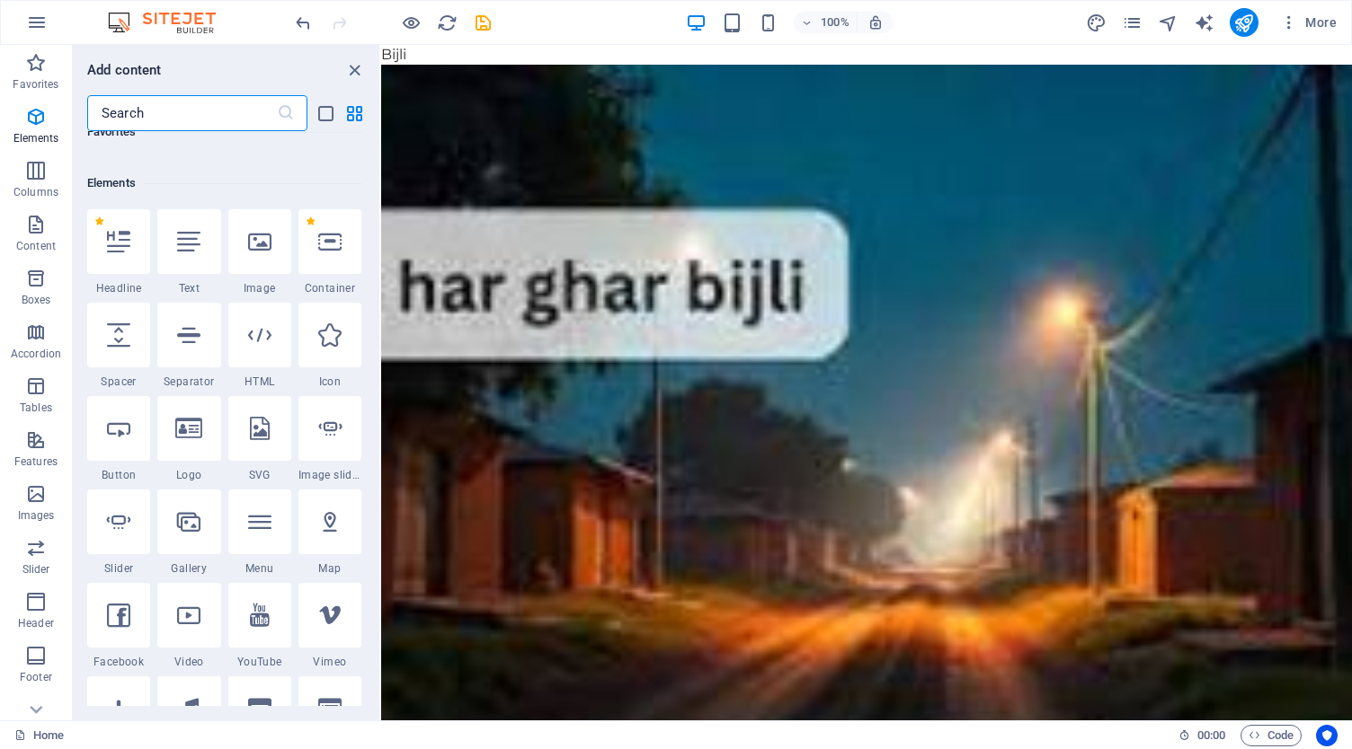
scroll to position [191, 0]
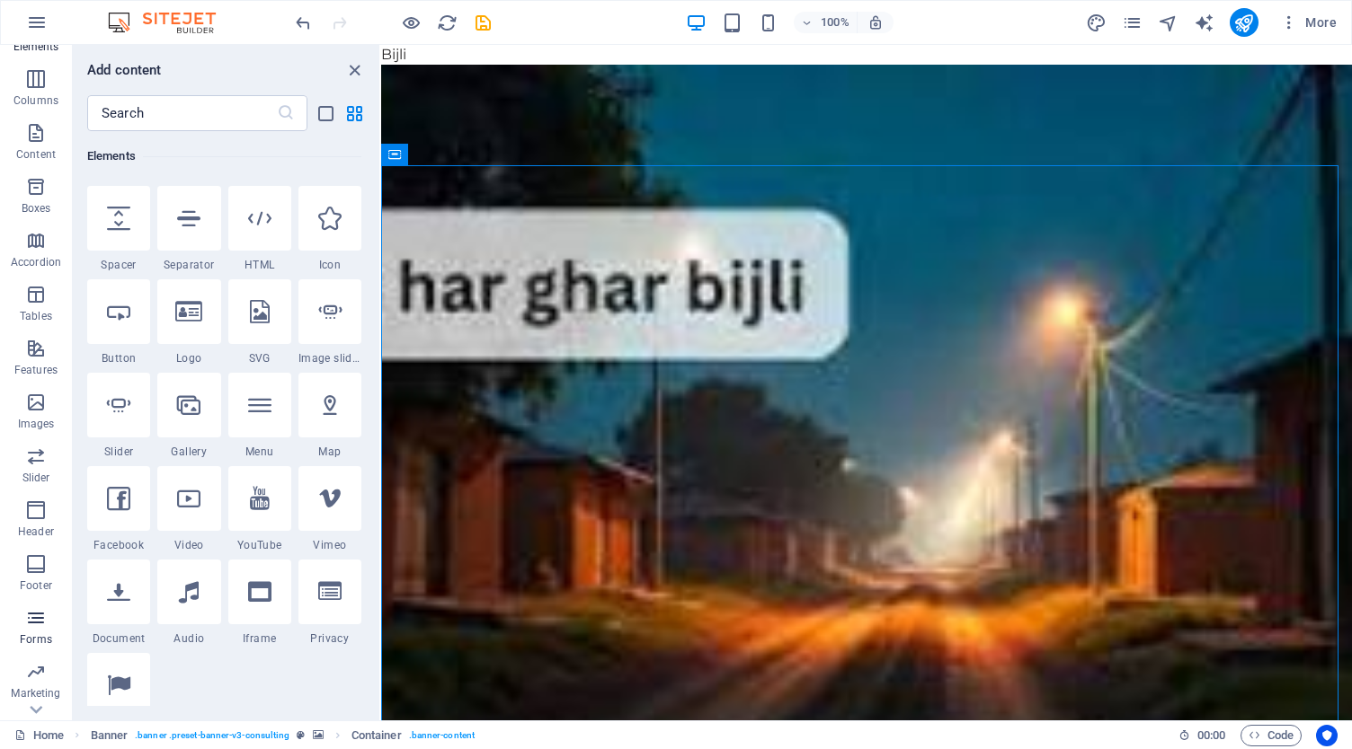
scroll to position [133, 0]
click at [41, 112] on p "Content" at bounding box center [36, 113] width 40 height 14
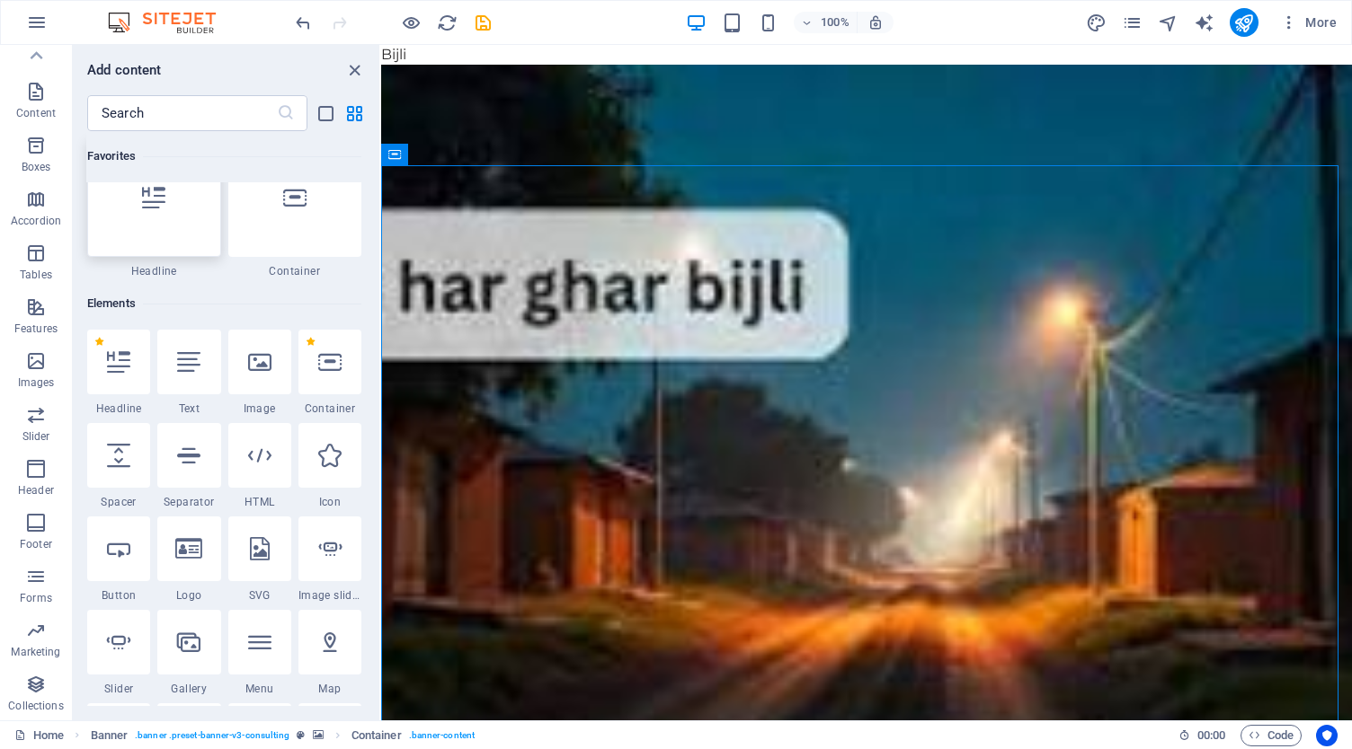
scroll to position [0, 0]
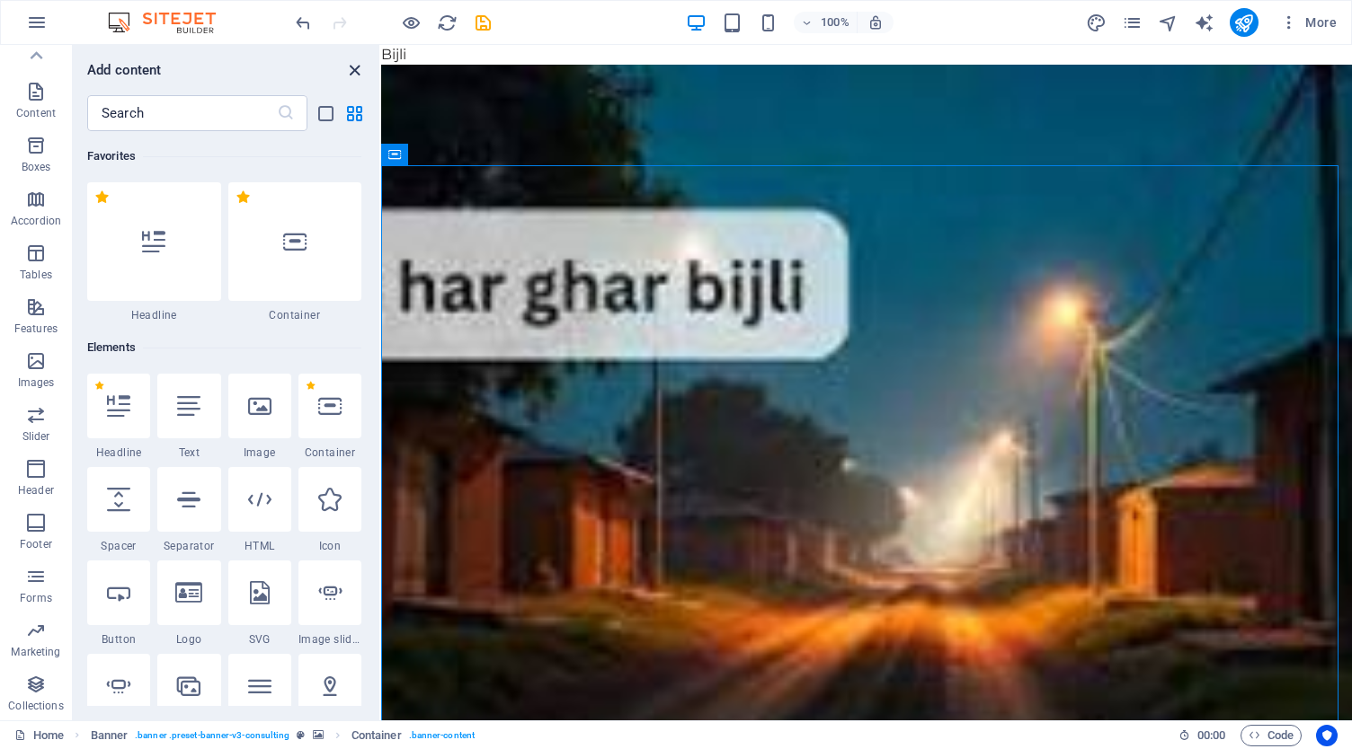
click at [352, 75] on icon "close panel" at bounding box center [354, 70] width 21 height 21
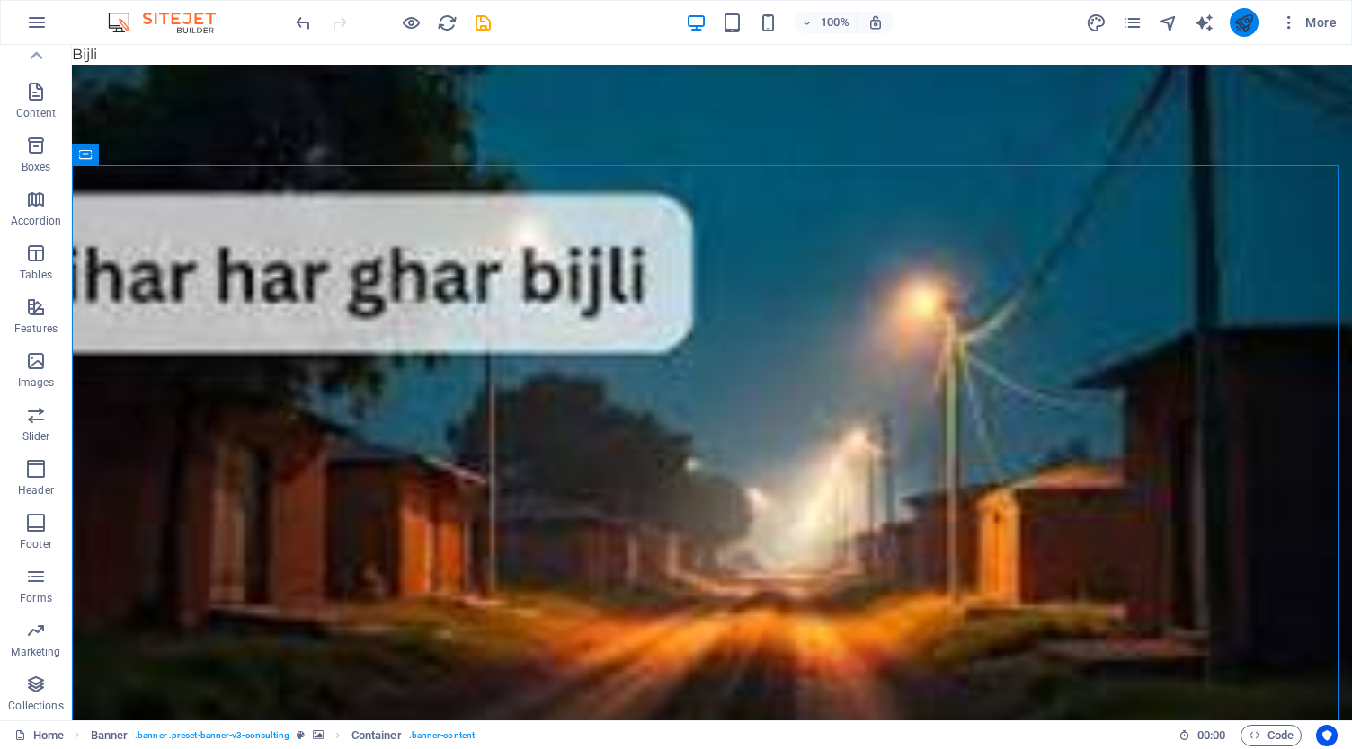
click at [1251, 20] on icon "publish" at bounding box center [1243, 23] width 21 height 21
